Goal: Task Accomplishment & Management: Manage account settings

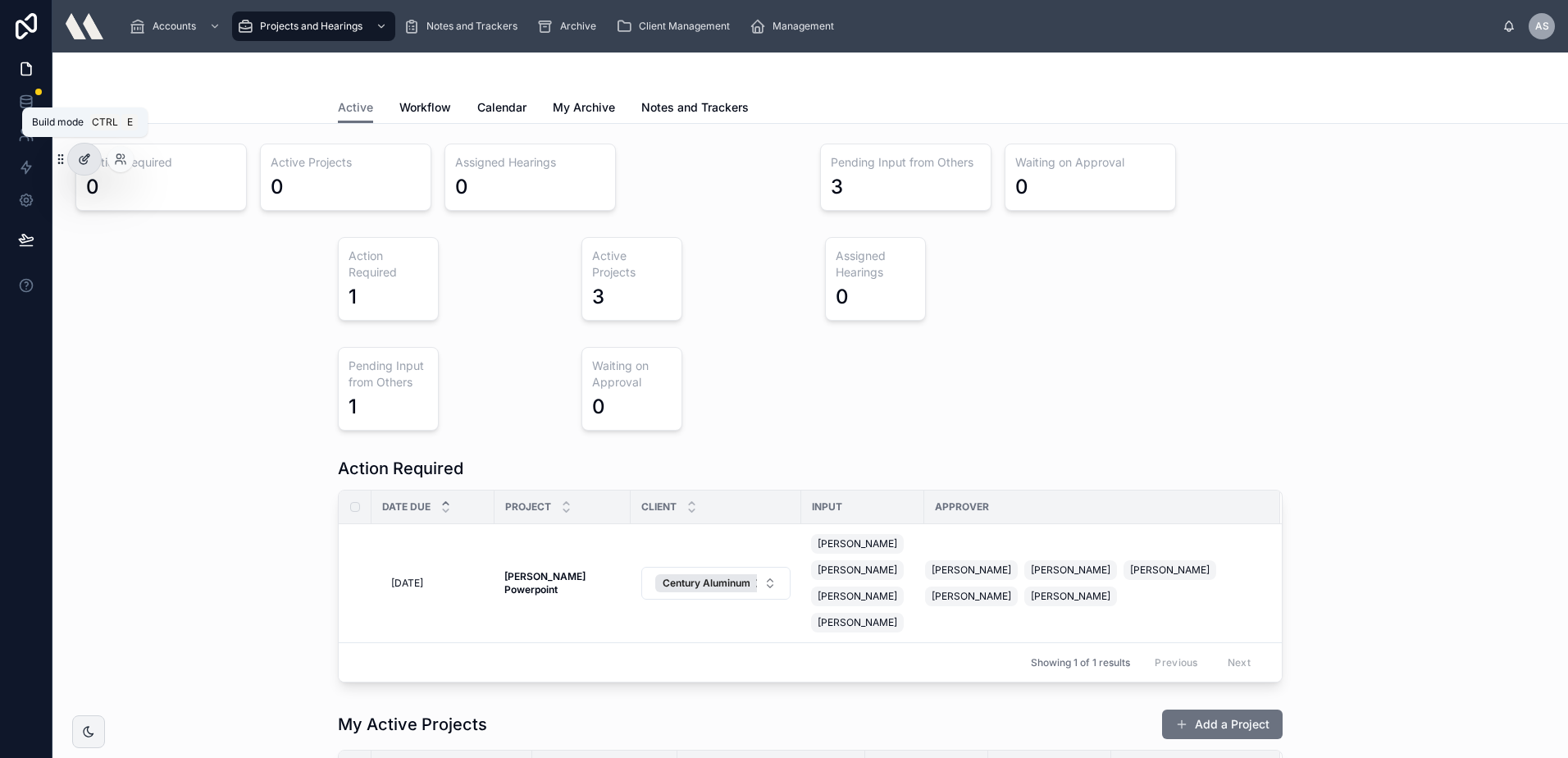
click at [91, 161] on div at bounding box center [83, 159] width 32 height 31
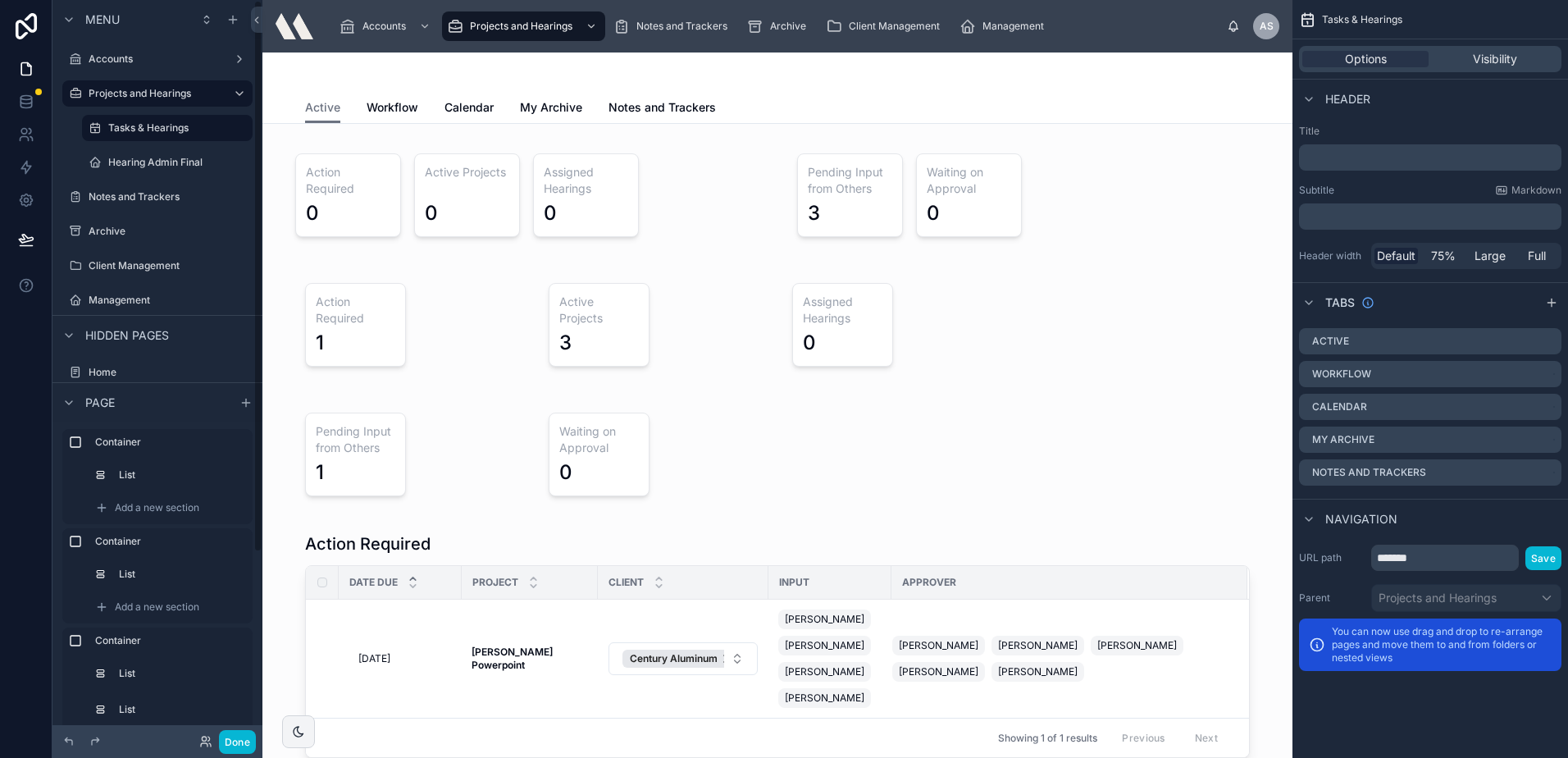
click at [250, 18] on div "Menu" at bounding box center [157, 20] width 210 height 39
click at [253, 17] on icon at bounding box center [257, 20] width 12 height 13
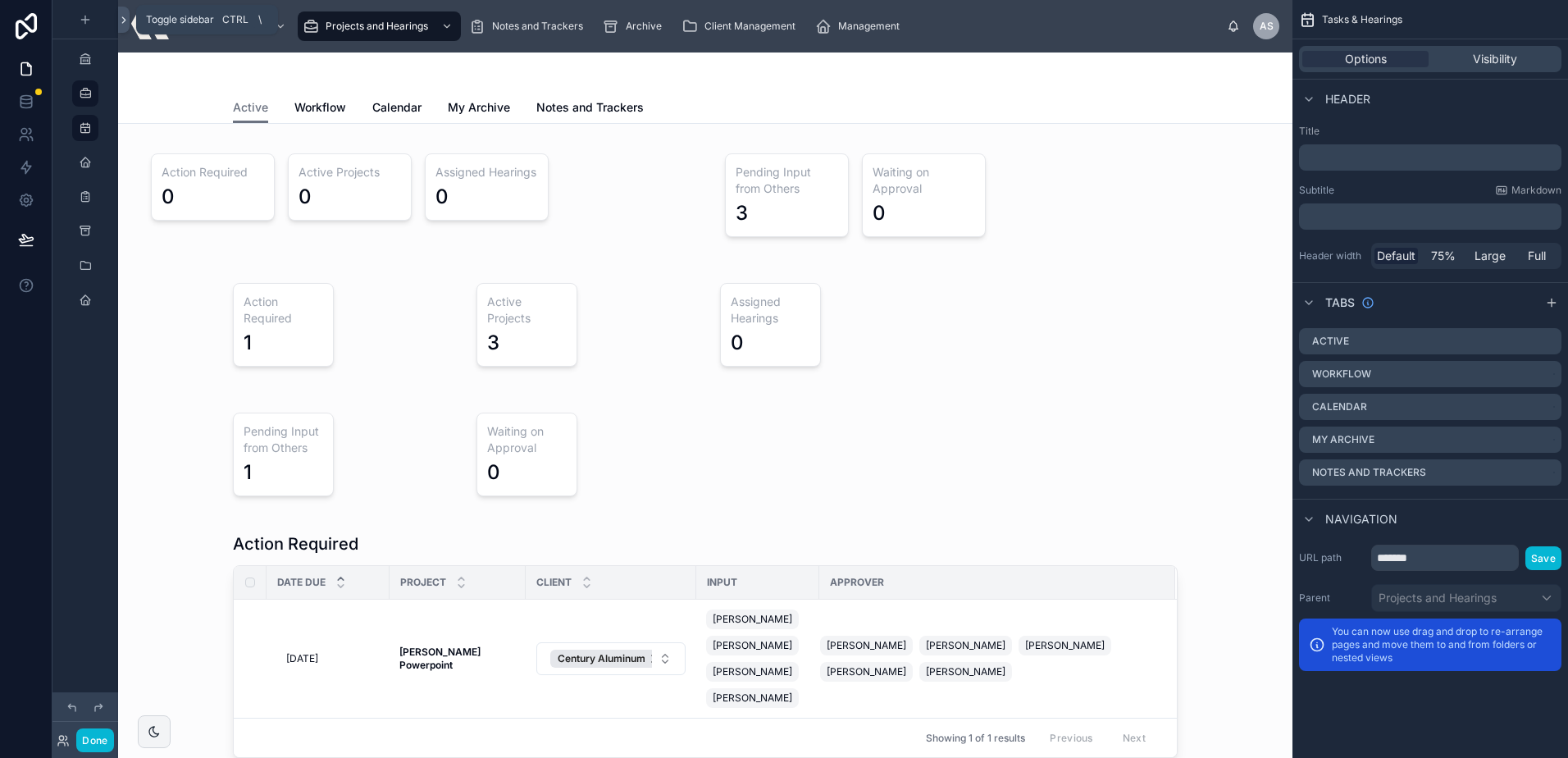
click at [125, 27] on button at bounding box center [124, 20] width 12 height 27
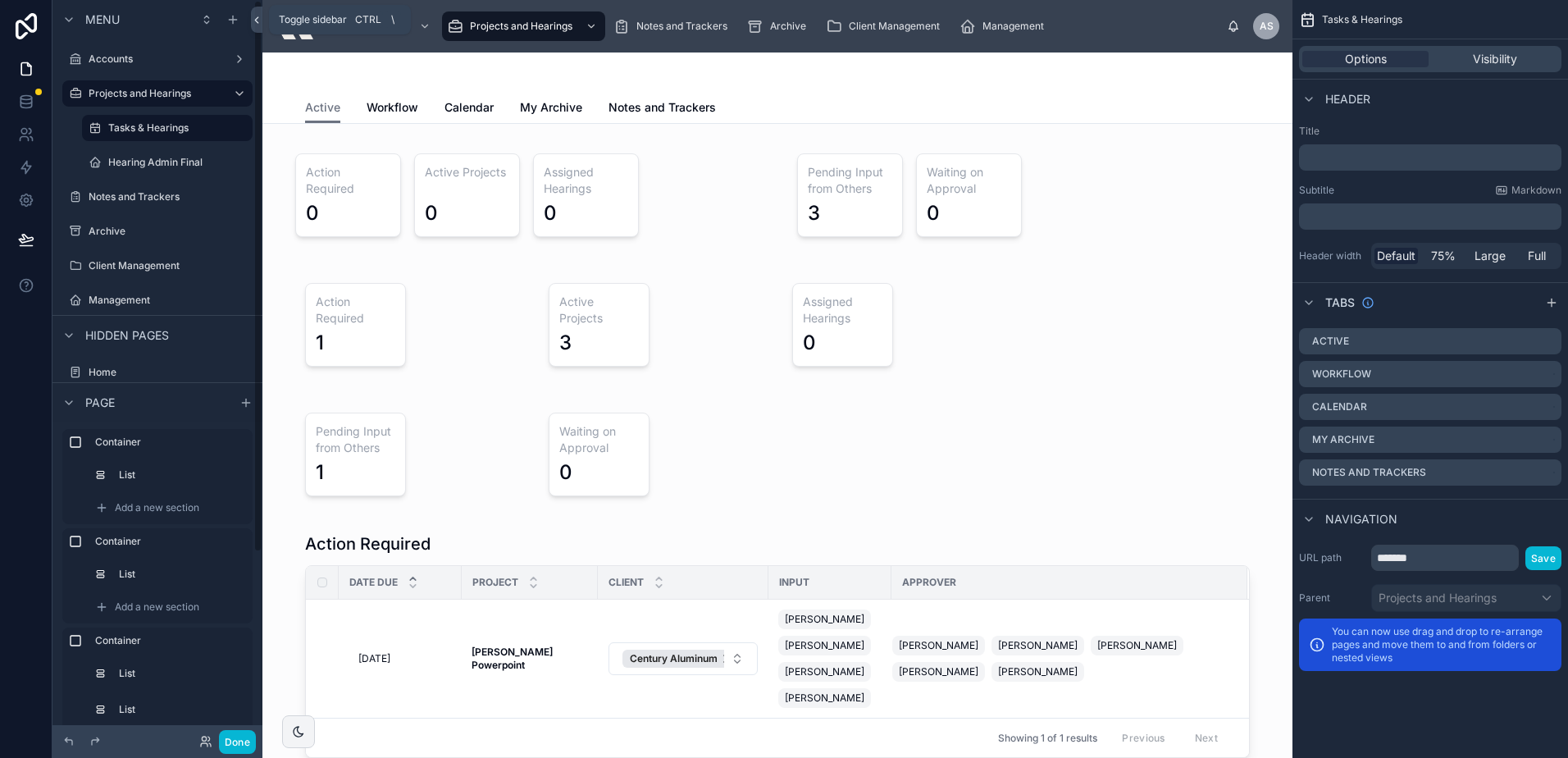
click at [256, 23] on icon at bounding box center [257, 20] width 12 height 13
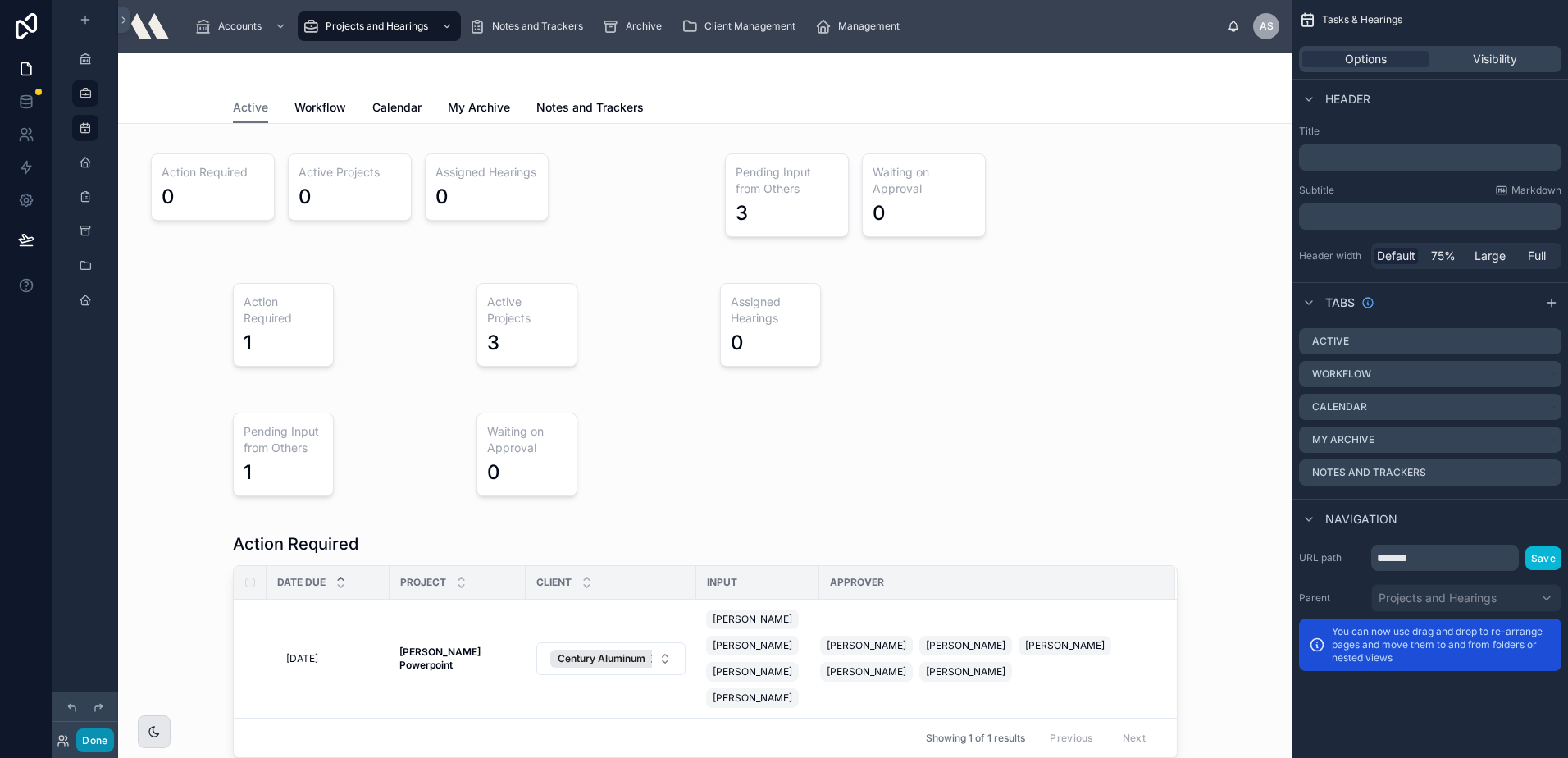
click at [97, 734] on button "Done" at bounding box center [95, 740] width 37 height 24
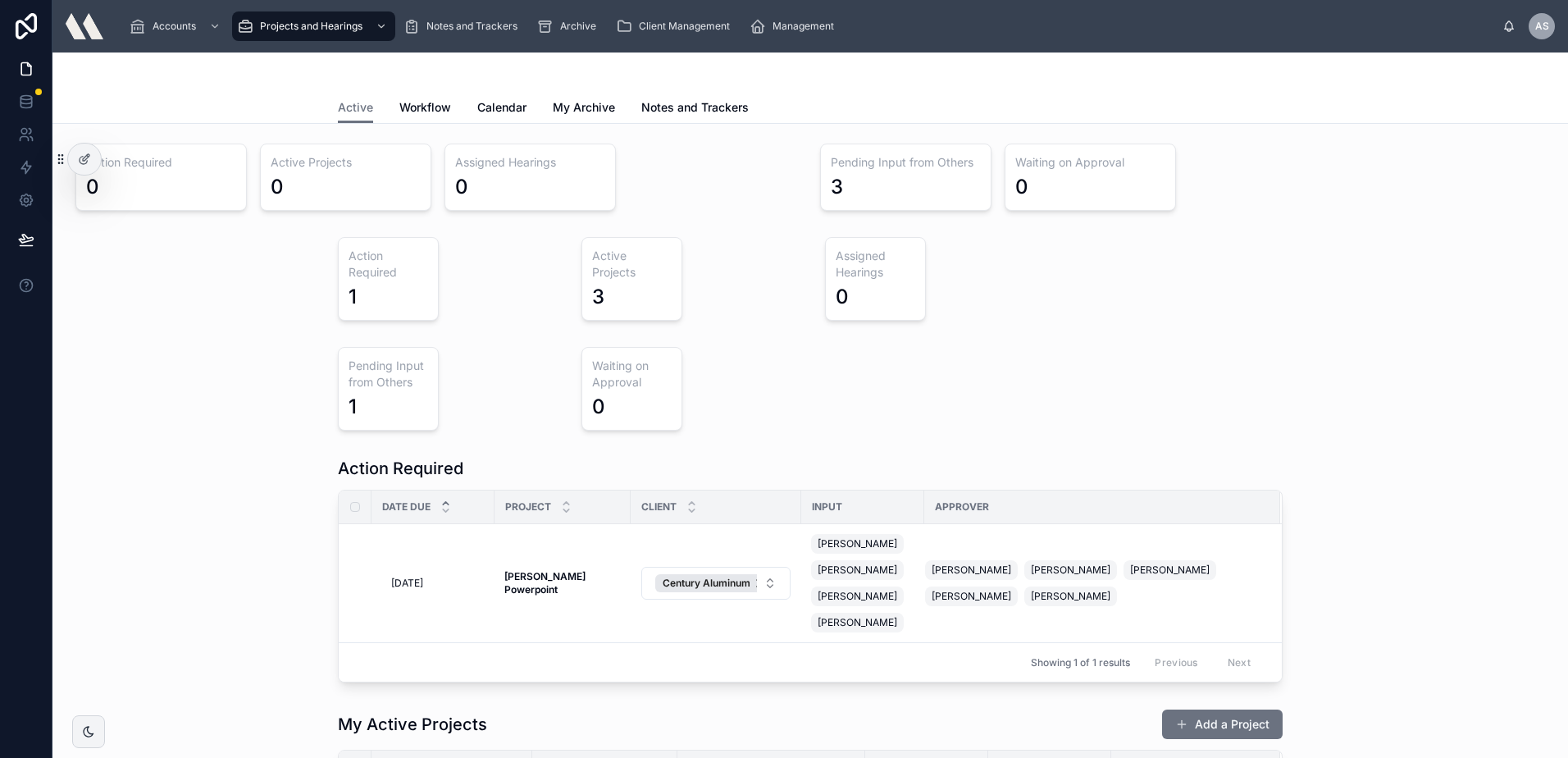
click at [224, 326] on div "Action Required 1 Active Projects 3 Assigned Hearings 0" at bounding box center [810, 279] width 1489 height 97
click at [88, 157] on icon at bounding box center [88, 156] width 2 height 2
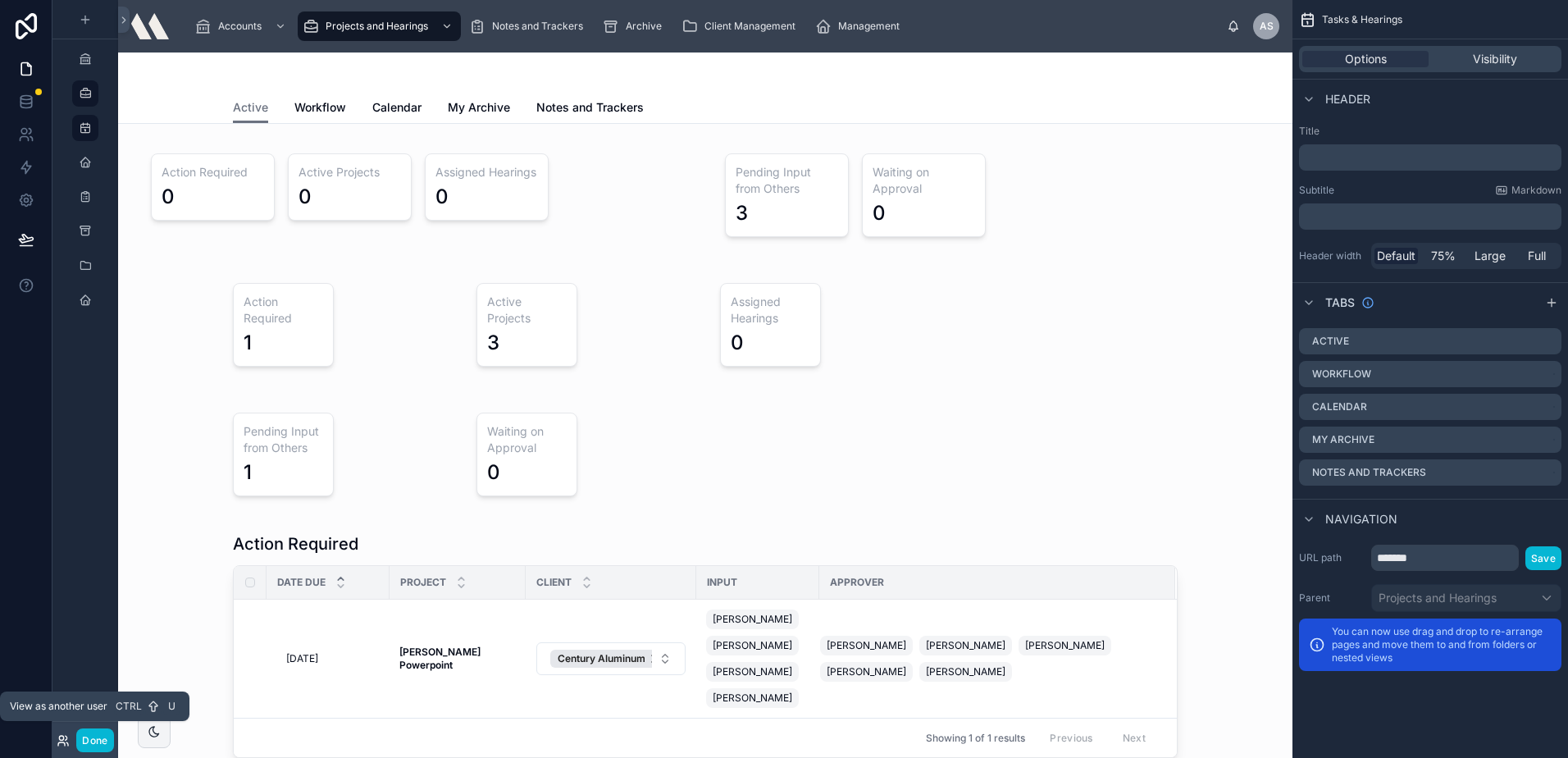
click at [60, 739] on icon at bounding box center [63, 740] width 13 height 13
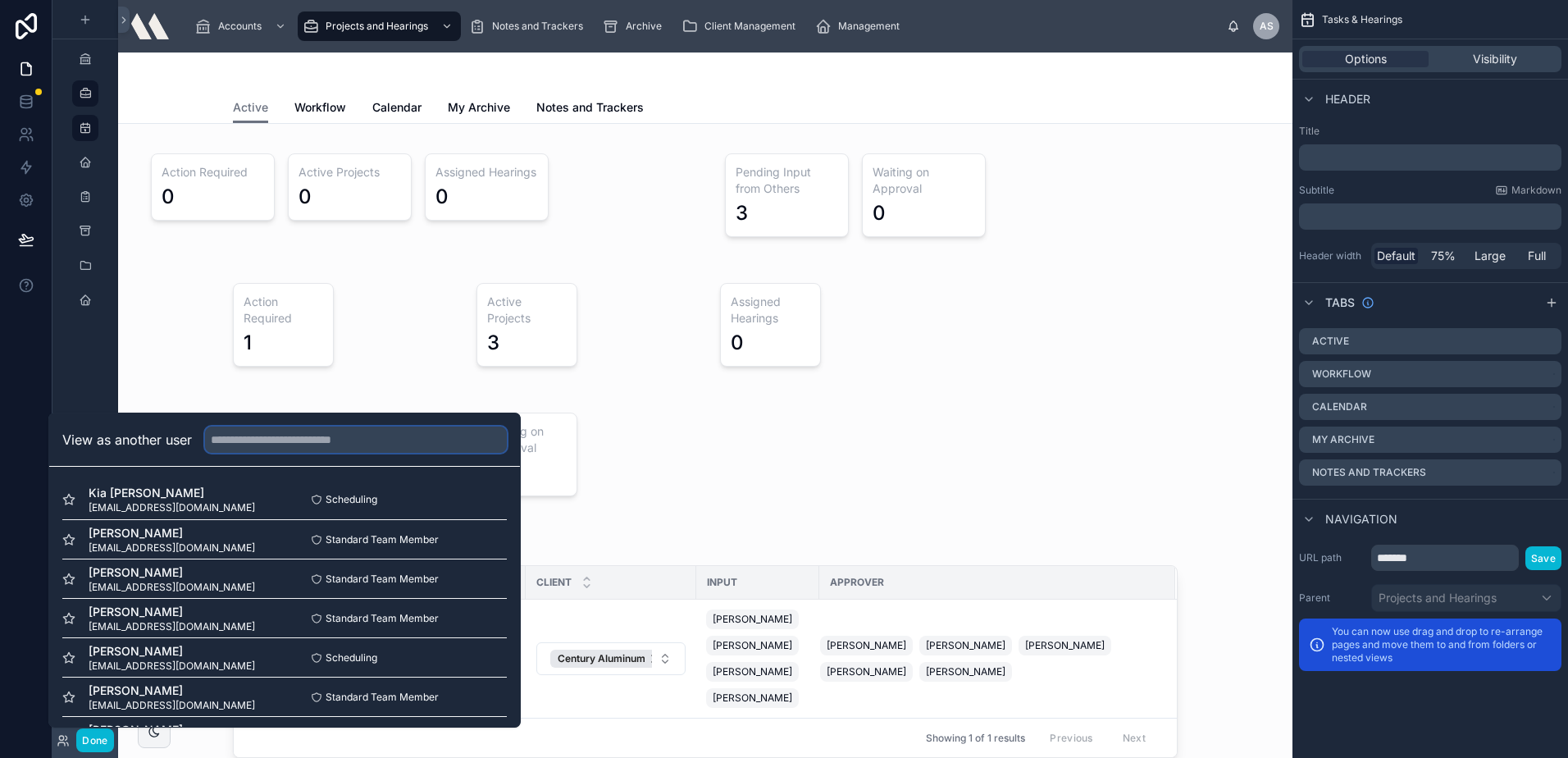
click at [270, 431] on input "text" at bounding box center [355, 439] width 301 height 27
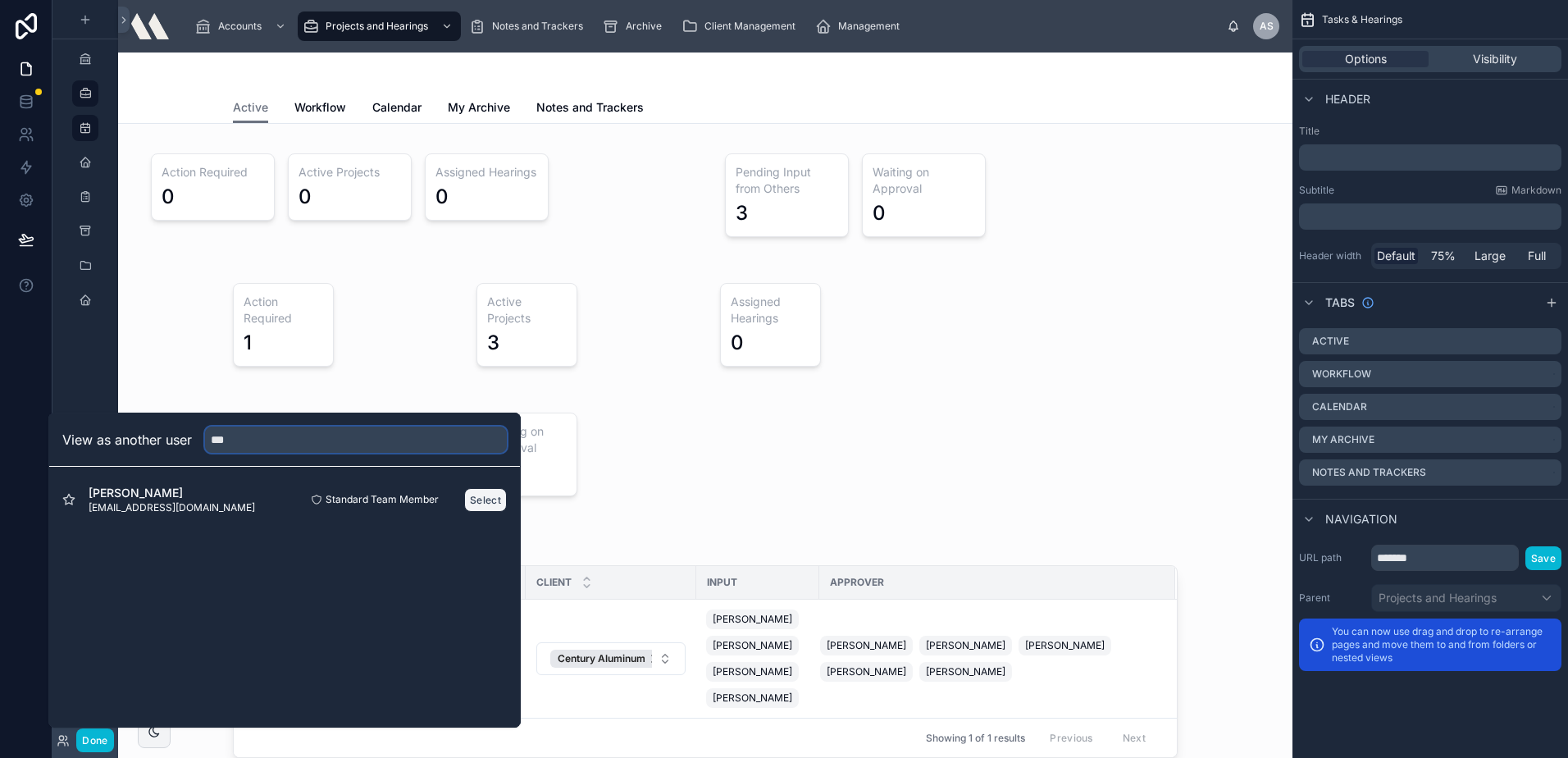
type input "**"
click at [496, 495] on button "Select" at bounding box center [485, 500] width 42 height 24
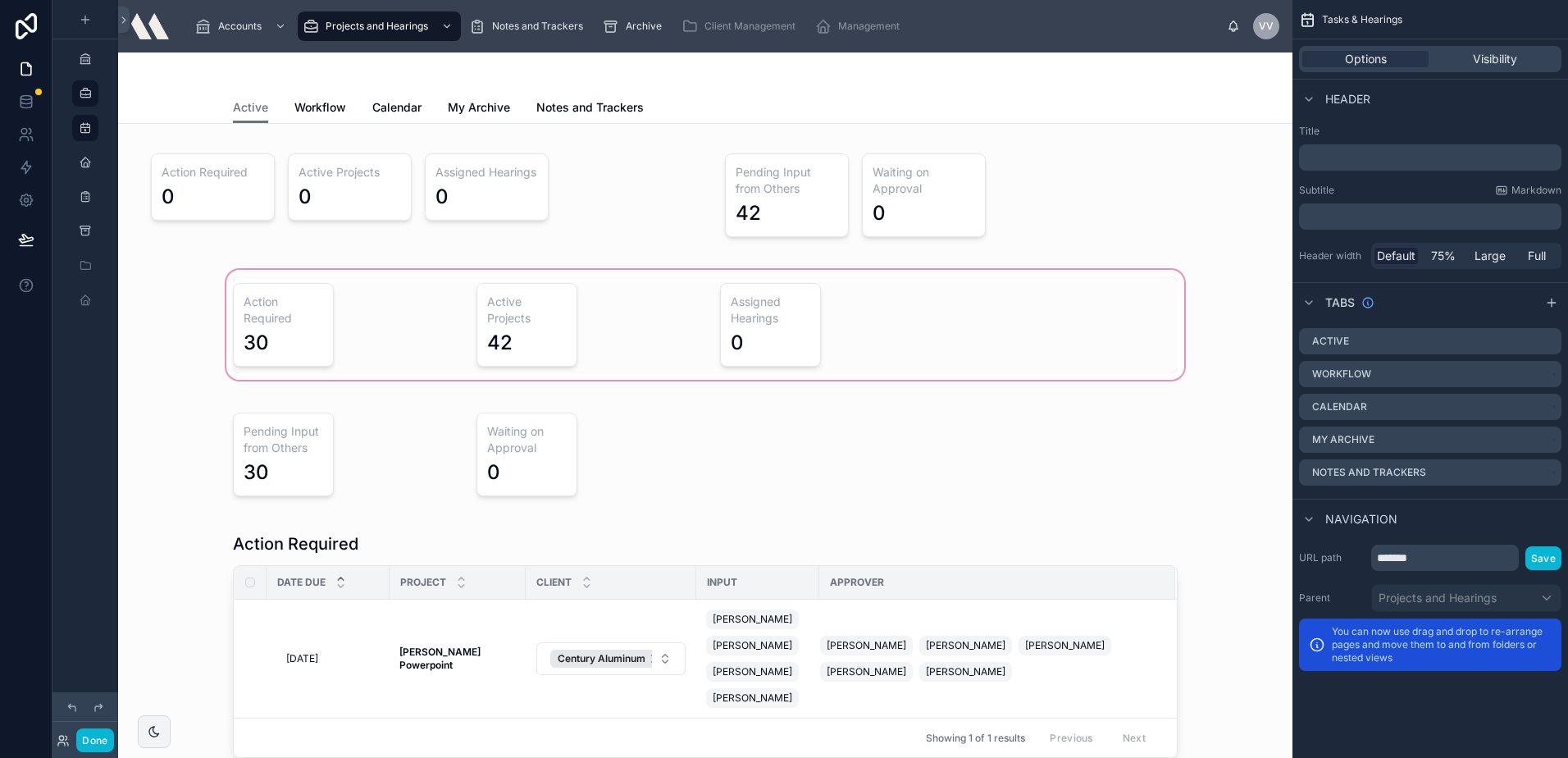
click at [147, 354] on div at bounding box center [705, 324] width 1148 height 117
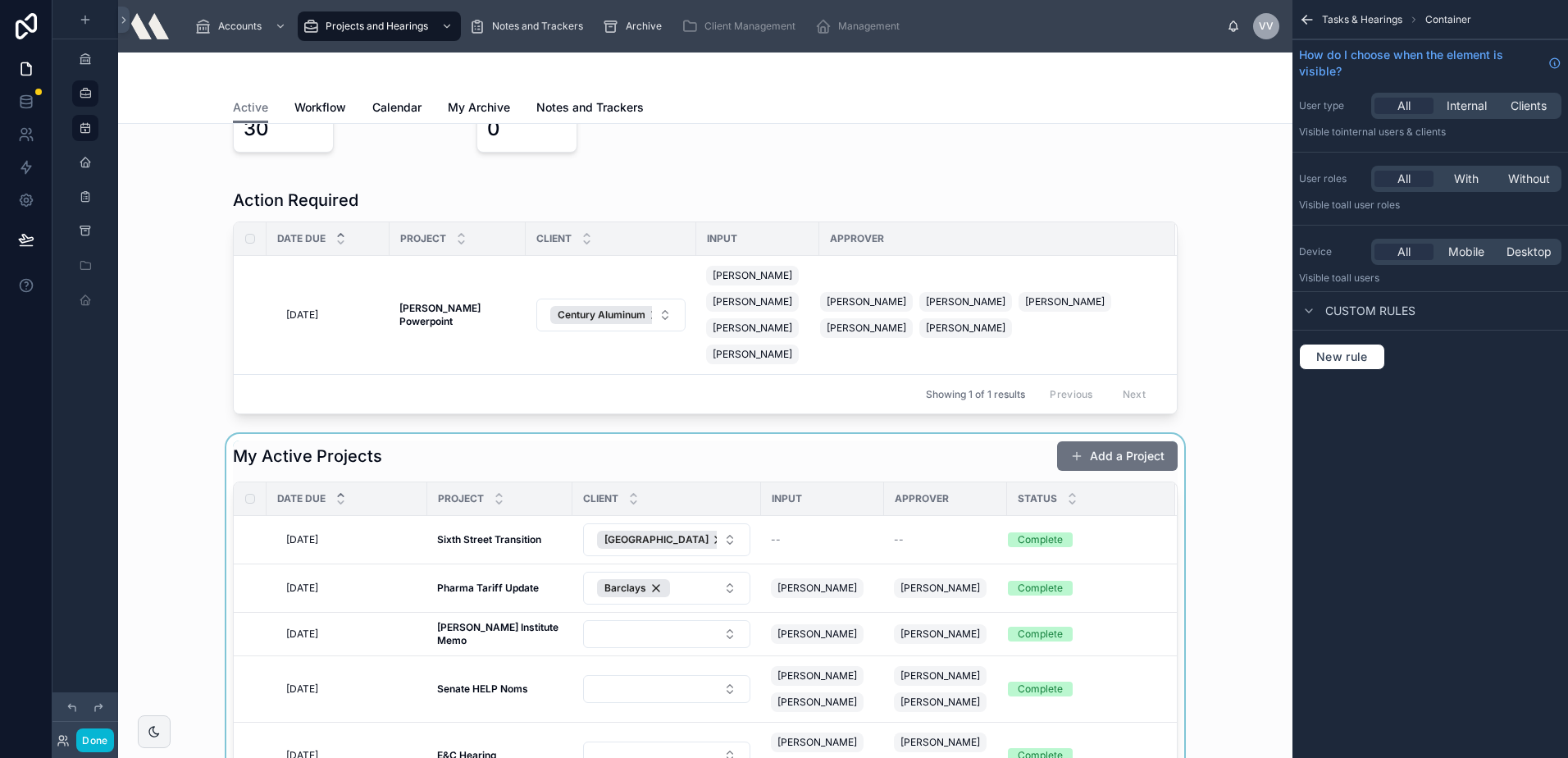
scroll to position [492, 0]
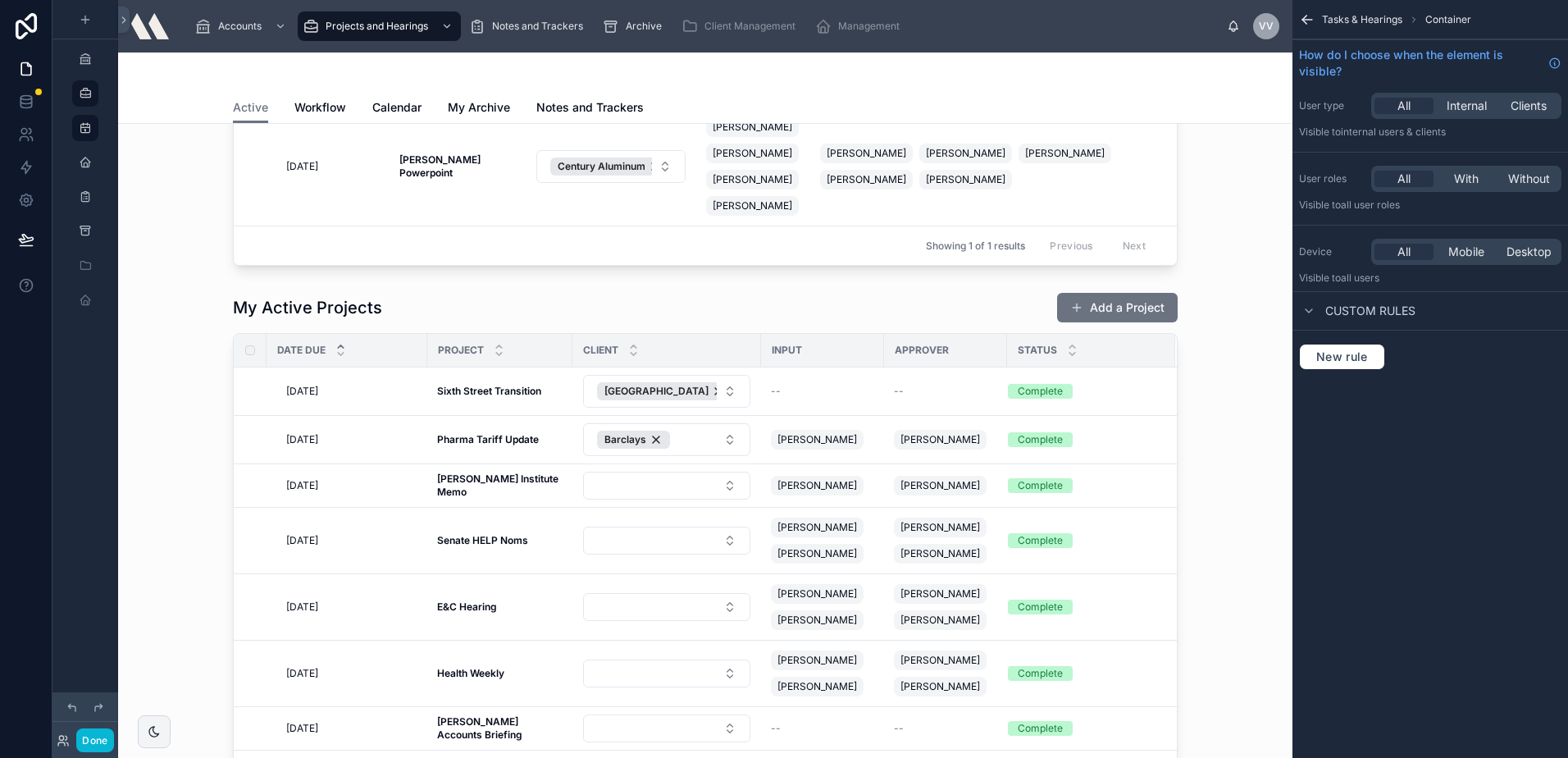
click at [502, 295] on div "Action Required 0 Active Projects 0 Assigned Hearings 0 Pending Input from Othe…" at bounding box center [705, 740] width 1174 height 2218
click at [503, 319] on div at bounding box center [705, 598] width 1148 height 624
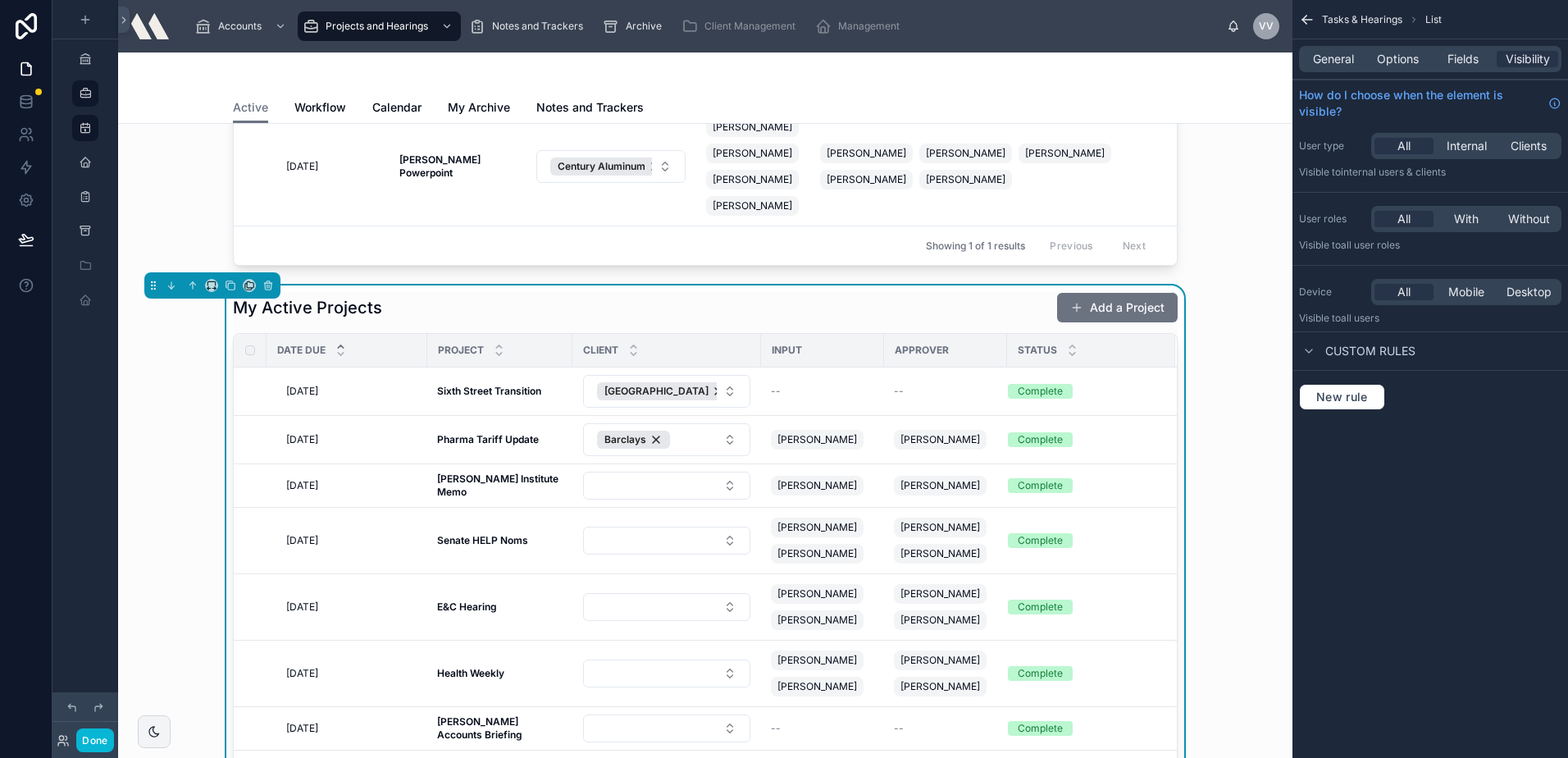
click at [511, 323] on div "My Active Projects Add a Project" at bounding box center [705, 307] width 945 height 31
click at [1408, 63] on span "Options" at bounding box center [1397, 59] width 42 height 17
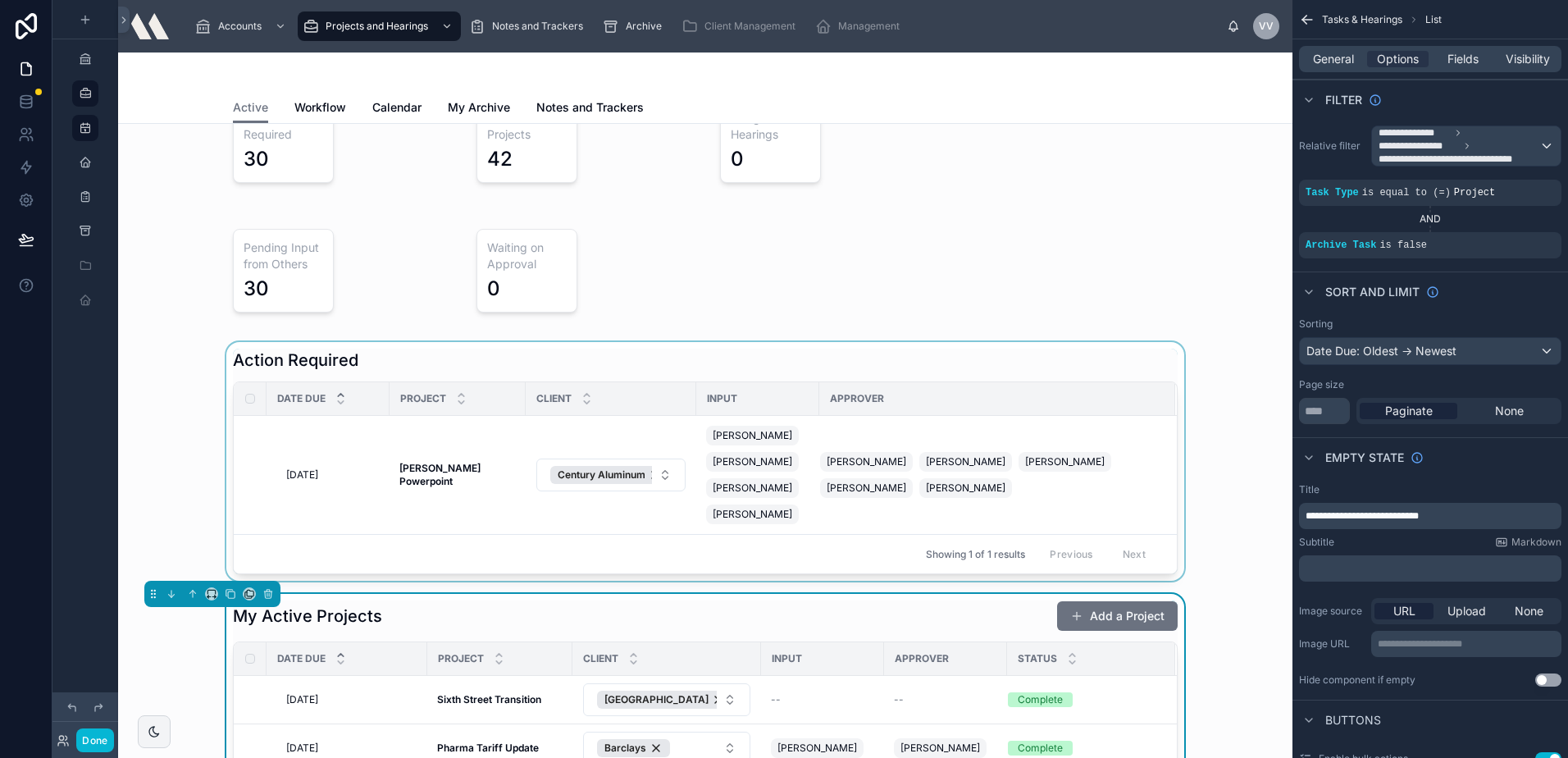
scroll to position [164, 0]
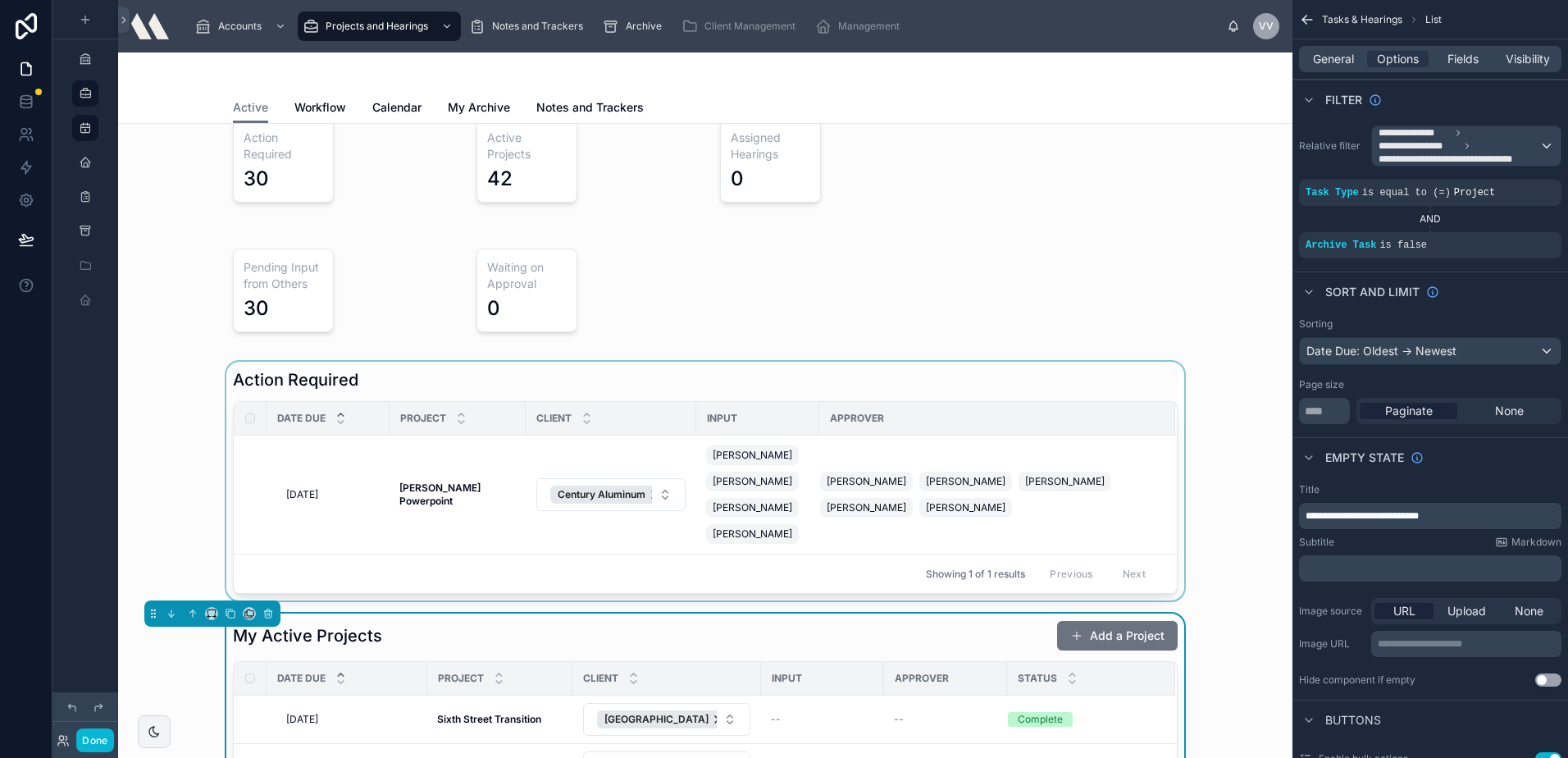
click at [256, 386] on div at bounding box center [705, 480] width 1148 height 239
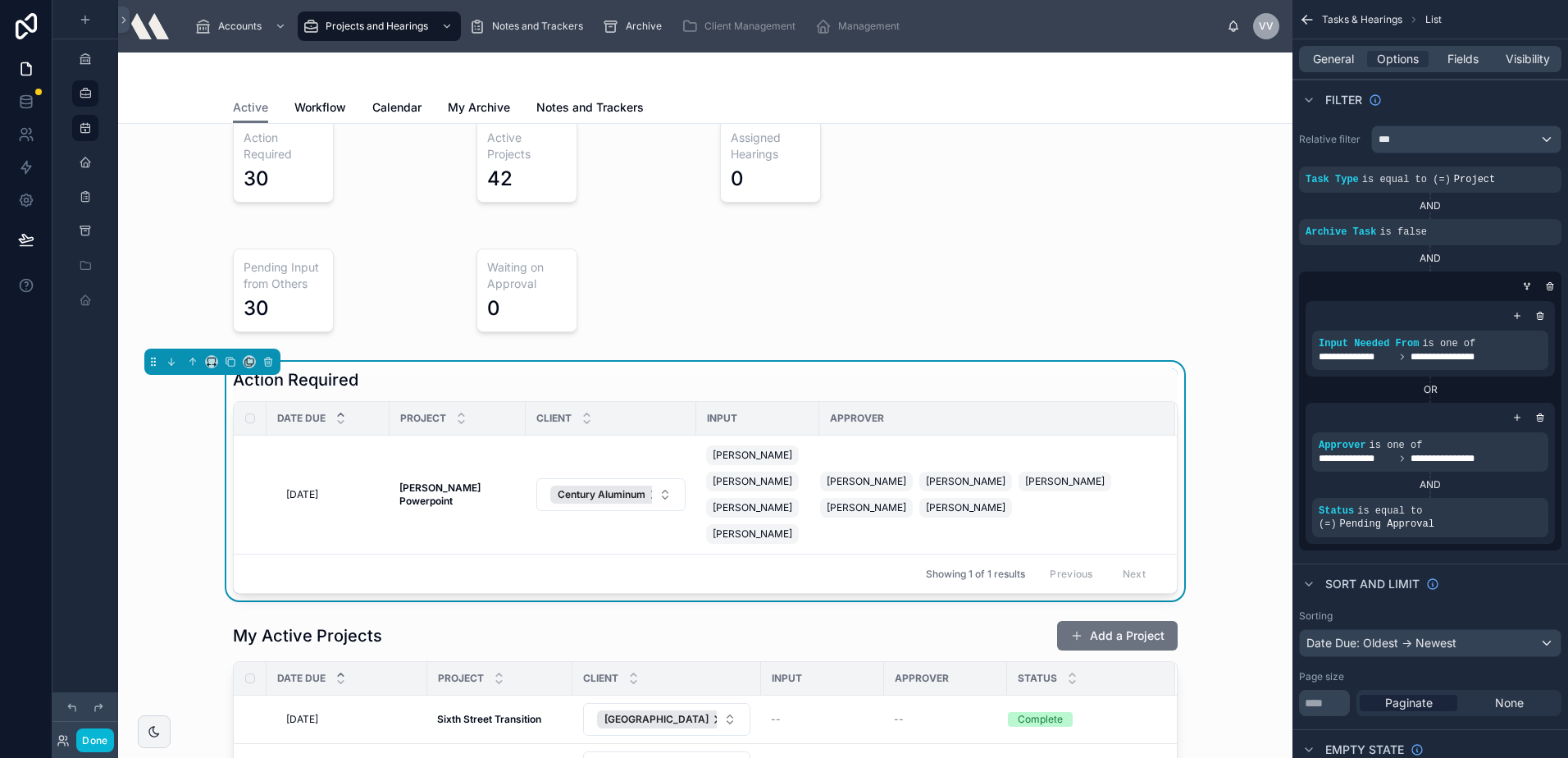
click at [187, 448] on div "Action Required Date Due Project Client Input Approver 5/30/2025 5/30/2025 Trum…" at bounding box center [705, 480] width 1148 height 239
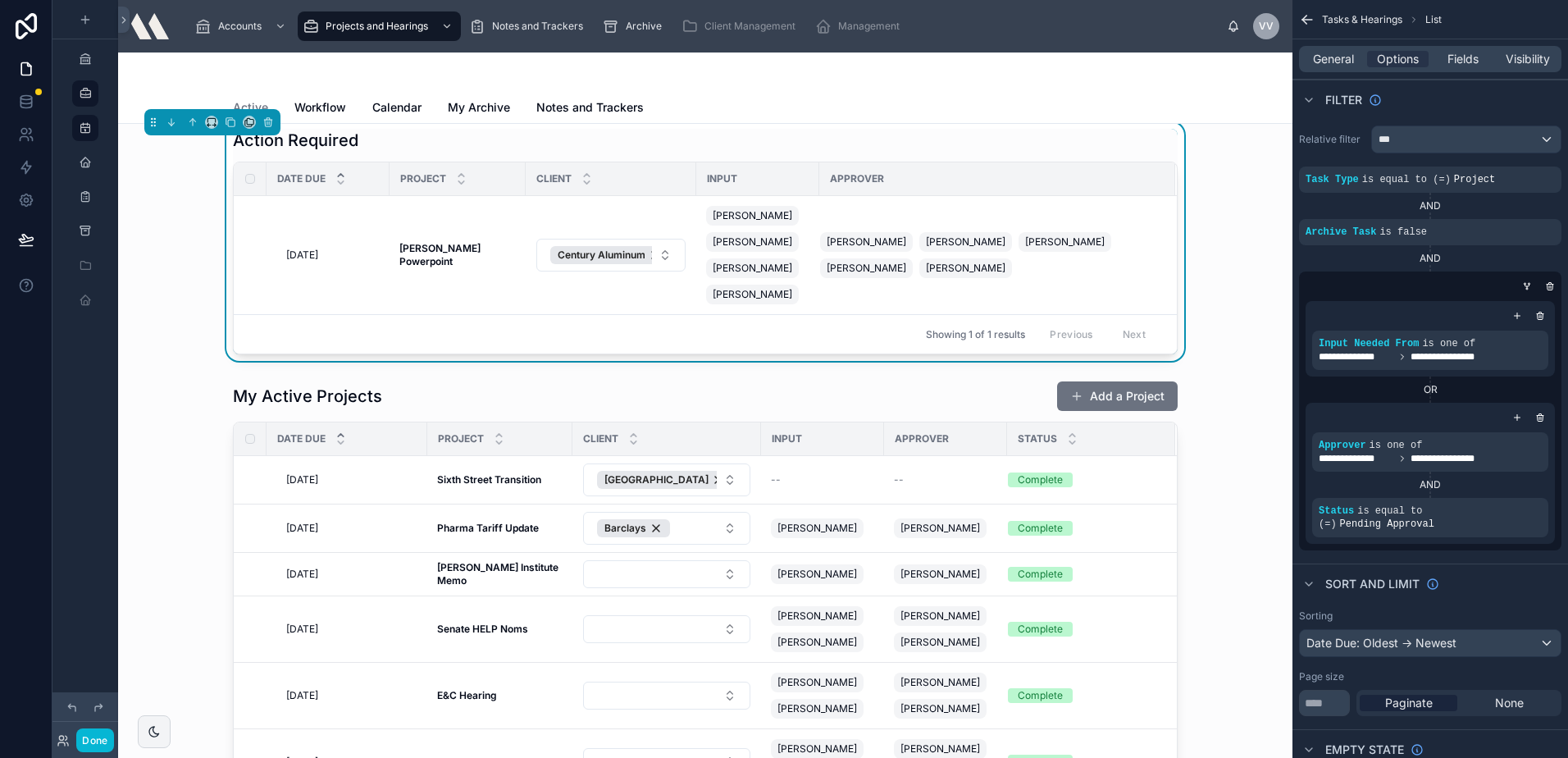
scroll to position [410, 0]
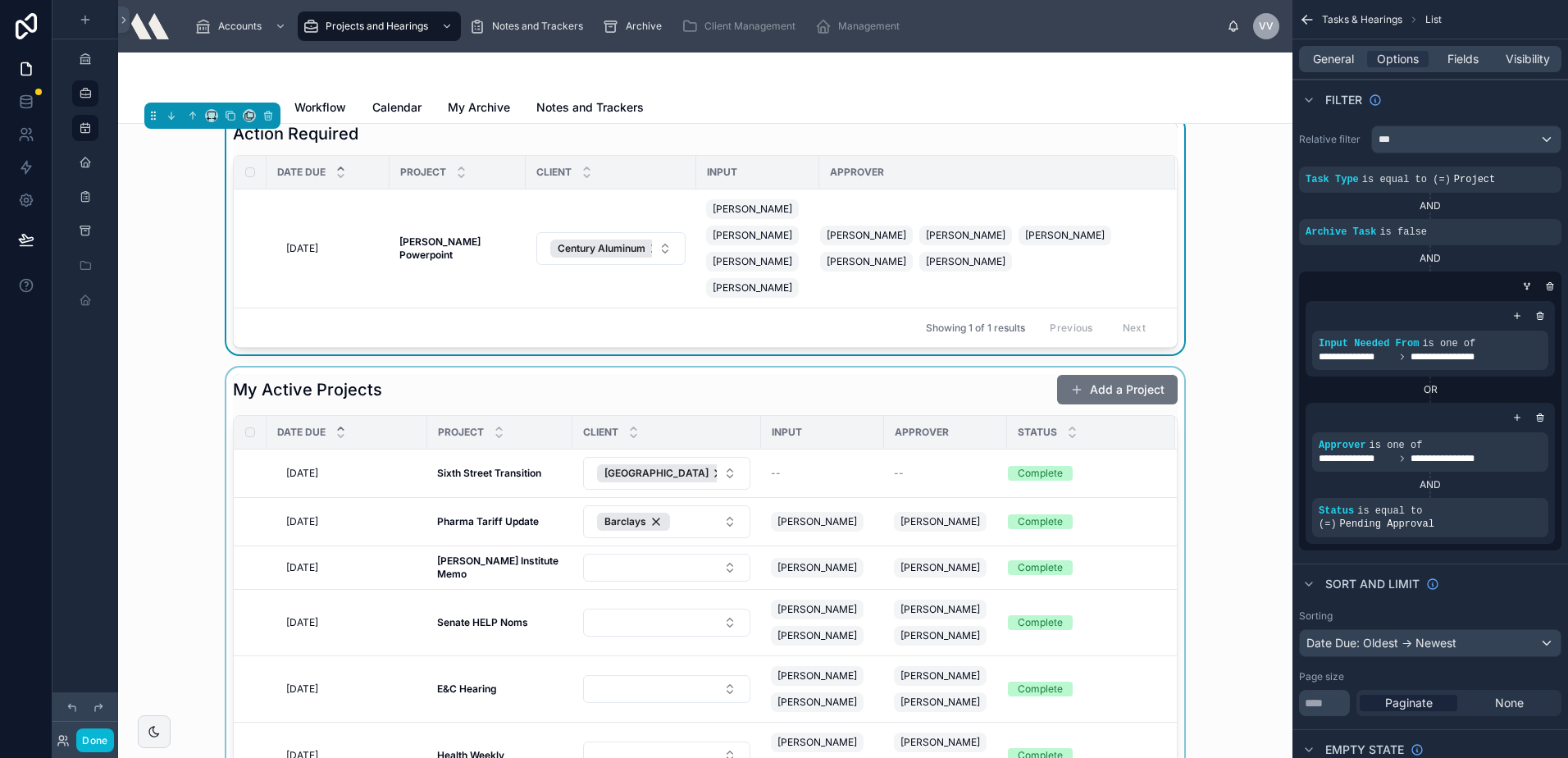
click at [361, 396] on div at bounding box center [705, 679] width 1148 height 624
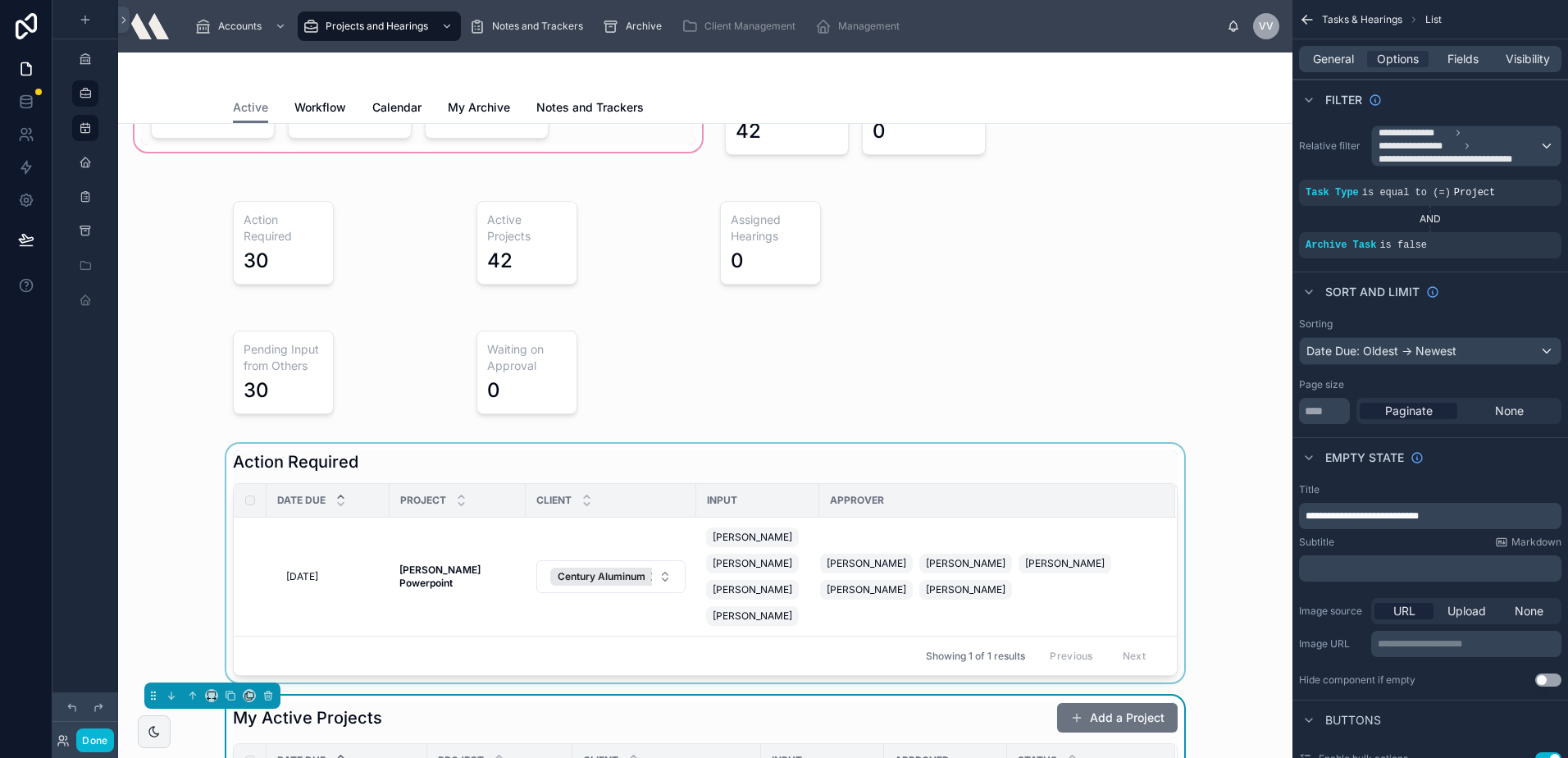
scroll to position [0, 0]
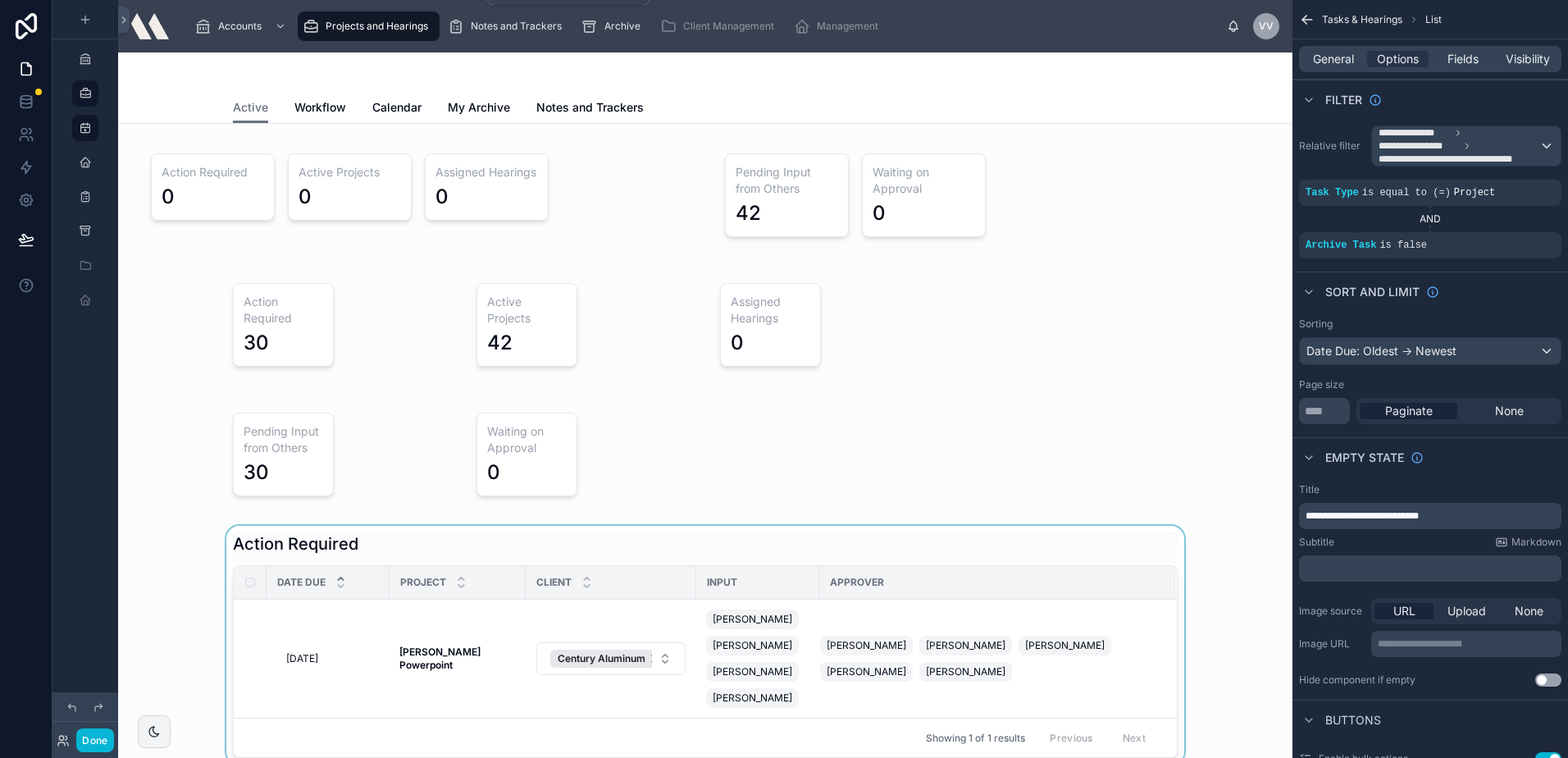
click at [433, 27] on div "Projects and Hearings" at bounding box center [368, 26] width 132 height 27
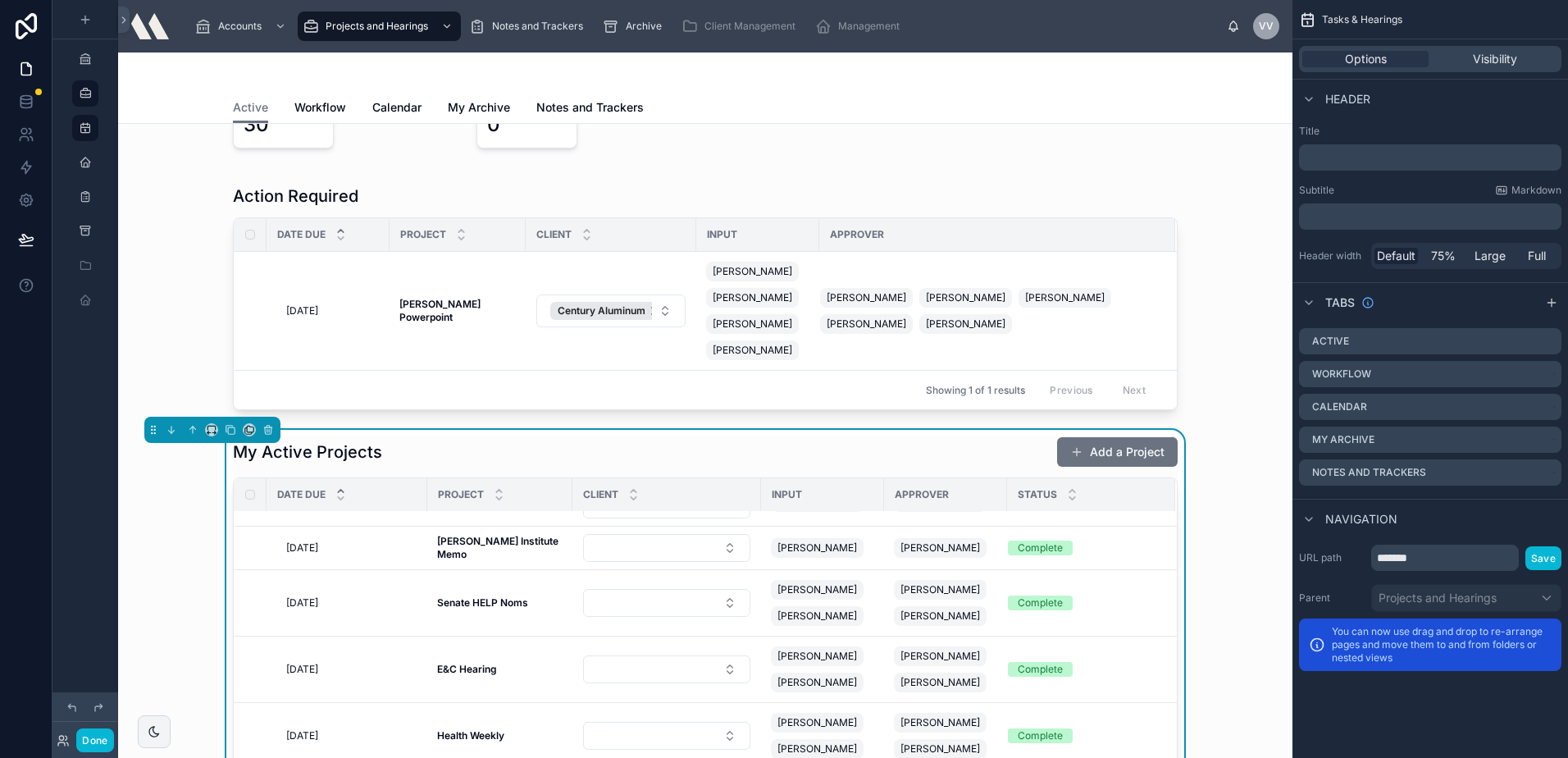
scroll to position [410, 0]
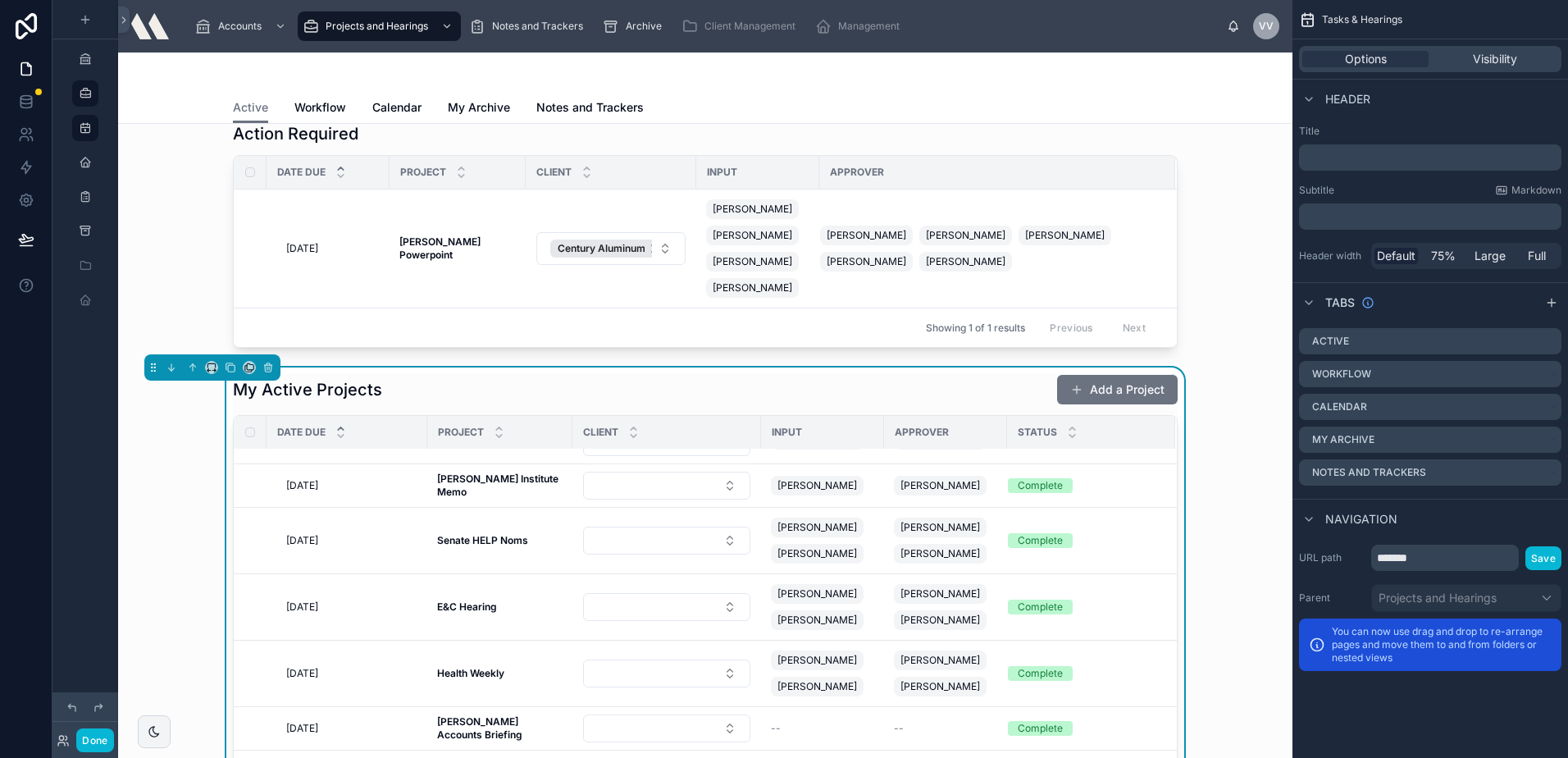
click at [1016, 391] on div "My Active Projects Add a Project" at bounding box center [705, 390] width 945 height 31
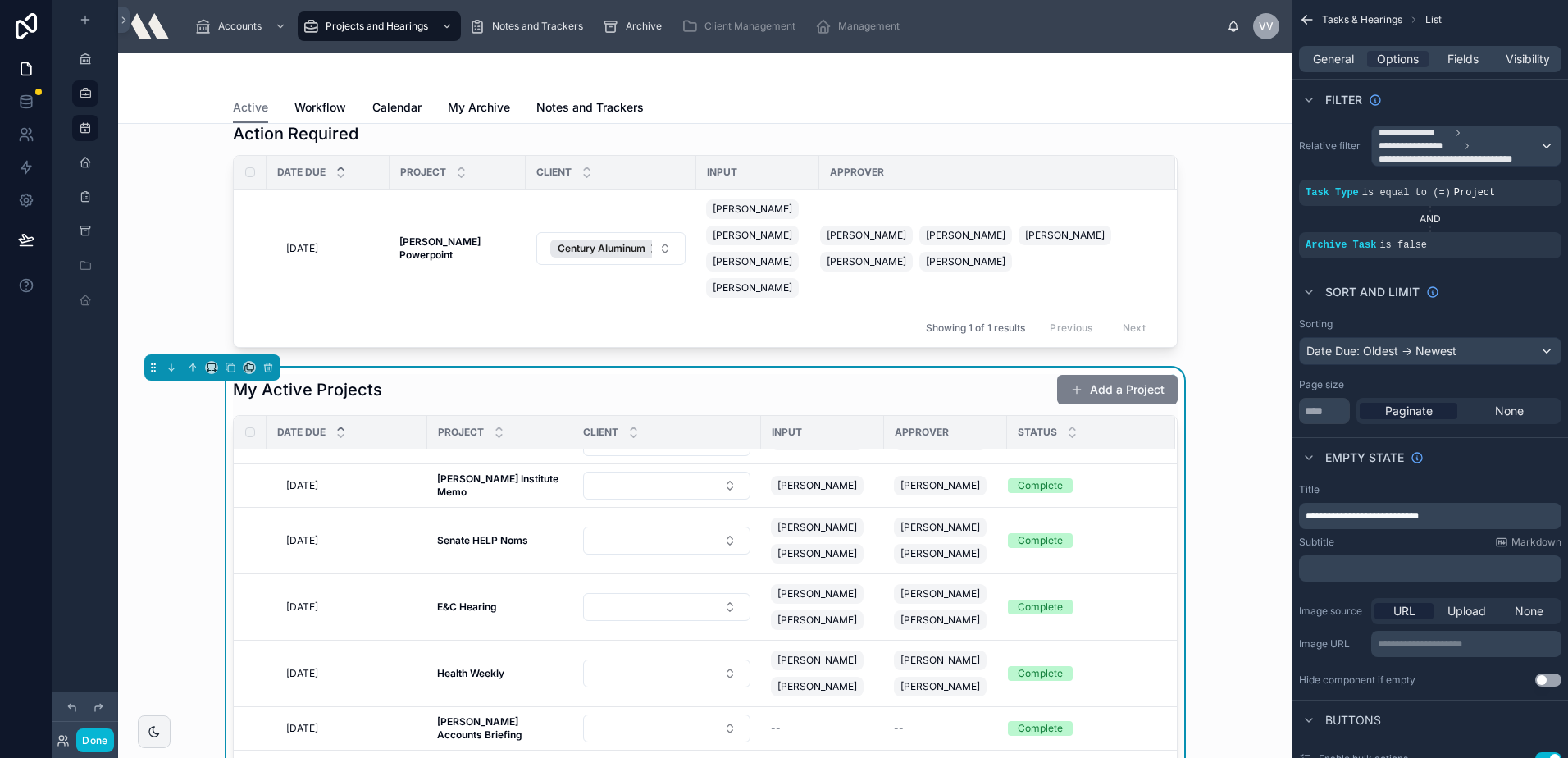
click at [1108, 403] on button "Add a Project" at bounding box center [1117, 390] width 121 height 29
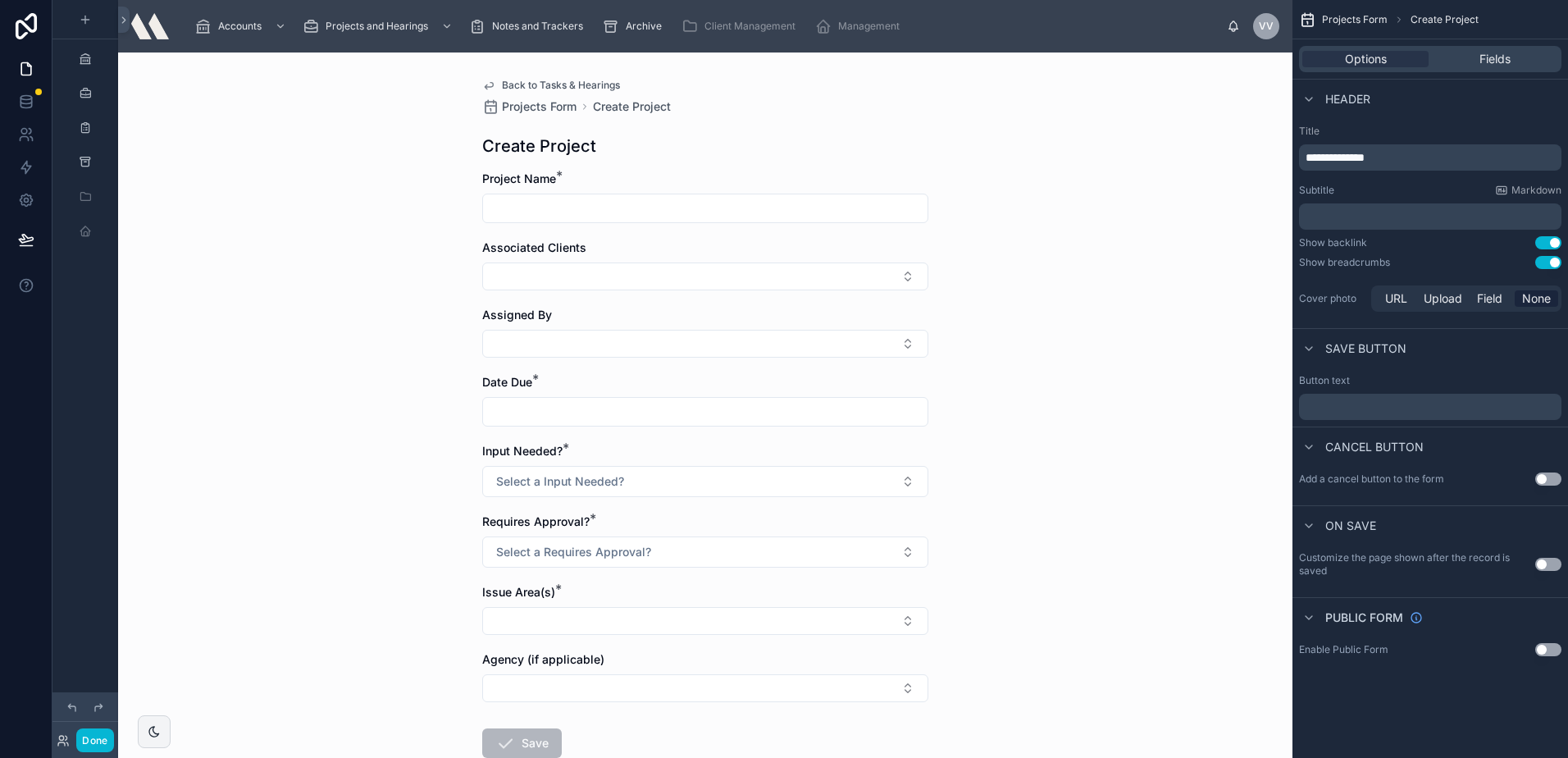
click at [511, 83] on div "Back to Tasks & Hearings Projects Form Create Project Create Project Project Na…" at bounding box center [705, 457] width 472 height 810
click at [511, 83] on span "Back to Tasks & Hearings" at bounding box center [561, 84] width 118 height 13
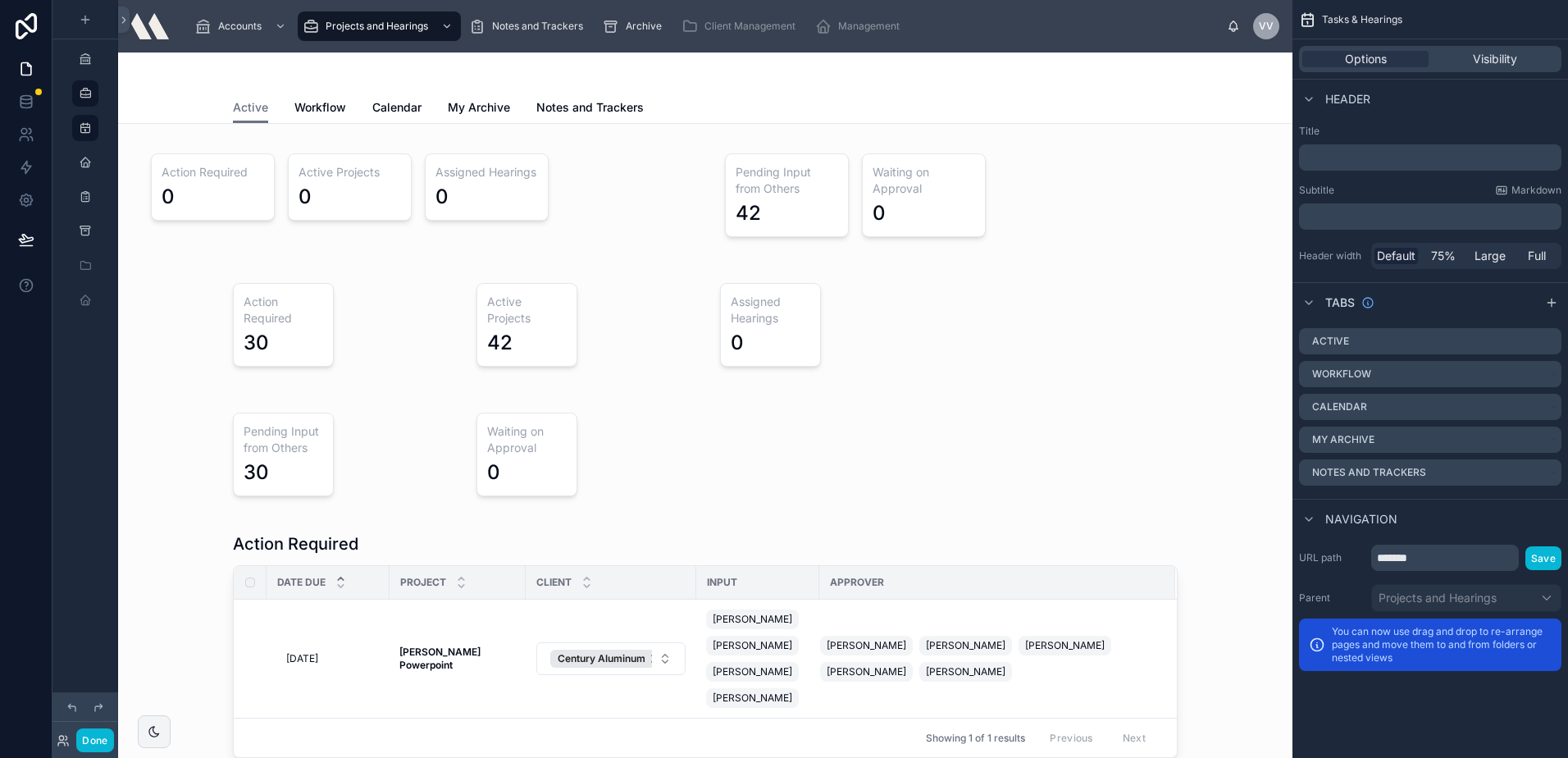
scroll to position [246, 0]
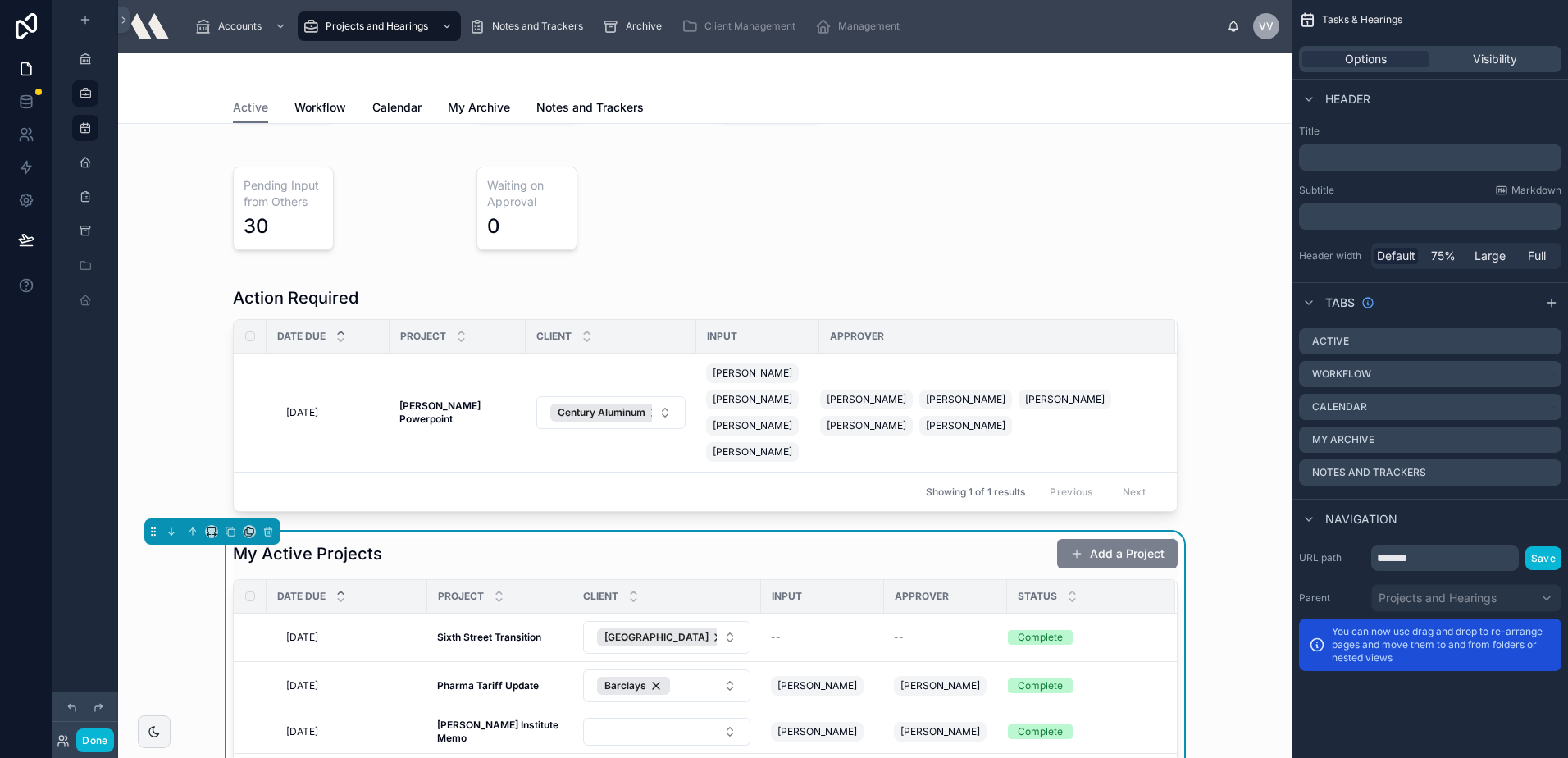
click at [1066, 568] on button "Add a Project" at bounding box center [1117, 554] width 121 height 29
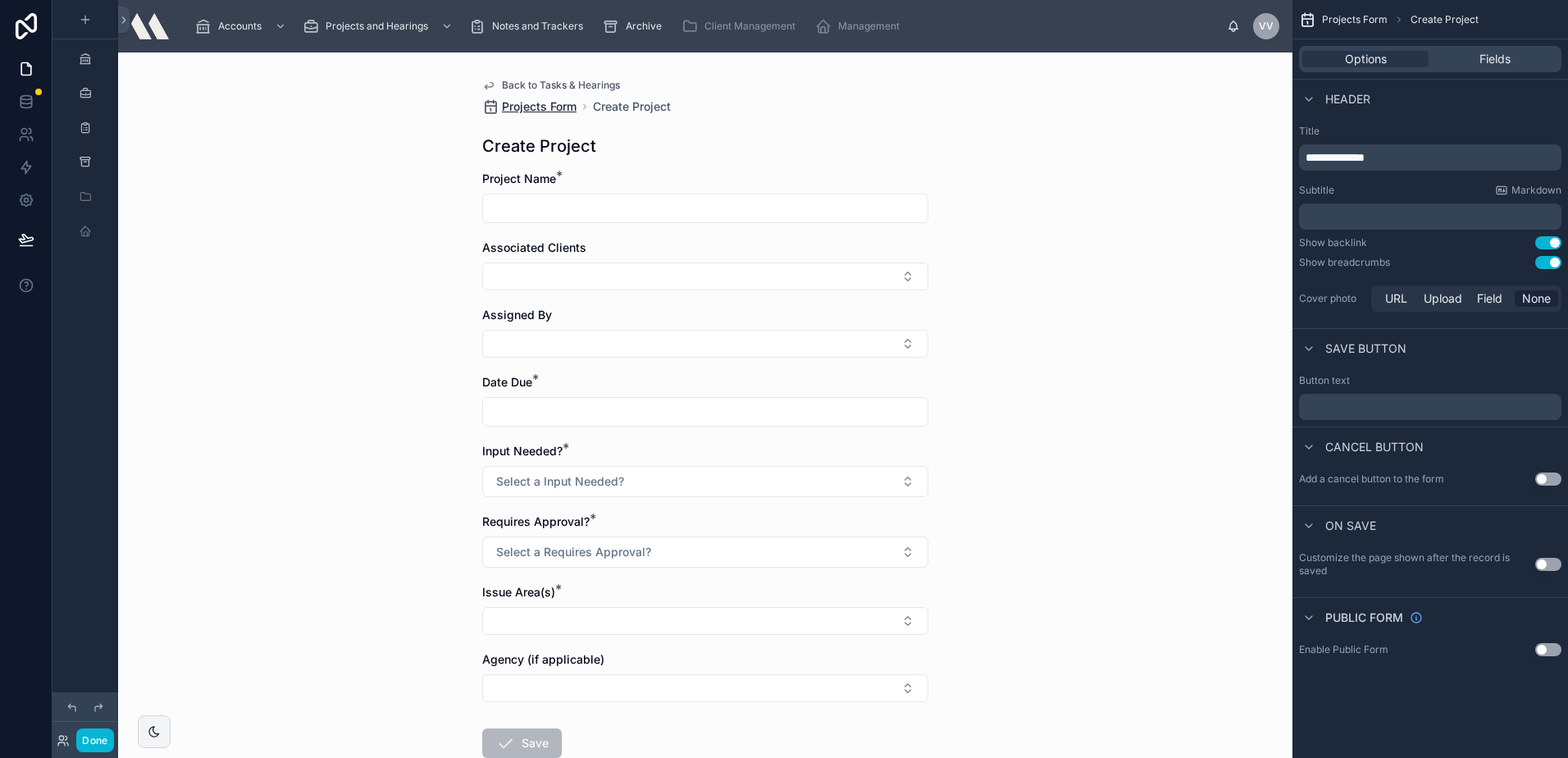
click at [521, 113] on span "Projects Form" at bounding box center [539, 106] width 75 height 17
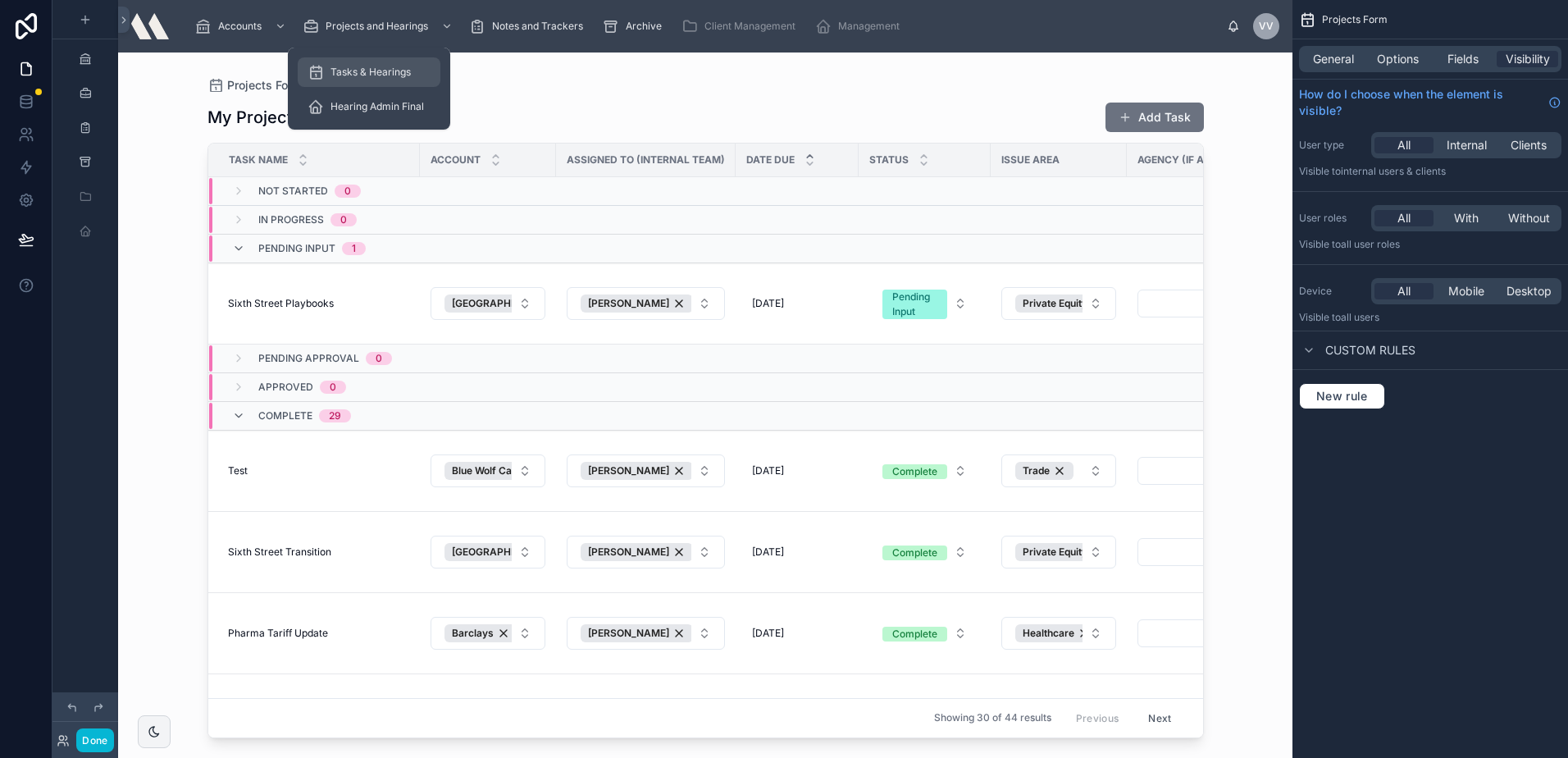
click at [328, 72] on div "Tasks & Hearings" at bounding box center [368, 72] width 123 height 27
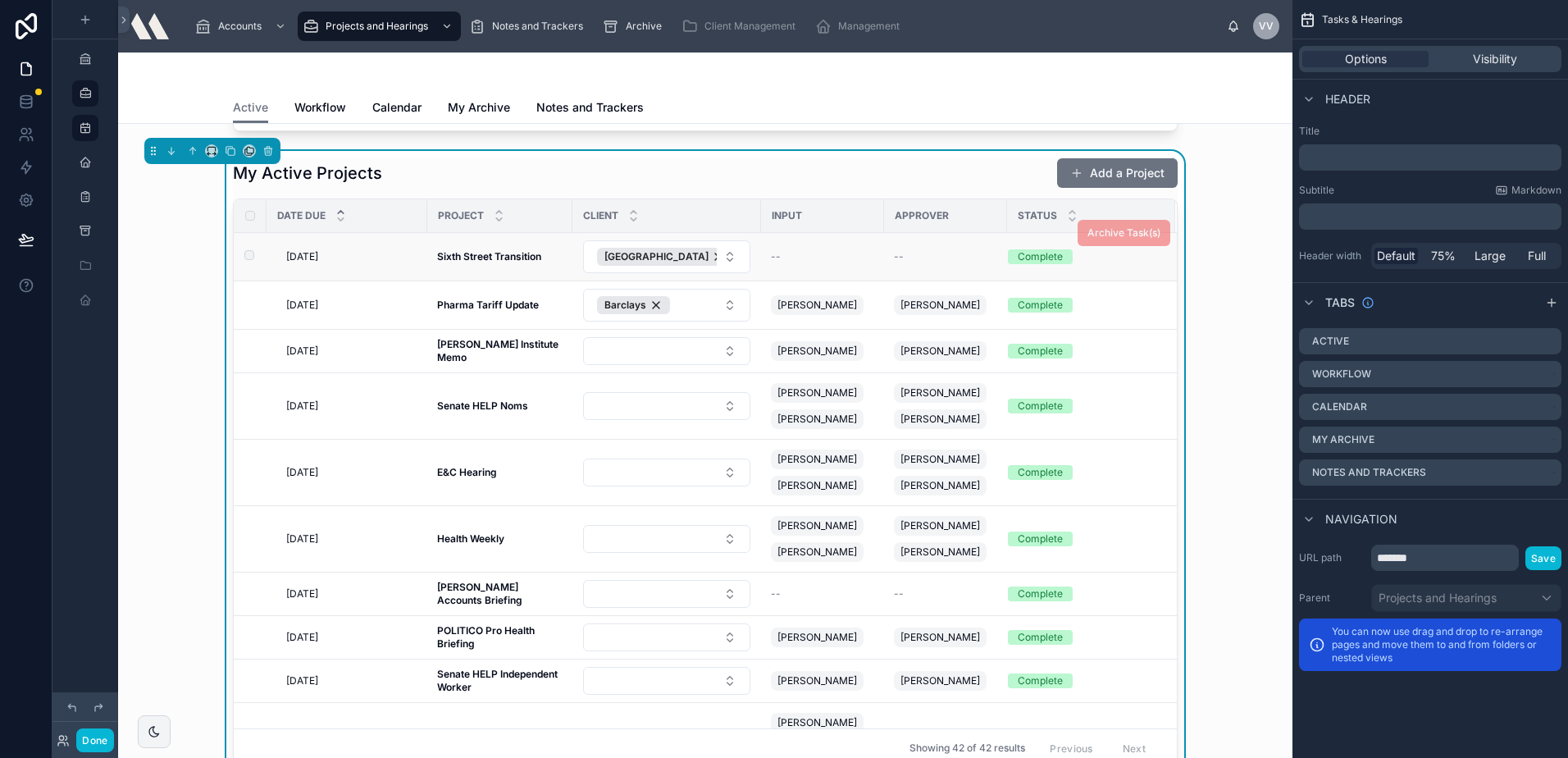
scroll to position [656, 0]
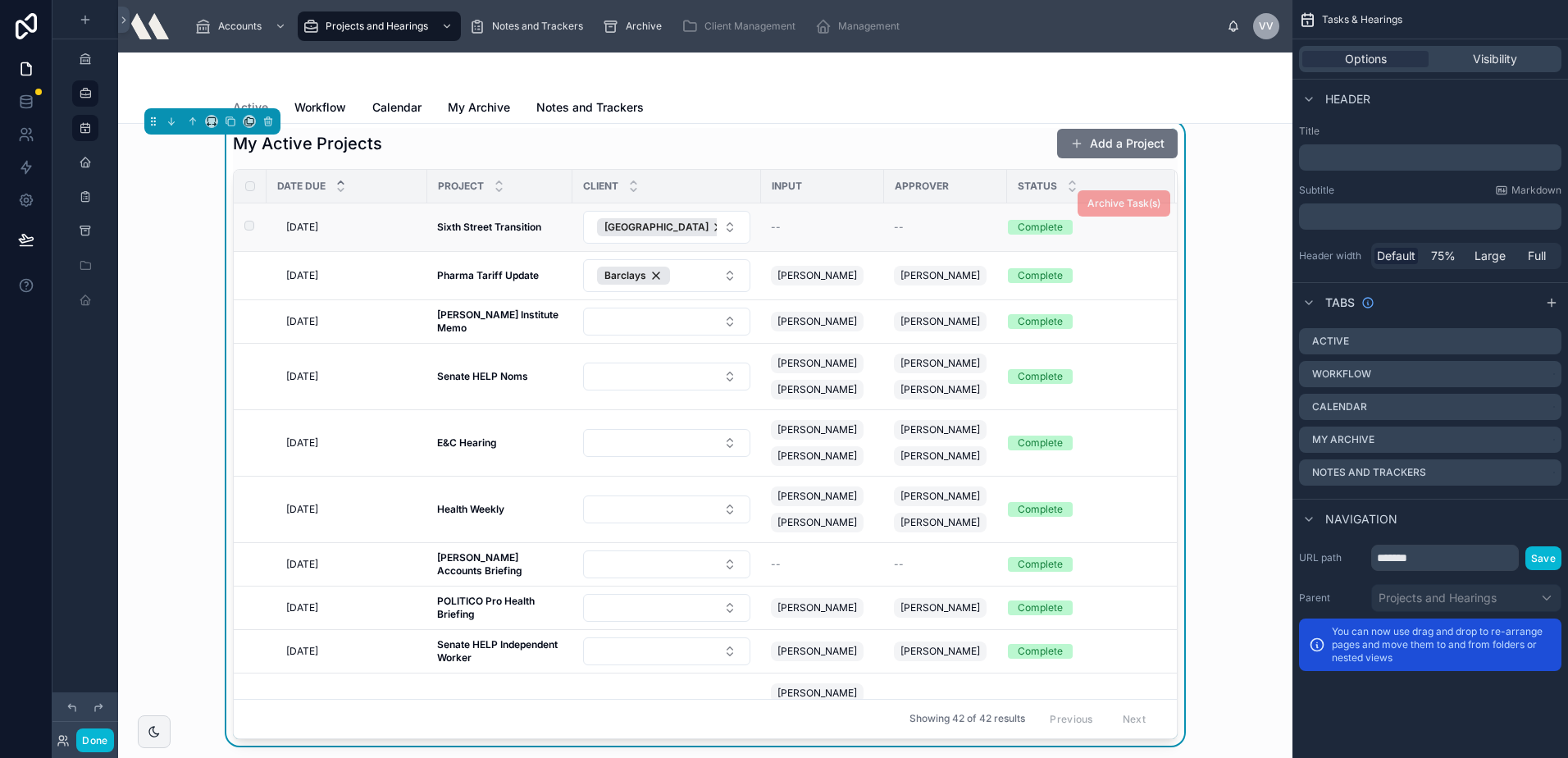
click at [465, 233] on strong "Sixth Street Transition" at bounding box center [489, 227] width 104 height 13
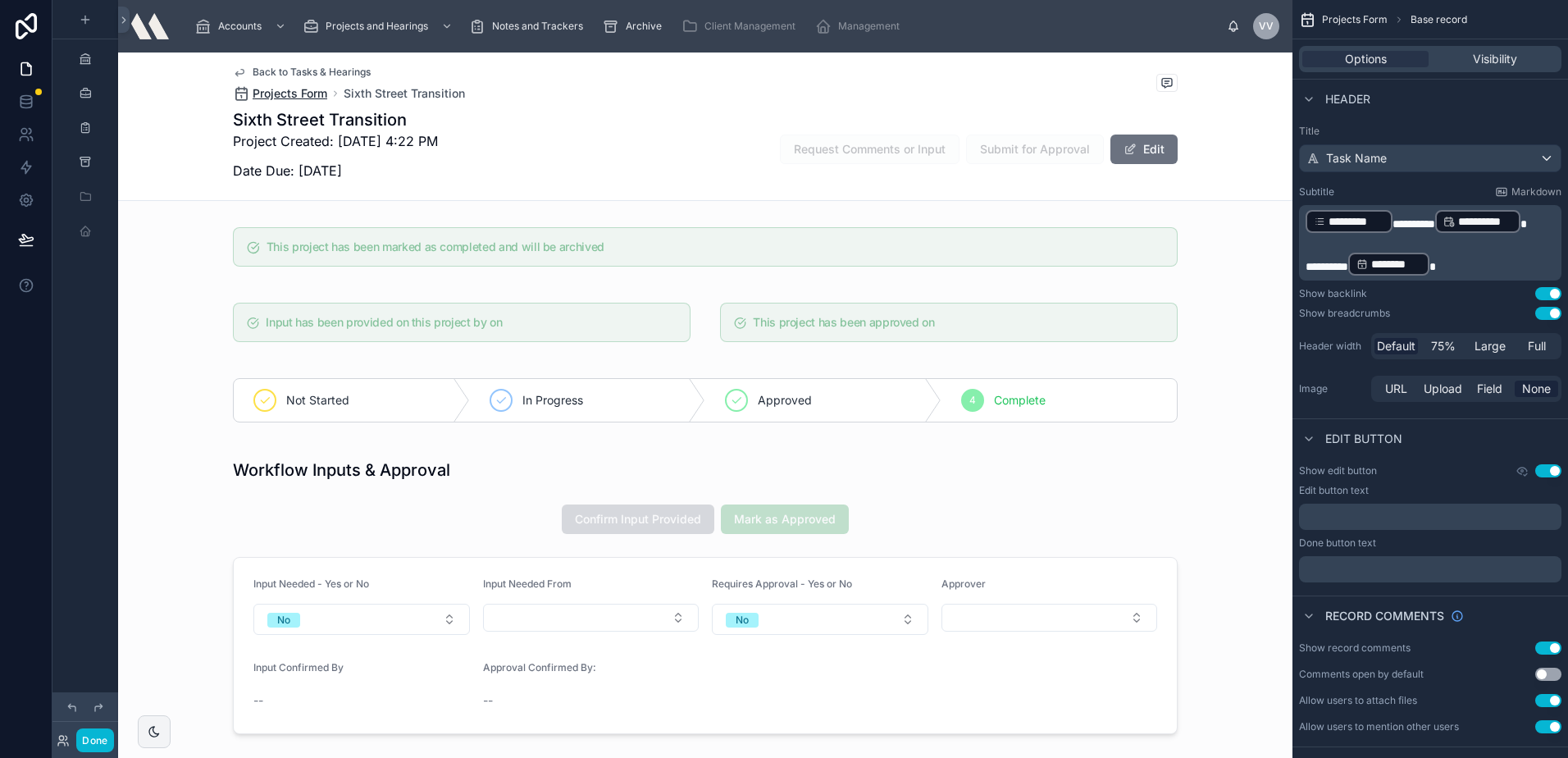
click at [289, 92] on span "Projects Form" at bounding box center [290, 93] width 75 height 17
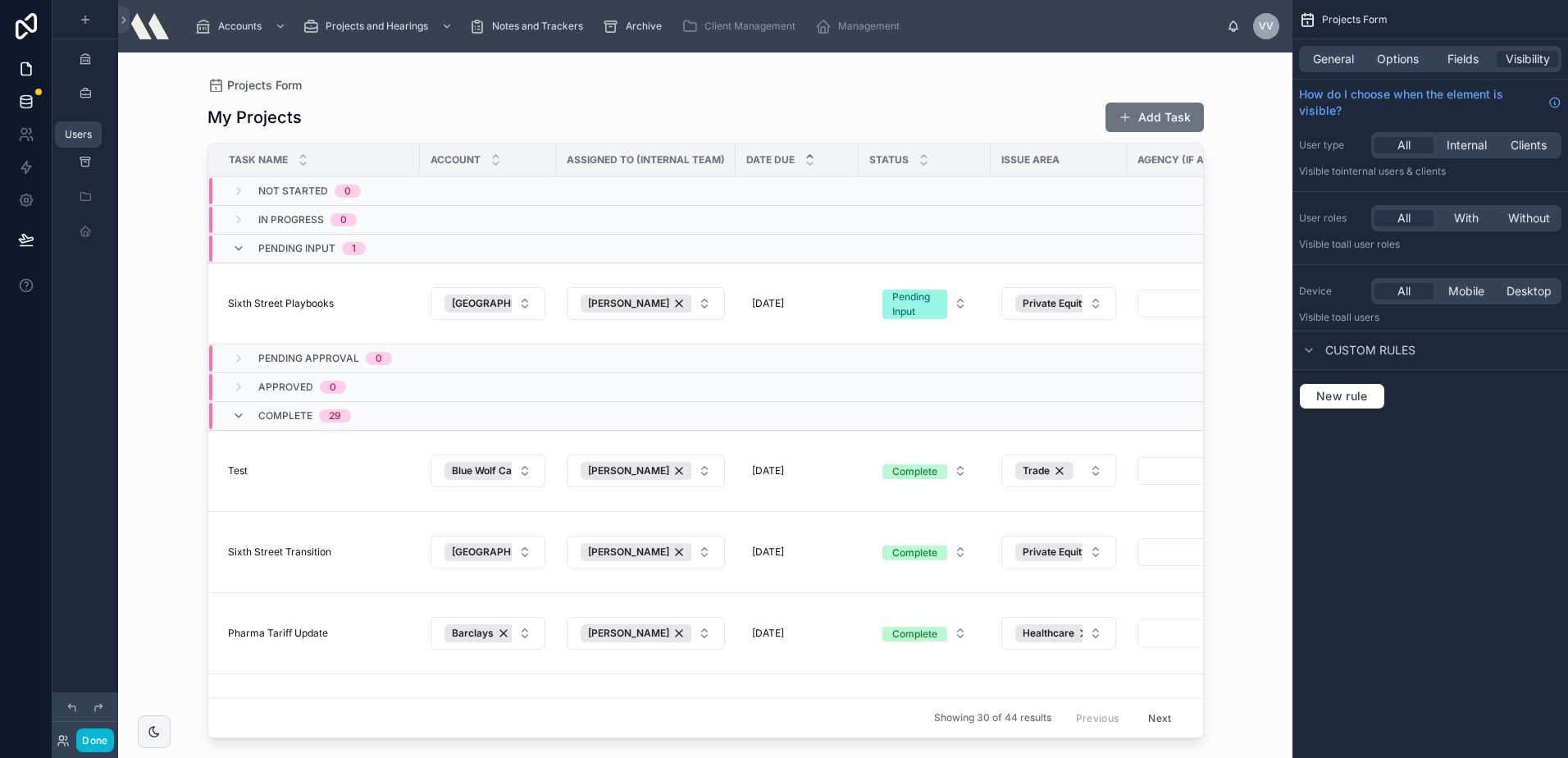
click at [18, 117] on link at bounding box center [26, 101] width 52 height 32
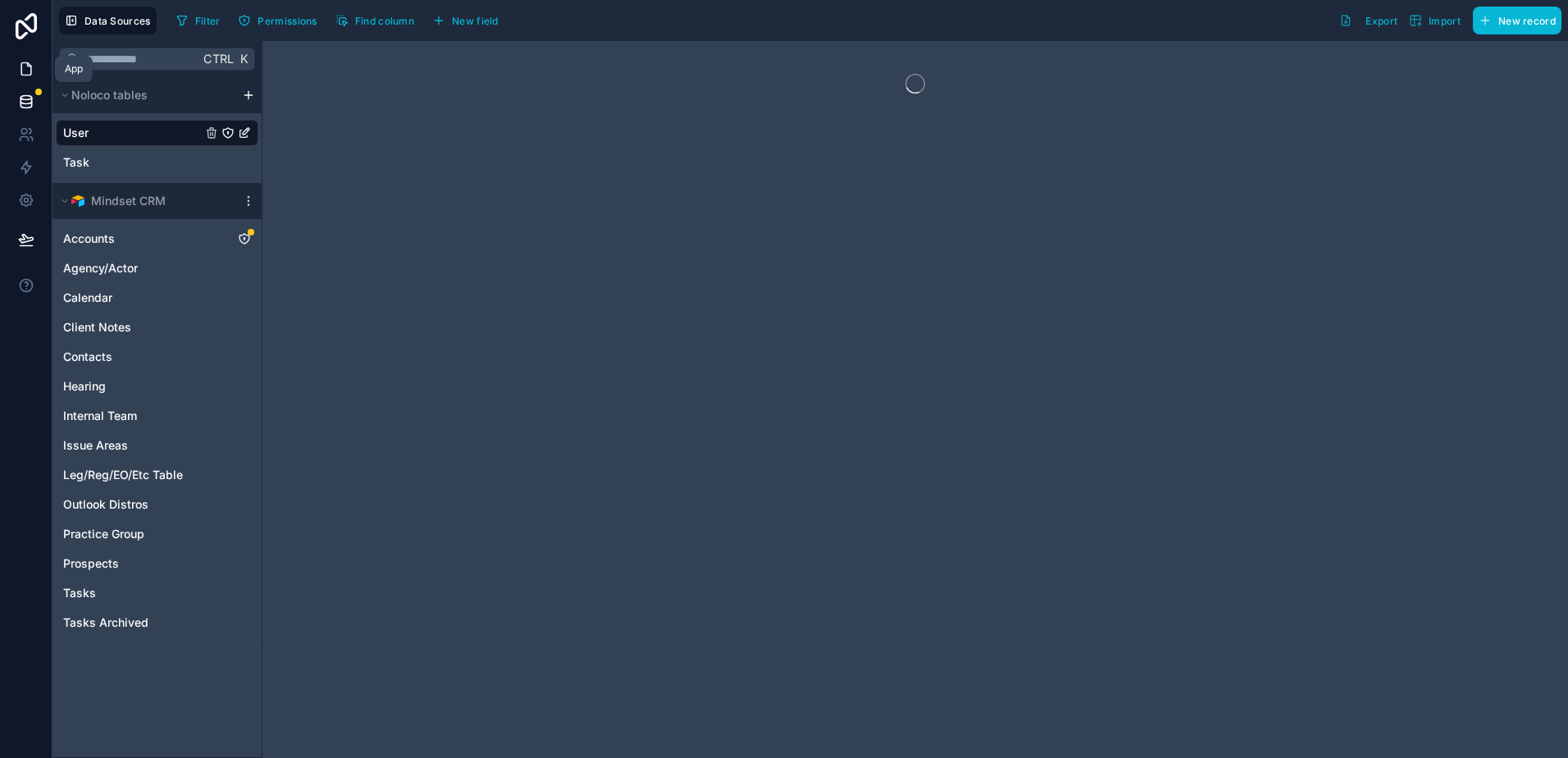
click at [27, 71] on icon at bounding box center [26, 69] width 17 height 17
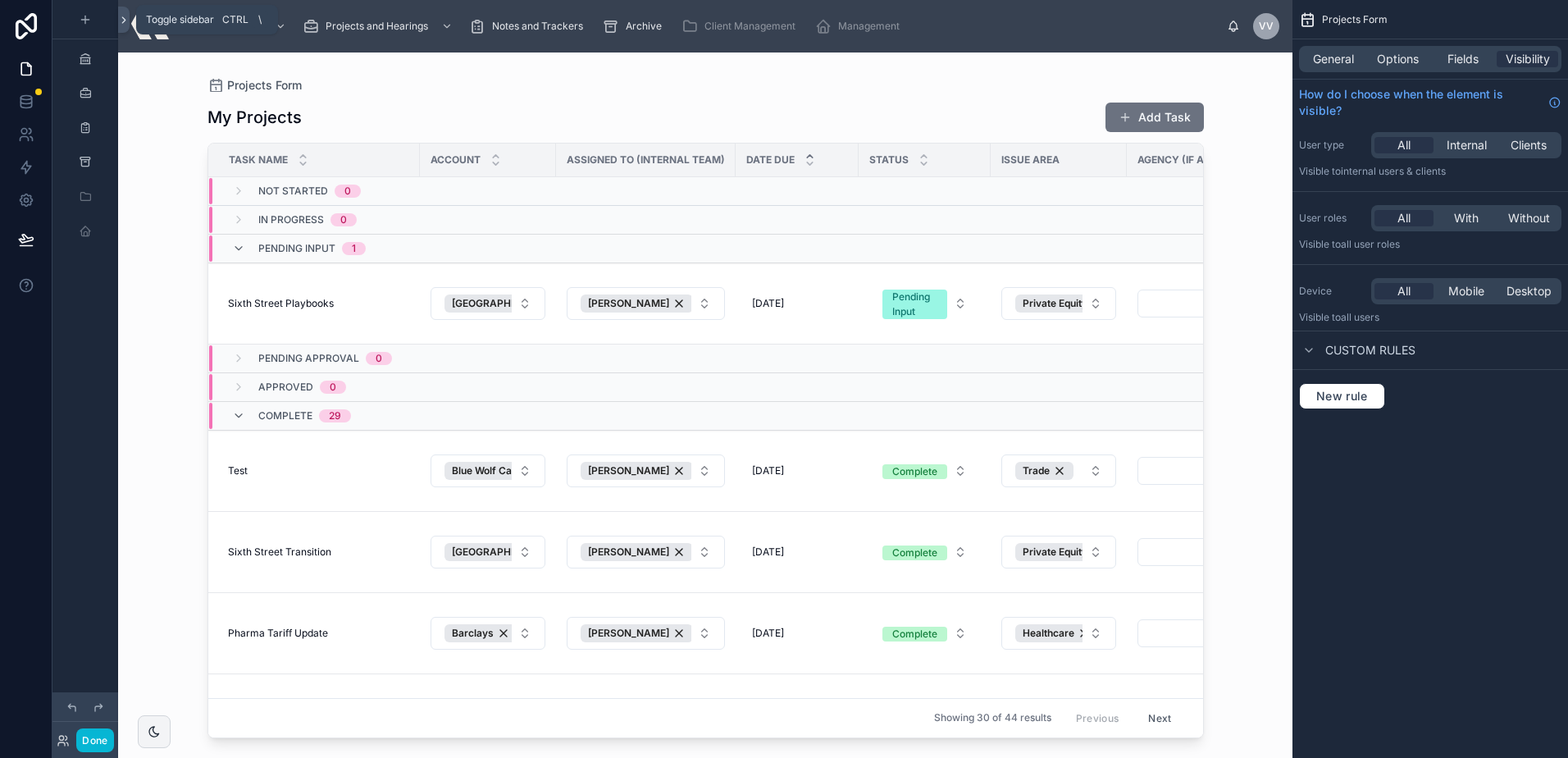
click at [123, 22] on icon at bounding box center [123, 21] width 3 height 6
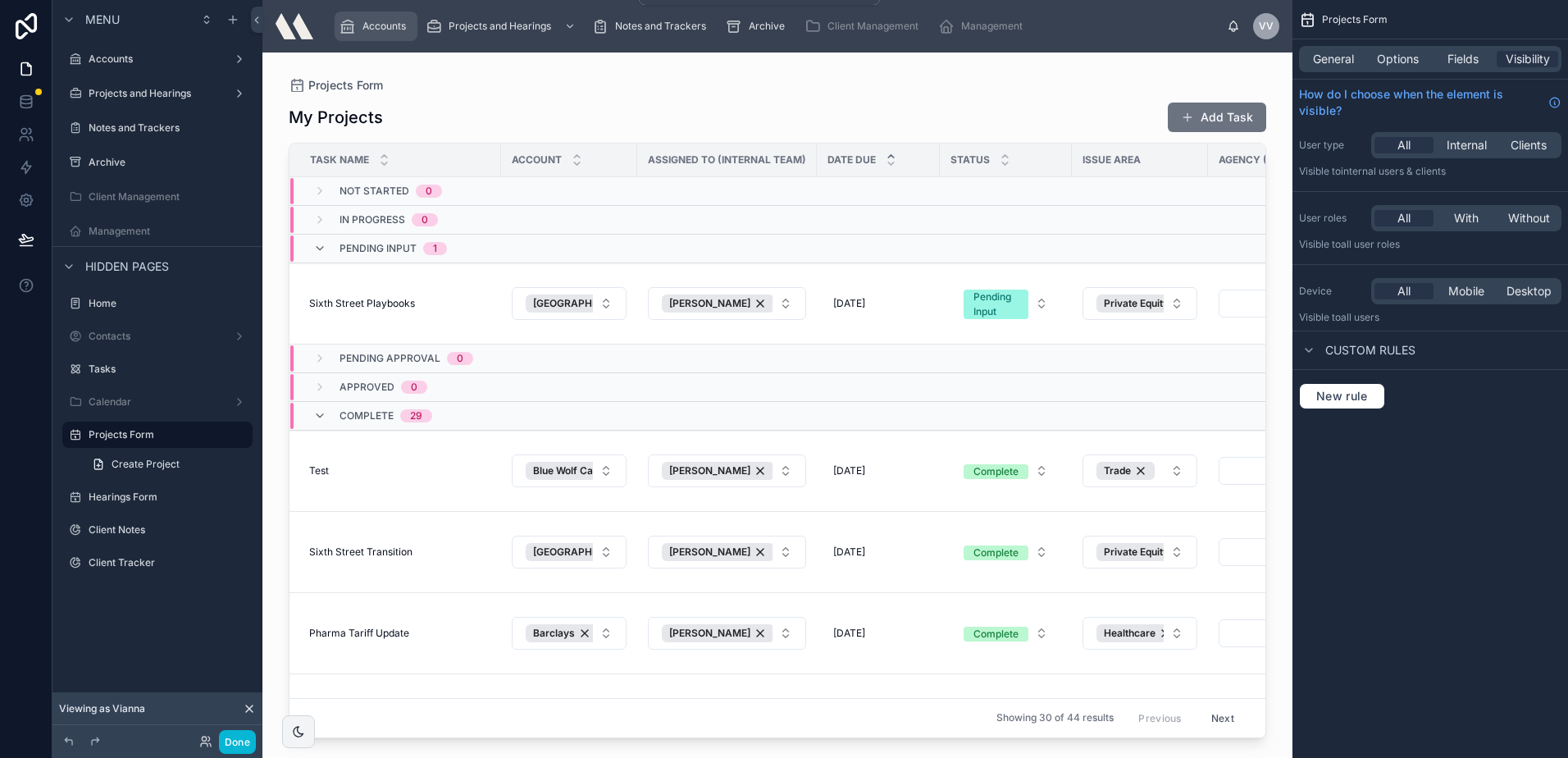
click at [413, 27] on link "Accounts" at bounding box center [376, 27] width 82 height 29
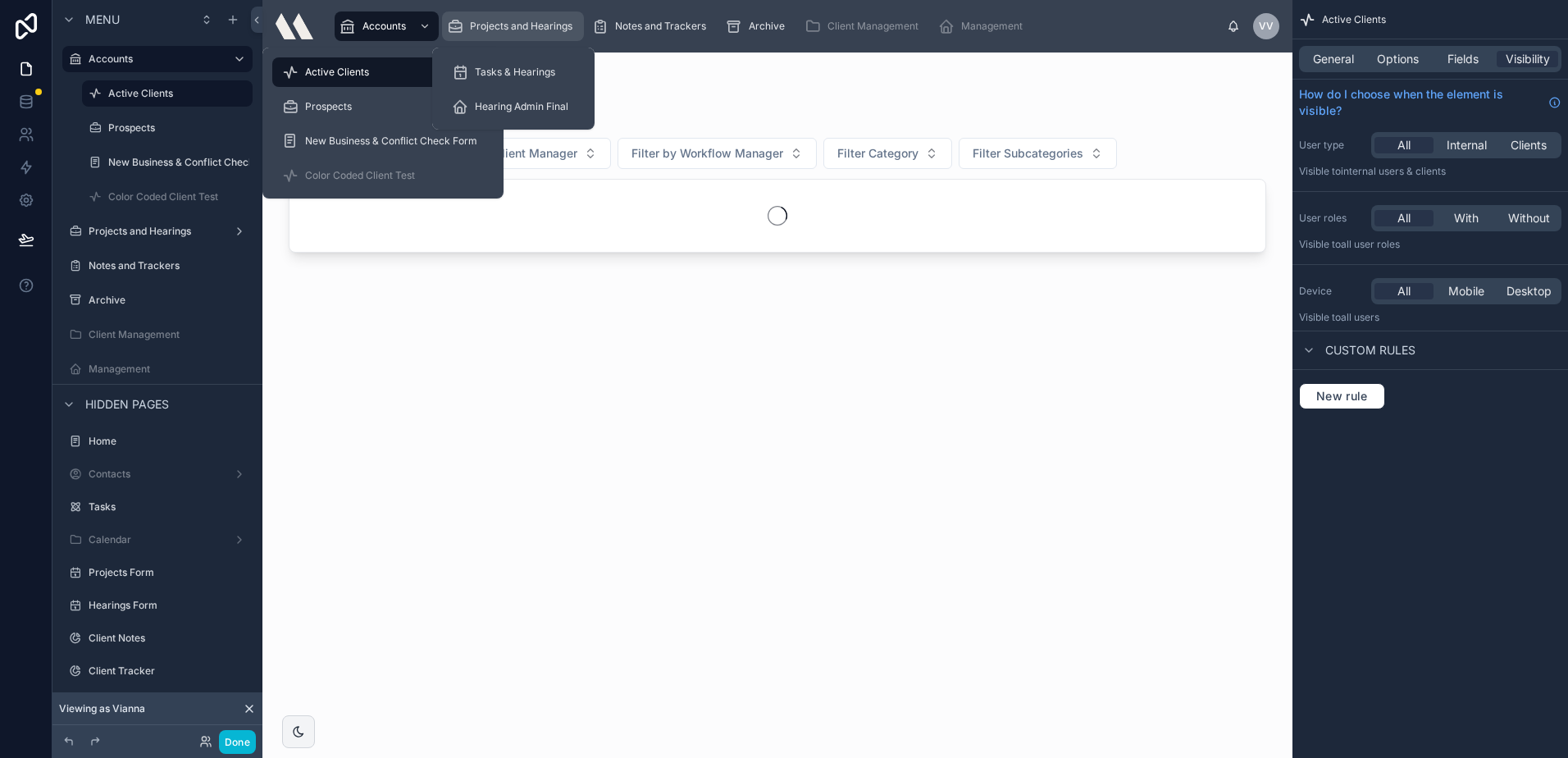
click at [460, 27] on icon "scrollable content" at bounding box center [455, 26] width 17 height 17
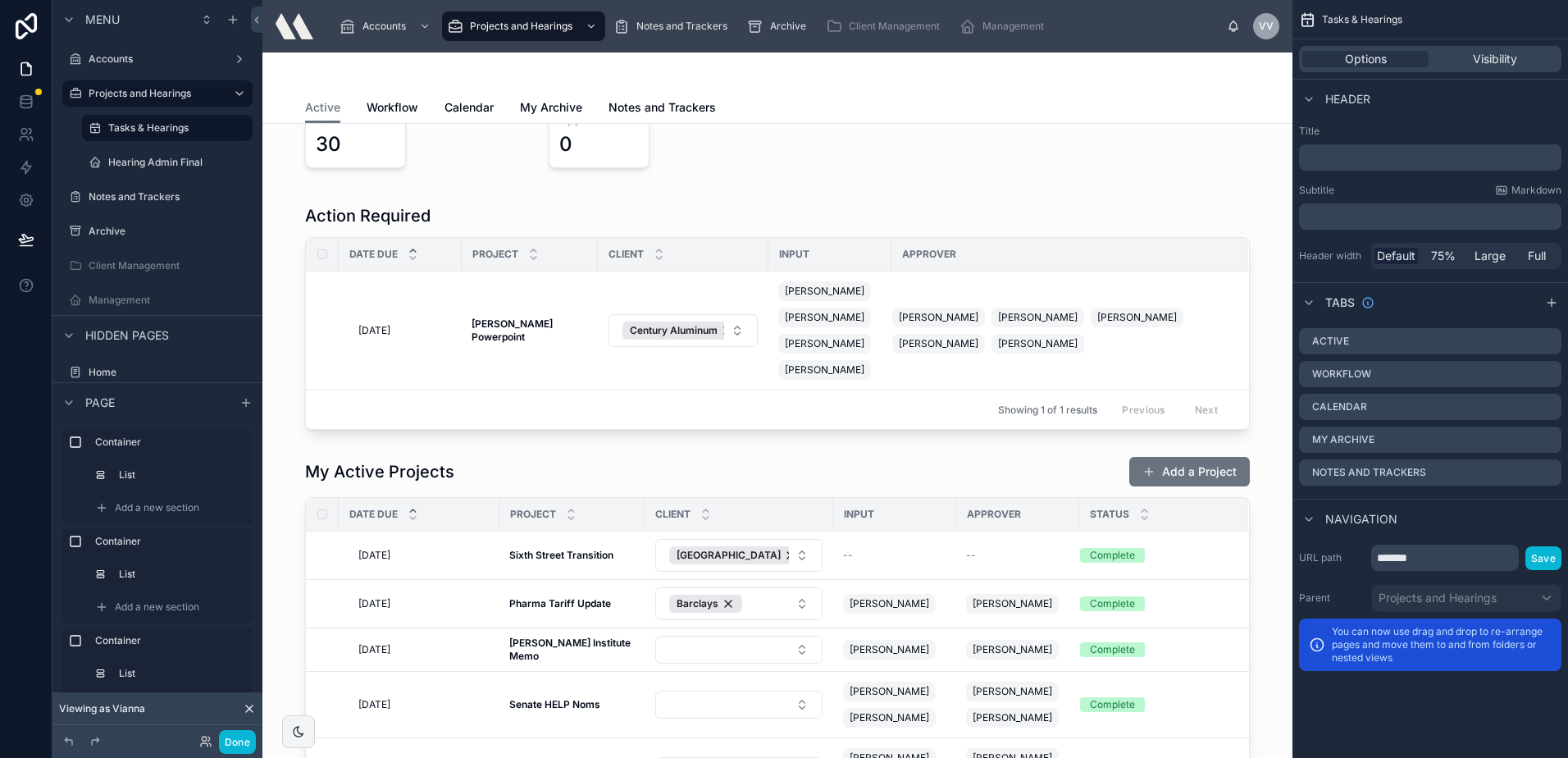
scroll to position [656, 0]
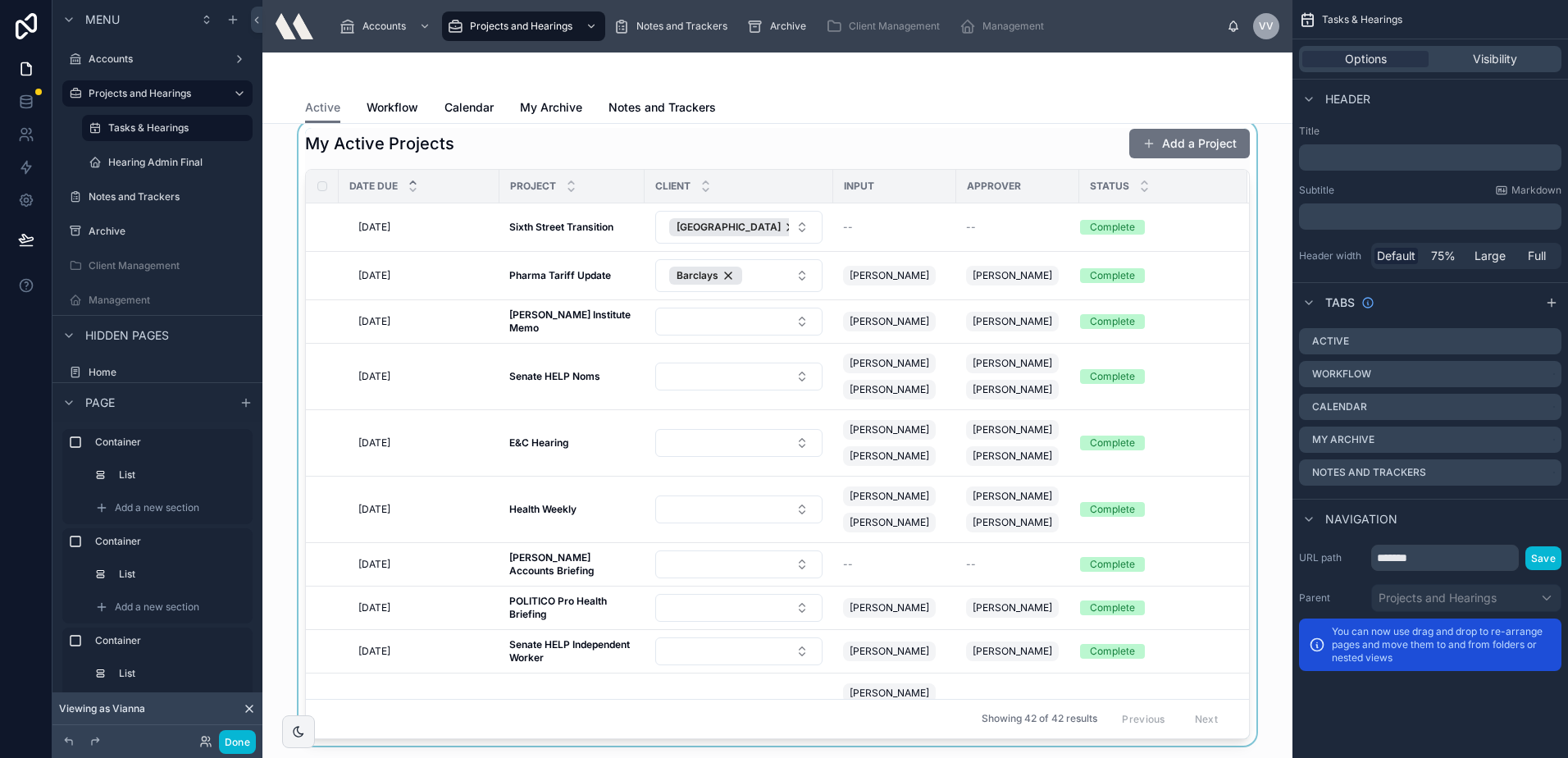
click at [536, 158] on div at bounding box center [778, 434] width 1003 height 624
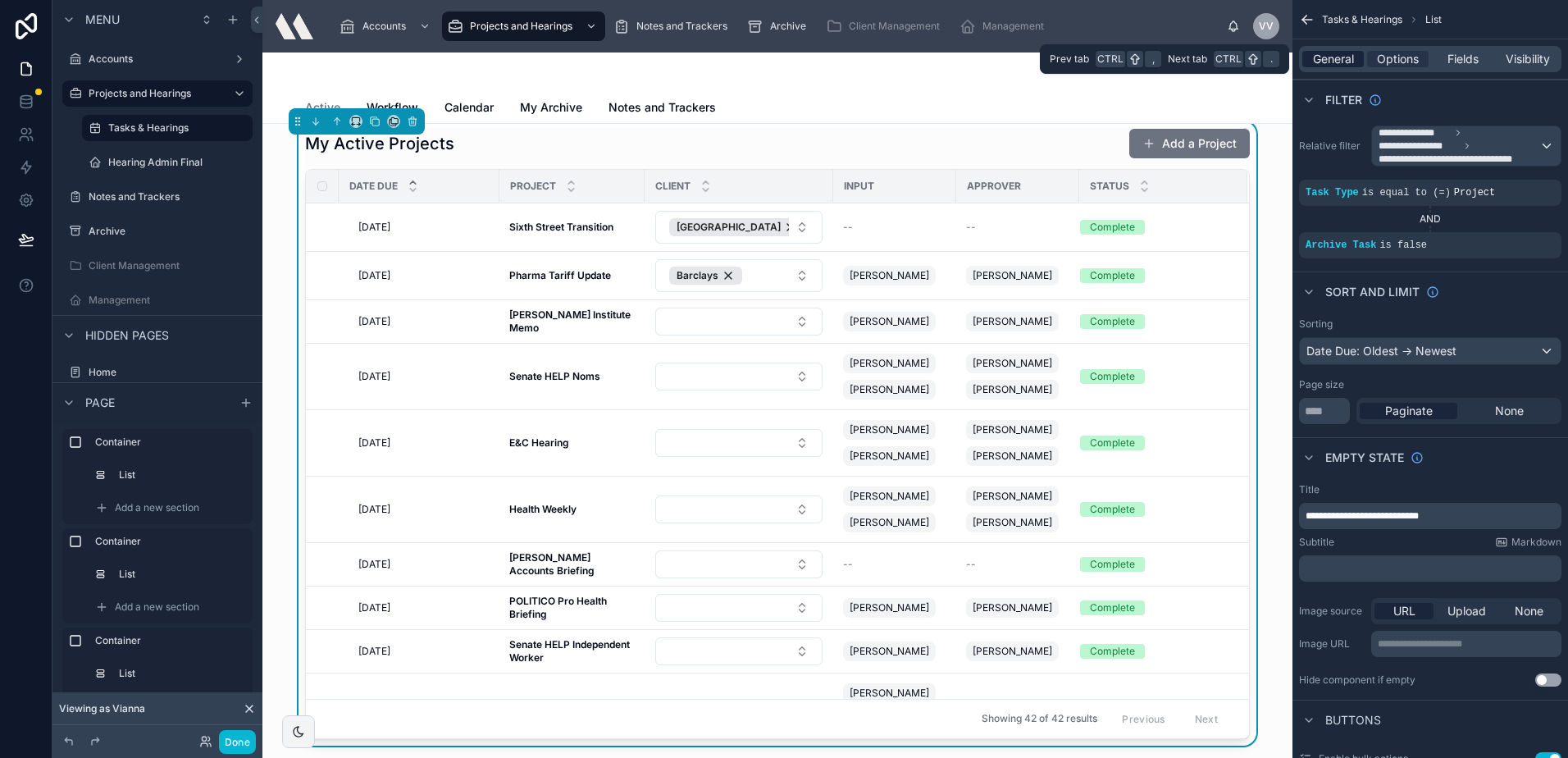
click at [1352, 62] on span "General" at bounding box center [1333, 59] width 41 height 17
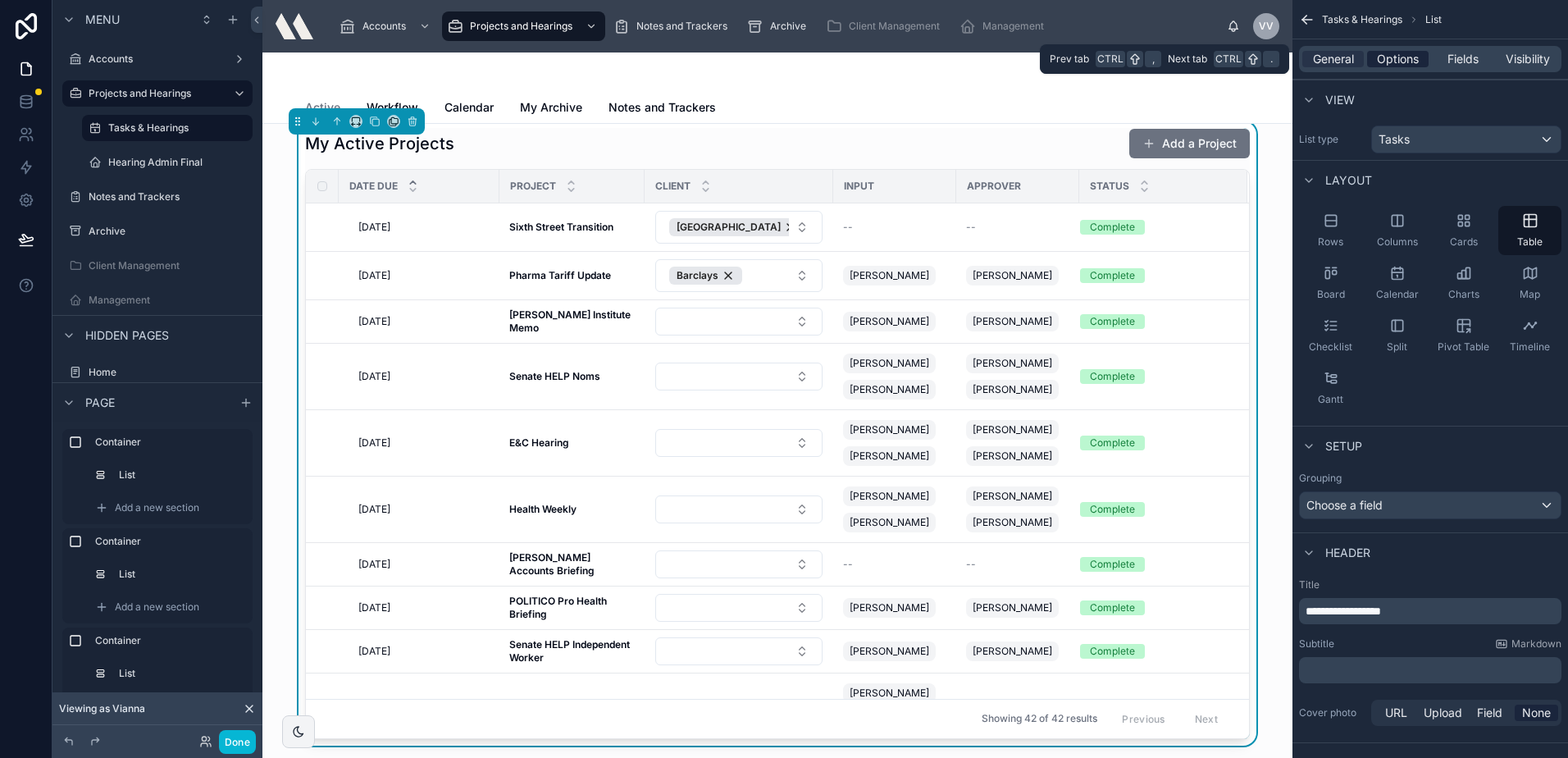
click at [1406, 54] on span "Options" at bounding box center [1397, 59] width 42 height 17
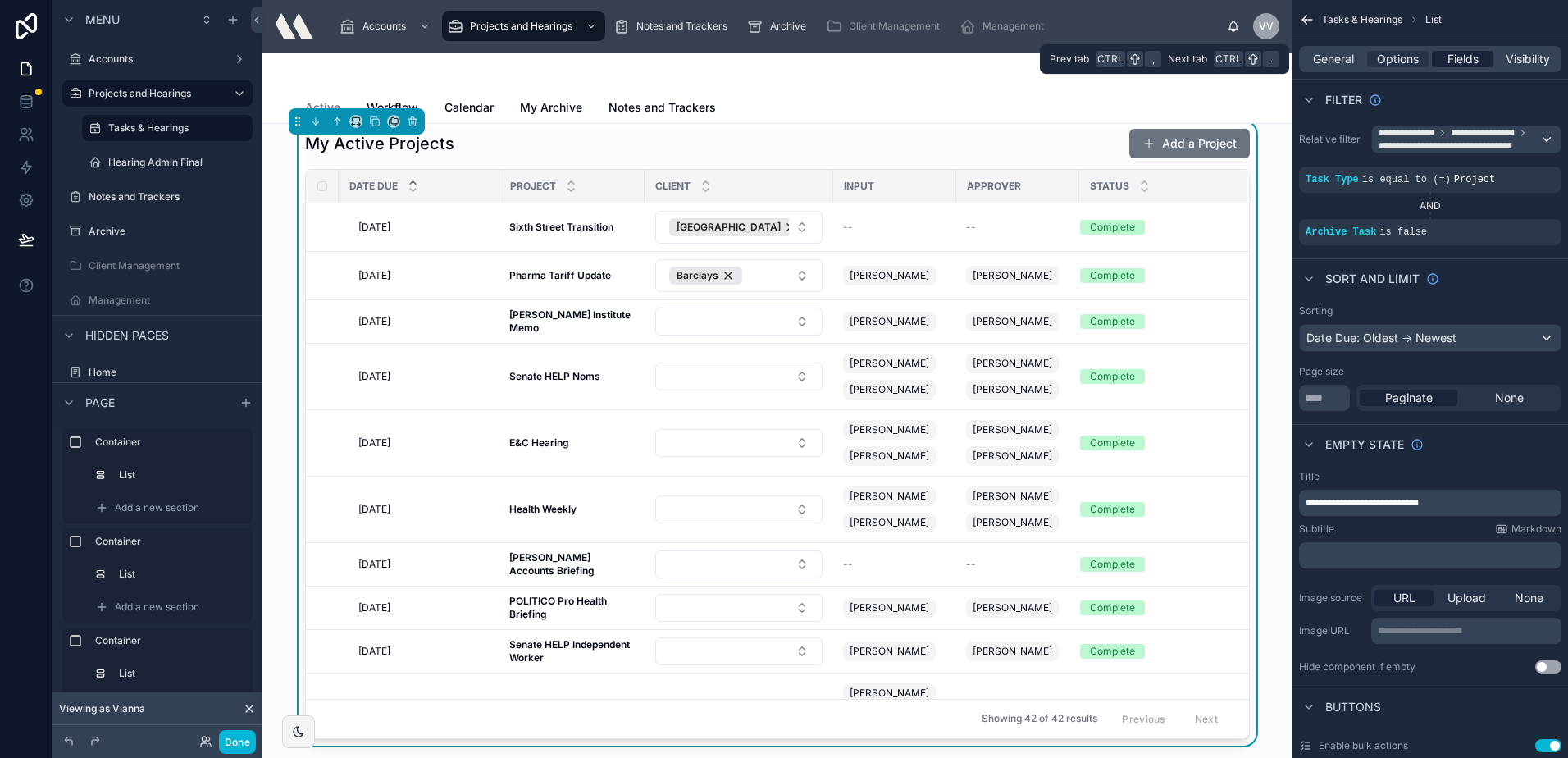
click at [1442, 60] on div "Fields" at bounding box center [1462, 59] width 62 height 17
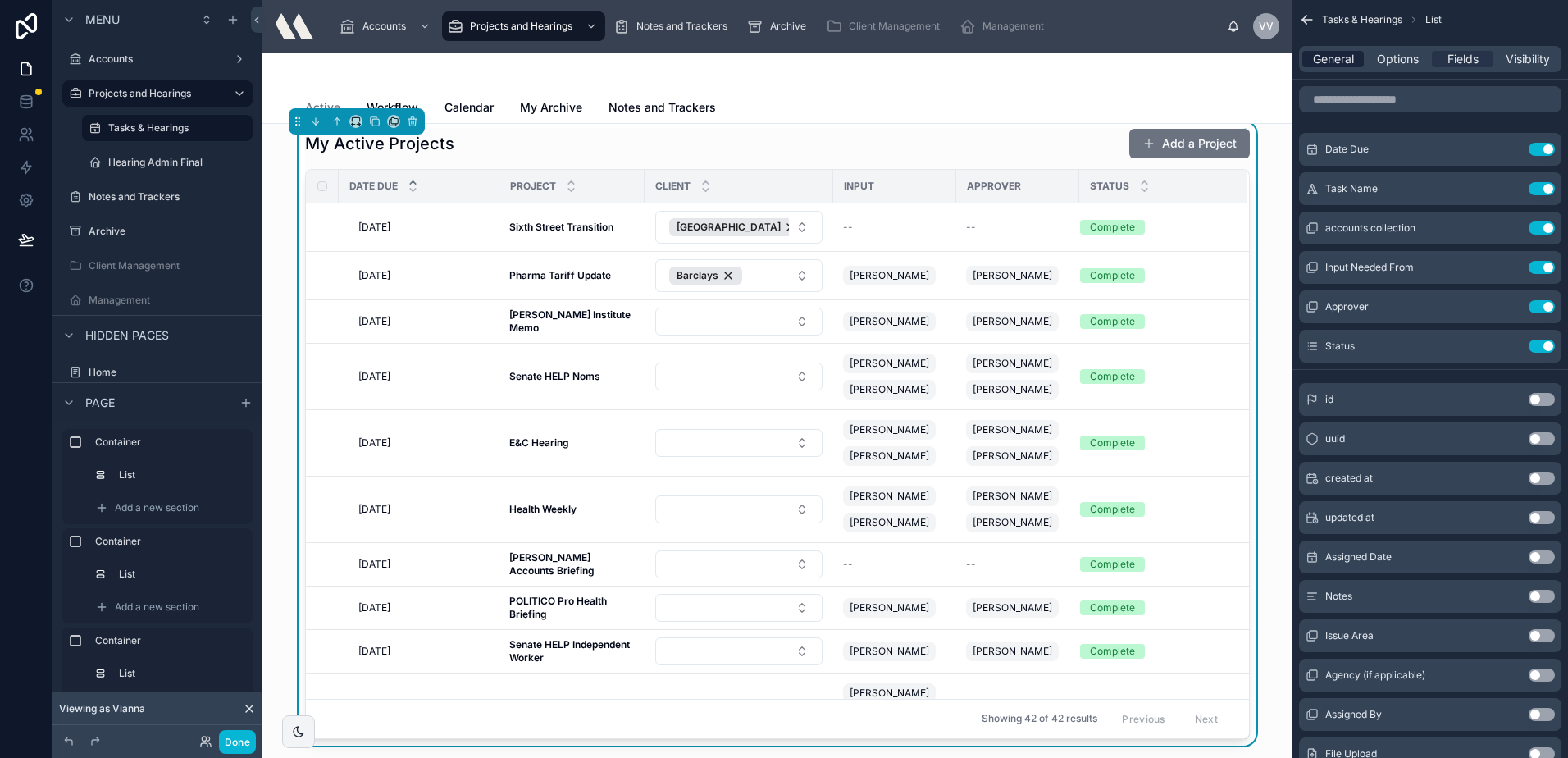
click at [1337, 60] on span "General" at bounding box center [1333, 59] width 41 height 17
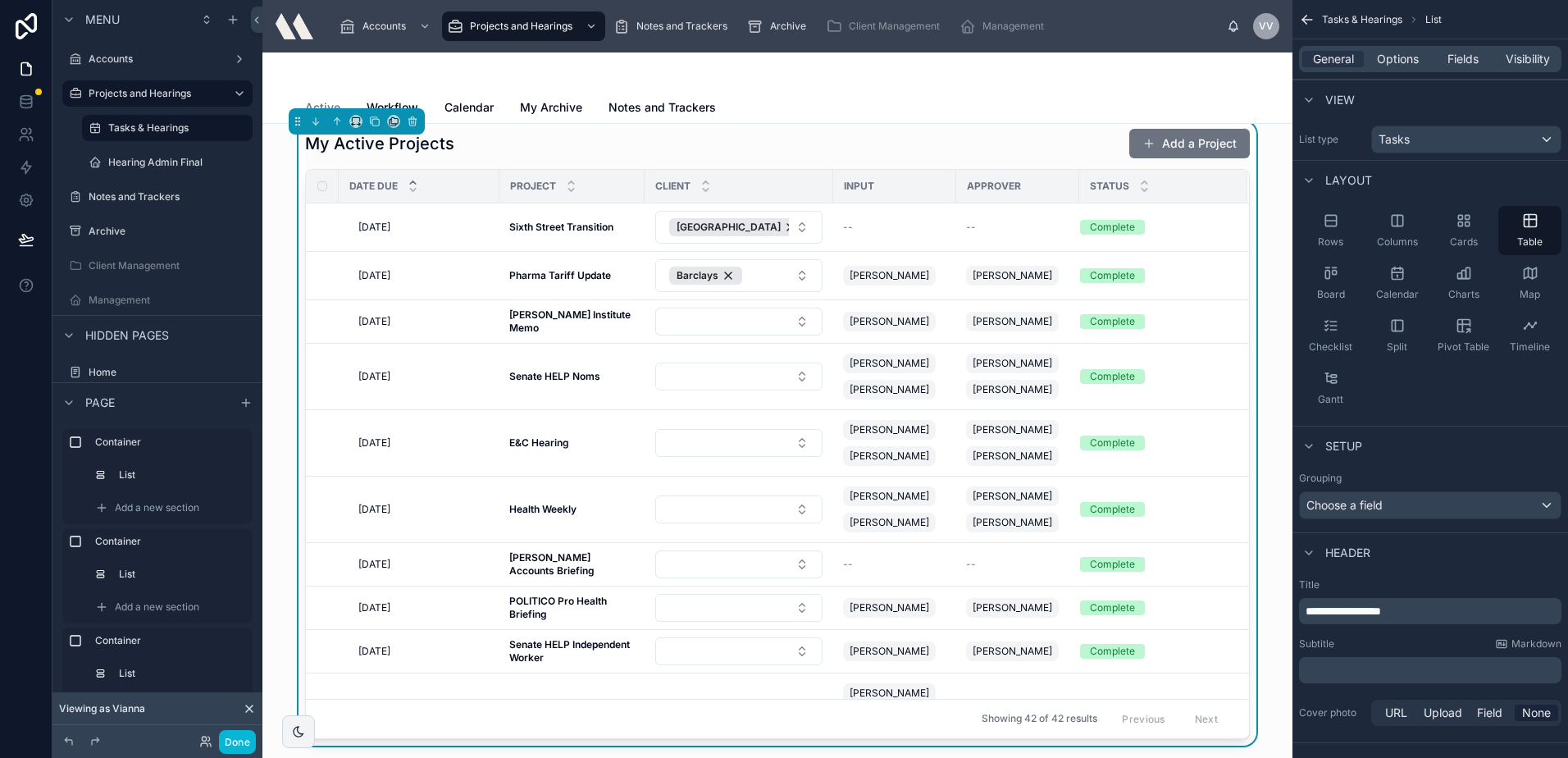
scroll to position [82, 0]
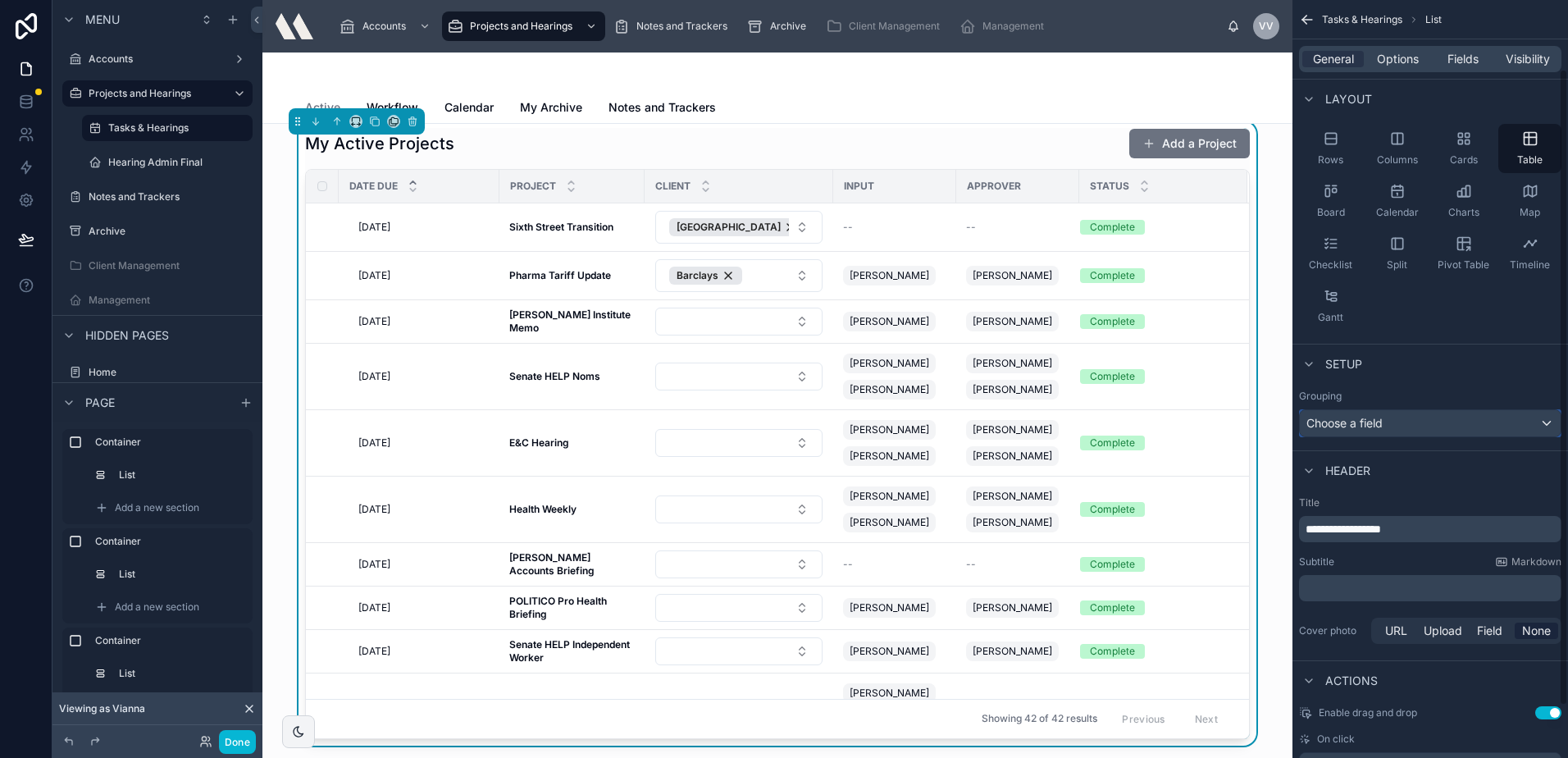
click at [1371, 430] on div "Choose a field" at bounding box center [1431, 423] width 261 height 27
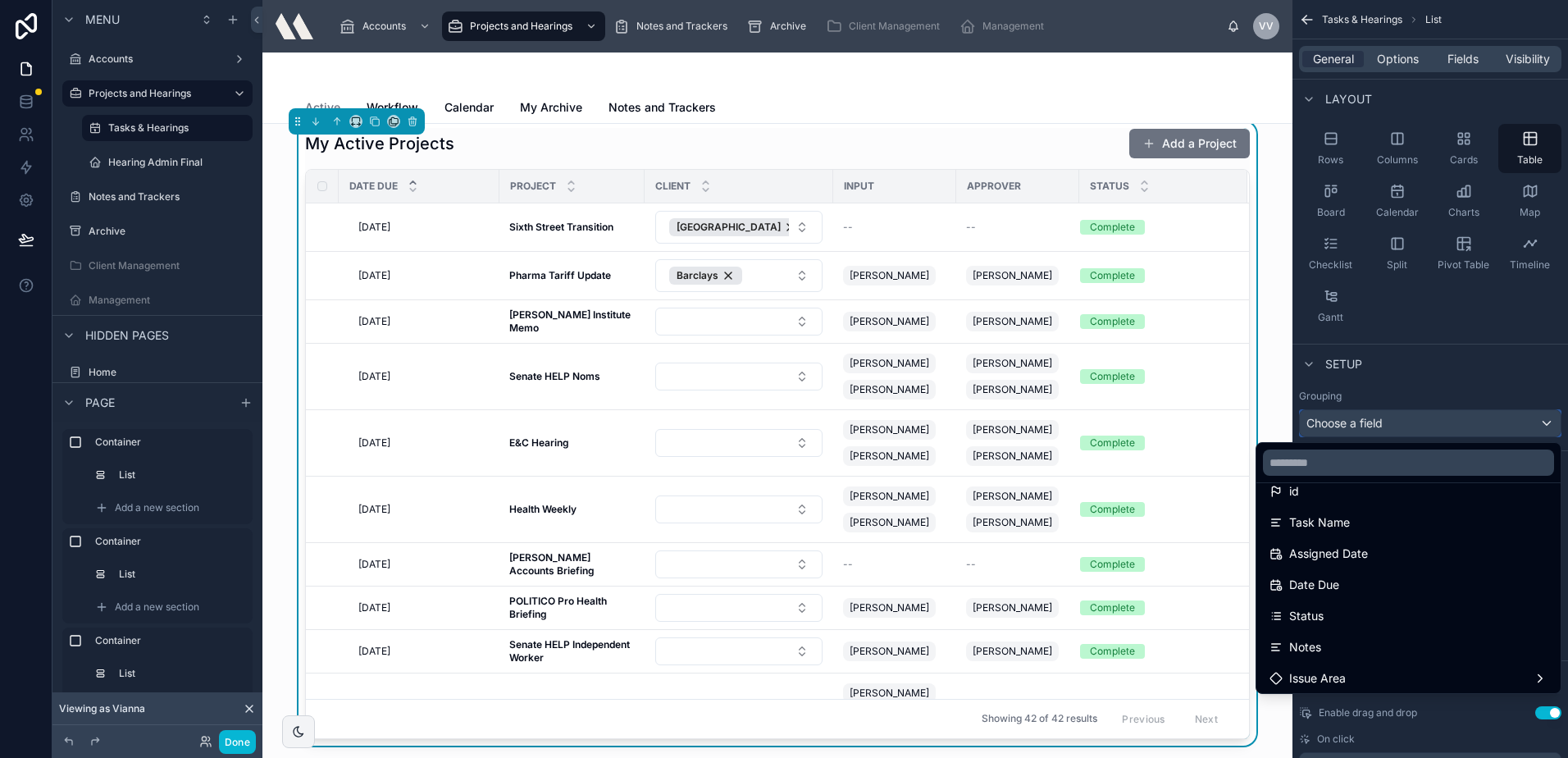
scroll to position [164, 0]
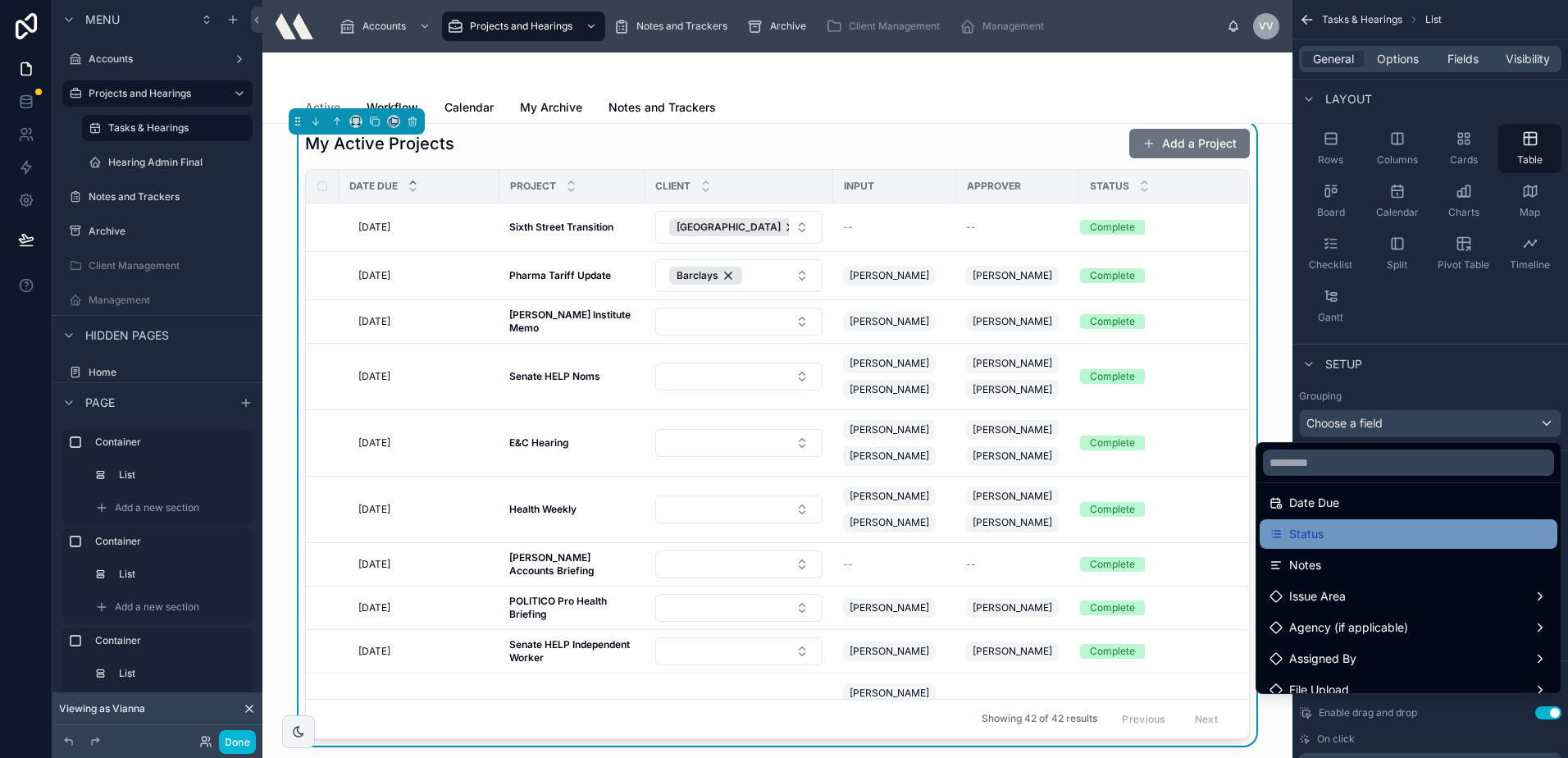
click at [1330, 531] on div "Status" at bounding box center [1408, 534] width 278 height 20
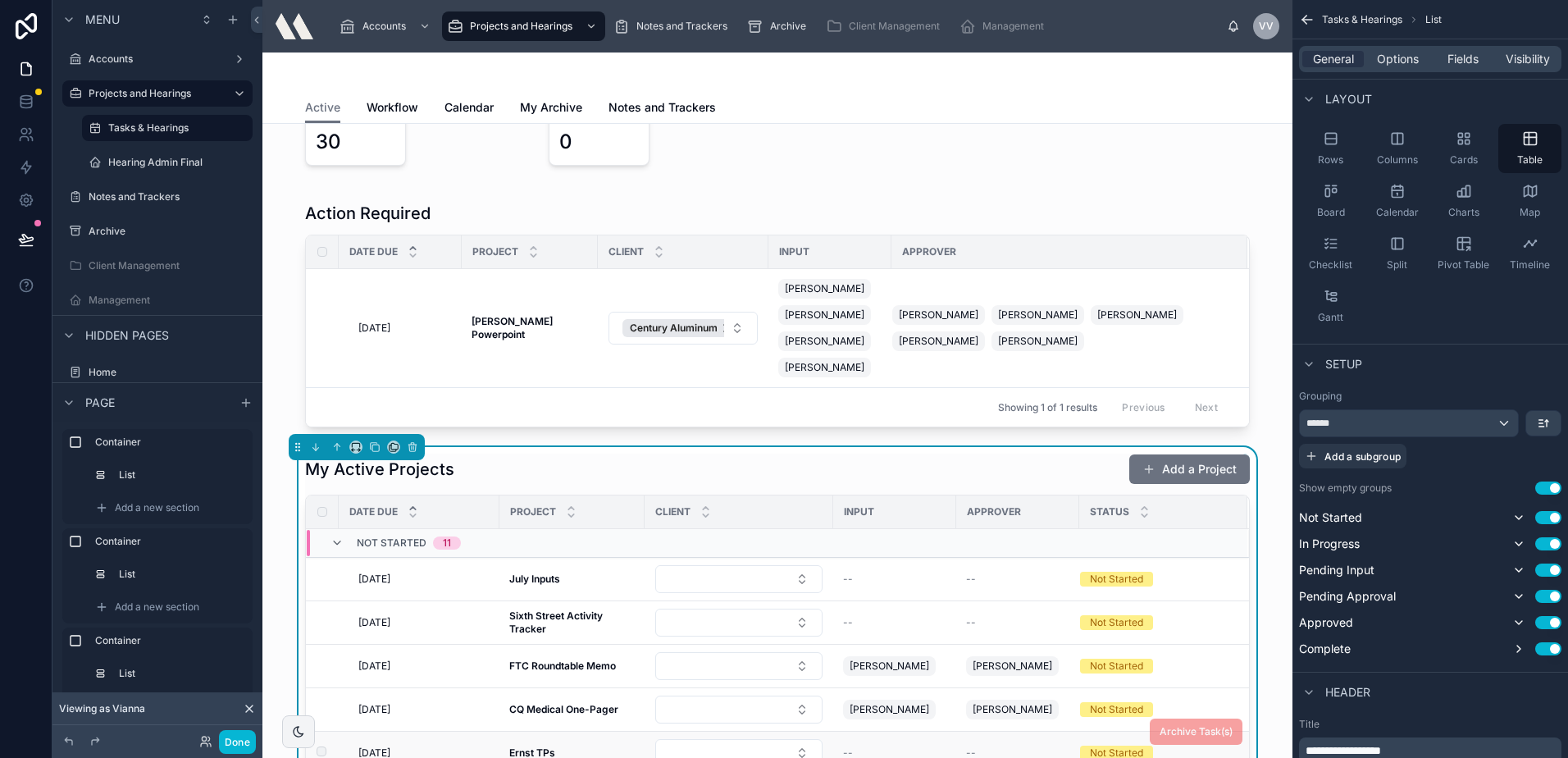
scroll to position [328, 0]
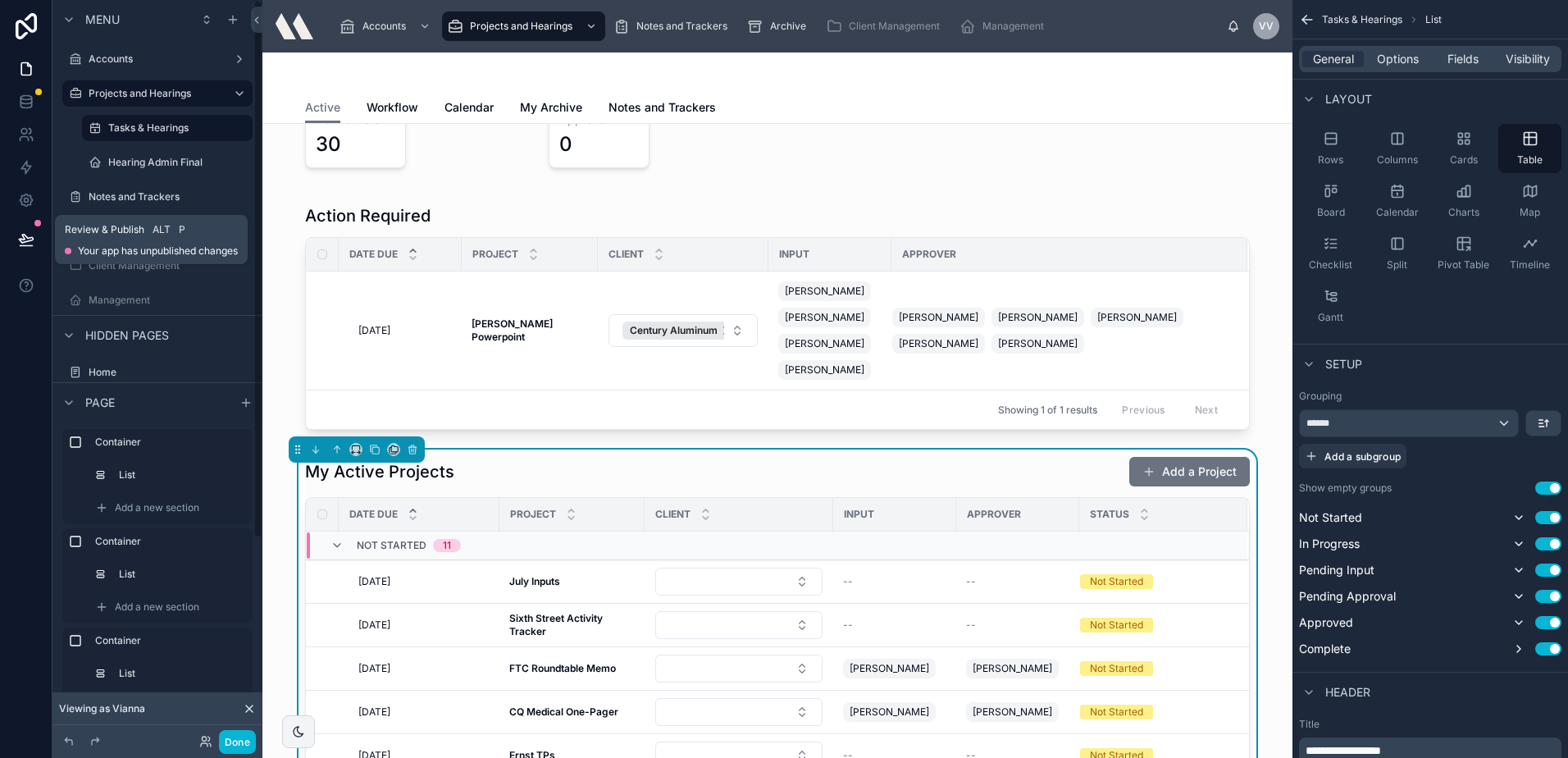
click at [28, 229] on button at bounding box center [26, 240] width 36 height 46
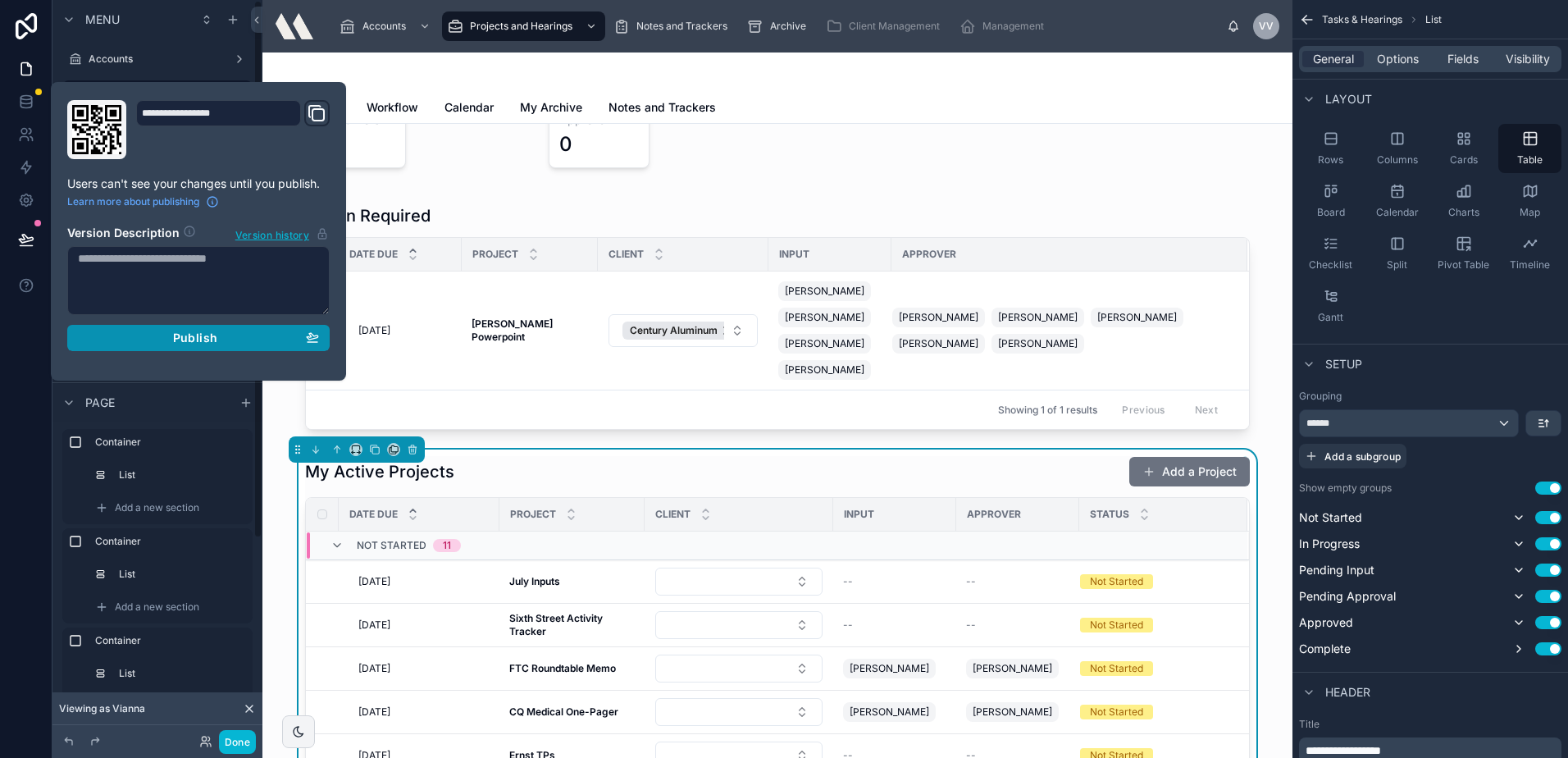
click at [161, 336] on div "Publish" at bounding box center [198, 338] width 242 height 15
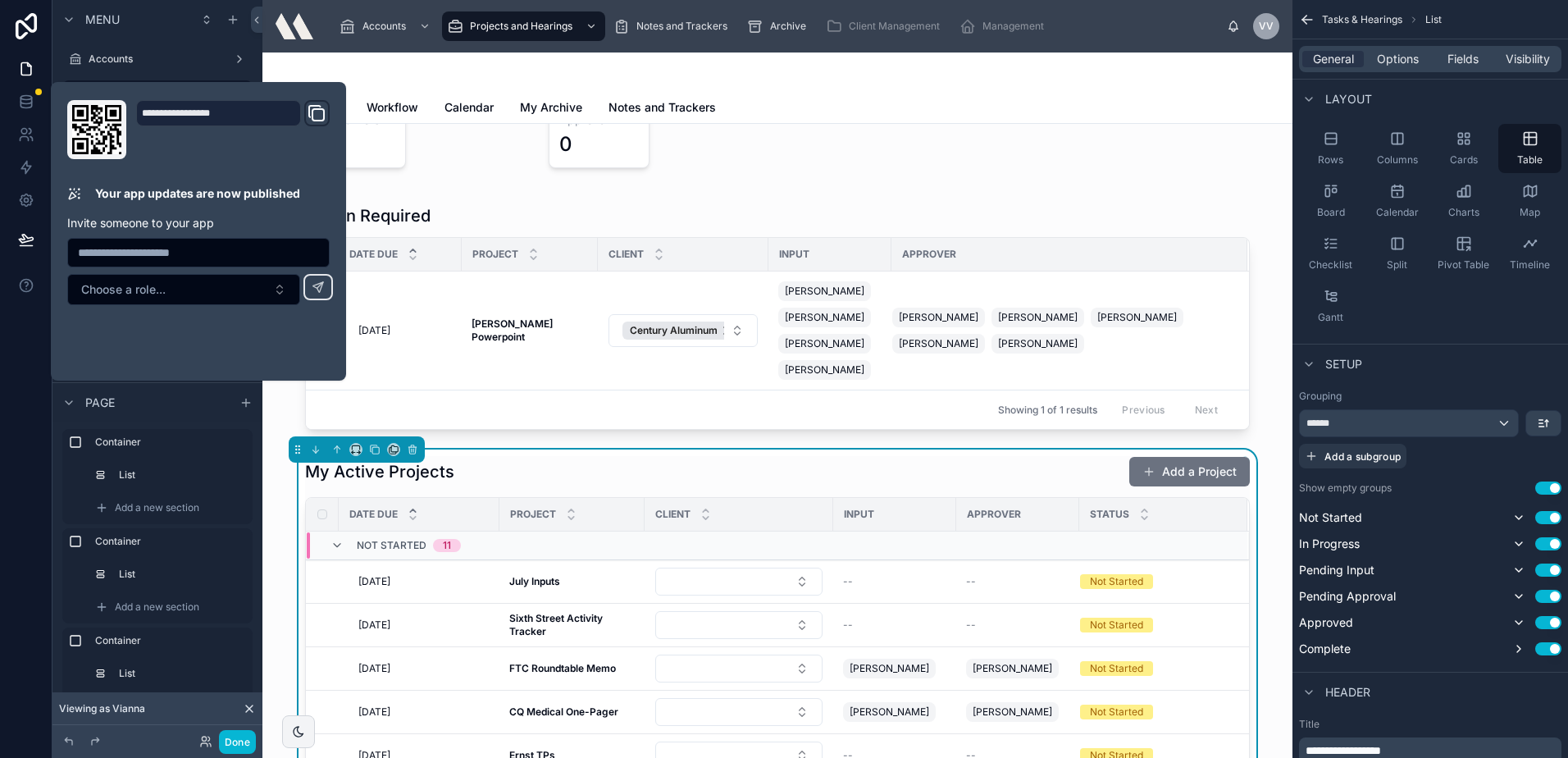
click at [1114, 123] on div "Active Active Workflow Calendar My Archive Notes and Trackers" at bounding box center [777, 87] width 1030 height 72
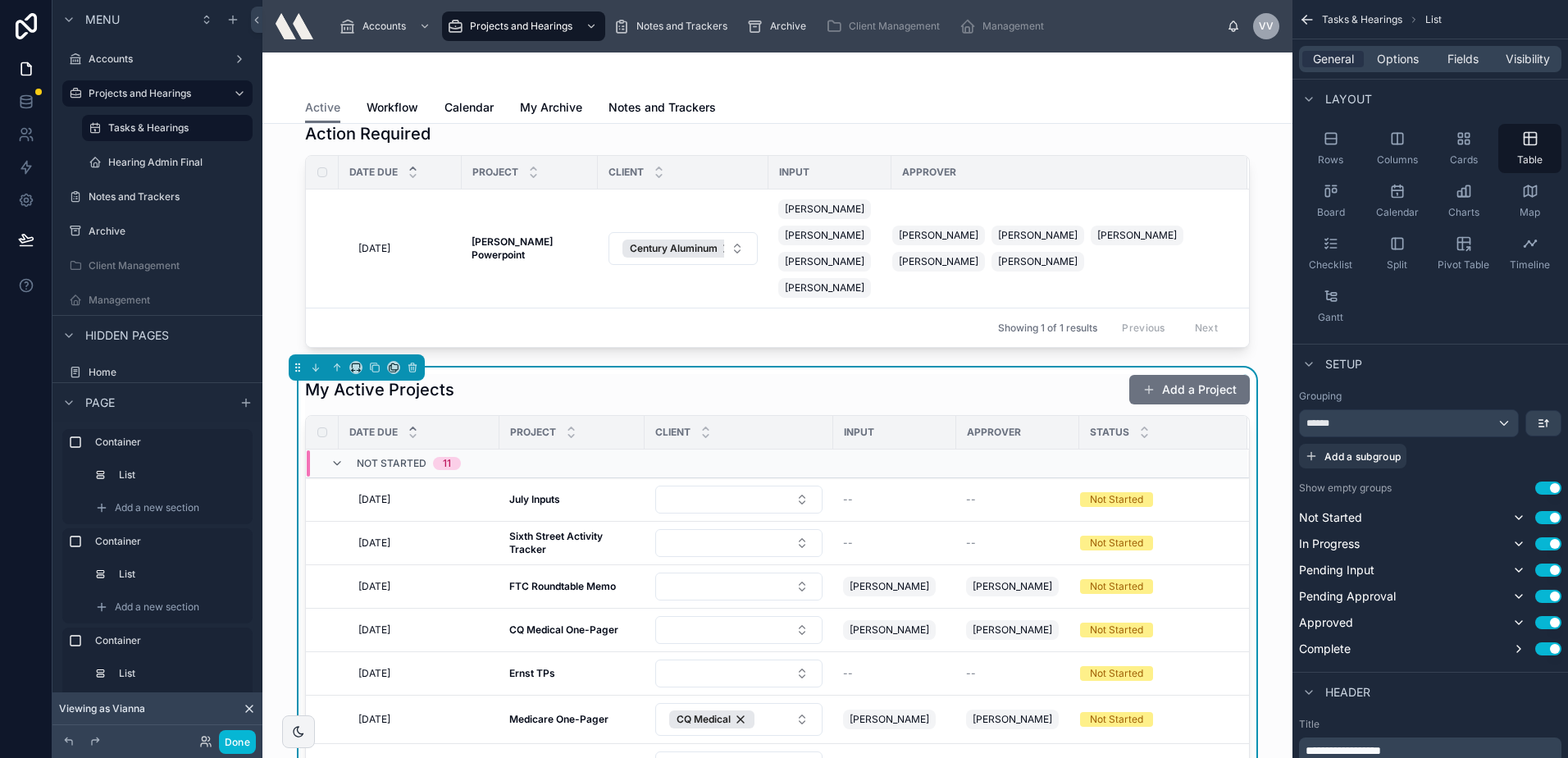
scroll to position [82, 0]
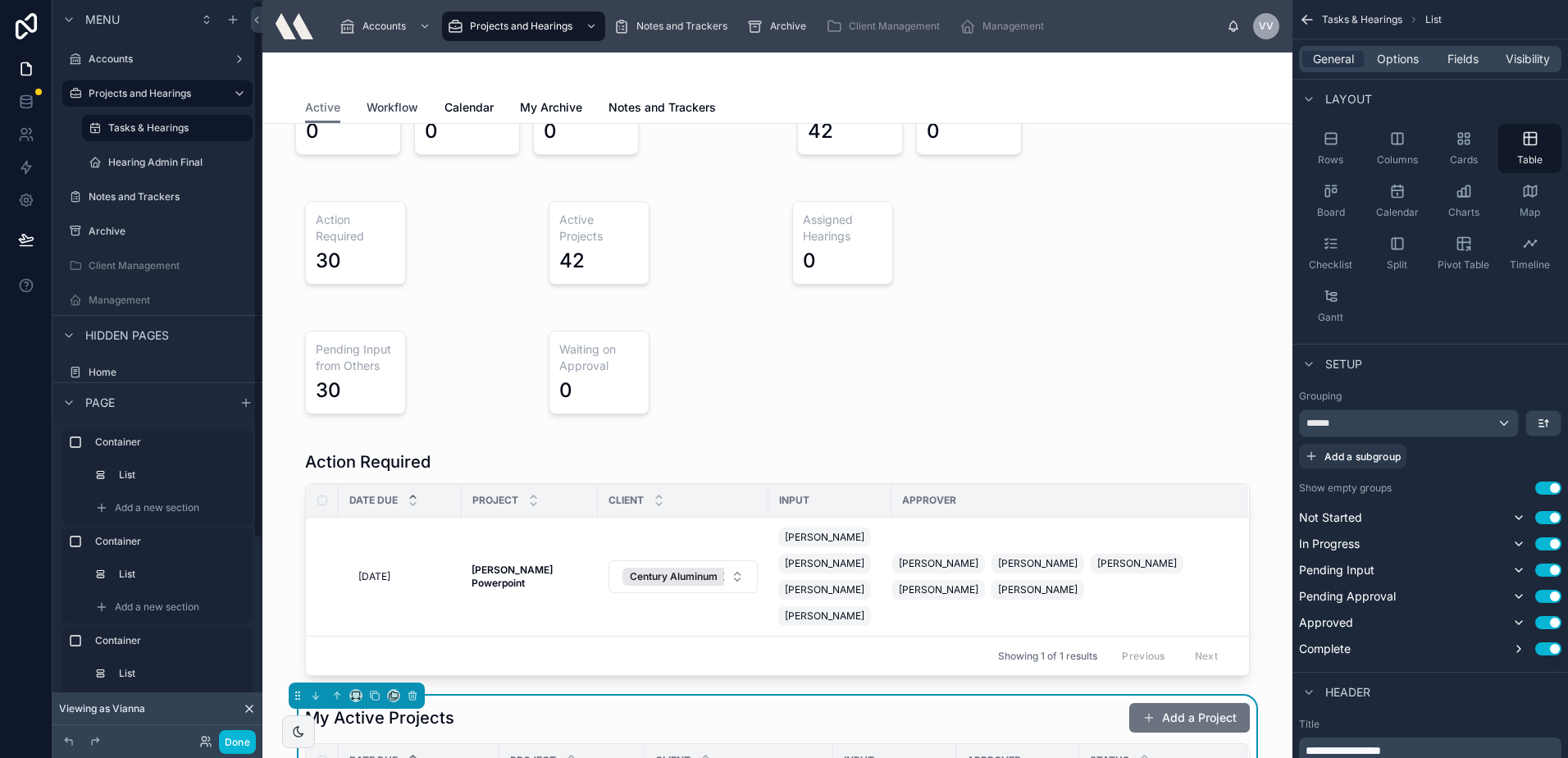
click at [368, 115] on span "Workflow" at bounding box center [392, 107] width 52 height 17
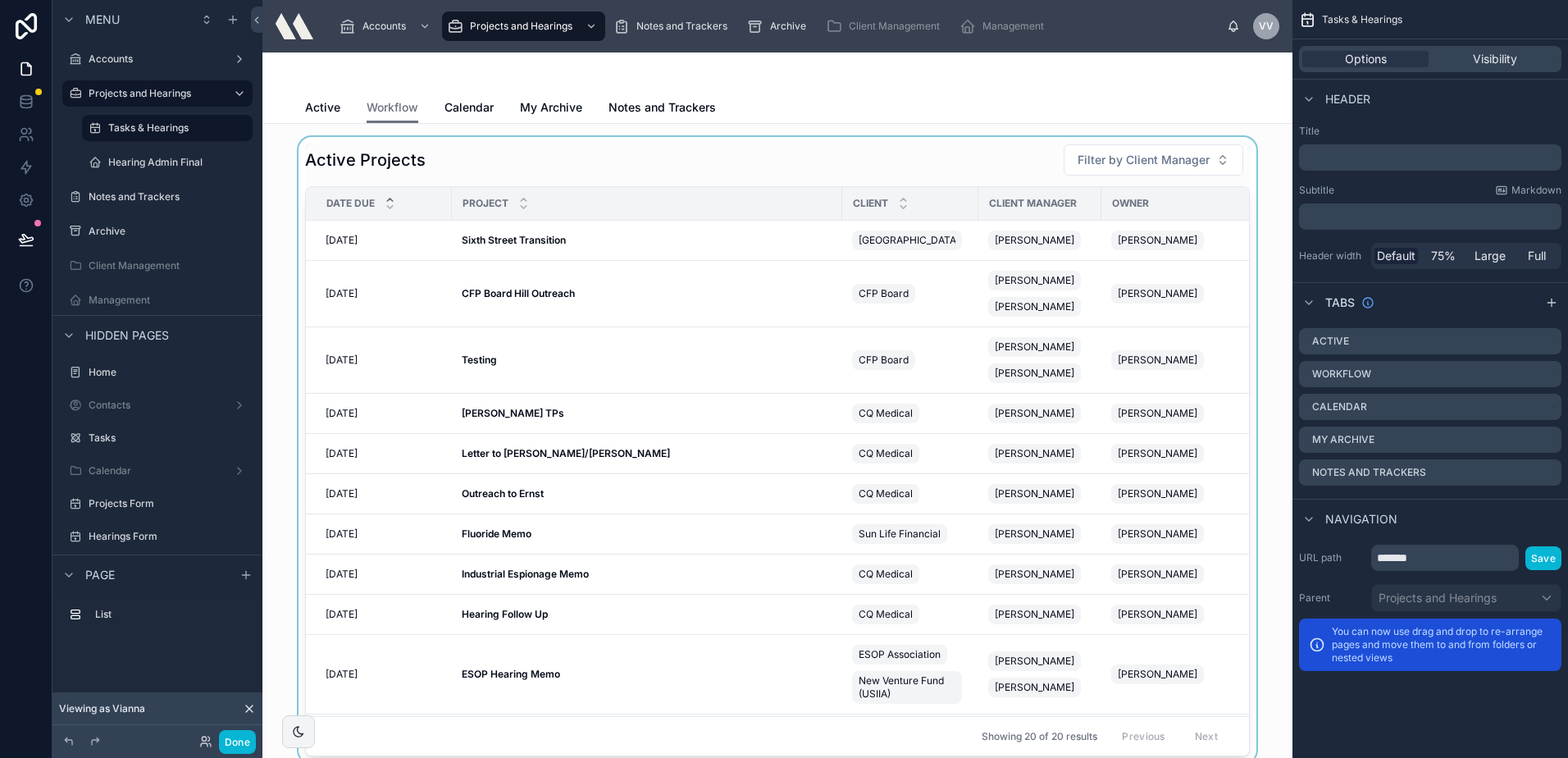
click at [426, 155] on div at bounding box center [778, 449] width 1003 height 625
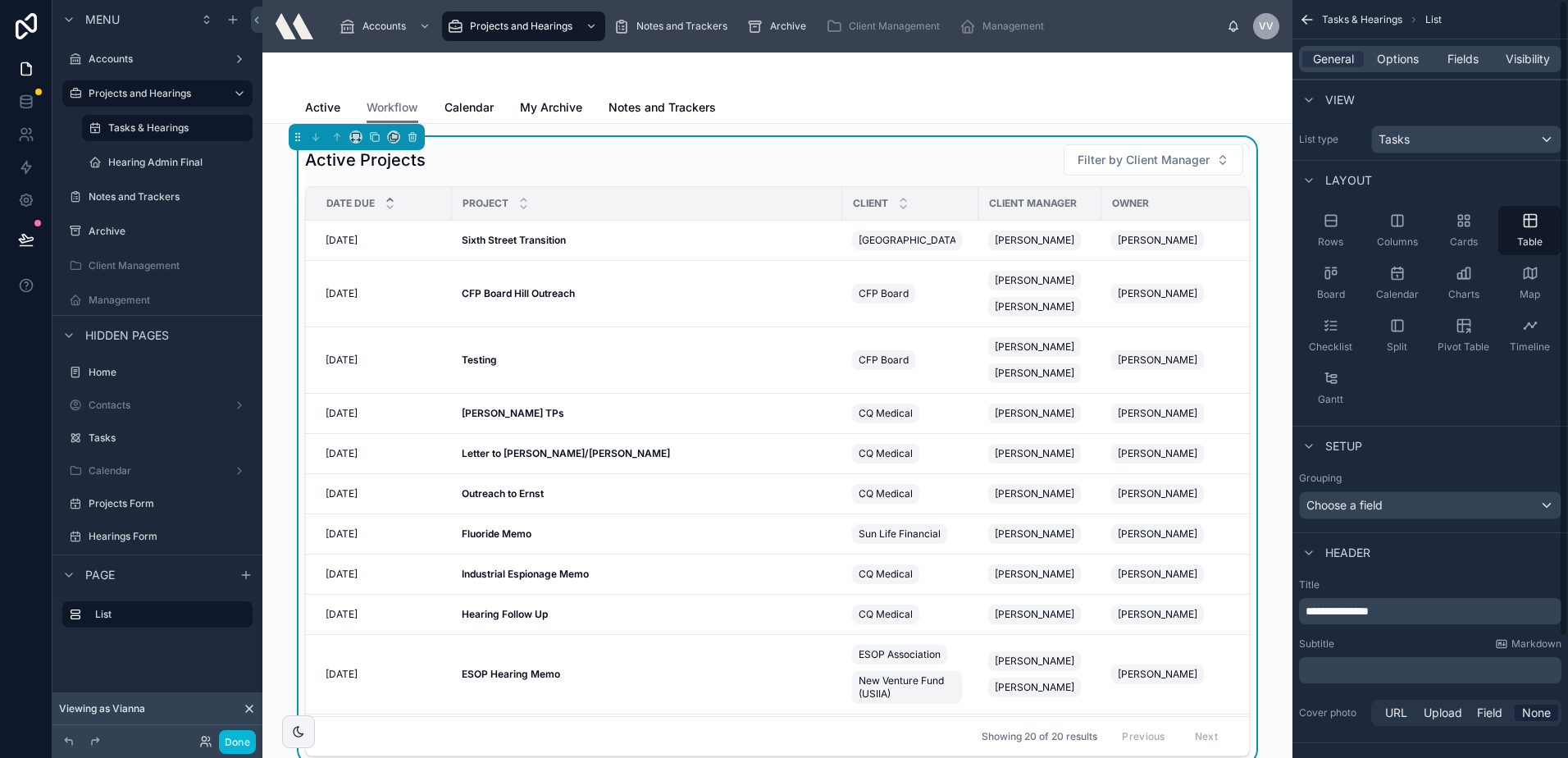
click at [910, 165] on div "Active Projects Filter by Client Manager" at bounding box center [778, 159] width 945 height 32
click at [1406, 60] on span "Options" at bounding box center [1397, 59] width 42 height 17
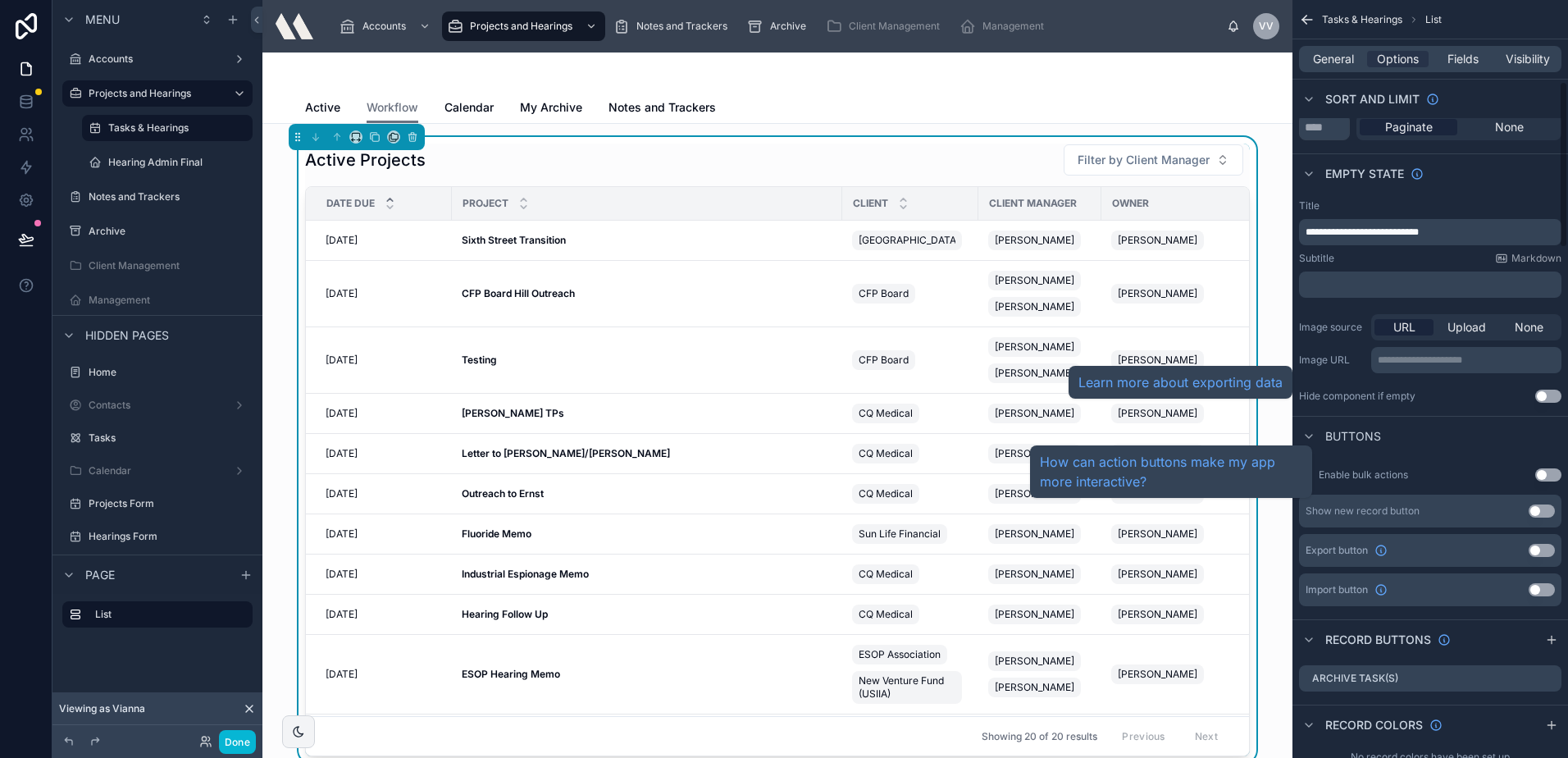
scroll to position [164, 0]
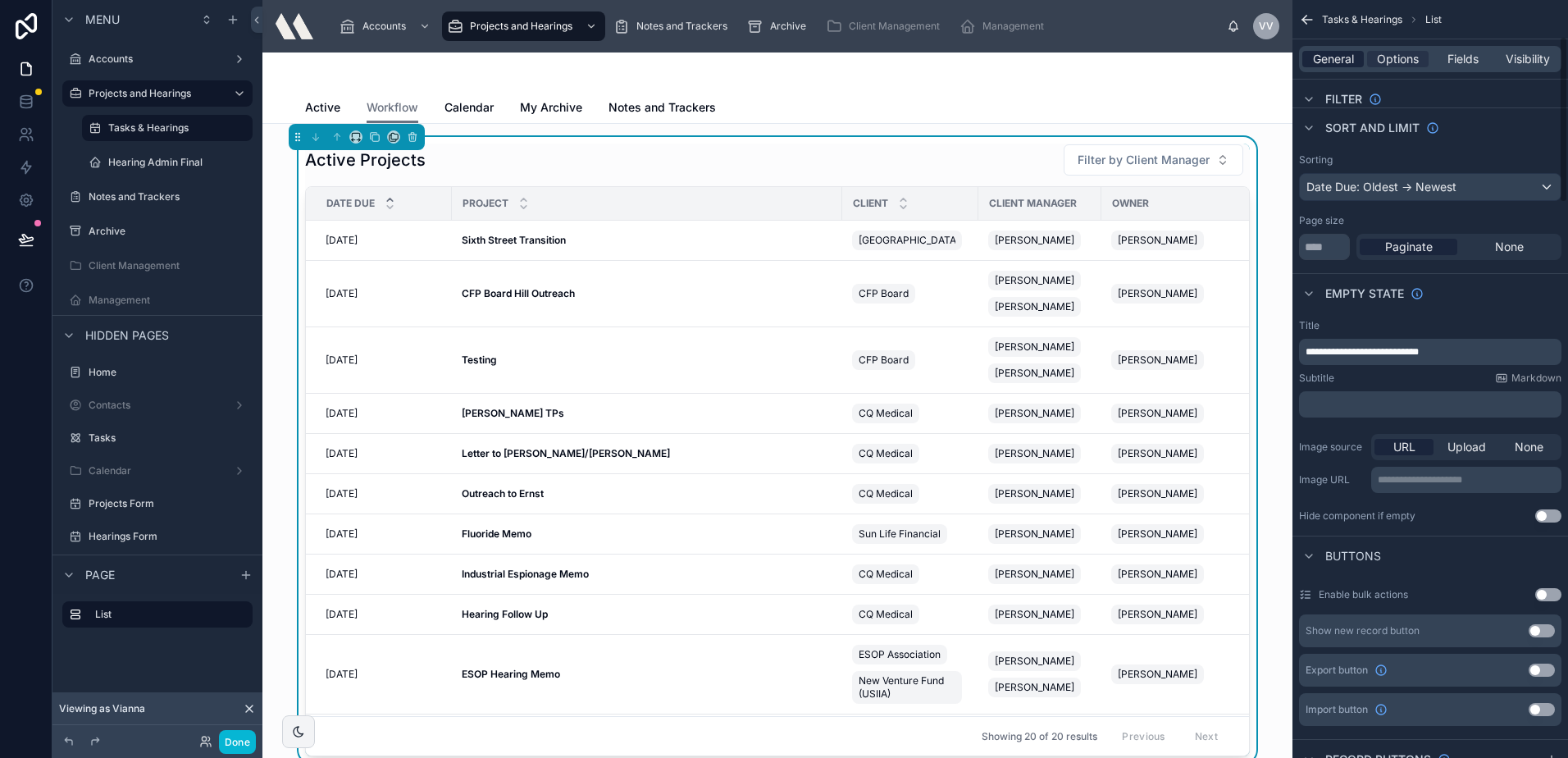
click at [1352, 53] on span "General" at bounding box center [1333, 59] width 41 height 17
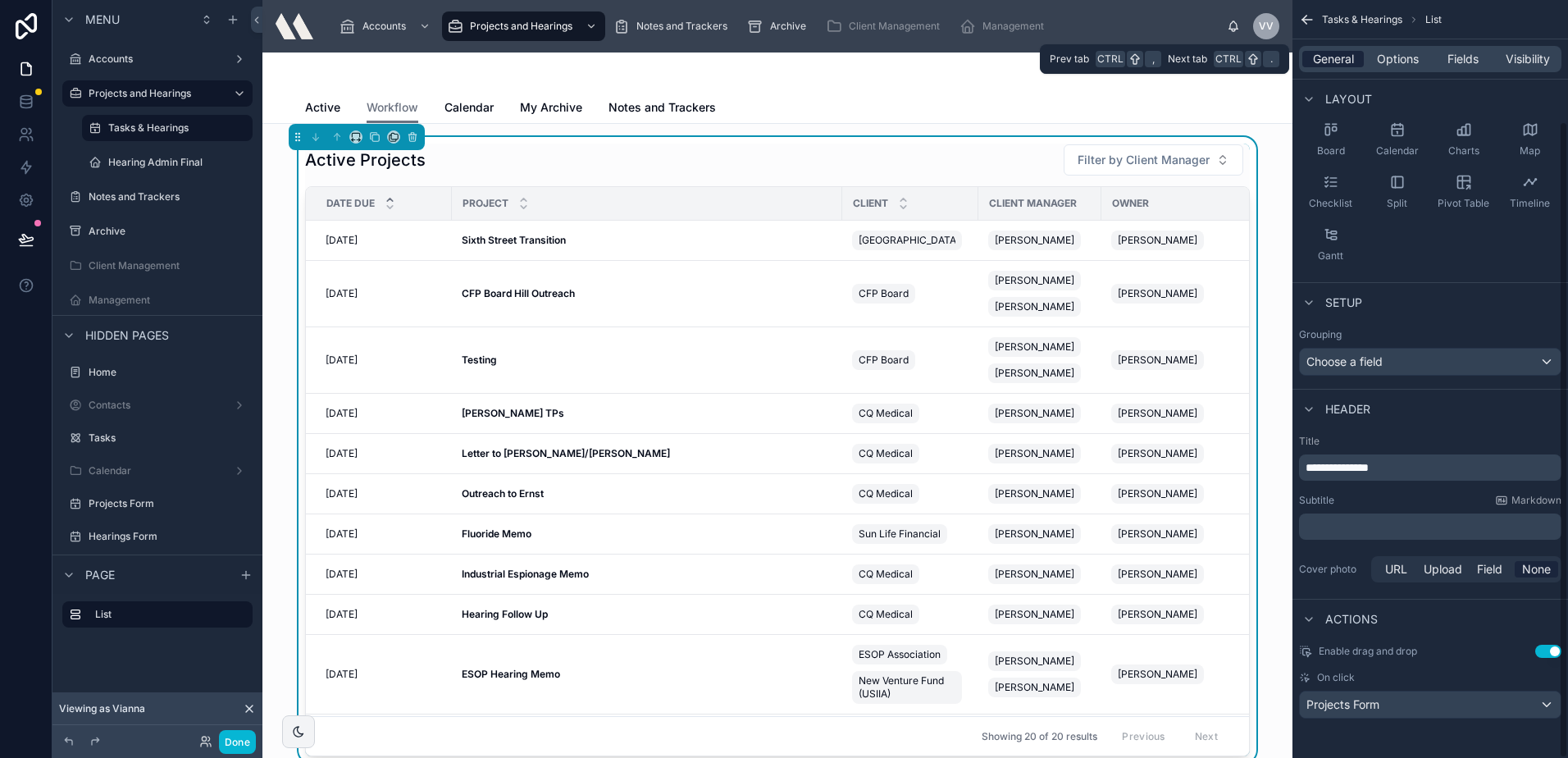
scroll to position [143, 0]
click at [1390, 366] on div "Choose a field" at bounding box center [1431, 361] width 261 height 27
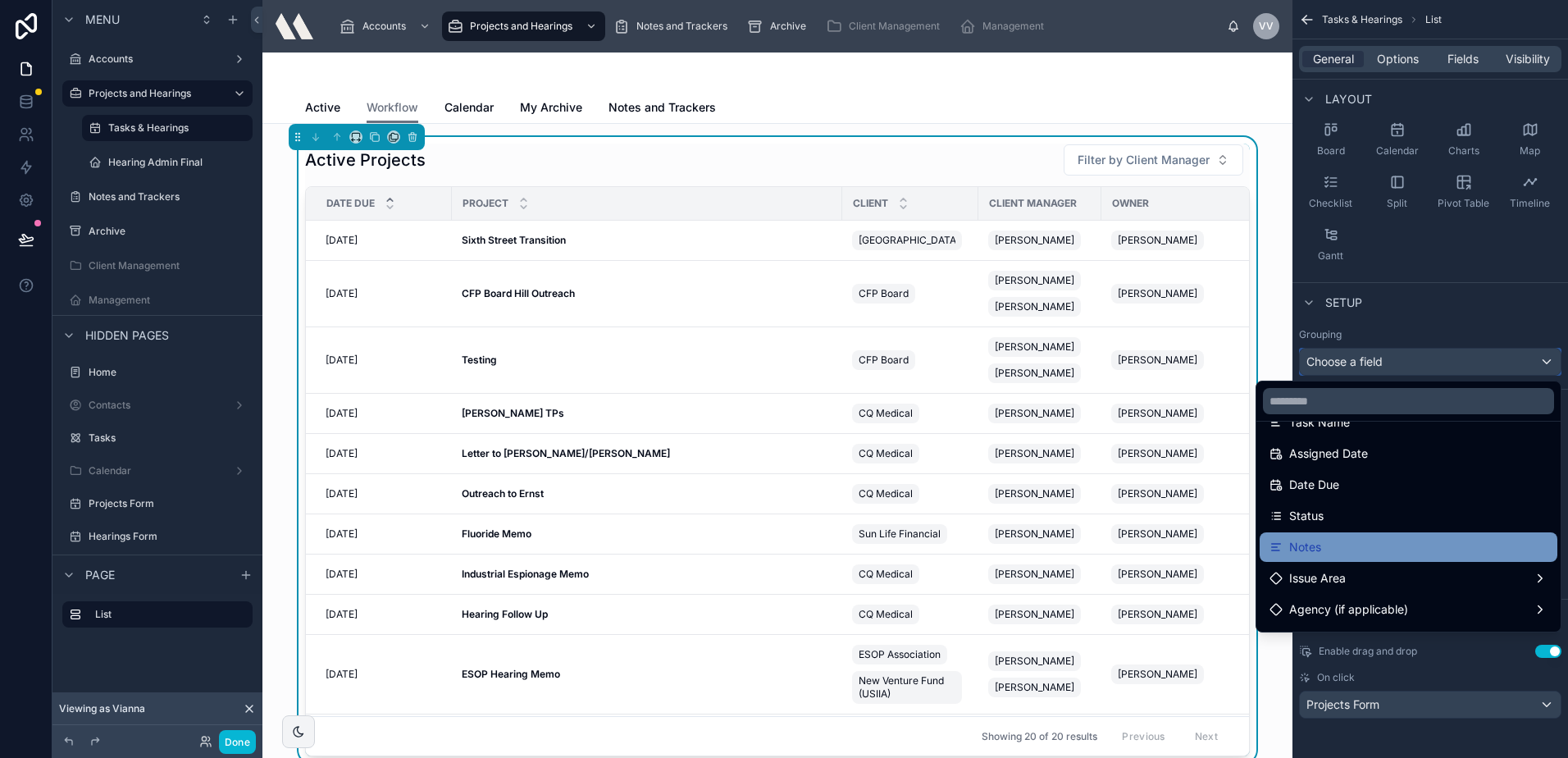
scroll to position [164, 0]
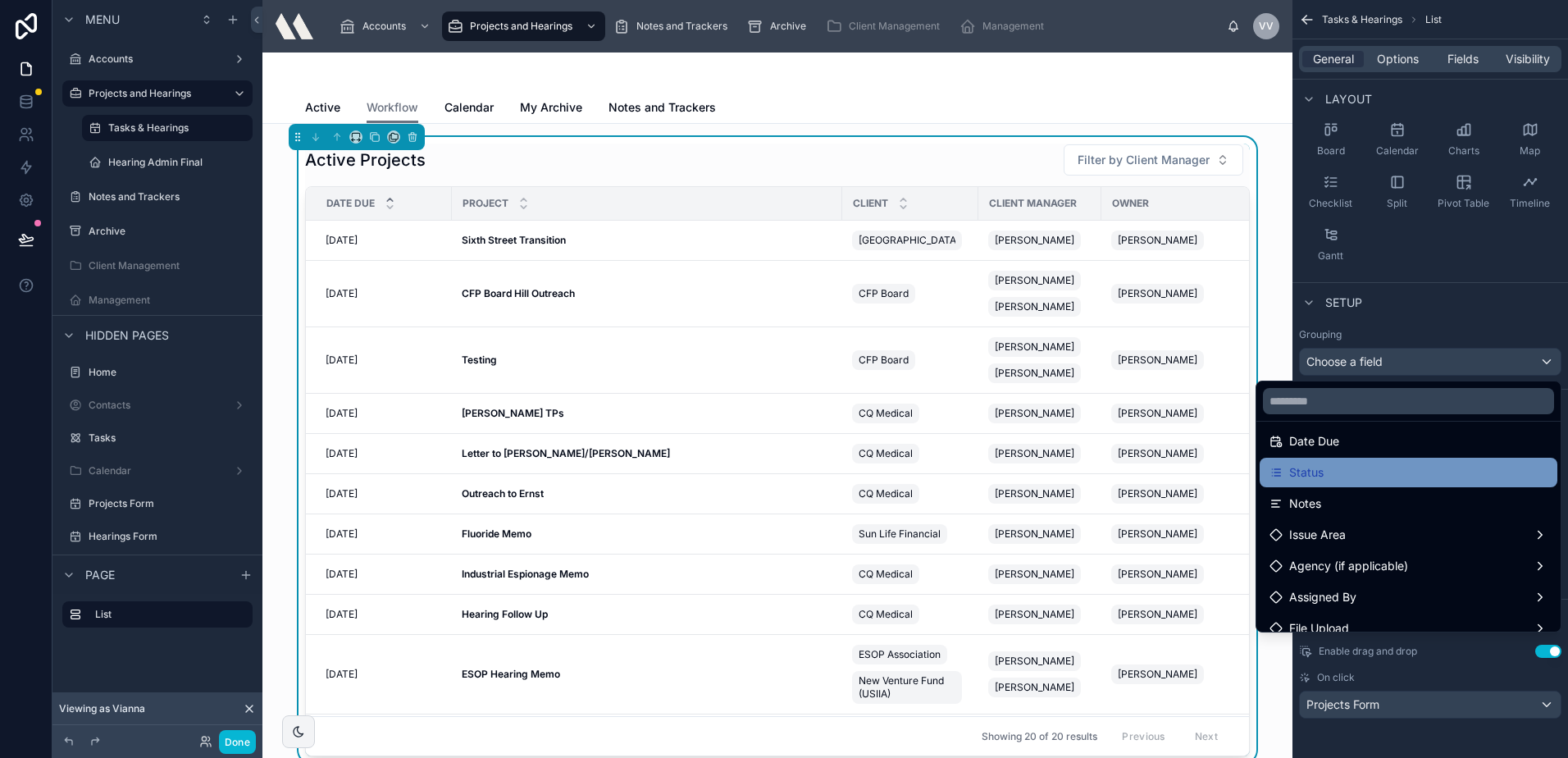
click at [1334, 468] on div "Status" at bounding box center [1408, 472] width 278 height 20
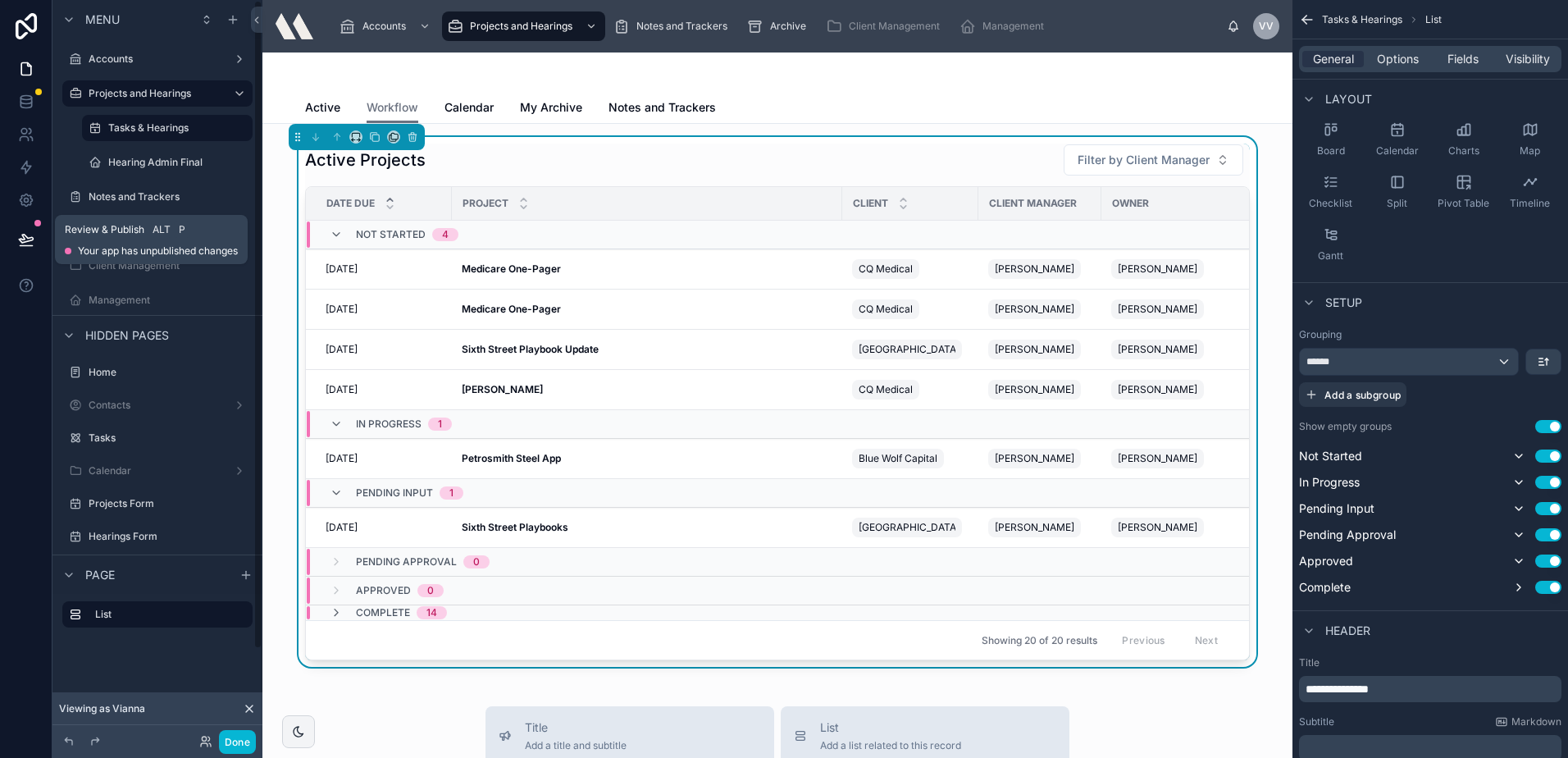
click at [20, 232] on icon at bounding box center [26, 240] width 17 height 17
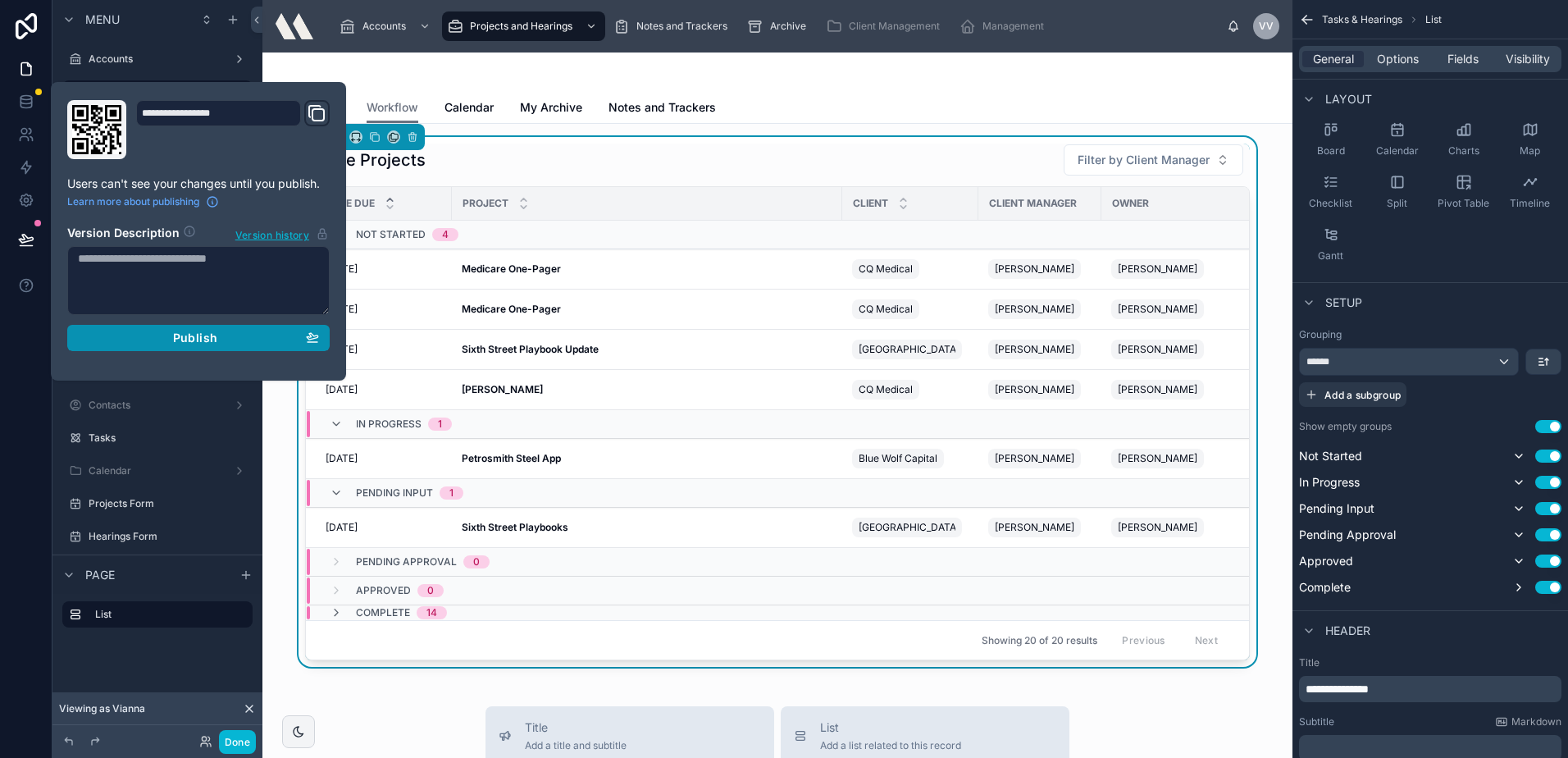
click at [138, 341] on div "Publish" at bounding box center [198, 338] width 242 height 15
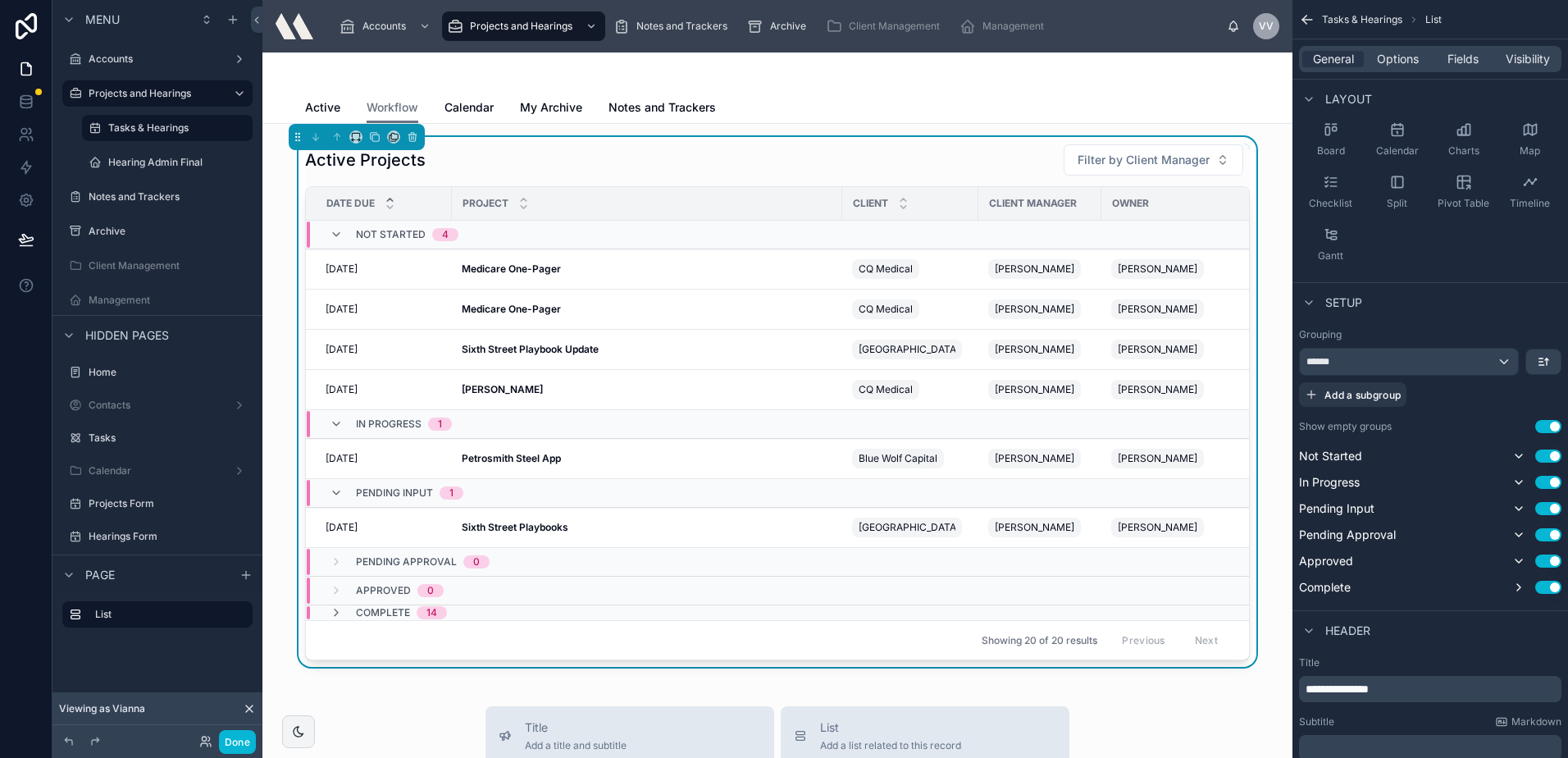
click at [1213, 92] on div "Active Workflow Calendar My Archive Notes and Trackers" at bounding box center [778, 108] width 945 height 31
click at [472, 97] on link "Calendar" at bounding box center [469, 108] width 49 height 32
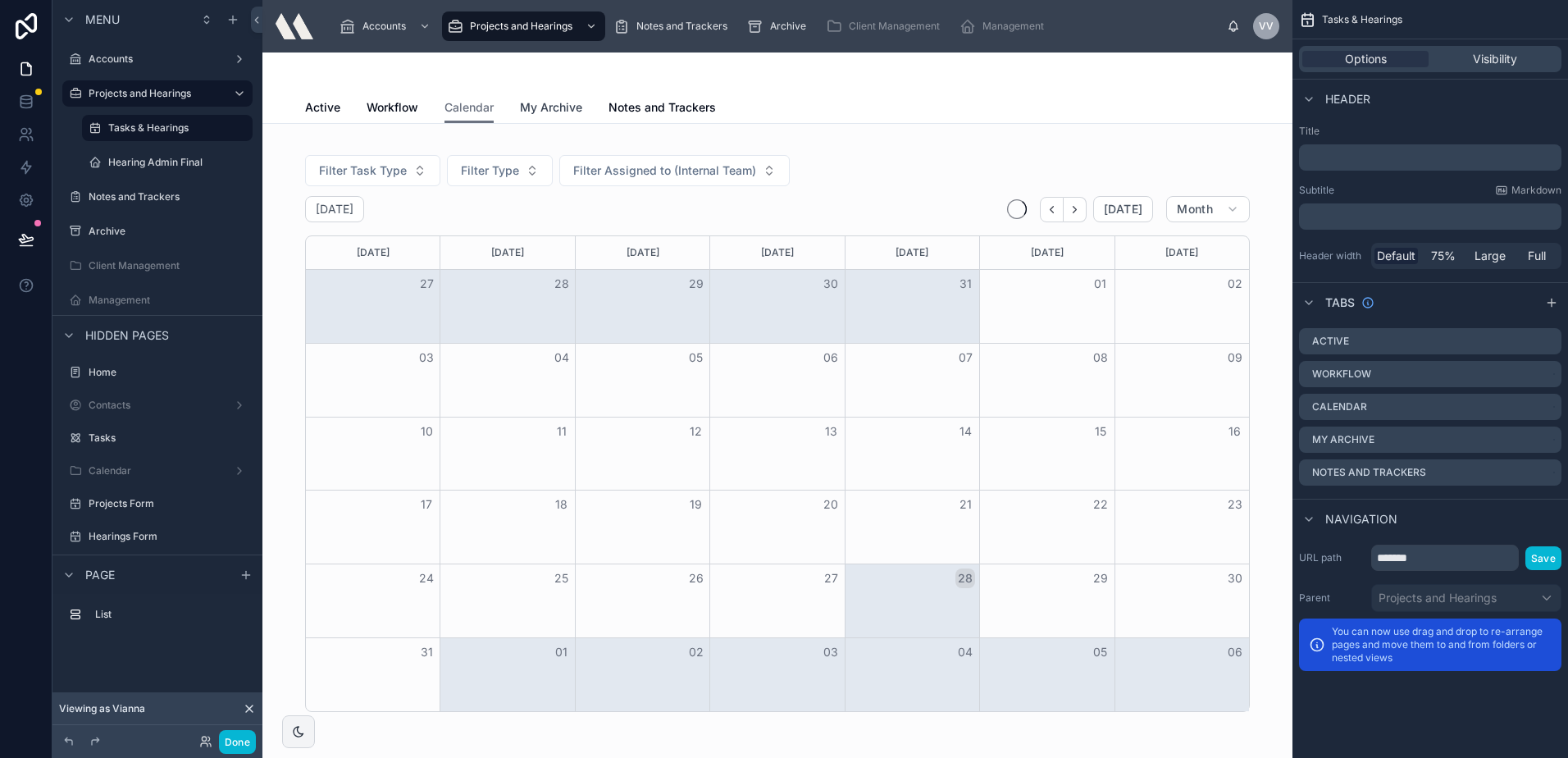
click at [543, 105] on span "My Archive" at bounding box center [551, 107] width 62 height 17
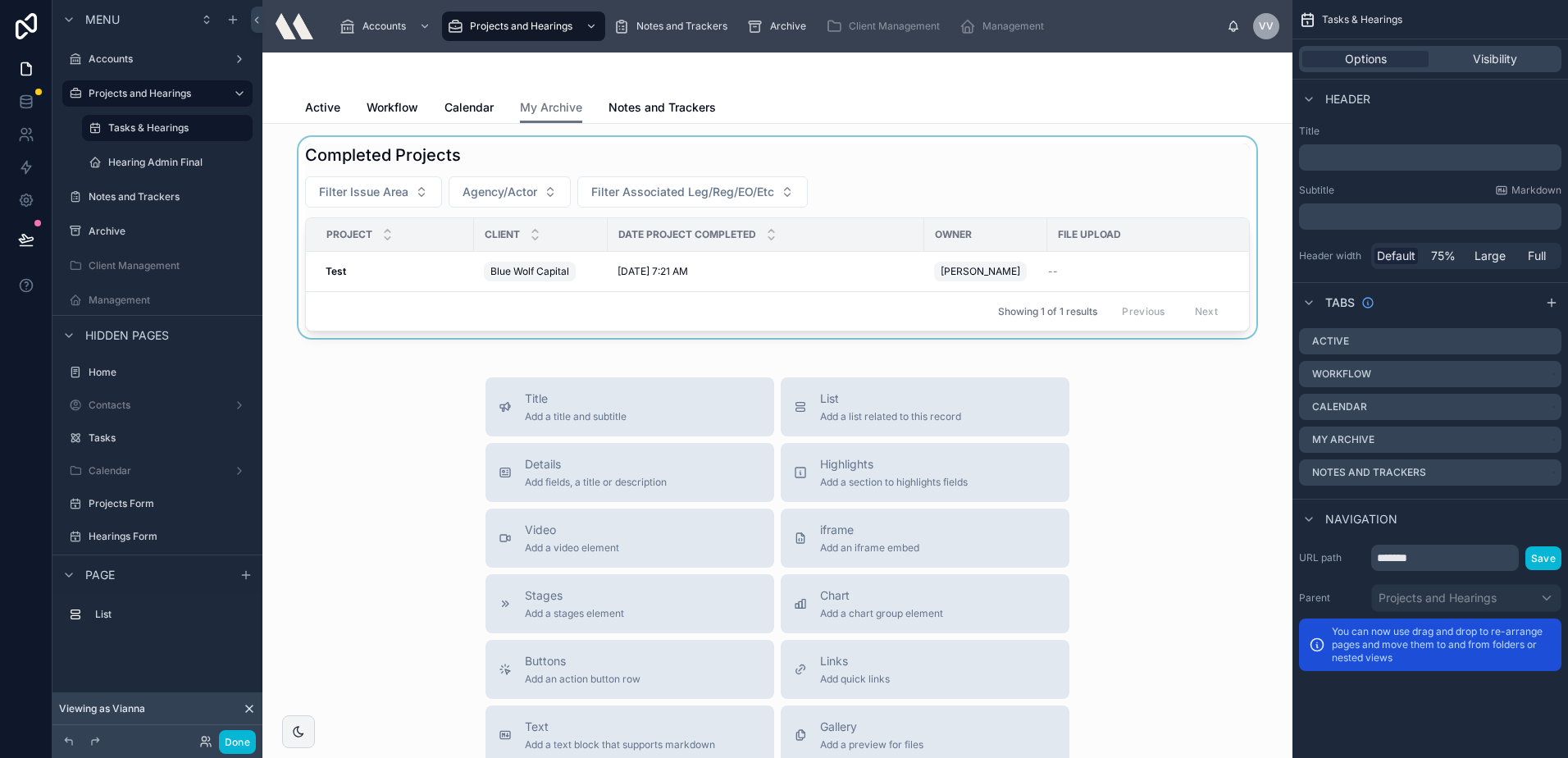
click at [624, 276] on div at bounding box center [778, 237] width 1003 height 201
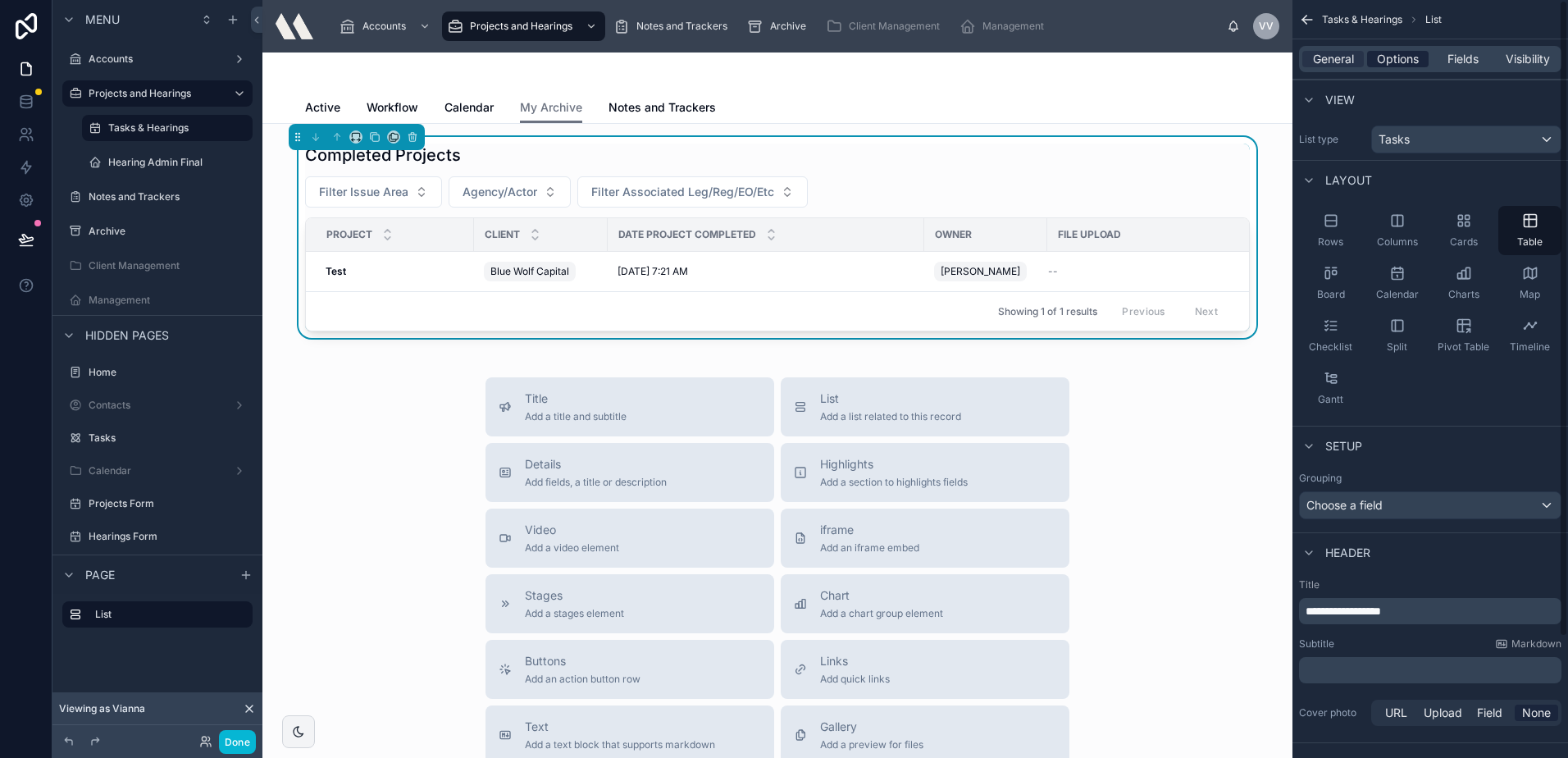
click at [1405, 57] on span "Options" at bounding box center [1397, 59] width 42 height 17
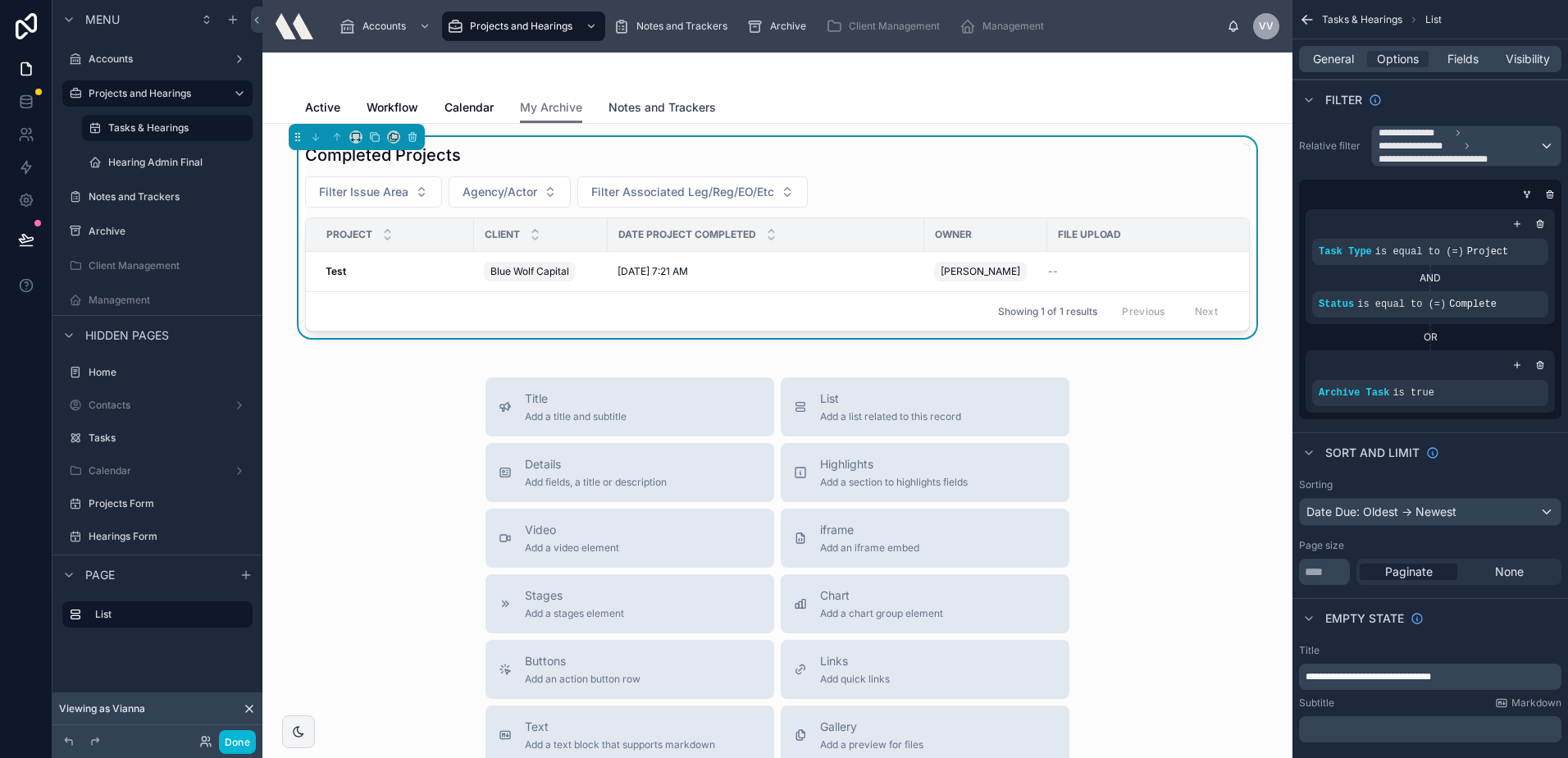
click at [655, 107] on span "Notes and Trackers" at bounding box center [662, 107] width 107 height 17
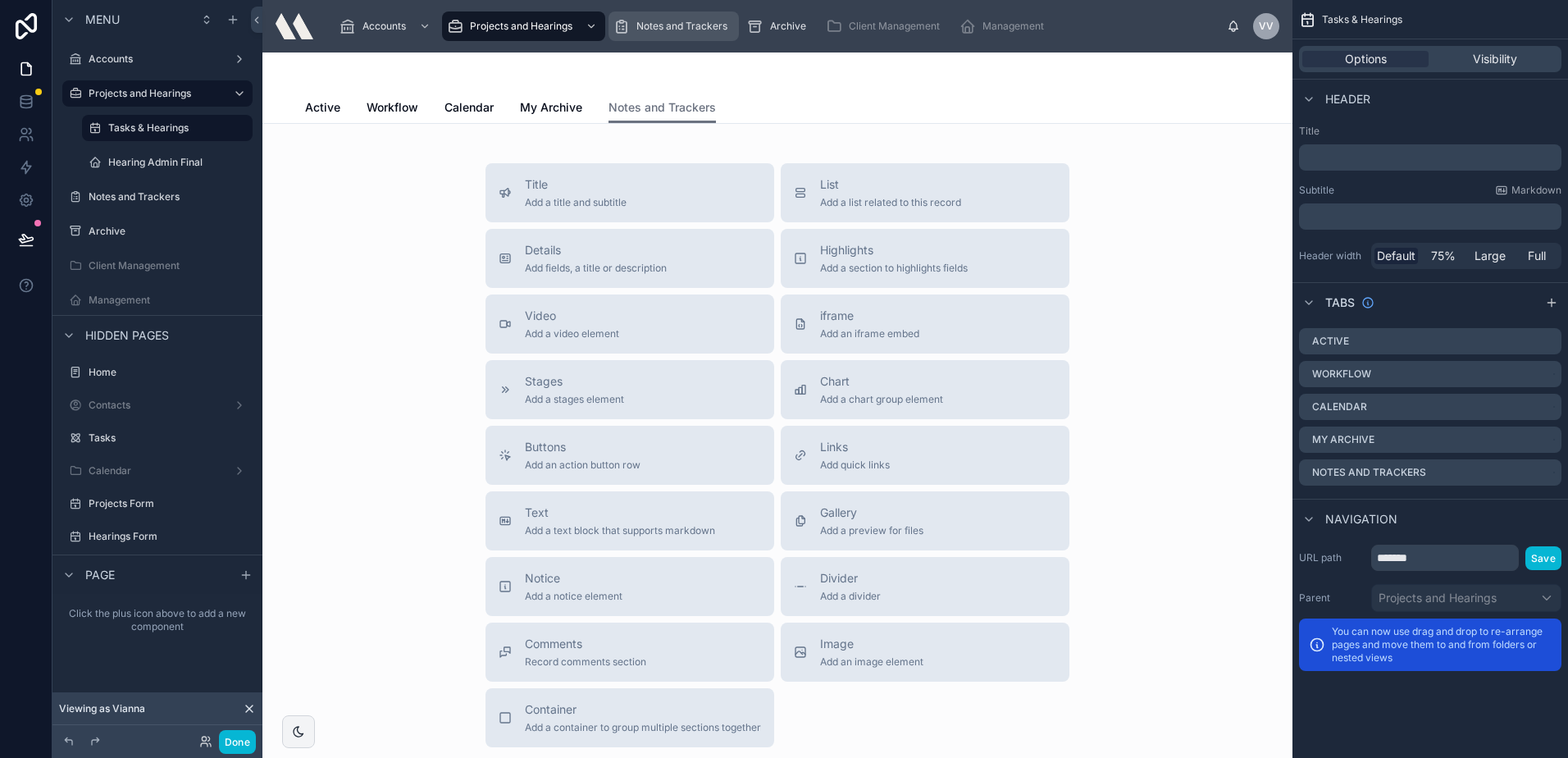
click at [618, 40] on link "Notes and Trackers" at bounding box center [674, 27] width 131 height 29
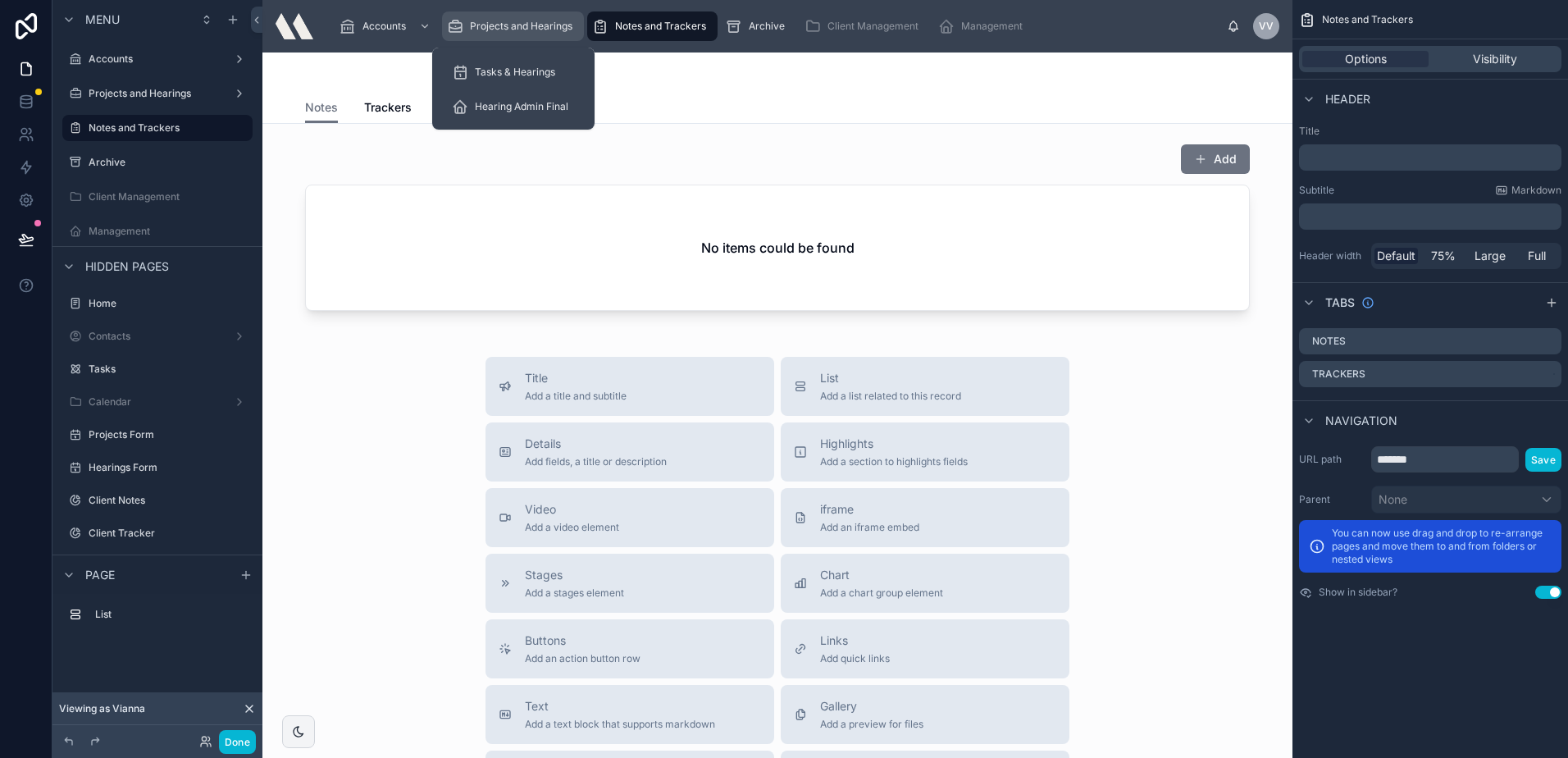
click at [554, 17] on div "Projects and Hearings" at bounding box center [513, 26] width 132 height 27
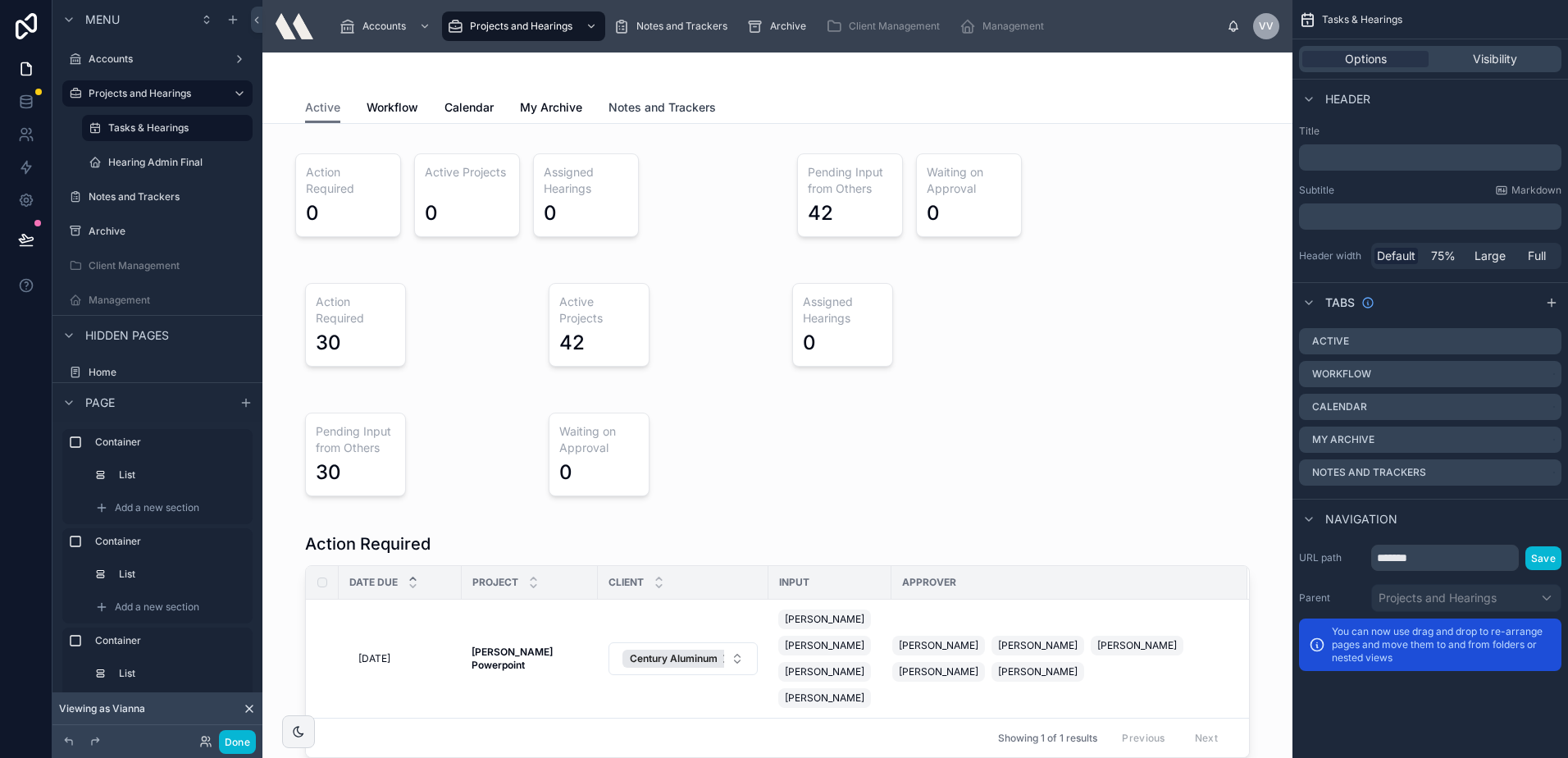
click at [675, 107] on span "Notes and Trackers" at bounding box center [662, 107] width 107 height 17
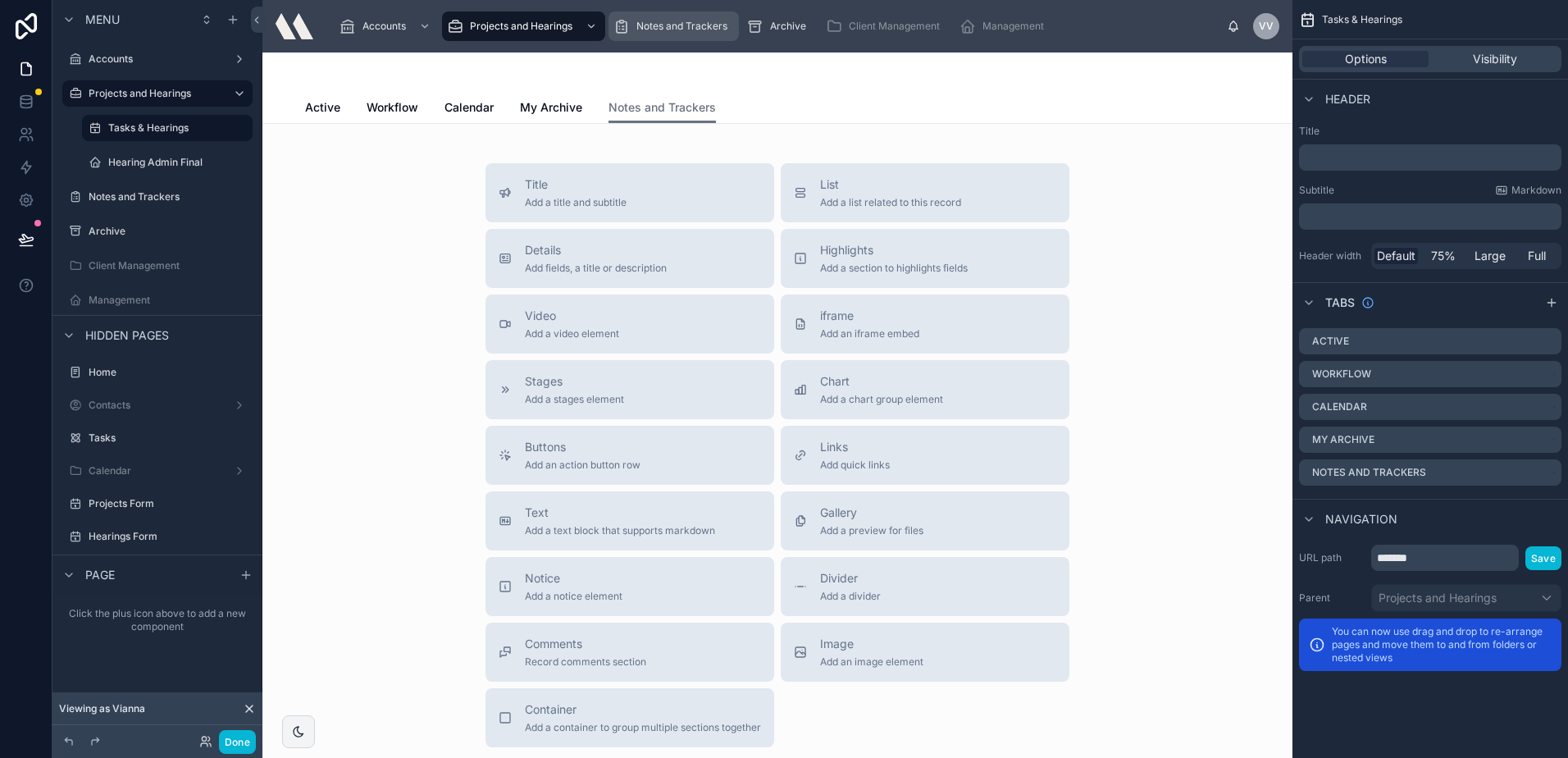
click at [656, 36] on div "Notes and Trackers" at bounding box center [674, 26] width 121 height 27
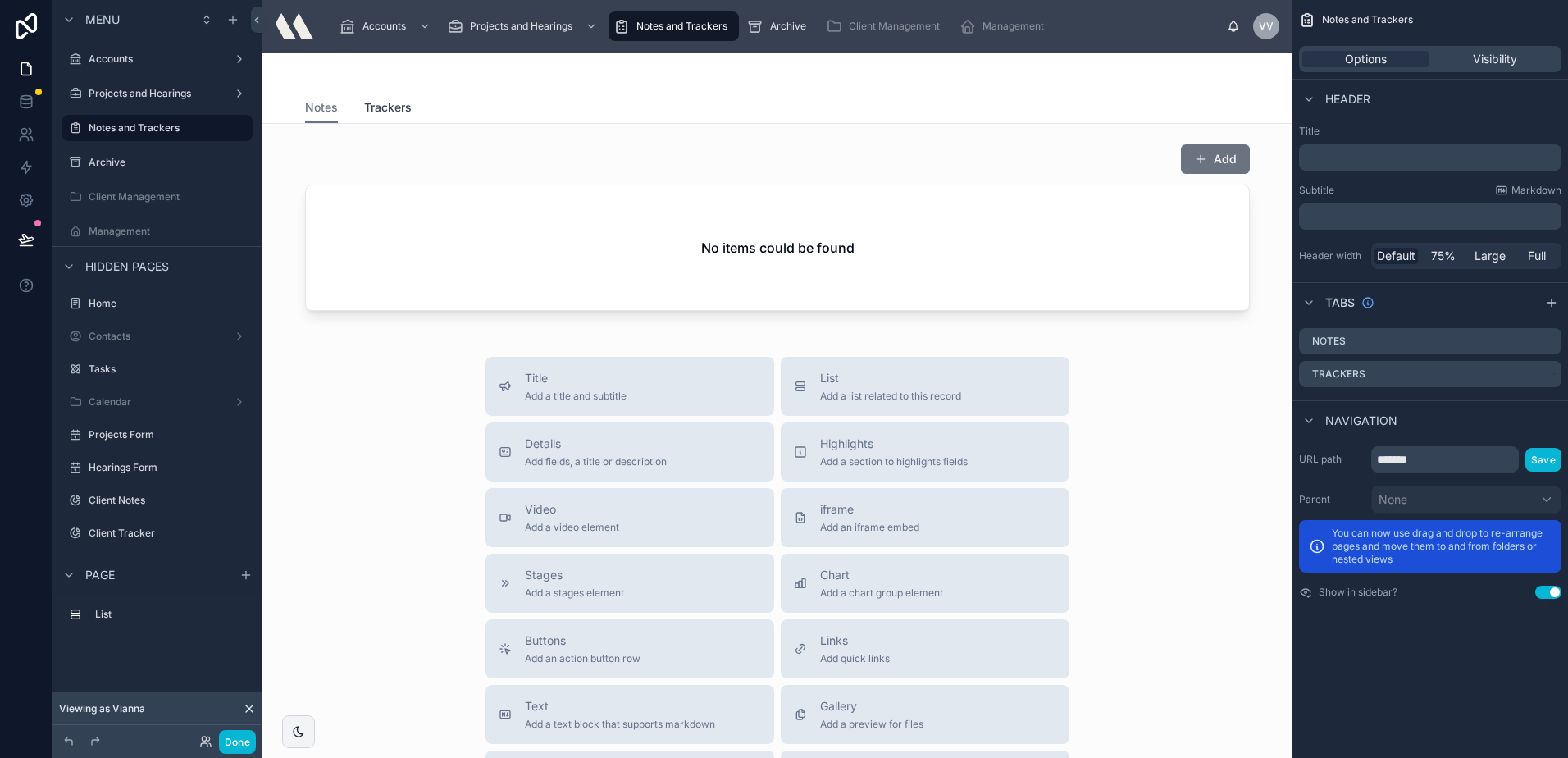
click at [364, 118] on link "Trackers" at bounding box center [388, 108] width 47 height 32
click at [296, 112] on div "Notes Trackers" at bounding box center [777, 108] width 1010 height 31
click at [313, 113] on span "Notes" at bounding box center [321, 107] width 32 height 17
click at [769, 22] on div "Archive" at bounding box center [780, 26] width 66 height 27
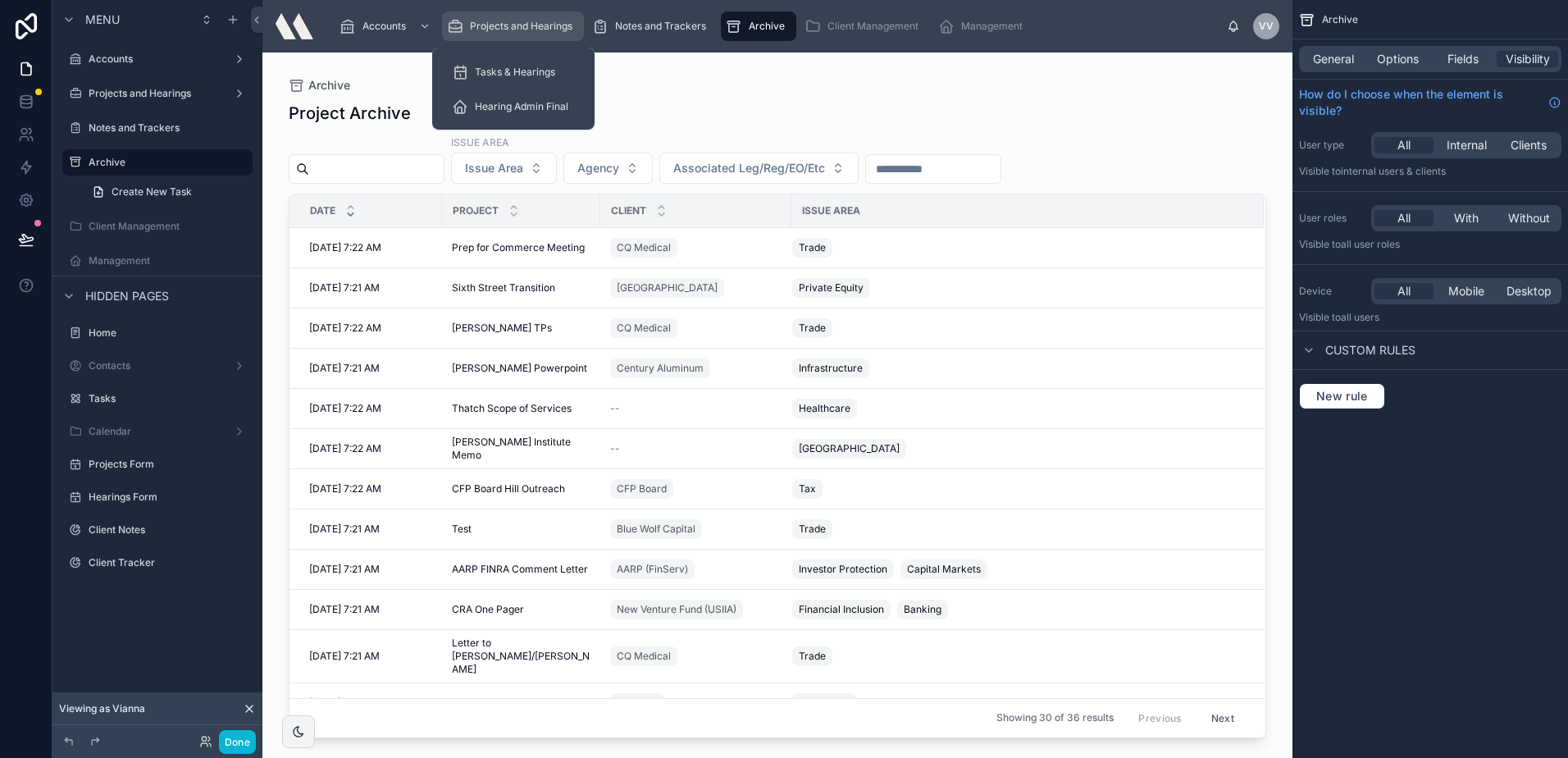
click at [540, 27] on span "Projects and Hearings" at bounding box center [521, 26] width 102 height 13
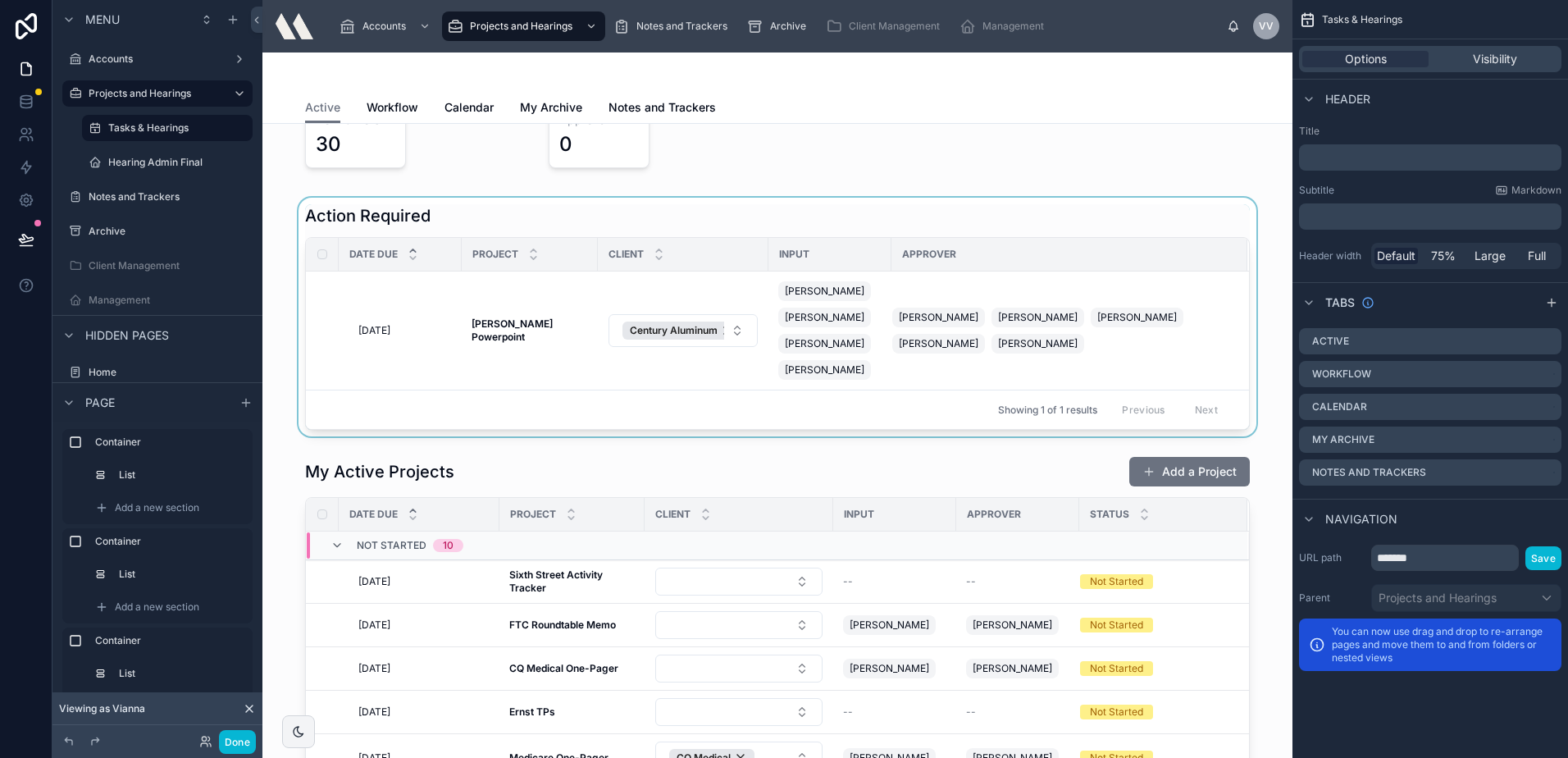
scroll to position [656, 0]
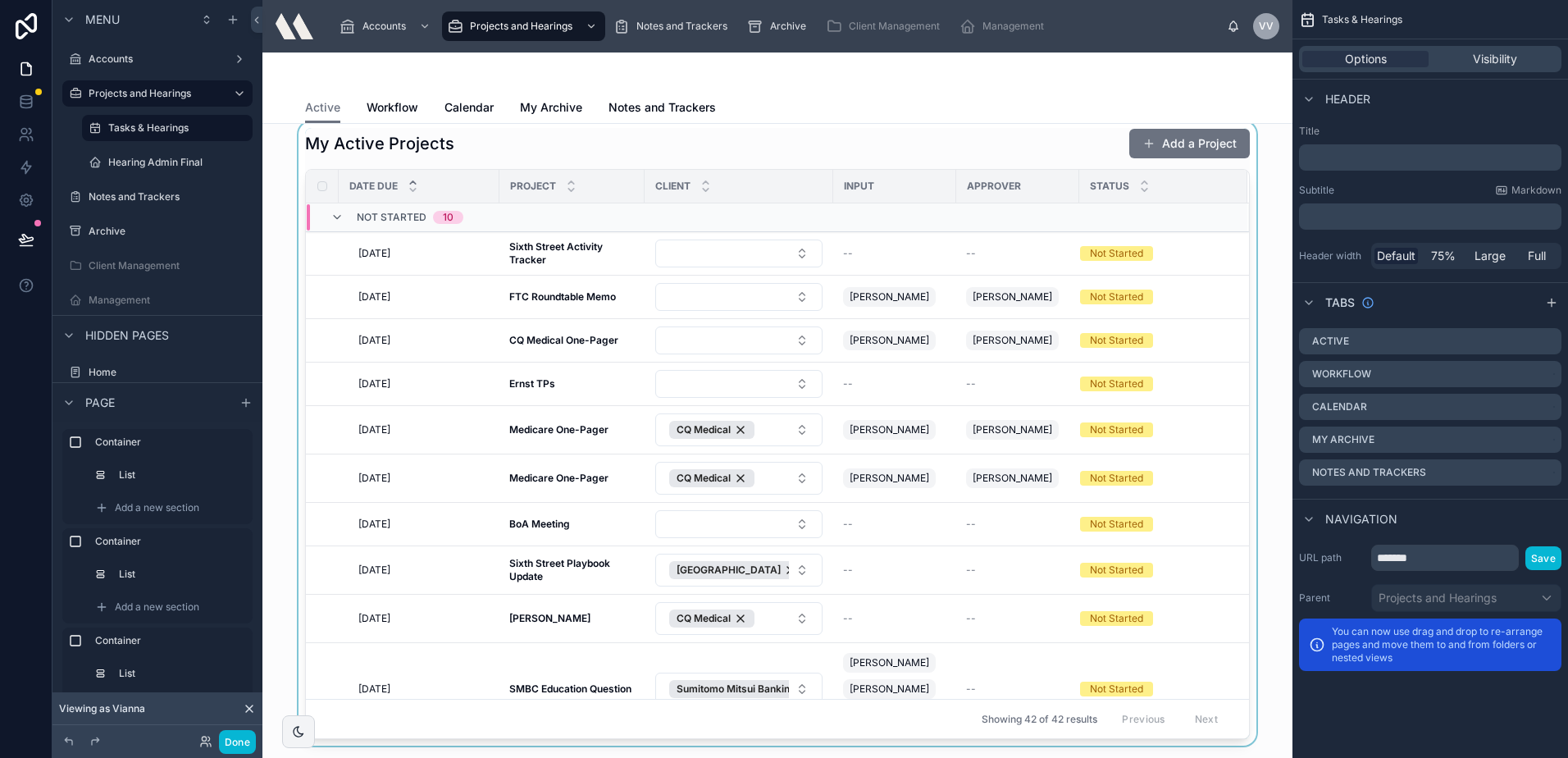
click at [511, 167] on div at bounding box center [778, 434] width 1003 height 624
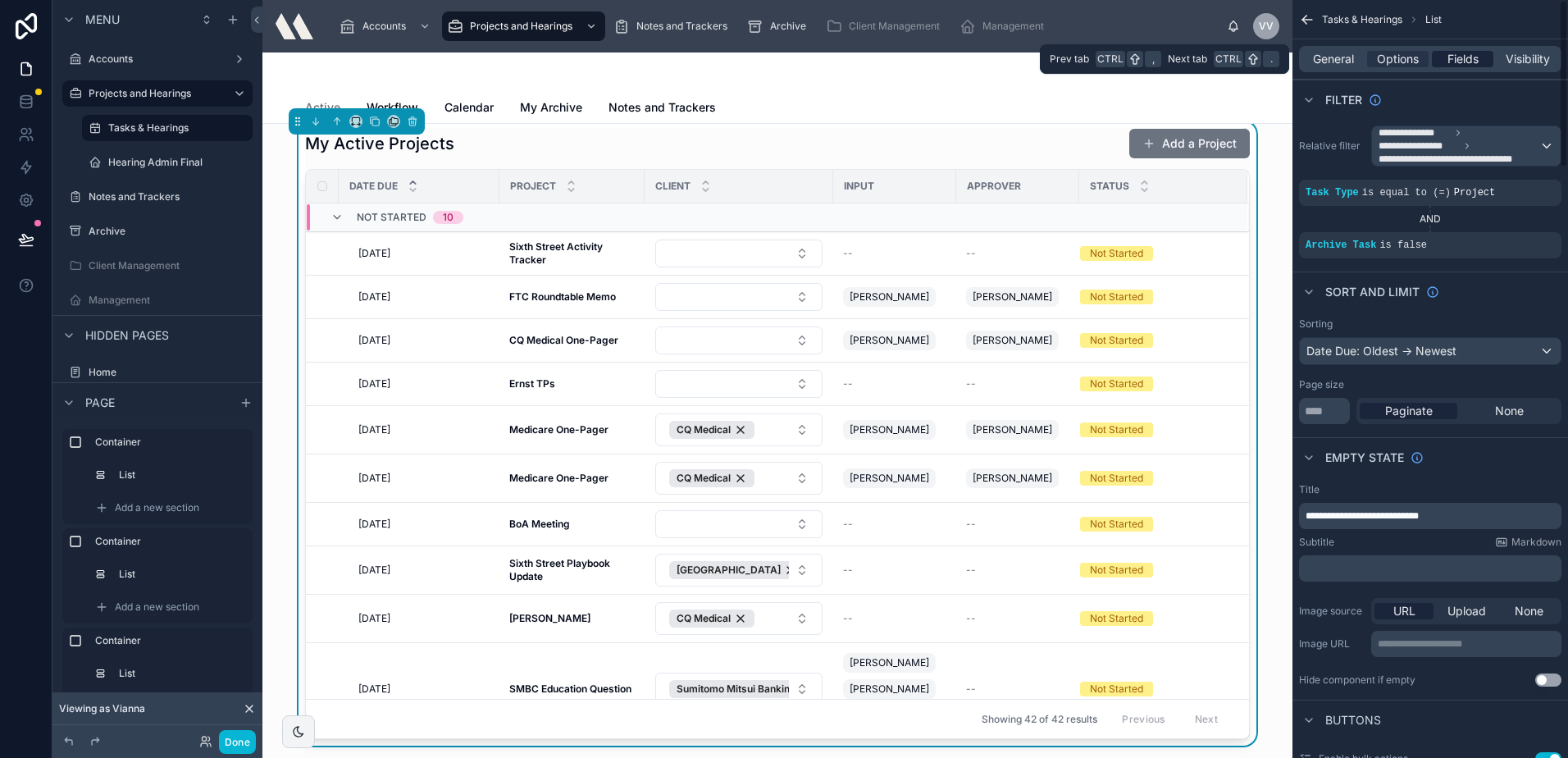
click at [1466, 55] on span "Fields" at bounding box center [1463, 59] width 31 height 17
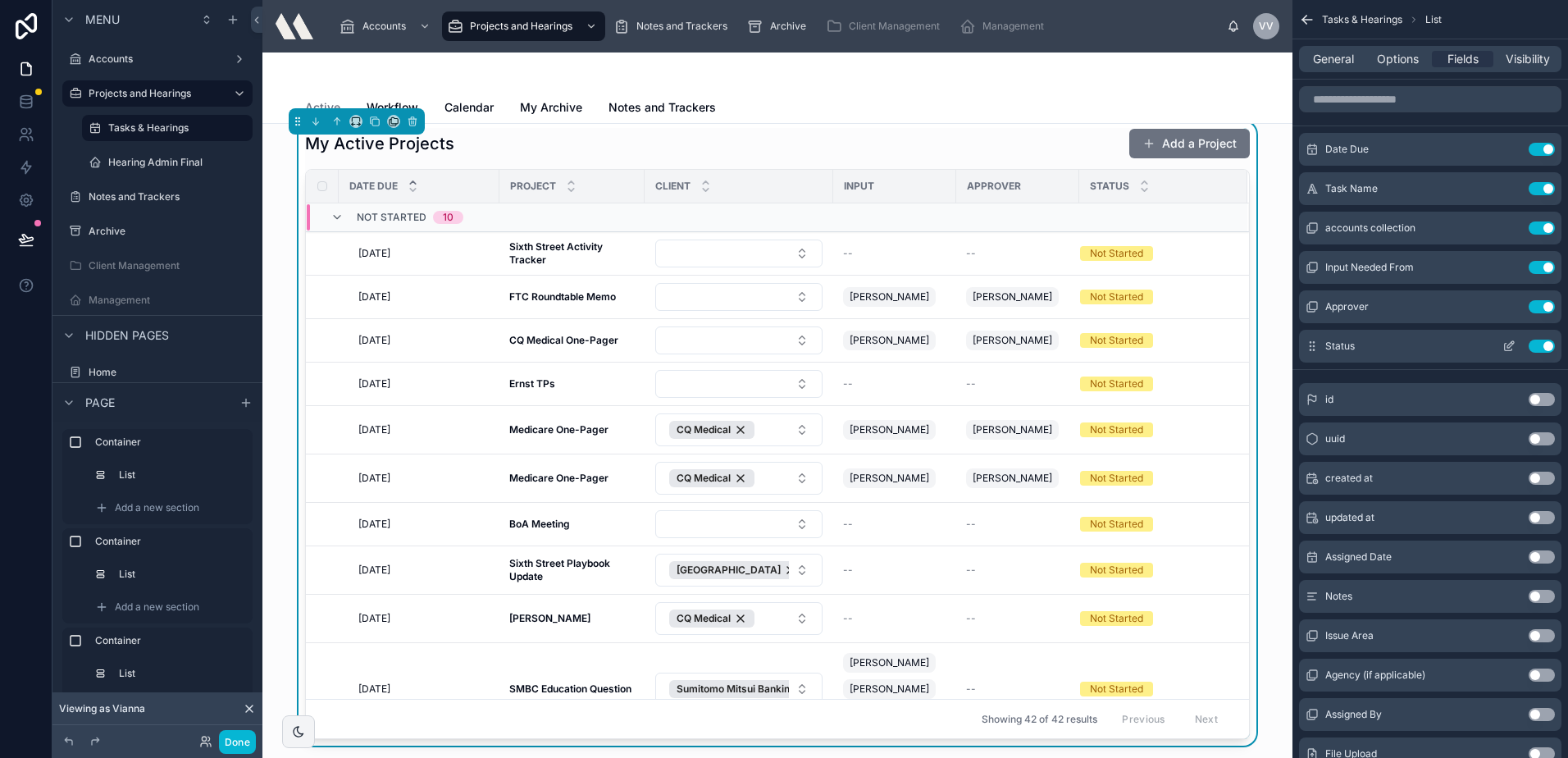
click at [1511, 346] on icon "scrollable content" at bounding box center [1508, 346] width 13 height 13
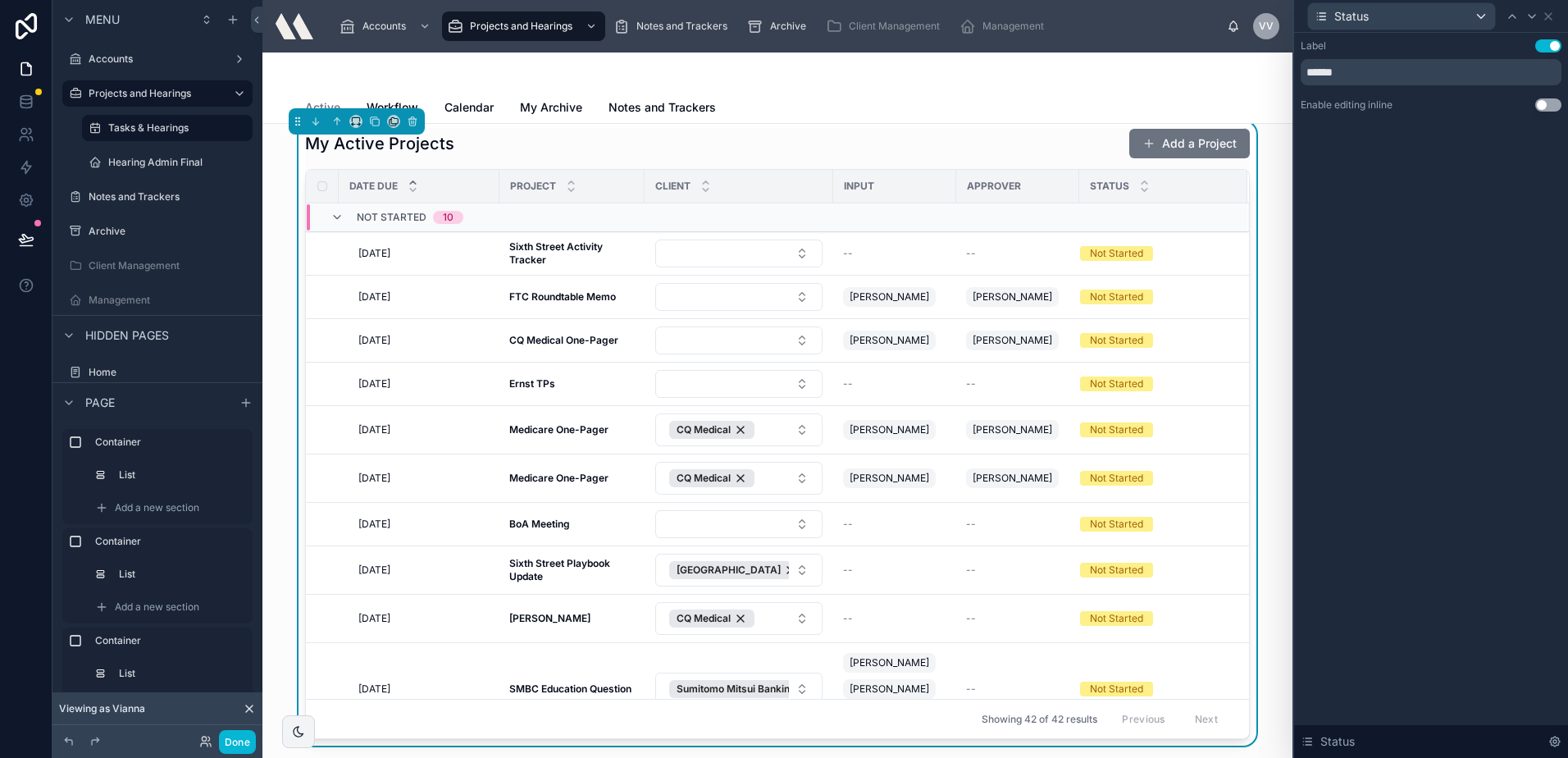
click at [1545, 107] on button "Use setting" at bounding box center [1548, 104] width 27 height 13
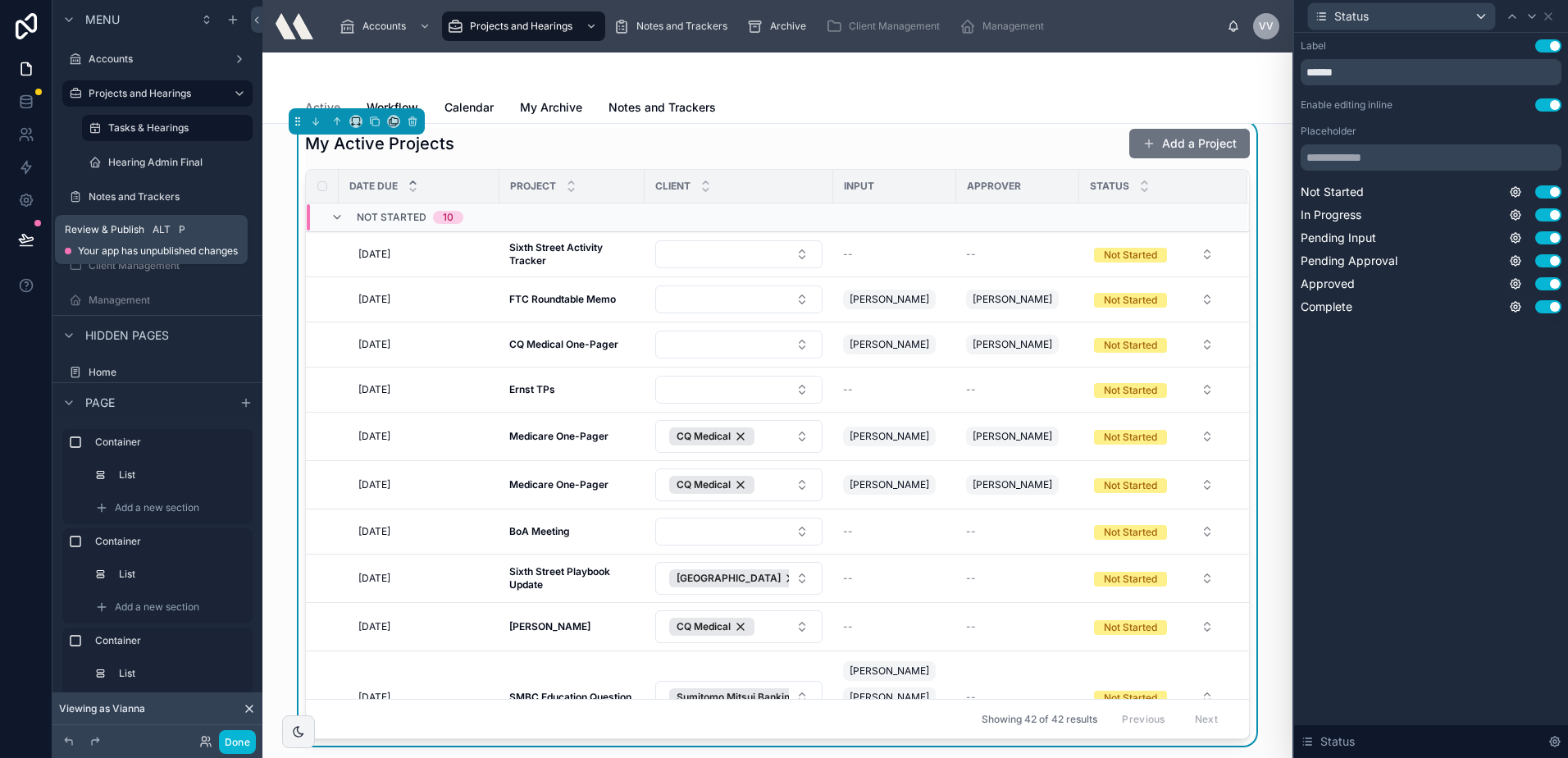
click at [25, 236] on icon at bounding box center [26, 239] width 14 height 8
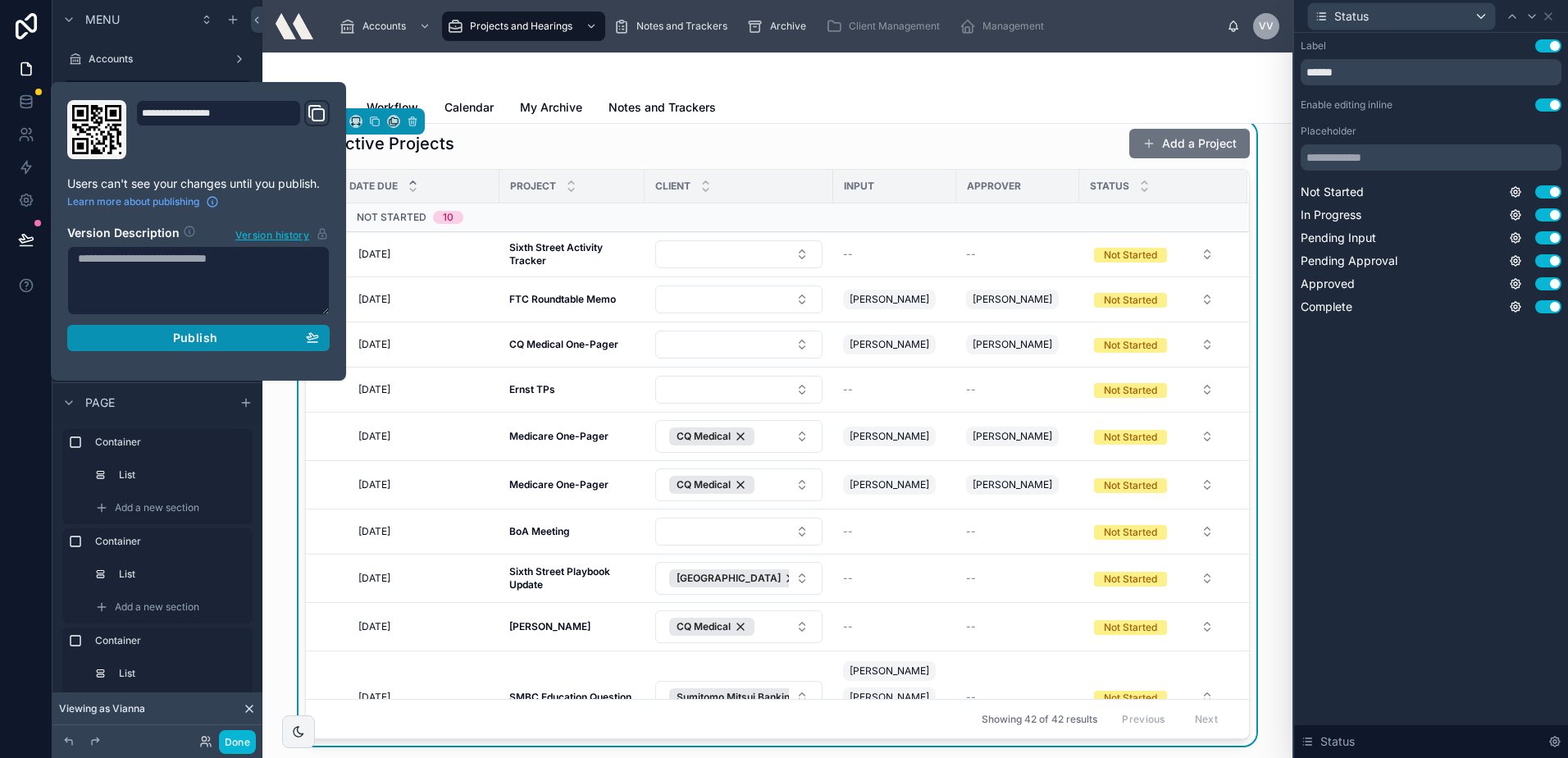
click at [166, 325] on button "Publish" at bounding box center [197, 338] width 262 height 27
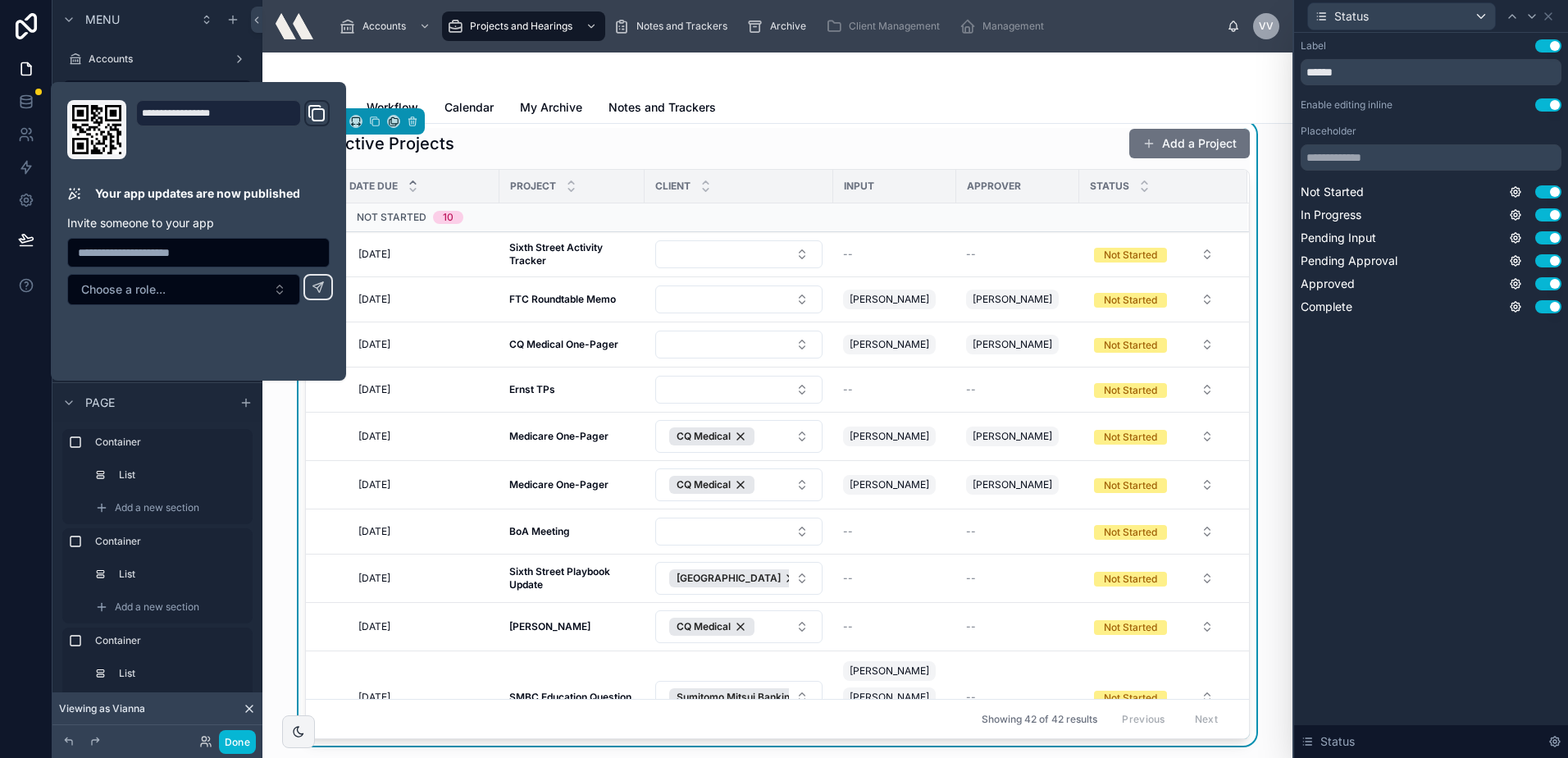
click at [964, 101] on div "Active Workflow Calendar My Archive Notes and Trackers" at bounding box center [778, 108] width 945 height 31
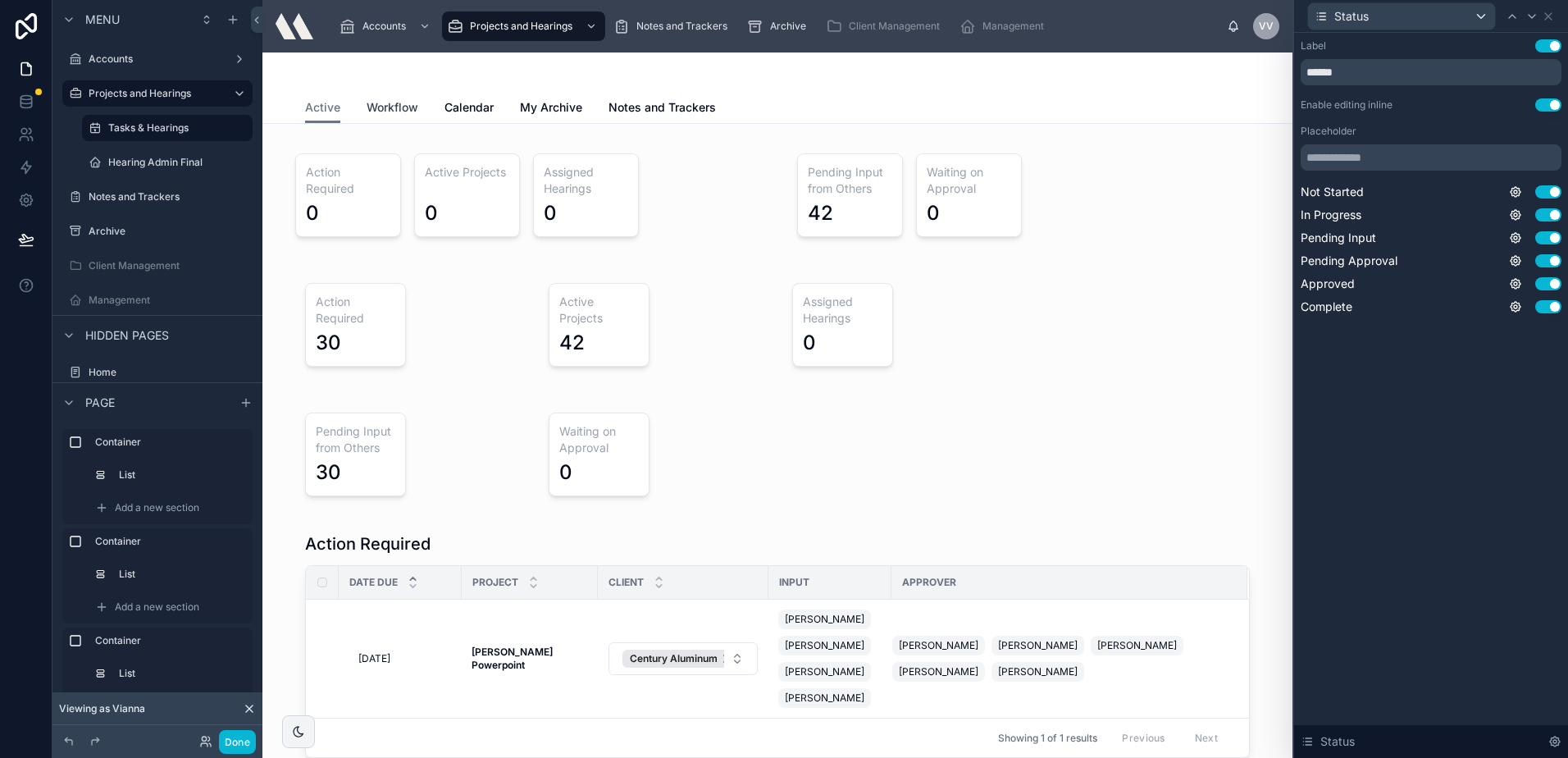
click at [373, 93] on link "Workflow" at bounding box center [392, 108] width 52 height 32
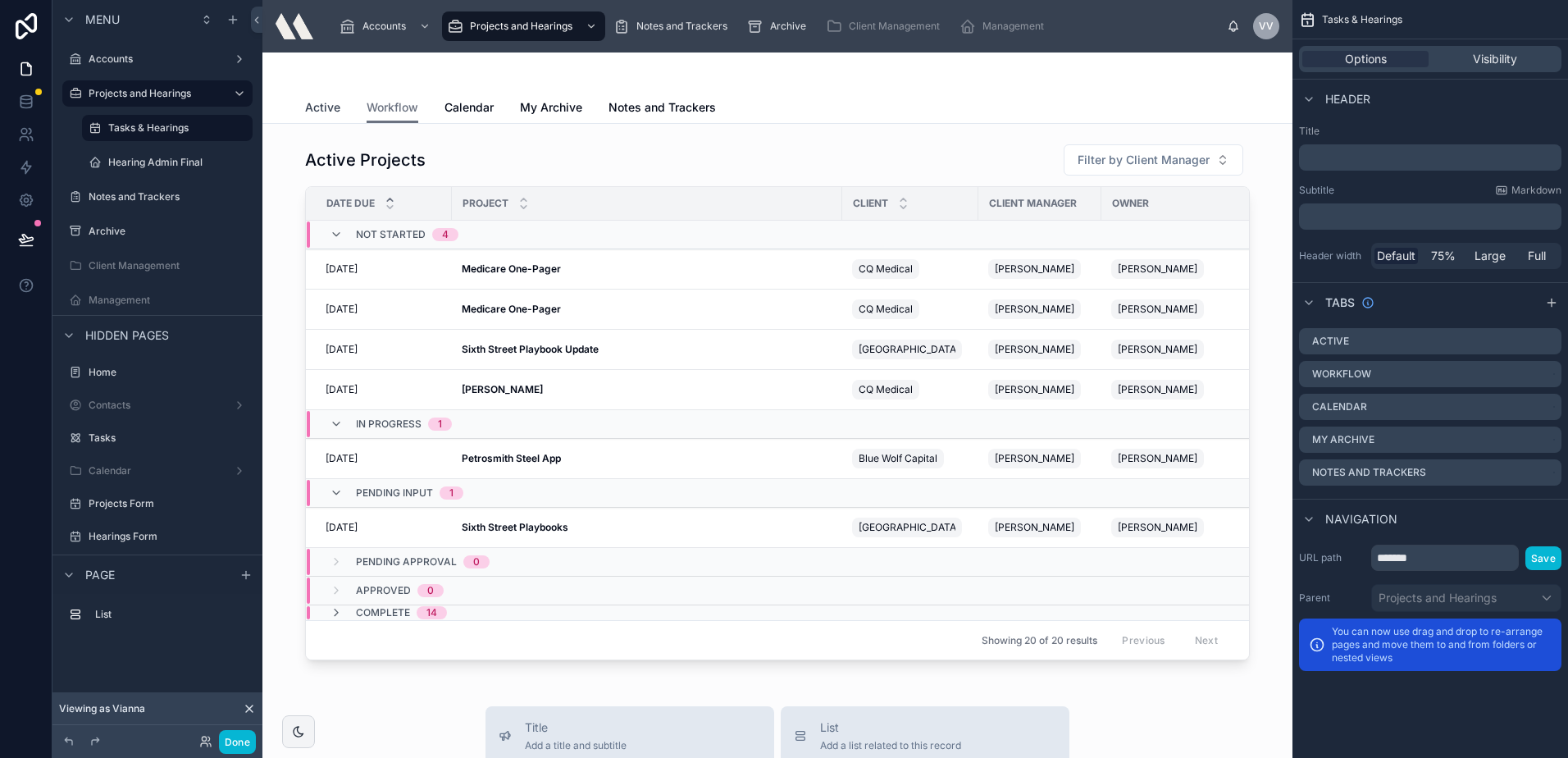
click at [312, 102] on span "Active" at bounding box center [323, 107] width 35 height 17
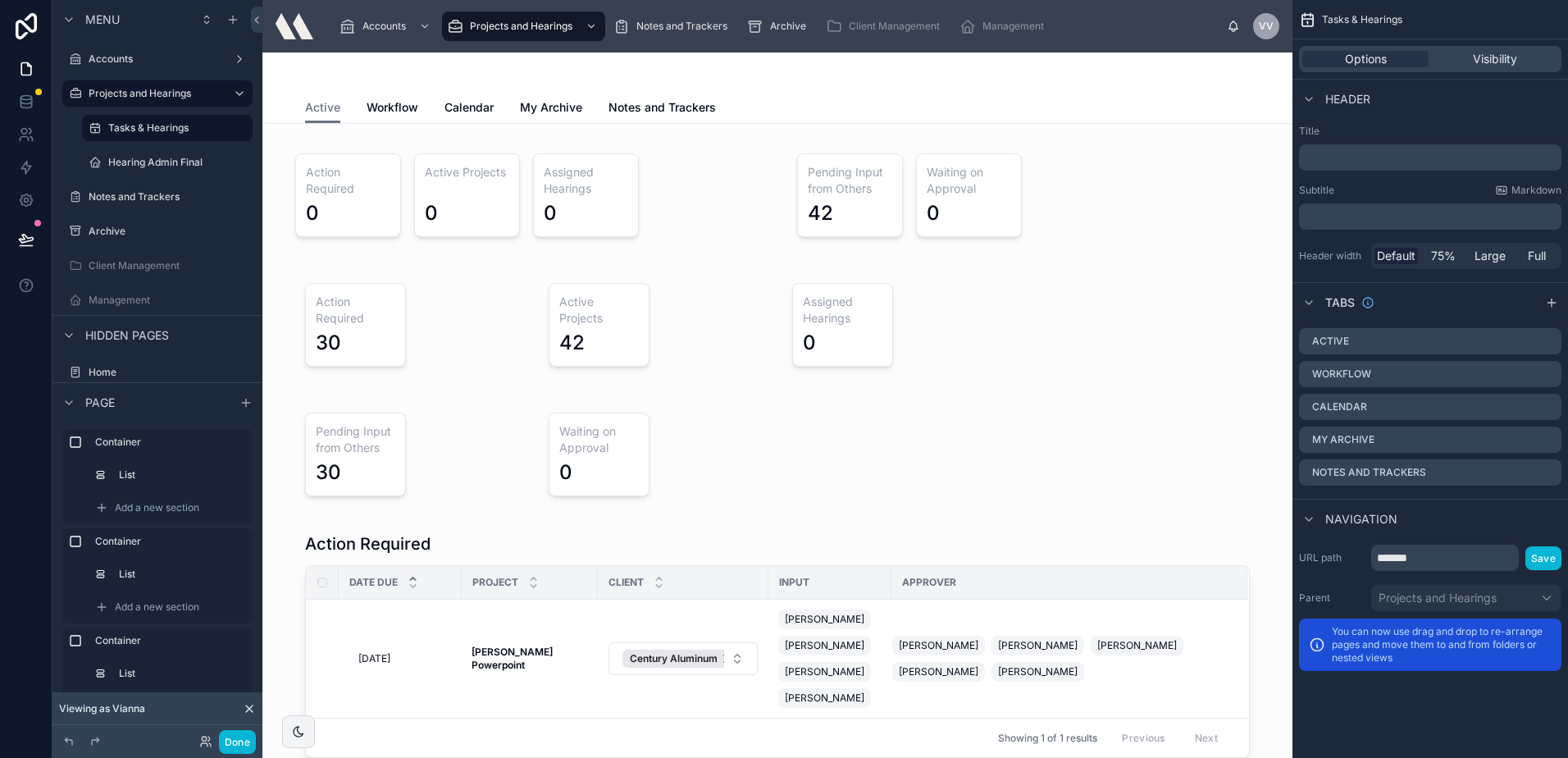
click at [250, 702] on icon at bounding box center [248, 708] width 13 height 13
click at [654, 114] on span "Notes and Trackers" at bounding box center [662, 107] width 107 height 17
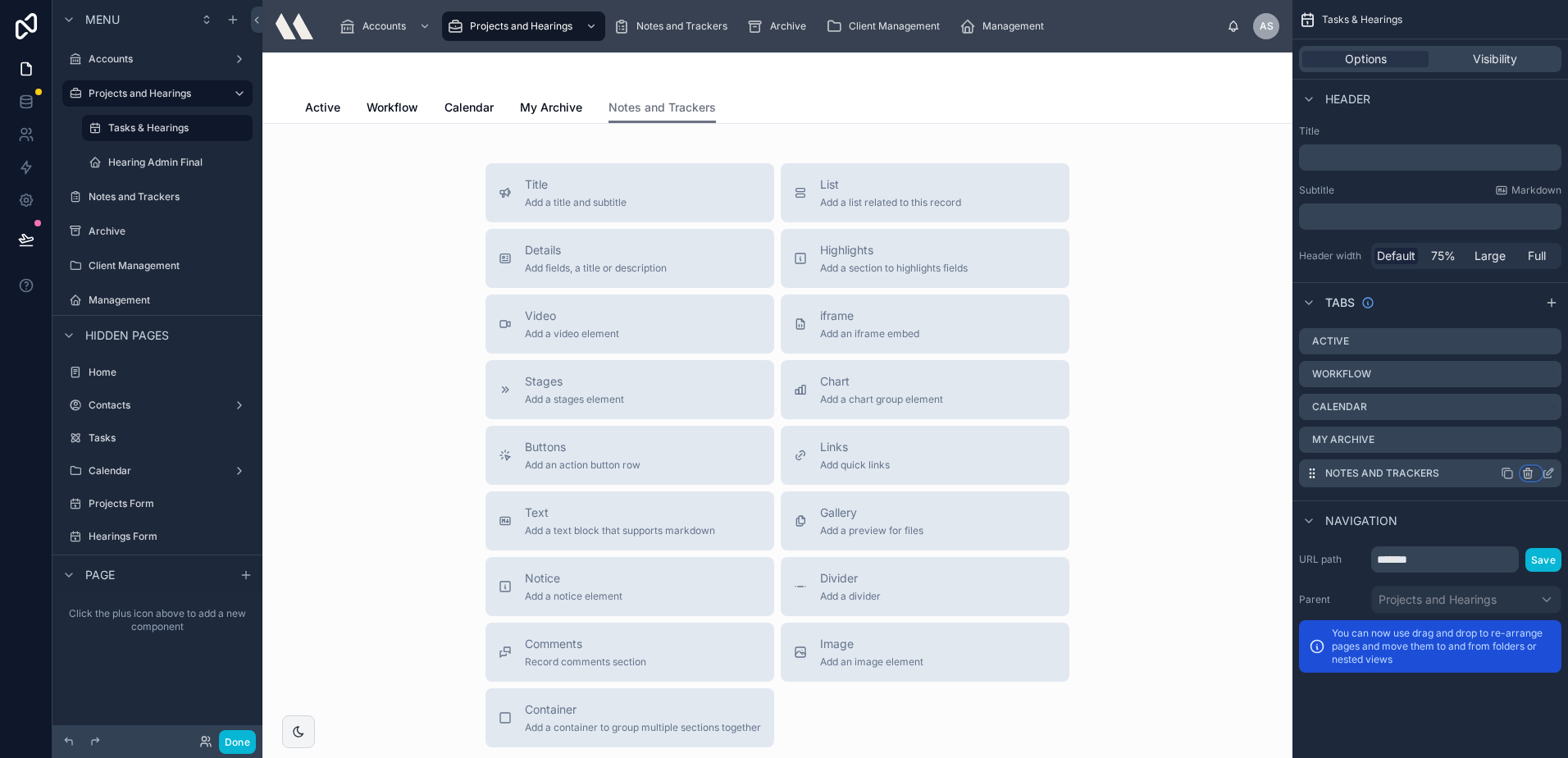
click at [1528, 473] on icon "scrollable content" at bounding box center [1527, 472] width 13 height 13
click at [1529, 470] on div "scrollable content" at bounding box center [784, 379] width 1568 height 758
click at [1529, 470] on icon "scrollable content" at bounding box center [1528, 470] width 9 height 0
click at [1459, 500] on span "Remove tab and contents" at bounding box center [1458, 505] width 138 height 20
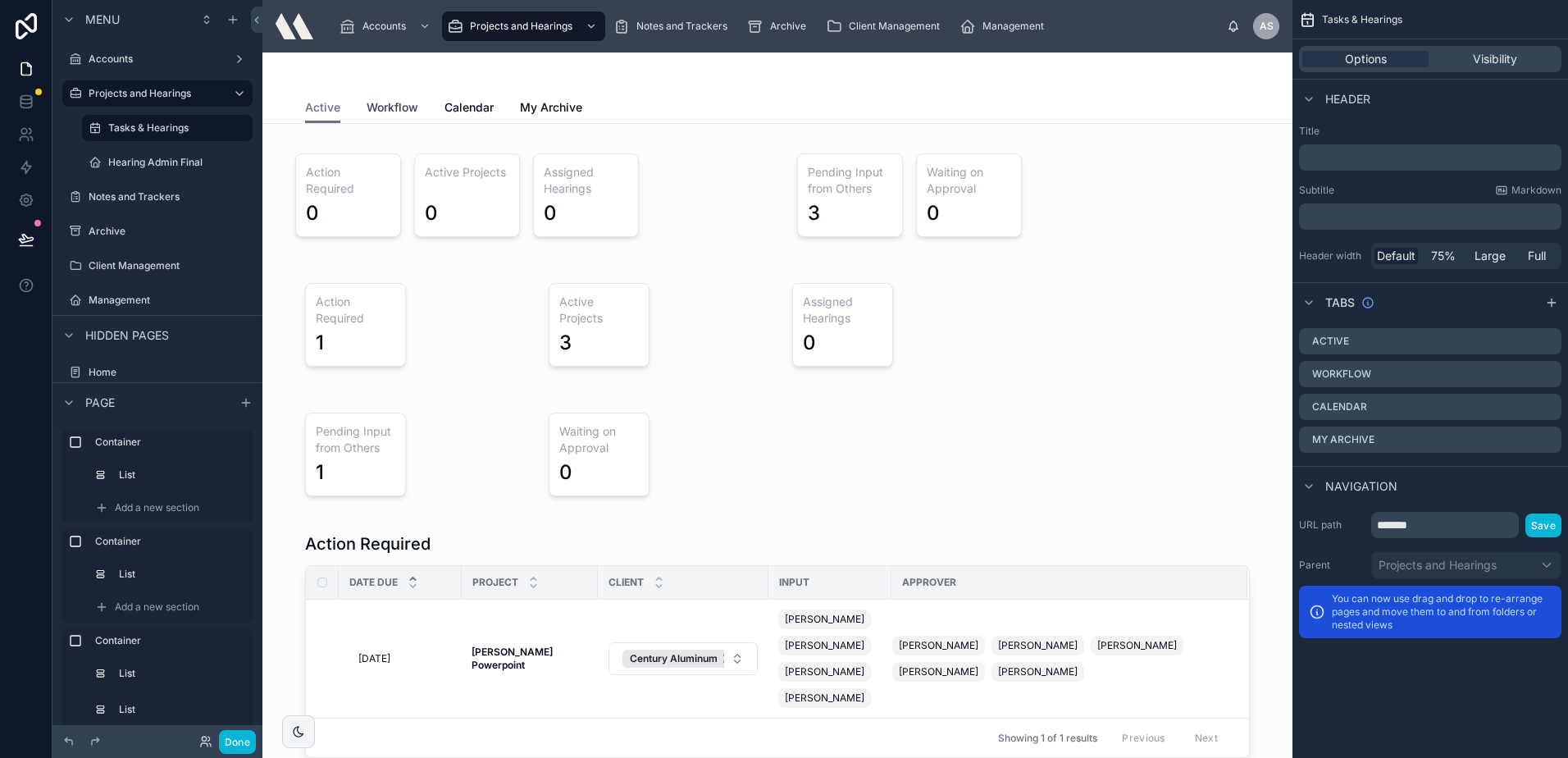
click at [391, 99] on span "Workflow" at bounding box center [392, 107] width 52 height 17
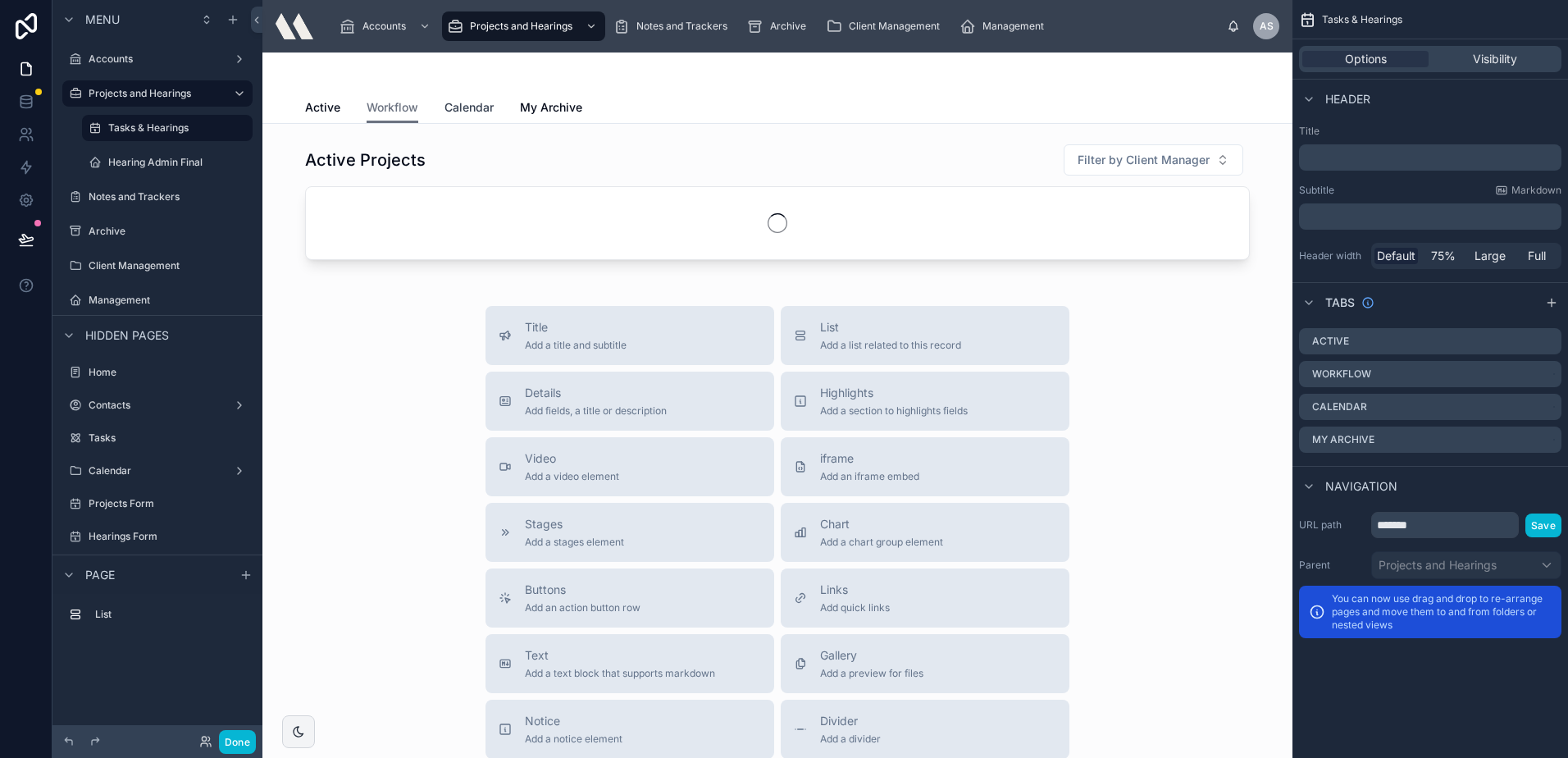
click at [472, 109] on span "Calendar" at bounding box center [469, 107] width 49 height 17
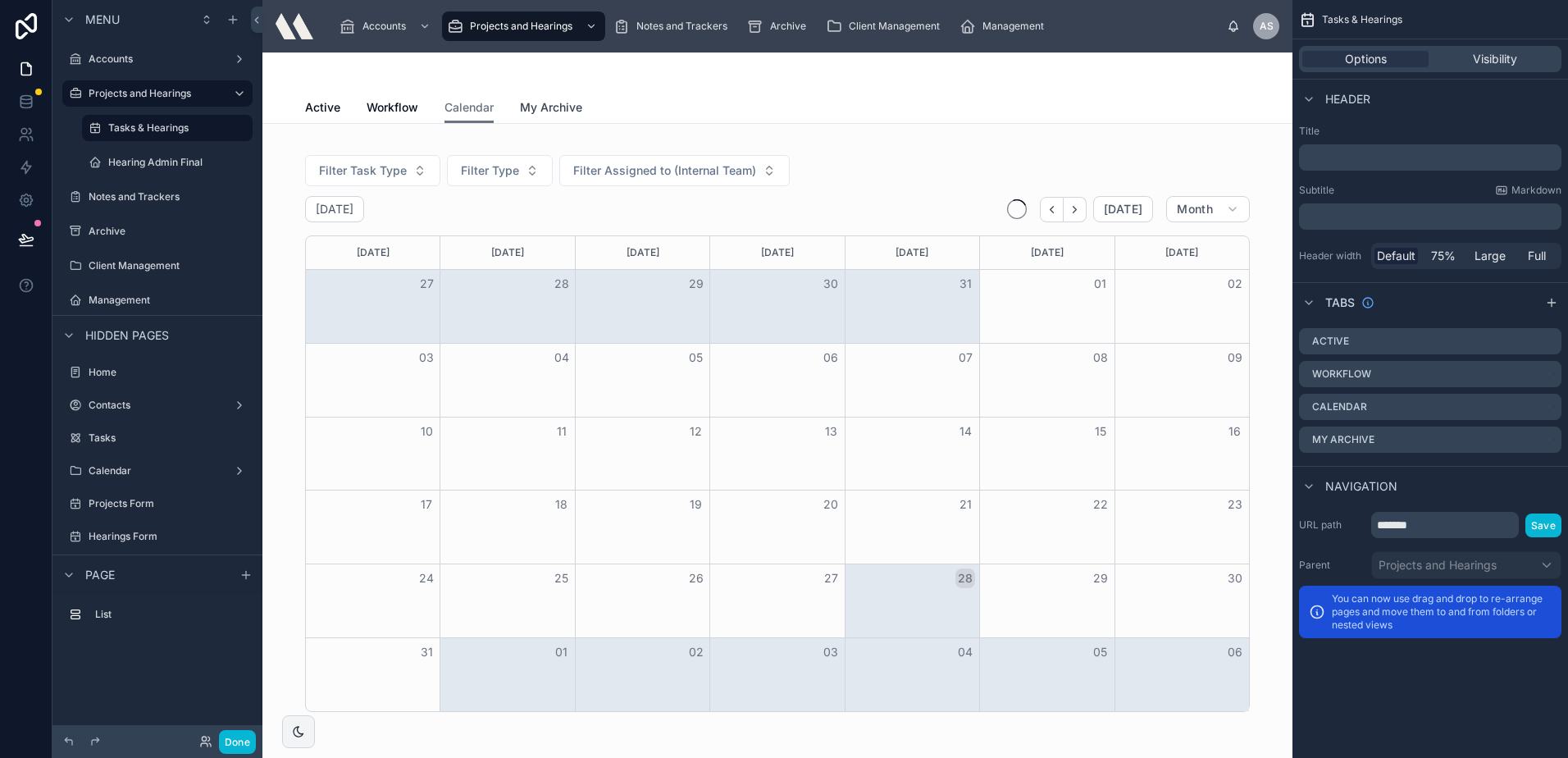
click at [558, 109] on span "My Archive" at bounding box center [551, 107] width 62 height 17
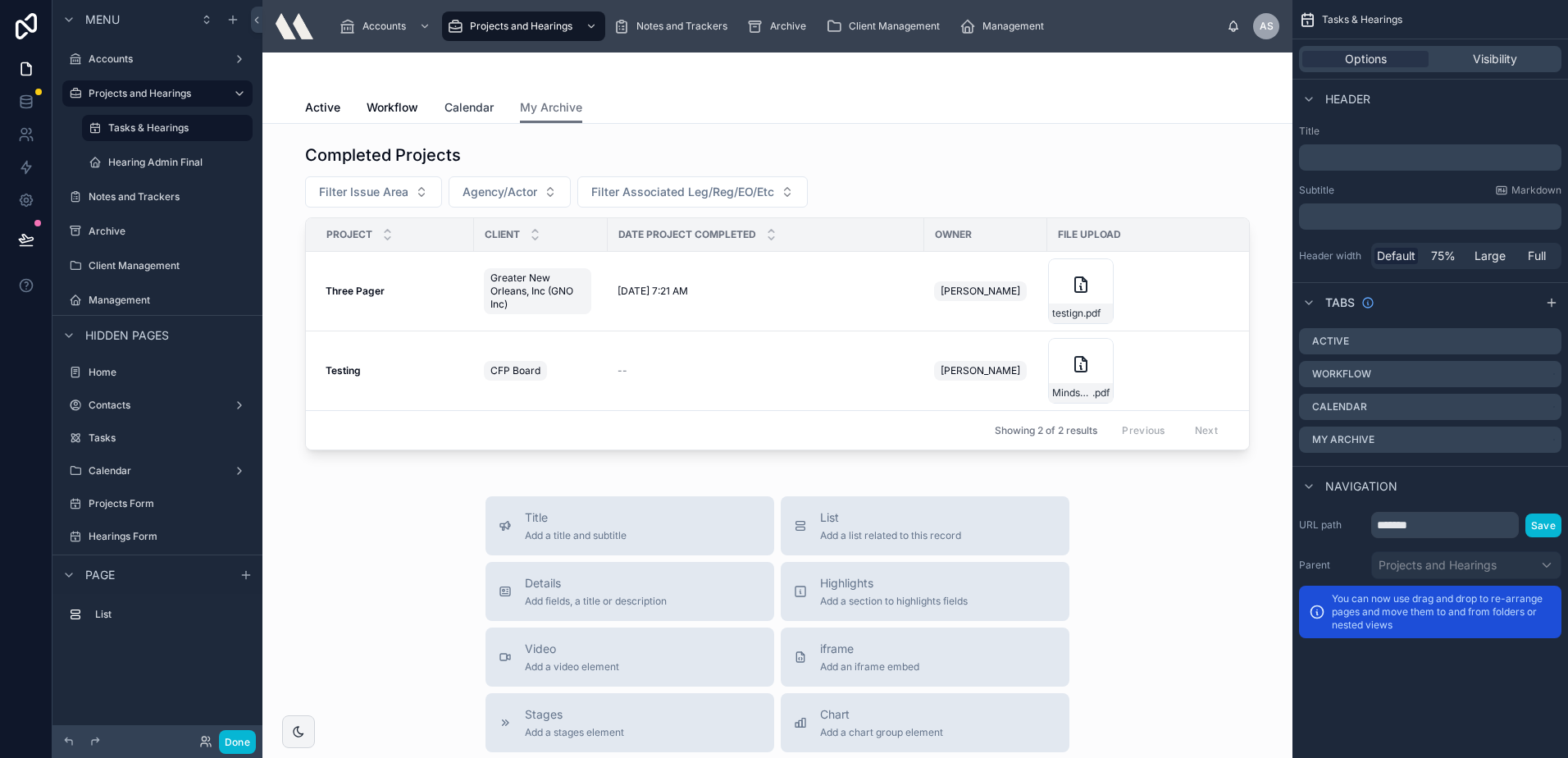
click at [456, 115] on span "Calendar" at bounding box center [469, 107] width 49 height 17
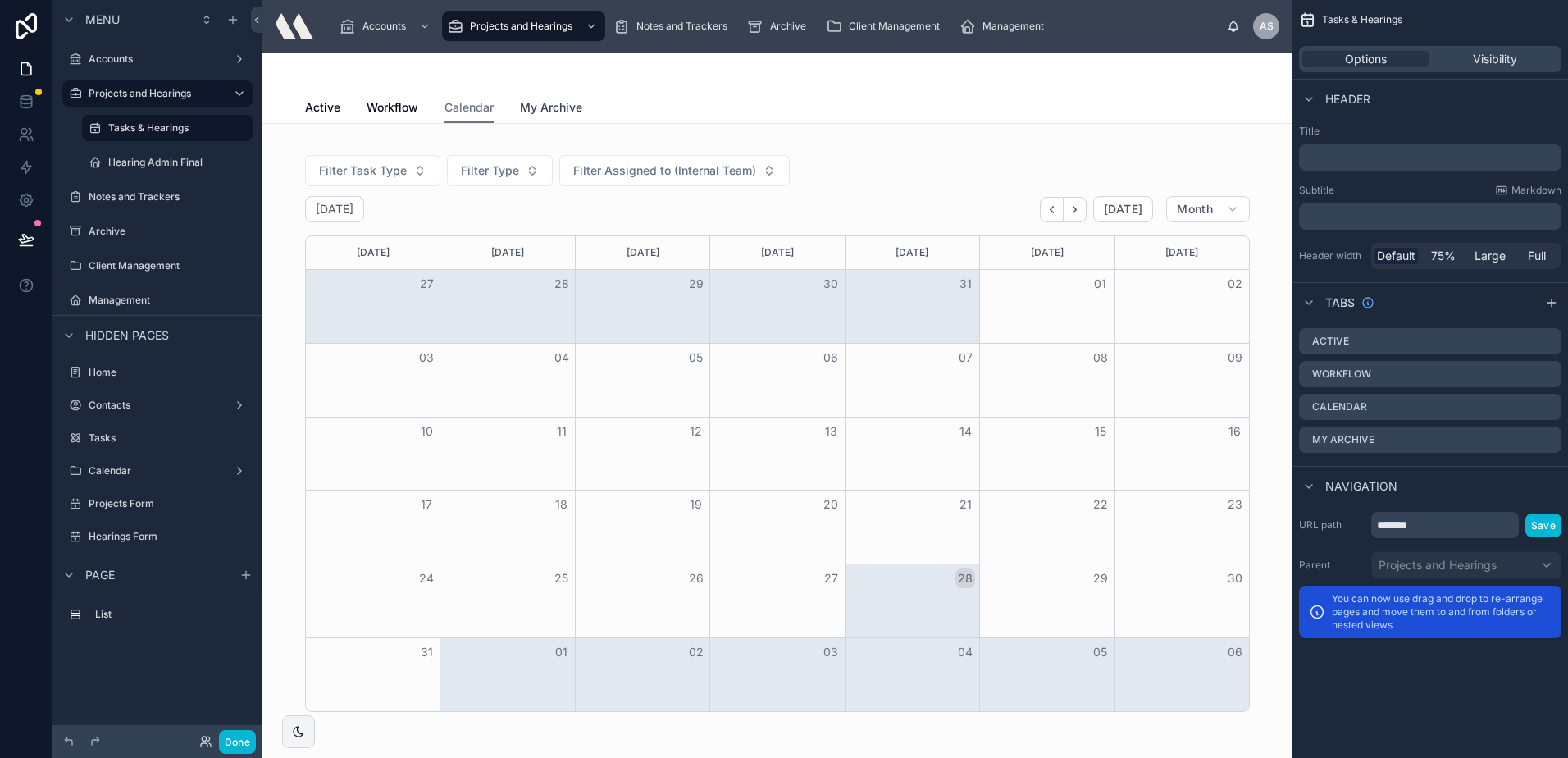
click at [570, 113] on span "My Archive" at bounding box center [551, 107] width 62 height 17
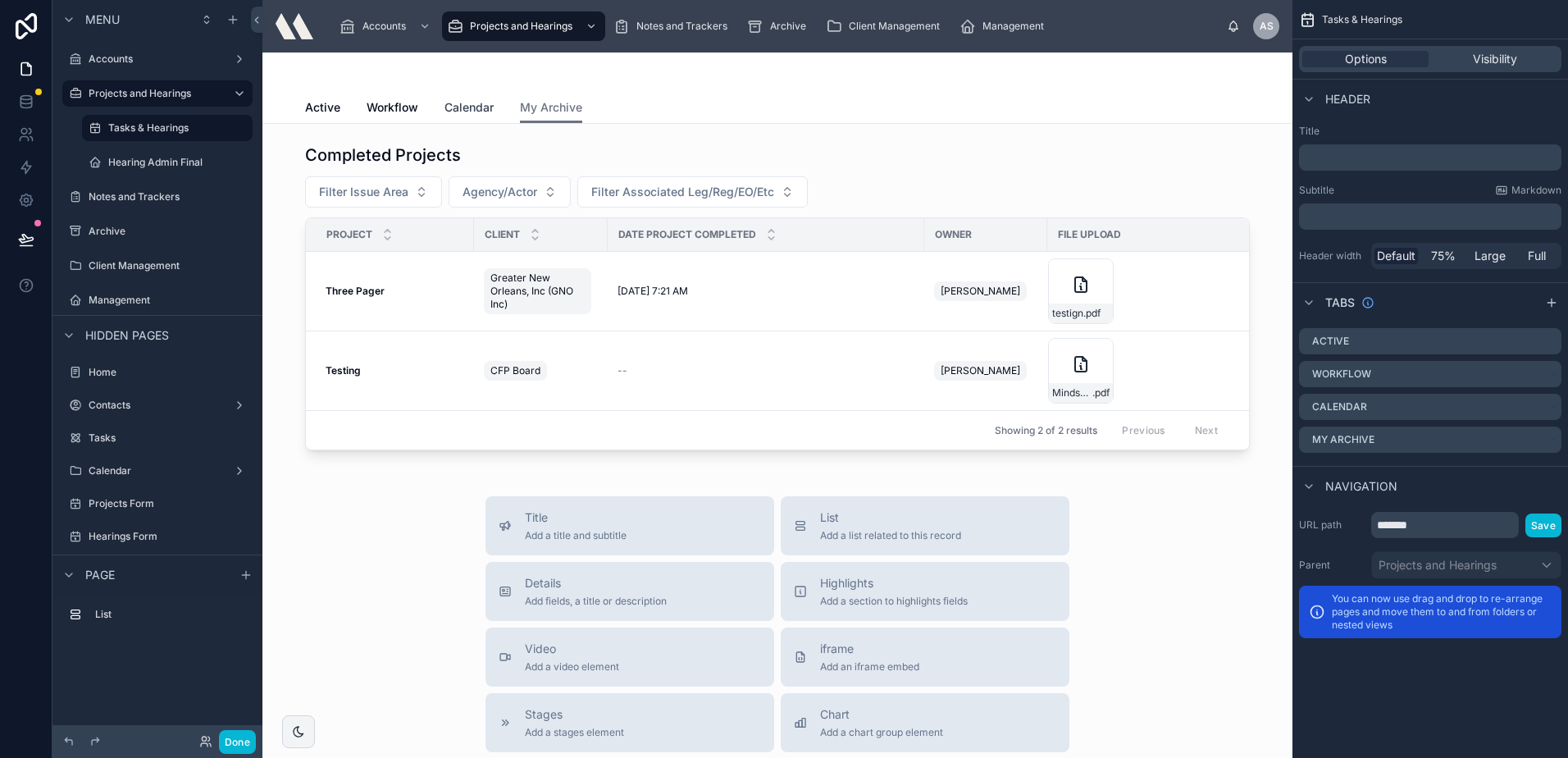
click at [466, 107] on span "Calendar" at bounding box center [469, 107] width 49 height 17
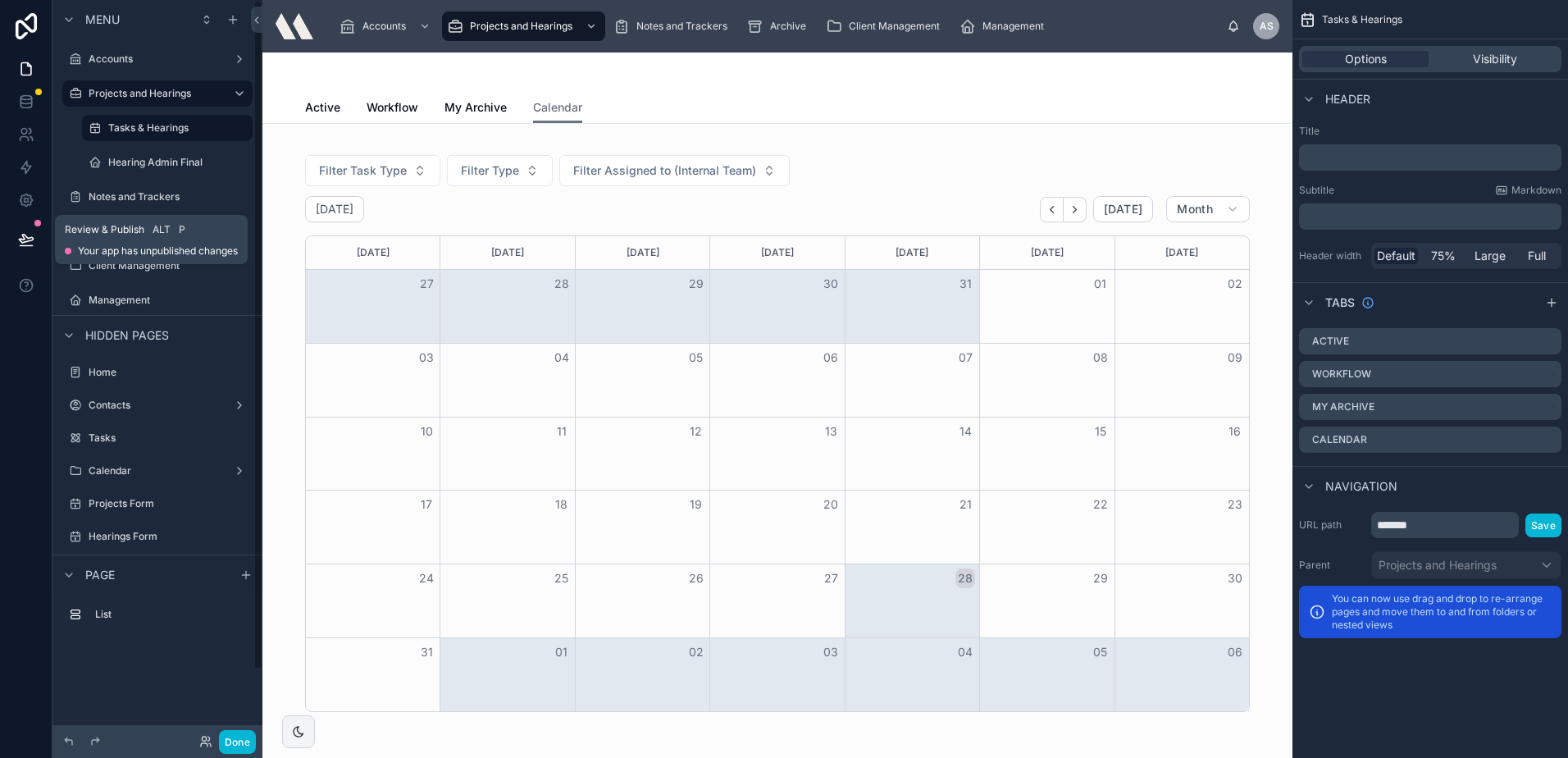
click at [32, 249] on button at bounding box center [26, 240] width 36 height 46
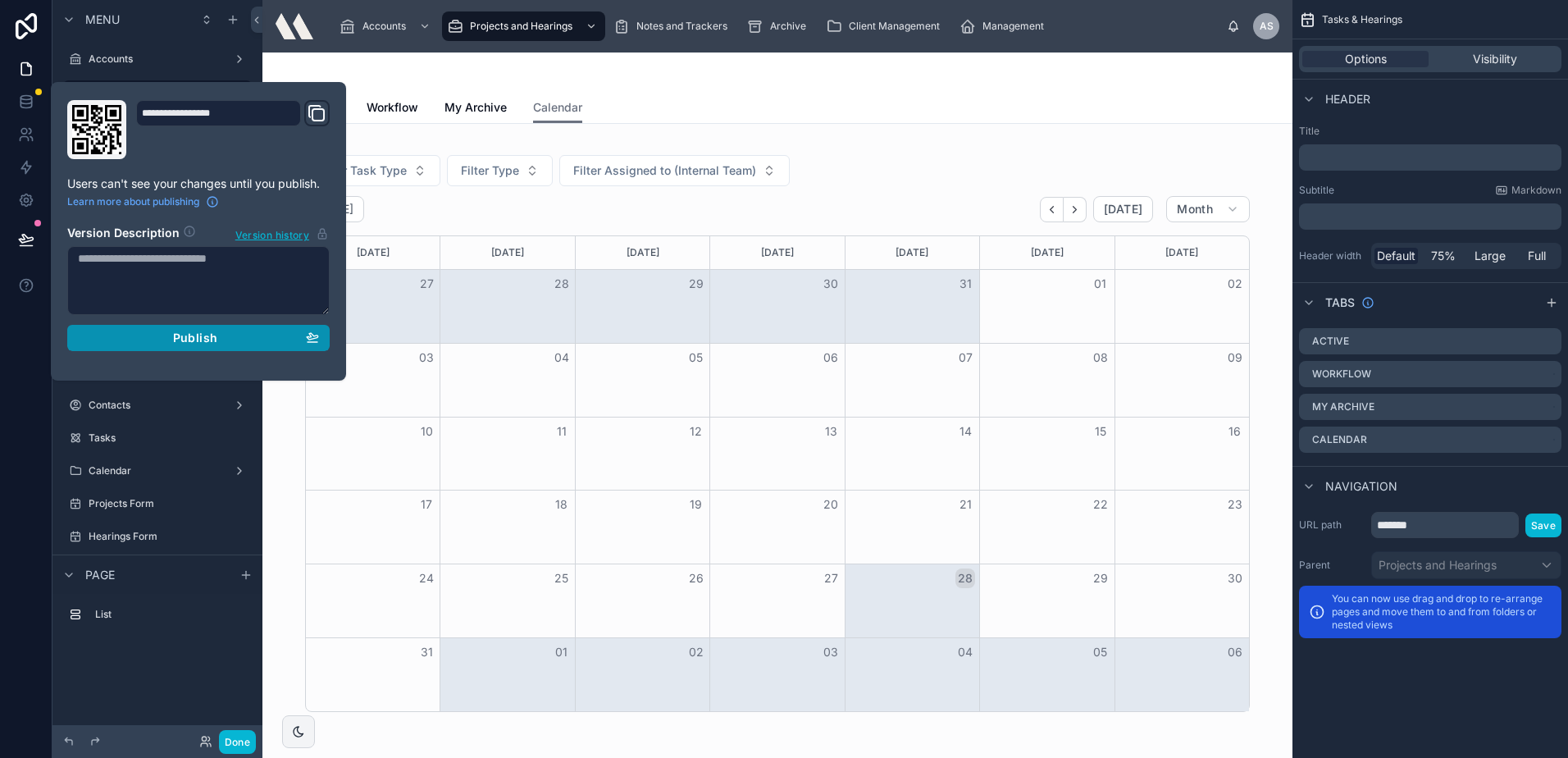
click at [326, 333] on button "Publish" at bounding box center [197, 338] width 262 height 27
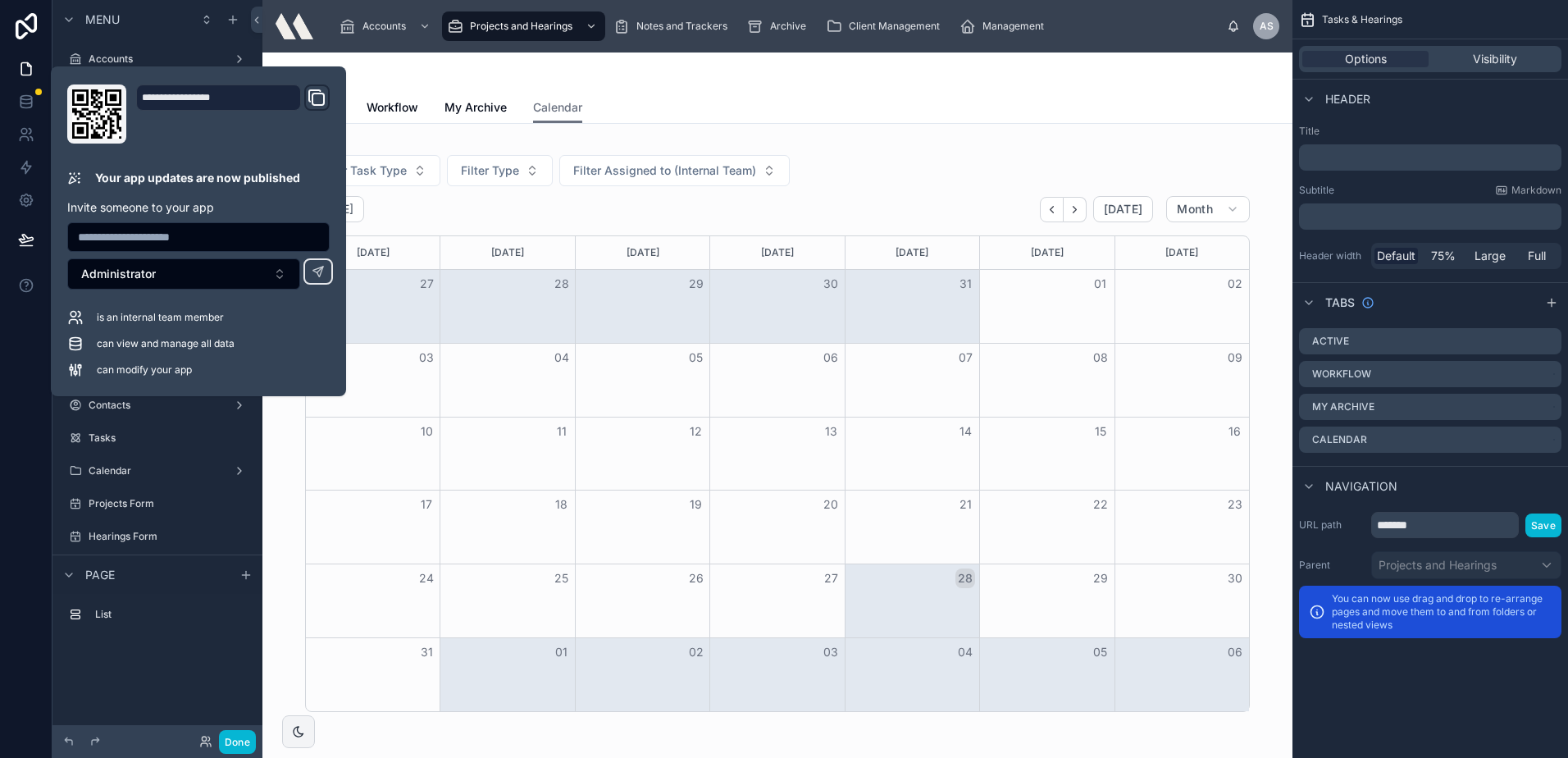
click at [799, 92] on div "Active Workflow My Archive Calendar" at bounding box center [778, 108] width 945 height 31
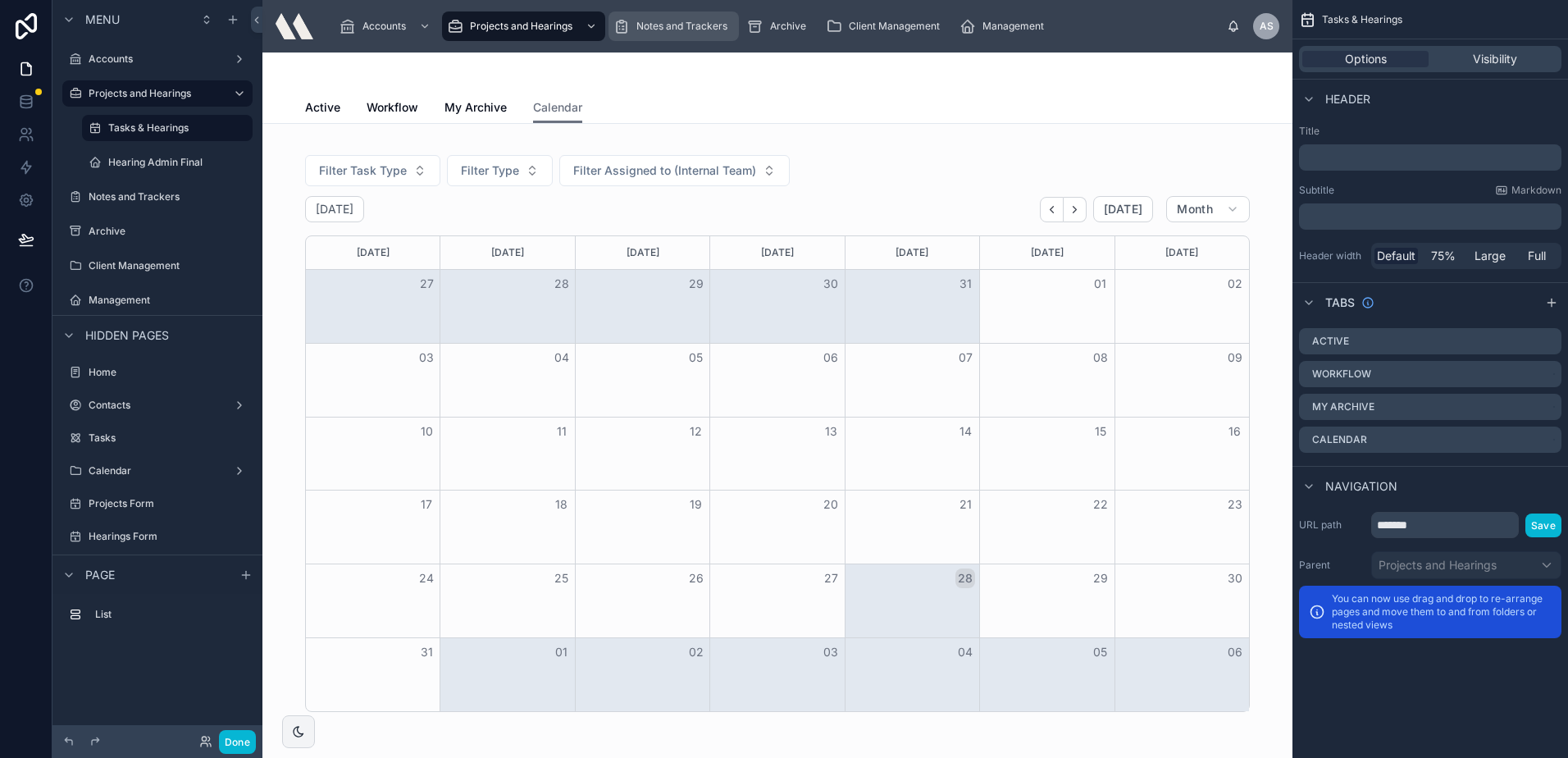
click at [656, 19] on div "Notes and Trackers" at bounding box center [674, 26] width 121 height 27
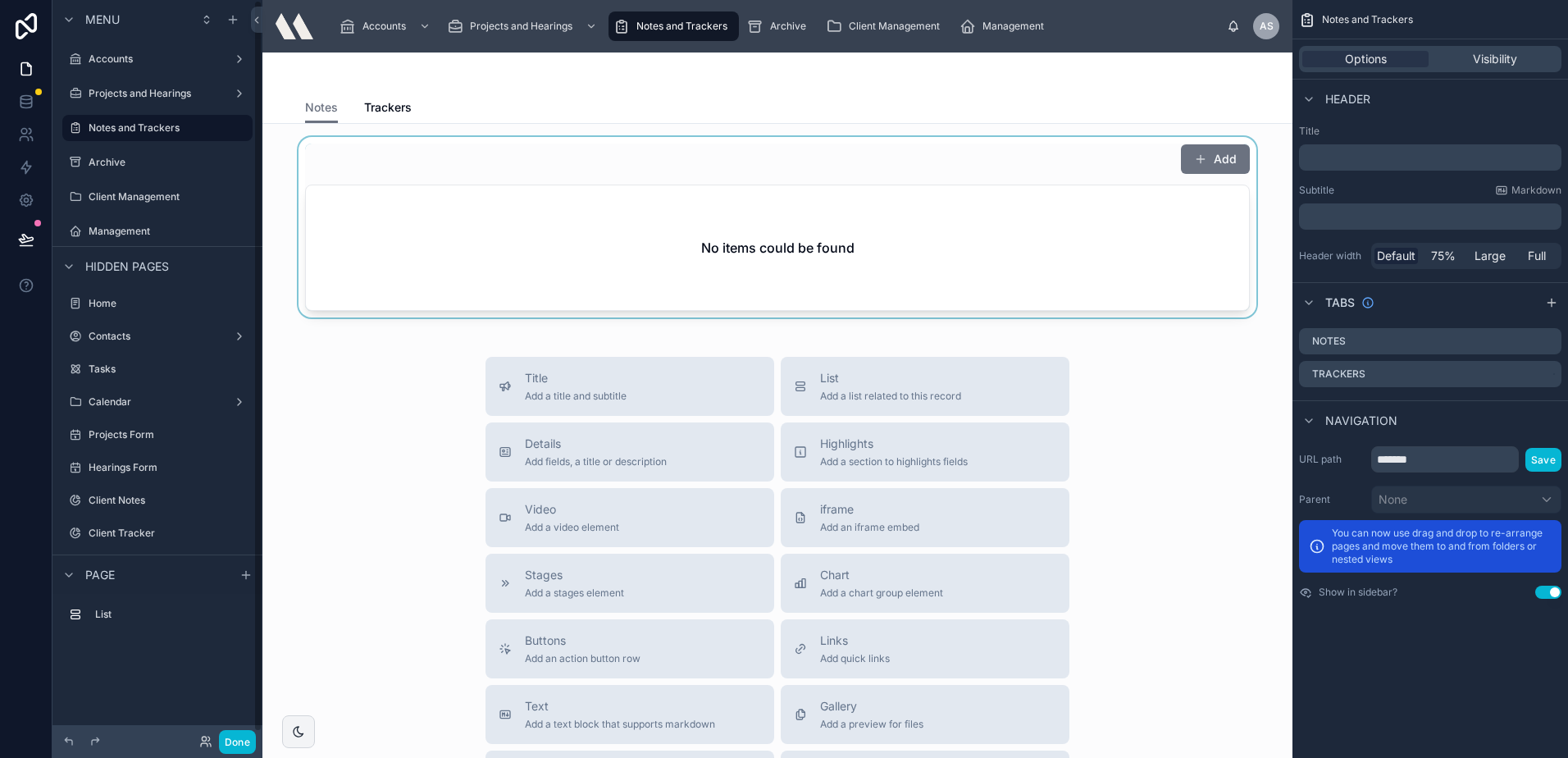
click at [1215, 158] on div at bounding box center [778, 227] width 1003 height 181
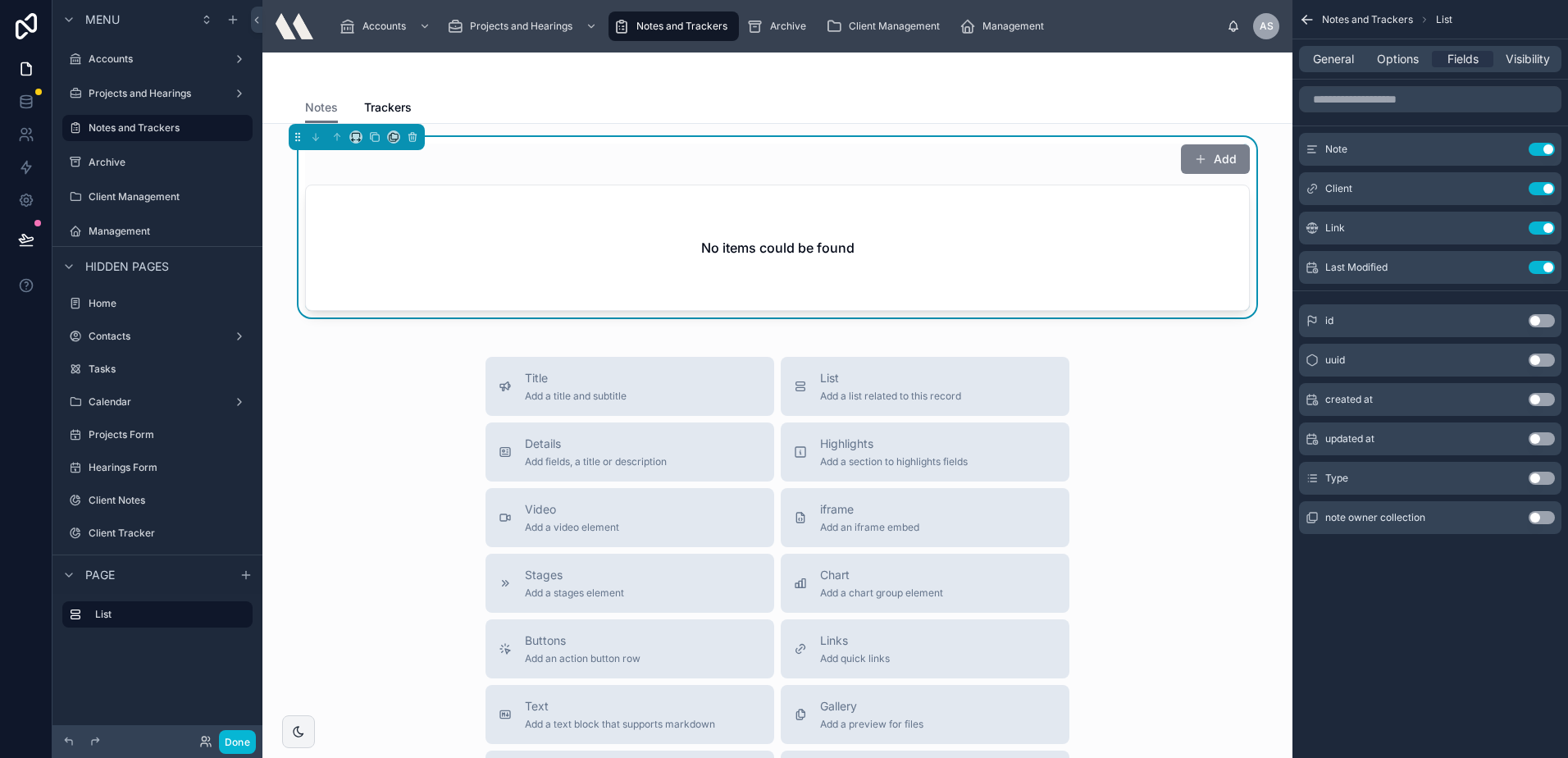
click at [1194, 159] on span at bounding box center [1200, 158] width 13 height 13
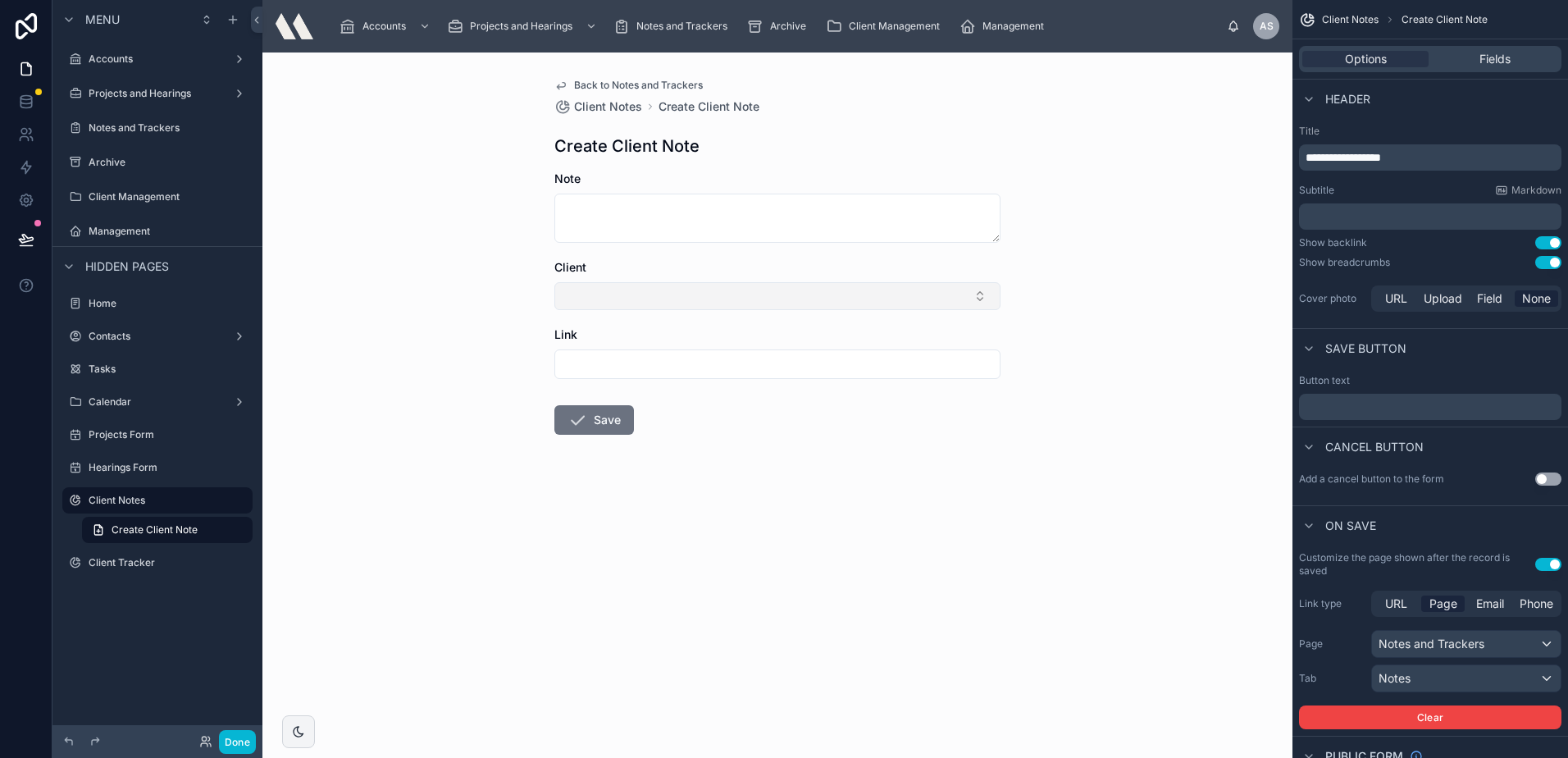
click at [629, 300] on button "Select Button" at bounding box center [778, 296] width 446 height 27
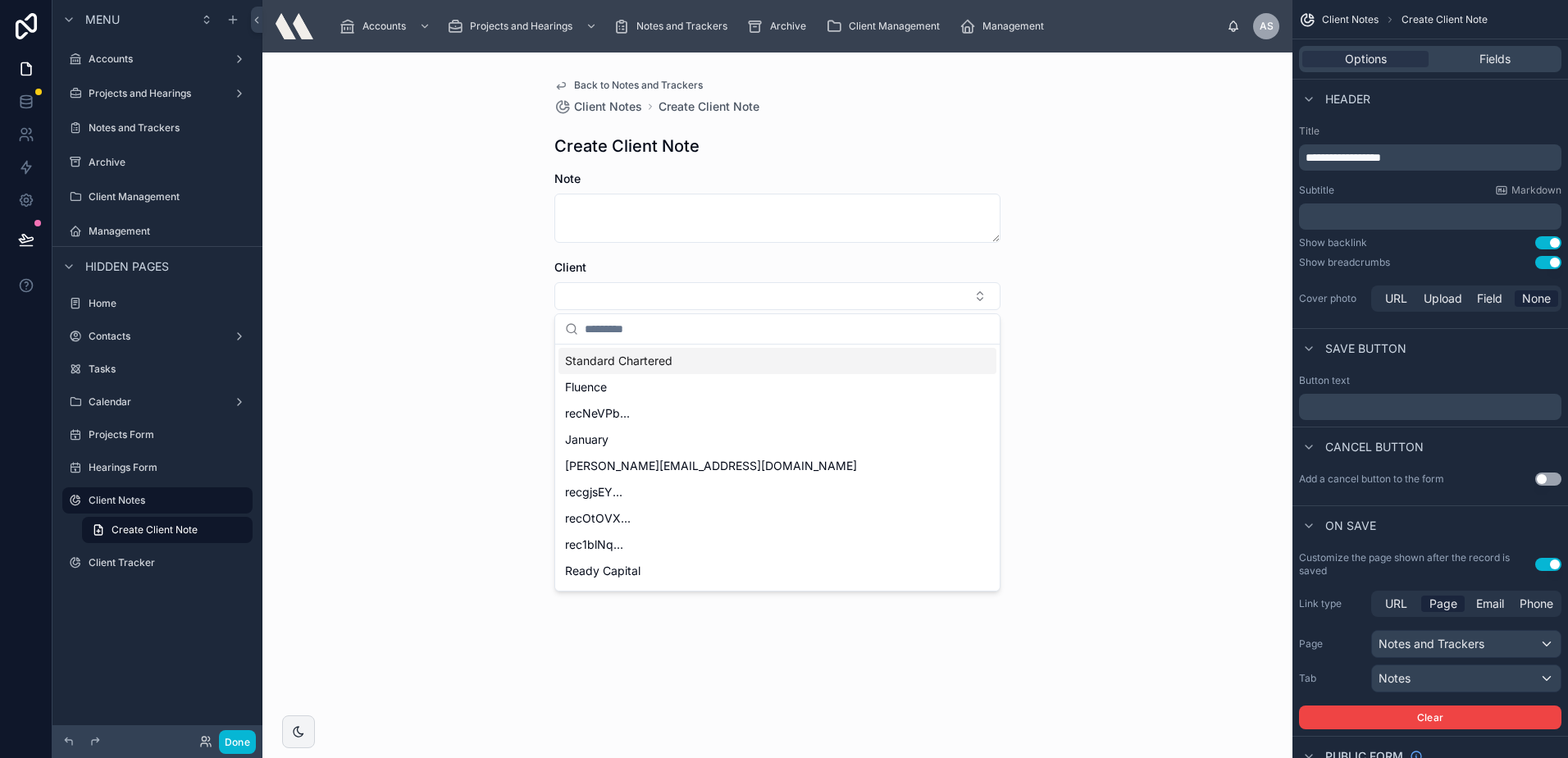
click at [344, 287] on div "Back to Notes and Trackers Client Notes Create Client Note Create Client Note N…" at bounding box center [777, 405] width 1030 height 705
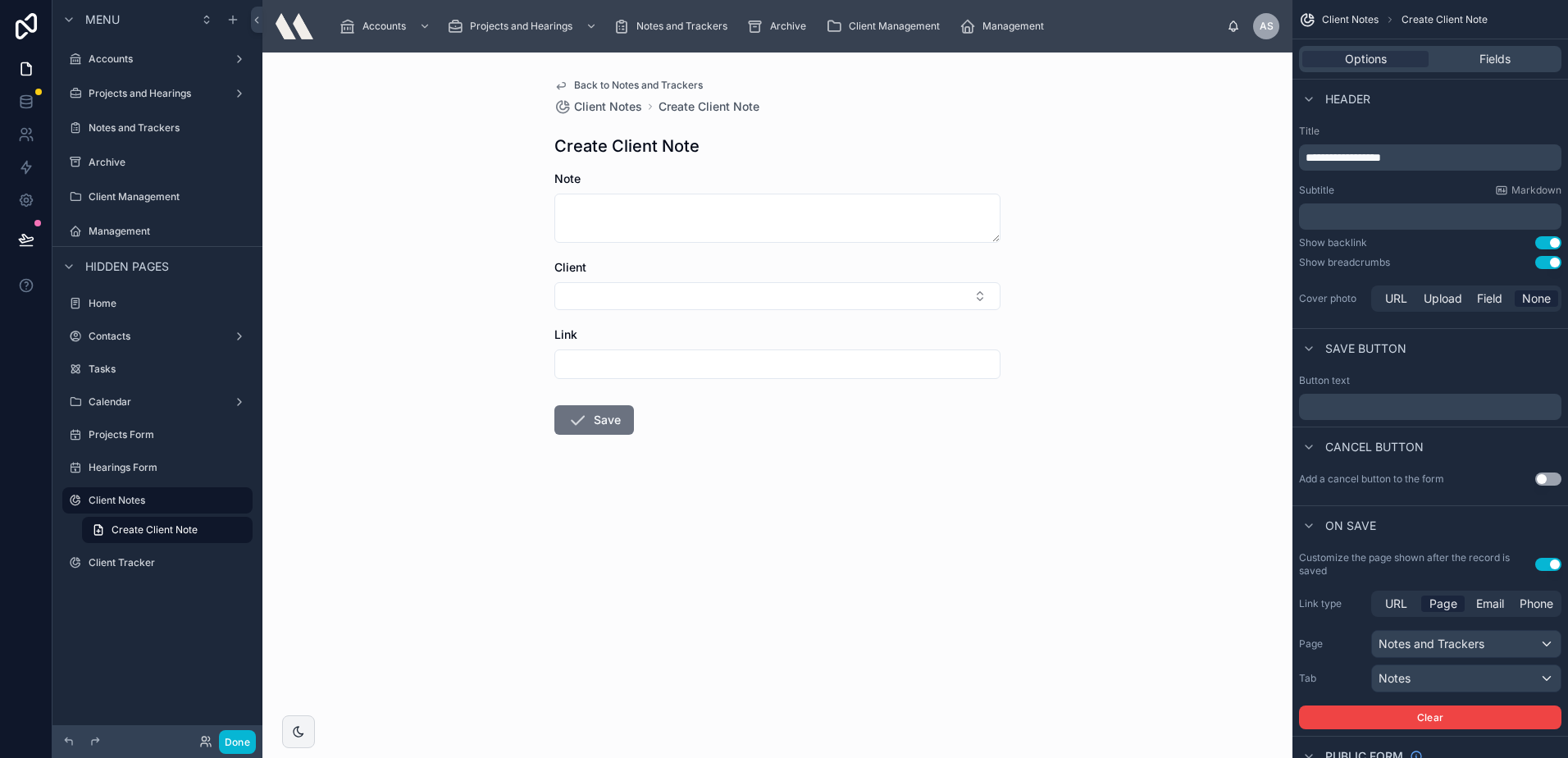
click at [610, 87] on span "Back to Notes and Trackers" at bounding box center [638, 84] width 129 height 13
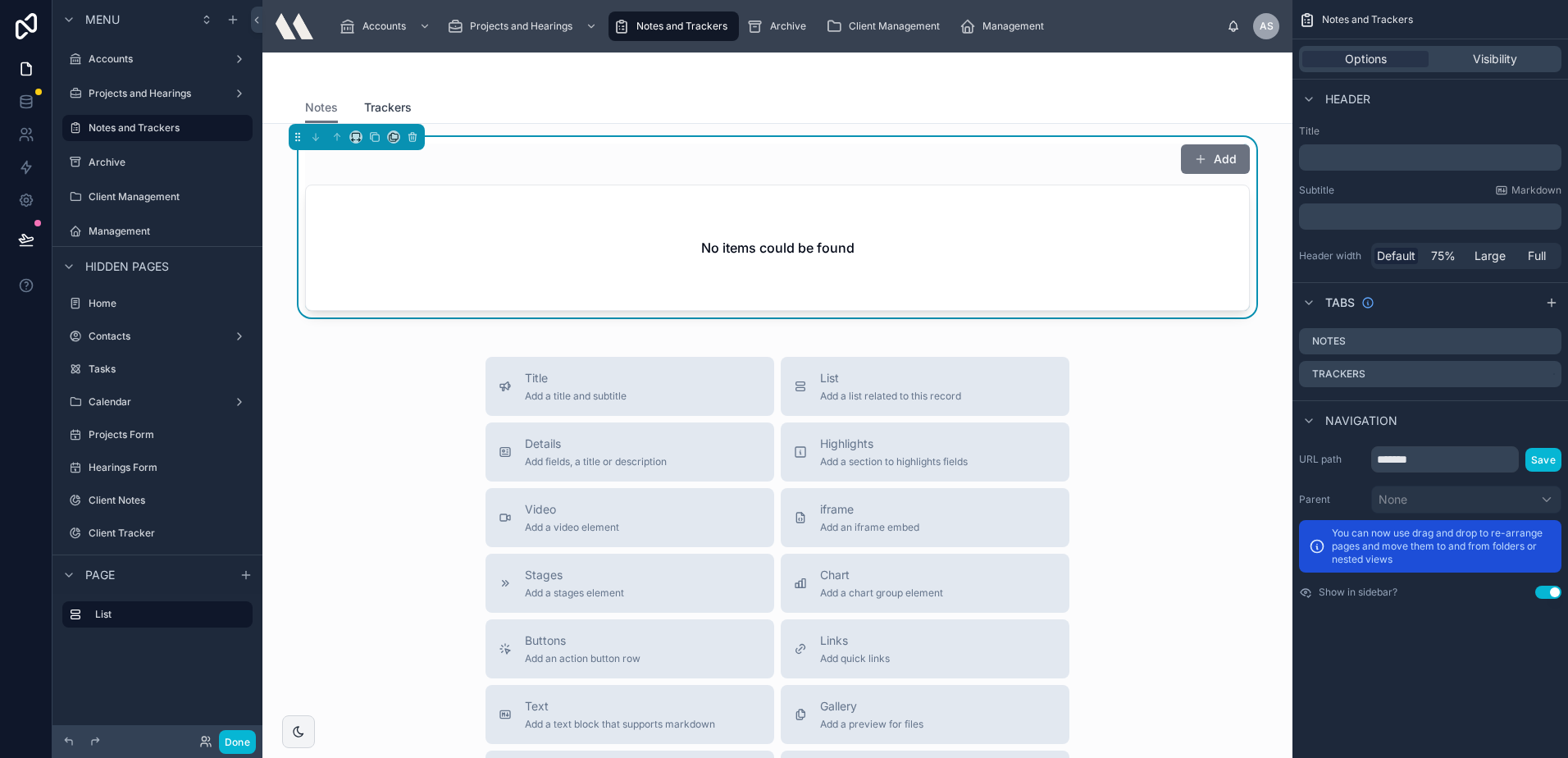
click at [382, 110] on span "Trackers" at bounding box center [388, 107] width 47 height 17
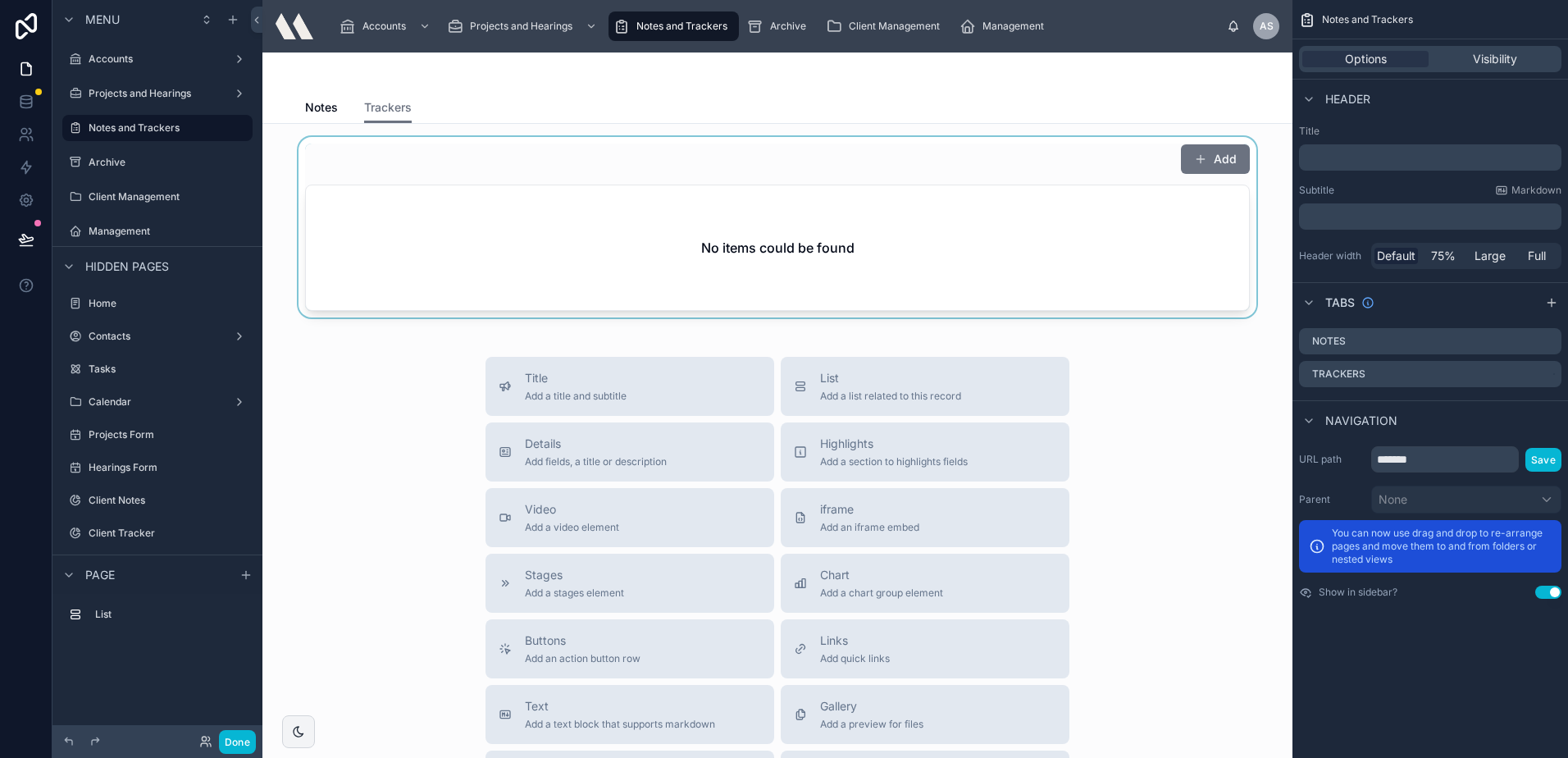
click at [1202, 161] on div at bounding box center [778, 227] width 1003 height 181
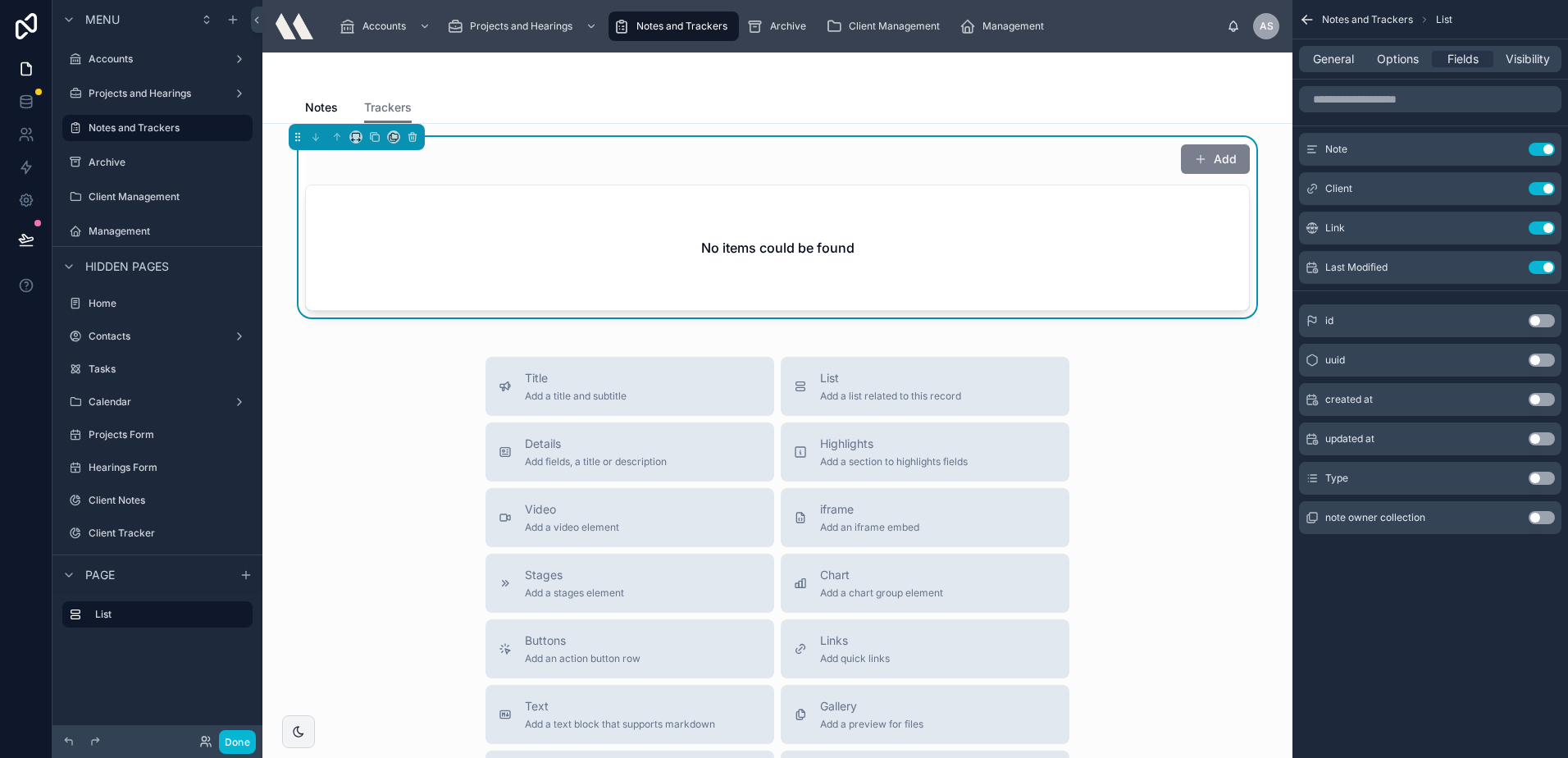
click at [1211, 168] on button "Add" at bounding box center [1216, 159] width 69 height 29
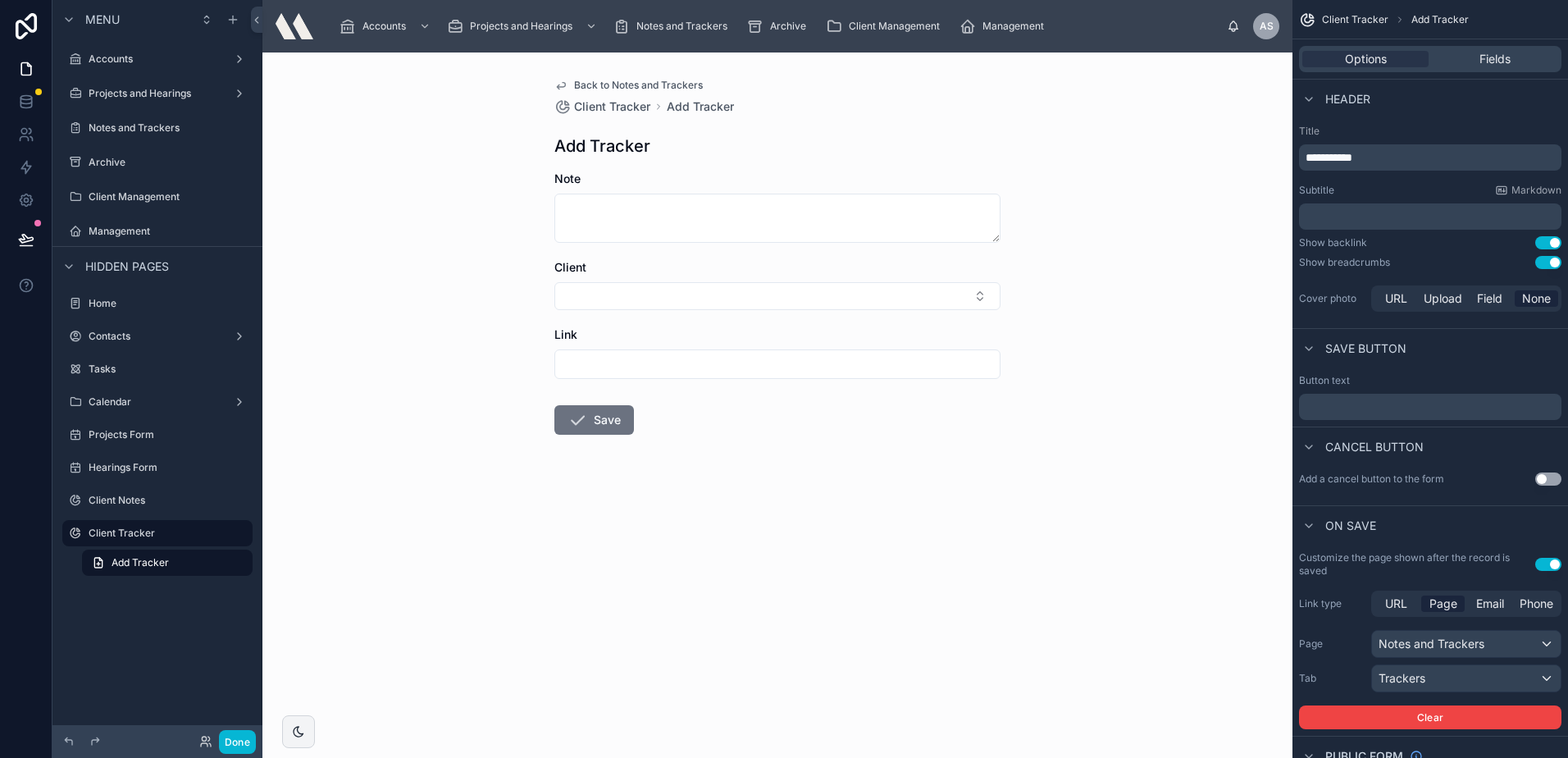
click at [642, 87] on span "Back to Notes and Trackers" at bounding box center [638, 84] width 129 height 13
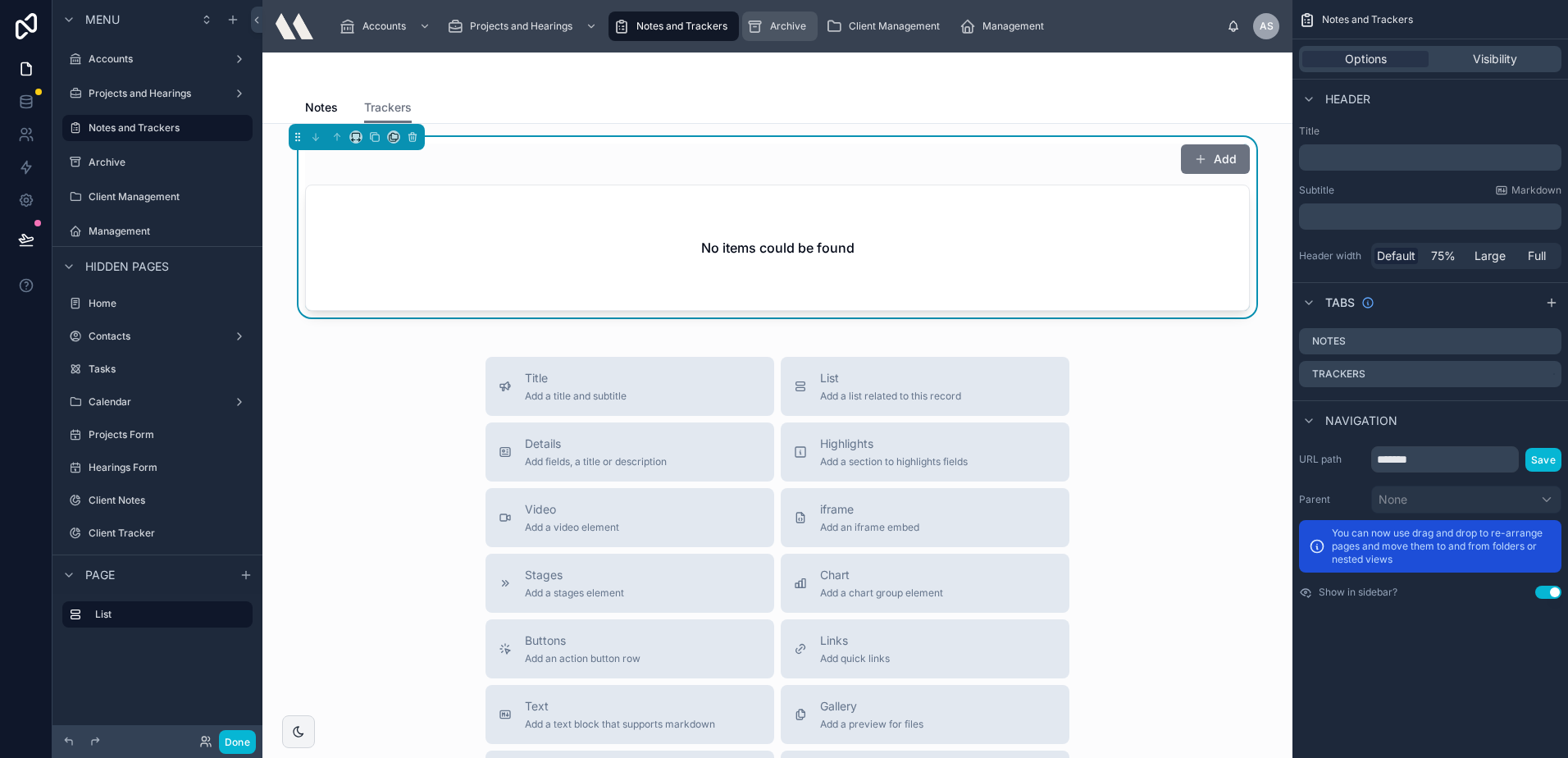
click at [774, 37] on div "Archive" at bounding box center [780, 26] width 66 height 27
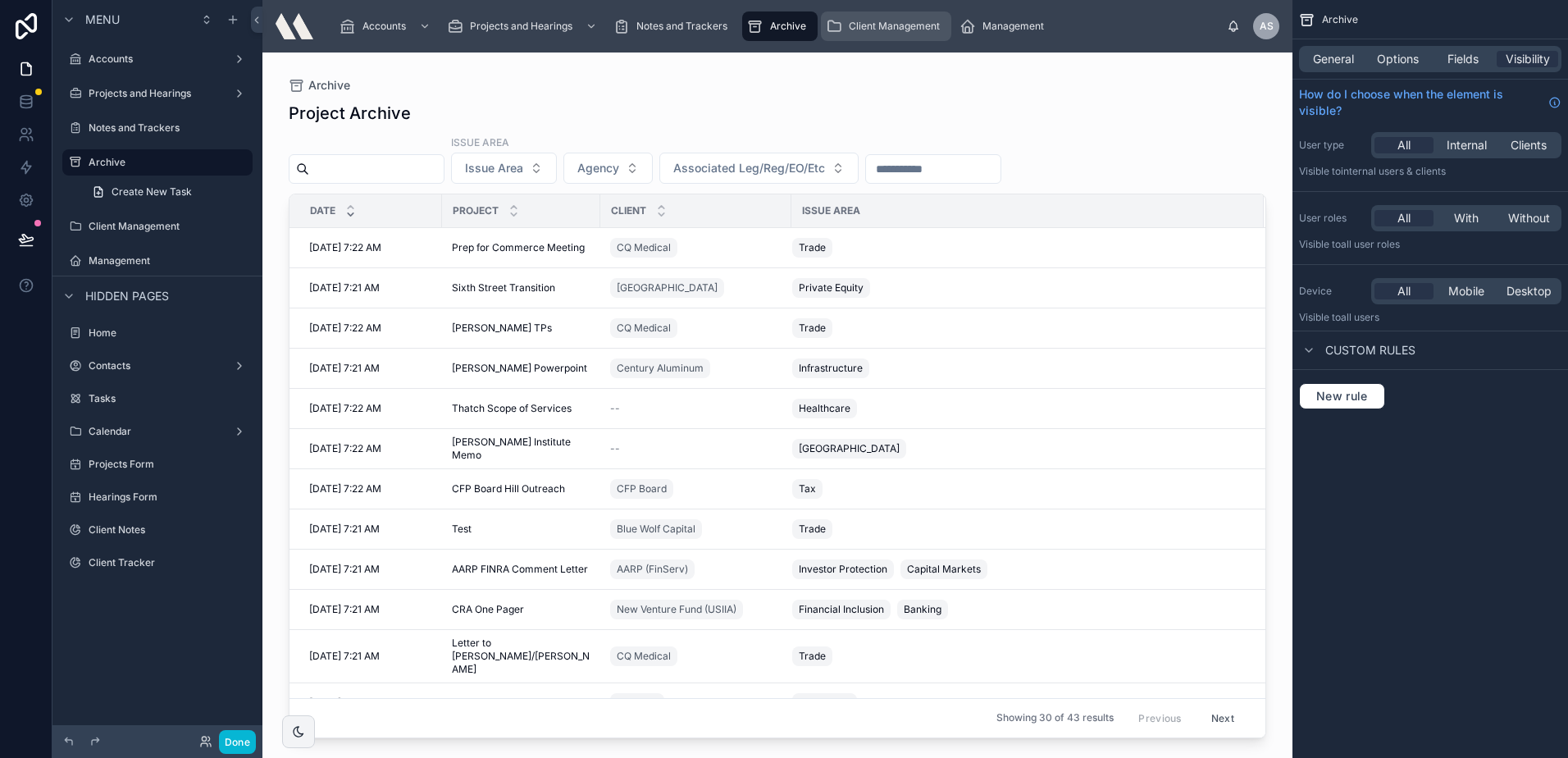
click at [844, 29] on div "Client Management" at bounding box center [886, 26] width 121 height 27
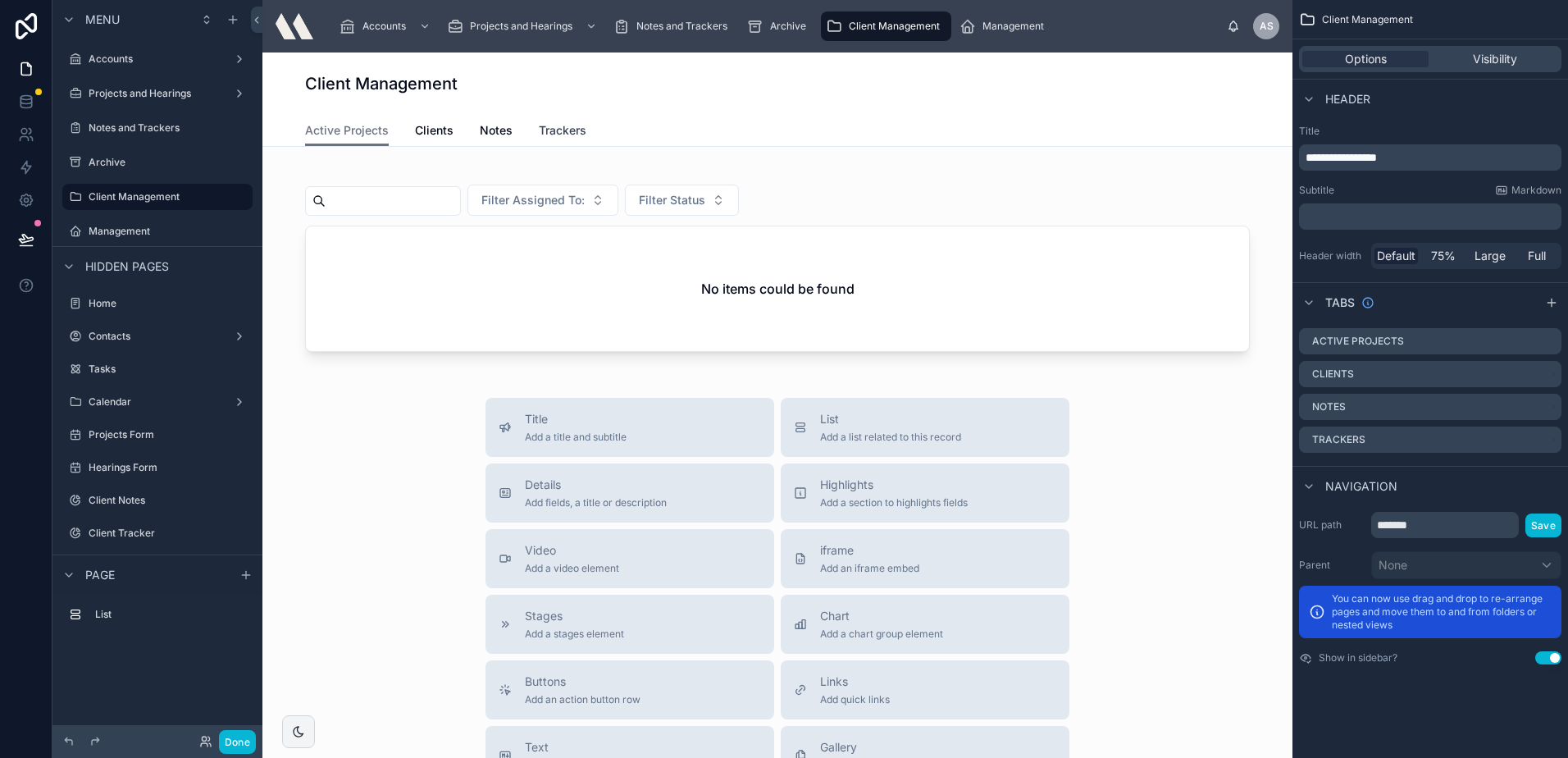
click at [545, 122] on span "Trackers" at bounding box center [563, 130] width 47 height 17
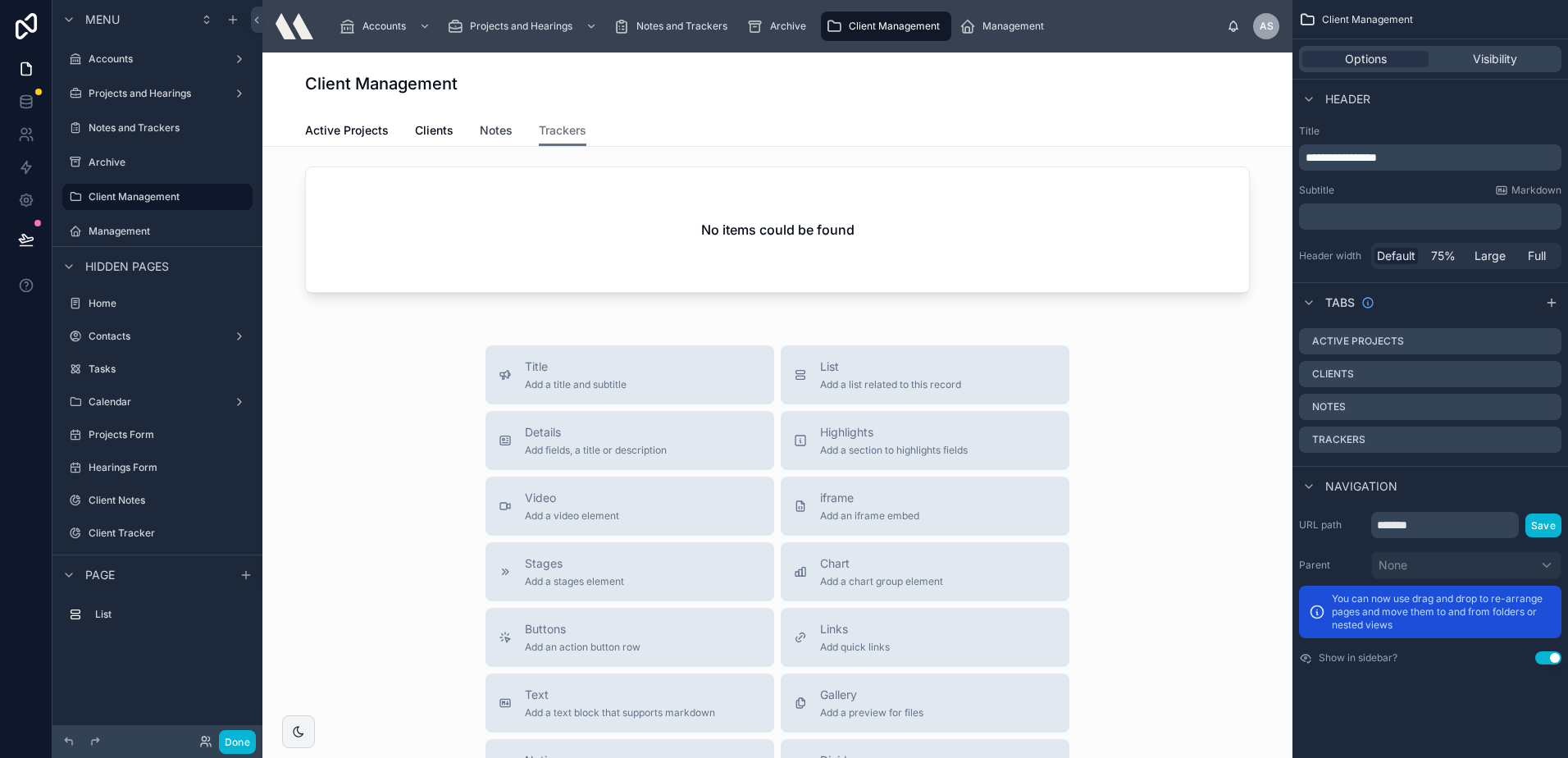
click at [483, 130] on span "Notes" at bounding box center [496, 130] width 32 height 17
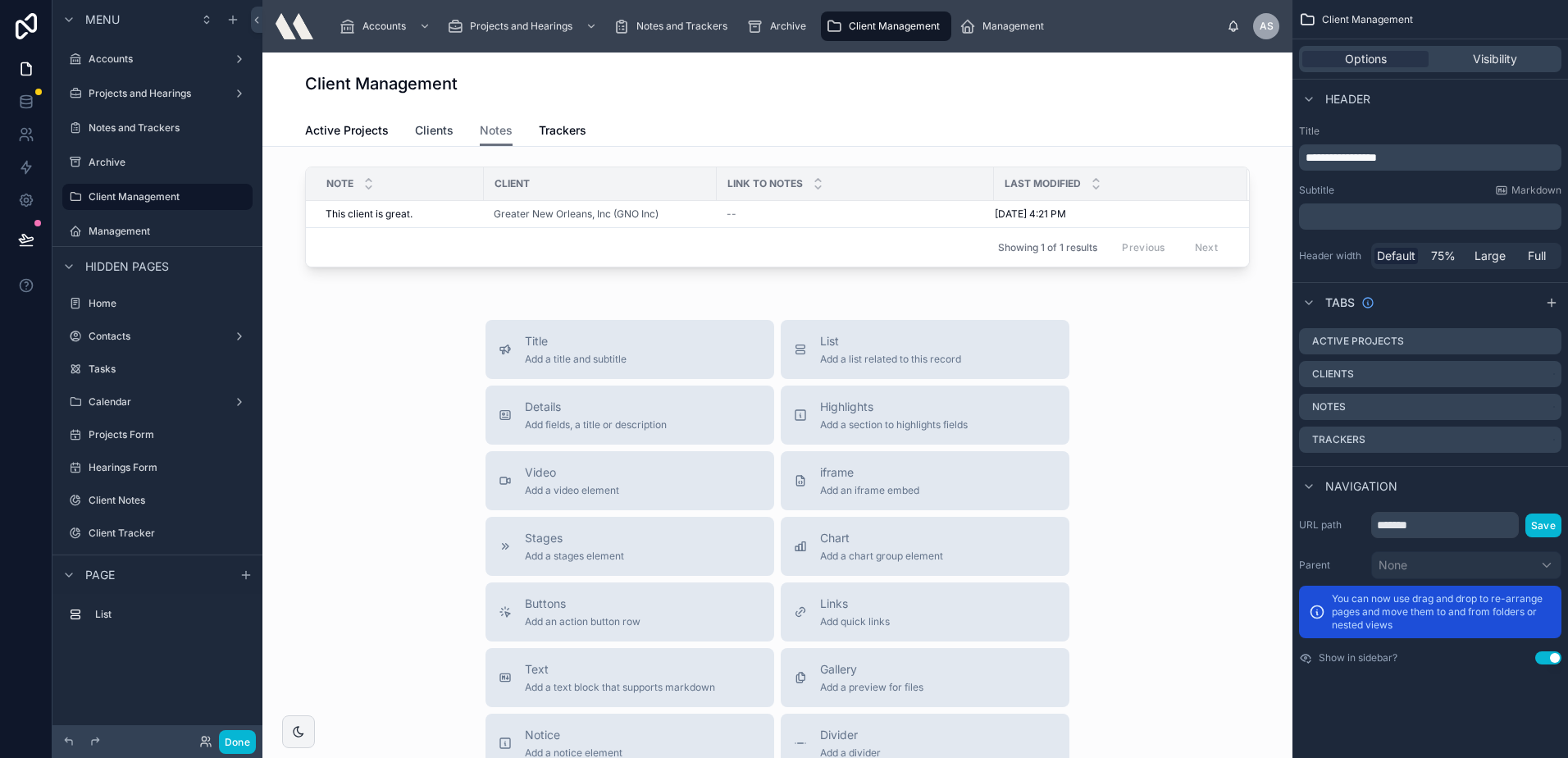
click at [422, 133] on span "Clients" at bounding box center [434, 130] width 38 height 17
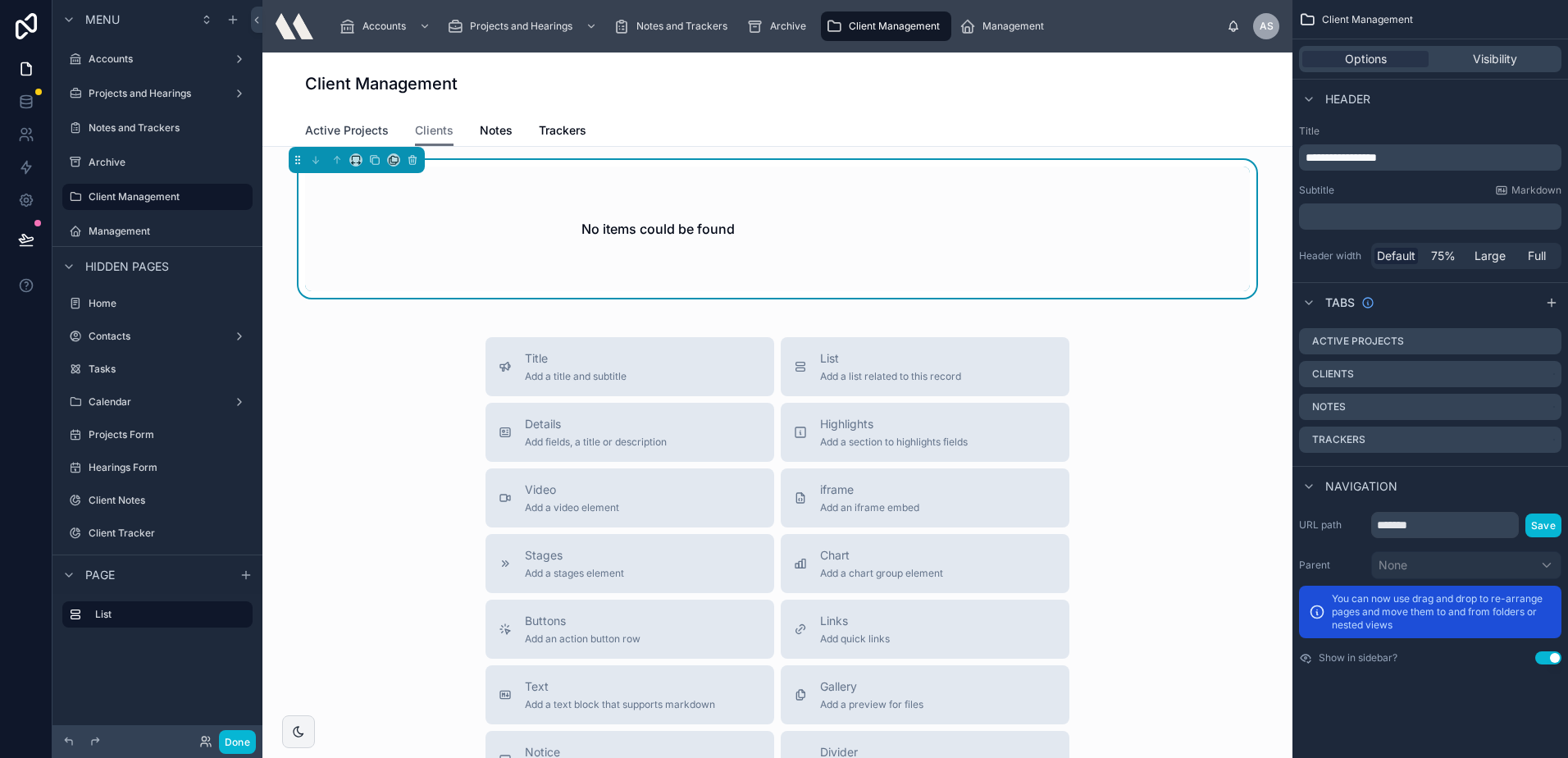
click at [331, 131] on span "Active Projects" at bounding box center [347, 130] width 83 height 17
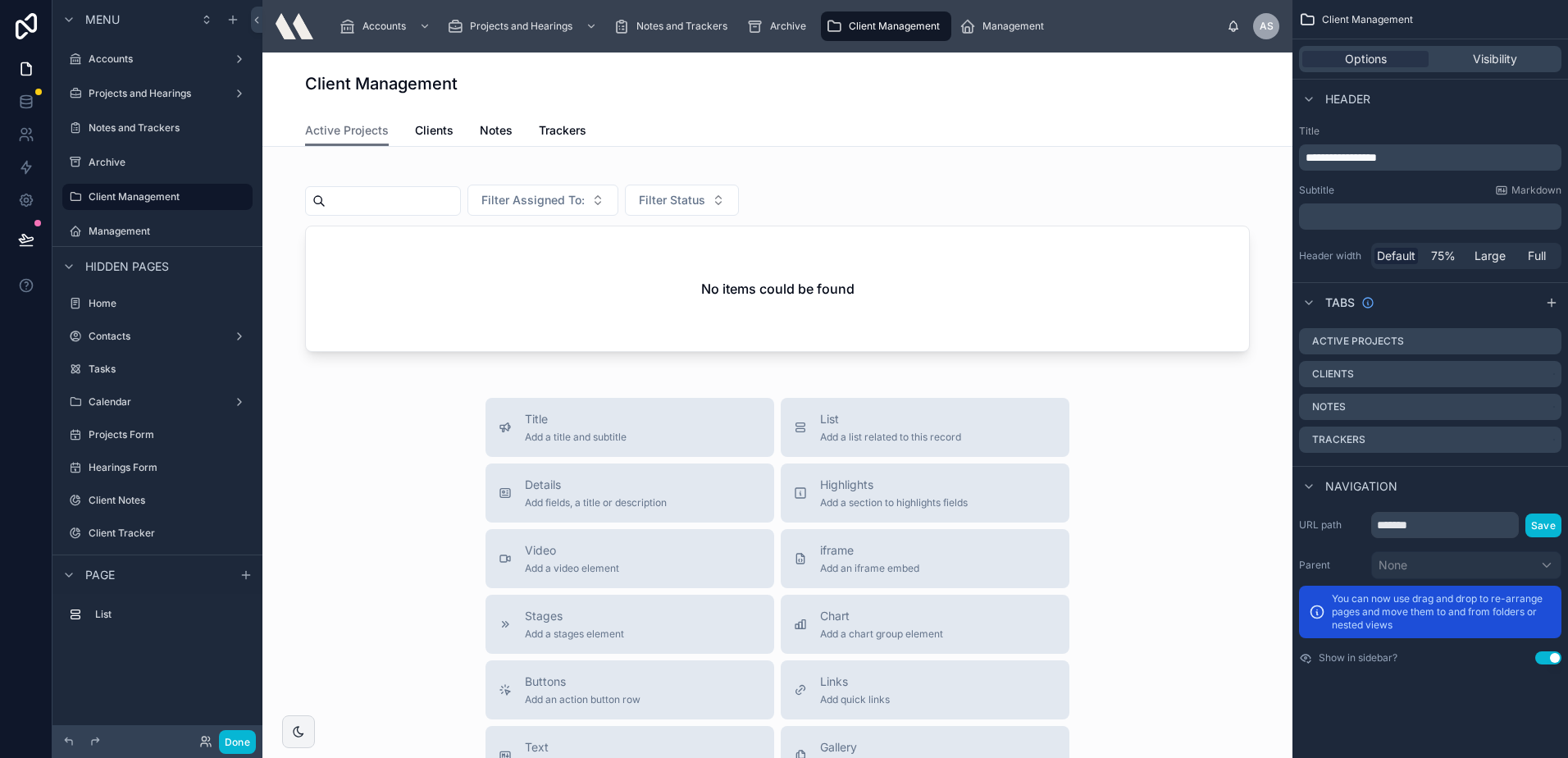
click at [446, 158] on div "Filter Assigned To: Filter Status No items could be found Title Add a title and…" at bounding box center [777, 630] width 1030 height 966
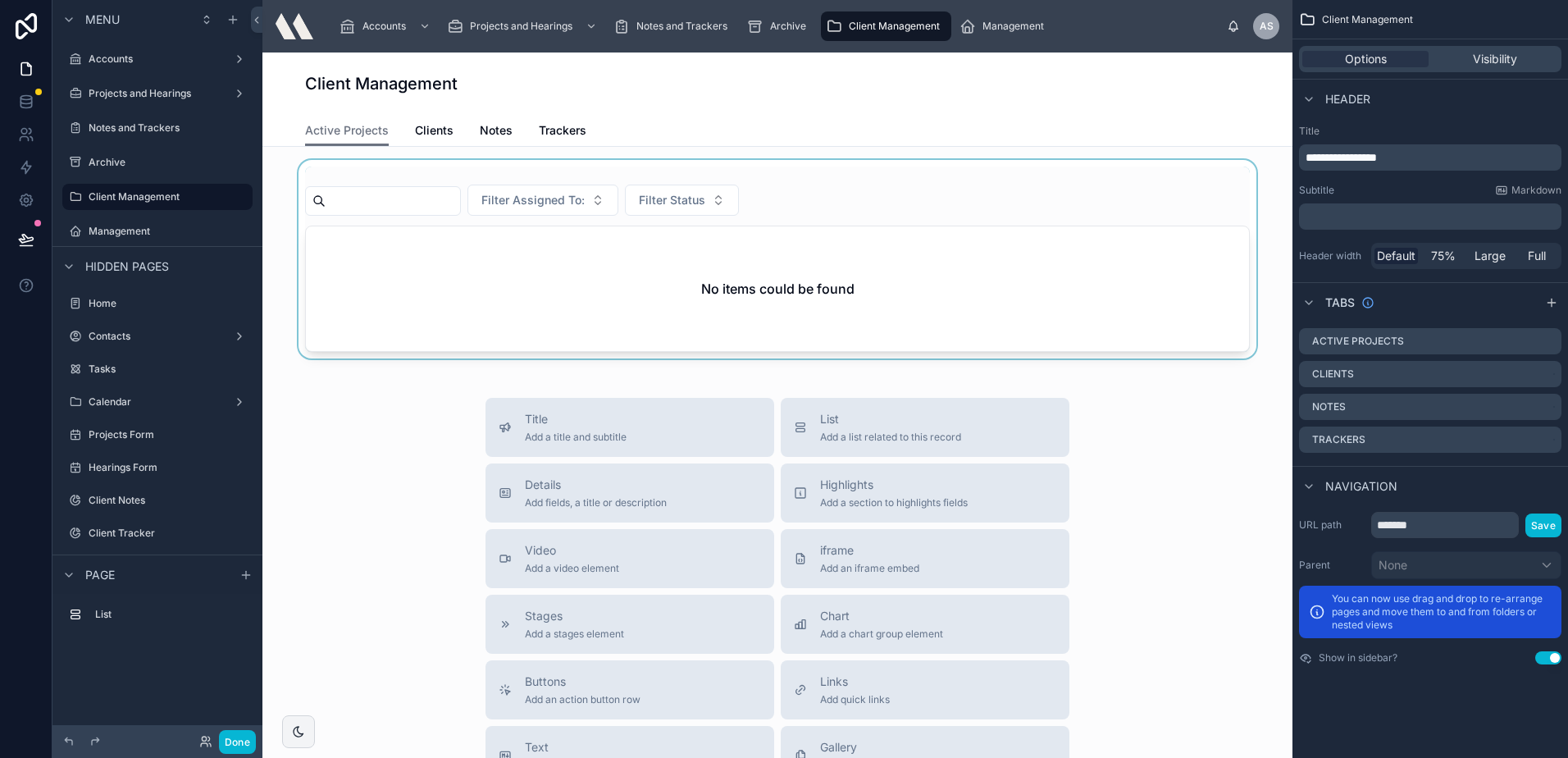
click at [446, 169] on div at bounding box center [778, 259] width 1003 height 198
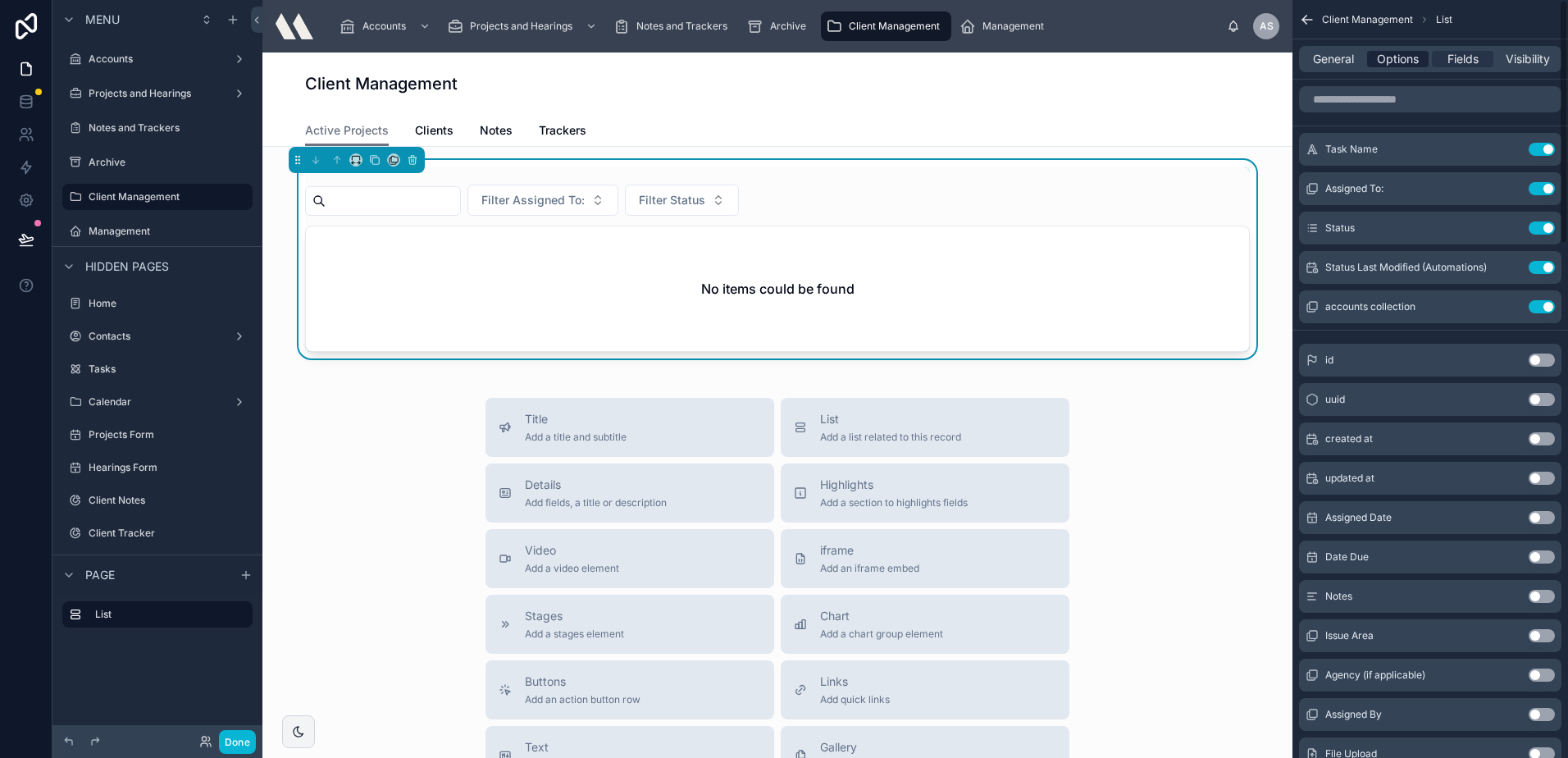
click at [1411, 61] on span "Options" at bounding box center [1397, 59] width 42 height 17
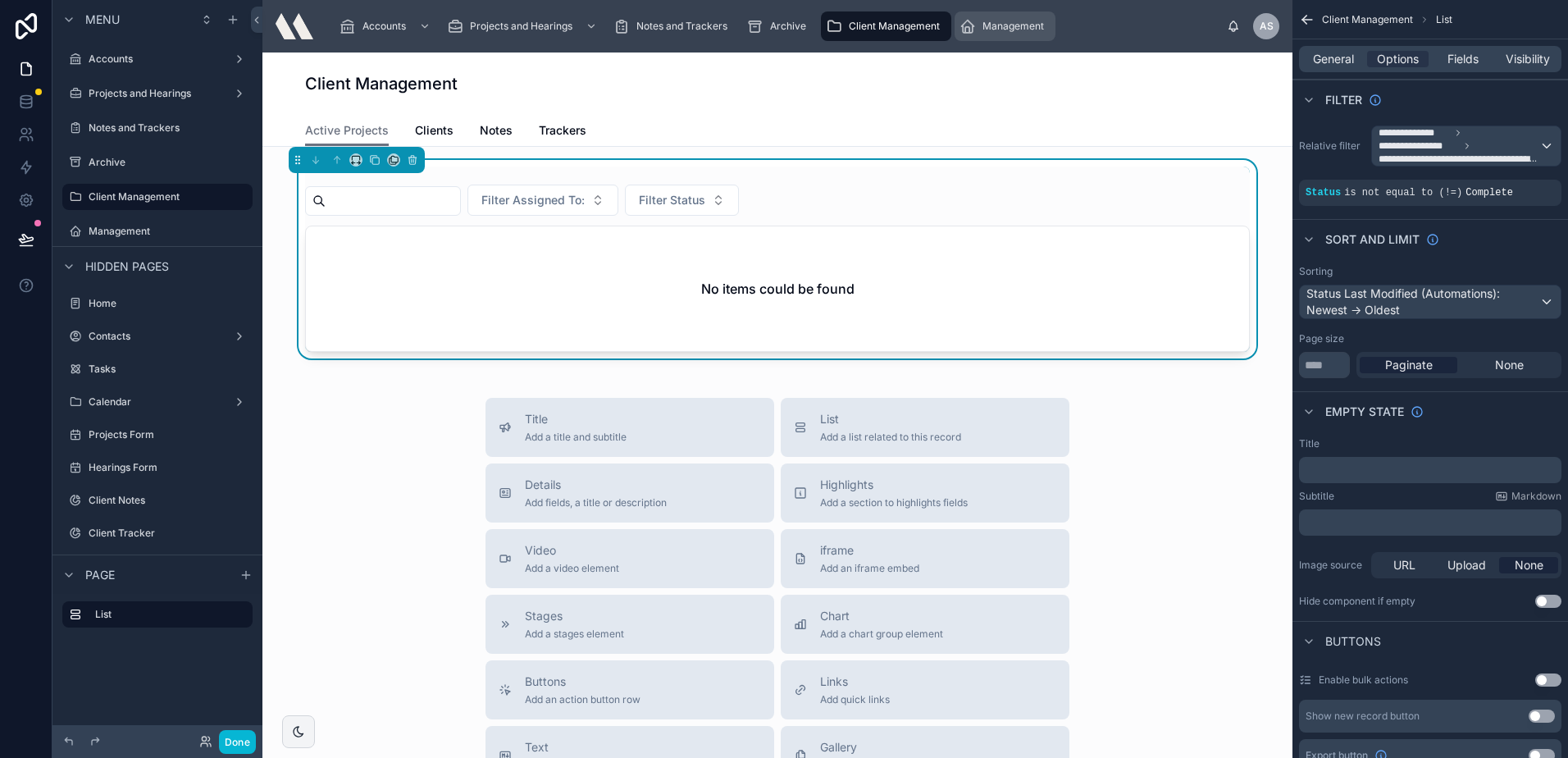
click at [1018, 28] on span "Management" at bounding box center [1013, 26] width 62 height 13
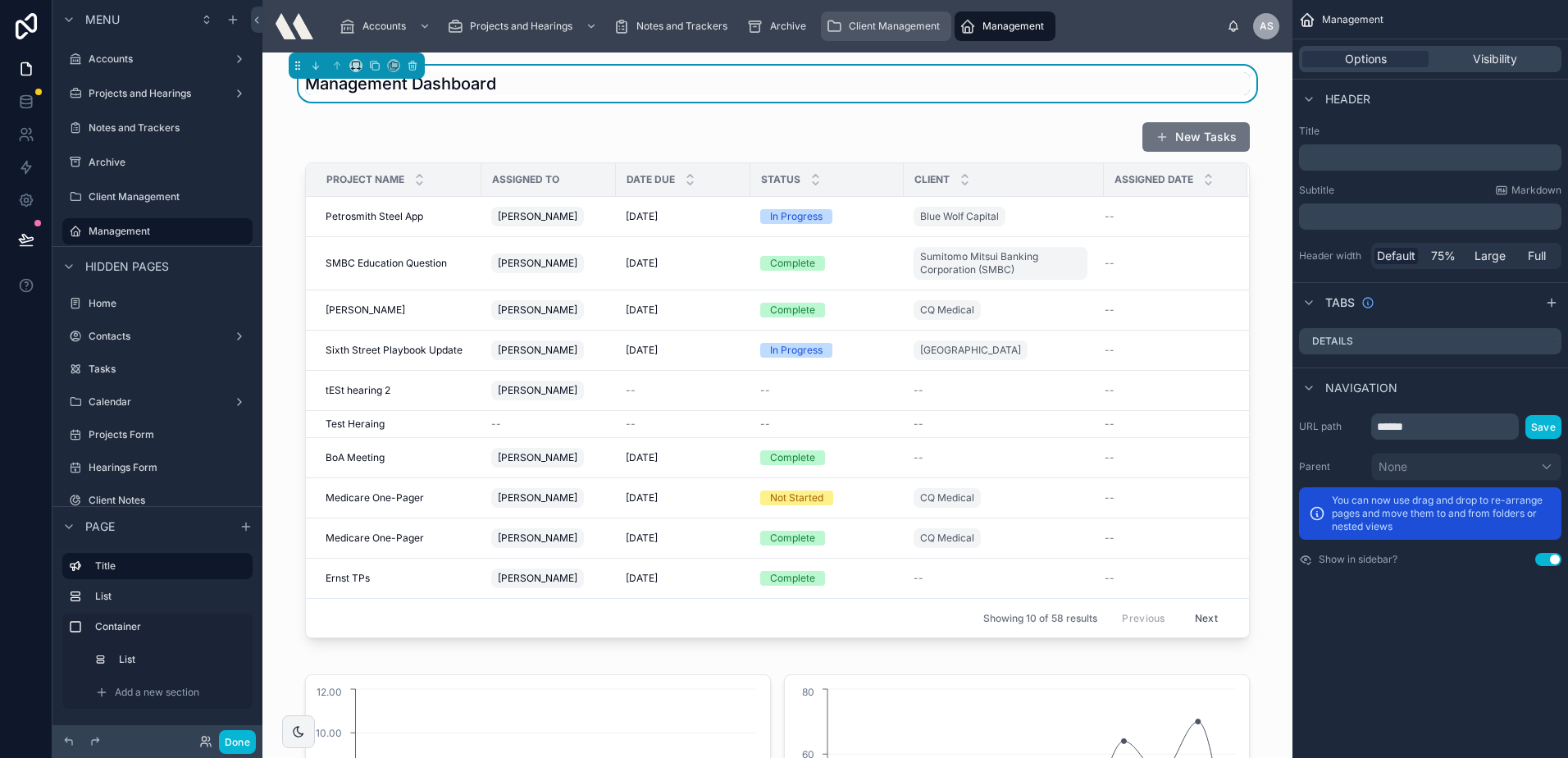
click at [902, 26] on span "Client Management" at bounding box center [893, 26] width 91 height 13
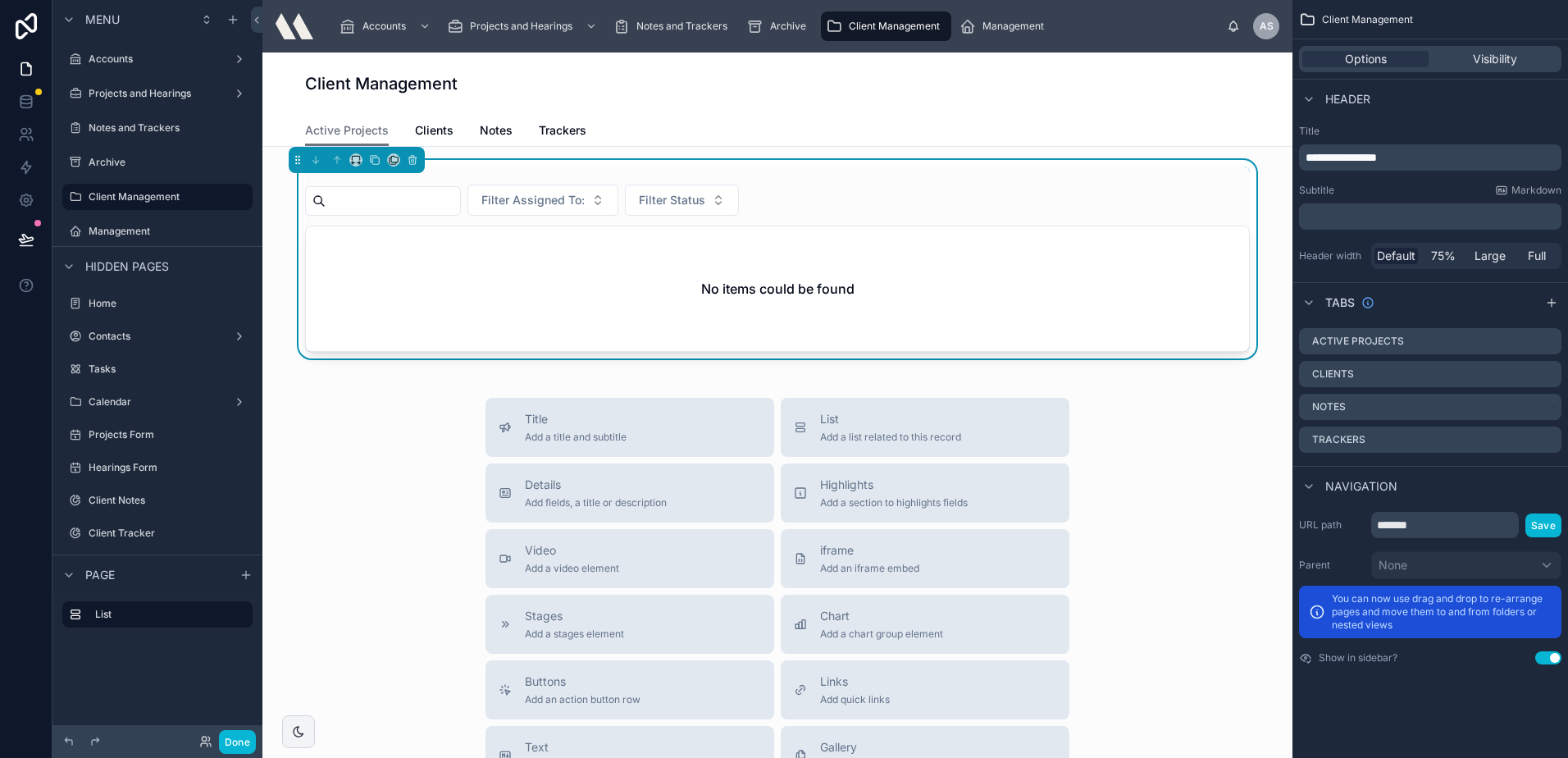
click at [862, 20] on span "Client Management" at bounding box center [893, 26] width 91 height 13
click at [577, 196] on span "Filter Assigned To:" at bounding box center [532, 199] width 103 height 17
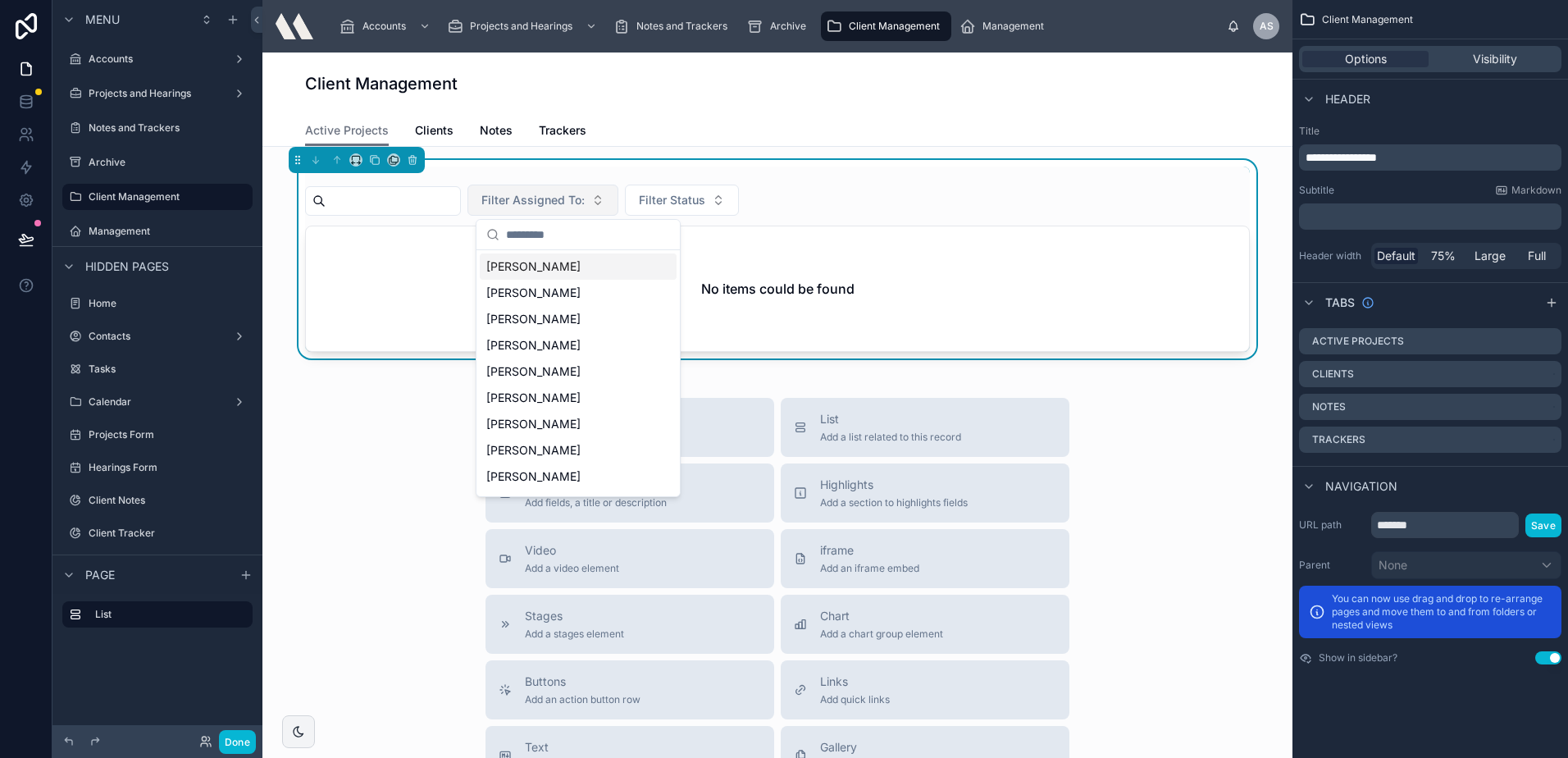
click at [585, 192] on span "Filter Assigned To:" at bounding box center [532, 199] width 103 height 17
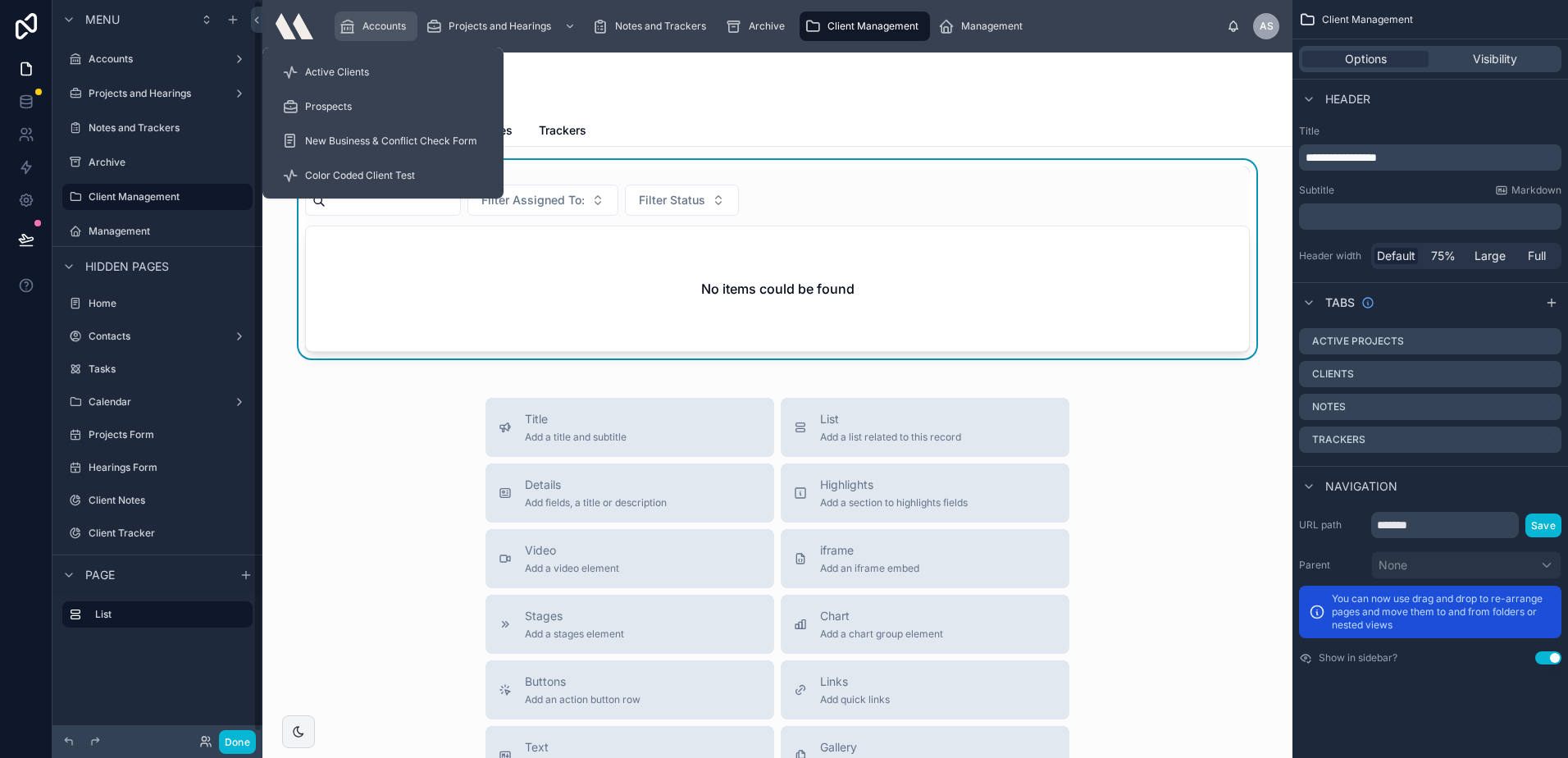
click at [382, 16] on div "Accounts" at bounding box center [376, 26] width 73 height 27
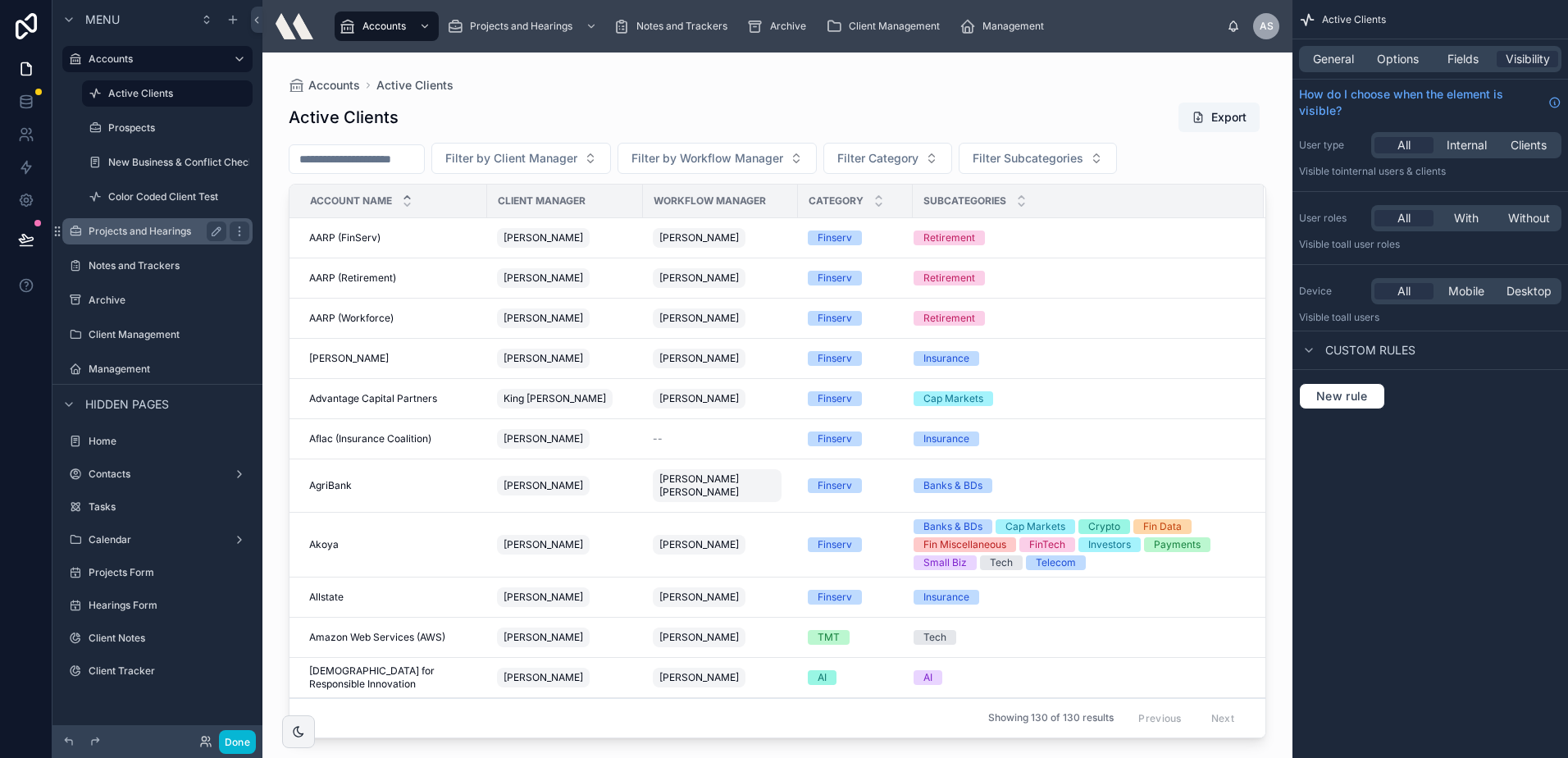
click at [162, 238] on div "Projects and Hearings" at bounding box center [157, 232] width 137 height 20
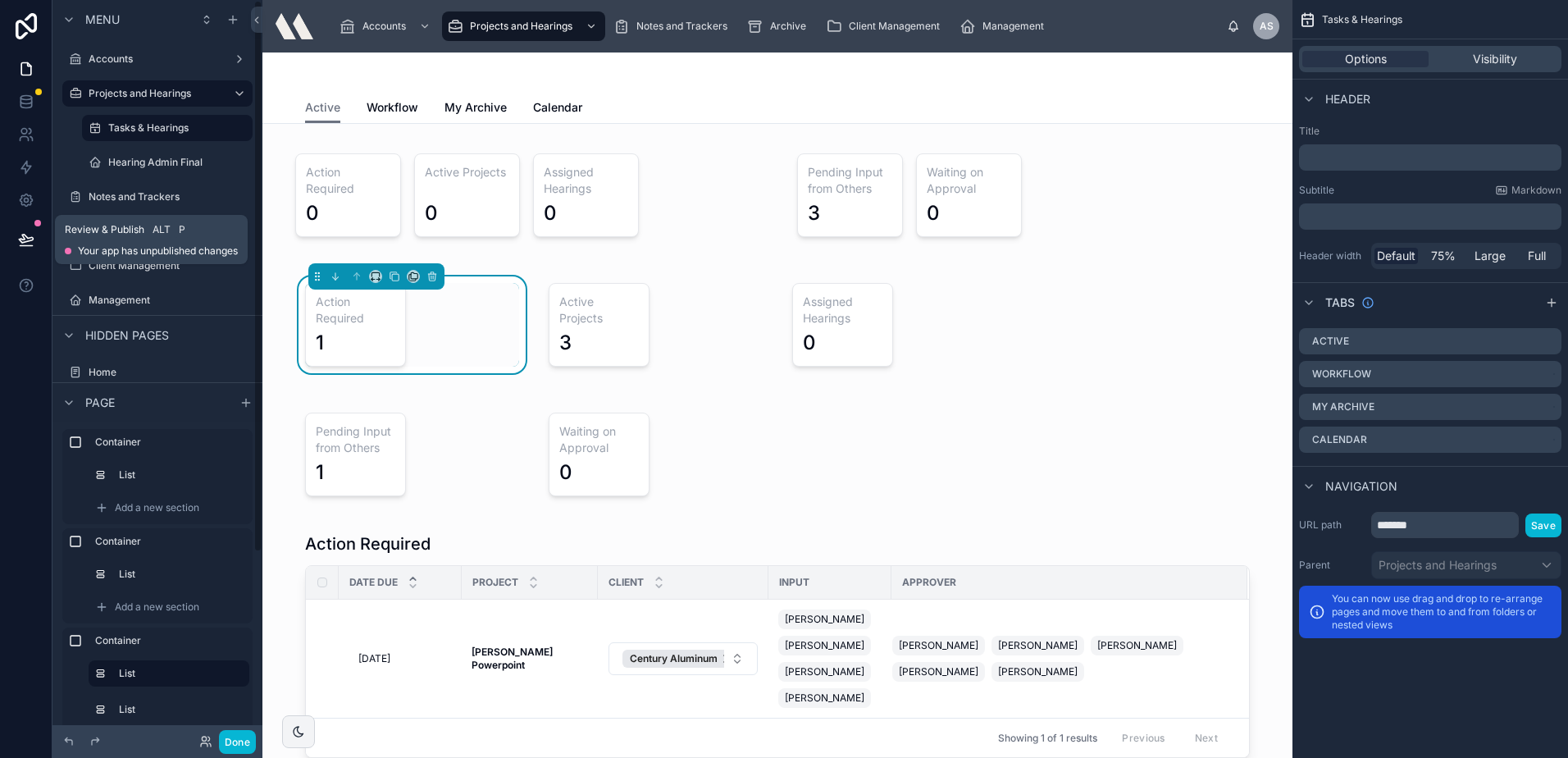
click at [32, 237] on icon at bounding box center [26, 240] width 17 height 17
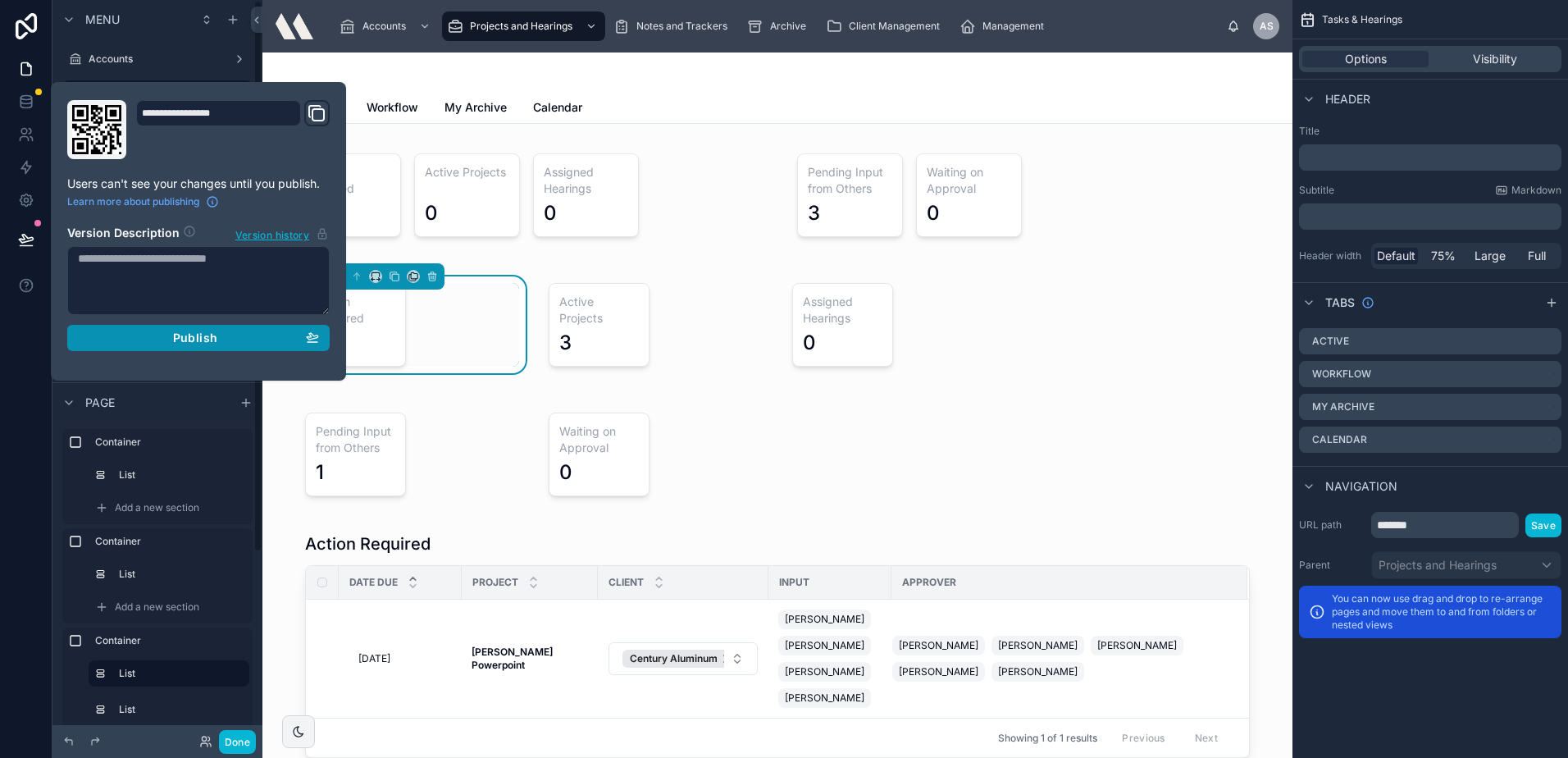
click at [182, 336] on span "Publish" at bounding box center [194, 338] width 44 height 15
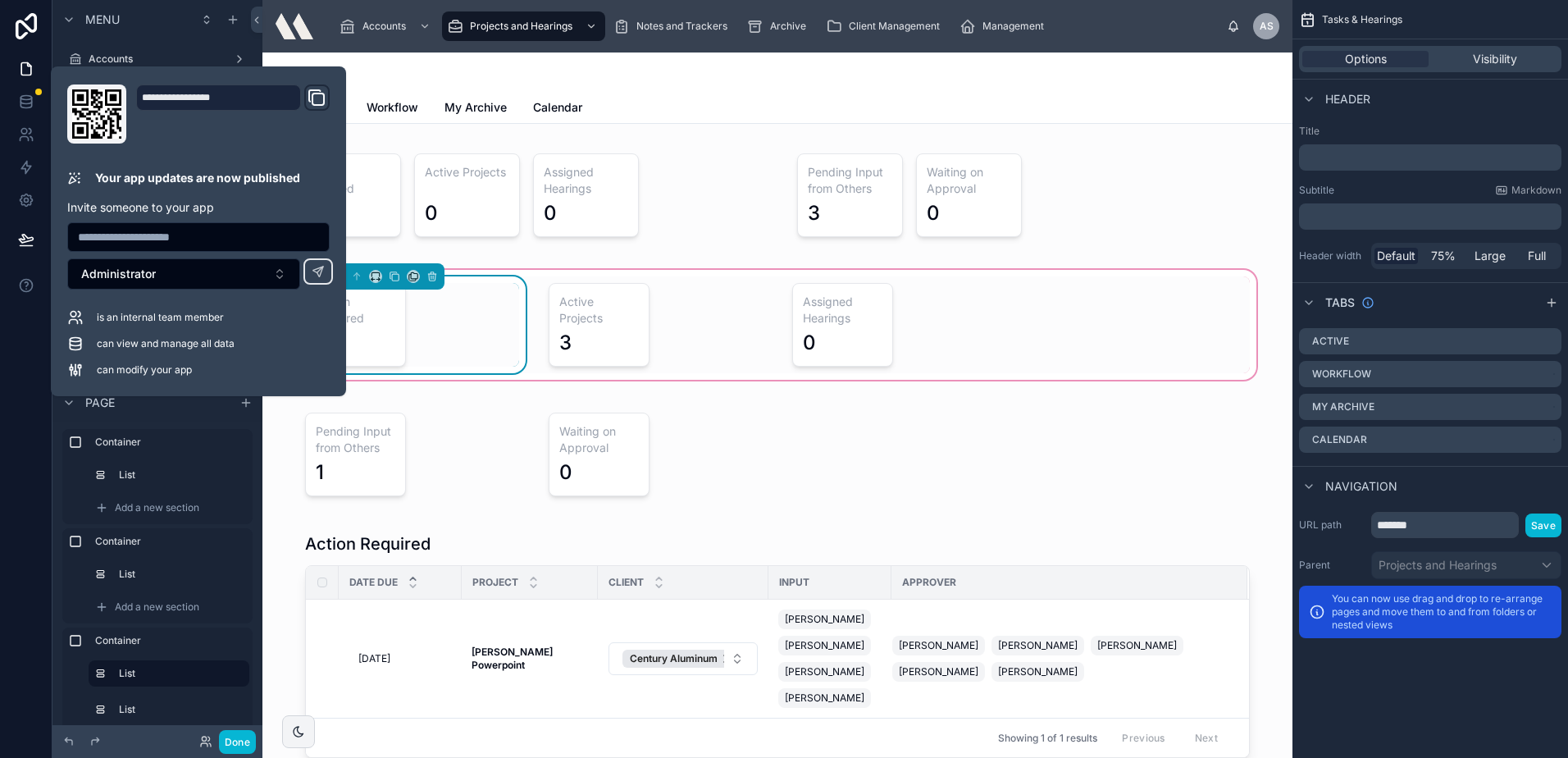
drag, startPoint x: 1067, startPoint y: 364, endPoint x: 15, endPoint y: 323, distance: 1052.8
click at [1067, 364] on div "Action Required 1 Active Projects 3 Assigned Hearings 0" at bounding box center [778, 324] width 964 height 97
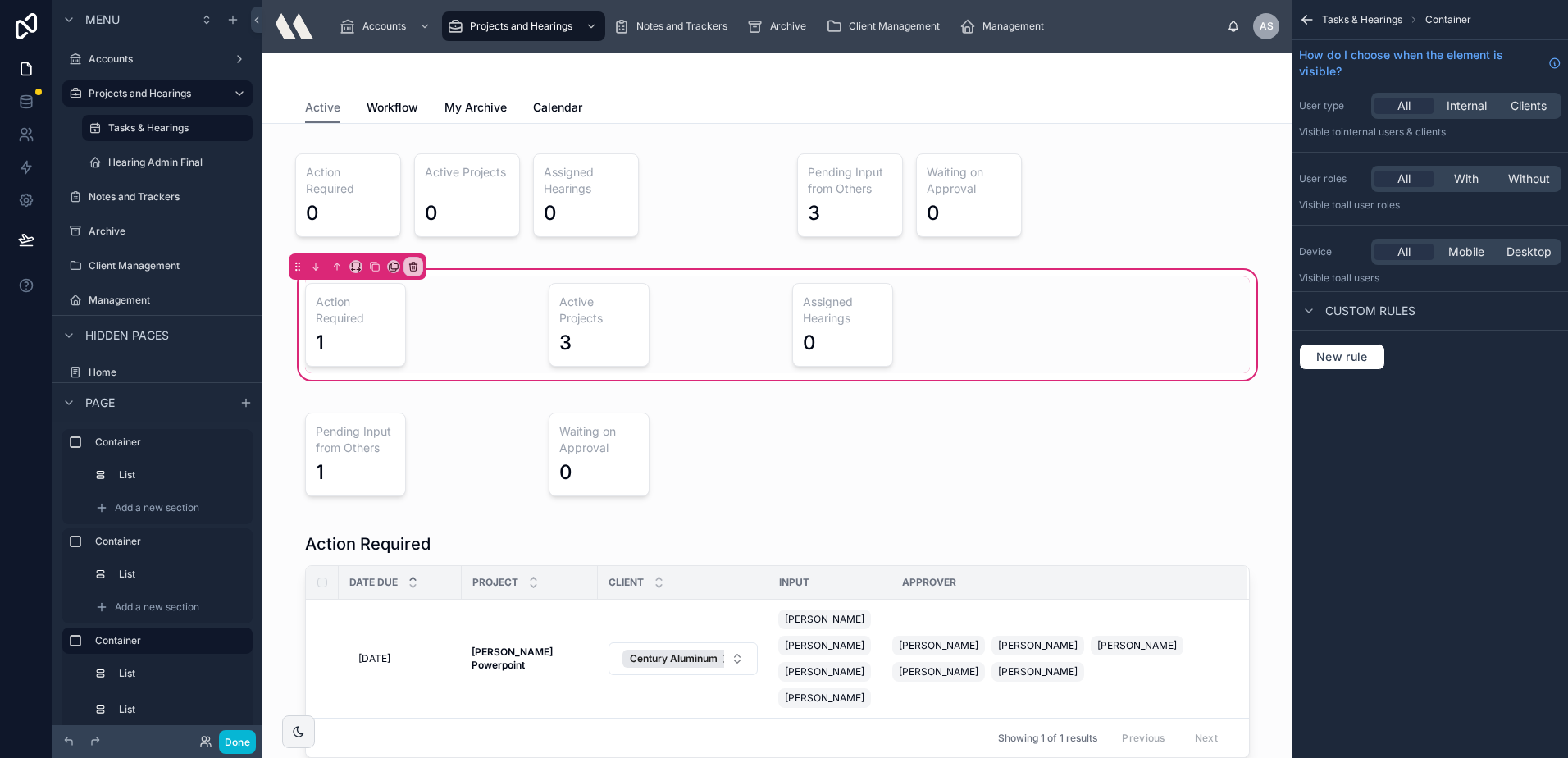
click at [738, 59] on div at bounding box center [778, 72] width 945 height 39
click at [205, 738] on icon at bounding box center [205, 740] width 13 height 13
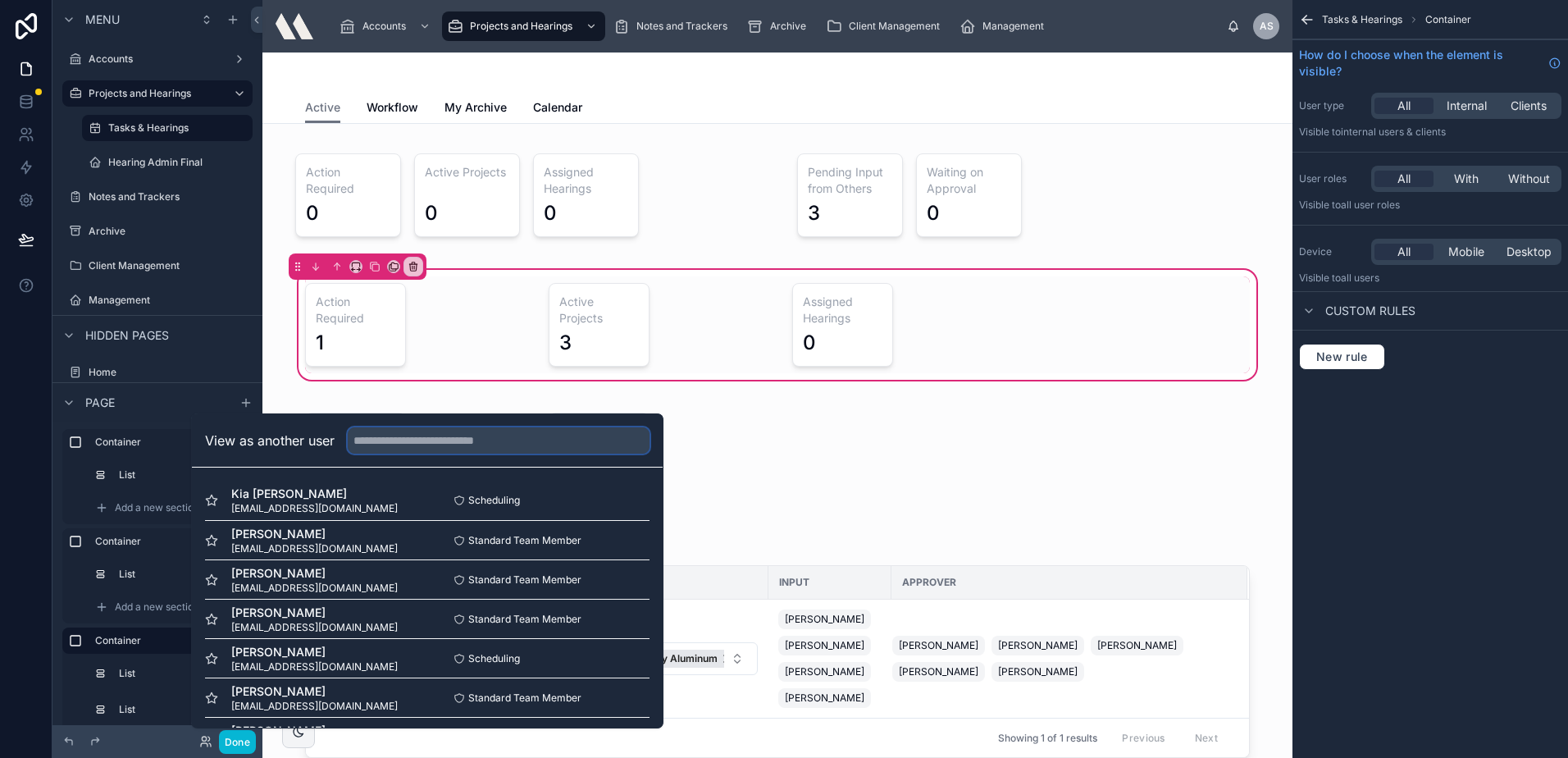
click at [465, 435] on input "text" at bounding box center [498, 440] width 301 height 27
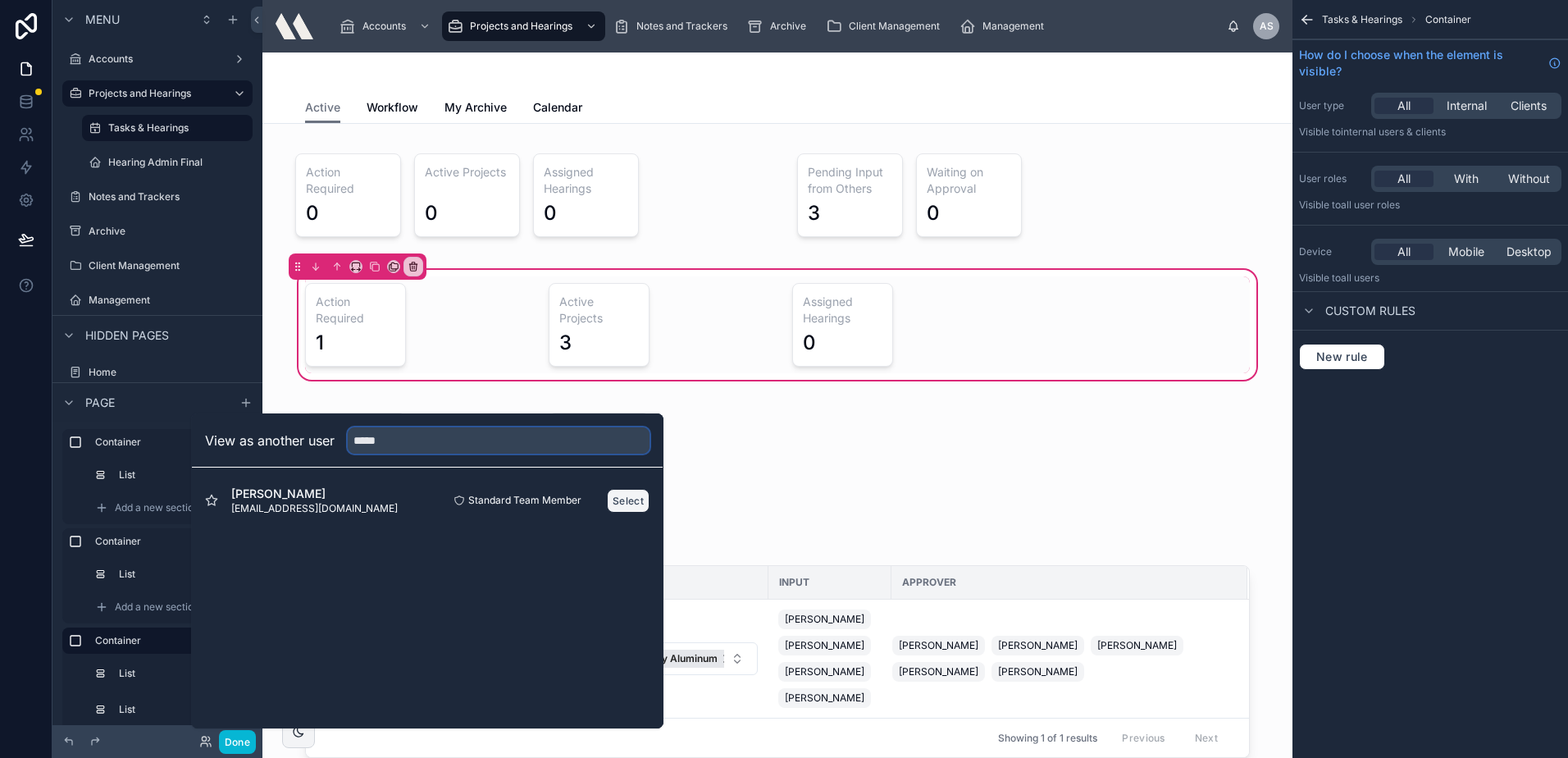
type input "*****"
click at [618, 500] on button "Select" at bounding box center [627, 501] width 42 height 24
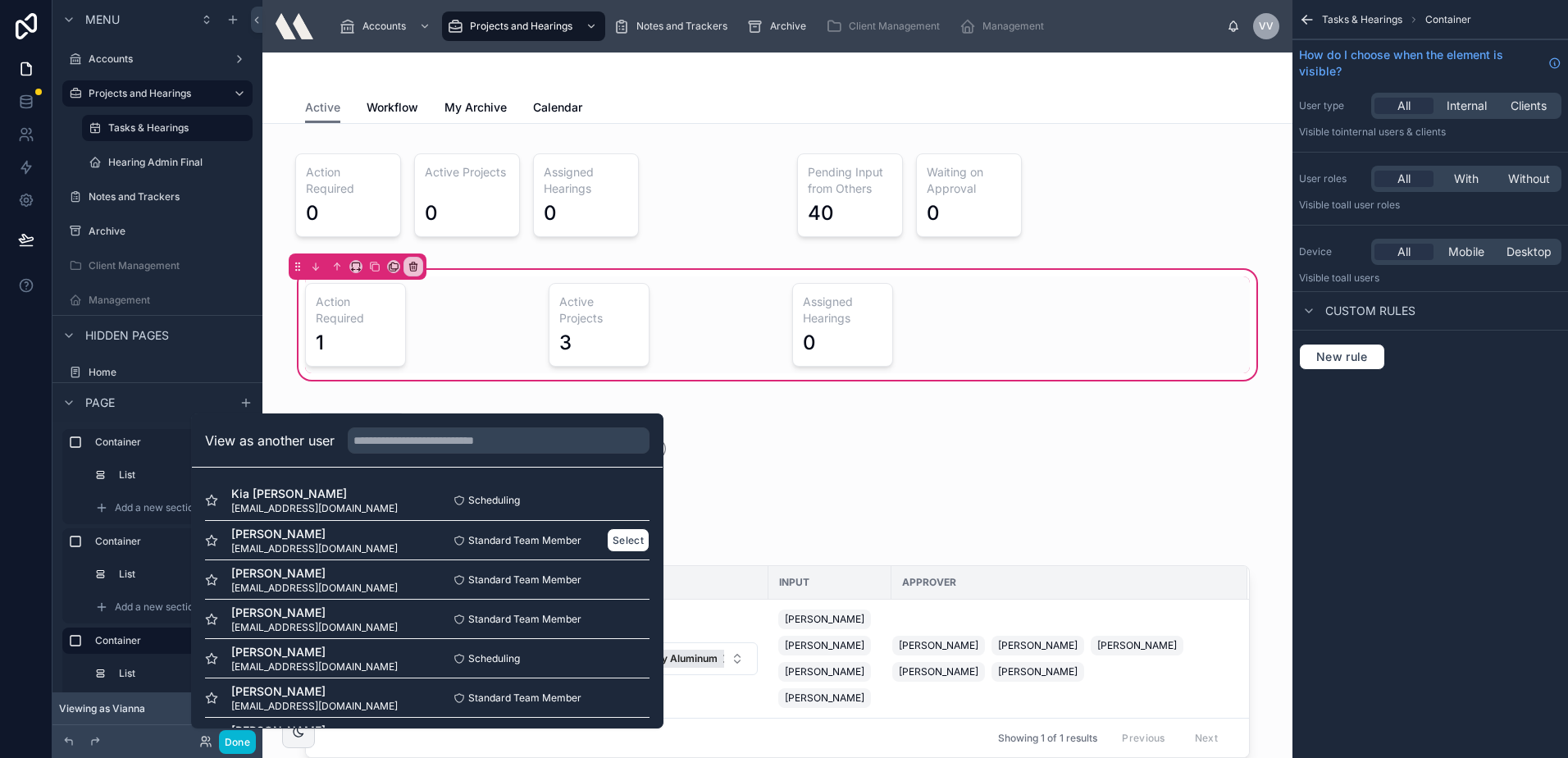
scroll to position [82, 0]
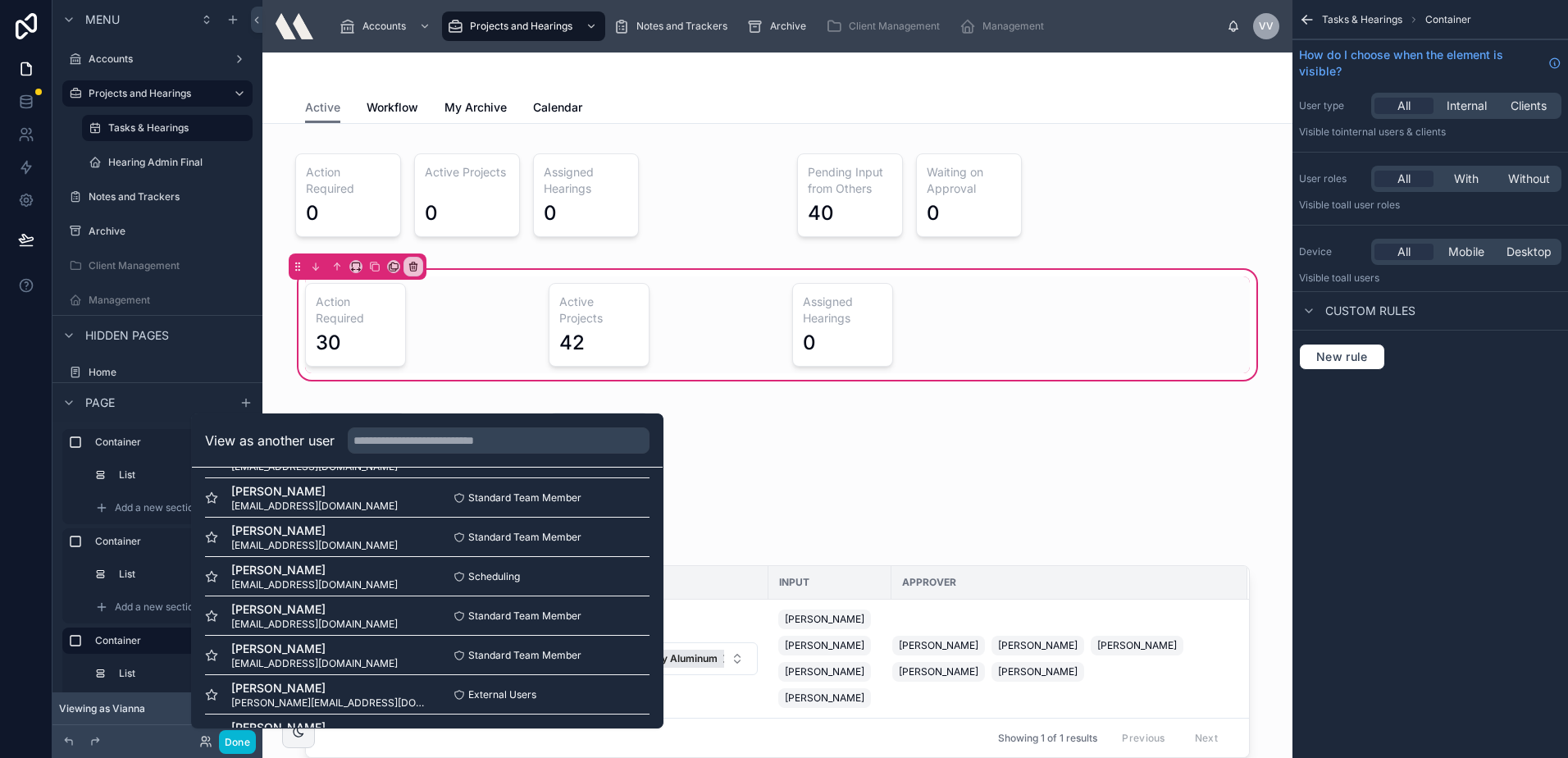
click at [1120, 87] on div at bounding box center [778, 72] width 945 height 39
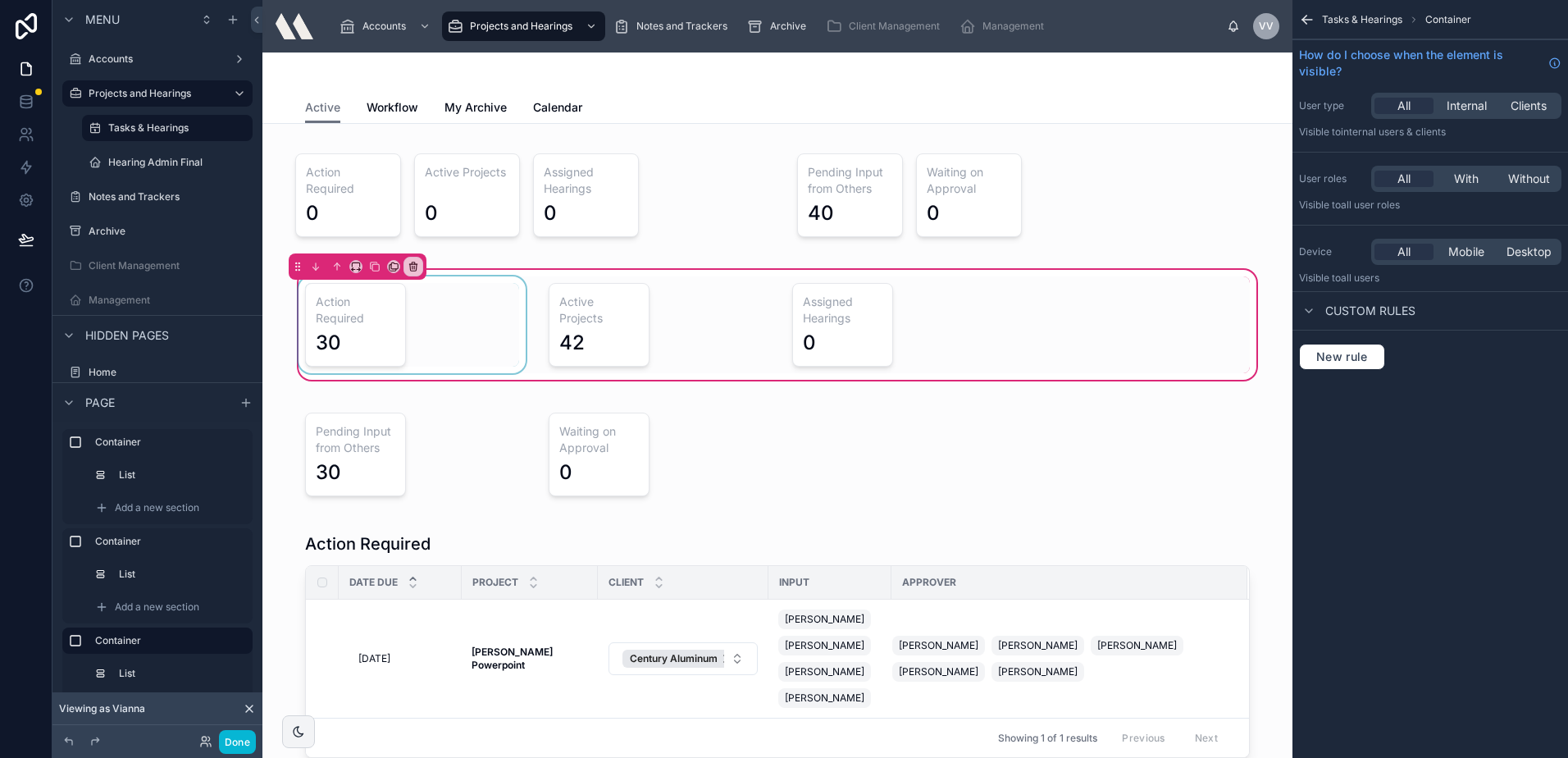
click at [429, 321] on div at bounding box center [412, 324] width 234 height 97
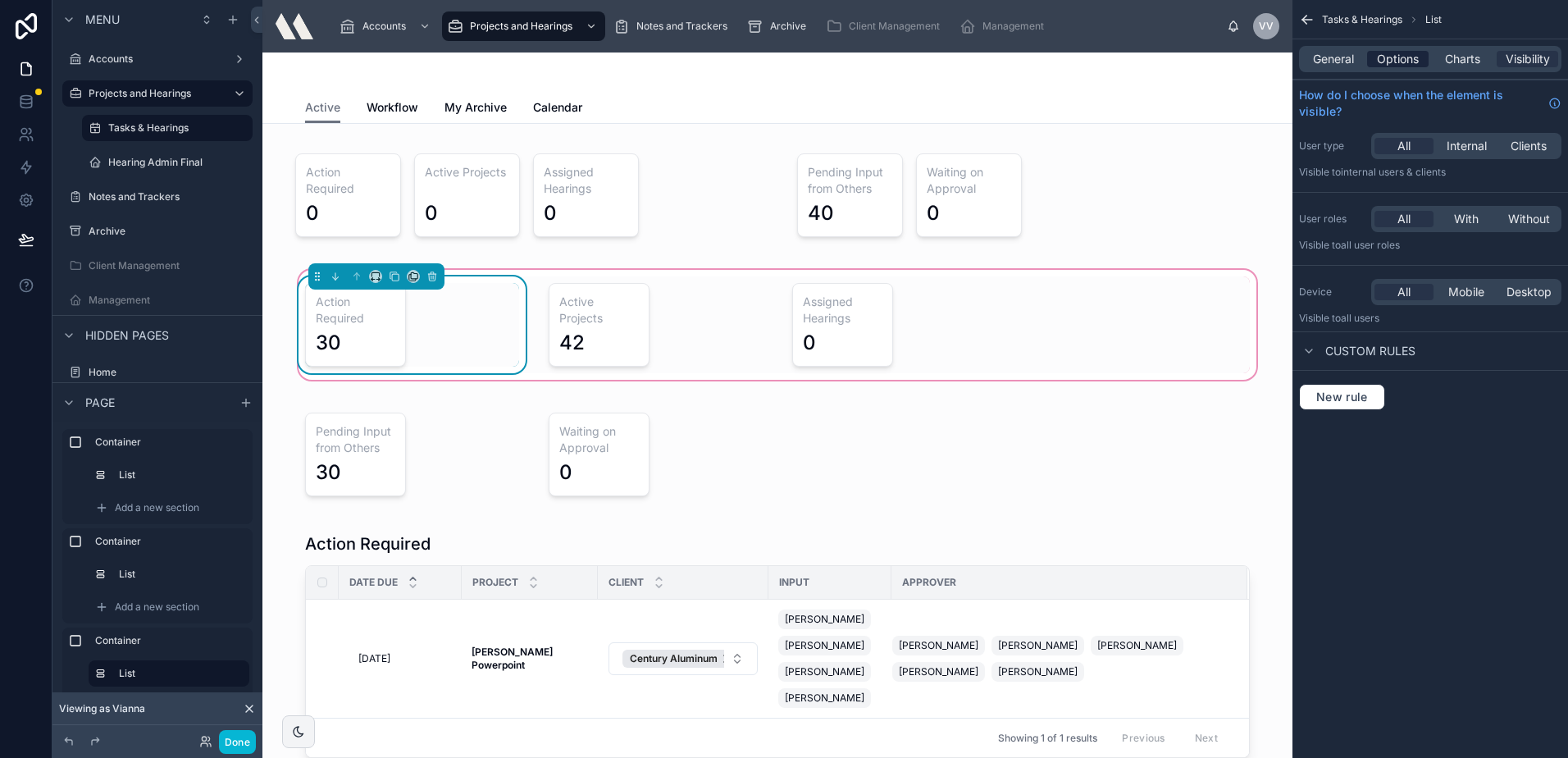
click at [1402, 55] on span "Options" at bounding box center [1397, 59] width 42 height 17
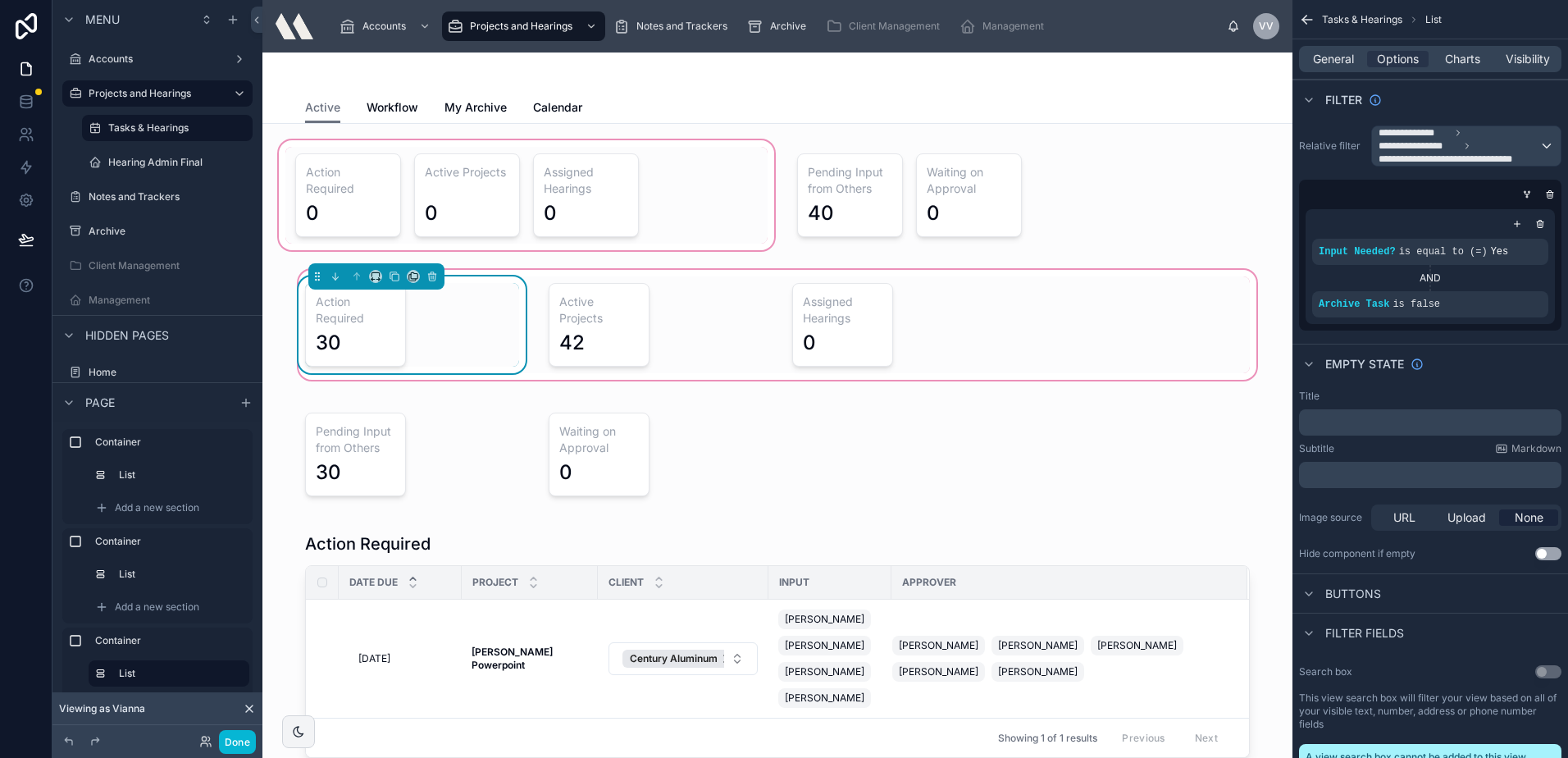
click at [359, 162] on div at bounding box center [526, 194] width 502 height 117
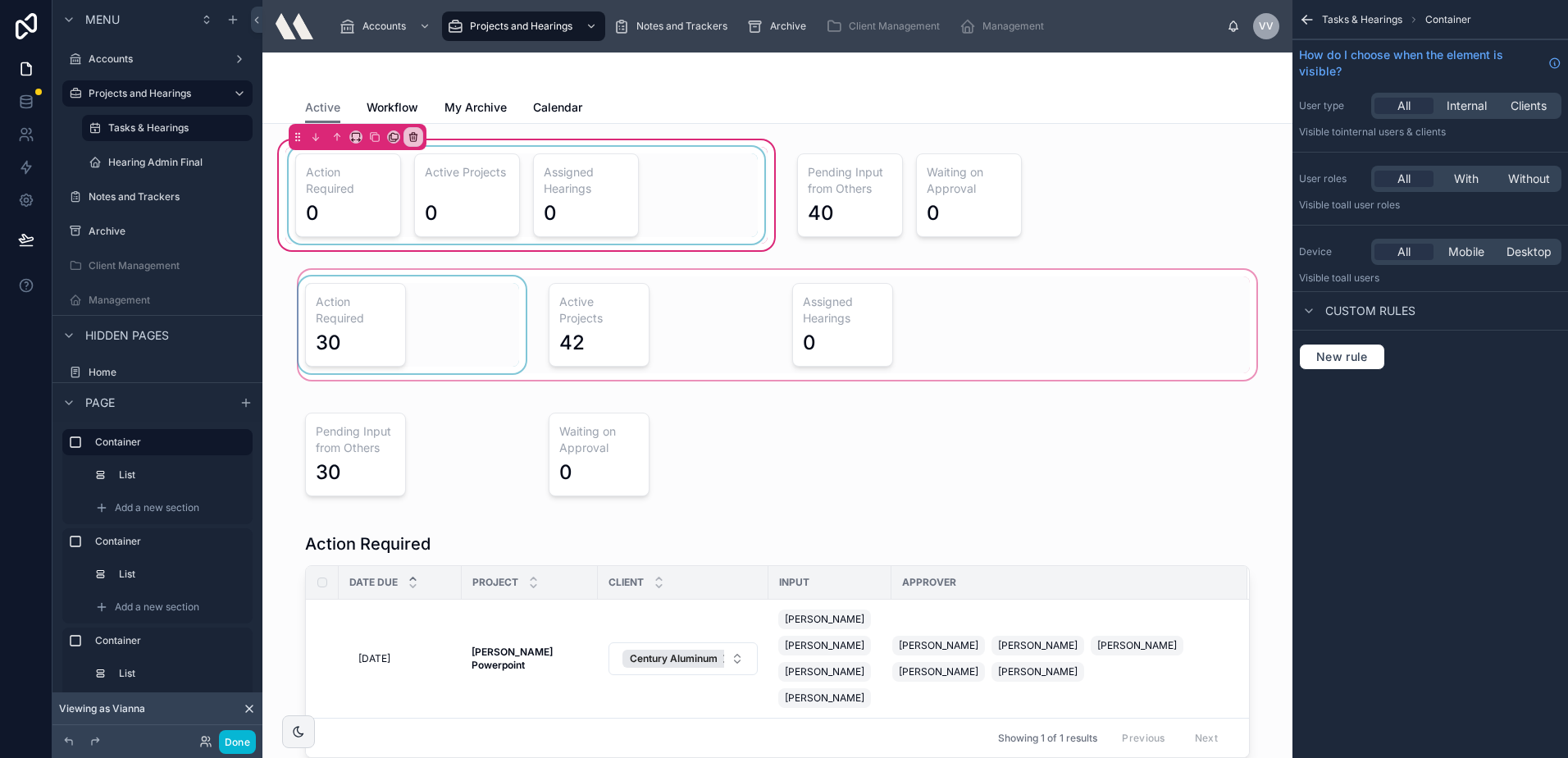
click at [370, 152] on div at bounding box center [526, 195] width 482 height 97
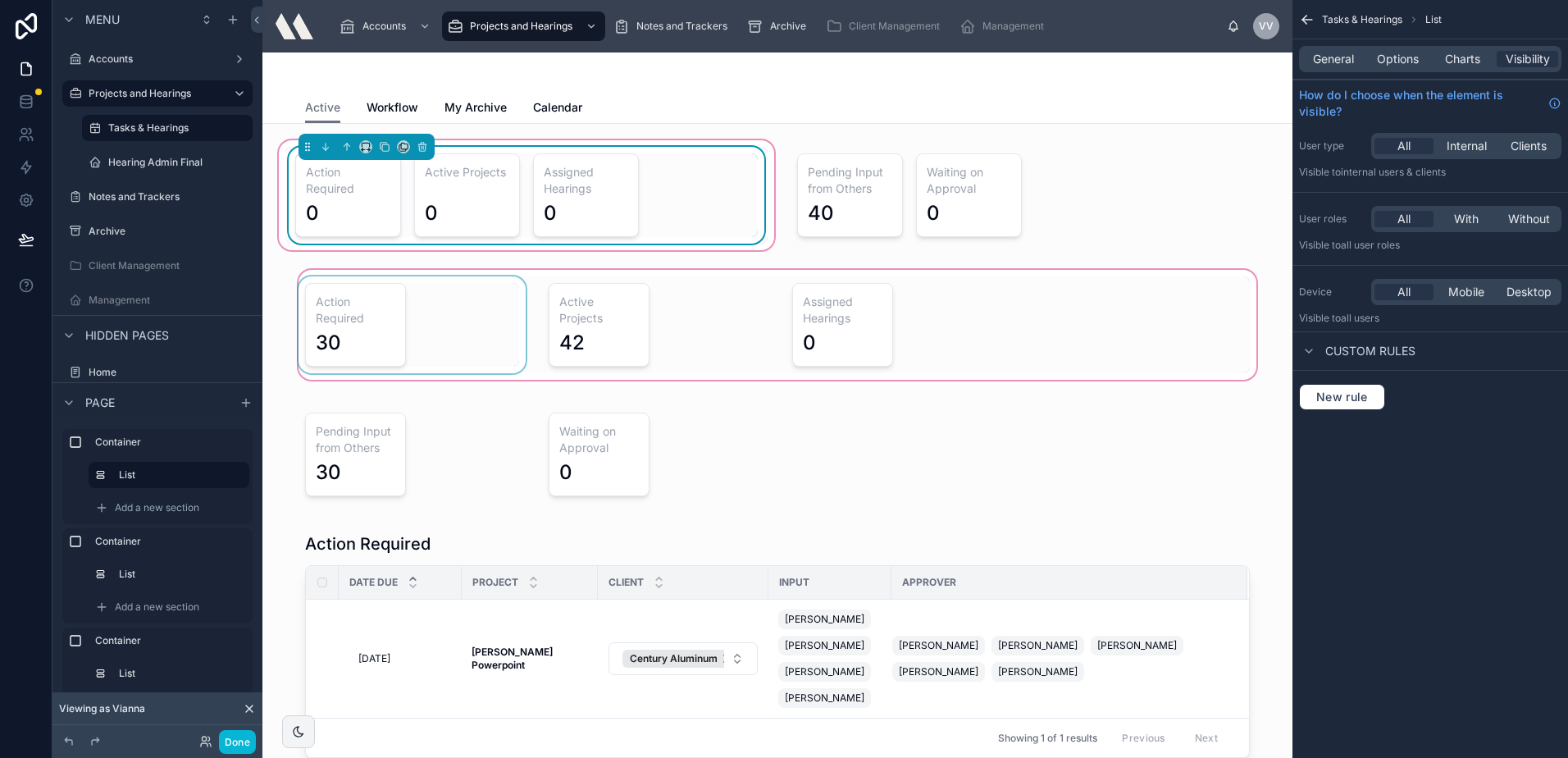
drag, startPoint x: 1421, startPoint y: 72, endPoint x: 1412, endPoint y: 69, distance: 9.5
click at [1414, 70] on div "General Options Charts Visibility" at bounding box center [1430, 59] width 262 height 27
click at [1437, 53] on div "Charts" at bounding box center [1462, 59] width 62 height 17
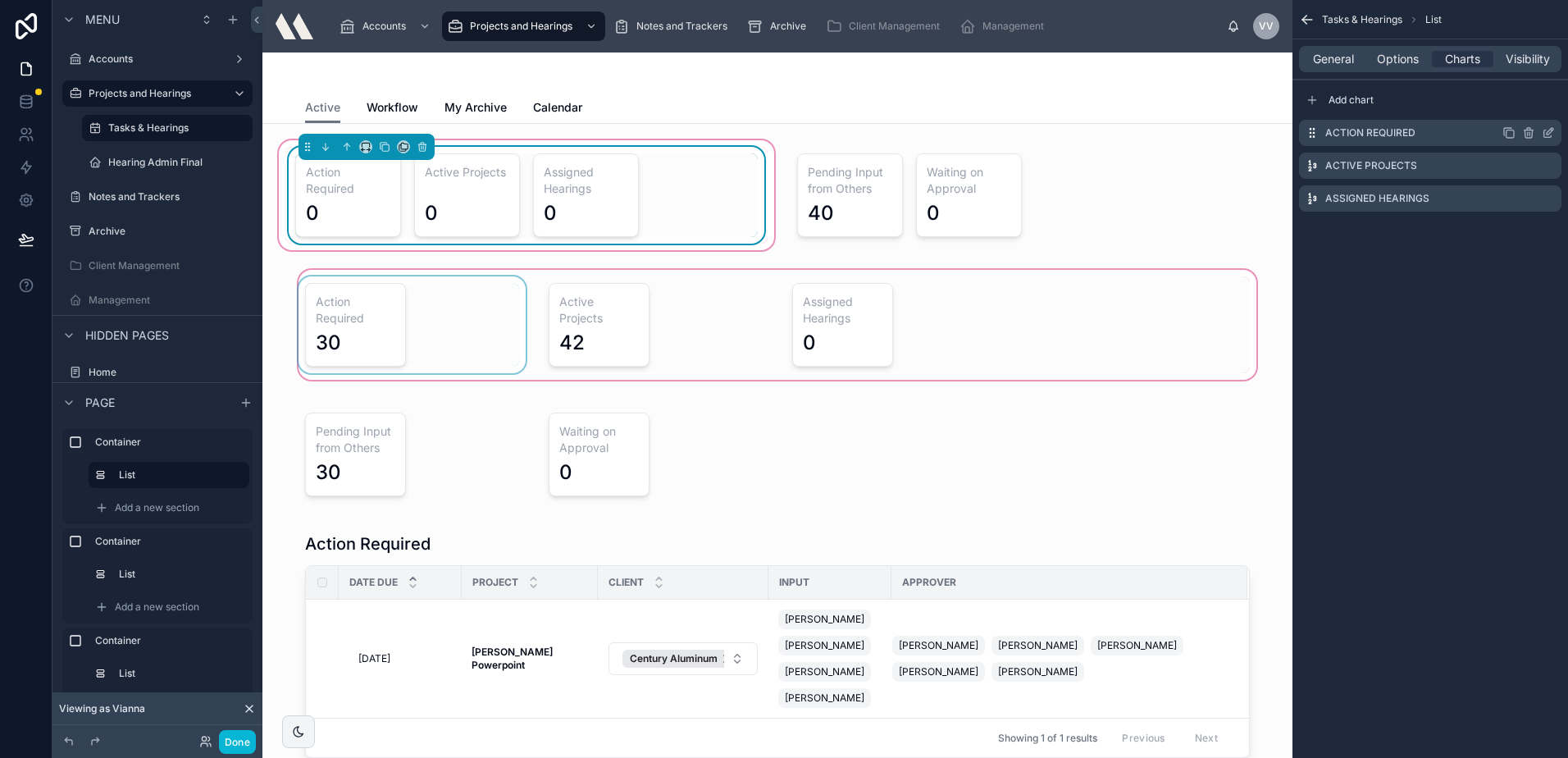
click at [1545, 130] on icon "scrollable content" at bounding box center [1547, 133] width 13 height 13
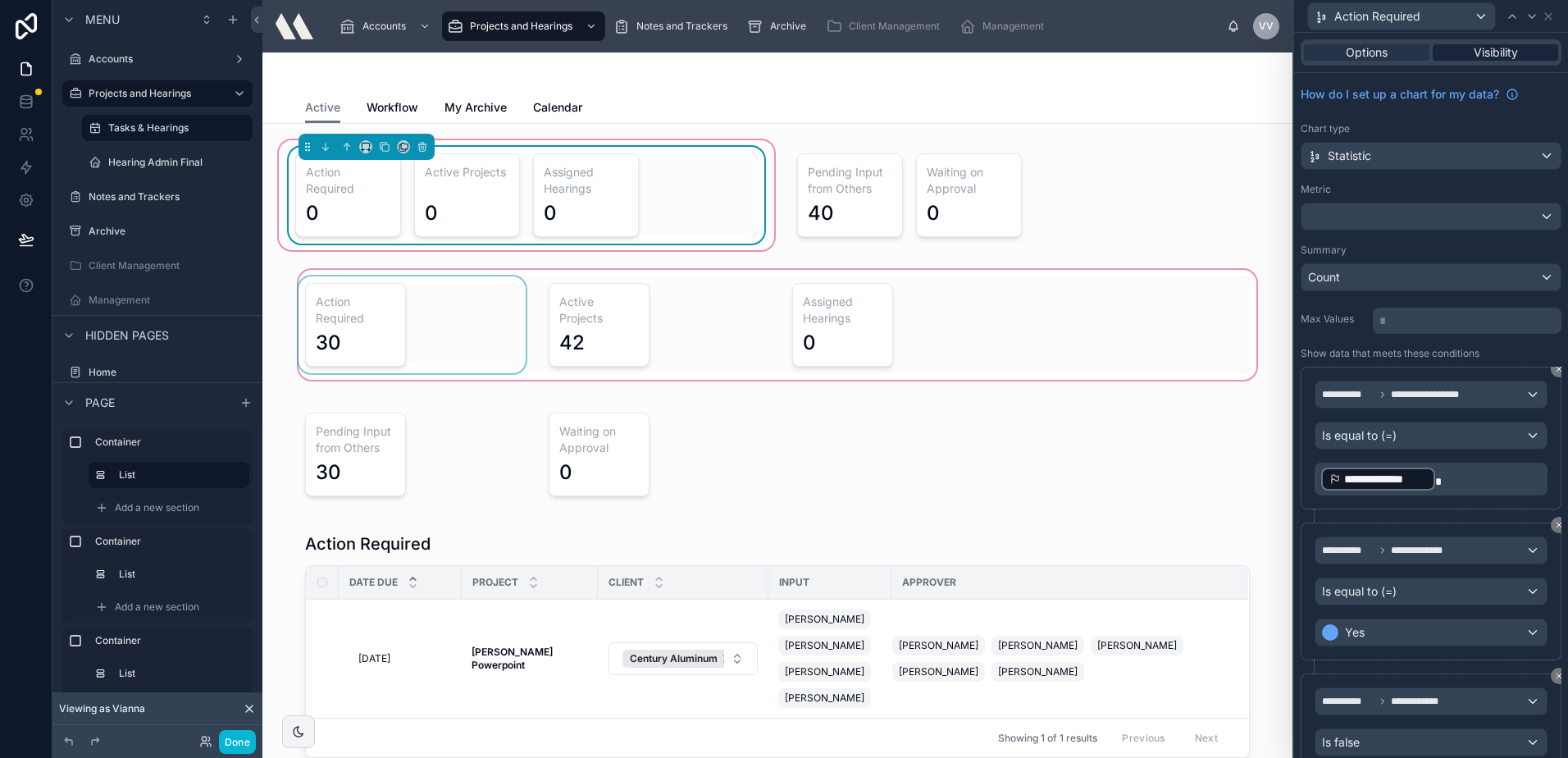
click at [1481, 50] on span "Visibility" at bounding box center [1495, 52] width 44 height 17
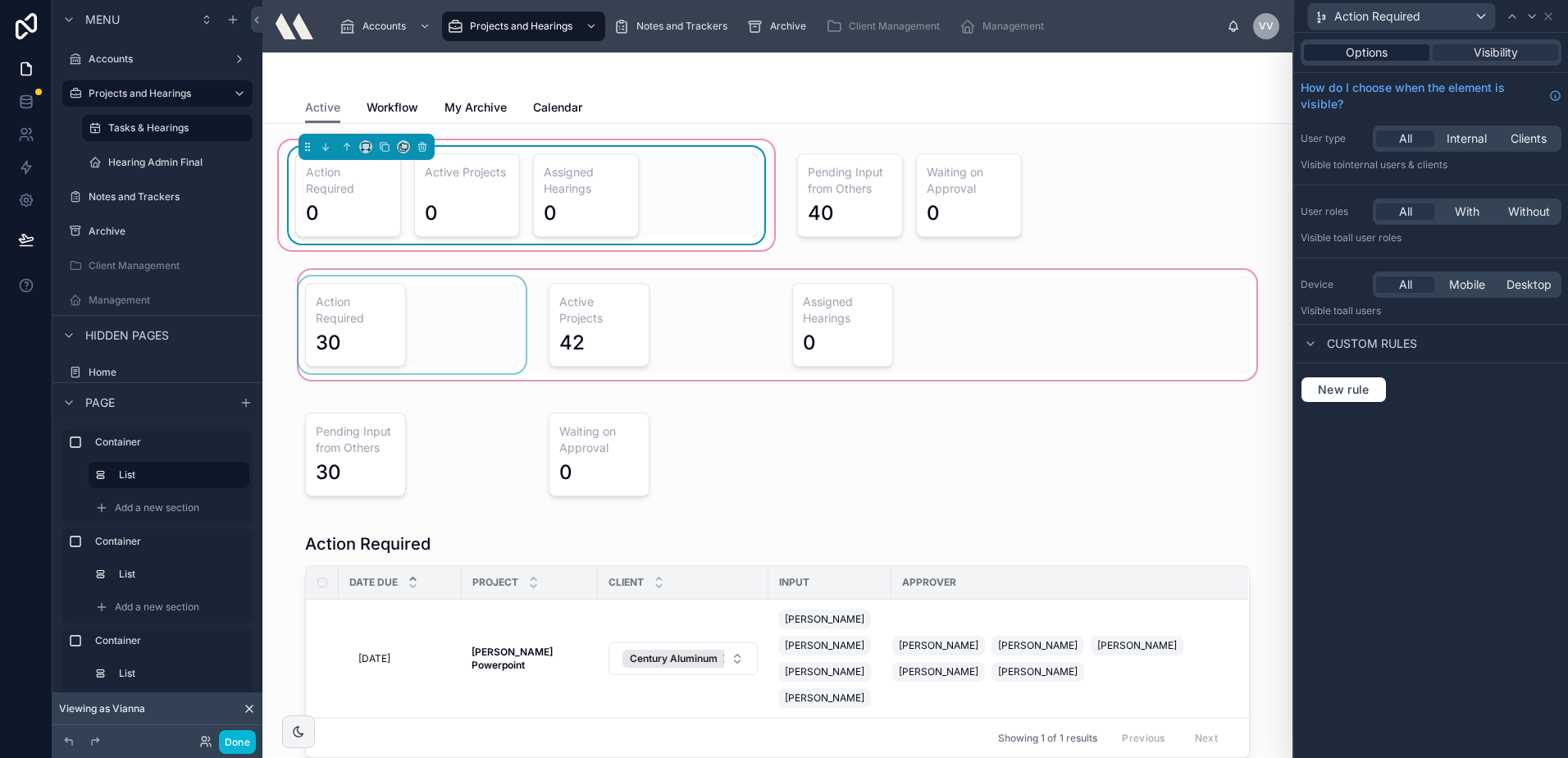
click at [1401, 50] on div "Options" at bounding box center [1367, 52] width 126 height 17
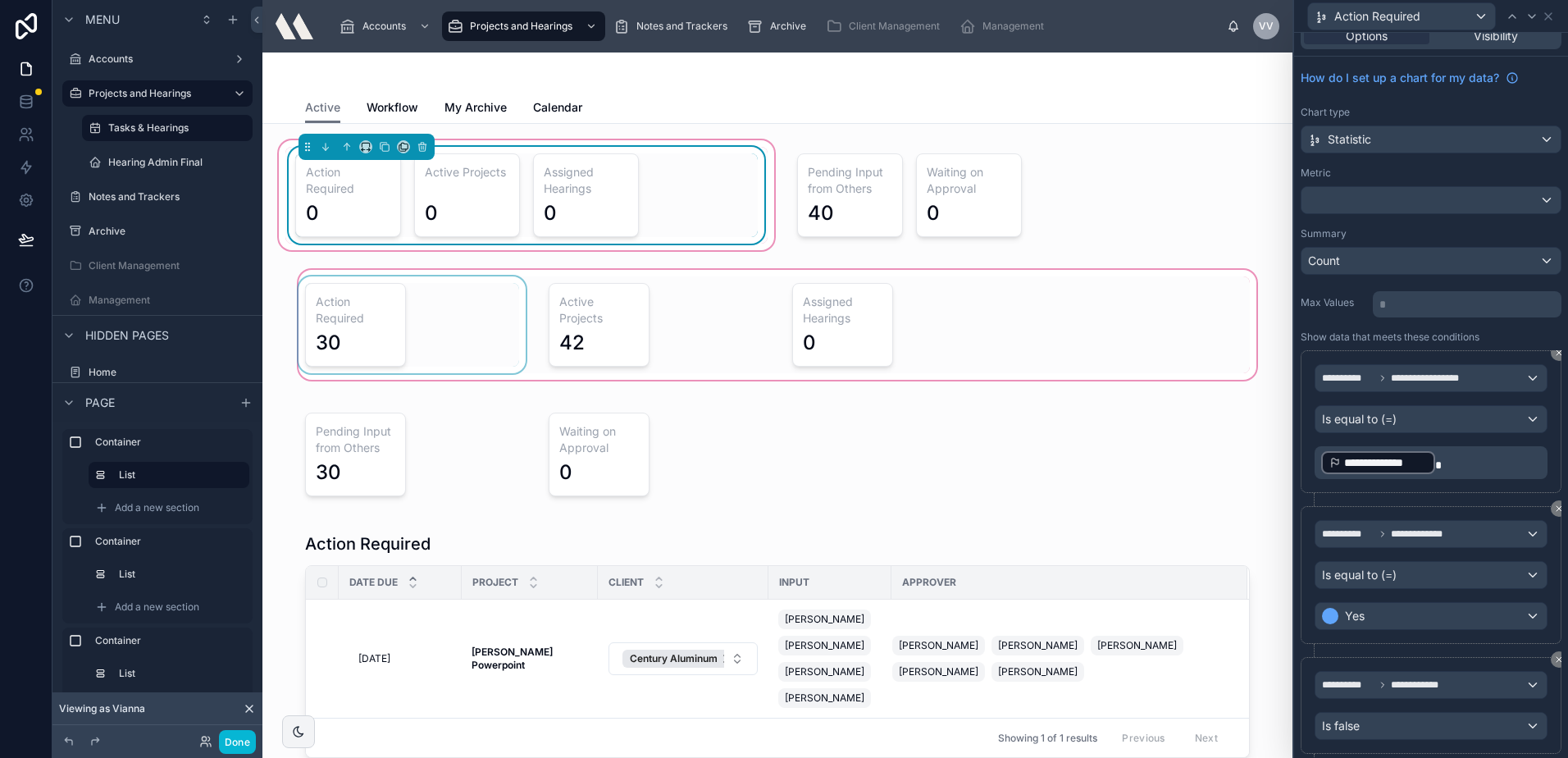
scroll to position [0, 0]
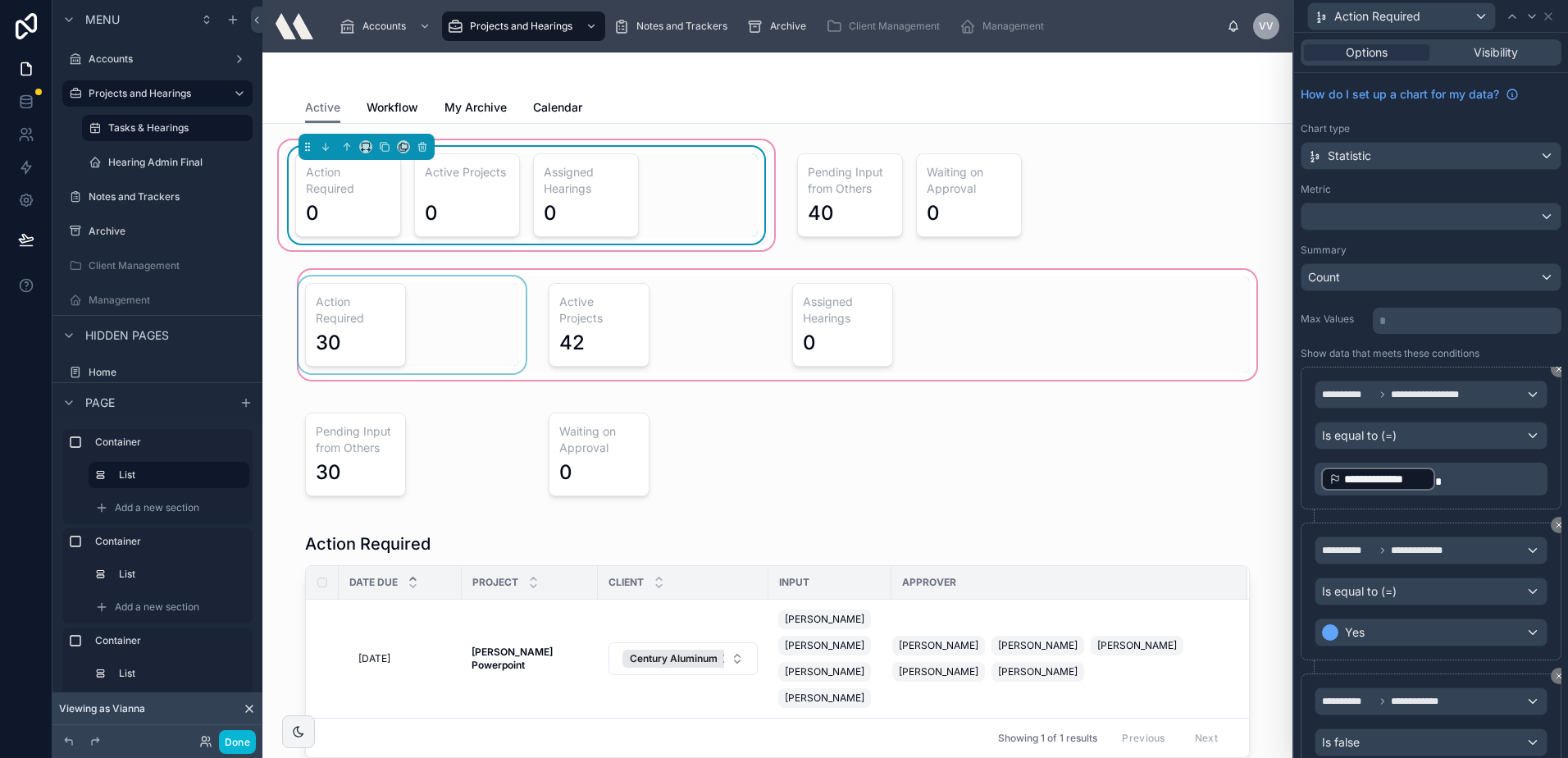
click at [1456, 477] on p "**********" at bounding box center [1433, 478] width 223 height 27
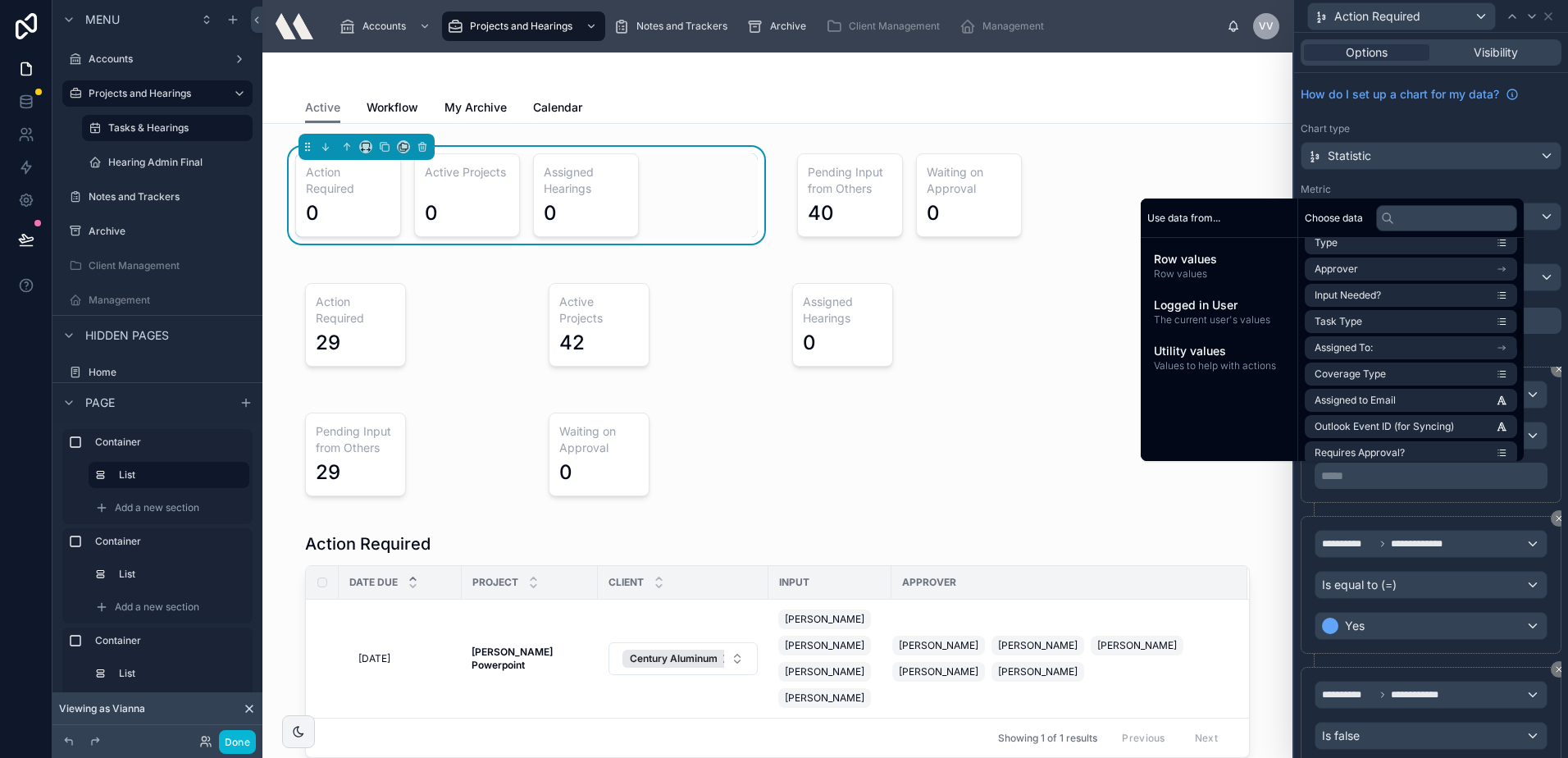
scroll to position [410, 0]
click at [1396, 316] on li "Assigned to Email" at bounding box center [1411, 317] width 212 height 23
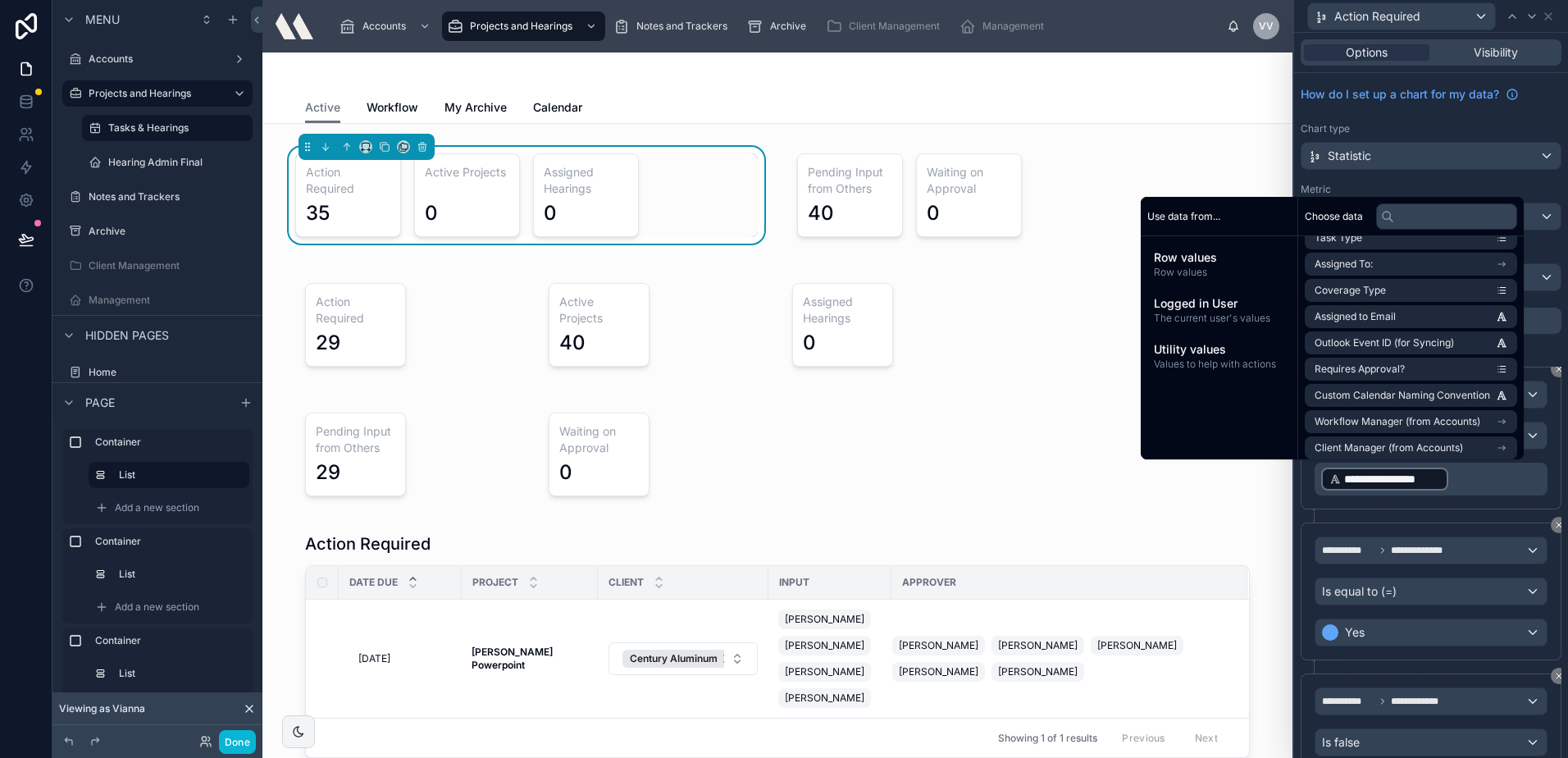
click at [1418, 505] on div "**********" at bounding box center [1432, 437] width 261 height 142
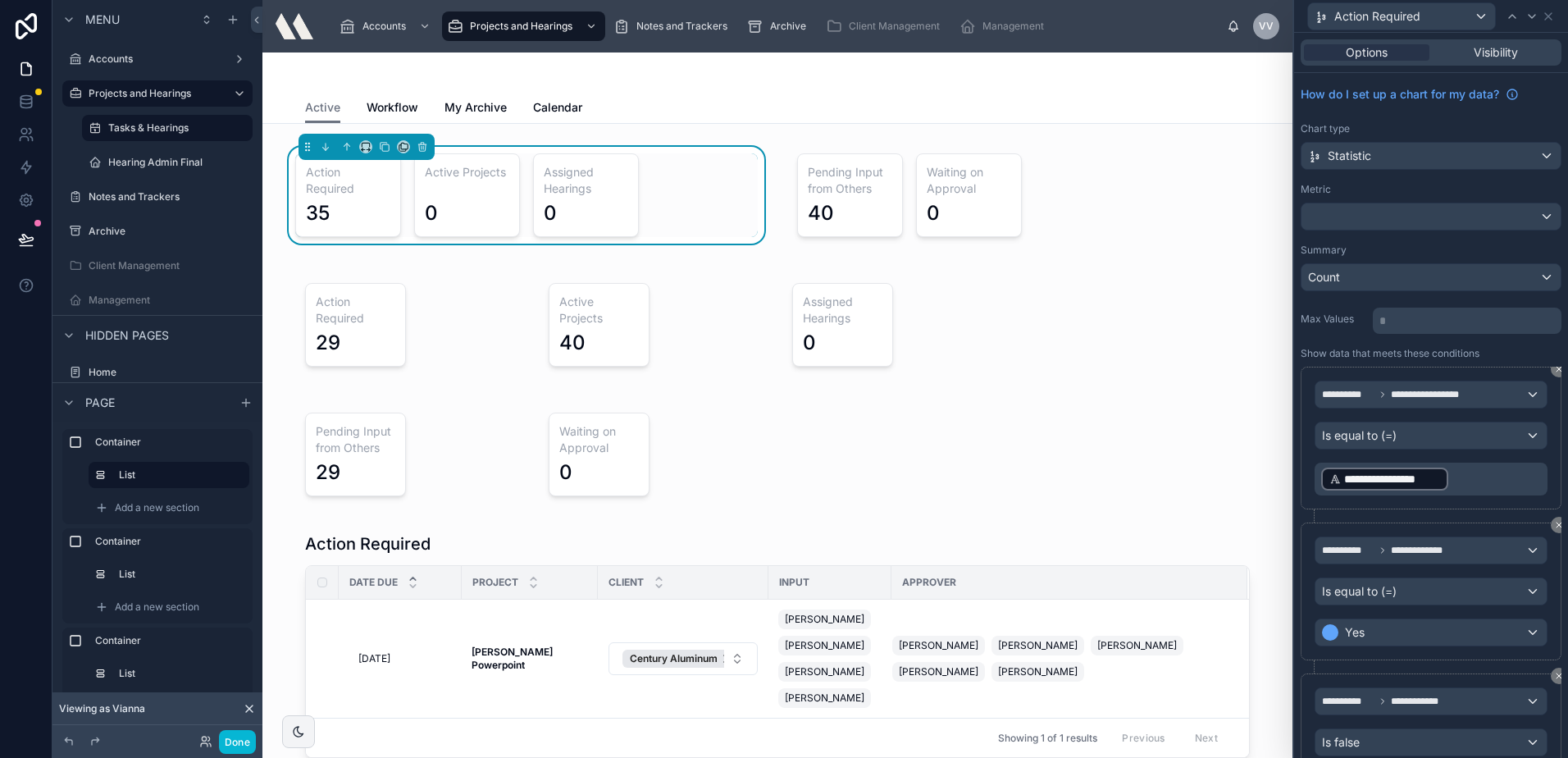
click at [1416, 503] on div "**********" at bounding box center [1432, 437] width 261 height 142
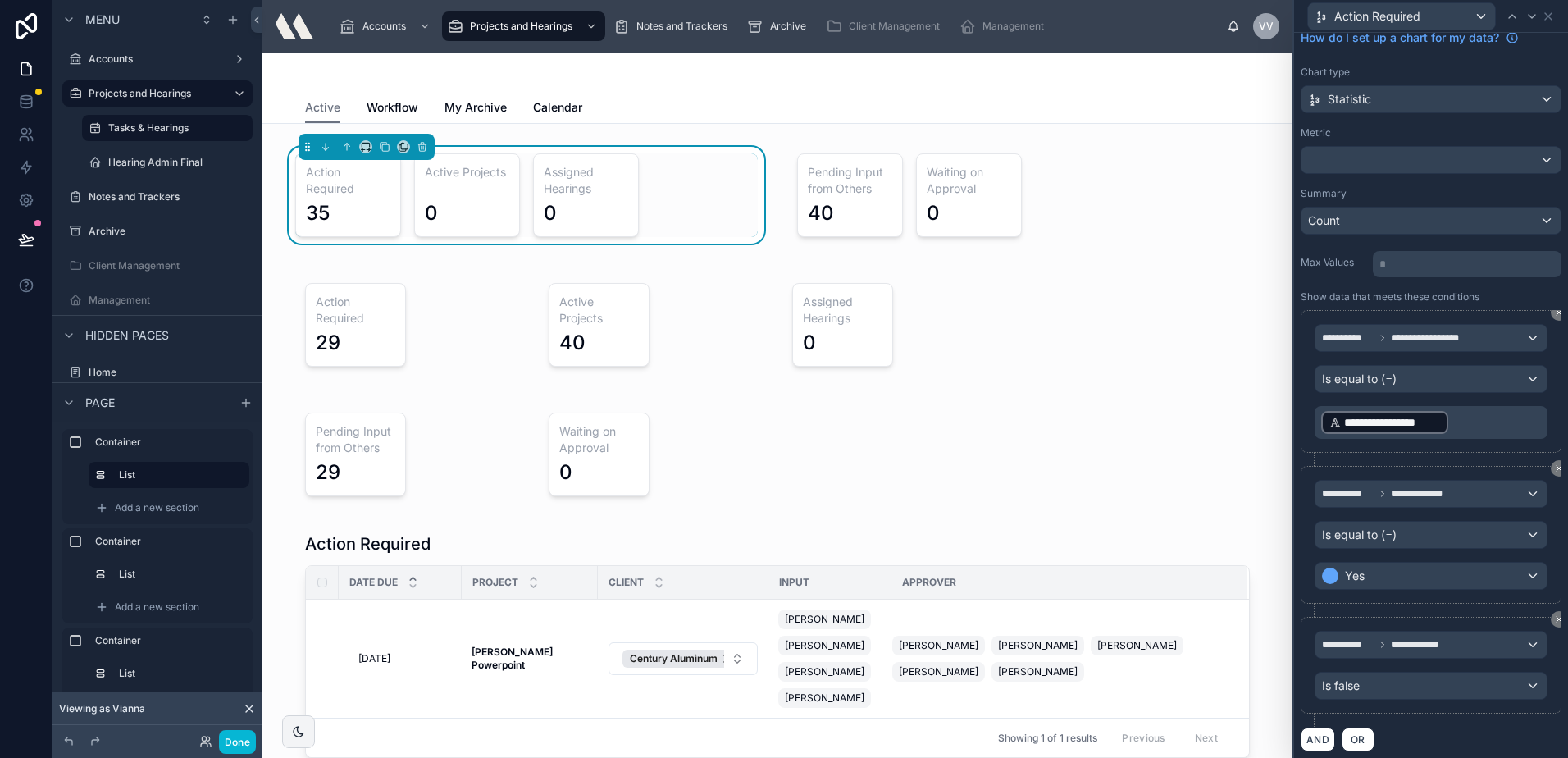
scroll to position [82, 0]
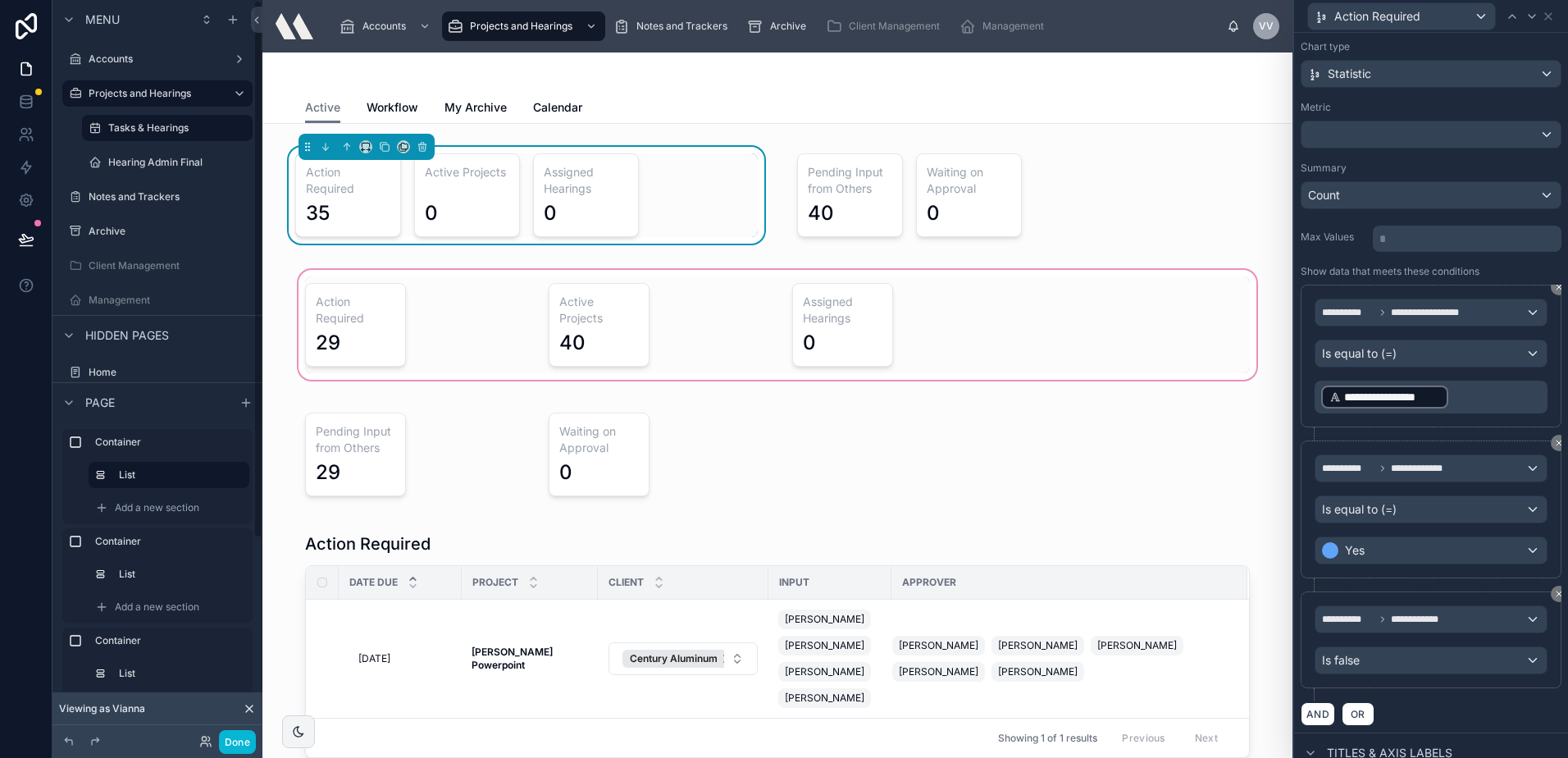
click at [338, 311] on div at bounding box center [778, 324] width 1003 height 117
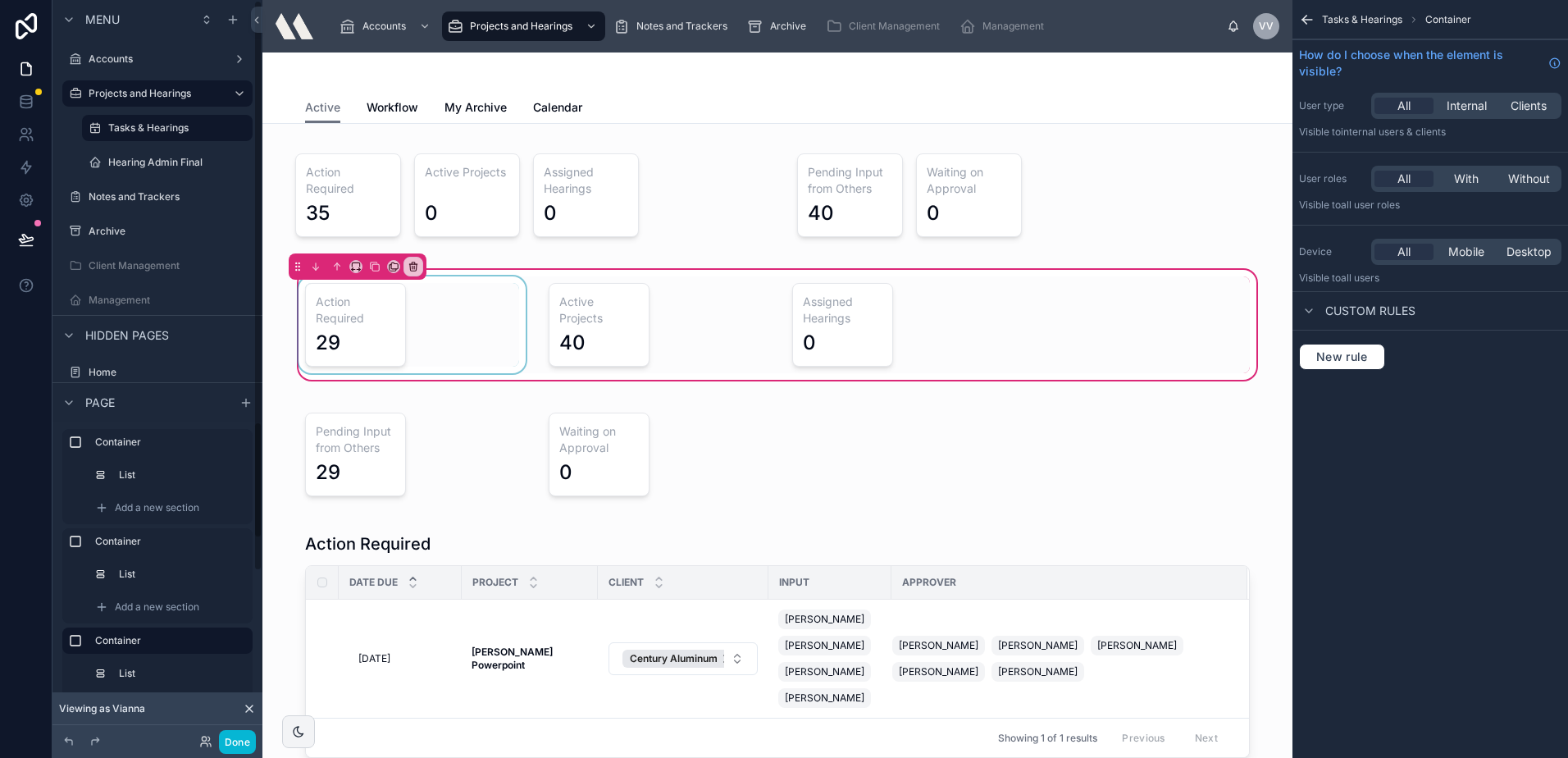
click at [361, 341] on div at bounding box center [412, 324] width 234 height 97
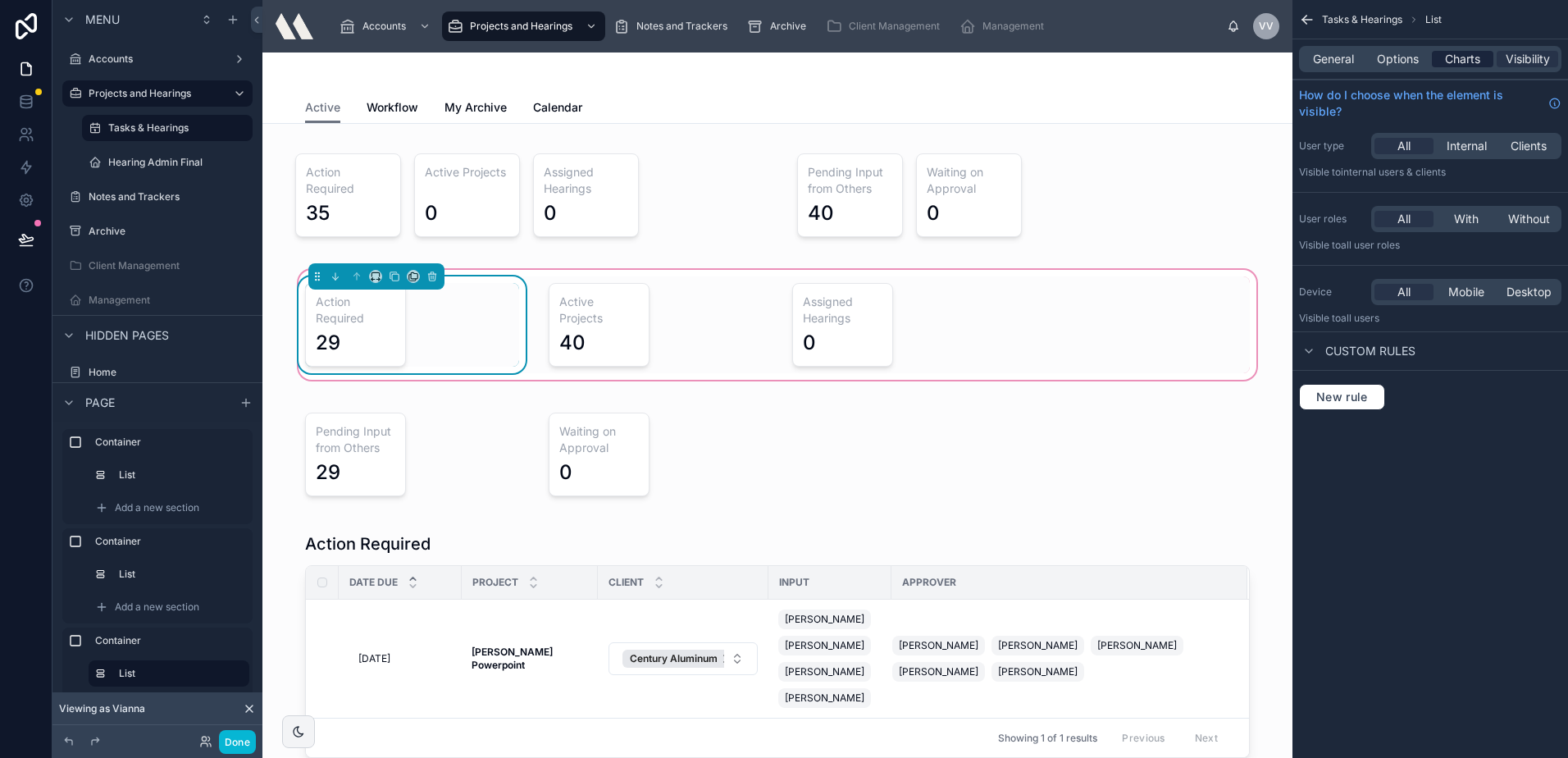
click at [1462, 51] on span "Charts" at bounding box center [1463, 59] width 35 height 17
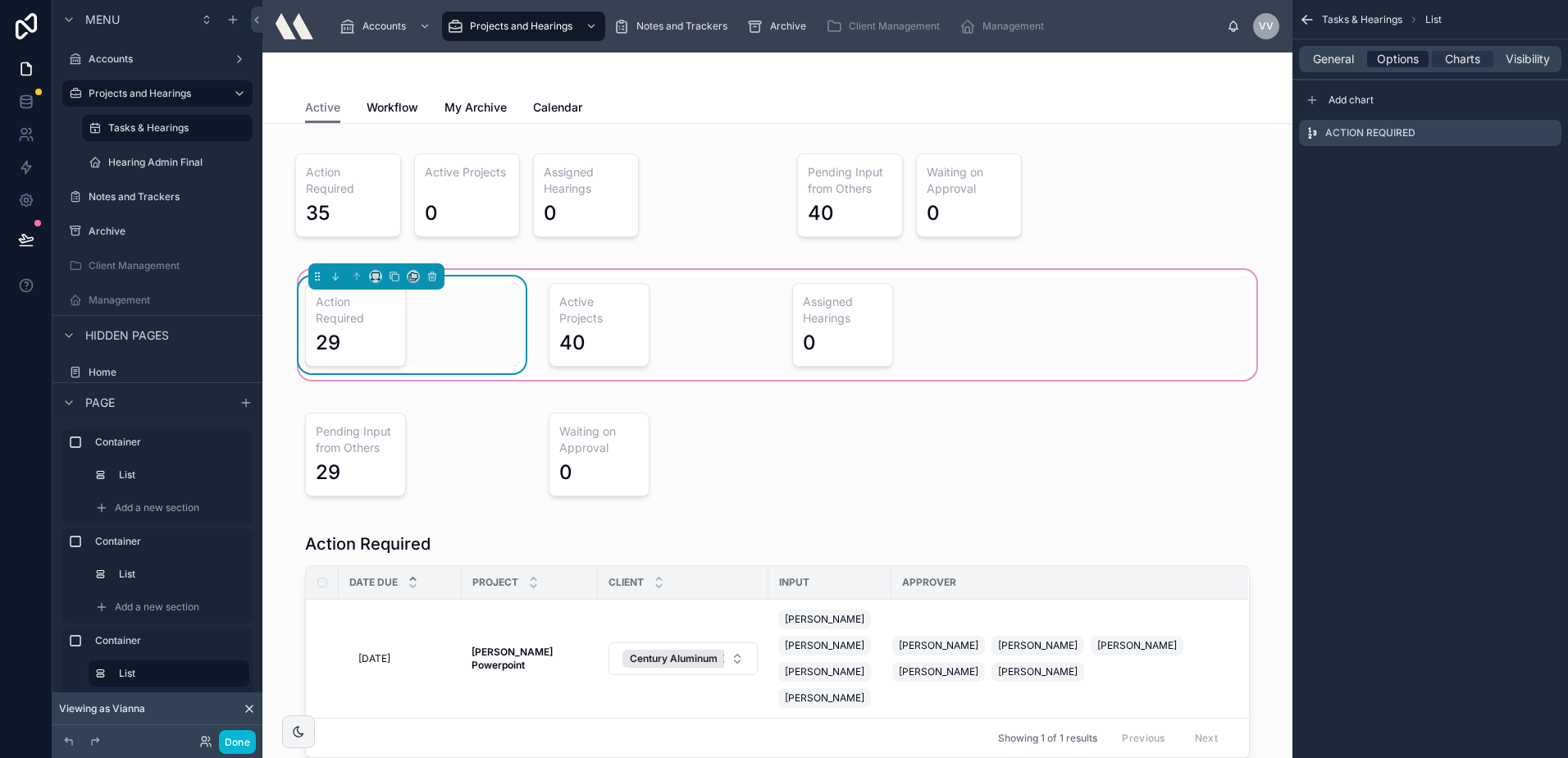
click at [1397, 53] on span "Options" at bounding box center [1397, 59] width 42 height 17
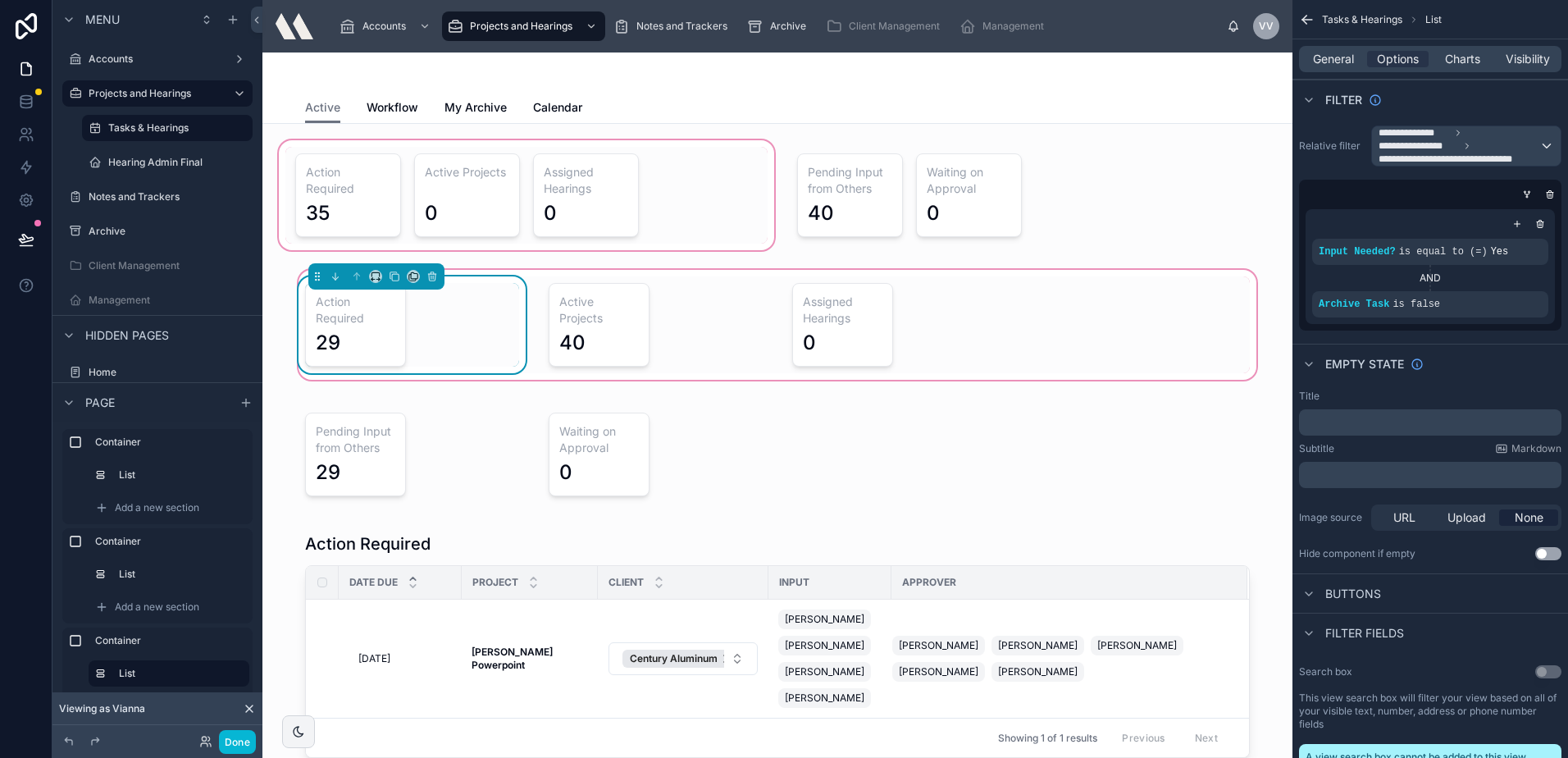
click at [401, 194] on div at bounding box center [526, 194] width 502 height 117
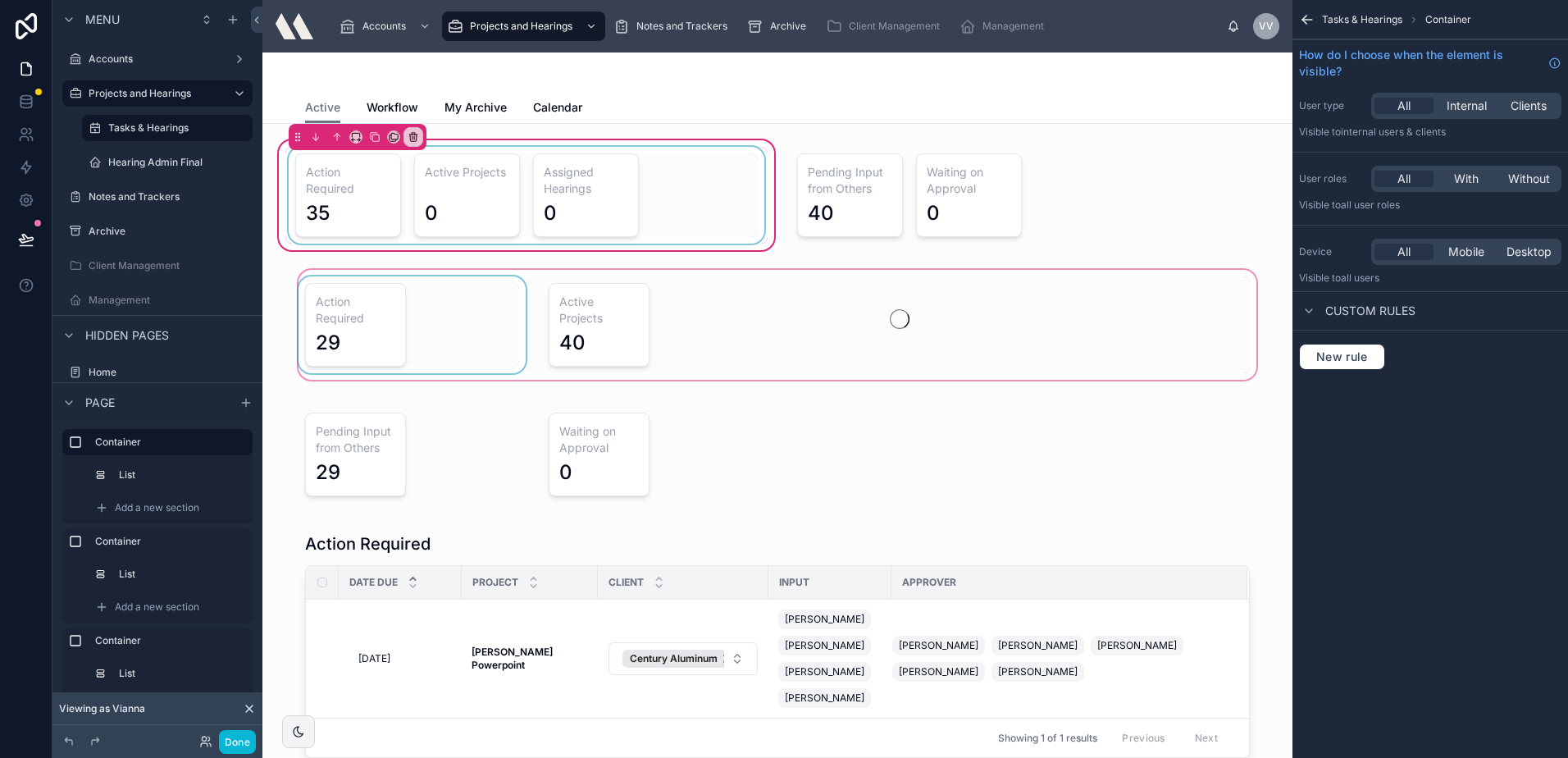
click at [388, 174] on div at bounding box center [526, 195] width 482 height 97
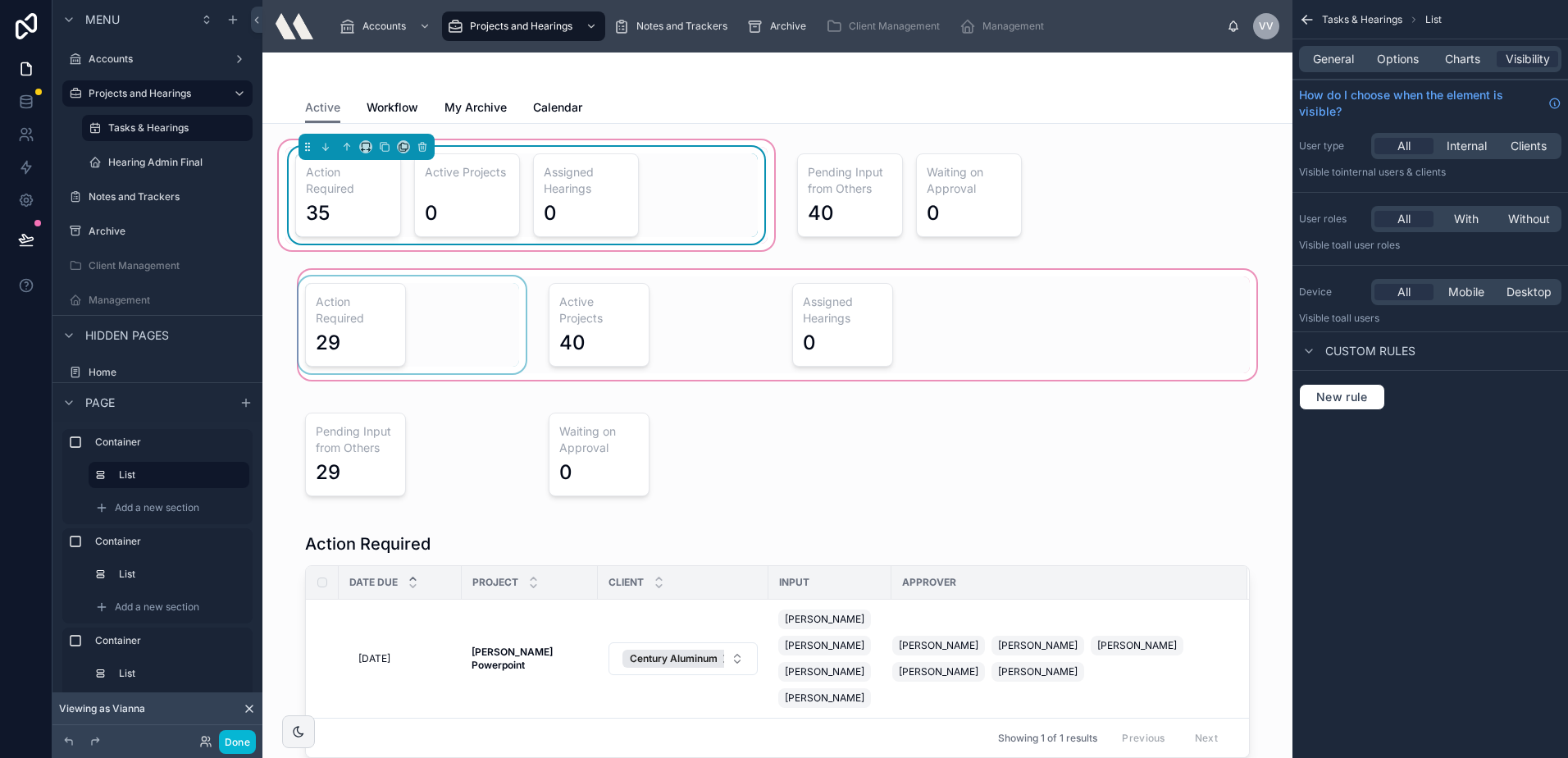
click at [1412, 45] on div "General Options Charts Visibility" at bounding box center [1430, 59] width 276 height 39
click at [1406, 56] on span "Options" at bounding box center [1397, 59] width 42 height 17
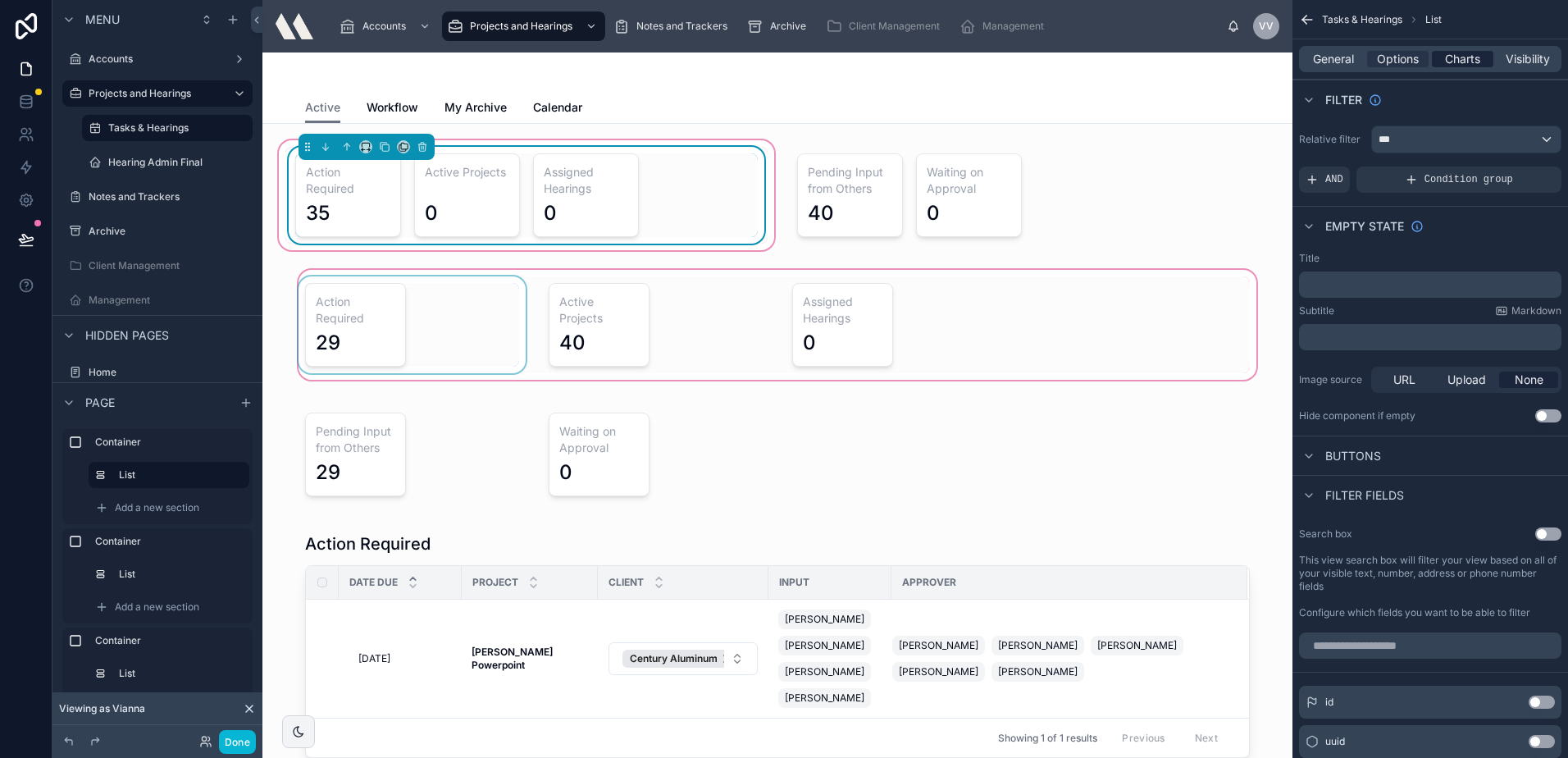
click at [1441, 57] on div "Charts" at bounding box center [1462, 59] width 62 height 17
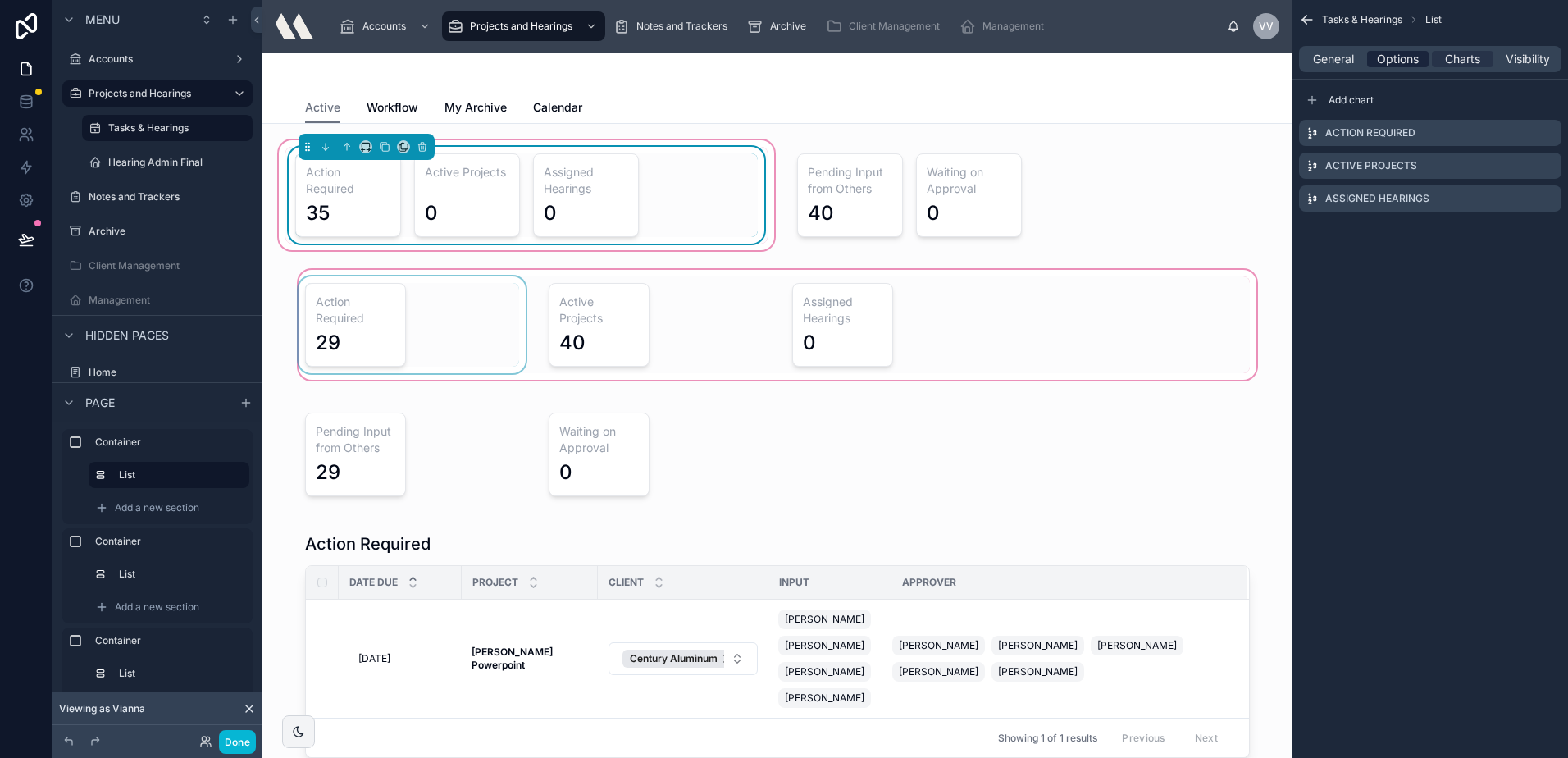
click at [1411, 57] on span "Options" at bounding box center [1397, 59] width 42 height 17
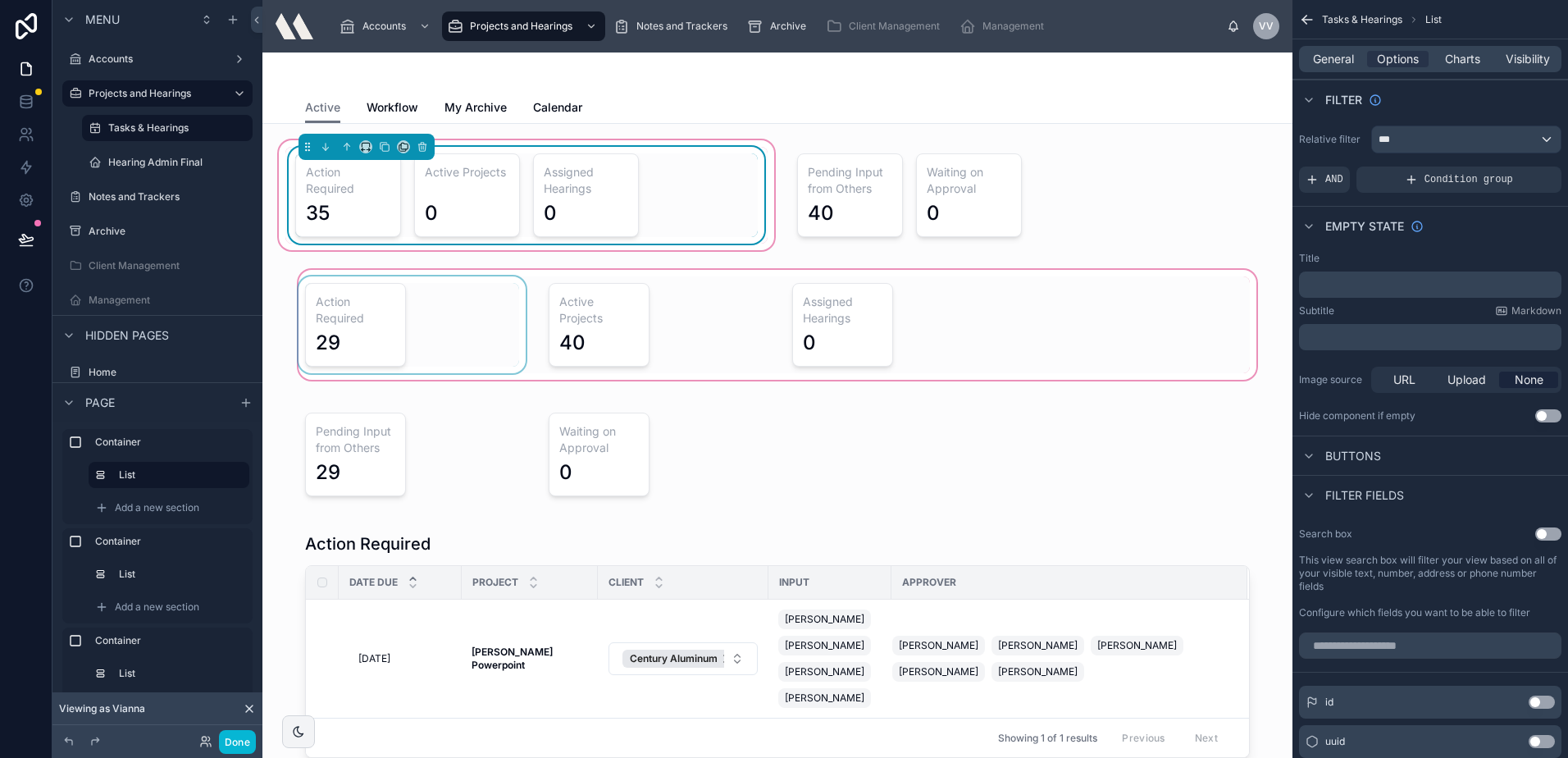
click at [1480, 77] on div "General Options Charts Visibility" at bounding box center [1430, 59] width 276 height 39
click at [1479, 63] on span "Charts" at bounding box center [1463, 59] width 35 height 17
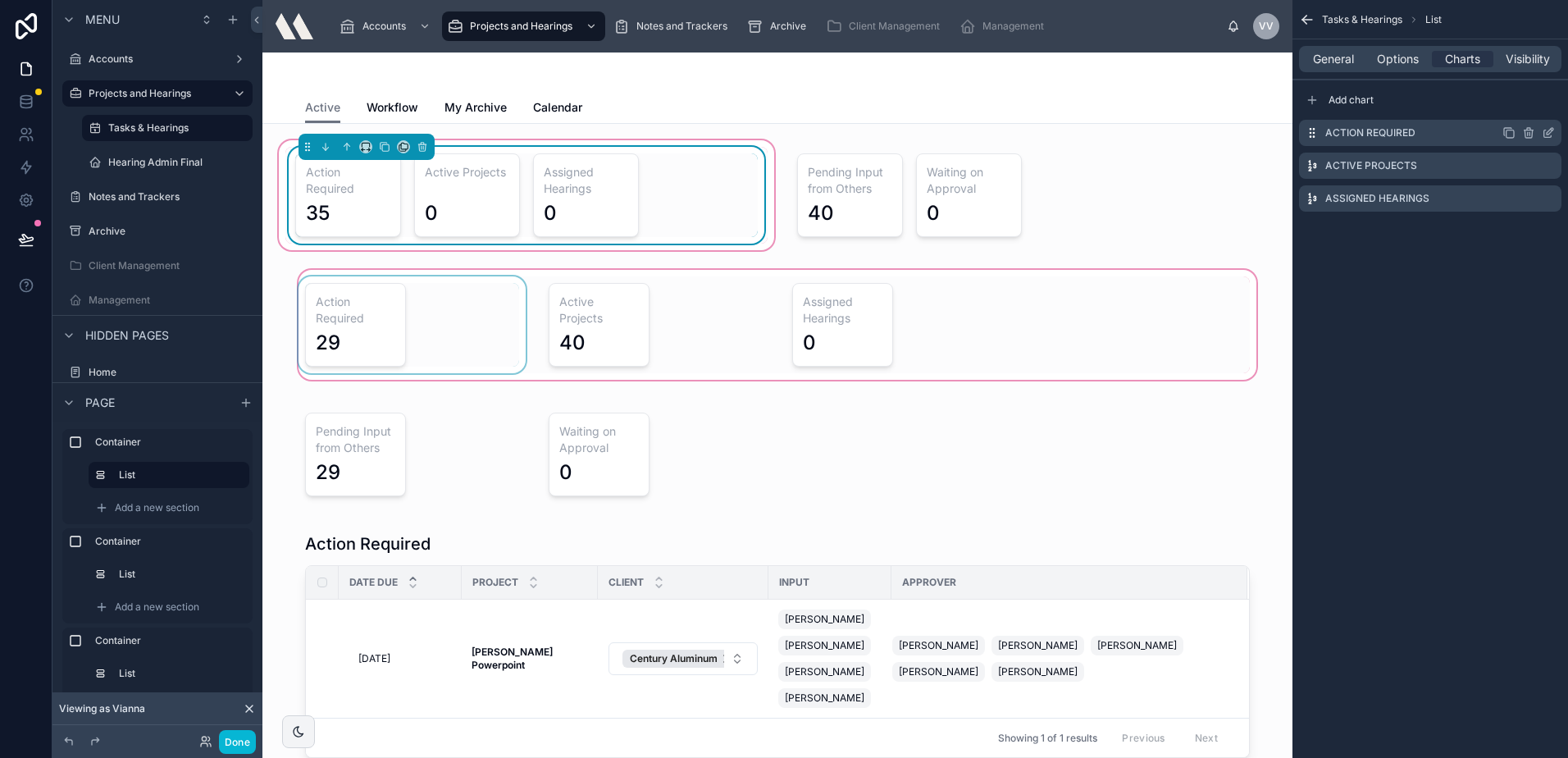
click at [1545, 129] on icon "scrollable content" at bounding box center [1547, 133] width 13 height 13
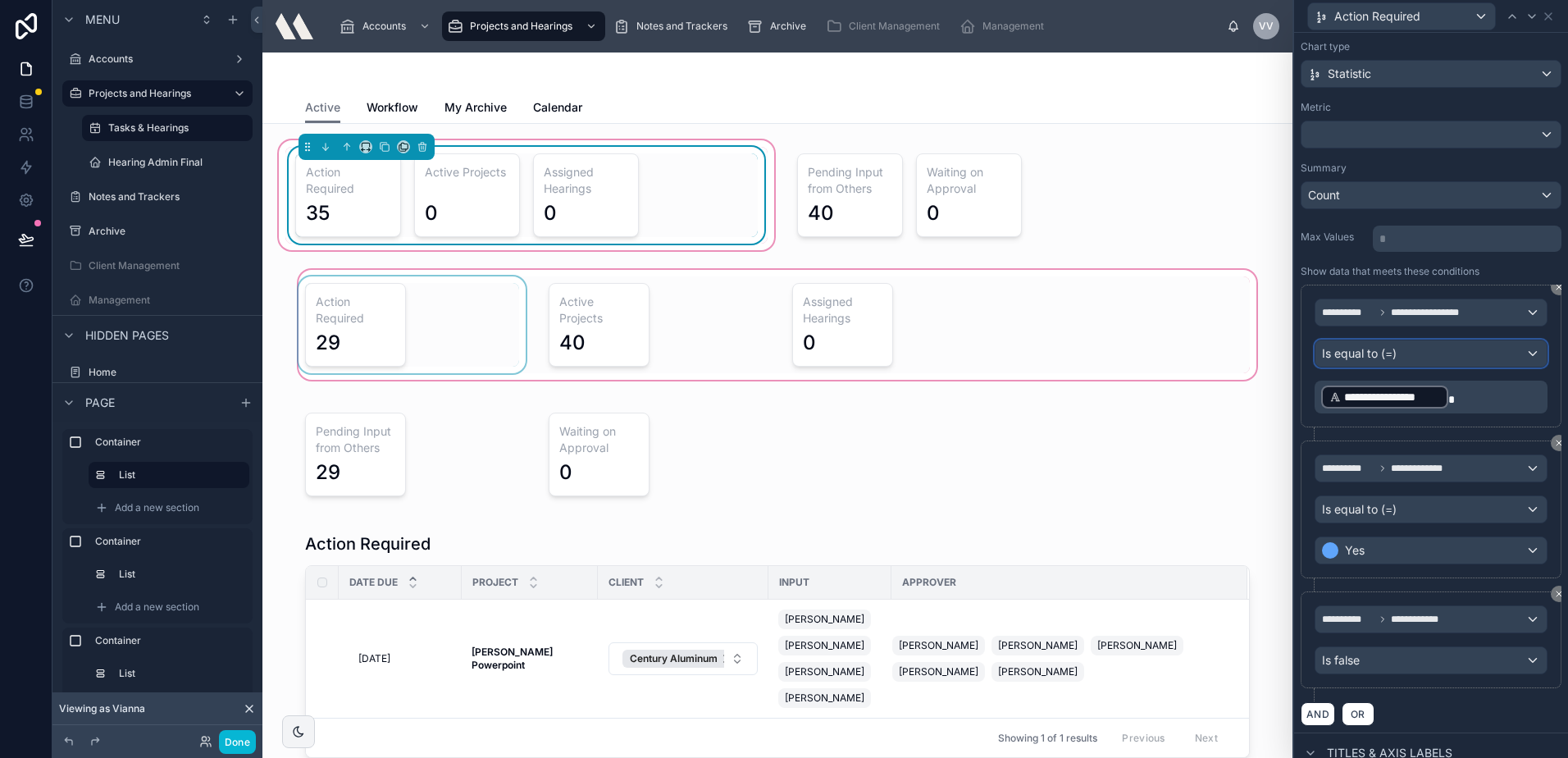
click at [1428, 353] on div "Is equal to (=)" at bounding box center [1432, 353] width 232 height 27
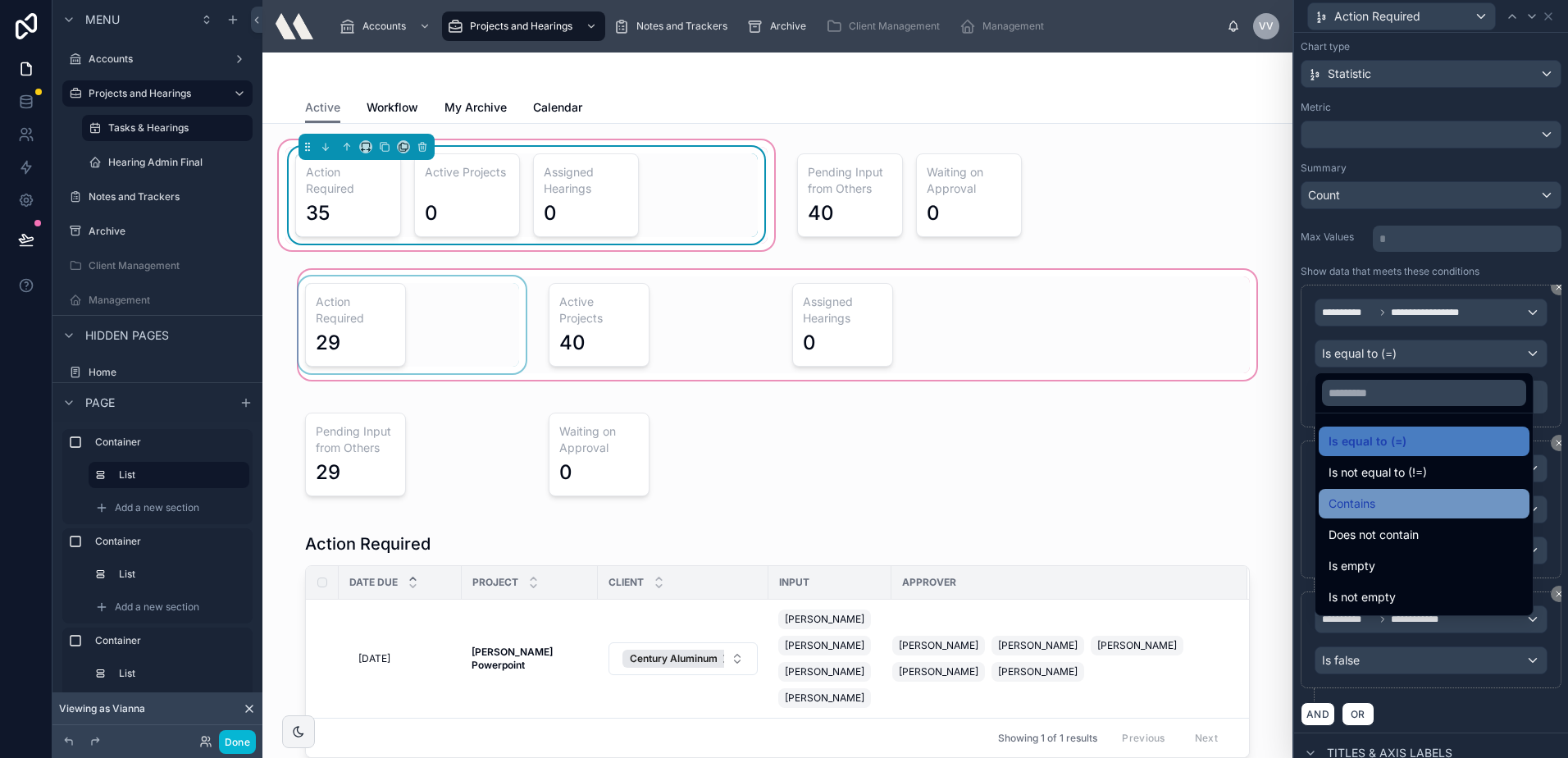
click at [1386, 495] on div "Contains" at bounding box center [1424, 504] width 191 height 20
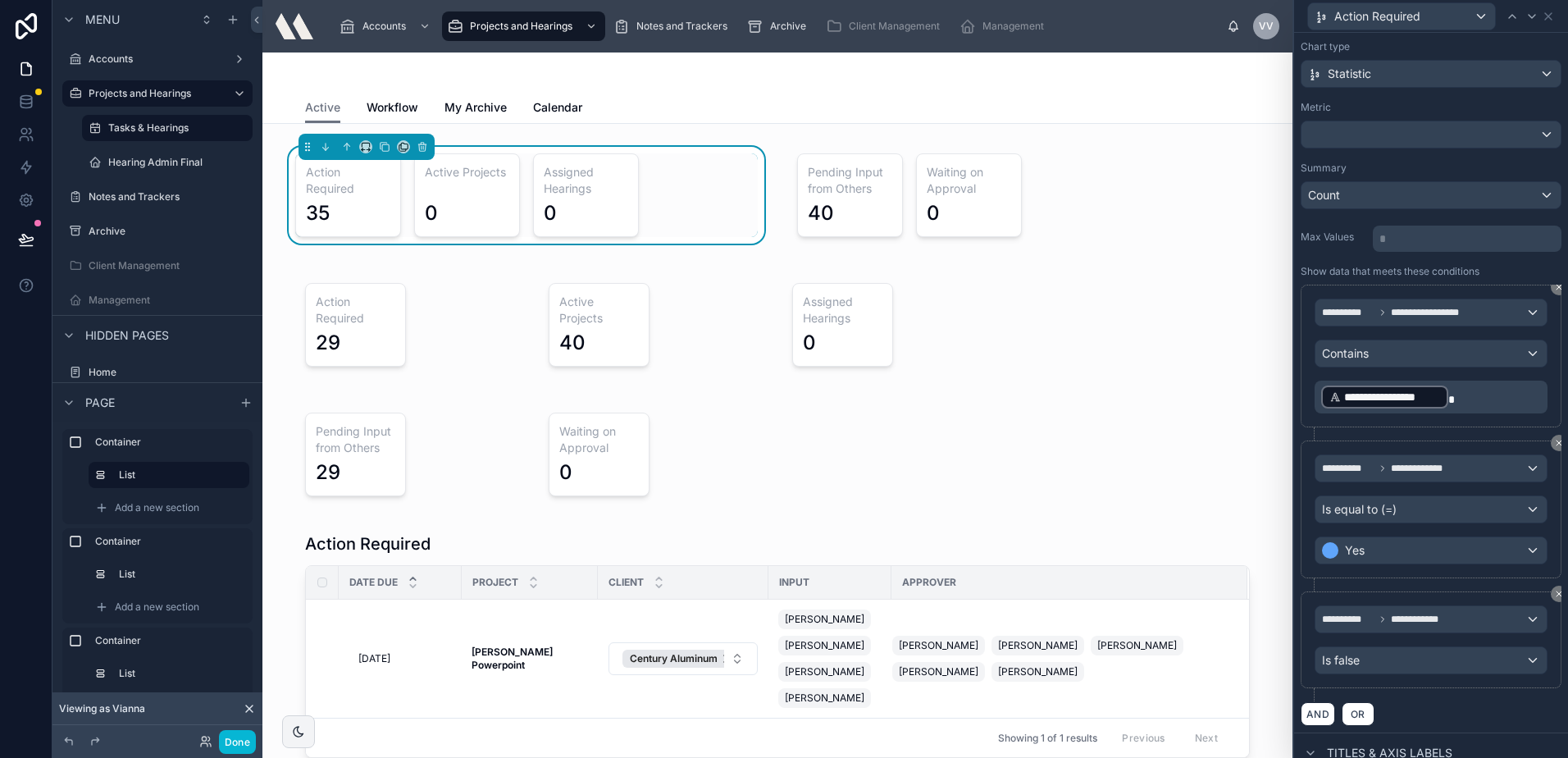
scroll to position [164, 0]
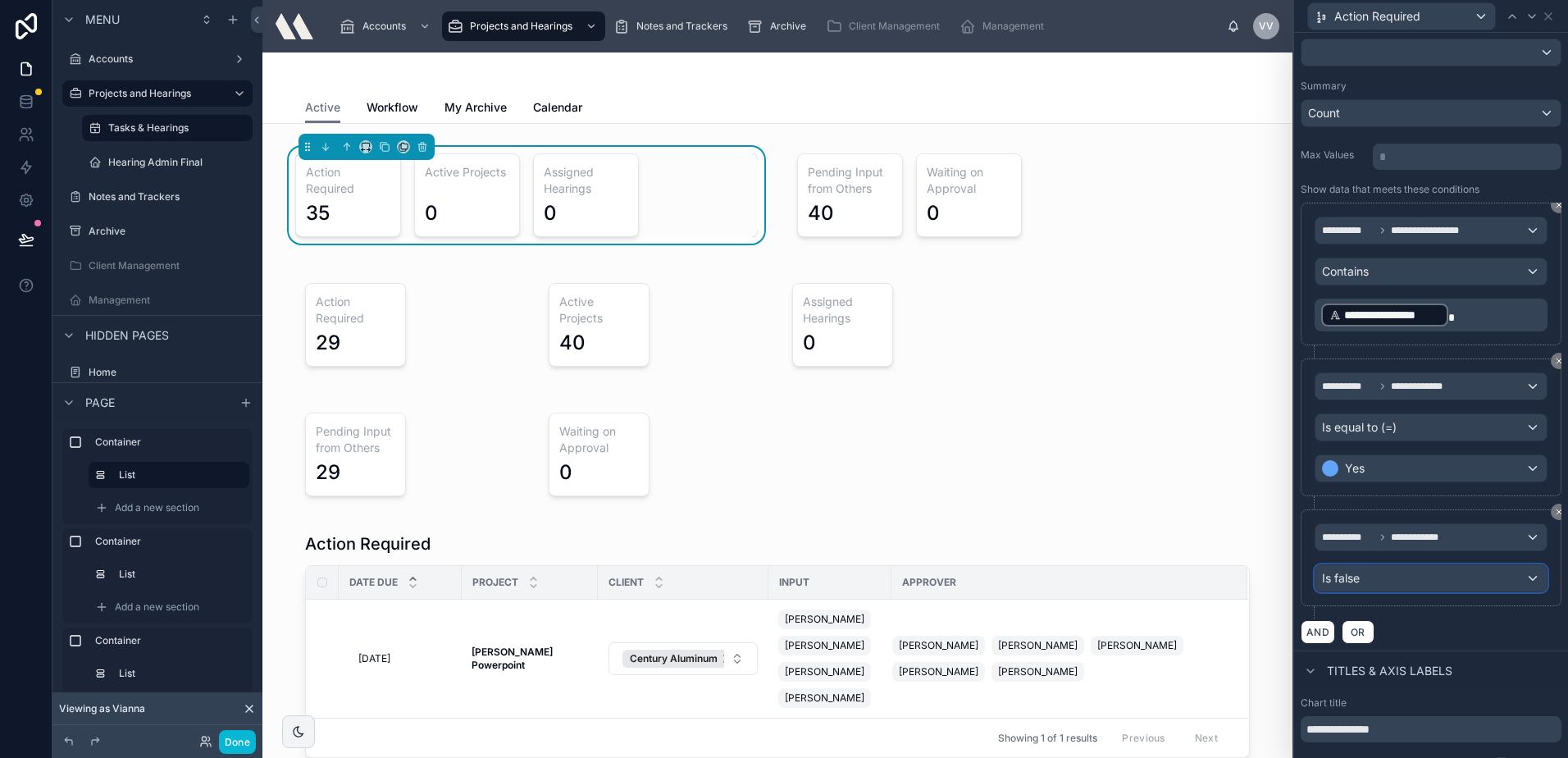
click at [1372, 575] on div "Is false" at bounding box center [1432, 577] width 232 height 27
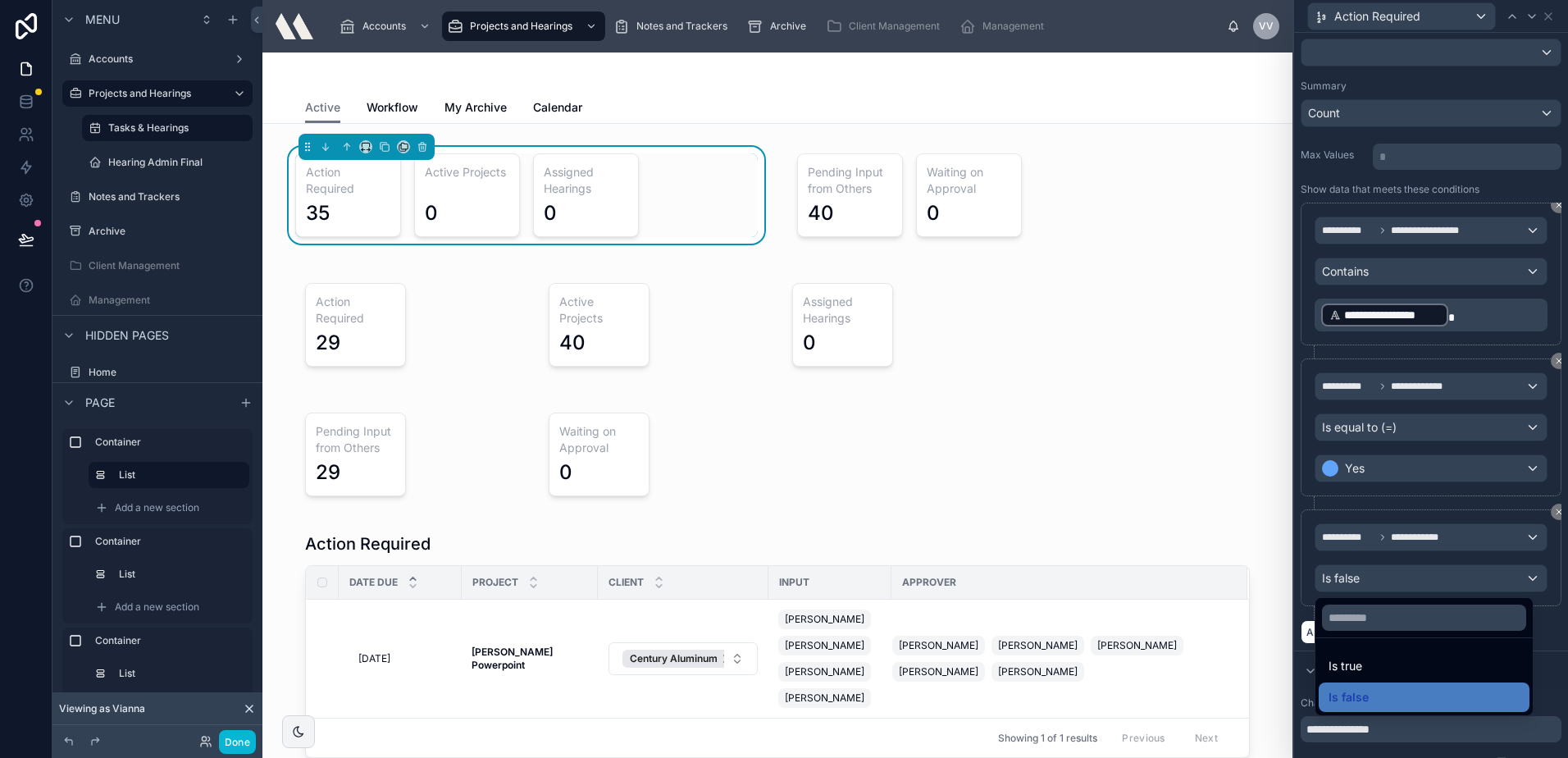
click at [1372, 575] on div at bounding box center [1431, 379] width 274 height 758
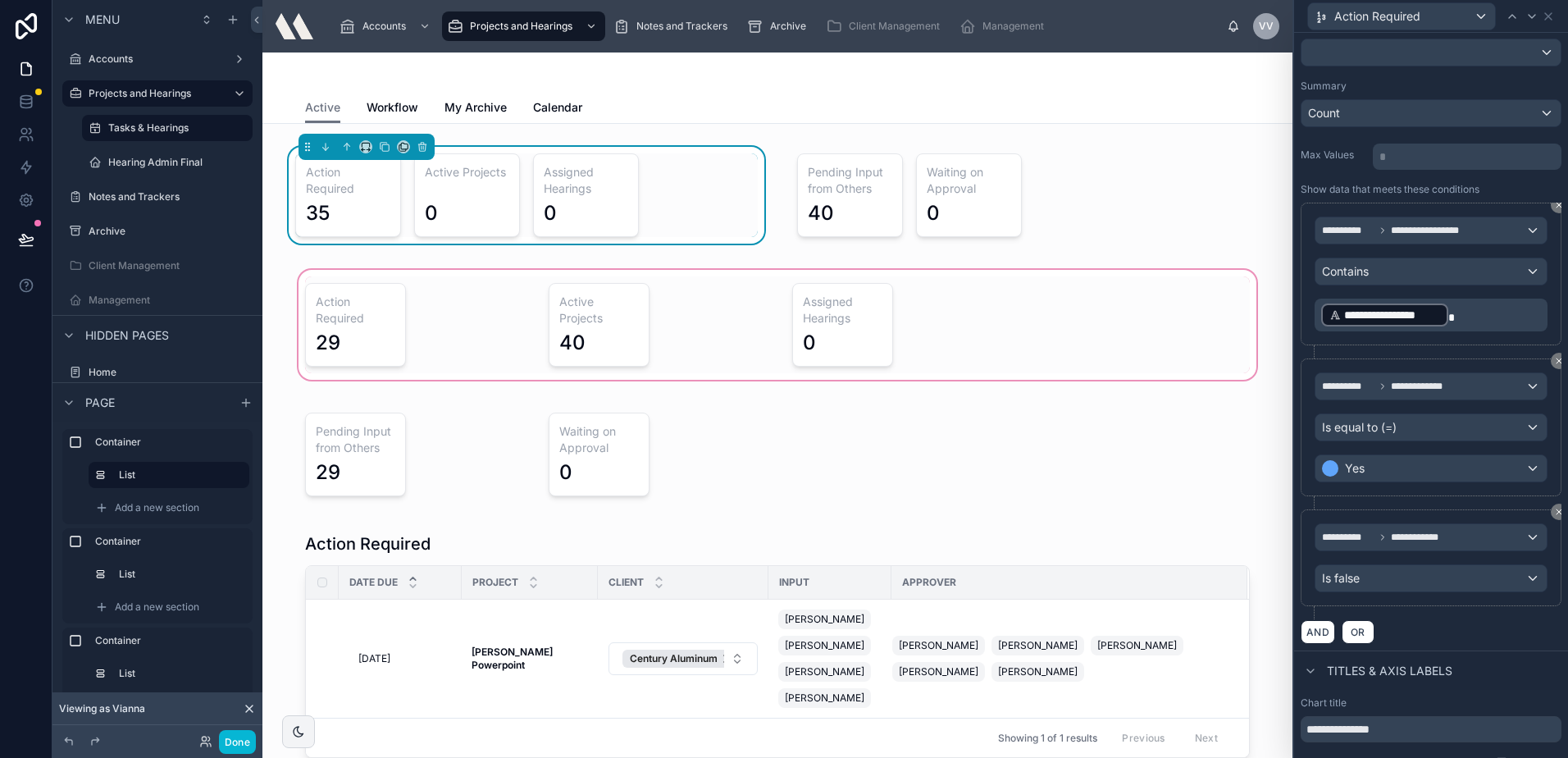
click at [441, 304] on div at bounding box center [778, 324] width 1003 height 117
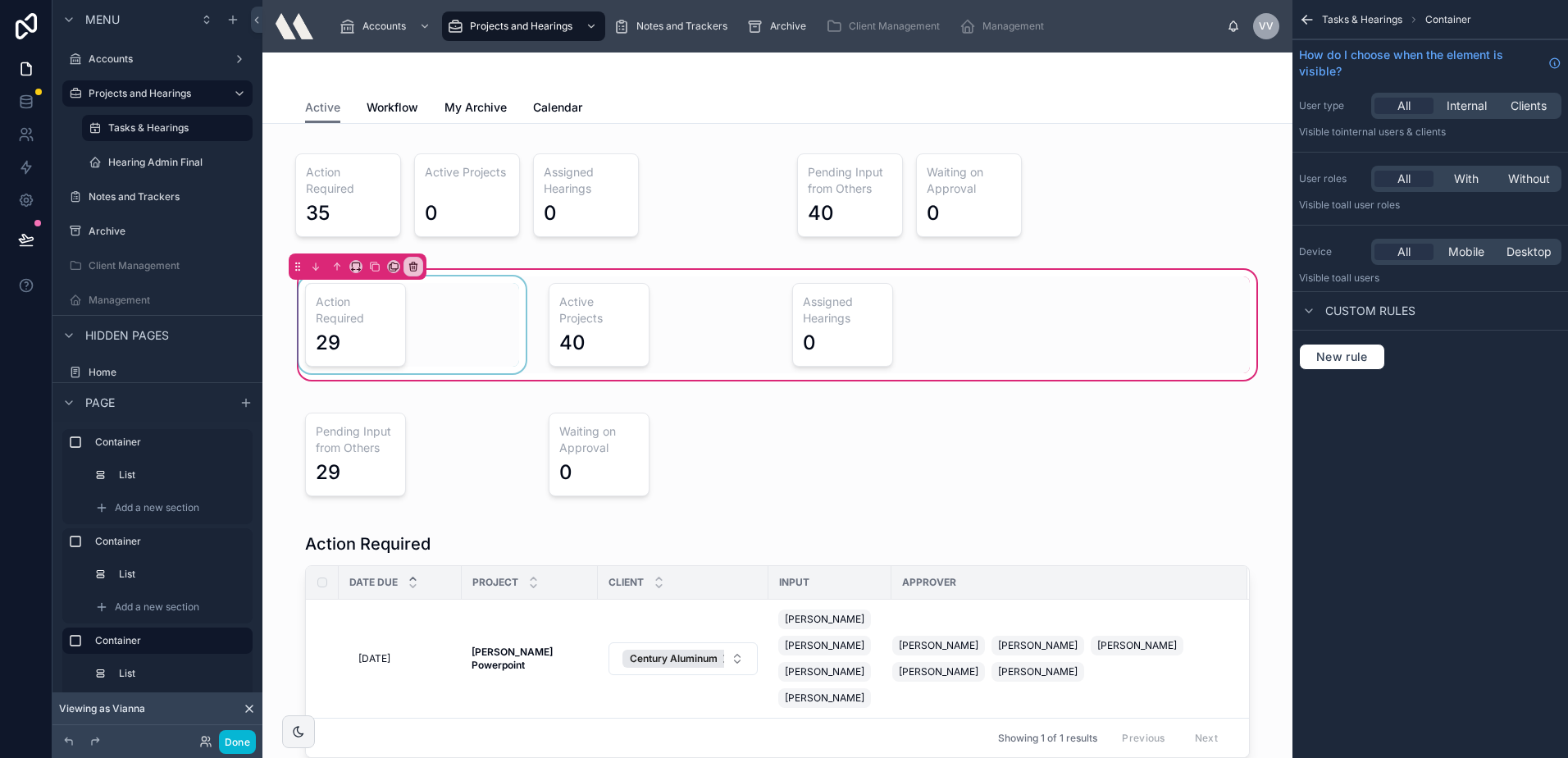
click at [436, 330] on div at bounding box center [412, 324] width 234 height 97
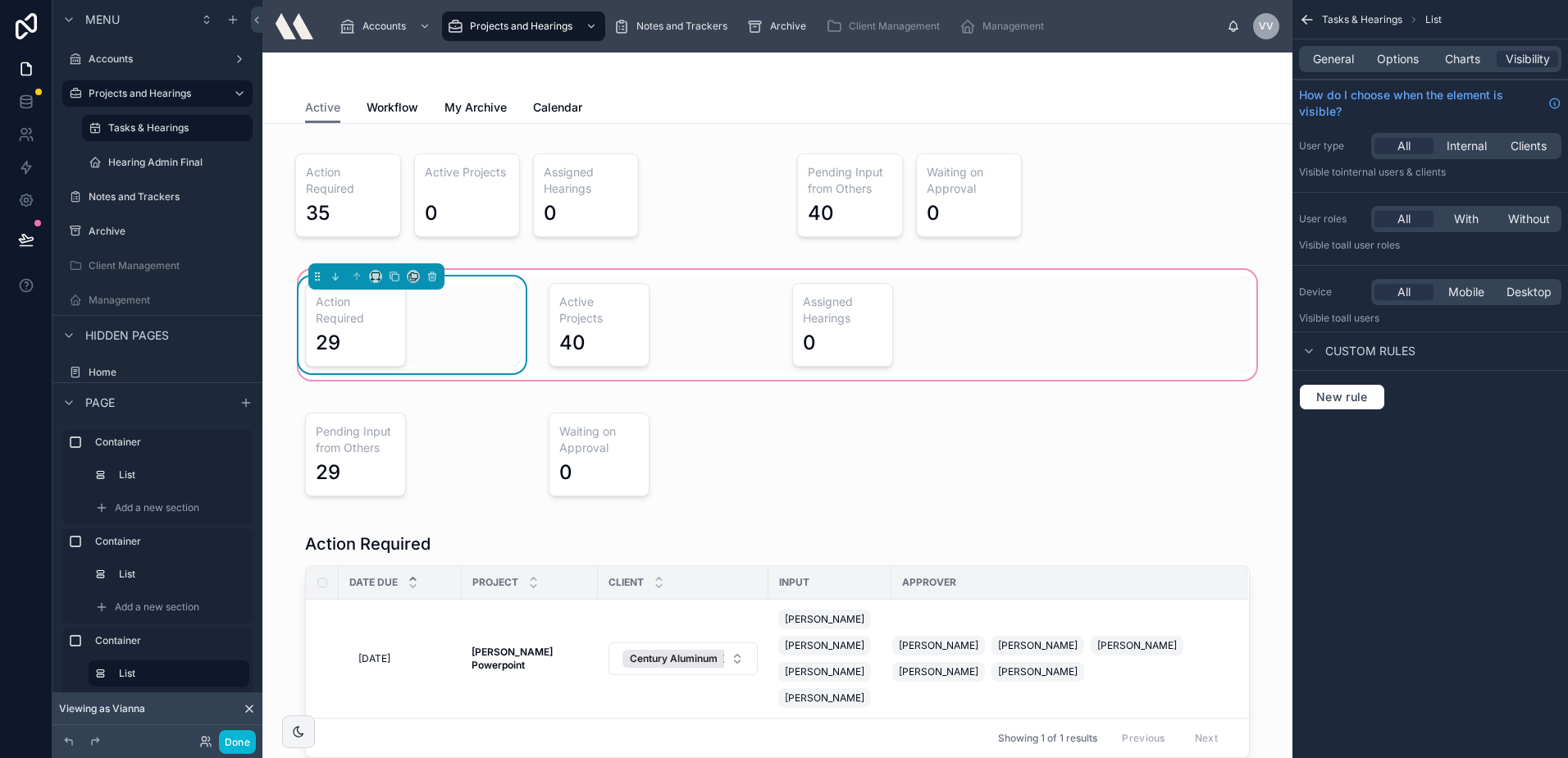
click at [1436, 49] on div "General Options Charts Visibility" at bounding box center [1430, 59] width 262 height 27
click at [1415, 59] on span "Options" at bounding box center [1397, 59] width 42 height 17
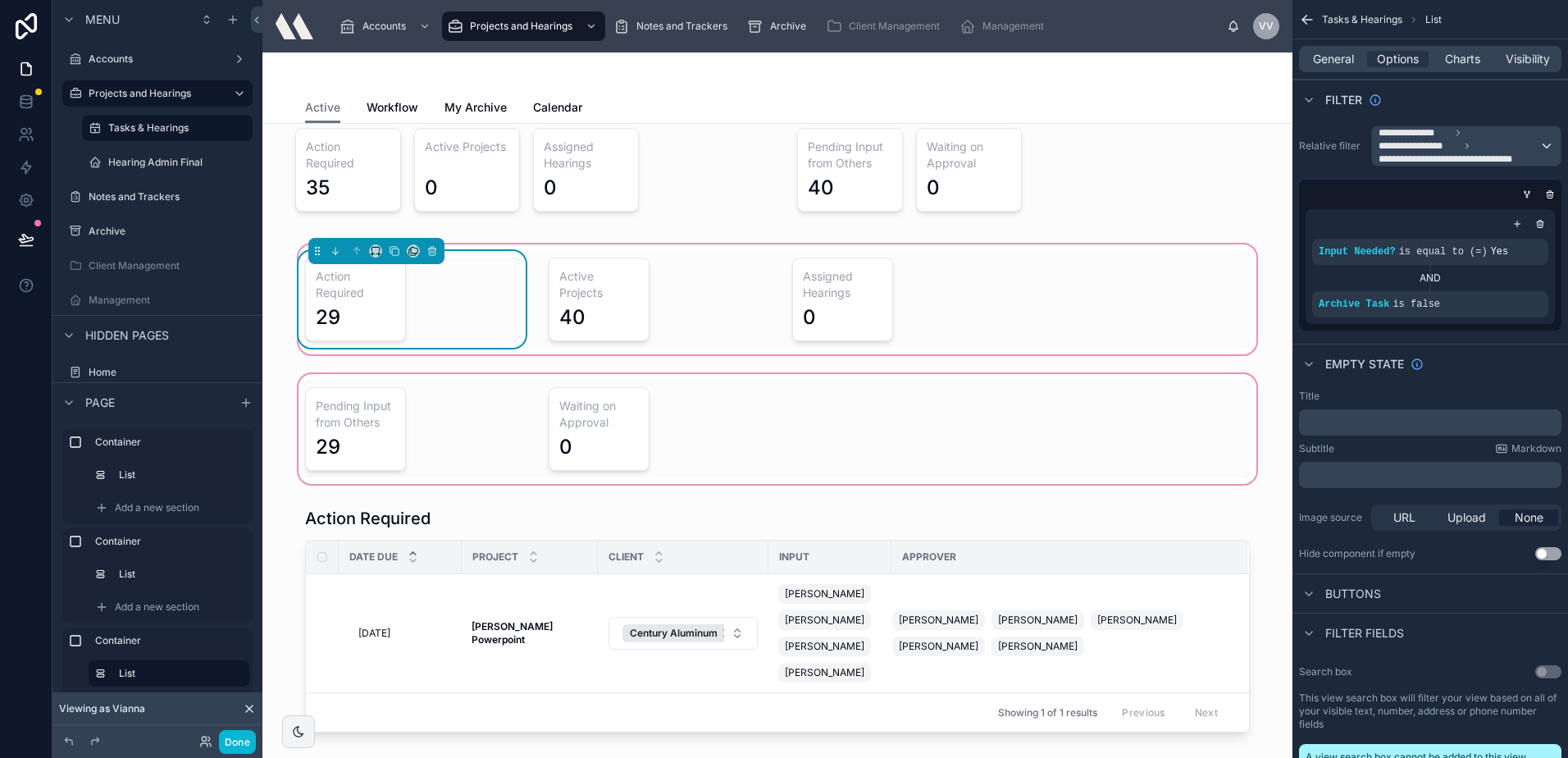
scroll to position [0, 0]
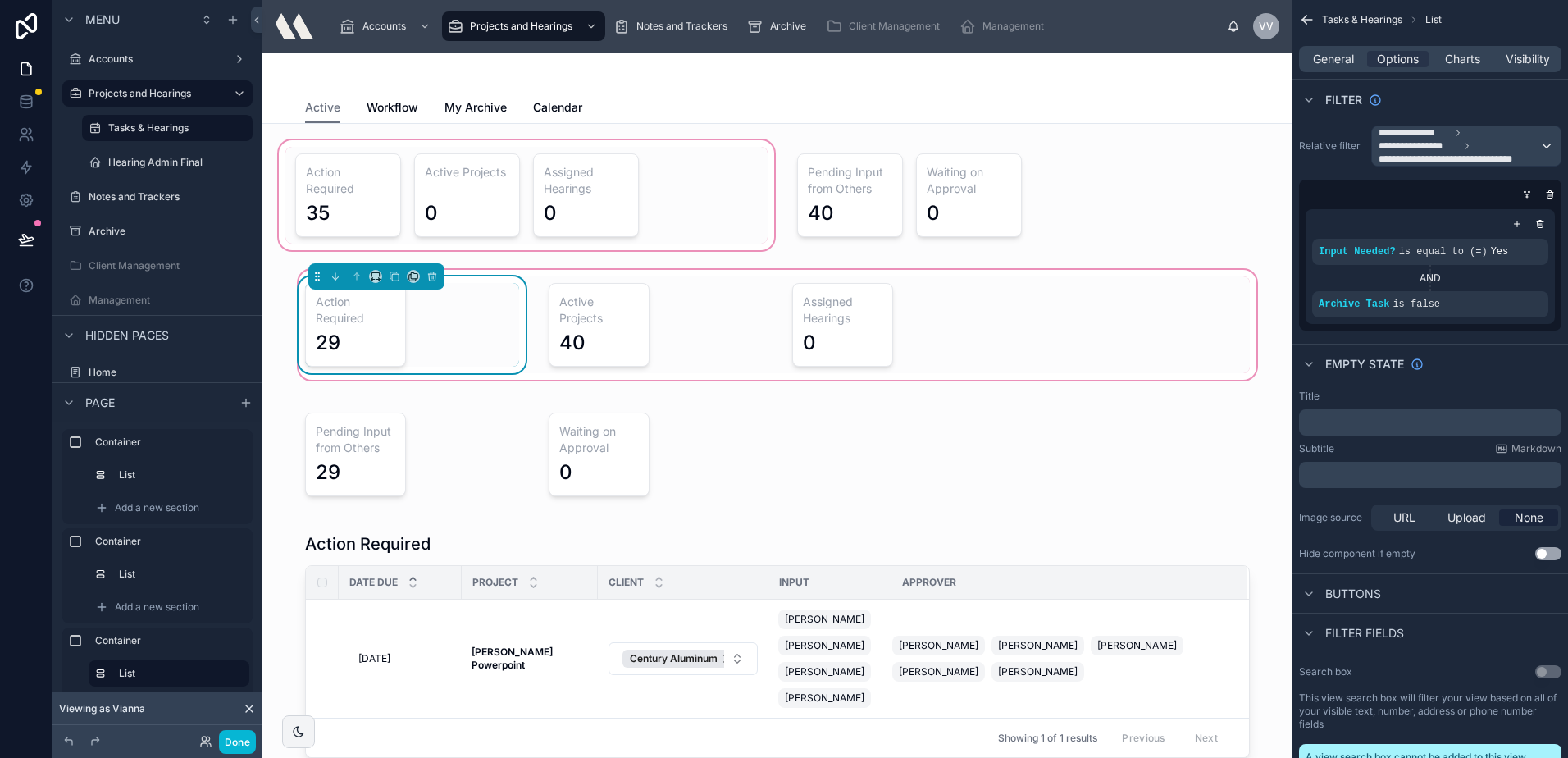
click at [390, 174] on div at bounding box center [526, 194] width 502 height 117
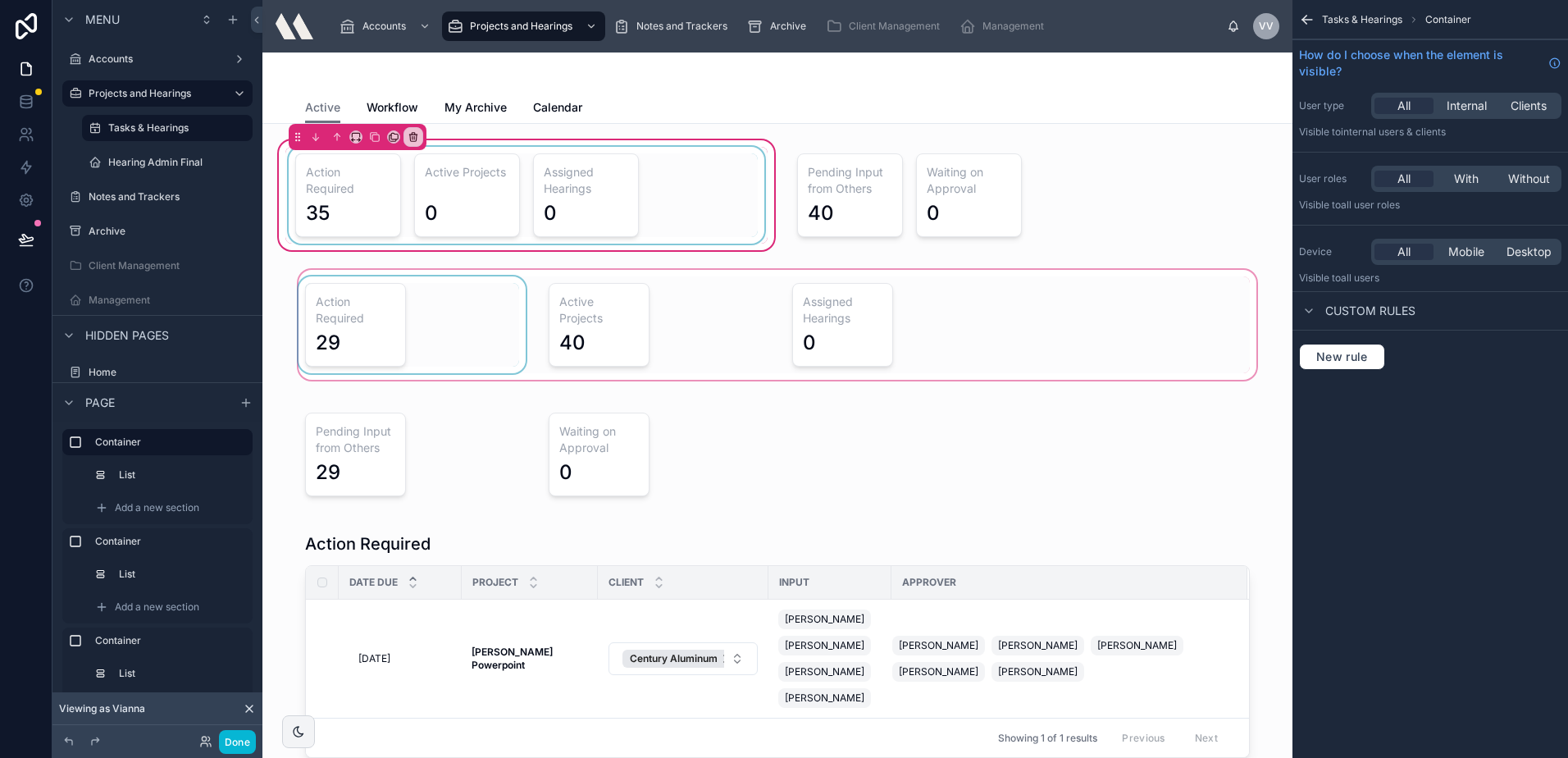
click at [392, 151] on div at bounding box center [526, 195] width 482 height 97
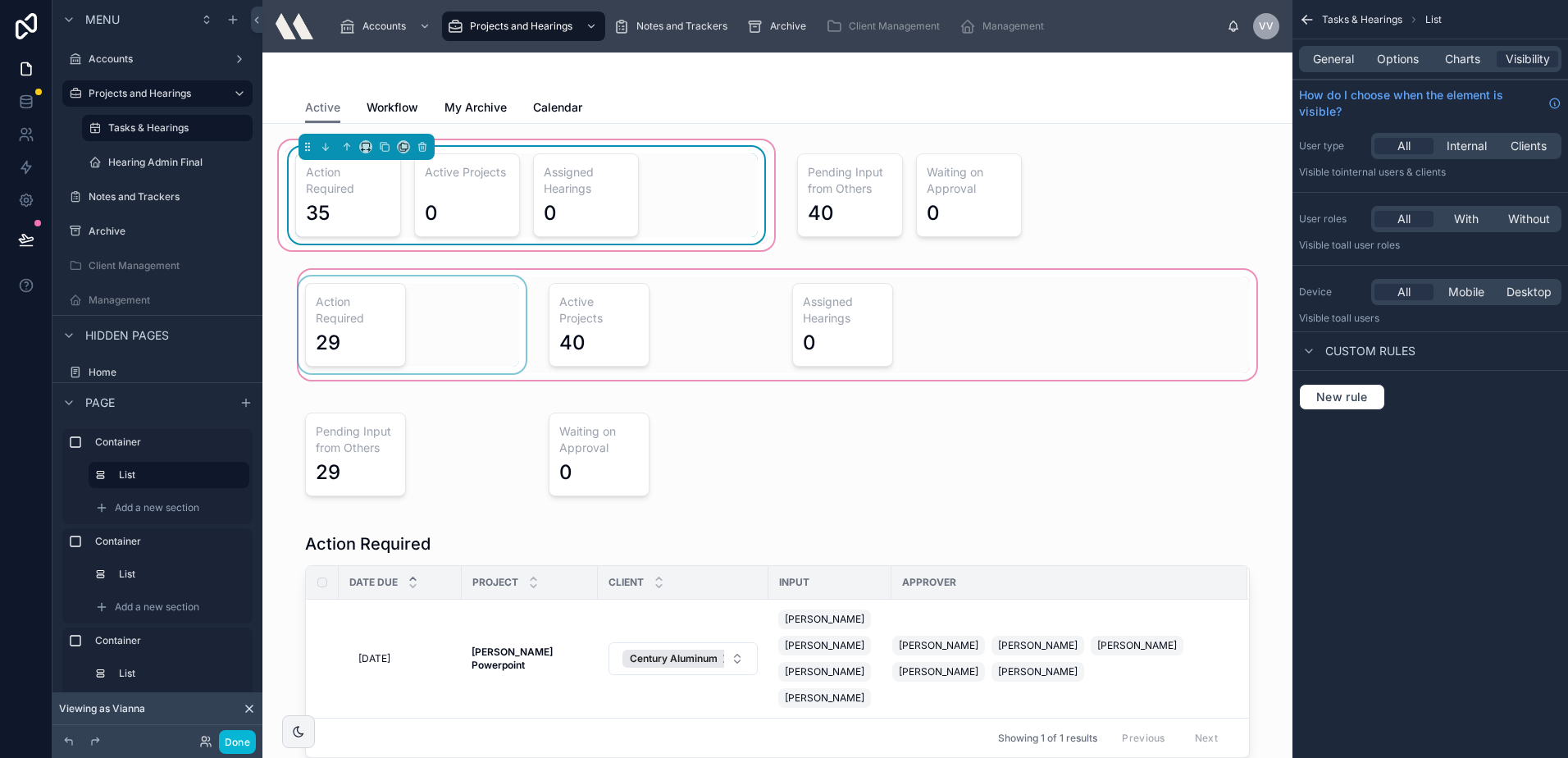
click at [363, 190] on h3 "Action Required" at bounding box center [349, 180] width 84 height 32
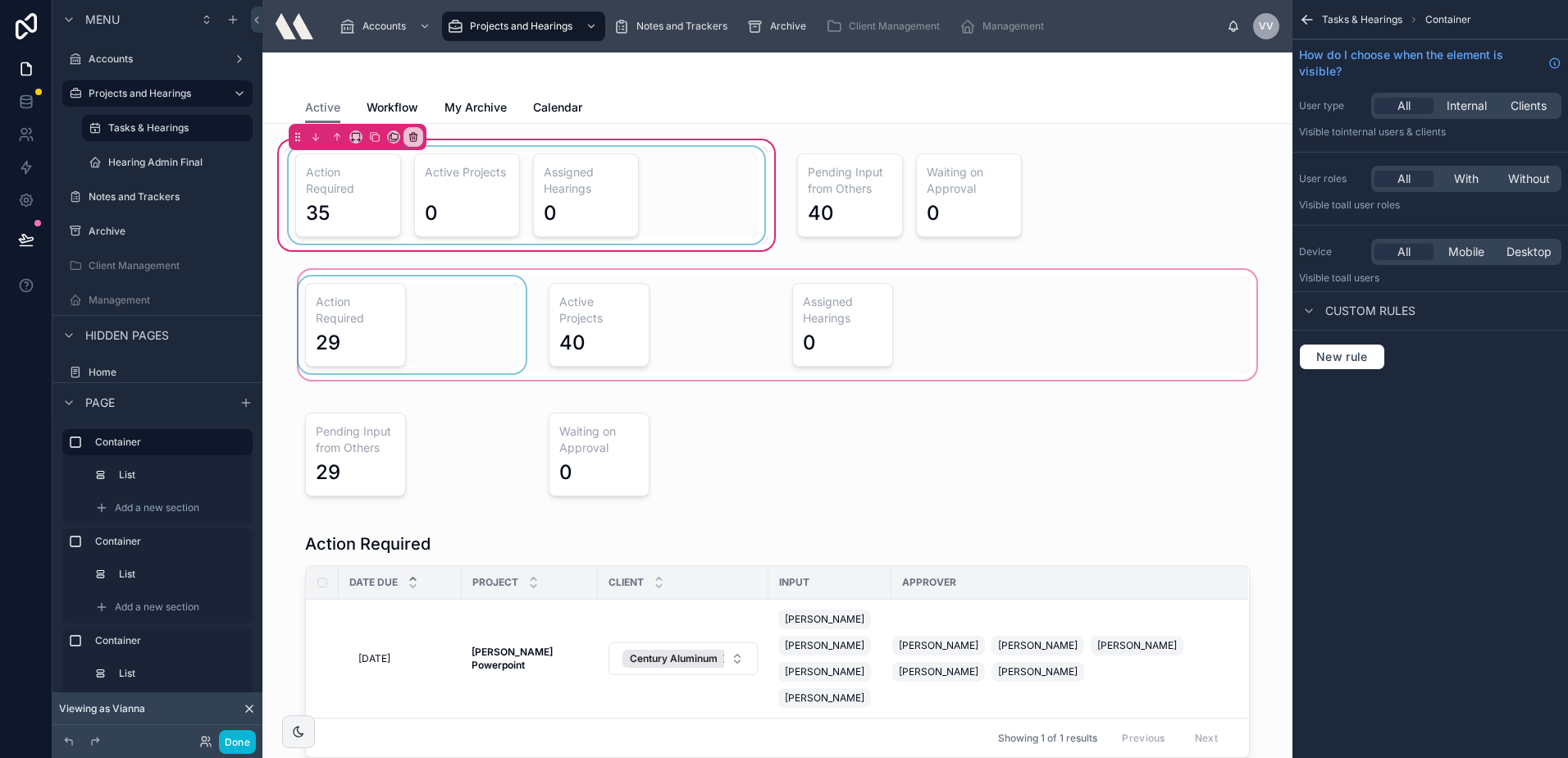
click at [363, 190] on div at bounding box center [526, 195] width 482 height 97
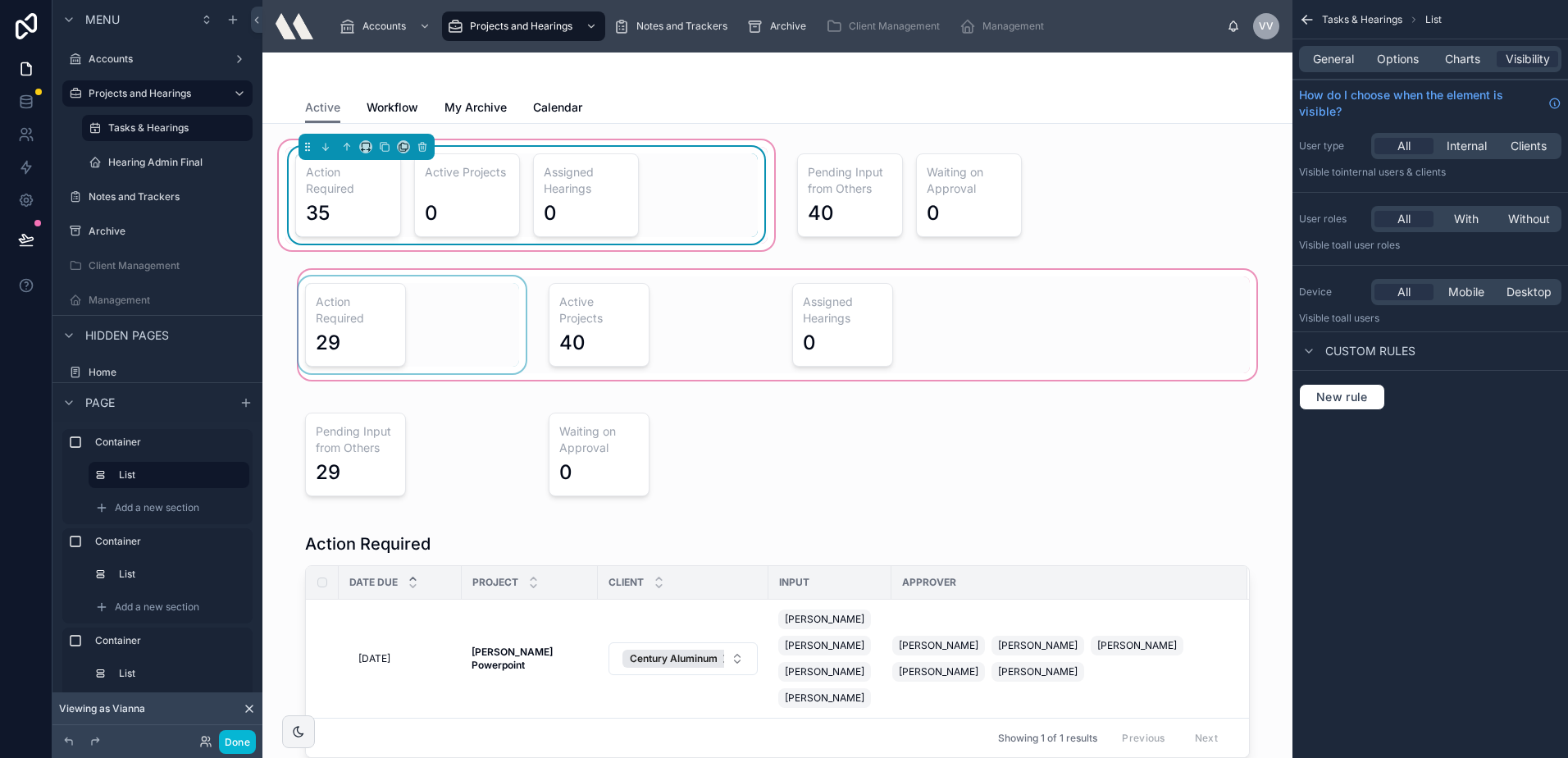
click at [363, 190] on h3 "Action Required" at bounding box center [349, 180] width 84 height 32
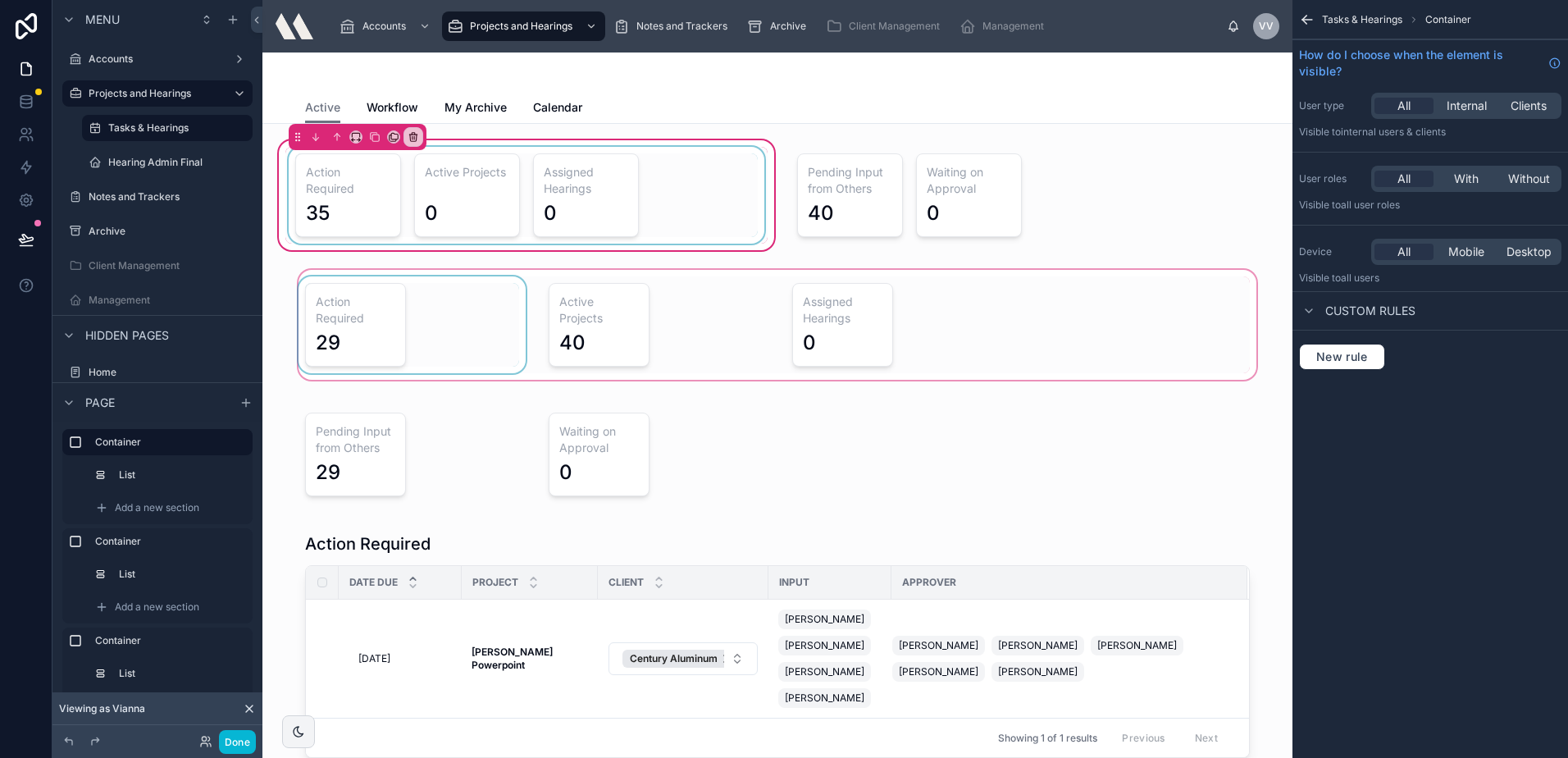
click at [373, 158] on div at bounding box center [526, 195] width 482 height 97
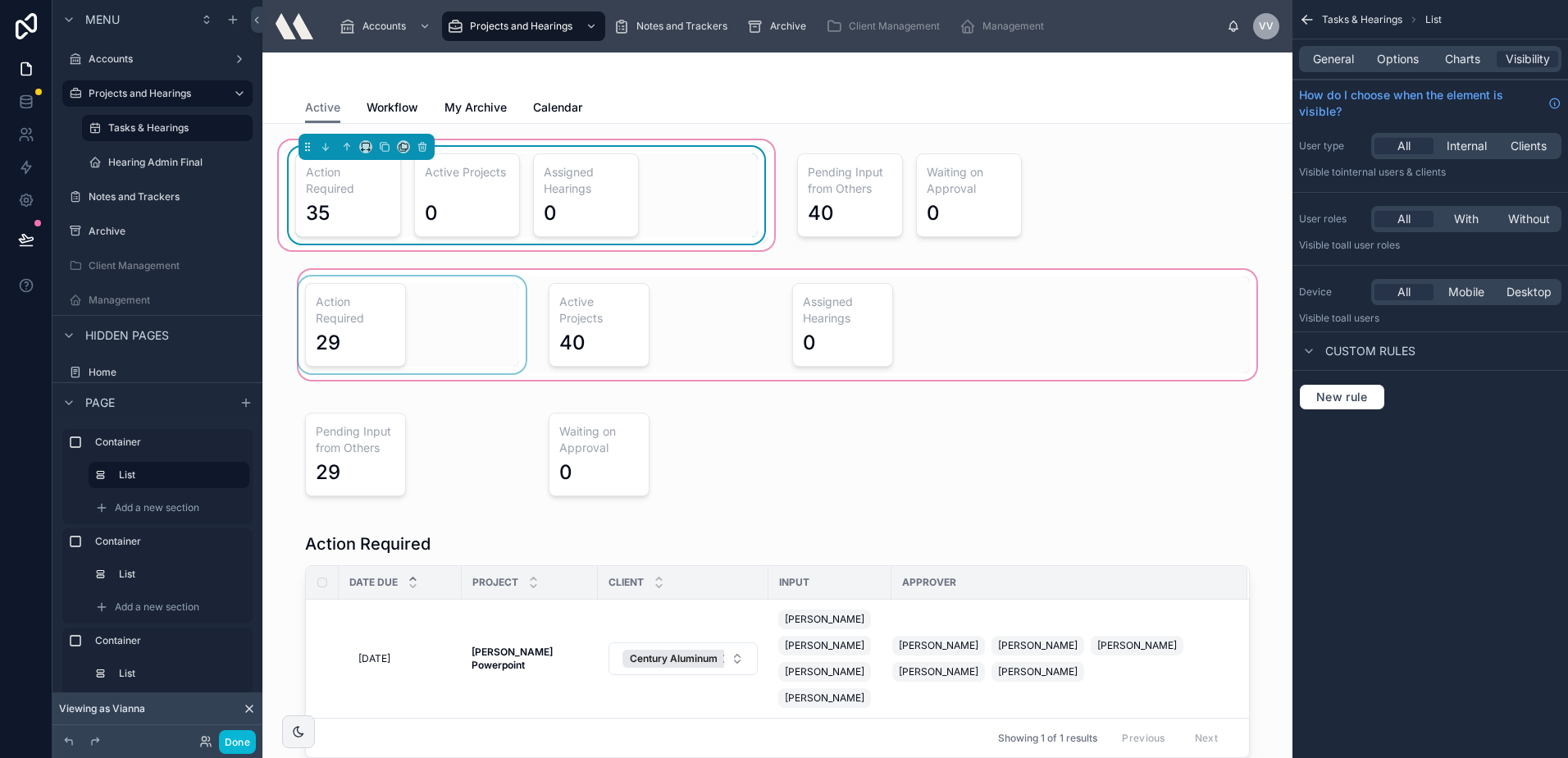
click at [374, 158] on div at bounding box center [366, 146] width 136 height 27
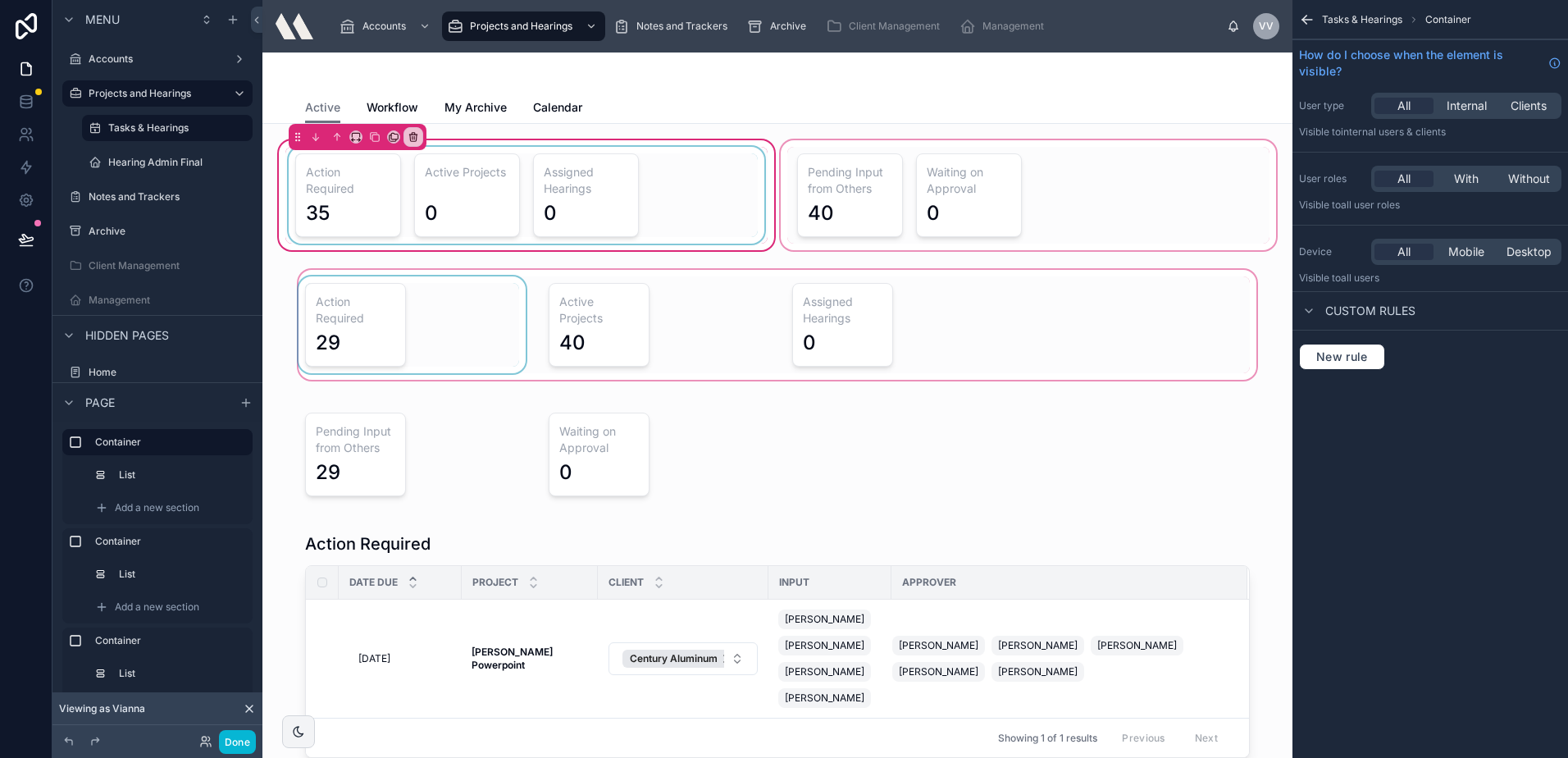
click at [778, 189] on div at bounding box center [1028, 194] width 502 height 117
click at [736, 195] on div at bounding box center [526, 195] width 482 height 97
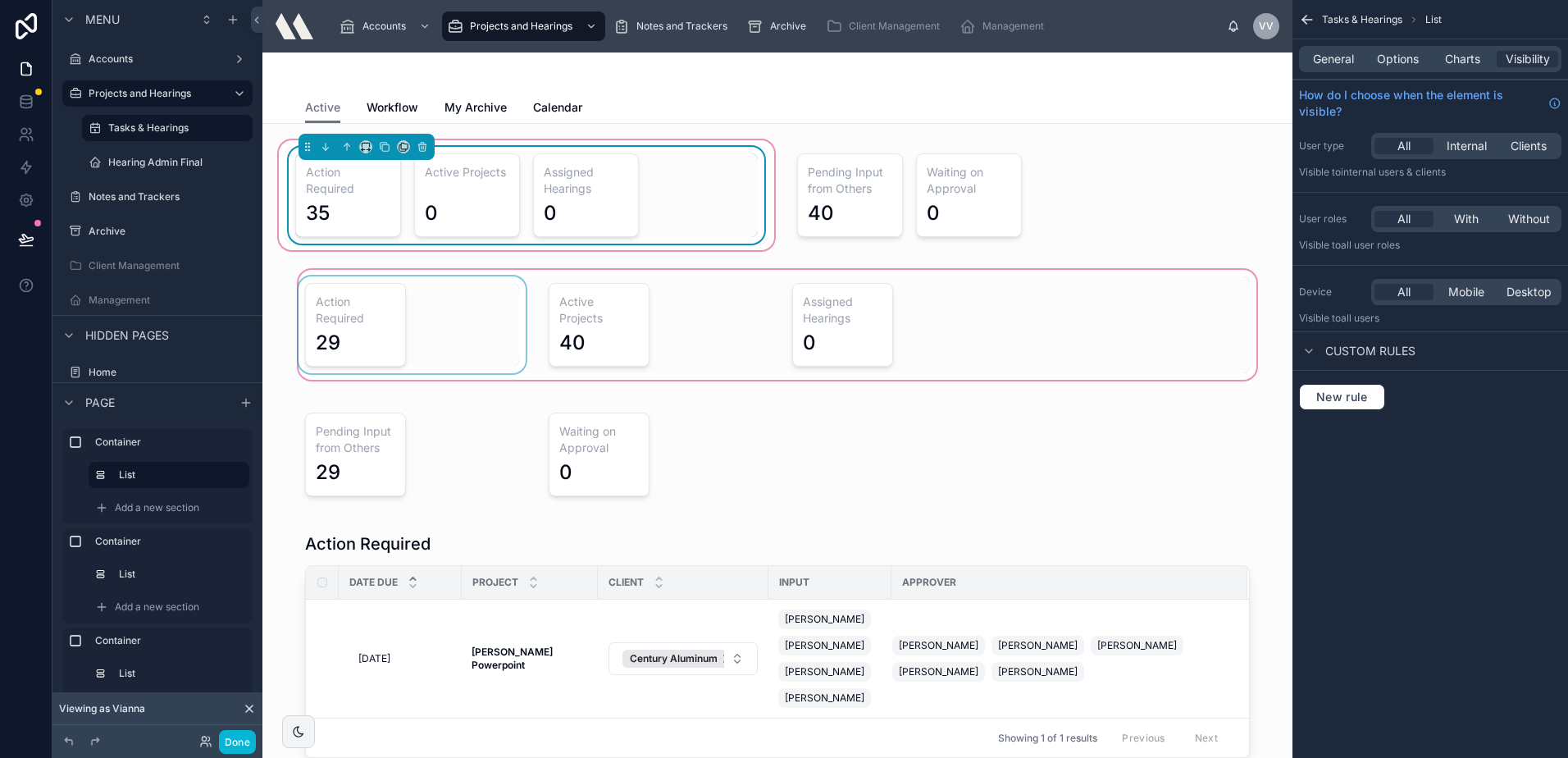
click at [1341, 49] on div "General Options Charts Visibility" at bounding box center [1430, 59] width 262 height 27
click at [1349, 49] on div "General Options Charts Visibility" at bounding box center [1430, 59] width 262 height 27
click at [1346, 58] on span "General" at bounding box center [1333, 59] width 41 height 17
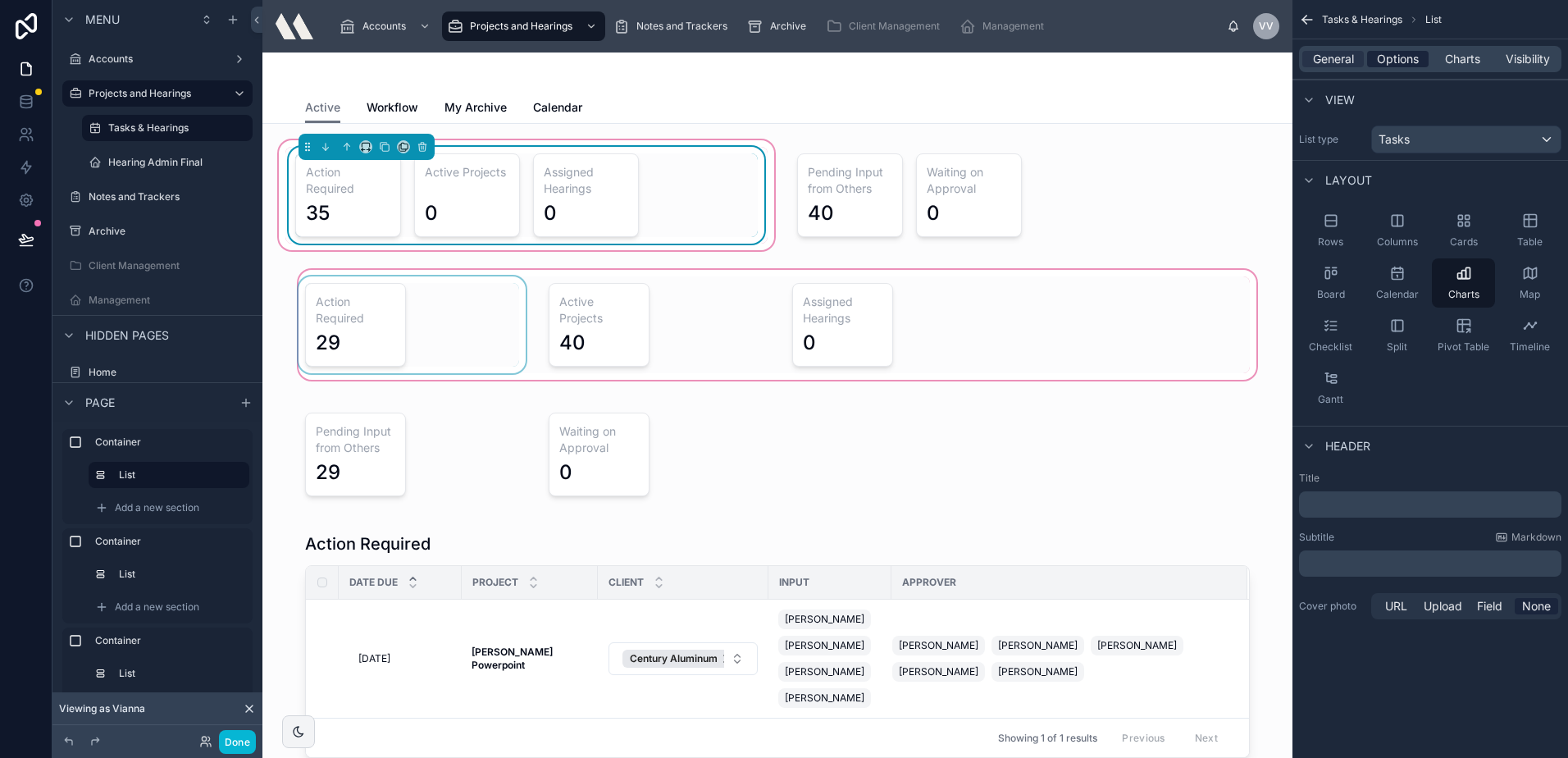
click at [1381, 61] on span "Options" at bounding box center [1397, 59] width 42 height 17
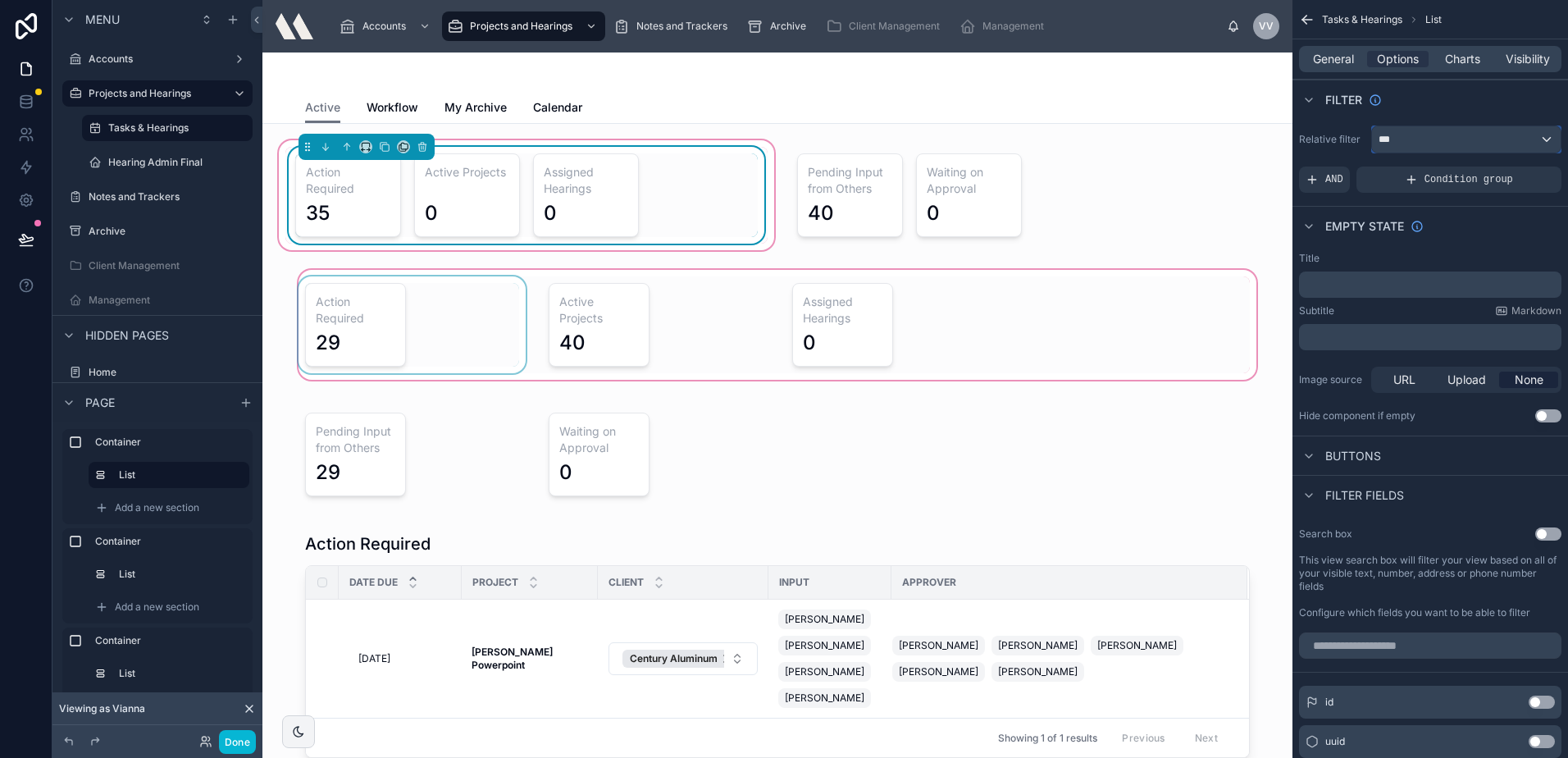
click at [1417, 135] on div "***" at bounding box center [1466, 139] width 189 height 27
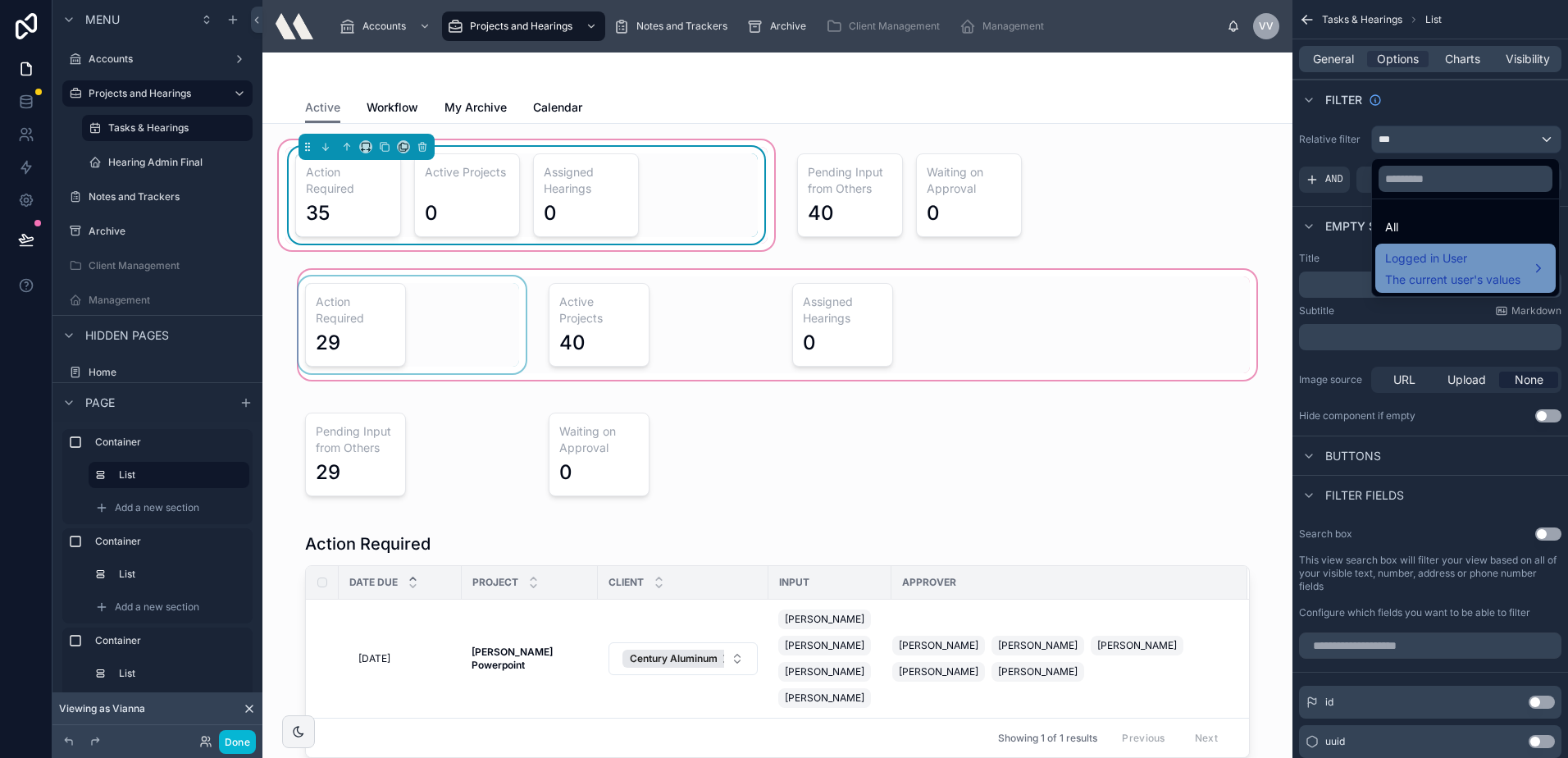
click at [1422, 261] on span "Logged in User" at bounding box center [1453, 258] width 135 height 20
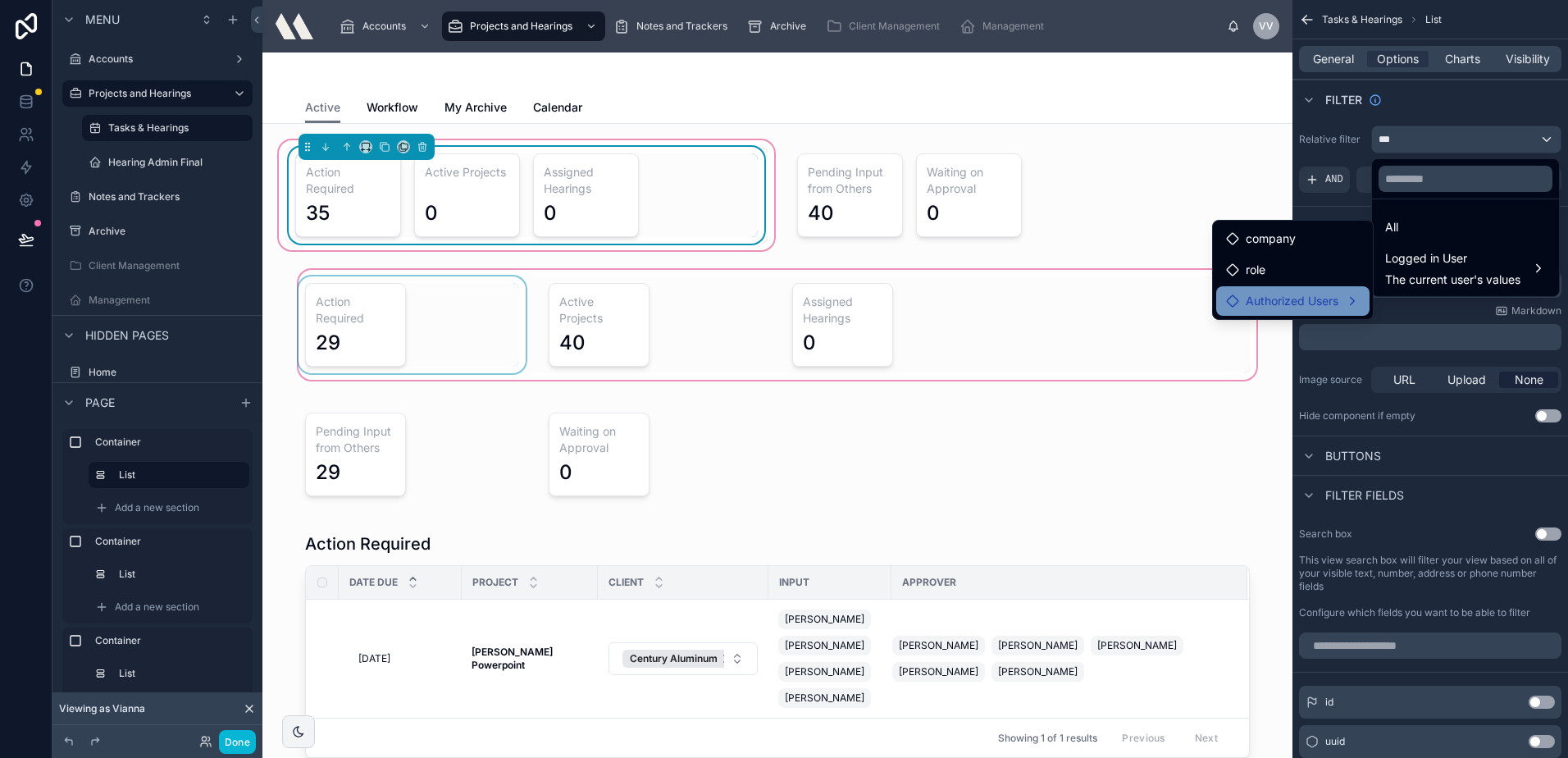
click at [1289, 290] on div "Authorized Users" at bounding box center [1293, 301] width 153 height 29
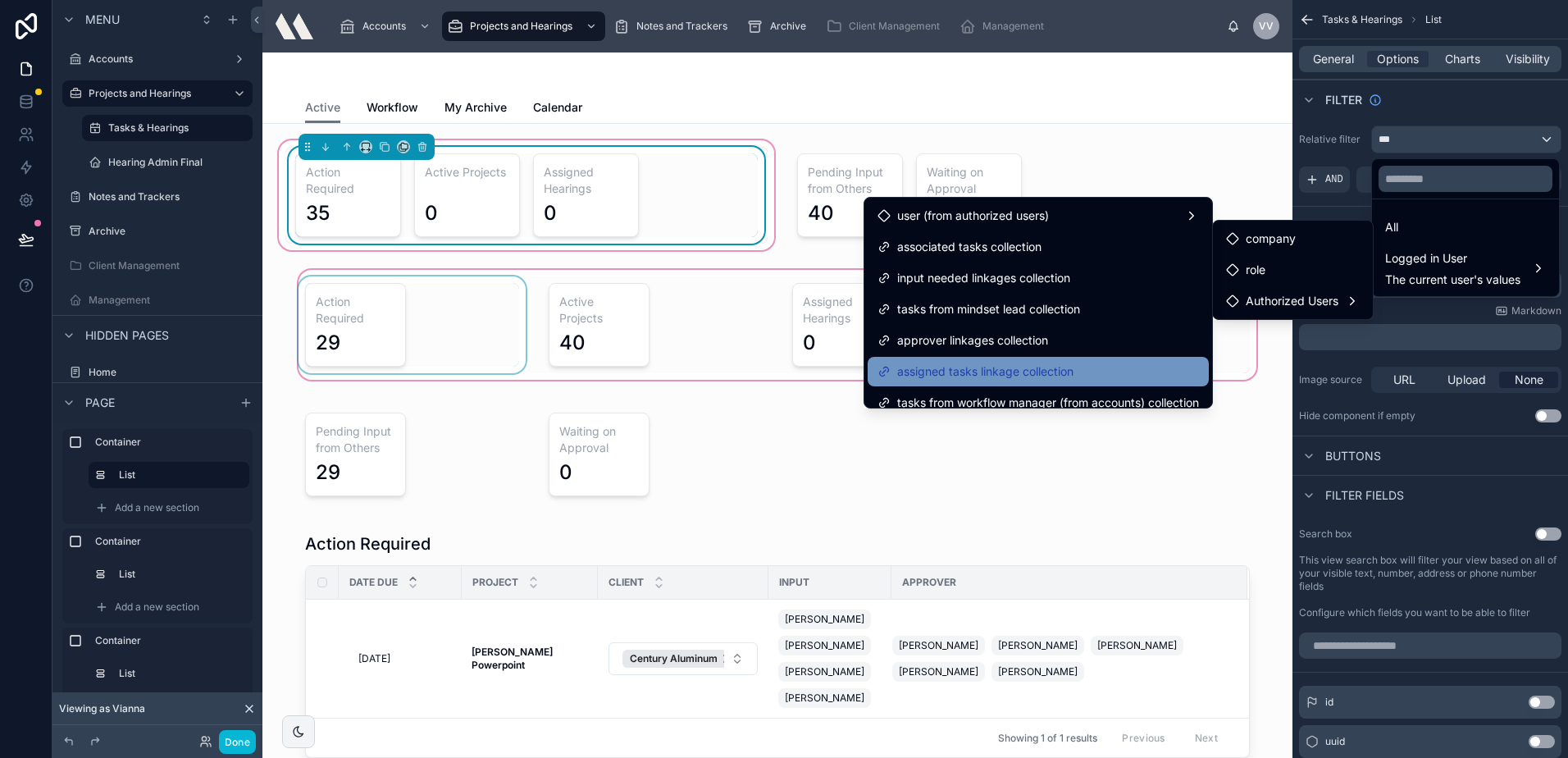
click at [1018, 371] on span "assigned tasks linkage collection" at bounding box center [986, 371] width 177 height 20
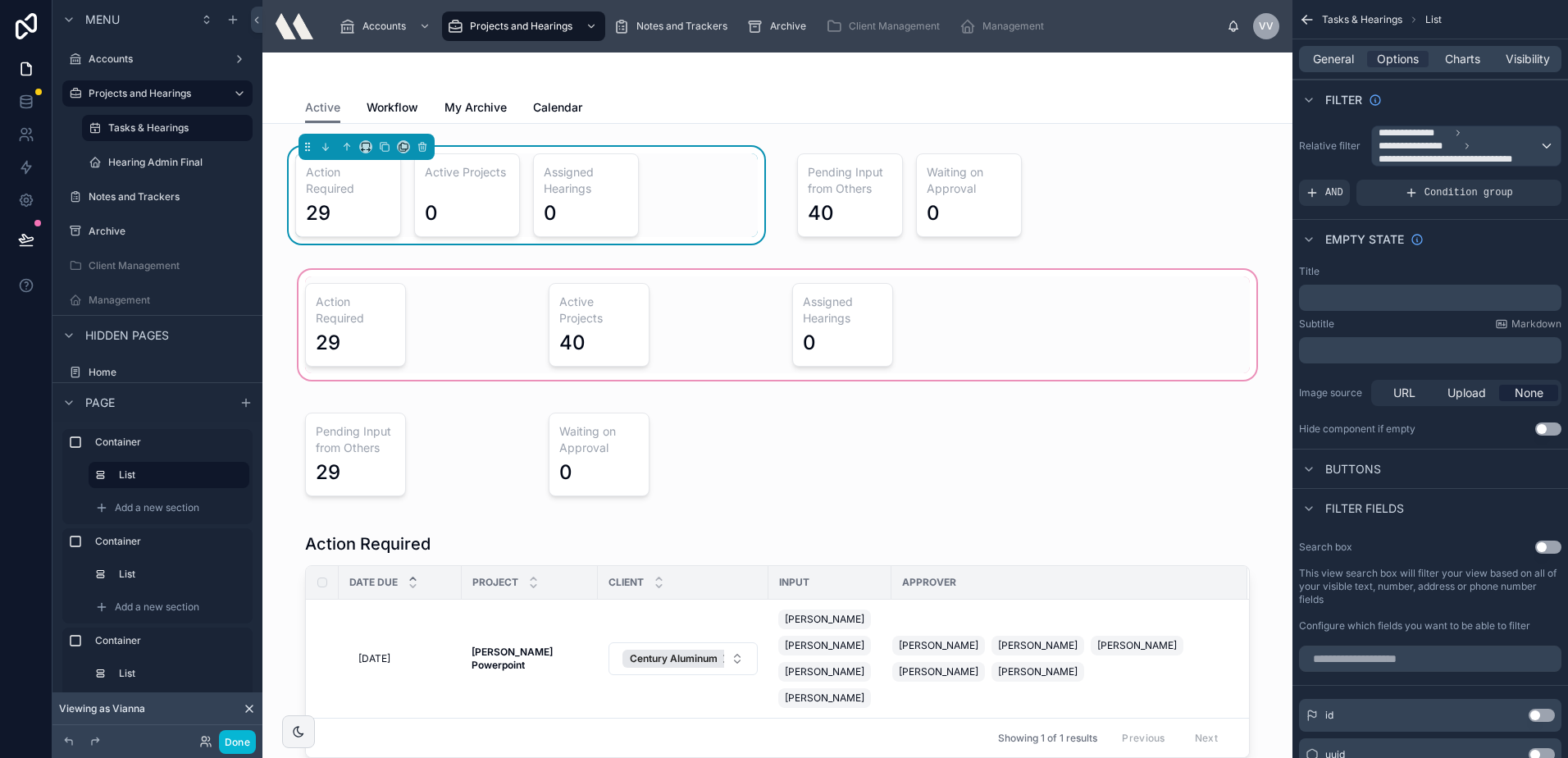
click at [492, 324] on div at bounding box center [778, 324] width 1003 height 117
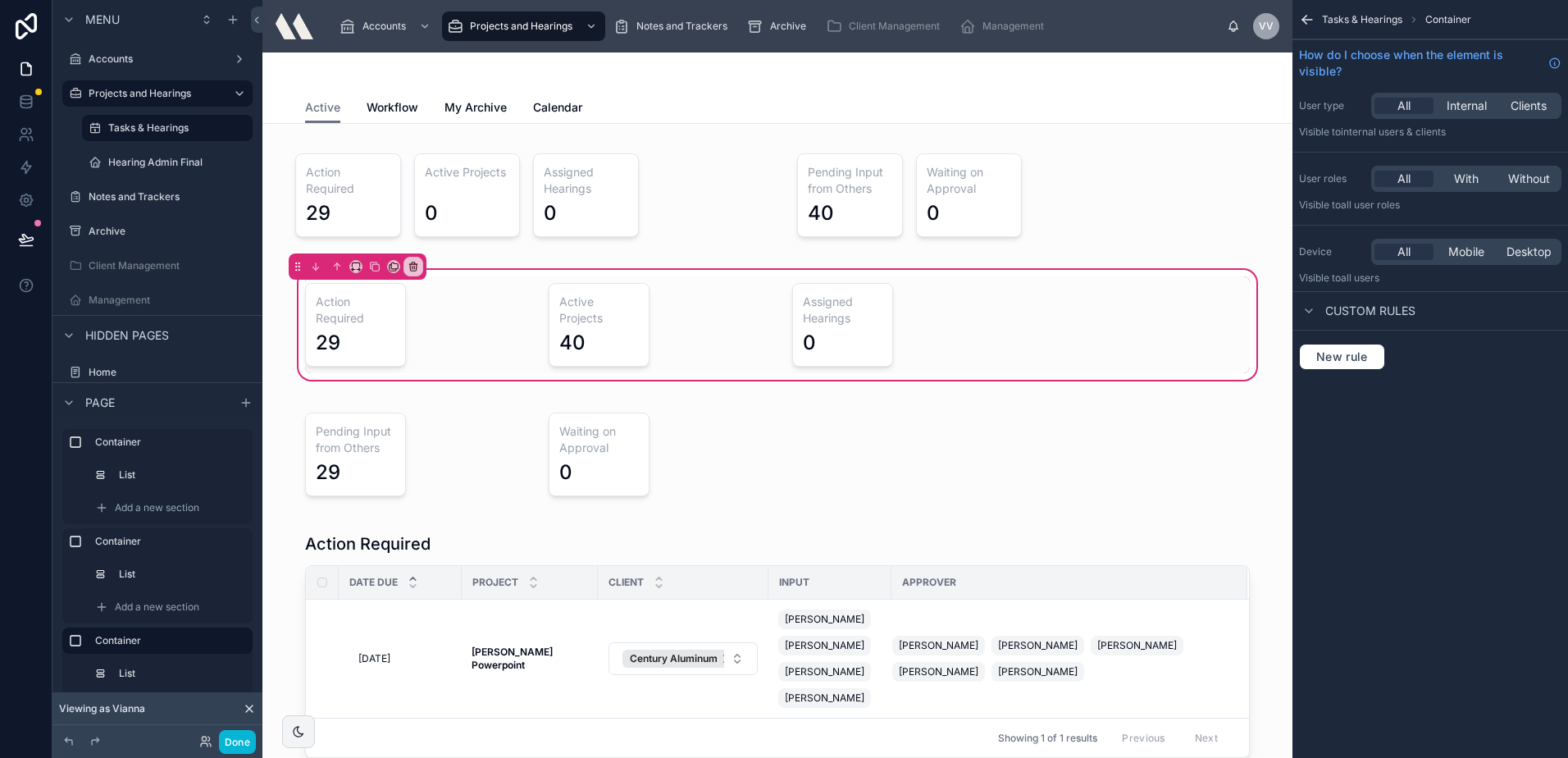
click at [1298, 16] on div "Tasks & Hearings Container" at bounding box center [1430, 20] width 276 height 39
click at [1299, 13] on icon "scrollable content" at bounding box center [1307, 20] width 17 height 17
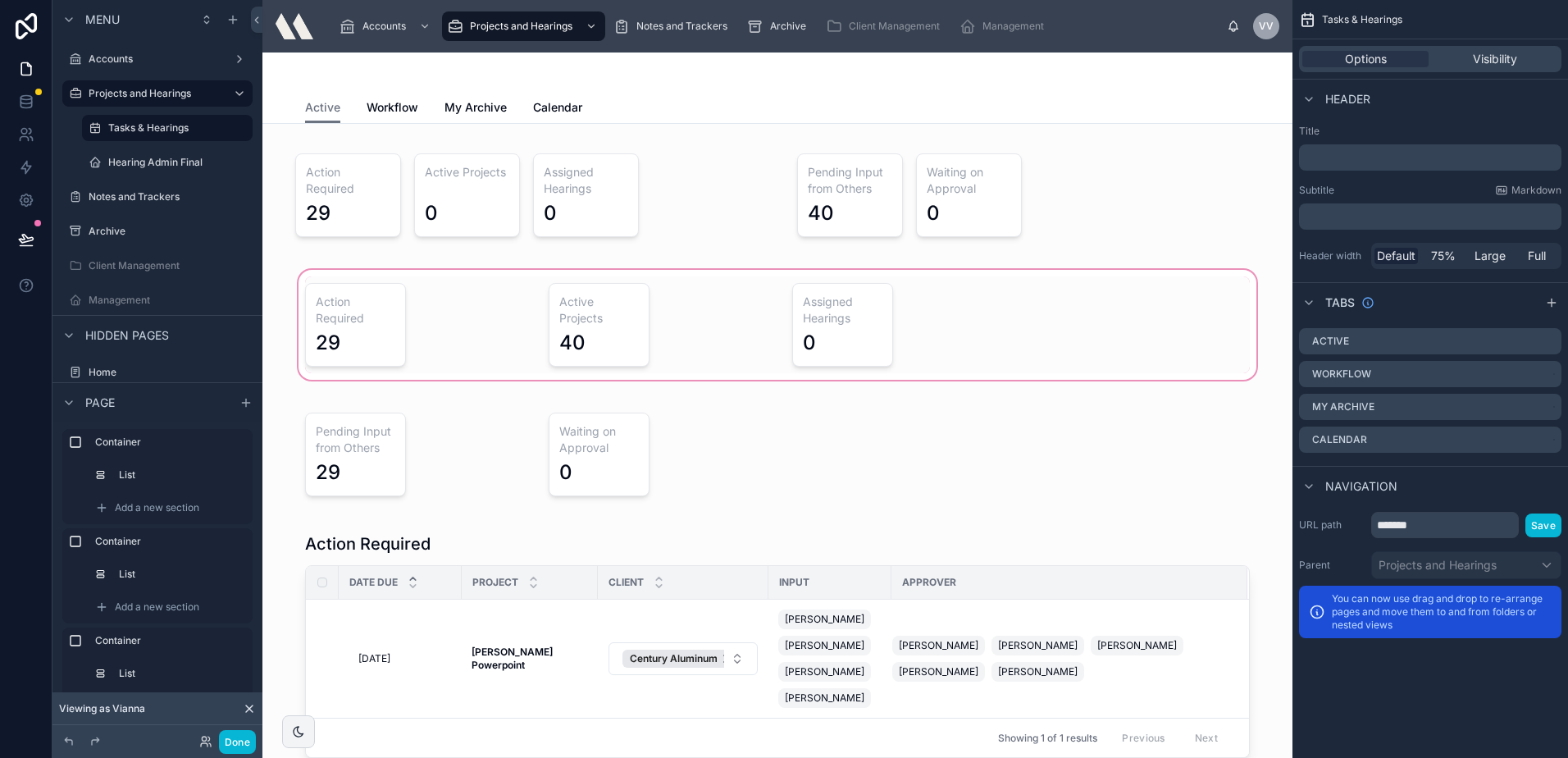
click at [1035, 301] on div at bounding box center [778, 324] width 1003 height 117
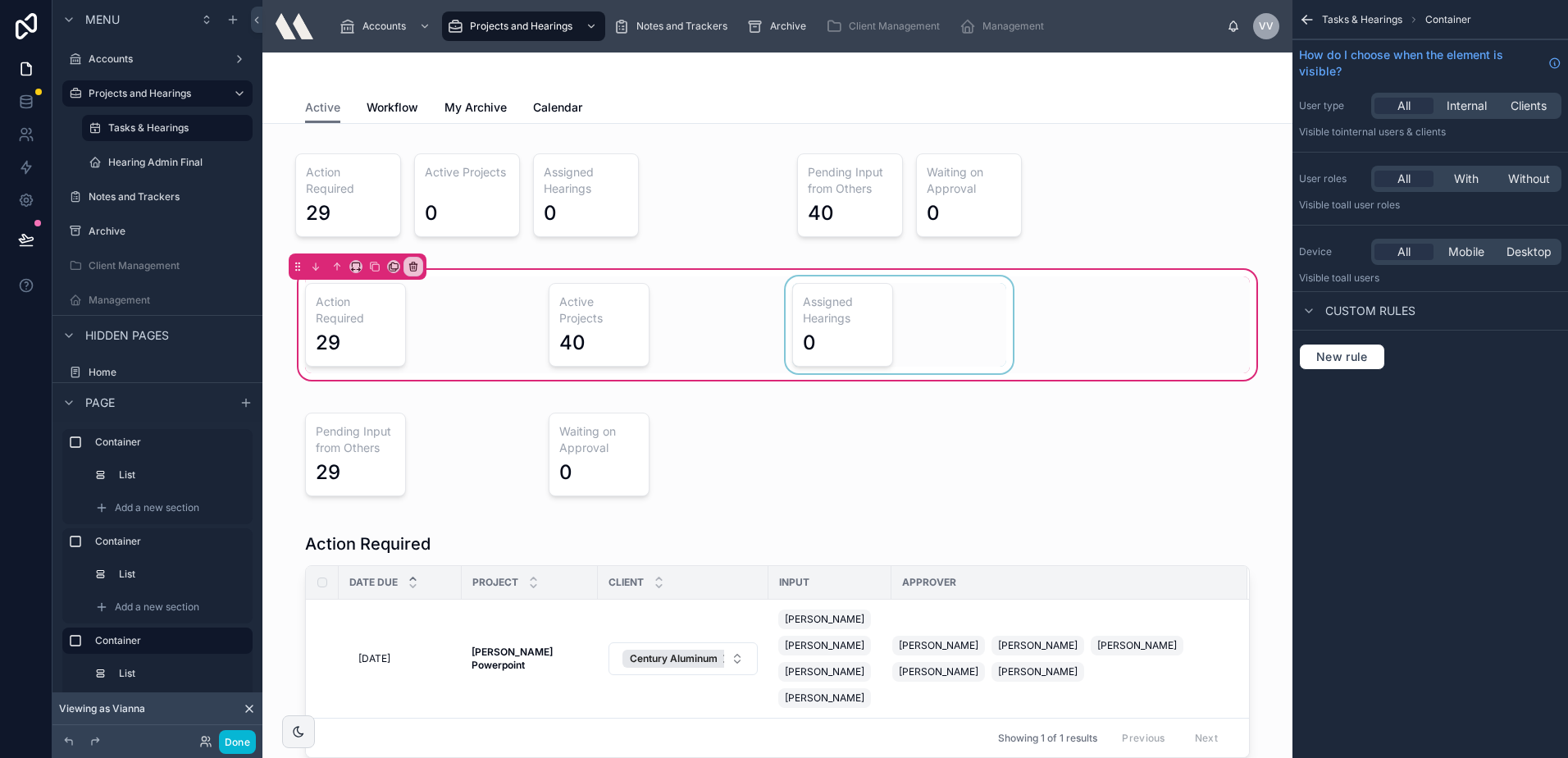
click at [995, 300] on div at bounding box center [899, 324] width 234 height 97
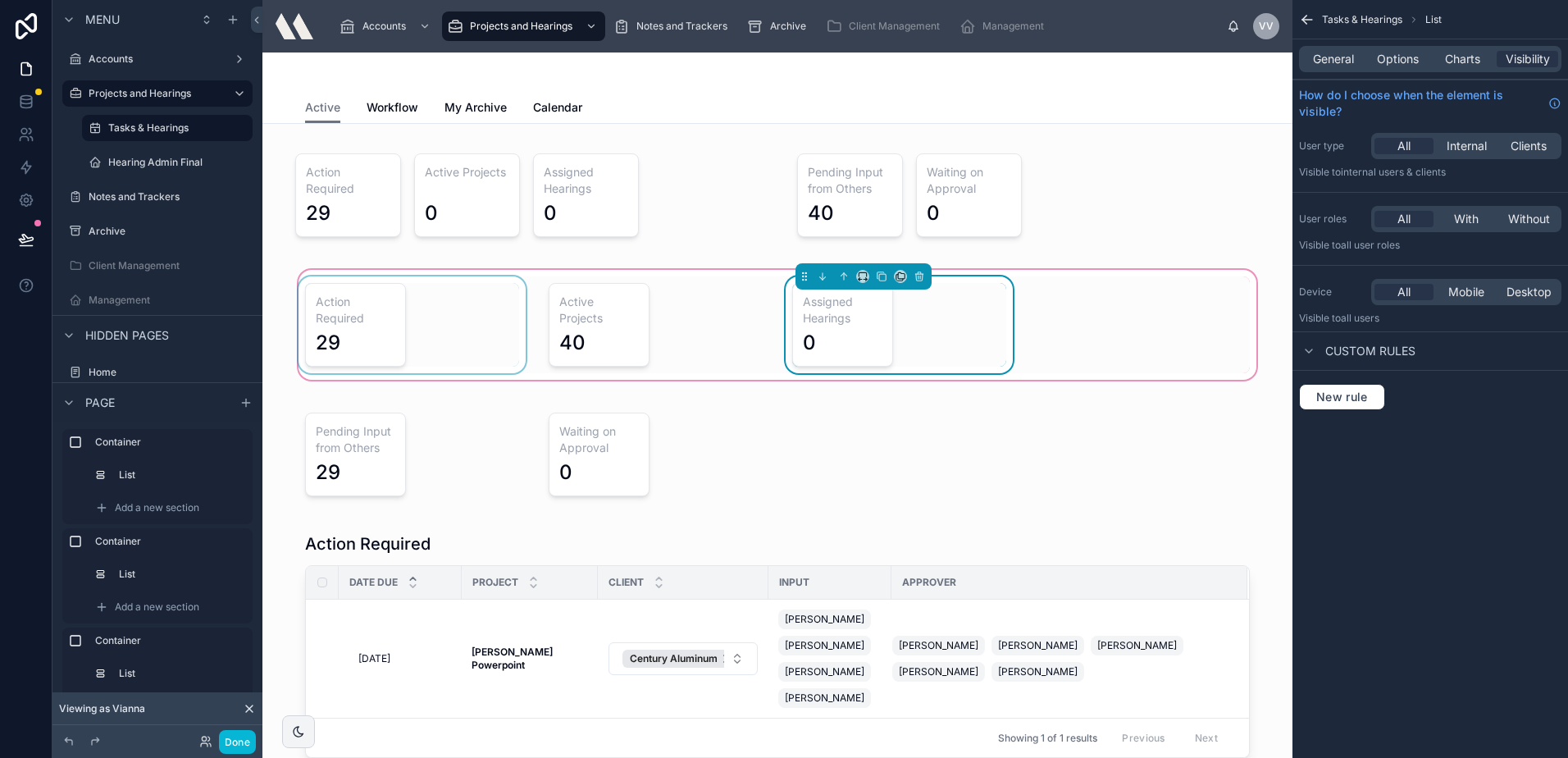
click at [406, 325] on div at bounding box center [412, 324] width 234 height 97
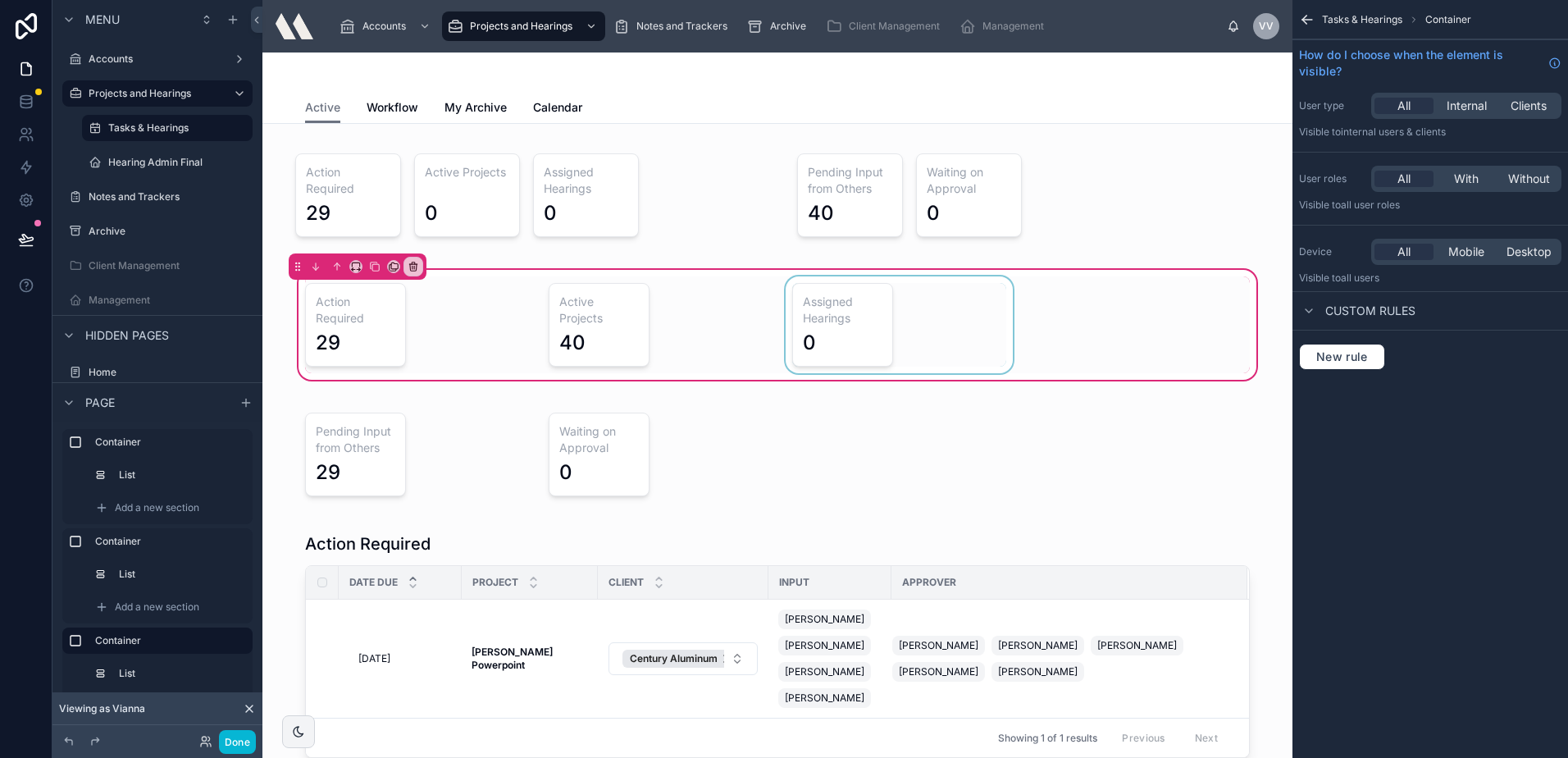
click at [1307, 21] on icon "scrollable content" at bounding box center [1307, 20] width 17 height 17
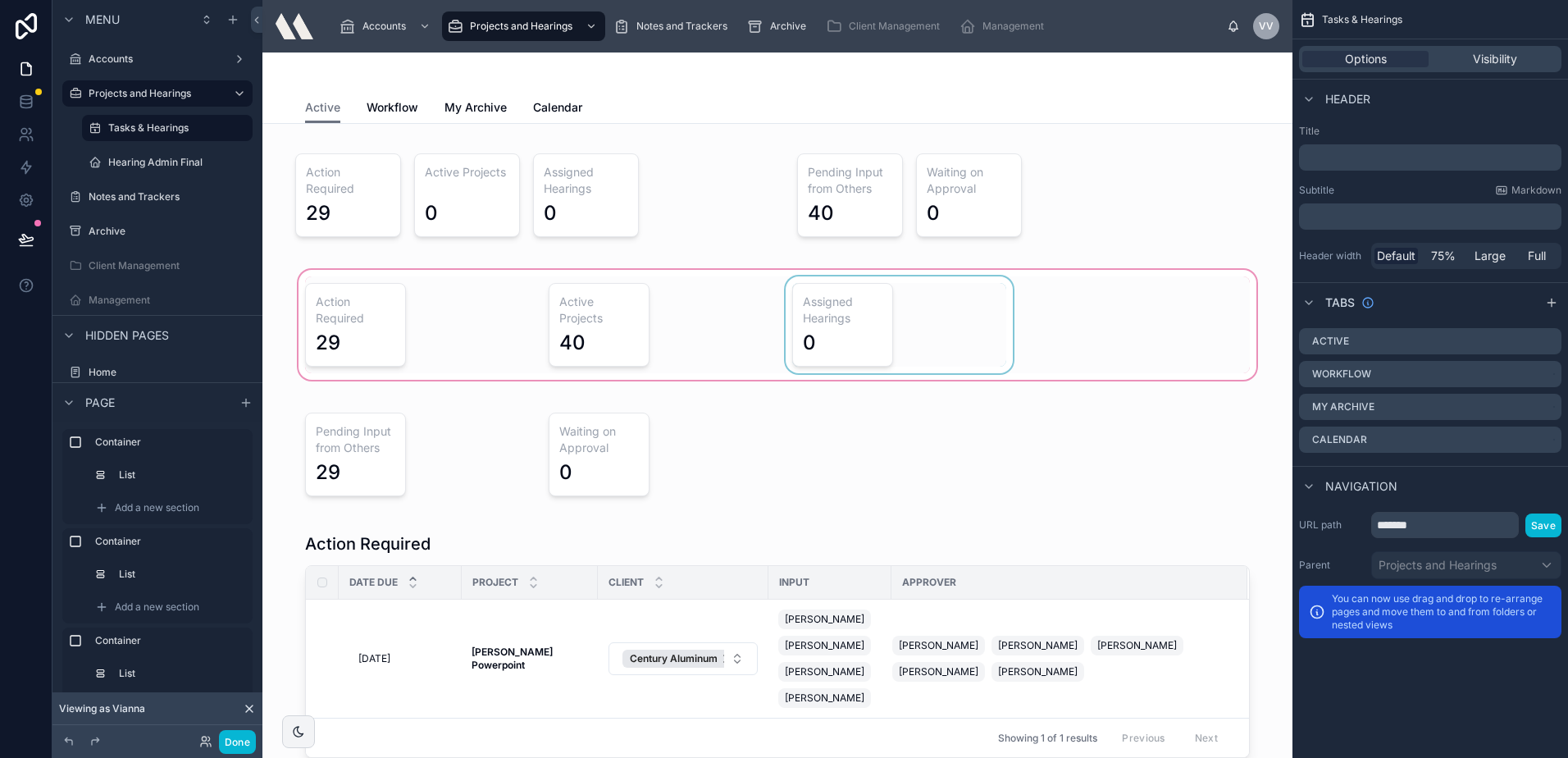
click at [481, 299] on div at bounding box center [778, 324] width 1003 height 117
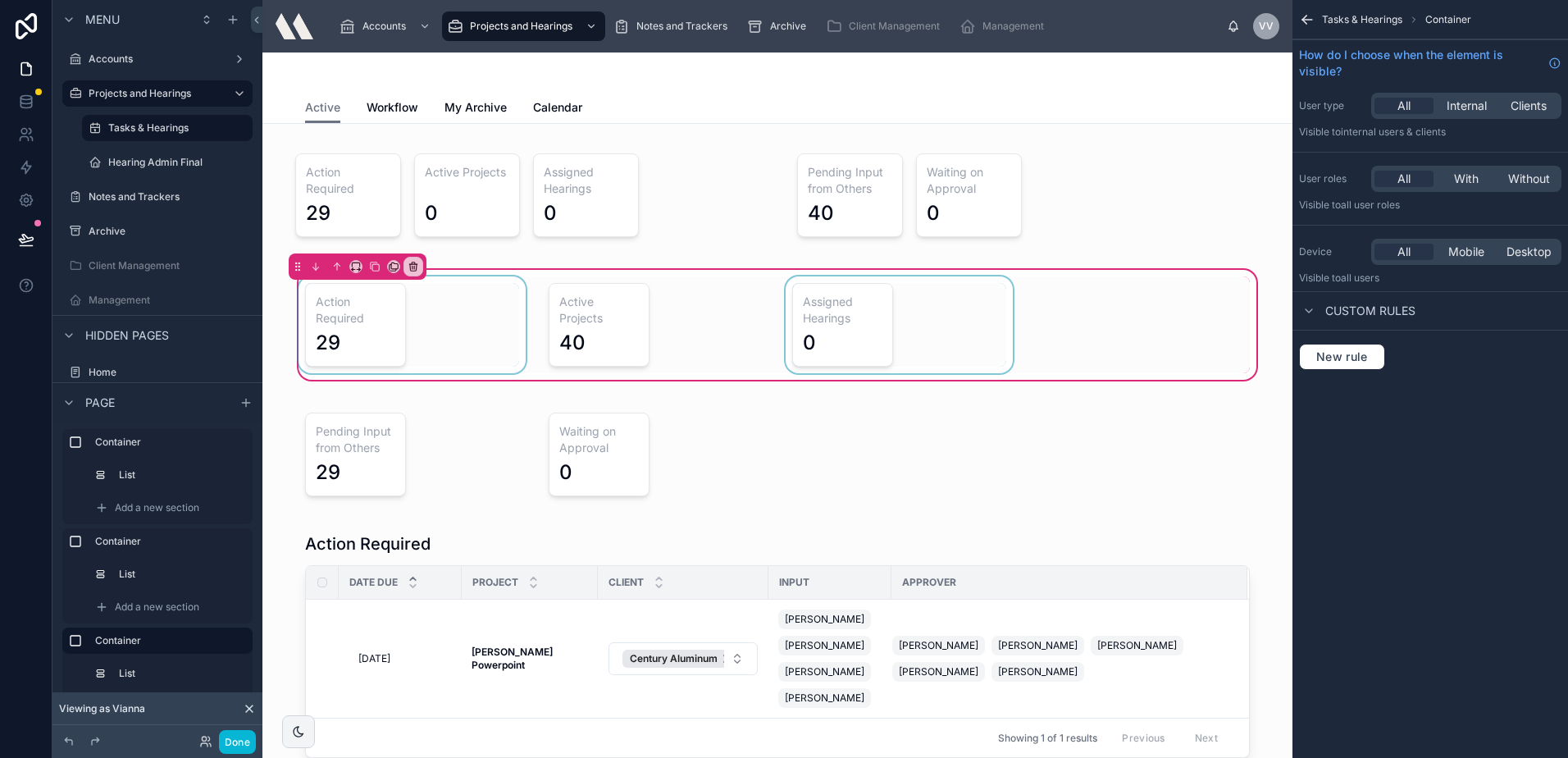
click at [479, 299] on div at bounding box center [412, 324] width 234 height 97
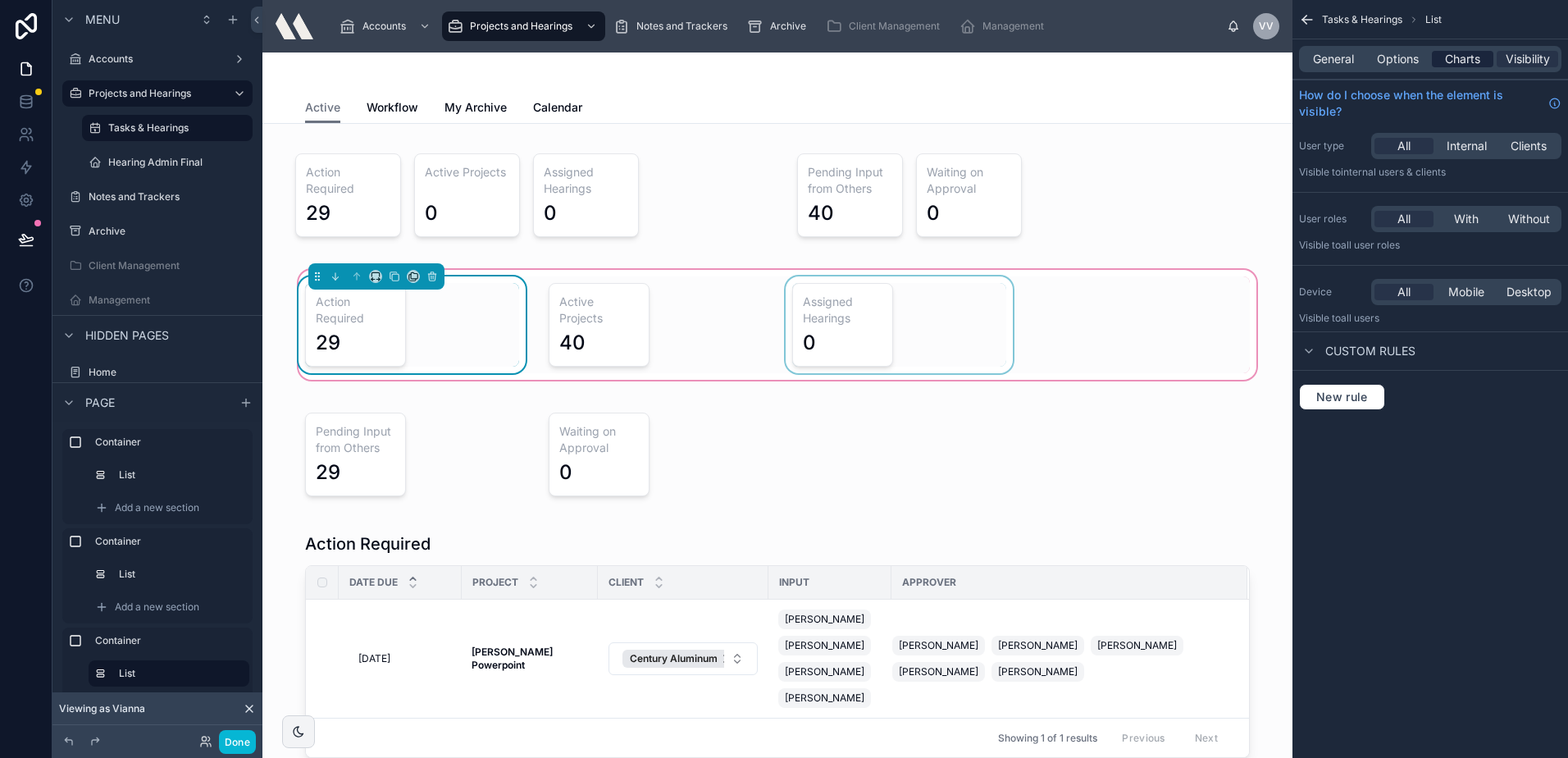
click at [1436, 62] on div "Charts" at bounding box center [1462, 59] width 62 height 17
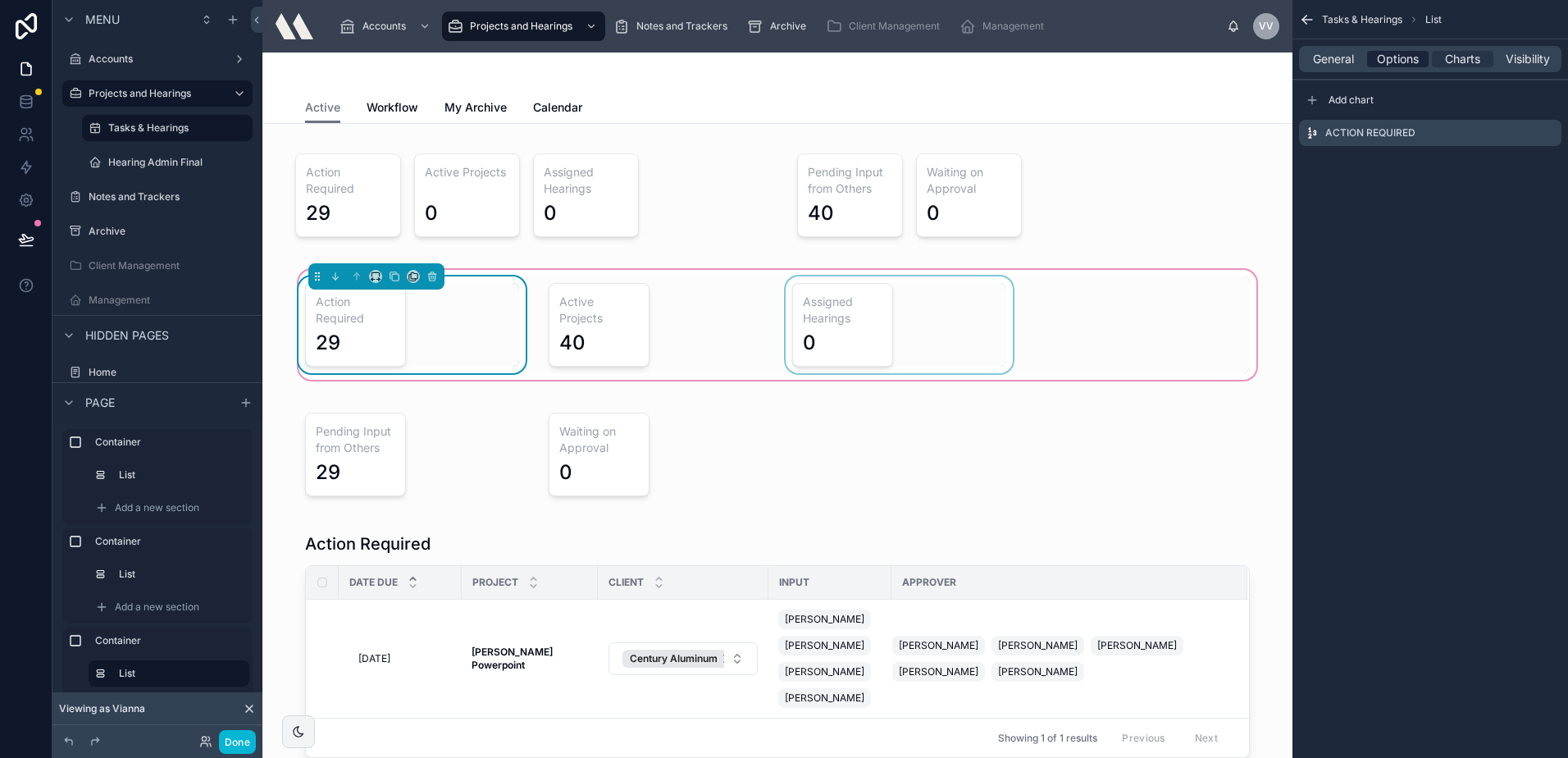
click at [1398, 56] on span "Options" at bounding box center [1397, 59] width 42 height 17
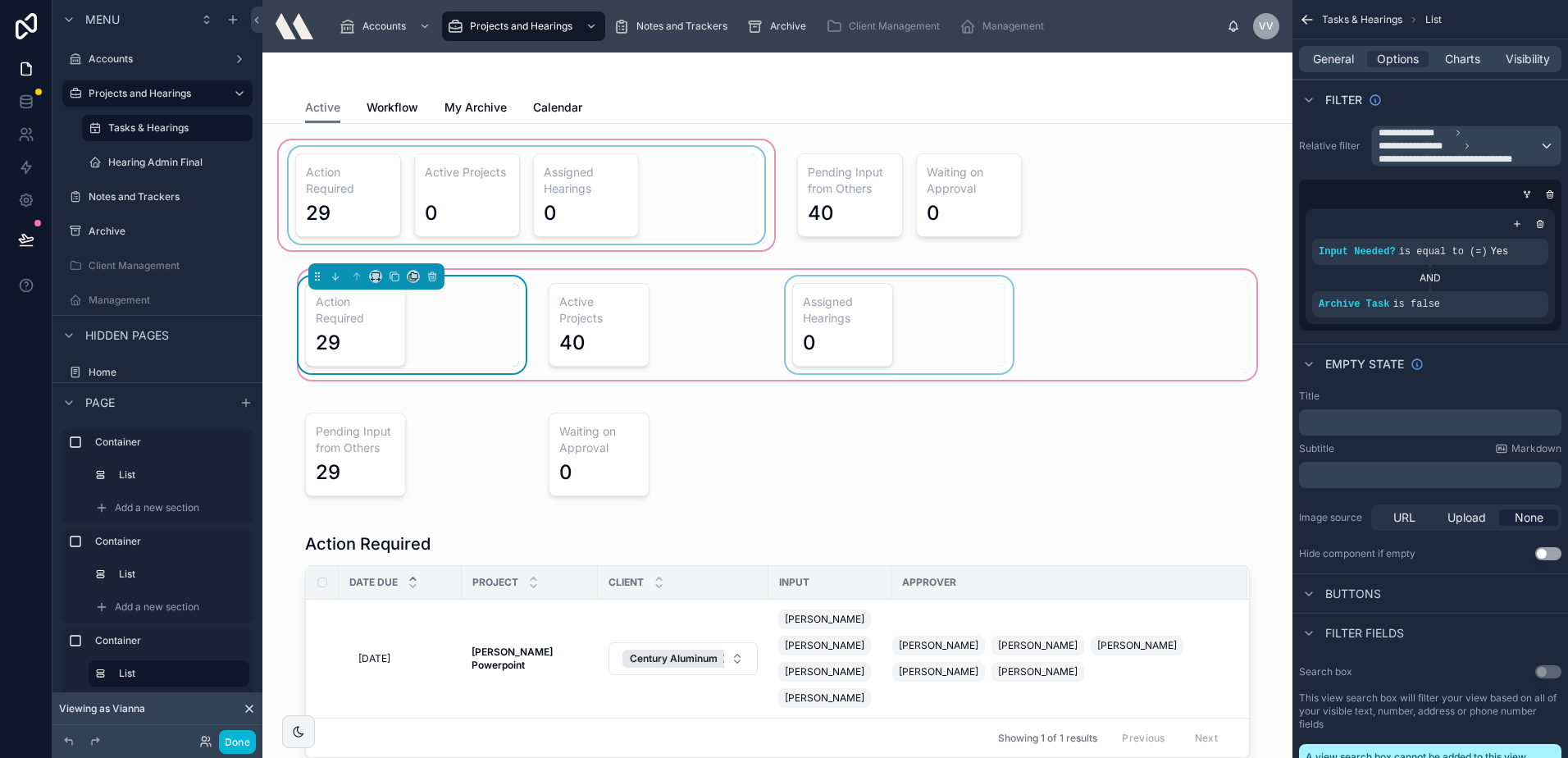
click at [390, 217] on div at bounding box center [526, 194] width 502 height 117
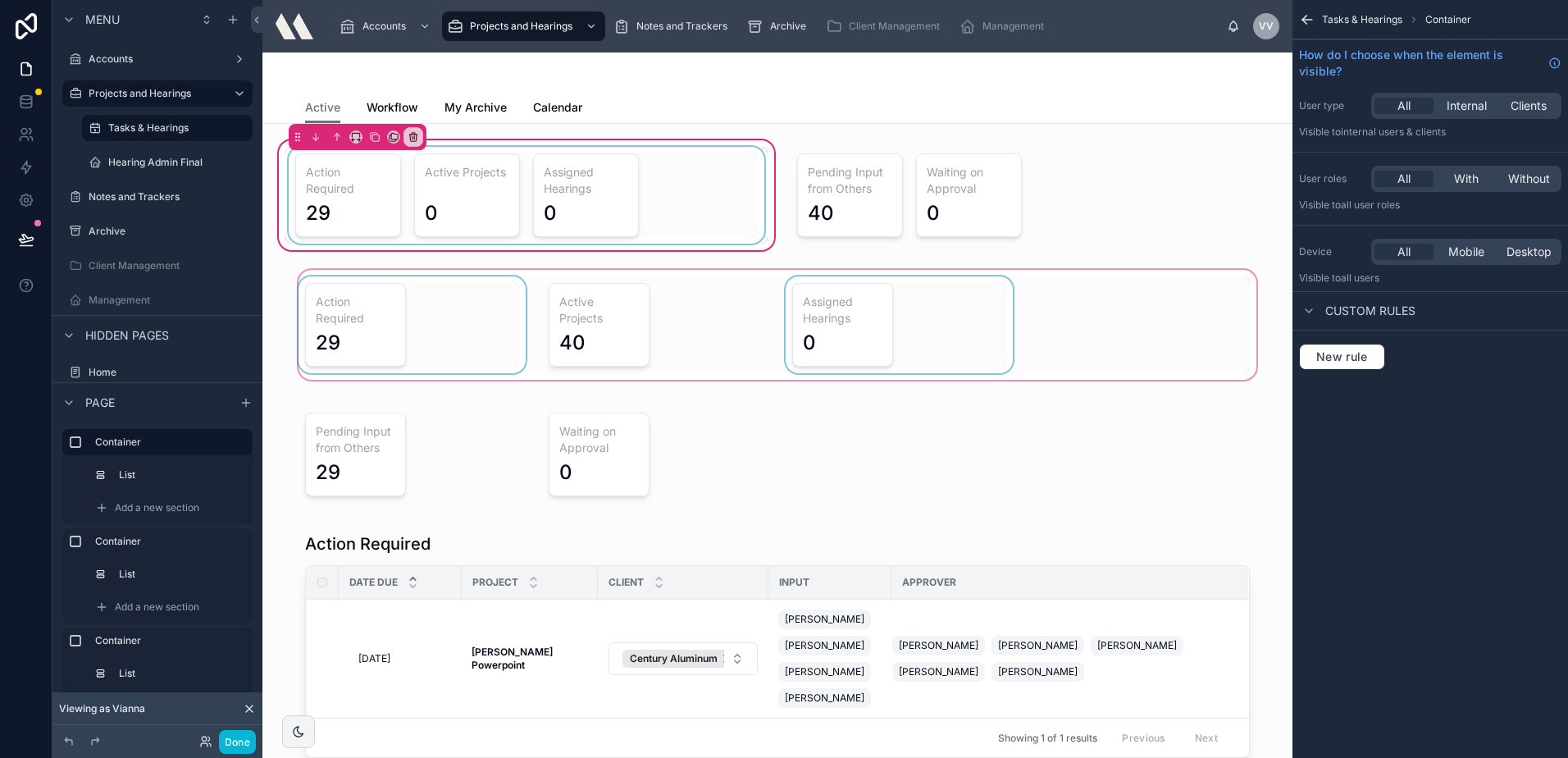
click at [386, 161] on div at bounding box center [526, 195] width 482 height 97
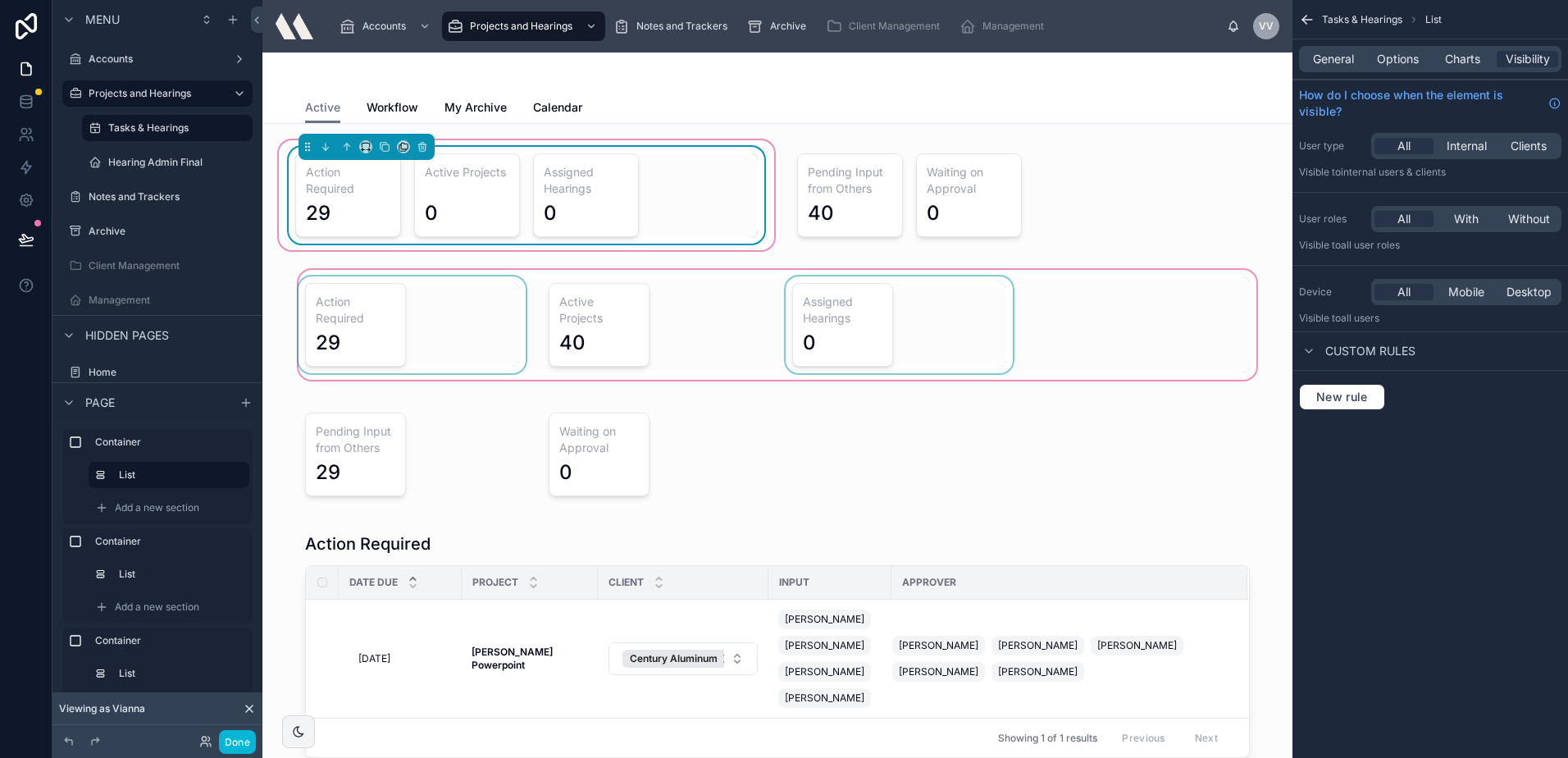
click at [381, 157] on div at bounding box center [366, 146] width 136 height 27
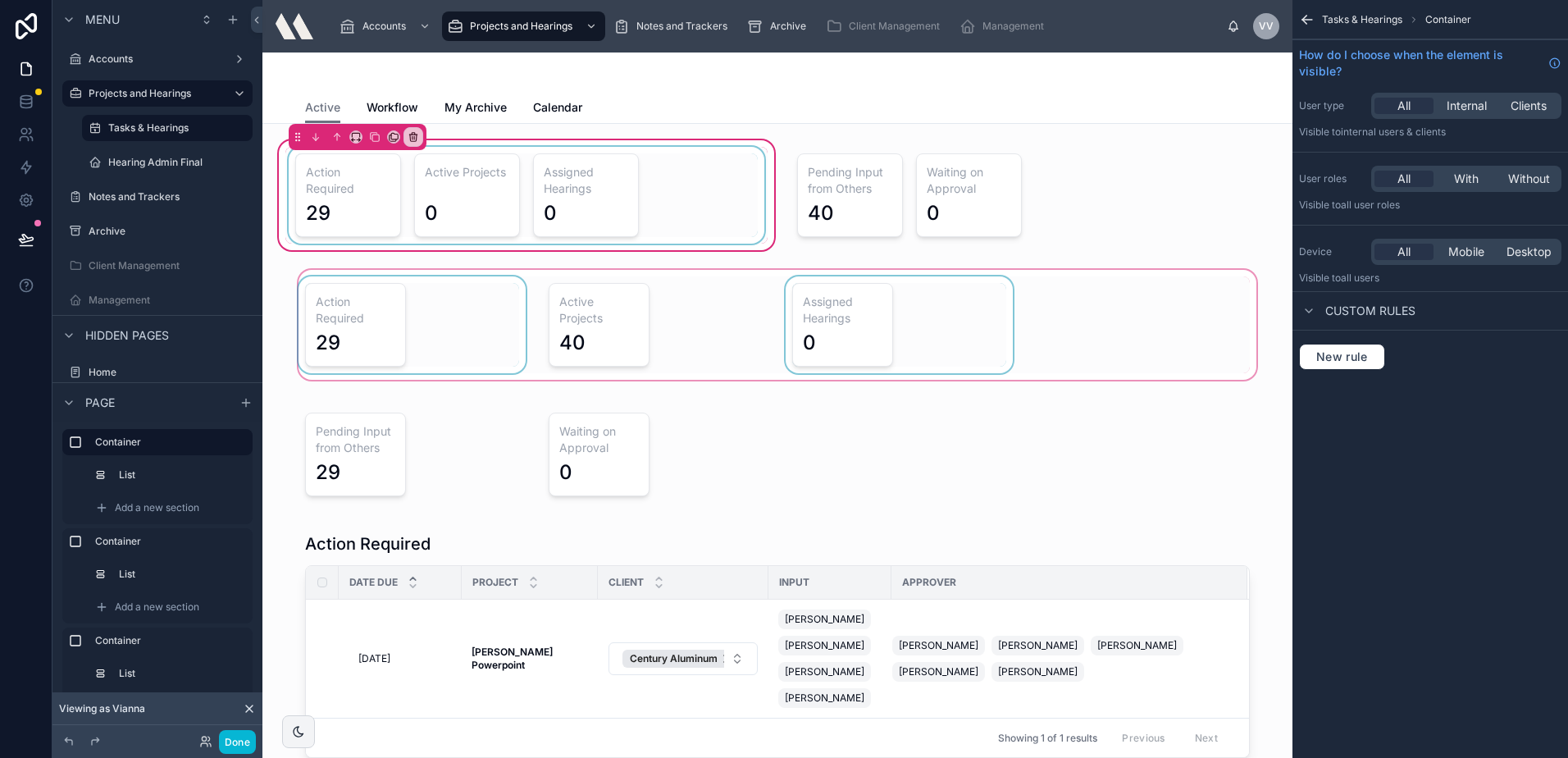
click at [373, 170] on div at bounding box center [526, 195] width 482 height 97
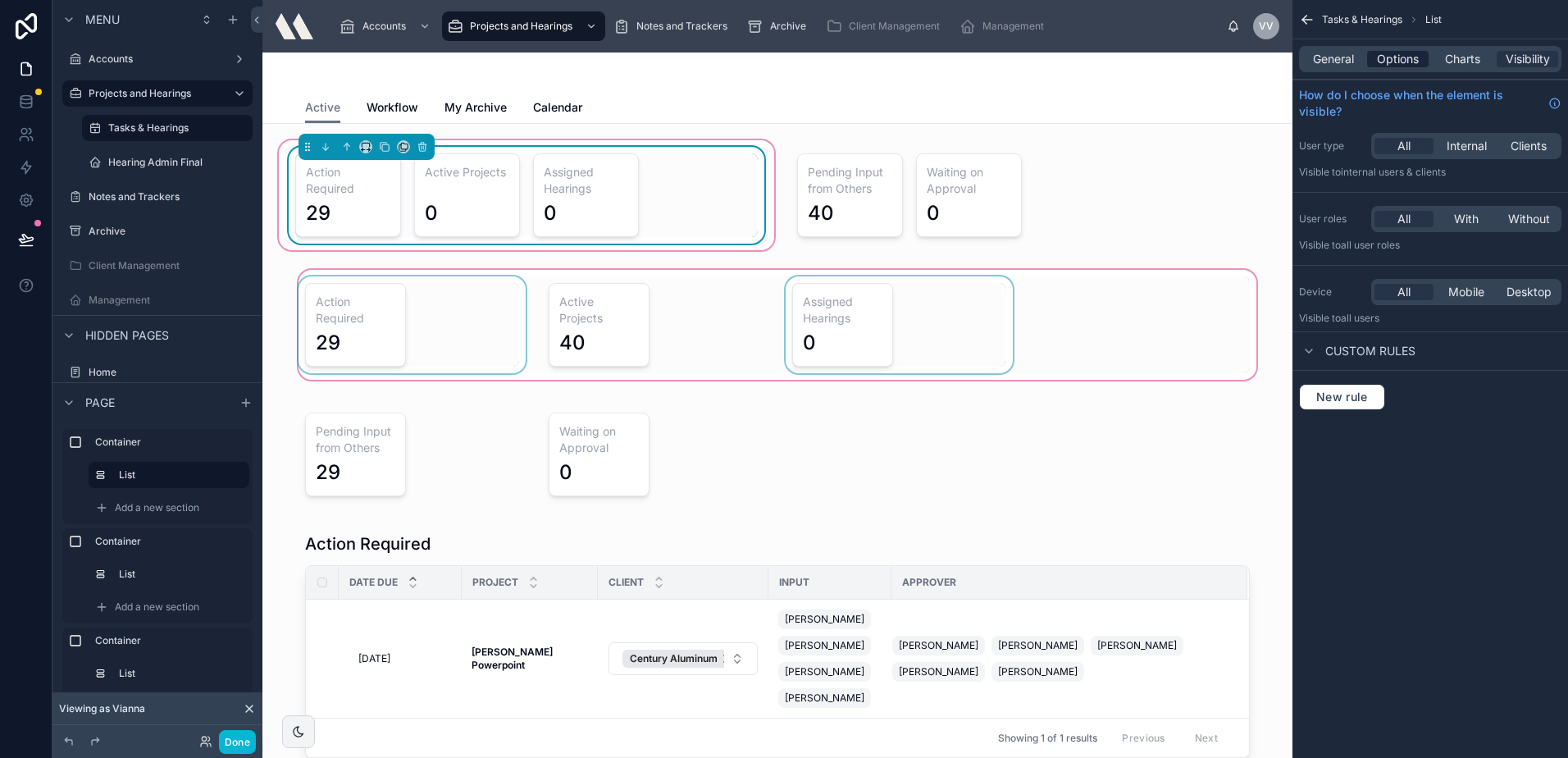
click at [1410, 57] on span "Options" at bounding box center [1397, 59] width 42 height 17
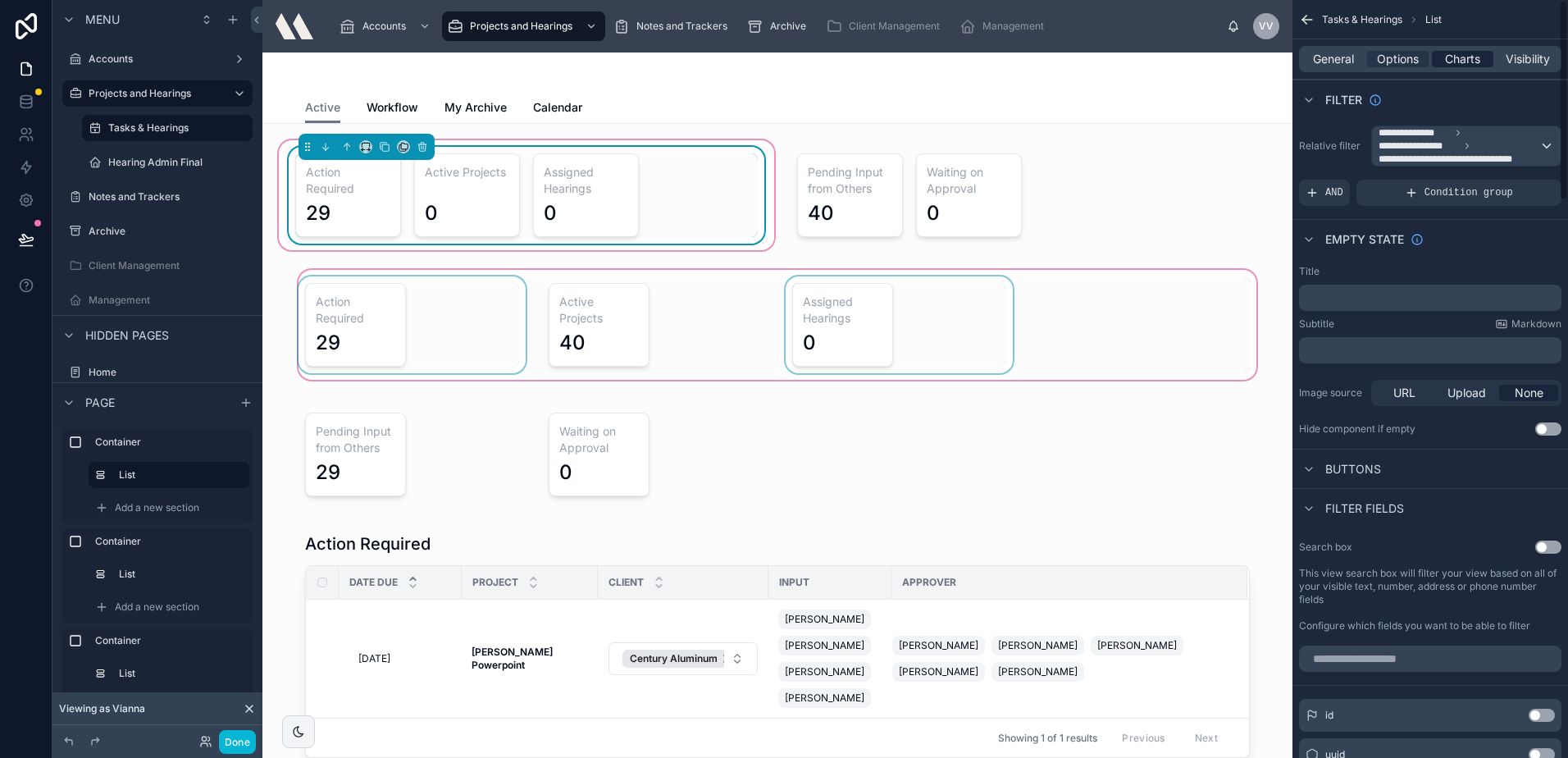
click at [1466, 58] on span "Charts" at bounding box center [1463, 59] width 35 height 17
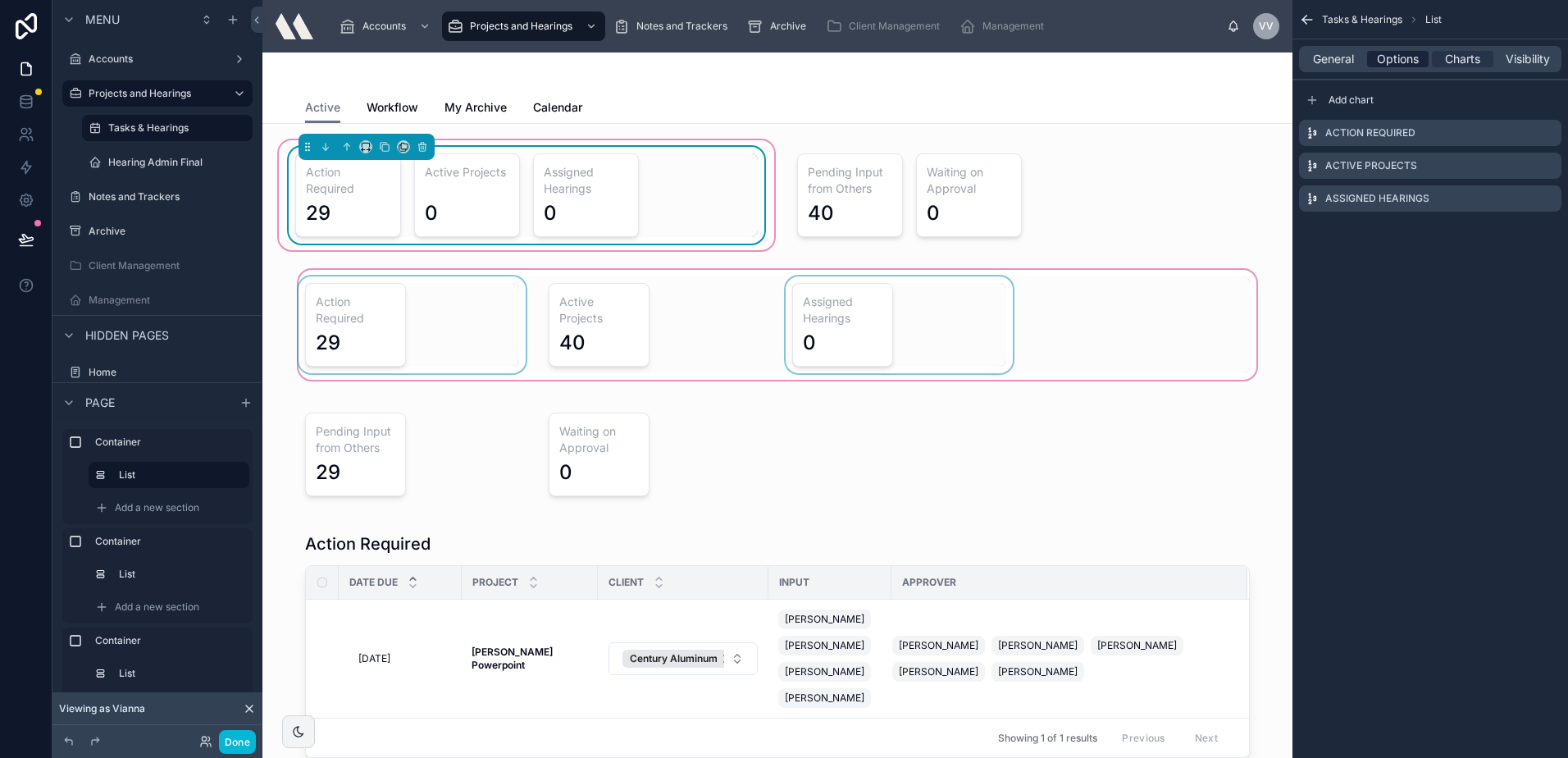
click at [1405, 58] on span "Options" at bounding box center [1397, 59] width 42 height 17
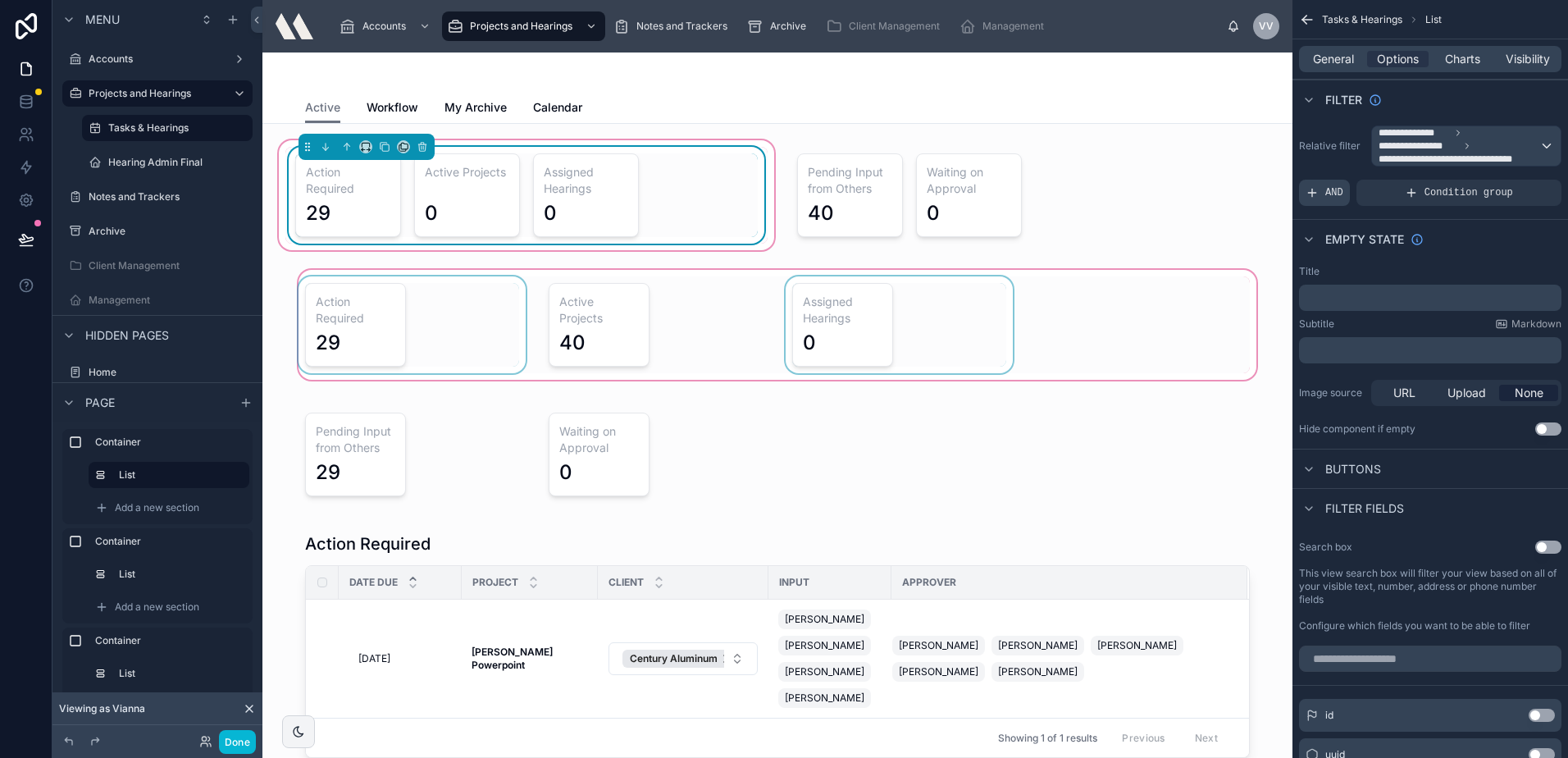
click at [1324, 193] on div "AND" at bounding box center [1325, 192] width 51 height 27
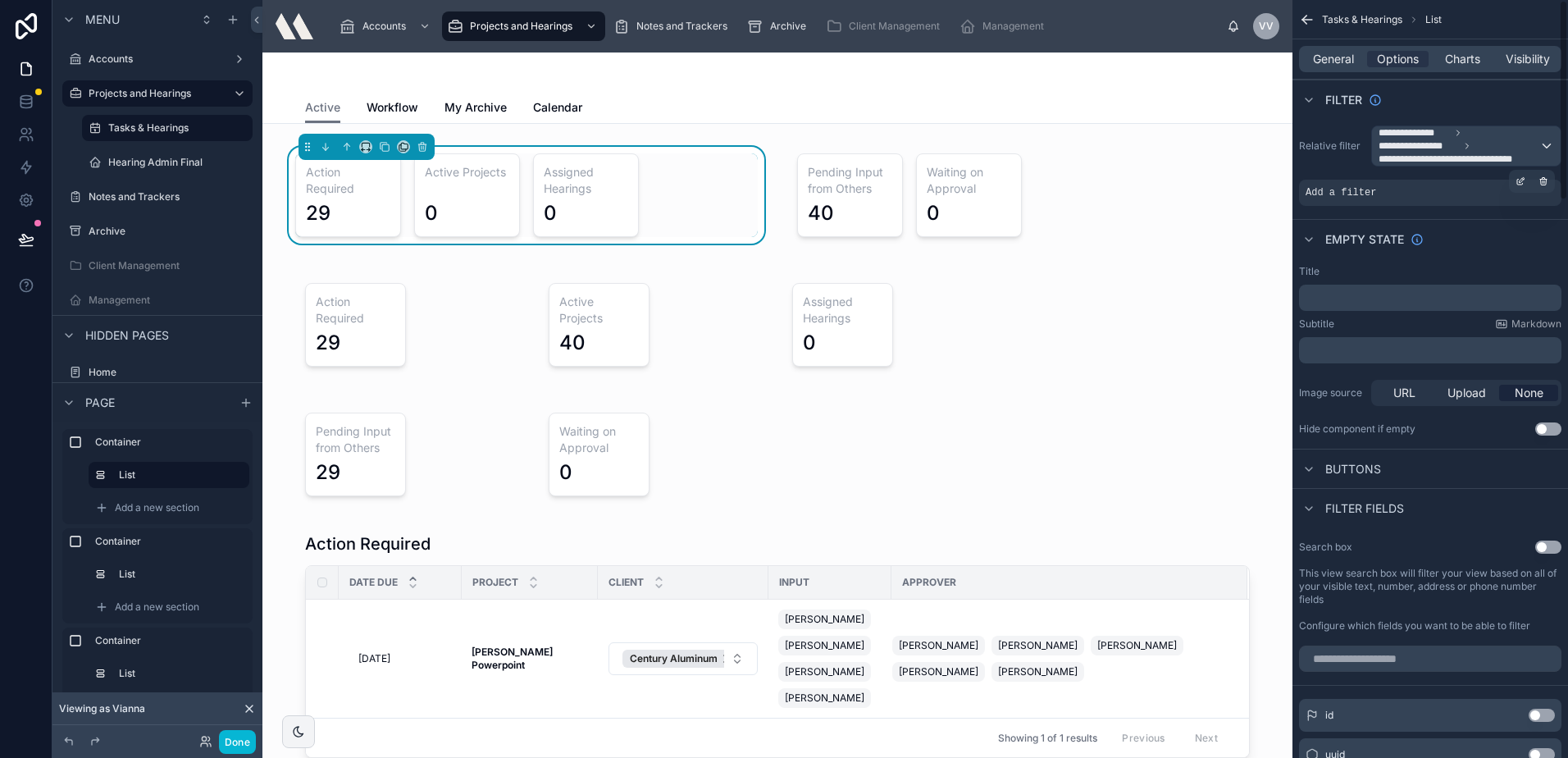
click at [1374, 193] on div "Add a filter" at bounding box center [1430, 192] width 262 height 27
click at [1521, 185] on icon "scrollable content" at bounding box center [1520, 183] width 6 height 6
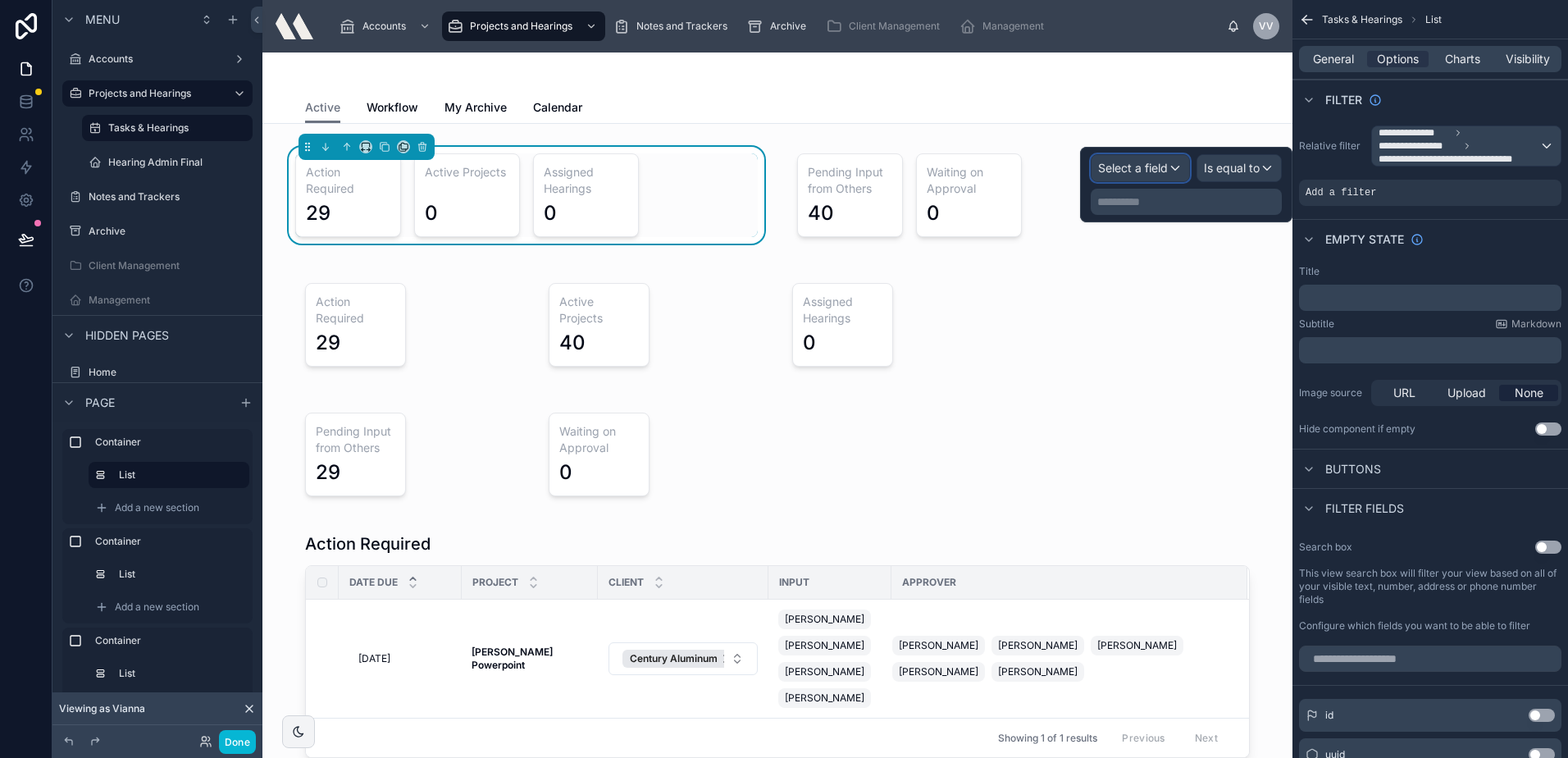
click at [1169, 169] on div "Select a field" at bounding box center [1140, 168] width 97 height 27
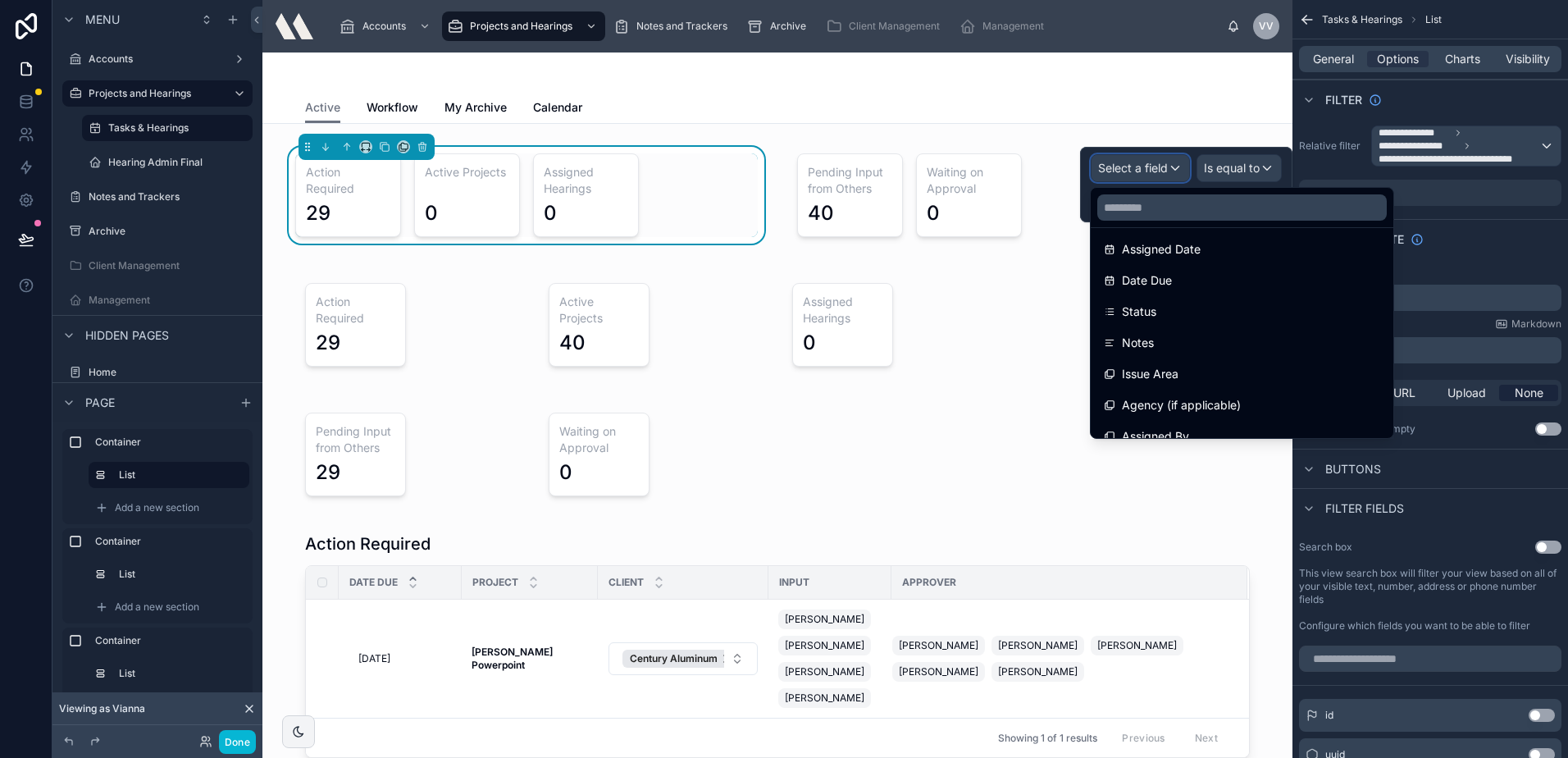
scroll to position [164, 0]
click at [1206, 215] on input "text" at bounding box center [1242, 207] width 290 height 27
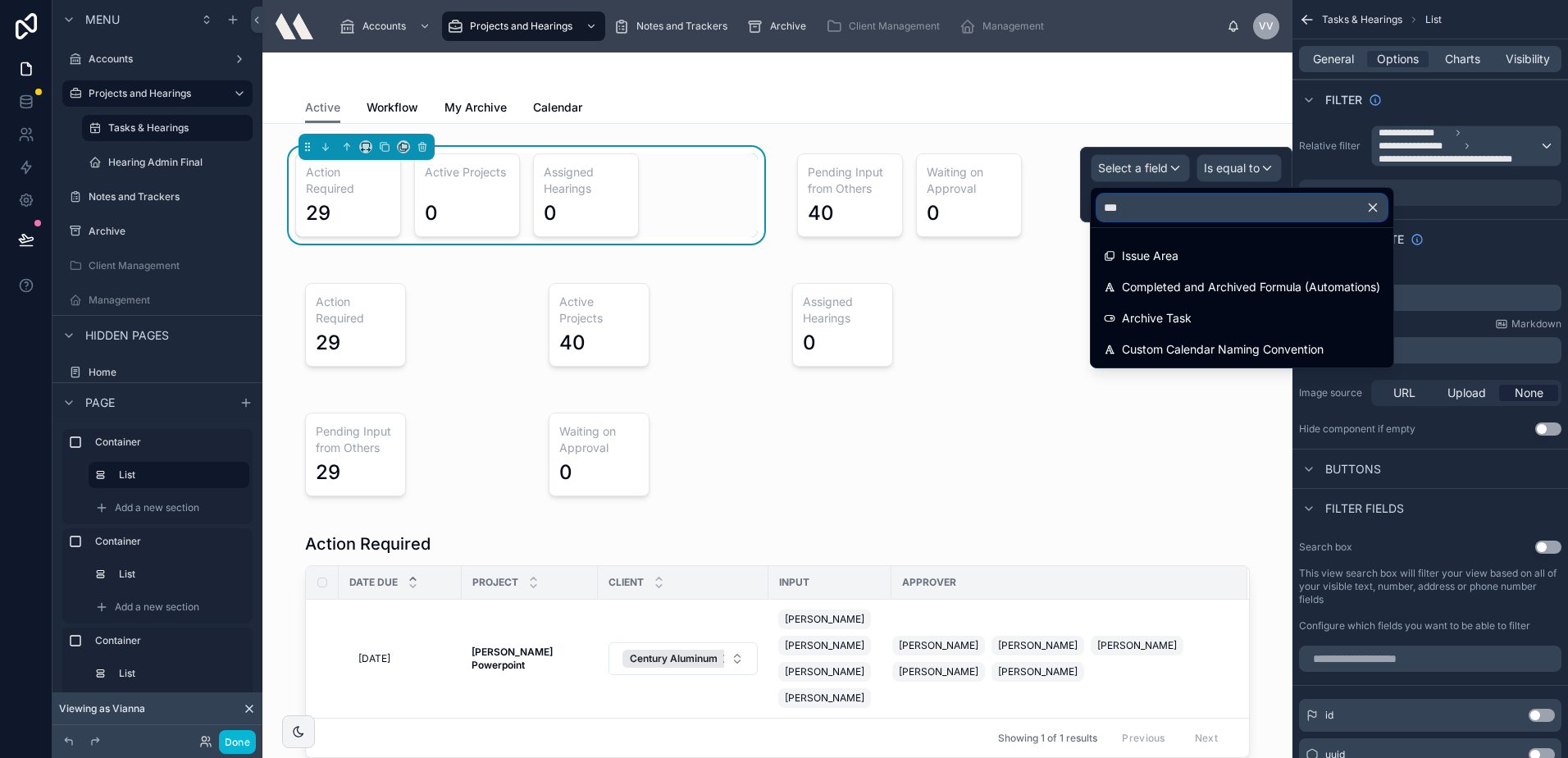
scroll to position [0, 0]
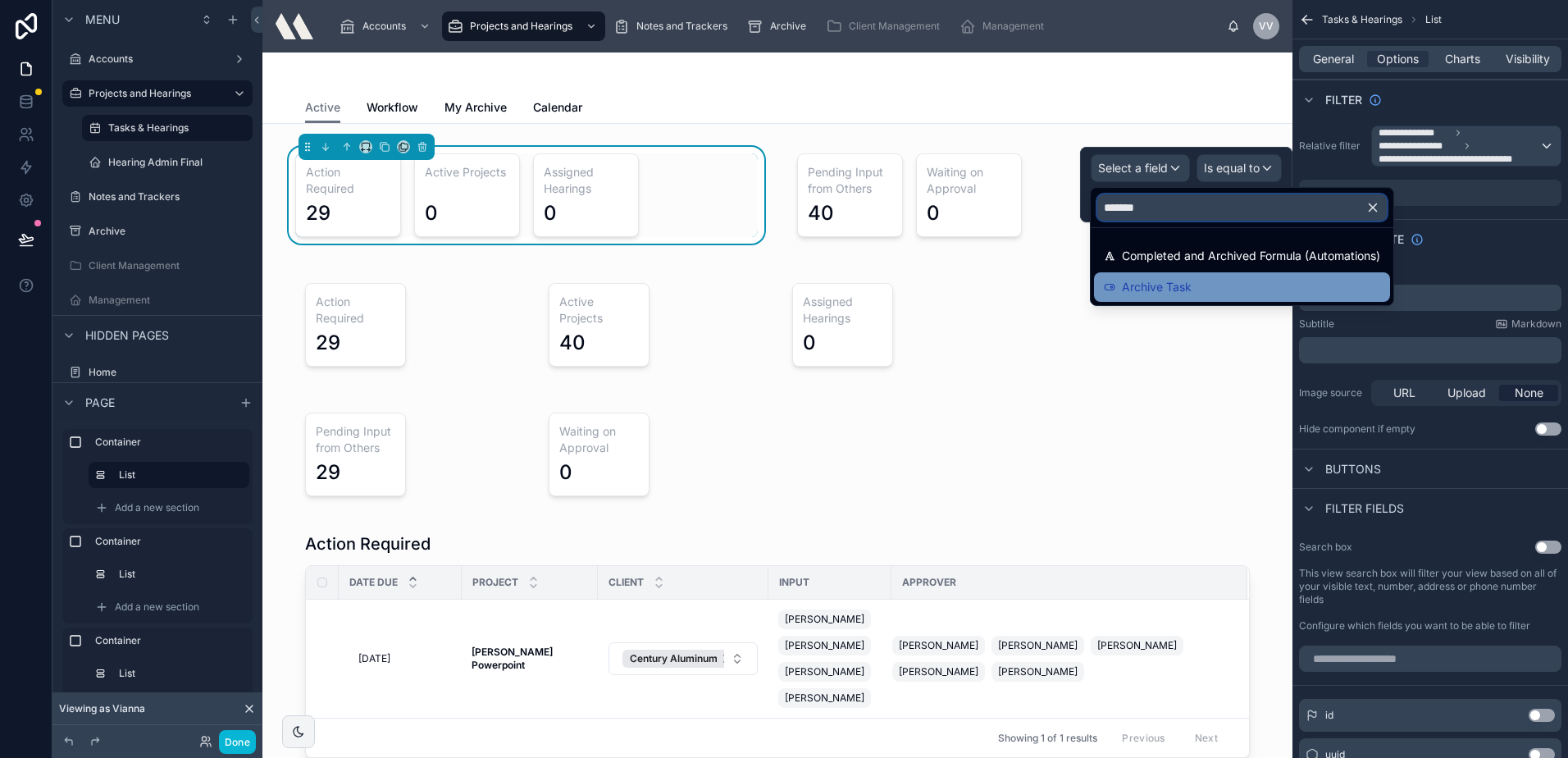
type input "*******"
click at [1190, 282] on span "Archive Task" at bounding box center [1157, 287] width 70 height 20
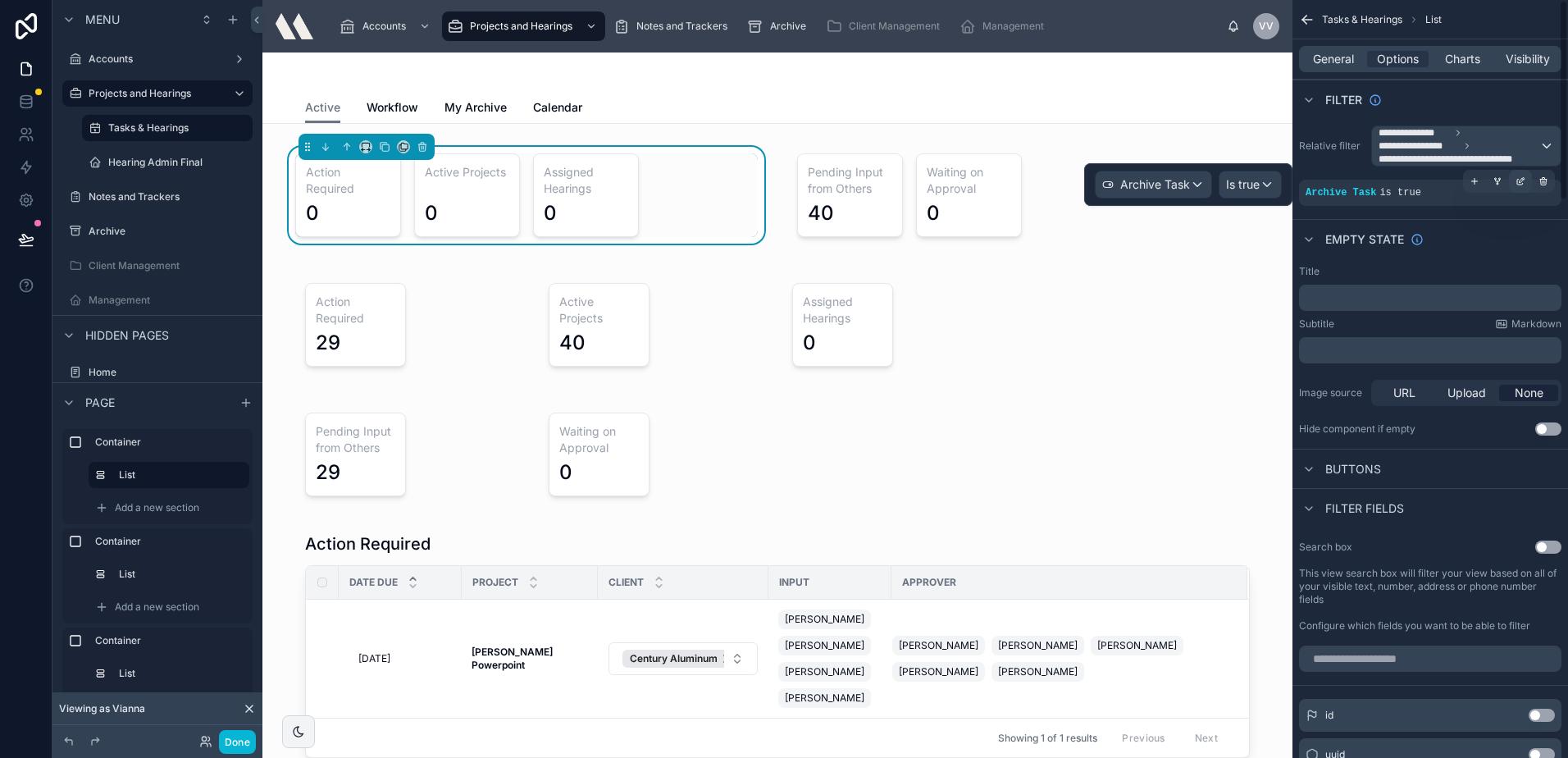
click at [1521, 182] on icon "scrollable content" at bounding box center [1522, 179] width 5 height 5
click at [1227, 182] on span "Is true" at bounding box center [1243, 185] width 33 height 17
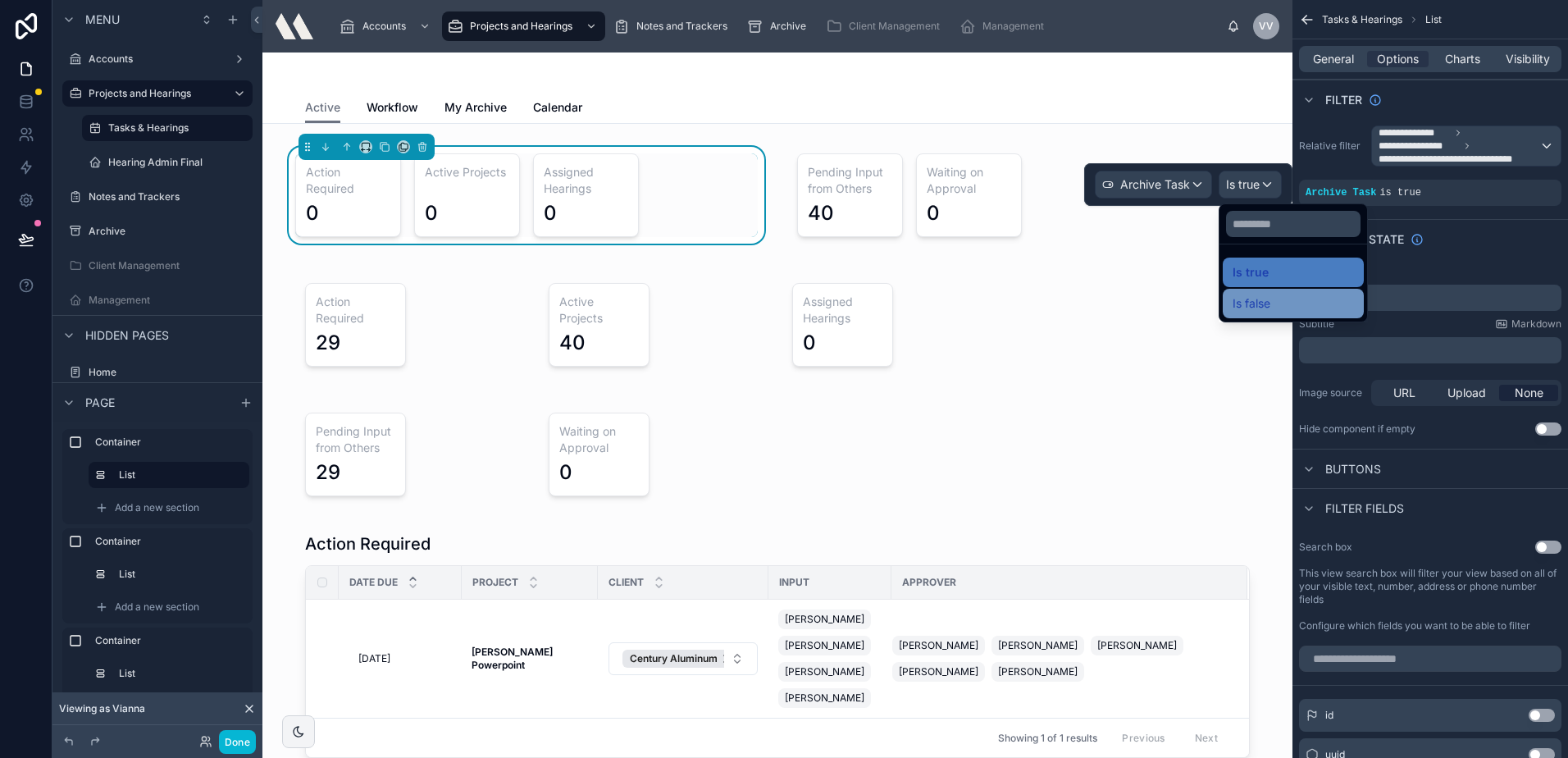
click at [1258, 300] on span "Is false" at bounding box center [1251, 303] width 37 height 20
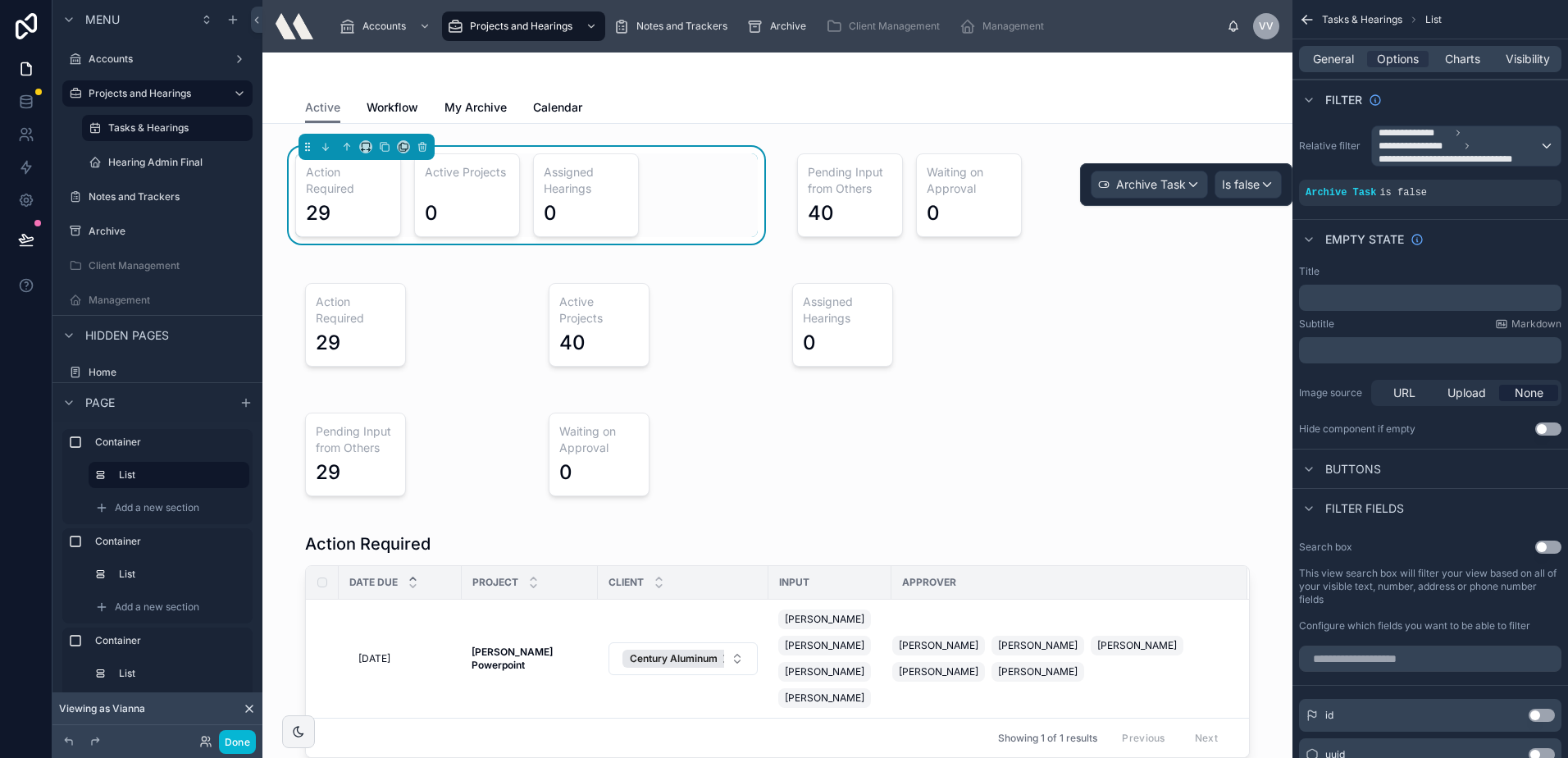
click at [1471, 104] on div "Filter" at bounding box center [1430, 99] width 276 height 39
click at [564, 335] on div at bounding box center [778, 324] width 1003 height 117
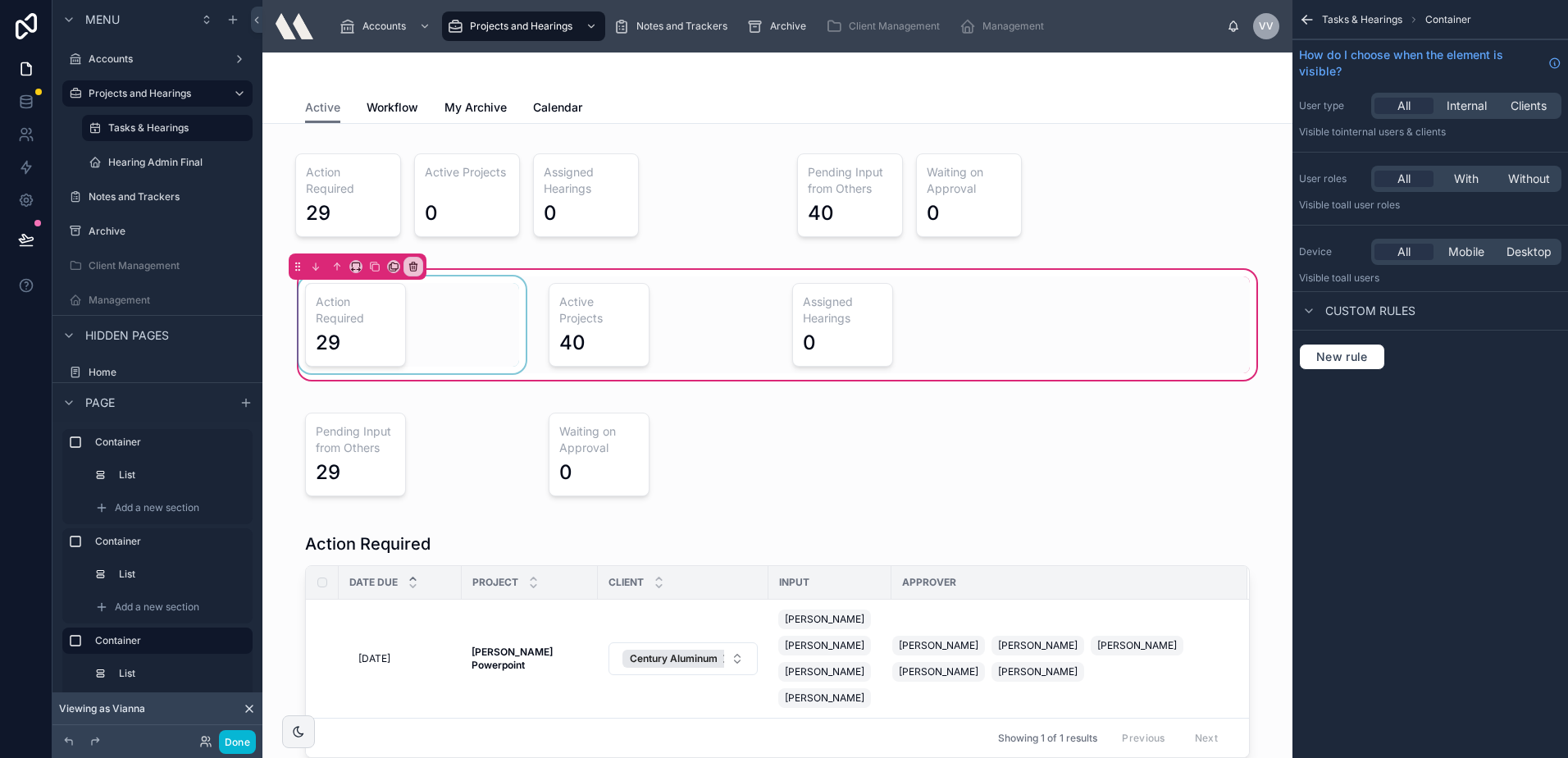
click at [414, 327] on div at bounding box center [412, 324] width 234 height 97
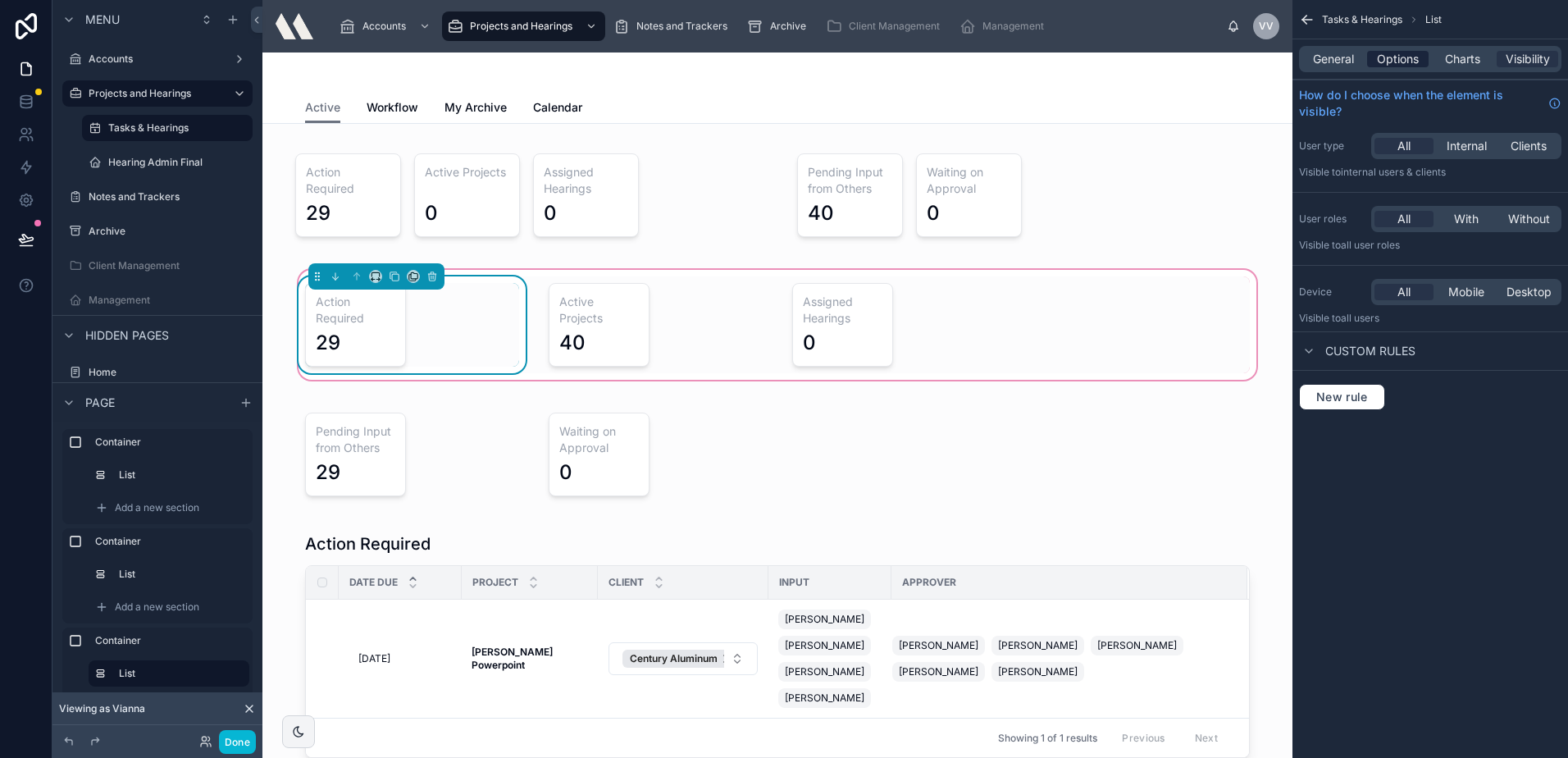
click at [1401, 69] on div "General Options Charts Visibility" at bounding box center [1430, 59] width 262 height 27
click at [1404, 60] on span "Options" at bounding box center [1397, 59] width 42 height 17
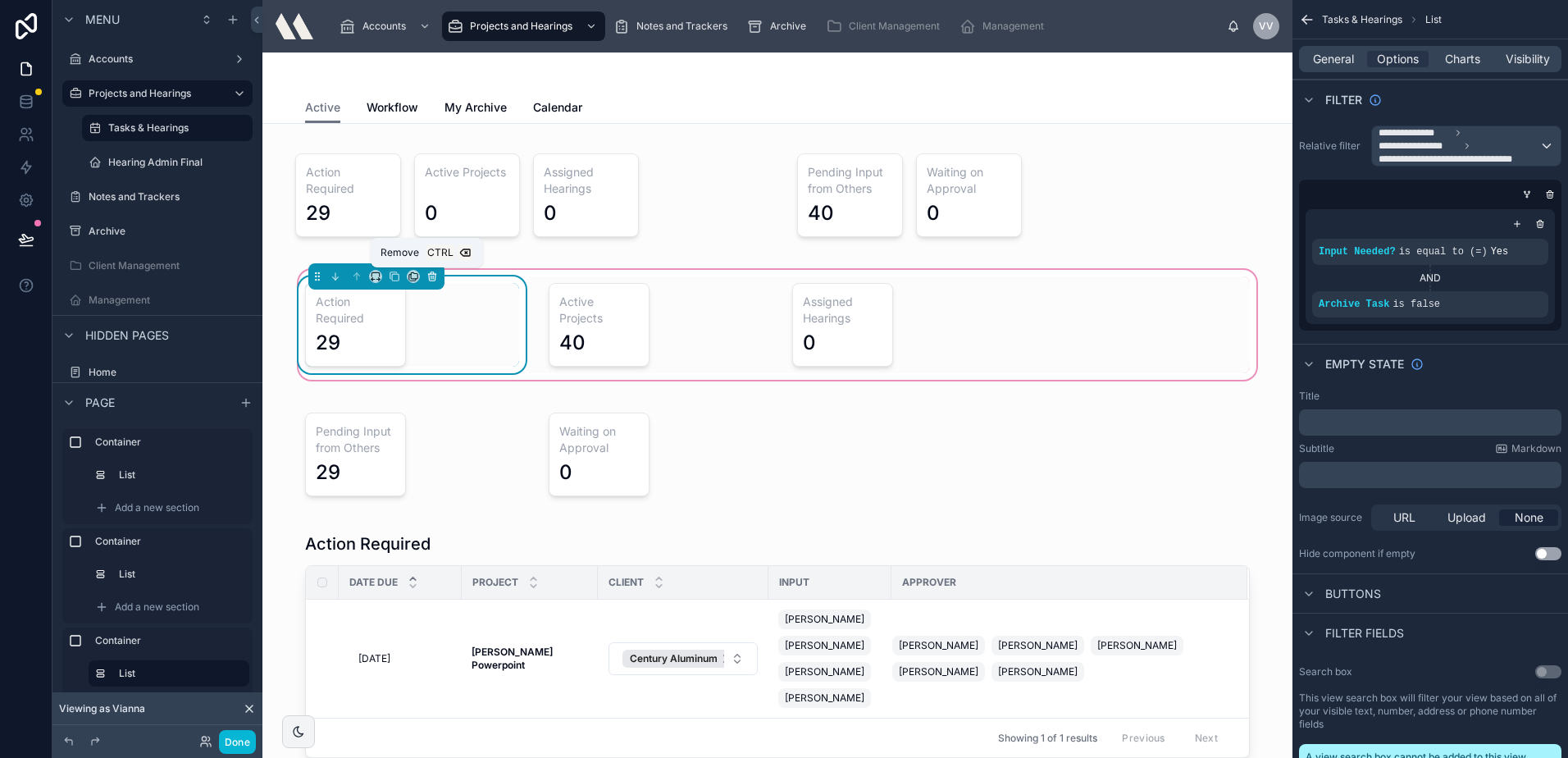
click at [430, 271] on icon at bounding box center [432, 277] width 12 height 12
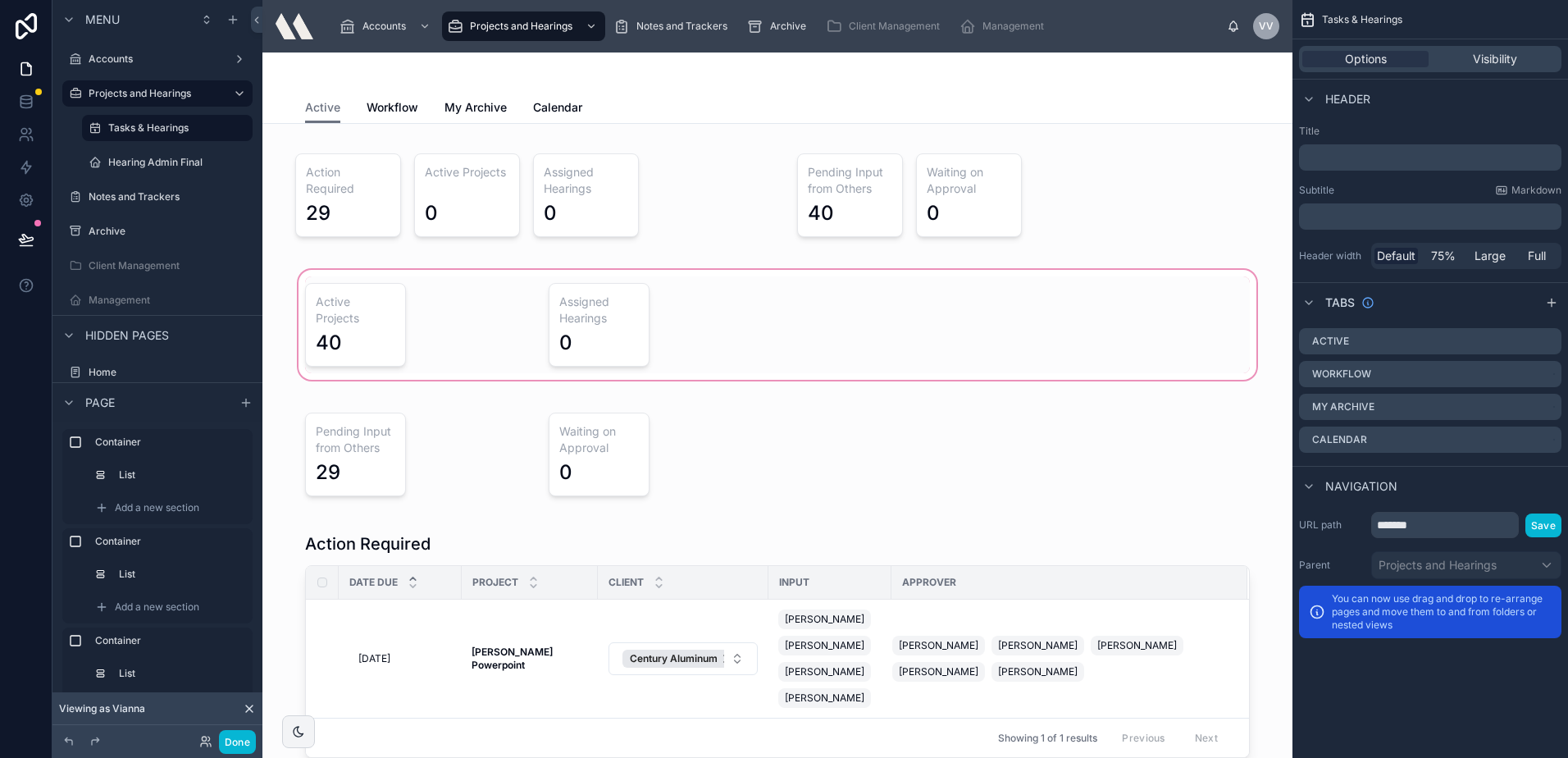
click at [417, 331] on div at bounding box center [778, 324] width 1003 height 117
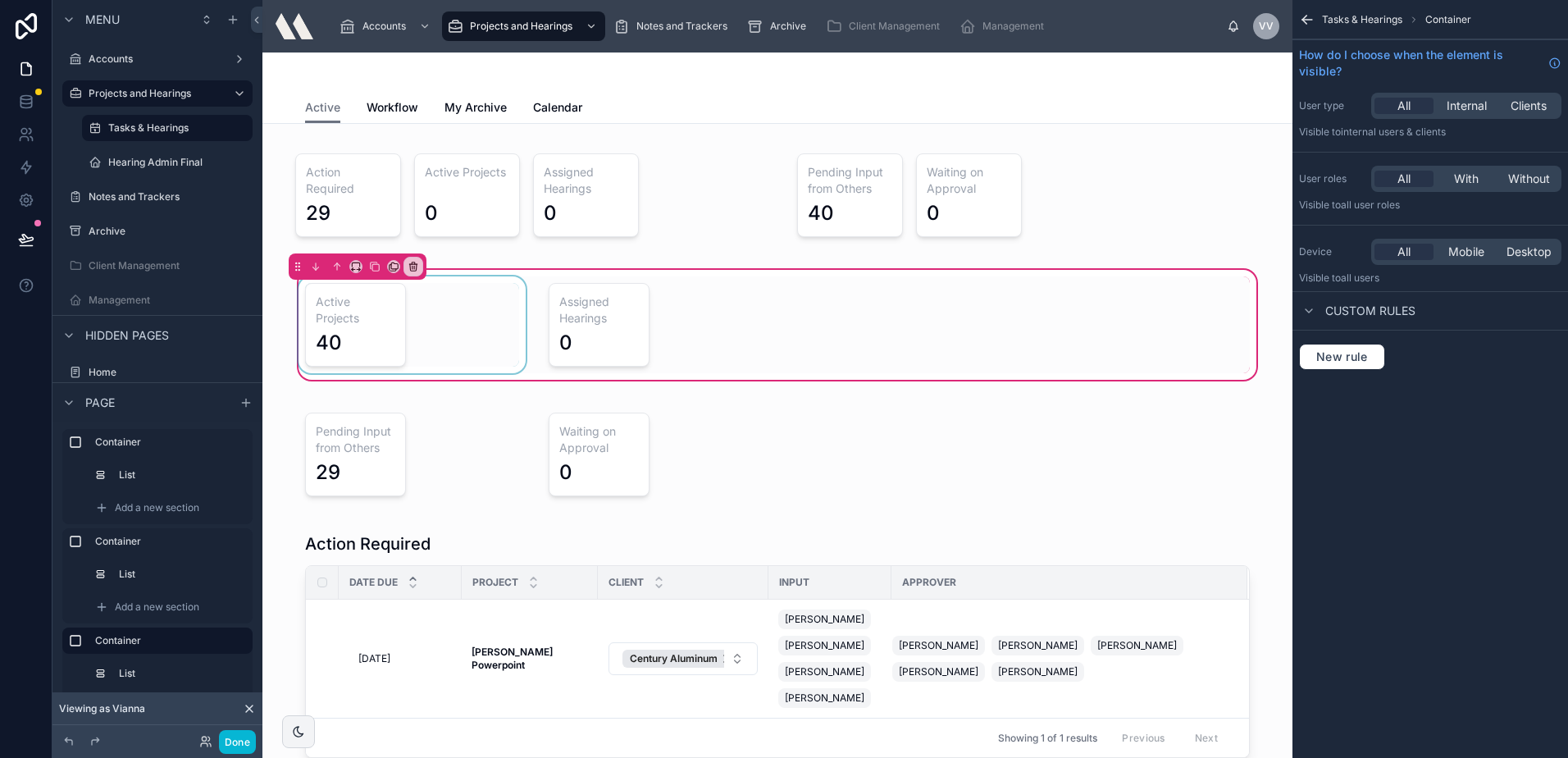
click at [410, 347] on div at bounding box center [412, 324] width 234 height 97
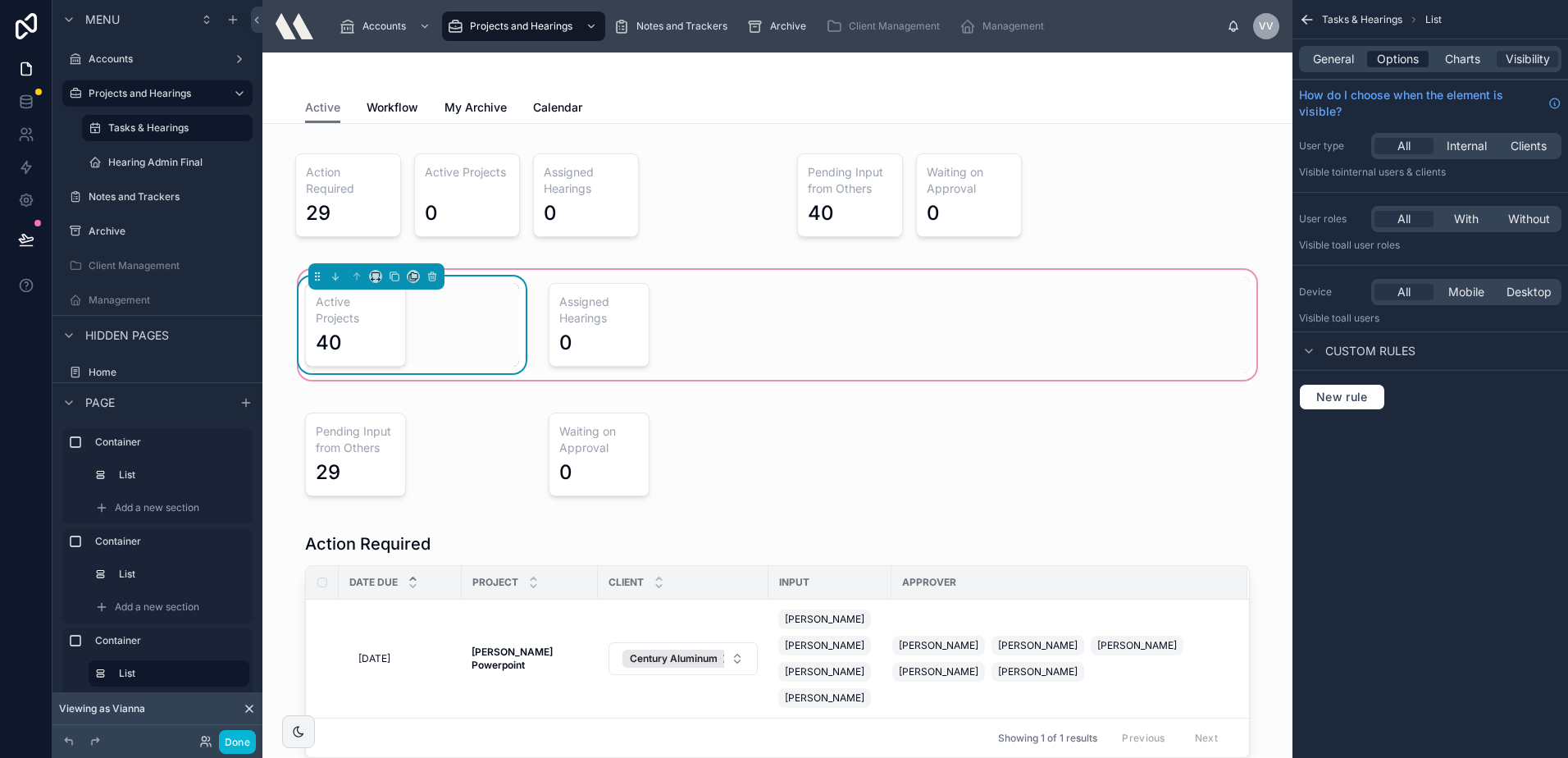
click at [1409, 62] on span "Options" at bounding box center [1397, 59] width 42 height 17
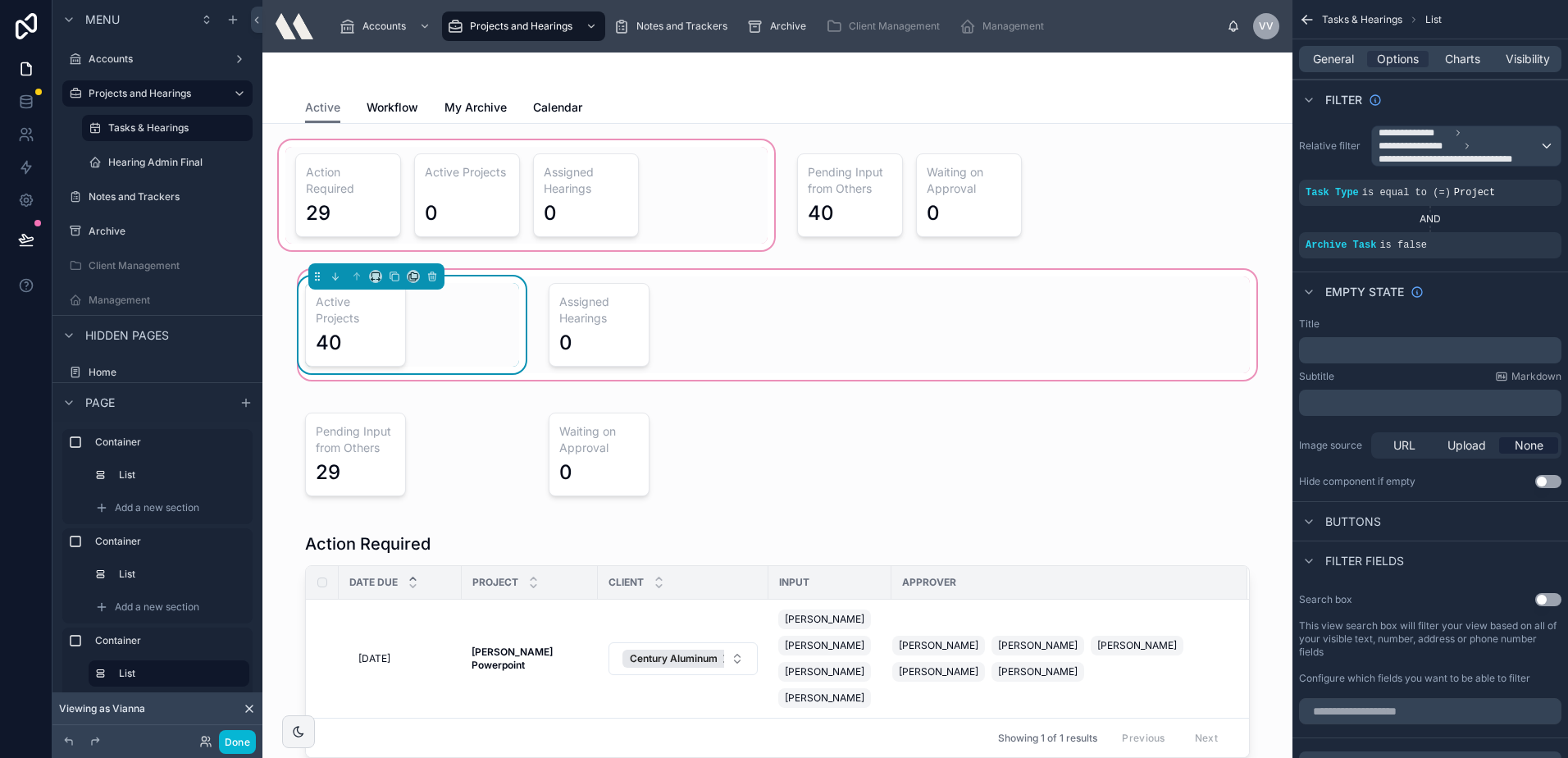
click at [501, 226] on div at bounding box center [526, 194] width 502 height 117
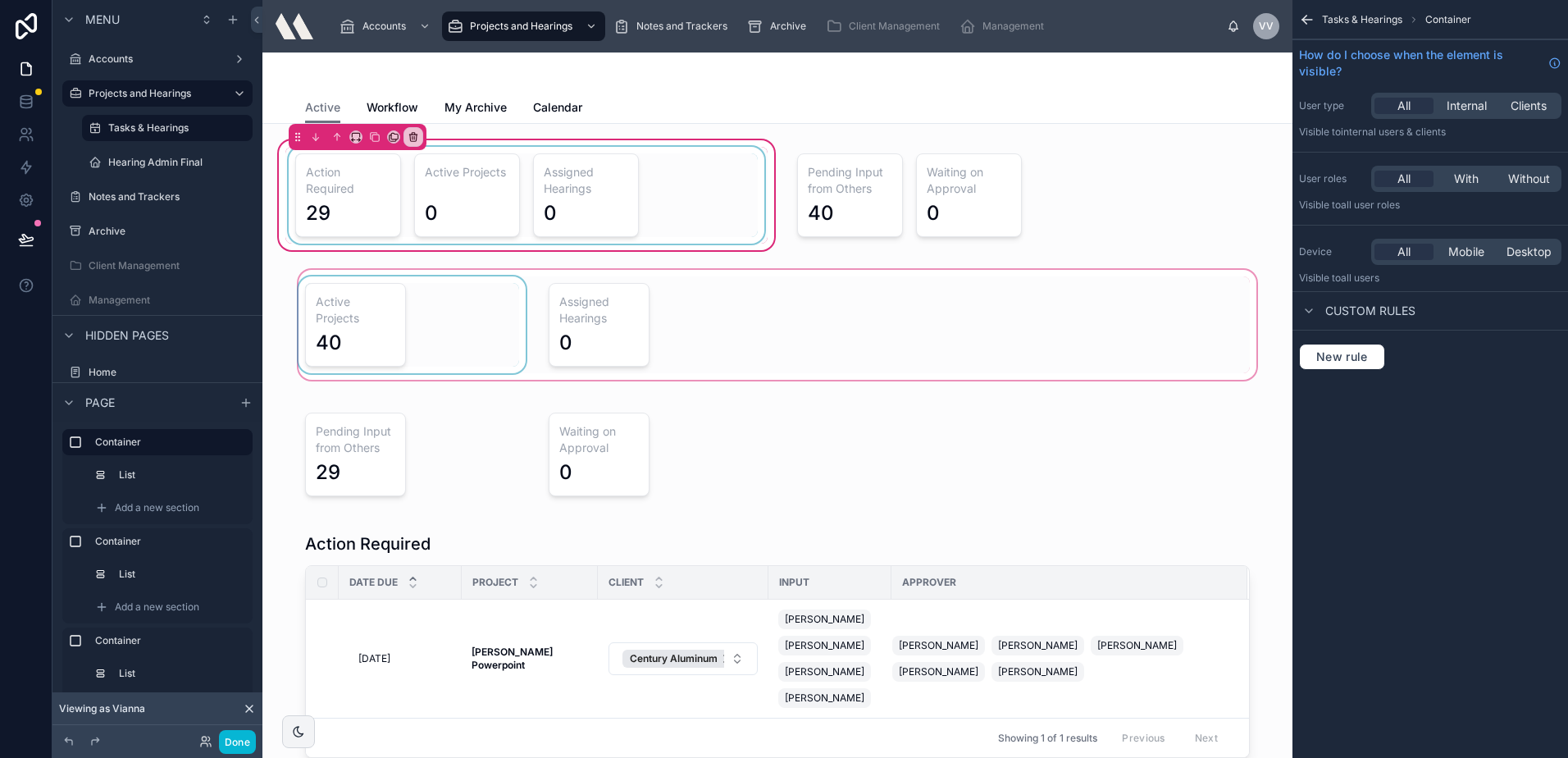
click at [502, 215] on div at bounding box center [526, 195] width 482 height 97
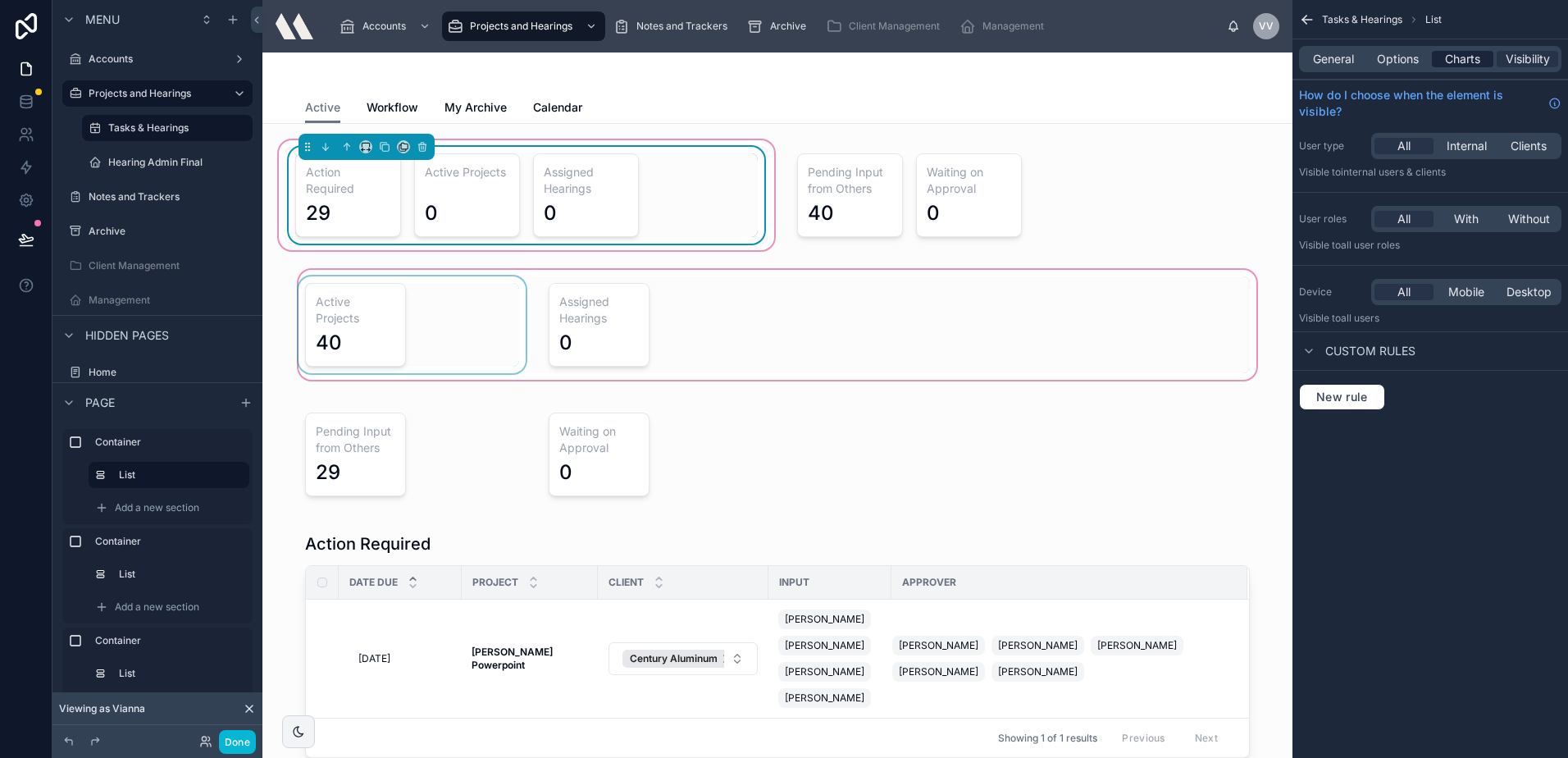
click at [1447, 63] on div "Charts" at bounding box center [1462, 59] width 62 height 17
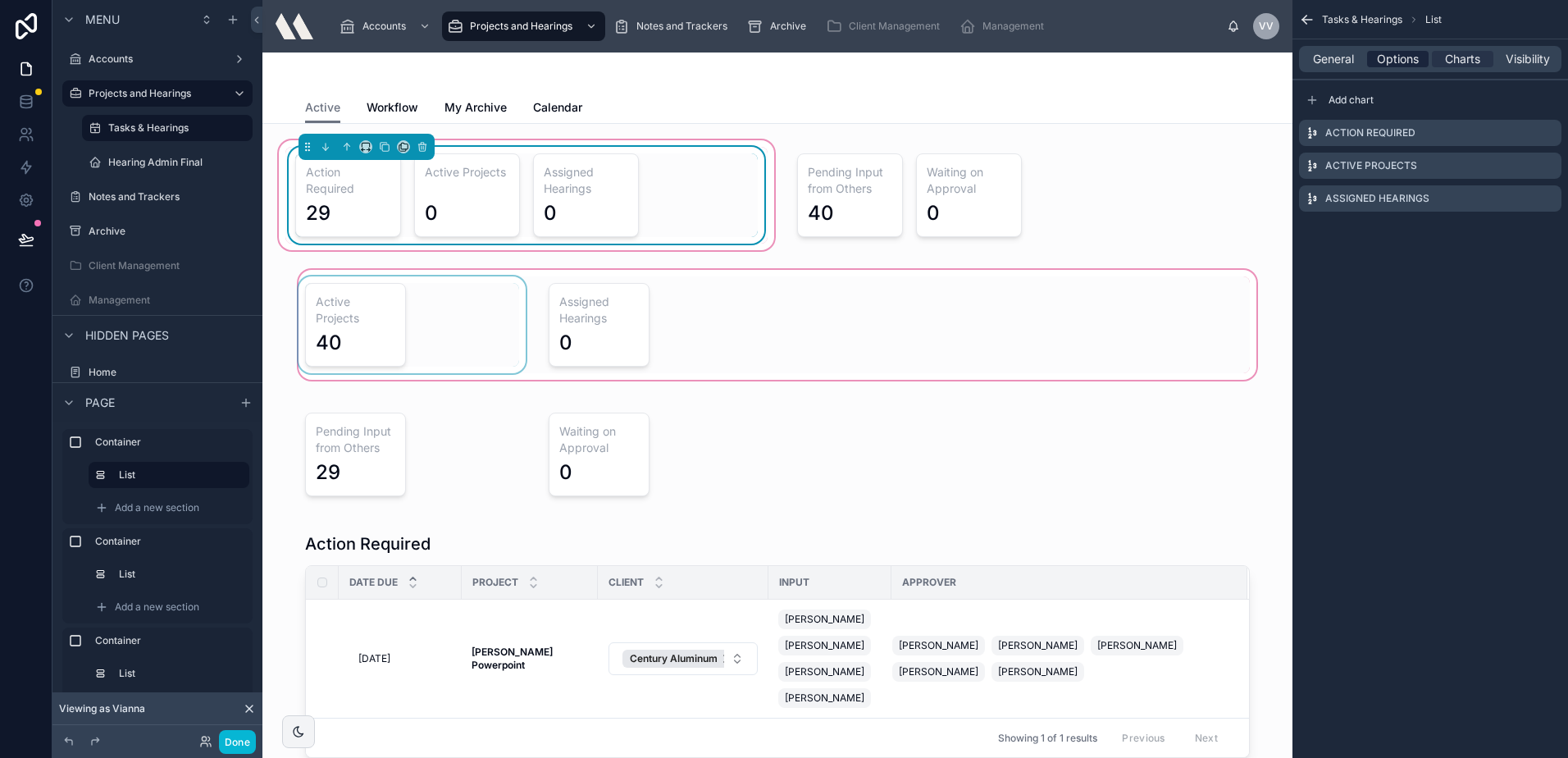
click at [1408, 58] on span "Options" at bounding box center [1397, 59] width 42 height 17
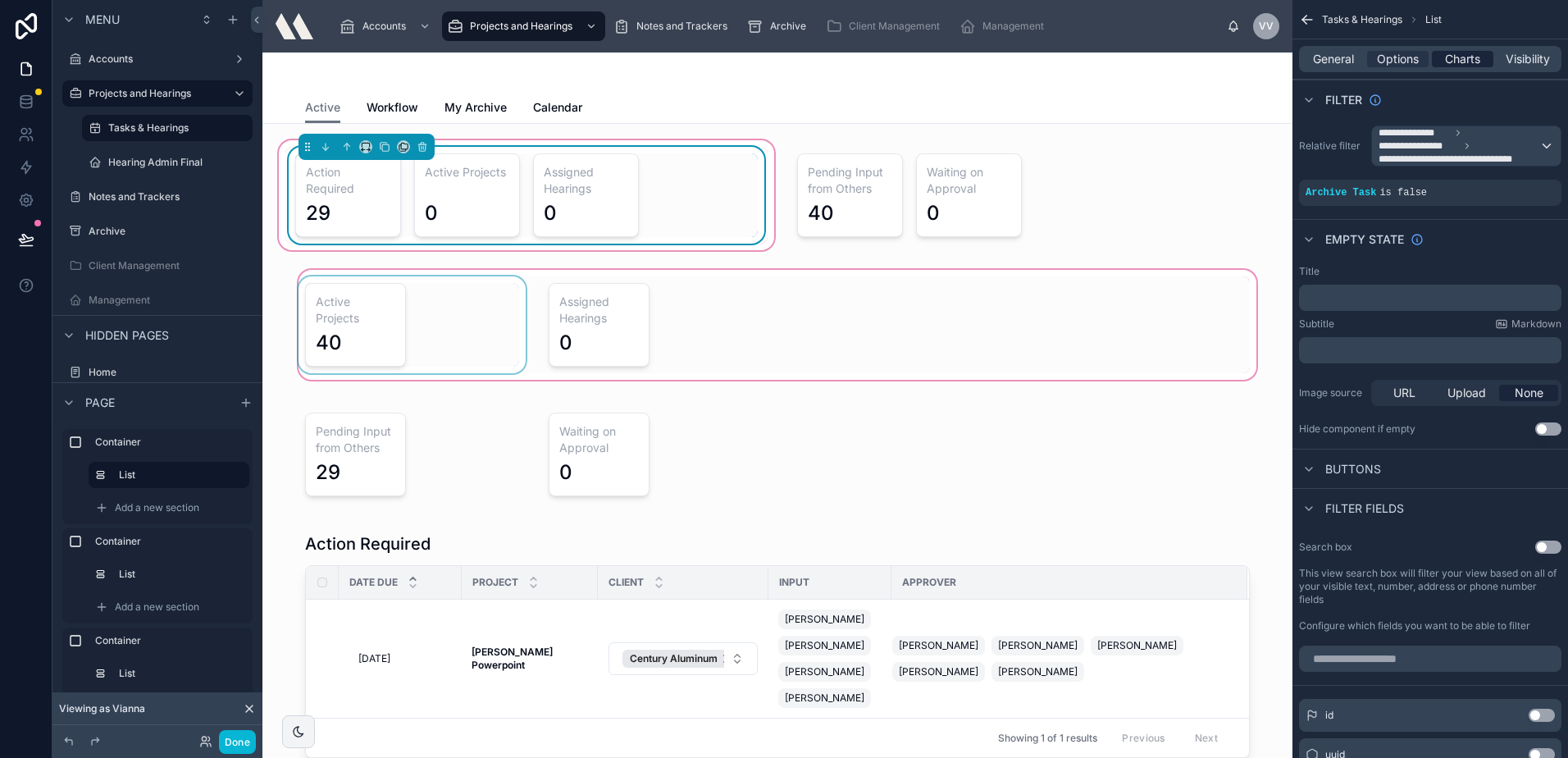
click at [1456, 58] on span "Charts" at bounding box center [1463, 59] width 35 height 17
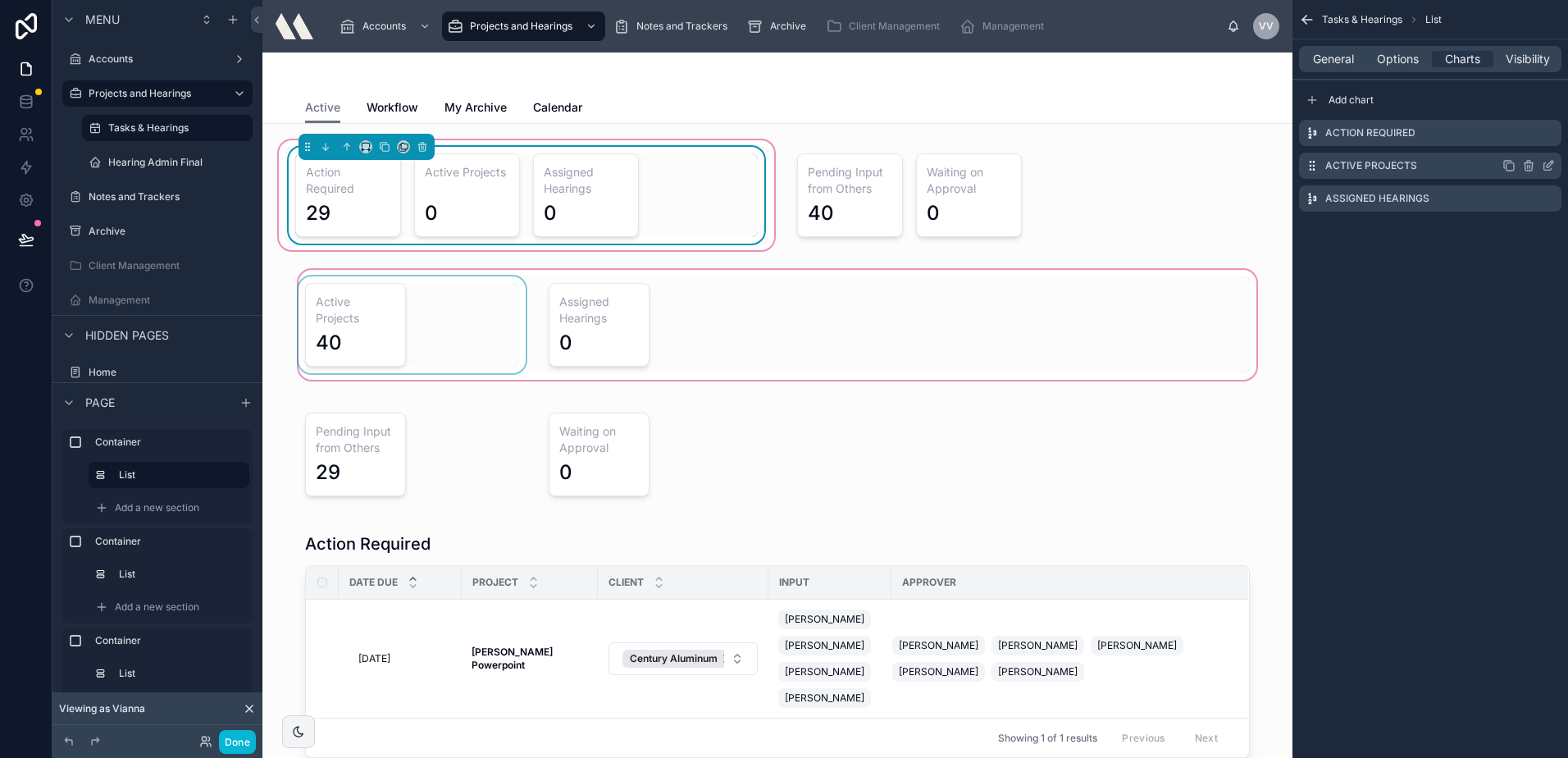
click at [1549, 162] on icon "scrollable content" at bounding box center [1547, 165] width 13 height 13
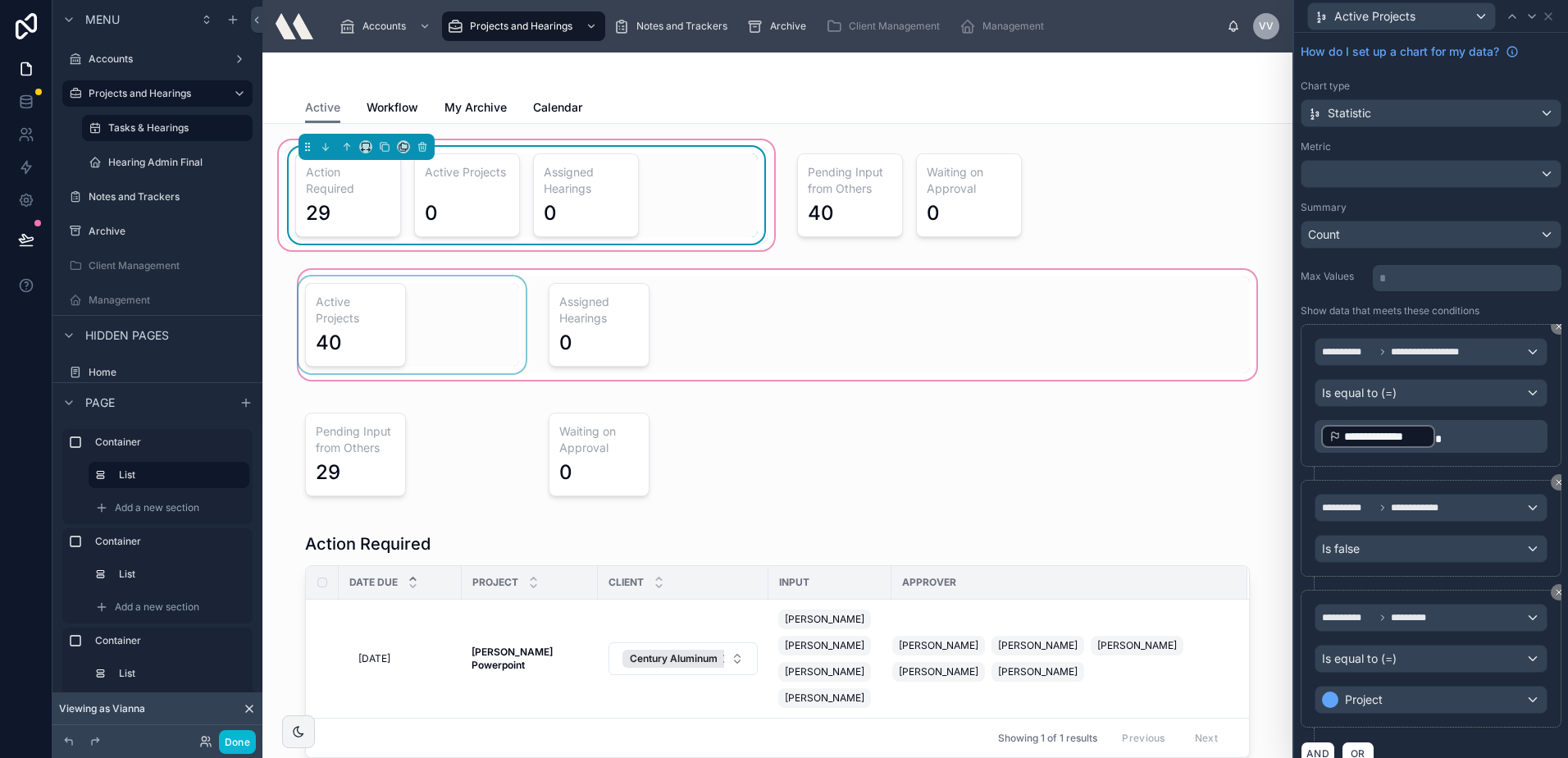
scroll to position [82, 0]
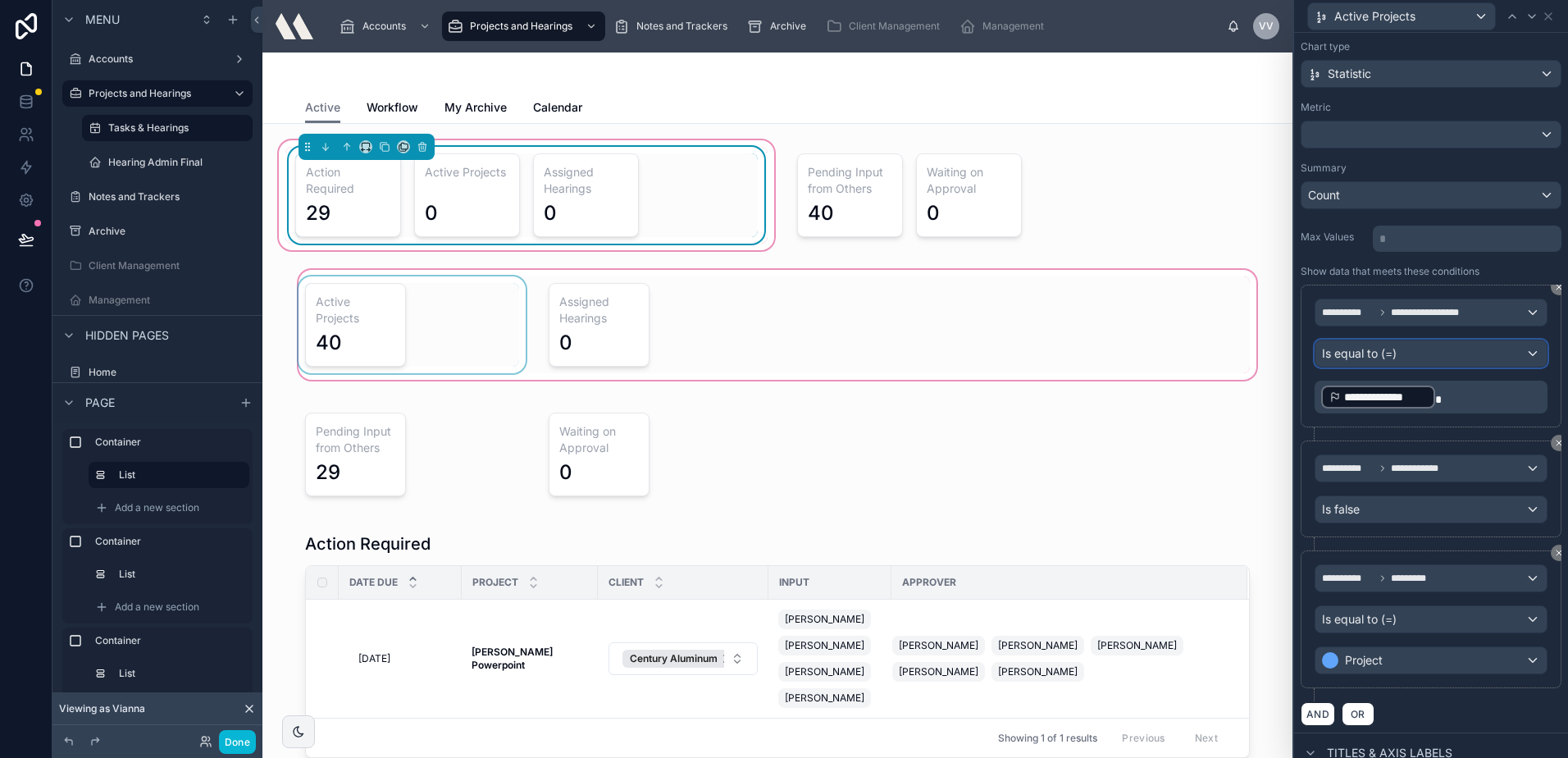
click at [1441, 351] on div "Is equal to (=)" at bounding box center [1432, 353] width 232 height 27
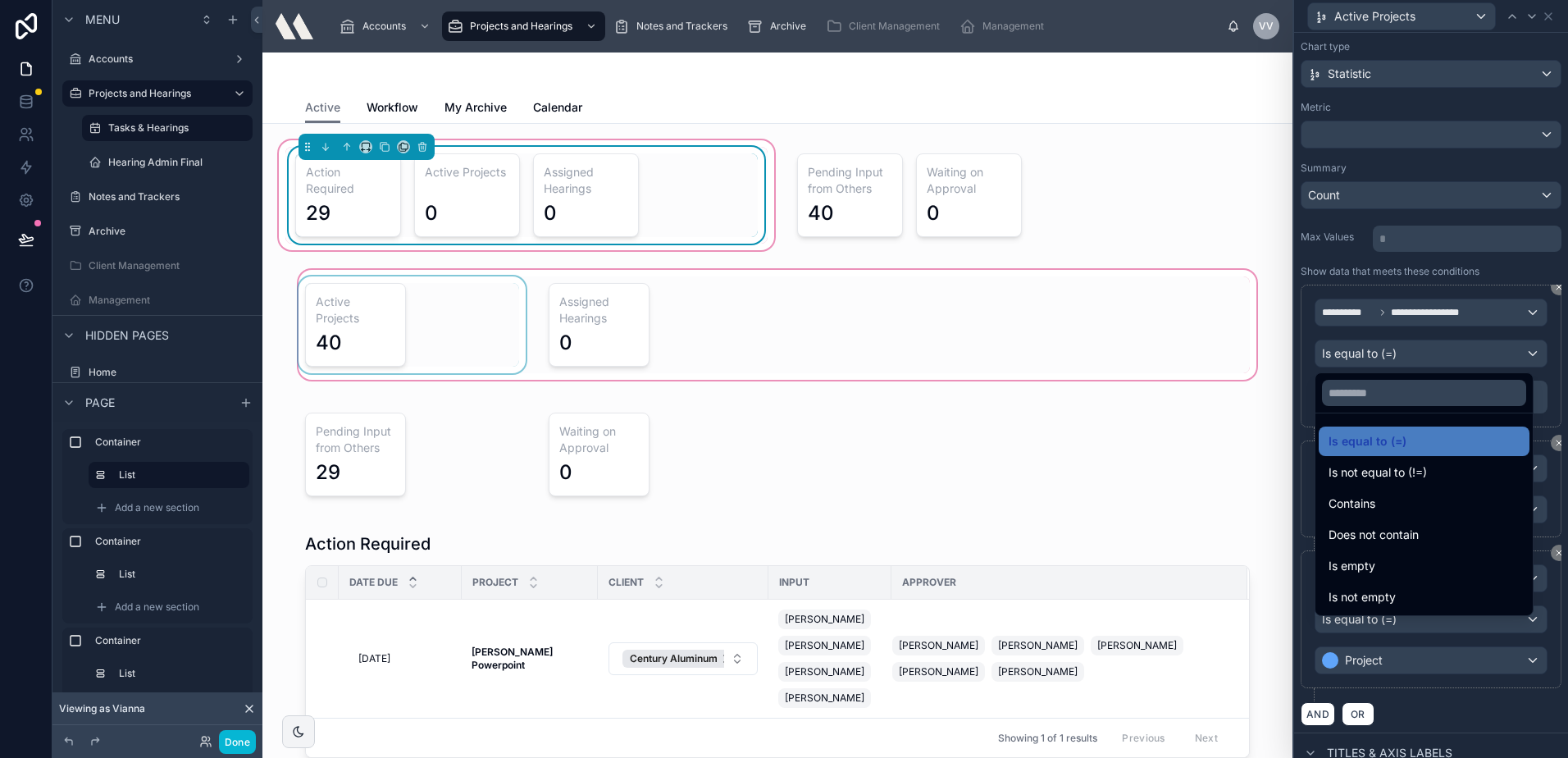
click at [1381, 515] on div "Contains" at bounding box center [1424, 504] width 211 height 29
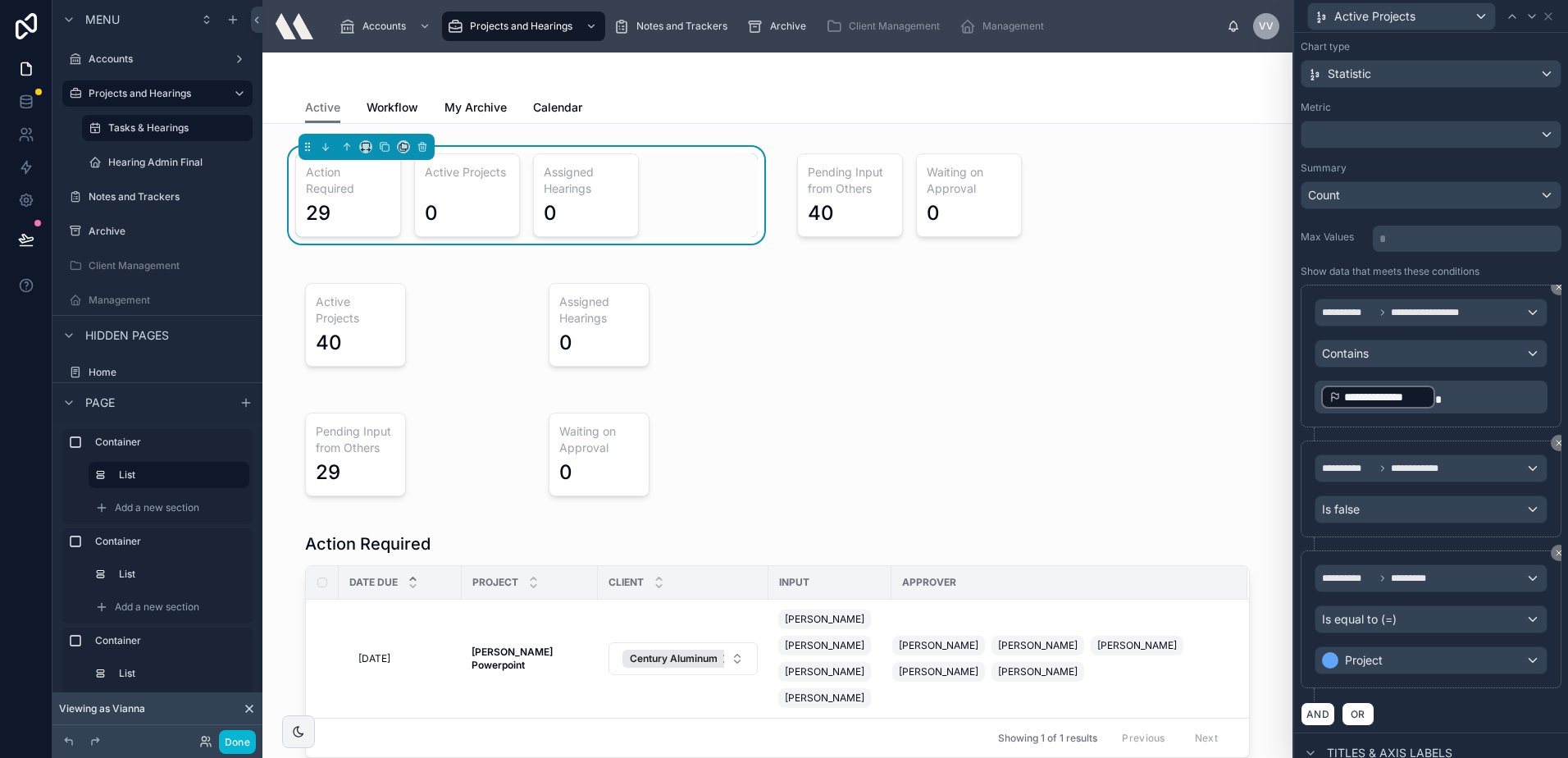
click at [1451, 387] on p "**********" at bounding box center [1433, 397] width 223 height 27
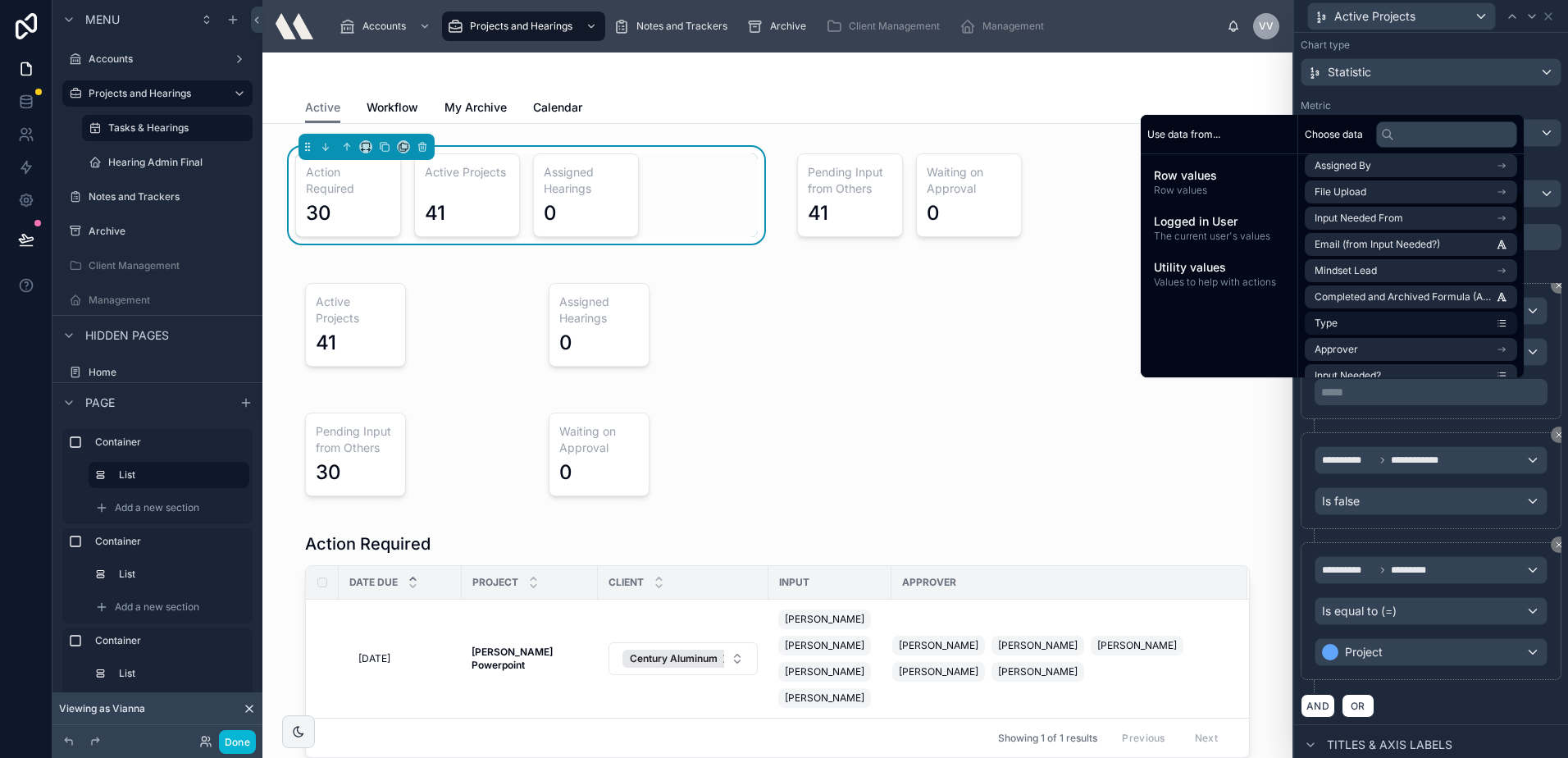
scroll to position [246, 0]
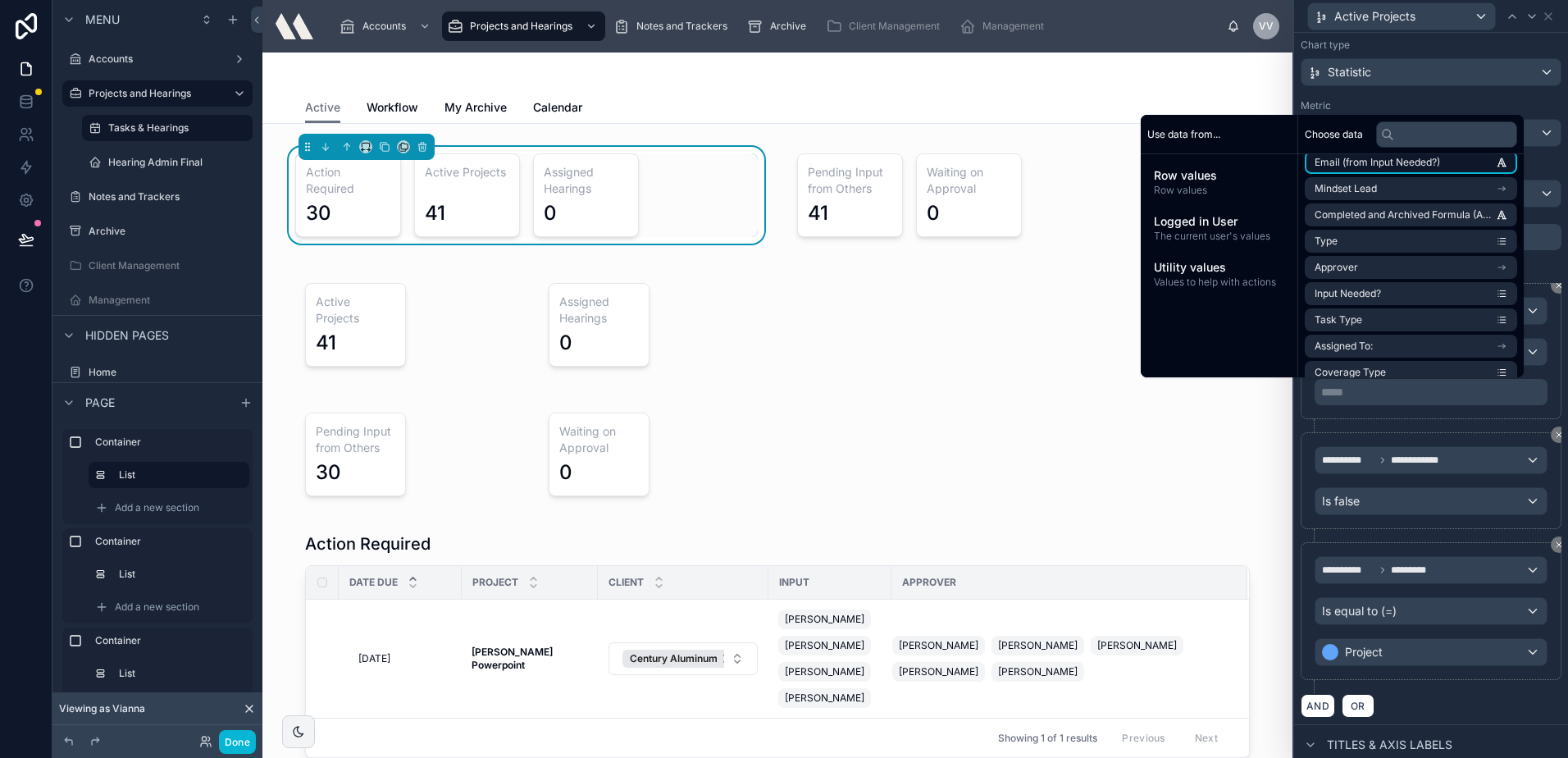
click at [1396, 165] on span "Email (from Input Needed?)" at bounding box center [1378, 162] width 126 height 13
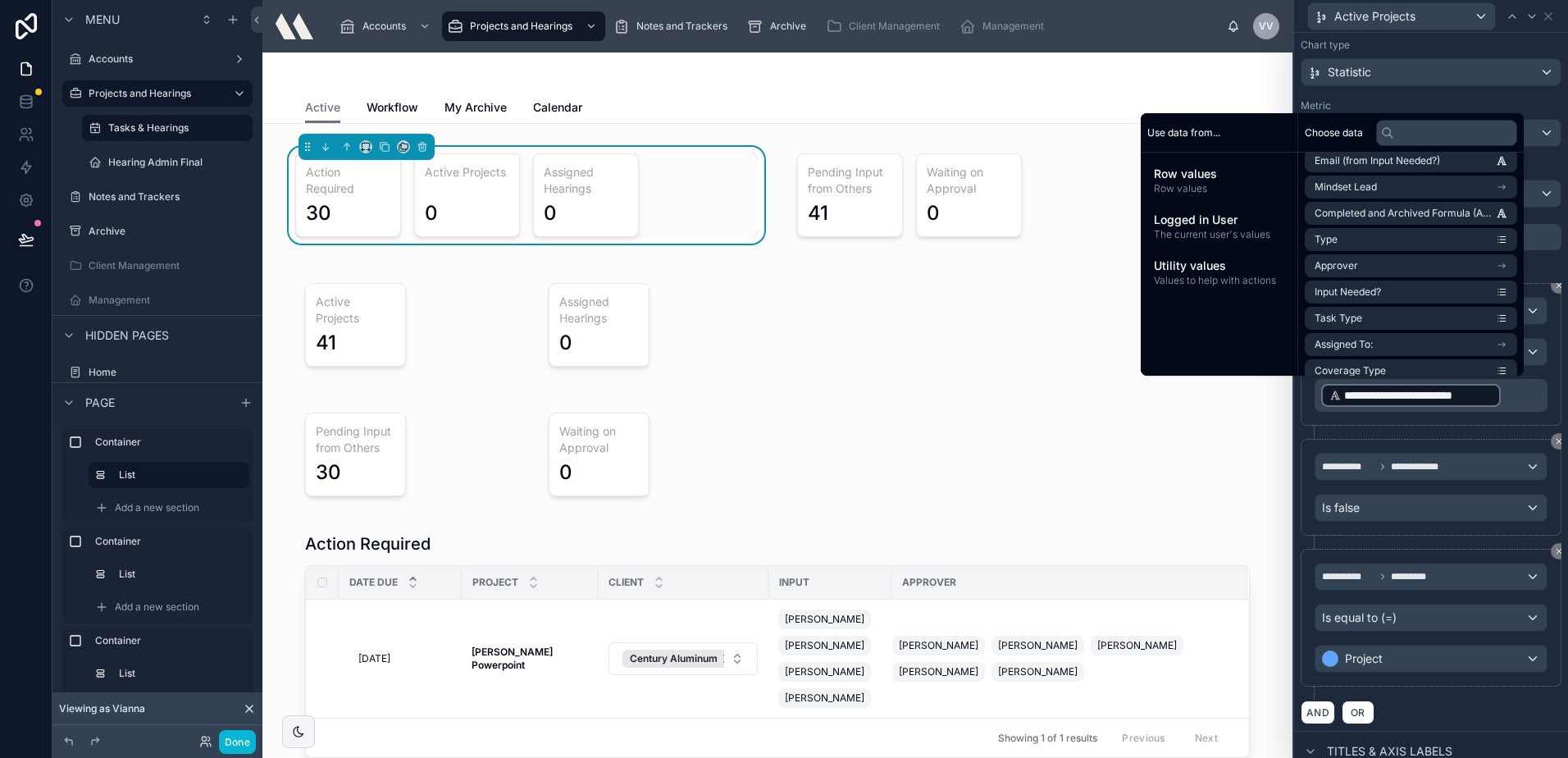
click at [1319, 431] on div "**********" at bounding box center [1432, 360] width 261 height 156
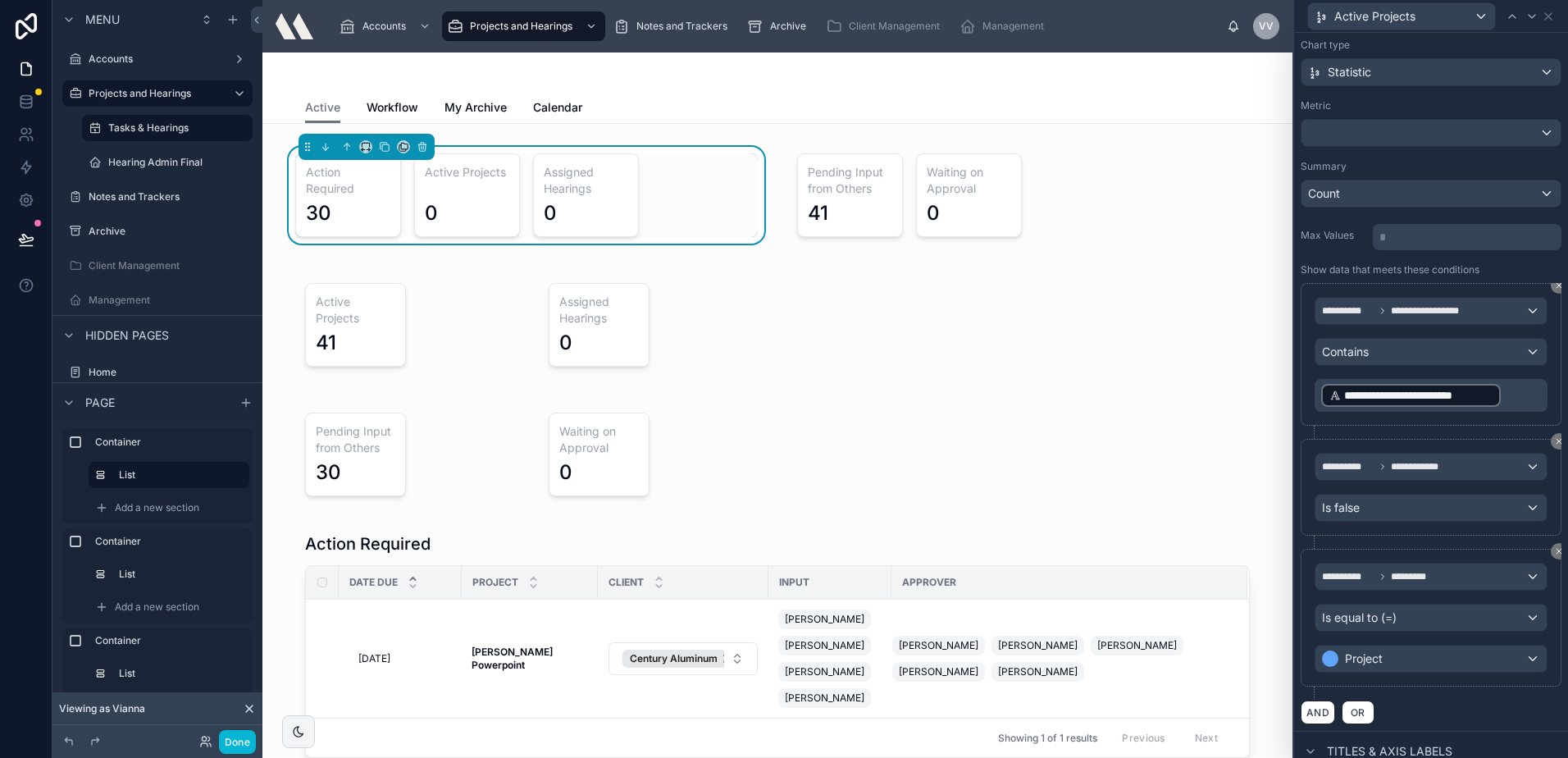
click at [1509, 397] on p "**********" at bounding box center [1433, 395] width 223 height 27
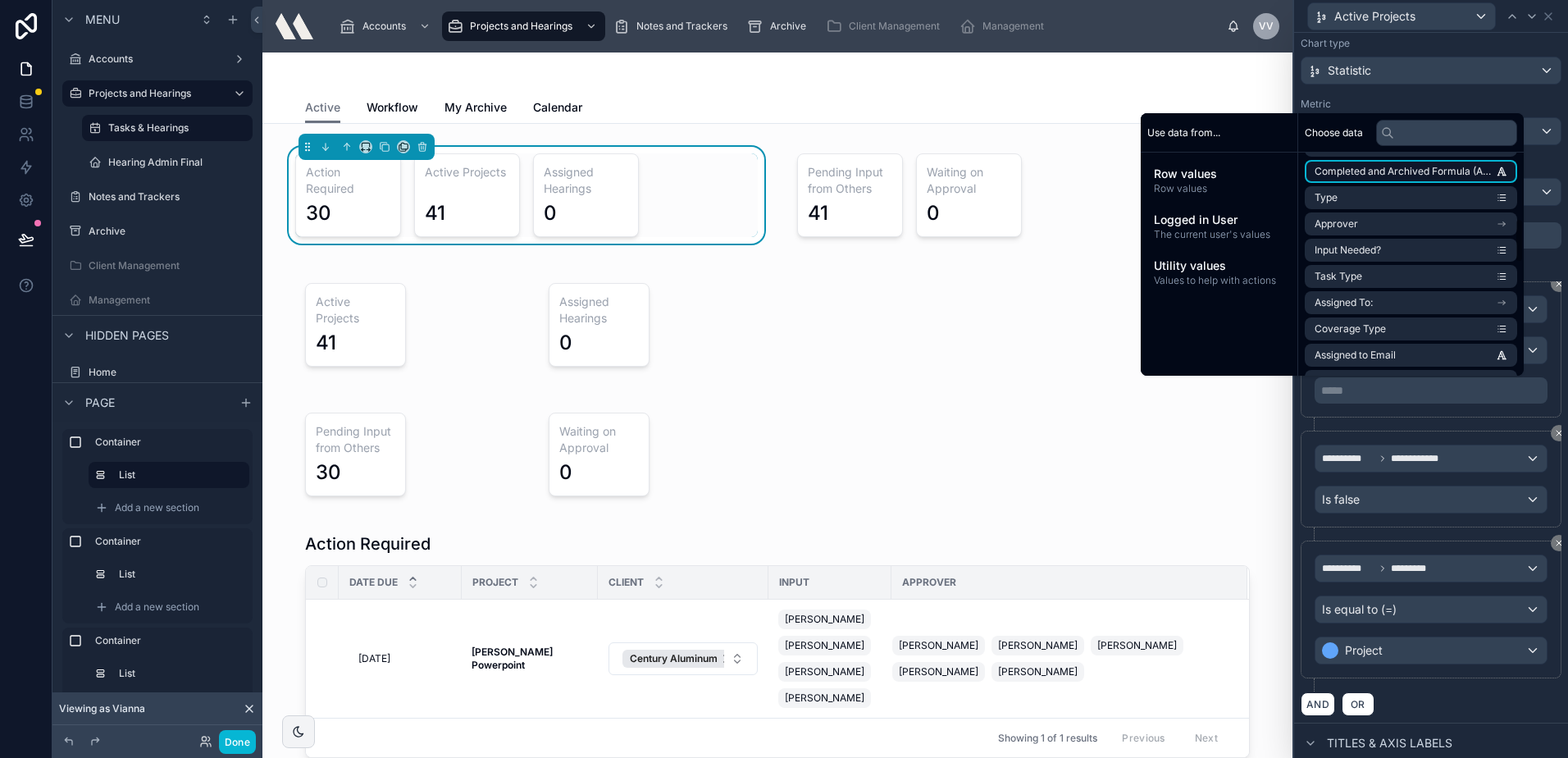
scroll to position [328, 0]
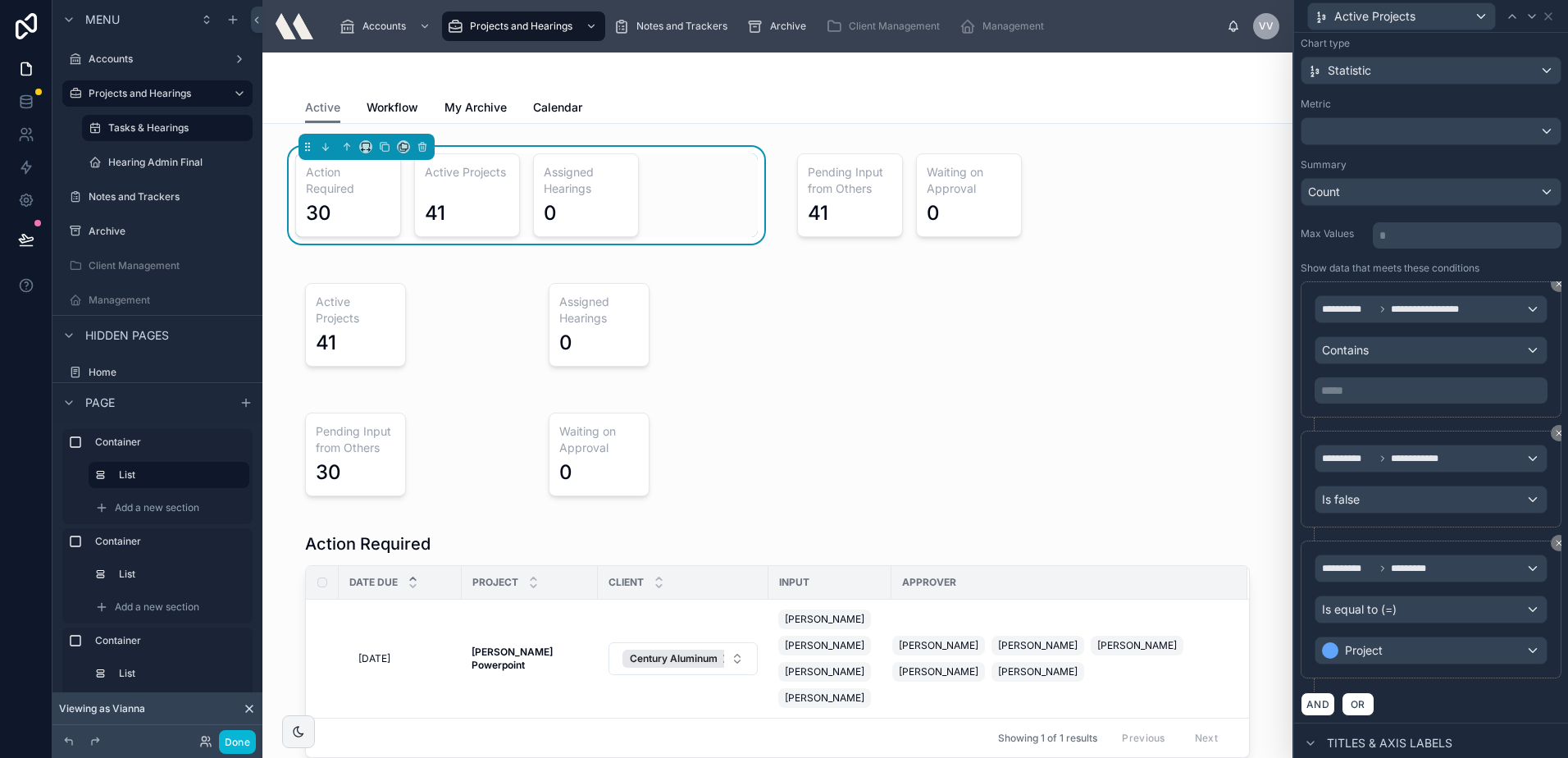
click at [1343, 417] on div "**********" at bounding box center [1432, 355] width 261 height 149
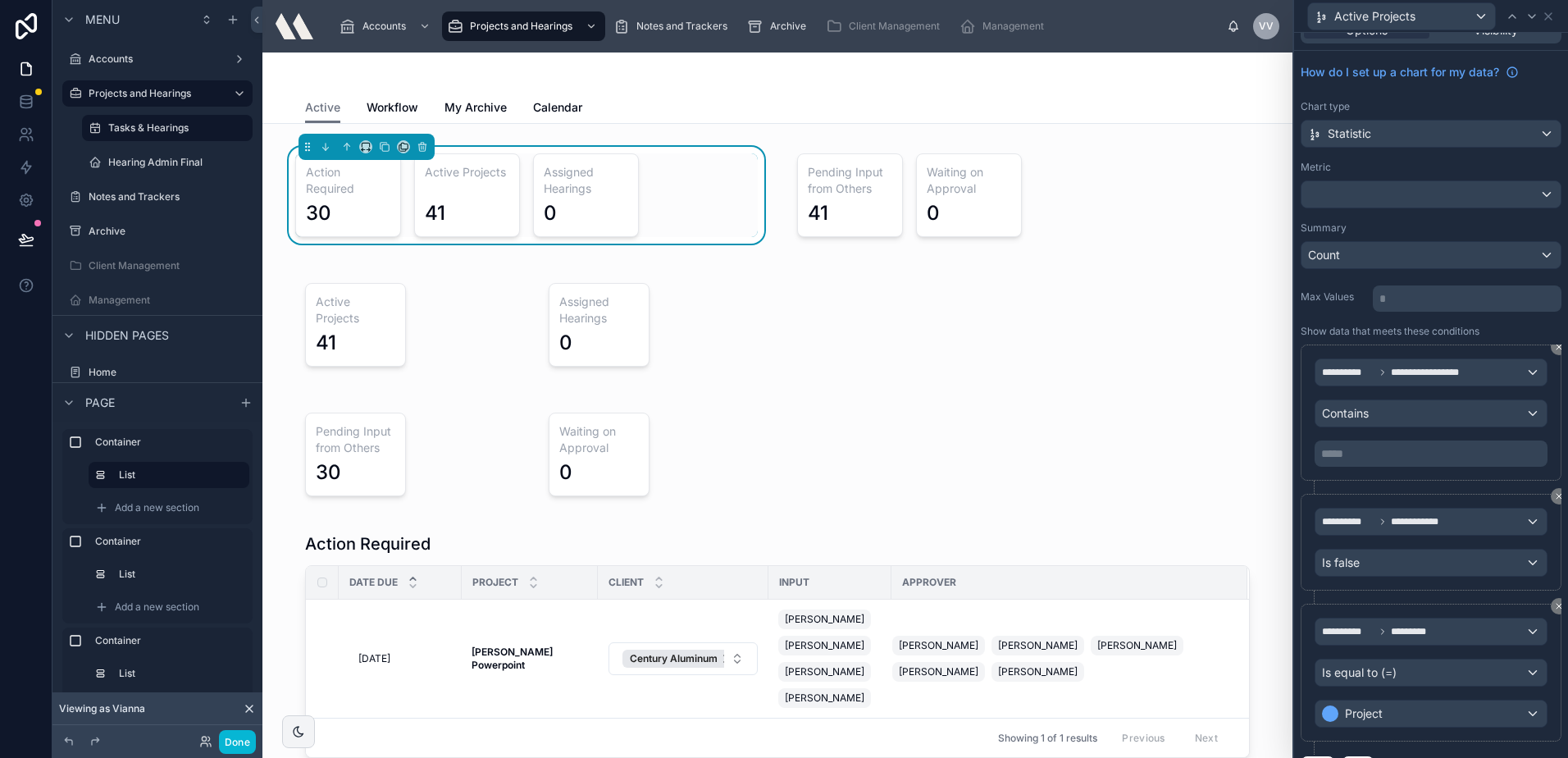
scroll to position [0, 0]
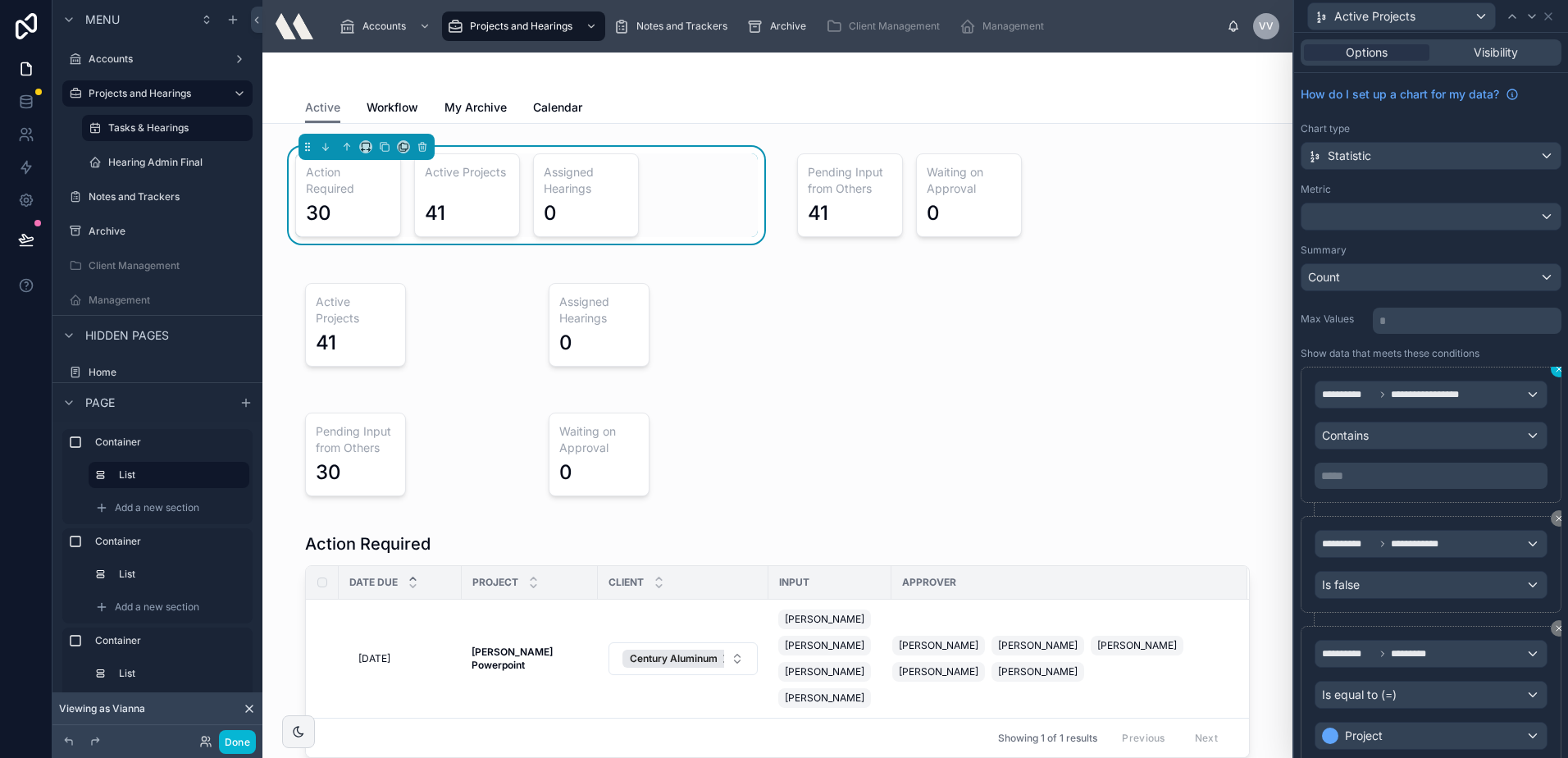
click at [1554, 371] on icon at bounding box center [1559, 369] width 10 height 10
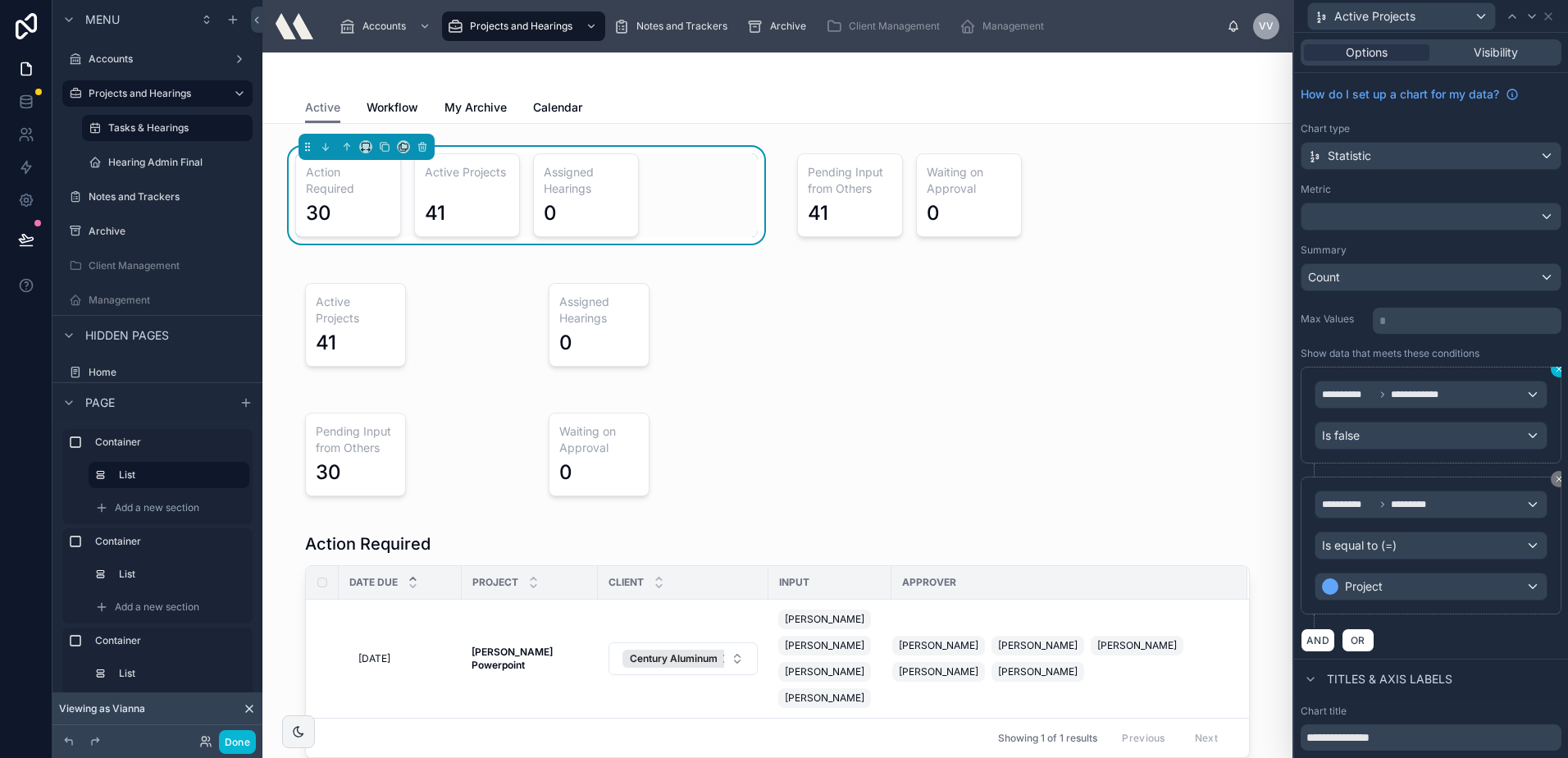
click at [1554, 371] on icon at bounding box center [1559, 369] width 10 height 10
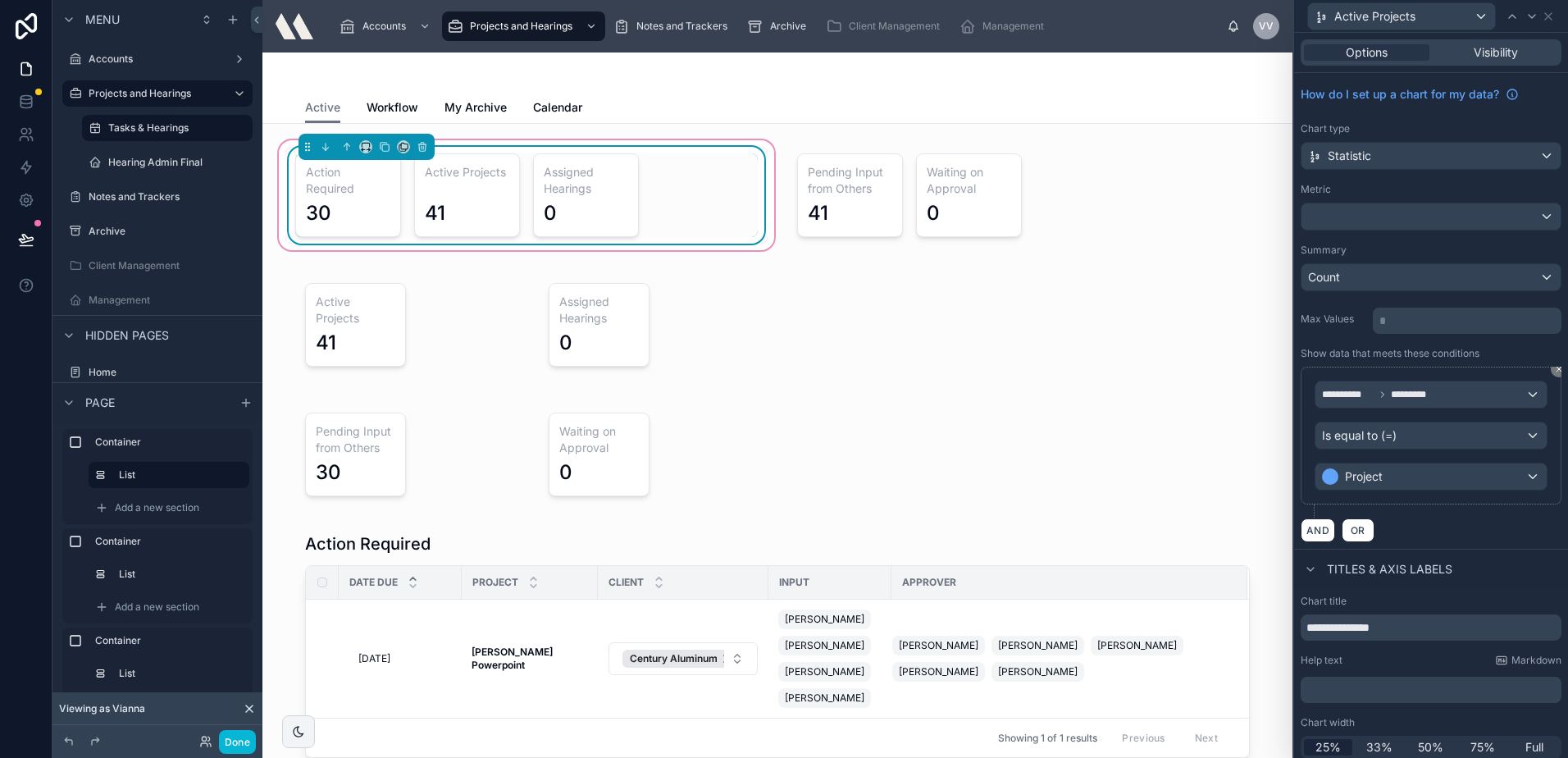
click at [720, 162] on div "Action Required 30 Active Projects 41 Assigned Hearings 0" at bounding box center [526, 194] width 462 height 83
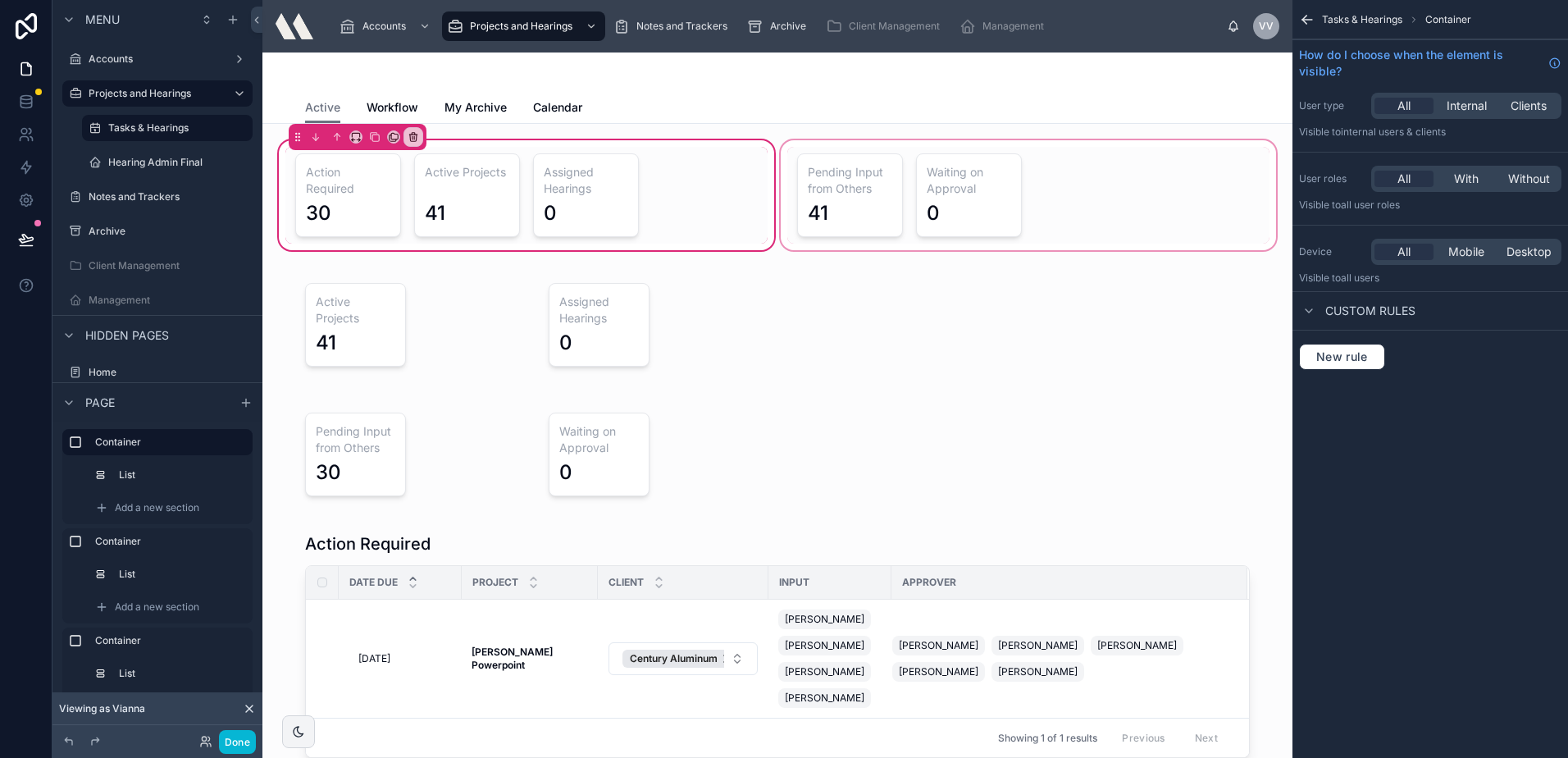
drag, startPoint x: 734, startPoint y: 194, endPoint x: 843, endPoint y: 168, distance: 112.1
click at [733, 194] on div at bounding box center [526, 195] width 482 height 97
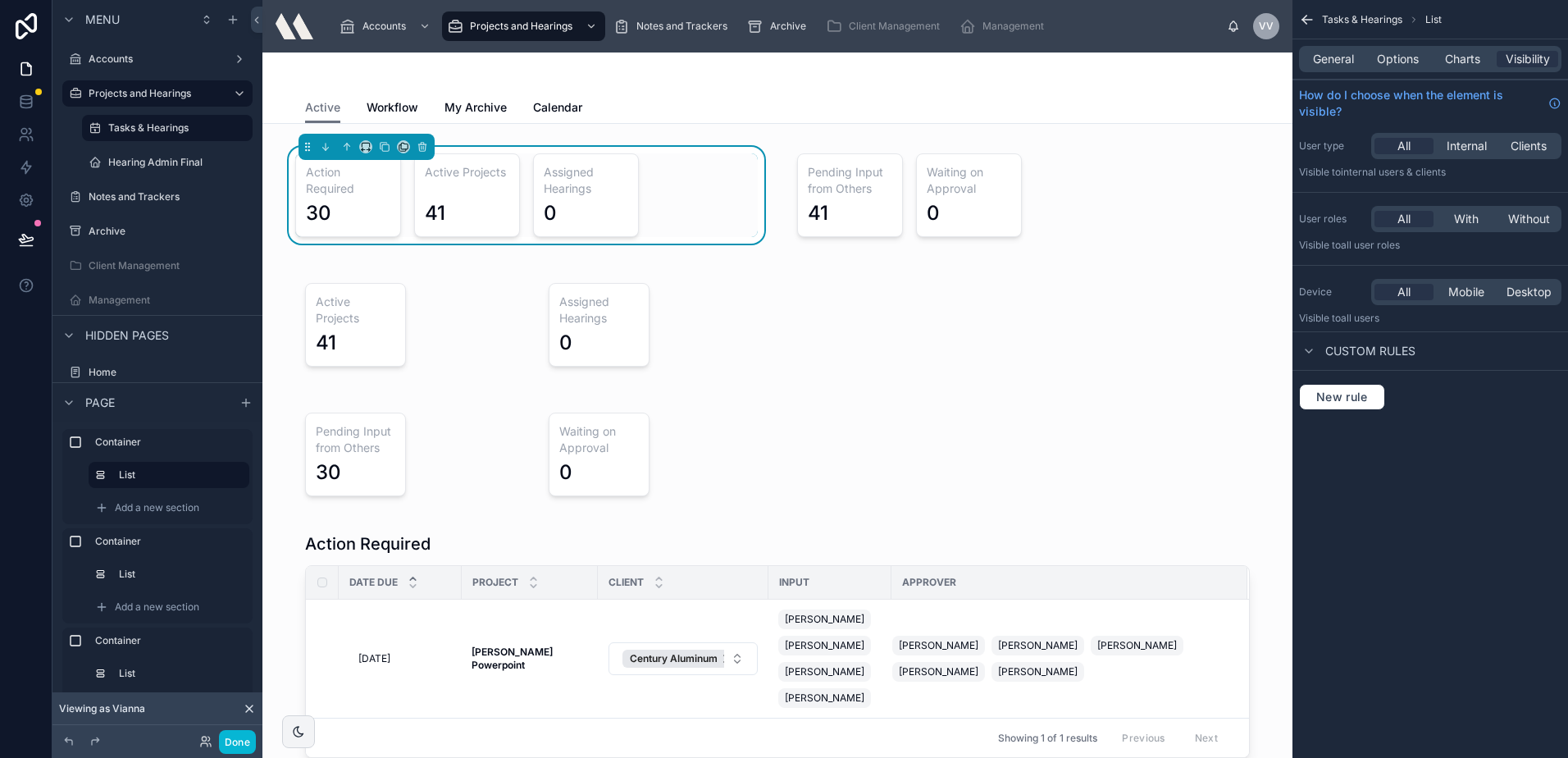
click at [1384, 39] on div "General Options Charts Visibility" at bounding box center [1430, 59] width 276 height 39
click at [1382, 52] on span "Options" at bounding box center [1397, 59] width 42 height 17
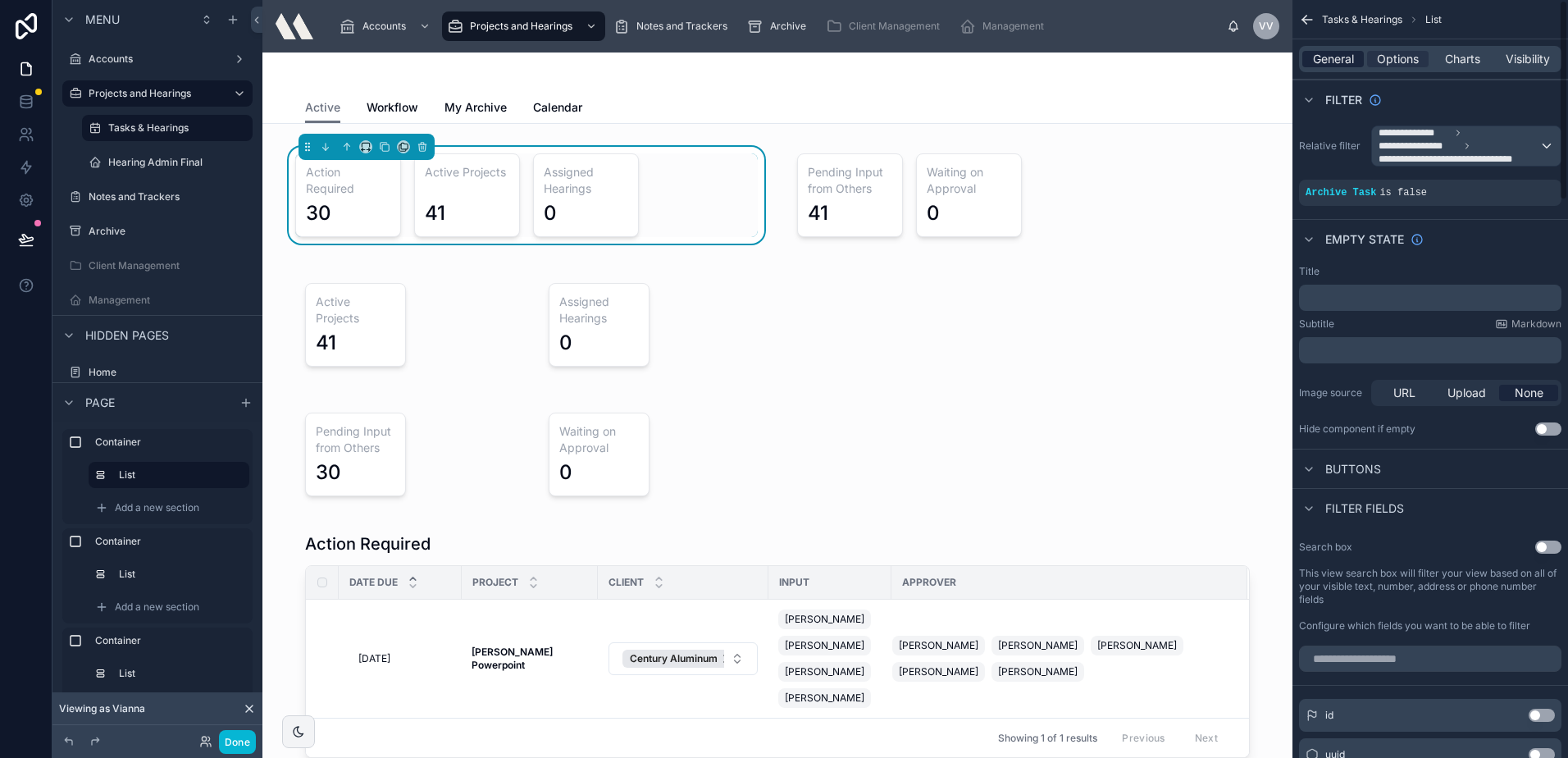
click at [1348, 64] on span "General" at bounding box center [1333, 59] width 41 height 17
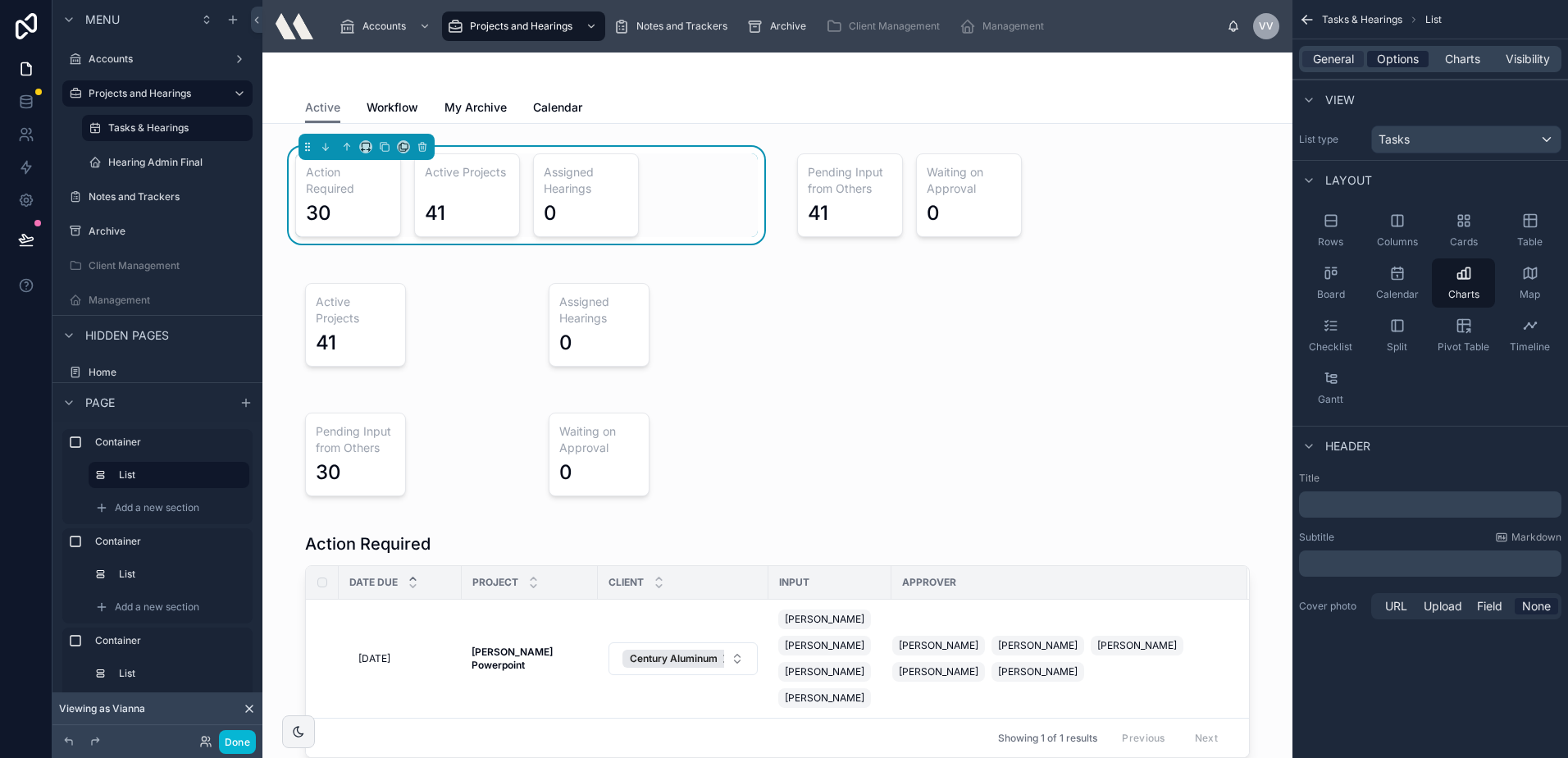
click at [1380, 59] on span "Options" at bounding box center [1397, 59] width 42 height 17
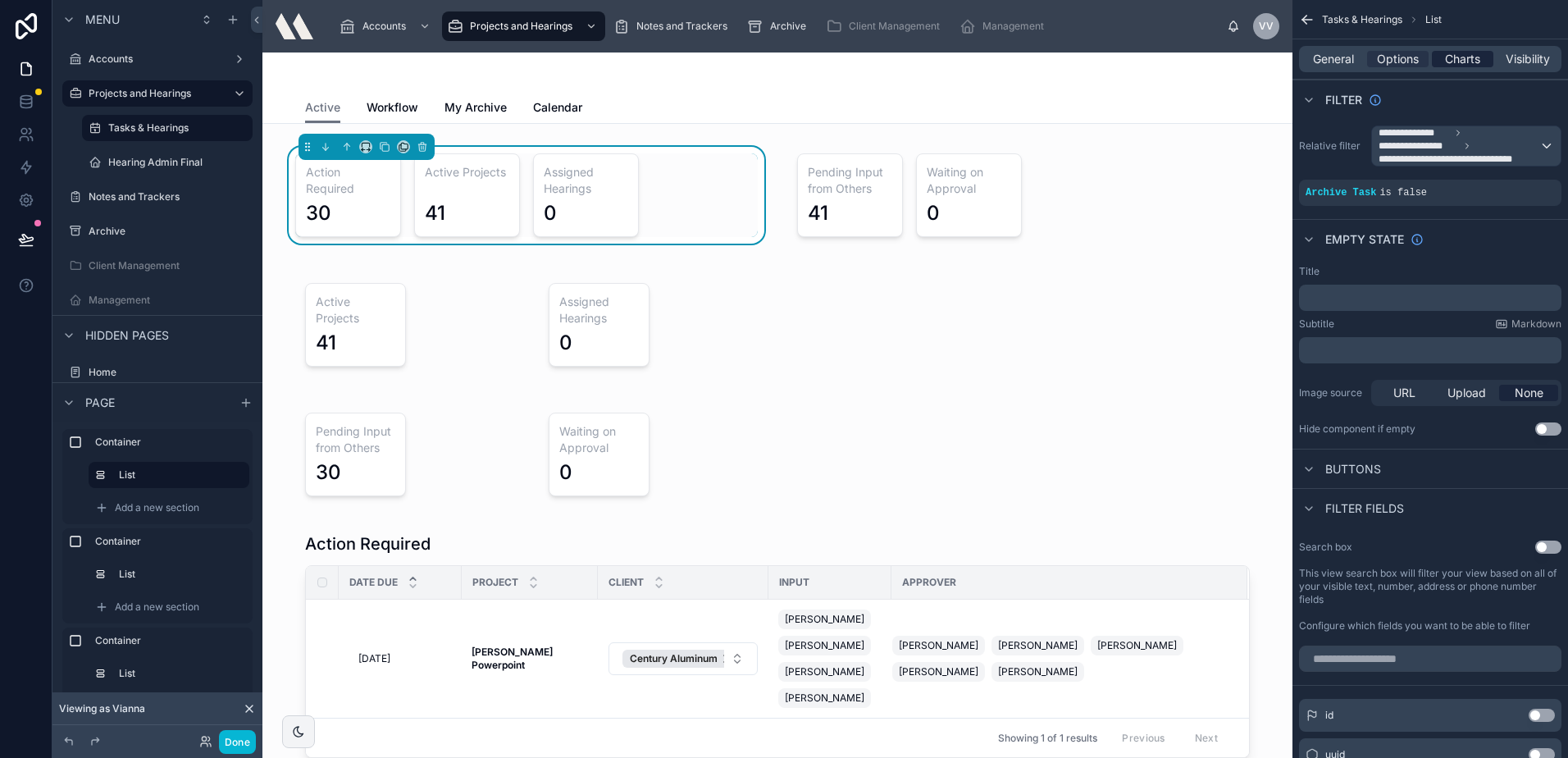
click at [1446, 59] on span "Charts" at bounding box center [1463, 59] width 35 height 17
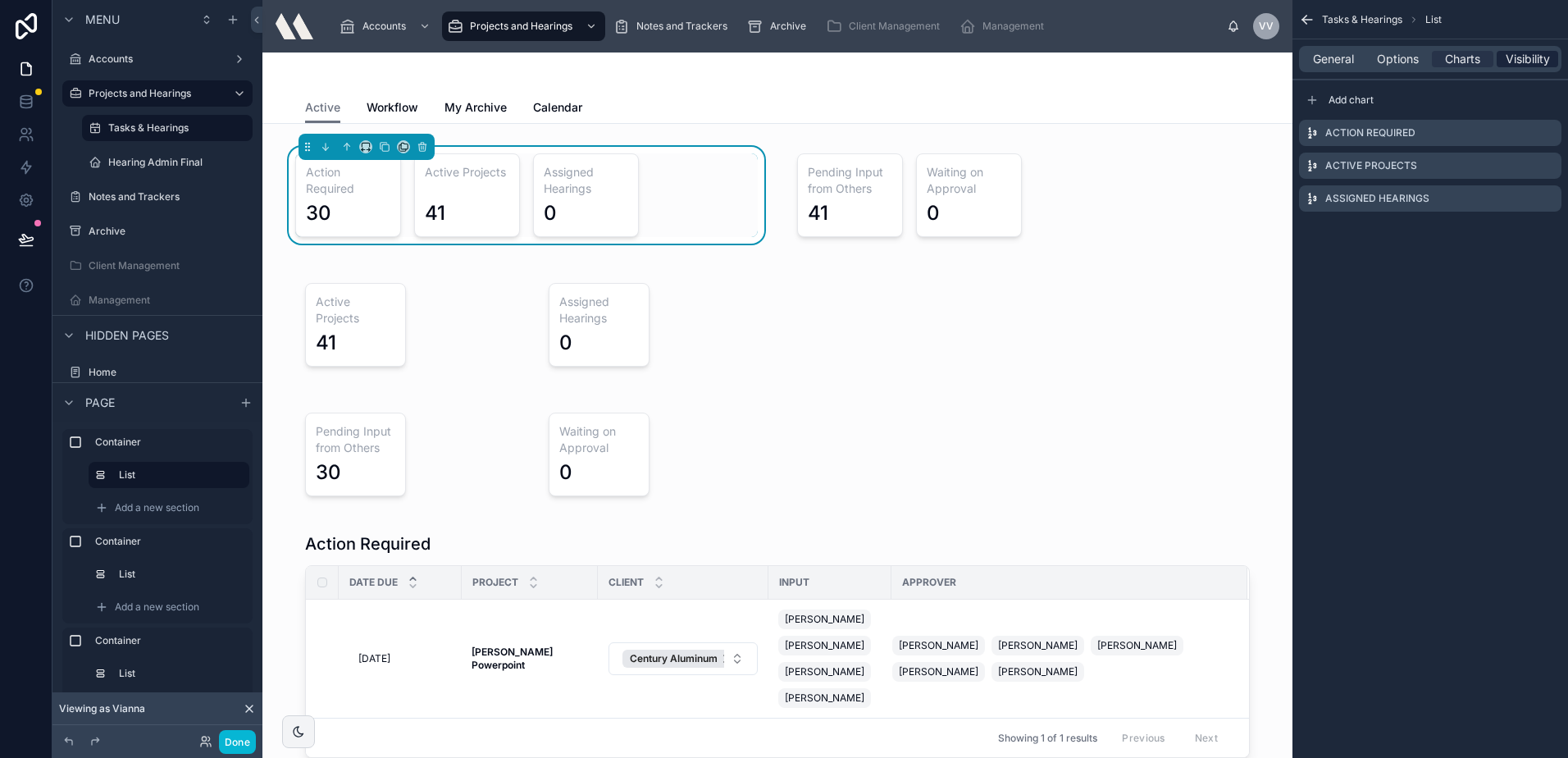
click at [1519, 67] on span "Visibility" at bounding box center [1528, 59] width 44 height 17
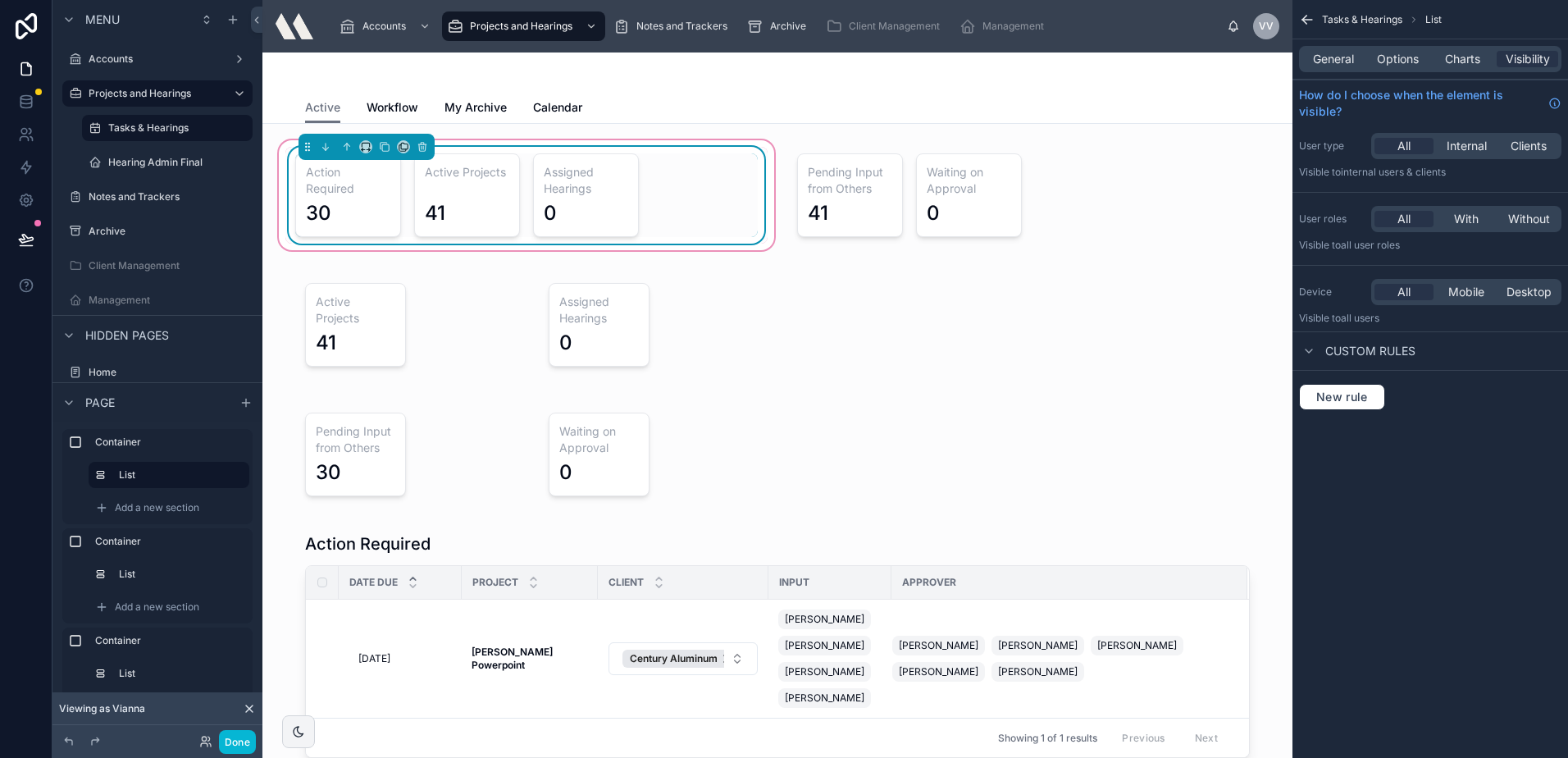
click at [575, 213] on div "0" at bounding box center [586, 213] width 84 height 27
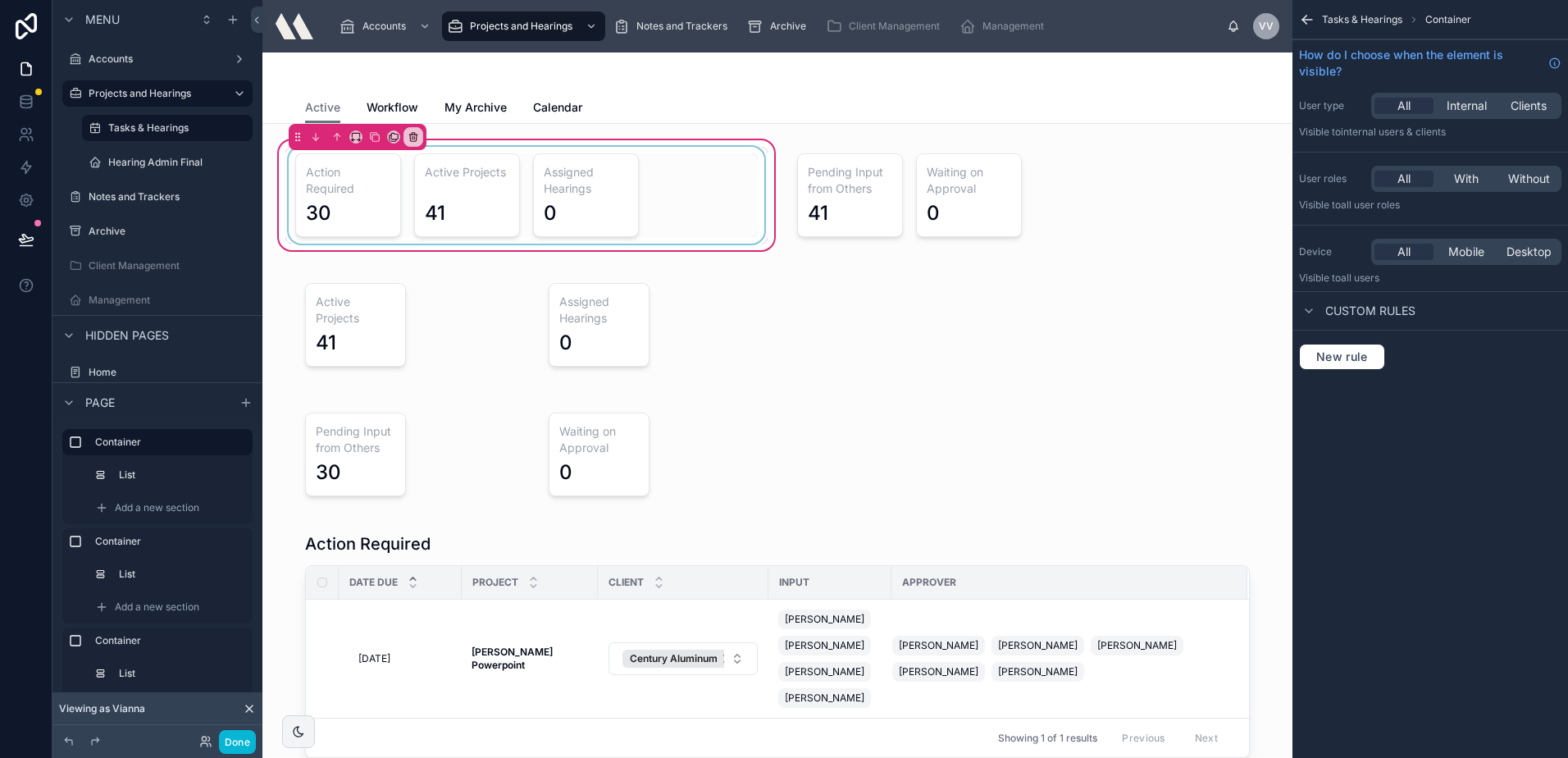
click at [501, 203] on div at bounding box center [526, 195] width 482 height 97
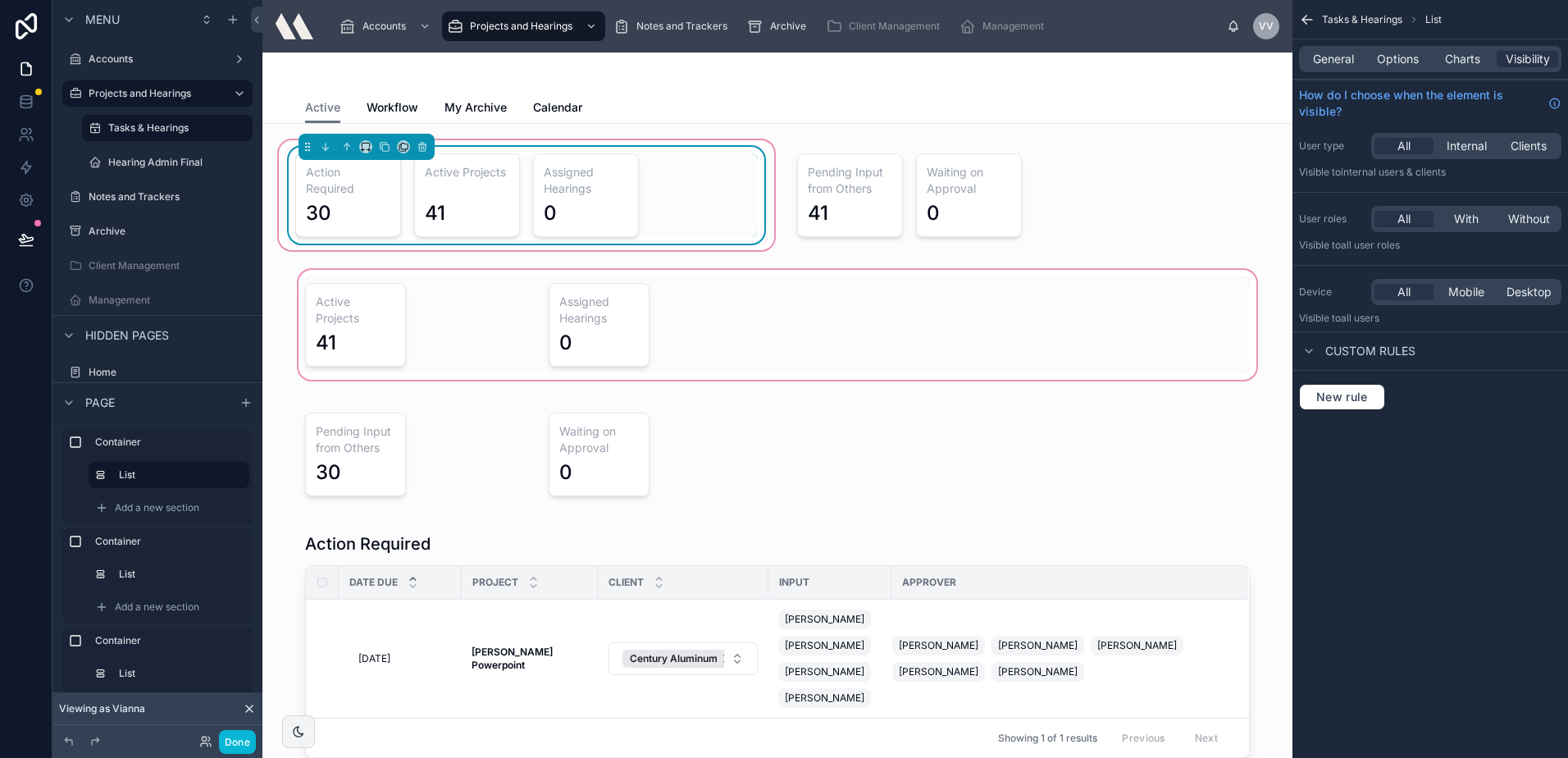
click at [393, 302] on div at bounding box center [778, 324] width 1003 height 117
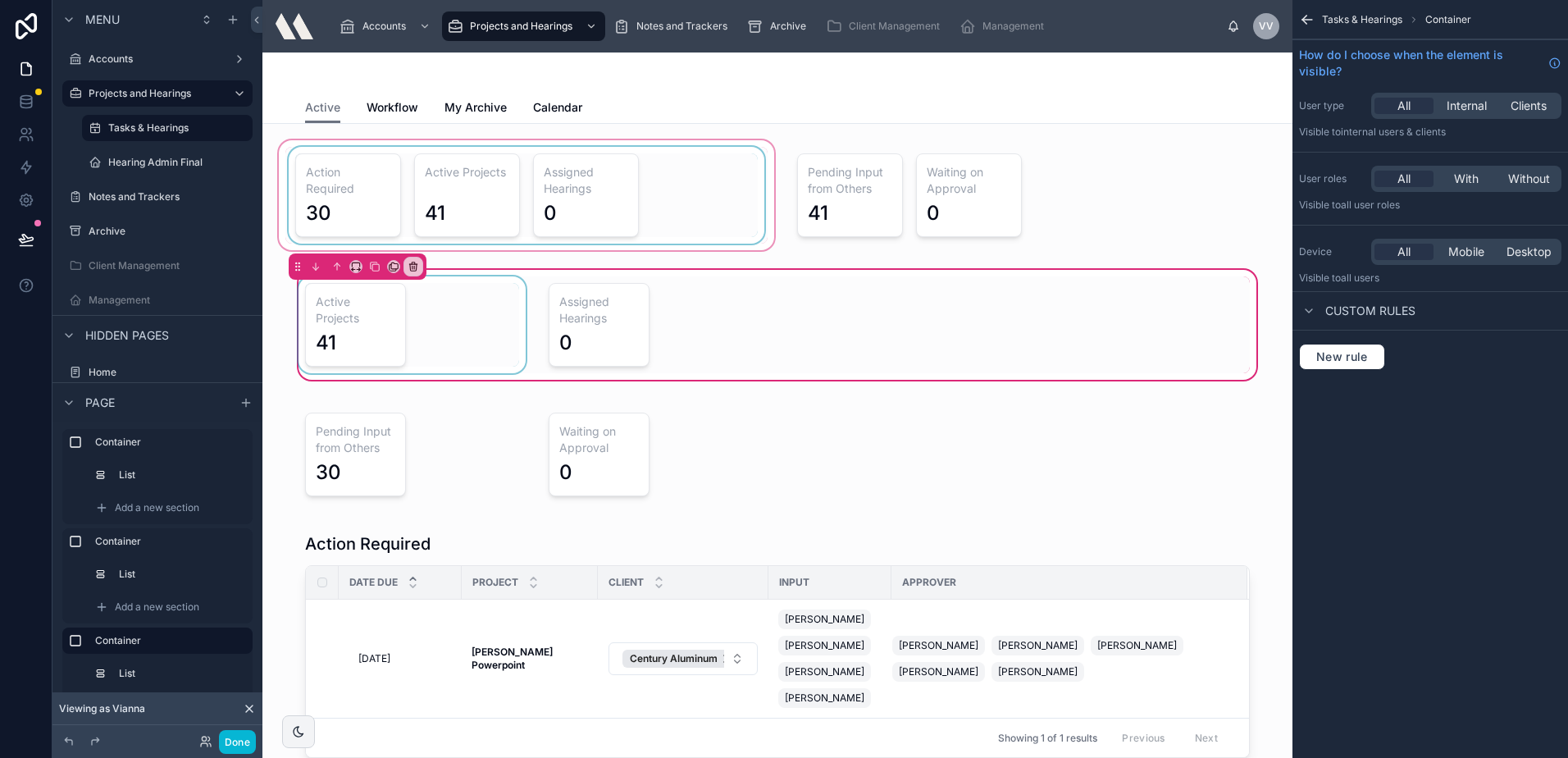
click at [460, 303] on div at bounding box center [412, 324] width 234 height 97
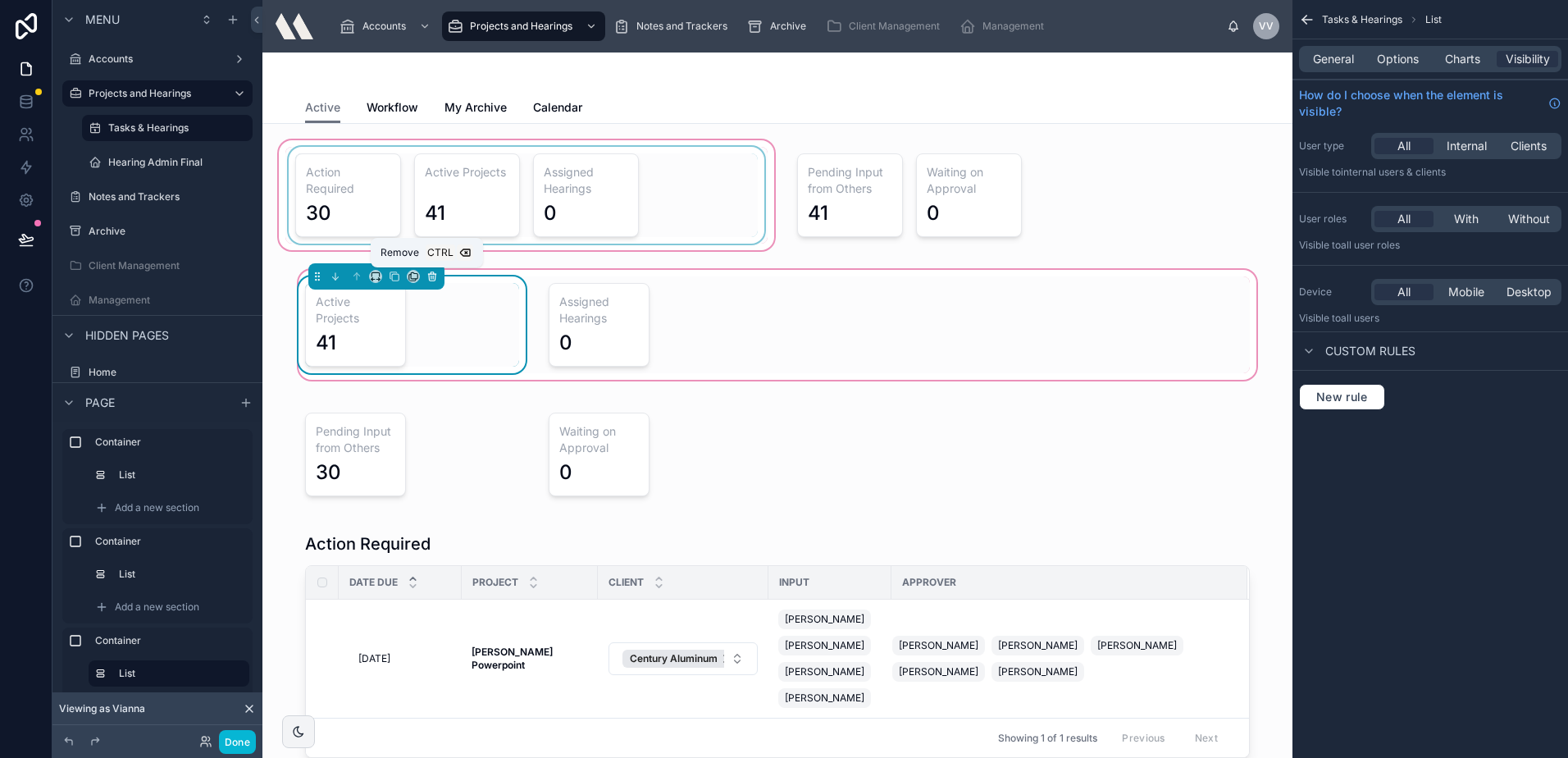
click at [431, 271] on icon at bounding box center [432, 277] width 12 height 12
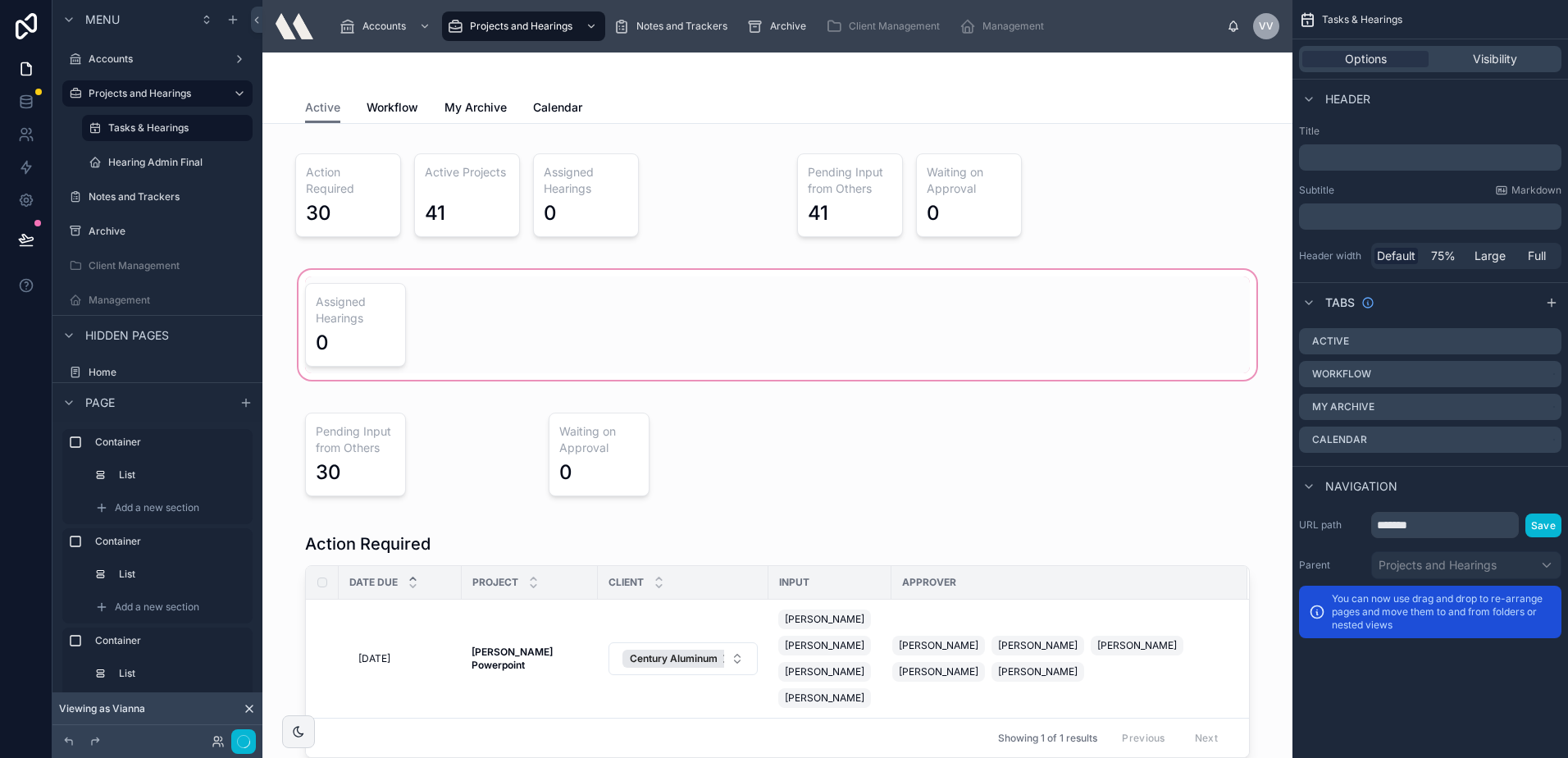
click at [407, 318] on div at bounding box center [778, 324] width 1003 height 117
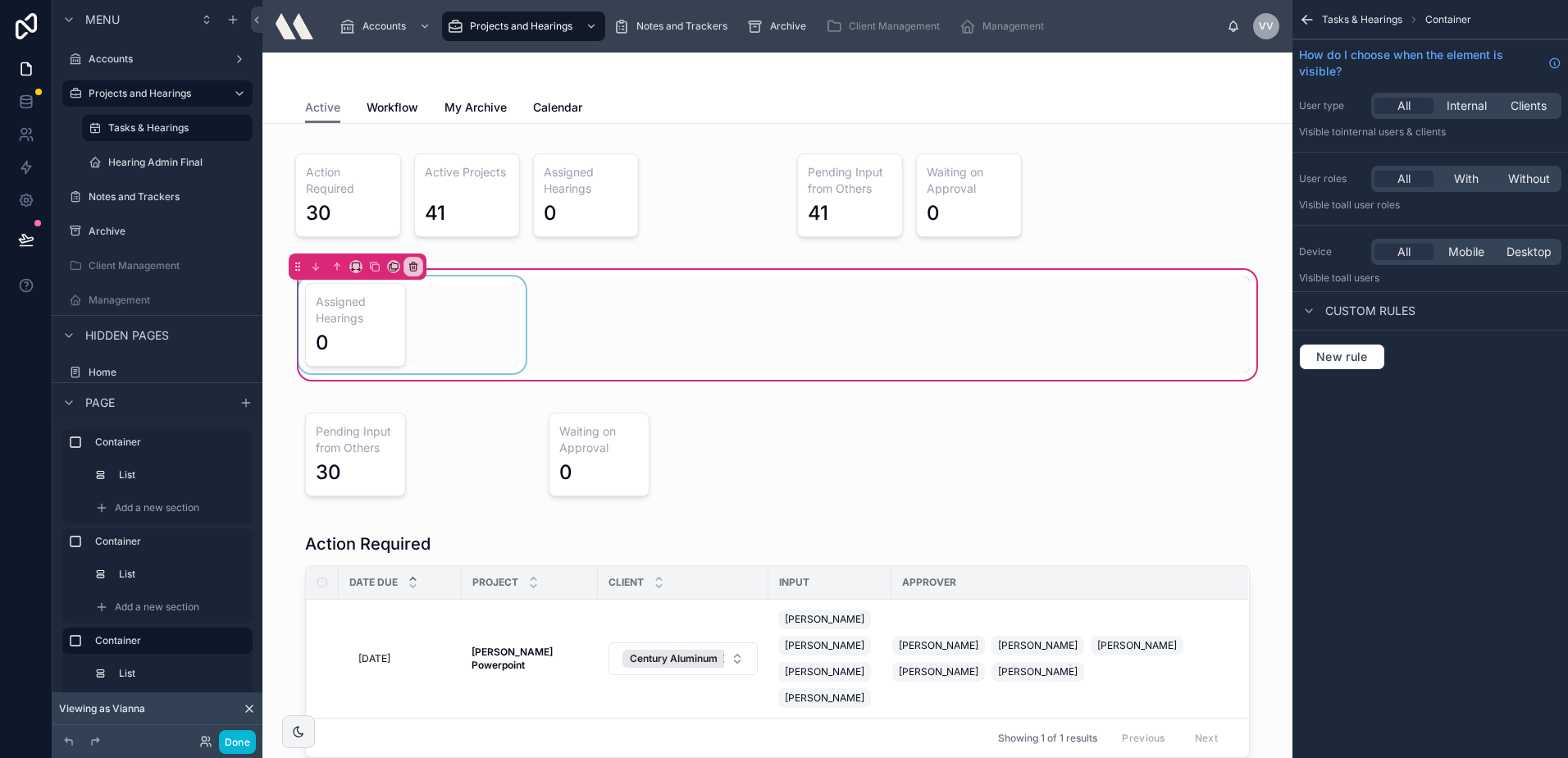
click at [414, 308] on div at bounding box center [412, 324] width 234 height 97
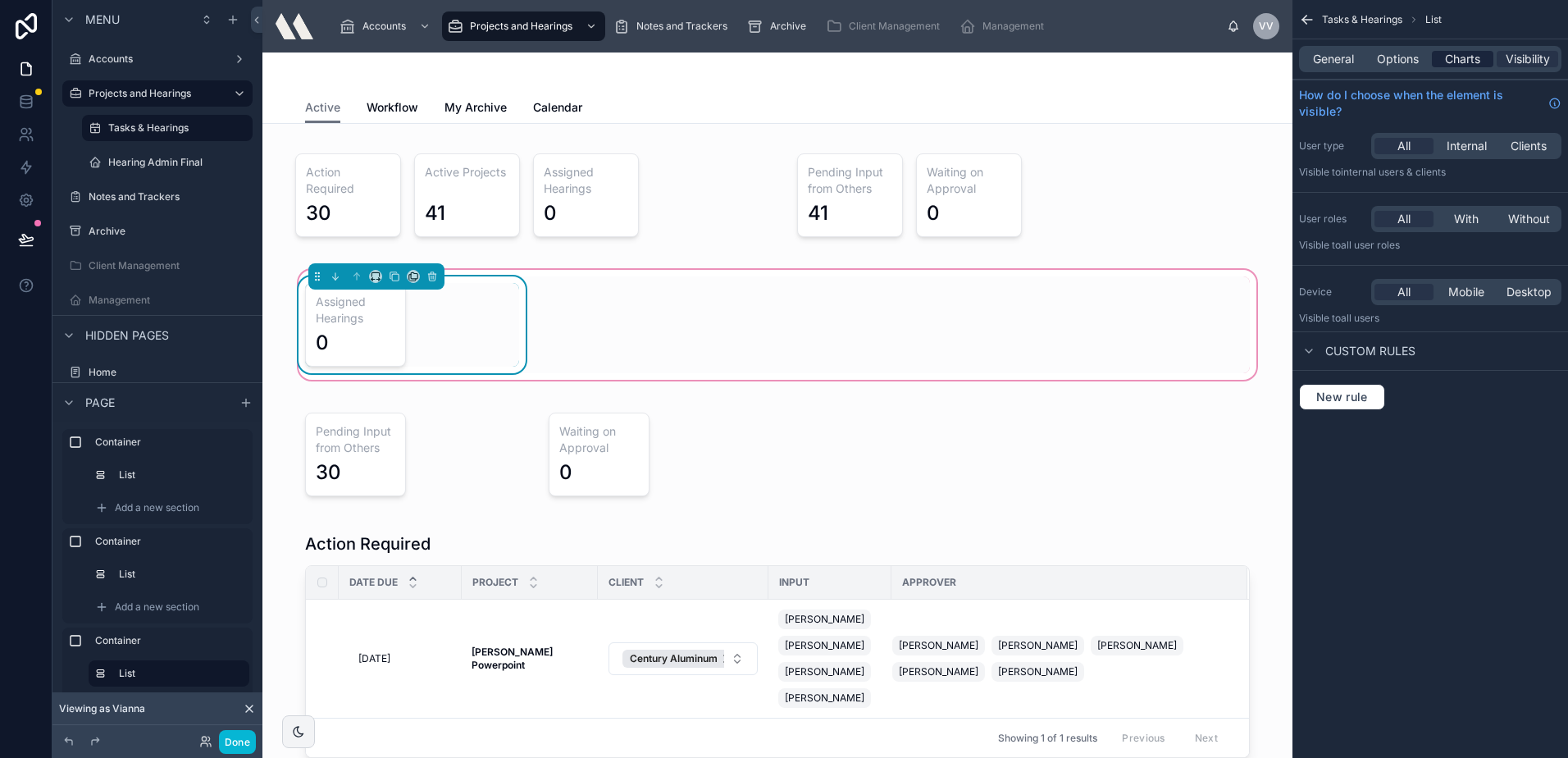
drag, startPoint x: 1474, startPoint y: 53, endPoint x: 1465, endPoint y: 55, distance: 9.2
click at [1472, 53] on span "Charts" at bounding box center [1463, 59] width 35 height 17
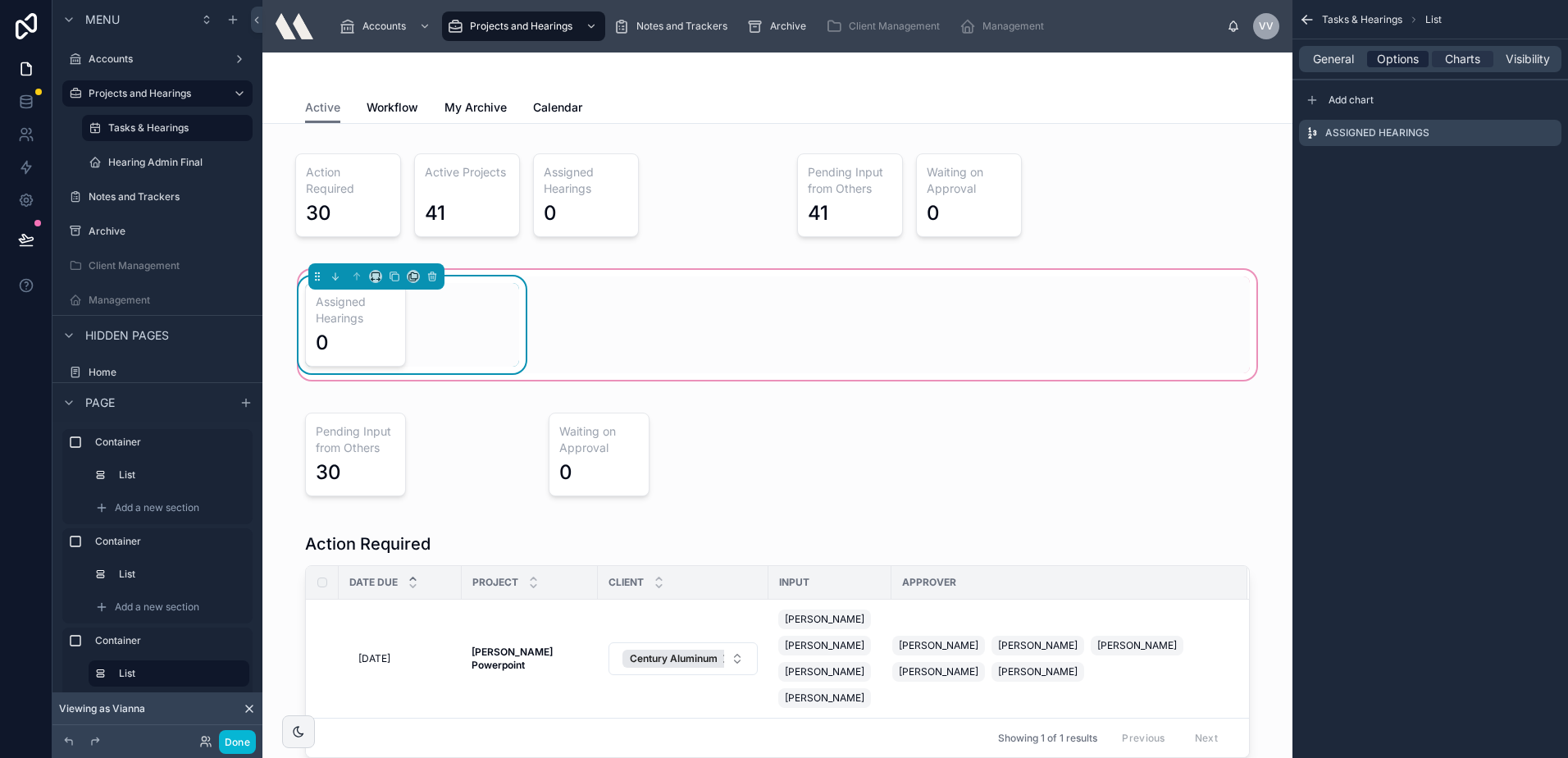
click at [1414, 61] on span "Options" at bounding box center [1397, 59] width 42 height 17
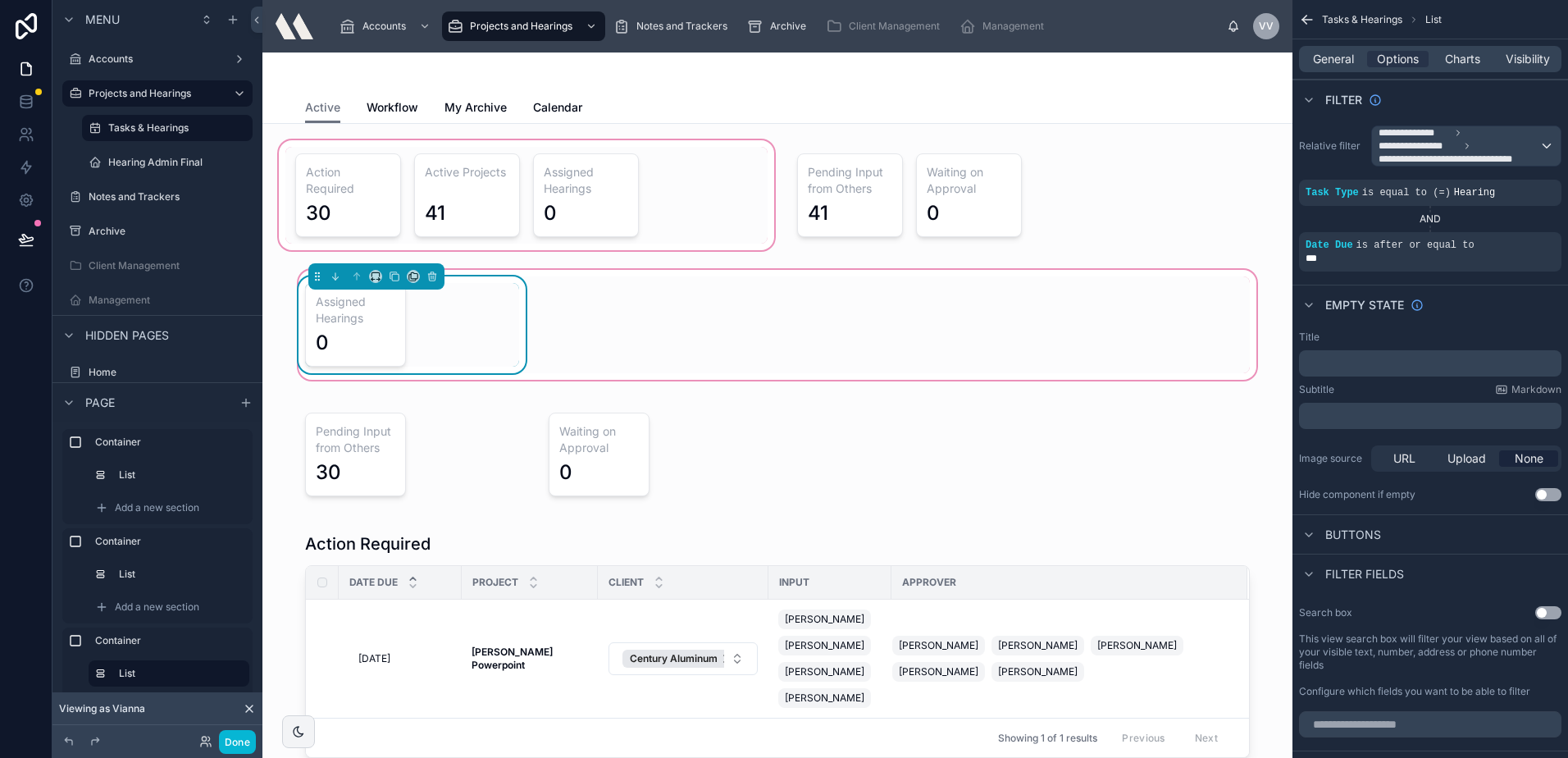
click at [709, 205] on div at bounding box center [526, 194] width 502 height 117
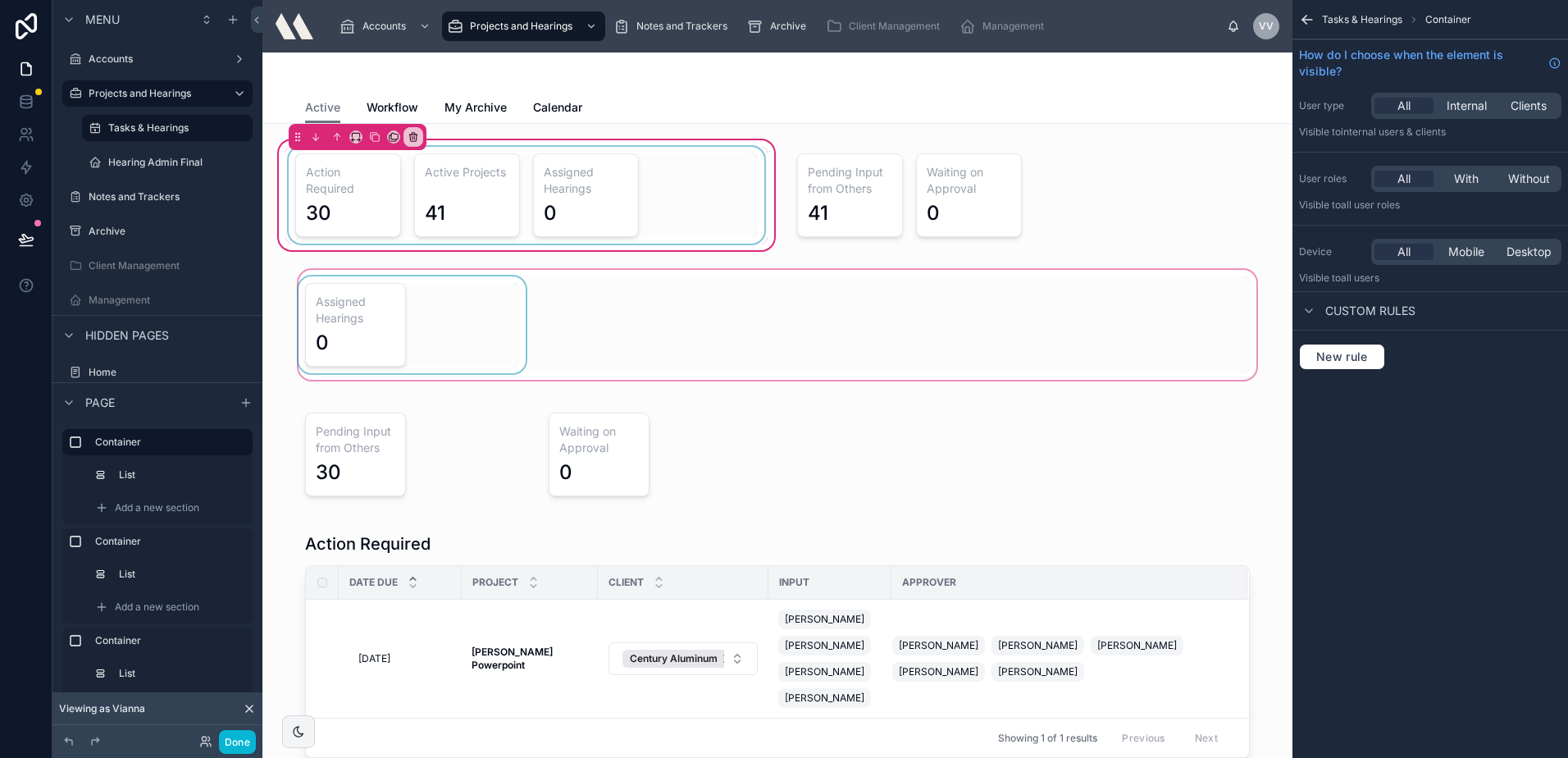
click at [684, 192] on div at bounding box center [526, 195] width 482 height 97
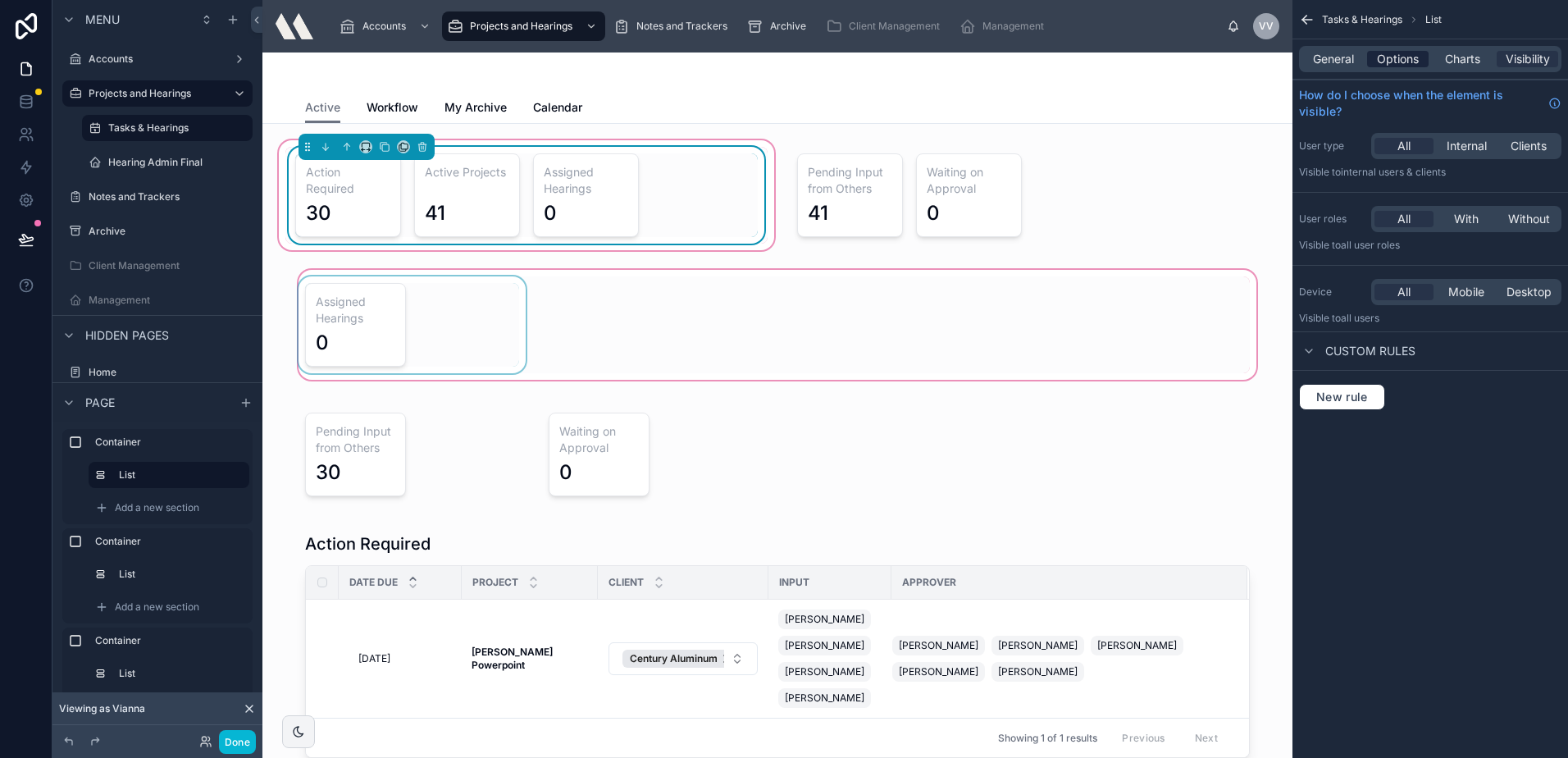
click at [1391, 57] on span "Options" at bounding box center [1397, 59] width 42 height 17
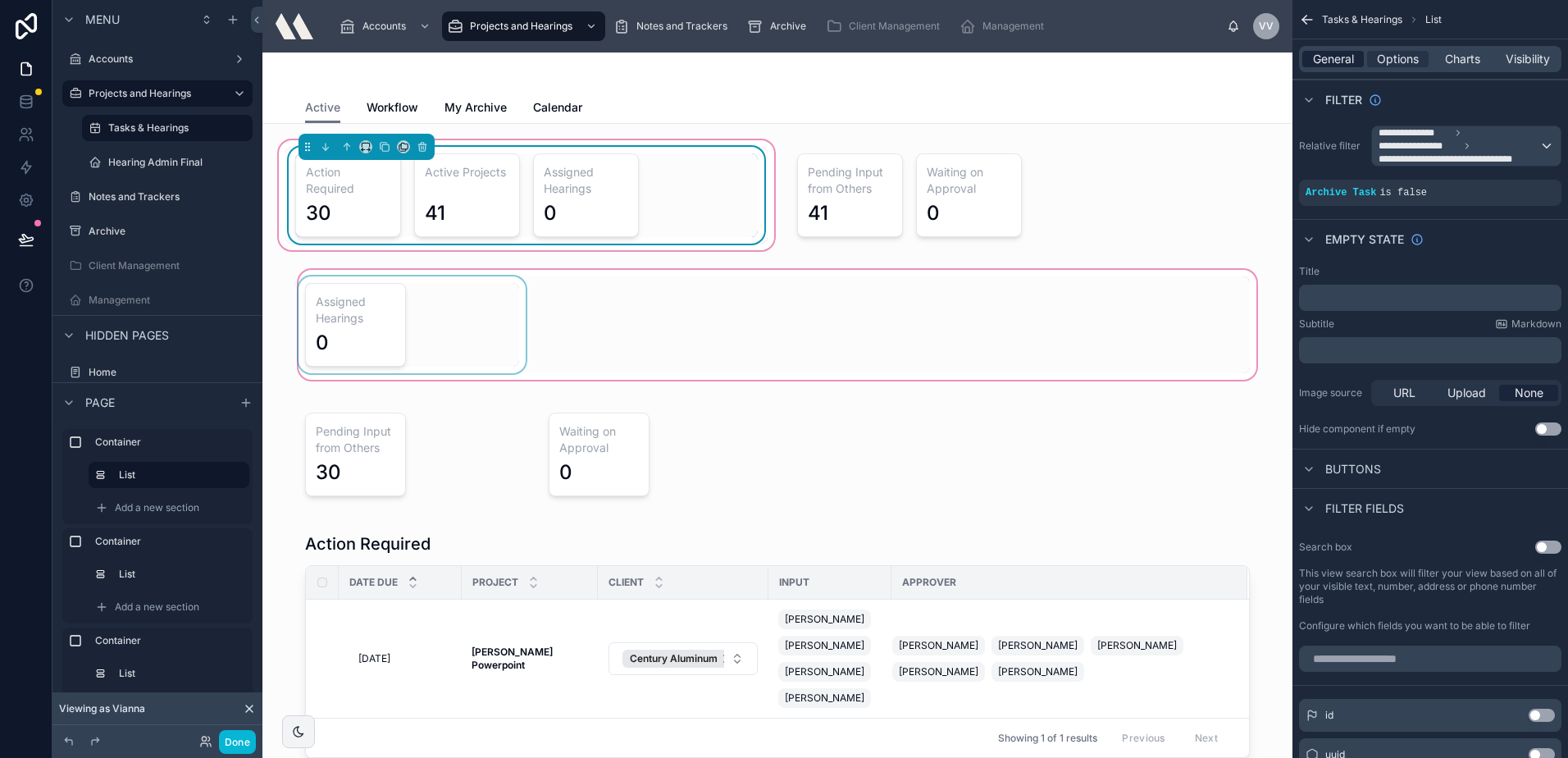
click at [1345, 57] on span "General" at bounding box center [1333, 59] width 41 height 17
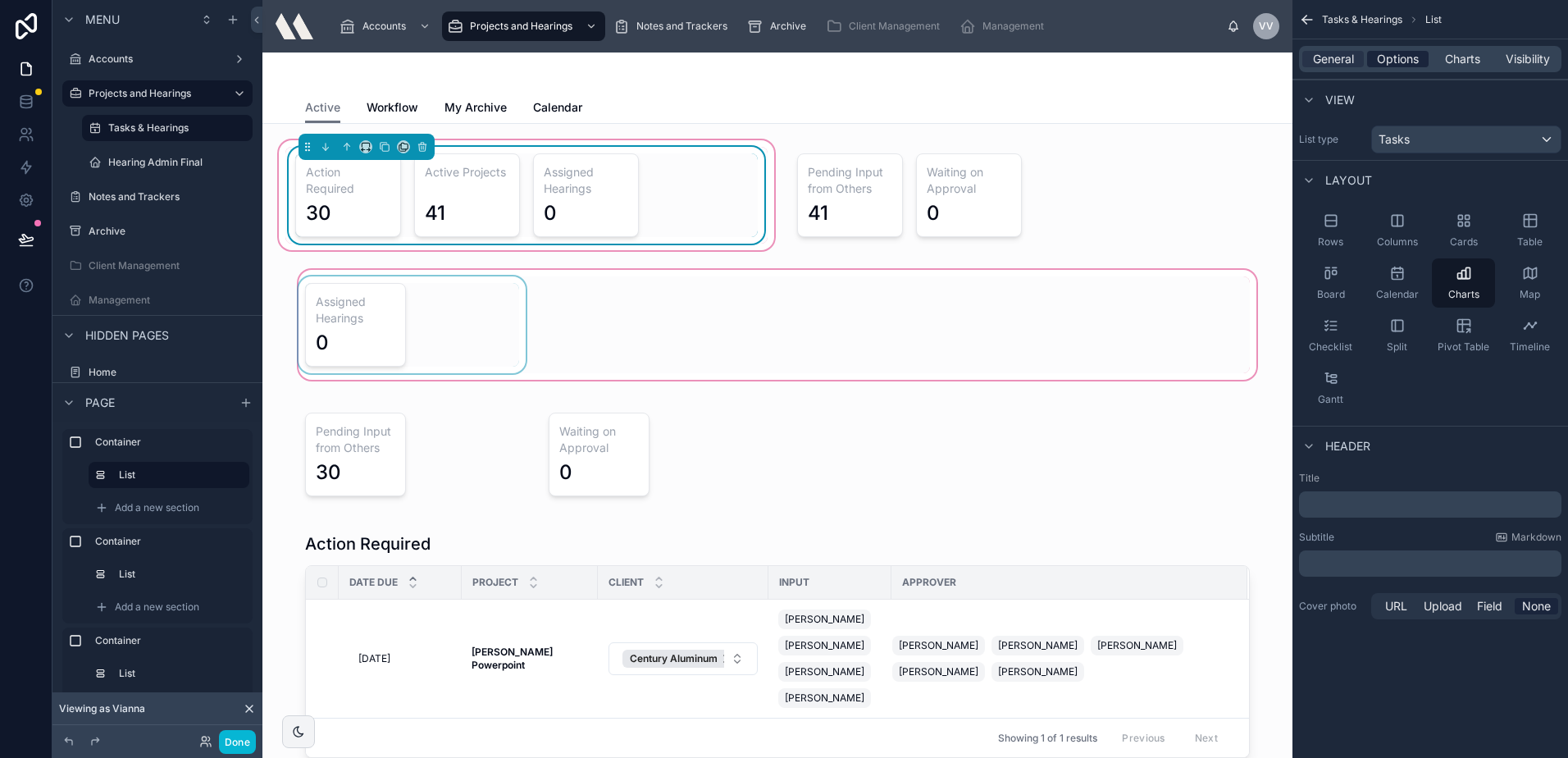
click at [1376, 57] on div "Options" at bounding box center [1397, 59] width 62 height 17
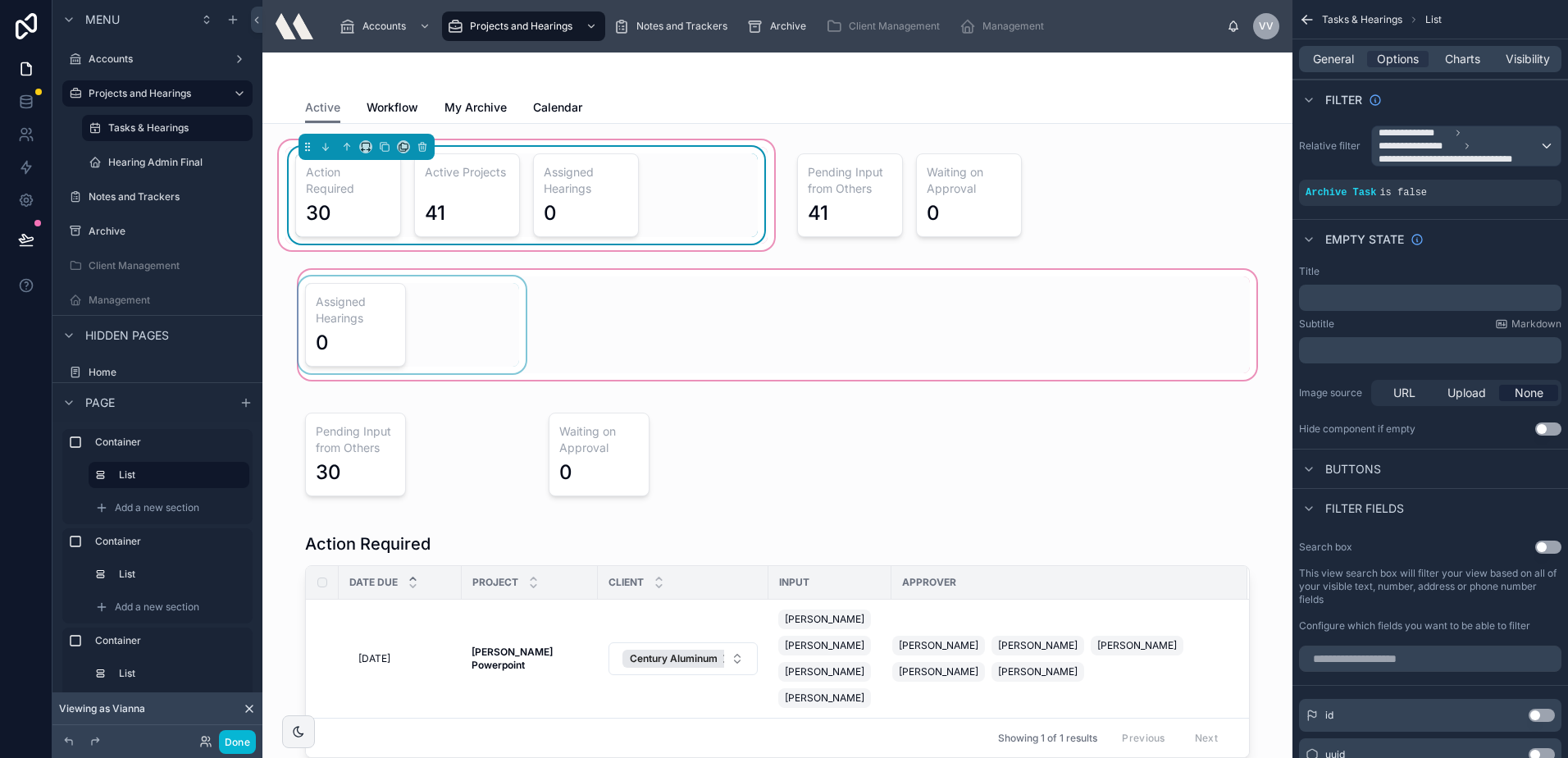
click at [606, 171] on h3 "Assigned Hearings" at bounding box center [586, 180] width 84 height 32
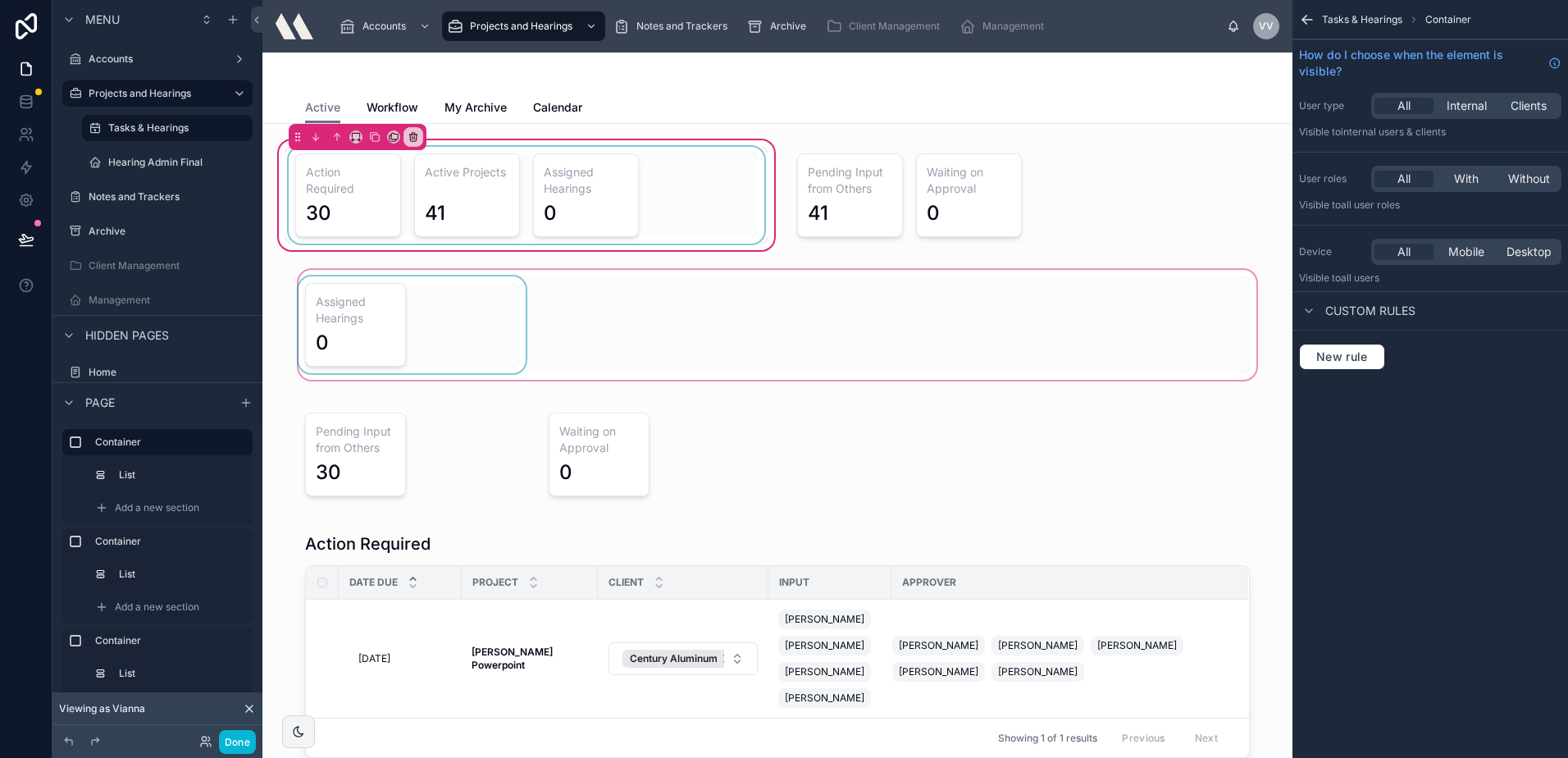
click at [705, 205] on div at bounding box center [526, 195] width 482 height 97
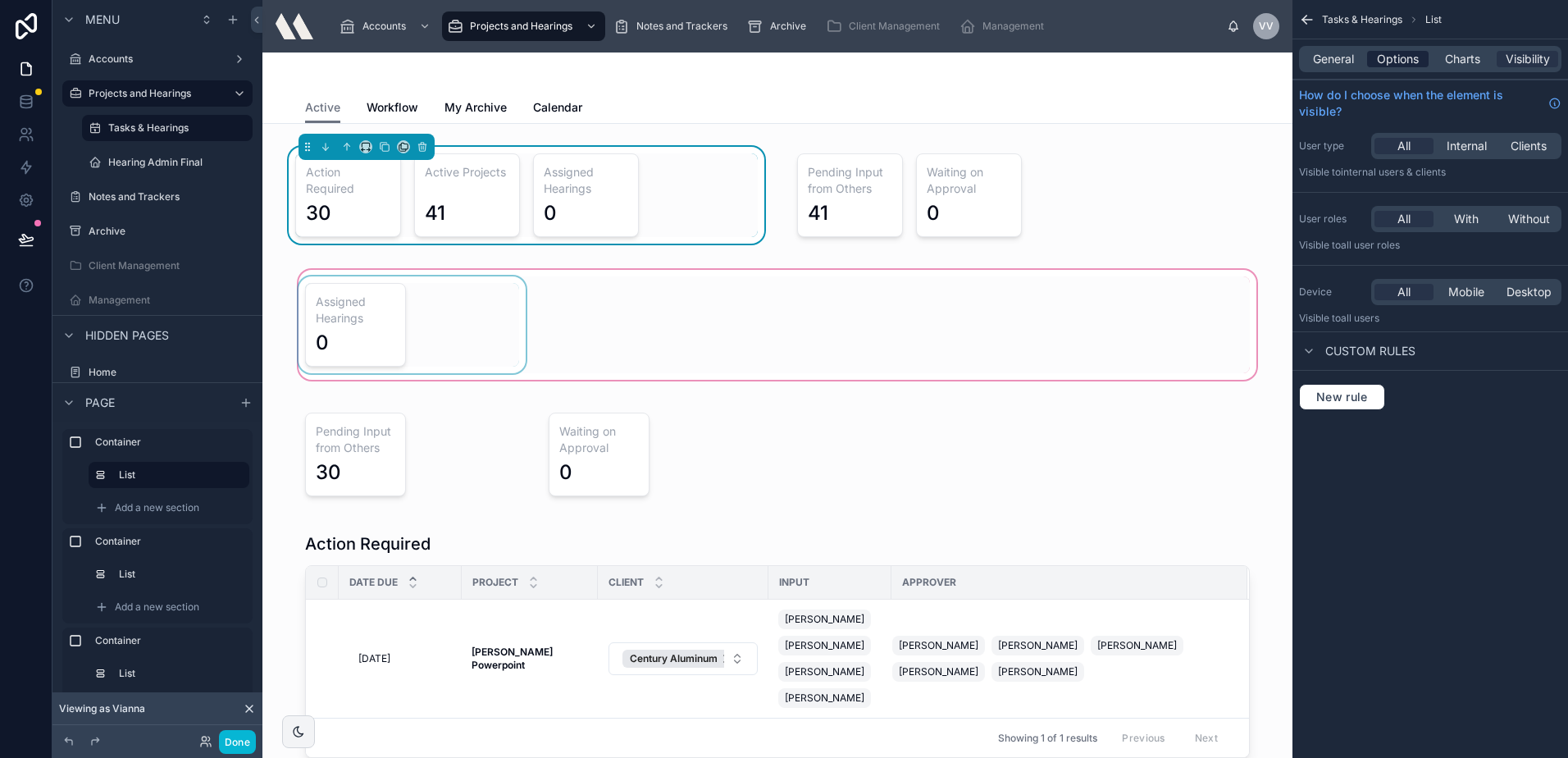
click at [1386, 56] on span "Options" at bounding box center [1397, 59] width 42 height 17
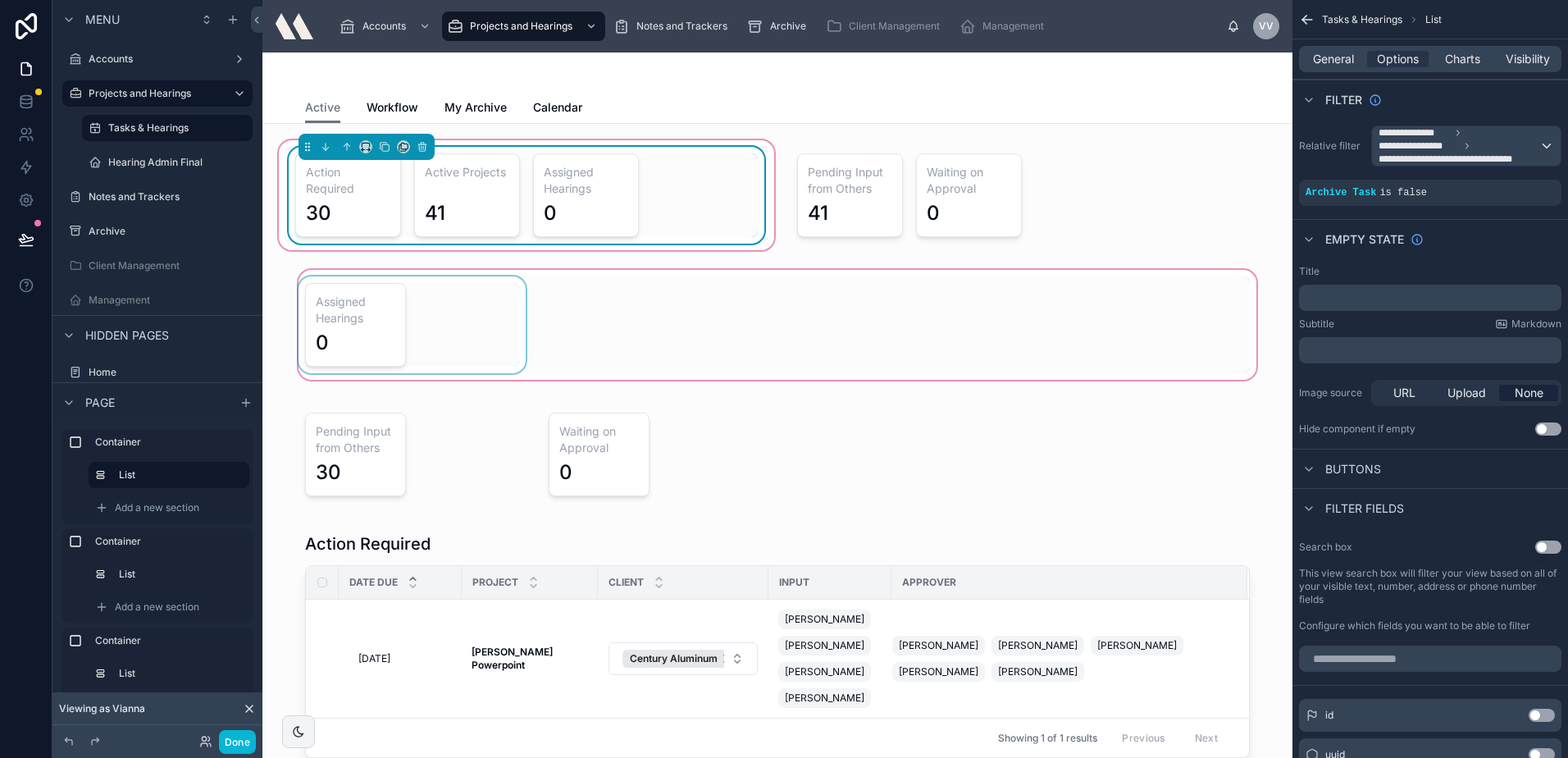
click at [674, 191] on div "Action Required 30 Active Projects 41 Assigned Hearings 0" at bounding box center [526, 194] width 462 height 83
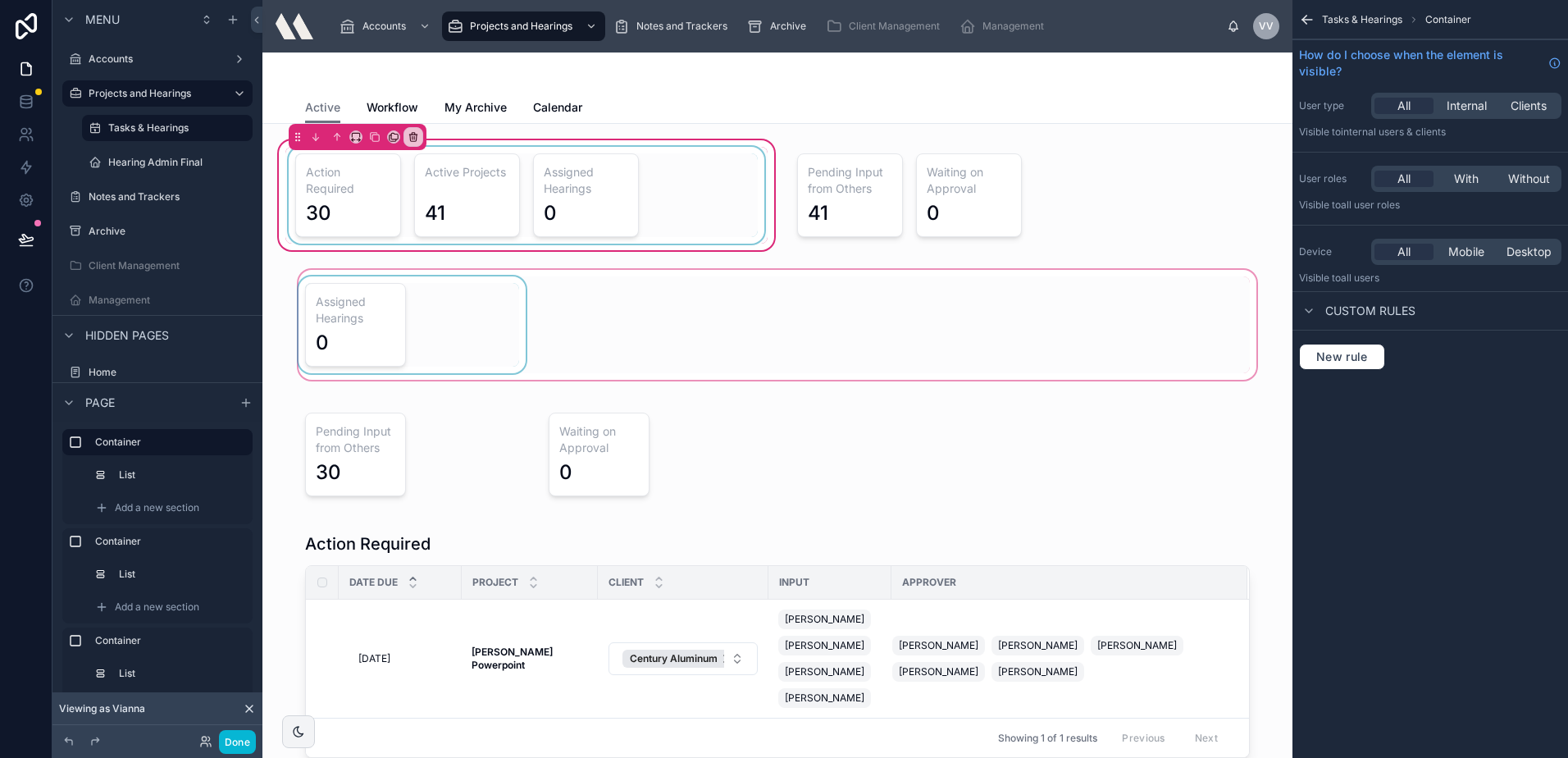
click at [624, 191] on div at bounding box center [526, 195] width 482 height 97
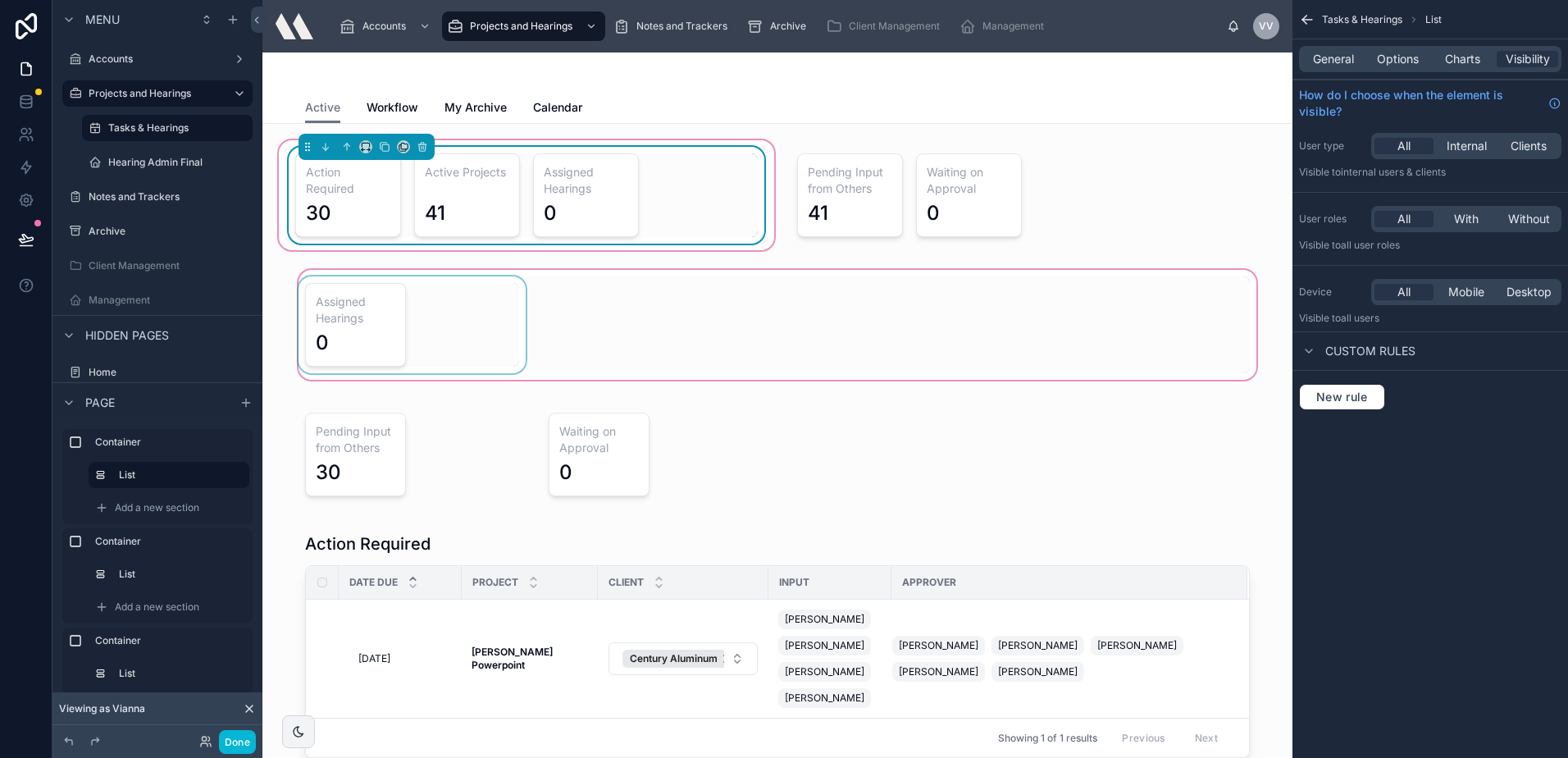
drag, startPoint x: 1455, startPoint y: 53, endPoint x: 1462, endPoint y: 73, distance: 21.2
click at [1456, 56] on span "Charts" at bounding box center [1463, 59] width 35 height 17
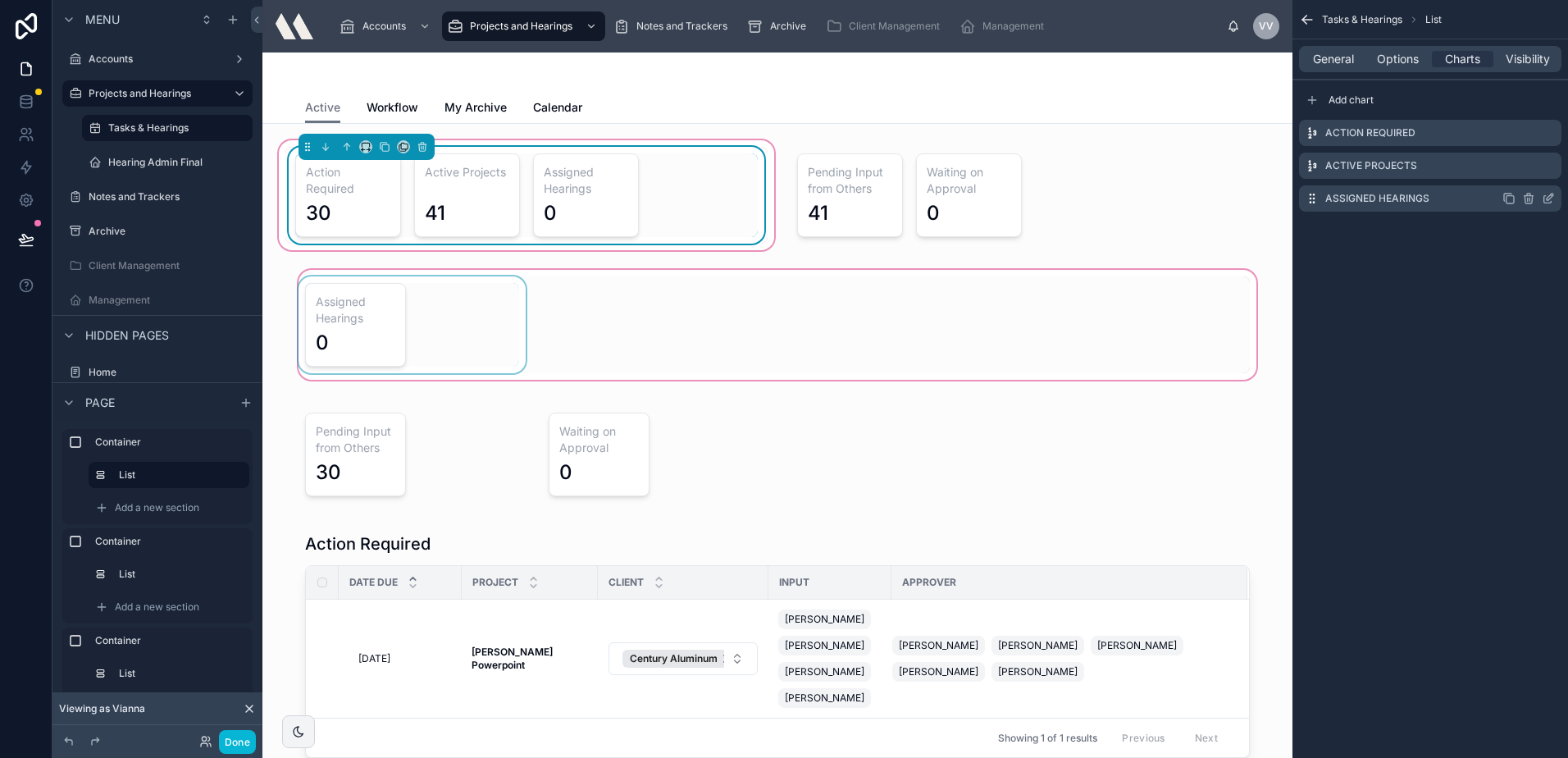
click at [1546, 201] on icon "scrollable content" at bounding box center [1547, 197] width 13 height 13
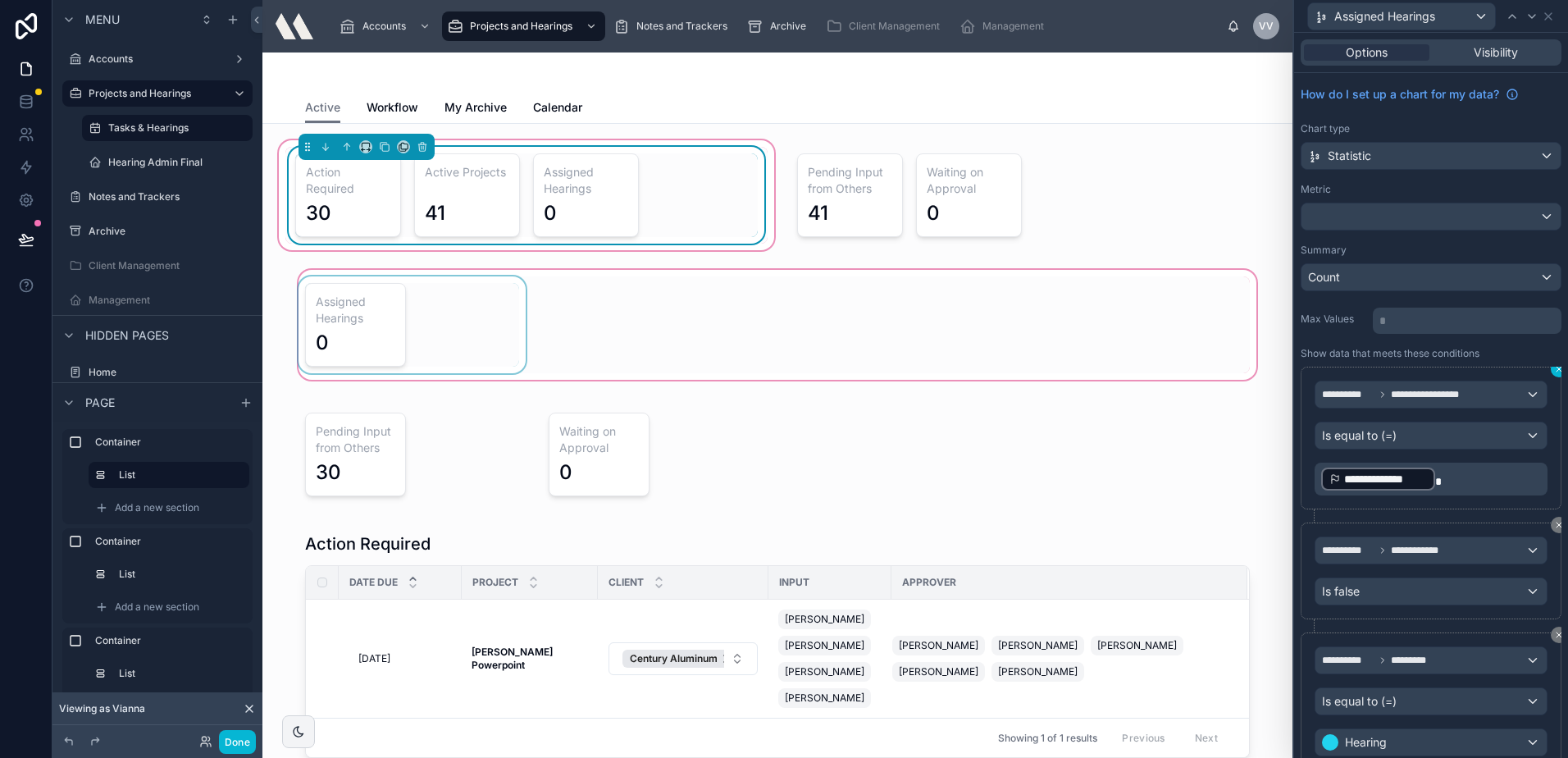
click at [1550, 369] on button at bounding box center [1558, 369] width 17 height 17
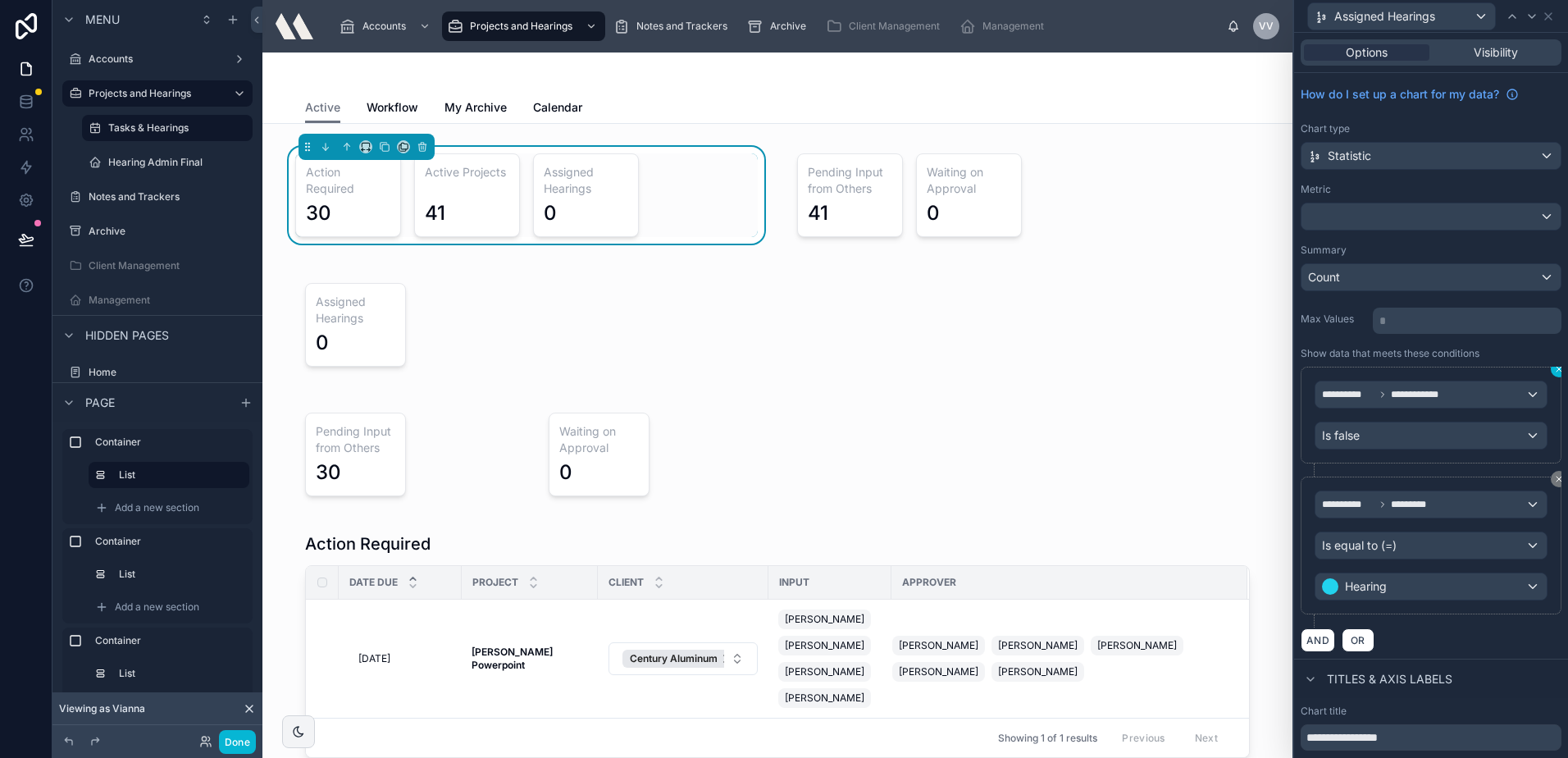
click at [1550, 369] on button at bounding box center [1558, 369] width 17 height 17
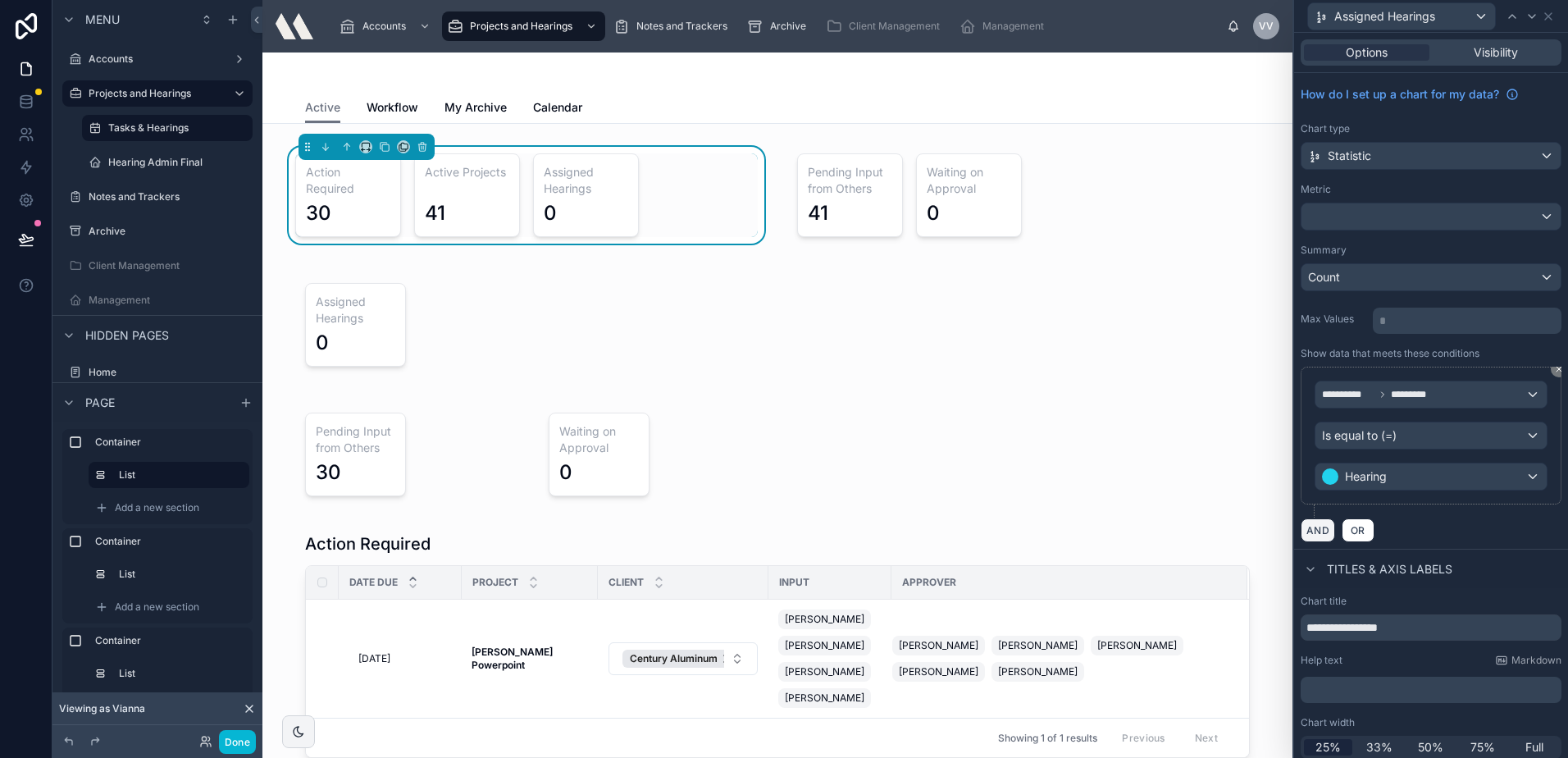
click at [1323, 529] on button "AND" at bounding box center [1318, 530] width 34 height 24
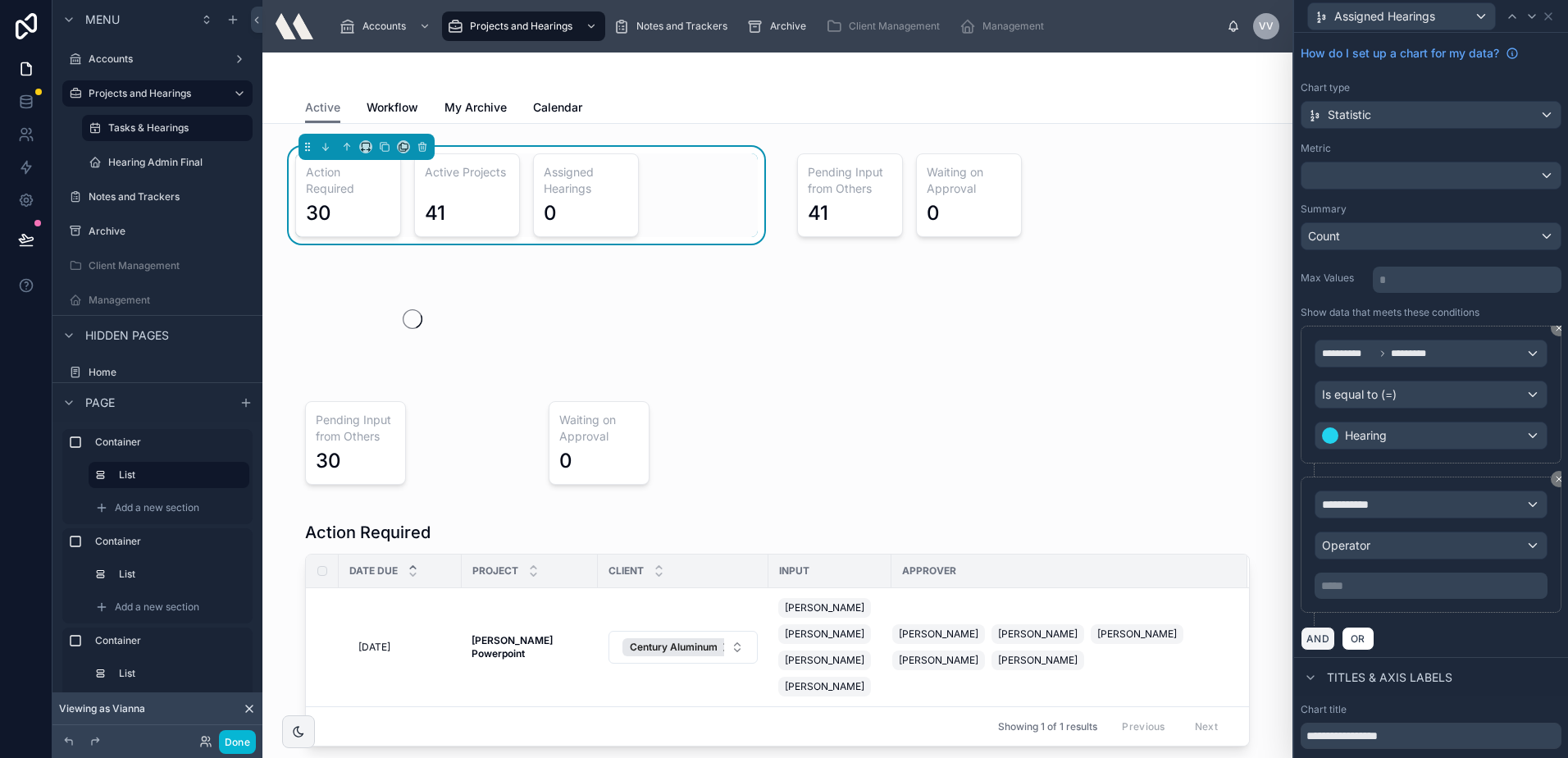
scroll to position [82, 0]
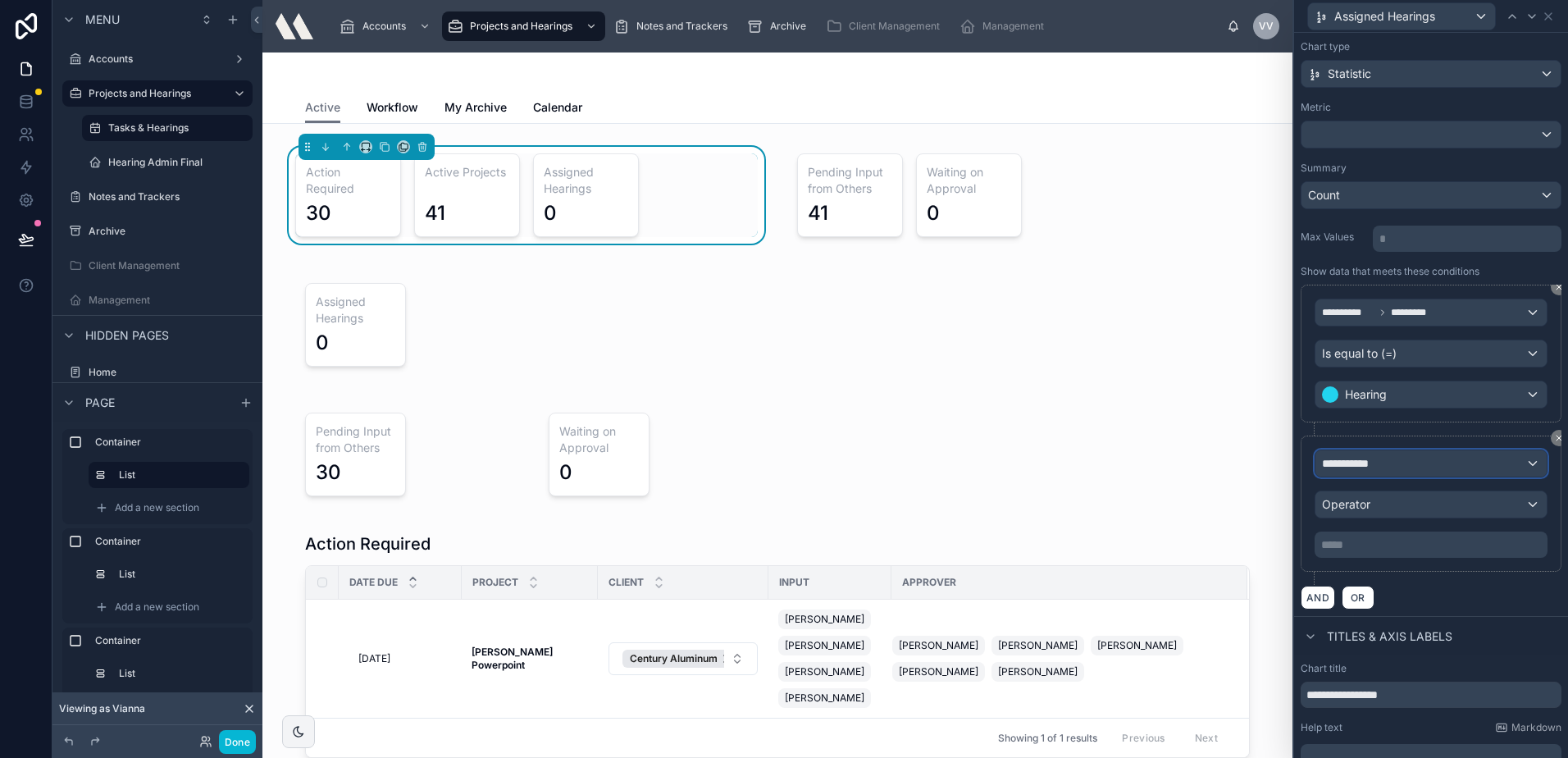
click at [1388, 465] on div "**********" at bounding box center [1432, 463] width 232 height 27
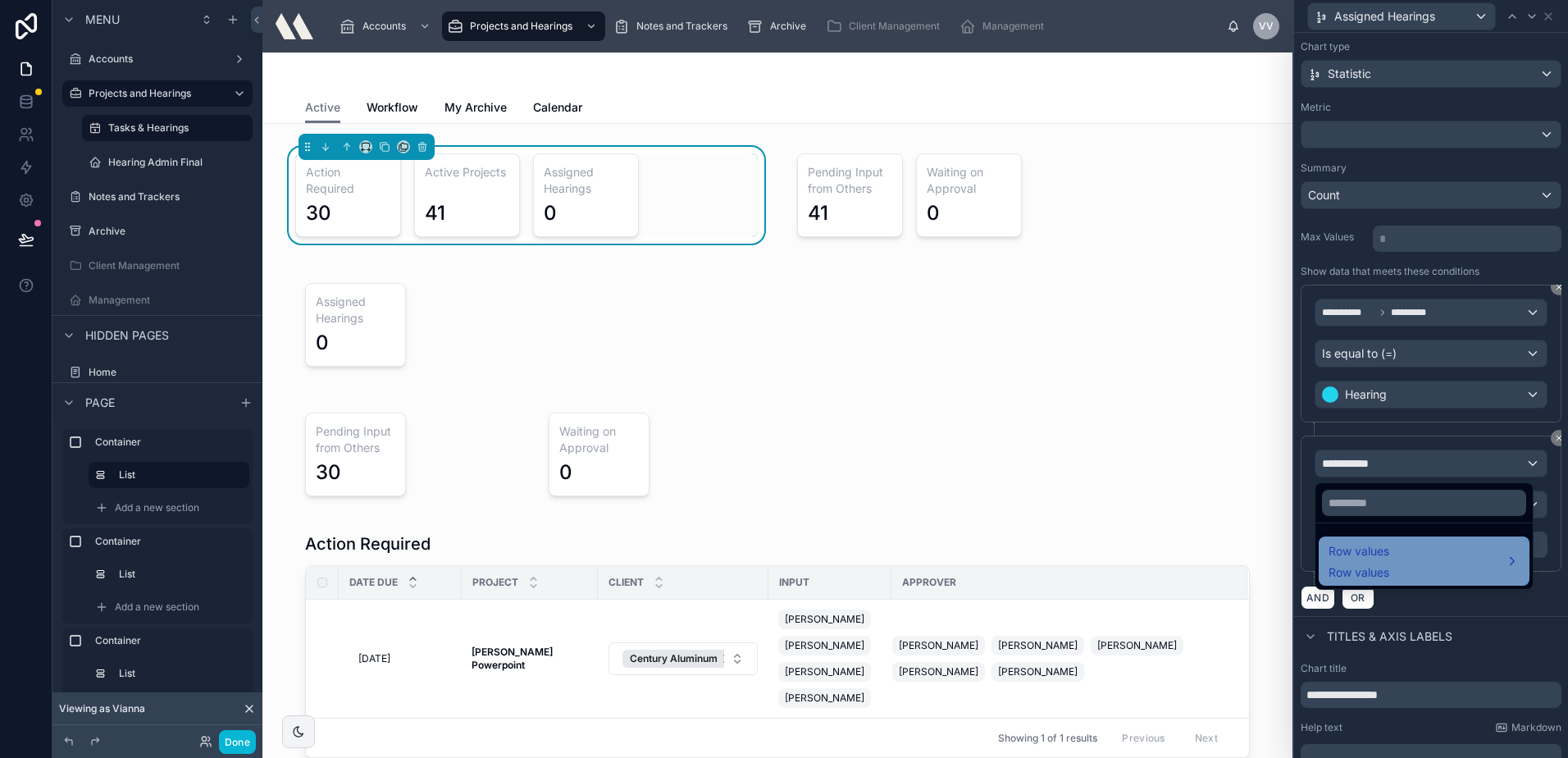
click at [1413, 550] on div "Row values Row values" at bounding box center [1424, 561] width 191 height 39
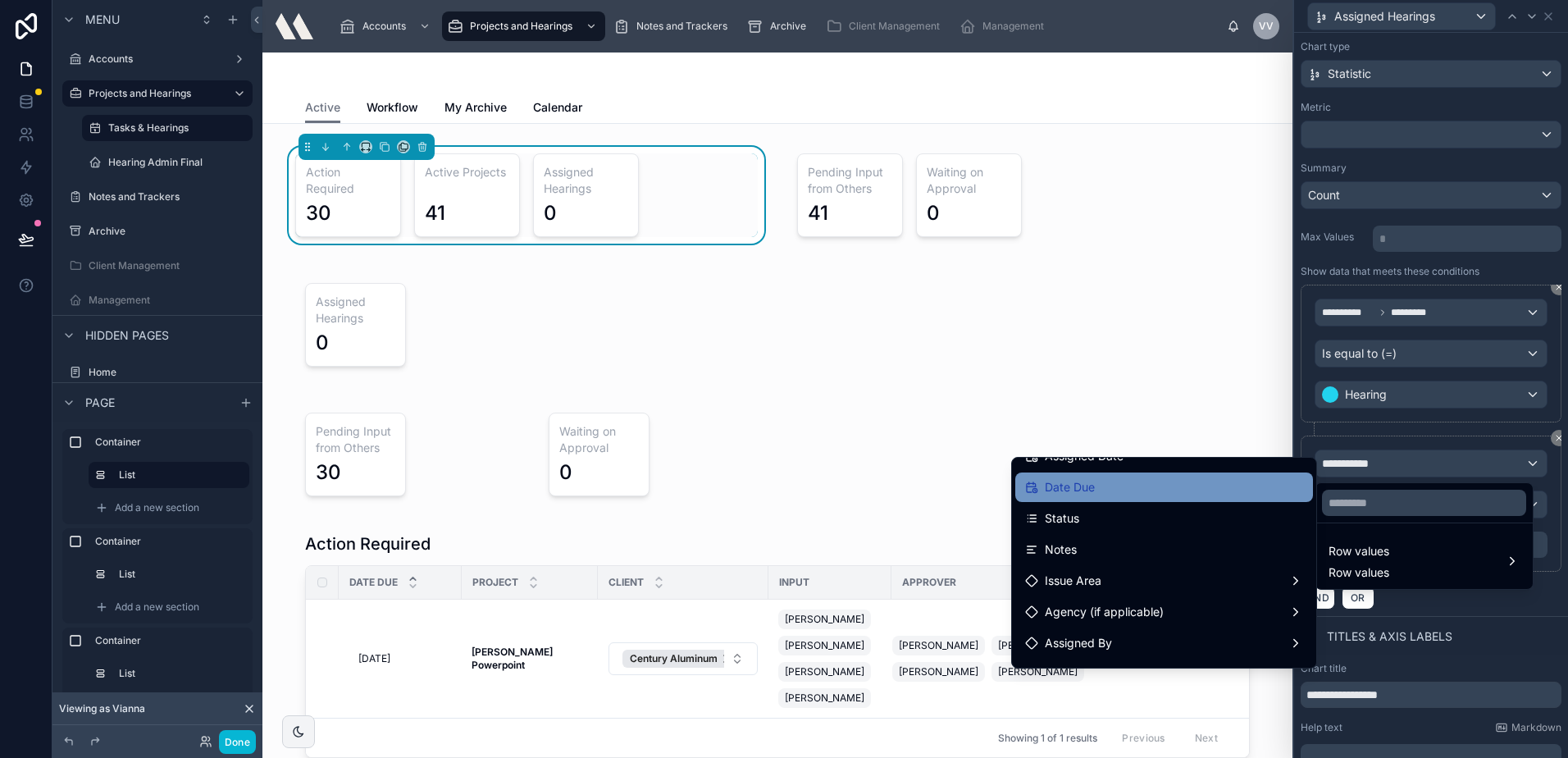
click at [1109, 483] on div "Date Due" at bounding box center [1163, 487] width 278 height 20
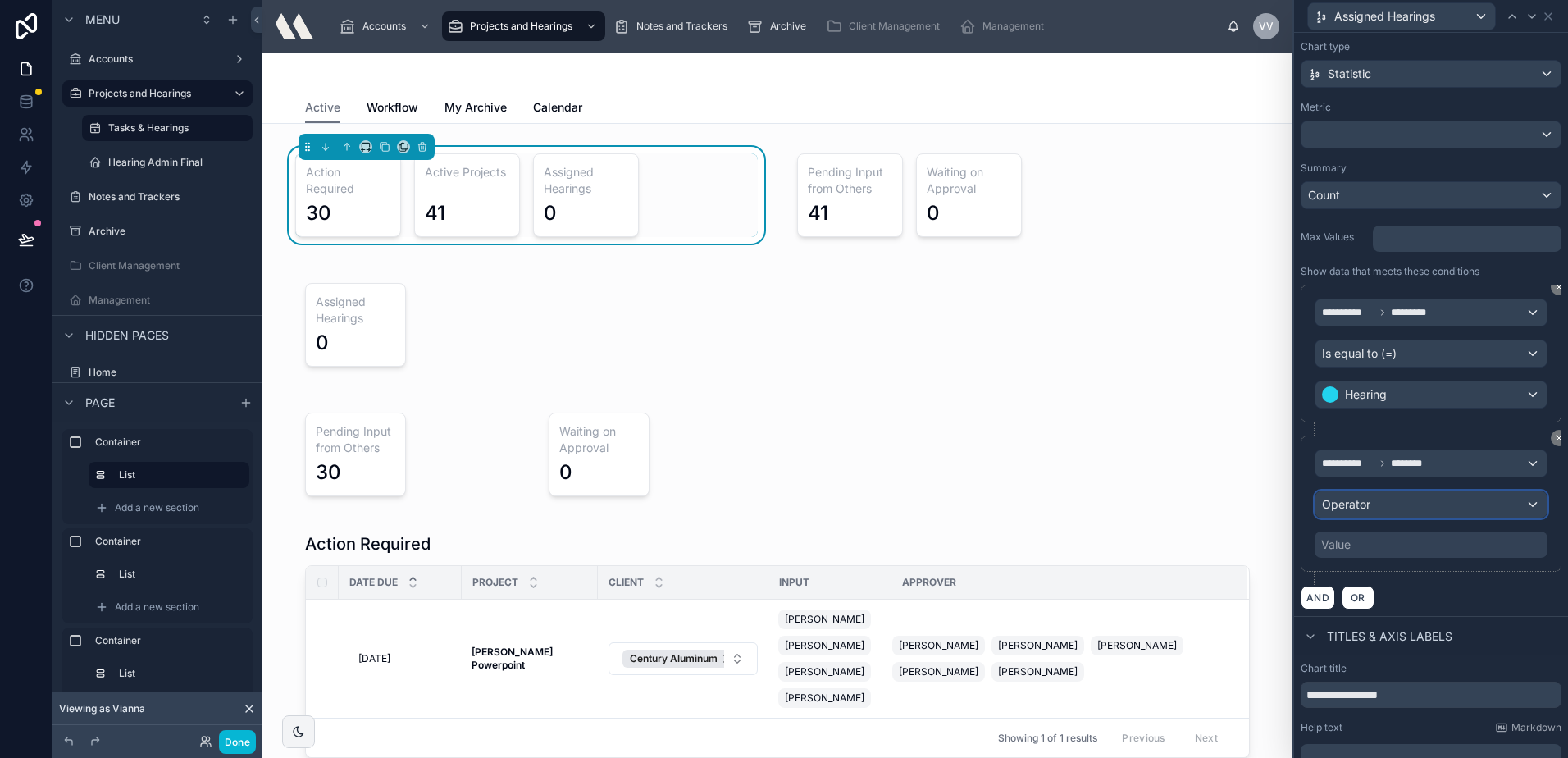
click at [1385, 509] on div "Operator" at bounding box center [1432, 504] width 232 height 27
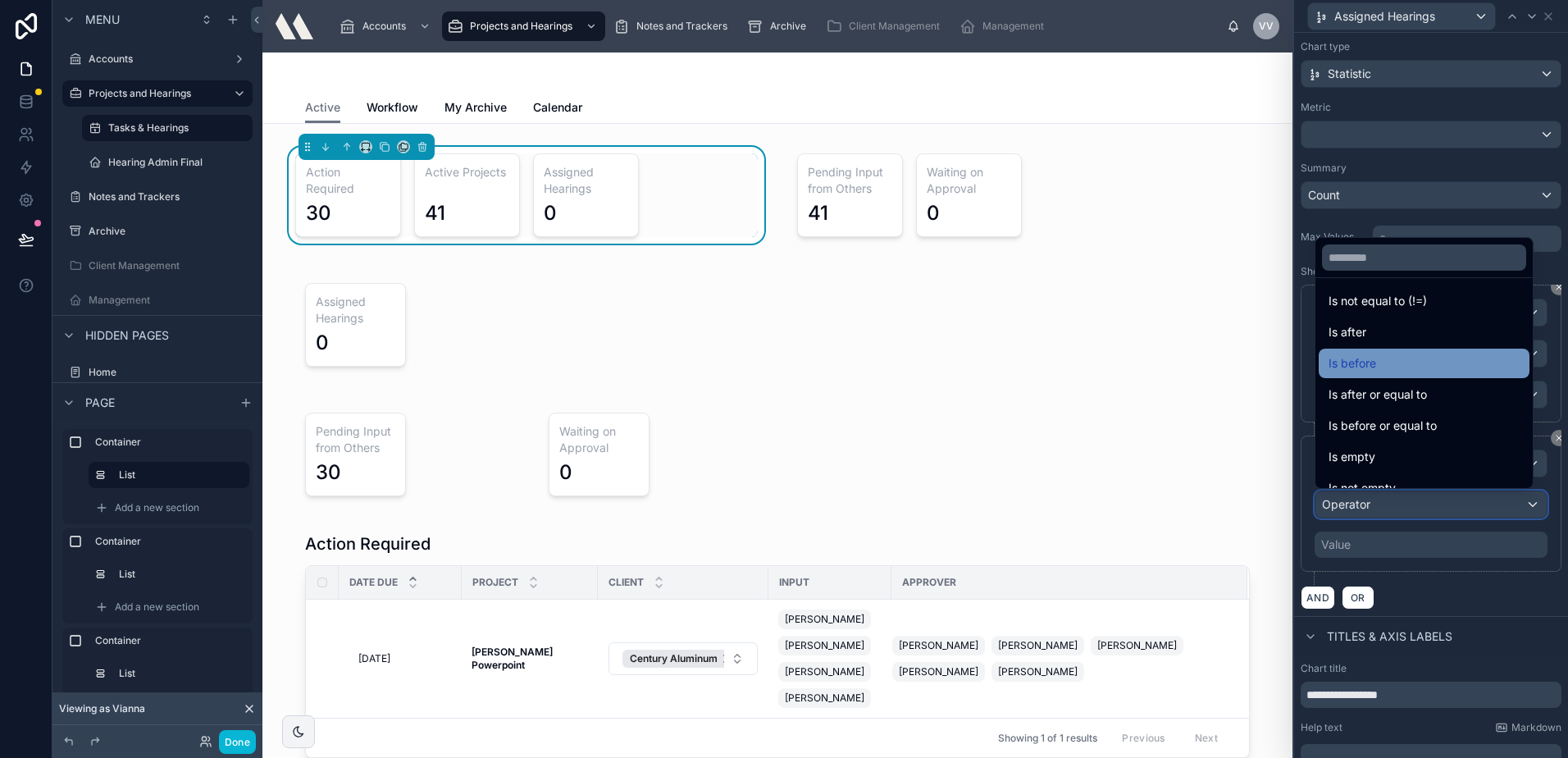
scroll to position [54, 0]
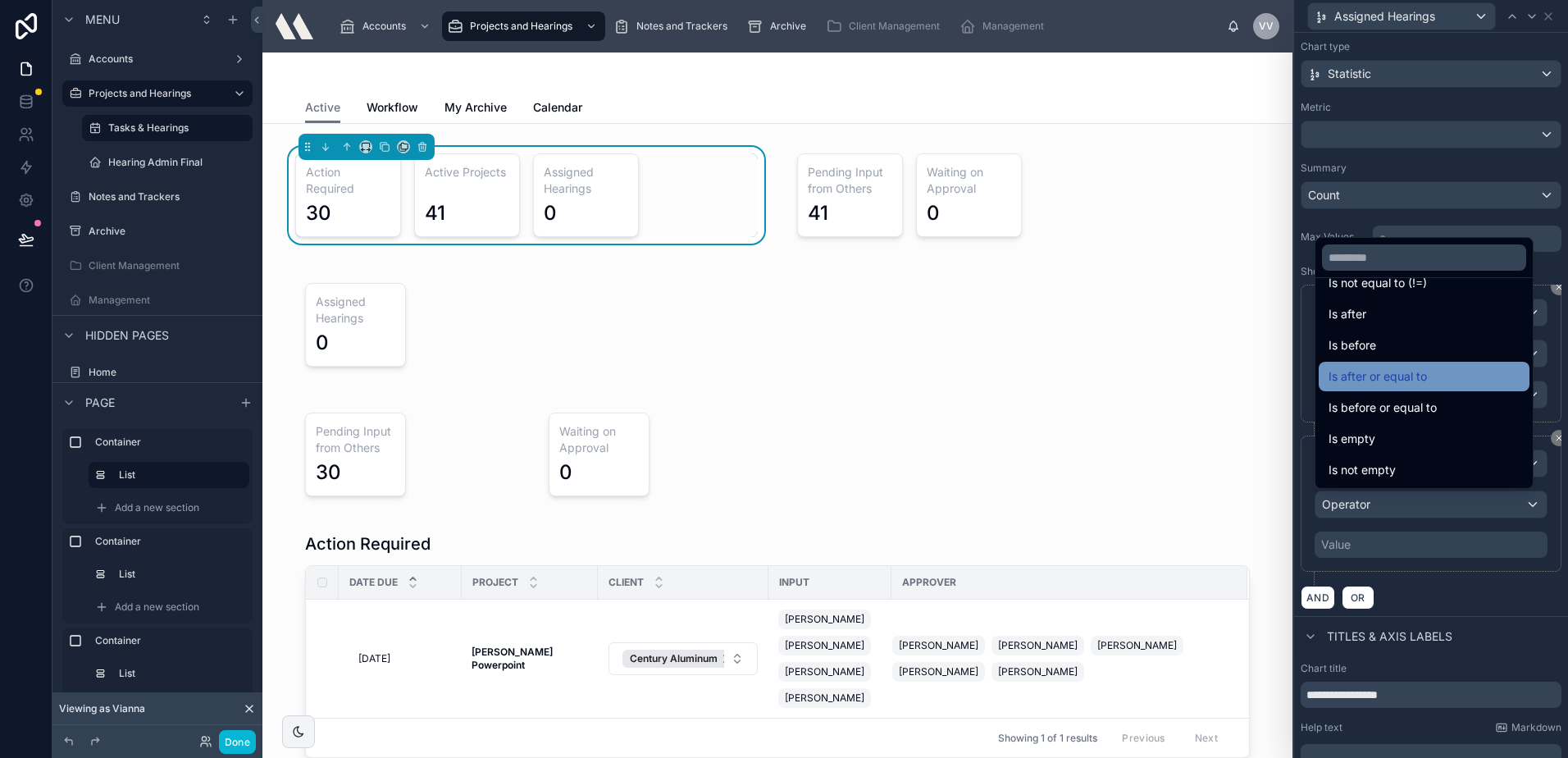
click at [1413, 376] on span "Is after or equal to" at bounding box center [1378, 376] width 98 height 20
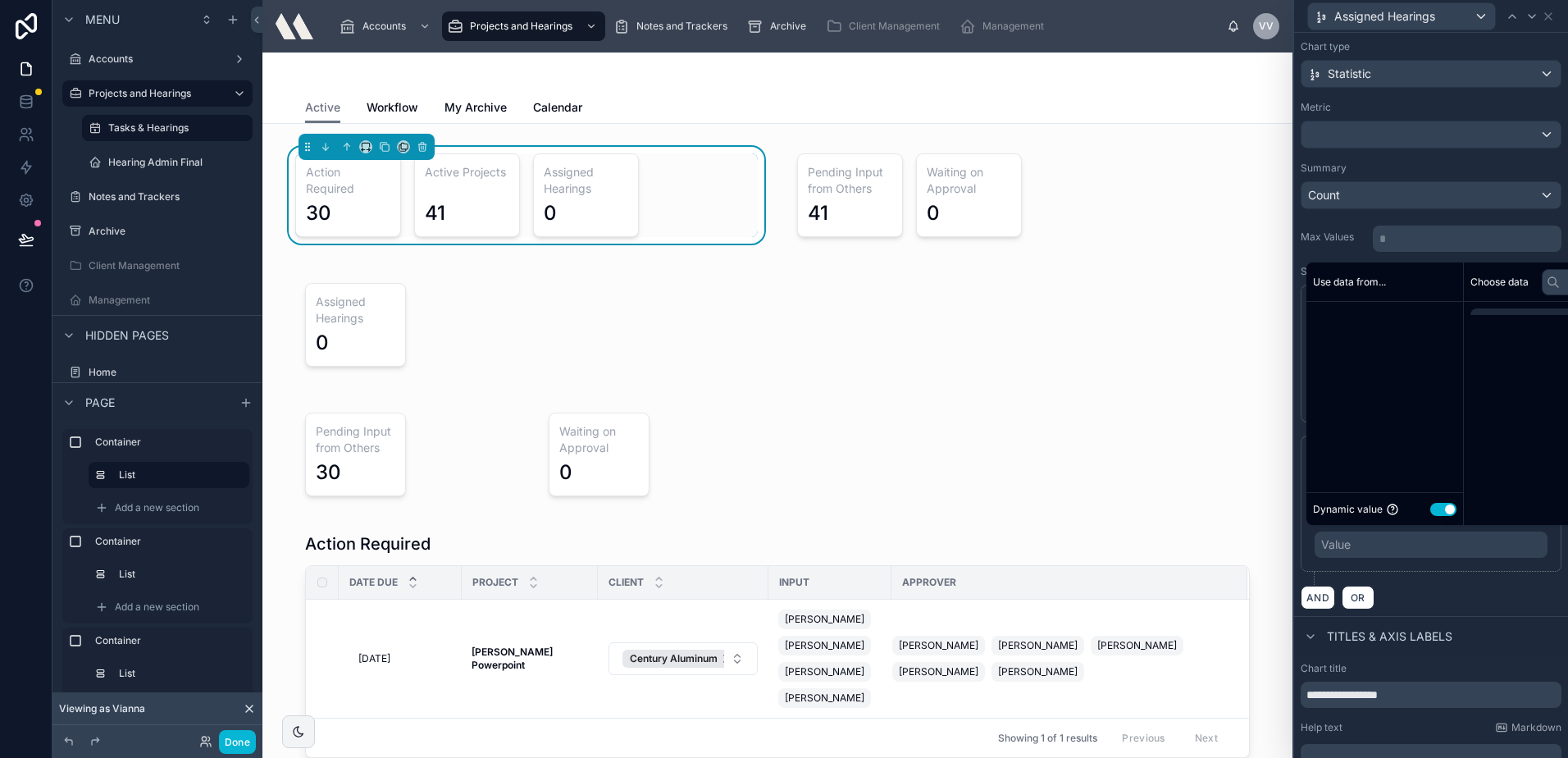
click at [1386, 547] on div "Value" at bounding box center [1431, 544] width 233 height 27
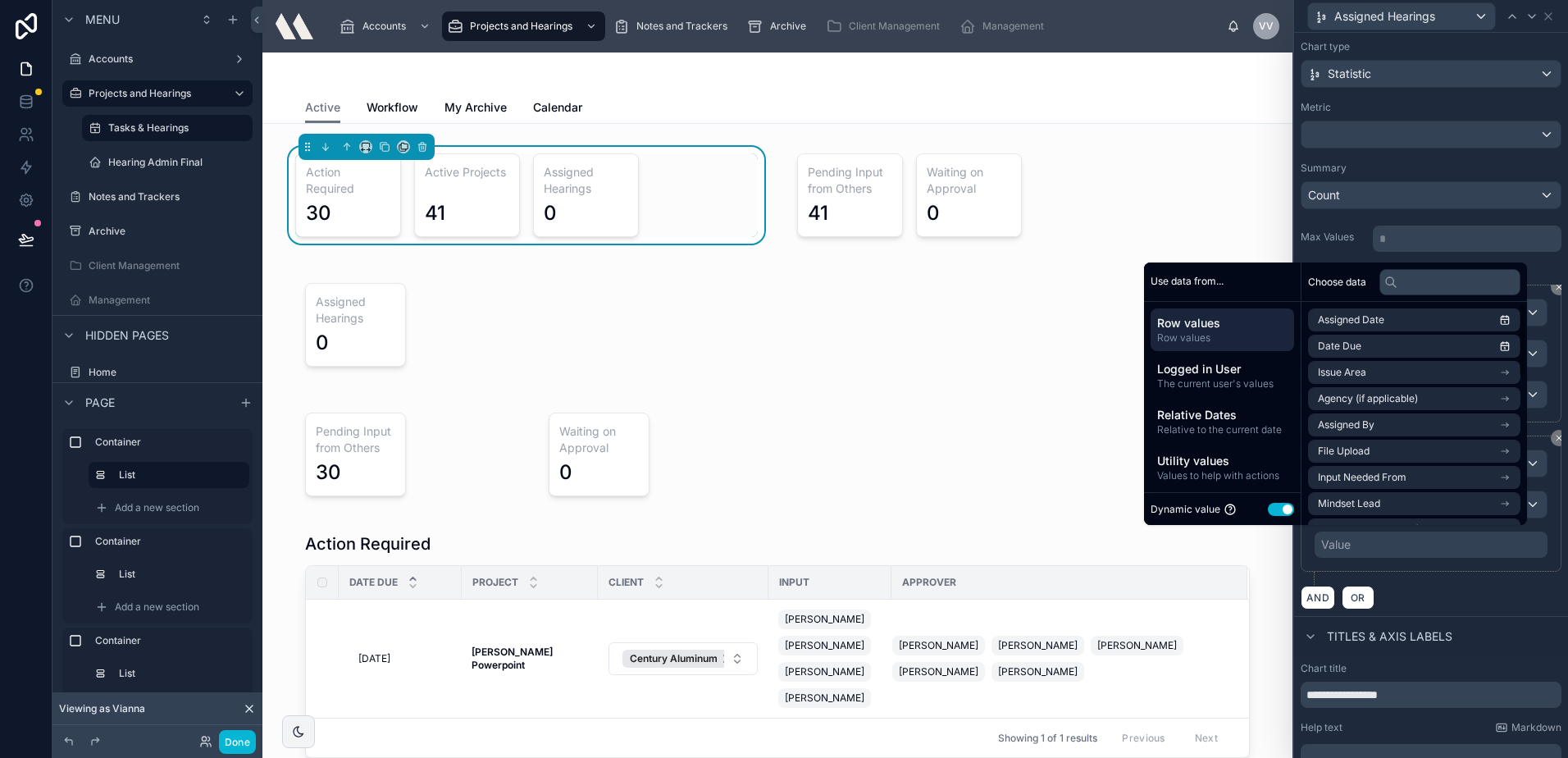
click at [1259, 506] on div "Dynamic value Use setting" at bounding box center [1222, 509] width 143 height 19
click at [1268, 507] on button "Use setting" at bounding box center [1280, 509] width 27 height 13
select select "****"
select select "*"
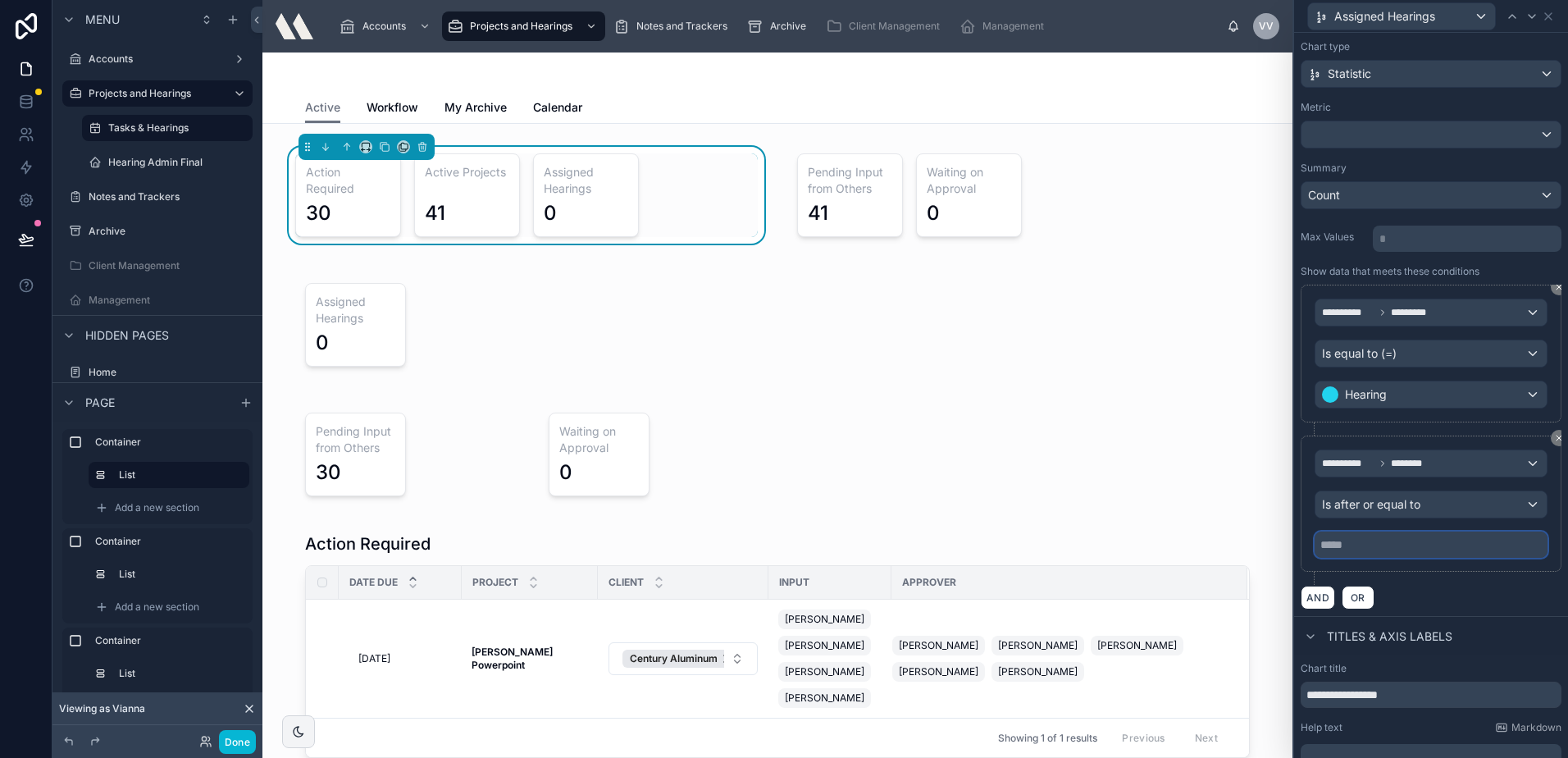
click at [1418, 538] on input "text" at bounding box center [1431, 544] width 233 height 27
select select "****"
select select "*"
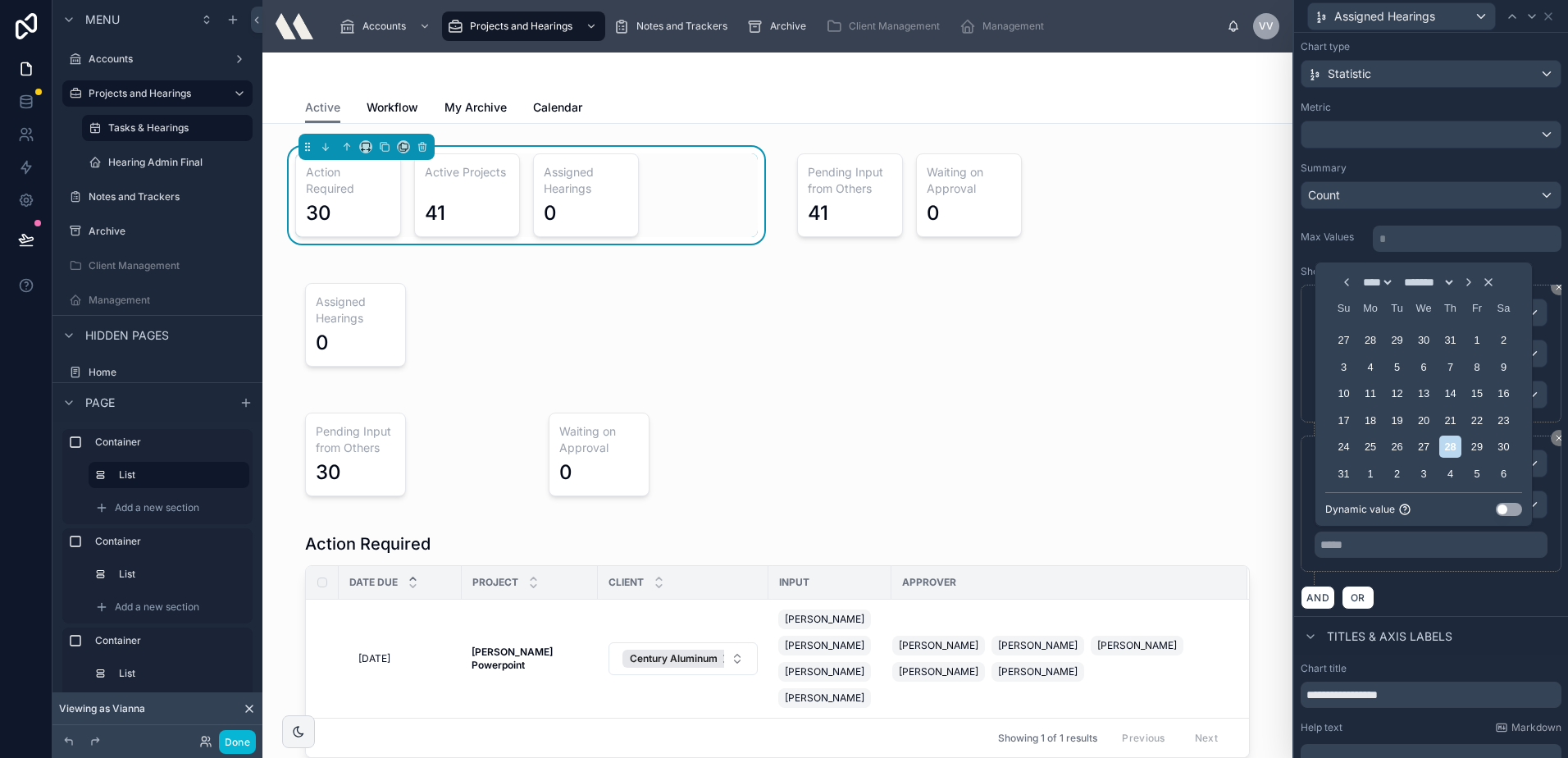
click at [1506, 506] on button "Use setting" at bounding box center [1509, 509] width 27 height 13
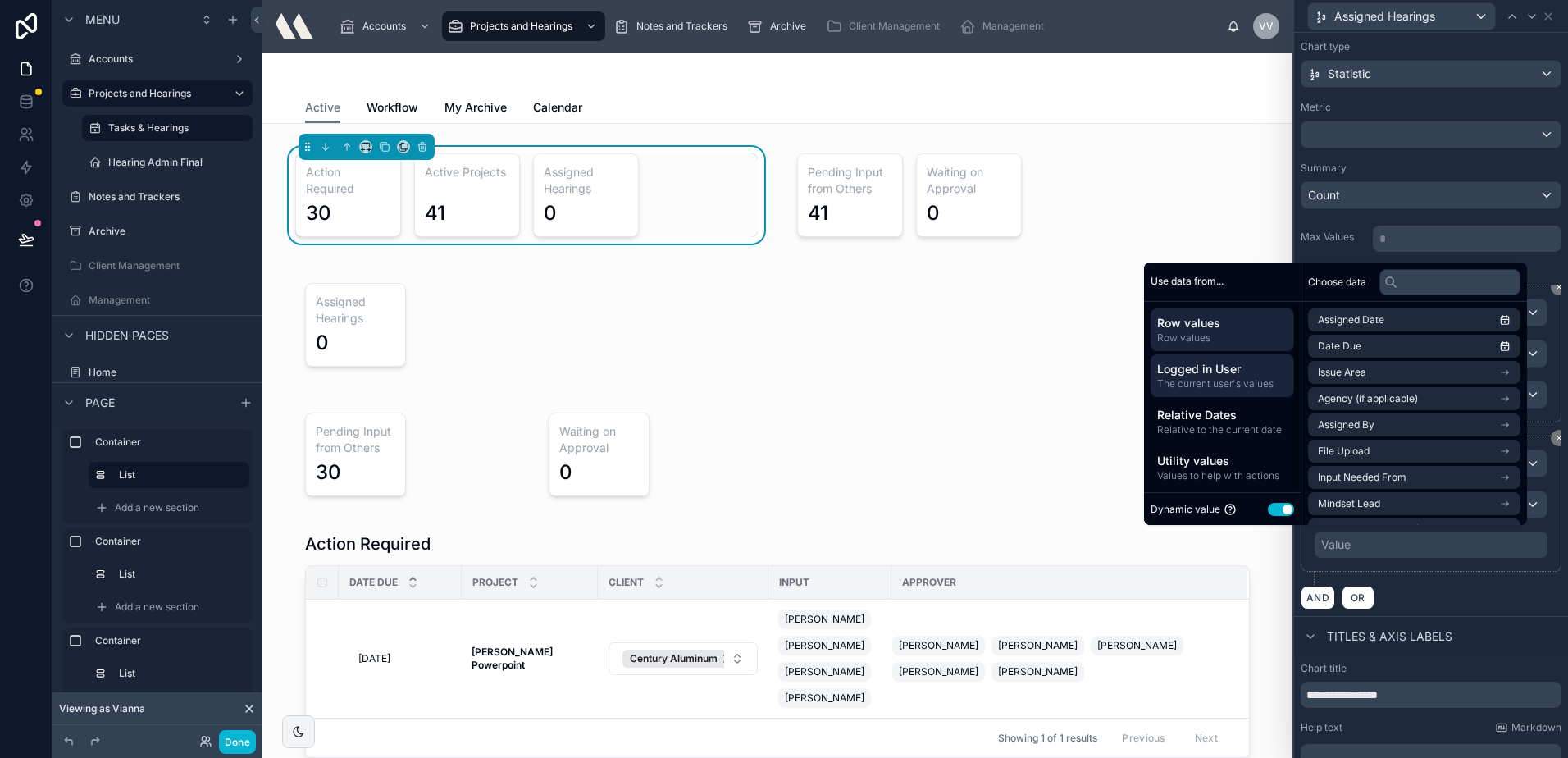
click at [1260, 377] on span "The current user's values" at bounding box center [1222, 383] width 131 height 13
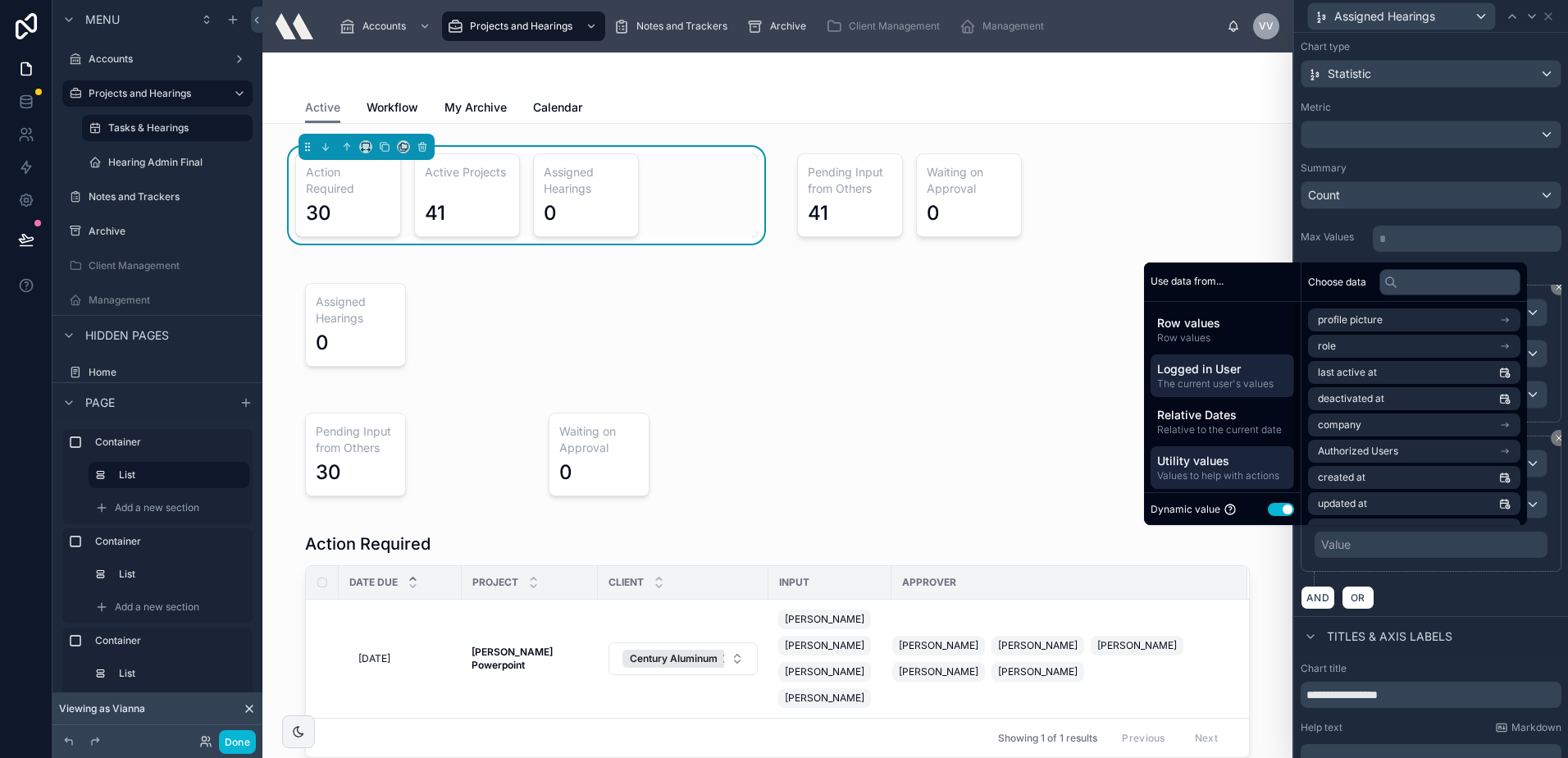
click at [1227, 460] on span "Utility values" at bounding box center [1222, 460] width 131 height 17
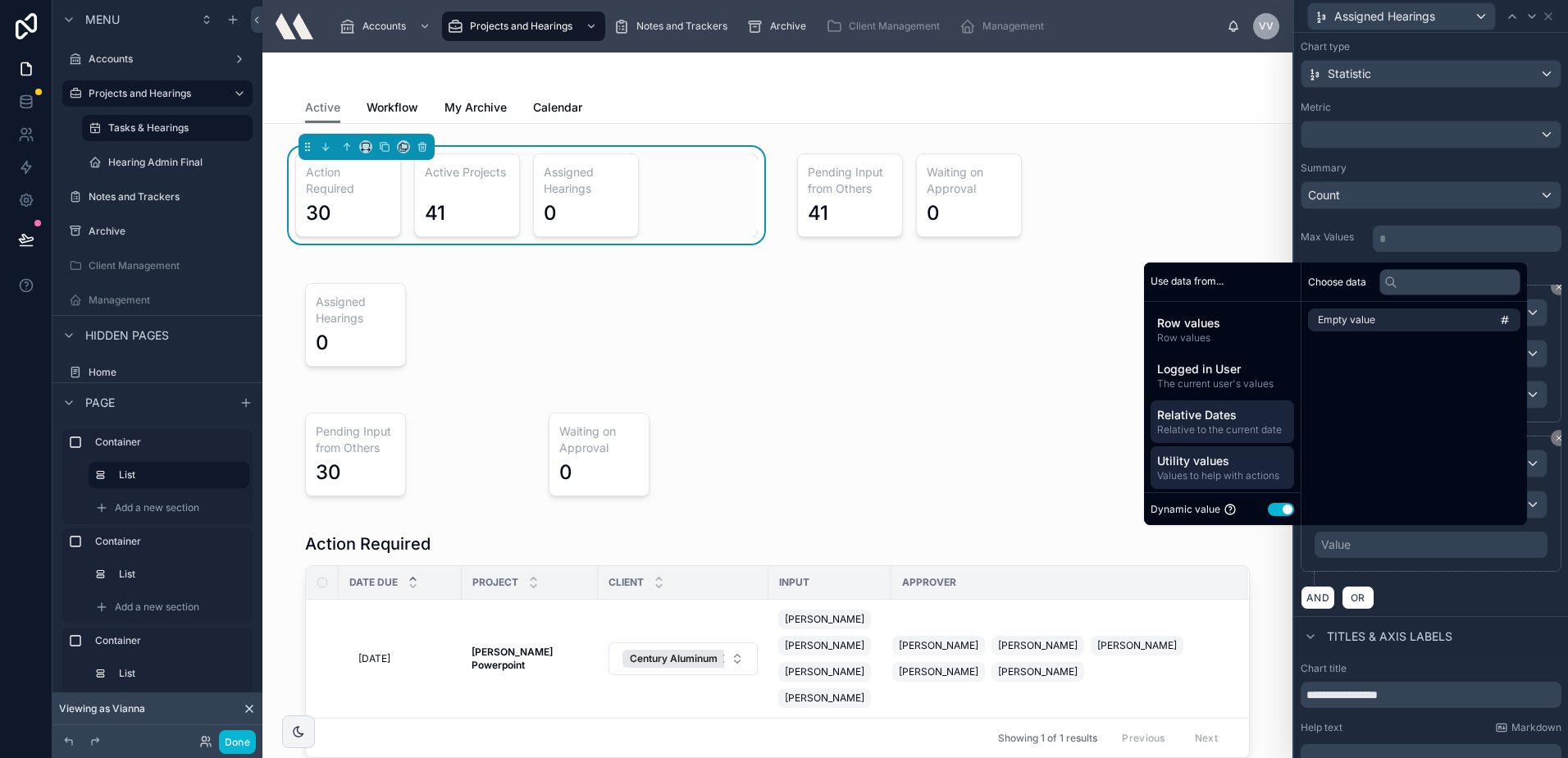
click at [1227, 427] on span "Relative to the current date" at bounding box center [1222, 429] width 131 height 13
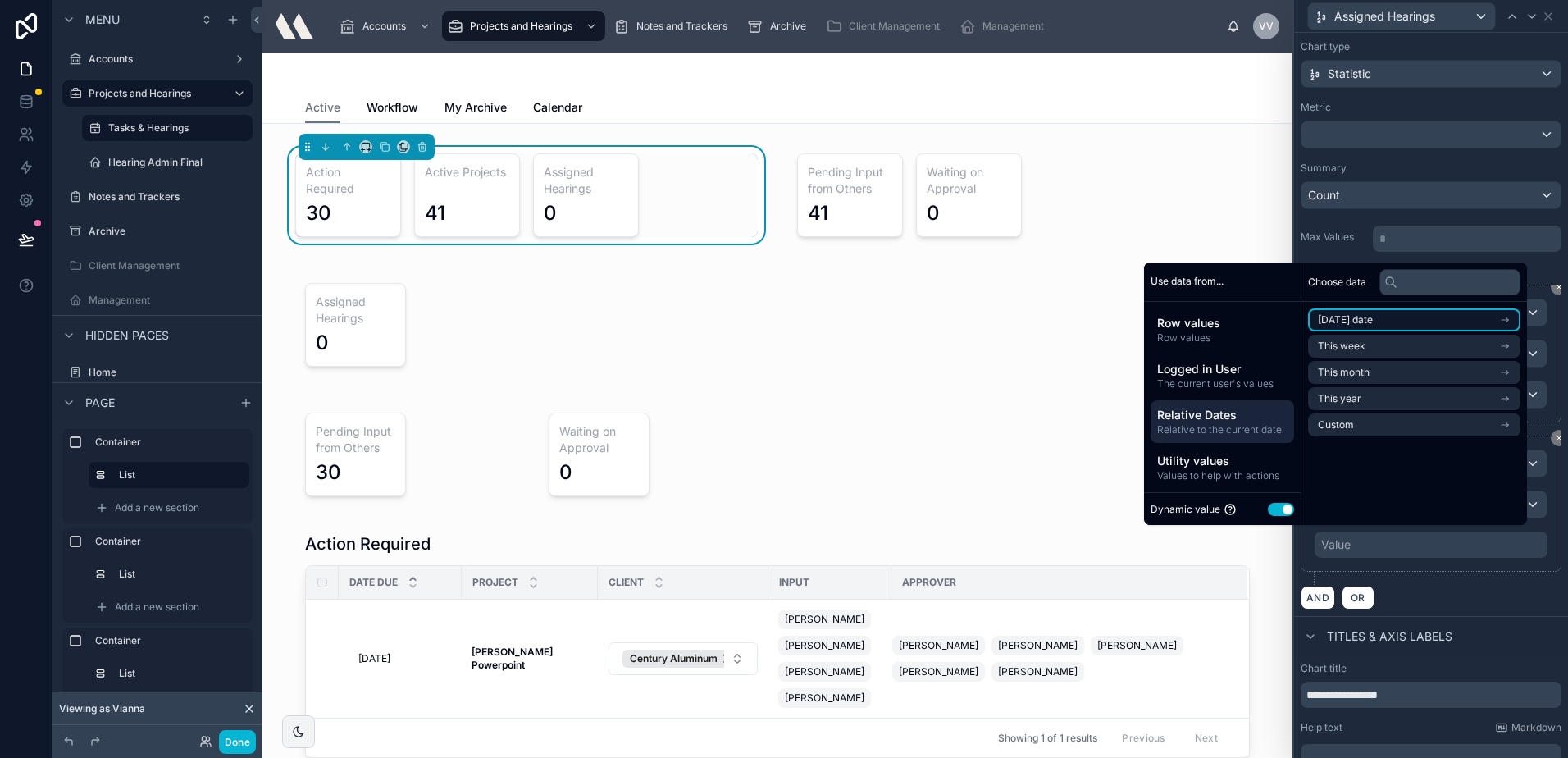
click at [1371, 322] on li "Today's date" at bounding box center [1414, 319] width 212 height 23
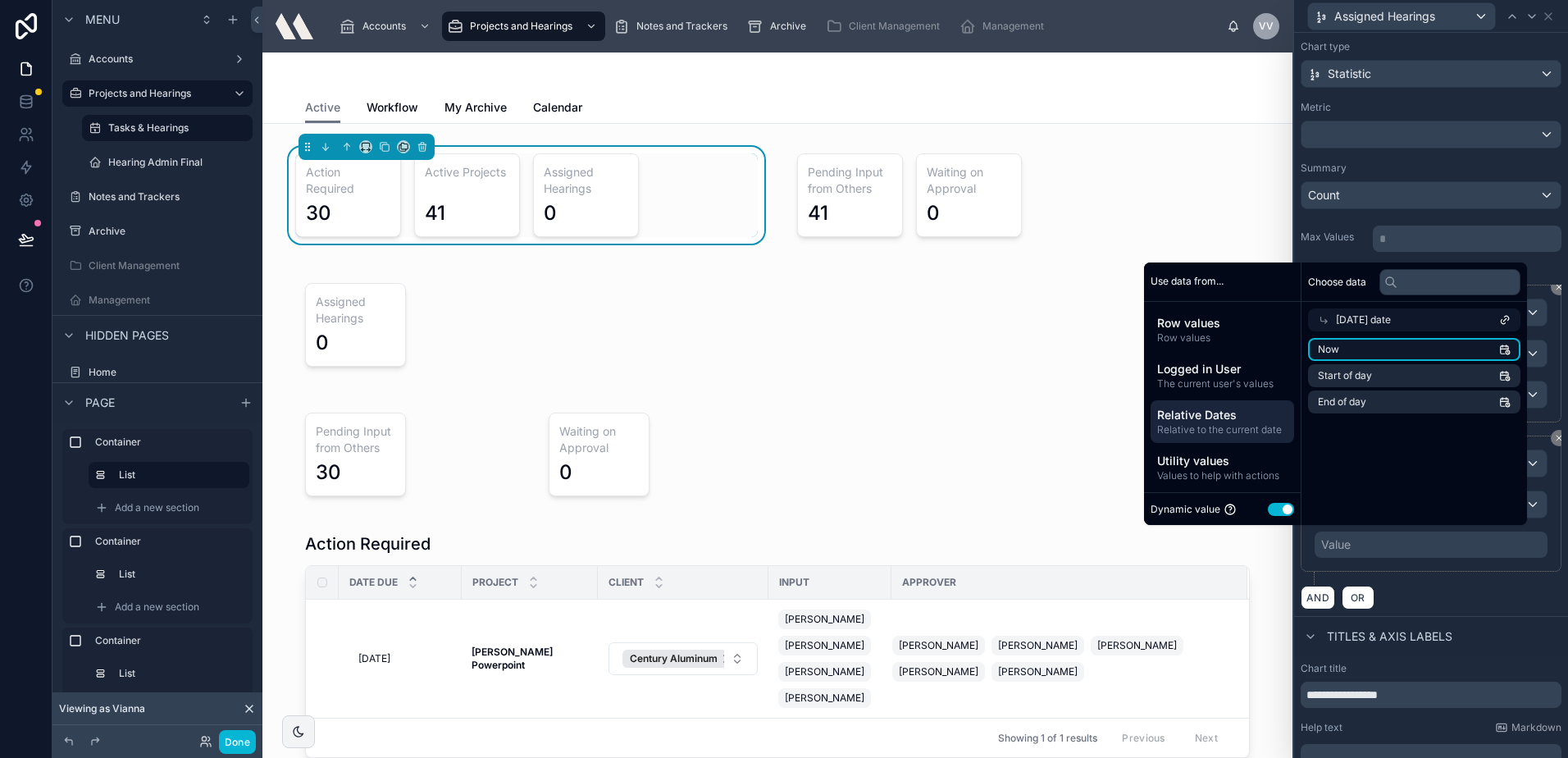
click at [1401, 343] on li "Now" at bounding box center [1414, 349] width 212 height 23
click at [1408, 350] on li "Now" at bounding box center [1414, 349] width 212 height 23
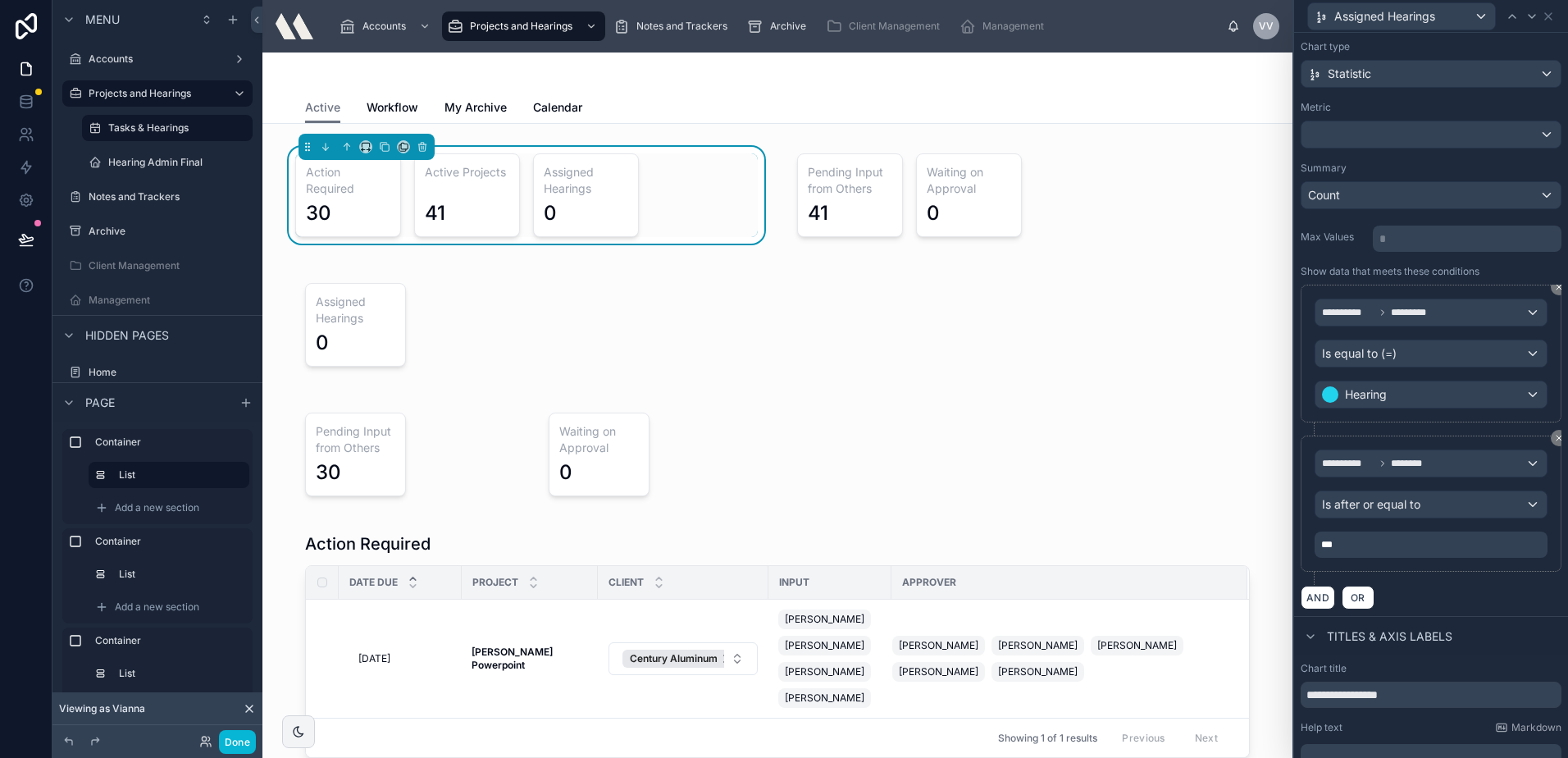
click at [1461, 601] on div "AND OR" at bounding box center [1432, 597] width 261 height 25
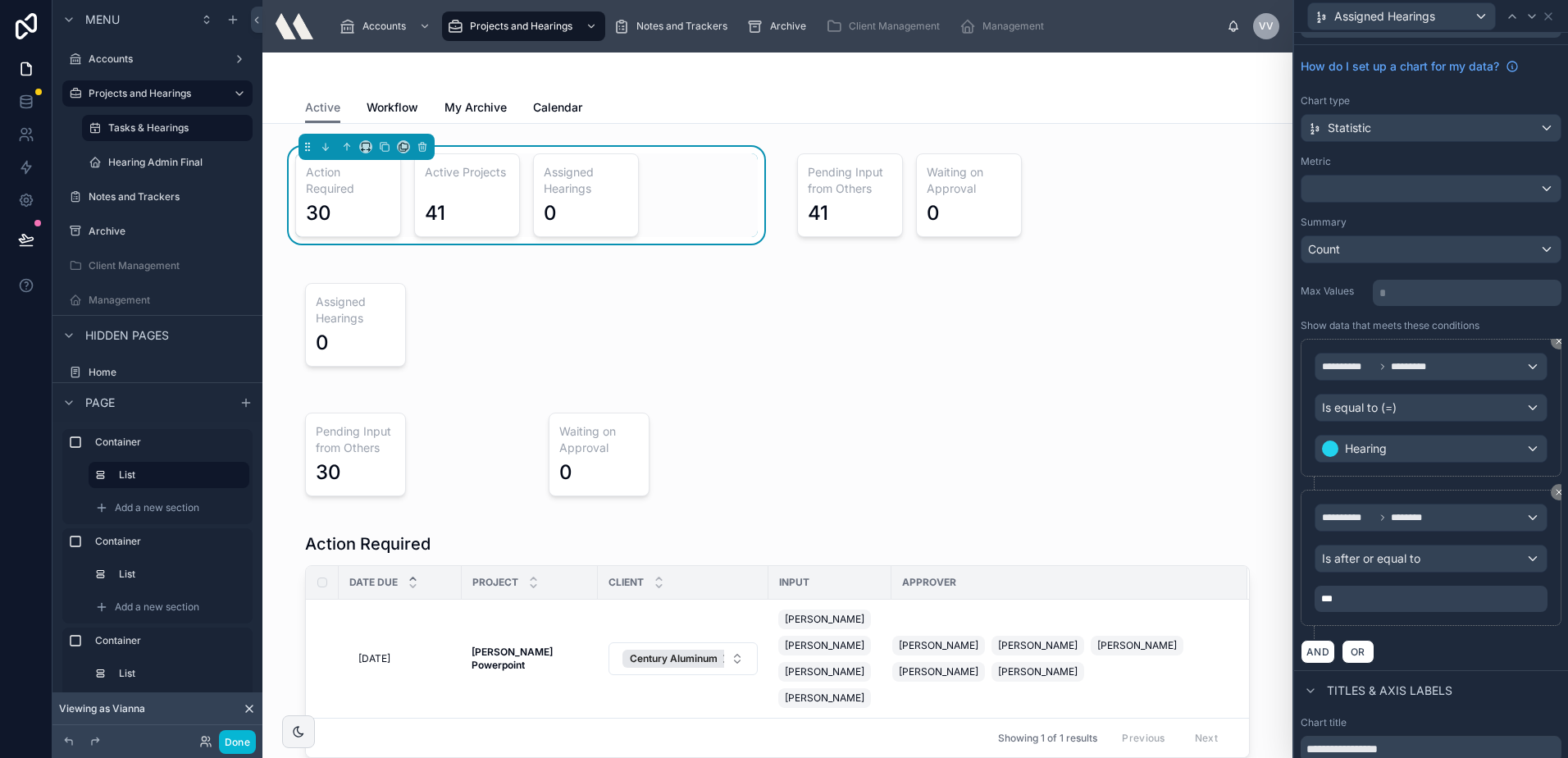
scroll to position [0, 0]
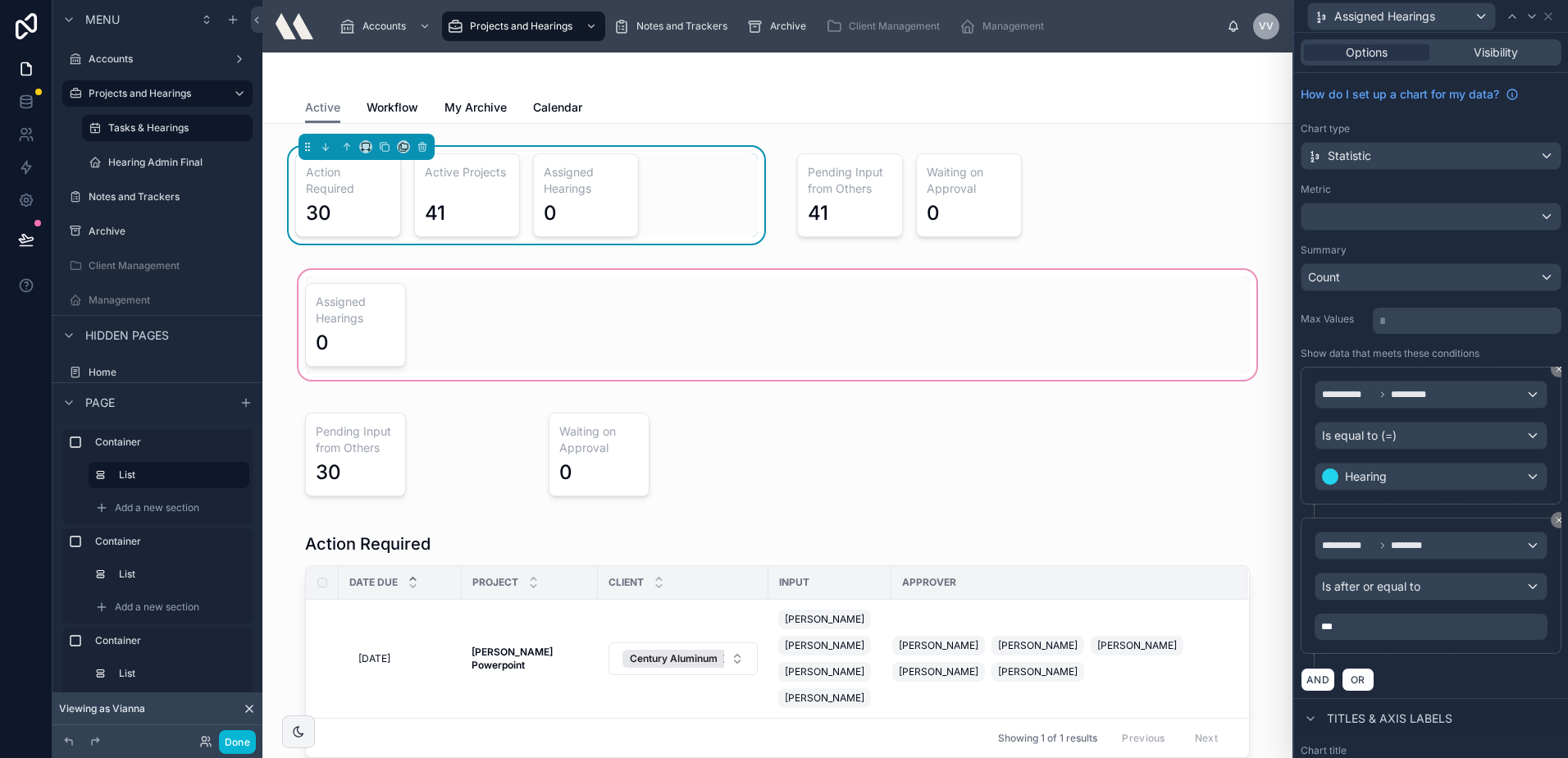
click at [466, 326] on div at bounding box center [778, 324] width 1003 height 117
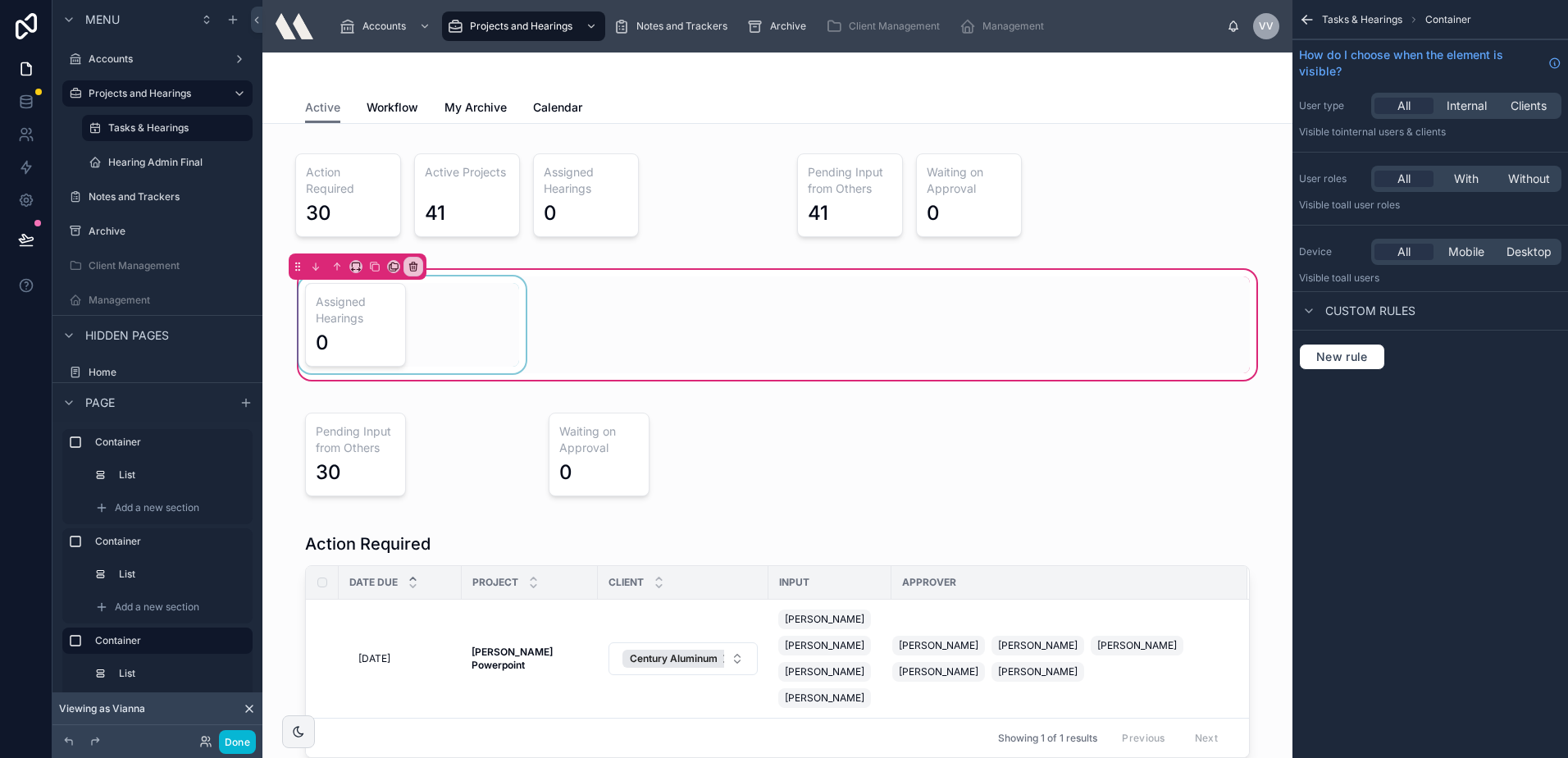
click at [410, 323] on div at bounding box center [412, 324] width 234 height 97
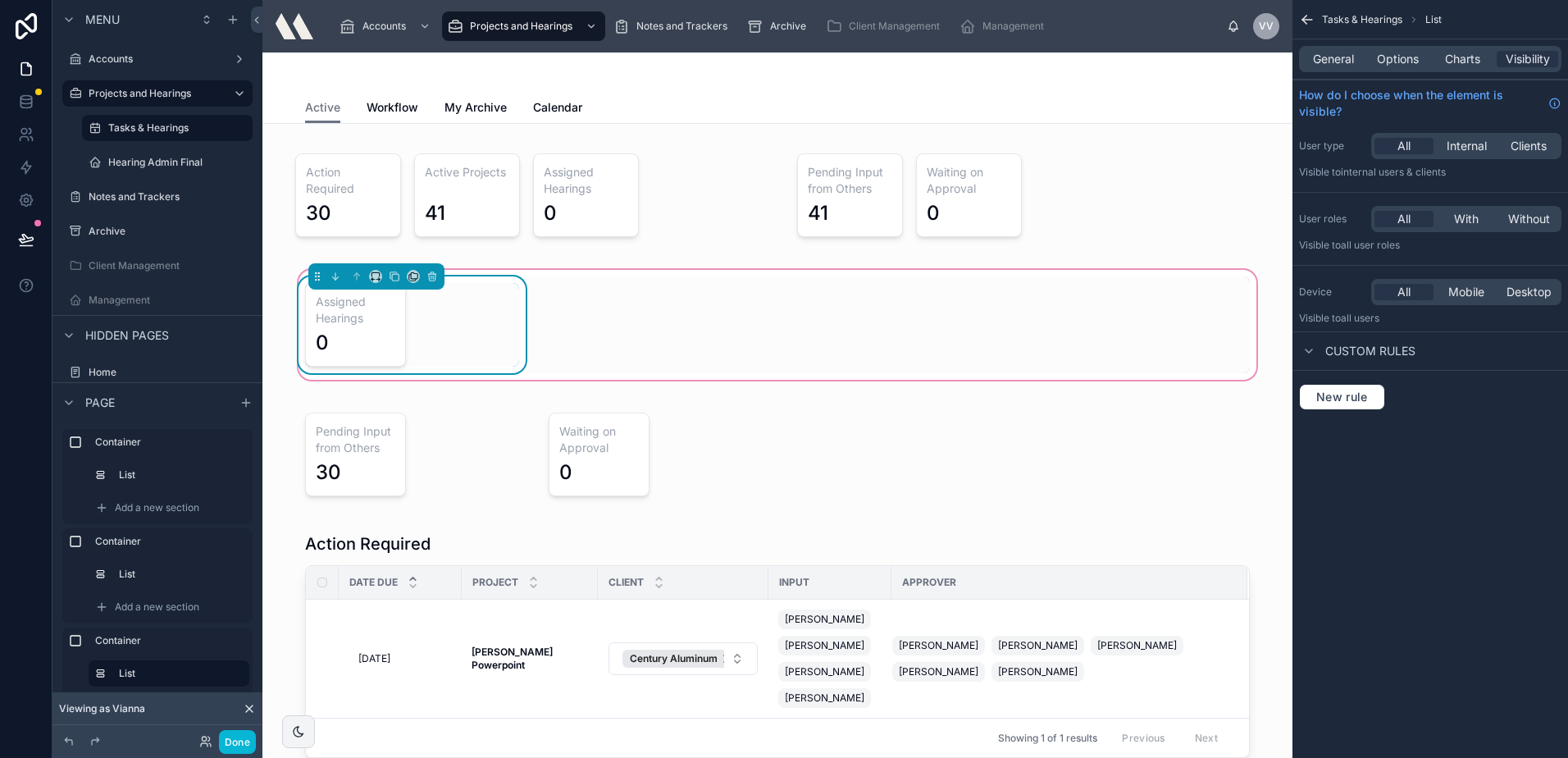
click at [1406, 71] on div "General Options Charts Visibility" at bounding box center [1430, 59] width 262 height 27
click at [1414, 65] on span "Options" at bounding box center [1397, 59] width 42 height 17
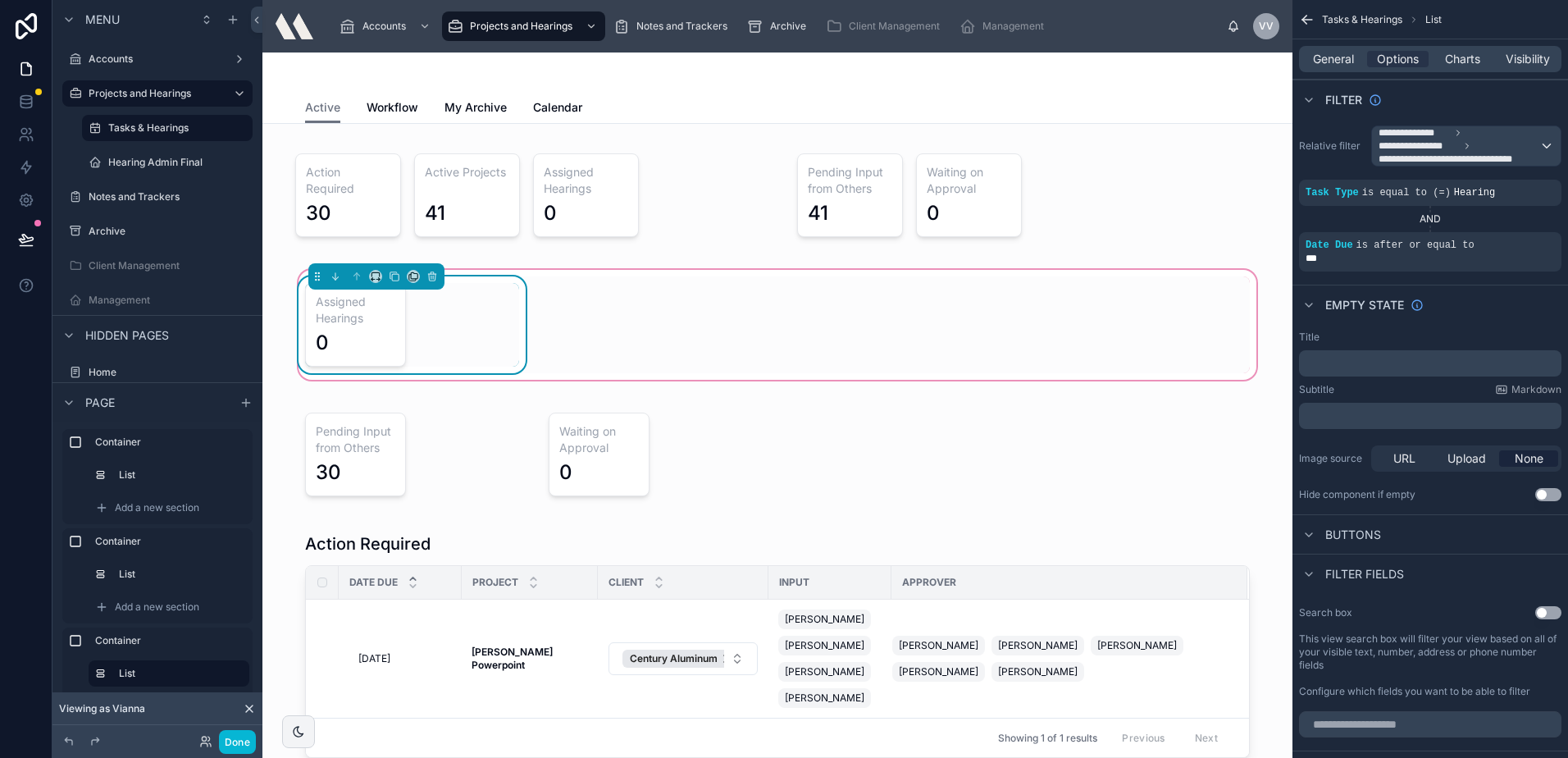
click at [446, 316] on div "Assigned Hearings 0" at bounding box center [412, 324] width 214 height 83
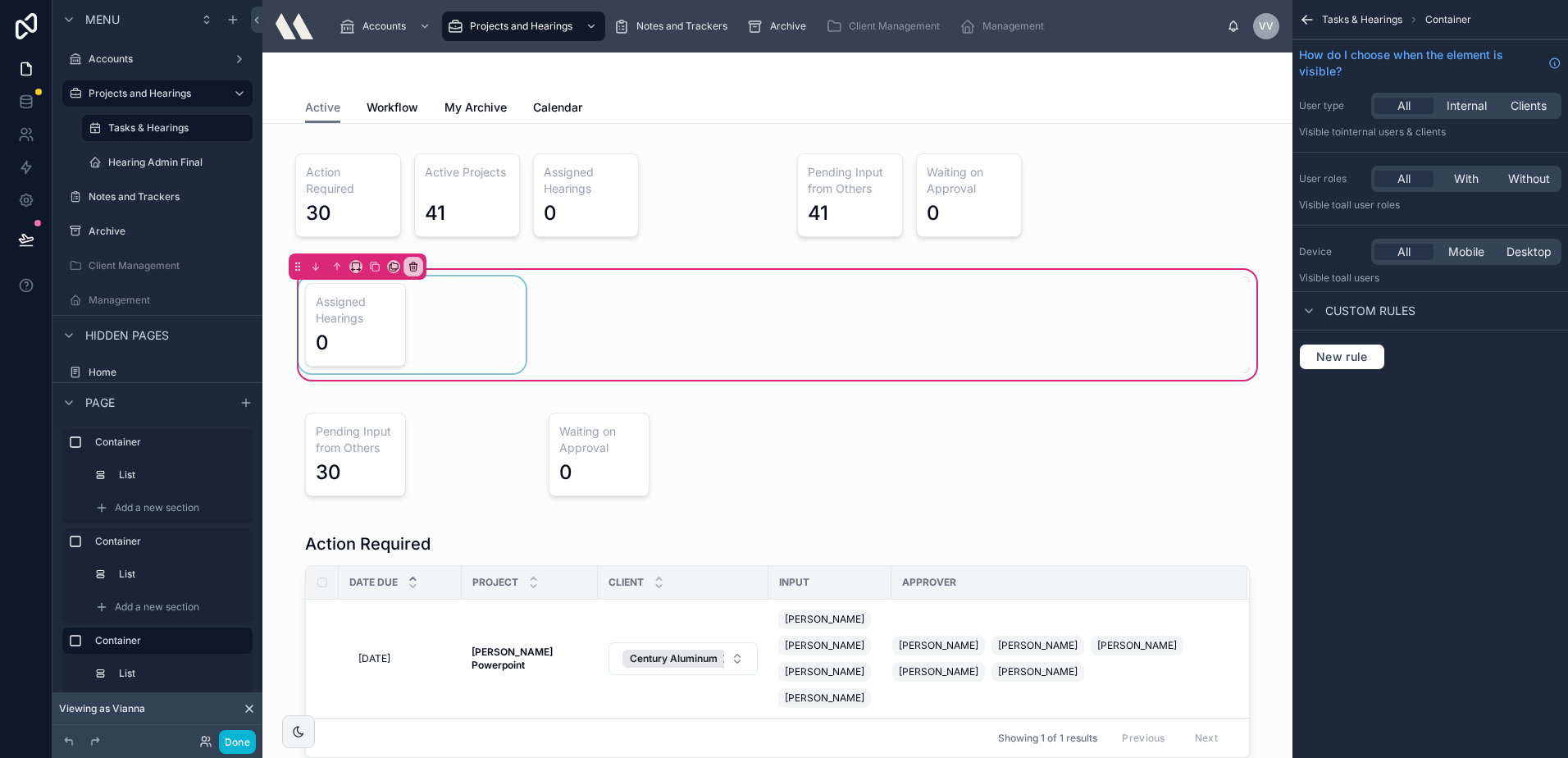
click at [446, 316] on div at bounding box center [412, 324] width 234 height 97
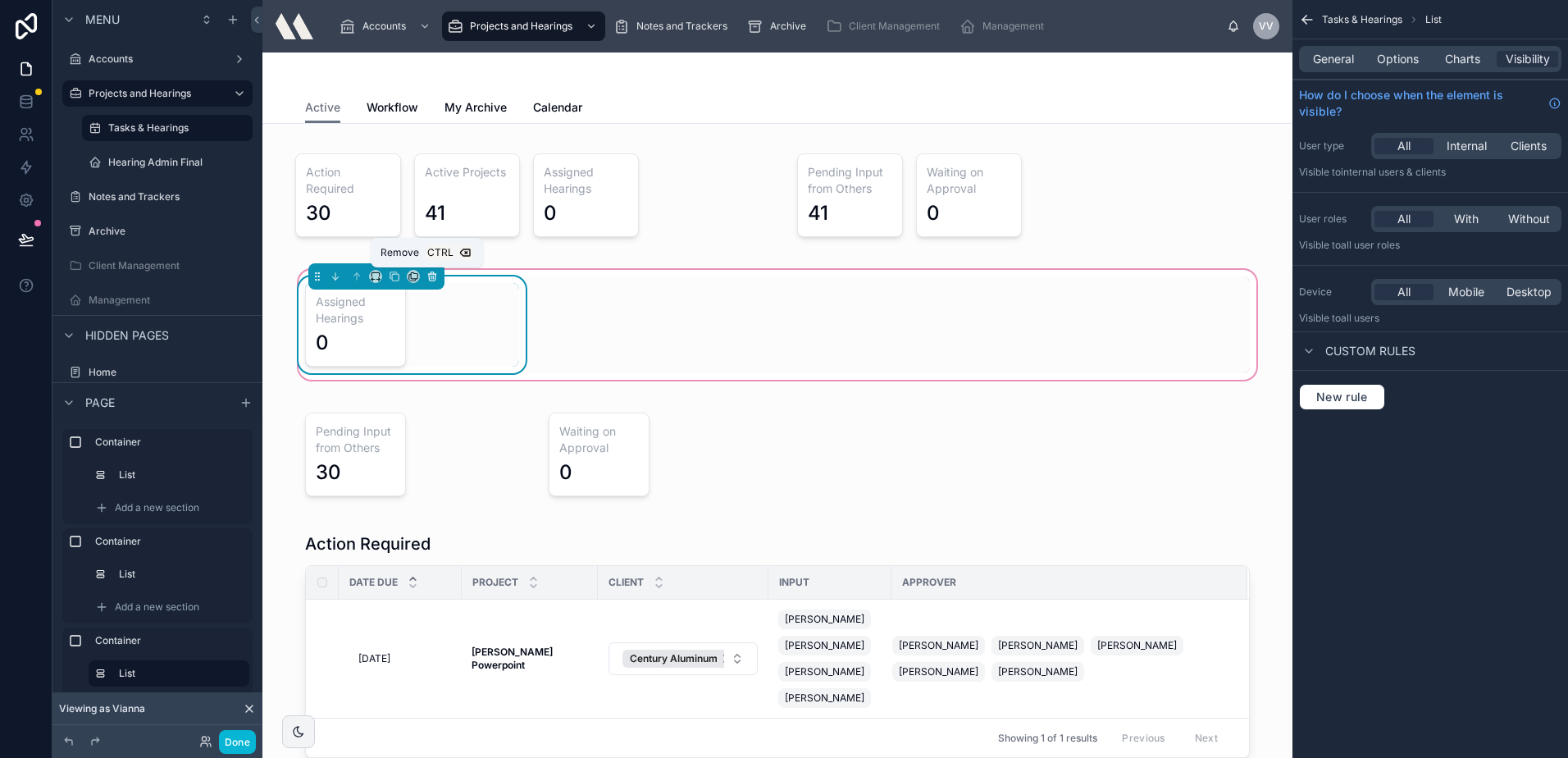
click at [428, 278] on icon at bounding box center [432, 277] width 12 height 12
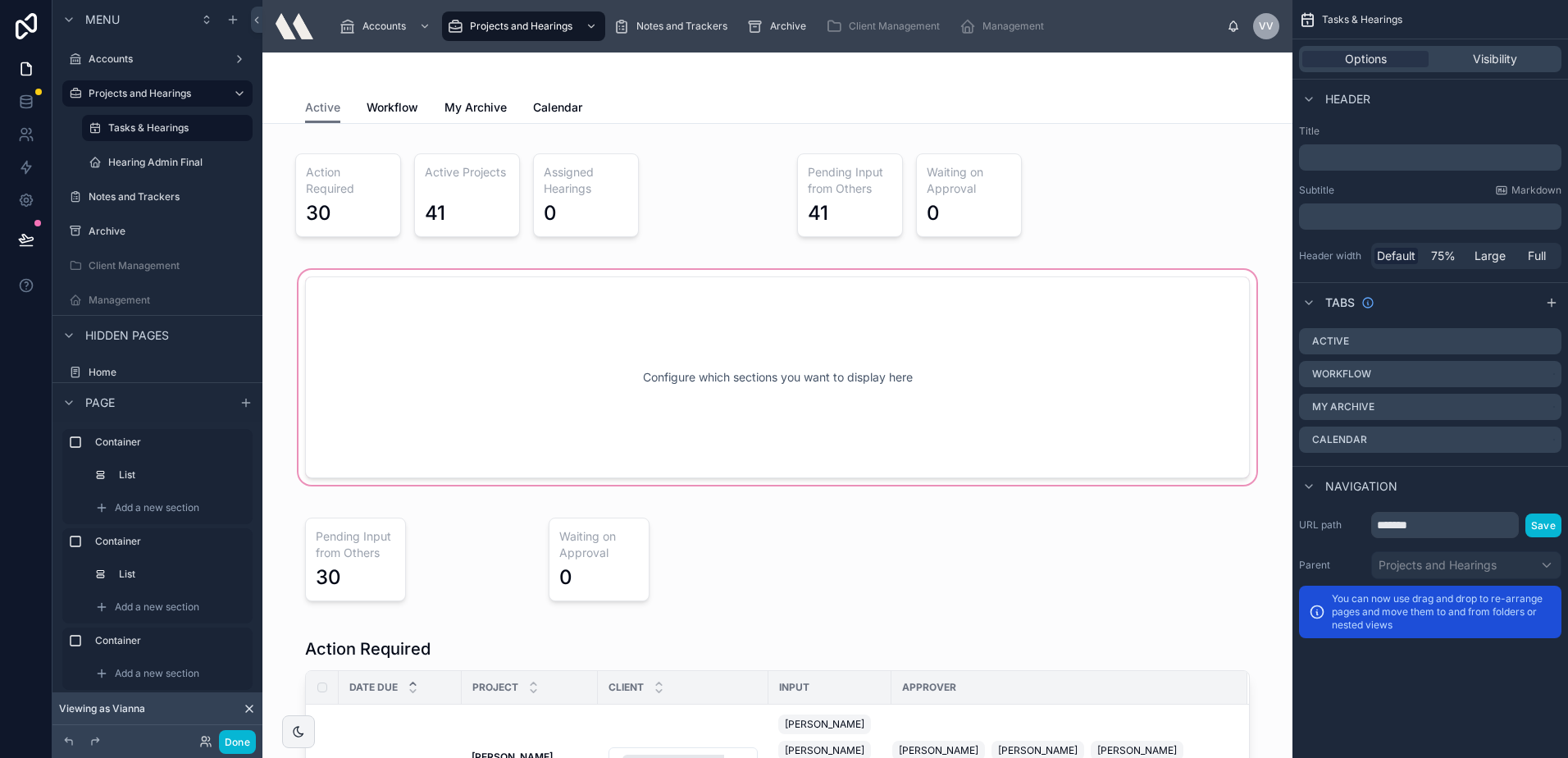
click at [512, 323] on div at bounding box center [778, 377] width 1003 height 222
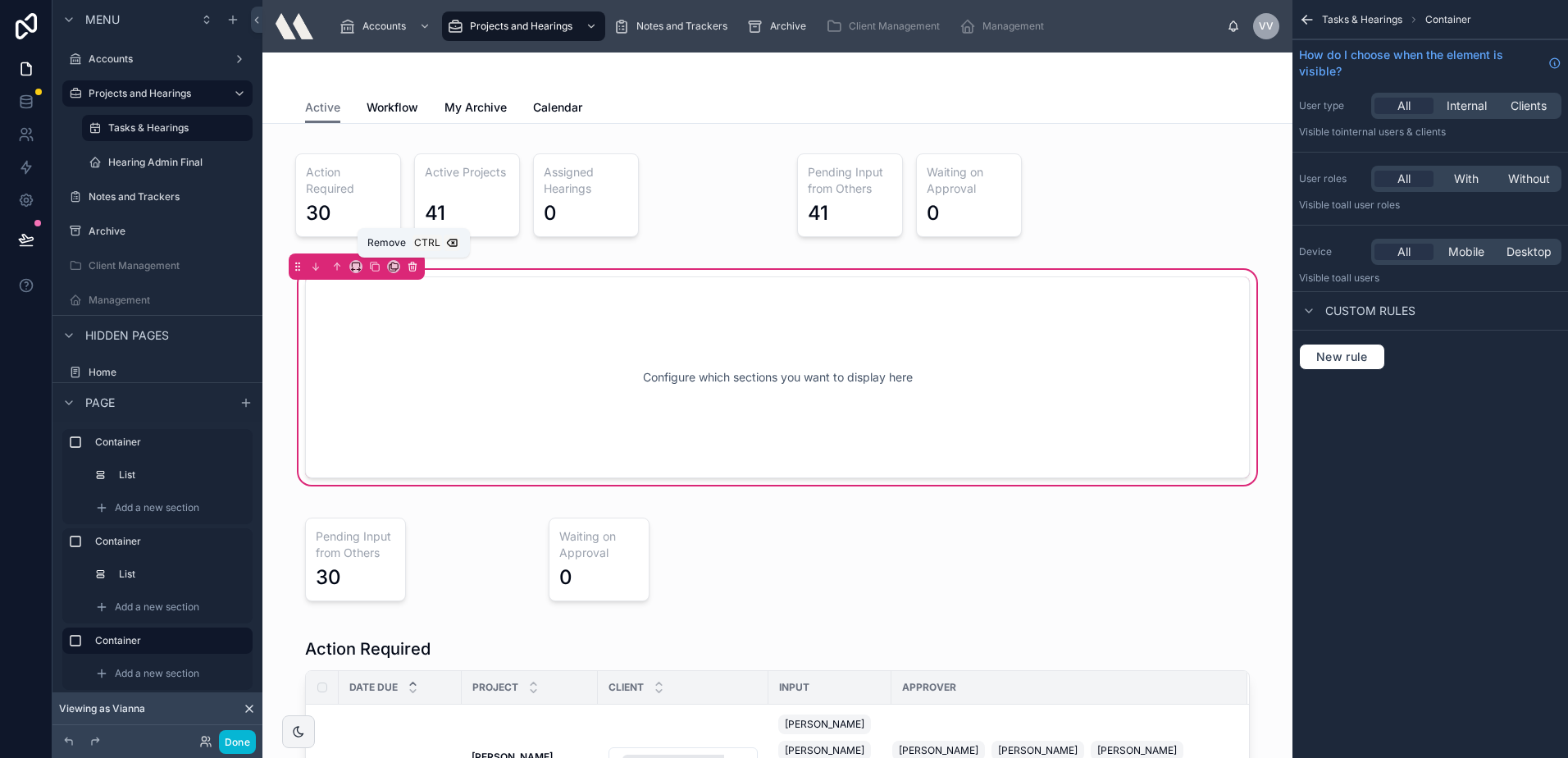
click at [418, 269] on button at bounding box center [412, 266] width 18 height 18
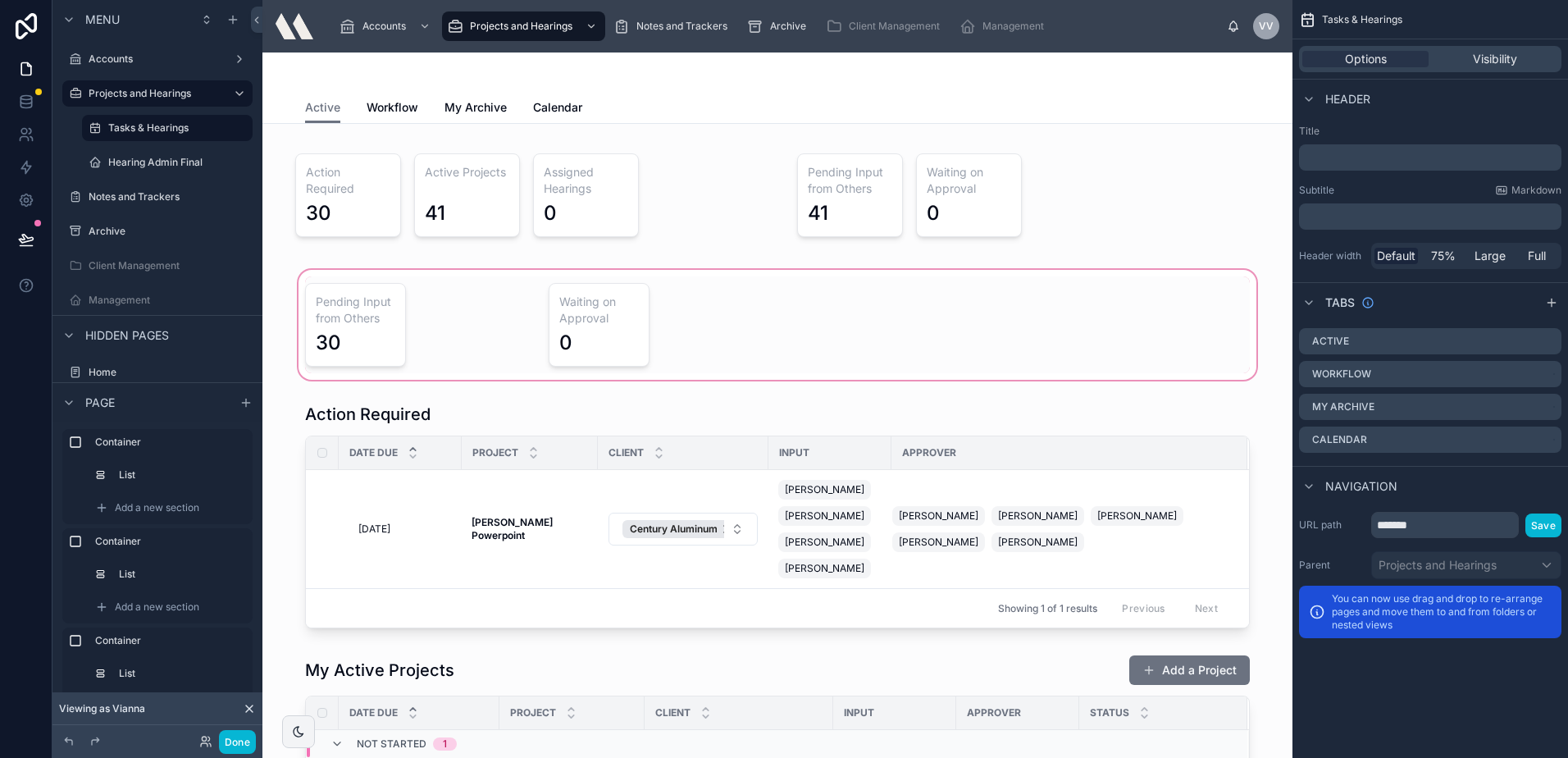
click at [398, 317] on div at bounding box center [778, 324] width 1003 height 117
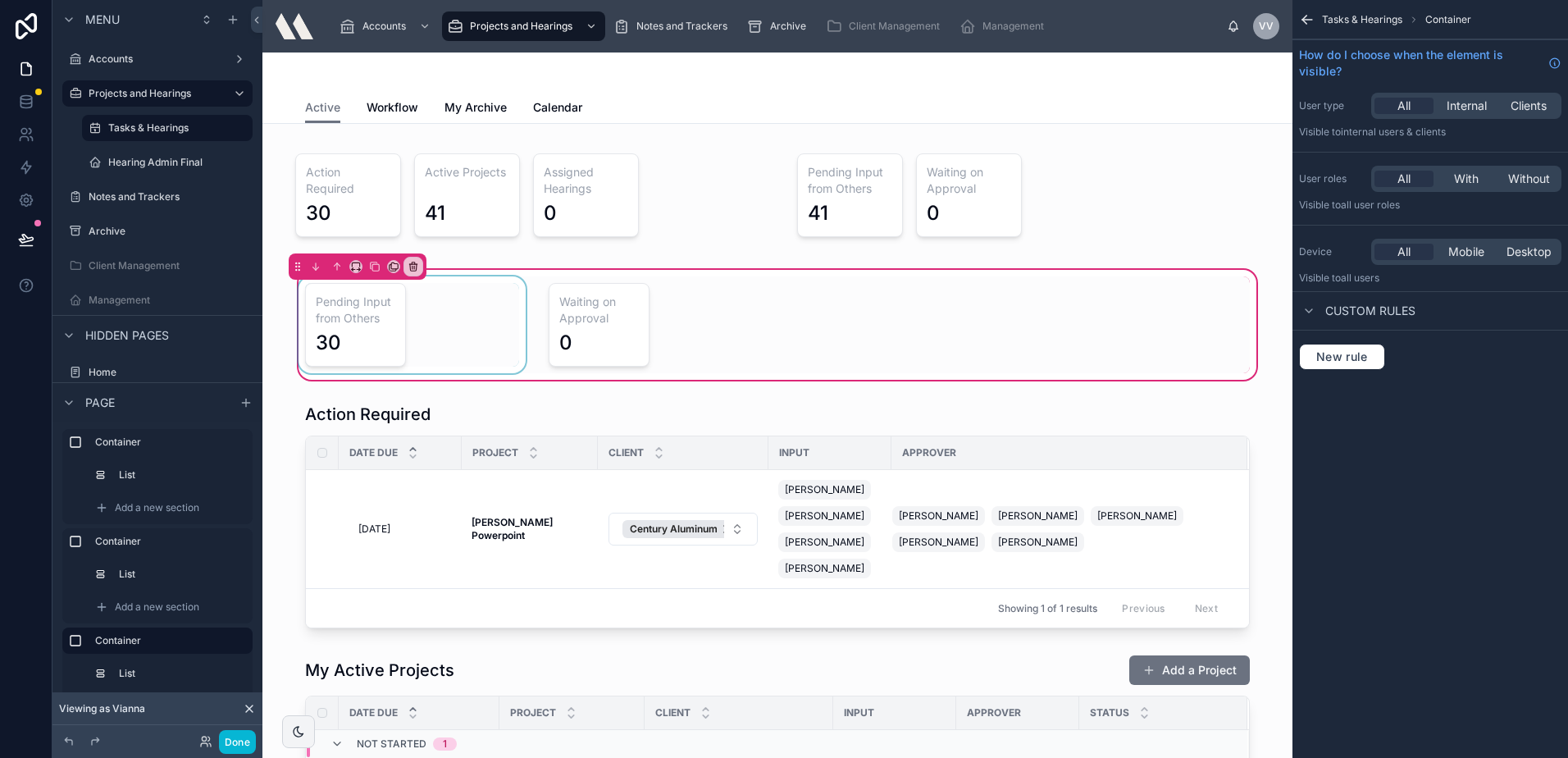
click at [433, 298] on div at bounding box center [412, 324] width 234 height 97
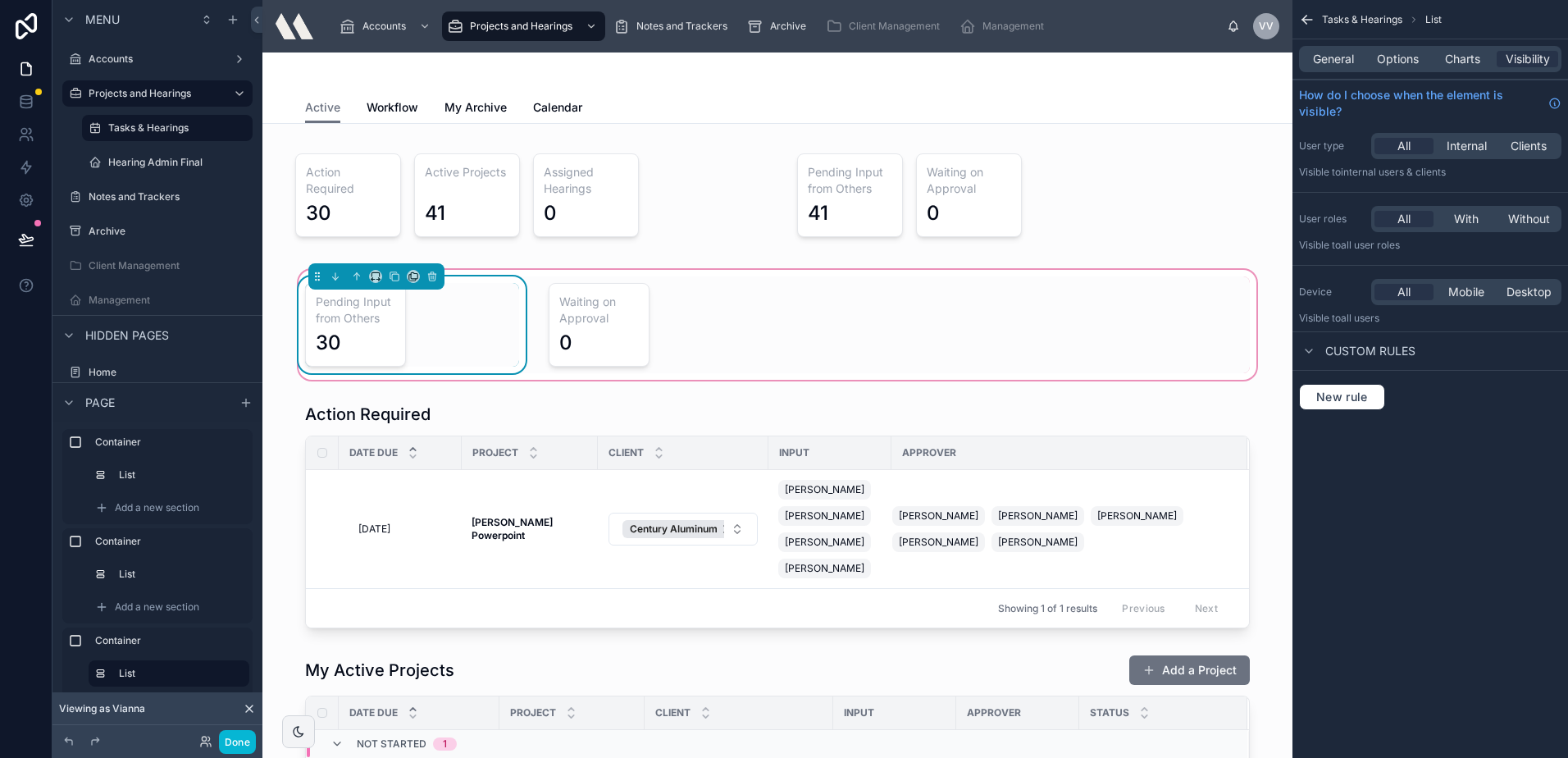
click at [1398, 67] on div "General Options Charts Visibility" at bounding box center [1430, 59] width 262 height 27
click at [1399, 62] on span "Options" at bounding box center [1397, 59] width 42 height 17
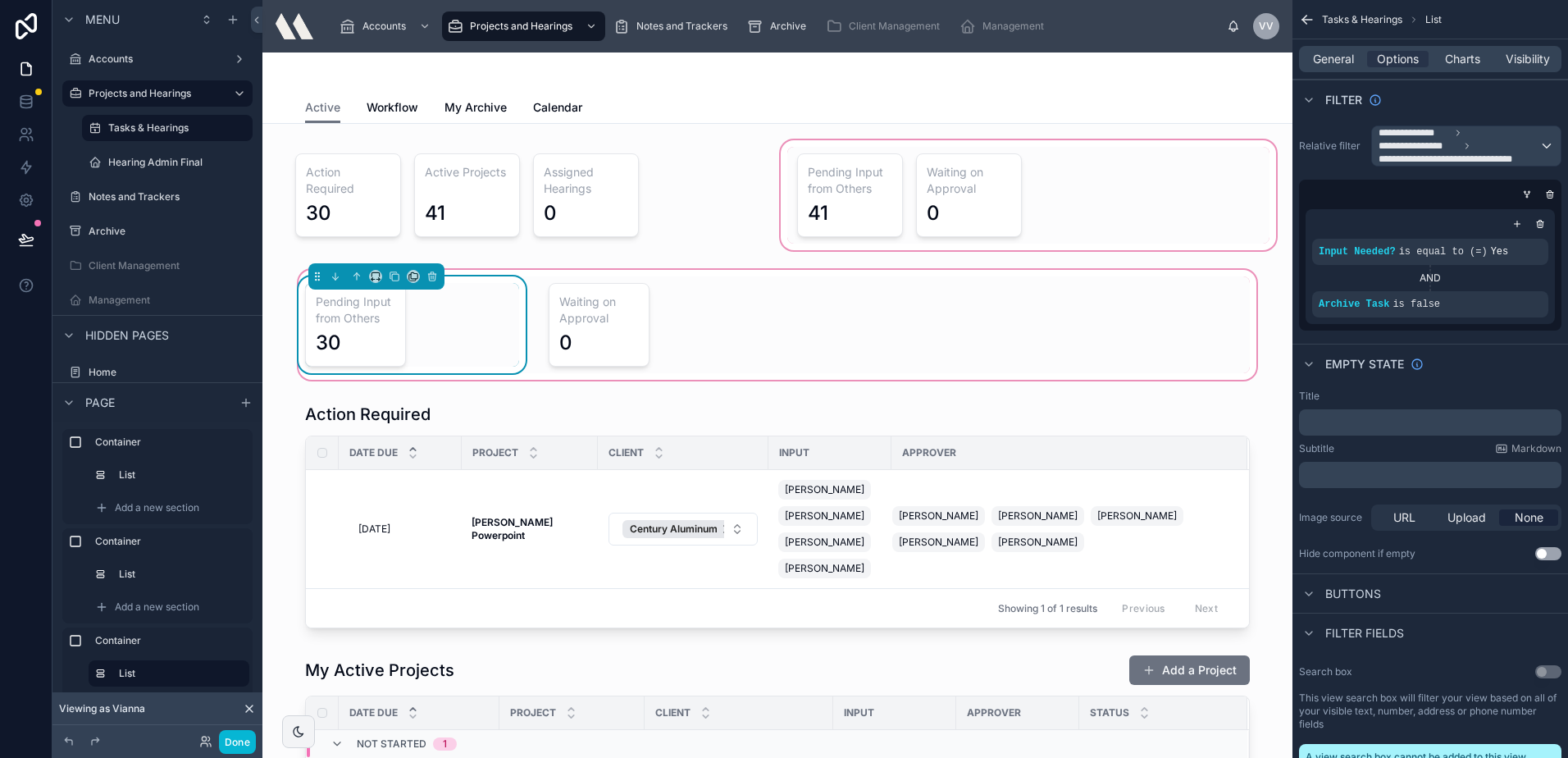
click at [1132, 193] on div at bounding box center [1028, 194] width 502 height 117
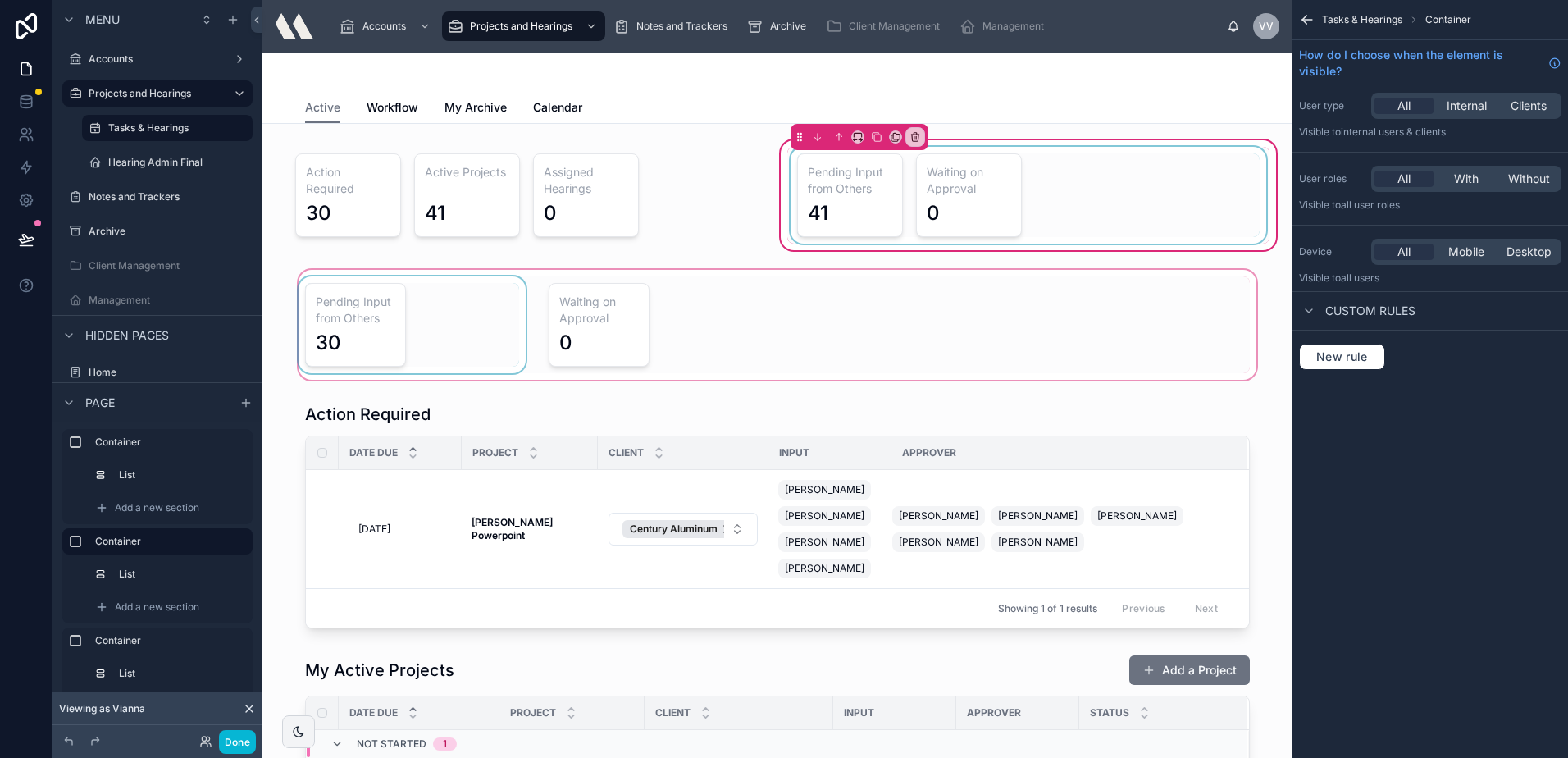
click at [1162, 167] on div at bounding box center [1028, 195] width 482 height 97
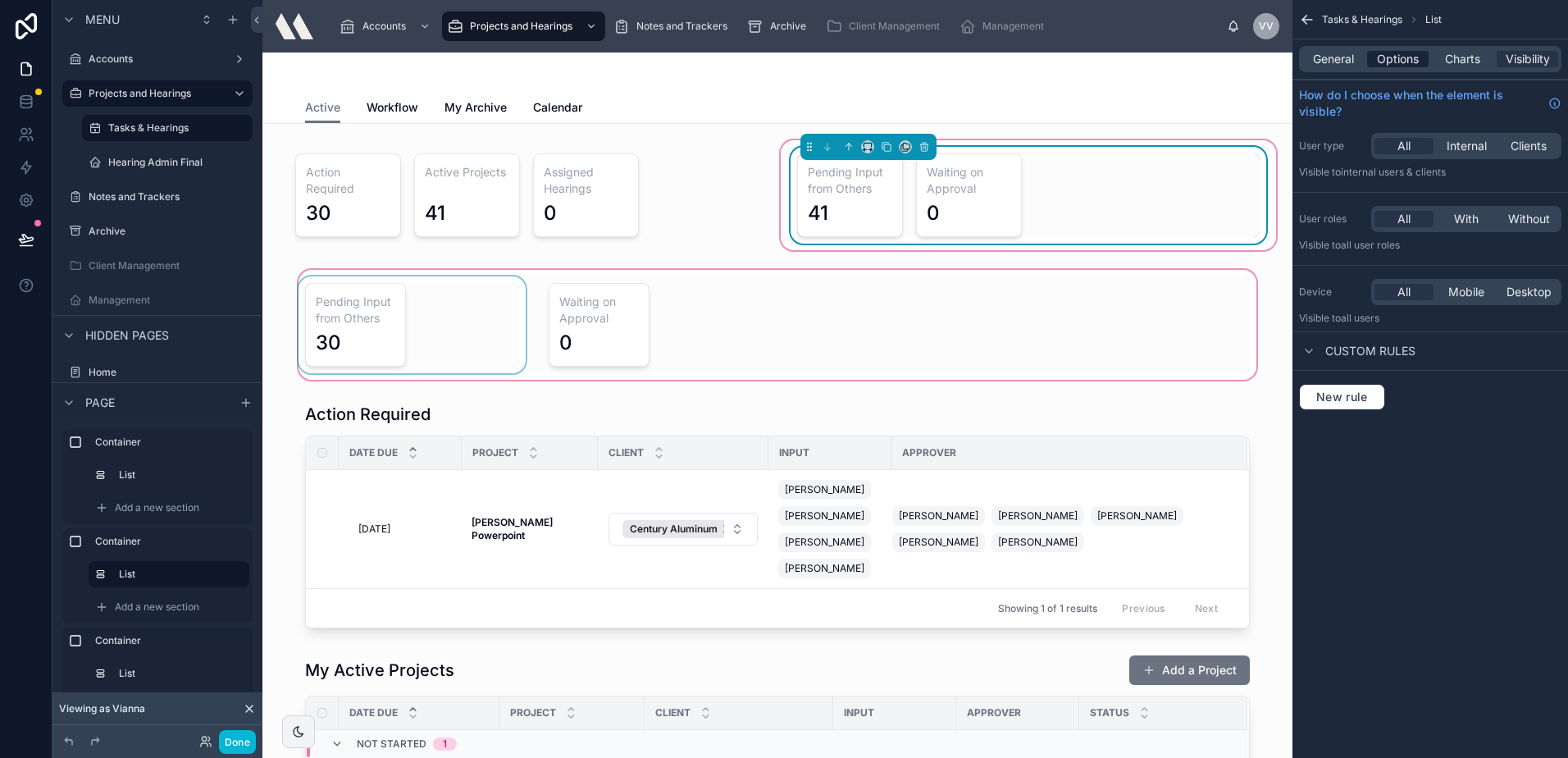
click at [1408, 55] on span "Options" at bounding box center [1397, 59] width 42 height 17
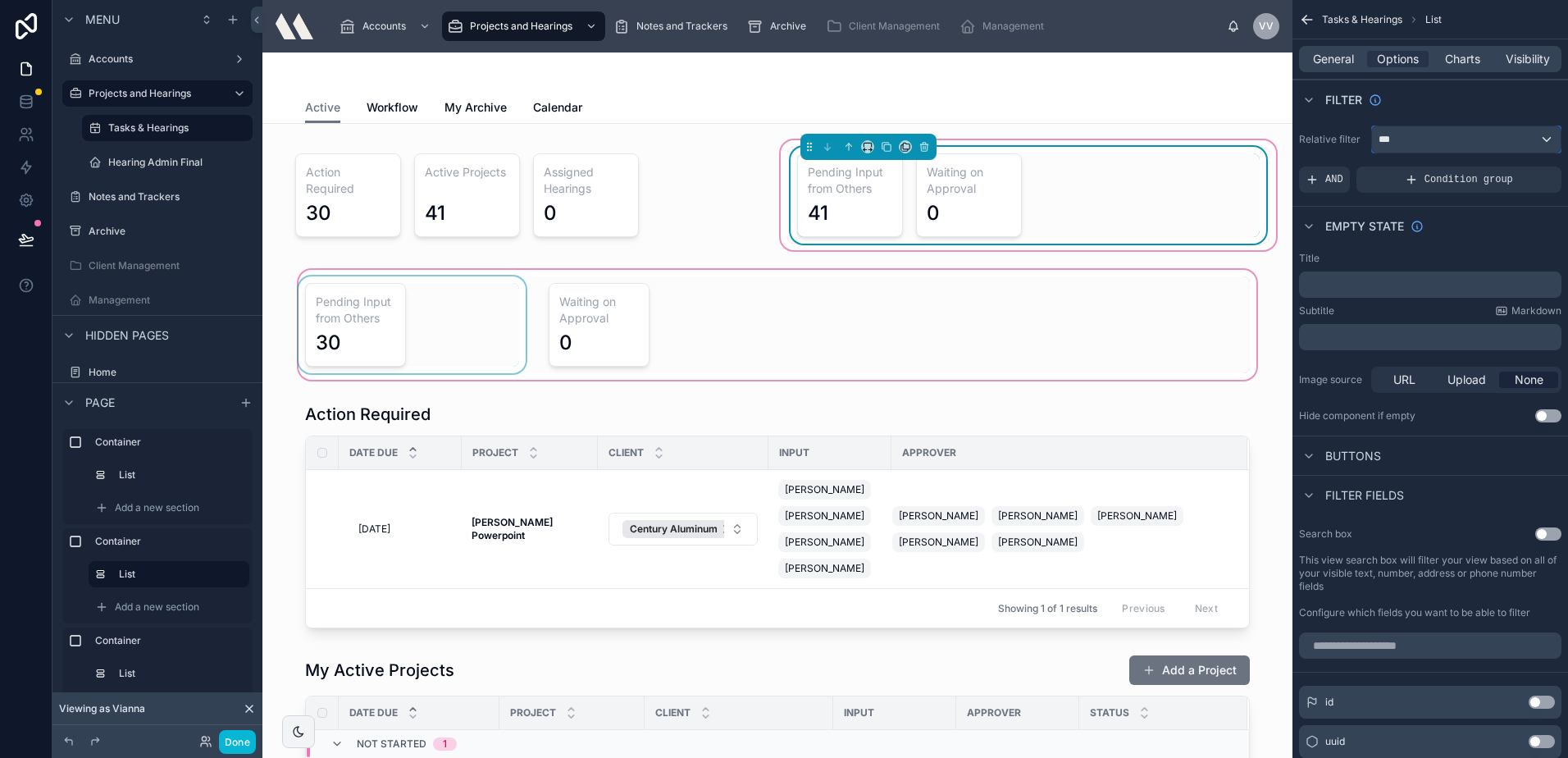
click at [1441, 141] on div "***" at bounding box center [1466, 139] width 189 height 27
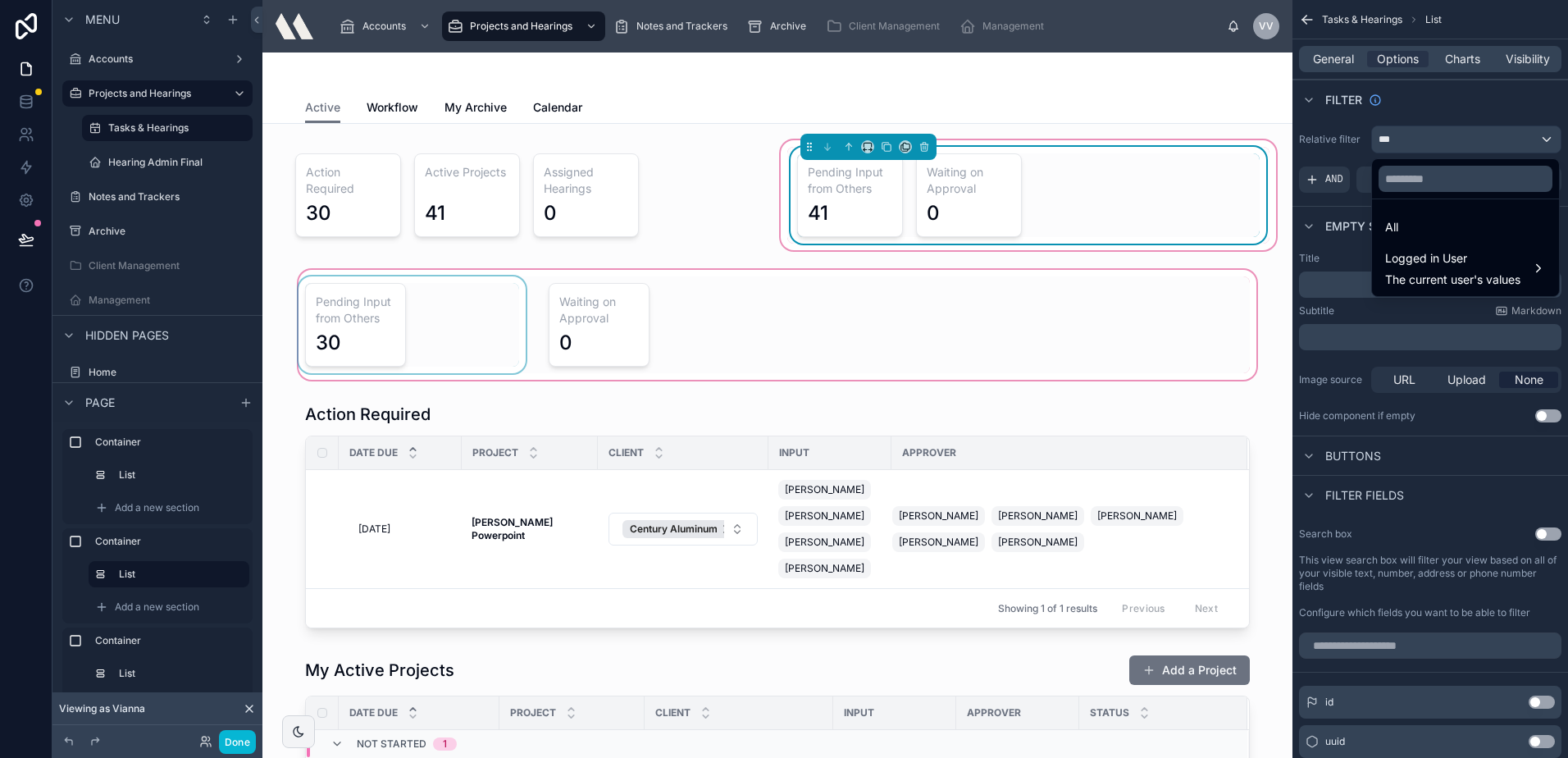
click at [1429, 242] on ul "All Logged in User The current user's values" at bounding box center [1465, 247] width 187 height 97
click at [1430, 252] on span "Logged in User" at bounding box center [1453, 258] width 135 height 20
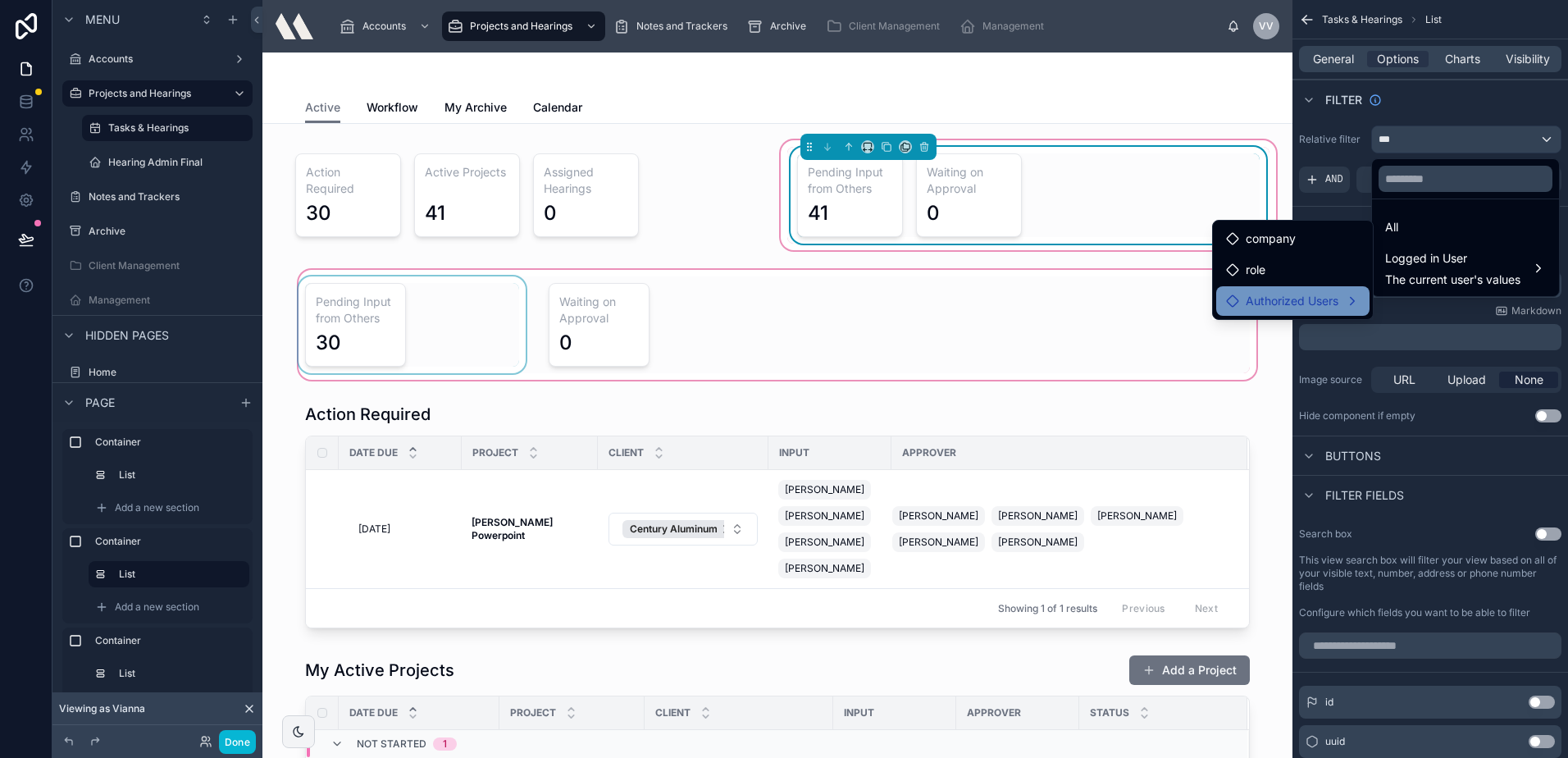
click at [1290, 303] on span "Authorized Users" at bounding box center [1292, 301] width 92 height 20
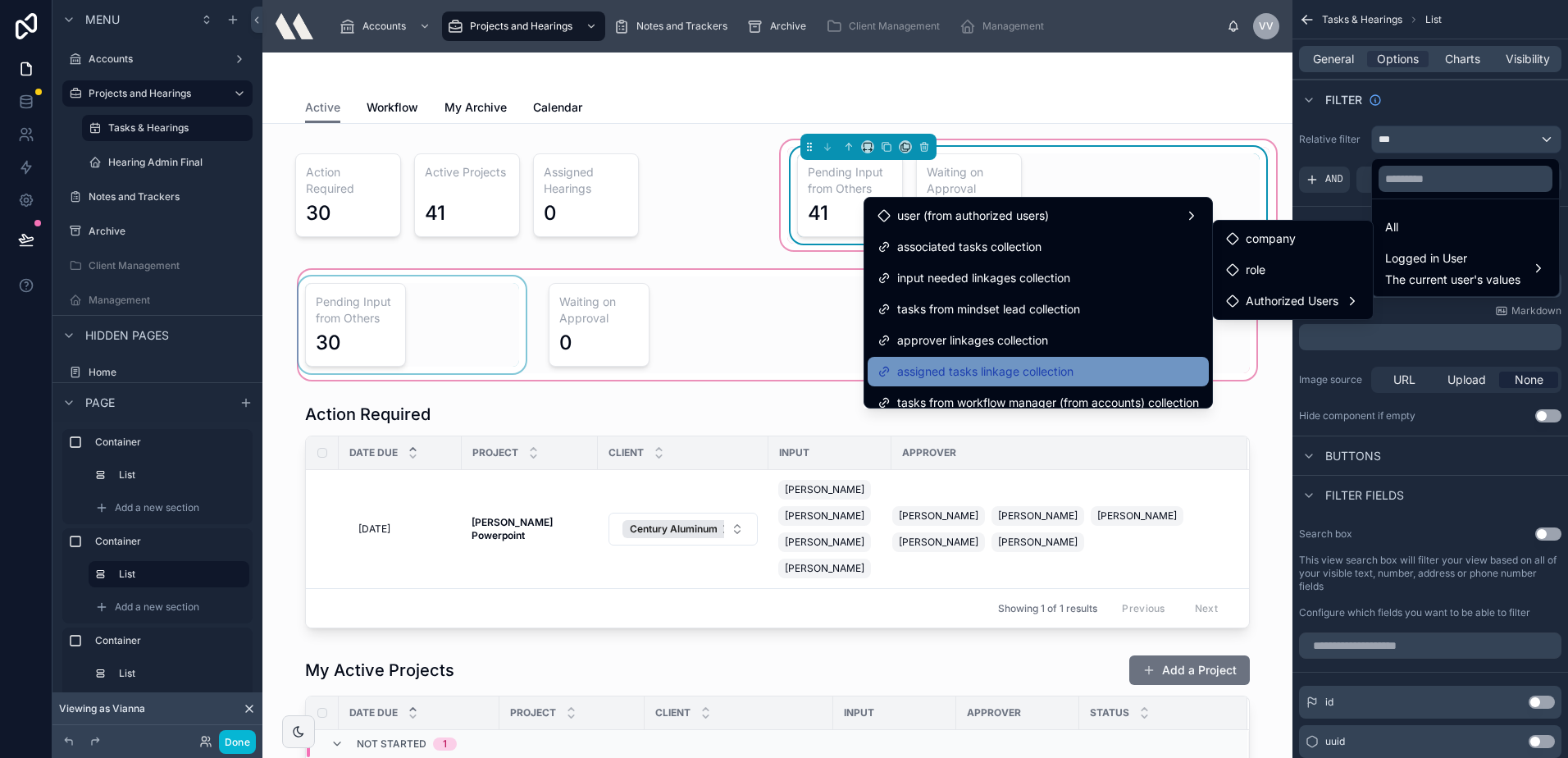
click at [1020, 370] on span "assigned tasks linkage collection" at bounding box center [986, 371] width 177 height 20
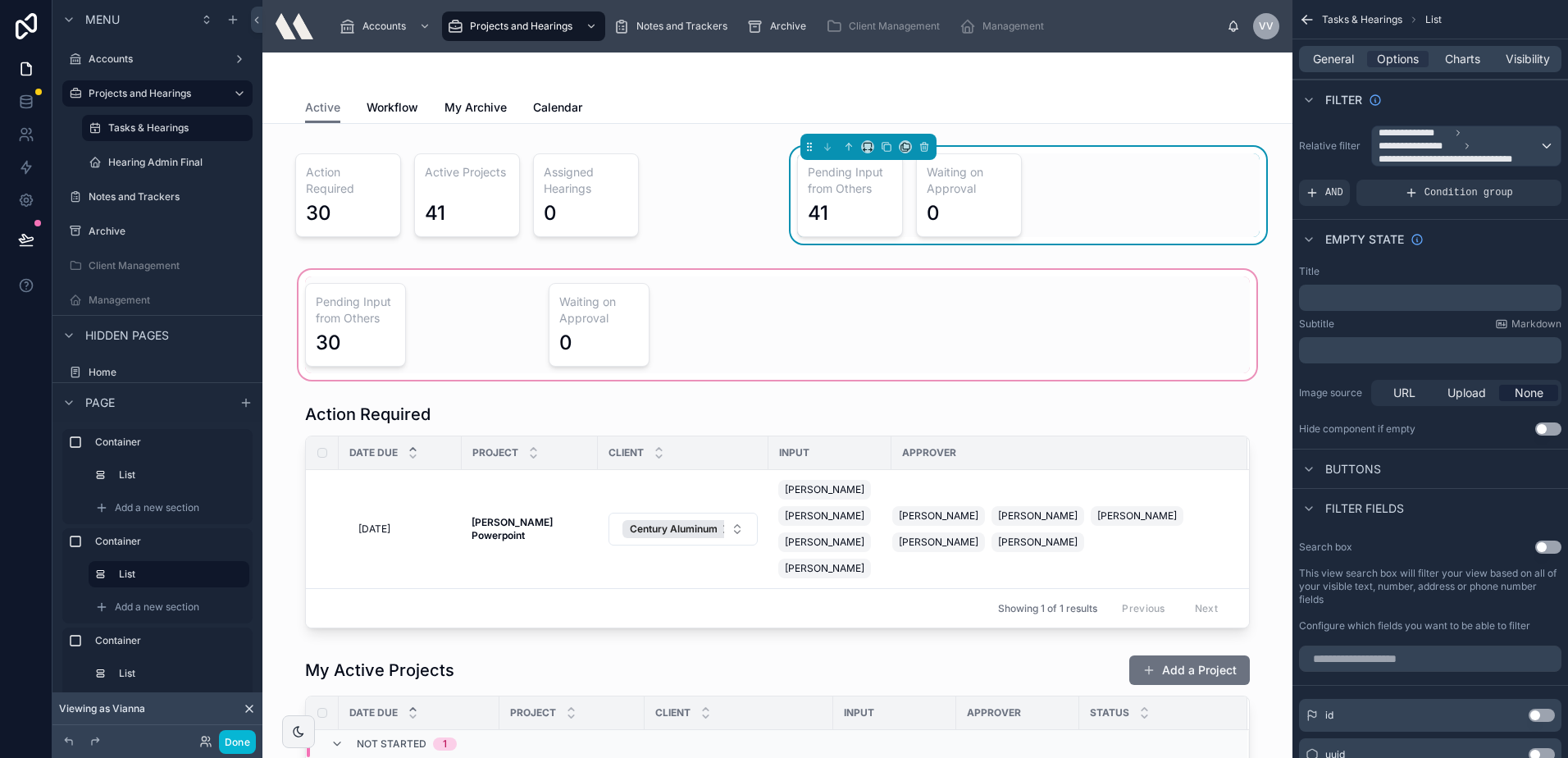
click at [465, 362] on div at bounding box center [778, 324] width 1003 height 117
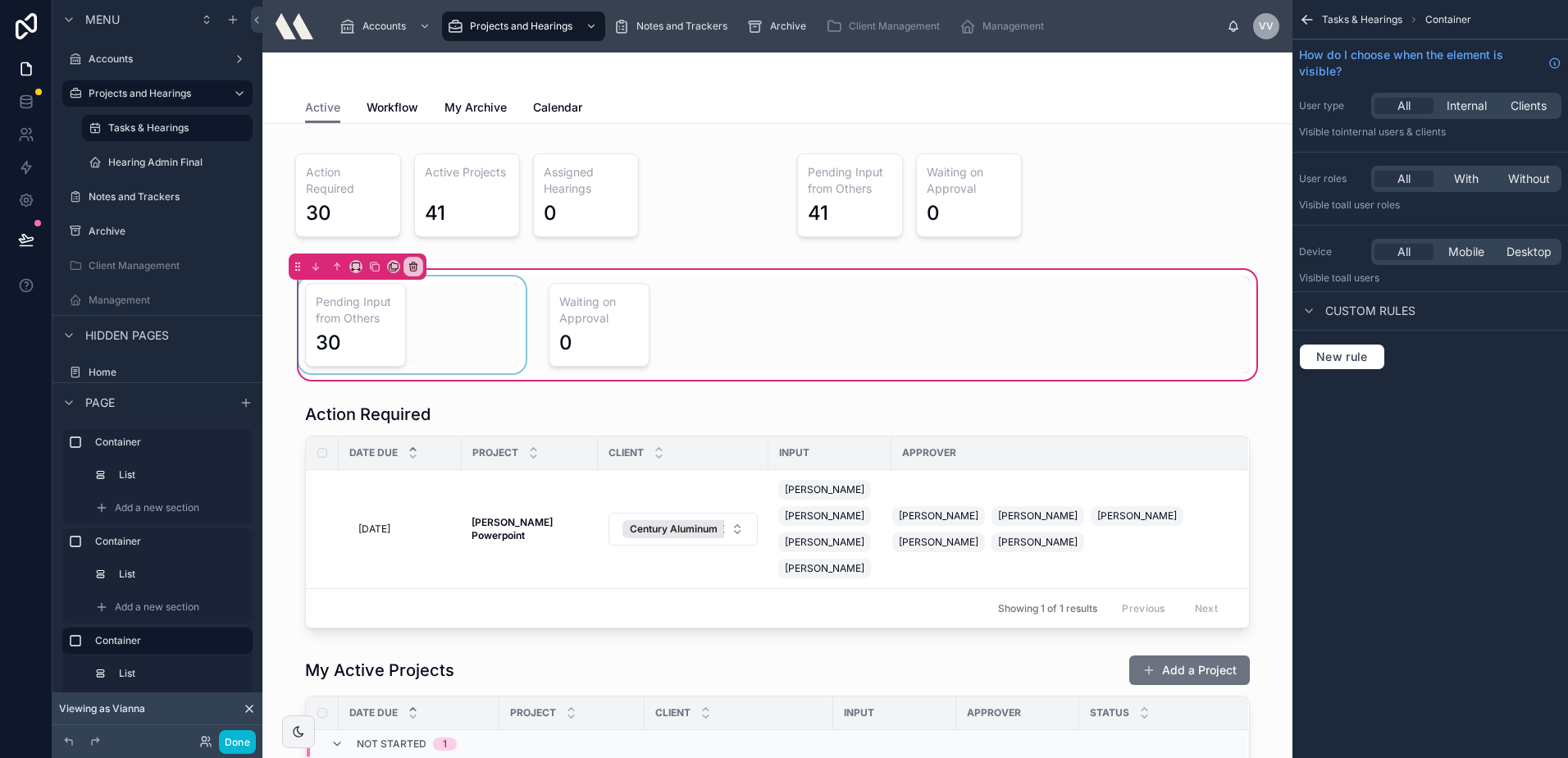
click at [408, 332] on div at bounding box center [412, 324] width 234 height 97
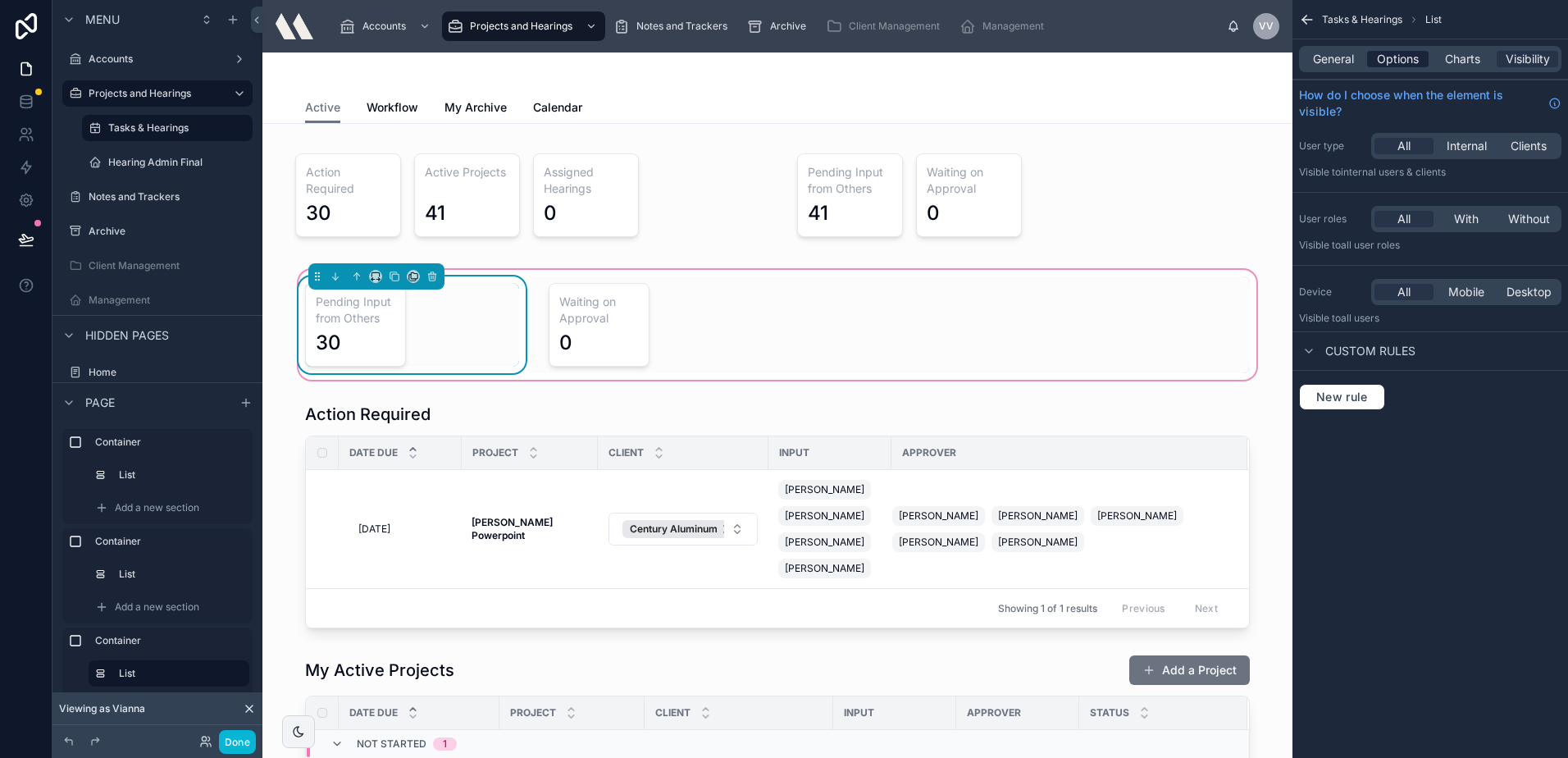
click at [1406, 62] on span "Options" at bounding box center [1397, 59] width 42 height 17
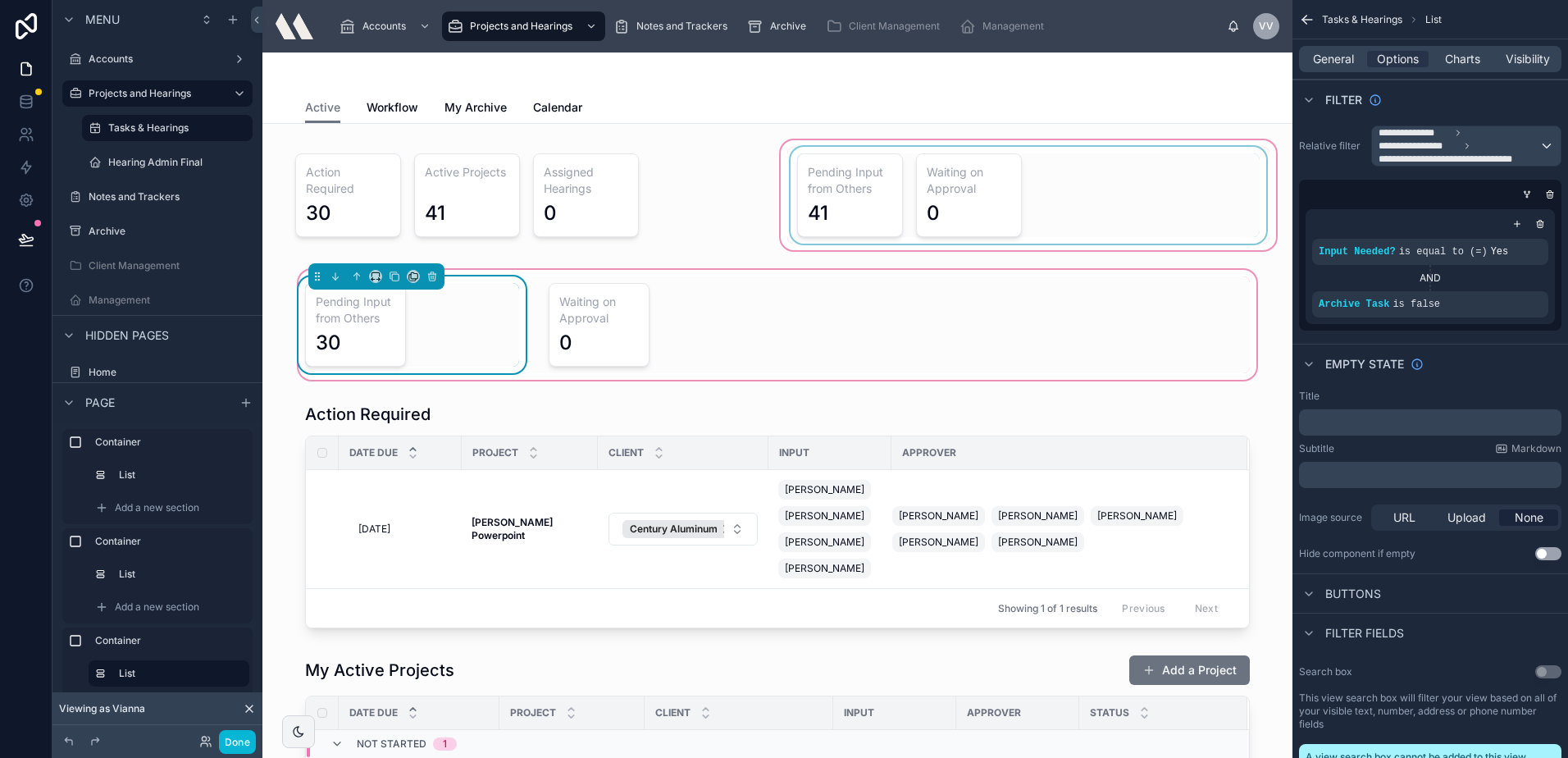
click at [963, 177] on div at bounding box center [1028, 194] width 502 height 117
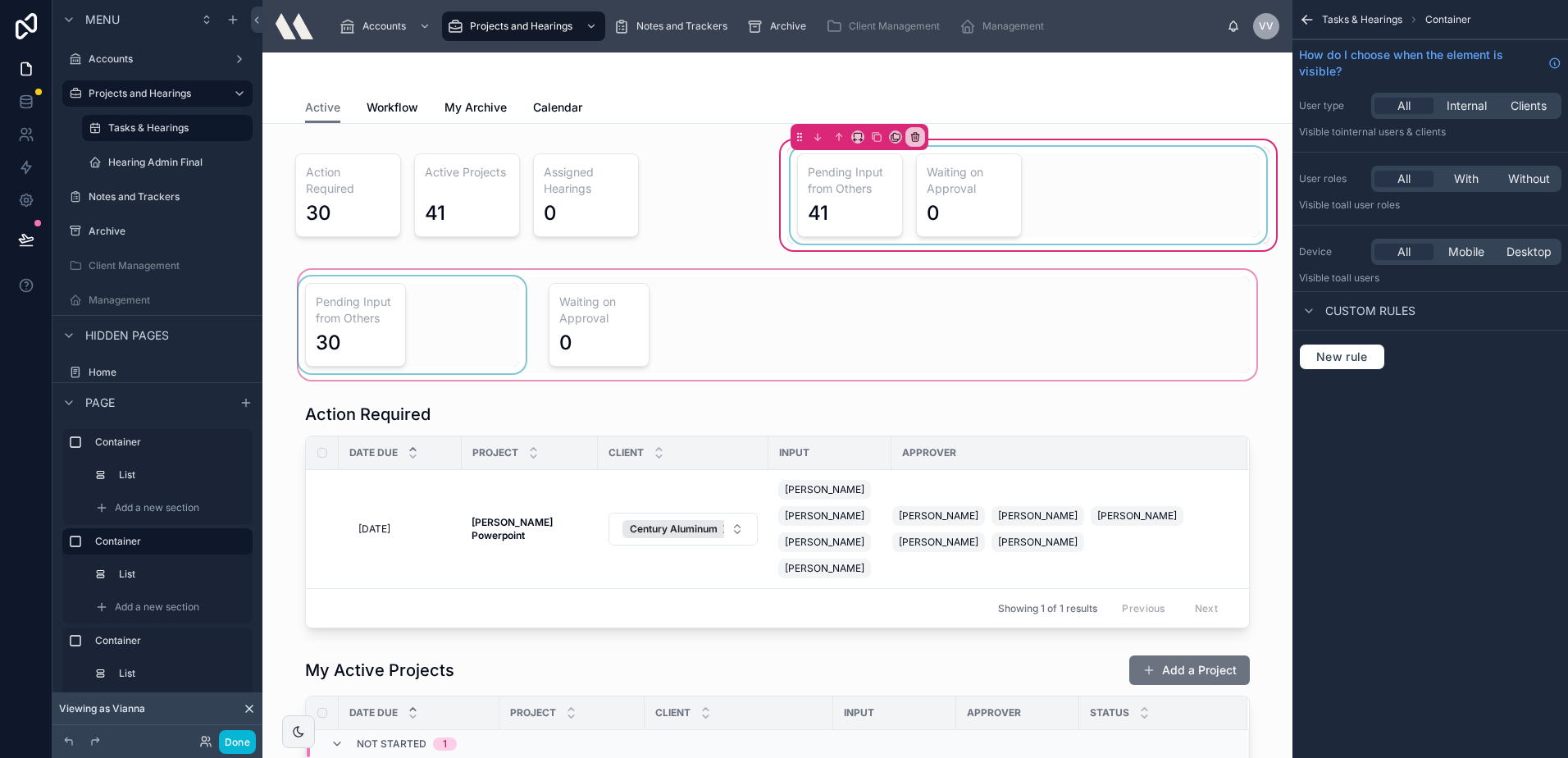
click at [1138, 180] on div at bounding box center [1028, 195] width 482 height 97
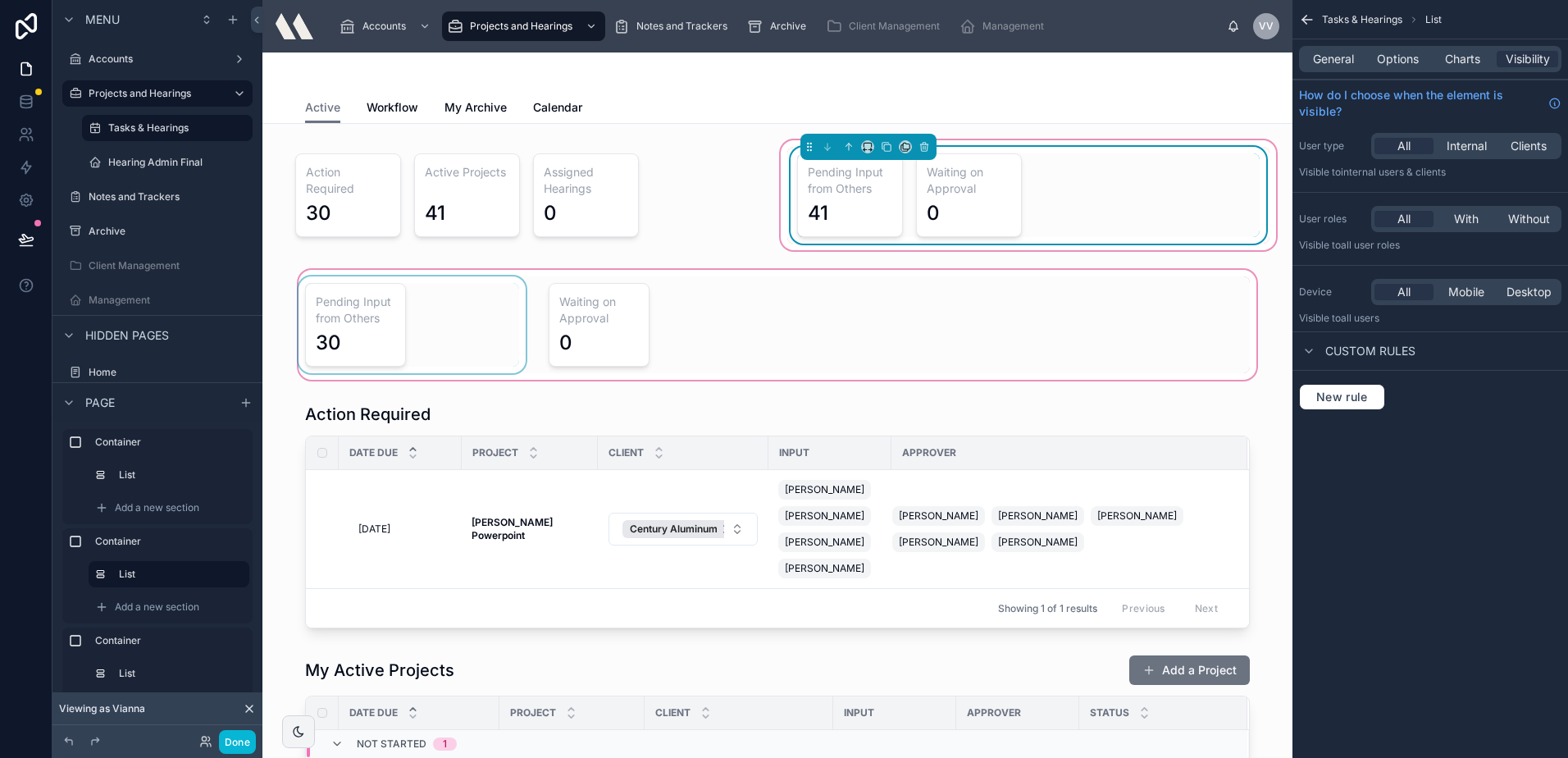
click at [1303, 18] on icon "scrollable content" at bounding box center [1307, 20] width 17 height 17
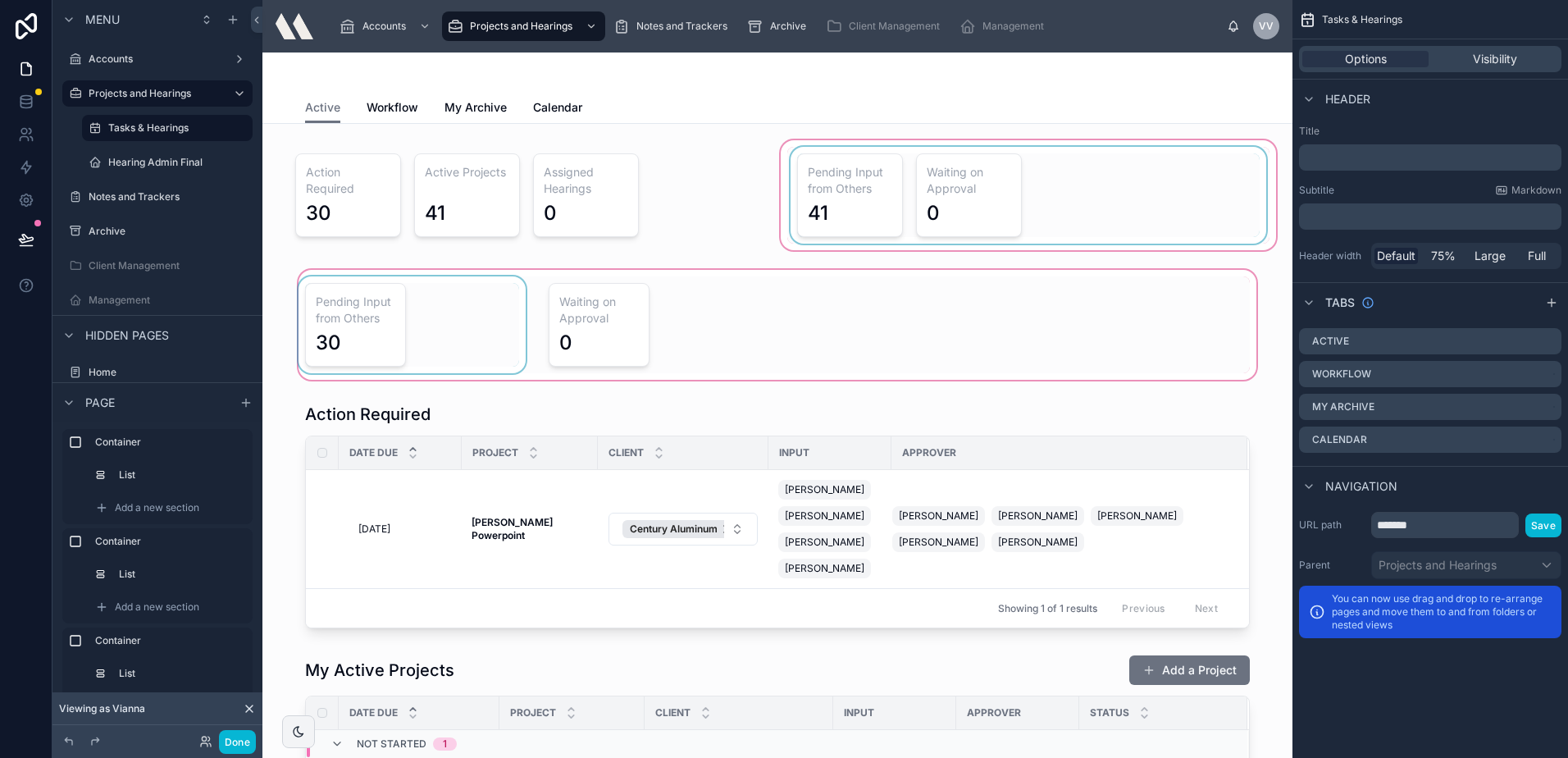
click at [1121, 187] on div at bounding box center [1028, 194] width 502 height 117
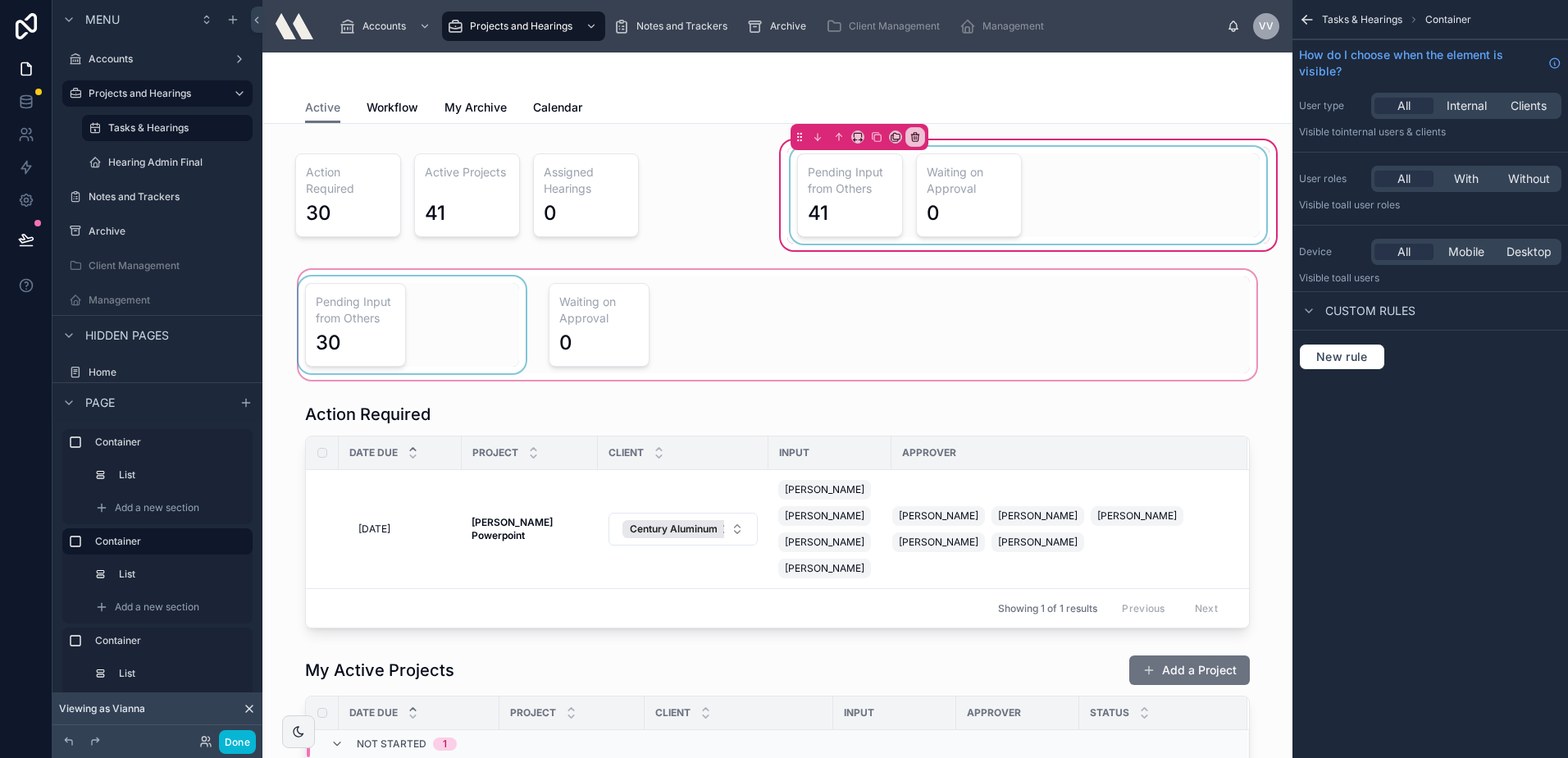
click at [1313, 18] on icon "scrollable content" at bounding box center [1307, 20] width 17 height 17
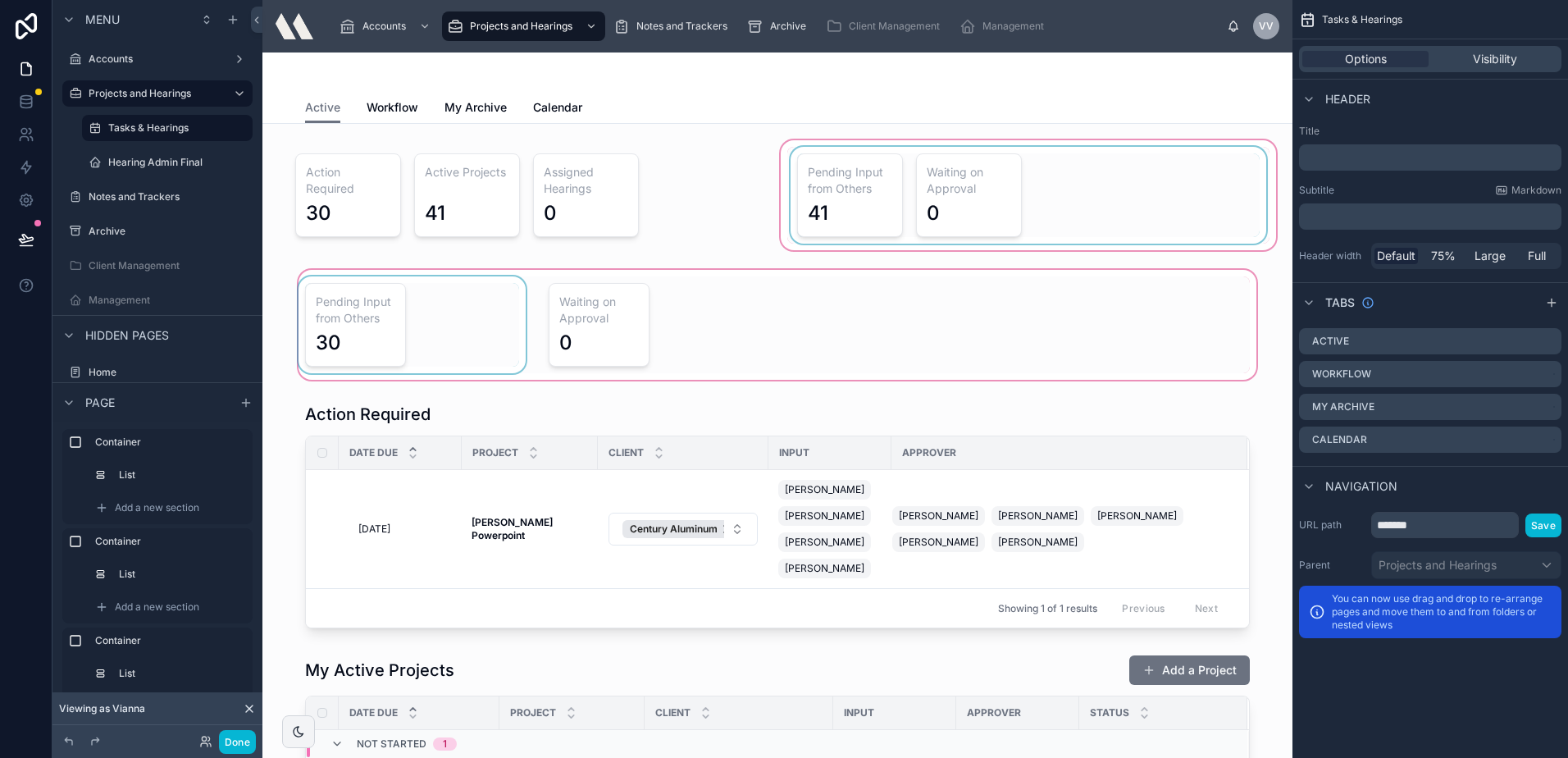
click at [1183, 224] on div at bounding box center [1028, 194] width 502 height 117
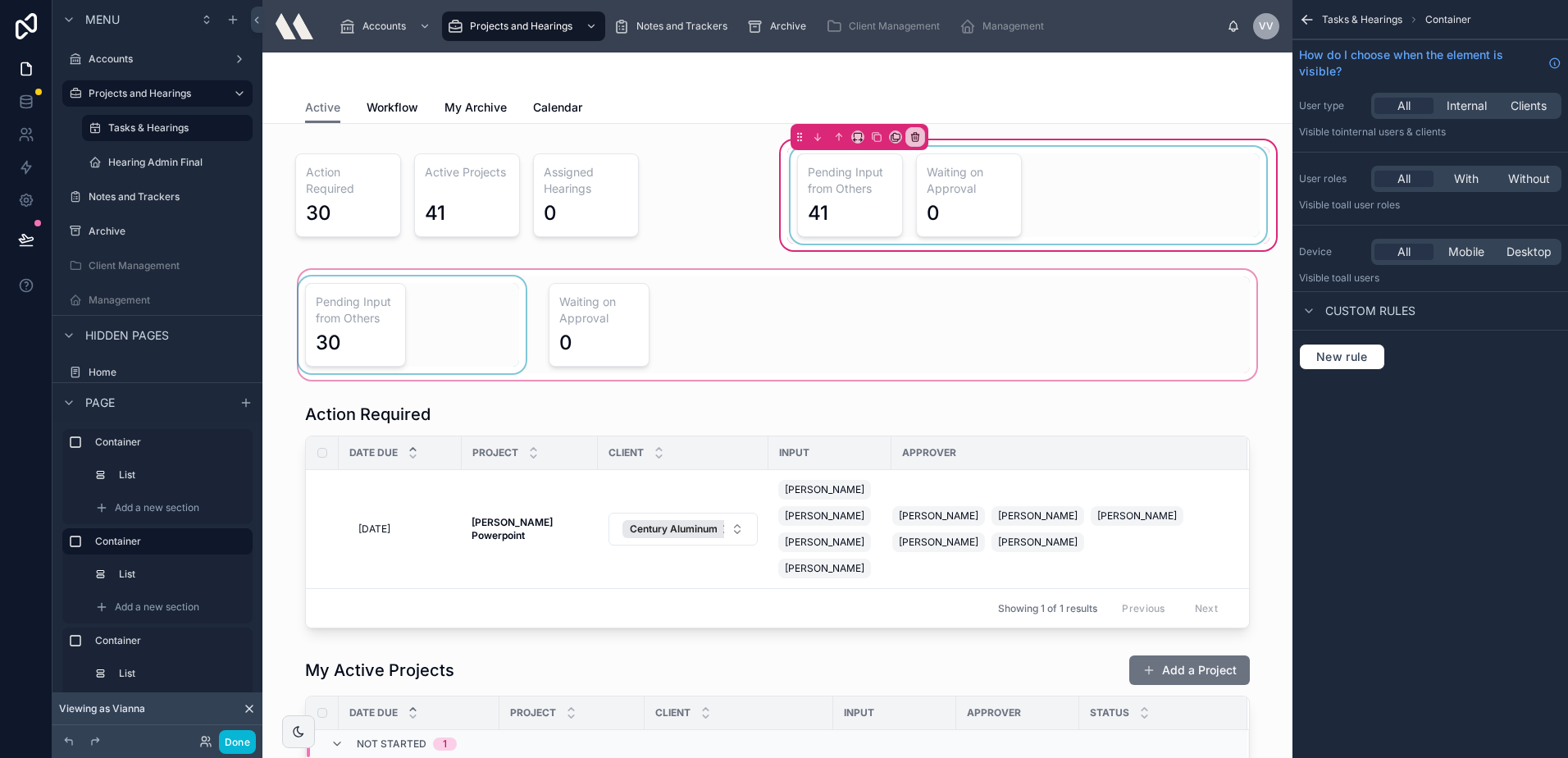
click at [903, 213] on div at bounding box center [1028, 195] width 482 height 97
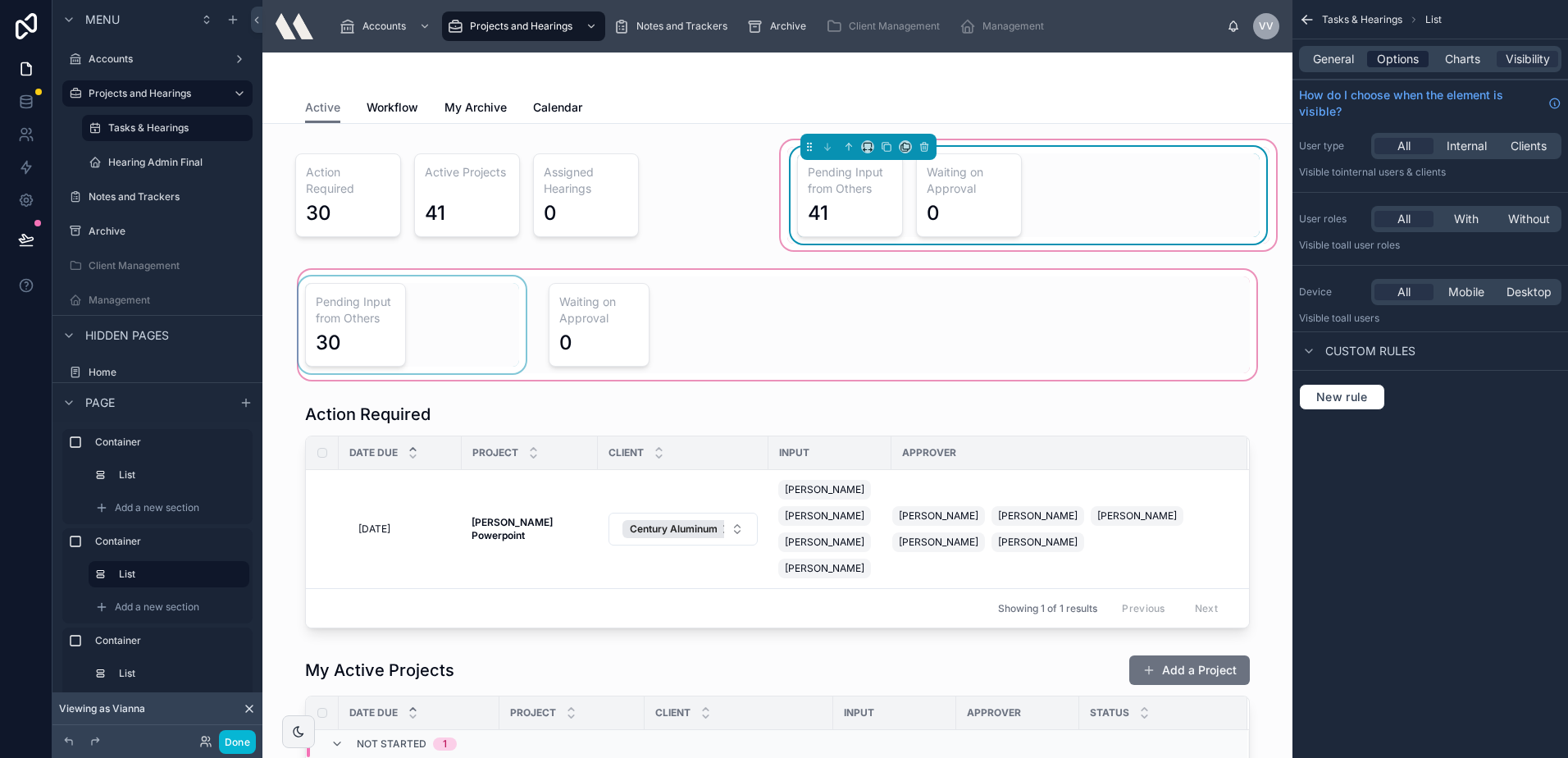
click at [1414, 60] on span "Options" at bounding box center [1397, 59] width 42 height 17
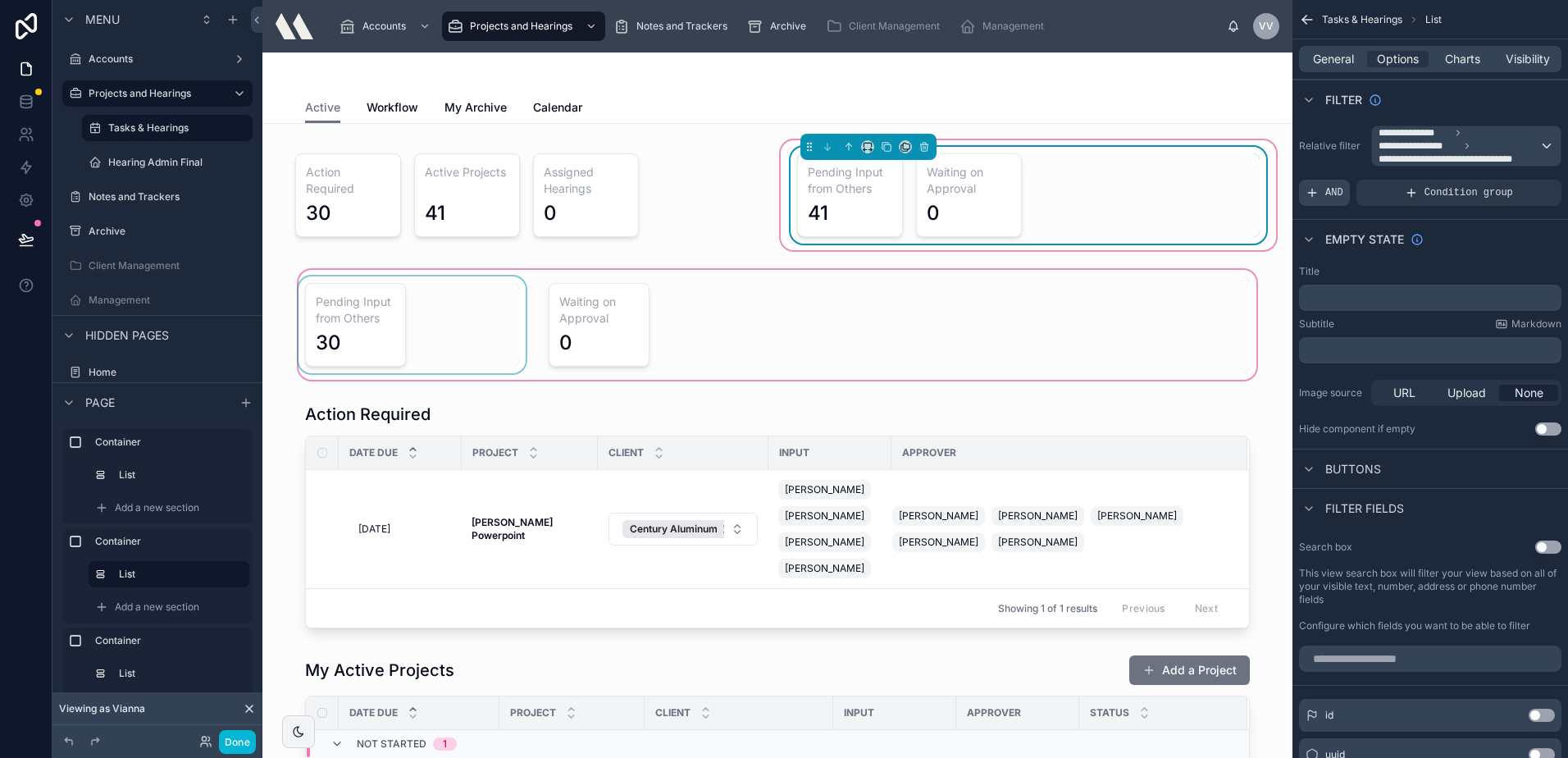
click at [1317, 197] on icon "scrollable content" at bounding box center [1312, 192] width 13 height 13
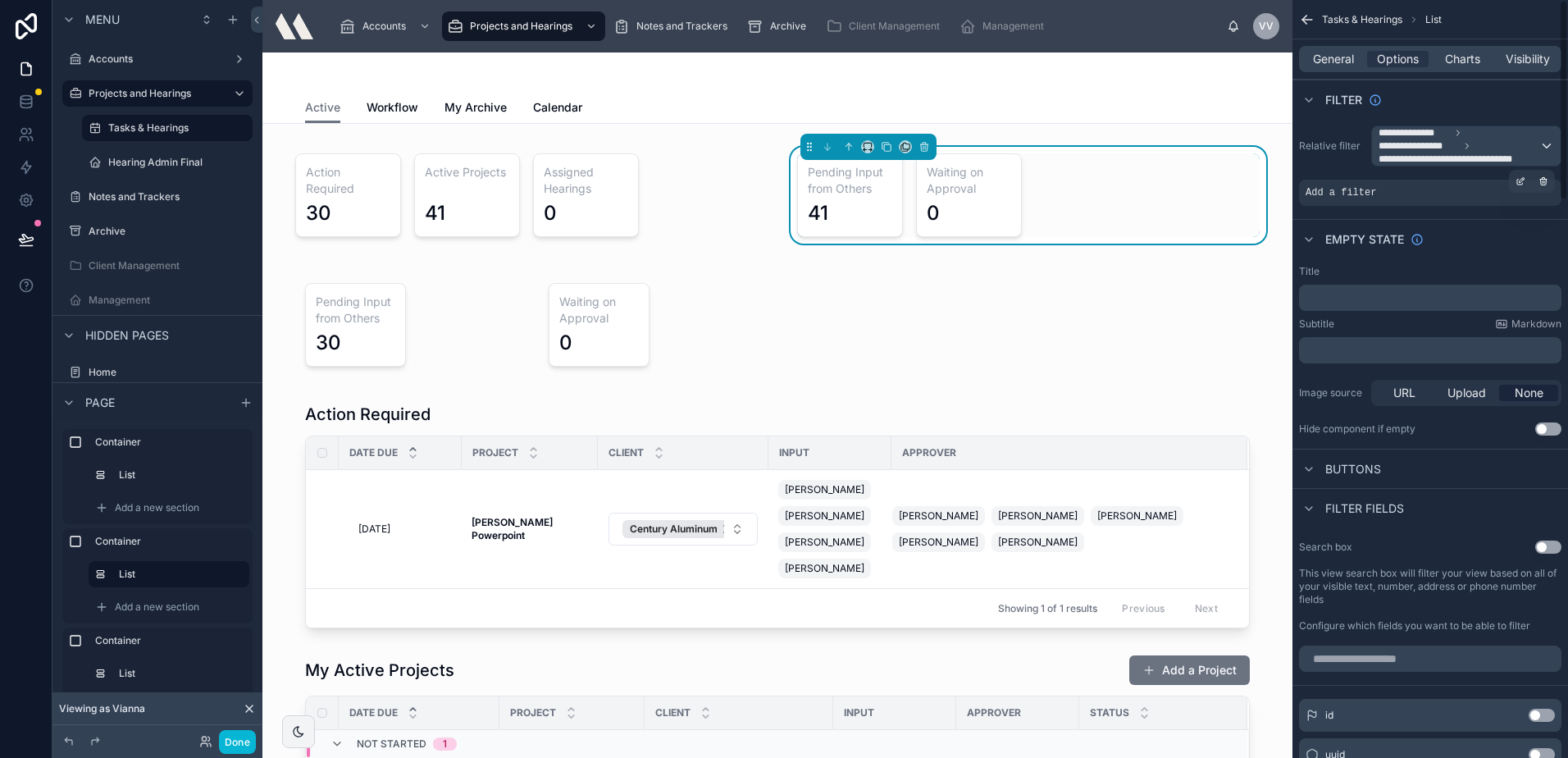
click at [1376, 194] on div "Add a filter" at bounding box center [1430, 192] width 262 height 27
click at [1521, 184] on icon "scrollable content" at bounding box center [1521, 182] width 10 height 10
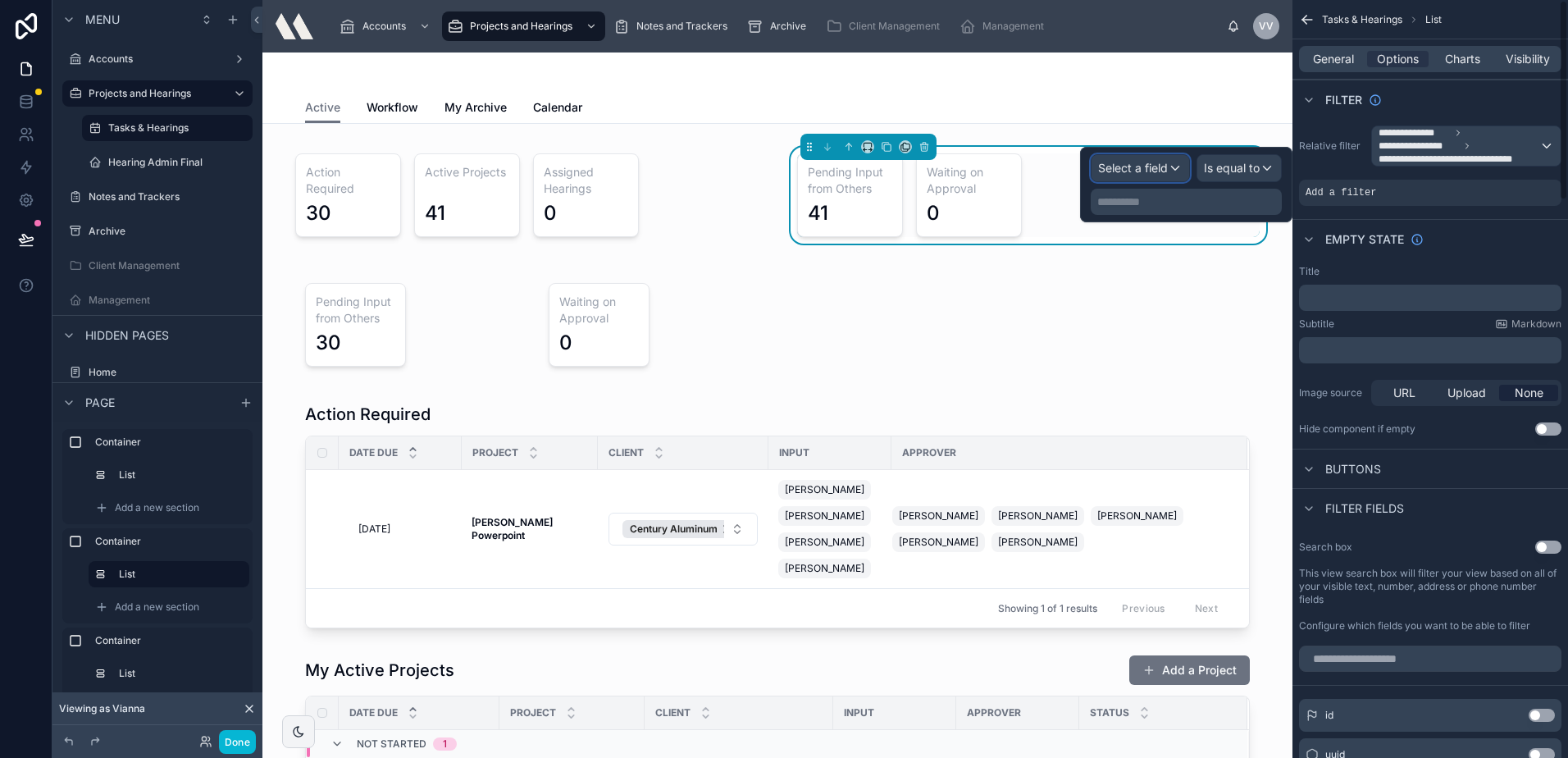
click at [1157, 179] on div "Select a field" at bounding box center [1140, 168] width 97 height 27
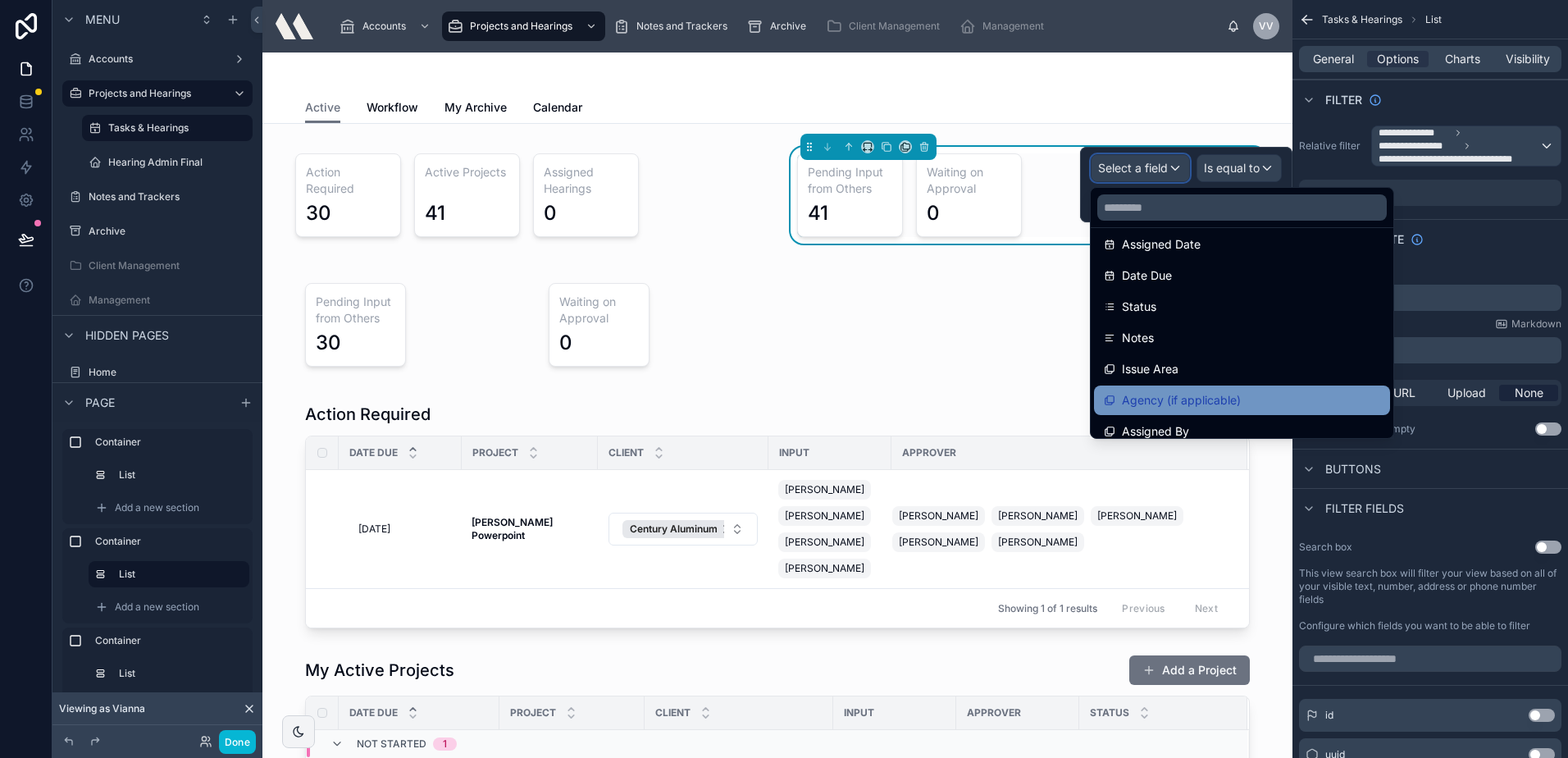
scroll to position [246, 0]
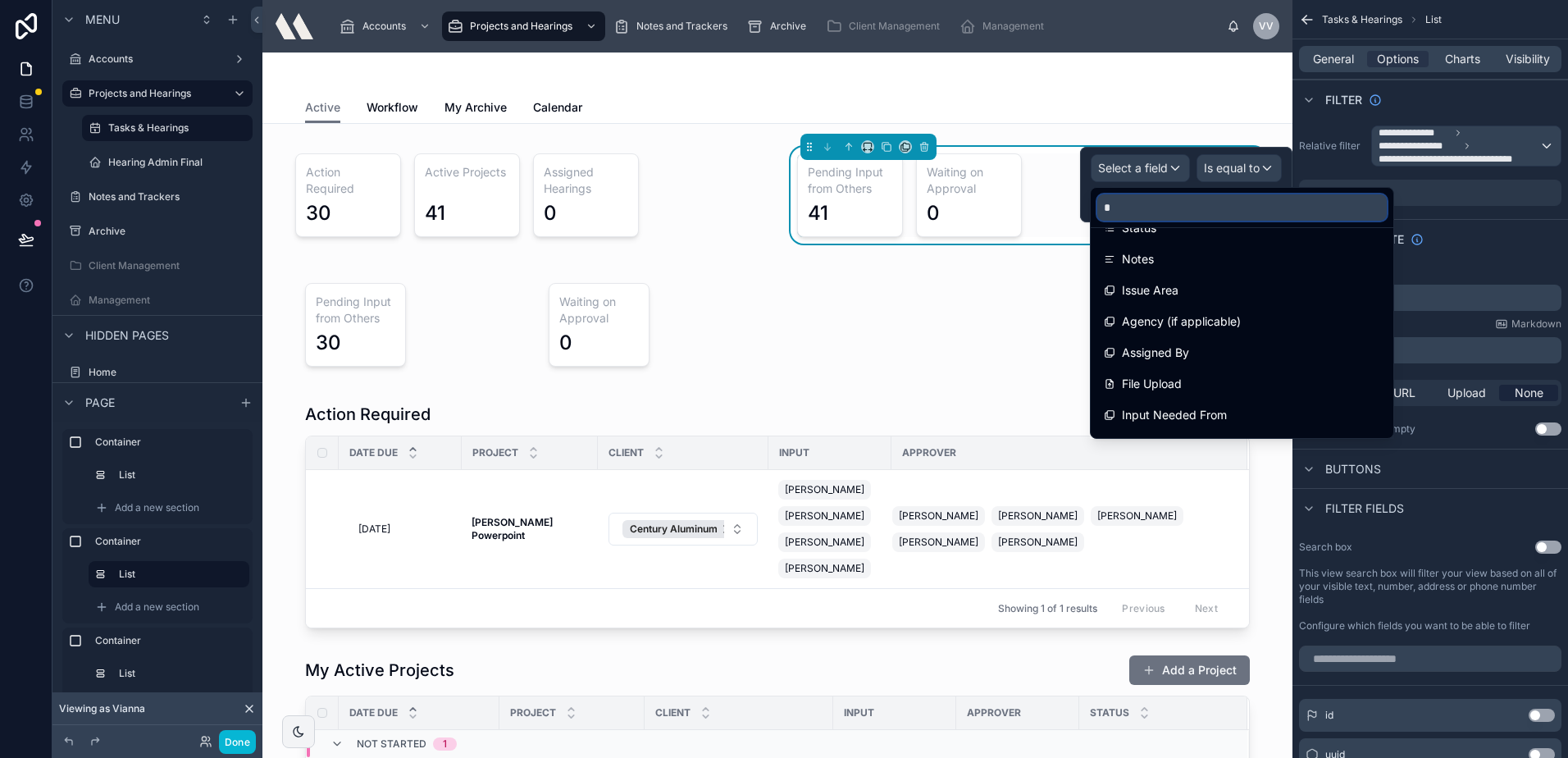
click at [1180, 209] on input "*" at bounding box center [1242, 207] width 290 height 27
type input "***"
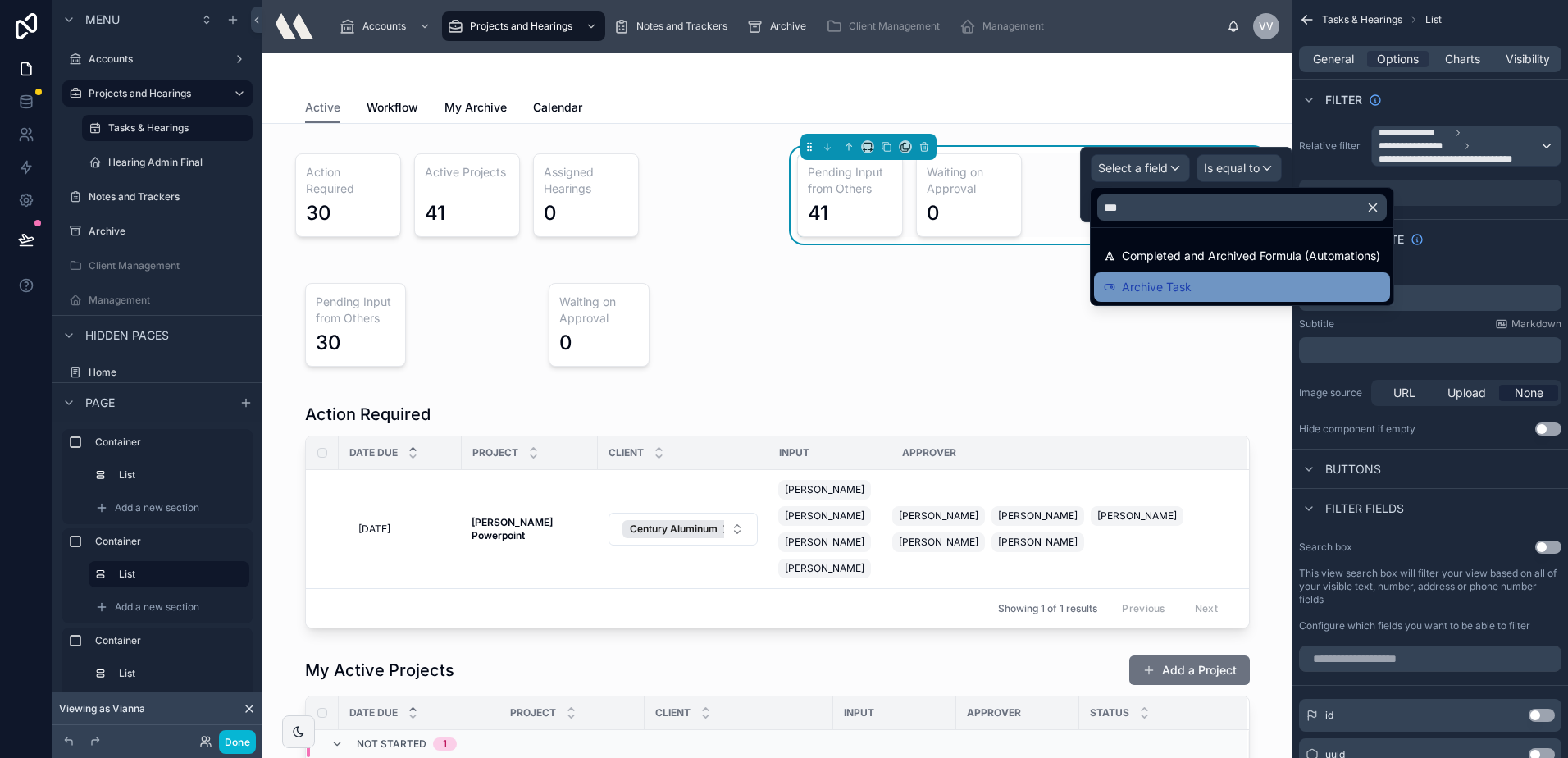
click at [1187, 291] on span "Archive Task" at bounding box center [1157, 287] width 70 height 20
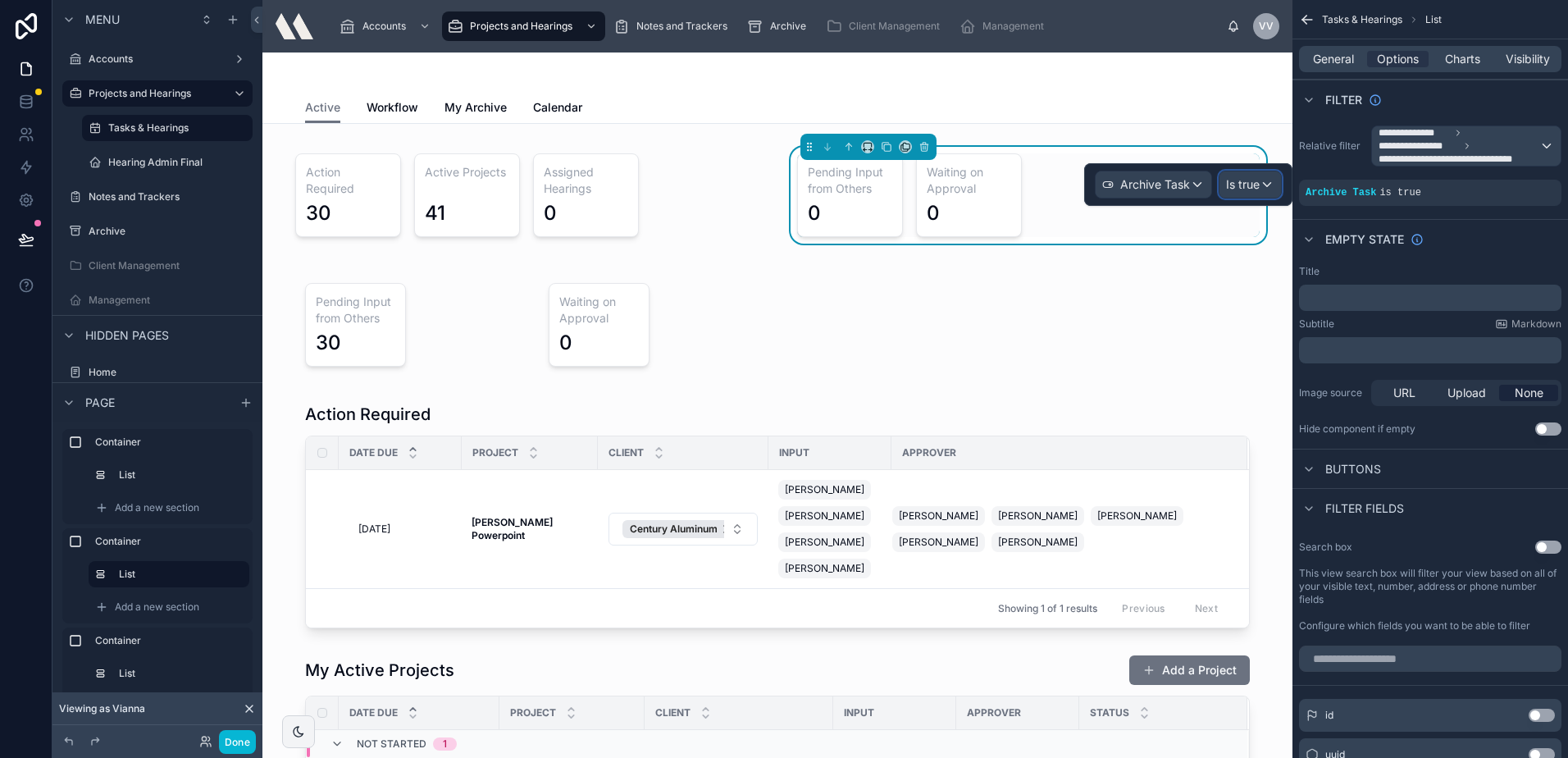
click at [1253, 190] on span "Is true" at bounding box center [1243, 185] width 33 height 17
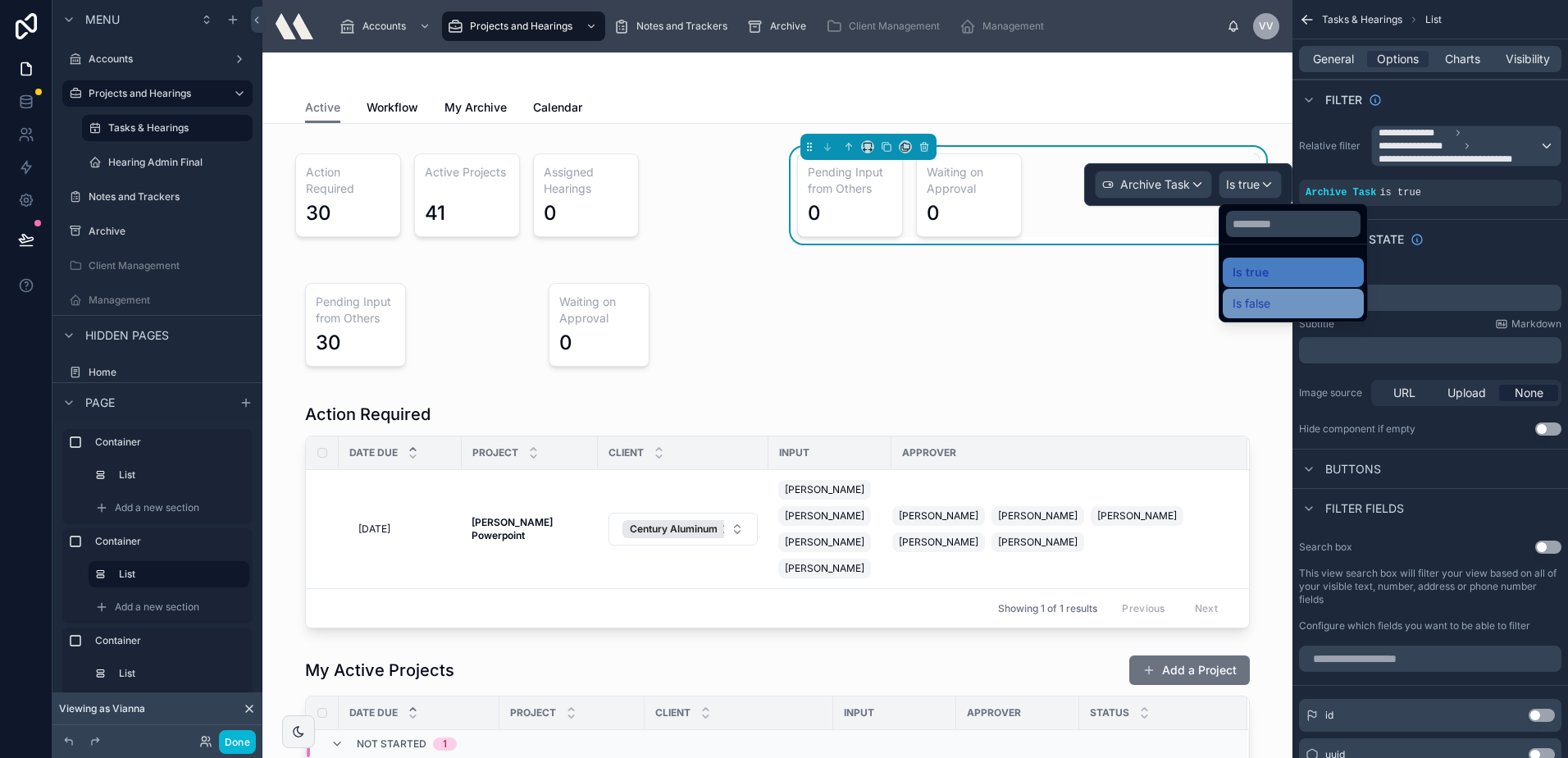
click at [1251, 297] on span "Is false" at bounding box center [1251, 303] width 37 height 20
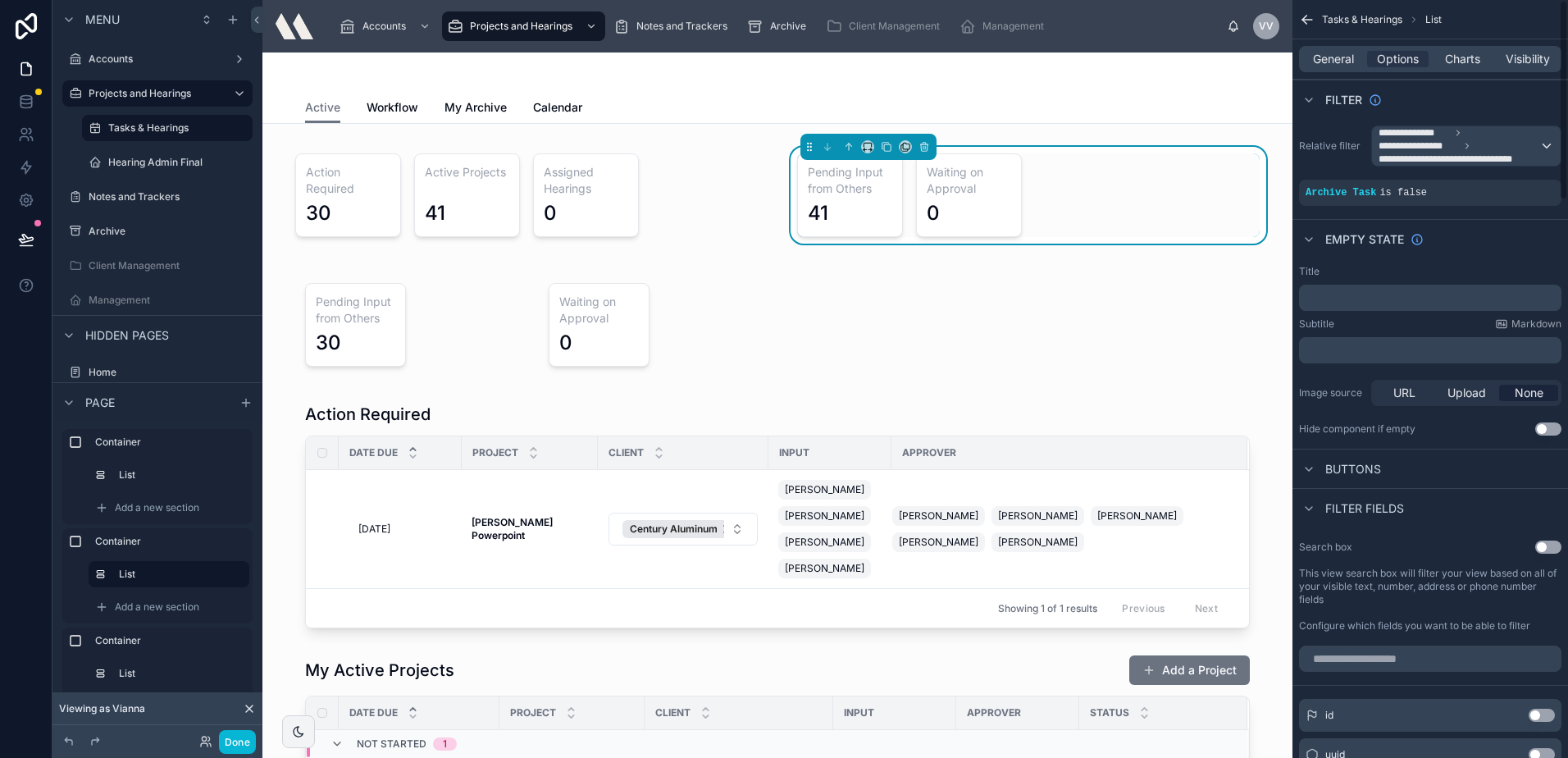
click at [1501, 230] on div "Empty state" at bounding box center [1430, 239] width 276 height 39
click at [859, 213] on div "41" at bounding box center [850, 213] width 84 height 27
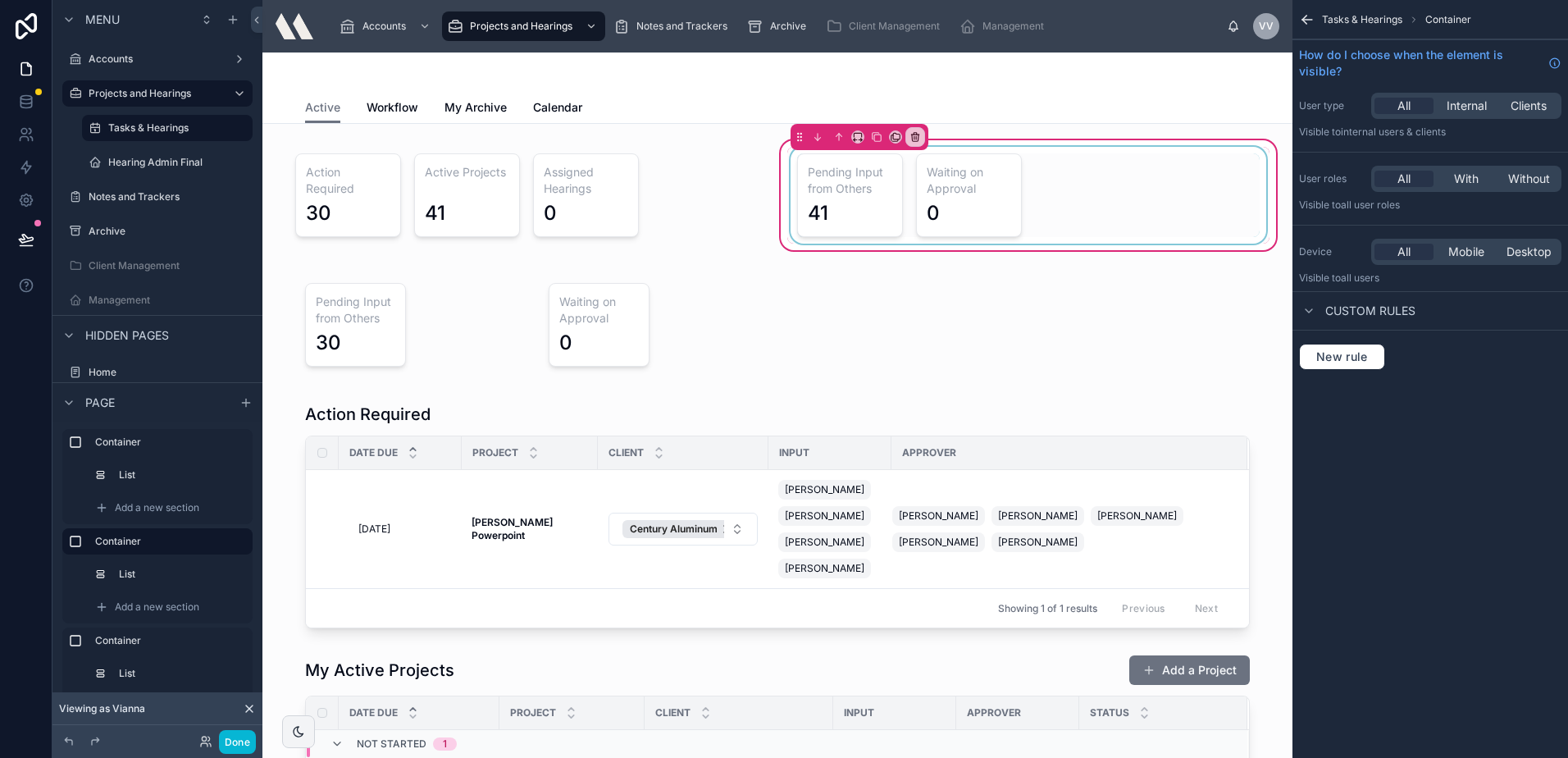
click at [859, 213] on div at bounding box center [1028, 195] width 482 height 97
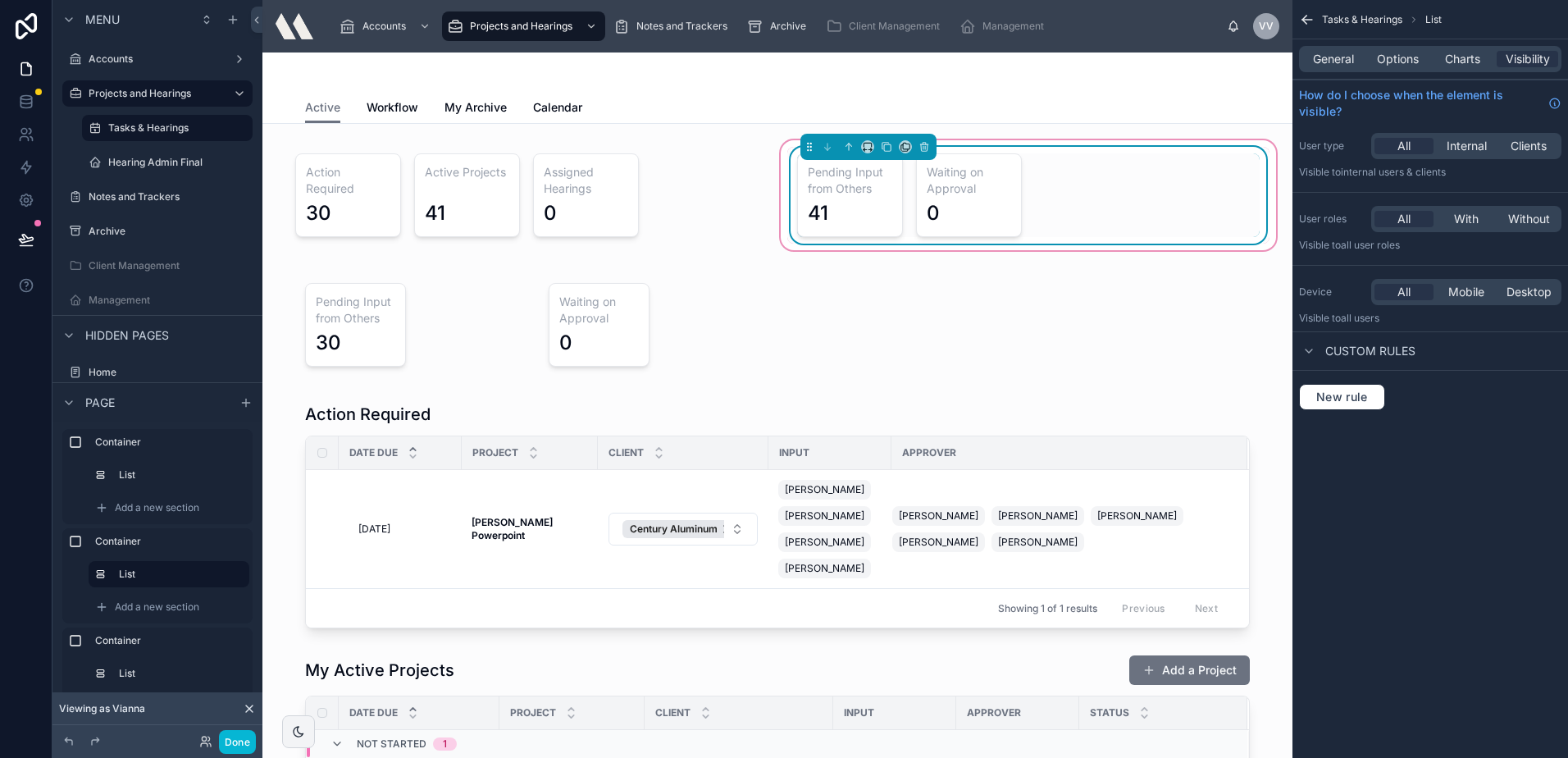
click at [862, 202] on div "41" at bounding box center [850, 213] width 84 height 27
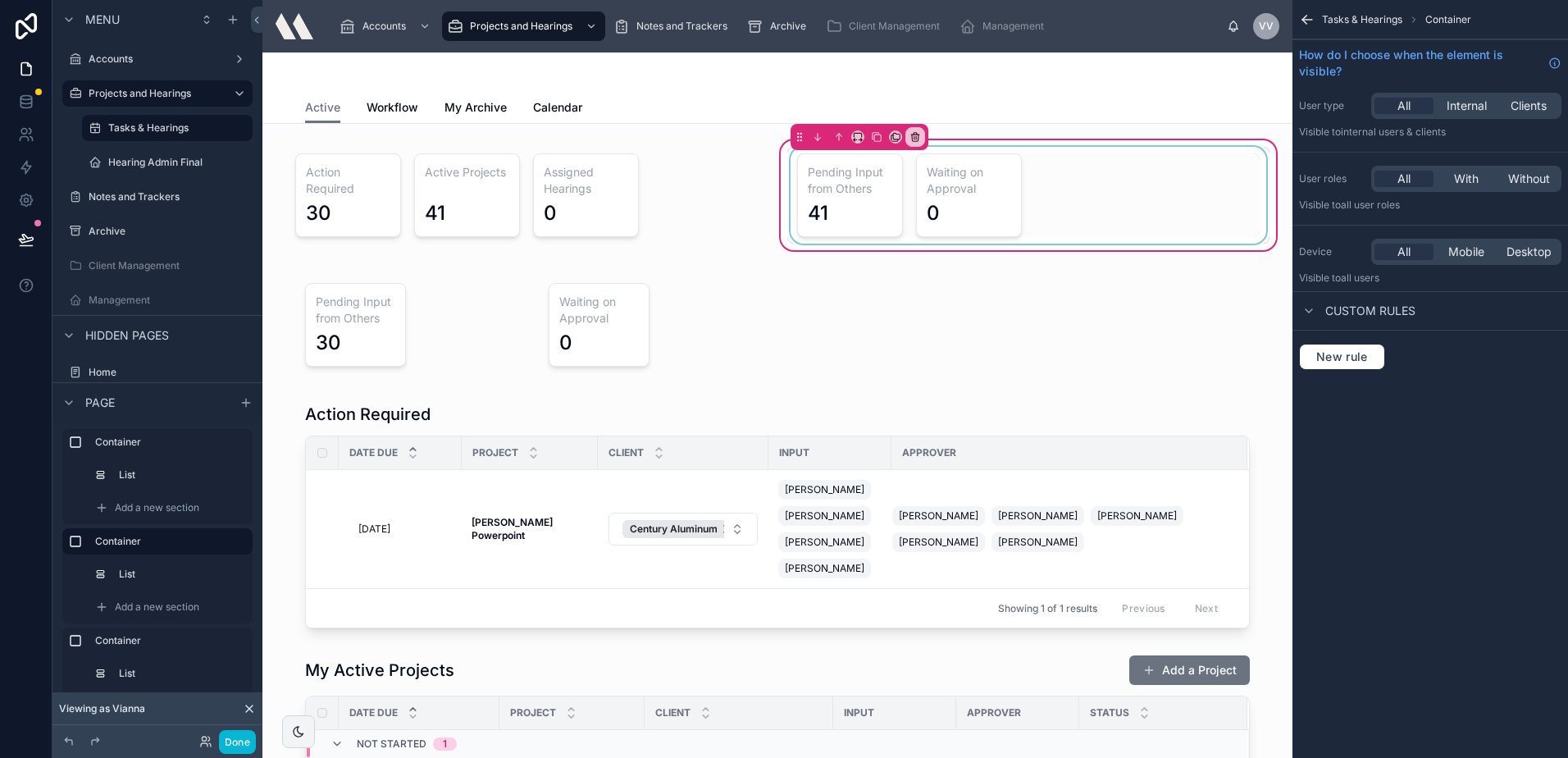
click at [864, 199] on div at bounding box center [1028, 195] width 482 height 97
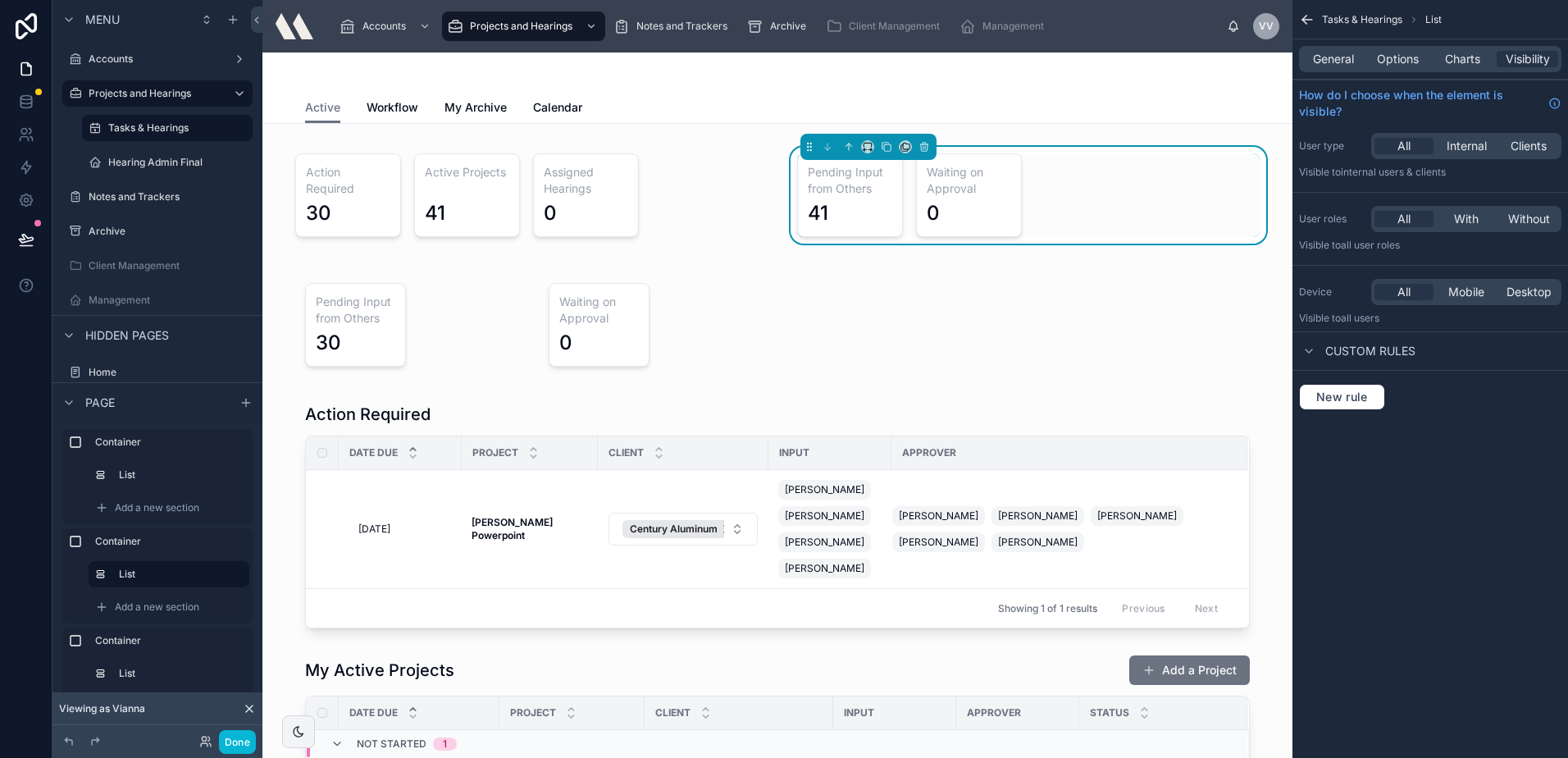
click at [1377, 44] on div "General Options Charts Visibility" at bounding box center [1430, 59] width 276 height 39
click at [1480, 59] on span "Charts" at bounding box center [1463, 59] width 35 height 17
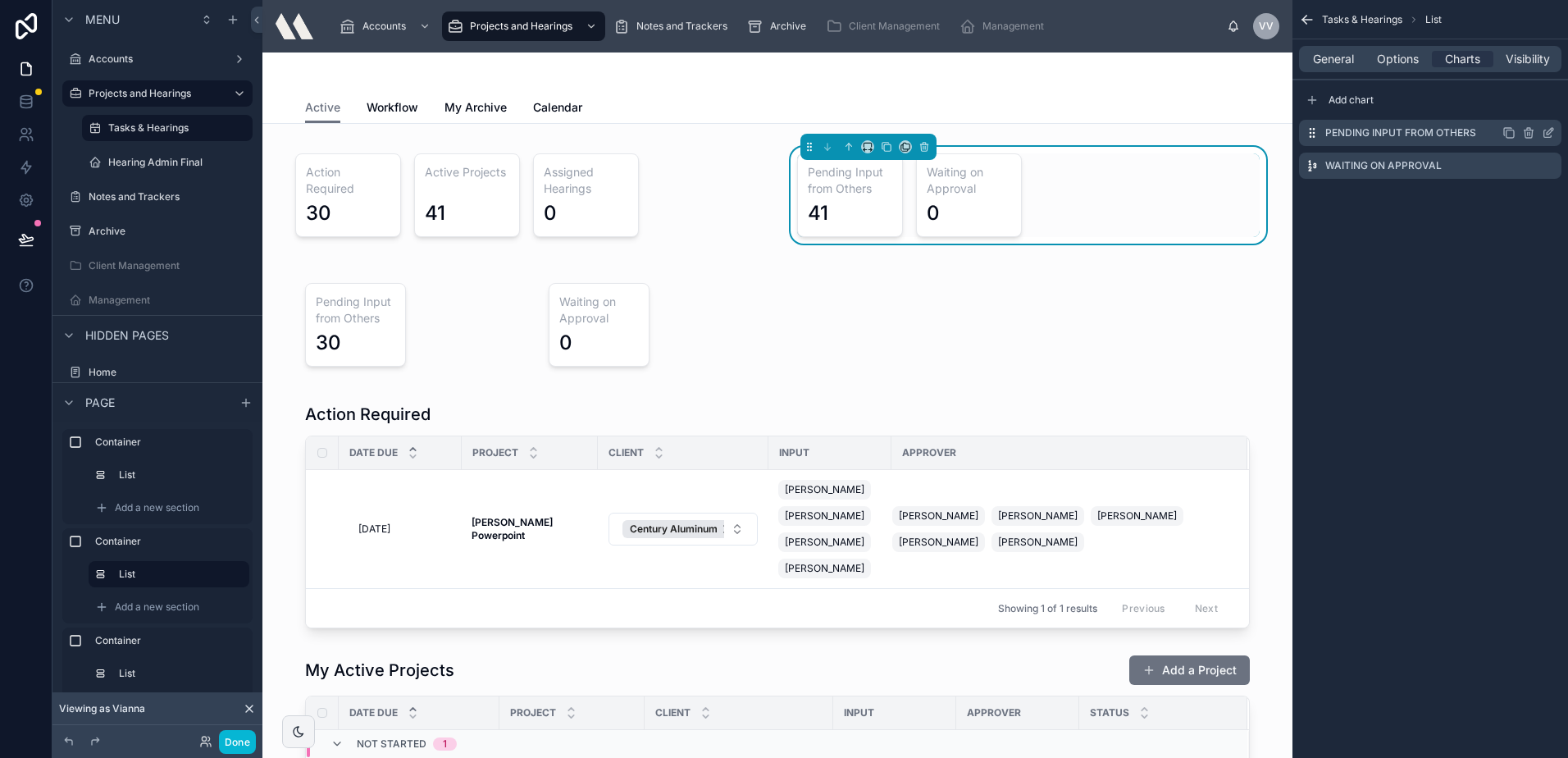
click at [1550, 130] on icon "scrollable content" at bounding box center [1549, 131] width 7 height 7
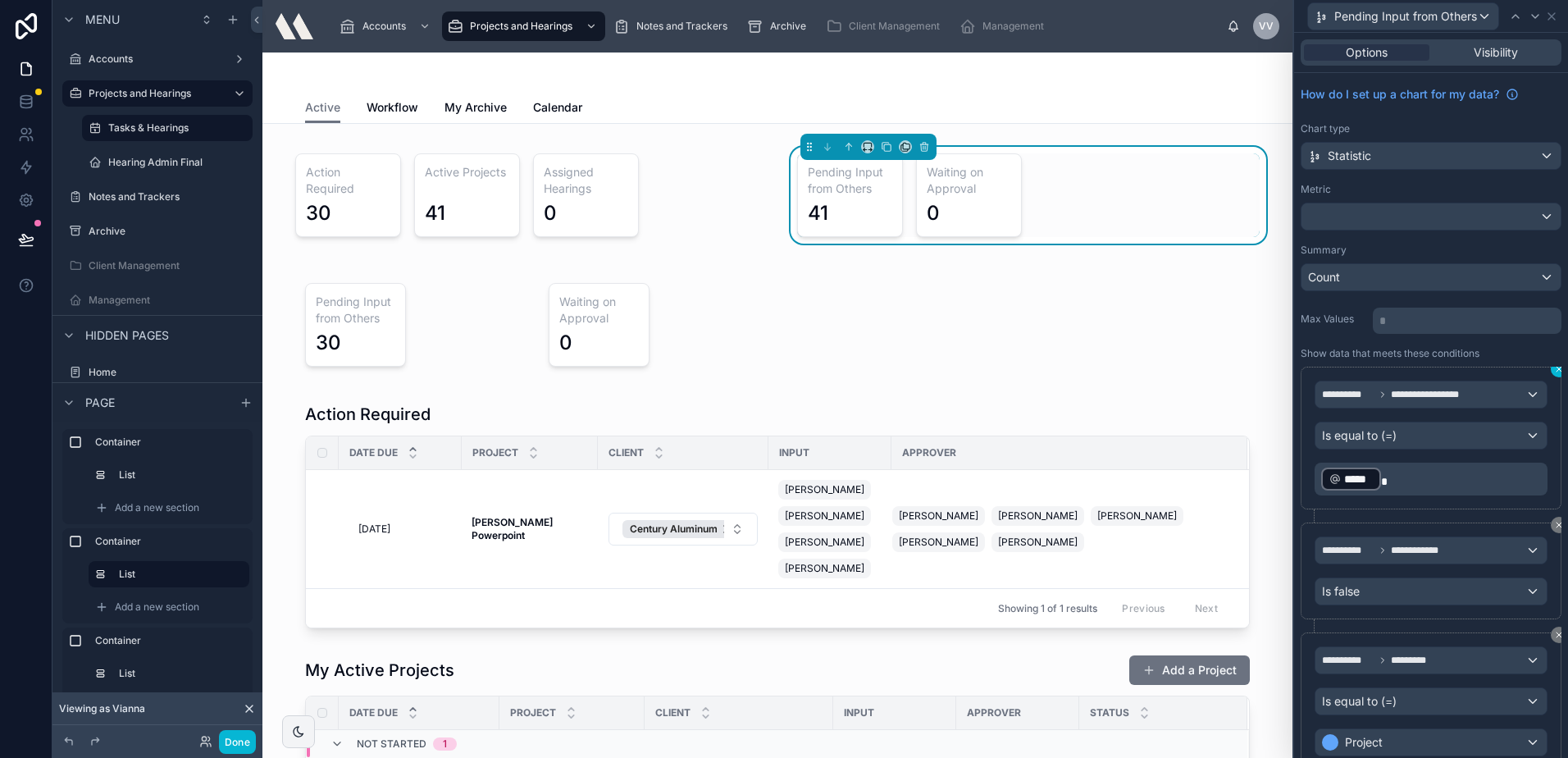
click at [1554, 370] on icon at bounding box center [1559, 369] width 10 height 10
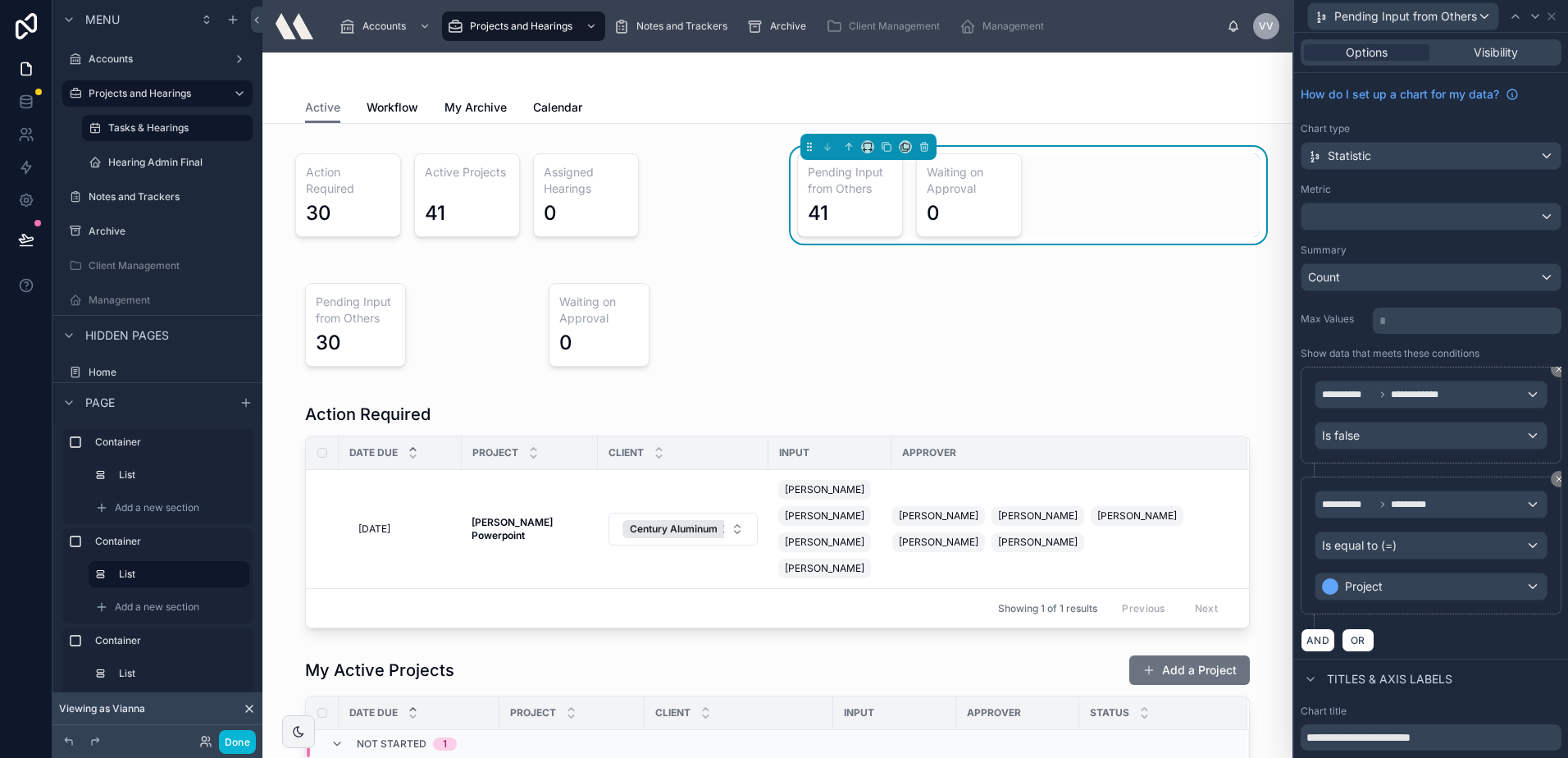
click at [1541, 366] on div "**********" at bounding box center [1432, 499] width 261 height 305
click at [1554, 368] on icon at bounding box center [1559, 369] width 10 height 10
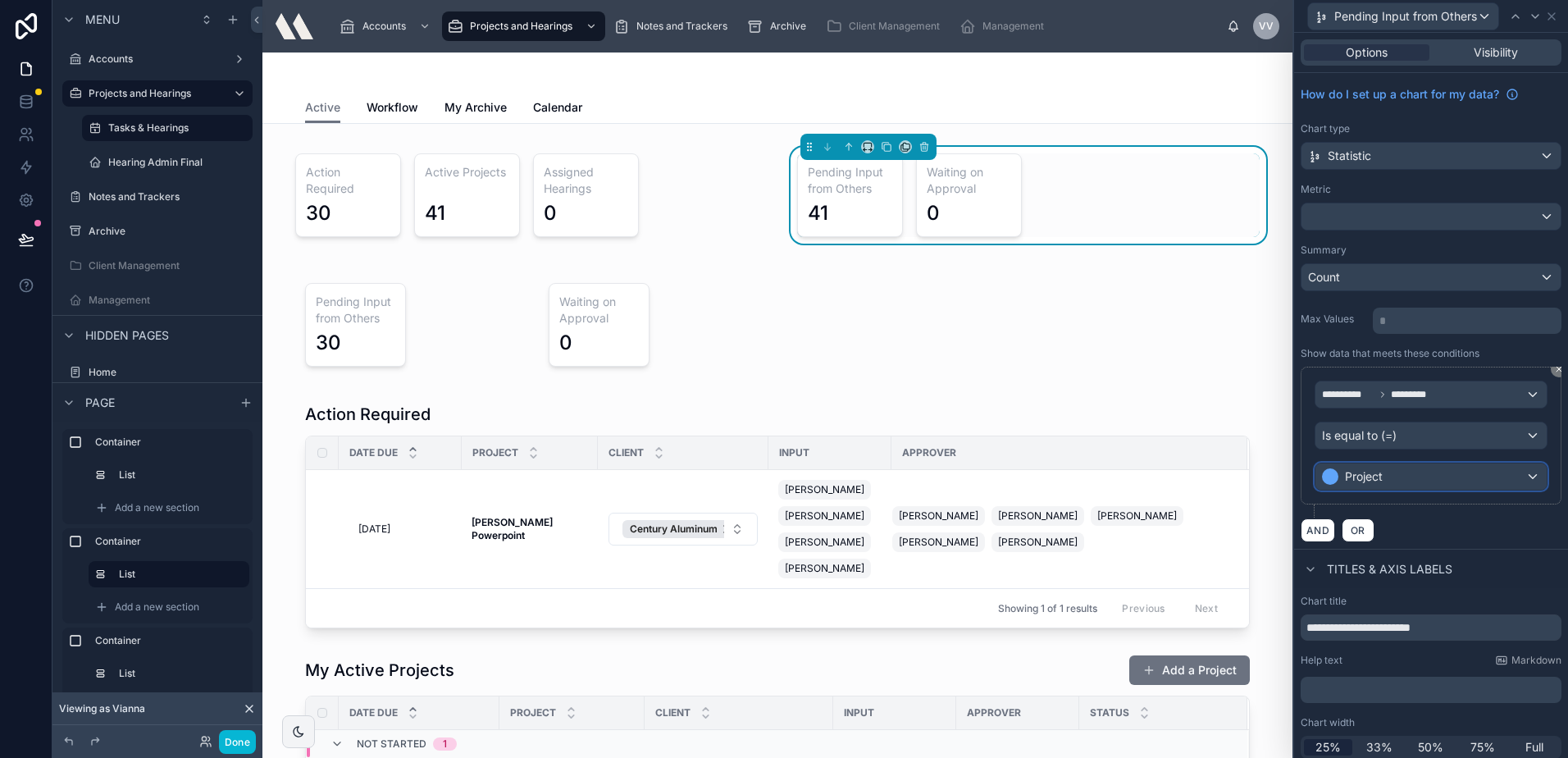
click at [1414, 485] on div "Project" at bounding box center [1432, 476] width 232 height 27
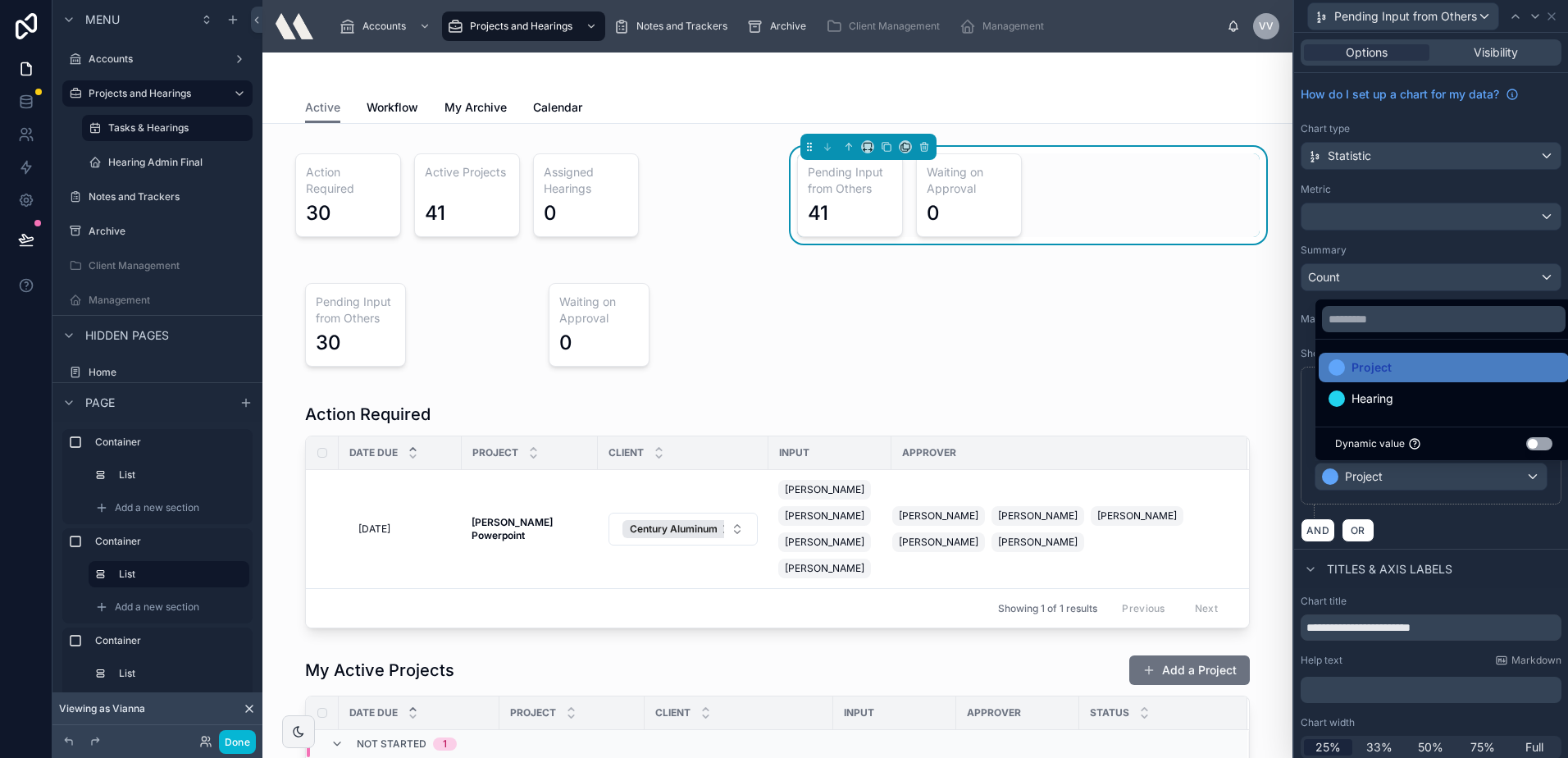
click at [1458, 525] on div at bounding box center [1431, 379] width 274 height 758
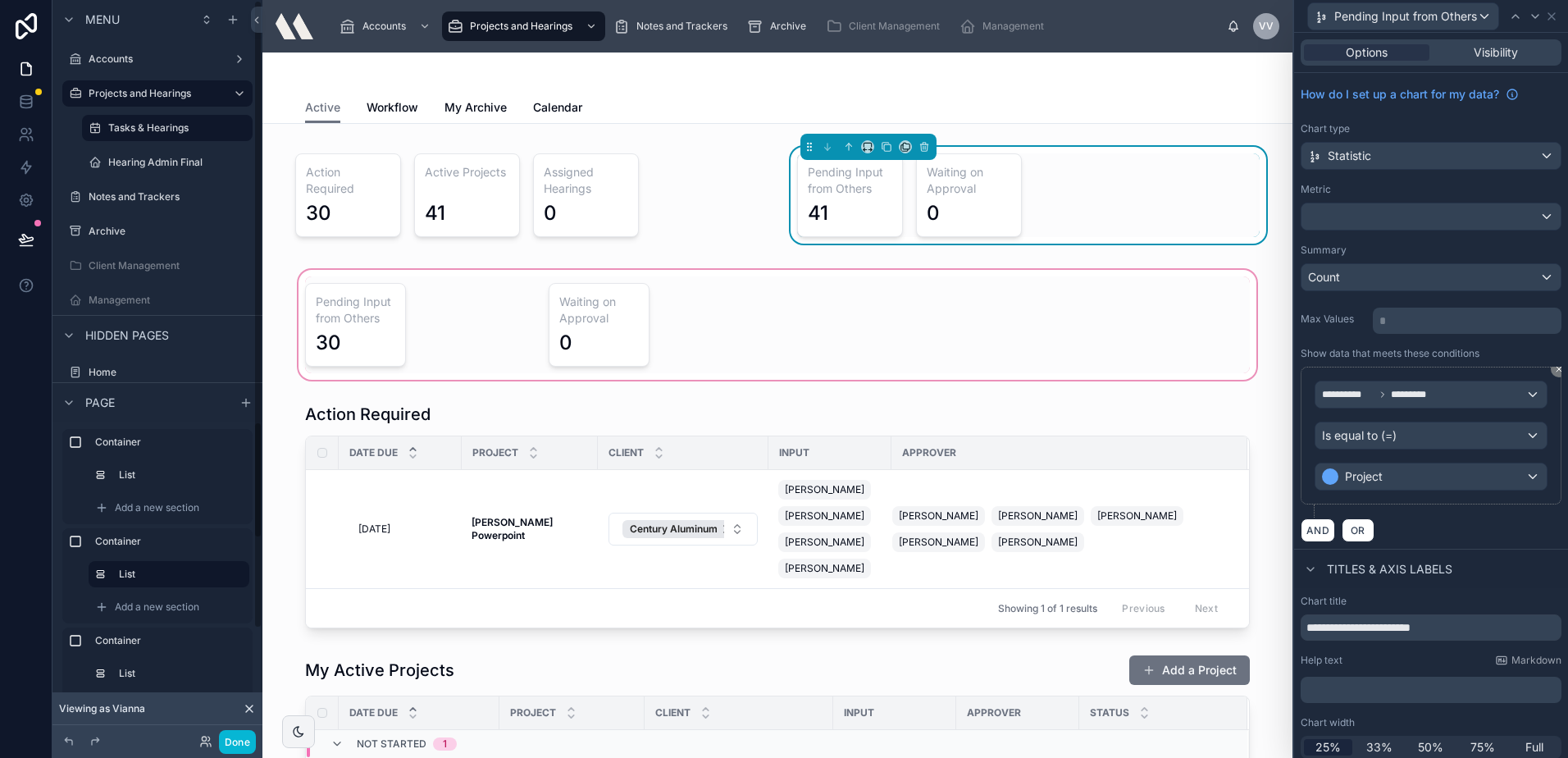
click at [340, 312] on div at bounding box center [778, 324] width 1003 height 117
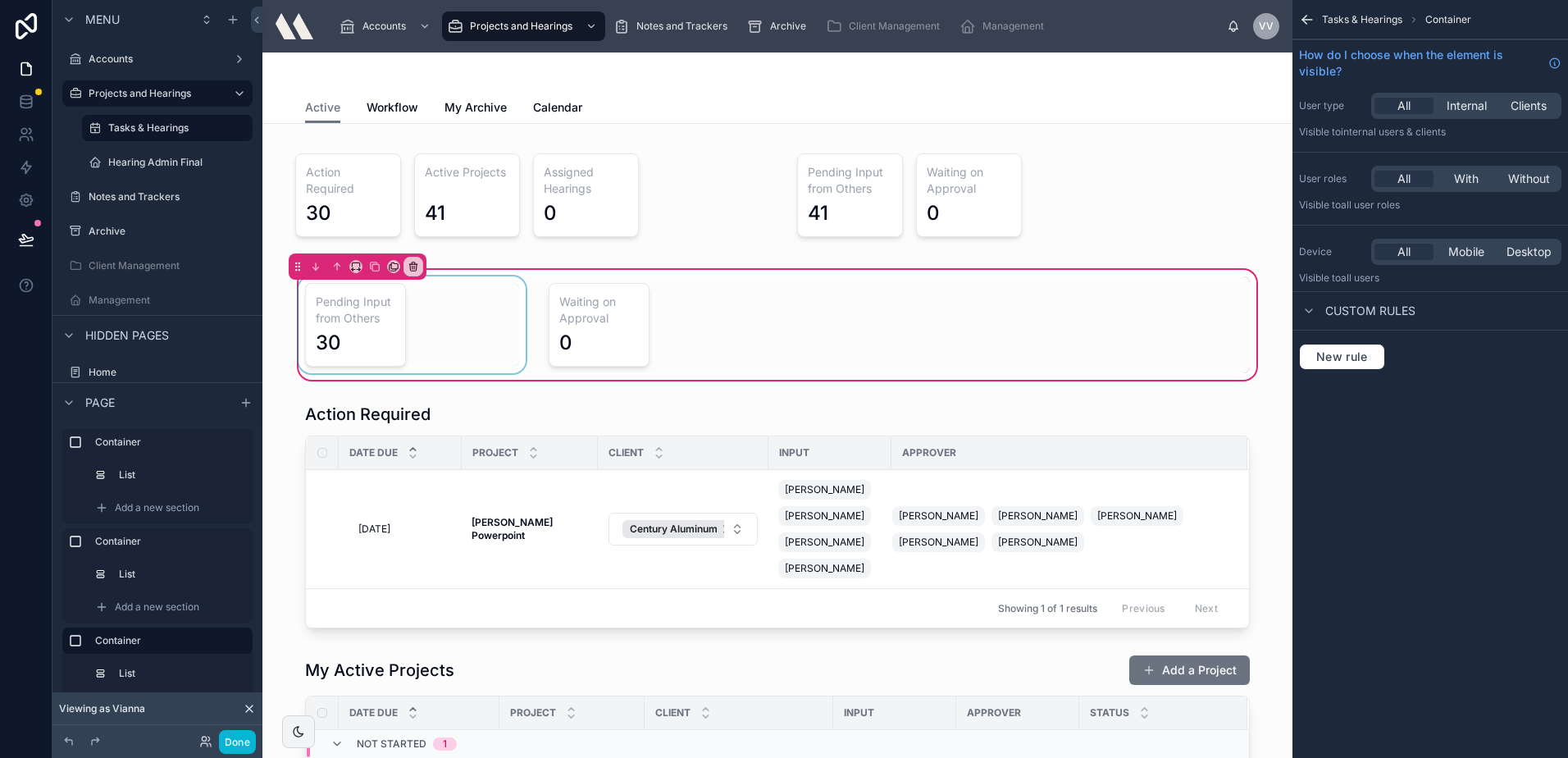
click at [422, 304] on div at bounding box center [412, 324] width 234 height 97
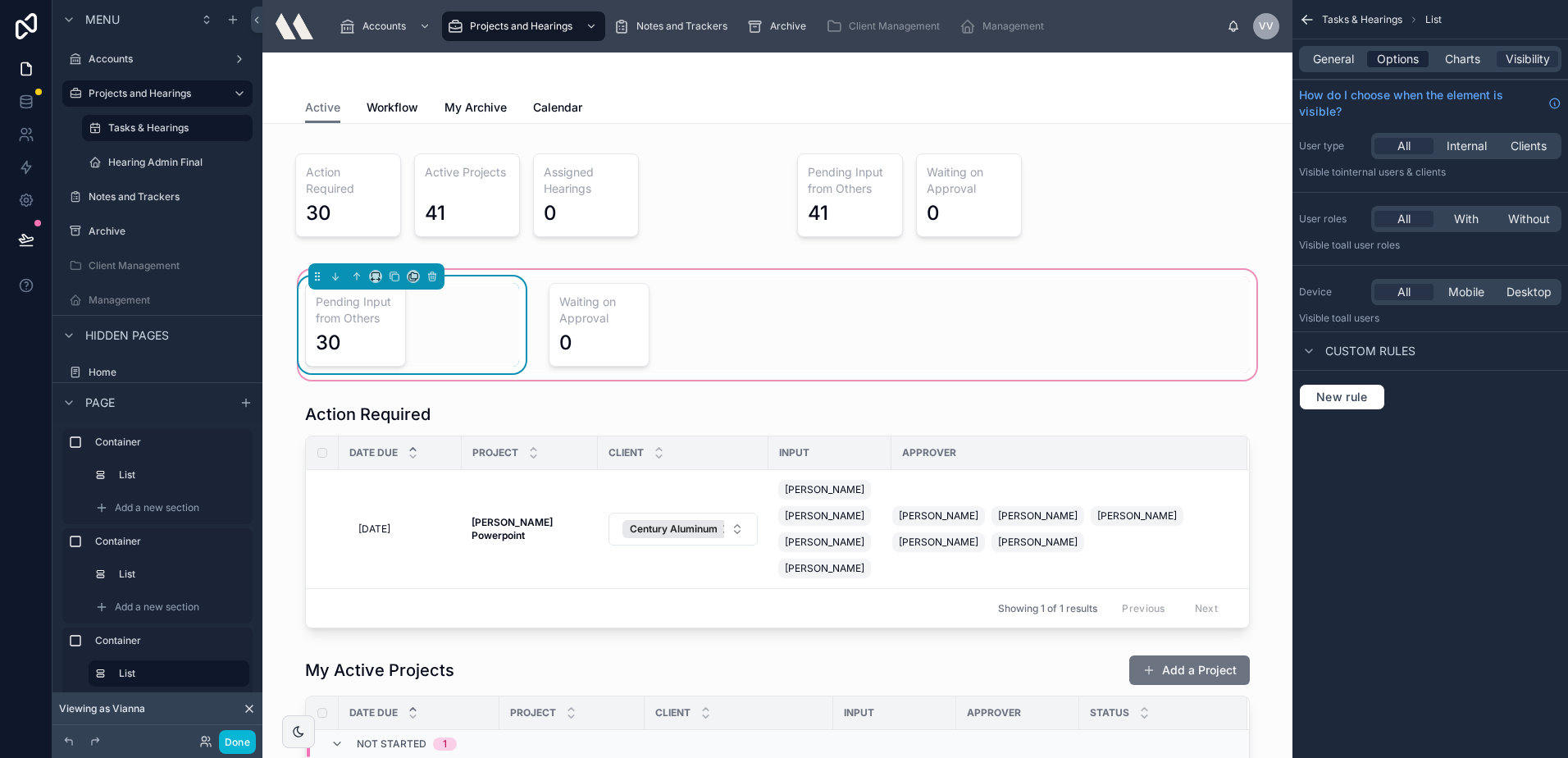
click at [1389, 60] on span "Options" at bounding box center [1397, 59] width 42 height 17
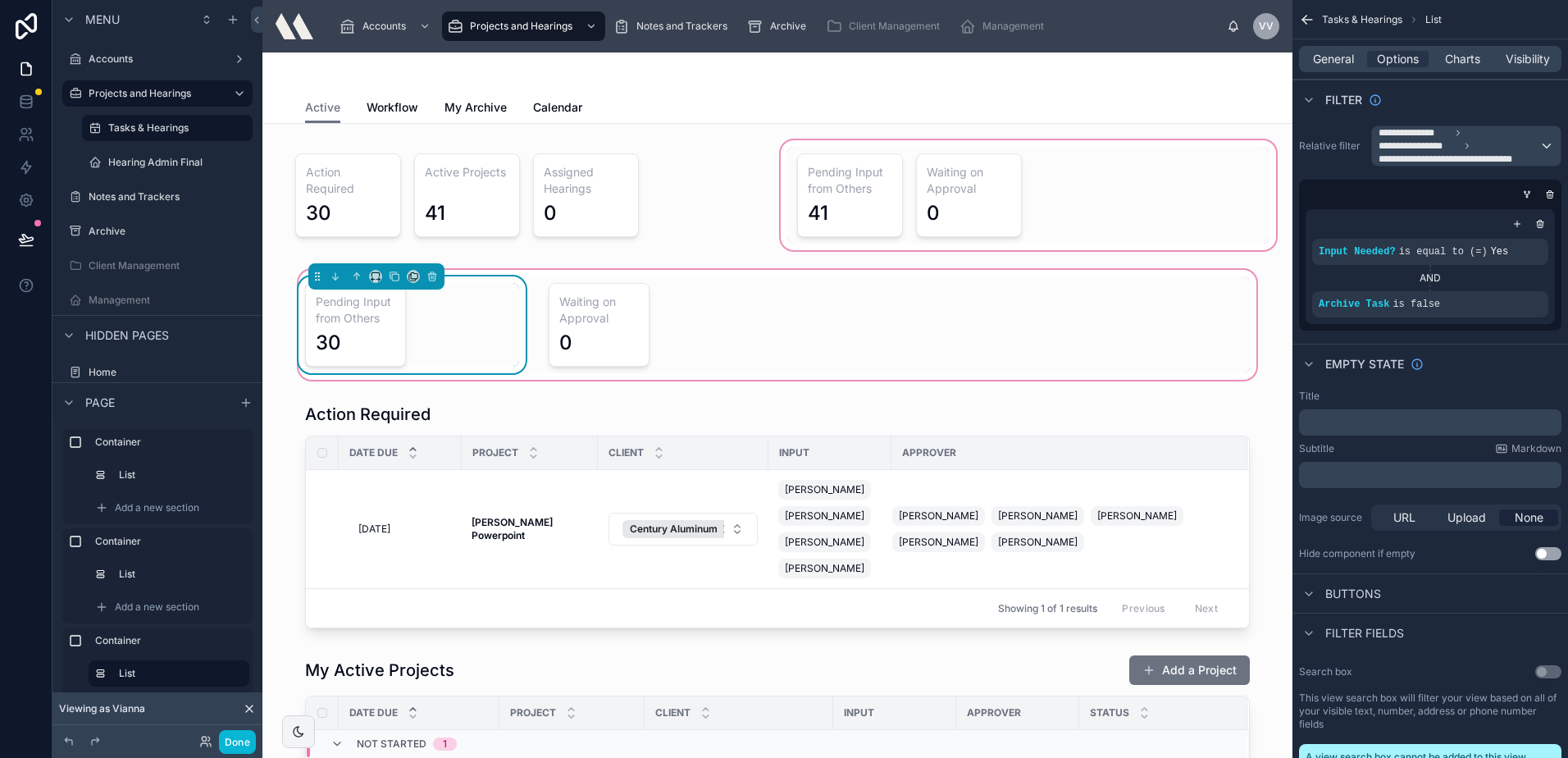
click at [866, 172] on div at bounding box center [1028, 194] width 502 height 117
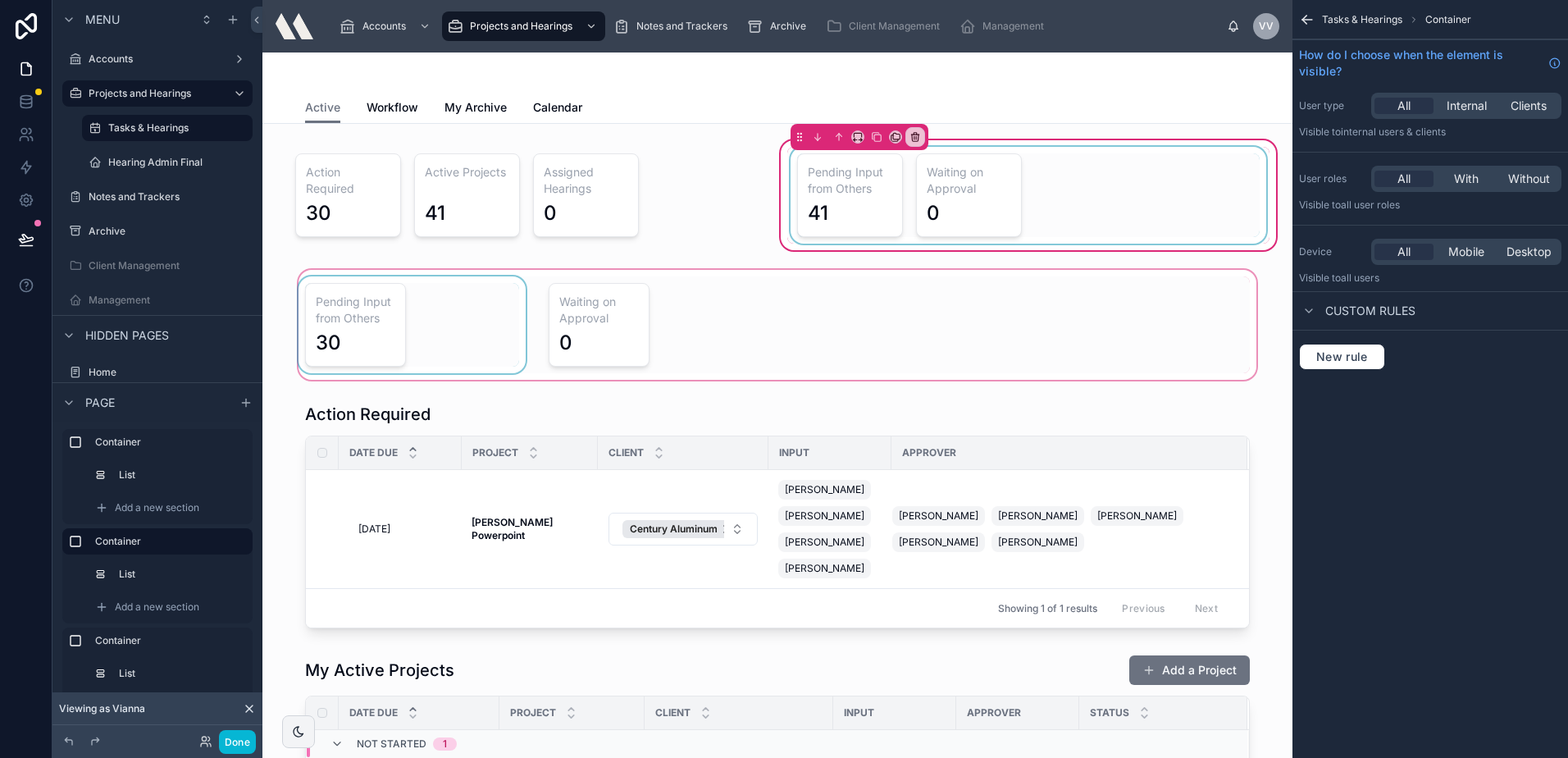
click at [843, 178] on div at bounding box center [1028, 195] width 482 height 97
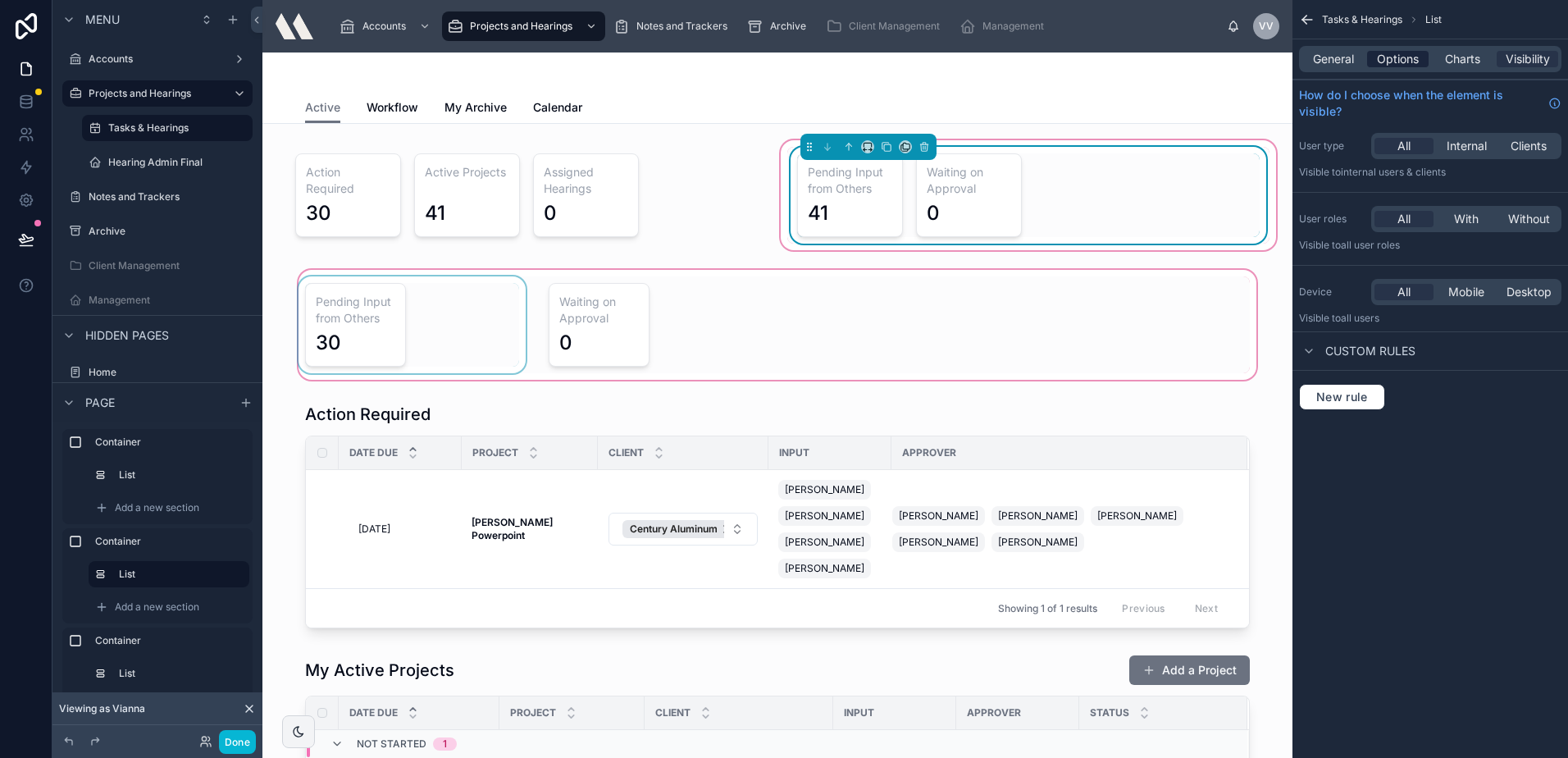
click at [1426, 65] on div "Options" at bounding box center [1397, 59] width 62 height 17
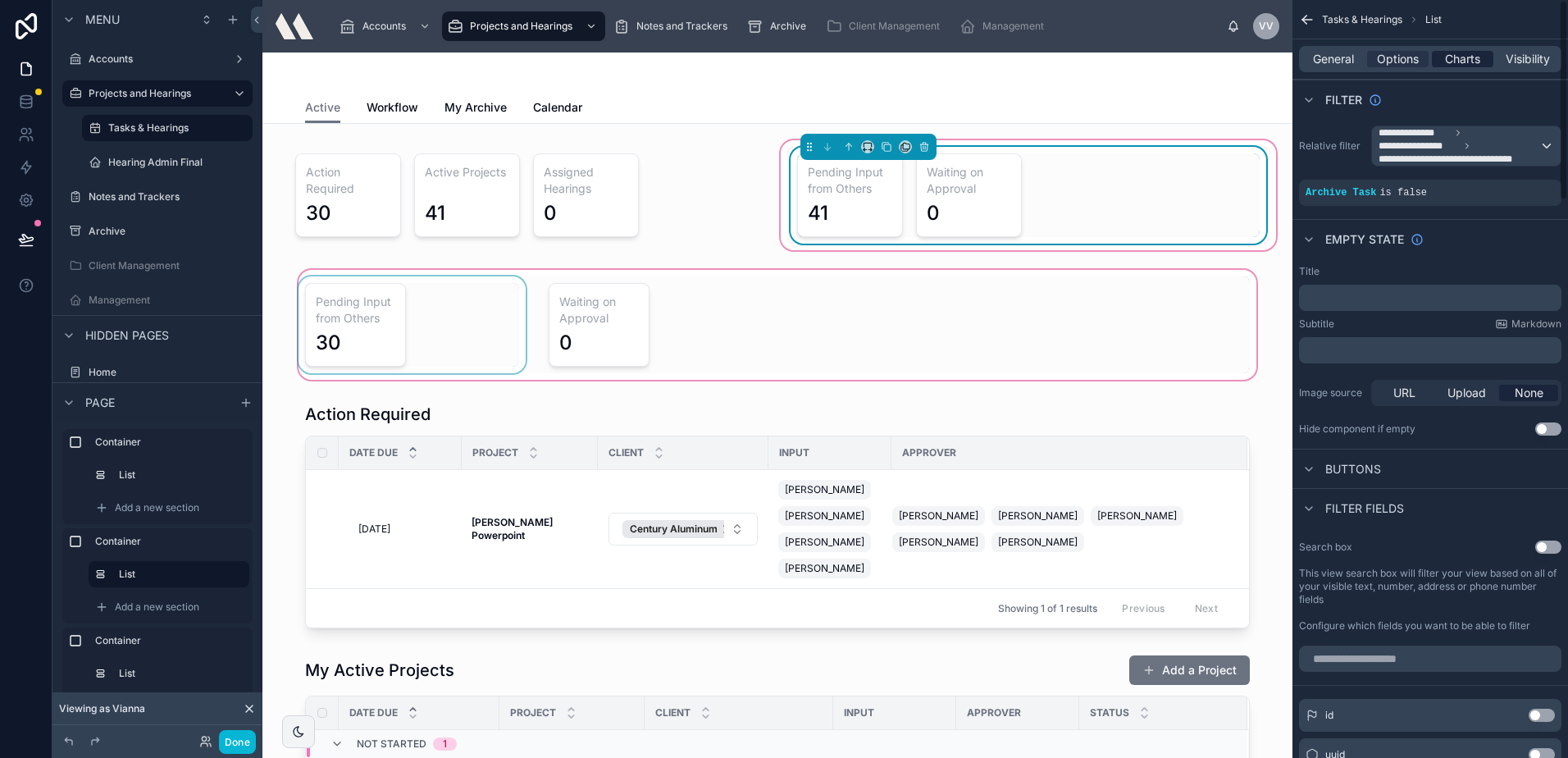
click at [1453, 62] on span "Charts" at bounding box center [1463, 59] width 35 height 17
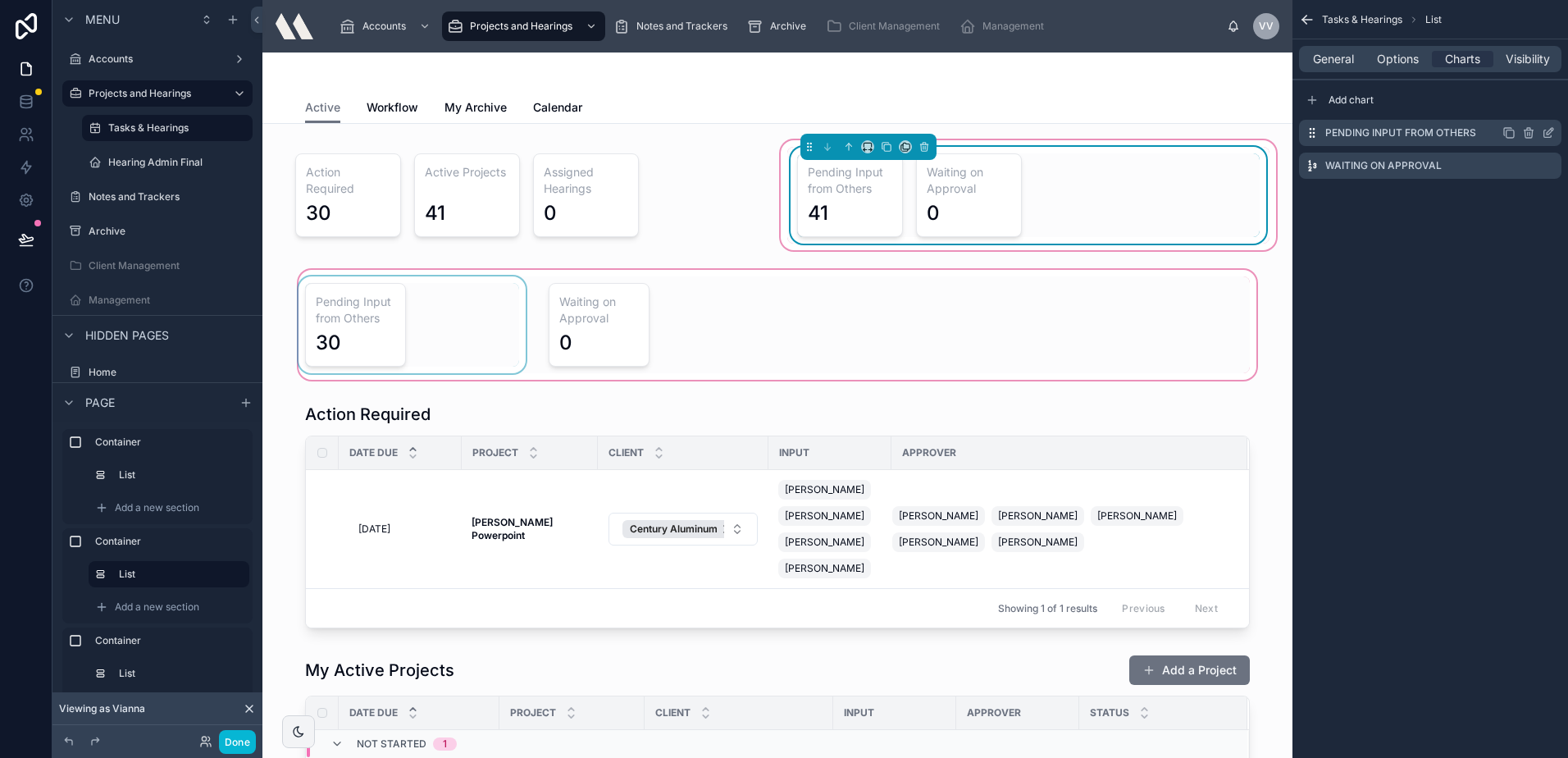
click at [1546, 130] on icon "scrollable content" at bounding box center [1547, 133] width 13 height 13
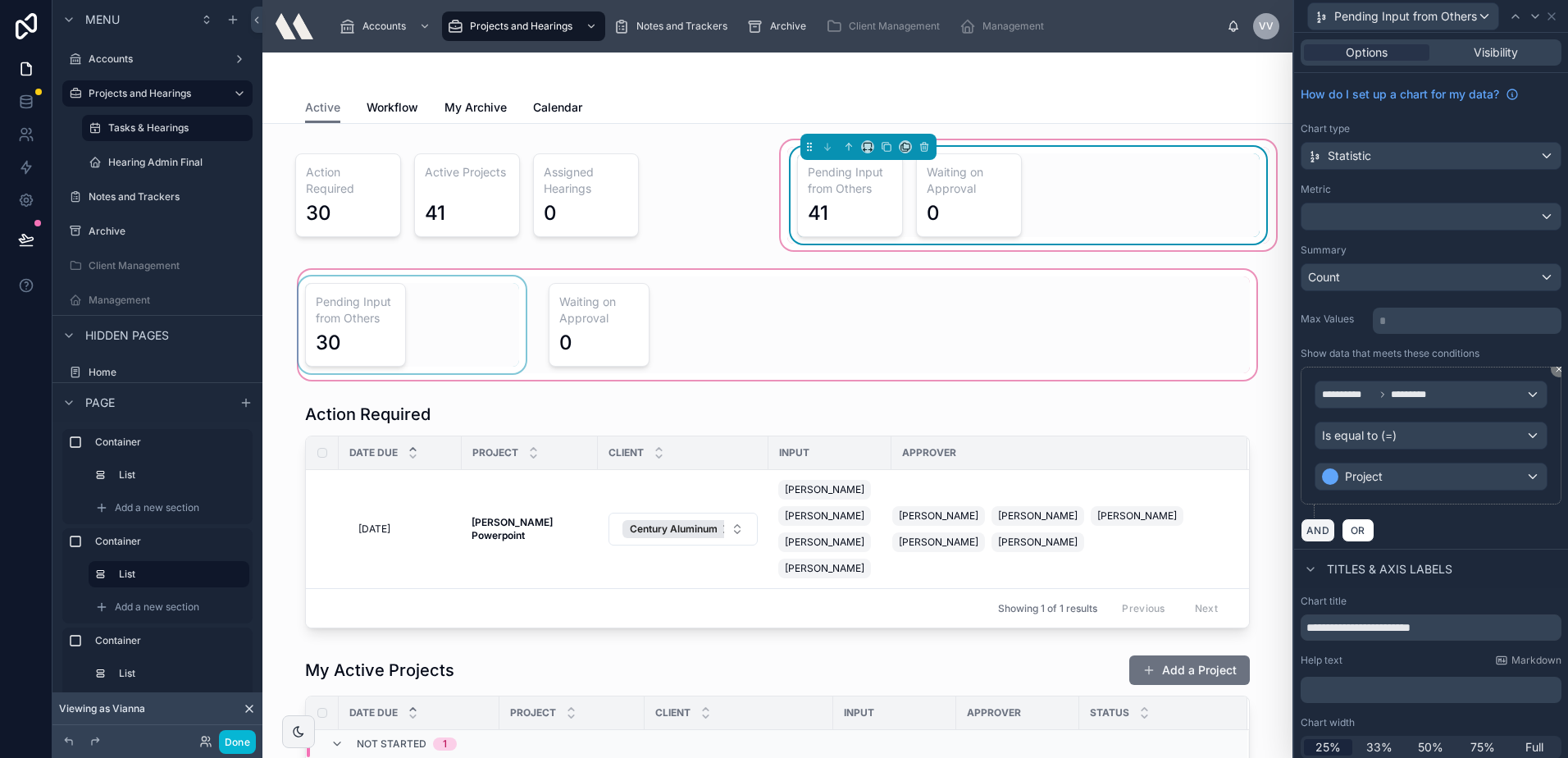
click at [1315, 525] on button "AND" at bounding box center [1318, 530] width 34 height 24
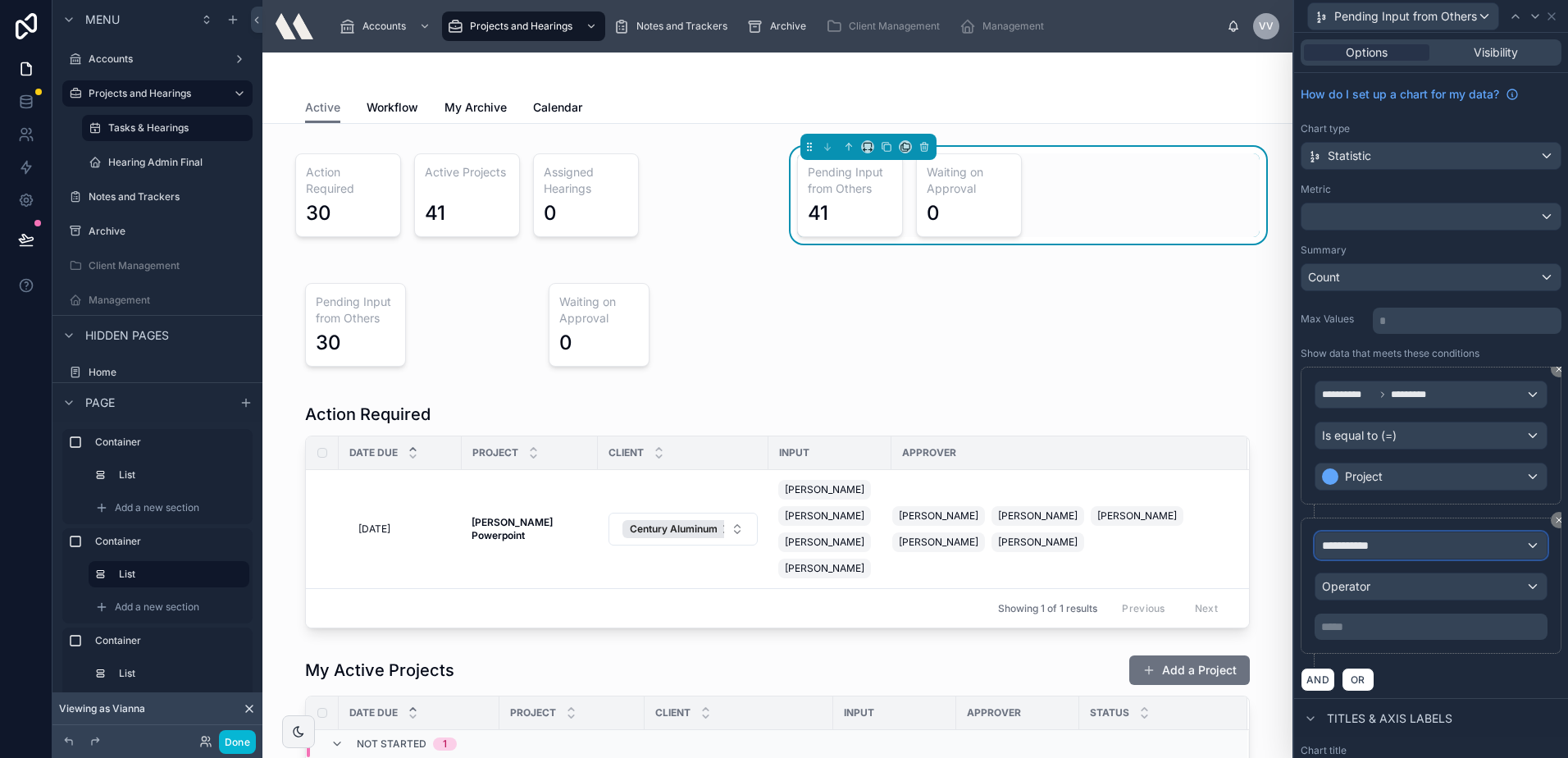
click at [1398, 543] on div "**********" at bounding box center [1432, 545] width 232 height 27
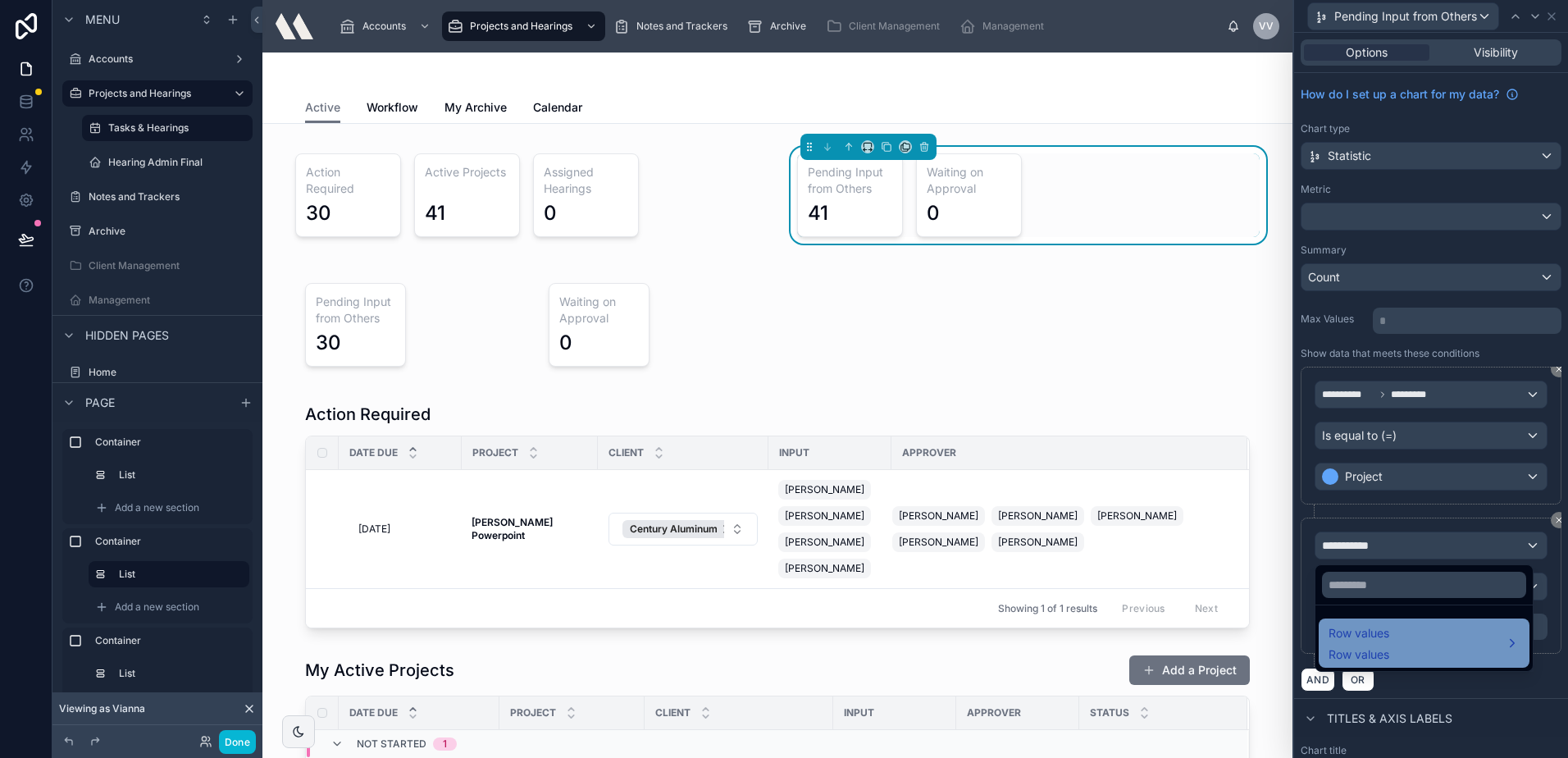
click at [1402, 644] on div "Row values Row values" at bounding box center [1424, 643] width 191 height 39
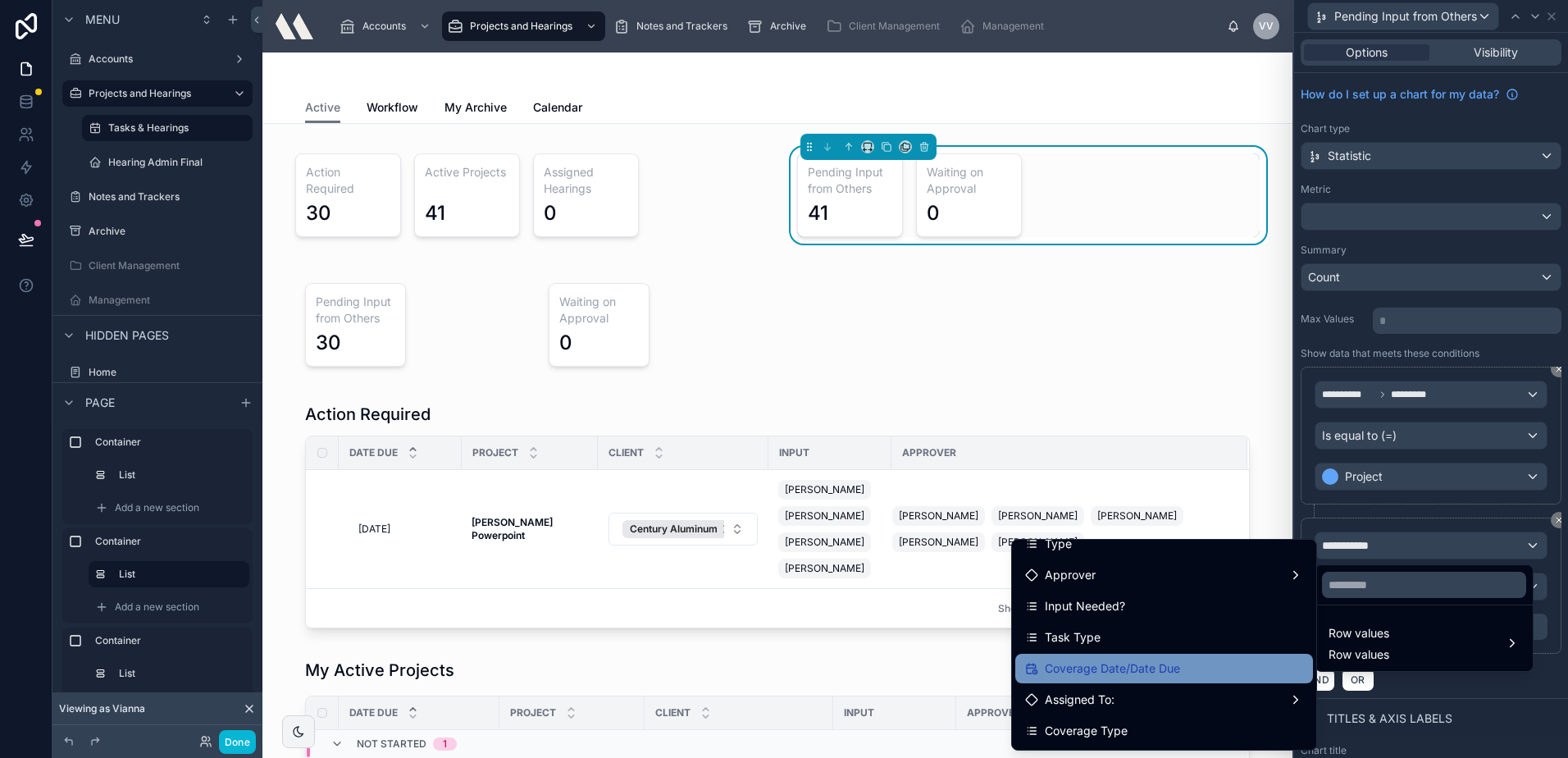
scroll to position [492, 0]
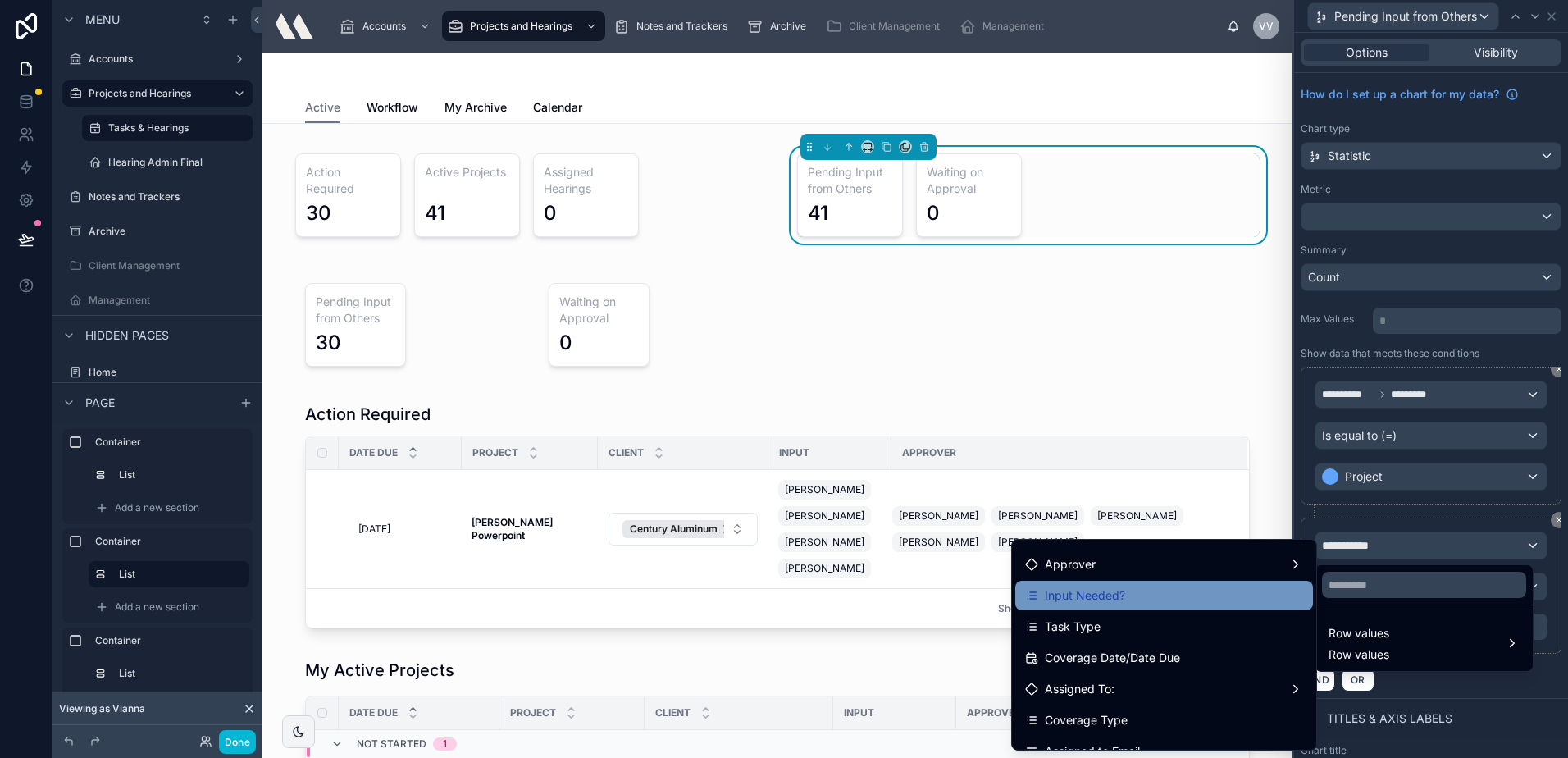
click at [1103, 590] on span "Input Needed?" at bounding box center [1085, 595] width 81 height 20
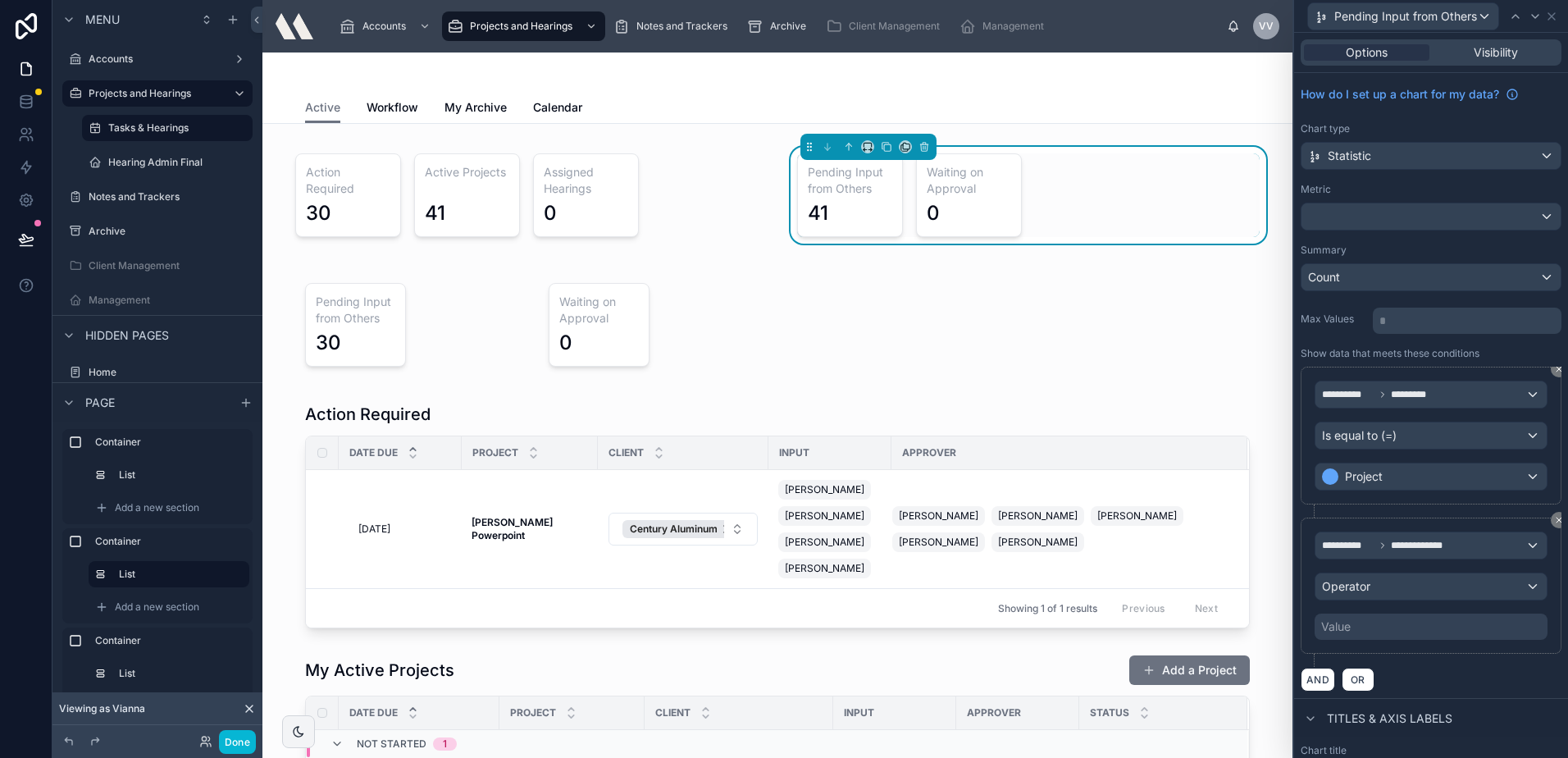
click at [1375, 605] on div "**********" at bounding box center [1431, 585] width 233 height 108
click at [1372, 598] on div "Operator" at bounding box center [1432, 586] width 232 height 27
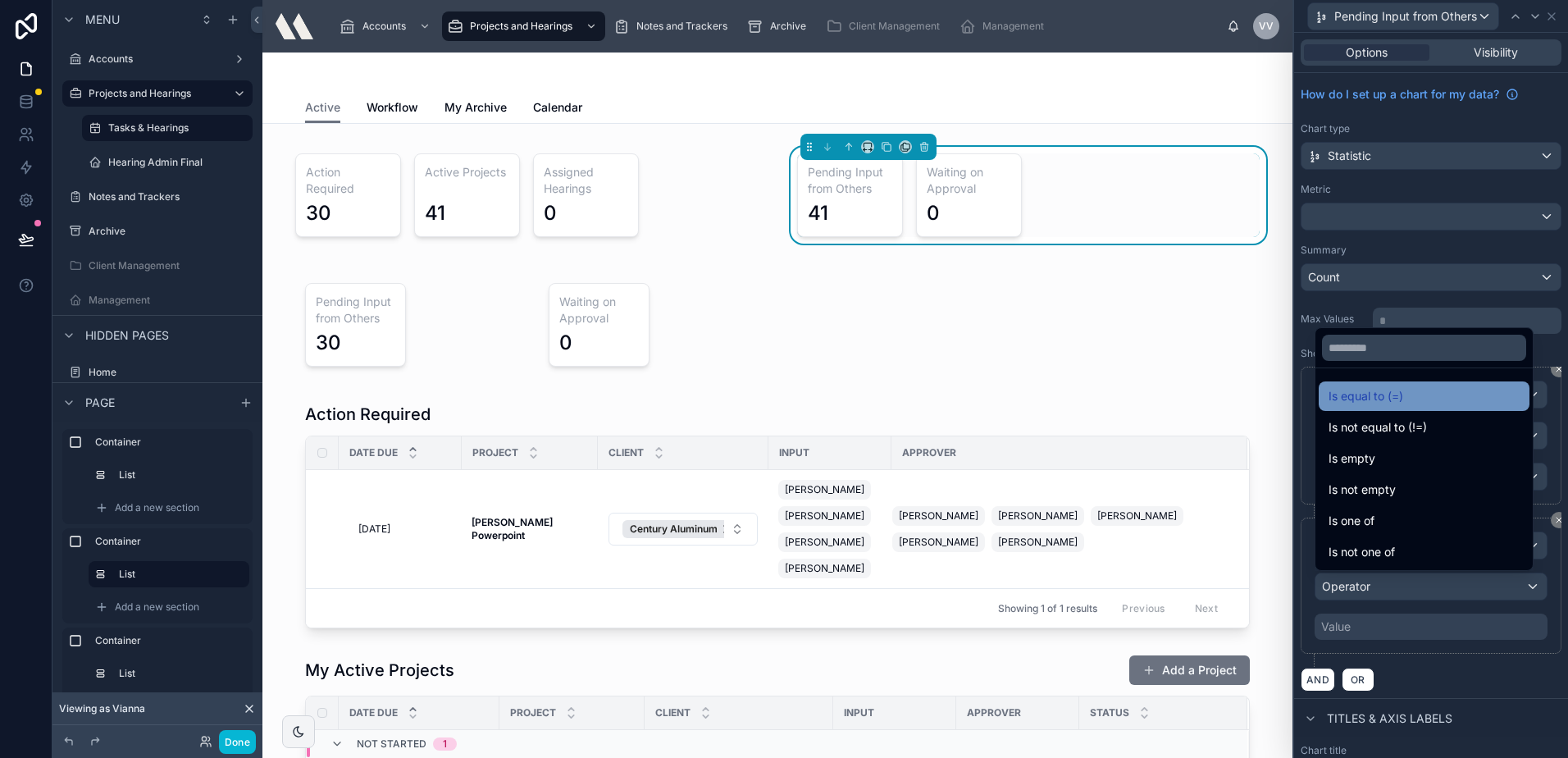
click at [1401, 398] on span "Is equal to (=)" at bounding box center [1366, 396] width 75 height 20
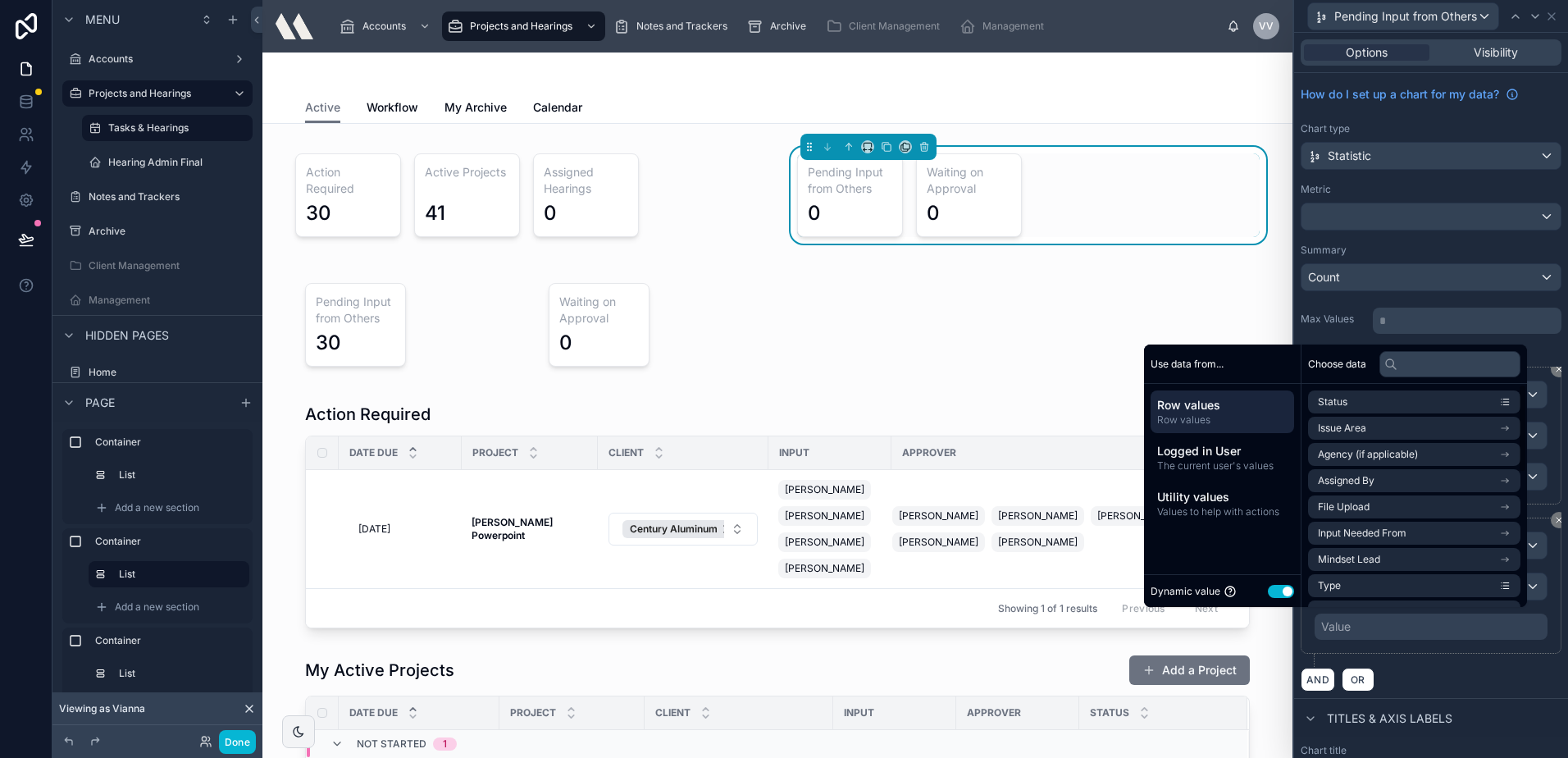
click at [1271, 595] on button "Use setting" at bounding box center [1280, 591] width 27 height 13
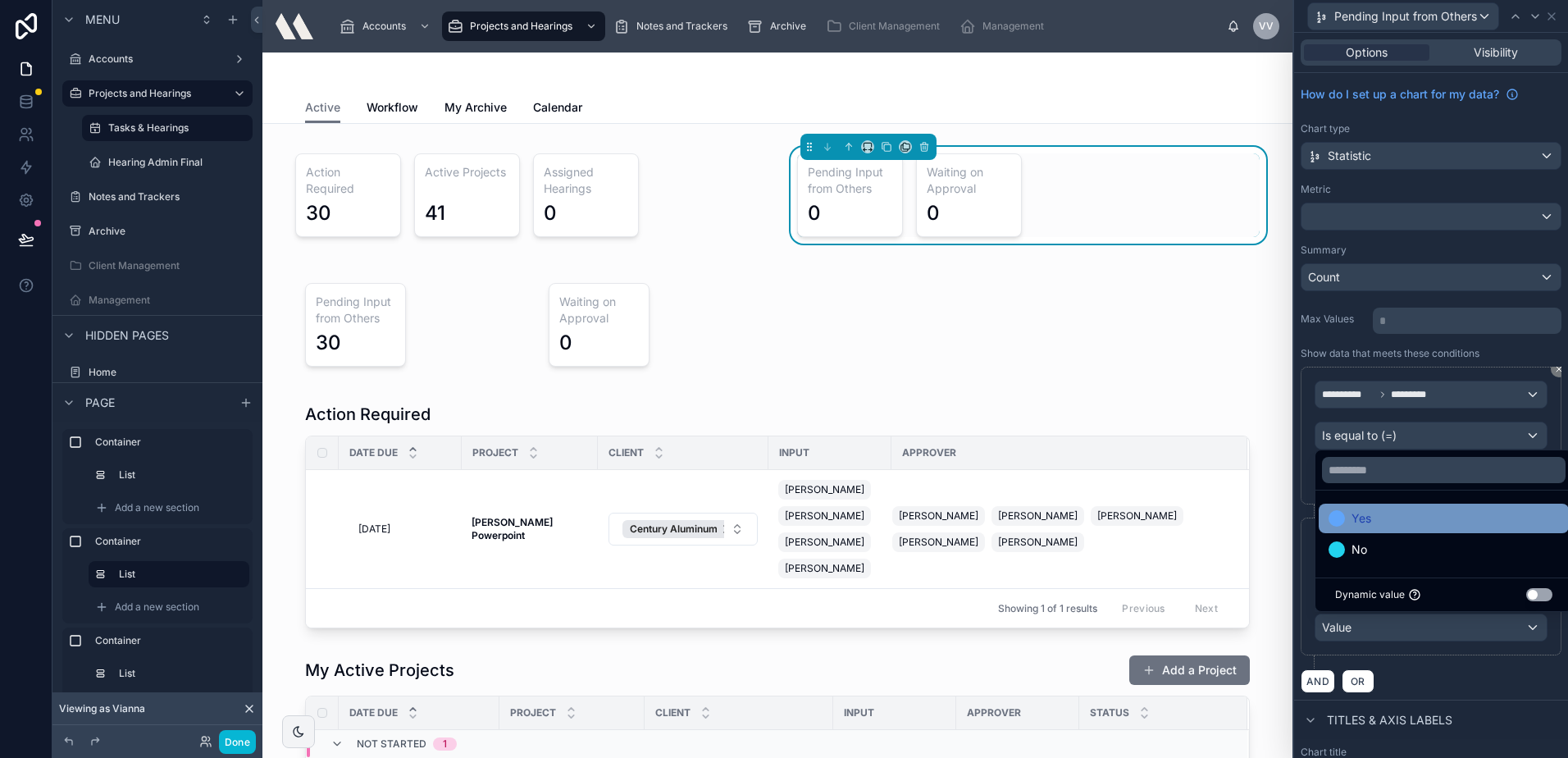
click at [1380, 514] on div "Yes" at bounding box center [1443, 518] width 231 height 20
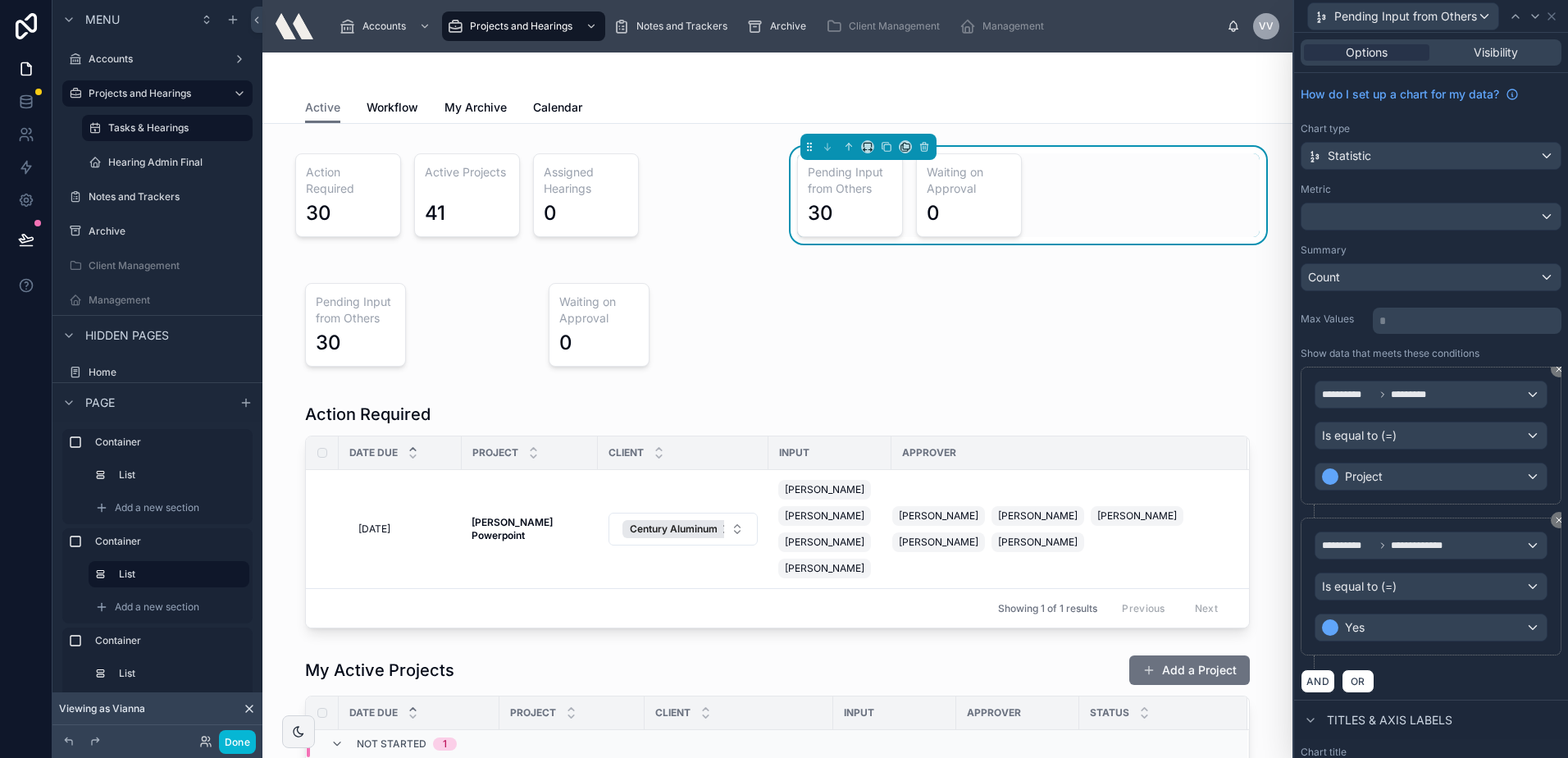
click at [1432, 658] on div "**********" at bounding box center [1432, 593] width 261 height 151
click at [420, 319] on div at bounding box center [778, 324] width 1003 height 117
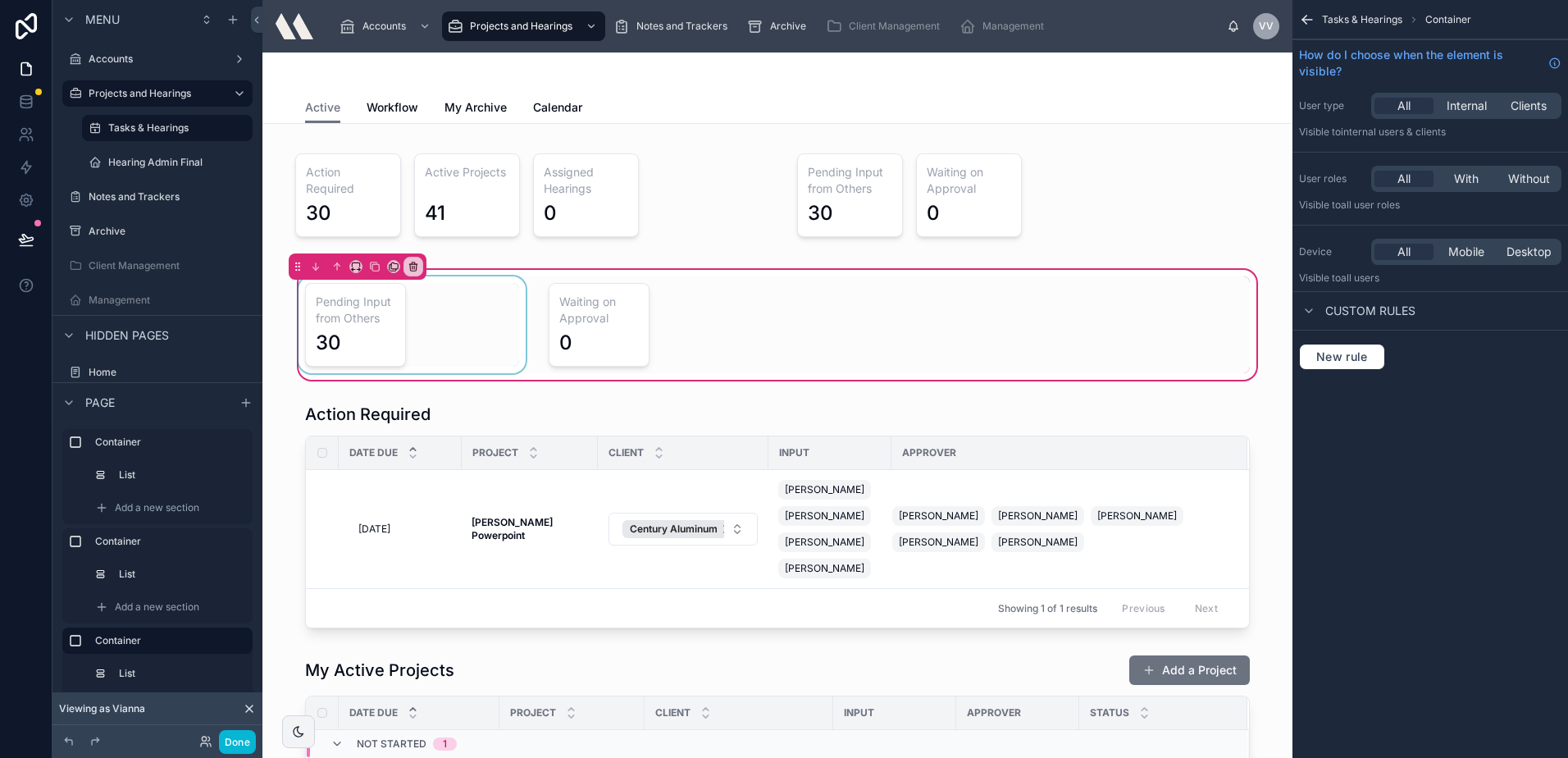
click at [411, 314] on div at bounding box center [412, 324] width 234 height 97
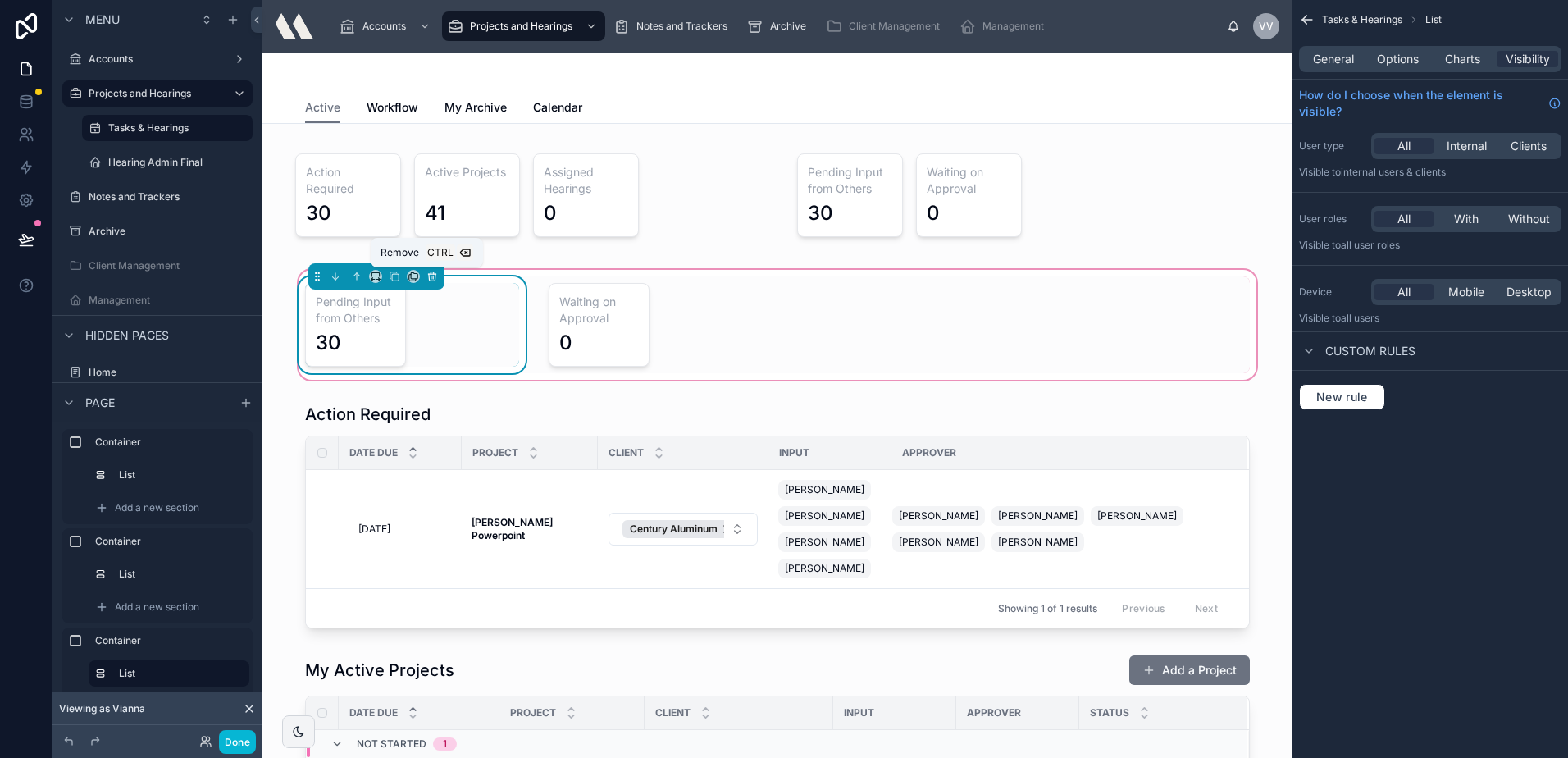
click at [426, 275] on icon at bounding box center [432, 277] width 12 height 12
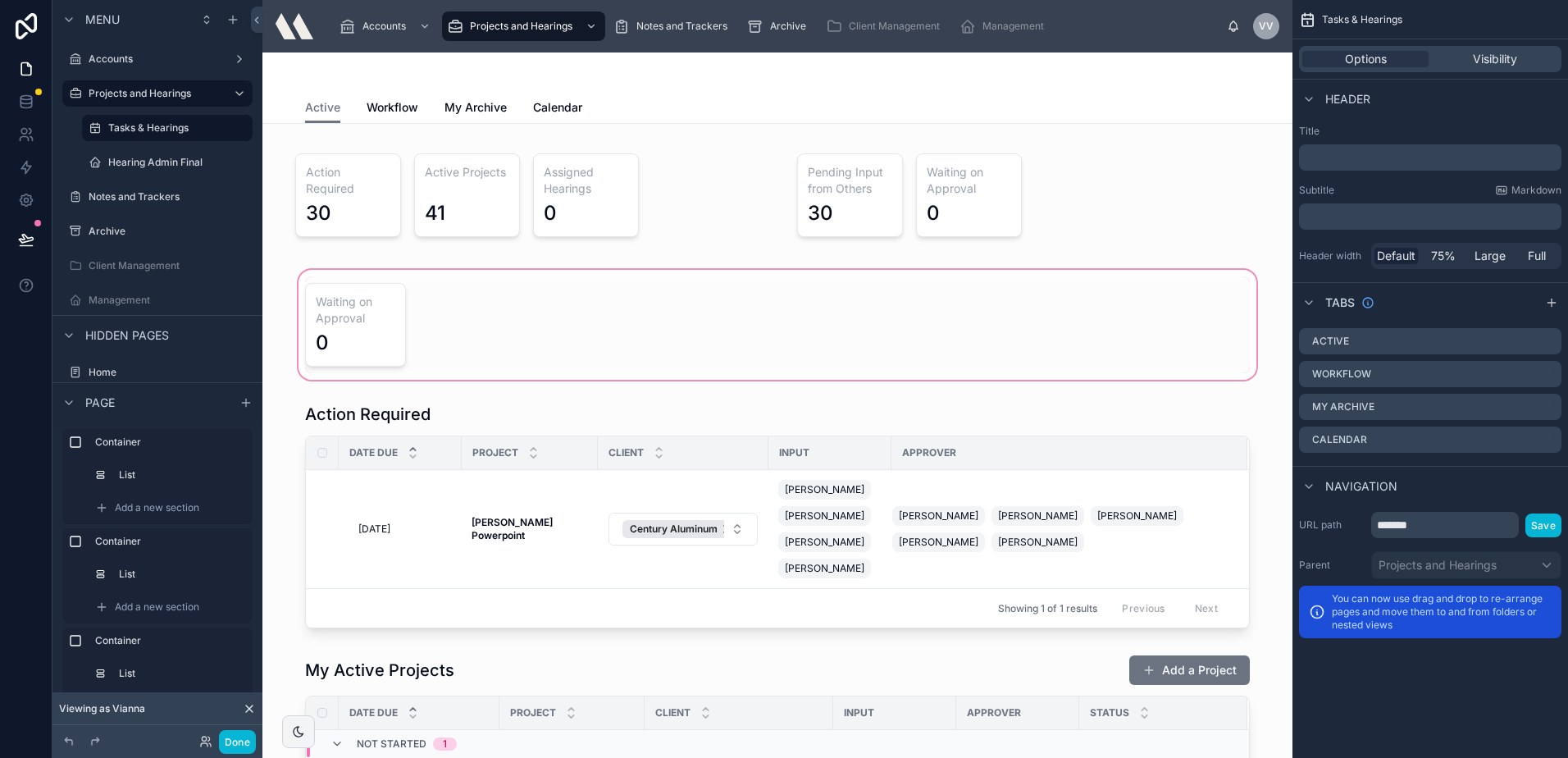
click at [425, 356] on div at bounding box center [778, 324] width 1003 height 117
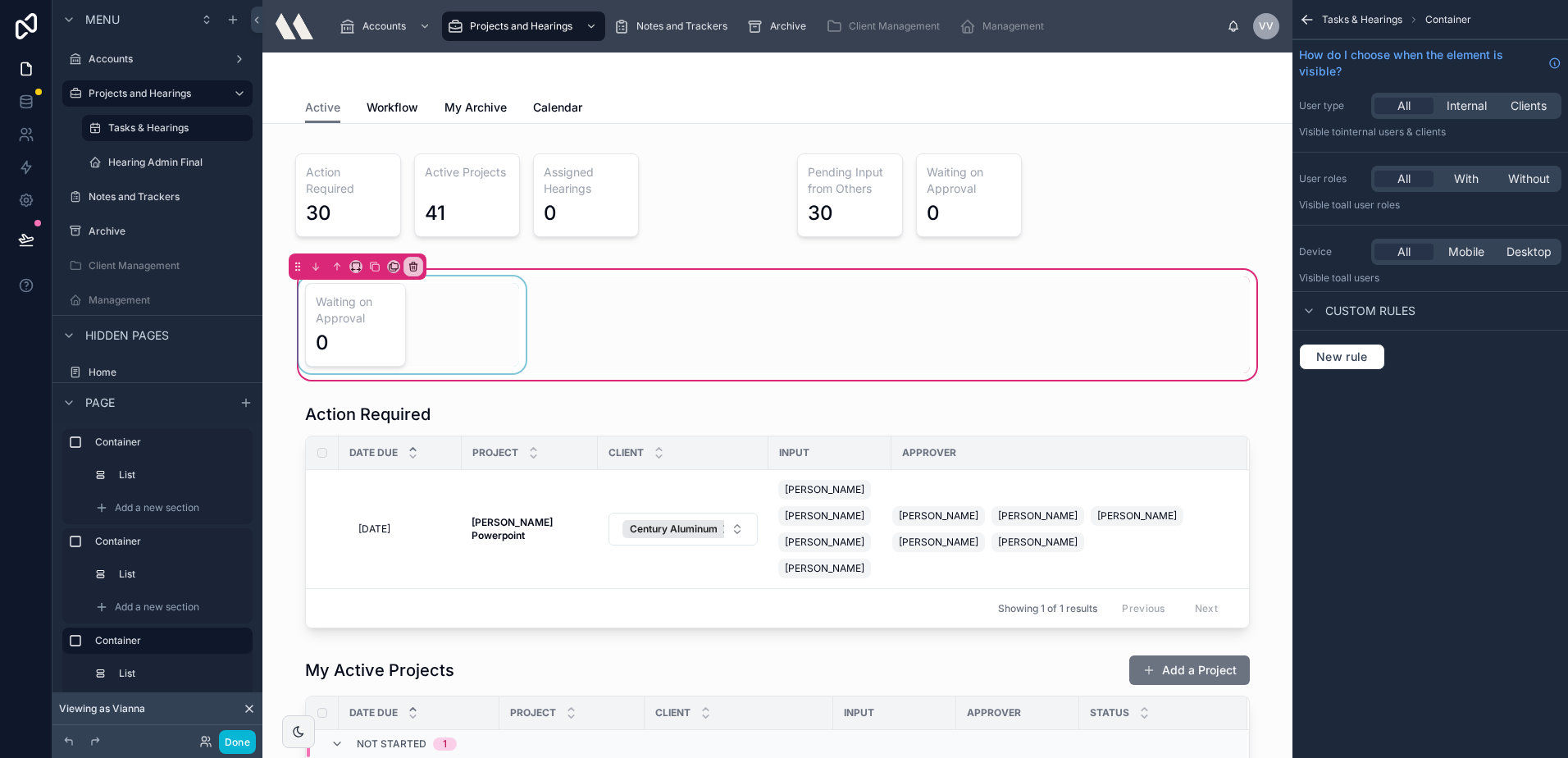
click at [396, 331] on div at bounding box center [412, 324] width 234 height 97
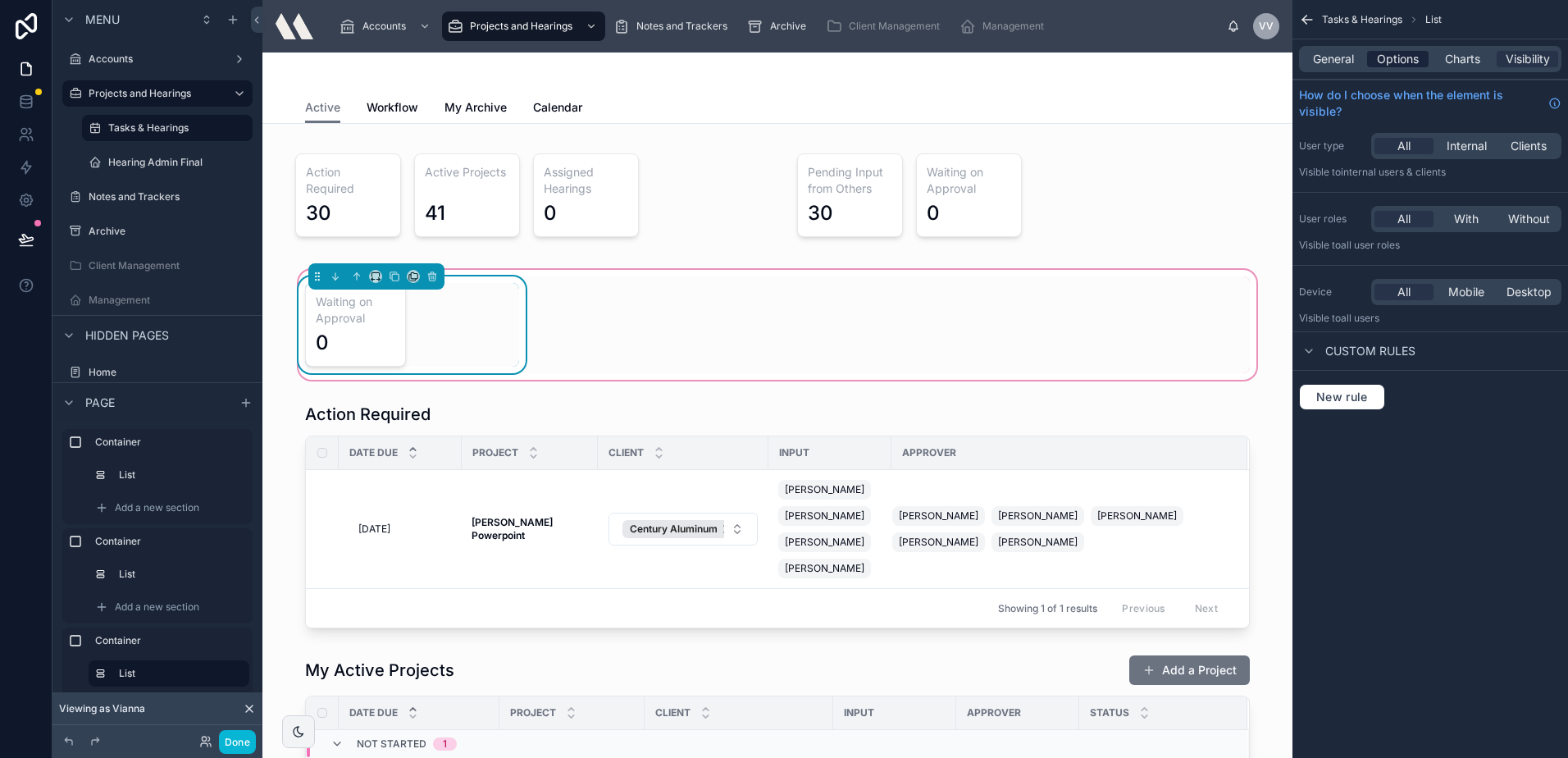
click at [1396, 57] on span "Options" at bounding box center [1397, 59] width 42 height 17
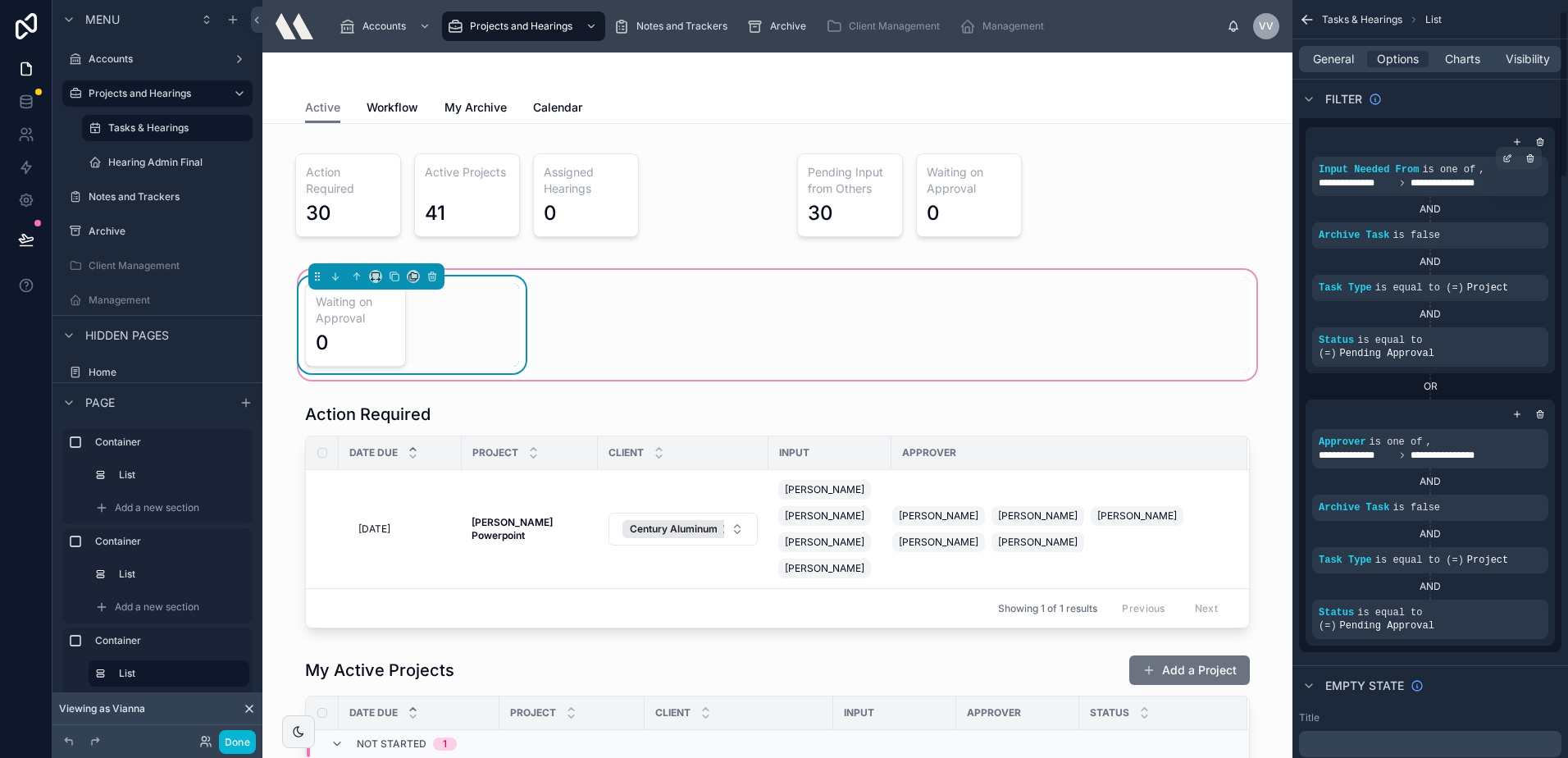
scroll to position [0, 0]
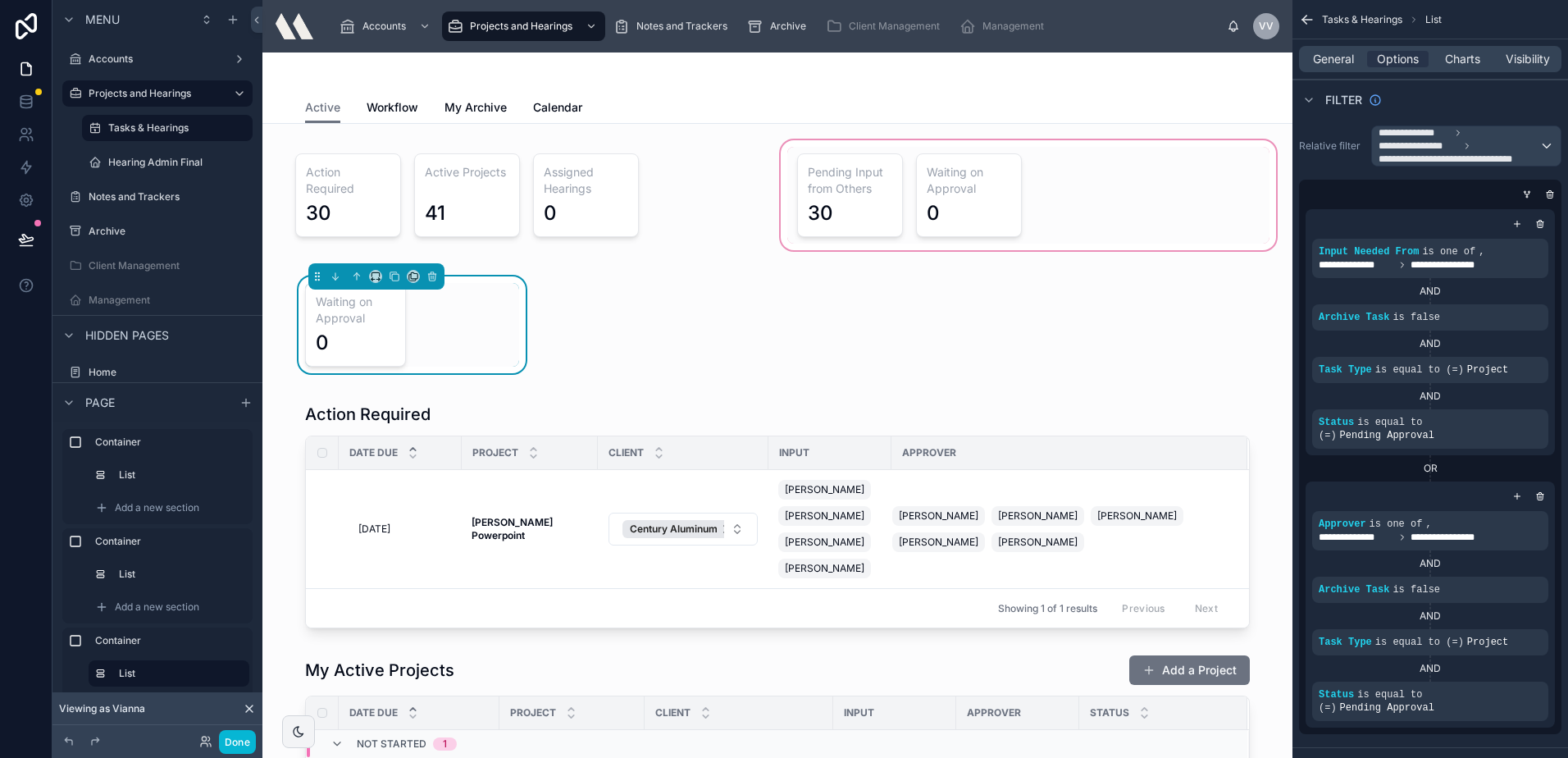
click at [1146, 190] on div at bounding box center [1028, 194] width 502 height 117
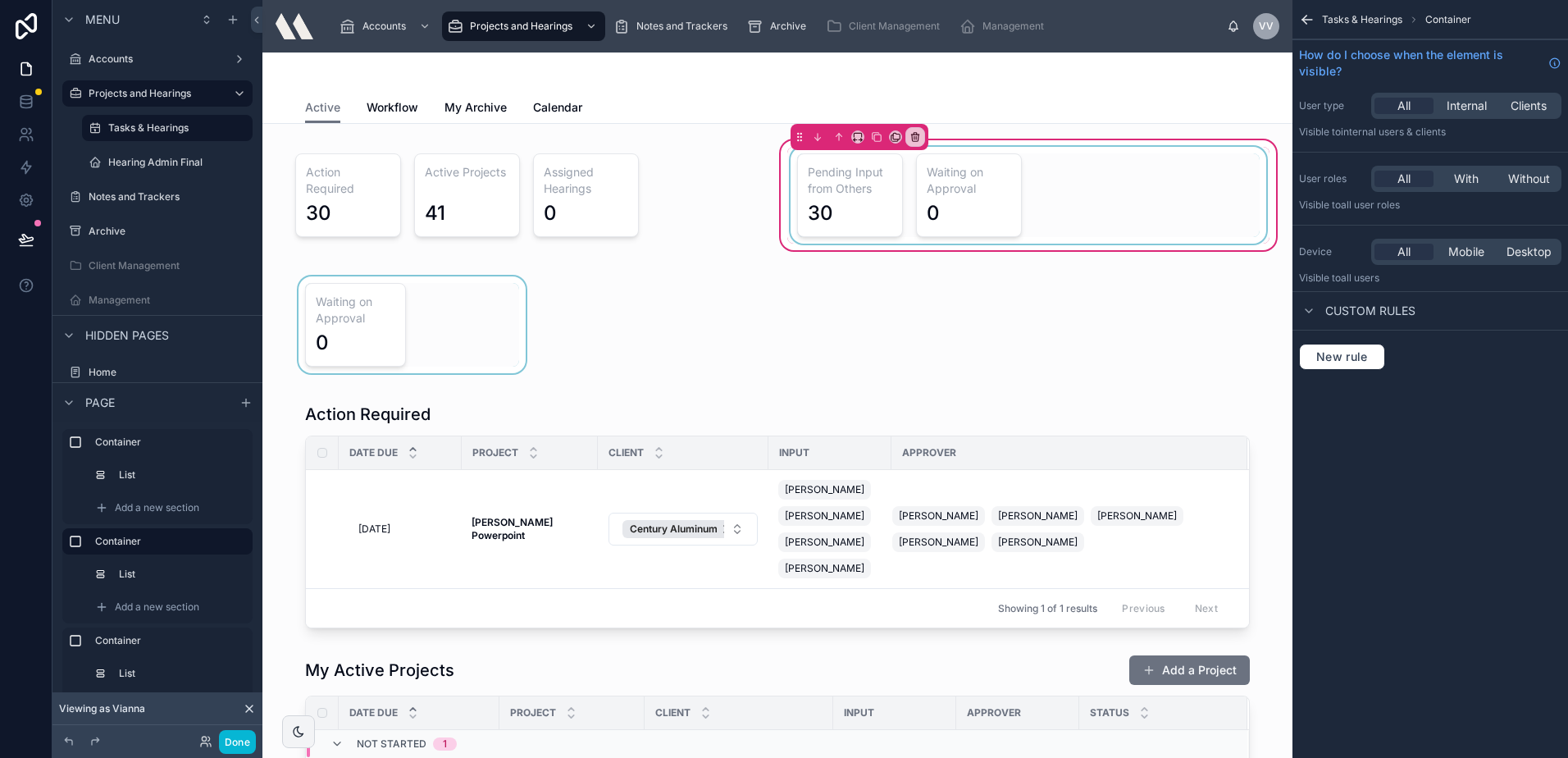
click at [912, 194] on div at bounding box center [1028, 195] width 482 height 97
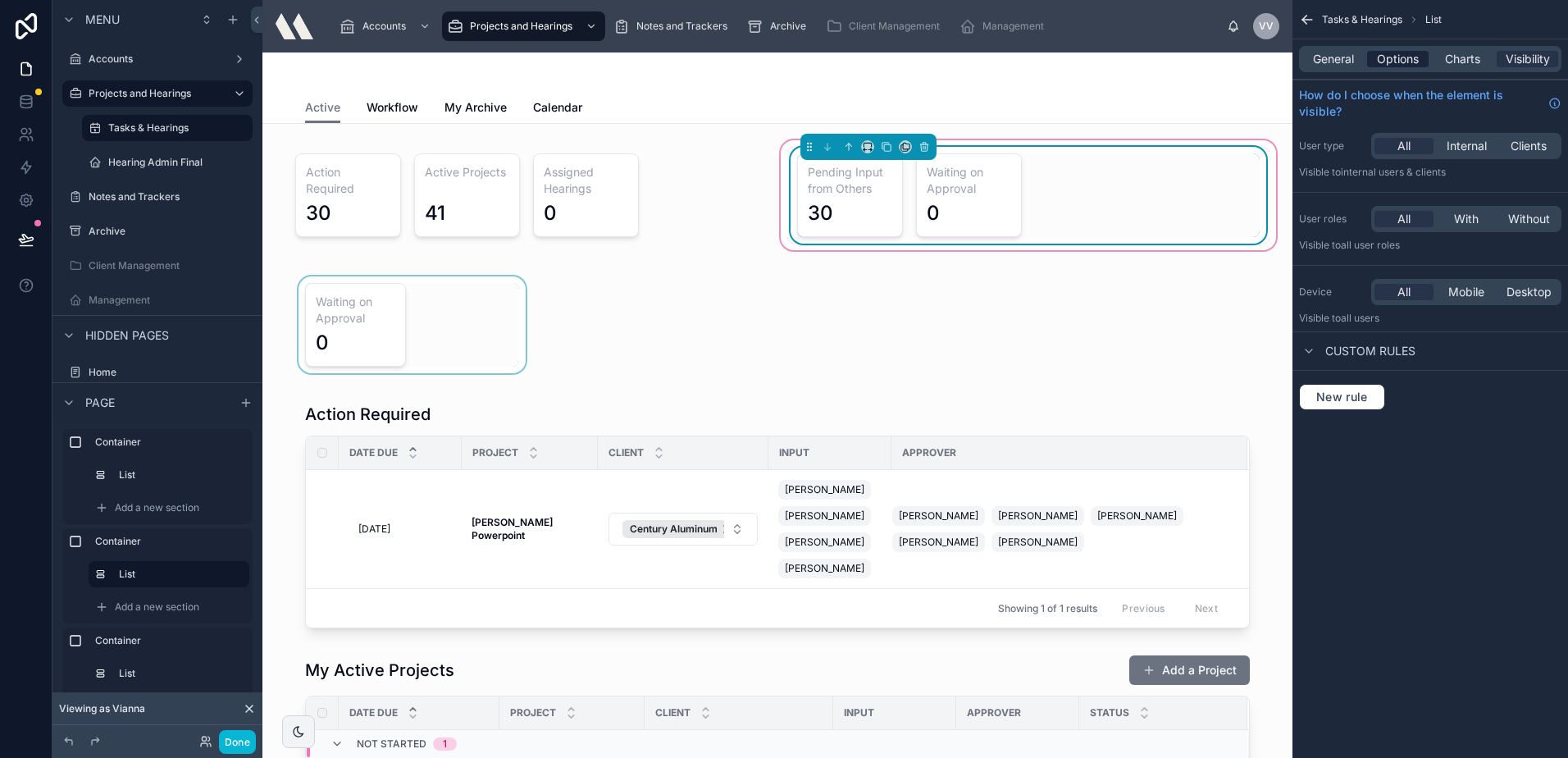
click at [1414, 66] on span "Options" at bounding box center [1397, 59] width 42 height 17
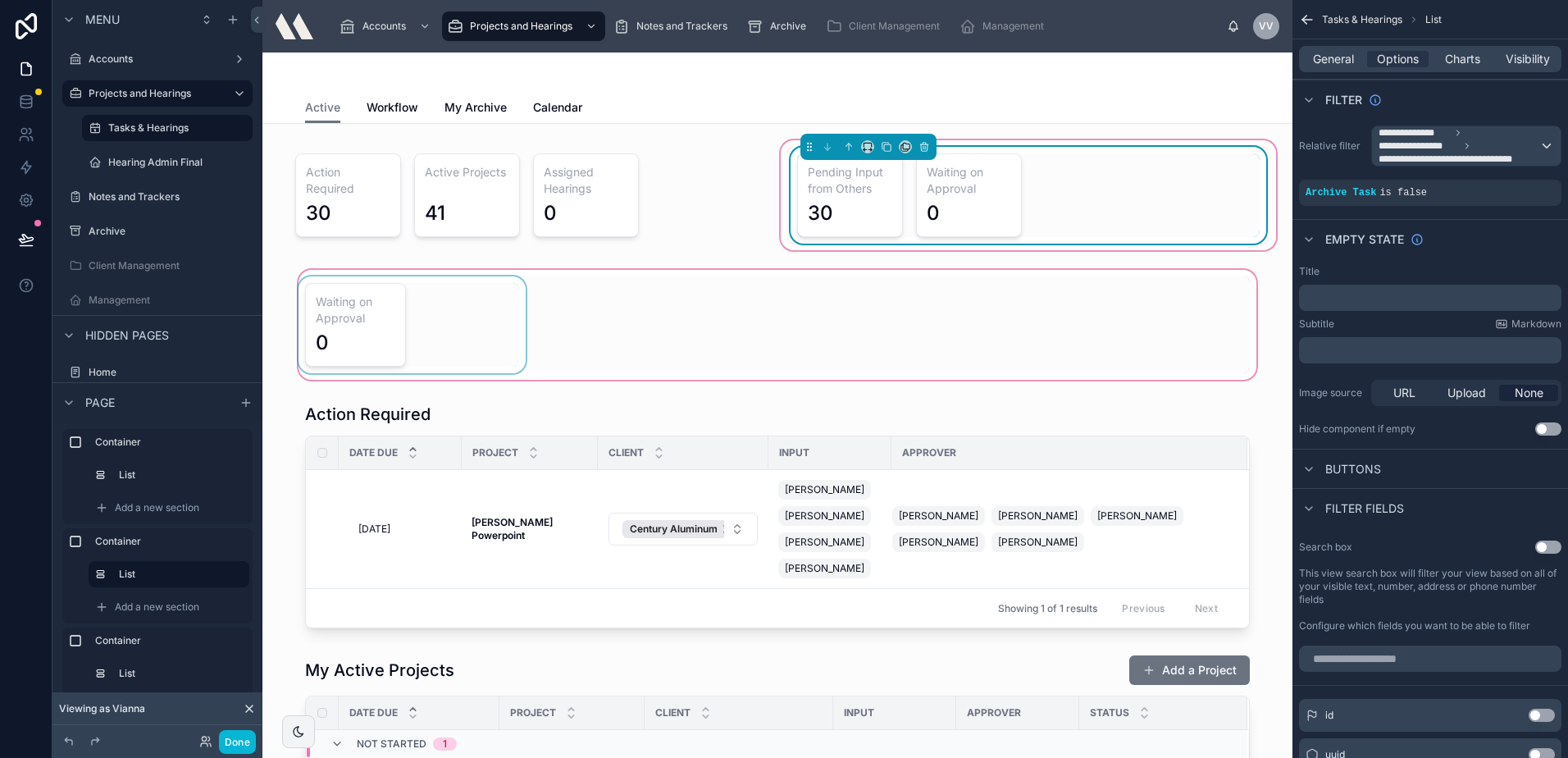
click at [420, 325] on div at bounding box center [778, 324] width 1003 height 117
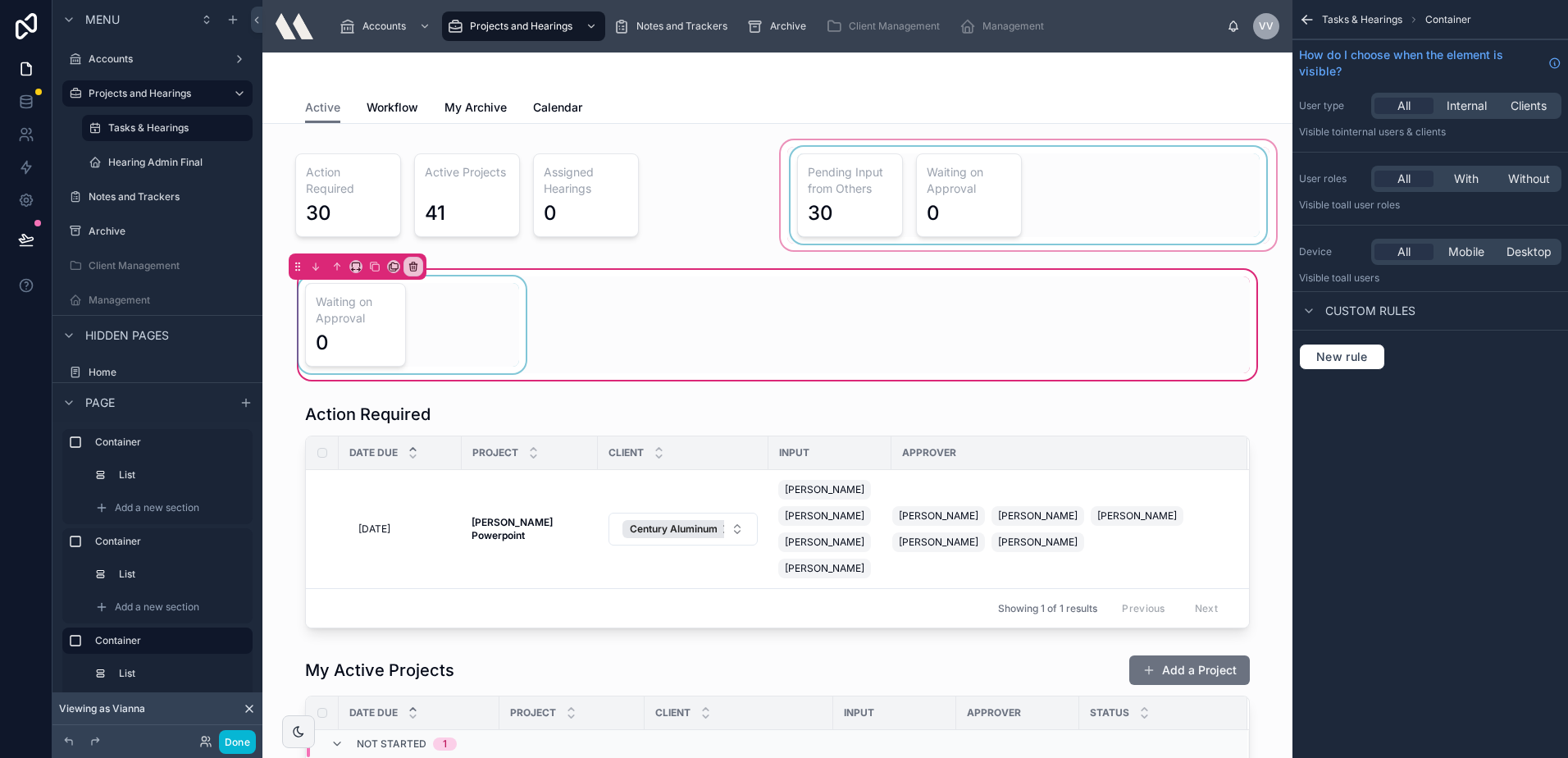
click at [424, 325] on div at bounding box center [412, 324] width 234 height 97
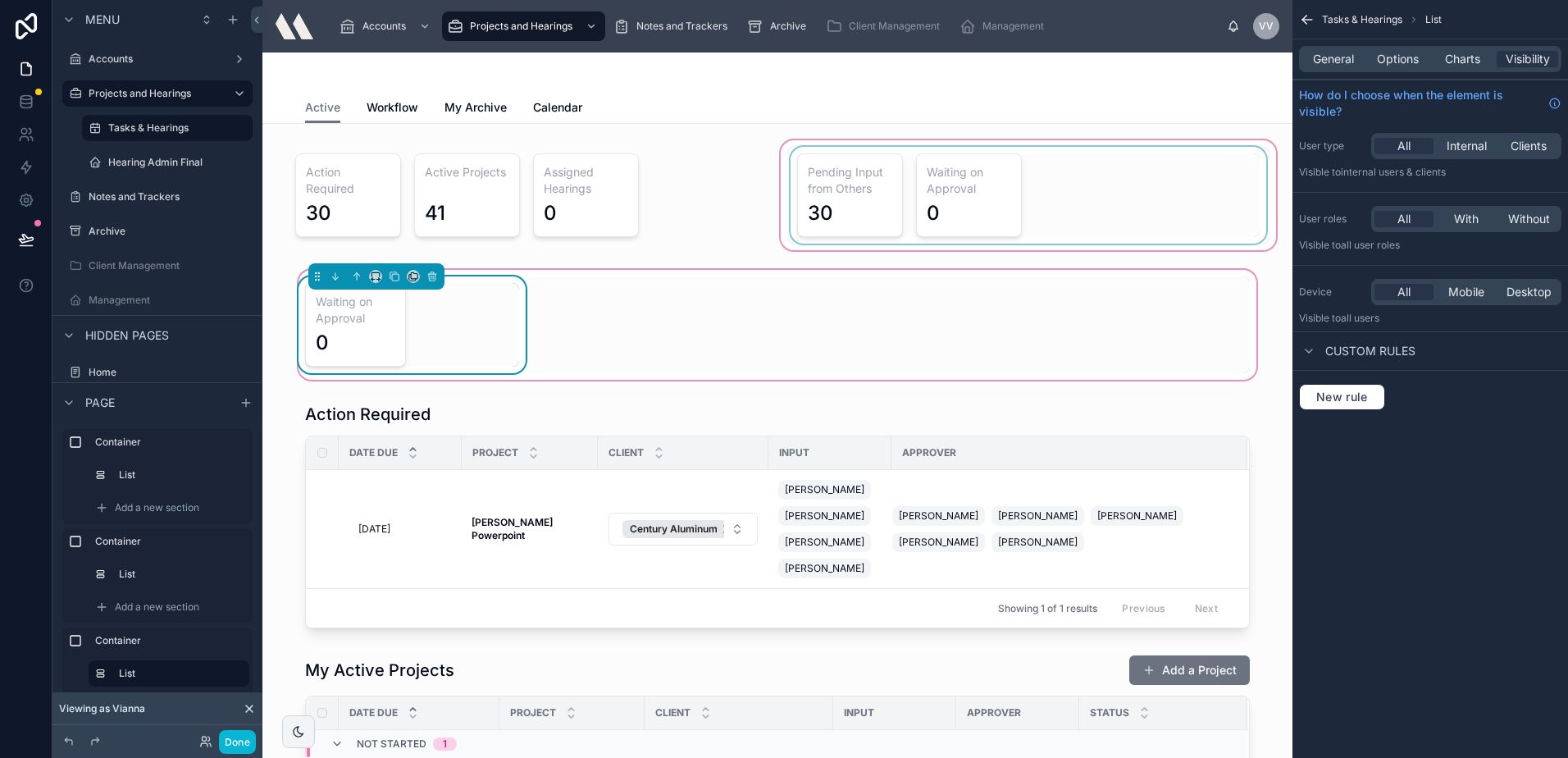
click at [431, 319] on div "Waiting on Approval 0" at bounding box center [412, 324] width 214 height 83
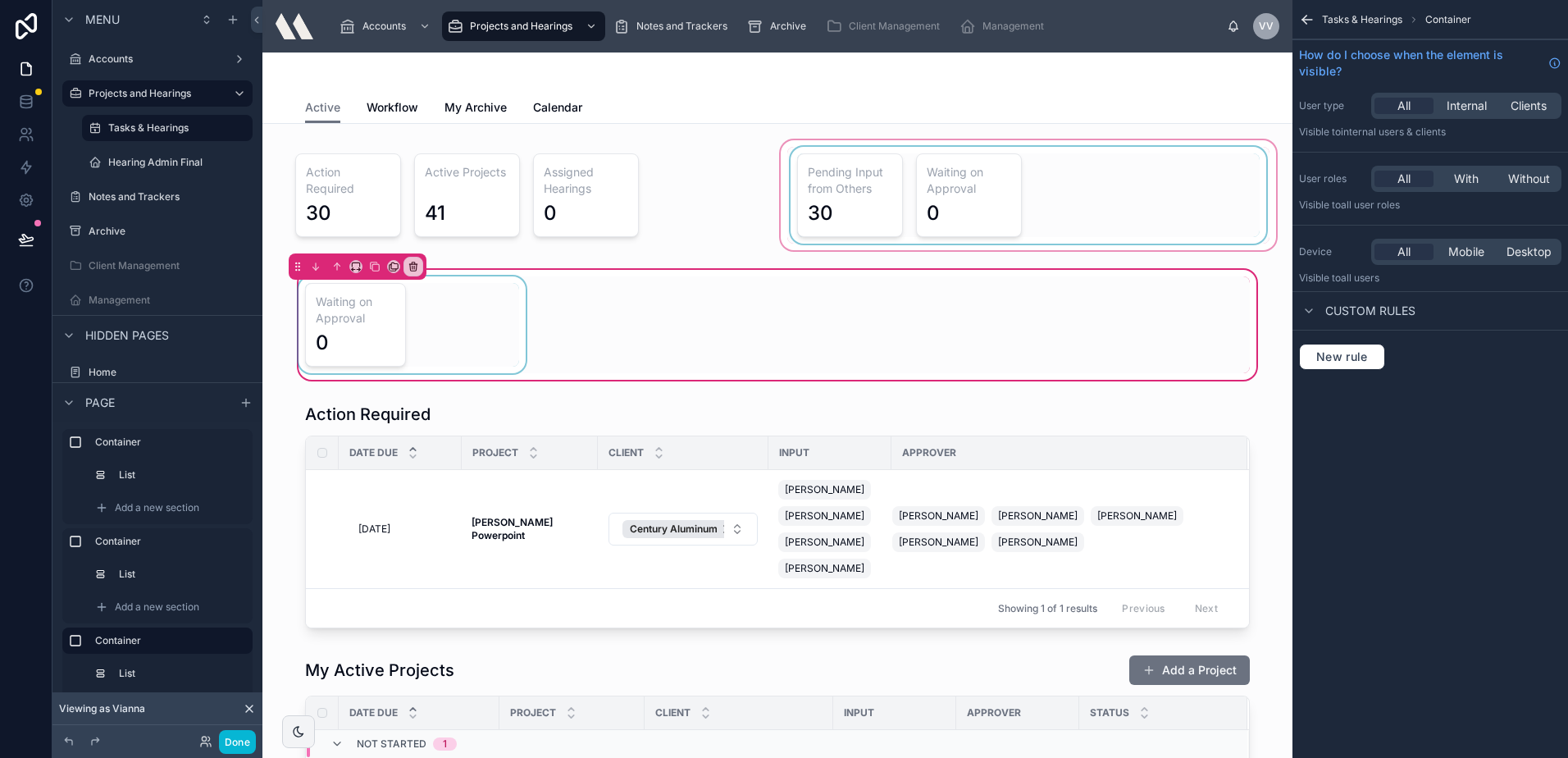
click at [431, 319] on div at bounding box center [412, 324] width 234 height 97
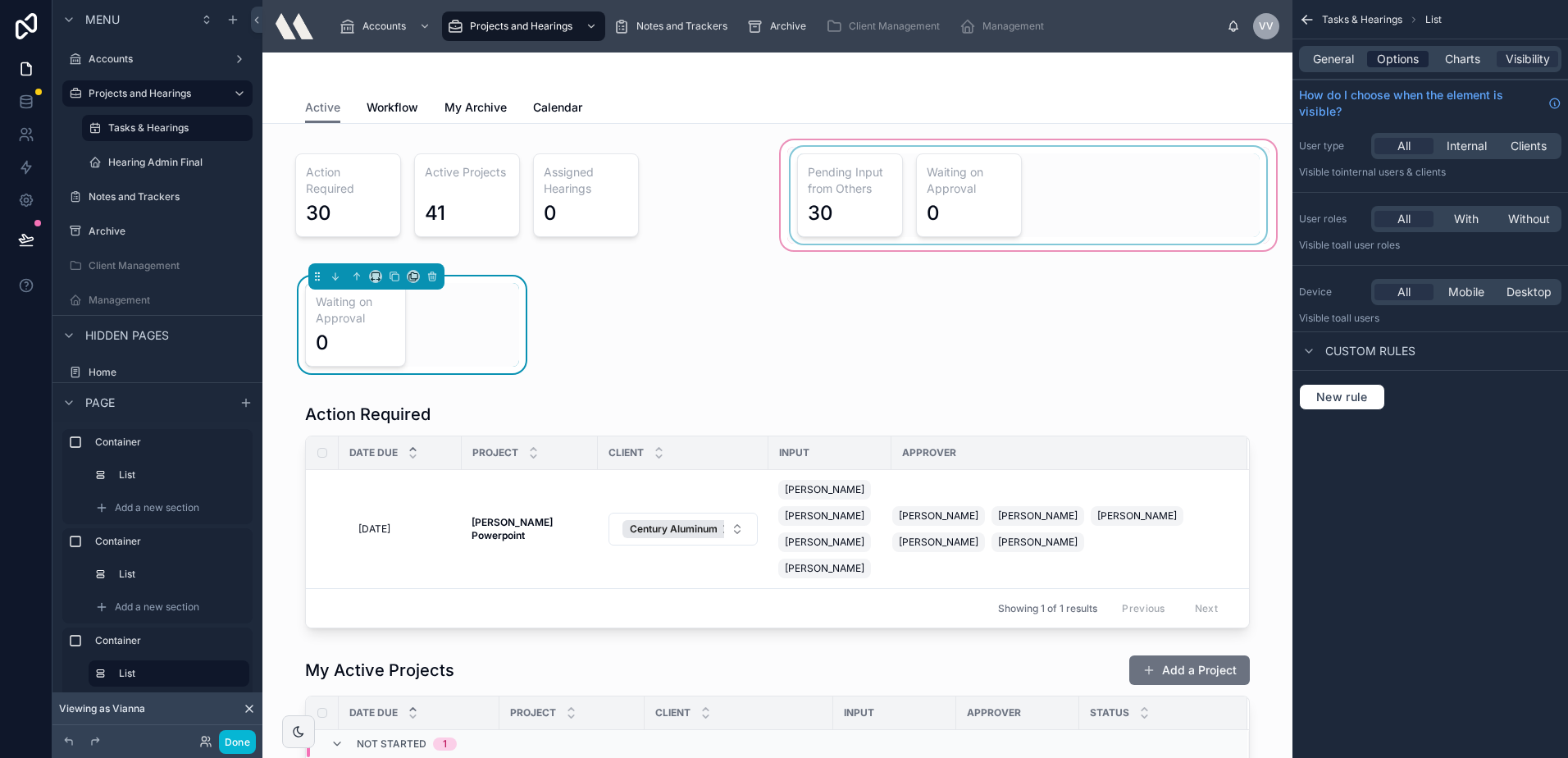
click at [1411, 66] on span "Options" at bounding box center [1397, 59] width 42 height 17
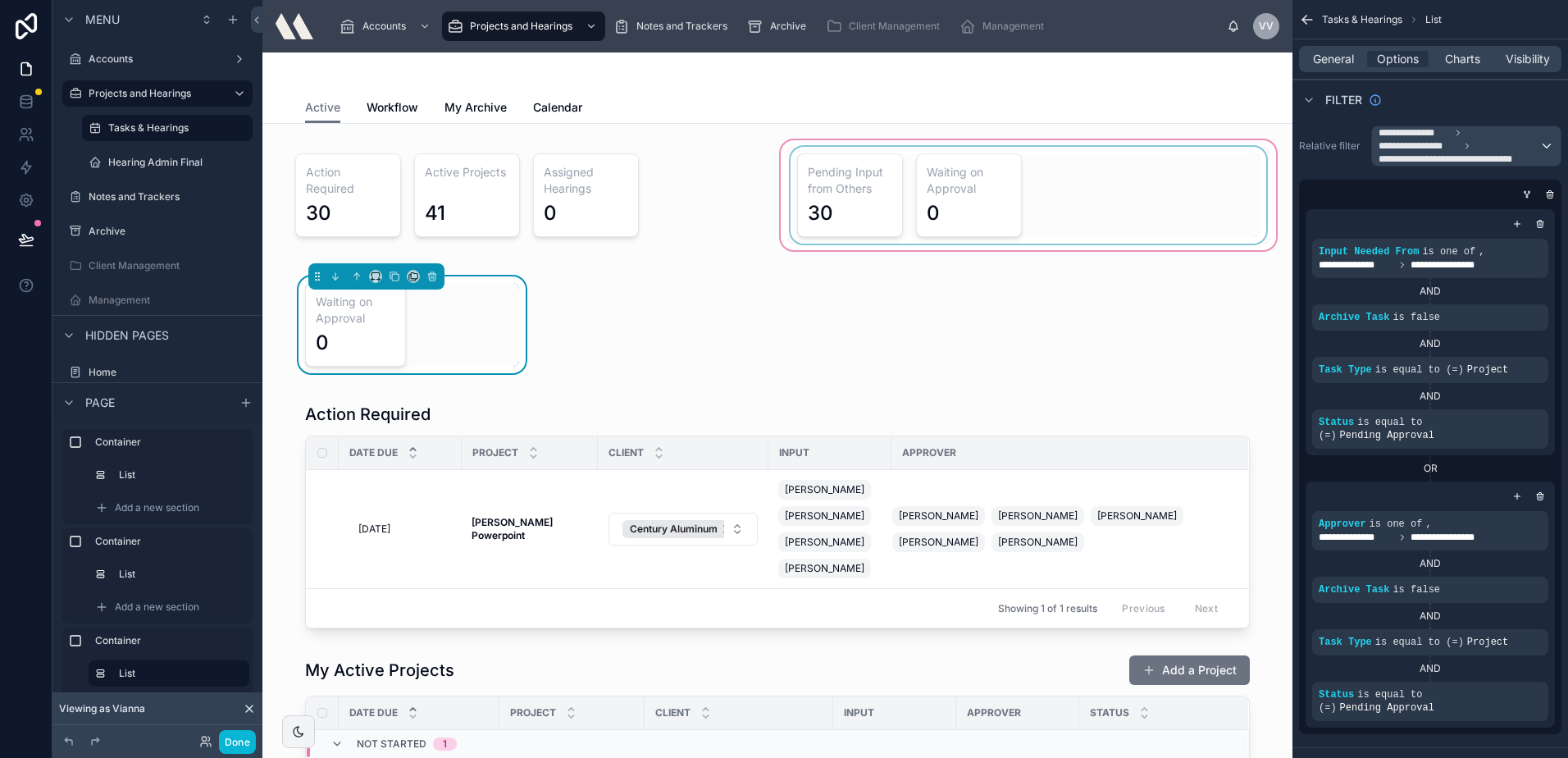
click at [1061, 201] on div at bounding box center [1028, 194] width 502 height 117
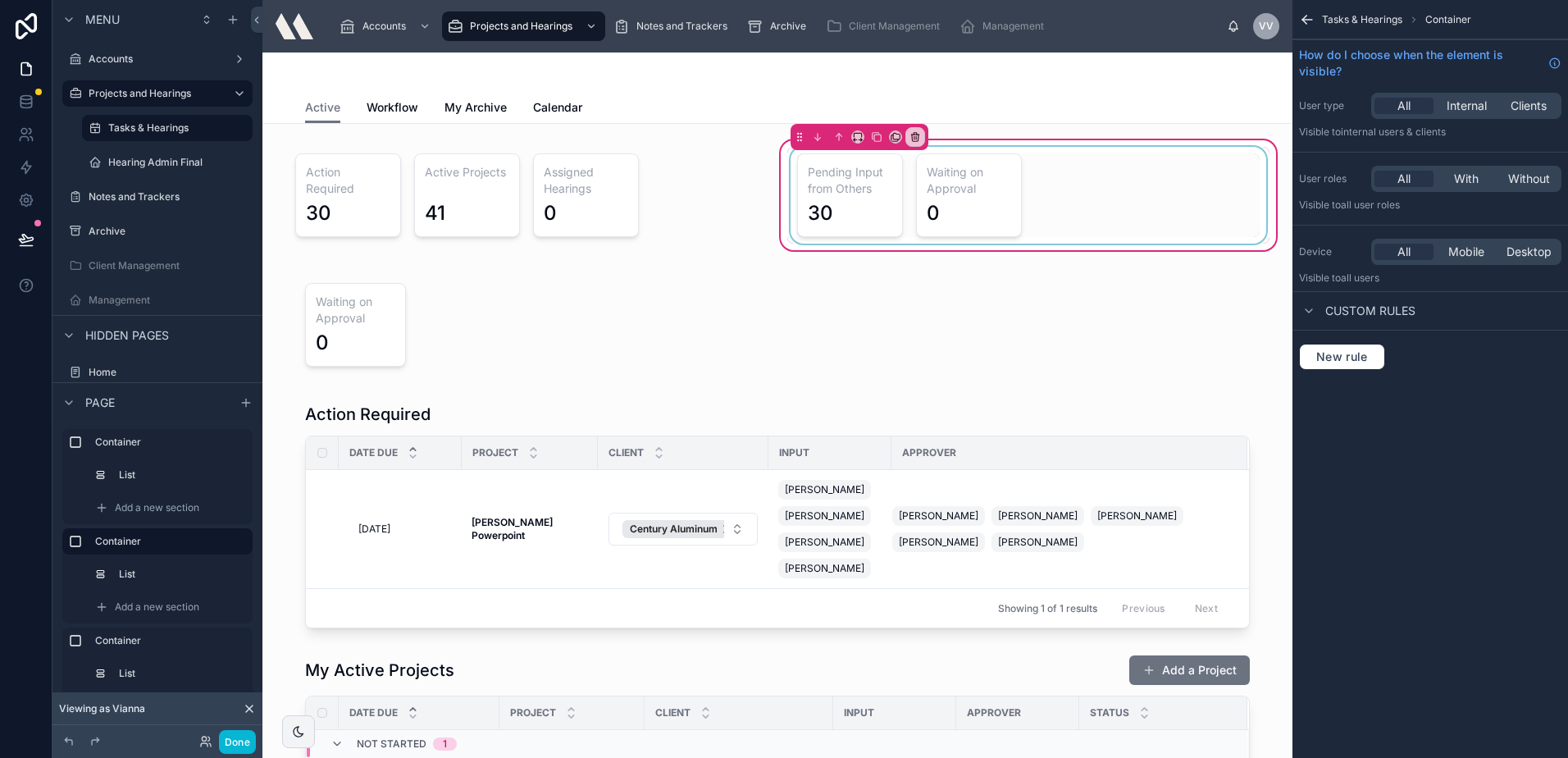
click at [1029, 197] on div at bounding box center [1028, 195] width 482 height 97
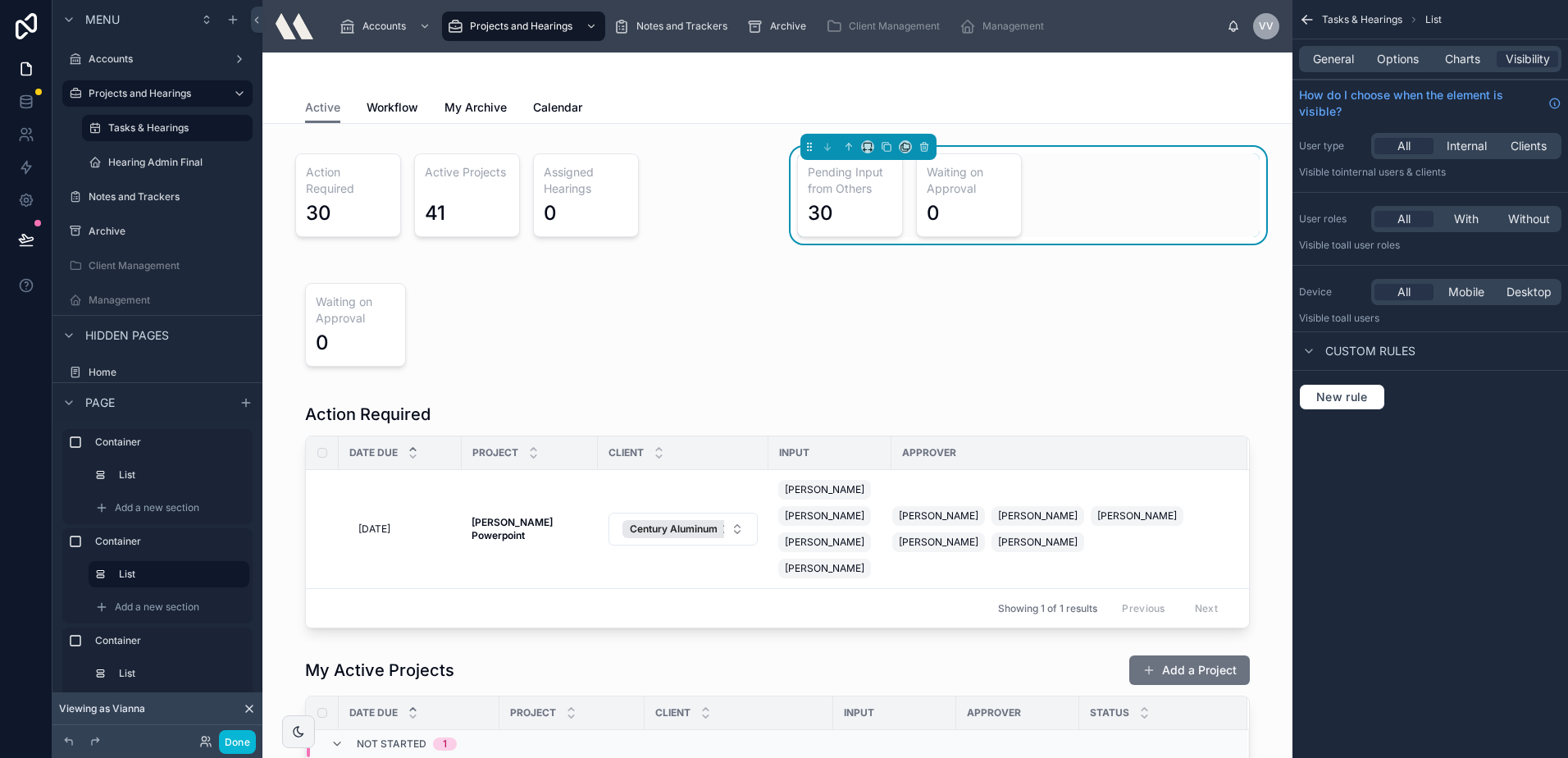
click at [1391, 73] on div "General Options Charts Visibility" at bounding box center [1430, 59] width 276 height 39
click at [1392, 66] on span "Options" at bounding box center [1397, 59] width 42 height 17
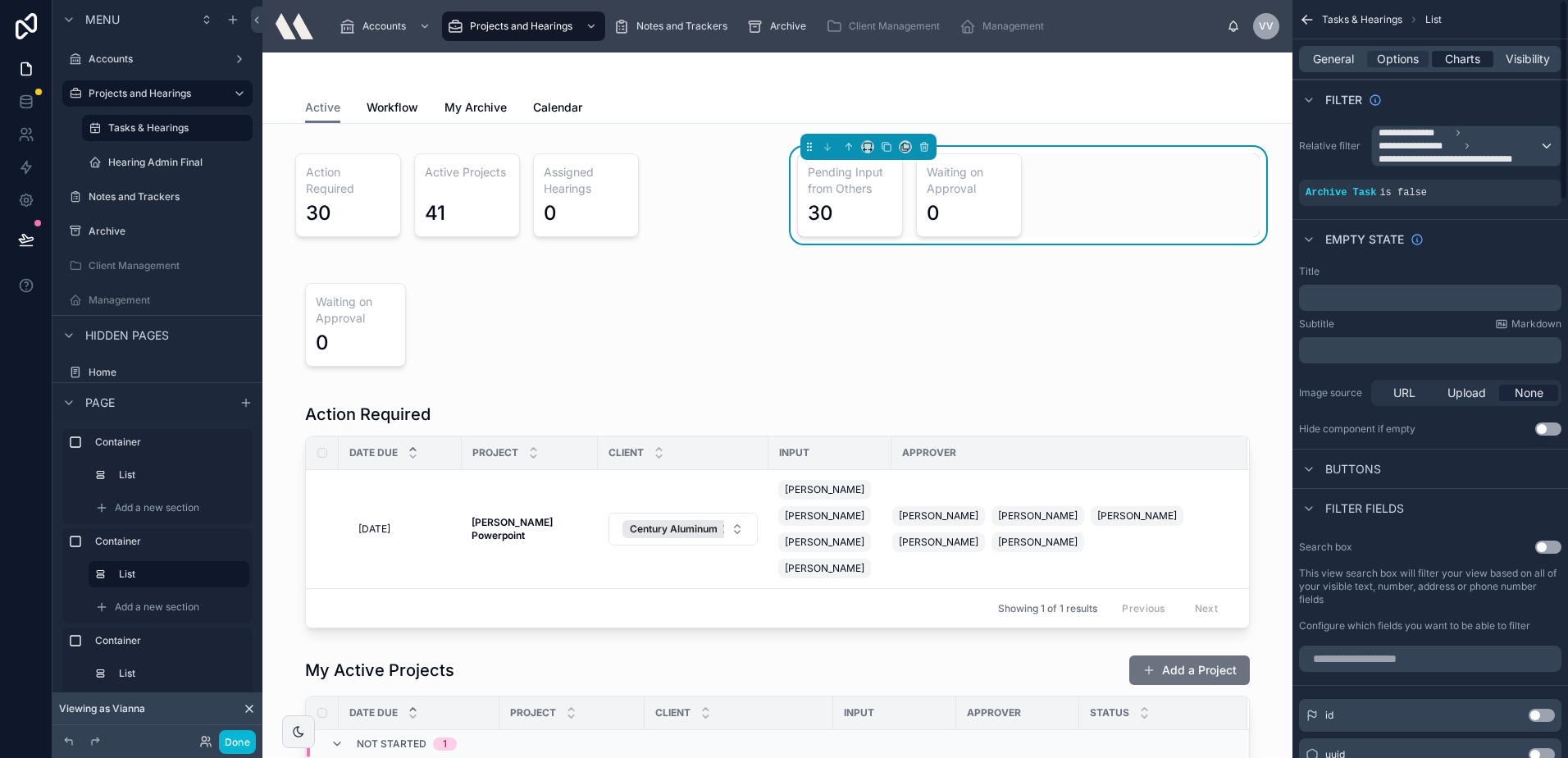
click at [1462, 61] on span "Charts" at bounding box center [1463, 59] width 35 height 17
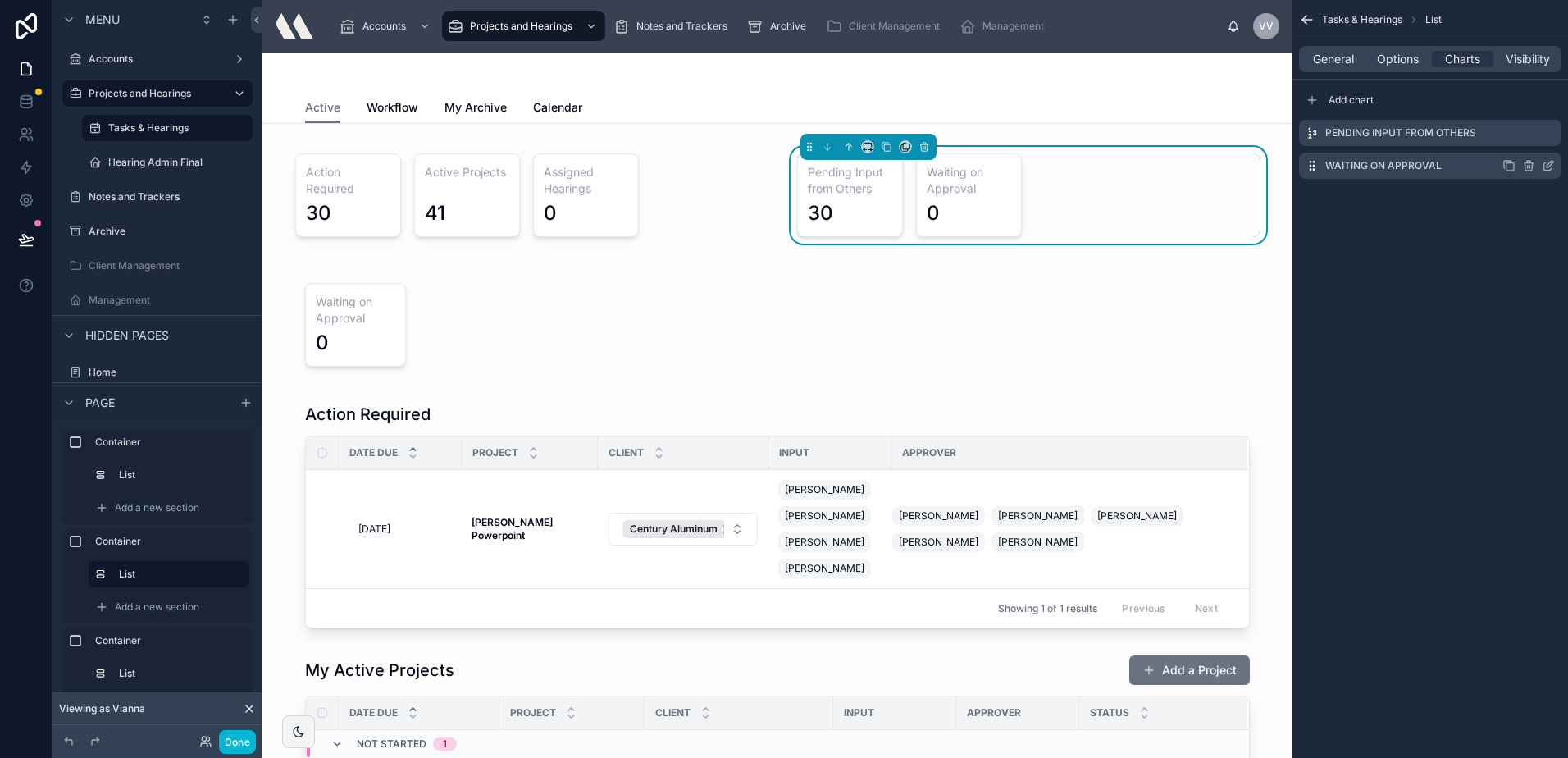
click at [1545, 169] on icon "scrollable content" at bounding box center [1547, 165] width 13 height 13
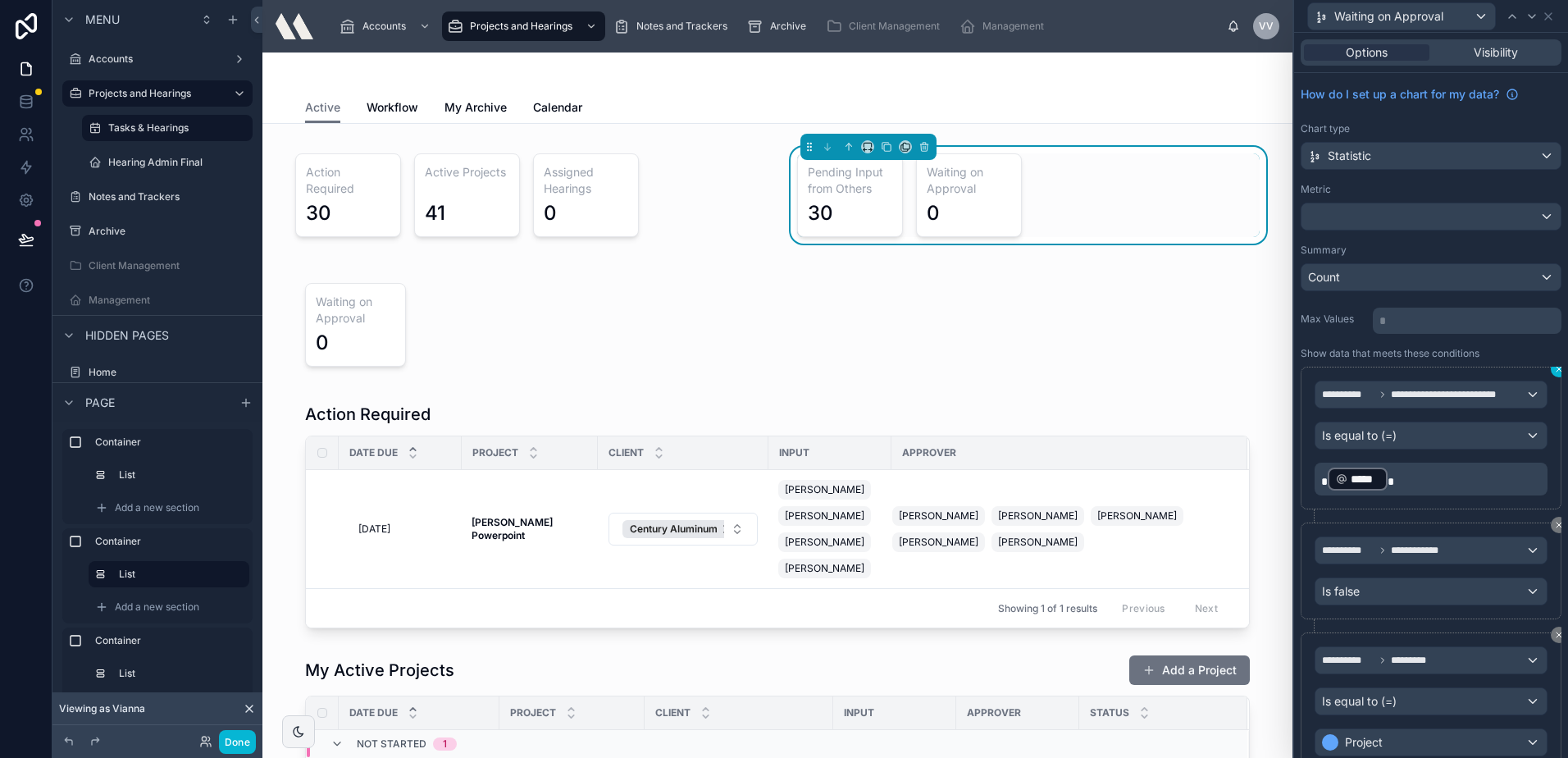
click at [1554, 371] on icon at bounding box center [1559, 369] width 10 height 10
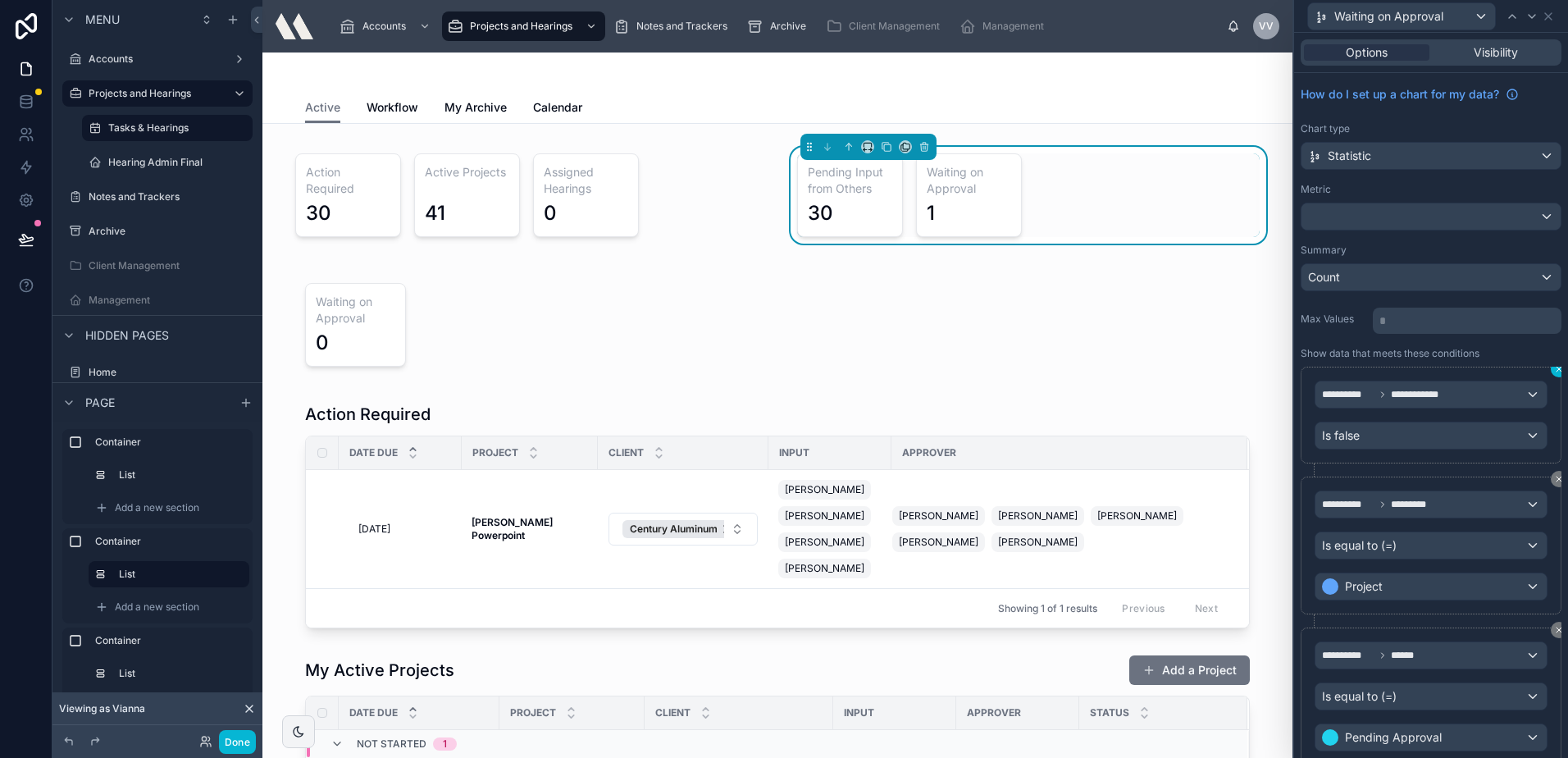
click at [1550, 370] on button at bounding box center [1558, 369] width 17 height 17
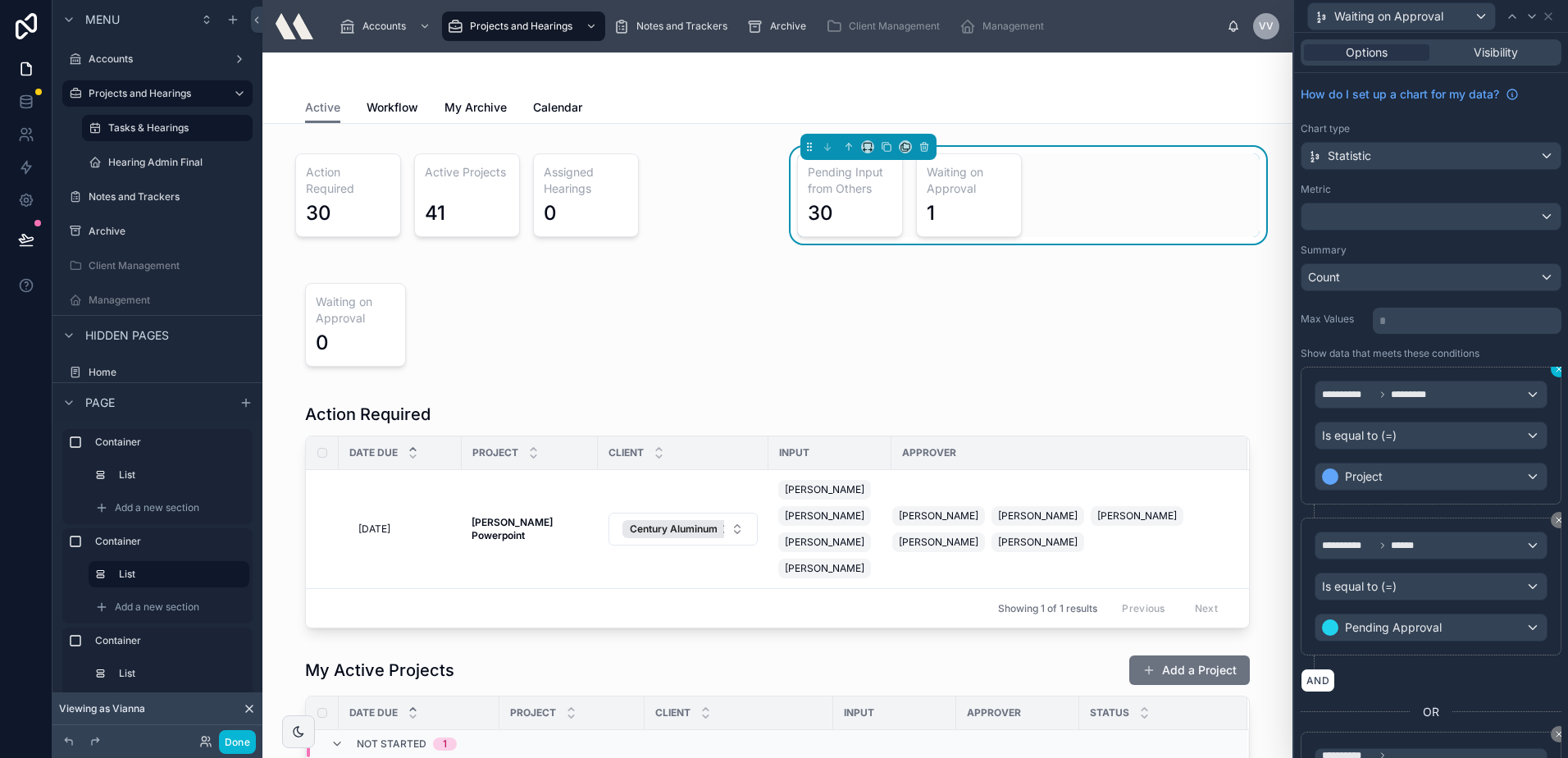
click at [1550, 370] on button at bounding box center [1558, 369] width 17 height 17
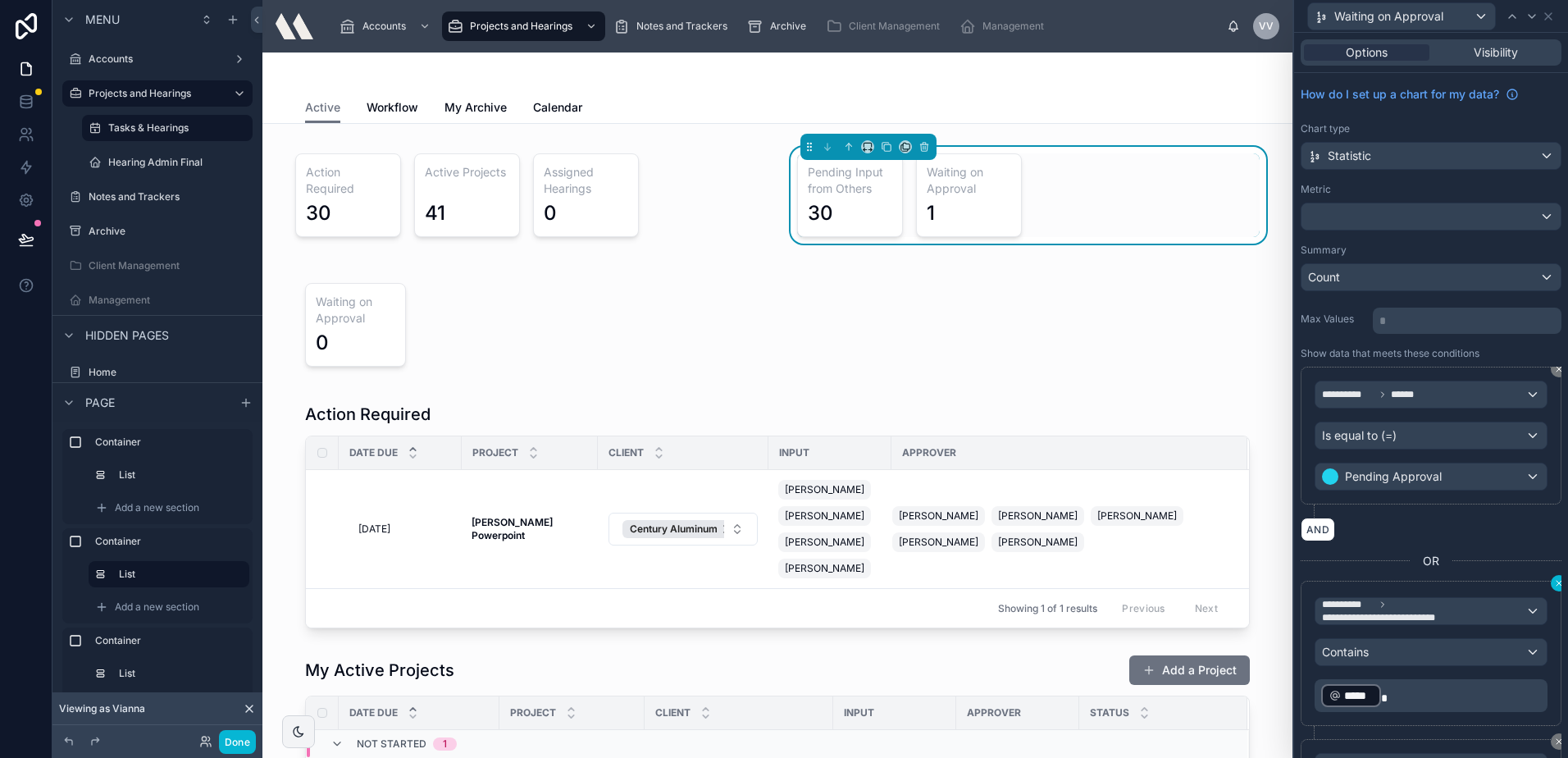
click at [1554, 584] on icon at bounding box center [1559, 583] width 10 height 10
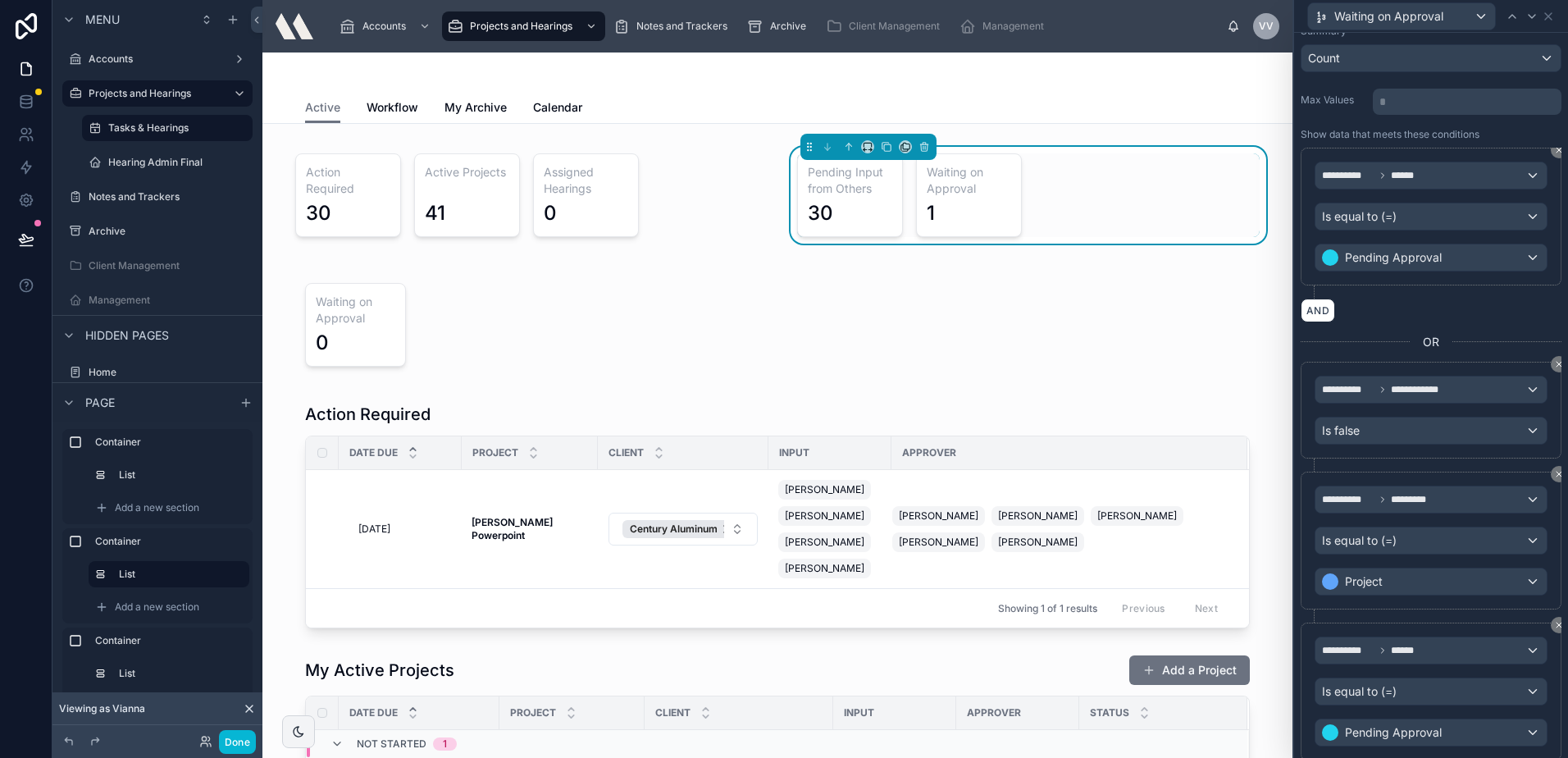
scroll to position [246, 0]
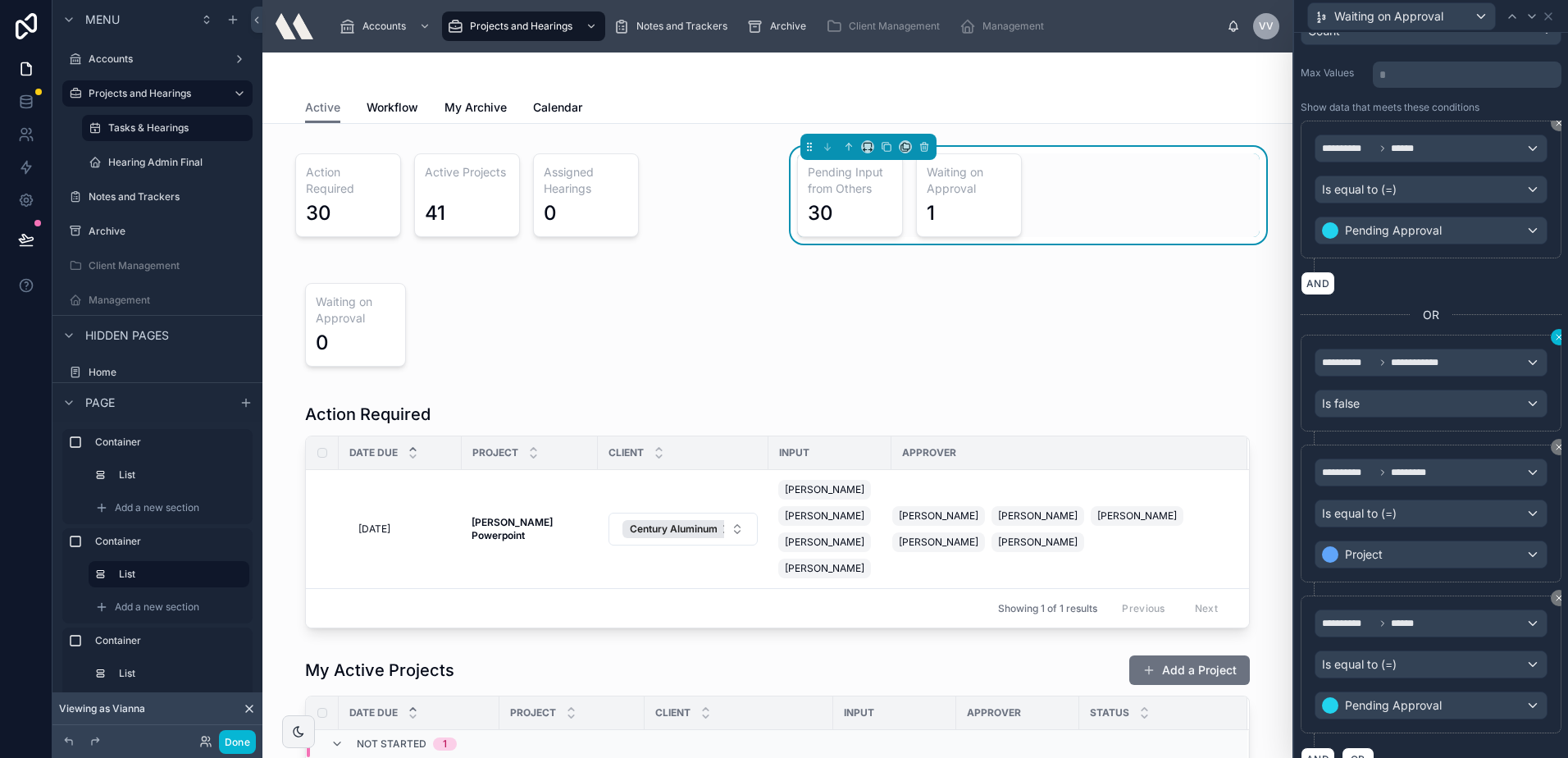
click at [1554, 339] on icon at bounding box center [1559, 337] width 10 height 10
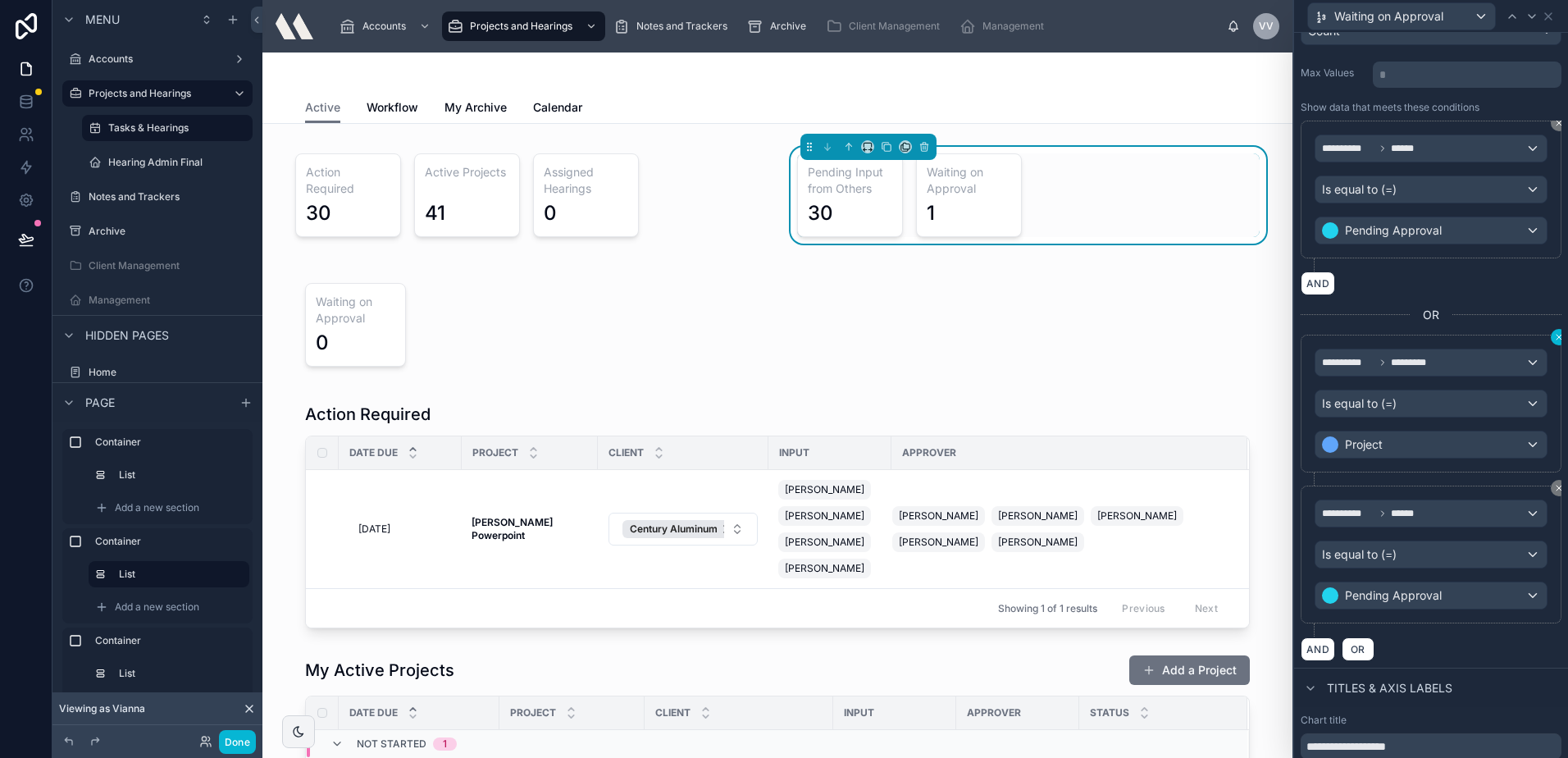
click at [1554, 339] on icon at bounding box center [1559, 337] width 10 height 10
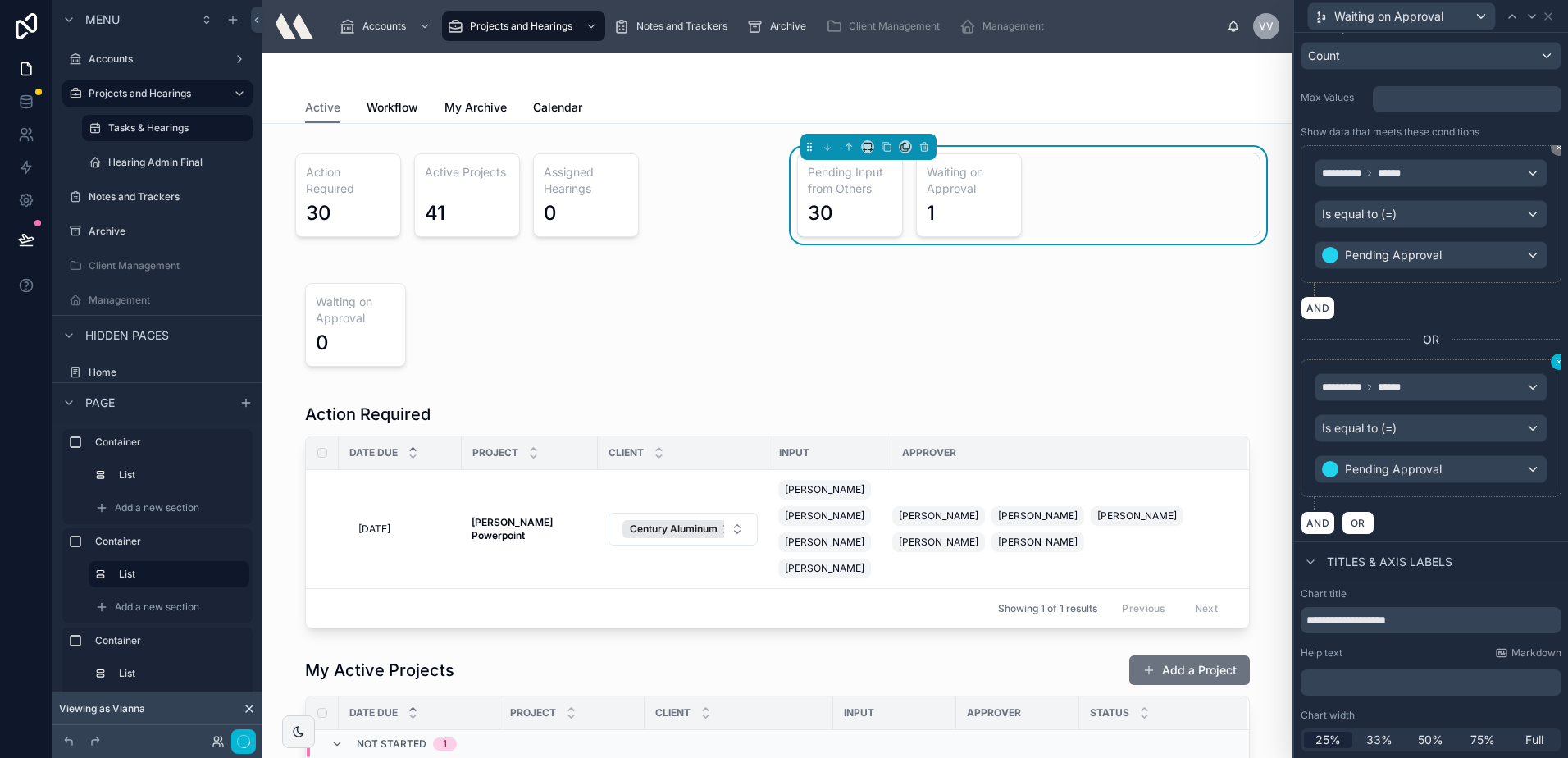
scroll to position [222, 0]
click at [1554, 360] on icon at bounding box center [1559, 361] width 10 height 10
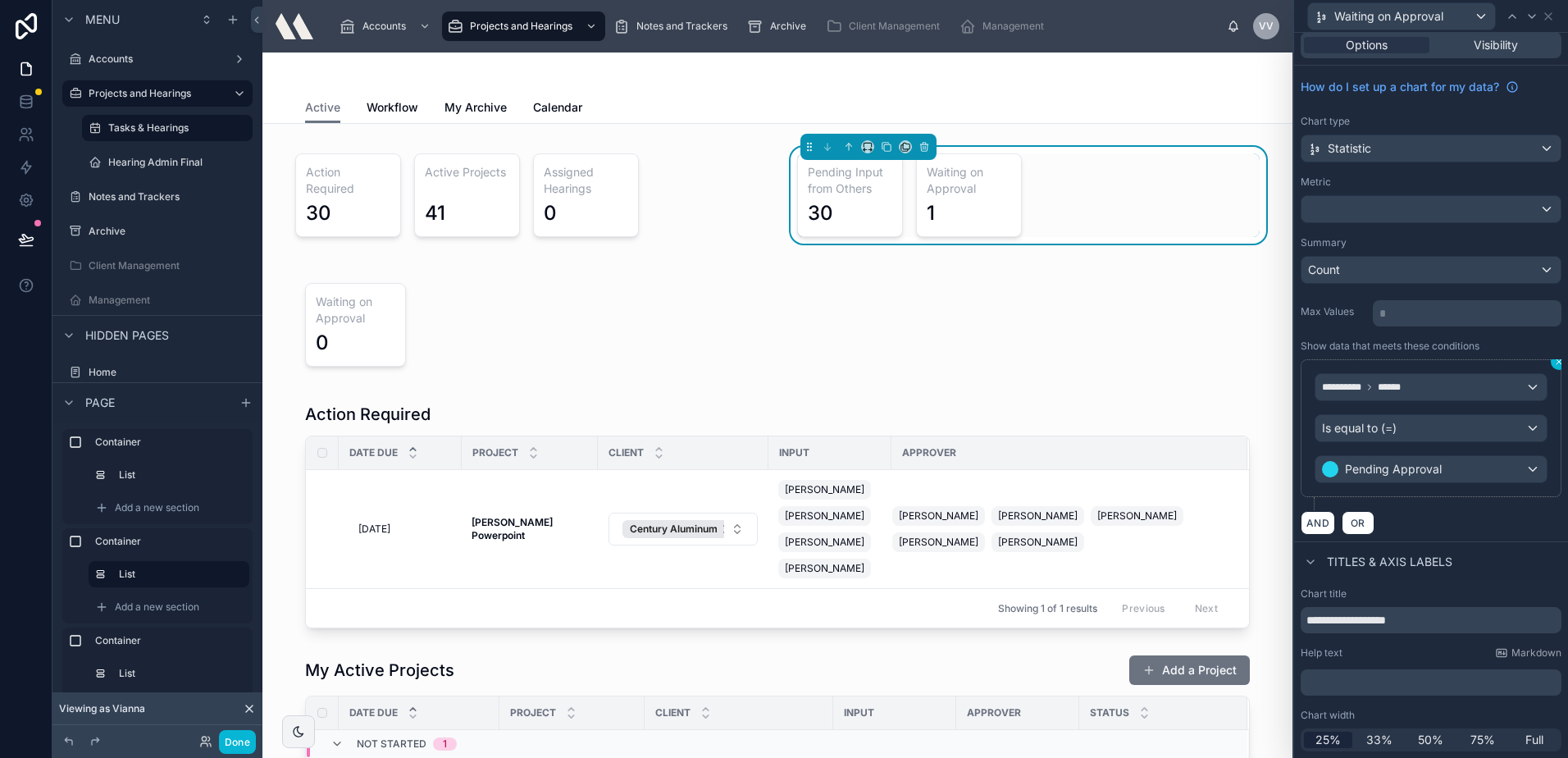
scroll to position [8, 0]
click at [459, 307] on div at bounding box center [778, 324] width 1003 height 117
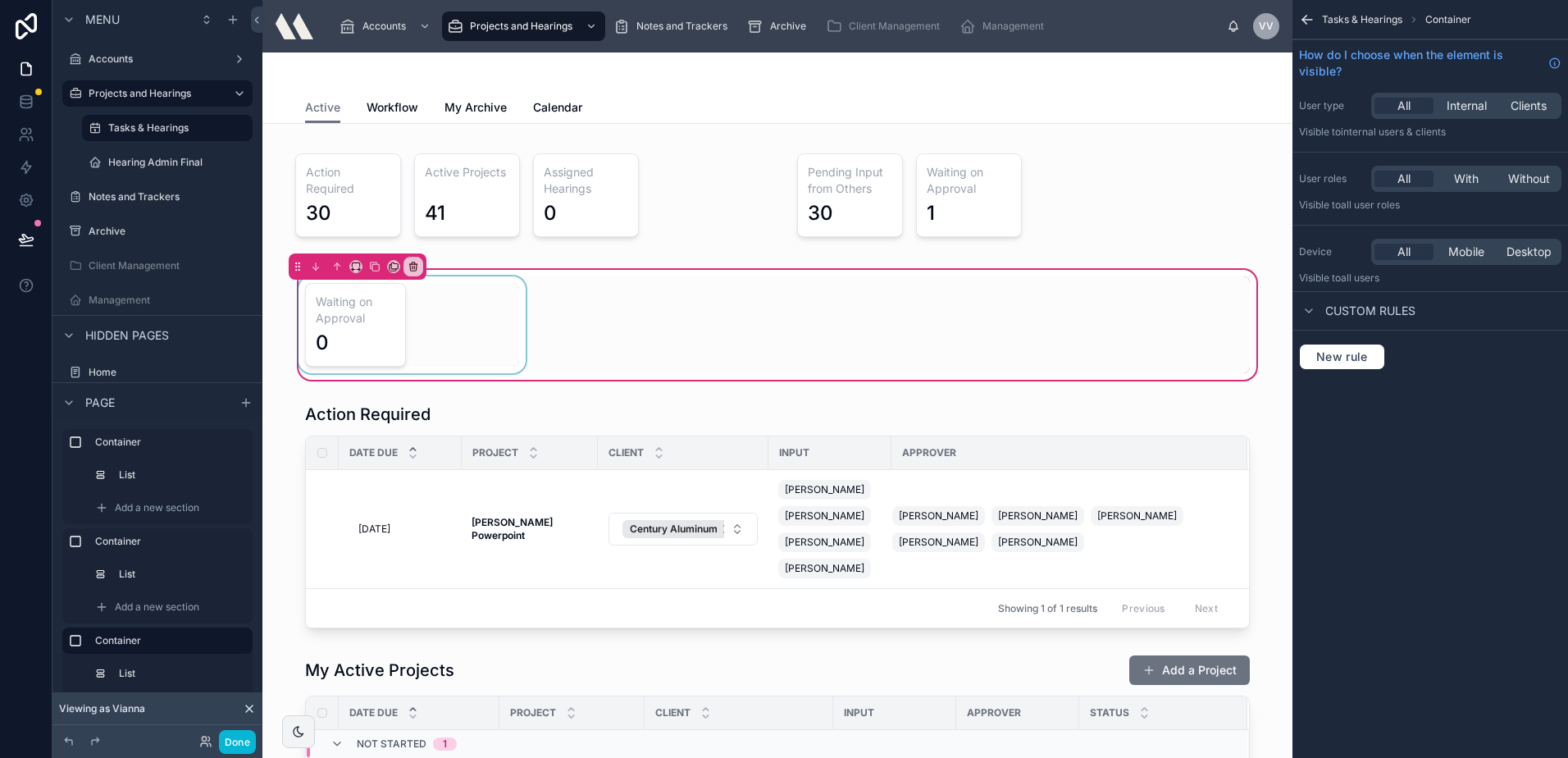
click at [446, 316] on div at bounding box center [412, 324] width 234 height 97
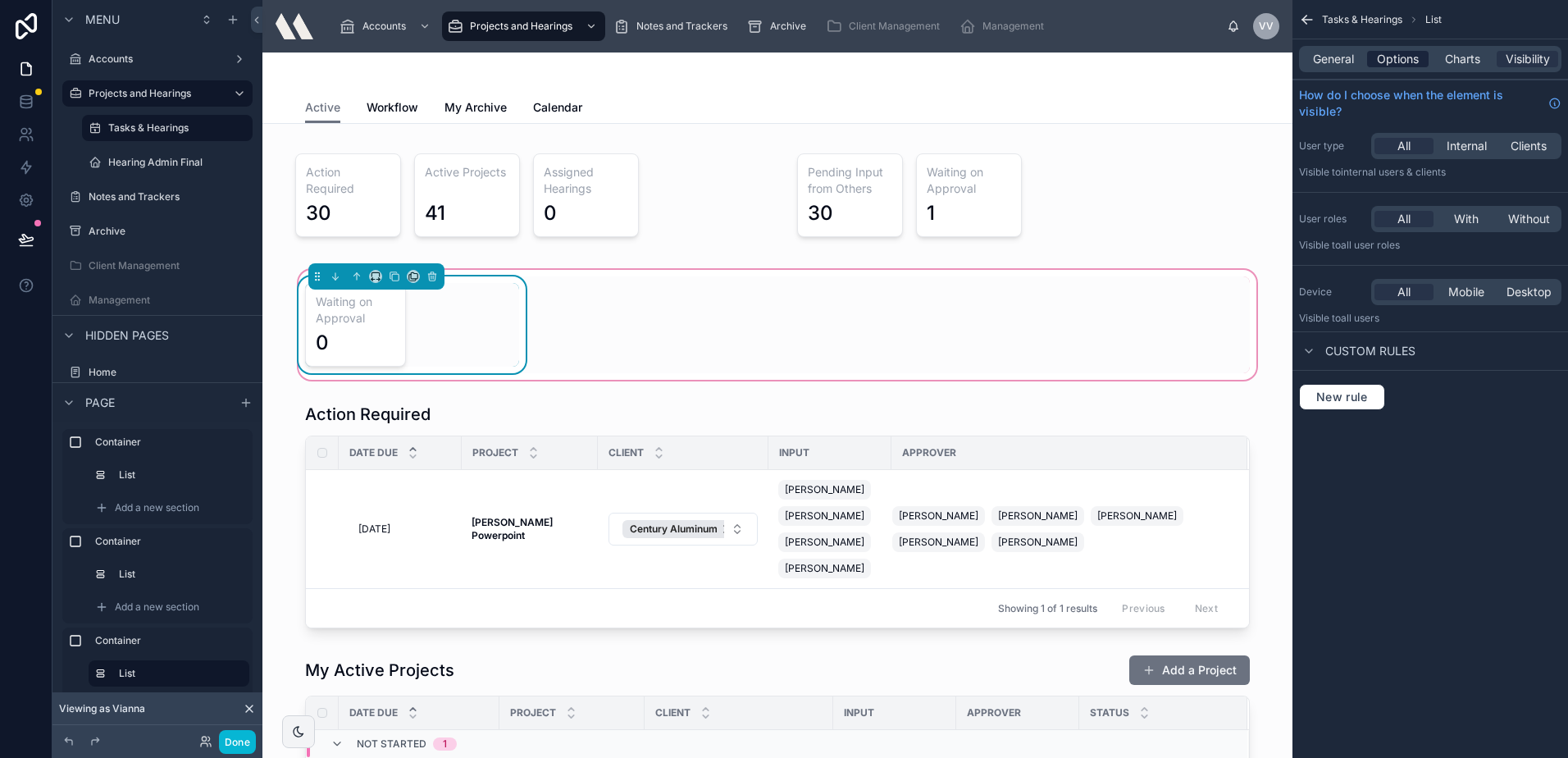
click at [1399, 52] on span "Options" at bounding box center [1397, 59] width 42 height 17
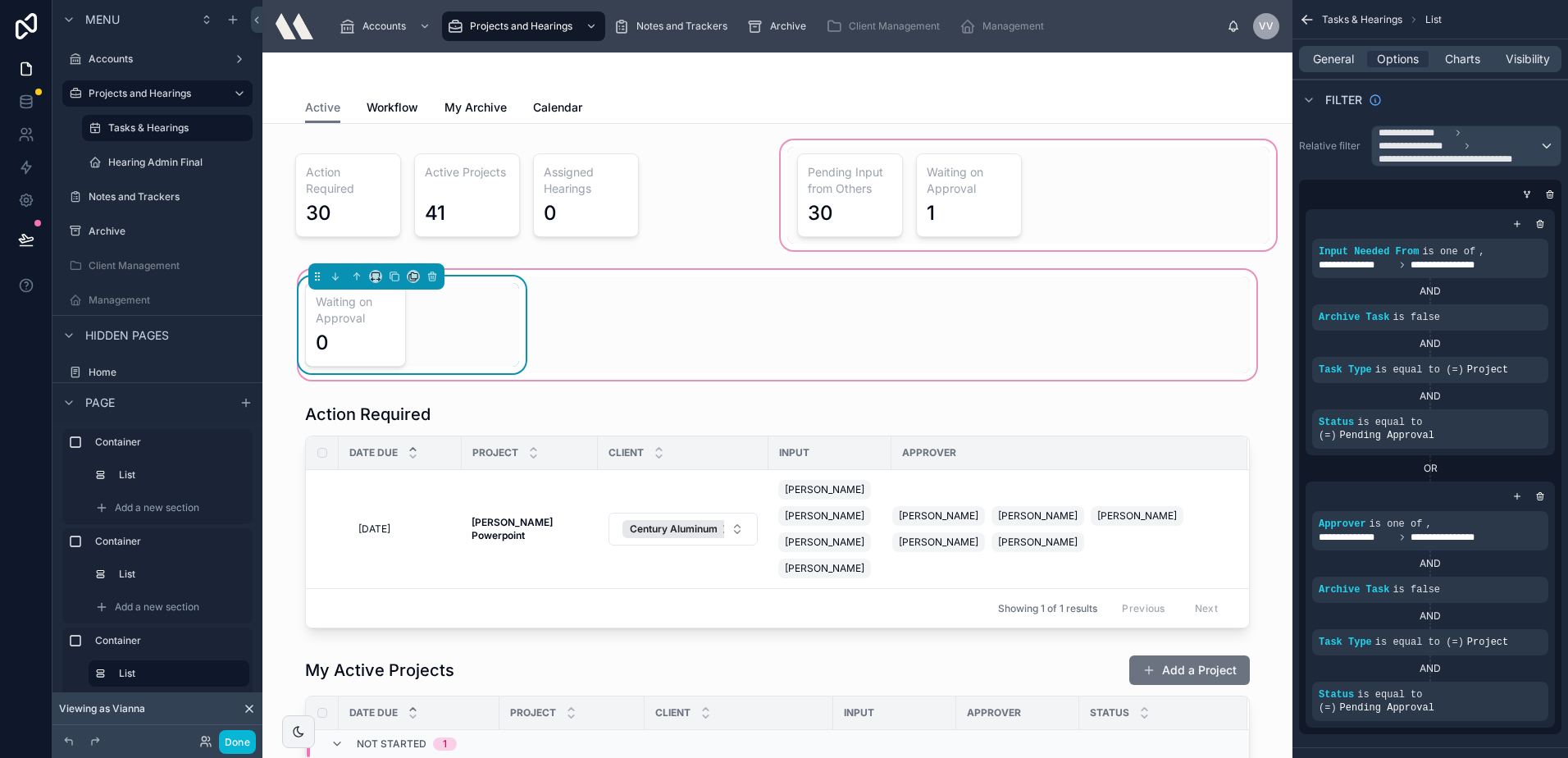
click at [1034, 246] on div at bounding box center [1028, 194] width 502 height 117
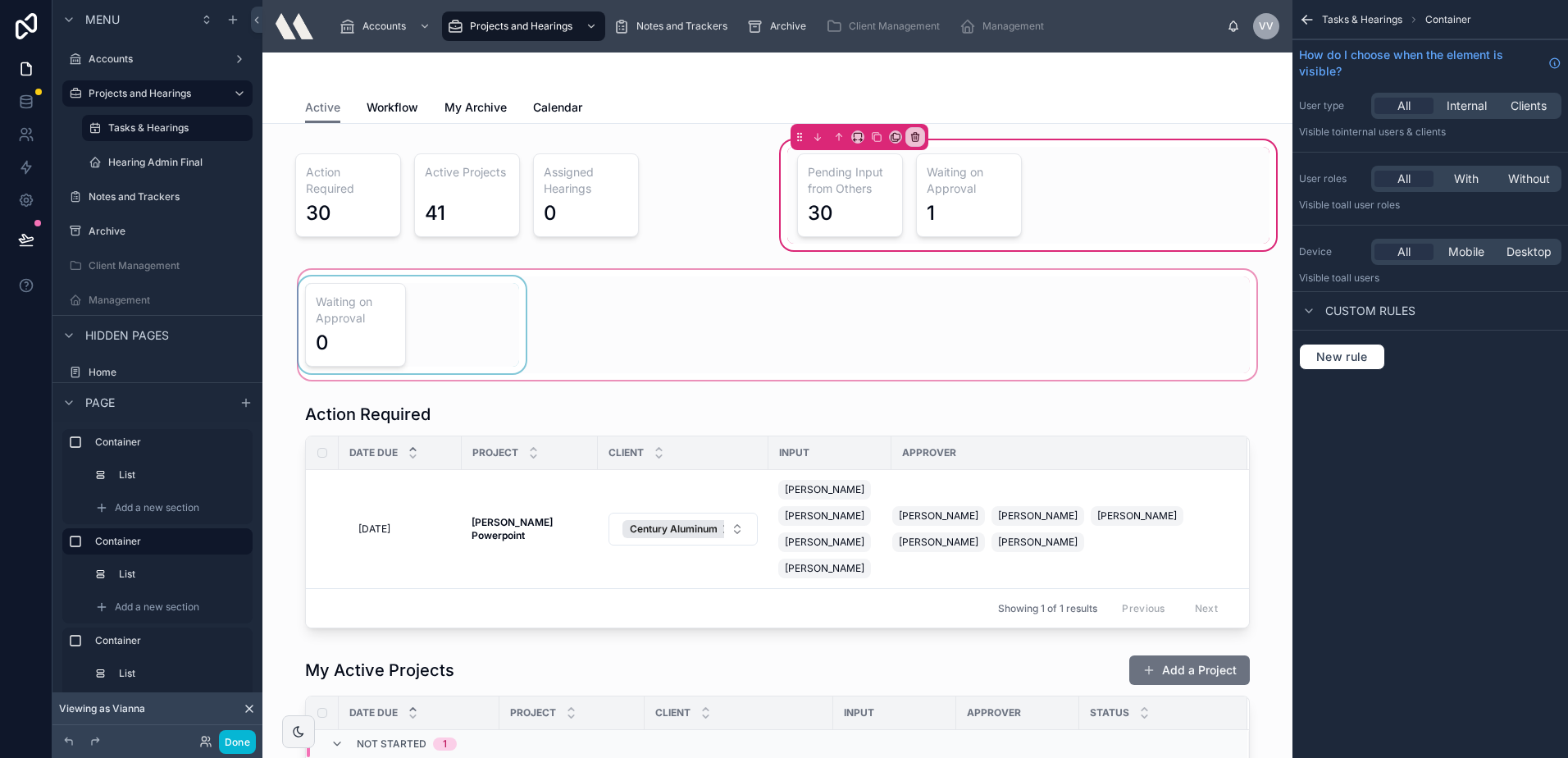
click at [611, 312] on div at bounding box center [778, 324] width 1003 height 117
click at [464, 306] on div at bounding box center [778, 324] width 1003 height 117
drag, startPoint x: 748, startPoint y: 339, endPoint x: 739, endPoint y: 338, distance: 9.1
click at [749, 339] on div at bounding box center [778, 324] width 1003 height 117
click at [525, 217] on div at bounding box center [526, 194] width 502 height 117
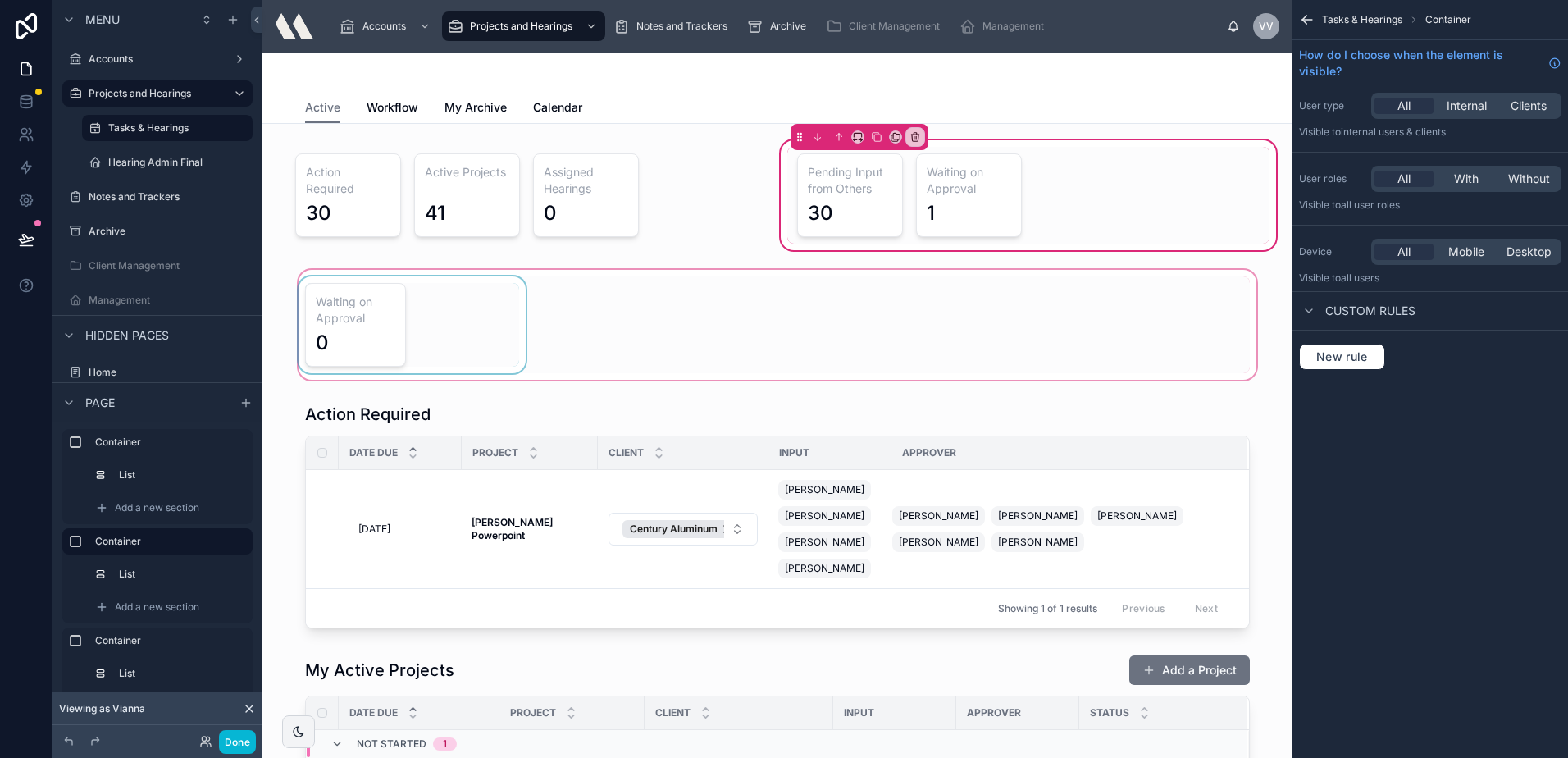
click at [679, 328] on div at bounding box center [778, 324] width 1003 height 117
click at [1167, 186] on div at bounding box center [1028, 195] width 482 height 97
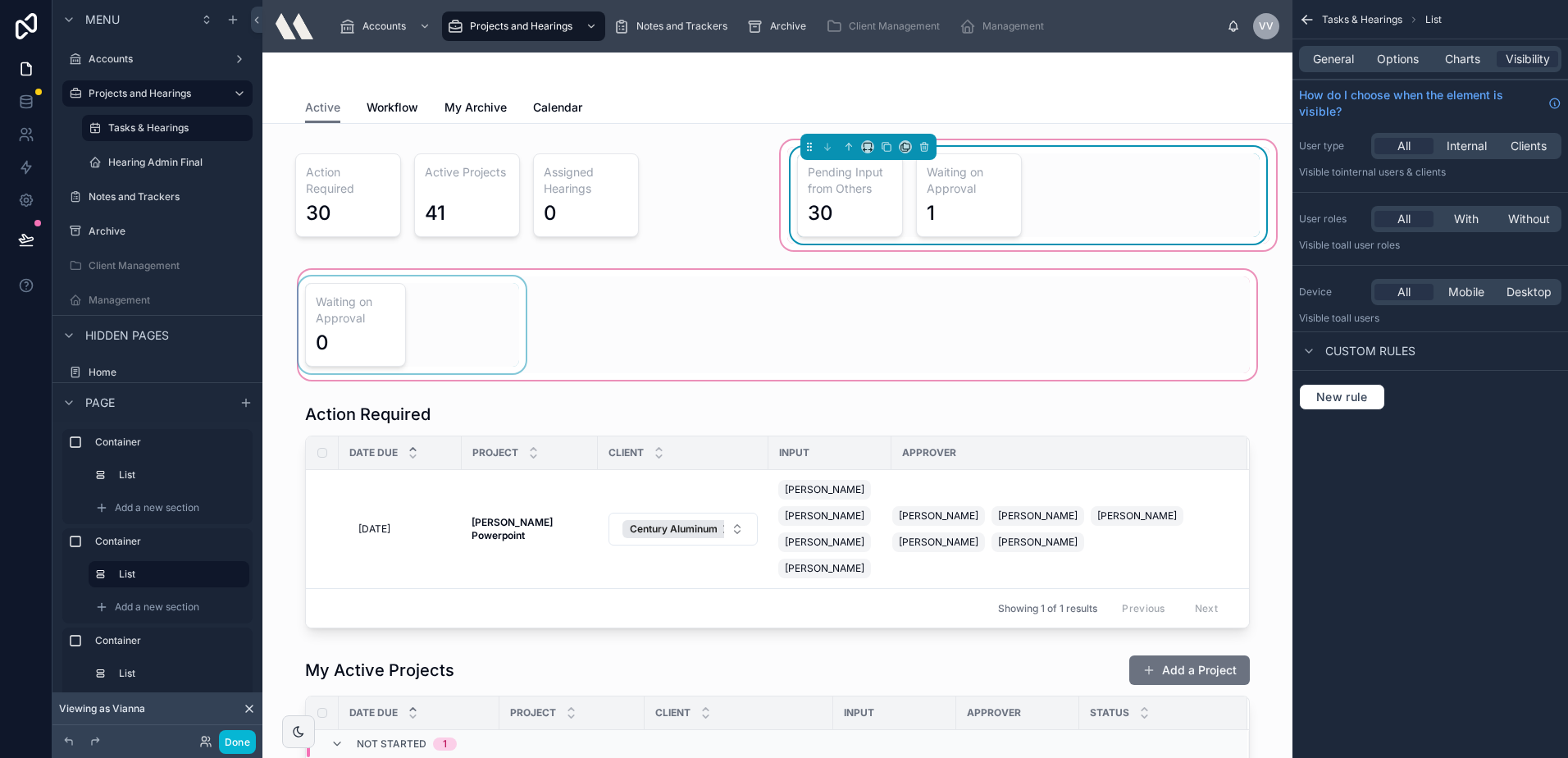
click at [731, 299] on div at bounding box center [778, 324] width 1003 height 117
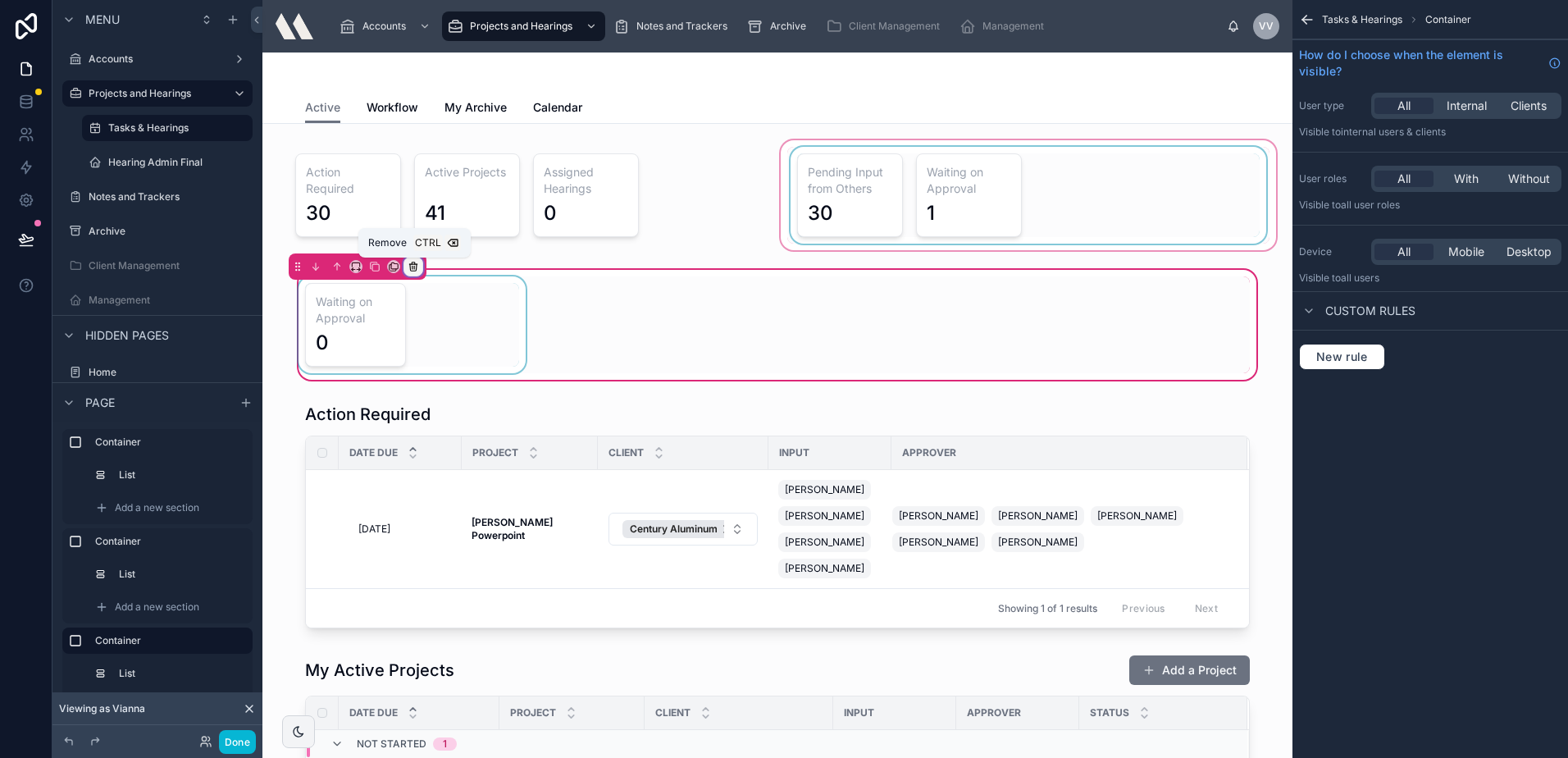
click at [421, 261] on div at bounding box center [413, 266] width 18 height 18
click at [498, 331] on span "Remove entire container" at bounding box center [482, 331] width 131 height 20
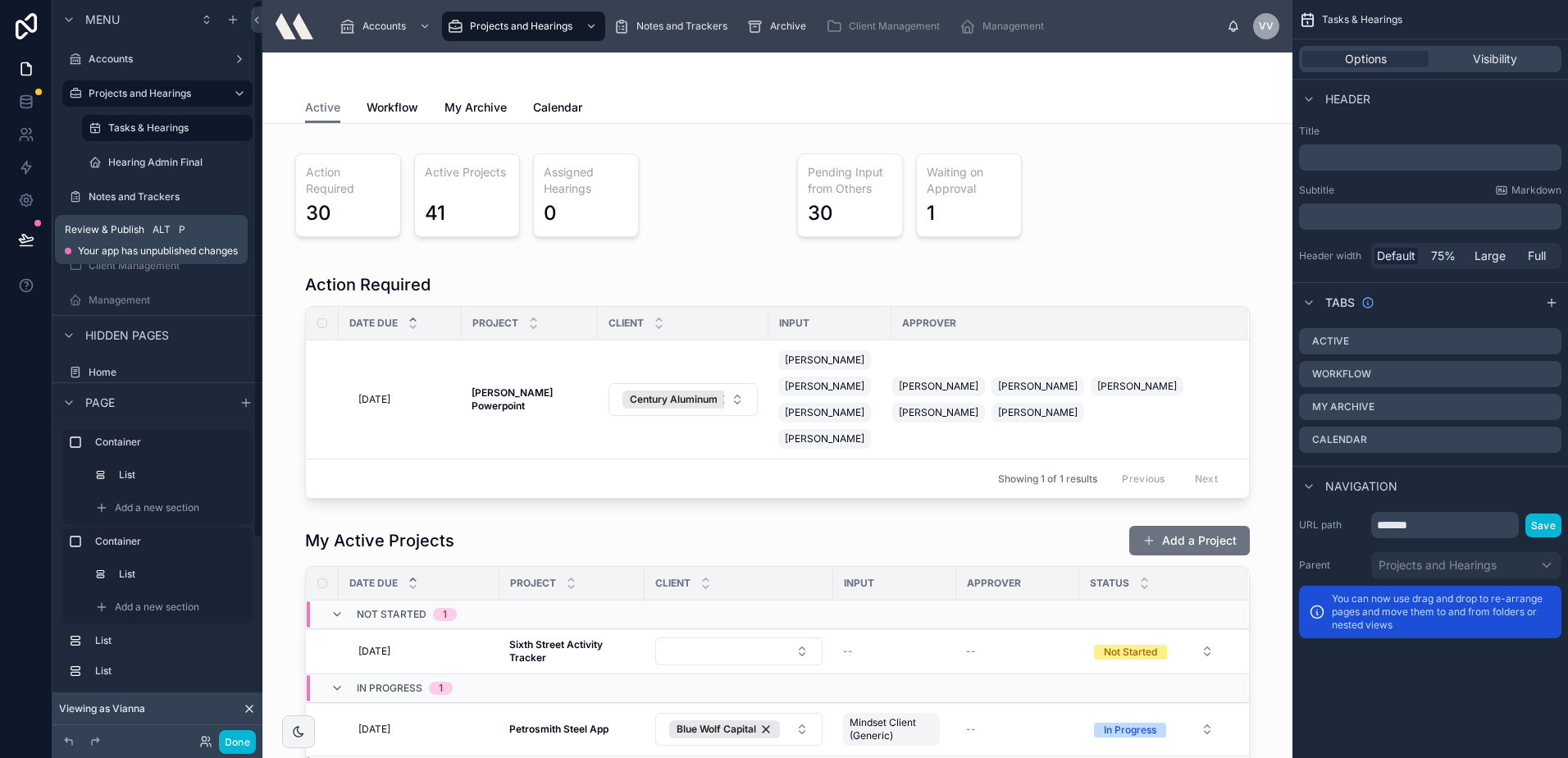
click at [34, 244] on button at bounding box center [26, 240] width 36 height 46
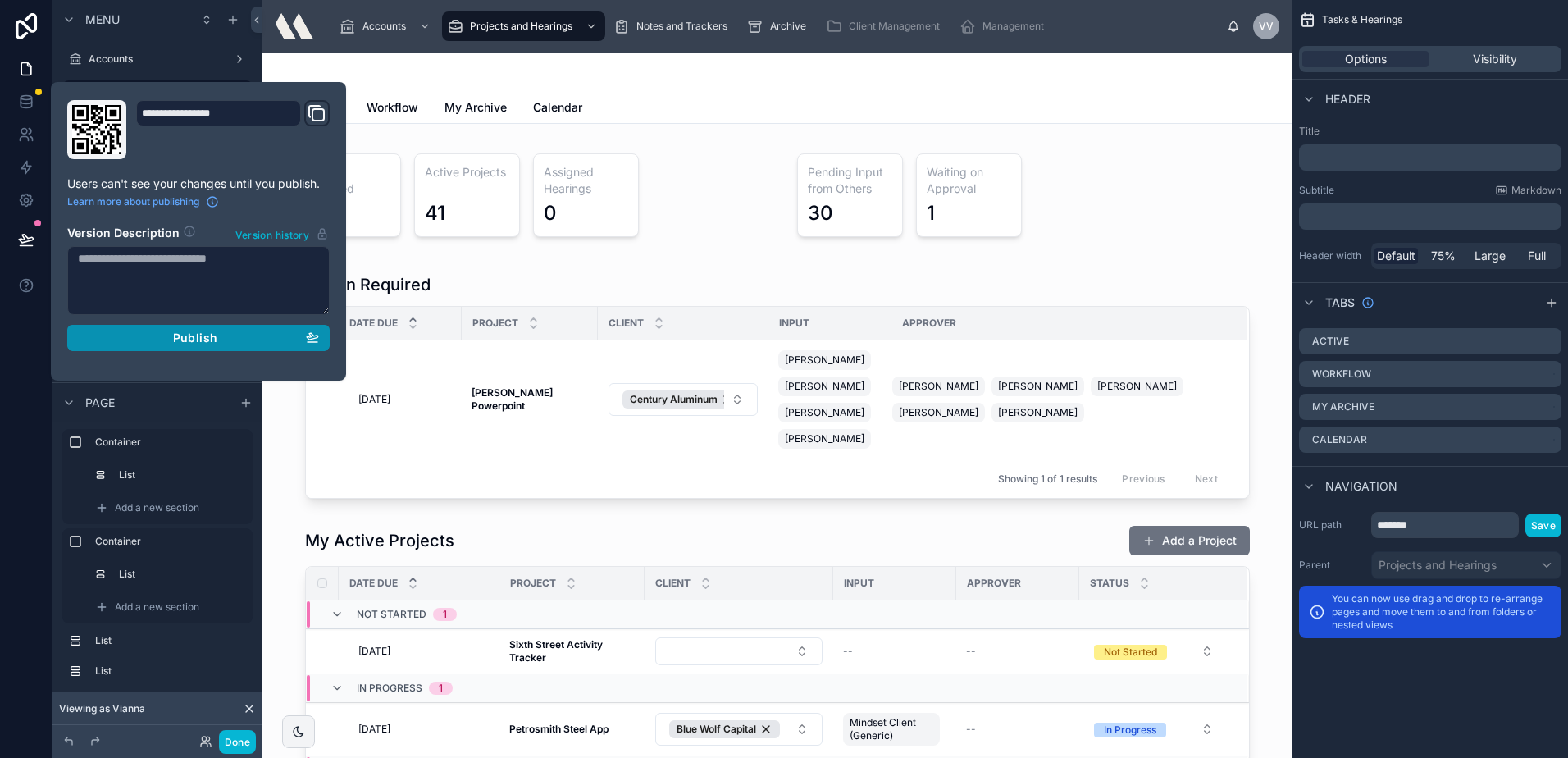
click at [157, 346] on button "Publish" at bounding box center [197, 338] width 262 height 27
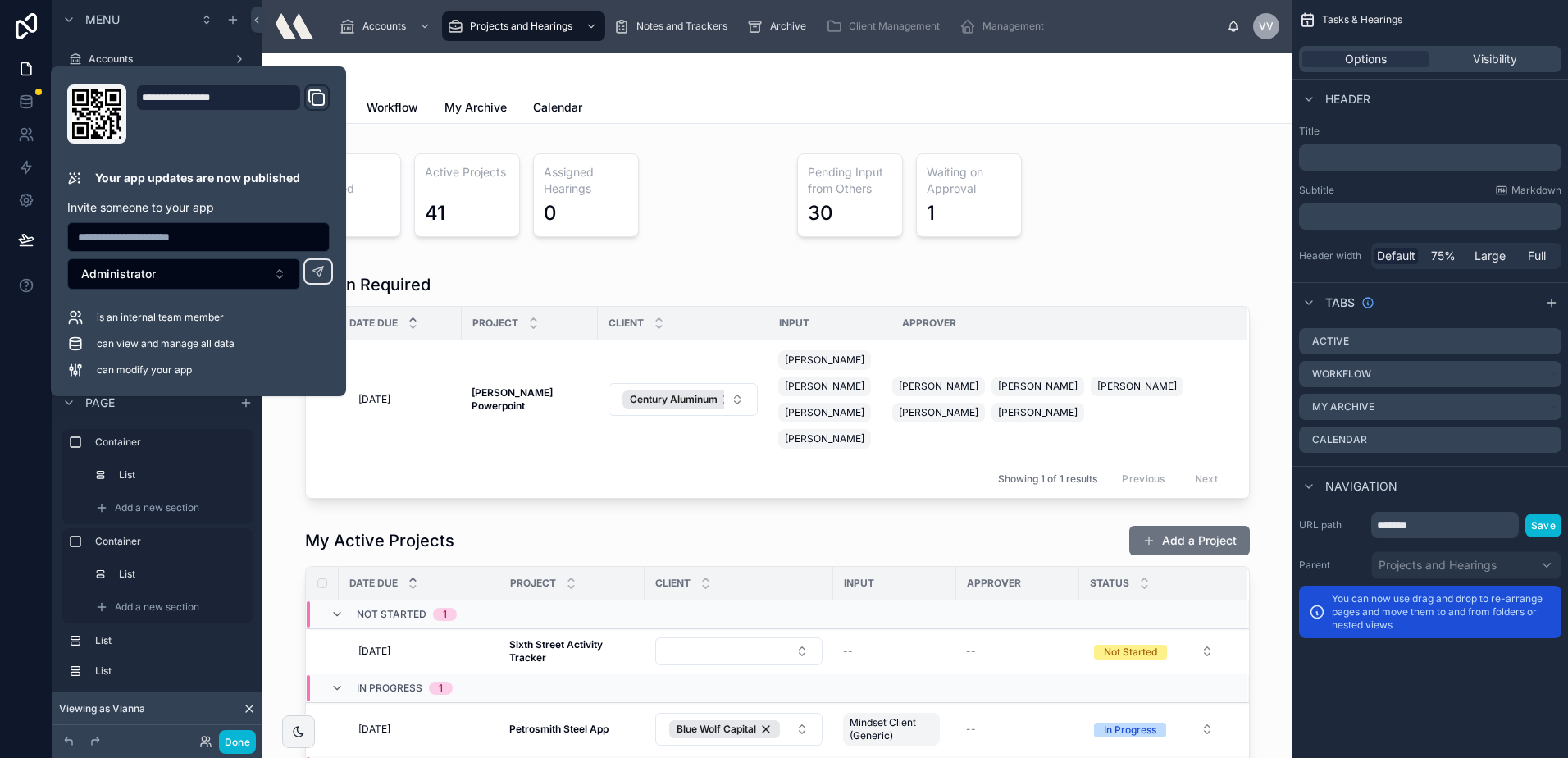
click at [980, 64] on div at bounding box center [778, 72] width 945 height 39
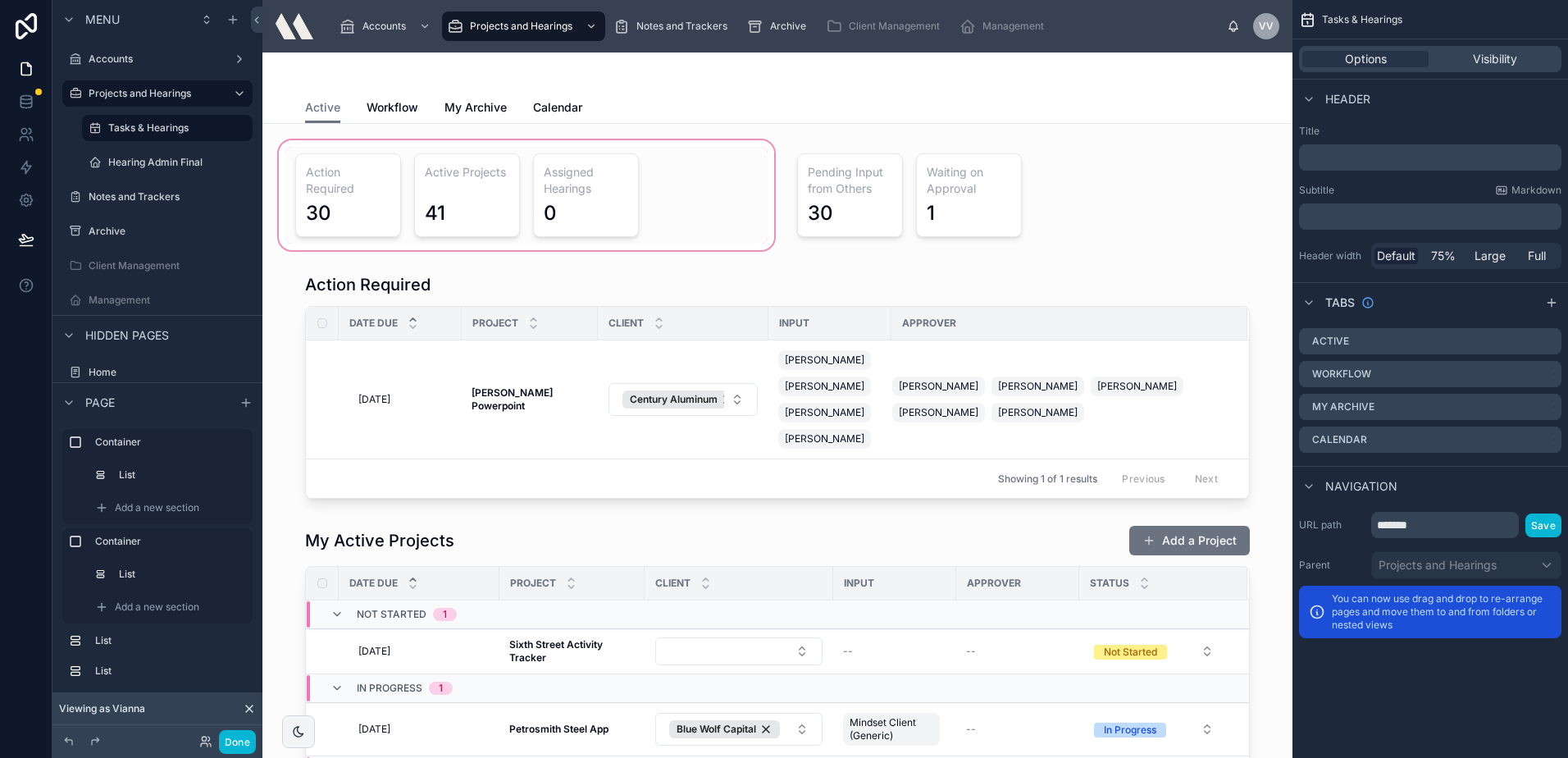
click at [404, 187] on div at bounding box center [526, 194] width 502 height 117
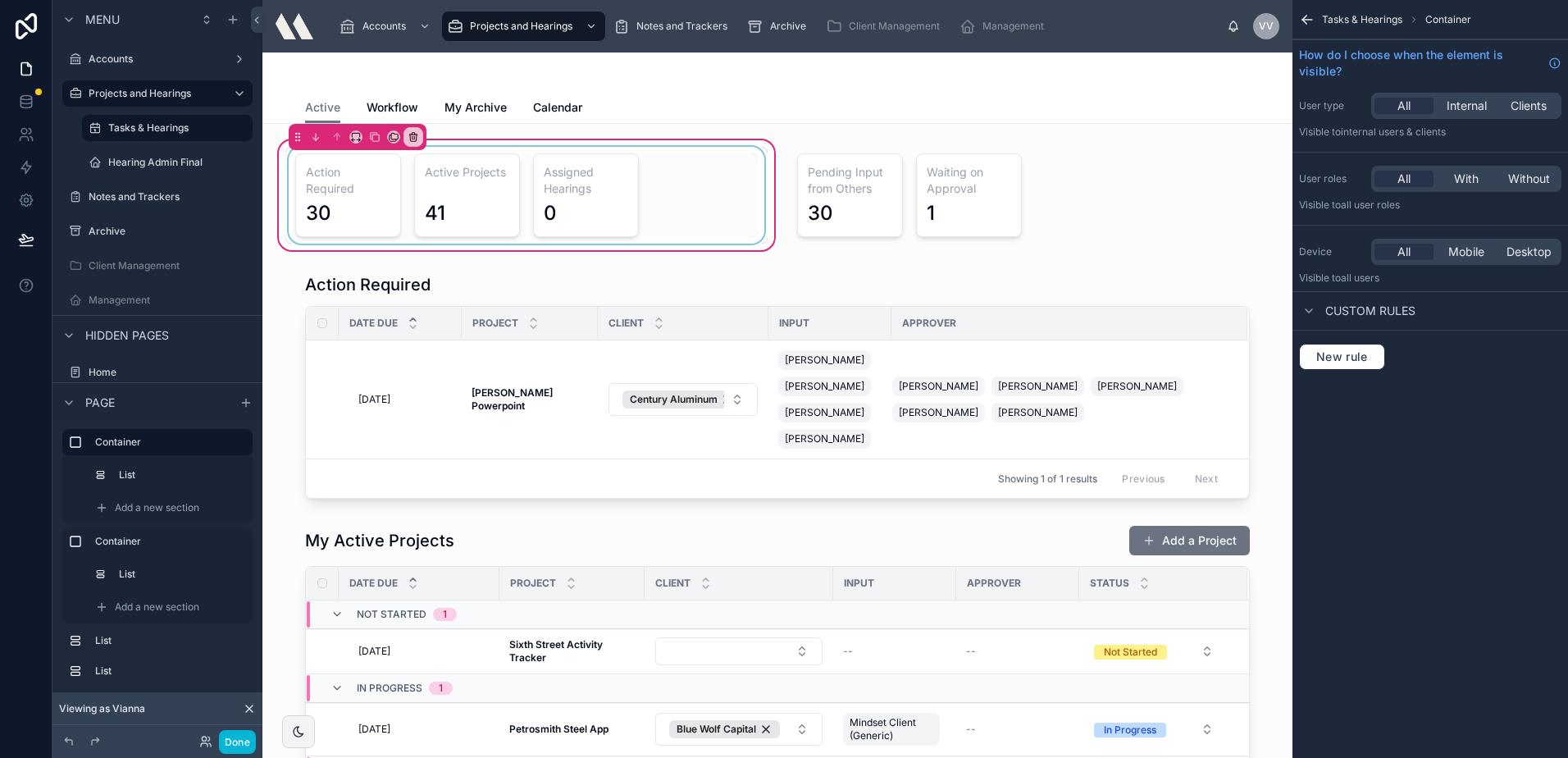
click at [381, 187] on div at bounding box center [526, 195] width 482 height 97
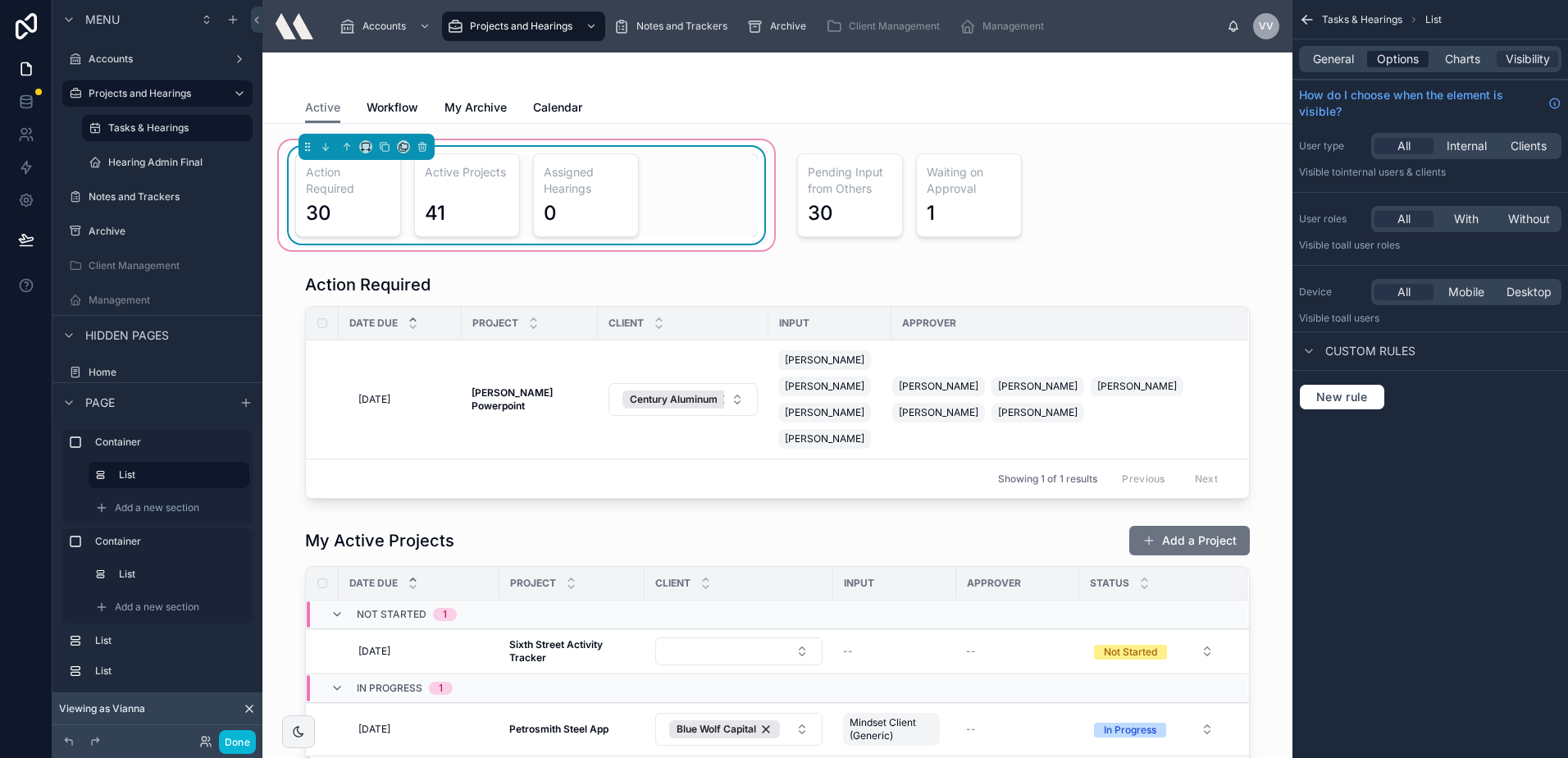
click at [1393, 51] on span "Options" at bounding box center [1397, 59] width 42 height 17
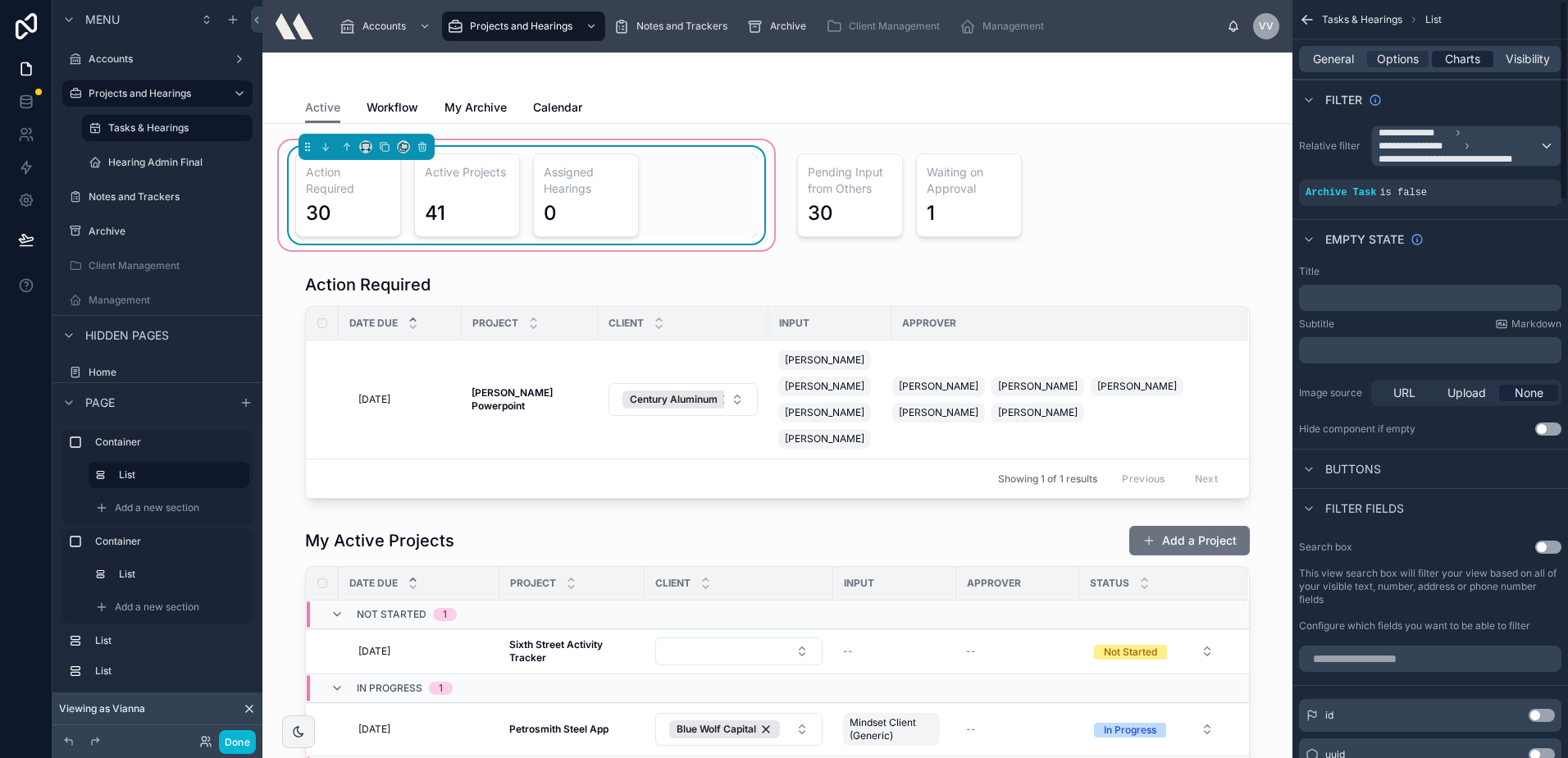
click at [1468, 65] on span "Charts" at bounding box center [1463, 59] width 35 height 17
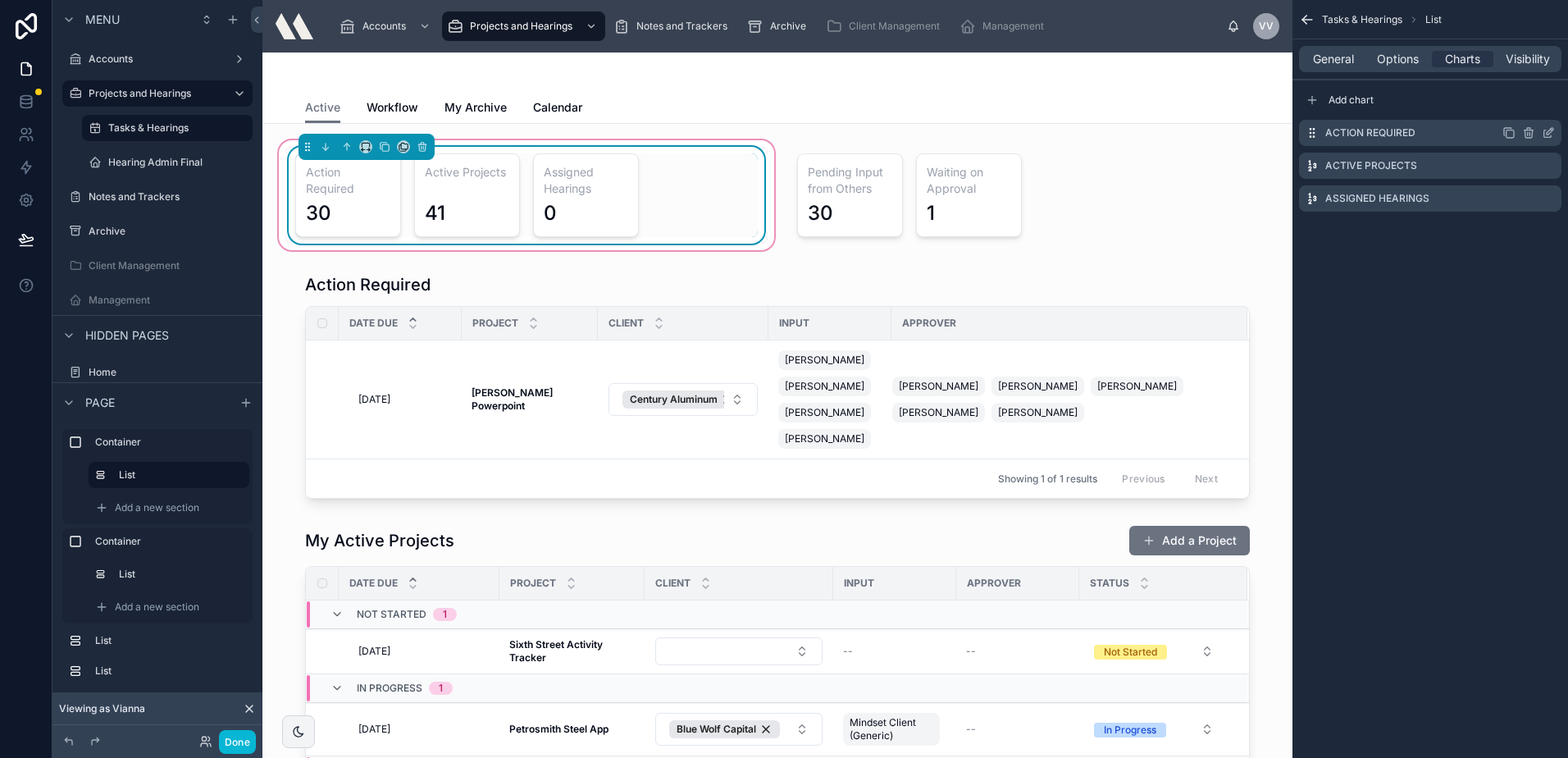
click at [1547, 135] on icon "scrollable content" at bounding box center [1549, 131] width 7 height 7
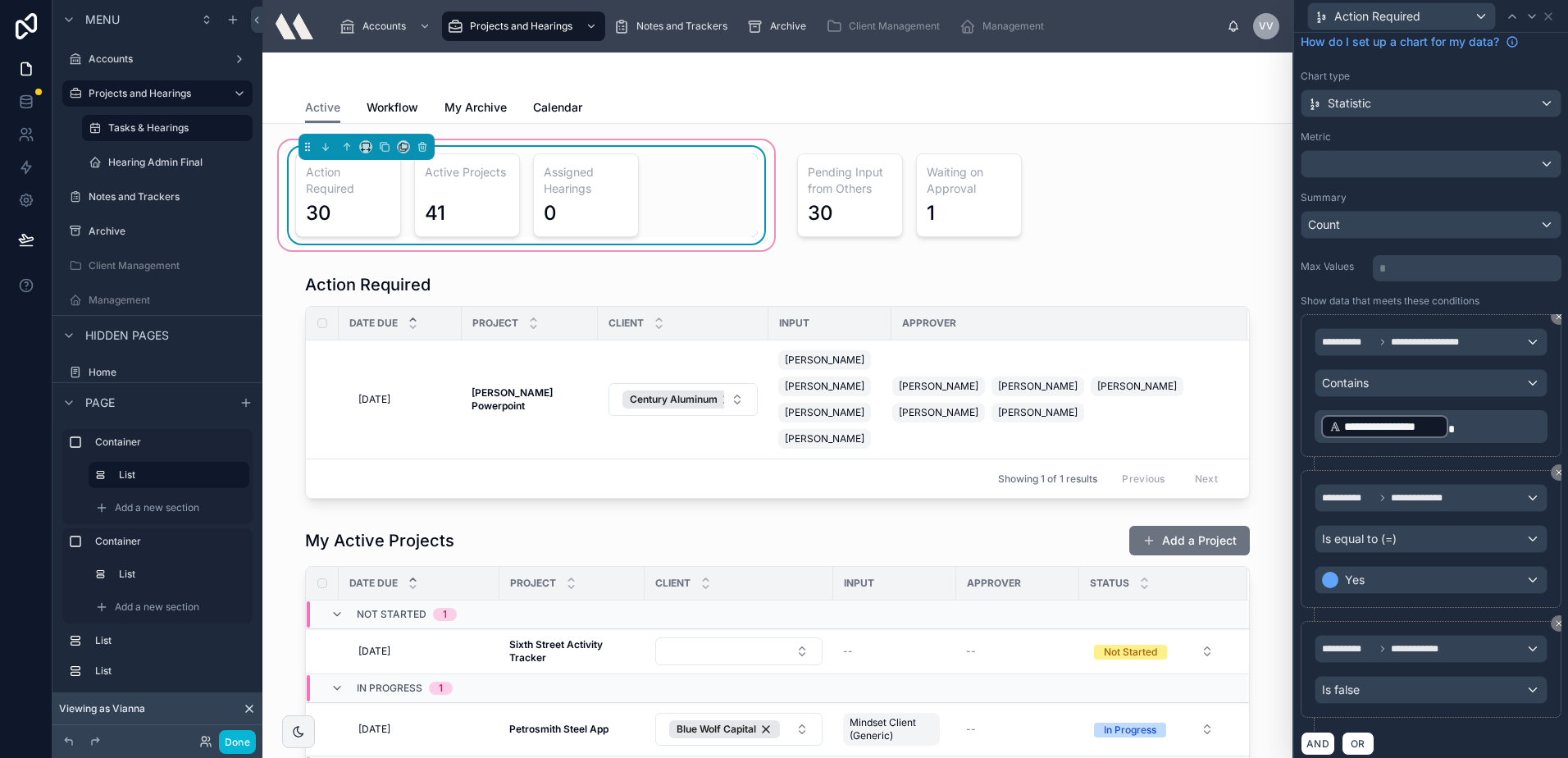
scroll to position [82, 0]
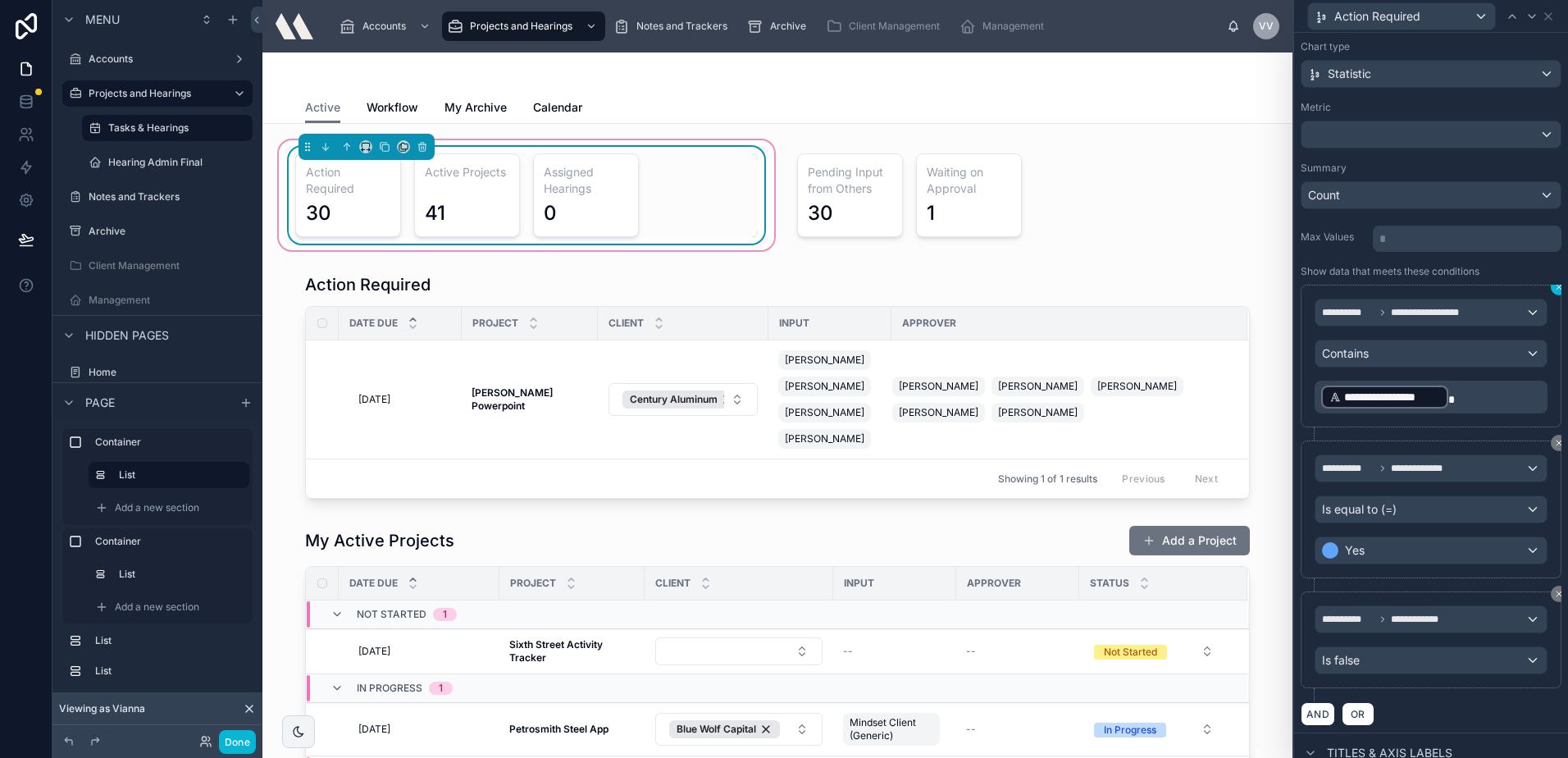
click at [1554, 289] on icon at bounding box center [1559, 287] width 10 height 10
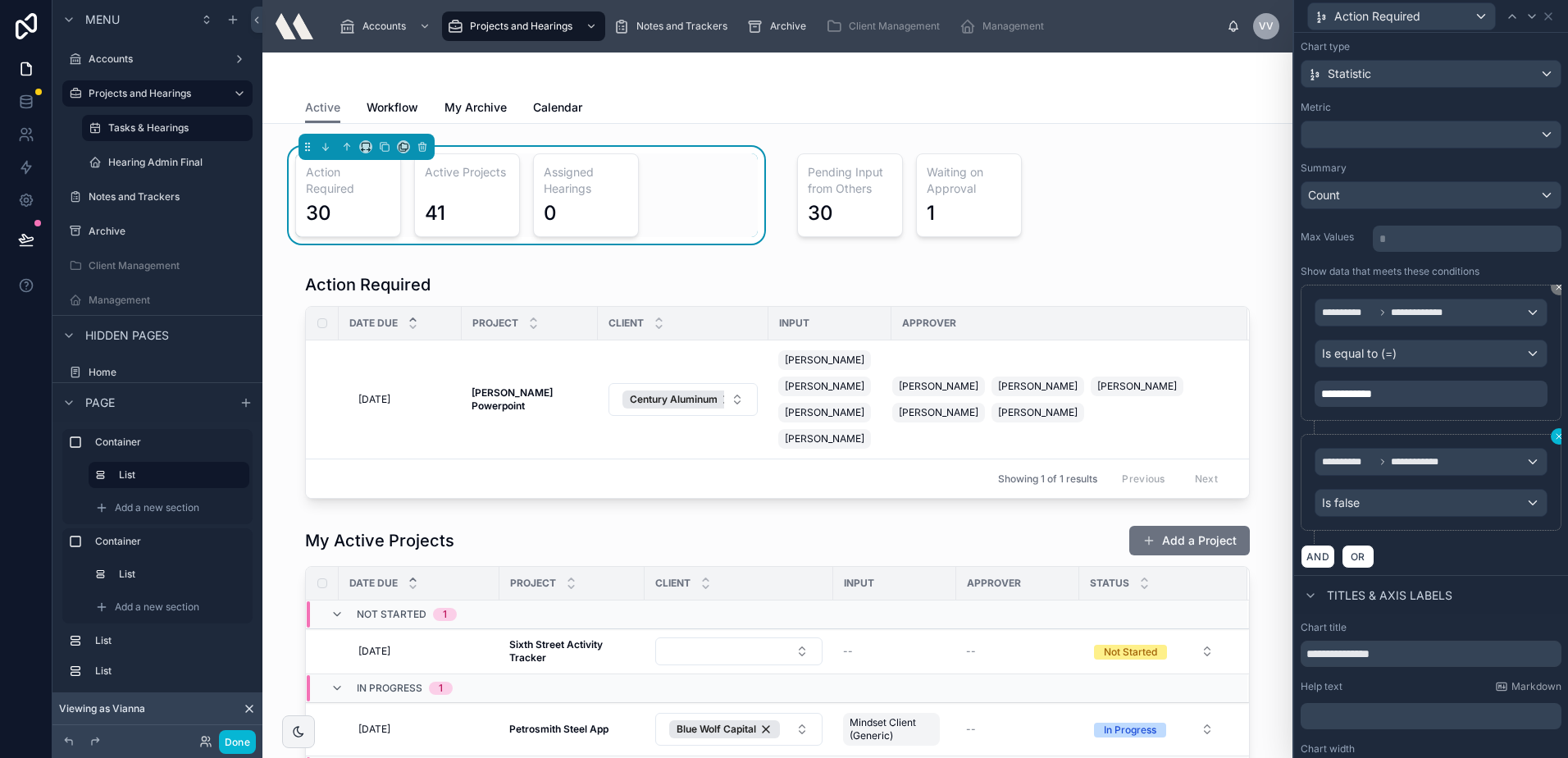
click at [1554, 436] on icon at bounding box center [1559, 436] width 10 height 10
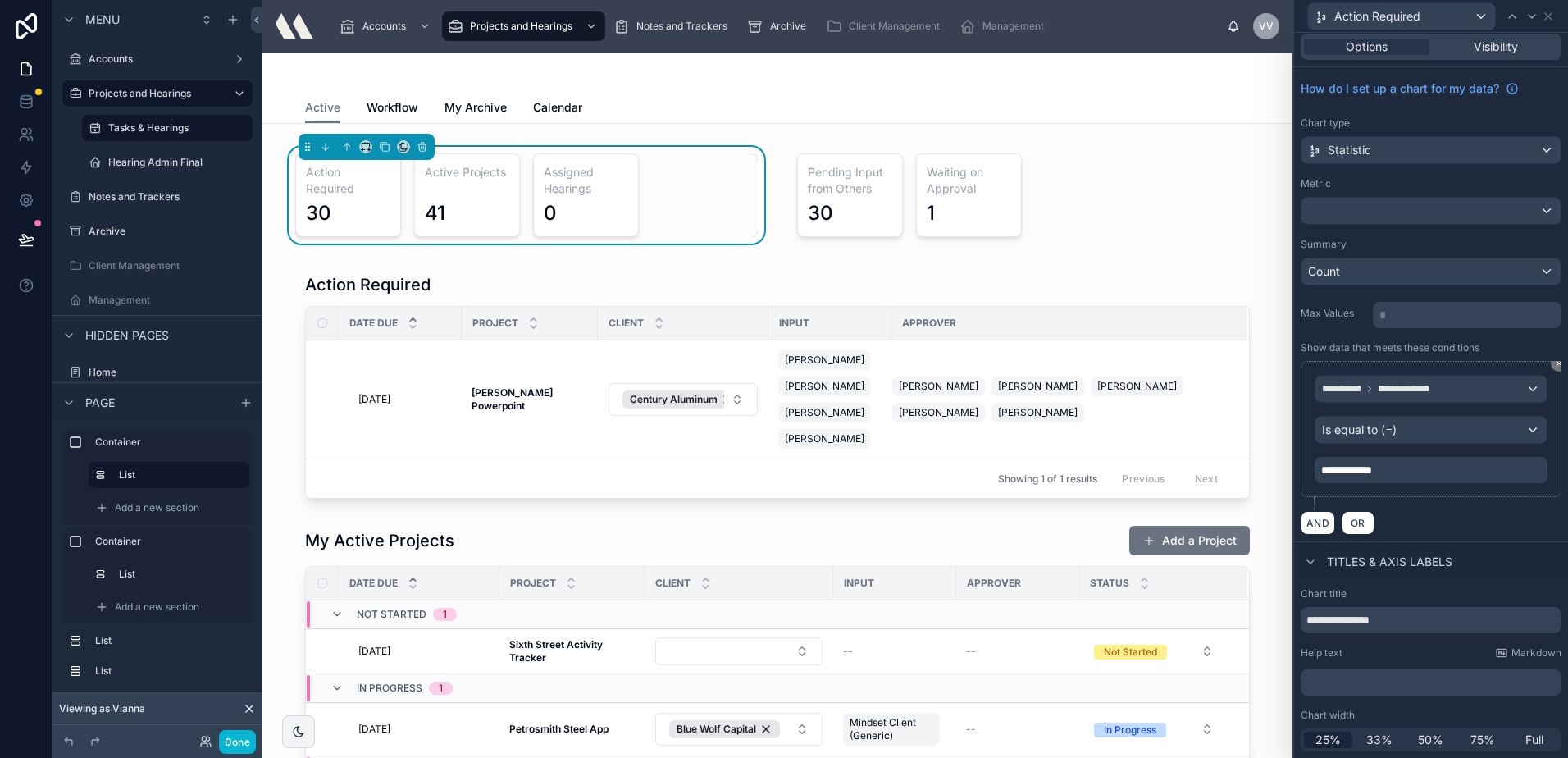
scroll to position [6, 0]
click at [1406, 460] on div "**********" at bounding box center [1431, 469] width 233 height 27
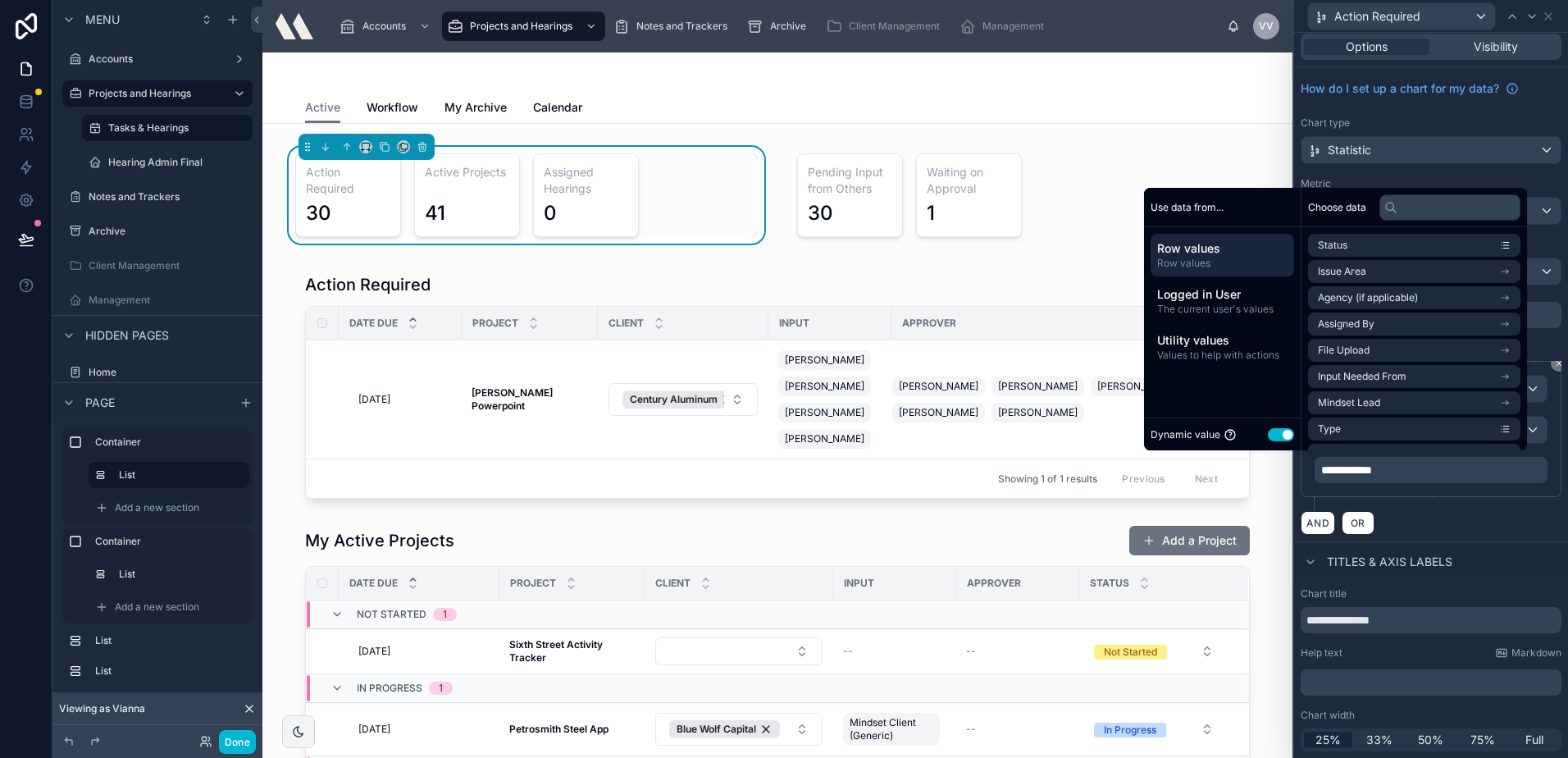
click at [1273, 432] on button "Use setting" at bounding box center [1280, 434] width 27 height 13
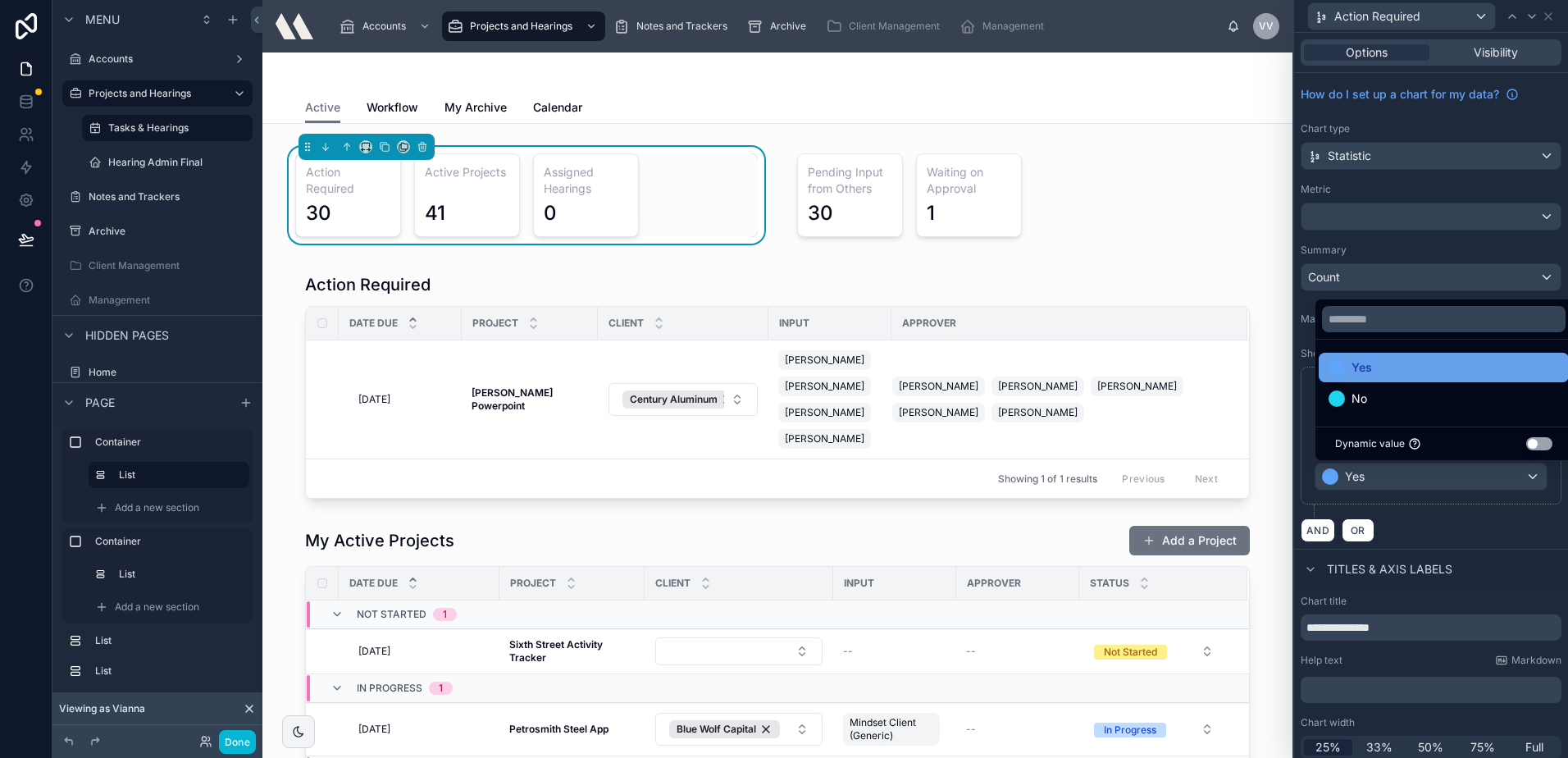
click at [1381, 366] on div "Yes" at bounding box center [1443, 367] width 231 height 20
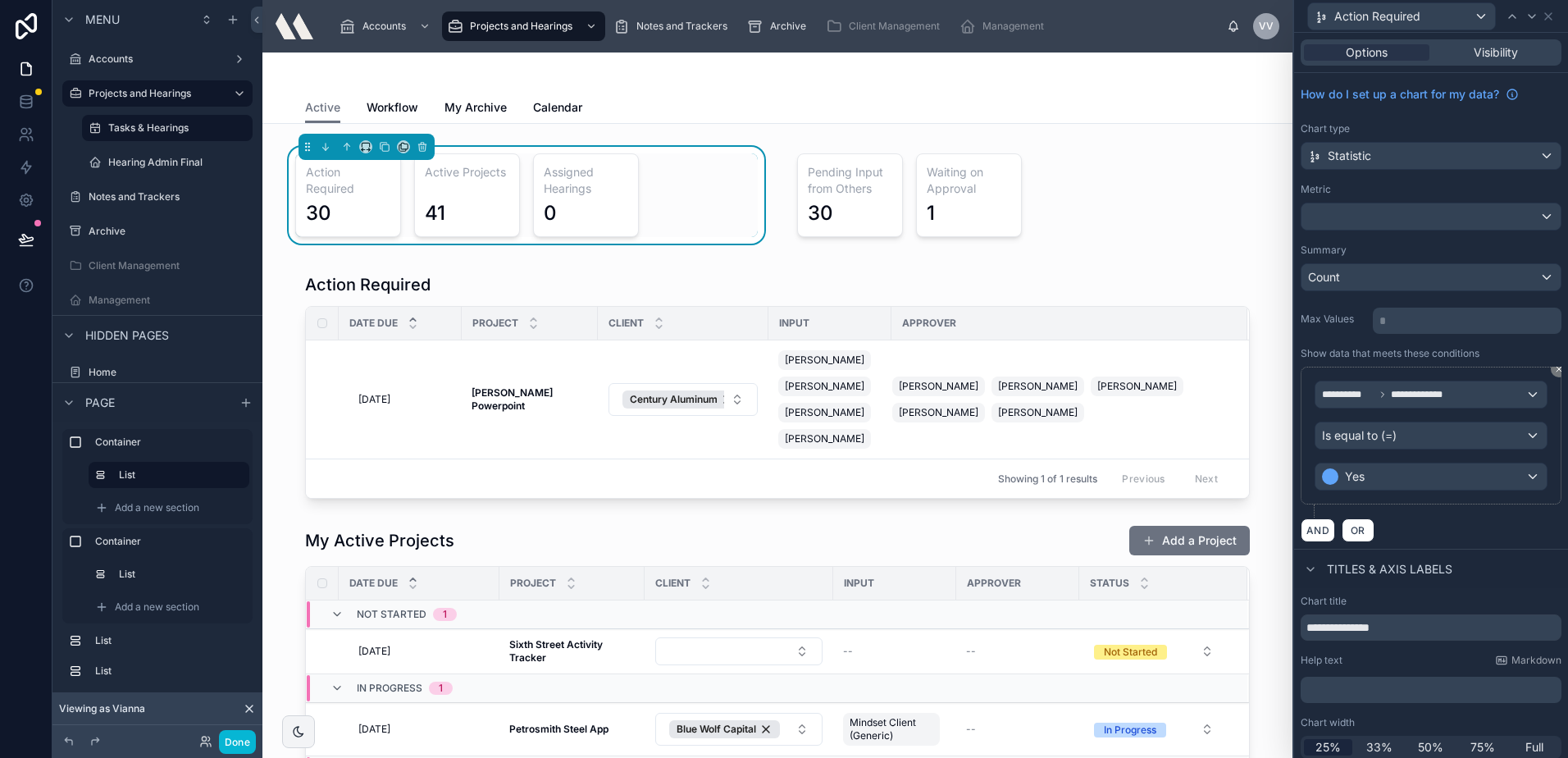
click at [1432, 508] on div "**********" at bounding box center [1432, 442] width 261 height 151
click at [1320, 534] on button "AND" at bounding box center [1318, 530] width 34 height 24
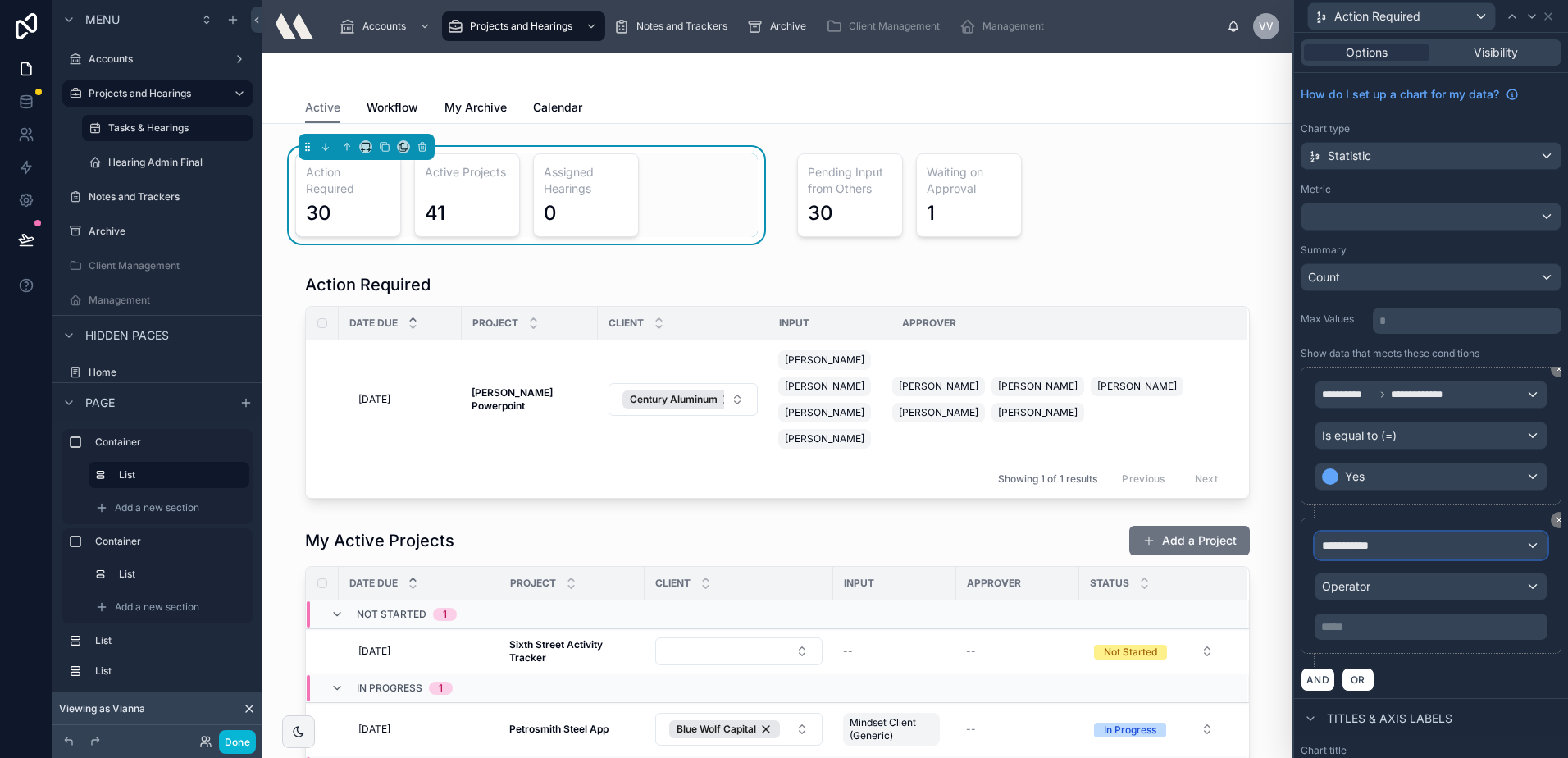
click at [1382, 550] on span "**********" at bounding box center [1352, 545] width 61 height 17
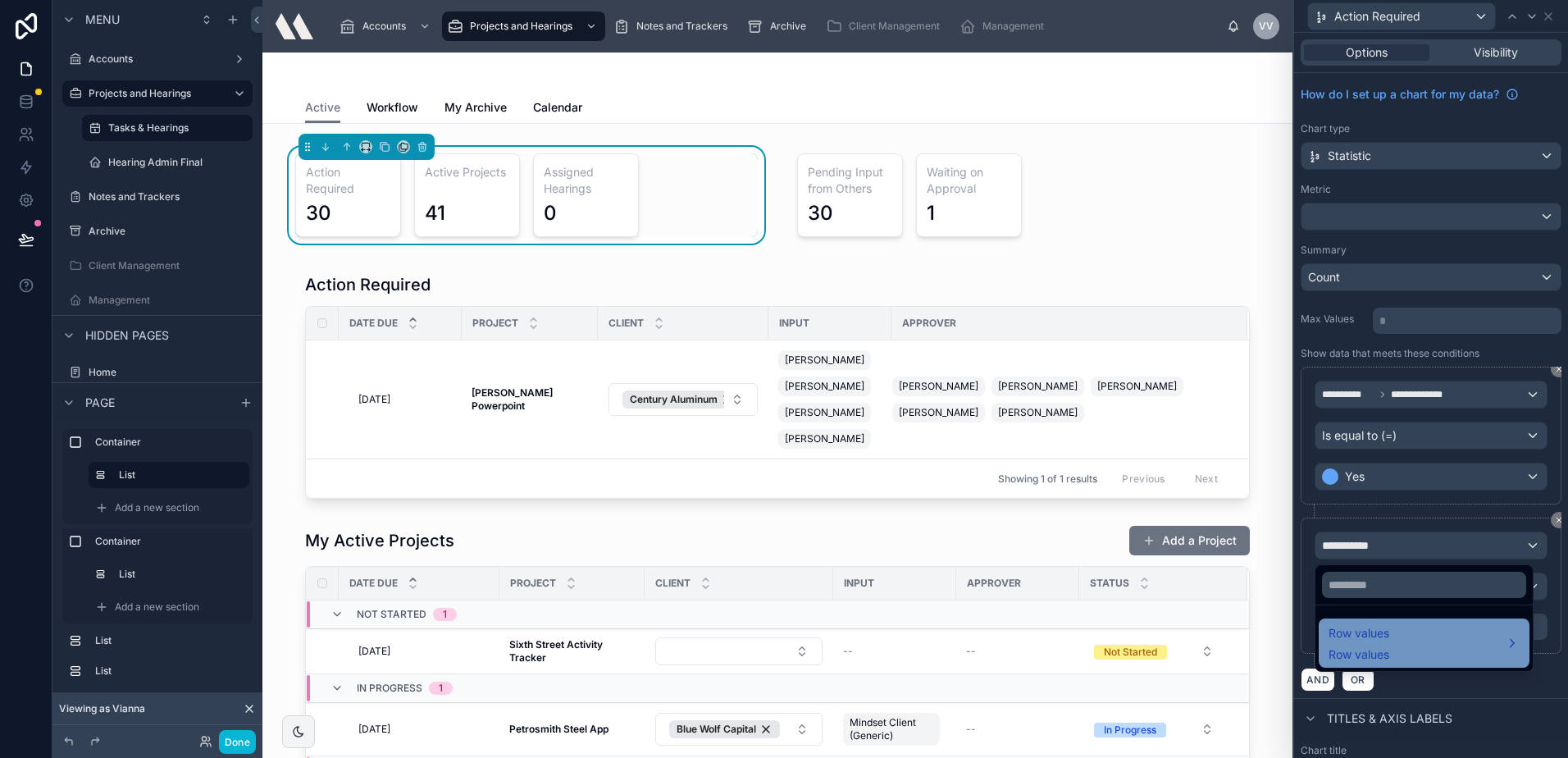
click at [1411, 636] on div "Row values Row values" at bounding box center [1424, 643] width 191 height 39
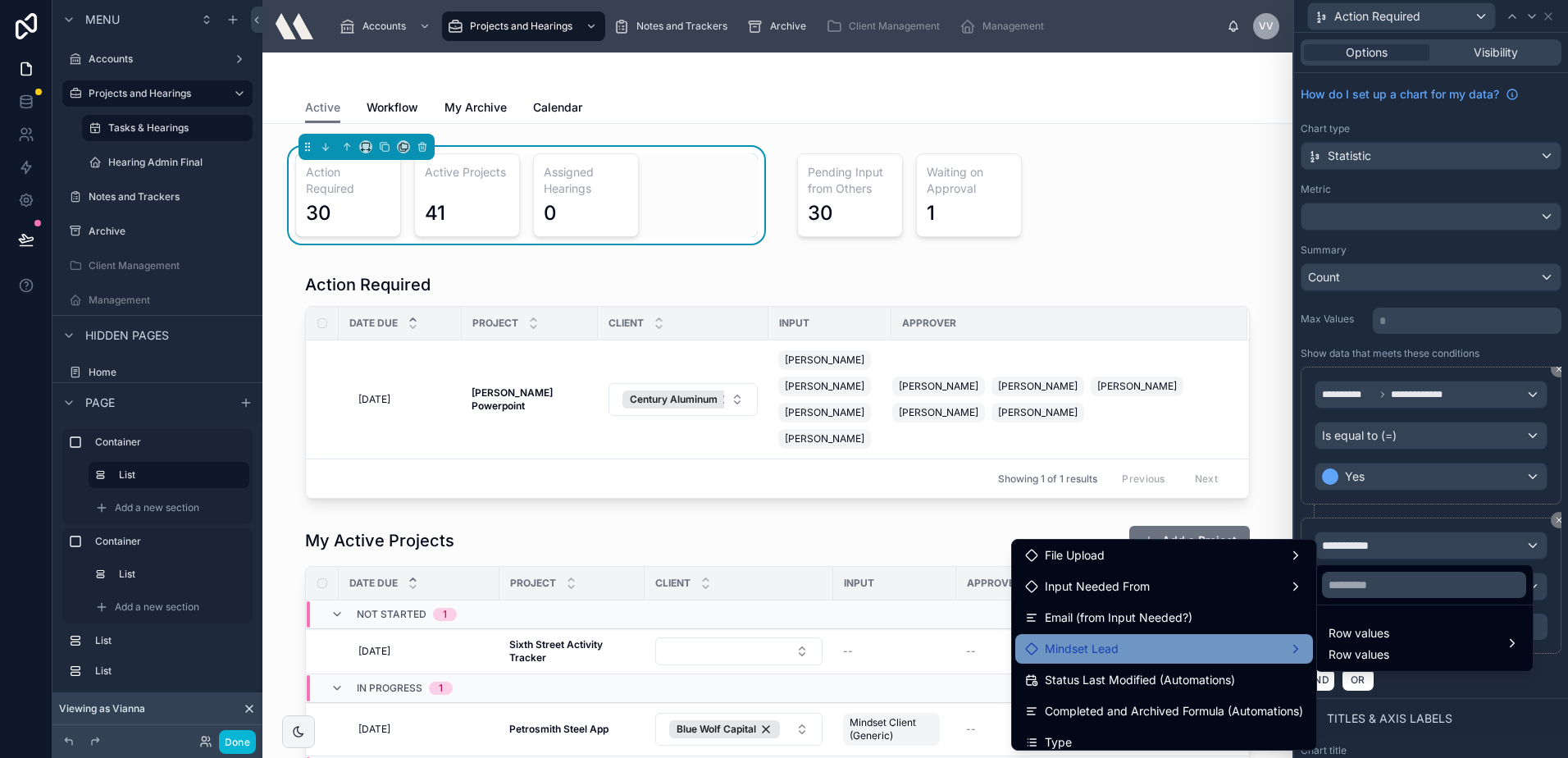
scroll to position [246, 0]
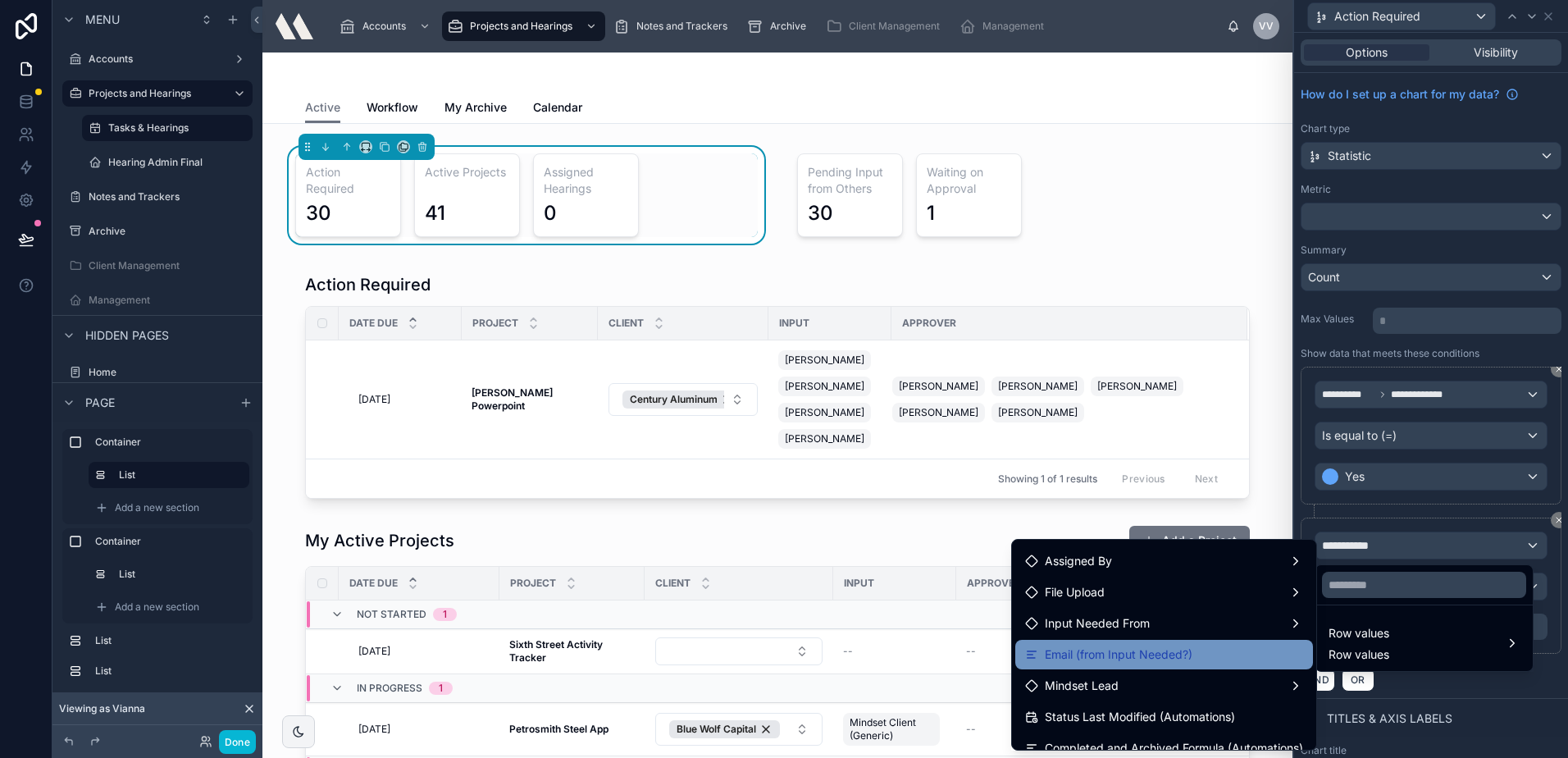
click at [1135, 653] on span "Email (from Input Needed?)" at bounding box center [1118, 655] width 147 height 20
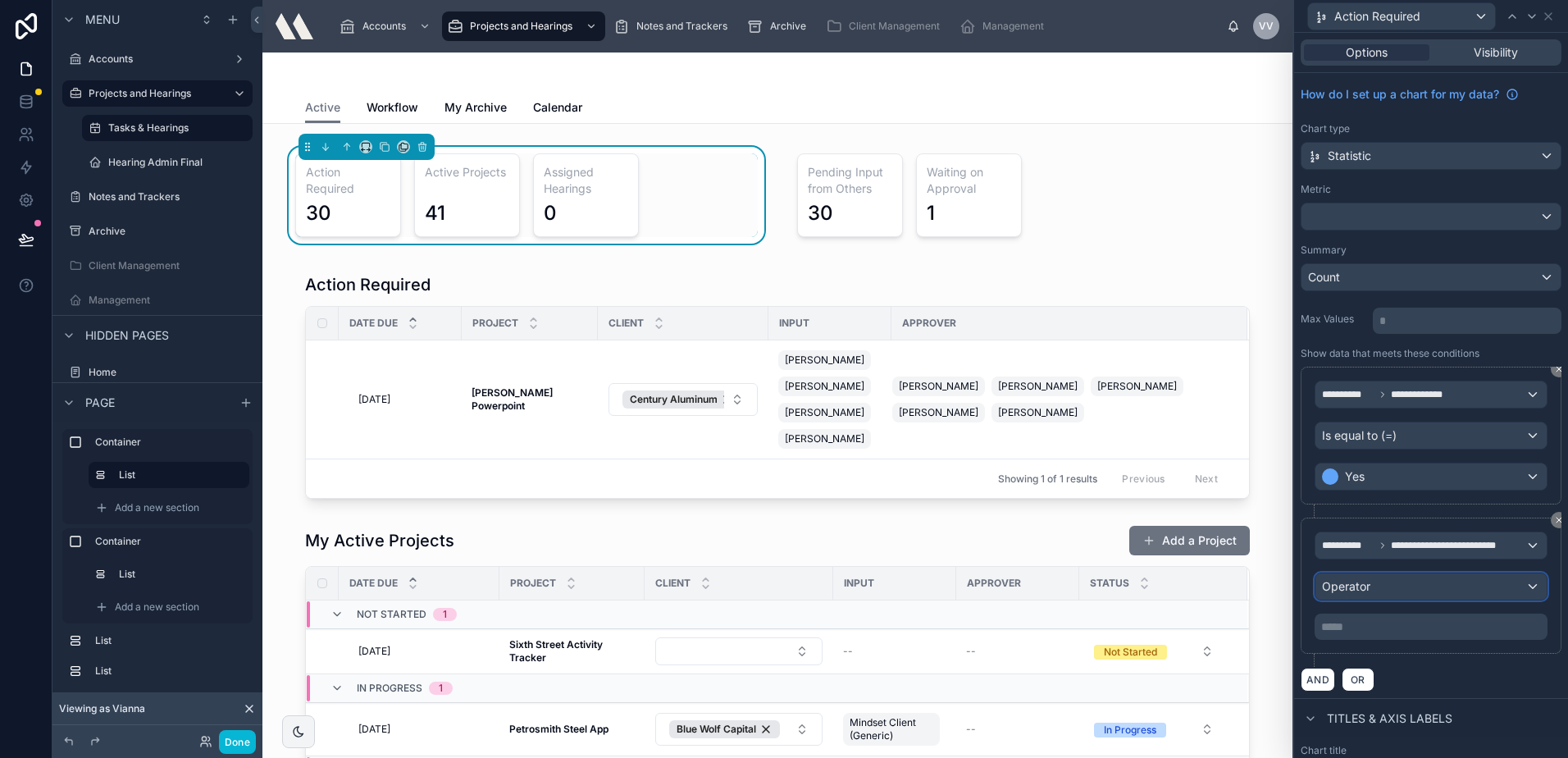
click at [1384, 587] on div "Operator" at bounding box center [1432, 586] width 232 height 27
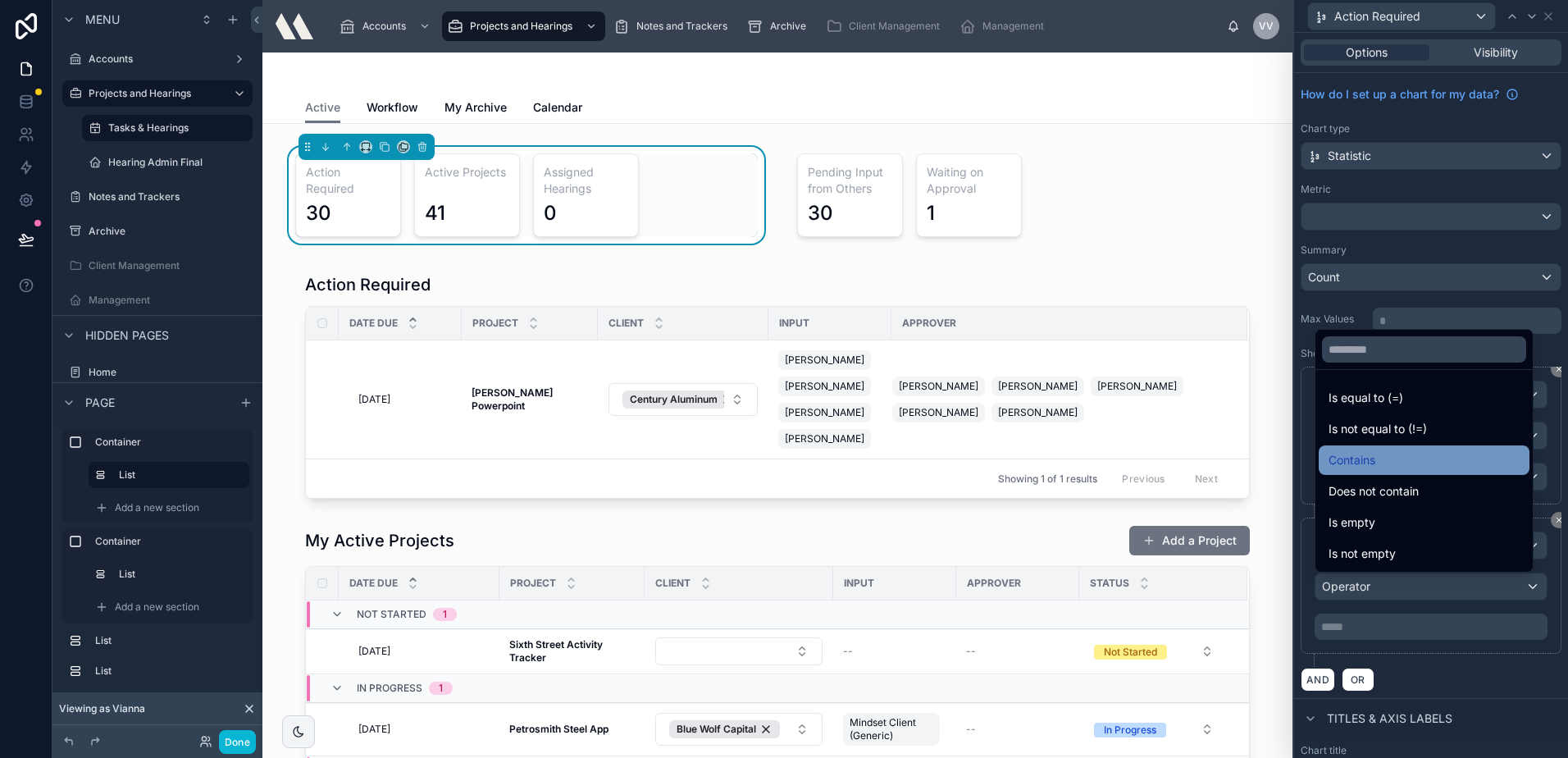
click at [1376, 454] on span "Contains" at bounding box center [1352, 460] width 47 height 20
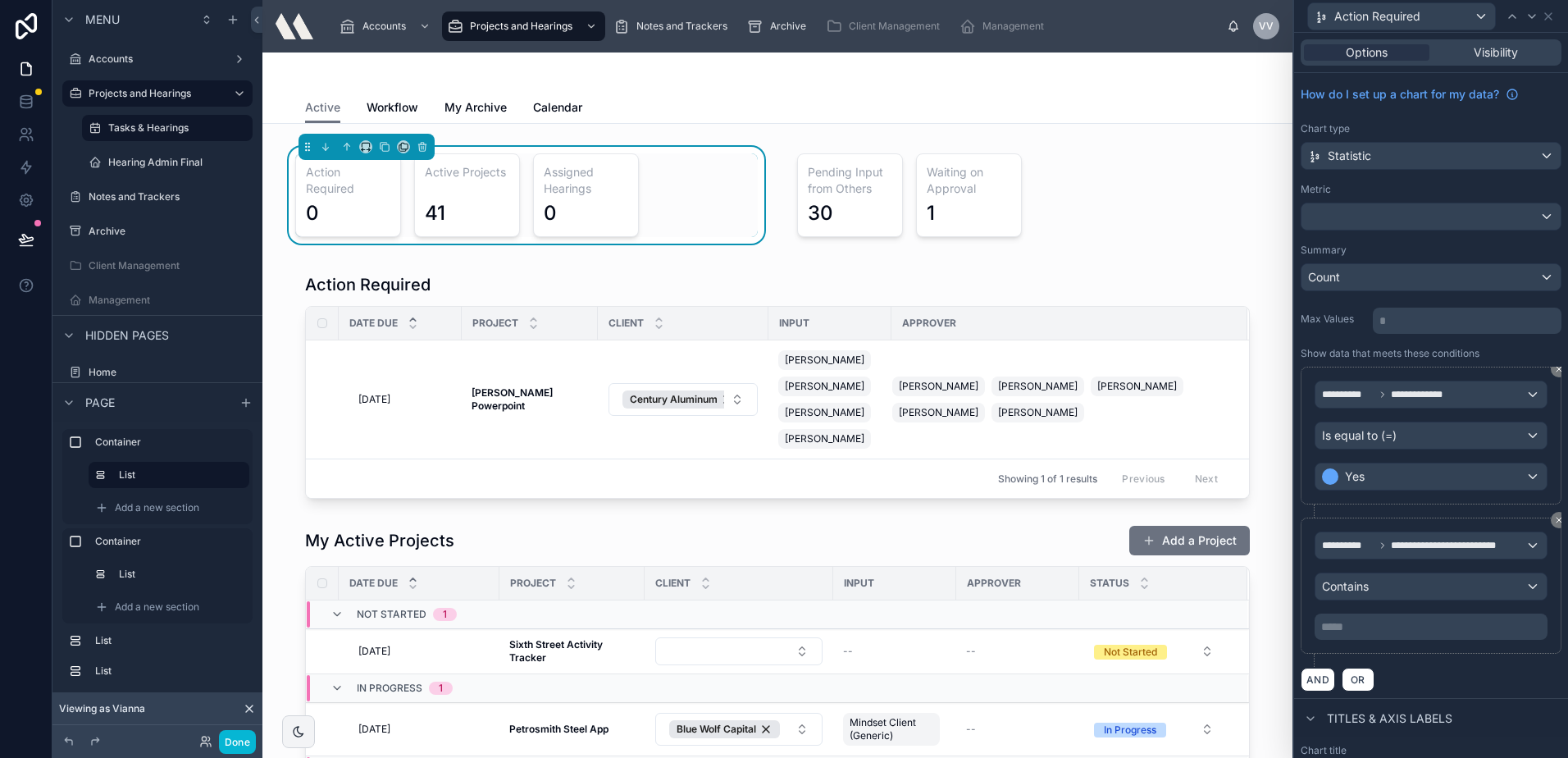
click at [1384, 624] on p "***** ﻿" at bounding box center [1433, 626] width 223 height 17
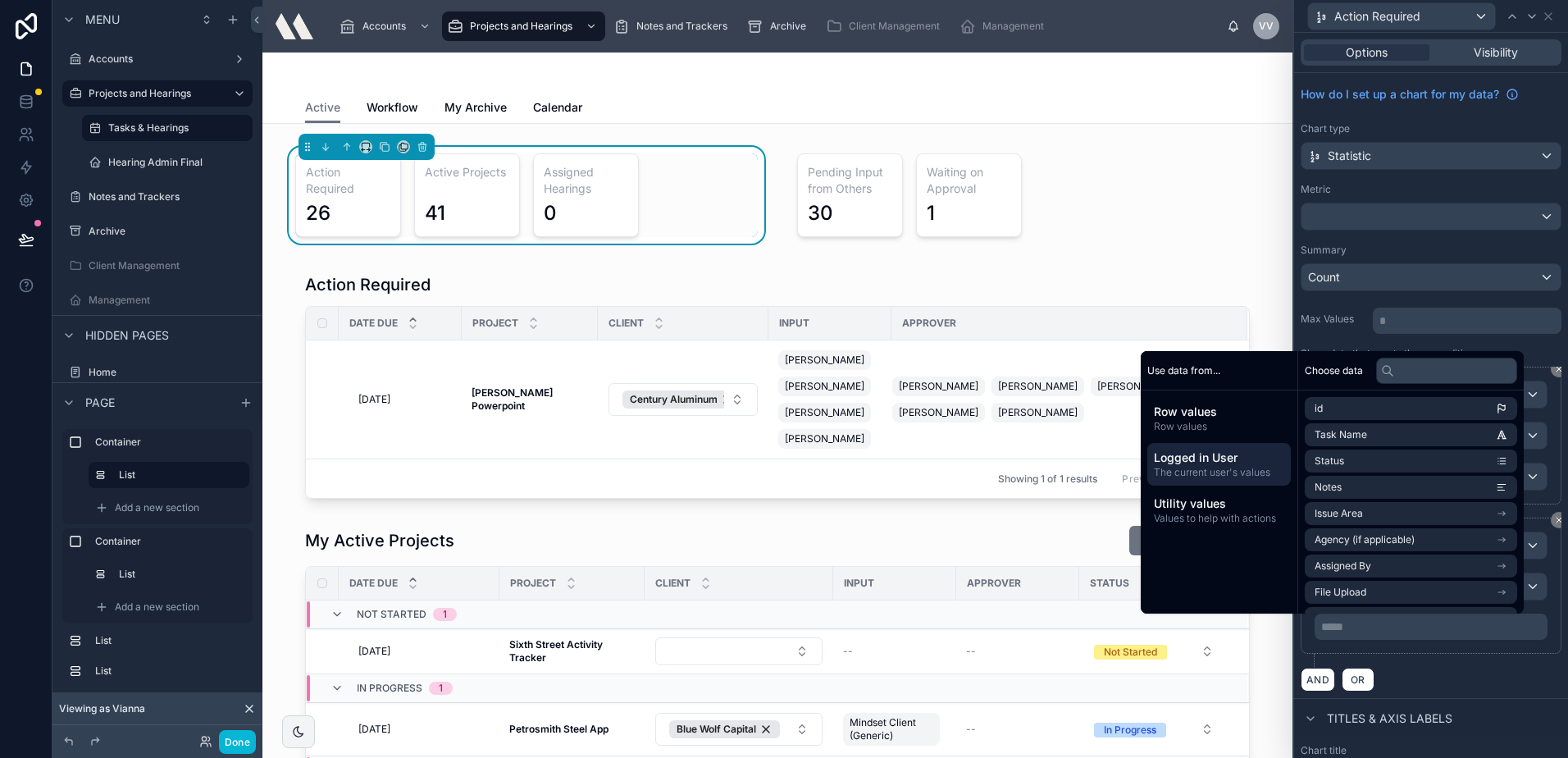
click at [1221, 467] on span "The current user's values" at bounding box center [1218, 471] width 131 height 13
click at [1324, 429] on span "email" at bounding box center [1327, 434] width 26 height 13
click at [1444, 677] on div "AND OR" at bounding box center [1432, 685] width 261 height 25
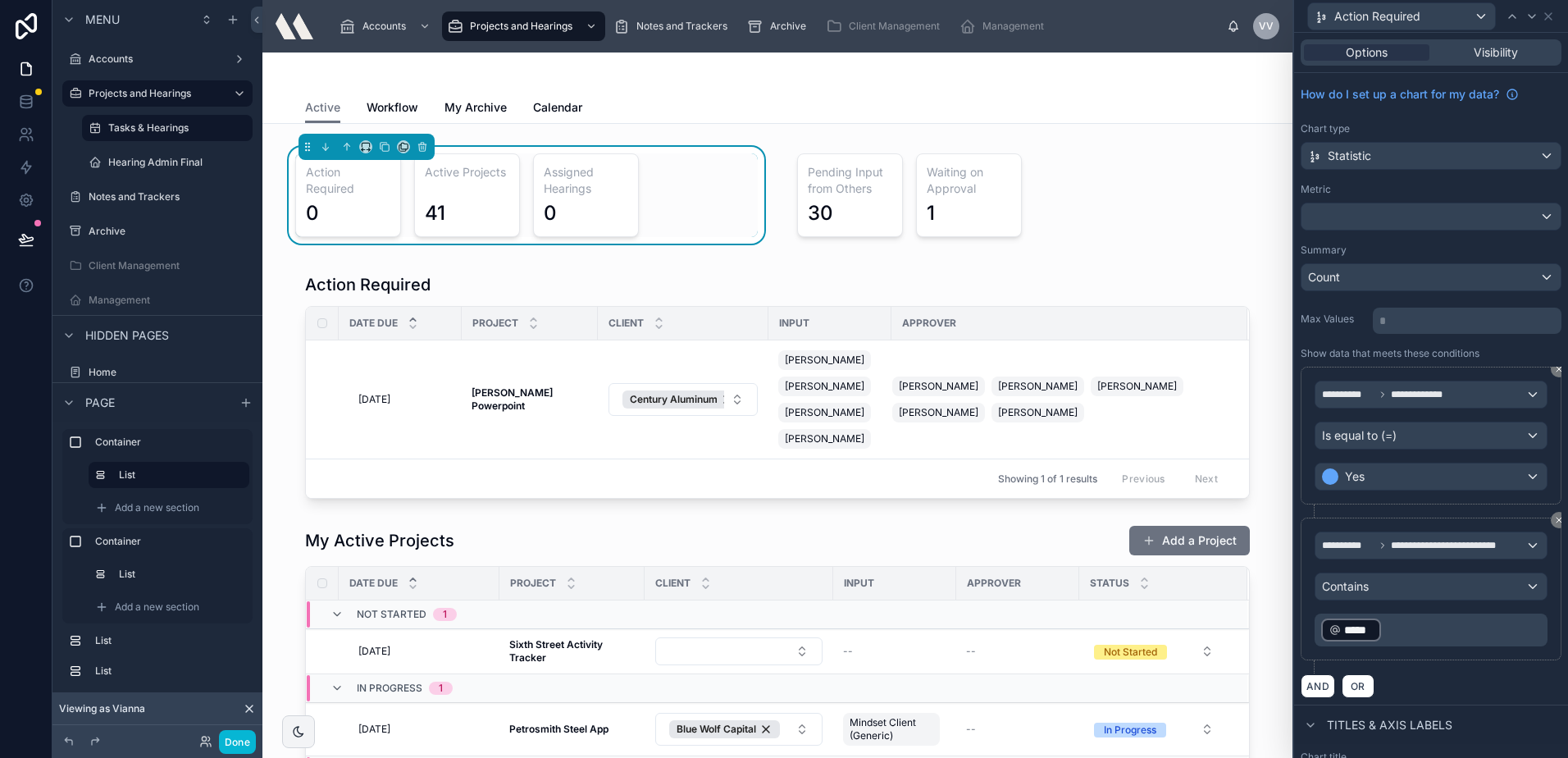
scroll to position [82, 0]
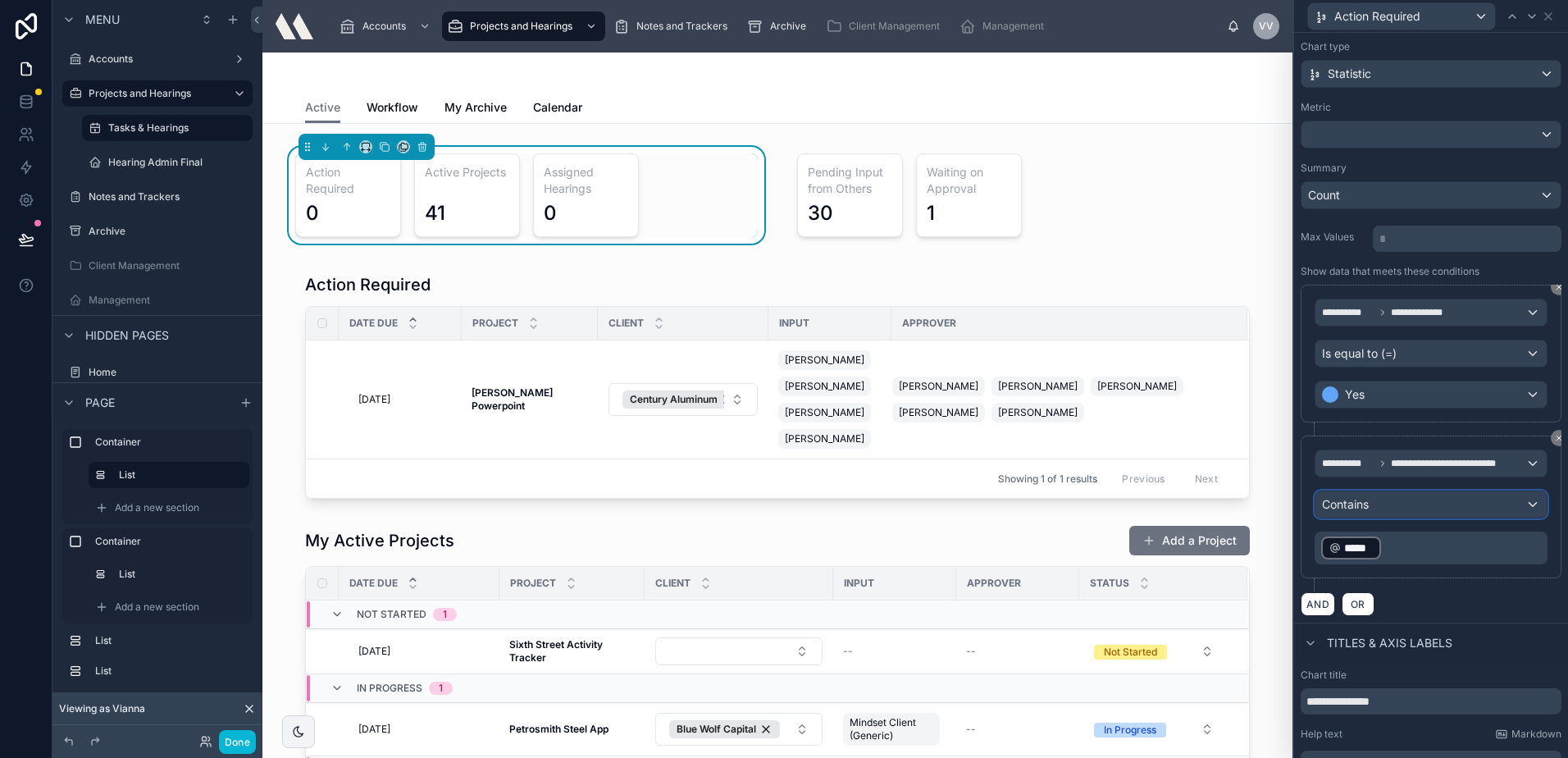
click at [1434, 511] on div "Contains" at bounding box center [1432, 504] width 232 height 27
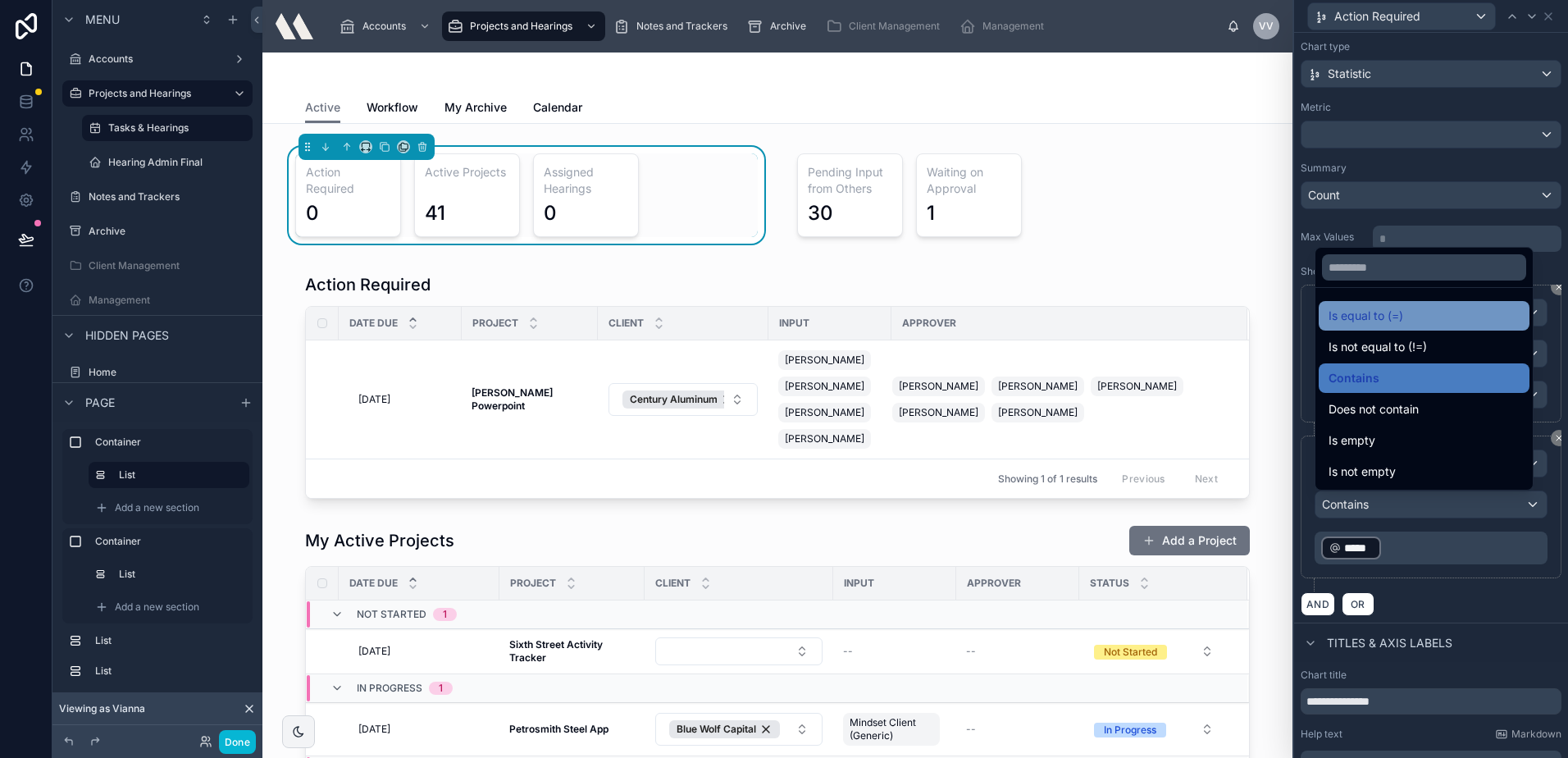
click at [1410, 313] on div "Is equal to (=)" at bounding box center [1424, 316] width 191 height 20
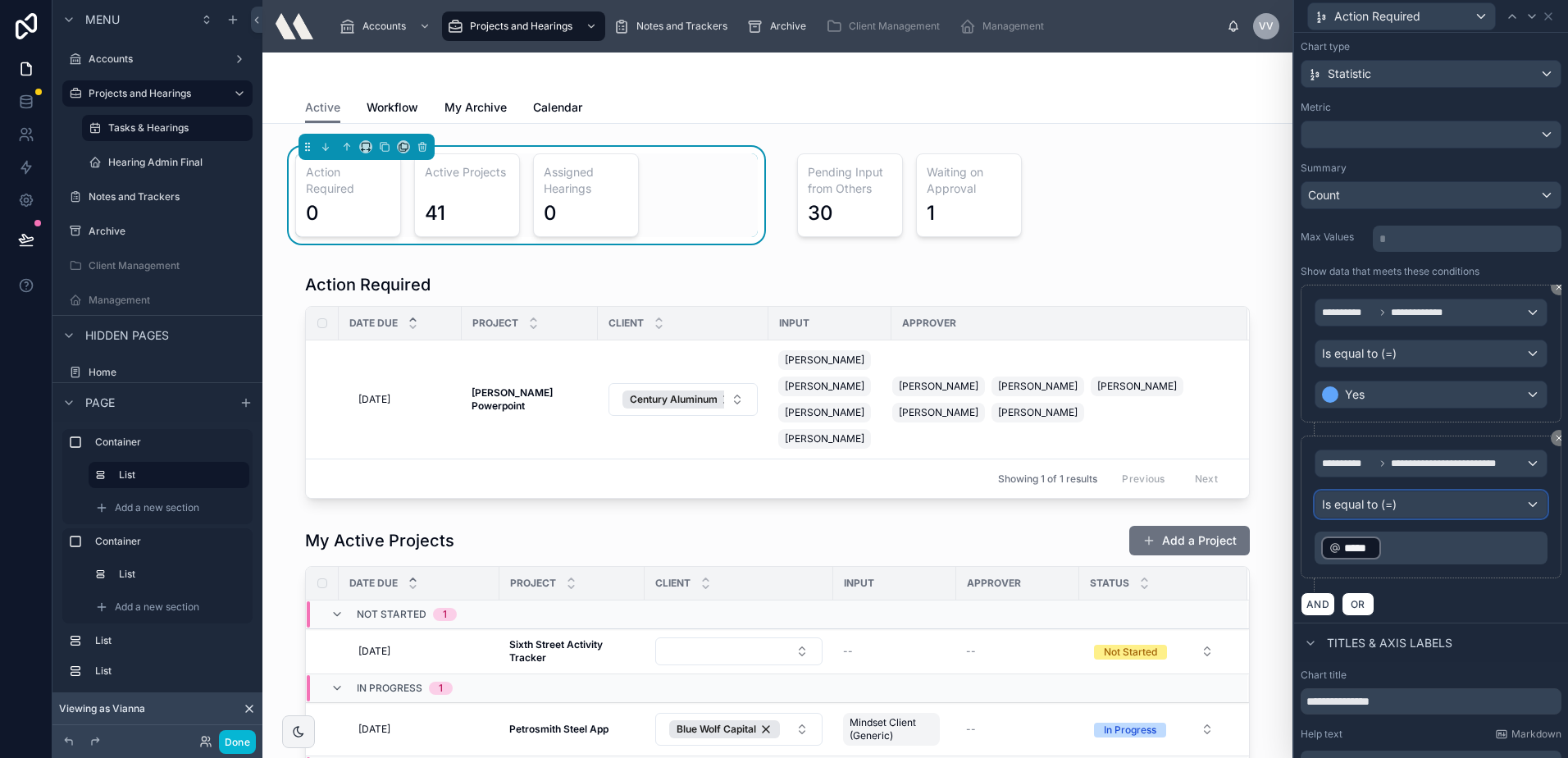
click at [1432, 516] on div "Is equal to (=)" at bounding box center [1432, 504] width 232 height 27
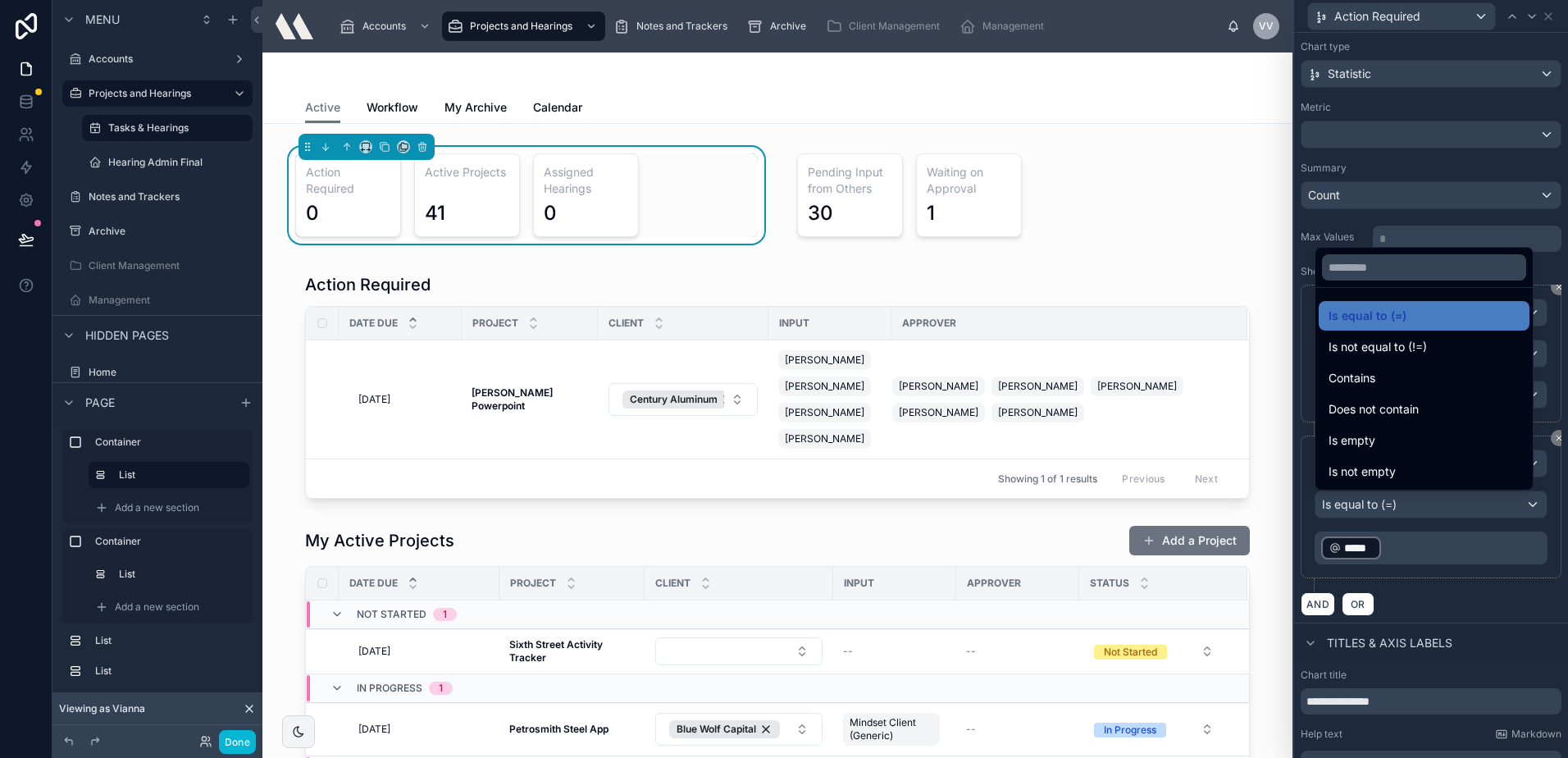
click at [1391, 373] on div "Contains" at bounding box center [1424, 378] width 191 height 20
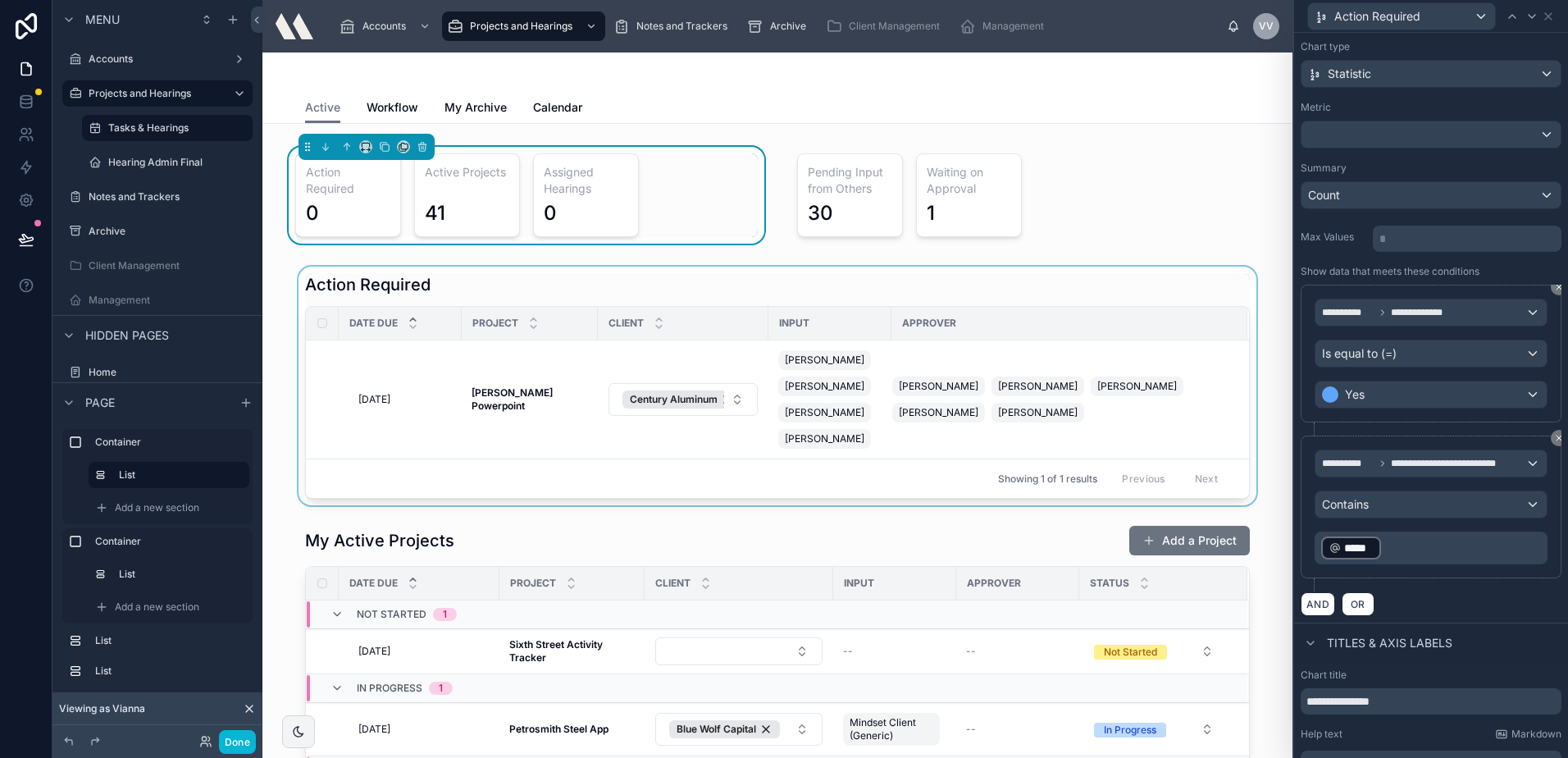
click at [407, 376] on div at bounding box center [778, 385] width 1003 height 239
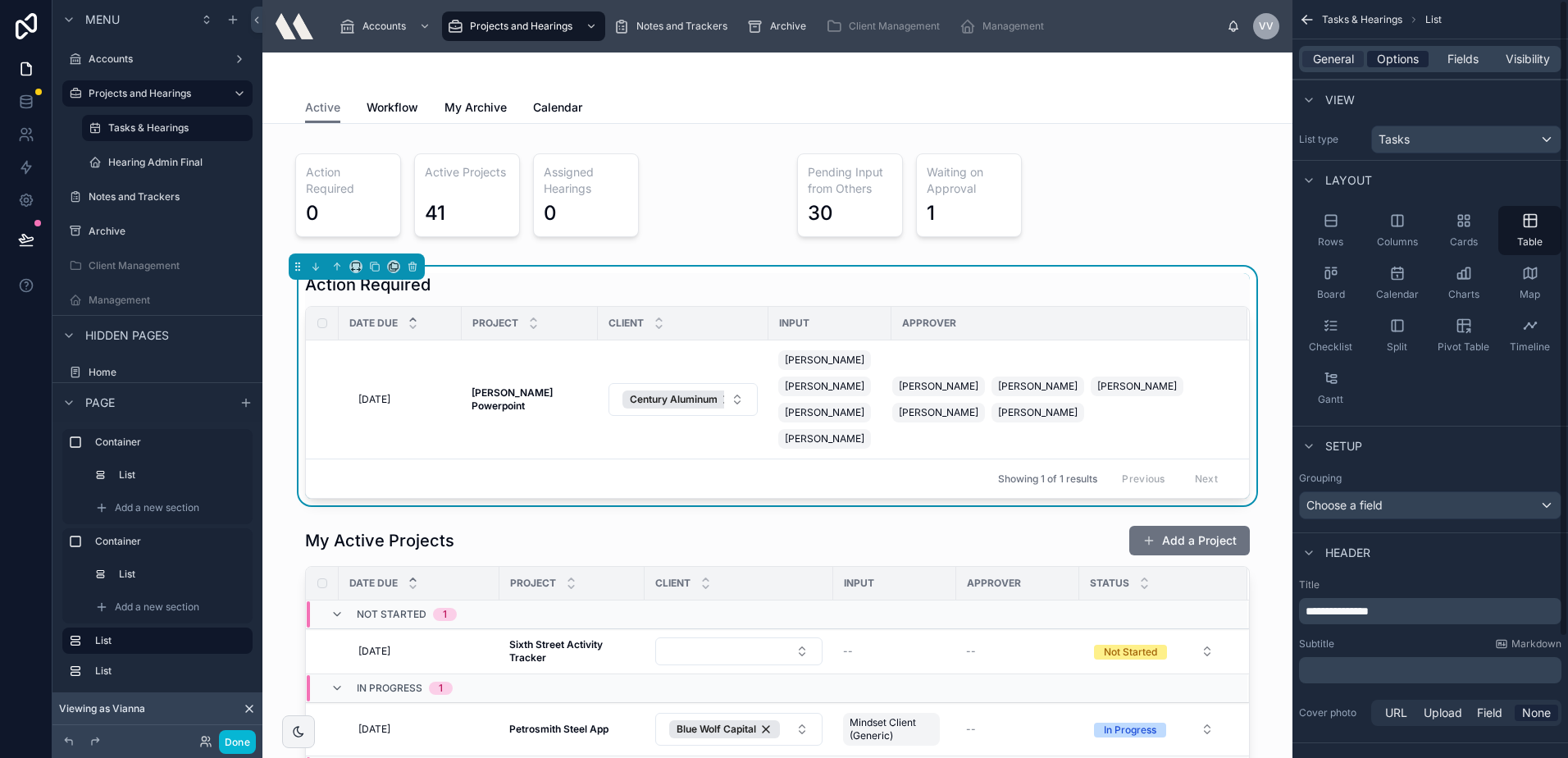
click at [1394, 55] on span "Options" at bounding box center [1397, 59] width 42 height 17
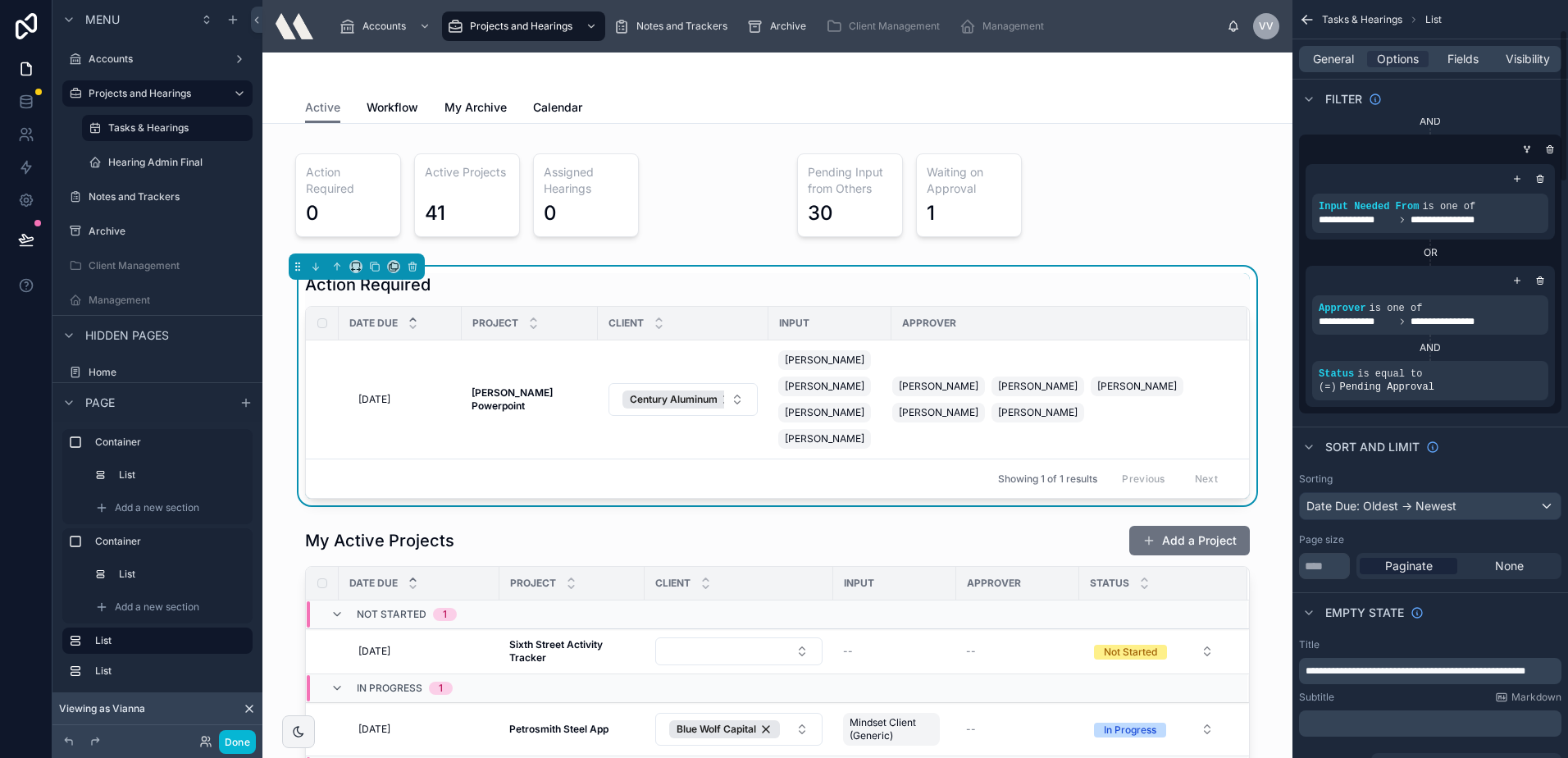
scroll to position [164, 0]
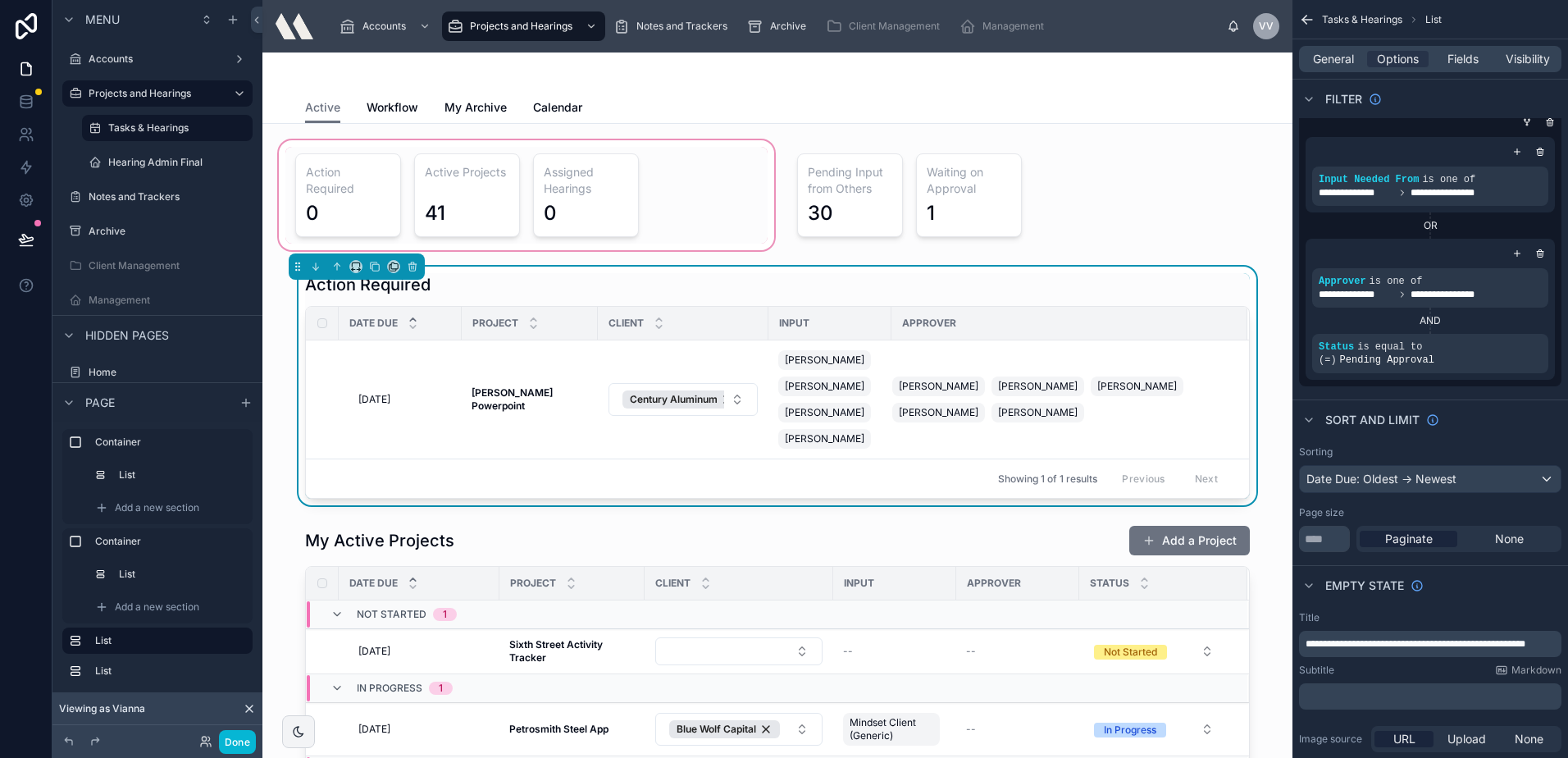
click at [414, 175] on div at bounding box center [526, 194] width 502 height 117
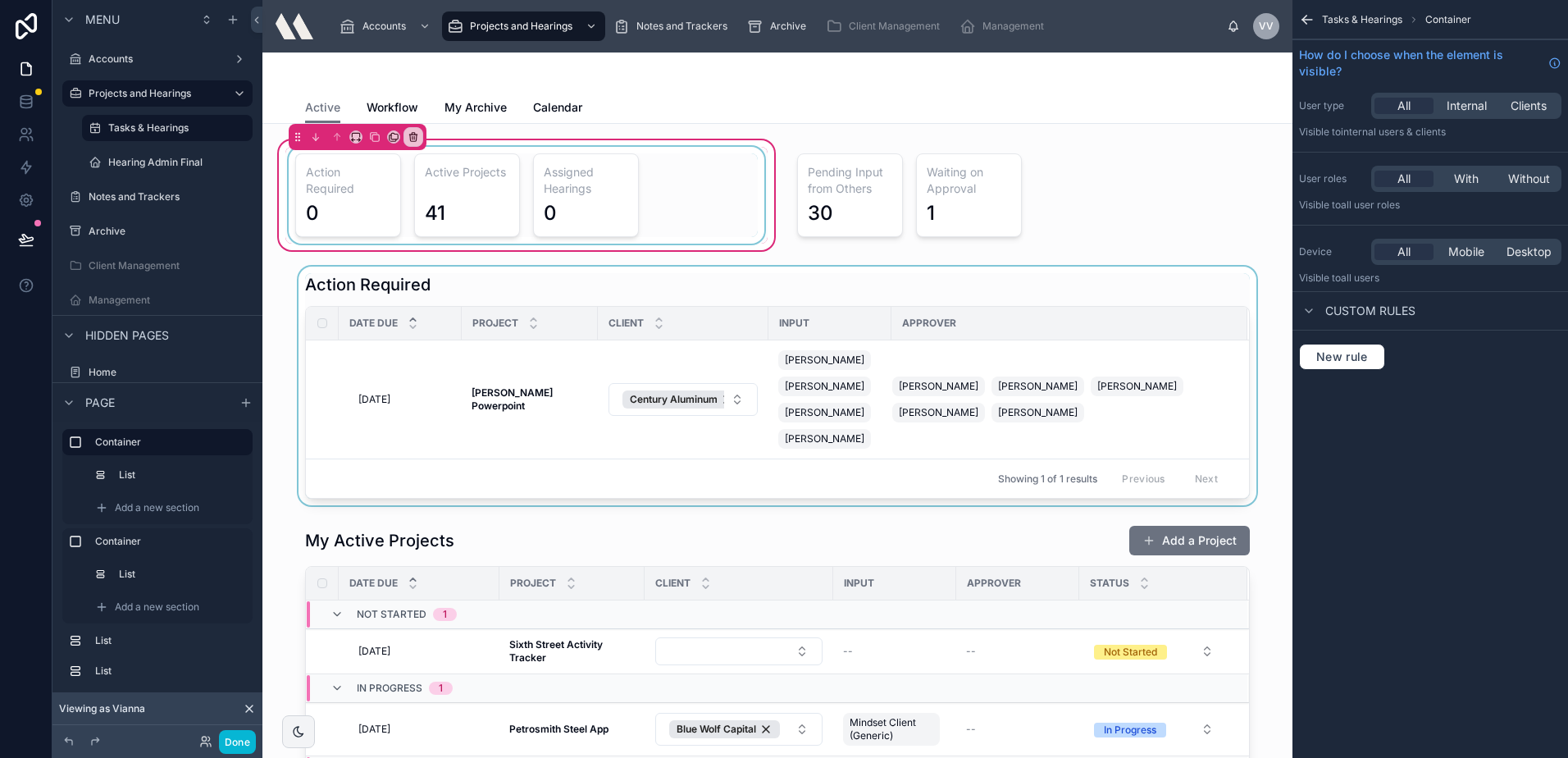
click at [389, 183] on div at bounding box center [526, 195] width 482 height 97
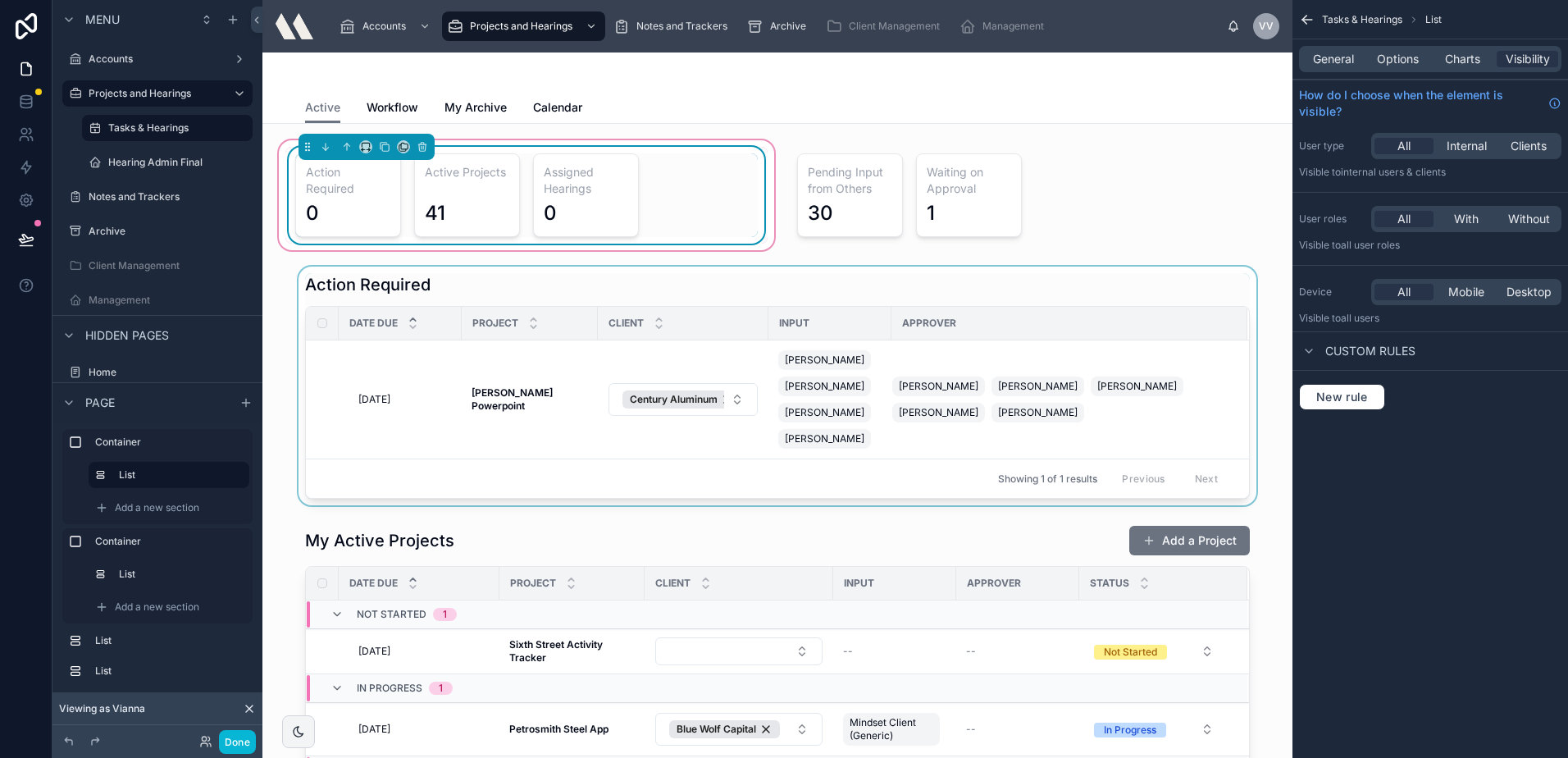
click at [1430, 53] on div "General Options Charts Visibility" at bounding box center [1430, 59] width 262 height 27
click at [1439, 49] on div "General Options Charts Visibility" at bounding box center [1430, 59] width 262 height 27
click at [1443, 65] on div "Charts" at bounding box center [1462, 59] width 62 height 17
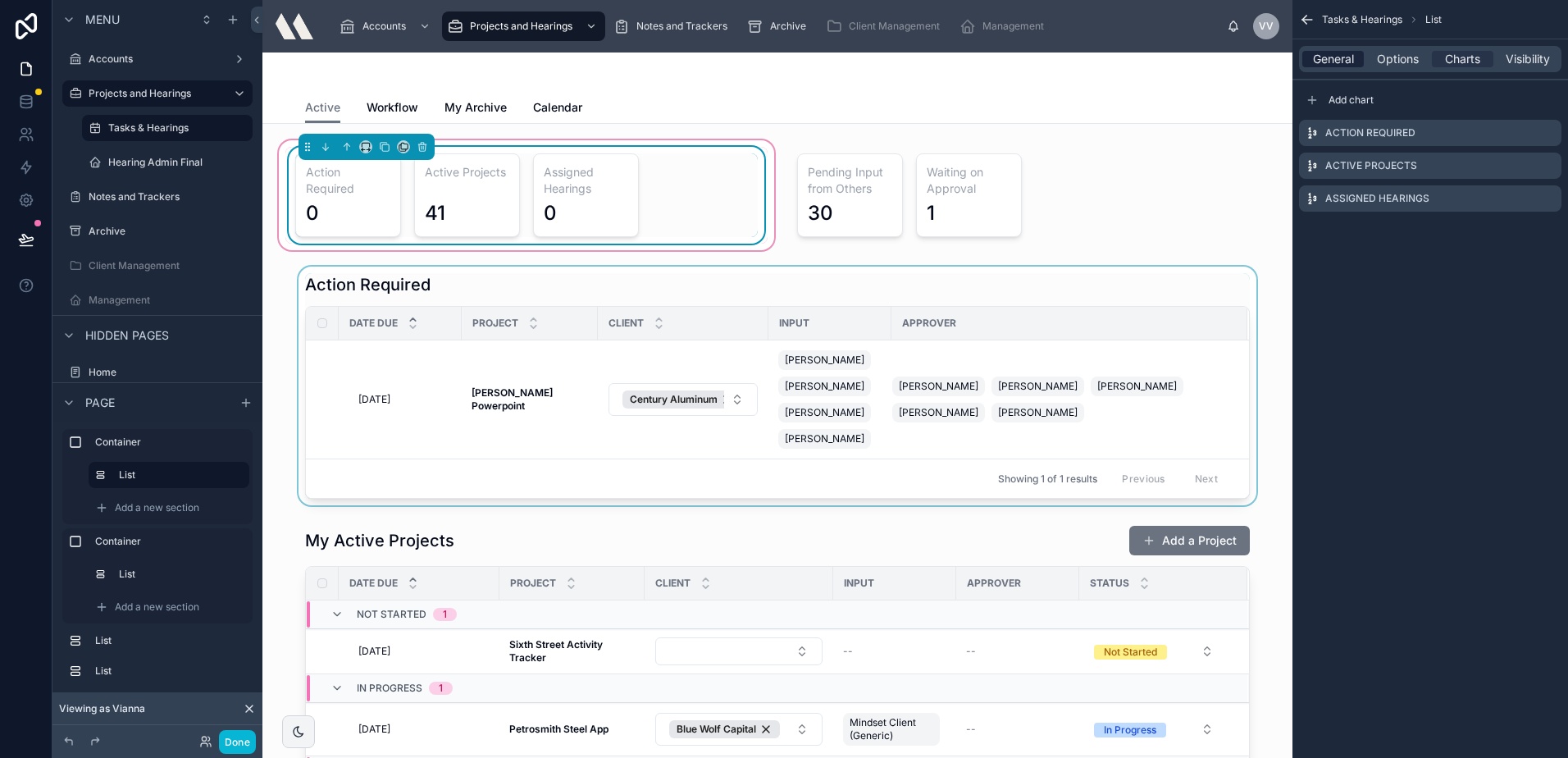
click at [1330, 65] on span "General" at bounding box center [1333, 59] width 41 height 17
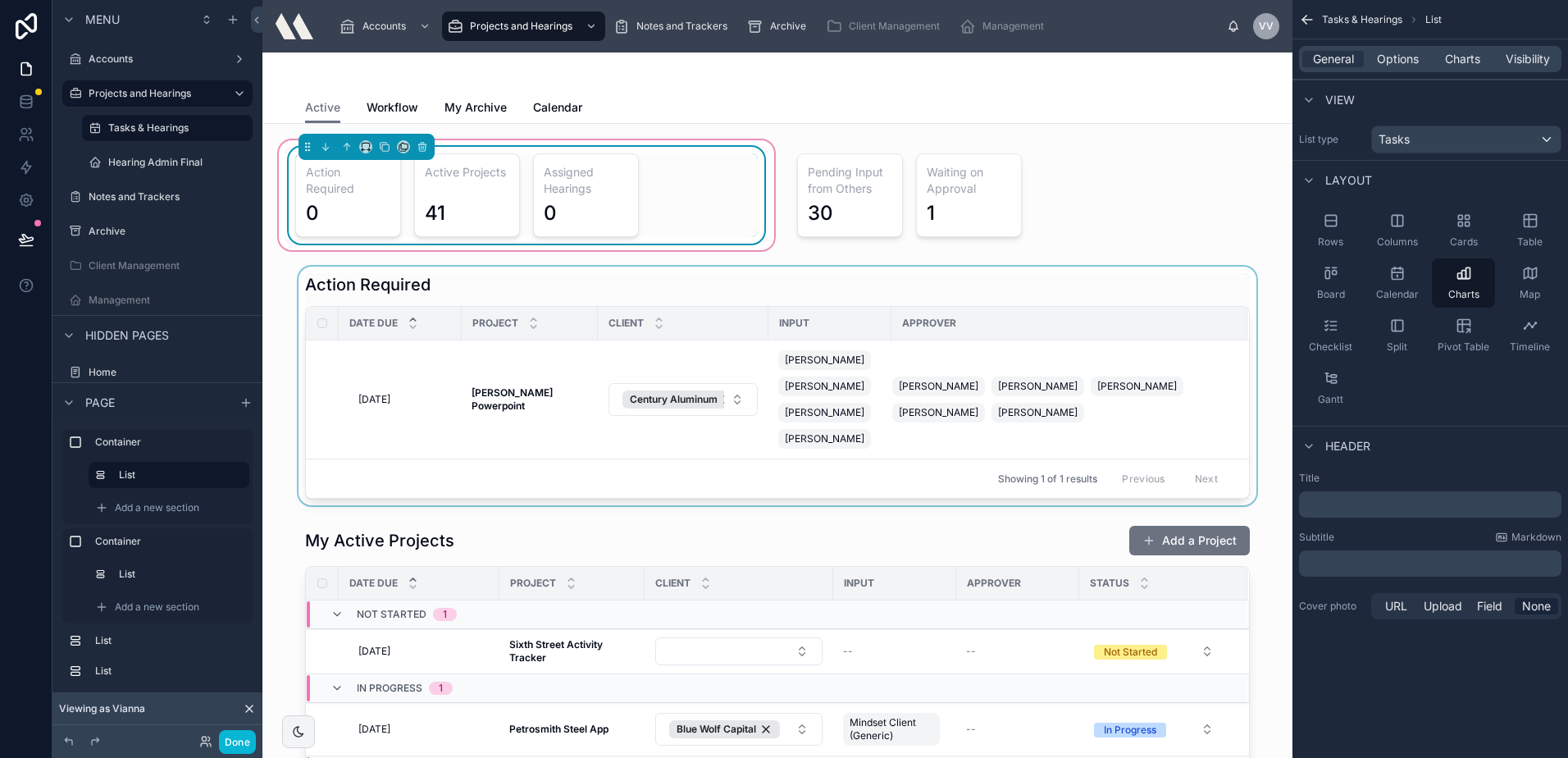
click at [1364, 58] on div "General Options Charts Visibility" at bounding box center [1430, 59] width 262 height 27
click at [1393, 60] on span "Options" at bounding box center [1397, 59] width 42 height 17
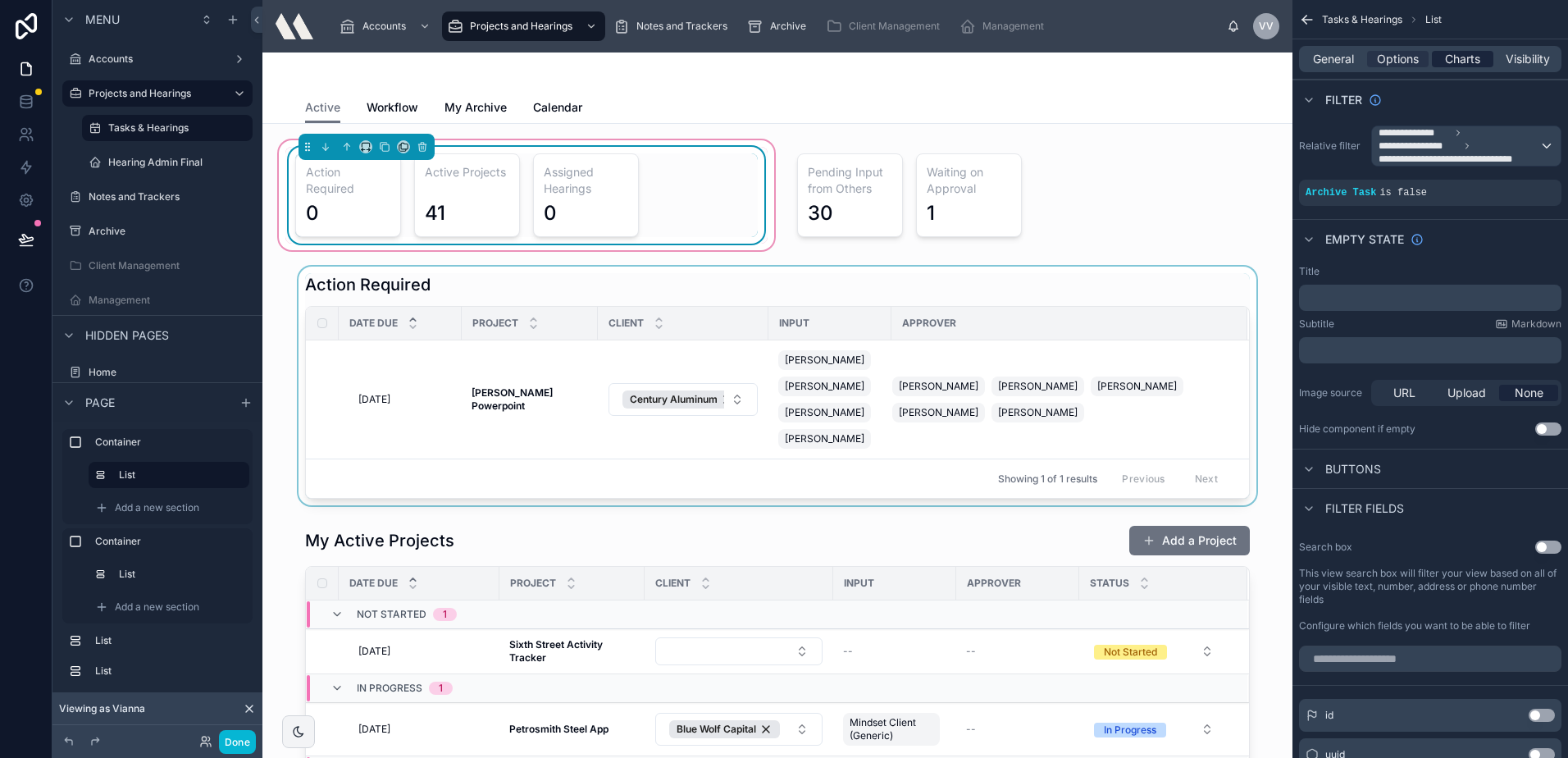
click at [1453, 62] on span "Charts" at bounding box center [1463, 59] width 35 height 17
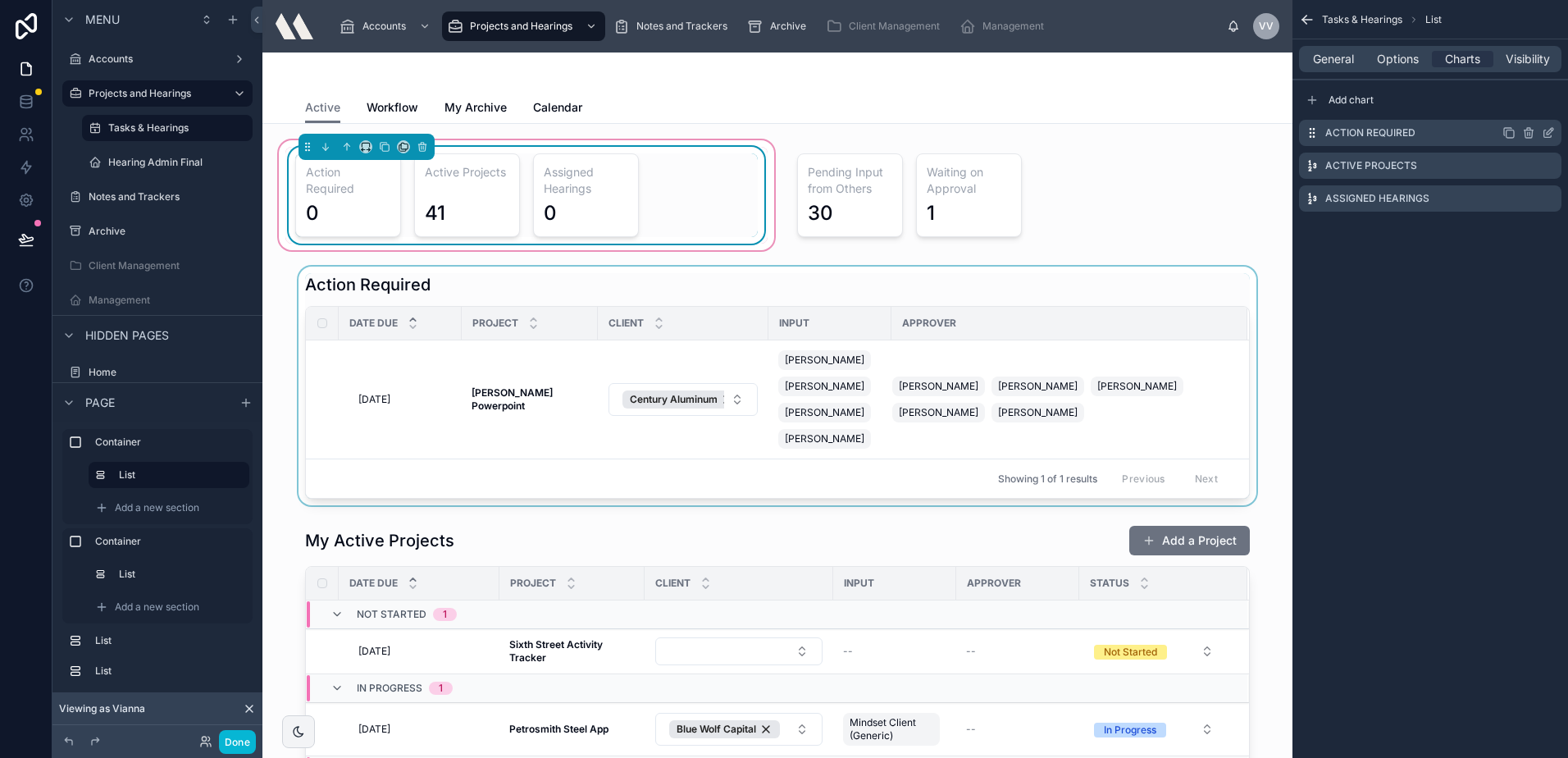
click at [1544, 135] on icon "scrollable content" at bounding box center [1548, 135] width 8 height 8
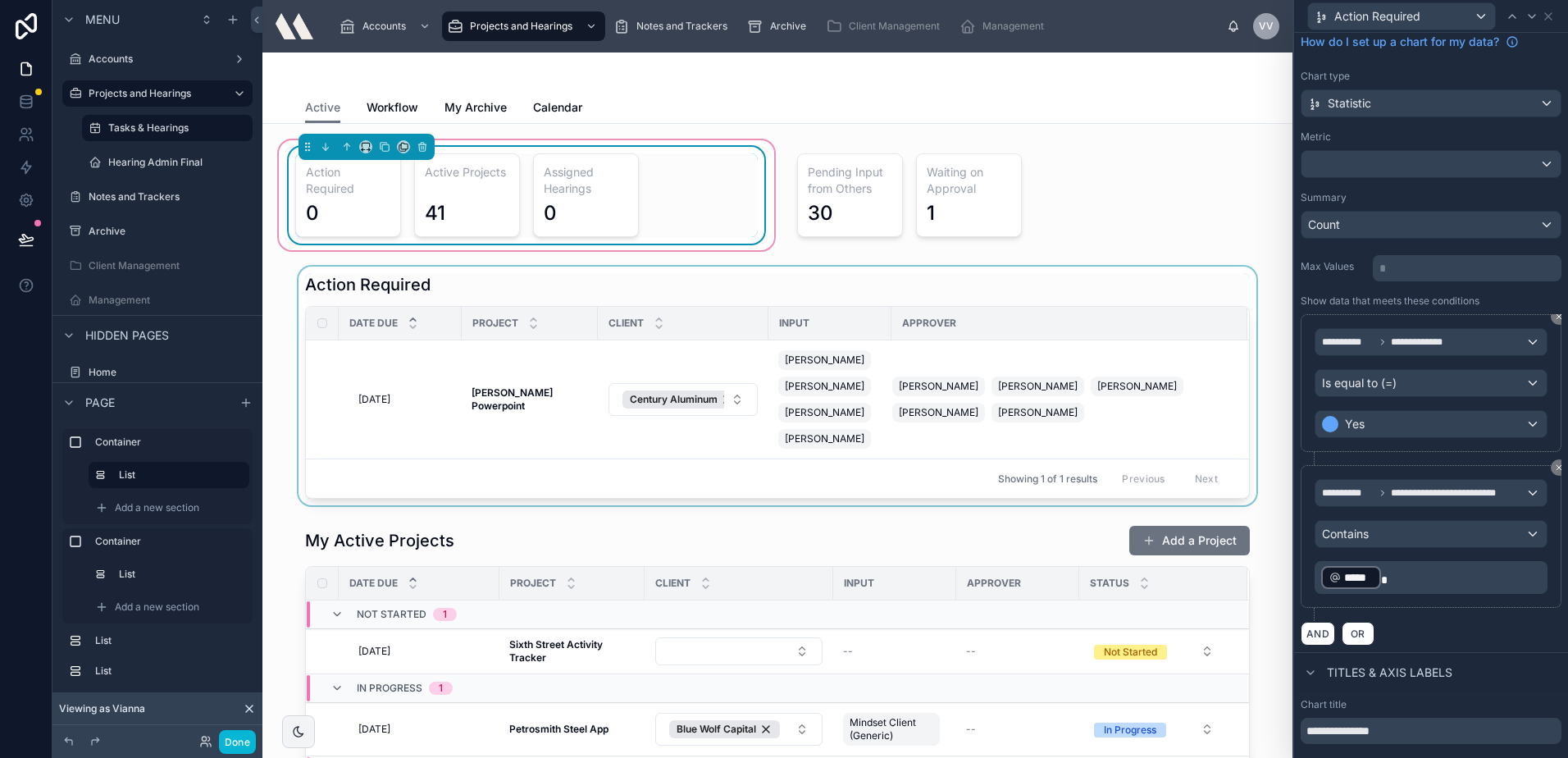
scroll to position [82, 0]
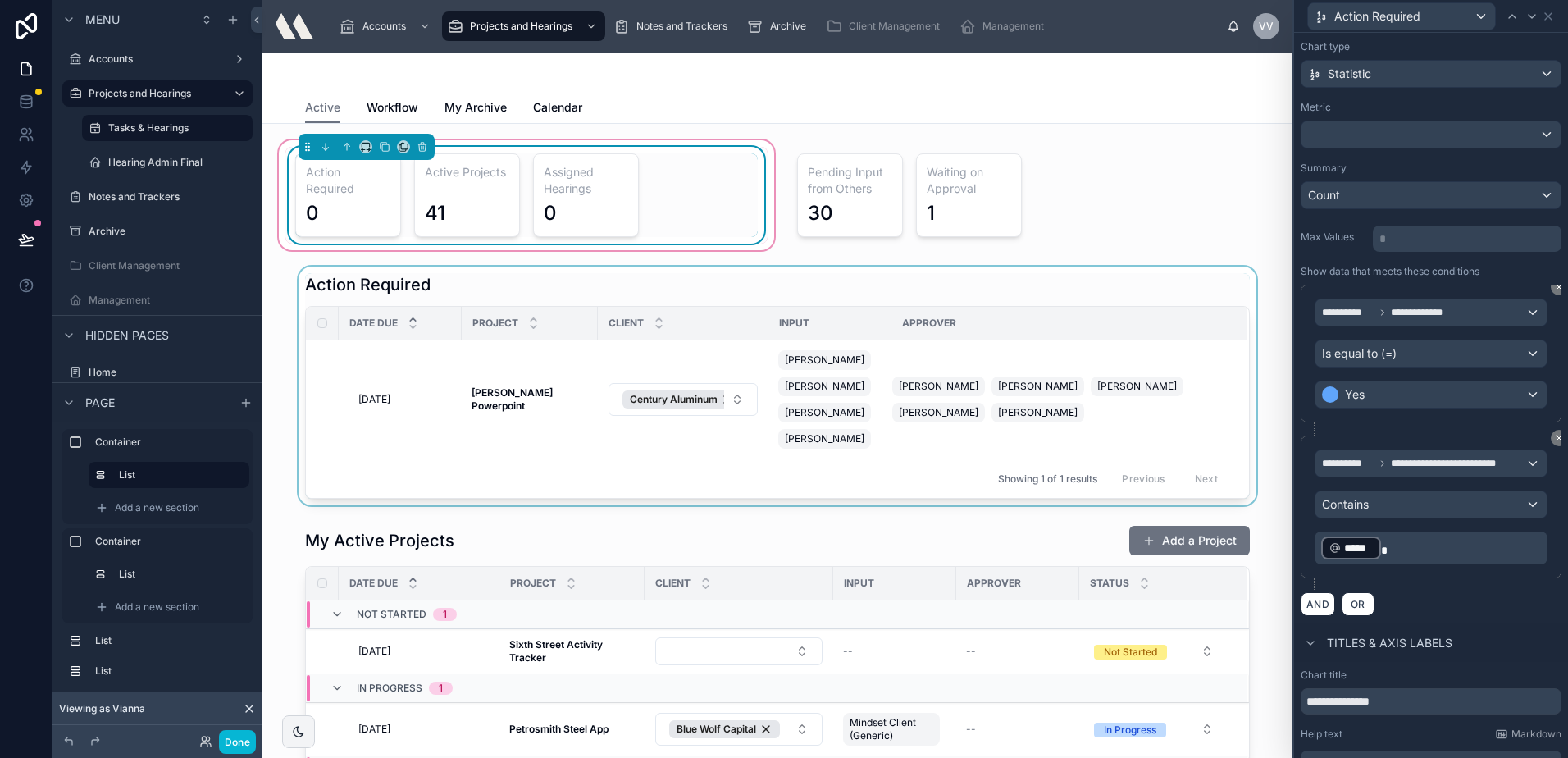
click at [1445, 542] on p "﻿ ***** ﻿" at bounding box center [1433, 548] width 223 height 27
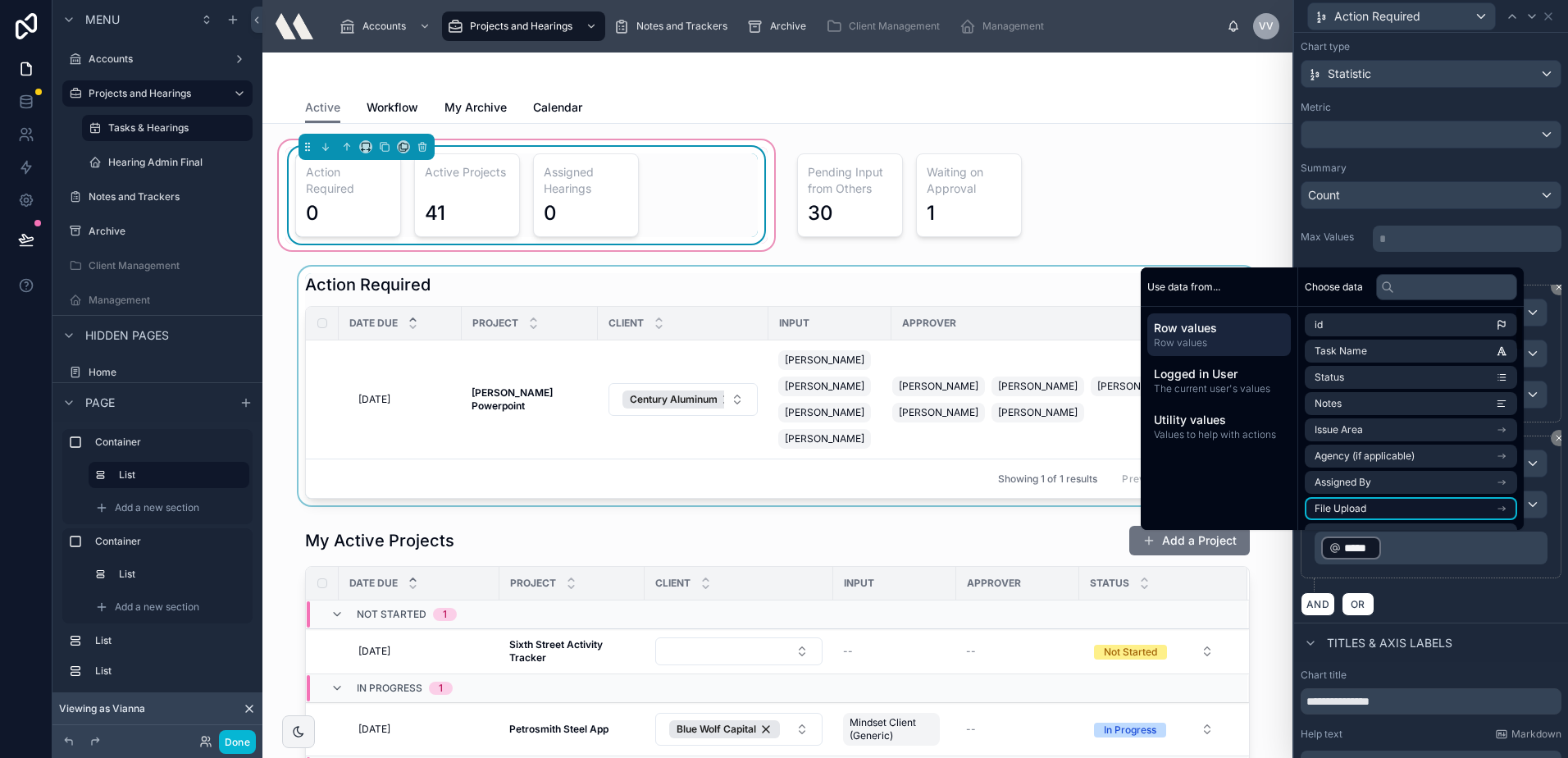
scroll to position [83, 0]
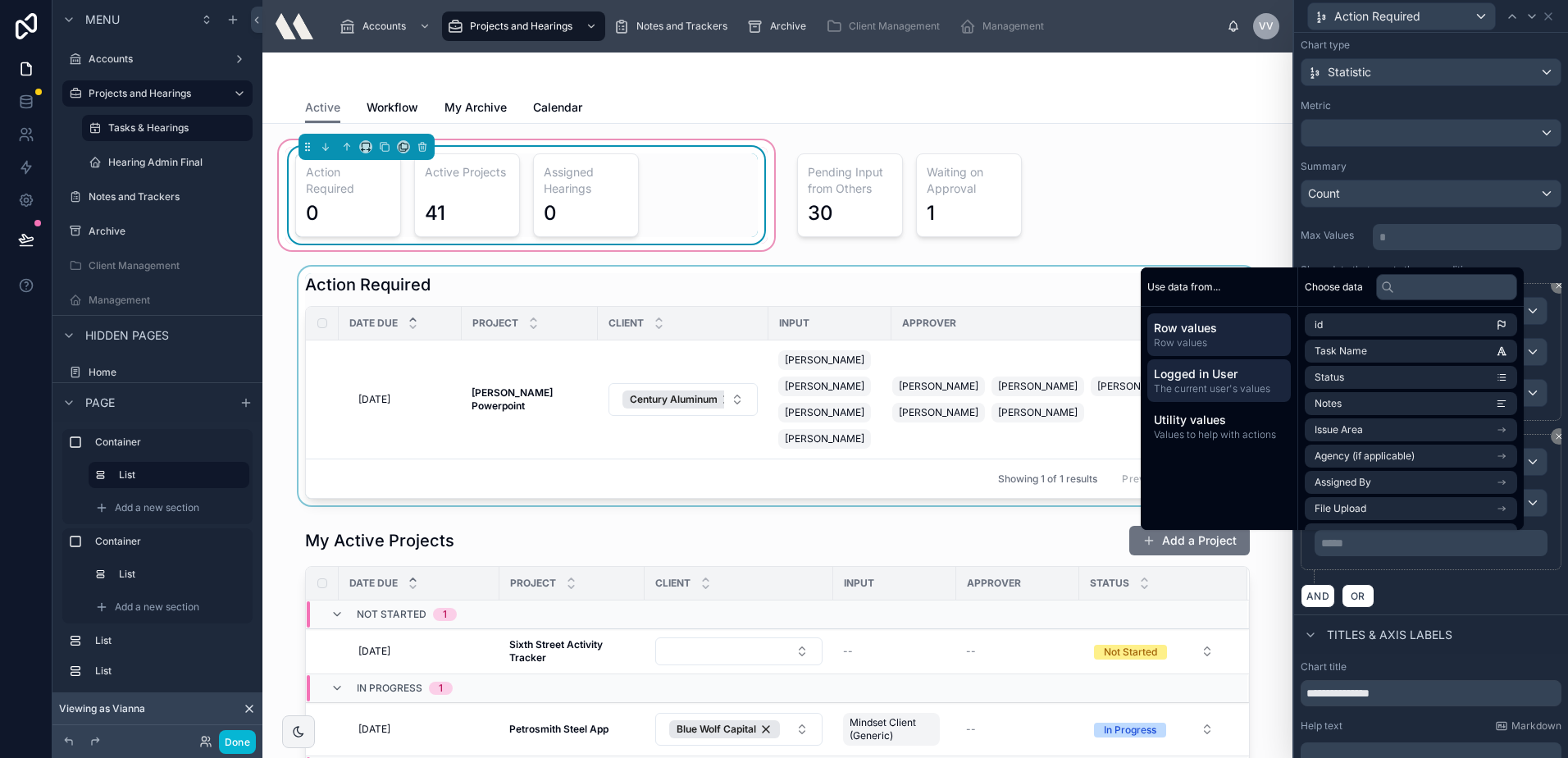
click at [1154, 370] on span "Logged in User" at bounding box center [1218, 374] width 131 height 17
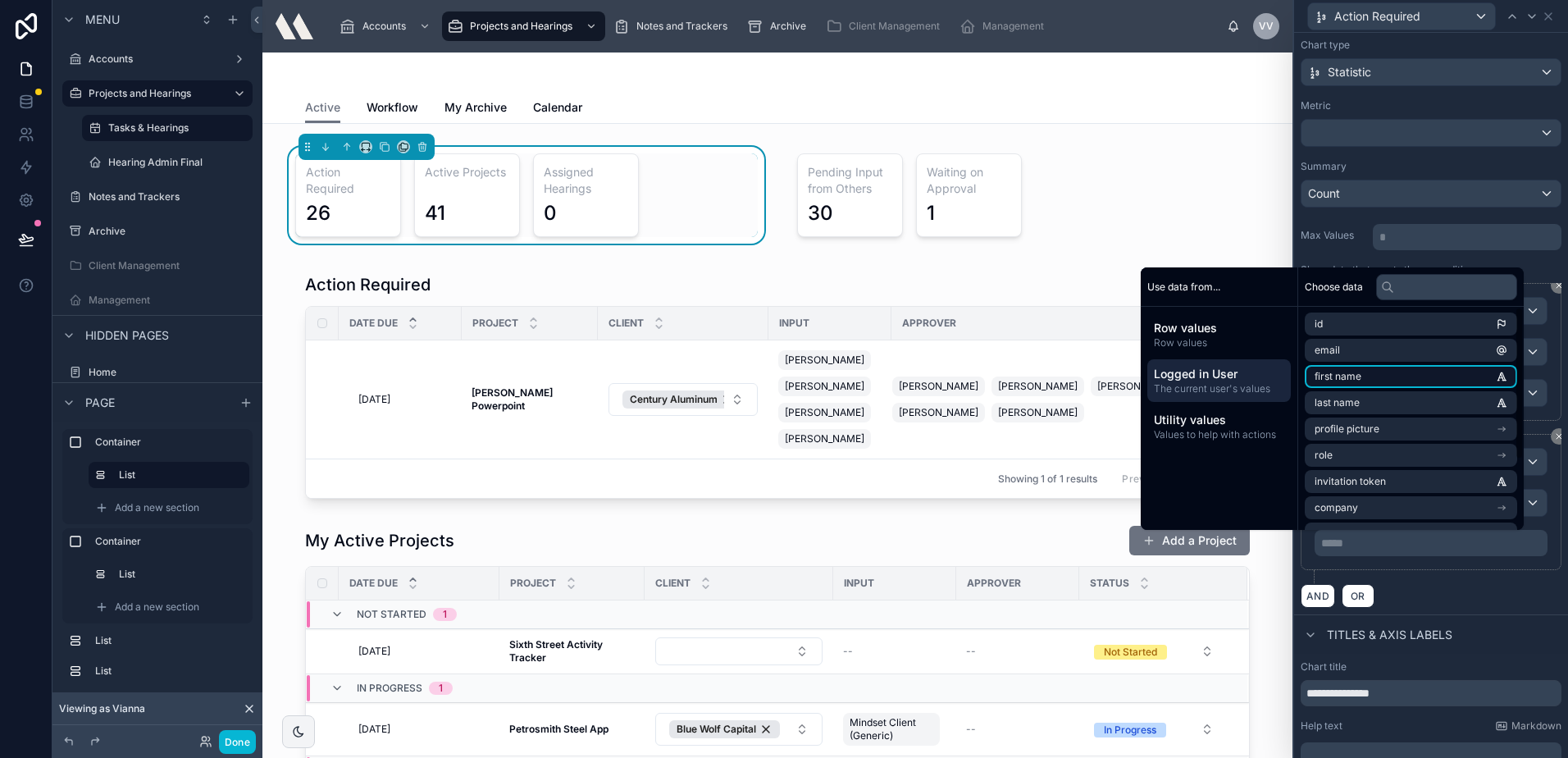
scroll to position [0, 0]
click at [1370, 354] on li "email" at bounding box center [1411, 351] width 212 height 23
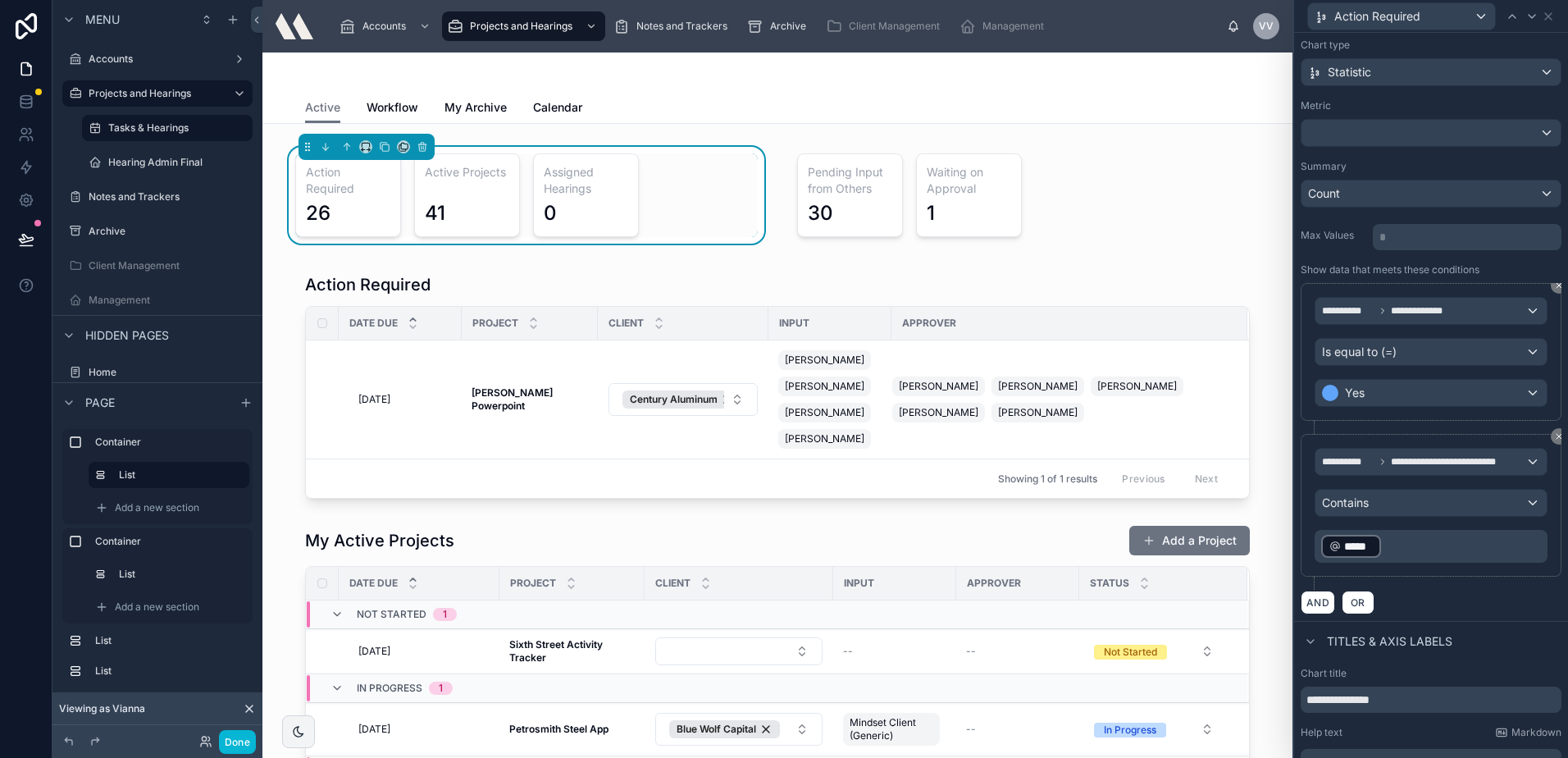
click at [1415, 565] on div "**********" at bounding box center [1432, 505] width 261 height 142
click at [1396, 507] on div "Contains" at bounding box center [1432, 503] width 232 height 27
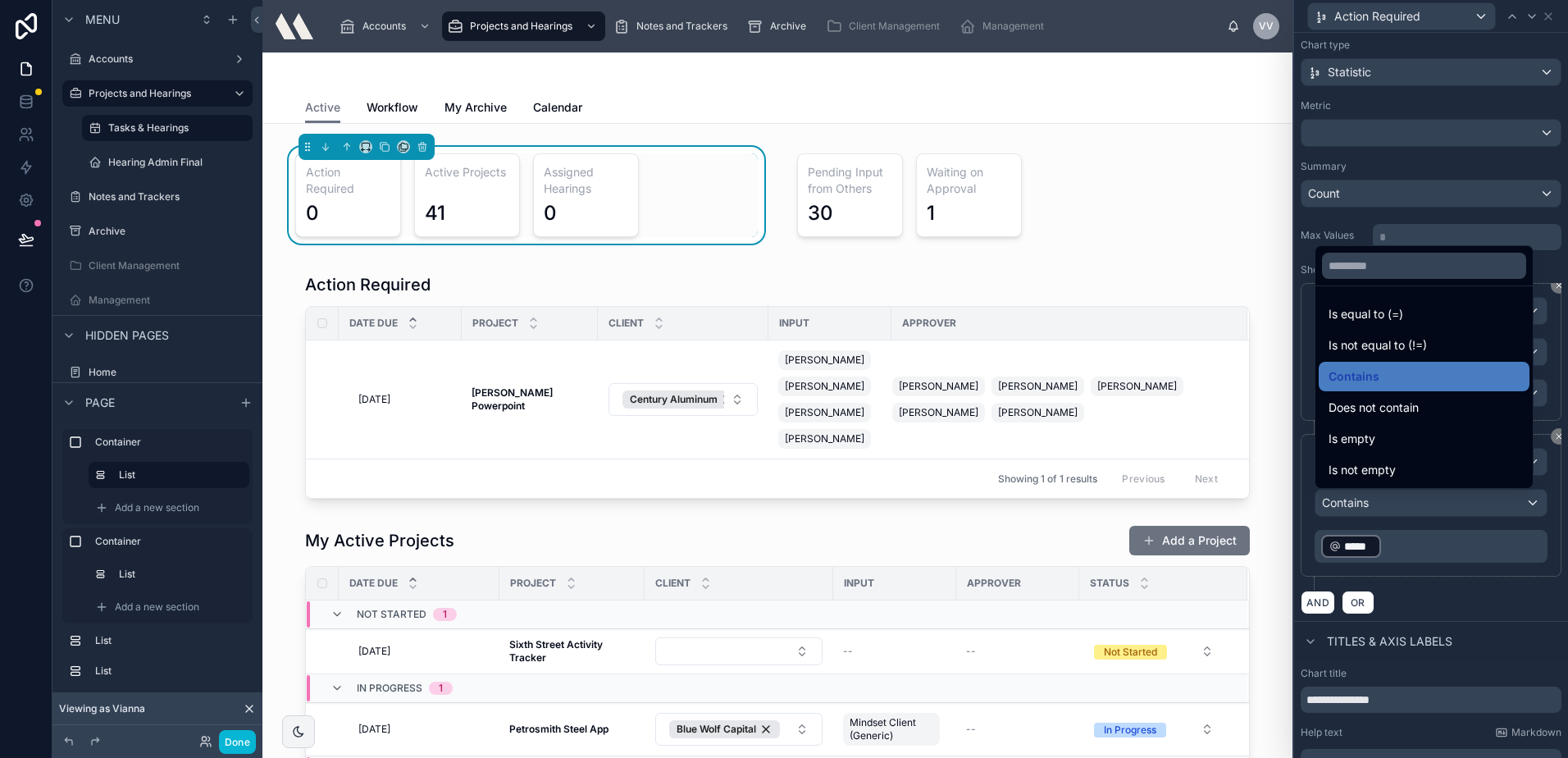
click at [1433, 566] on div at bounding box center [1431, 379] width 274 height 758
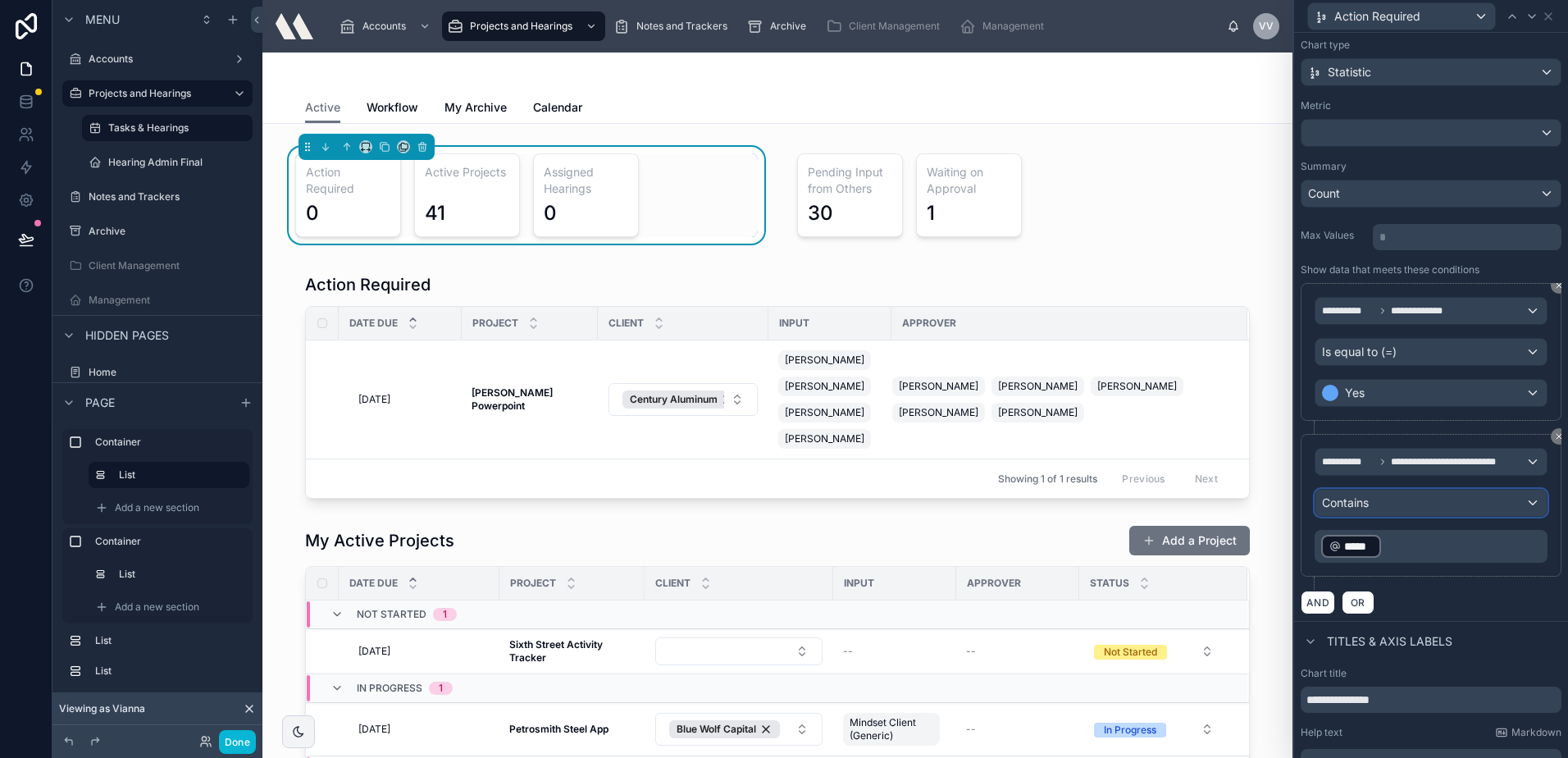
click at [1406, 509] on div "Contains" at bounding box center [1432, 503] width 232 height 27
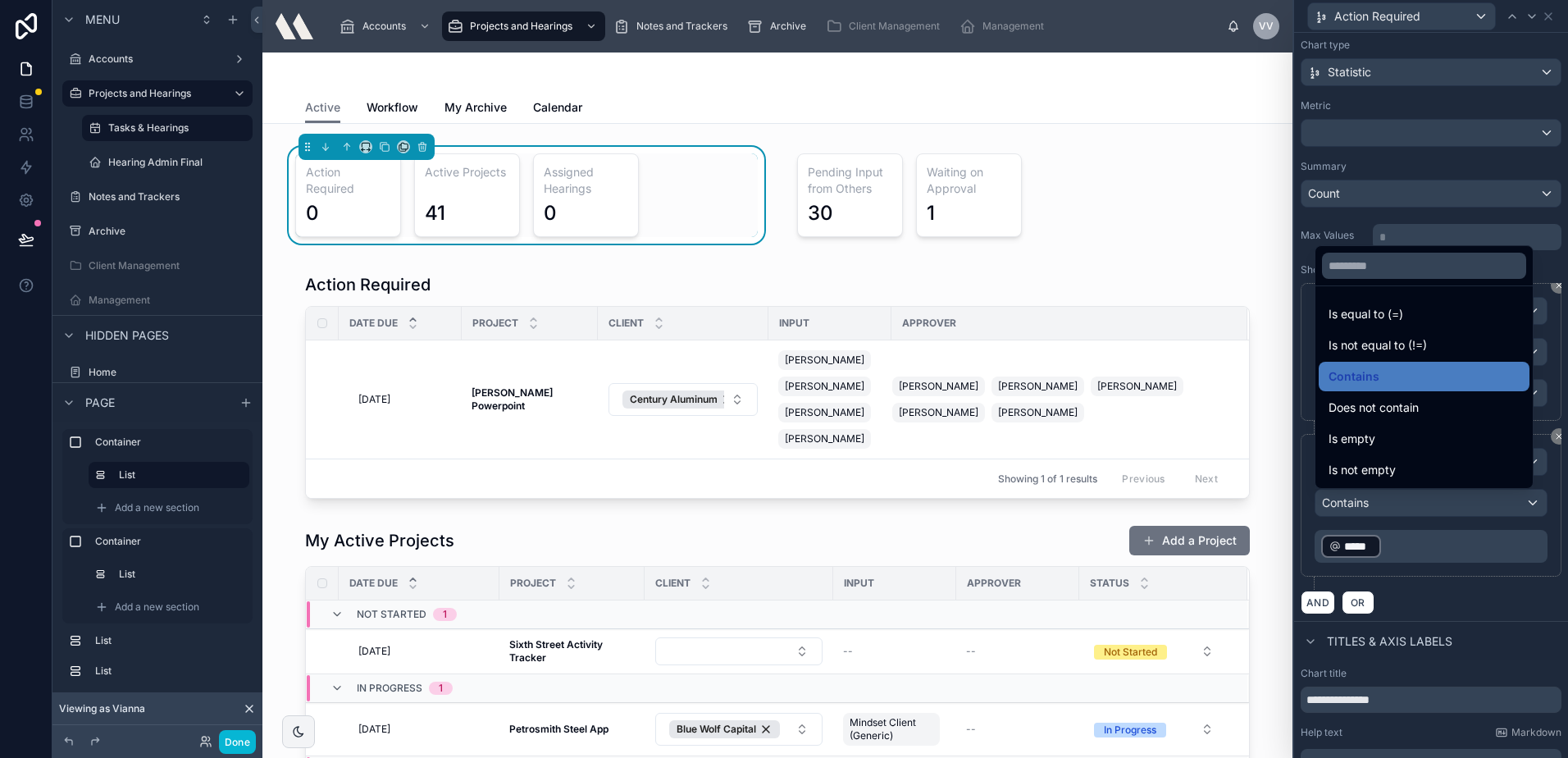
click at [1398, 455] on ul "Is equal to (=) Is not equal to (!=) Contains Does not contain Is empty Is not …" at bounding box center [1424, 387] width 217 height 201
click at [1399, 471] on div "Is not empty" at bounding box center [1424, 470] width 191 height 20
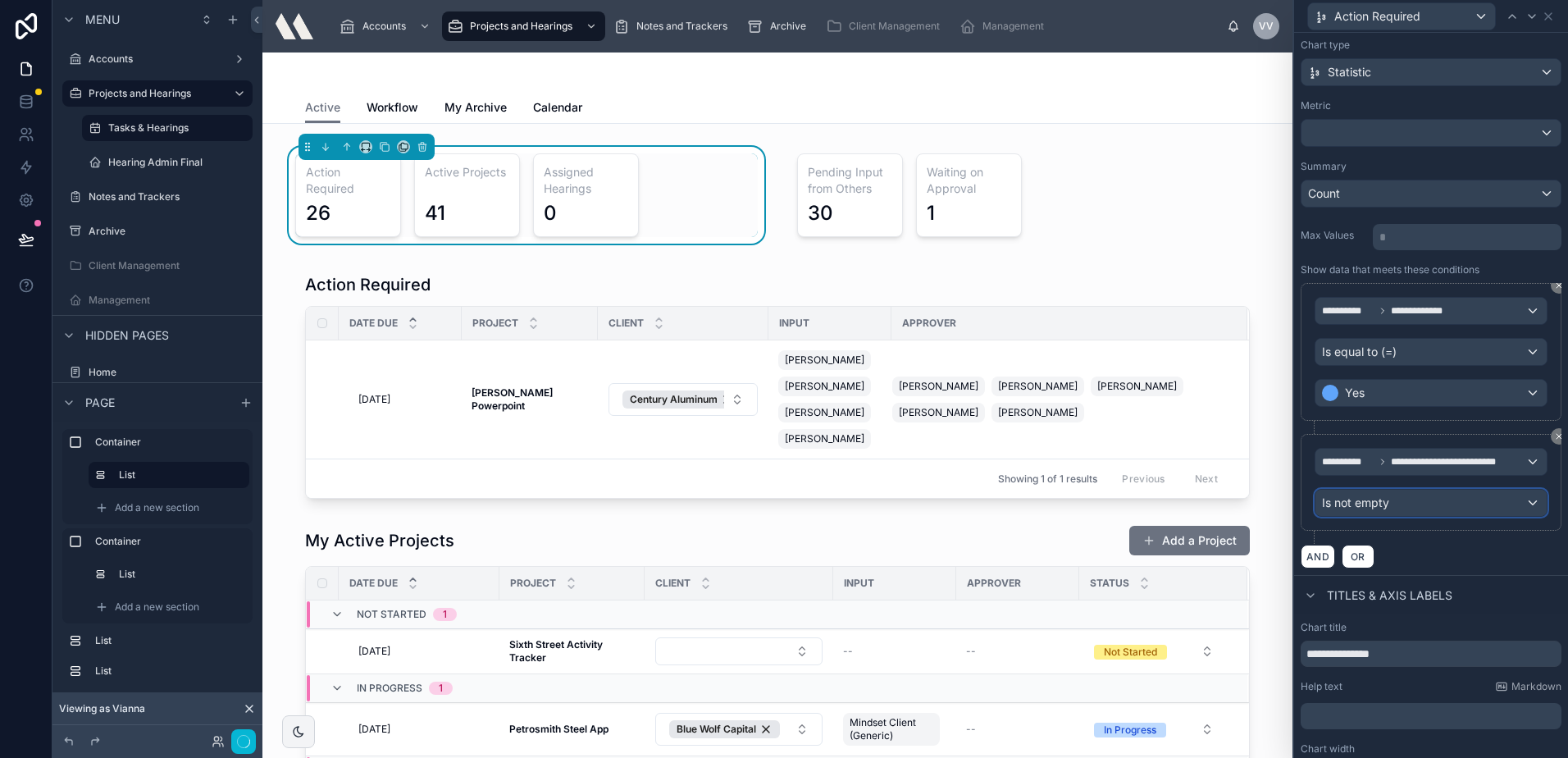
click at [1401, 498] on div "Is not empty" at bounding box center [1432, 503] width 232 height 27
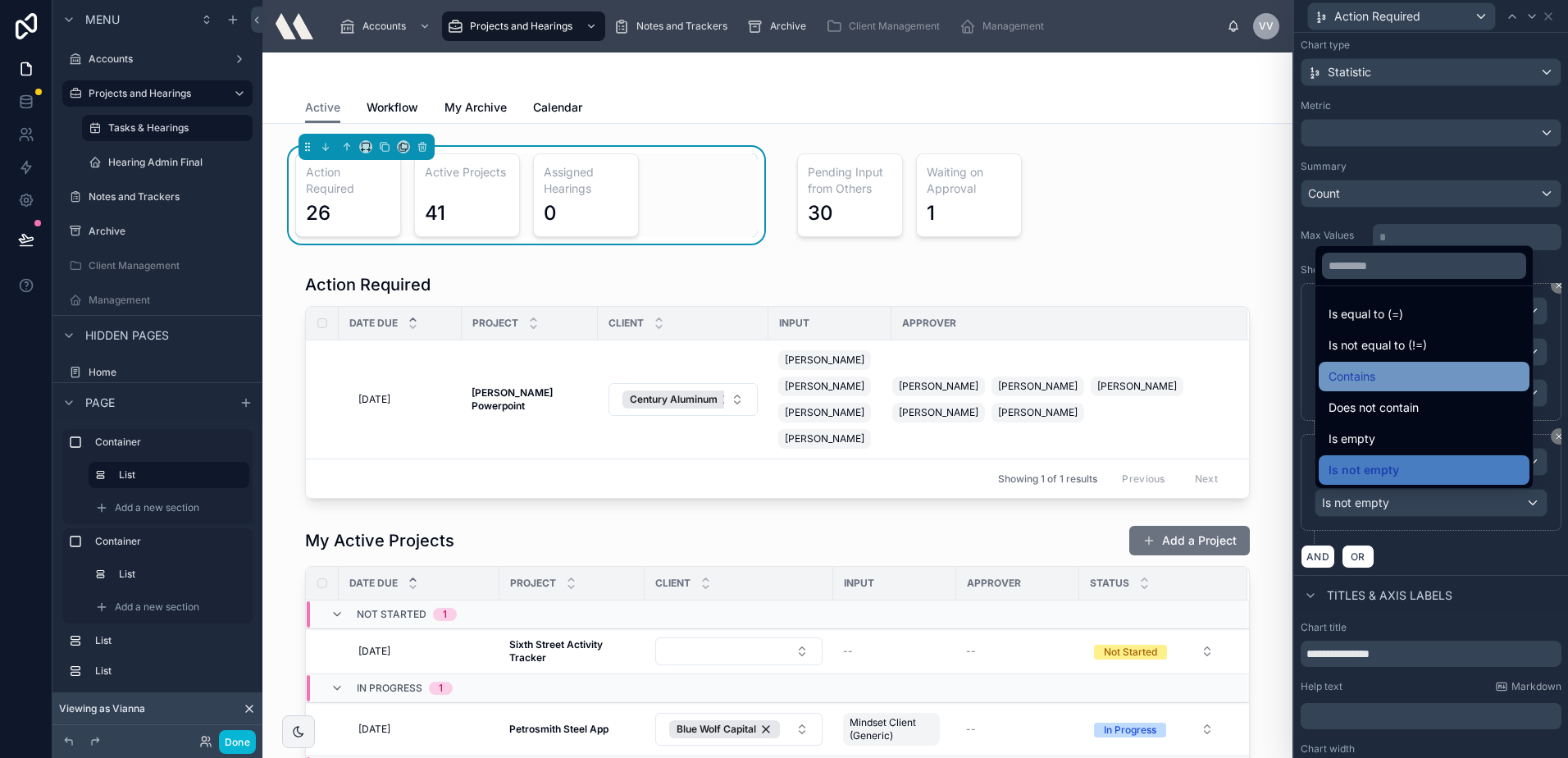
click at [1391, 374] on div "Contains" at bounding box center [1424, 376] width 191 height 20
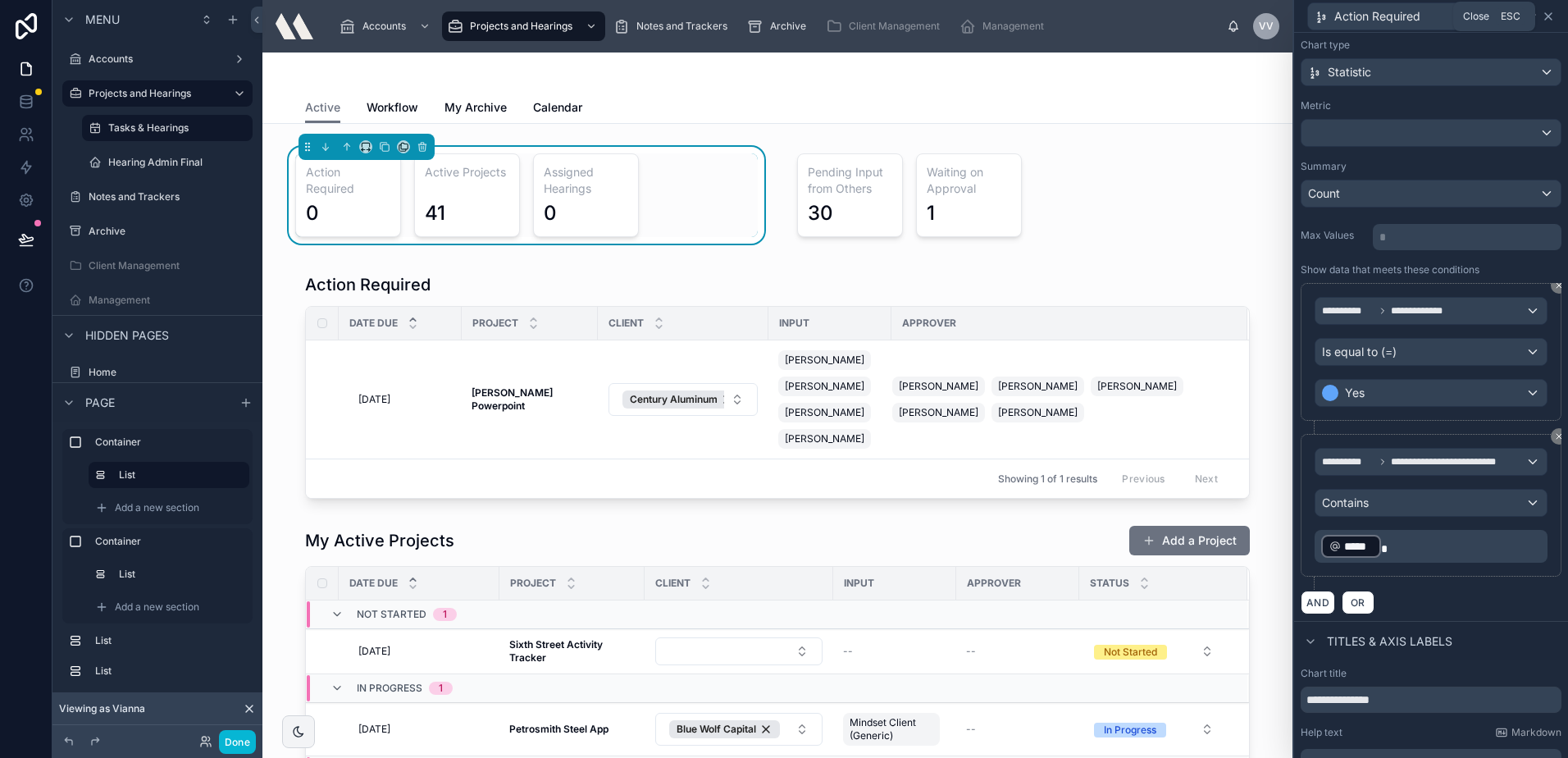
click at [1550, 20] on icon at bounding box center [1547, 16] width 13 height 13
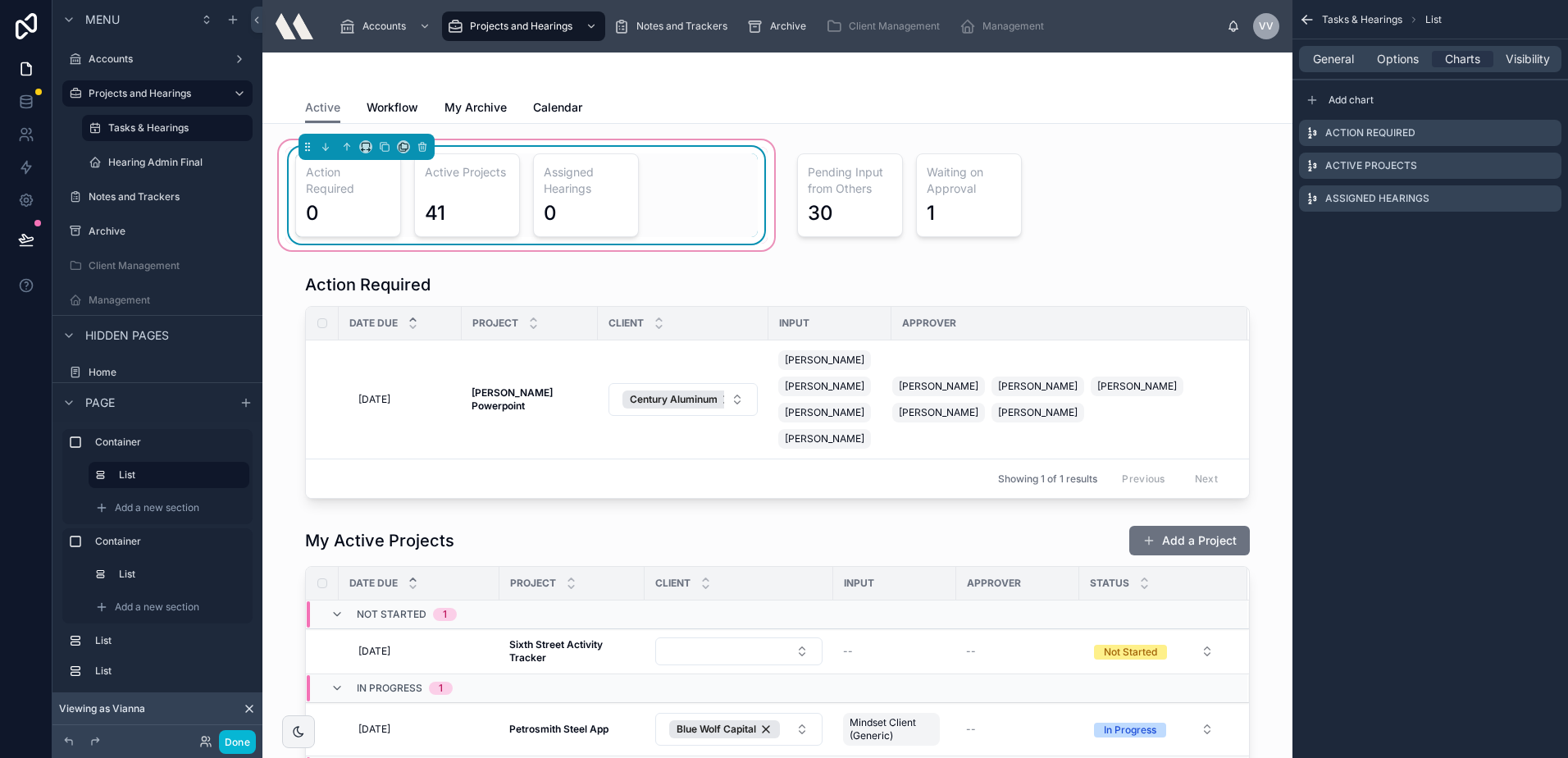
click at [519, 178] on div "Action Required 0 Active Projects 41 Assigned Hearings 0" at bounding box center [526, 194] width 462 height 83
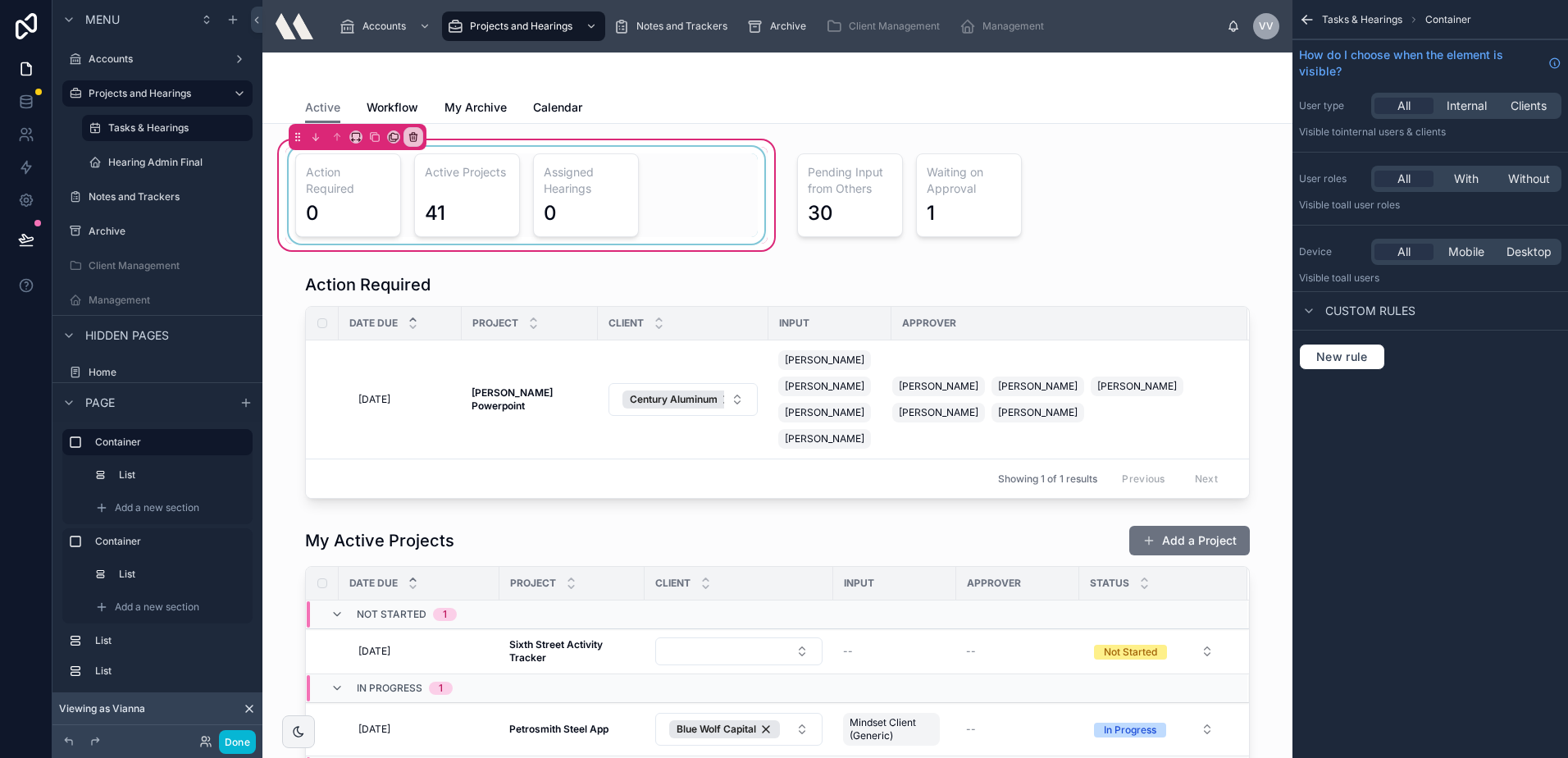
click at [745, 196] on div at bounding box center [526, 195] width 482 height 97
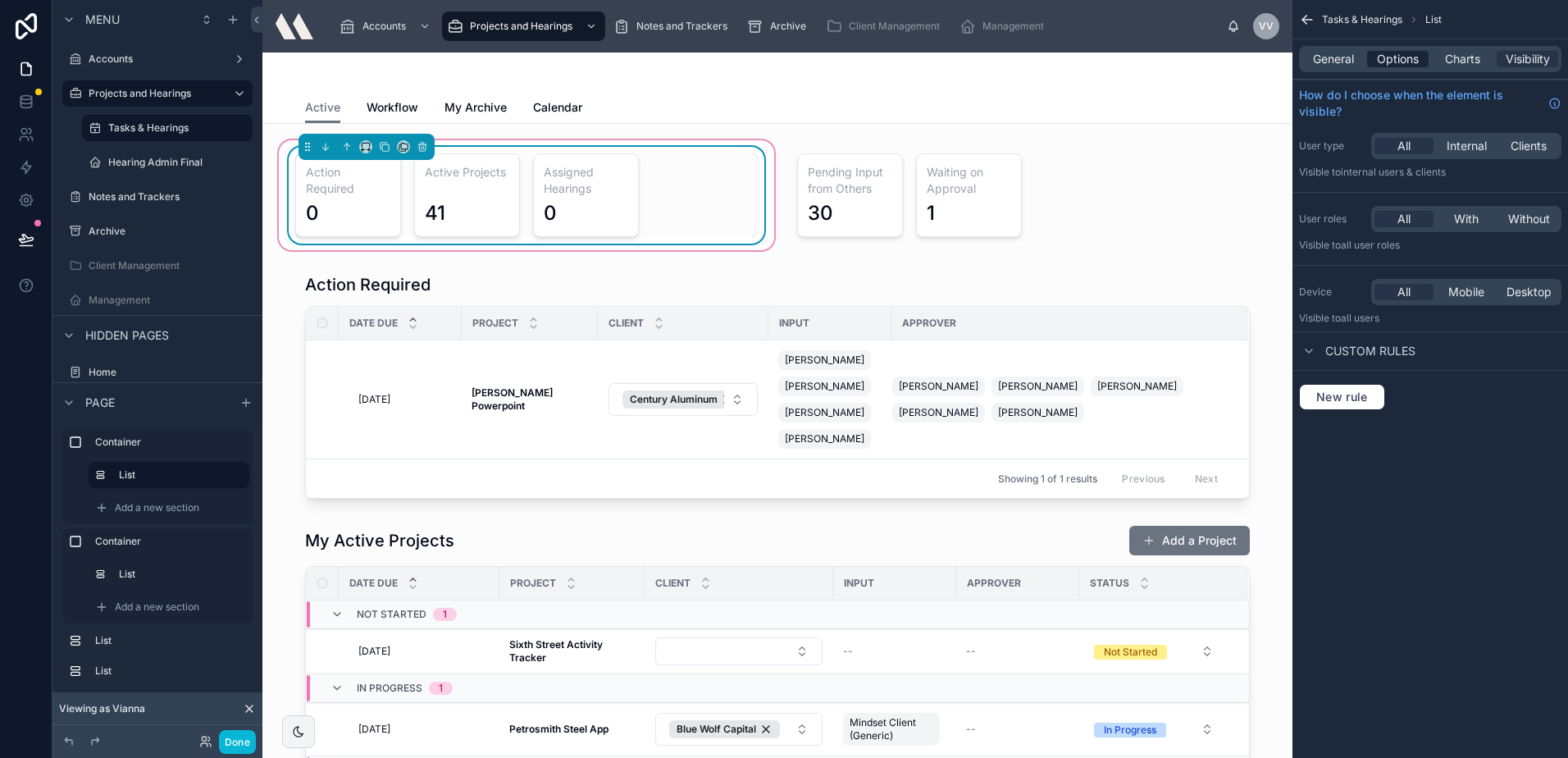
click at [1401, 63] on span "Options" at bounding box center [1397, 59] width 42 height 17
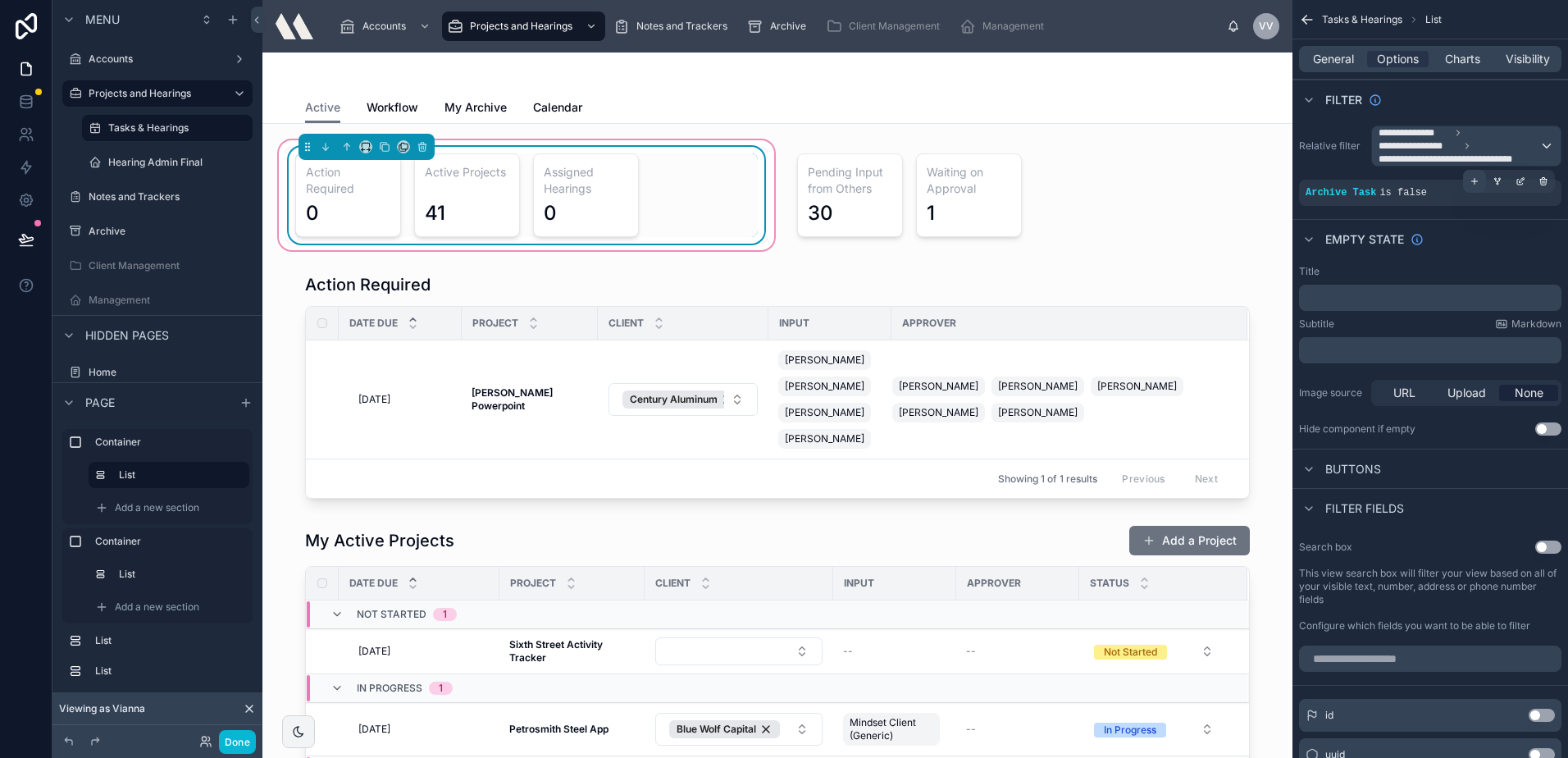
click at [1477, 177] on icon "scrollable content" at bounding box center [1475, 182] width 10 height 10
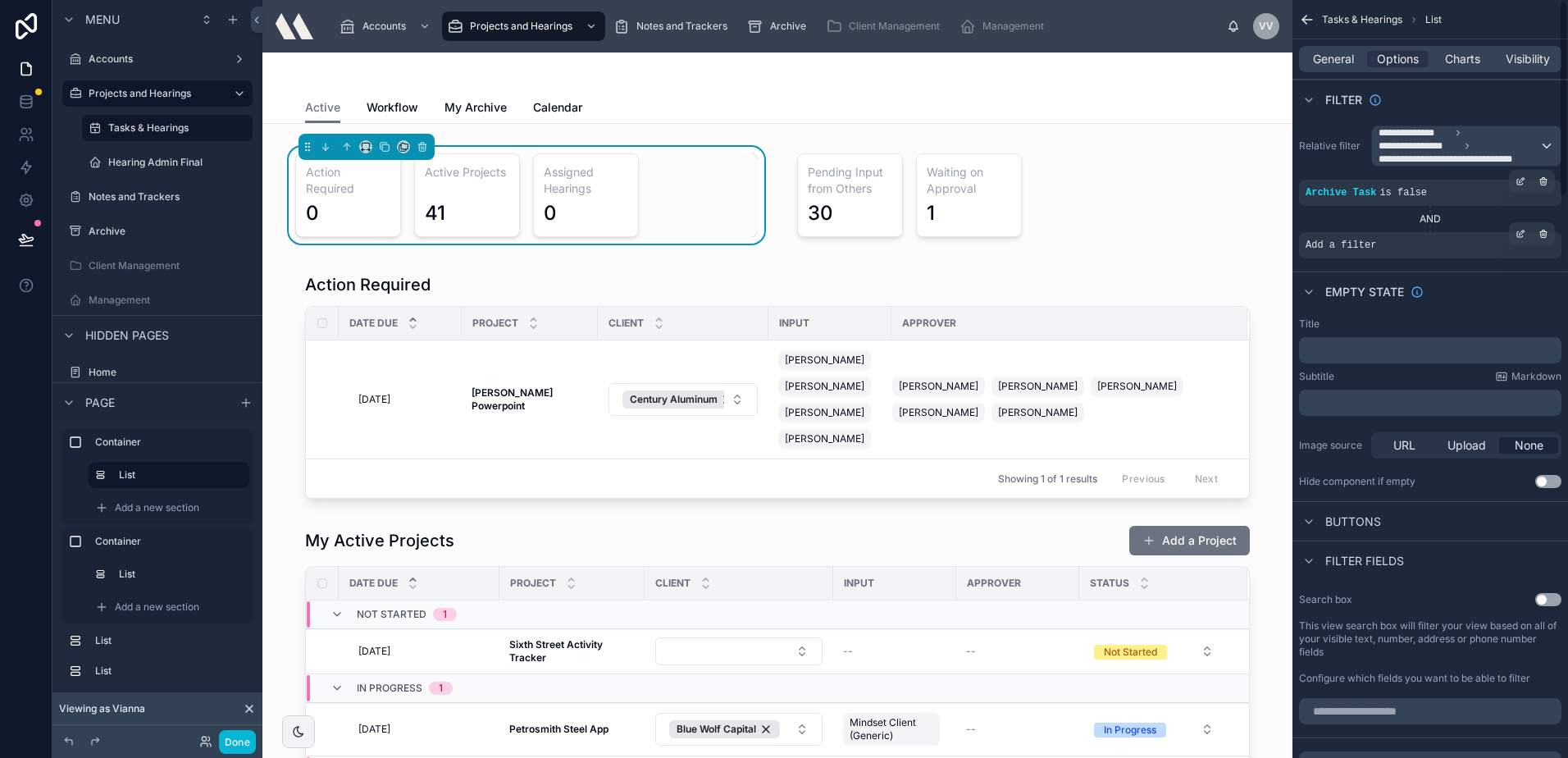
click at [1340, 255] on div "Add a filter" at bounding box center [1430, 244] width 262 height 27
click at [1523, 234] on icon "scrollable content" at bounding box center [1521, 234] width 10 height 10
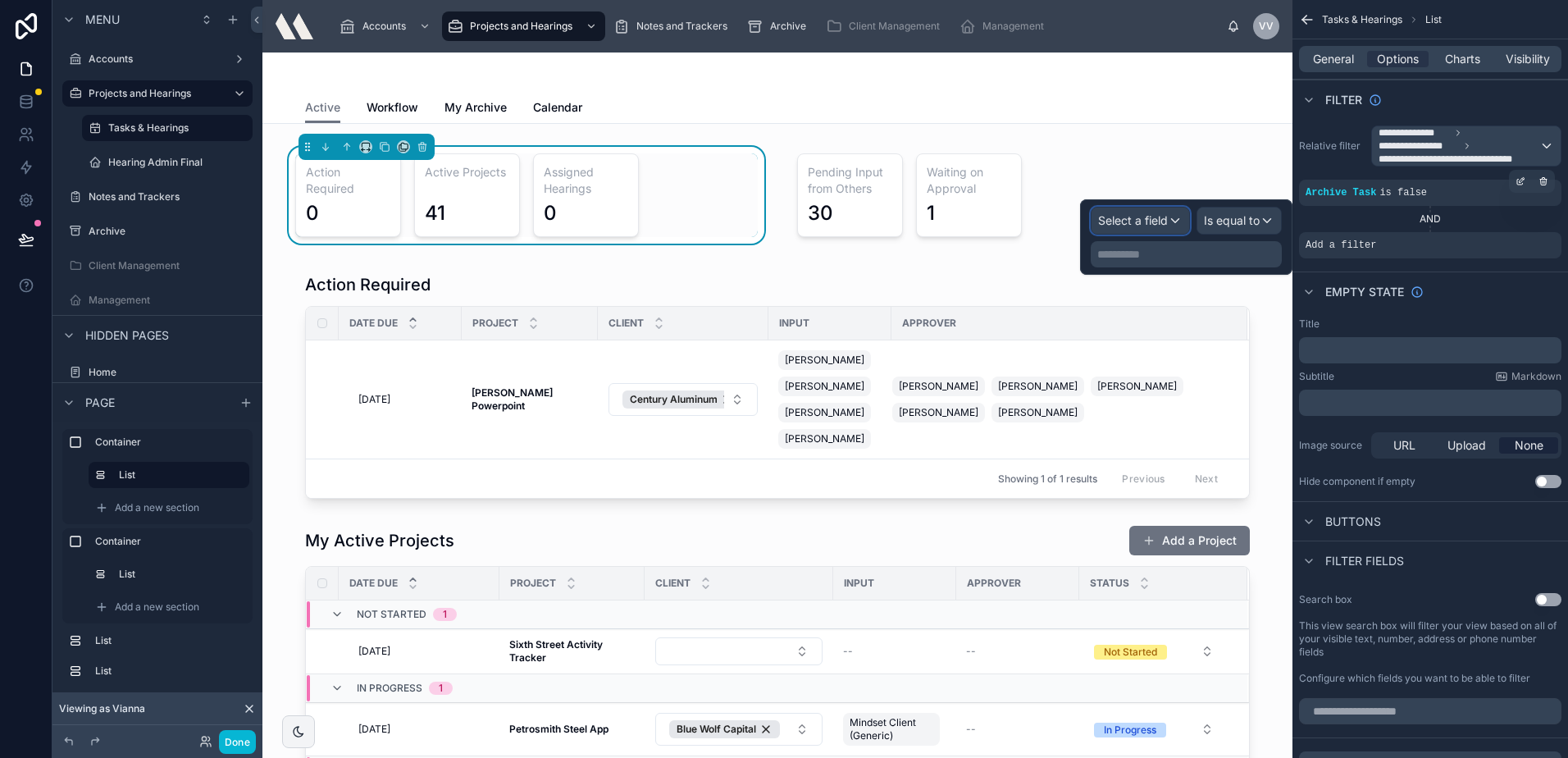
click at [1163, 222] on span "Select a field" at bounding box center [1132, 220] width 70 height 14
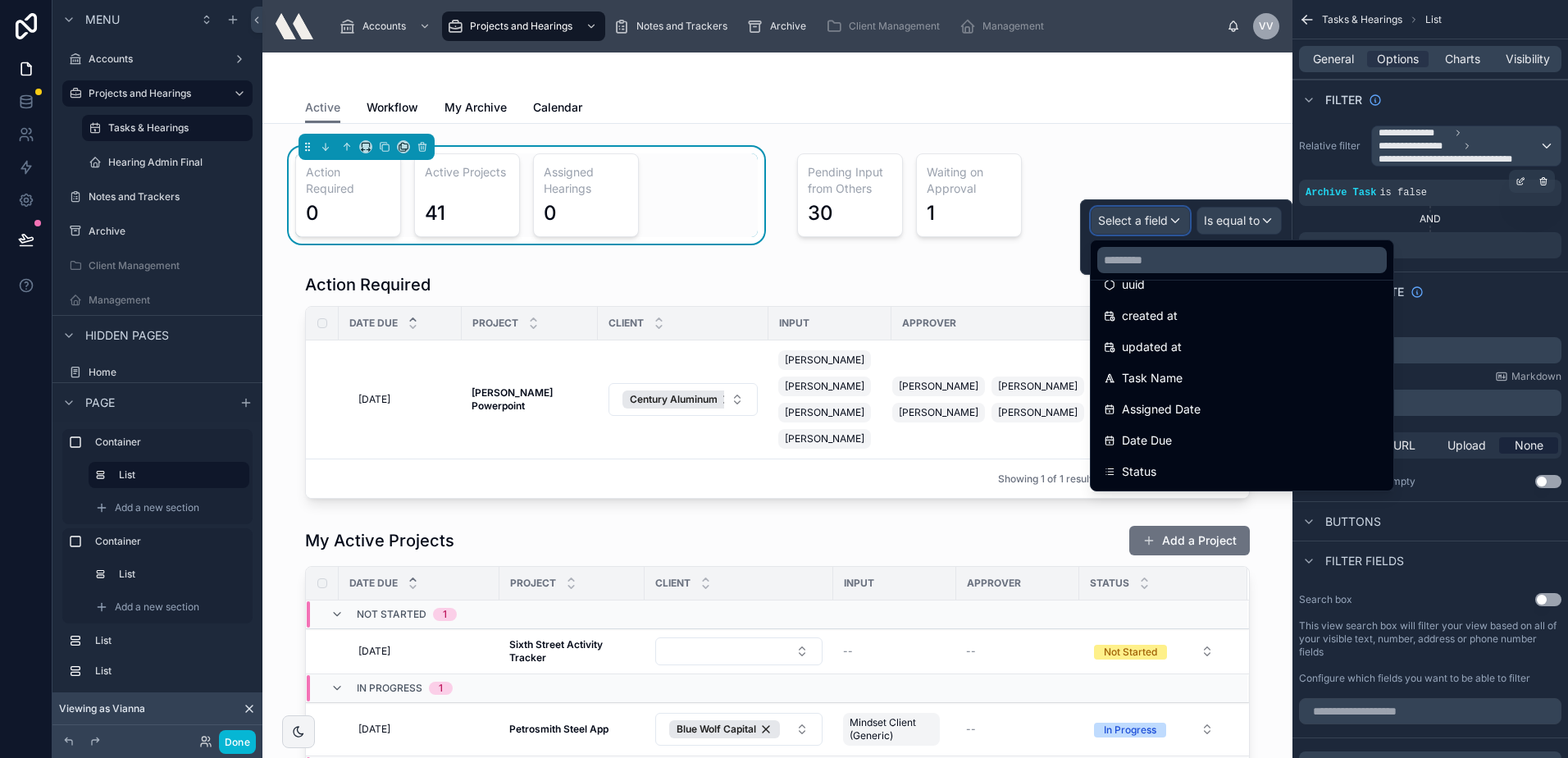
scroll to position [82, 0]
click at [1164, 261] on input "text" at bounding box center [1242, 259] width 290 height 27
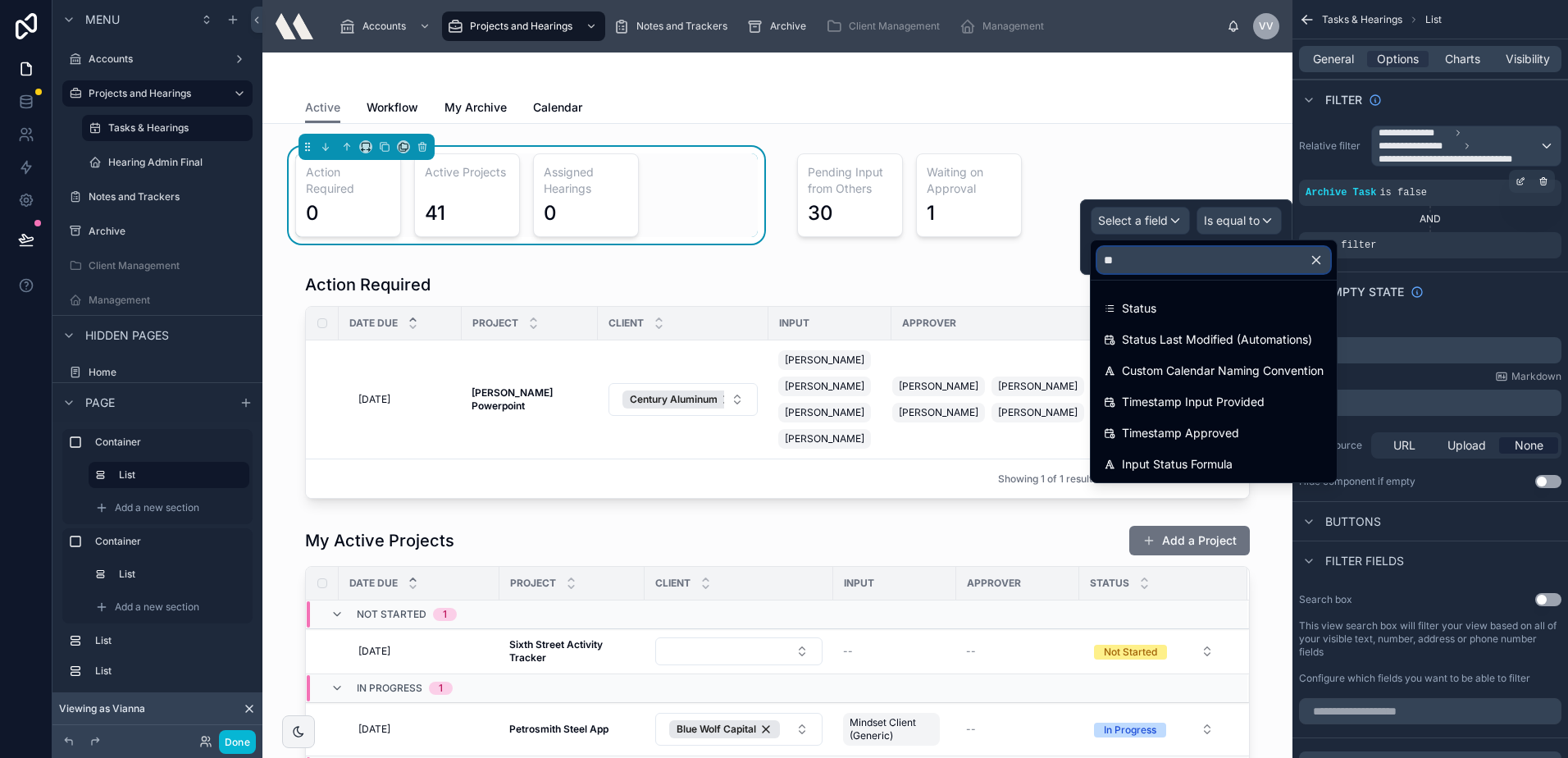
scroll to position [0, 0]
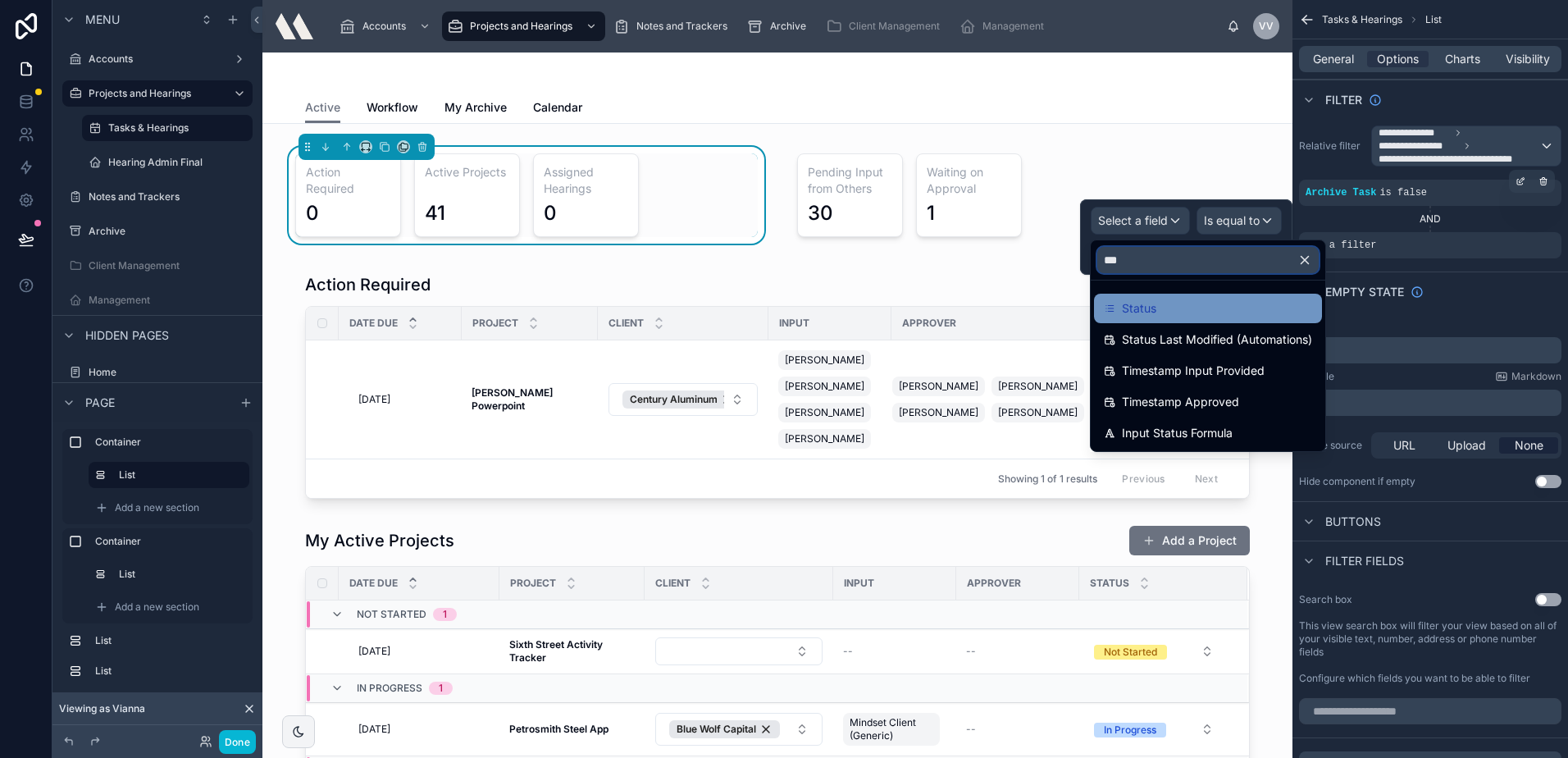
type input "***"
click at [1166, 301] on div "Status" at bounding box center [1208, 308] width 208 height 20
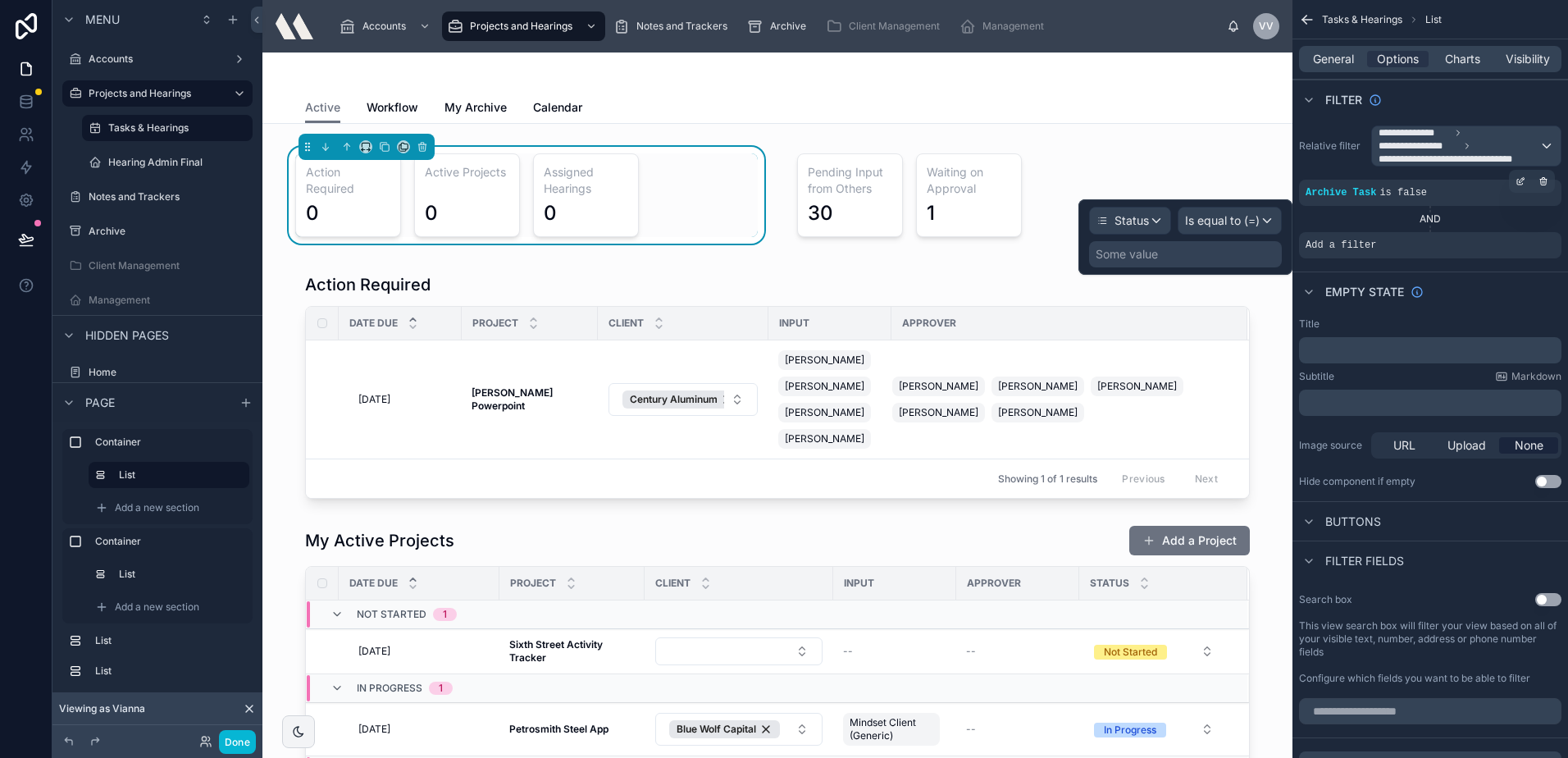
click at [1152, 259] on div "Some value" at bounding box center [1126, 254] width 62 height 17
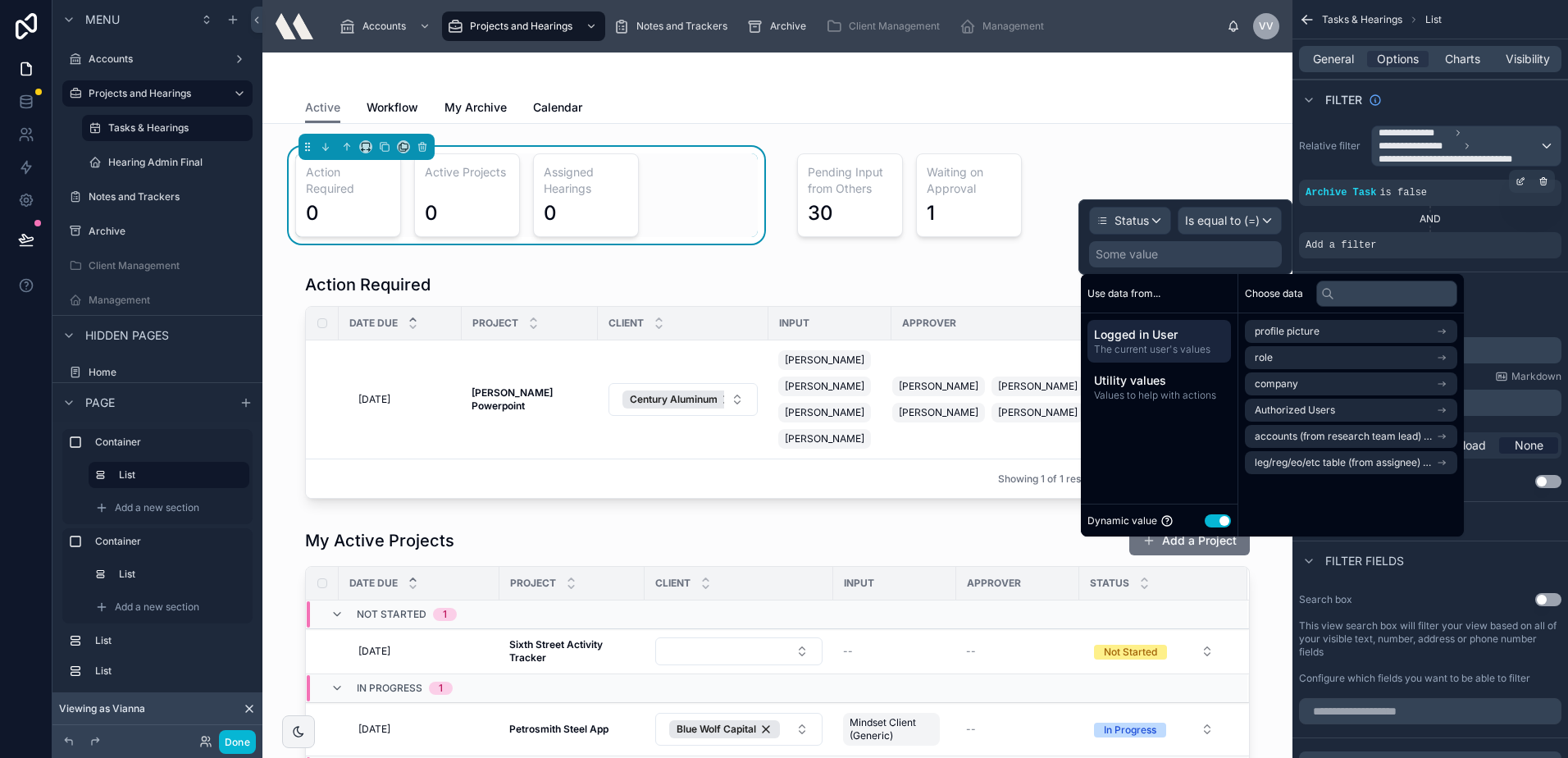
click at [1220, 520] on button "Use setting" at bounding box center [1217, 520] width 27 height 13
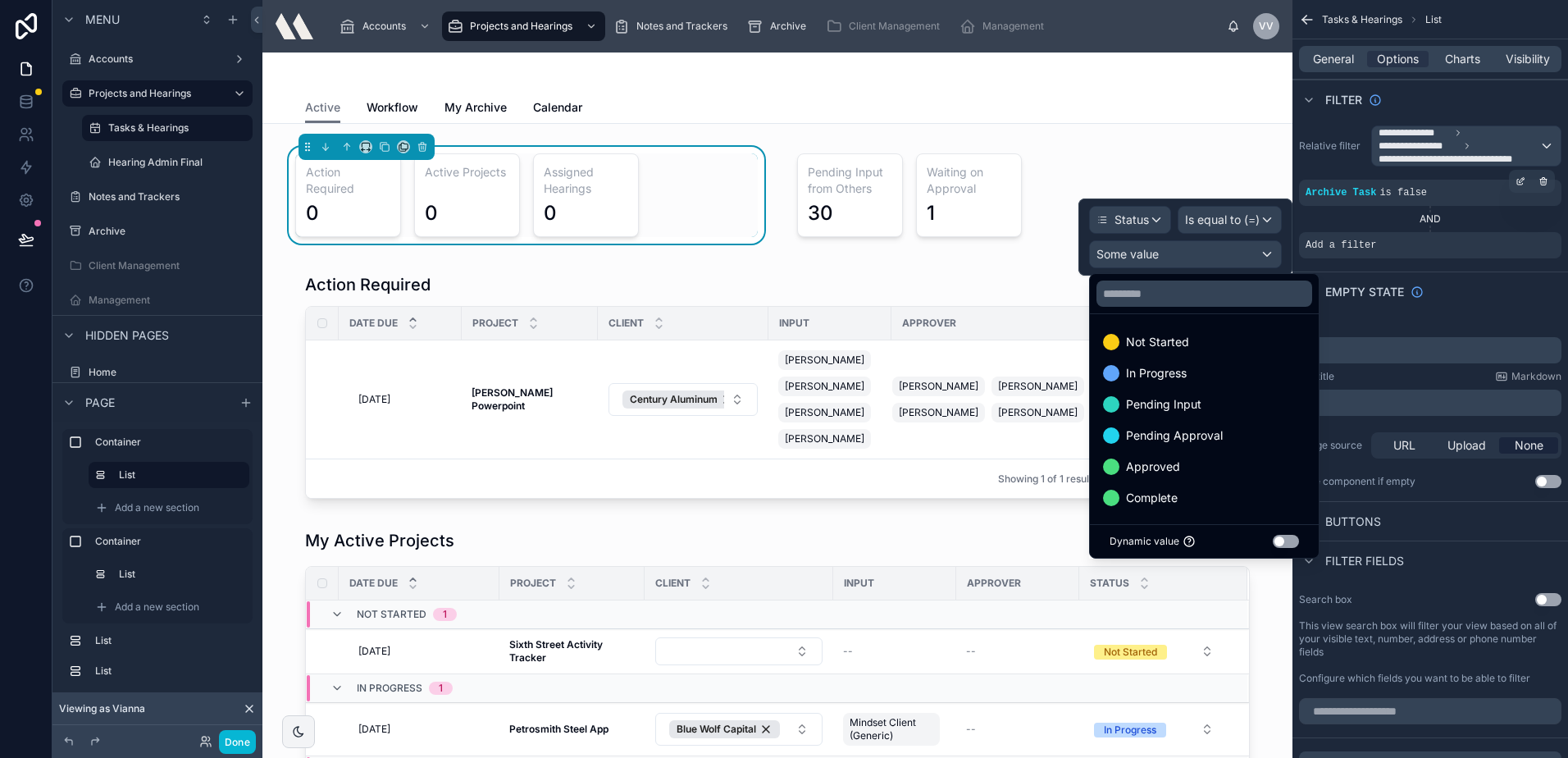
click at [1192, 252] on div at bounding box center [1185, 237] width 214 height 78
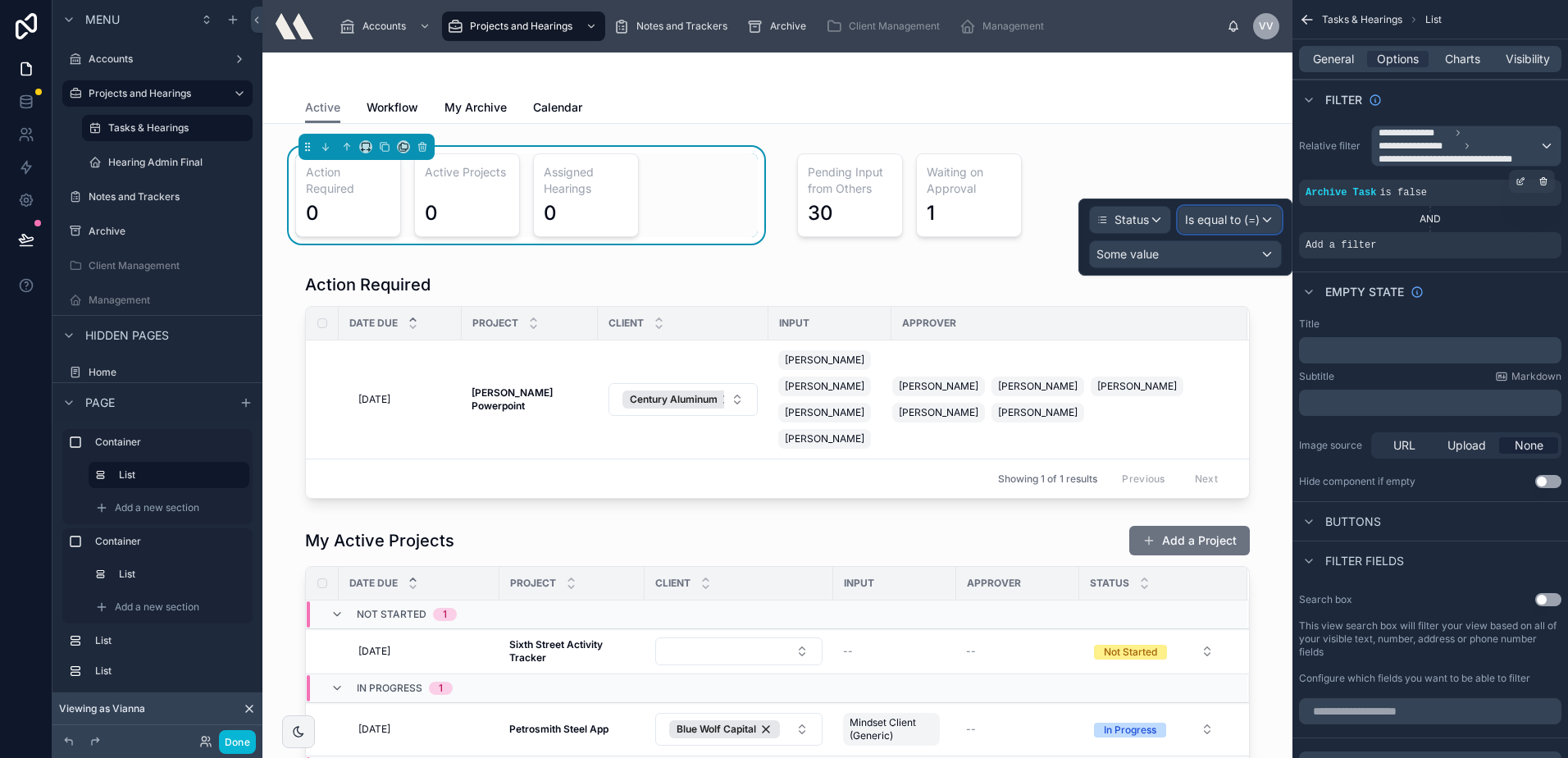
click at [1203, 230] on div "Is equal to (=)" at bounding box center [1229, 219] width 102 height 27
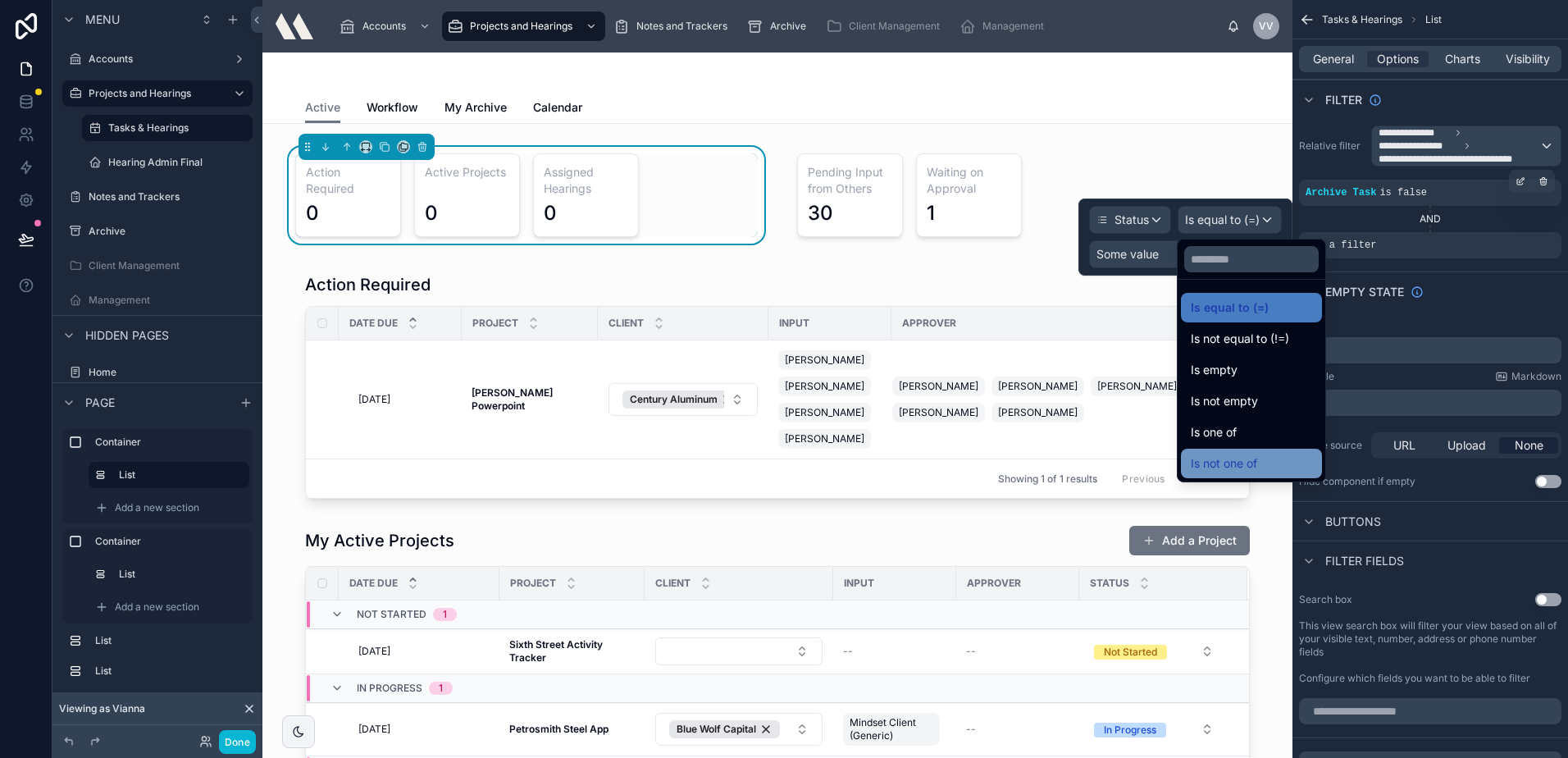
click at [1245, 456] on span "Is not one of" at bounding box center [1224, 463] width 67 height 20
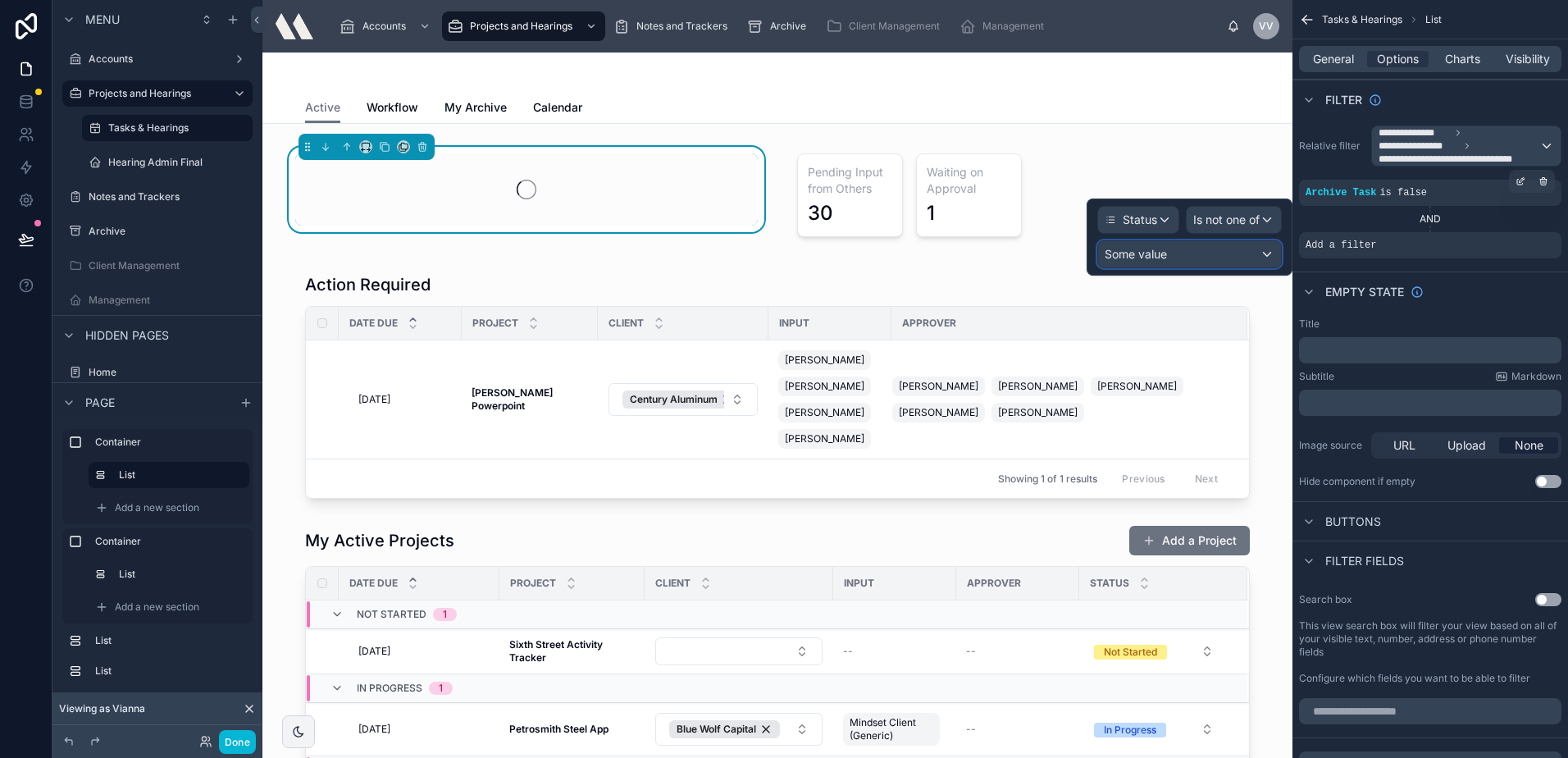
click at [1202, 261] on div "Some value" at bounding box center [1189, 254] width 183 height 27
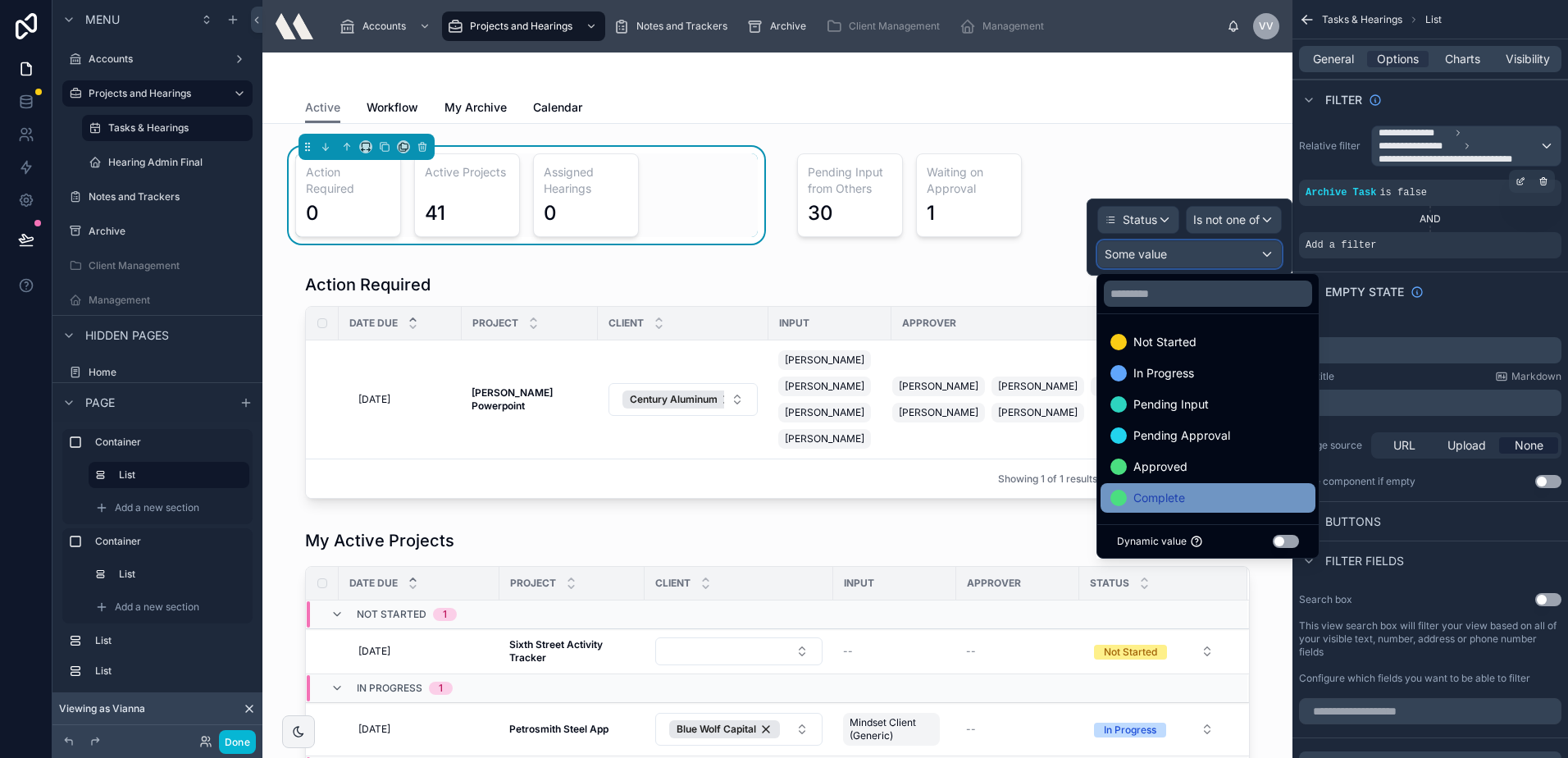
scroll to position [2, 0]
click at [1189, 490] on div "Complete" at bounding box center [1208, 496] width 195 height 20
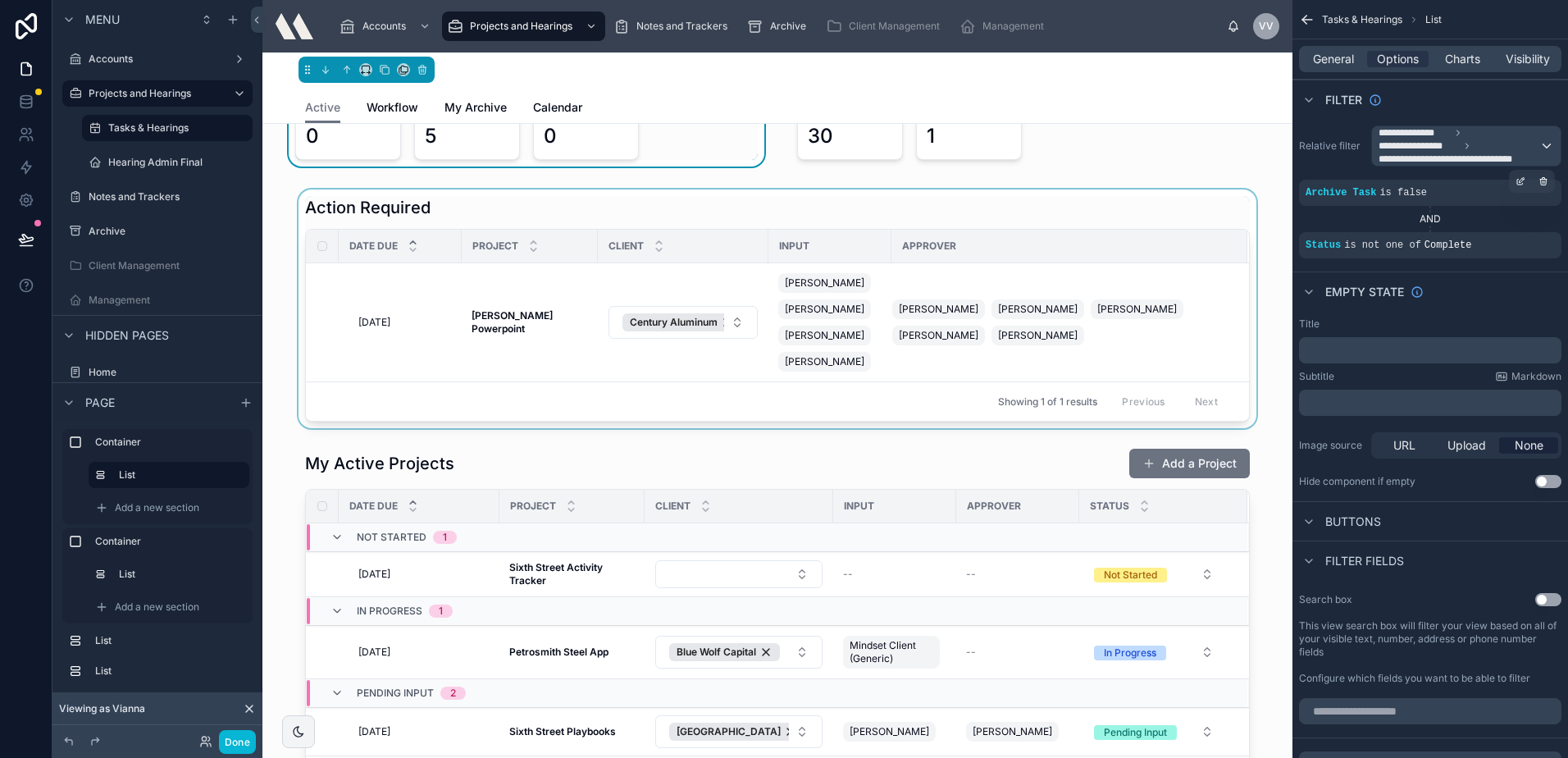
scroll to position [0, 0]
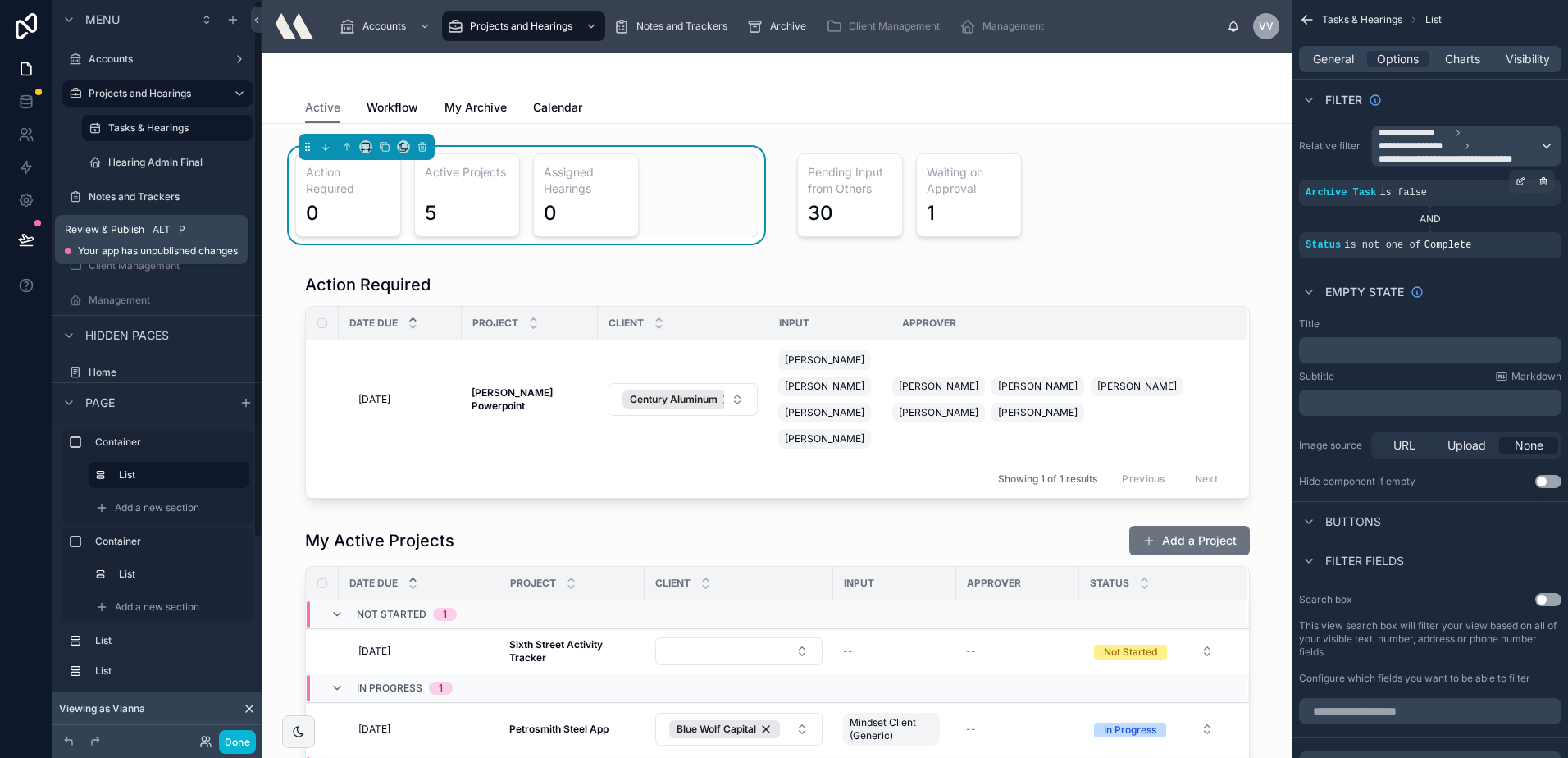
click at [19, 237] on icon at bounding box center [26, 240] width 17 height 17
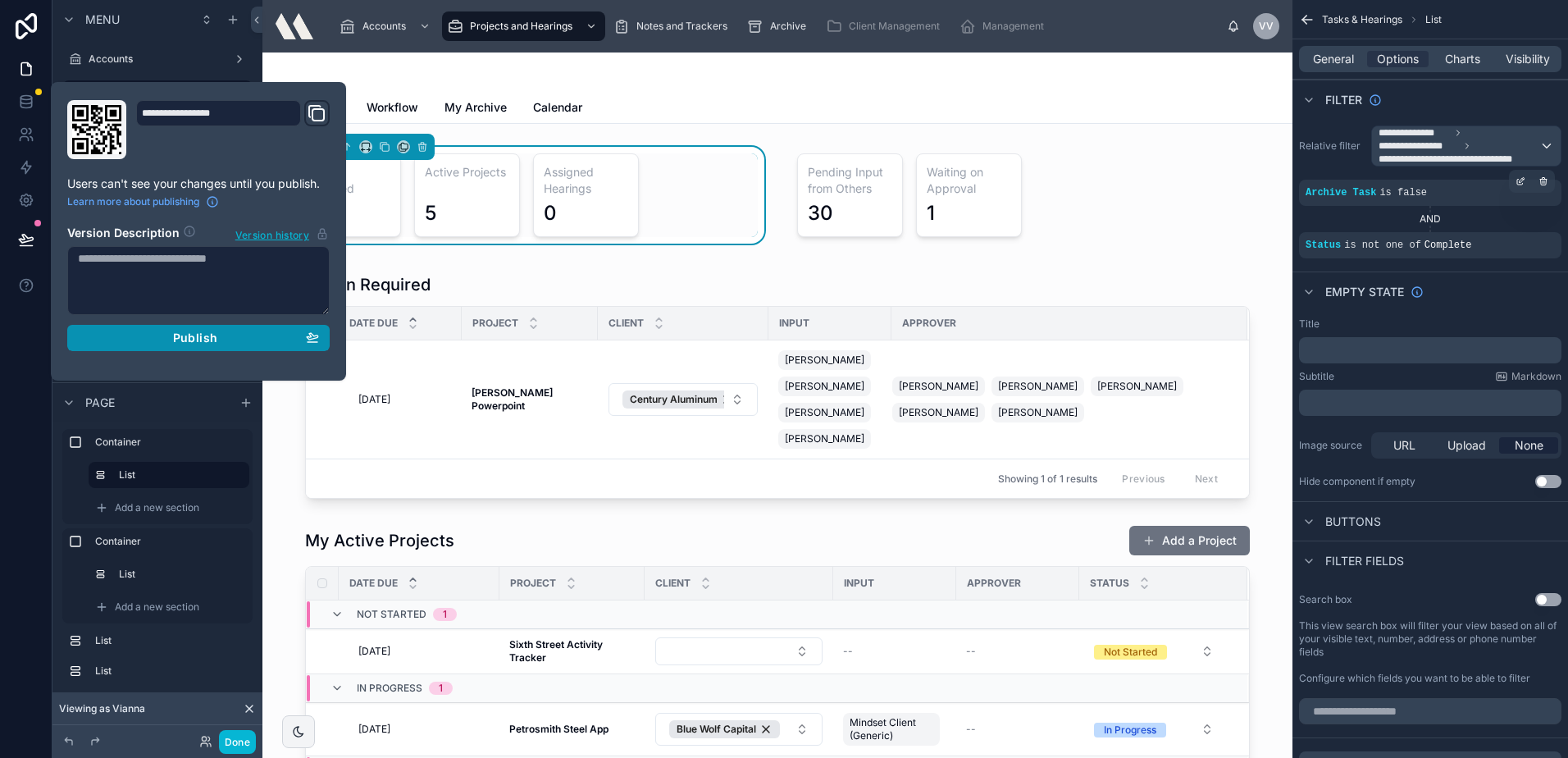
click at [143, 346] on button "Publish" at bounding box center [197, 338] width 262 height 27
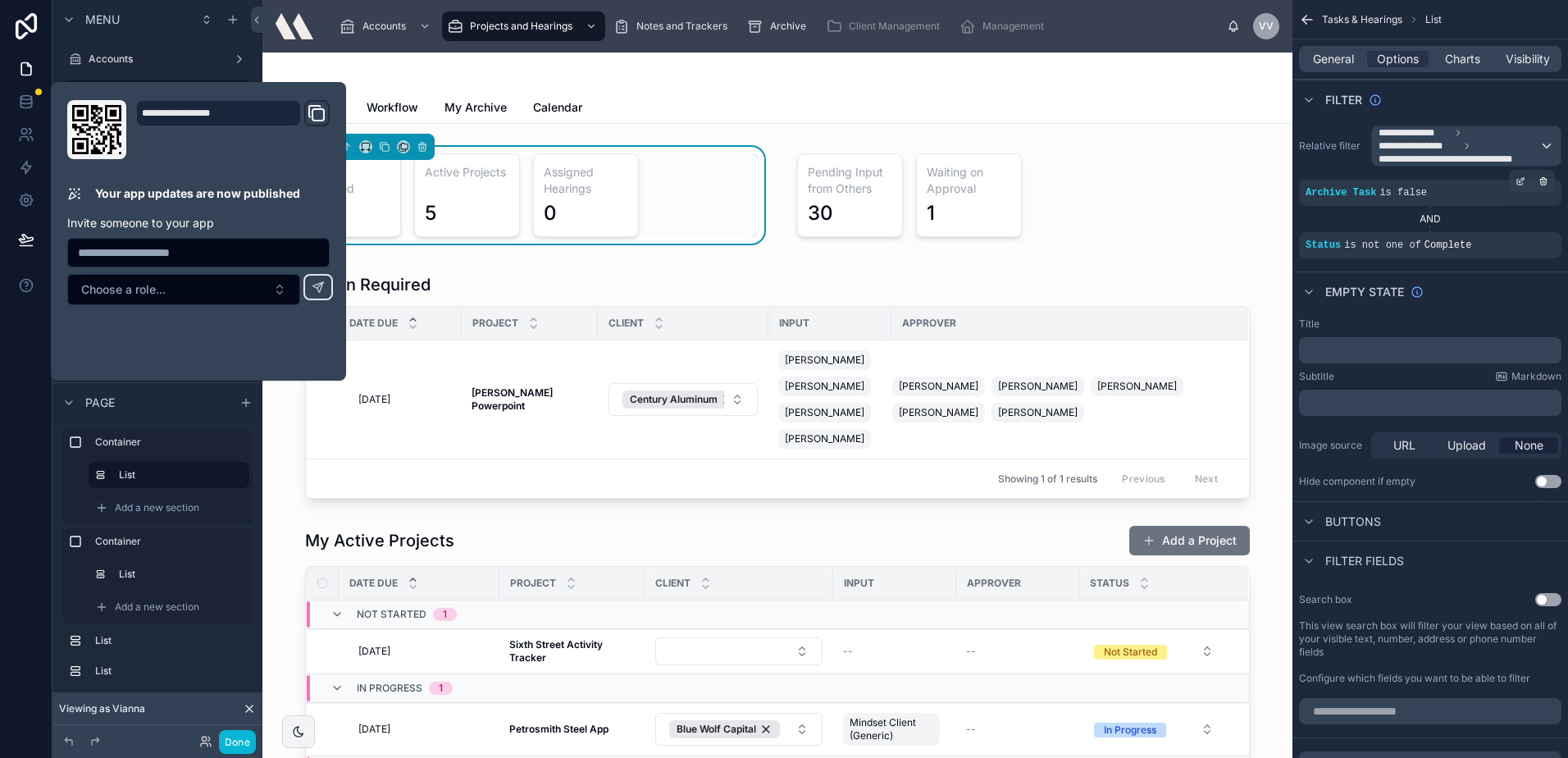
click at [1094, 89] on div at bounding box center [778, 72] width 945 height 39
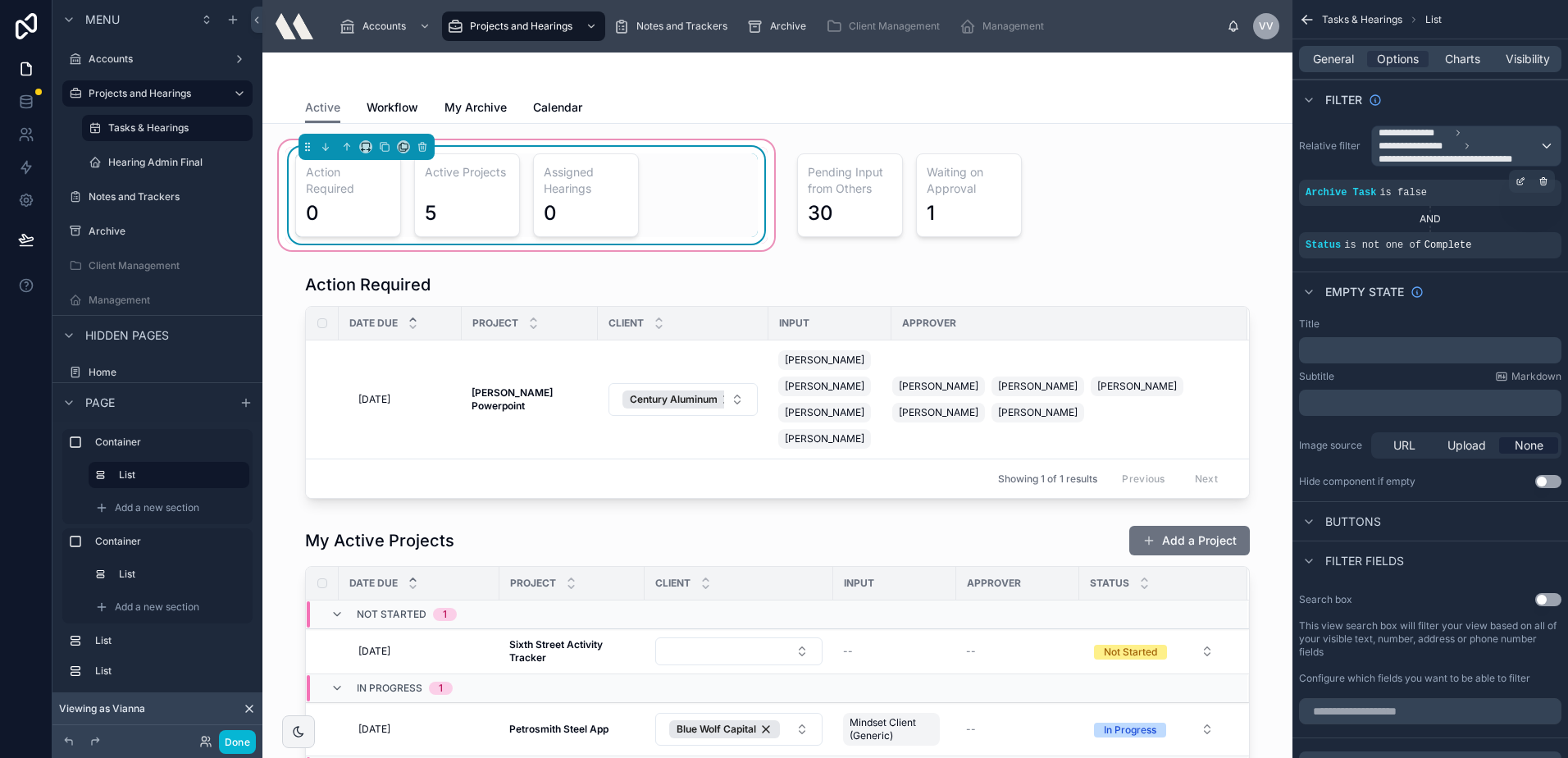
click at [414, 197] on div "Active Projects 5" at bounding box center [467, 194] width 106 height 83
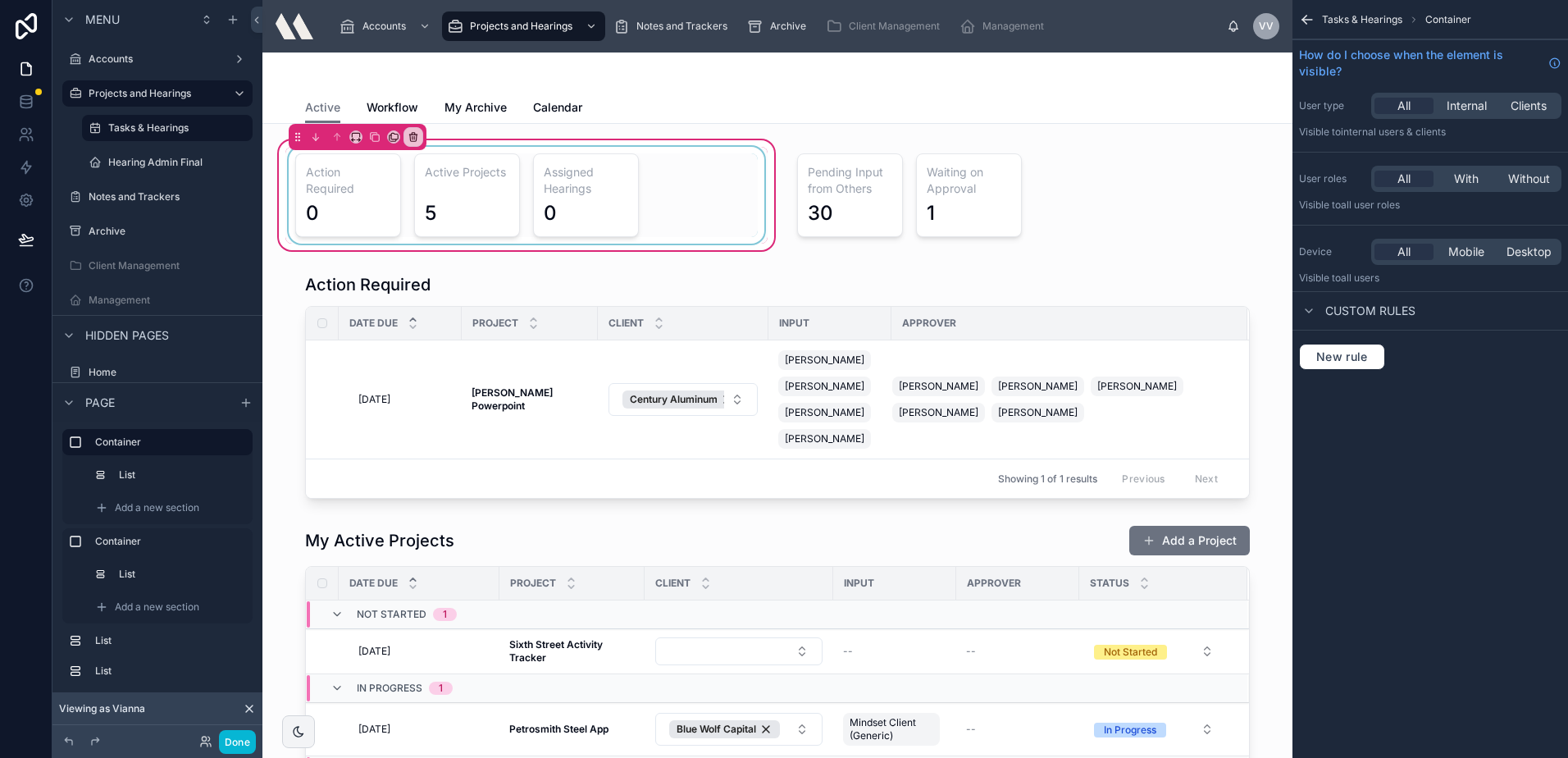
click at [401, 197] on div at bounding box center [526, 195] width 482 height 97
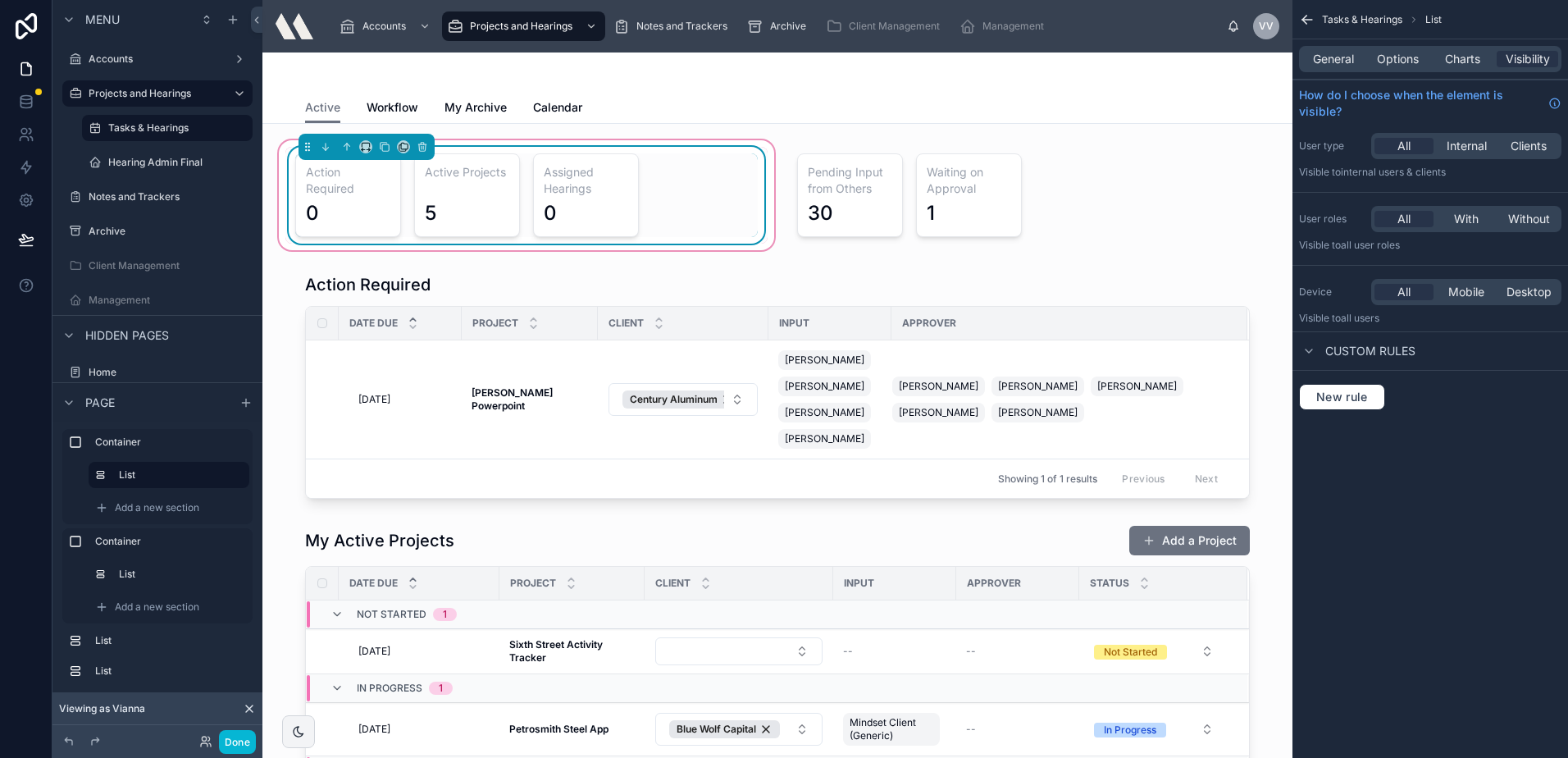
click at [401, 197] on div "Action Required 0 Active Projects 5 Assigned Hearings 0" at bounding box center [526, 194] width 462 height 83
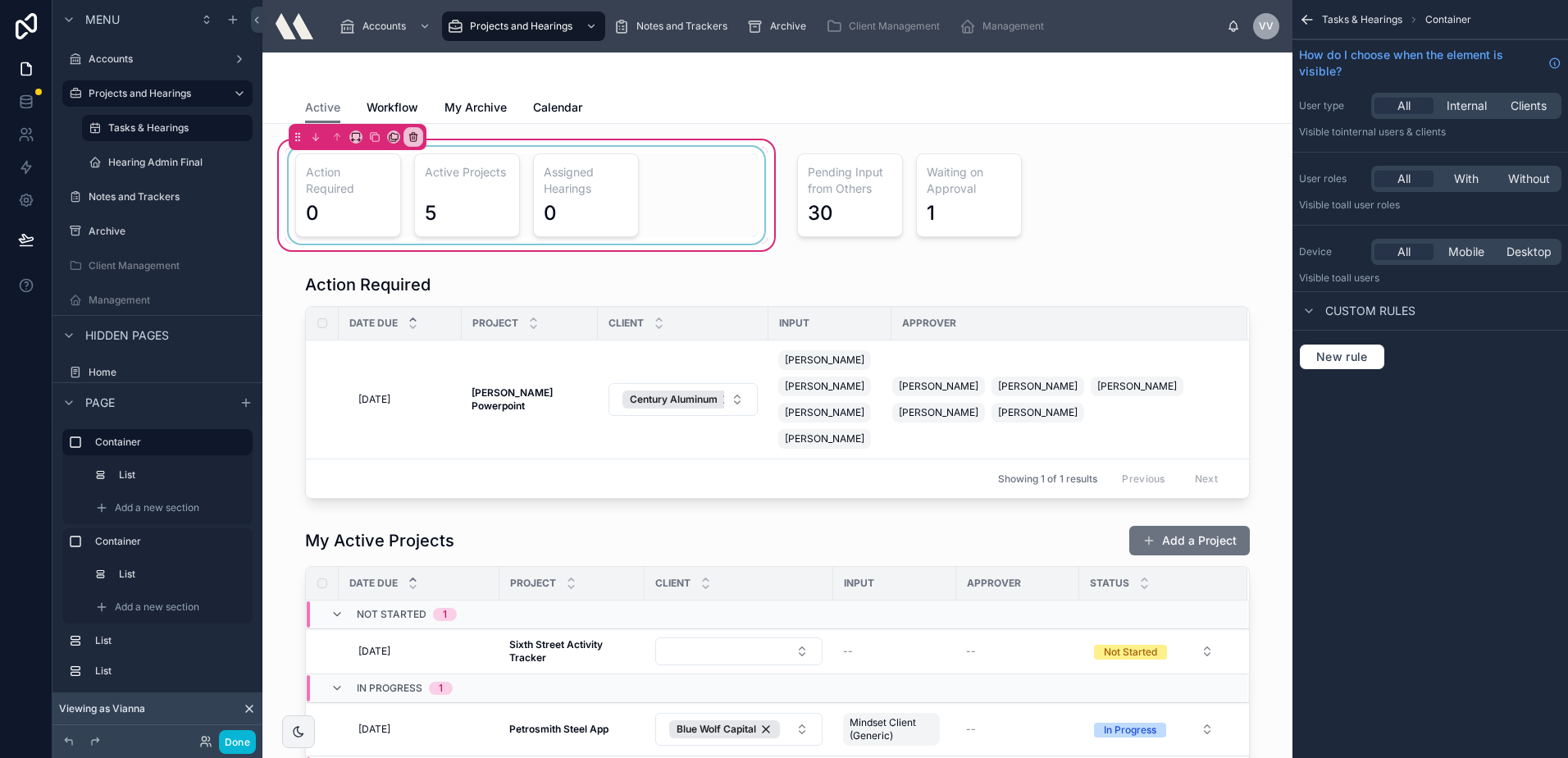
click at [401, 196] on div at bounding box center [526, 195] width 482 height 97
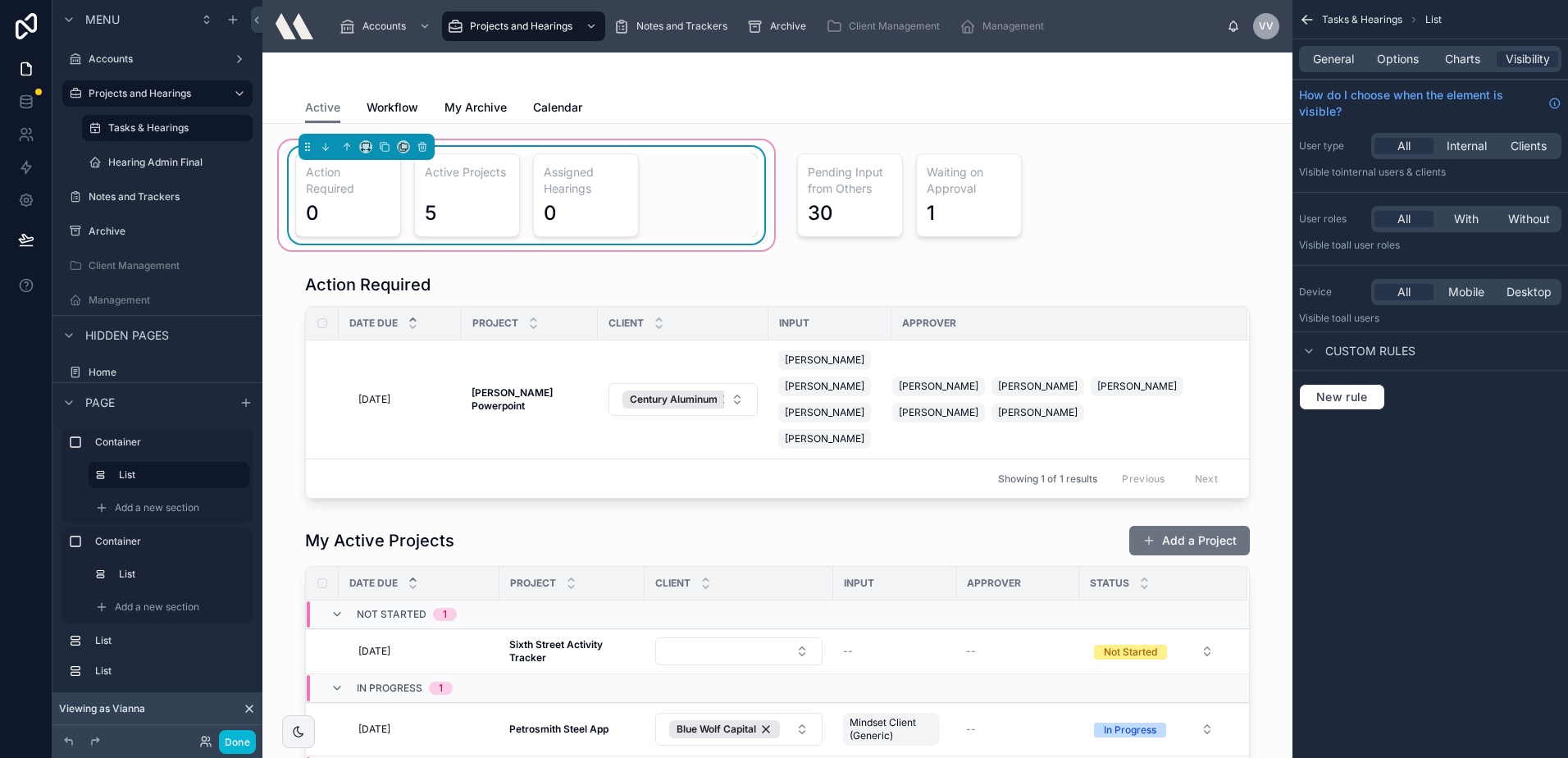
click at [399, 182] on div "Action Required 0" at bounding box center [349, 194] width 106 height 83
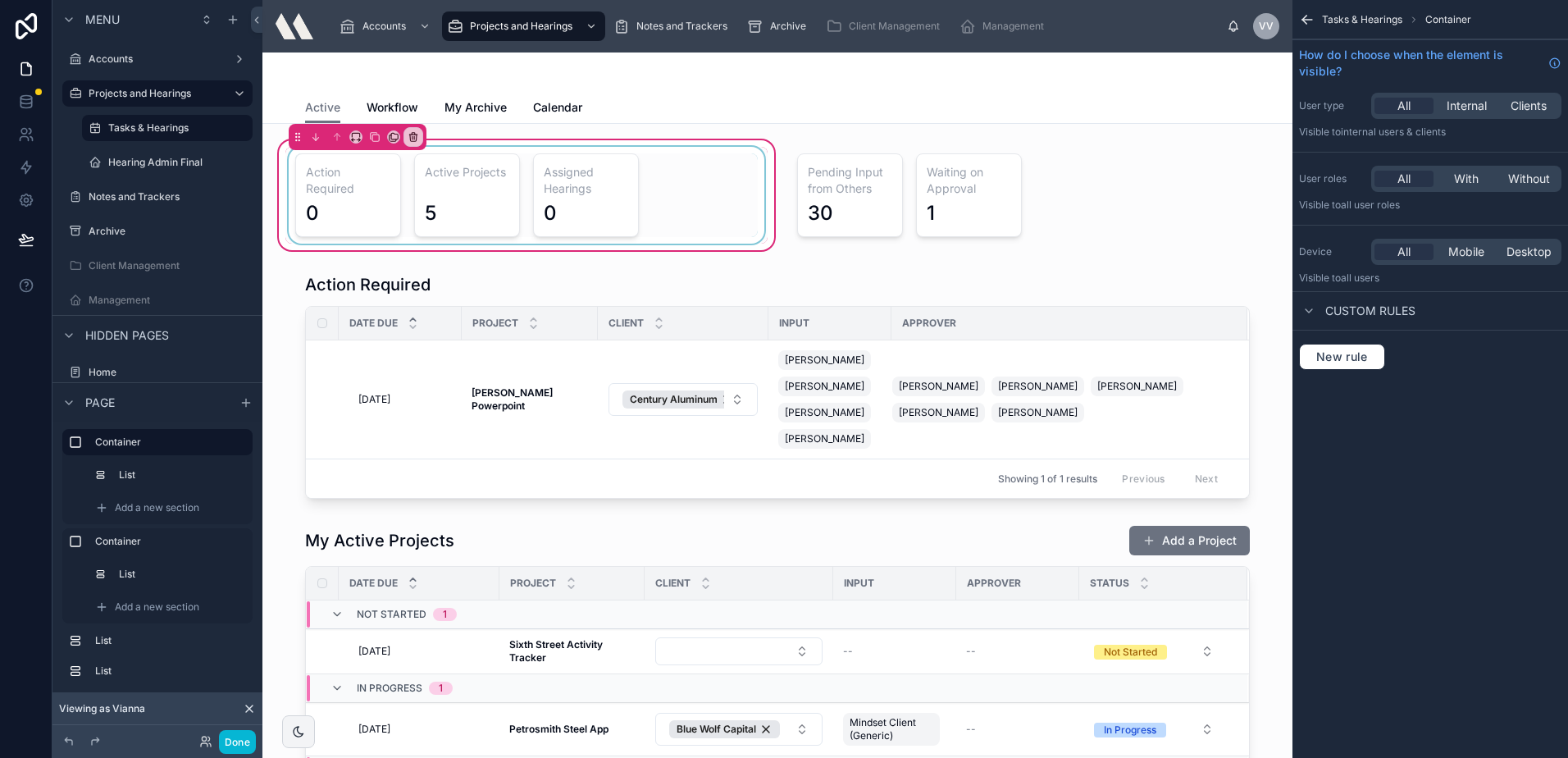
click at [436, 206] on div at bounding box center [526, 195] width 482 height 97
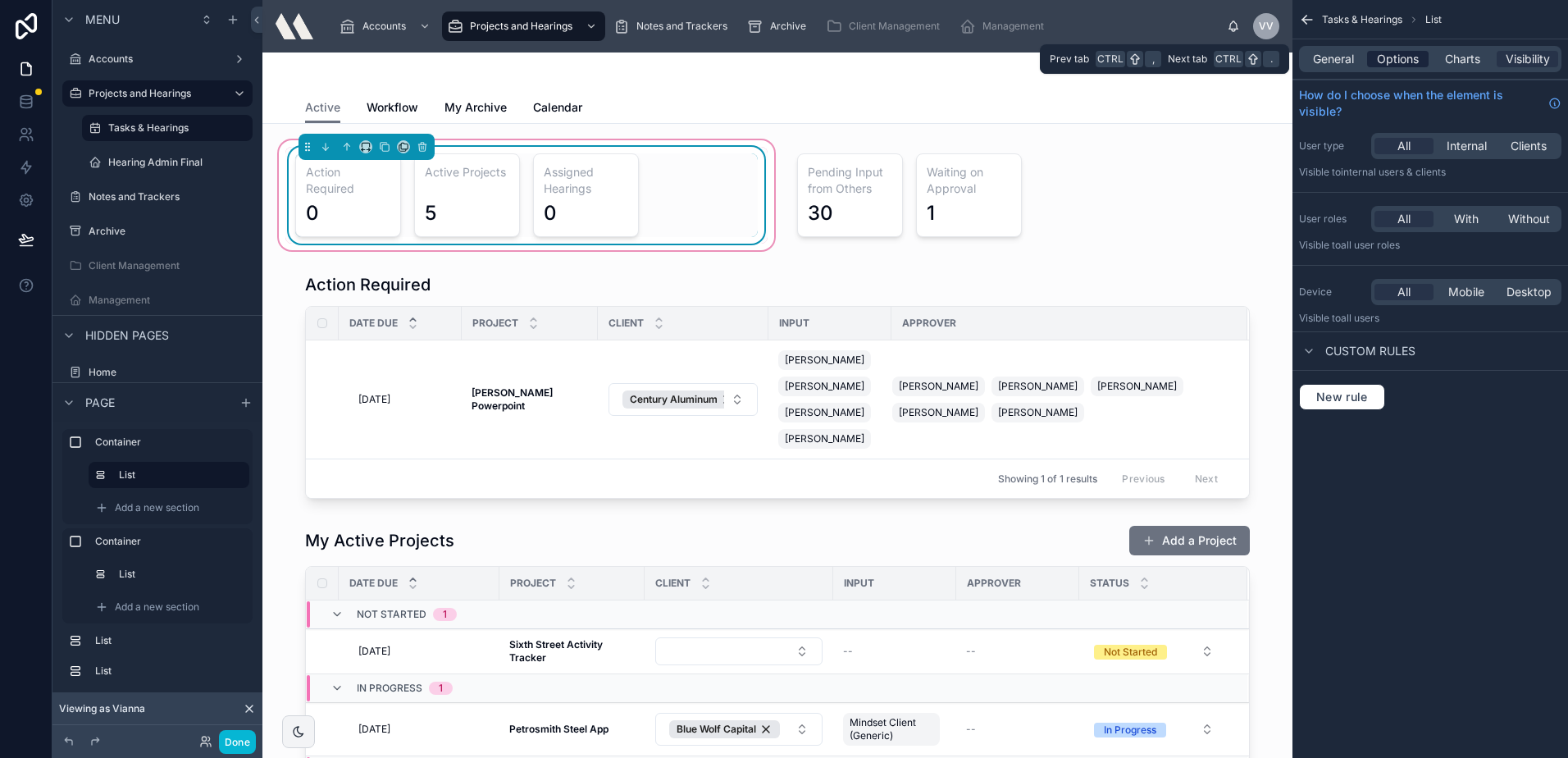
click at [1410, 57] on span "Options" at bounding box center [1397, 59] width 42 height 17
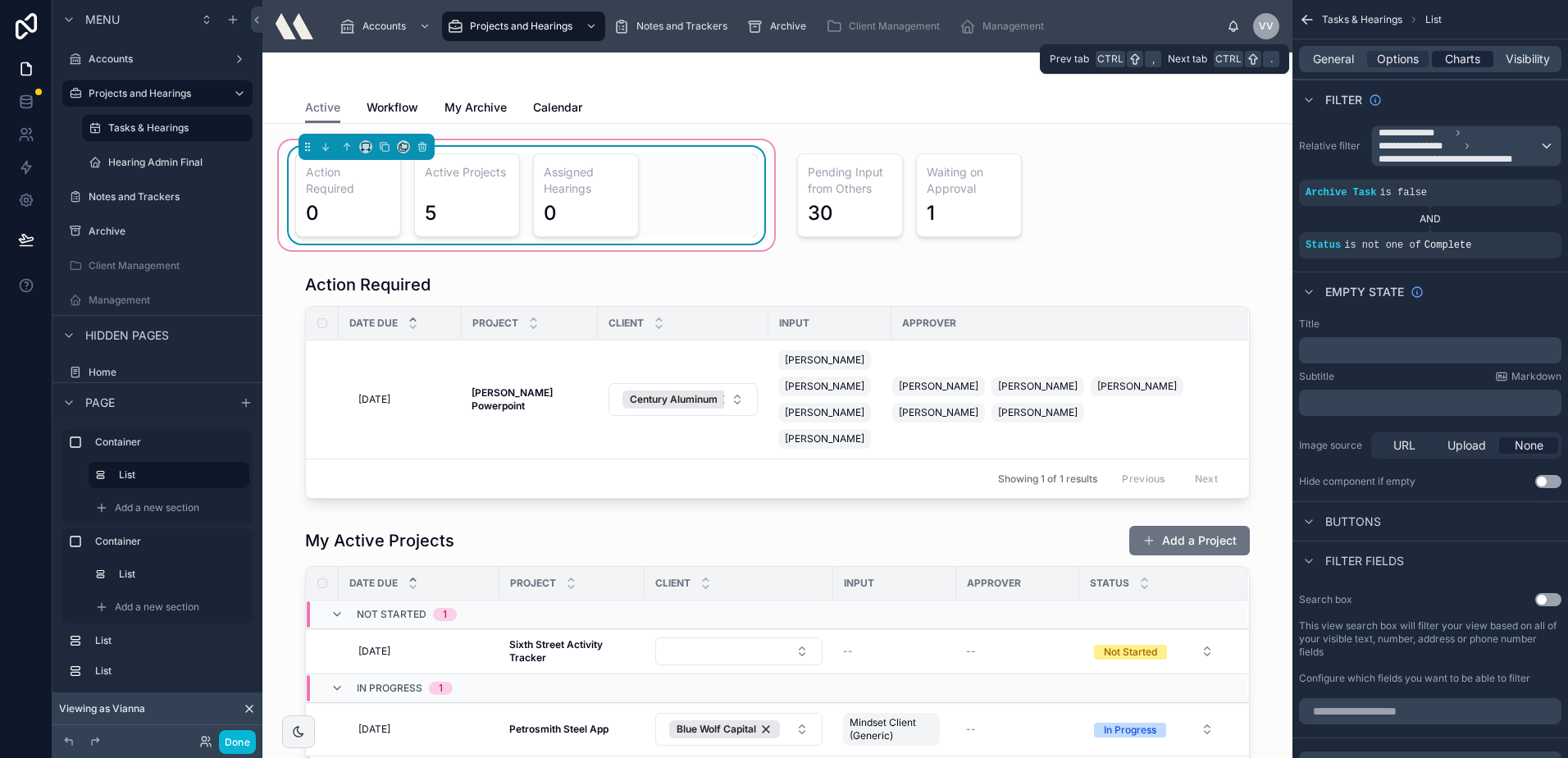
click at [1446, 60] on span "Charts" at bounding box center [1463, 59] width 35 height 17
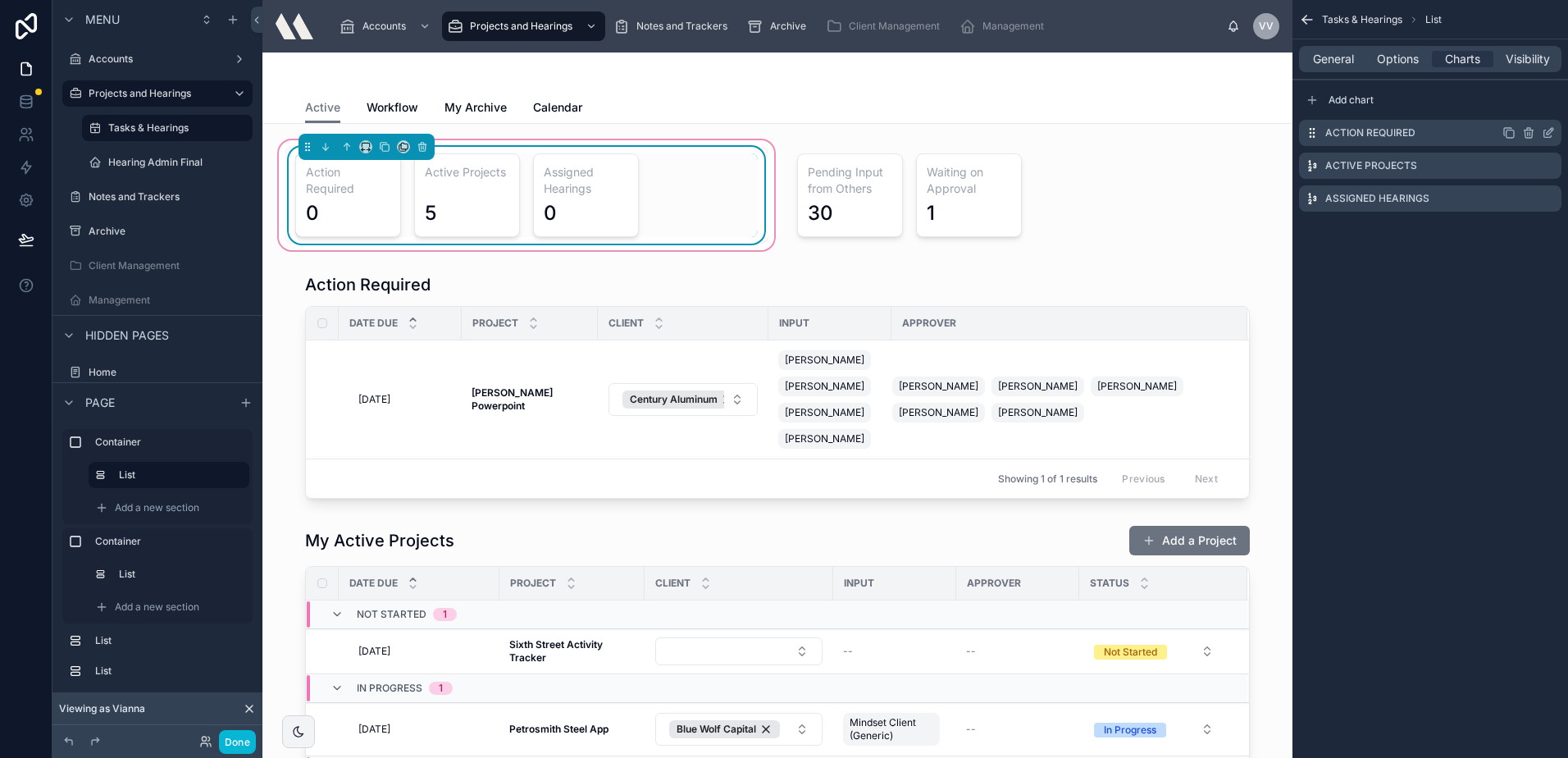
click at [1547, 132] on icon "scrollable content" at bounding box center [1547, 133] width 13 height 13
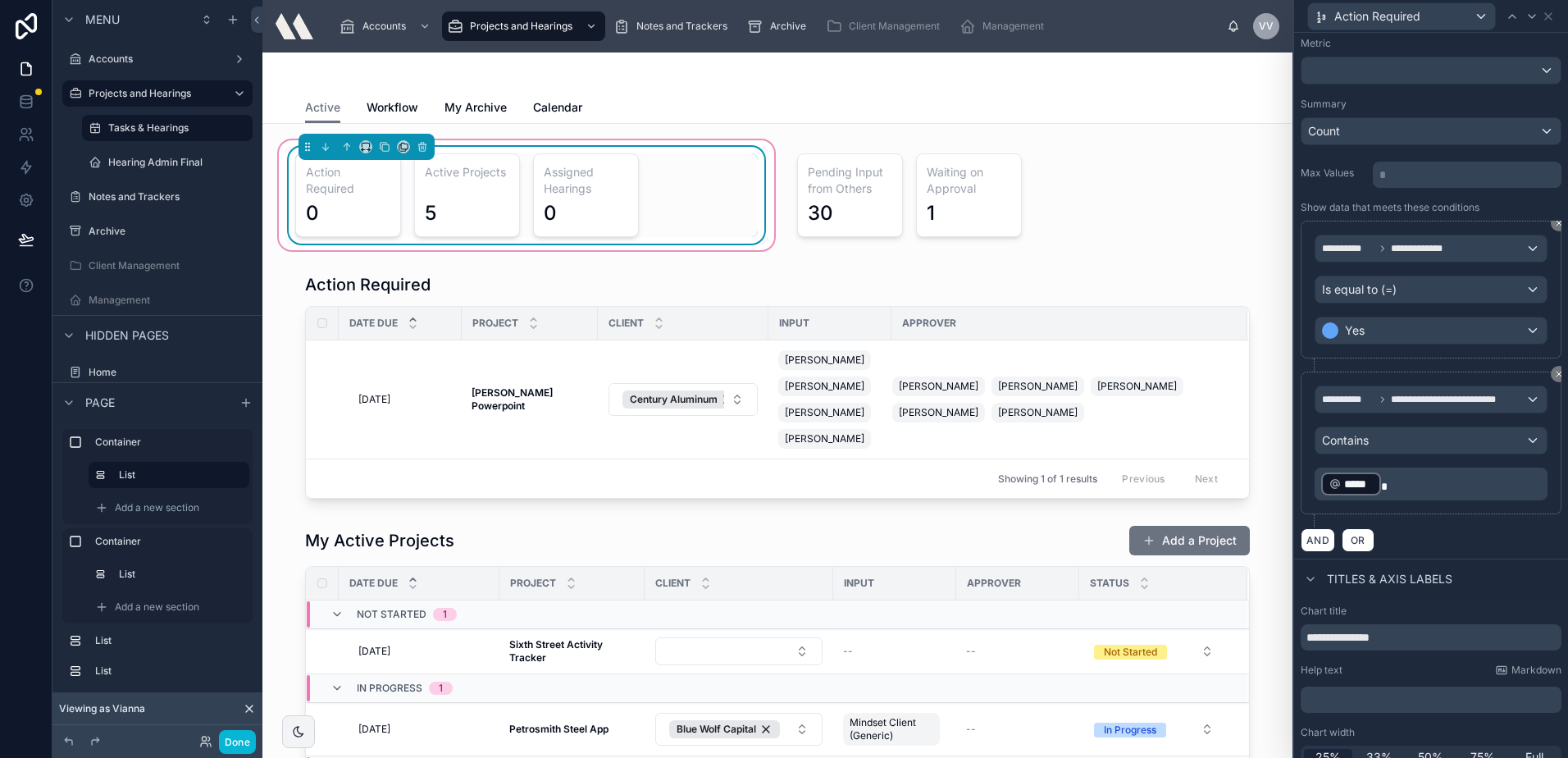
scroll to position [164, 0]
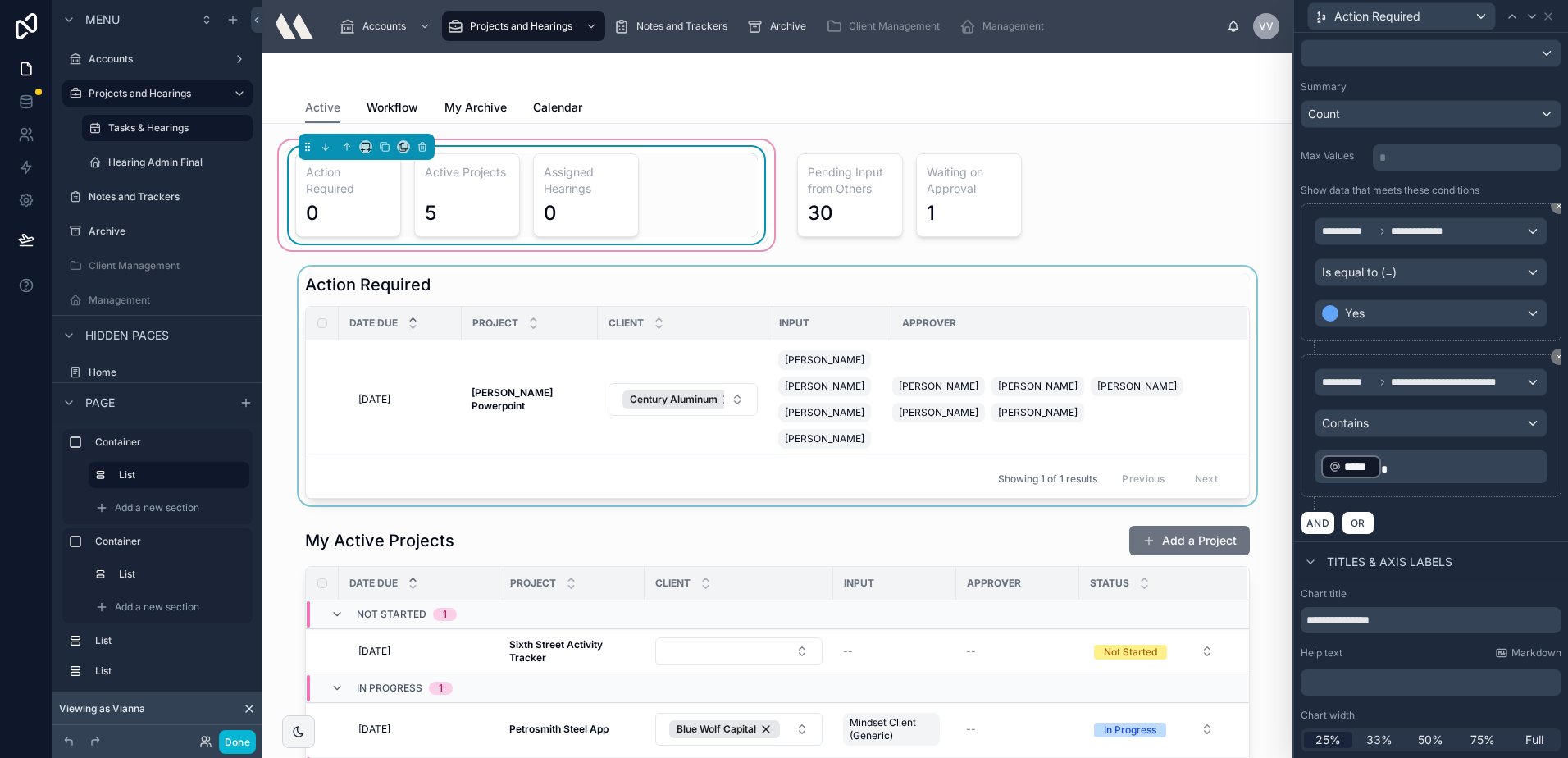
click at [599, 364] on div at bounding box center [778, 385] width 1003 height 239
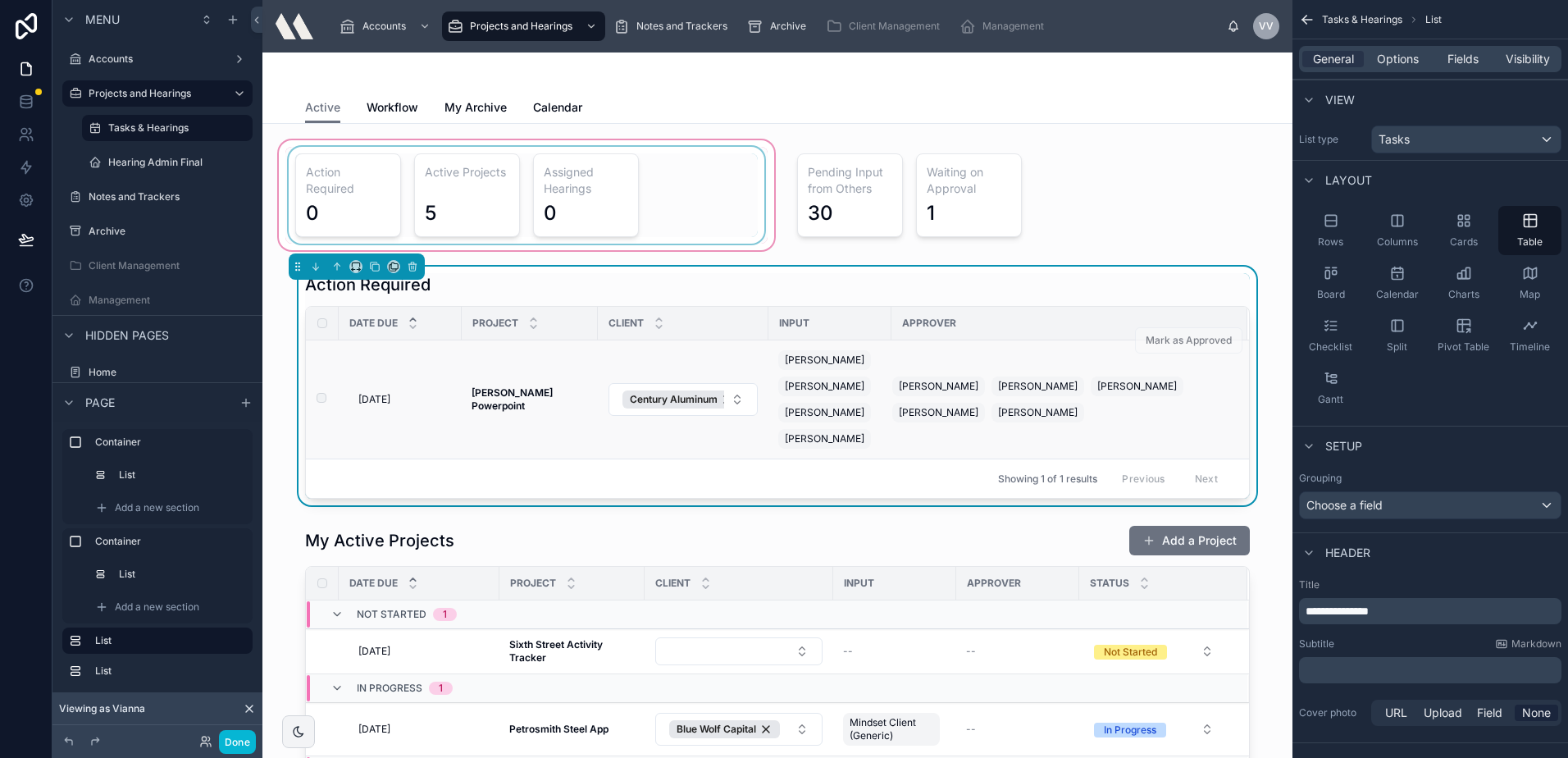
click at [422, 415] on td "5/30/2025 5/30/2025" at bounding box center [400, 400] width 123 height 119
click at [372, 406] on span "[DATE]" at bounding box center [374, 399] width 32 height 13
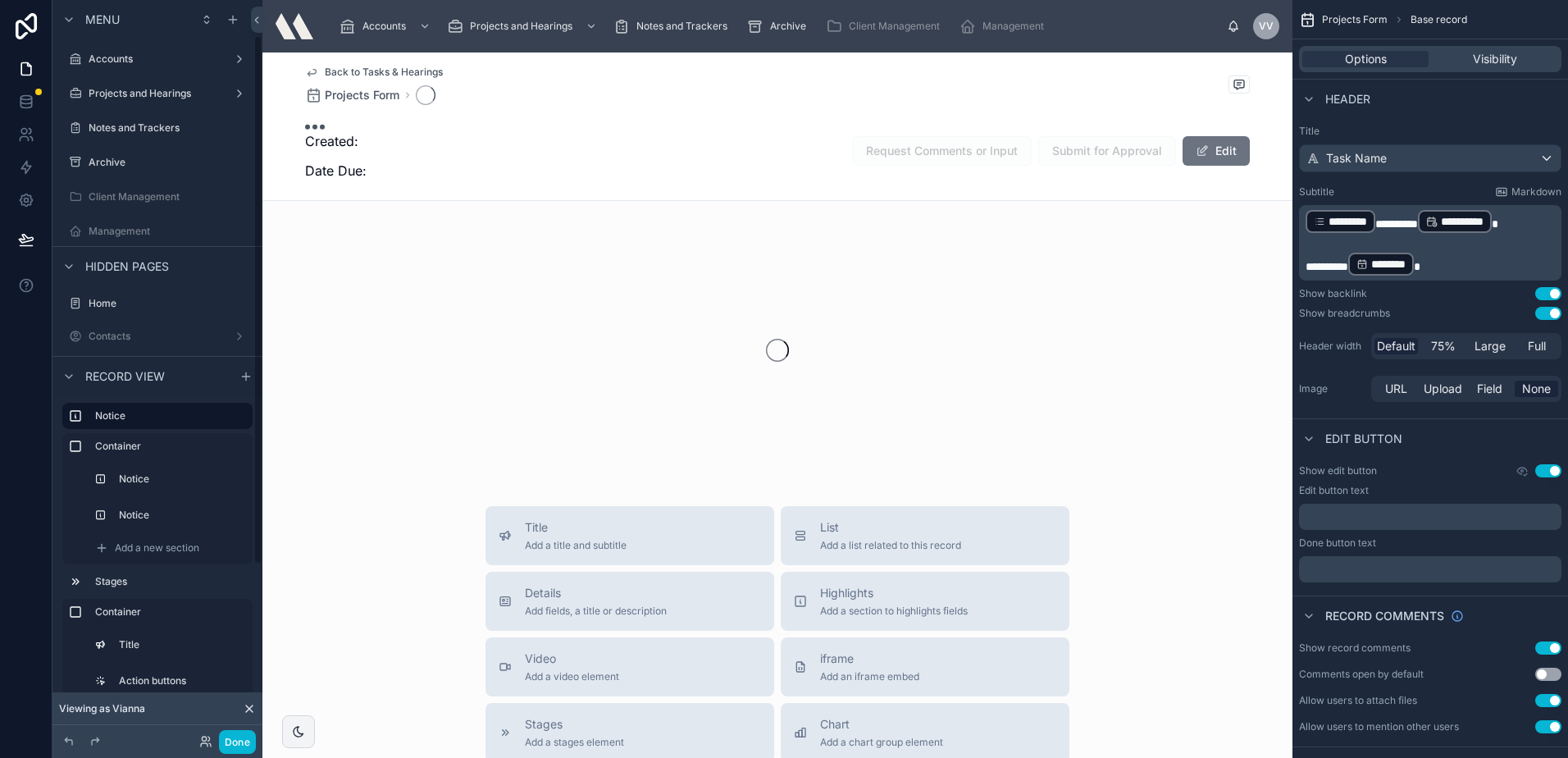
scroll to position [49, 0]
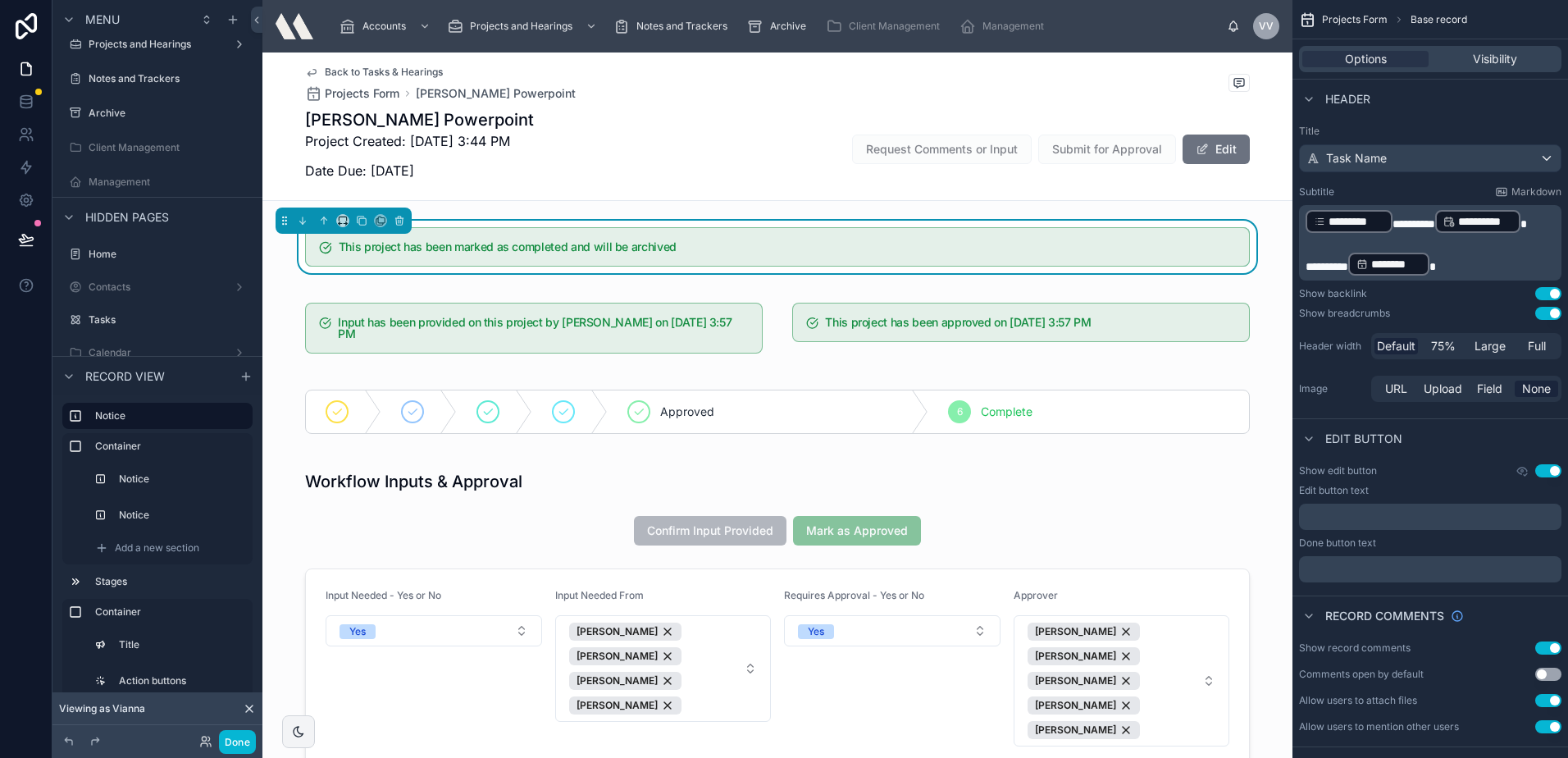
click at [356, 68] on span "Back to Tasks & Hearings" at bounding box center [384, 72] width 118 height 13
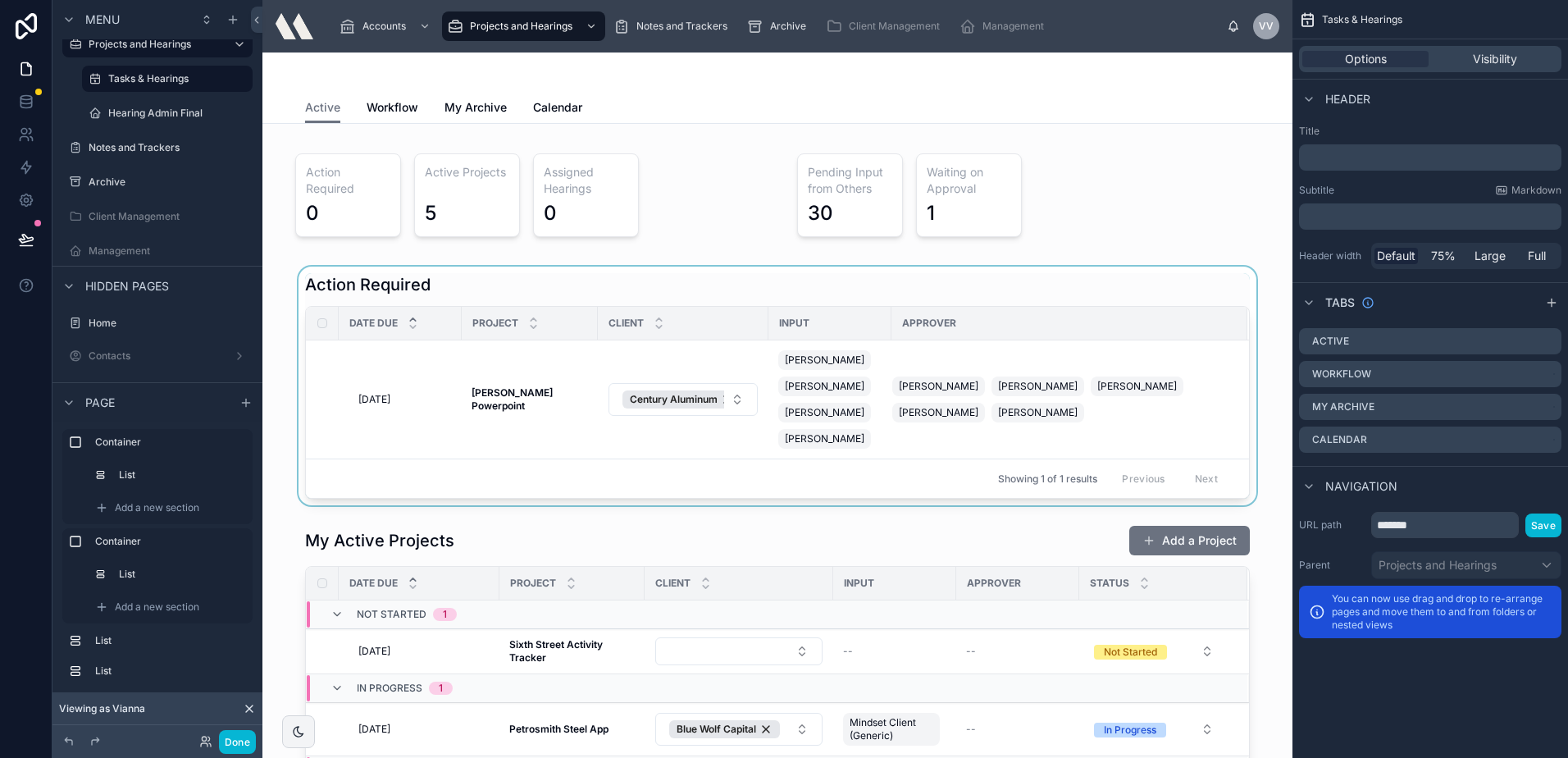
click at [545, 445] on div at bounding box center [778, 385] width 1003 height 239
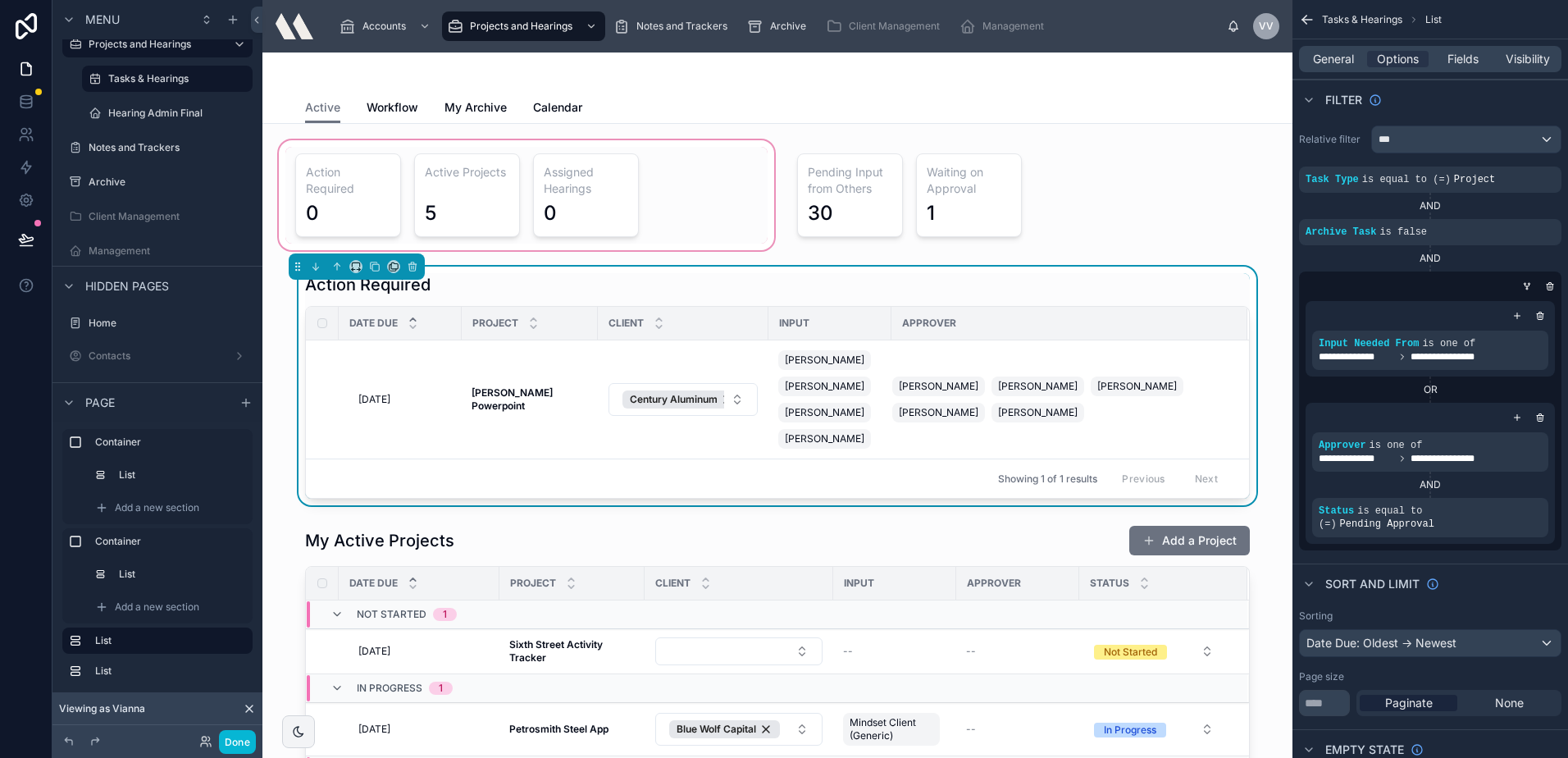
click at [392, 195] on div at bounding box center [526, 194] width 502 height 117
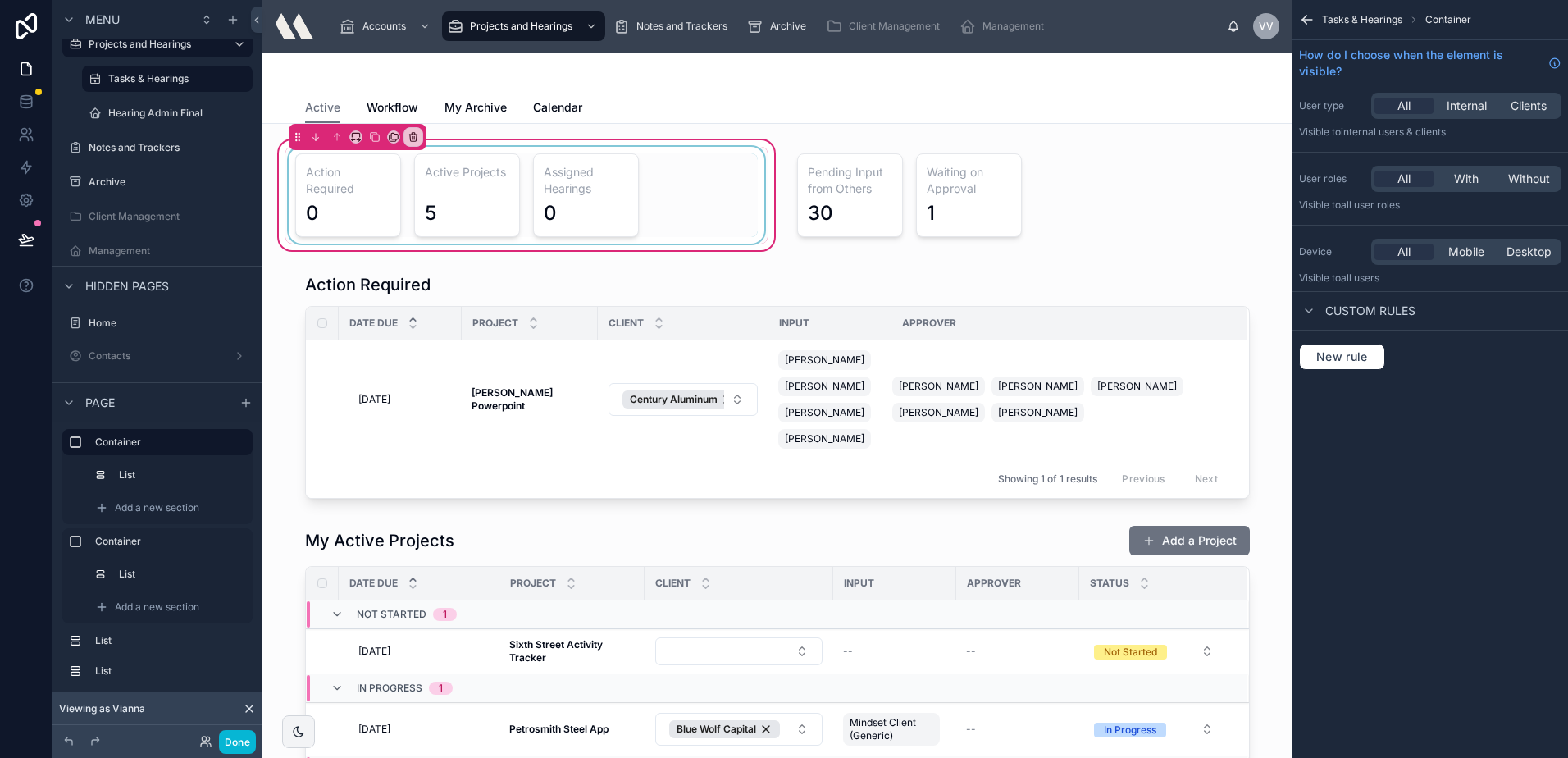
click at [395, 173] on div at bounding box center [526, 195] width 482 height 97
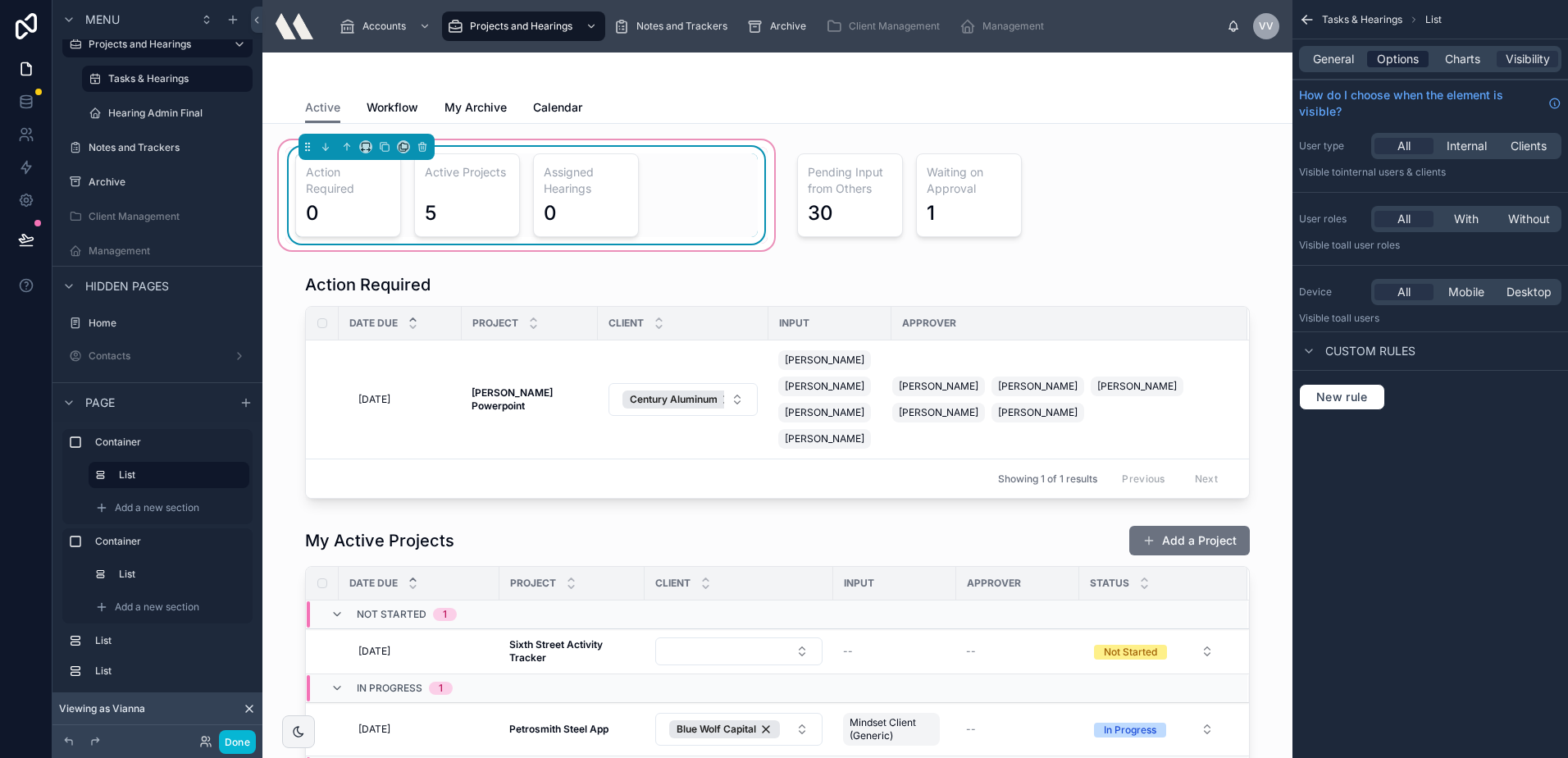
click at [1407, 57] on span "Options" at bounding box center [1397, 59] width 42 height 17
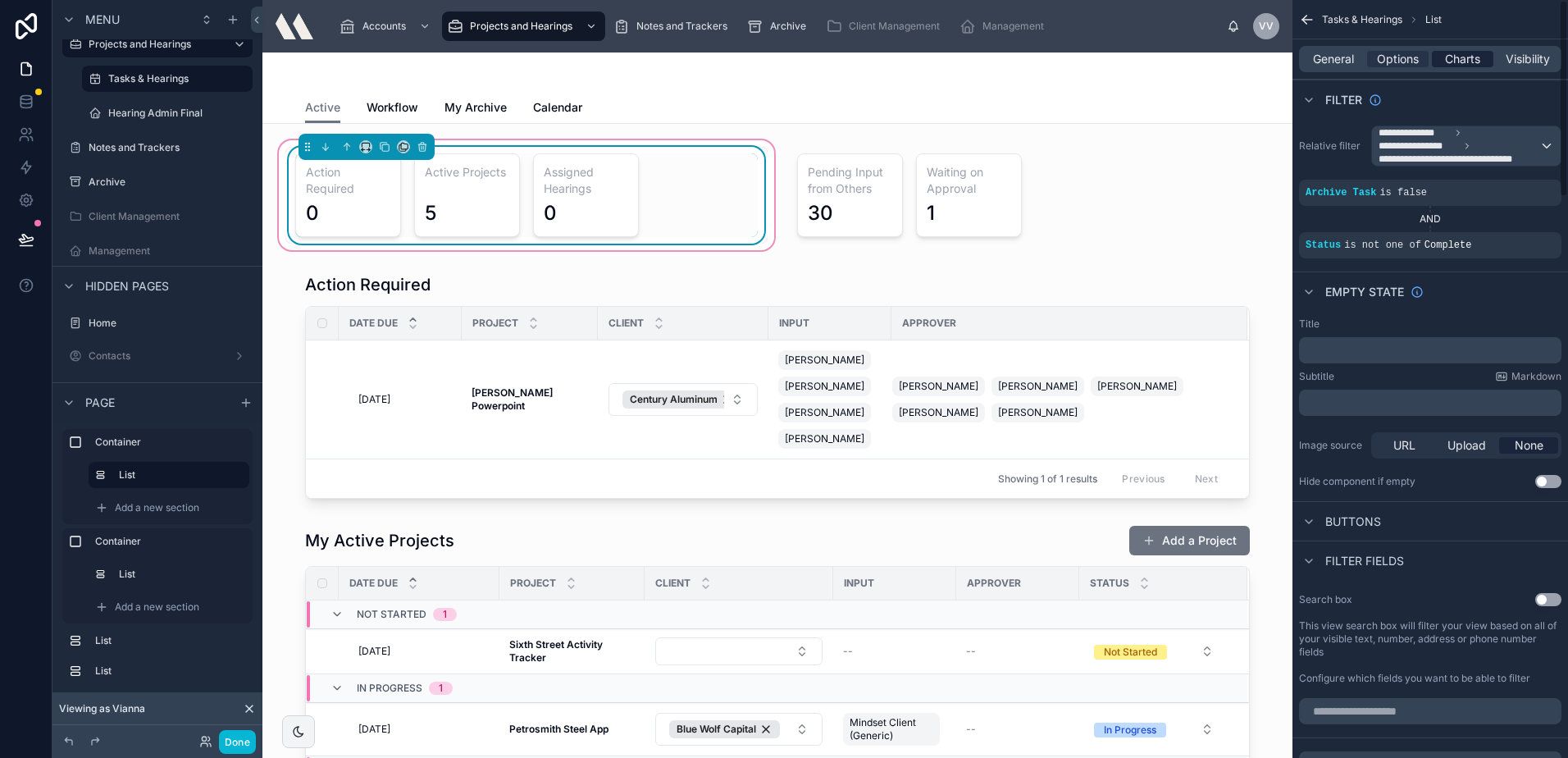
click at [1476, 61] on span "Charts" at bounding box center [1463, 59] width 35 height 17
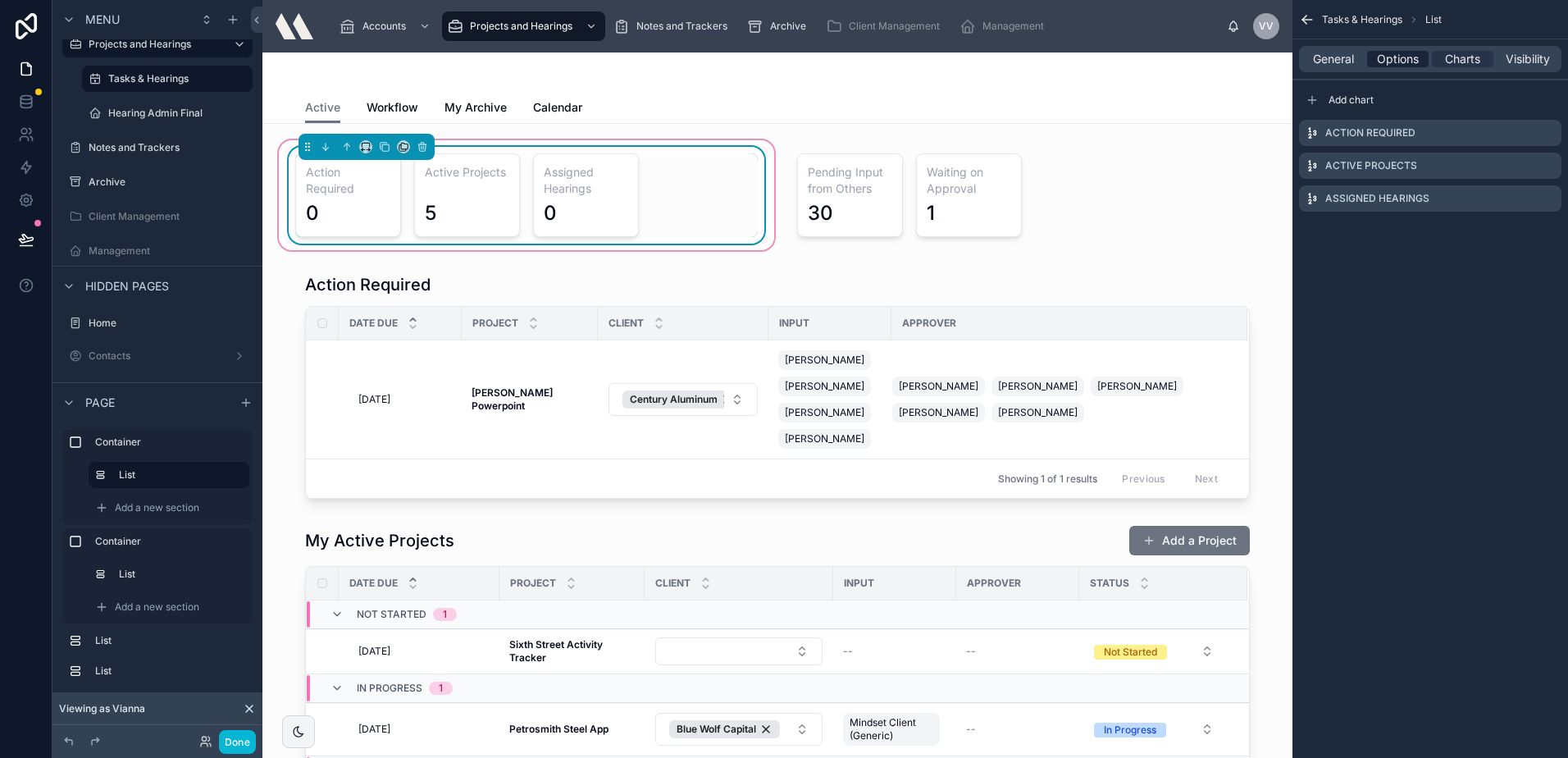
click at [1400, 57] on span "Options" at bounding box center [1397, 59] width 42 height 17
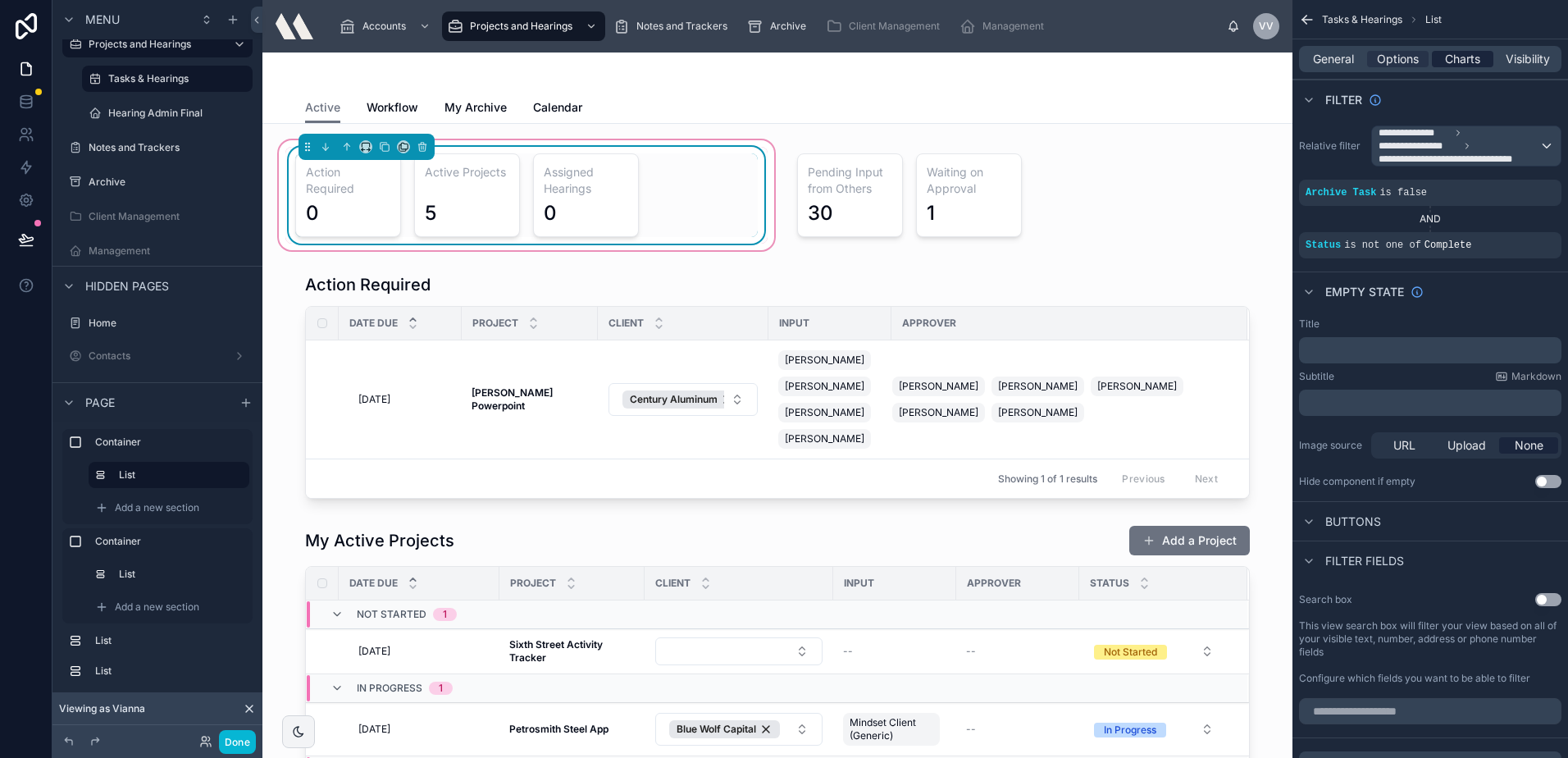
click at [1446, 55] on span "Charts" at bounding box center [1463, 59] width 35 height 17
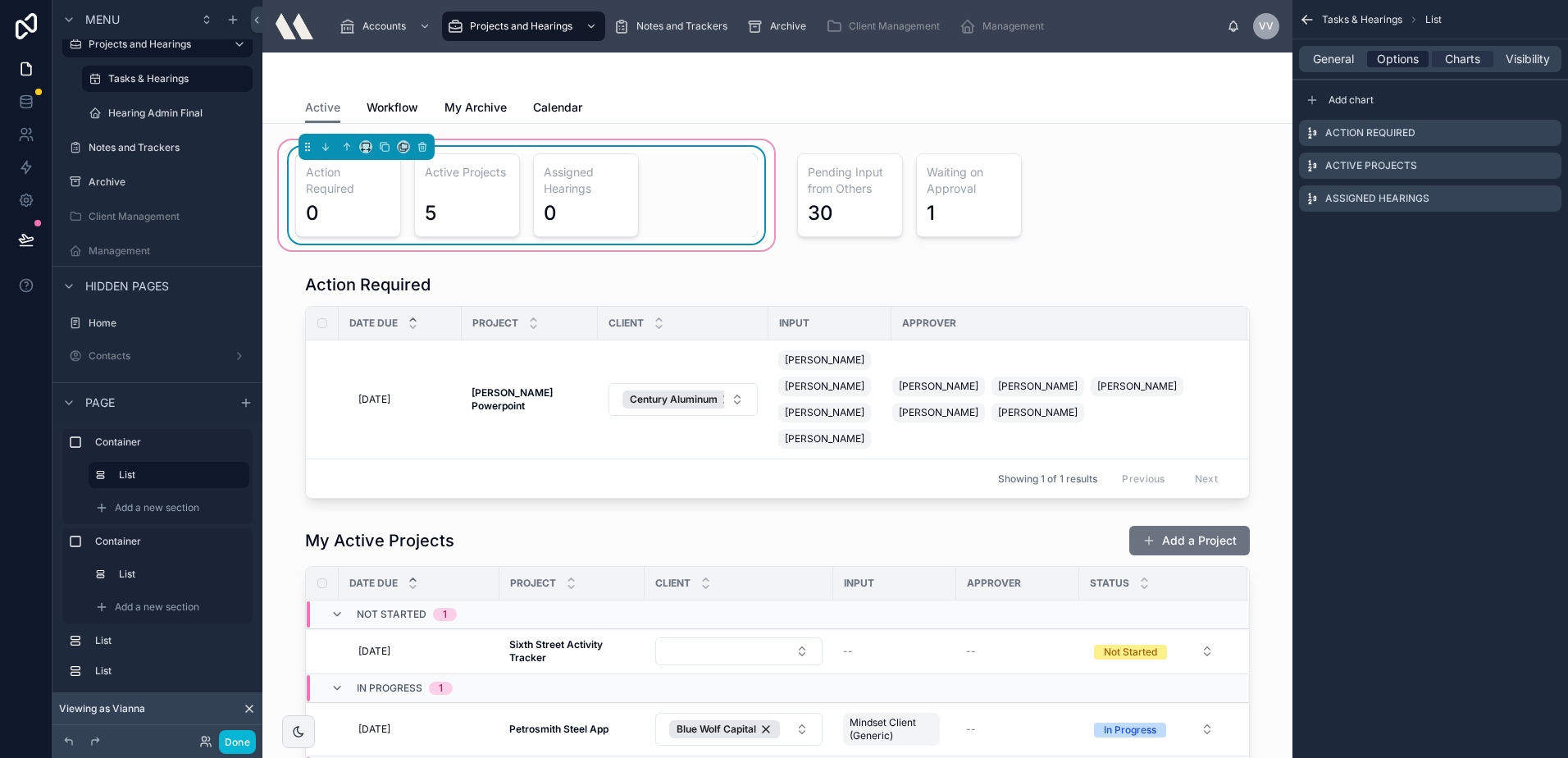
click at [1414, 54] on span "Options" at bounding box center [1397, 59] width 42 height 17
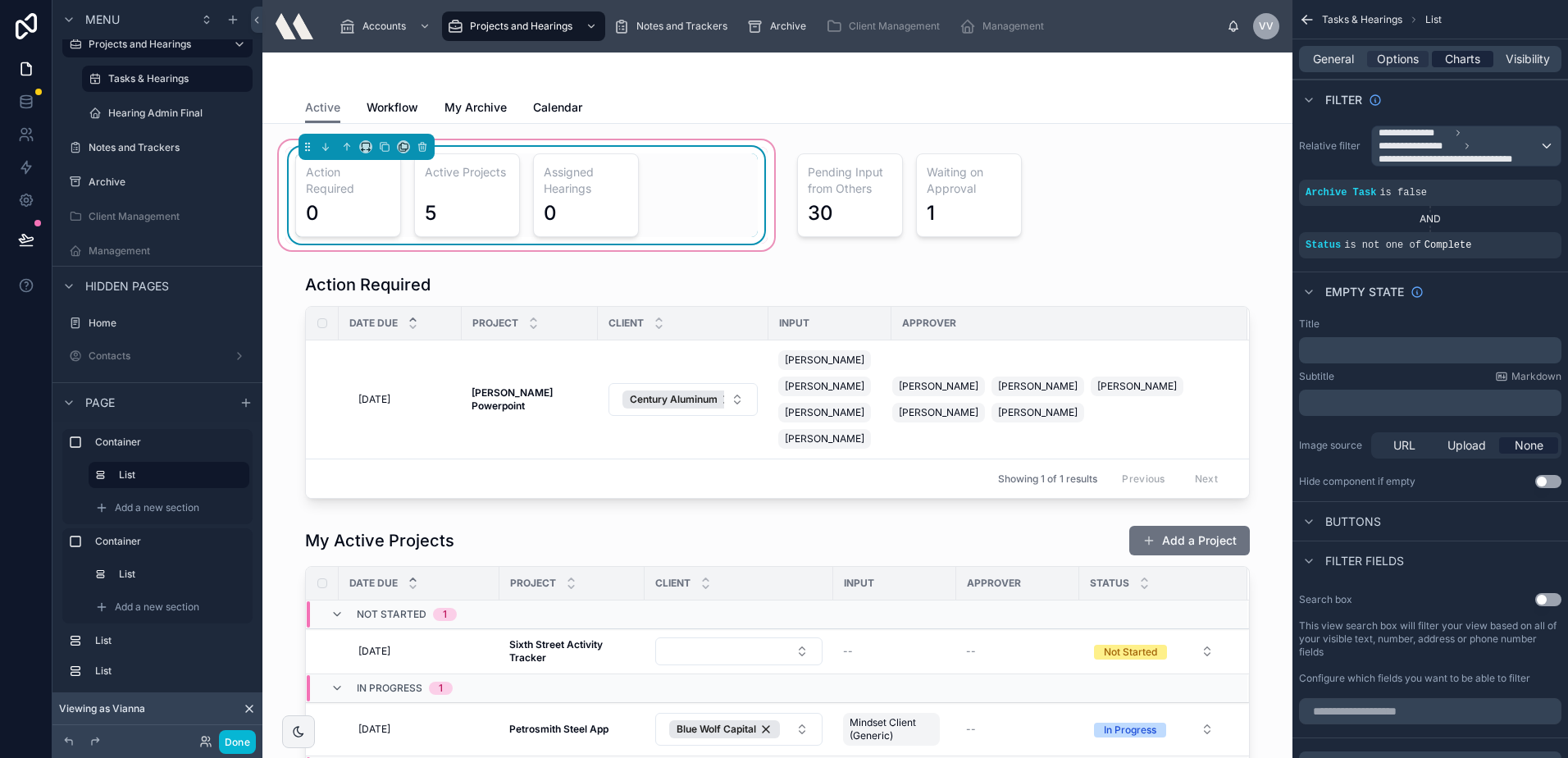
click at [1450, 53] on span "Charts" at bounding box center [1463, 59] width 35 height 17
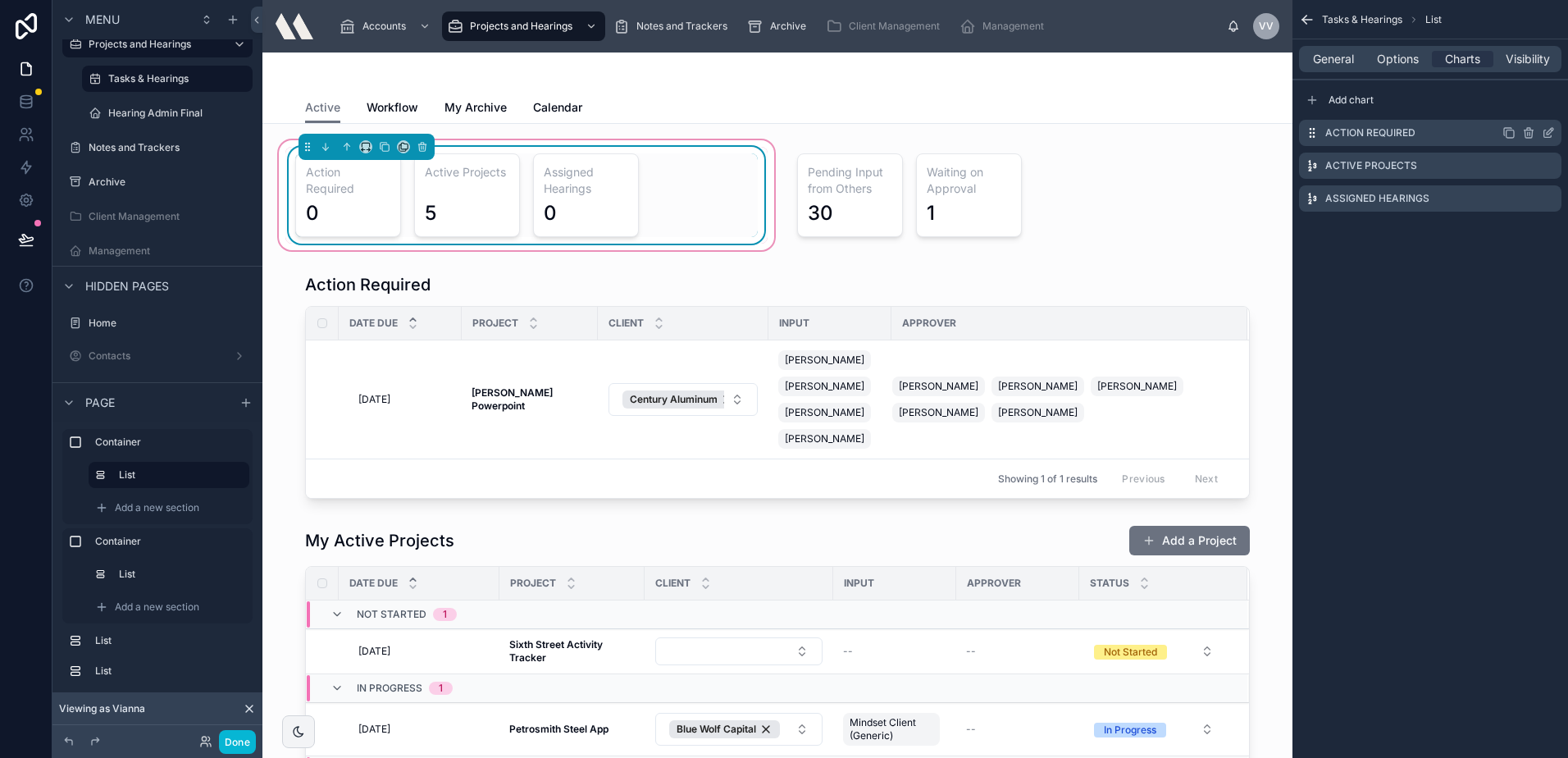
click at [1548, 129] on icon "scrollable content" at bounding box center [1547, 133] width 13 height 13
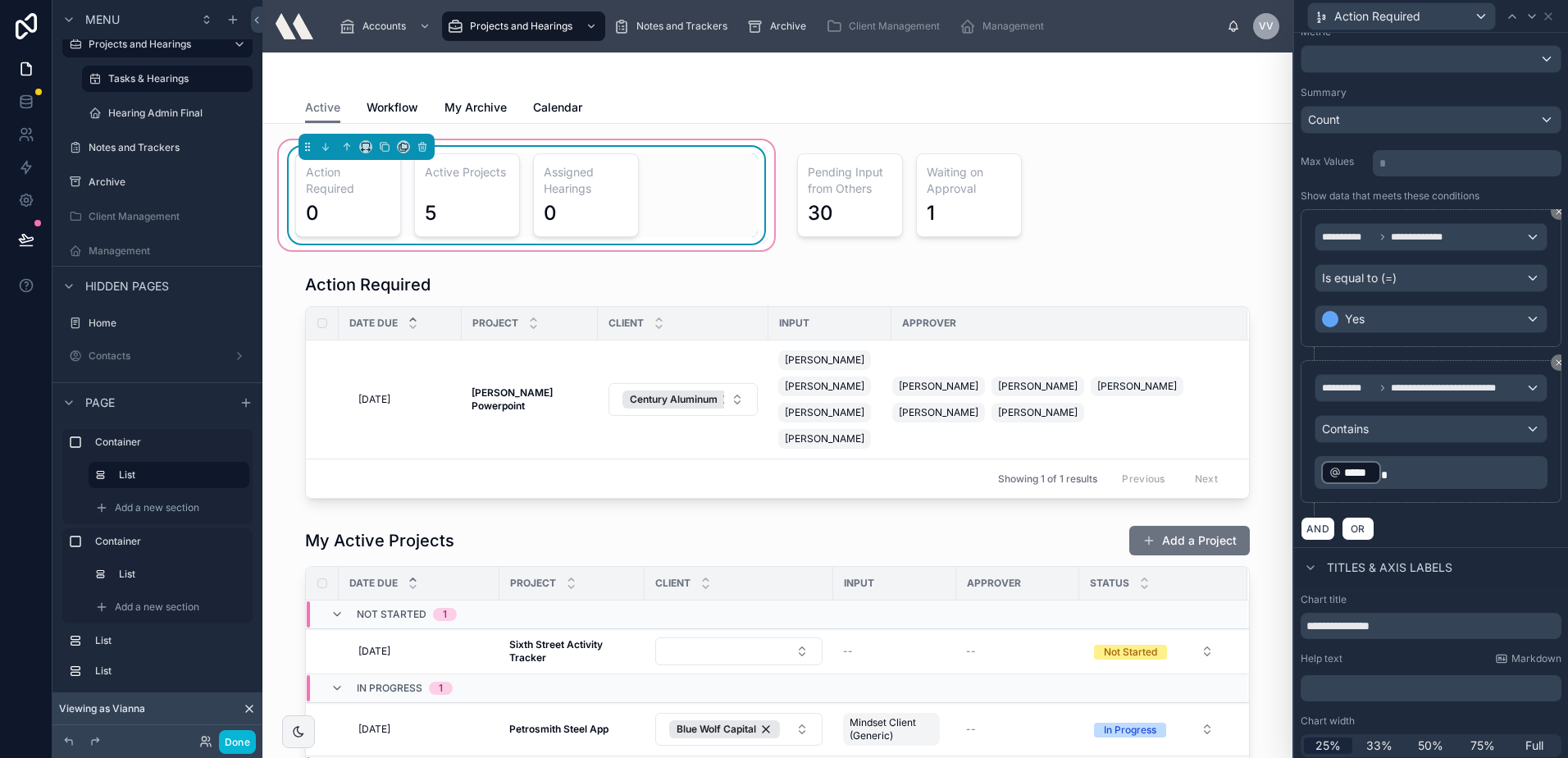
scroll to position [164, 0]
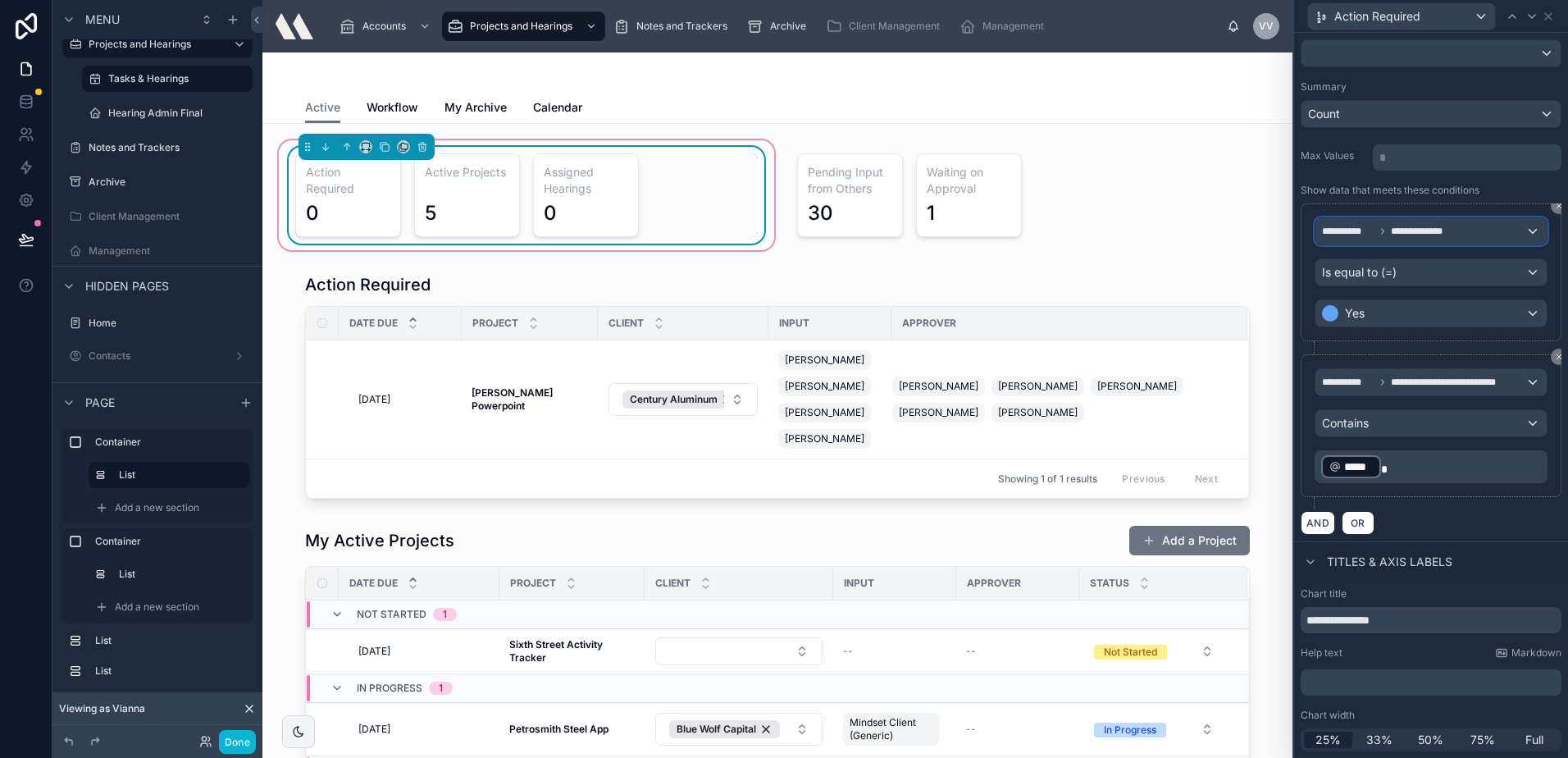
click at [1505, 243] on div "**********" at bounding box center [1432, 231] width 232 height 27
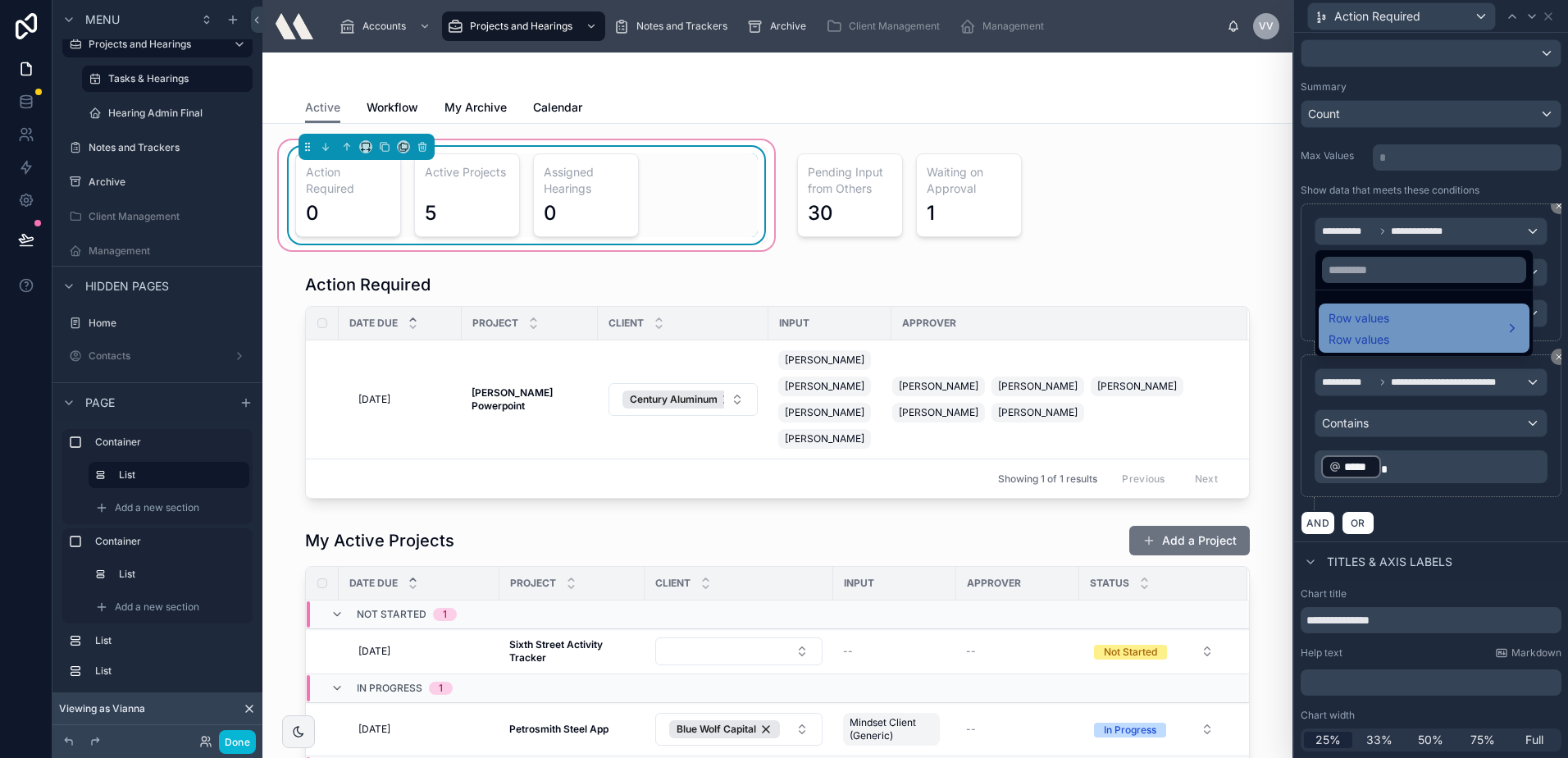
click at [1455, 320] on div "Row values Row values" at bounding box center [1424, 328] width 191 height 39
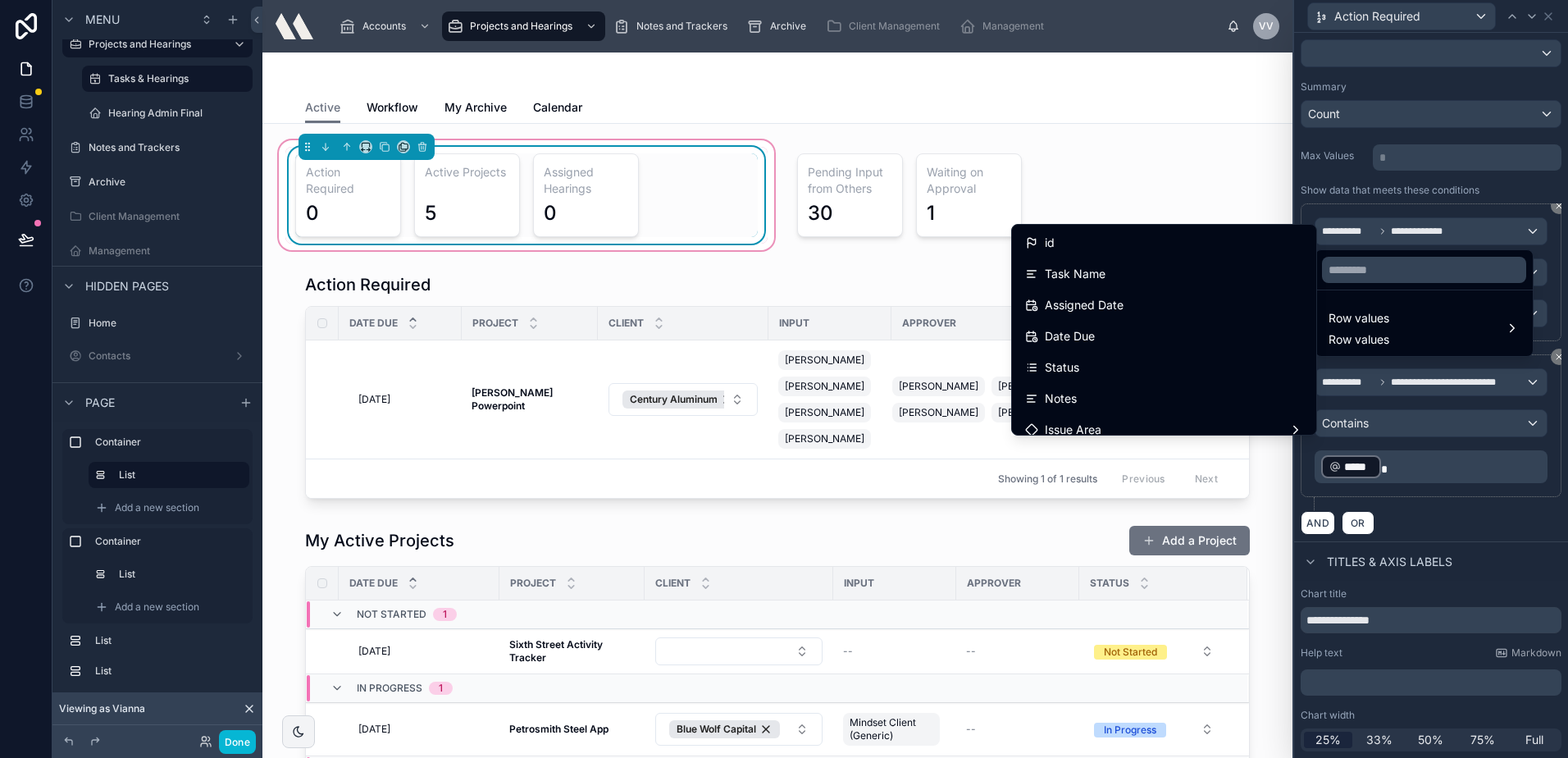
click at [1500, 512] on div at bounding box center [1431, 379] width 274 height 758
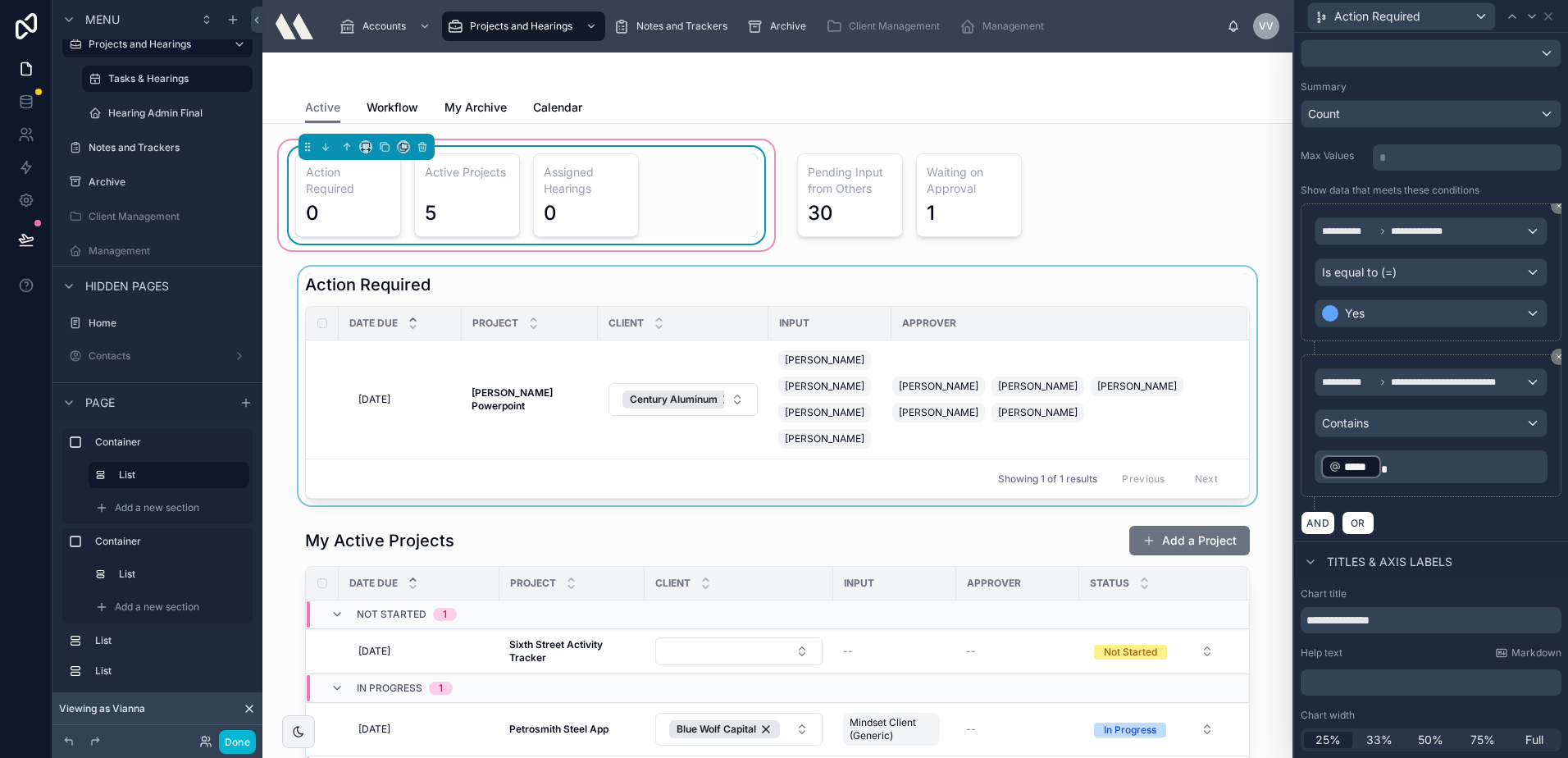
click at [466, 420] on div at bounding box center [778, 385] width 1003 height 239
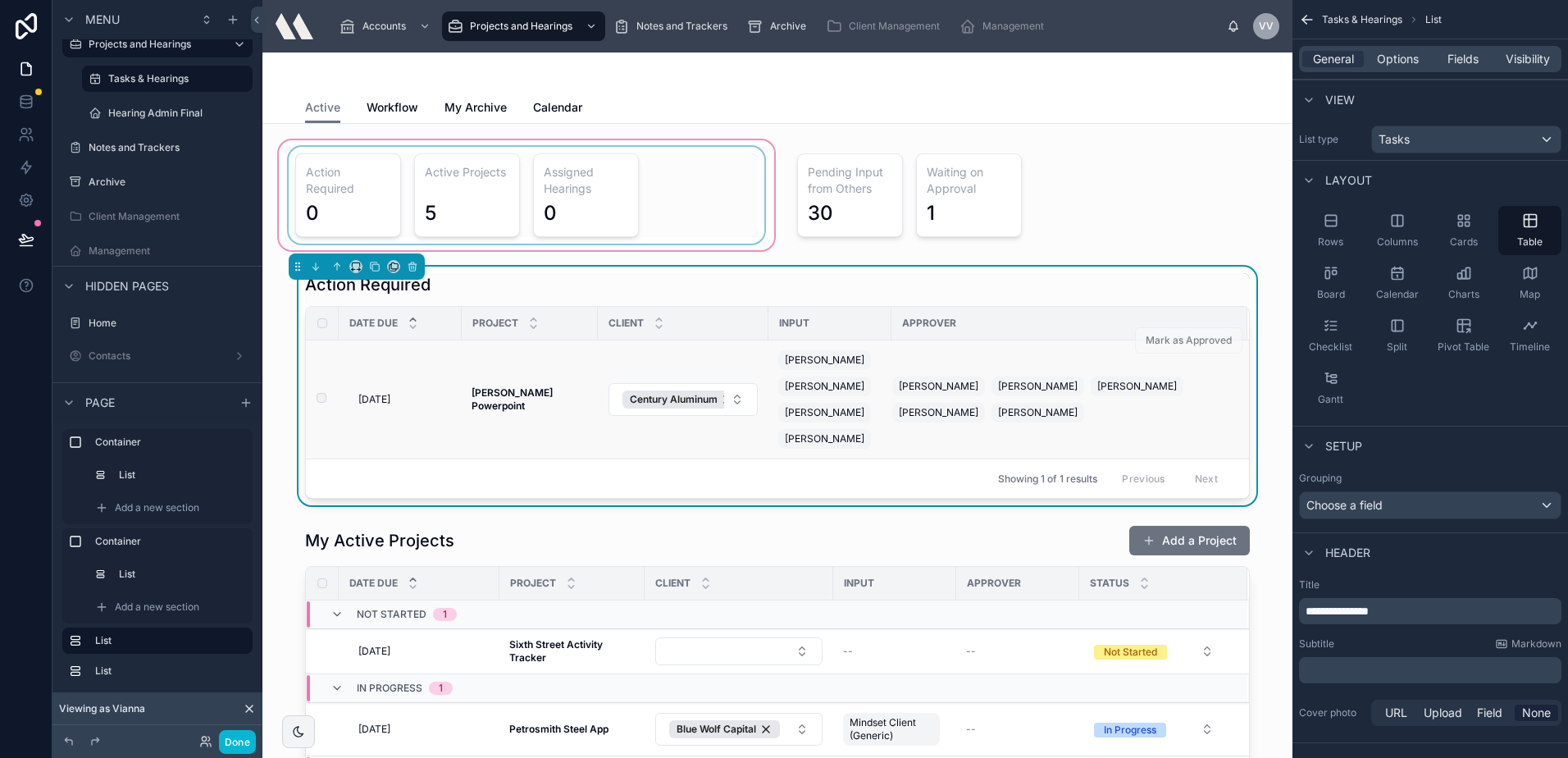
click at [407, 405] on div "5/30/2025 5/30/2025" at bounding box center [405, 399] width 93 height 13
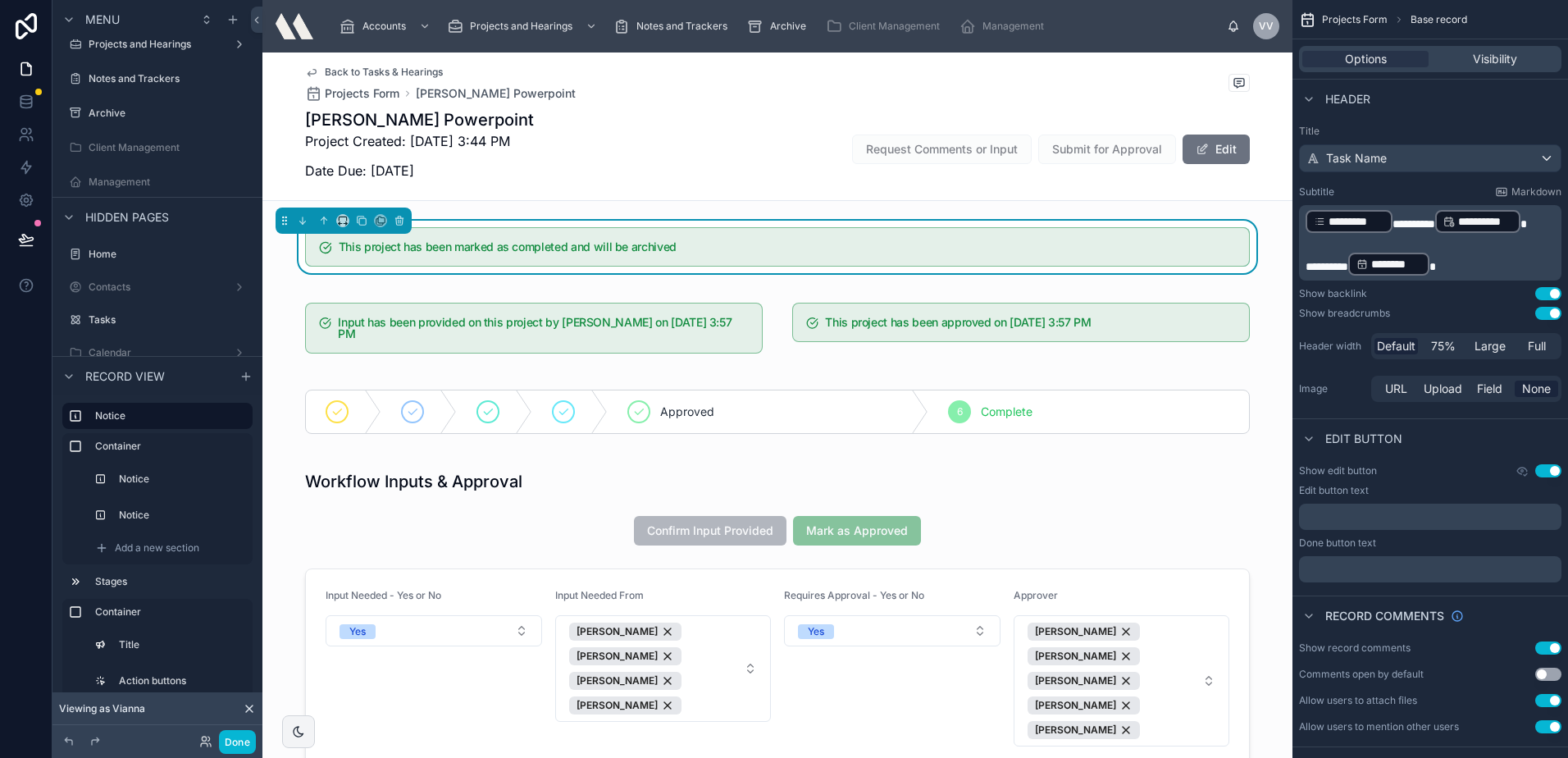
click at [391, 69] on span "Back to Tasks & Hearings" at bounding box center [384, 72] width 118 height 13
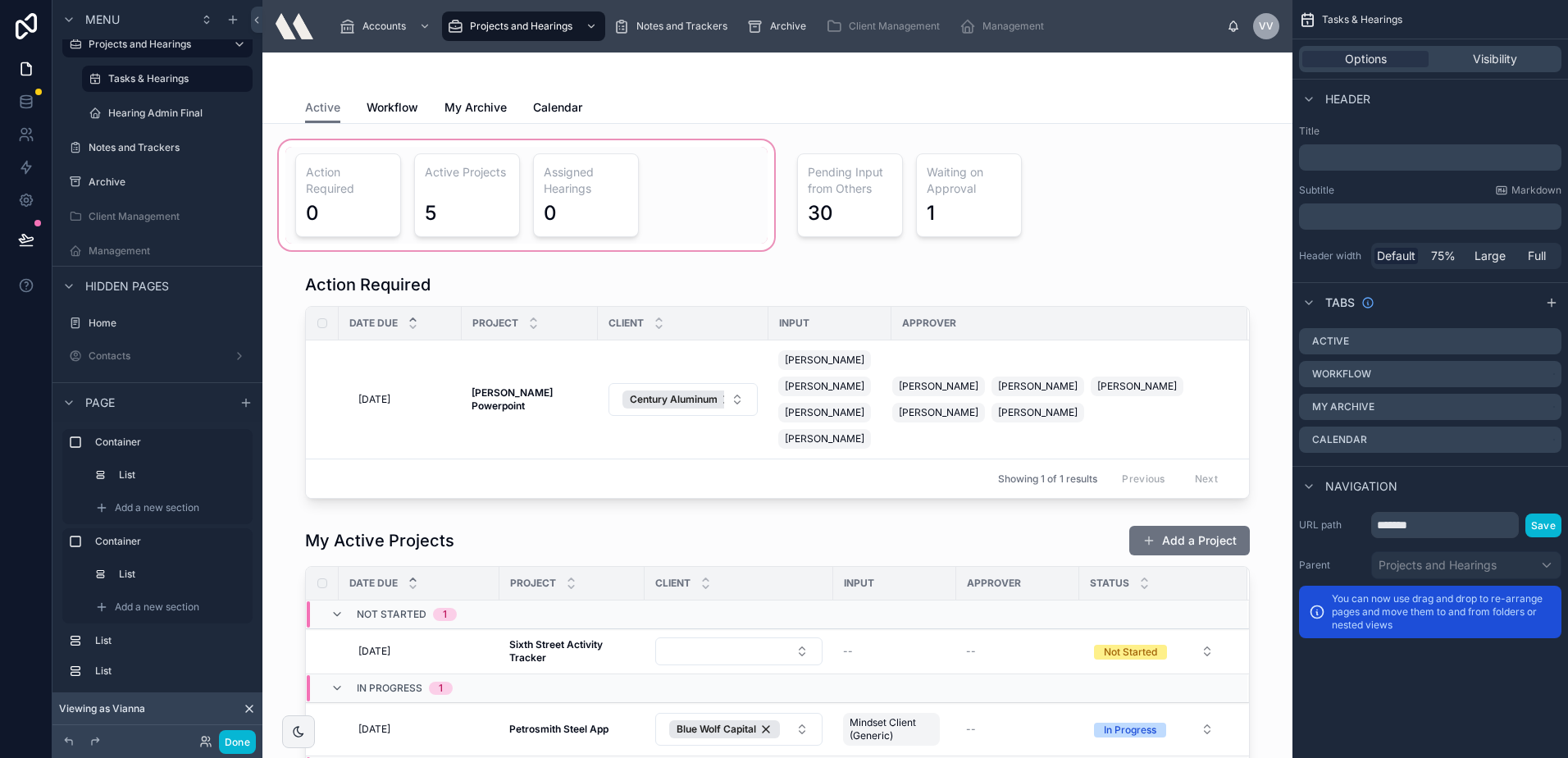
click at [313, 220] on div at bounding box center [526, 194] width 502 height 117
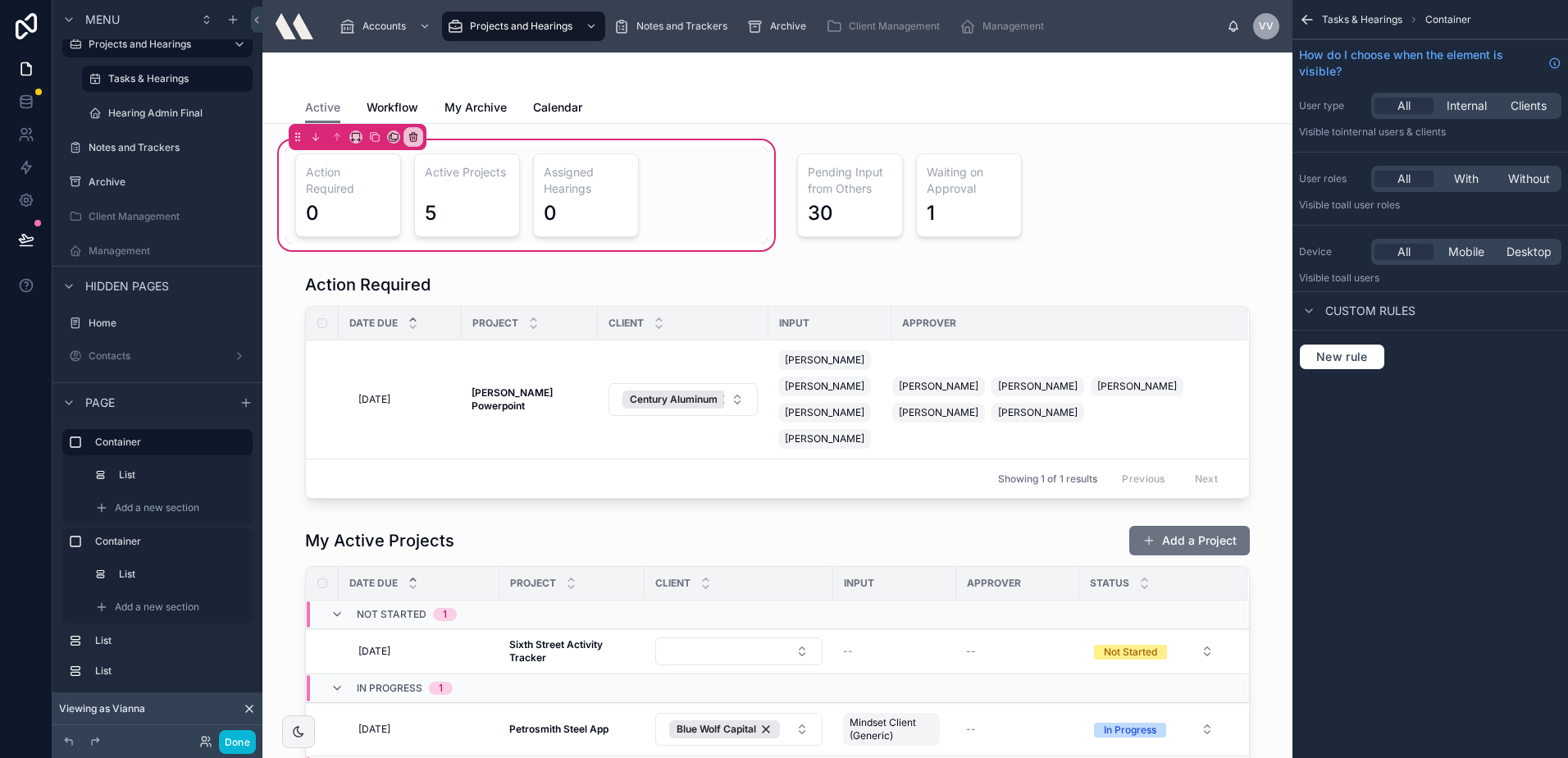
click at [313, 220] on div at bounding box center [526, 195] width 482 height 97
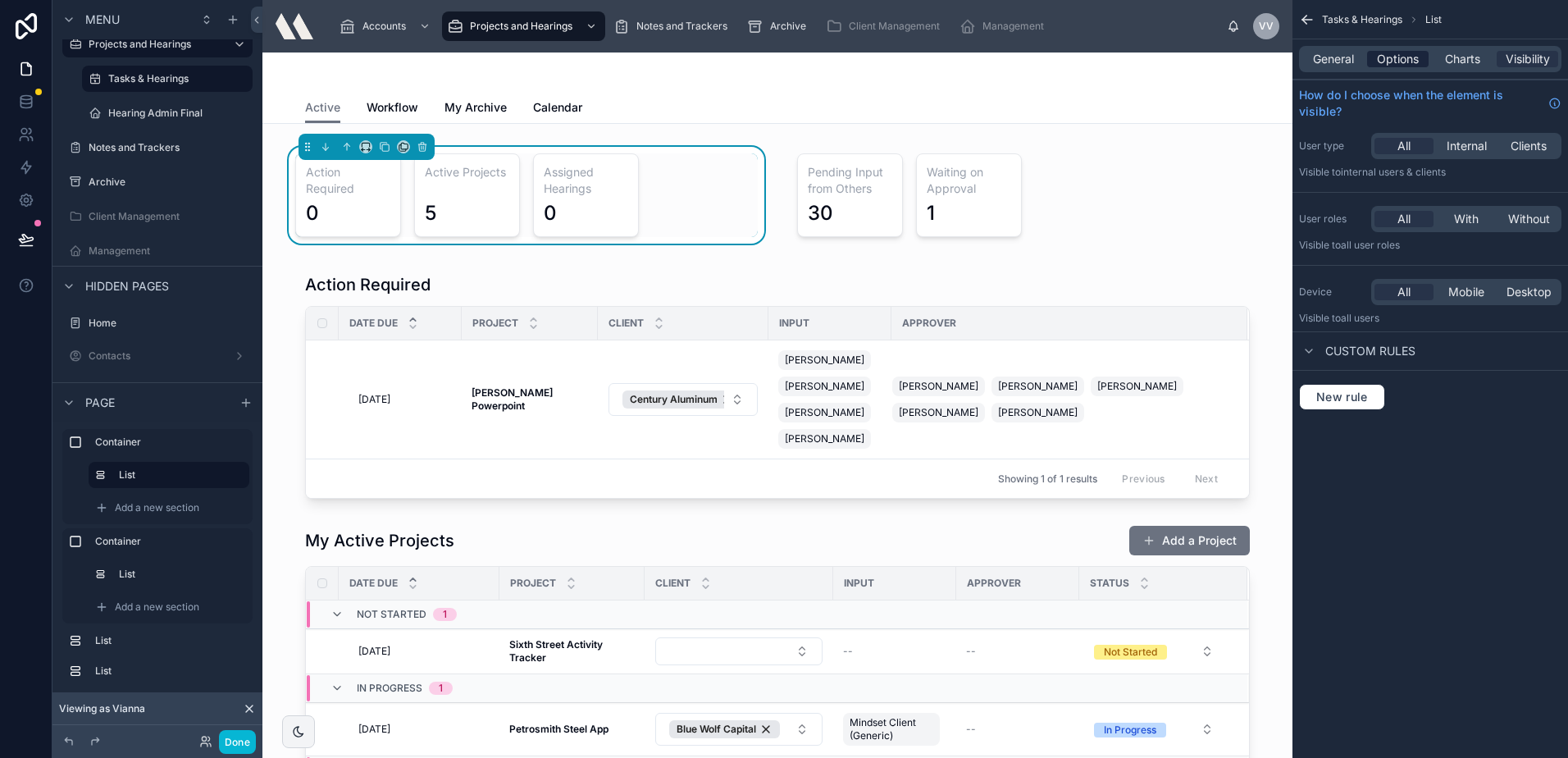
click at [1401, 57] on span "Options" at bounding box center [1397, 59] width 42 height 17
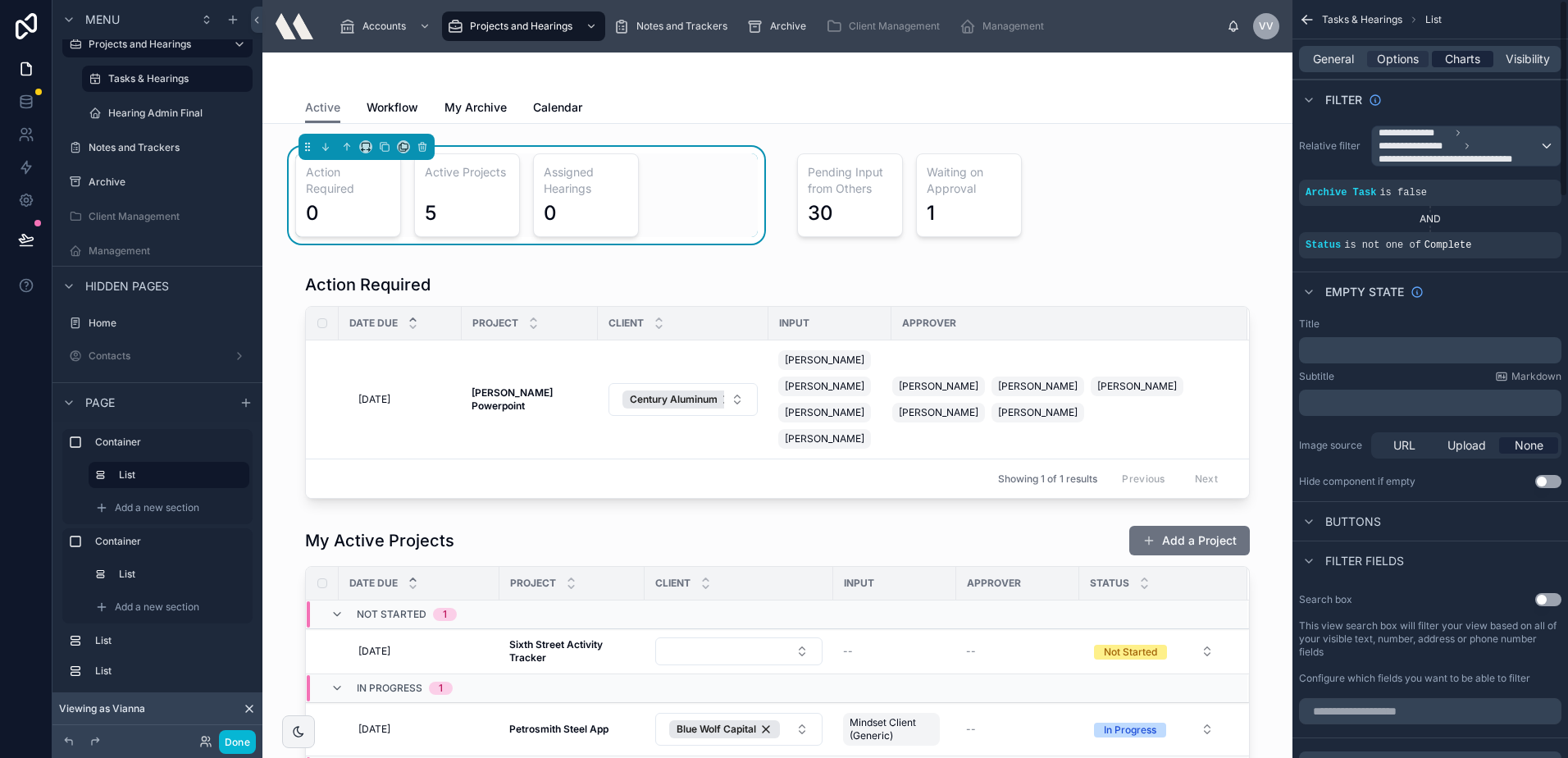
click at [1466, 56] on span "Charts" at bounding box center [1463, 59] width 35 height 17
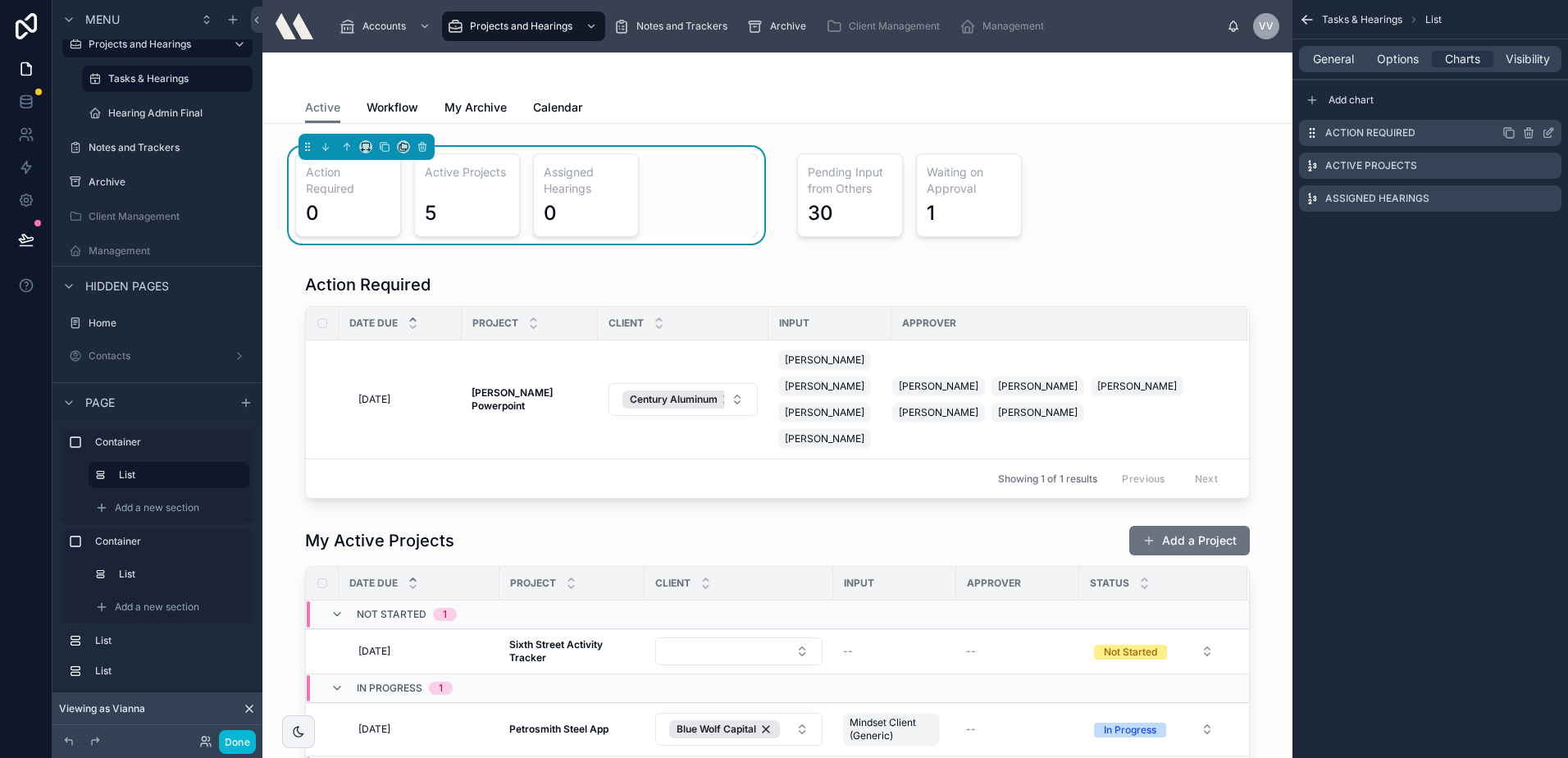
click at [1545, 137] on icon "scrollable content" at bounding box center [1548, 135] width 8 height 8
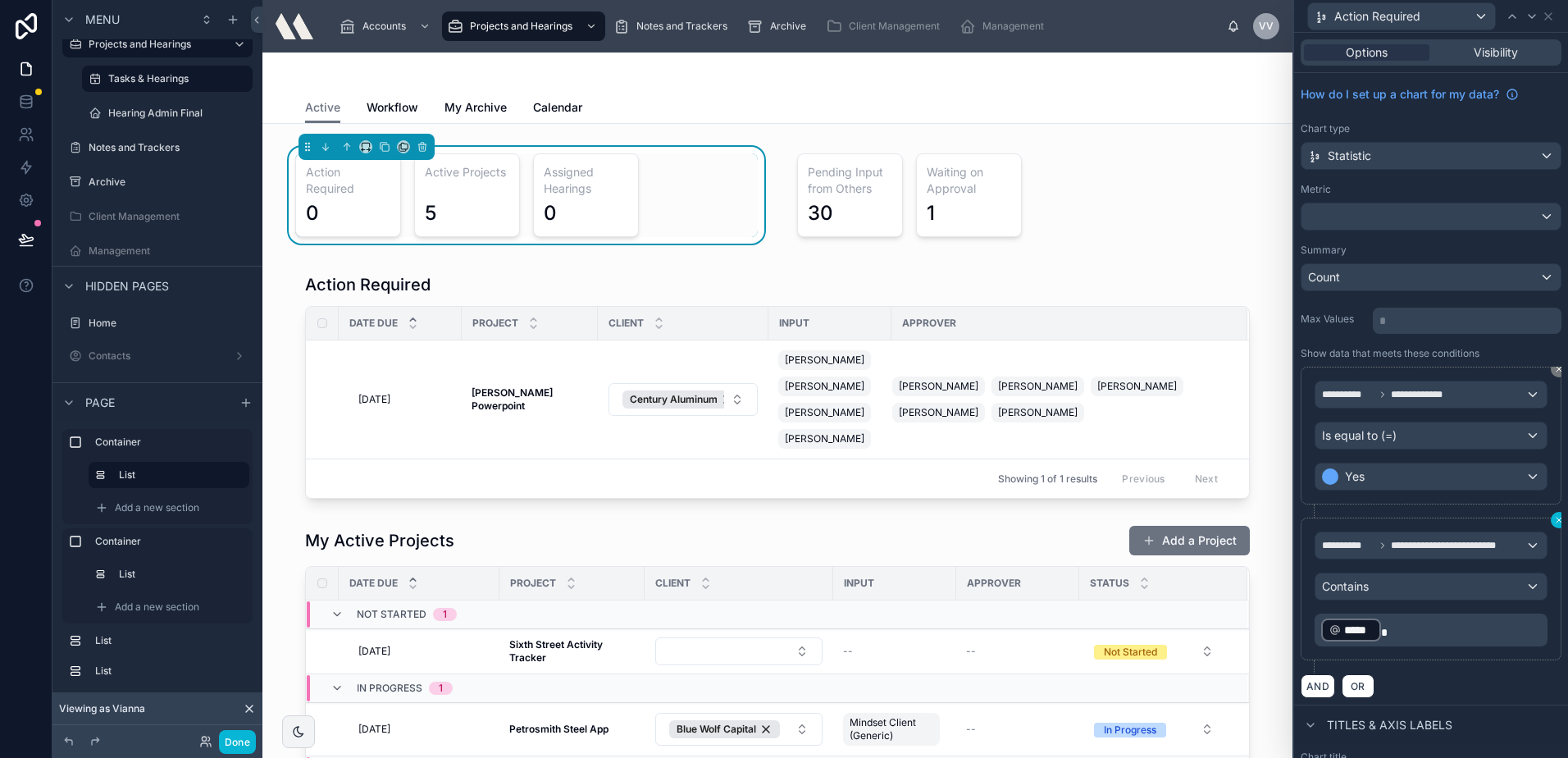
click at [1554, 522] on icon at bounding box center [1559, 520] width 10 height 10
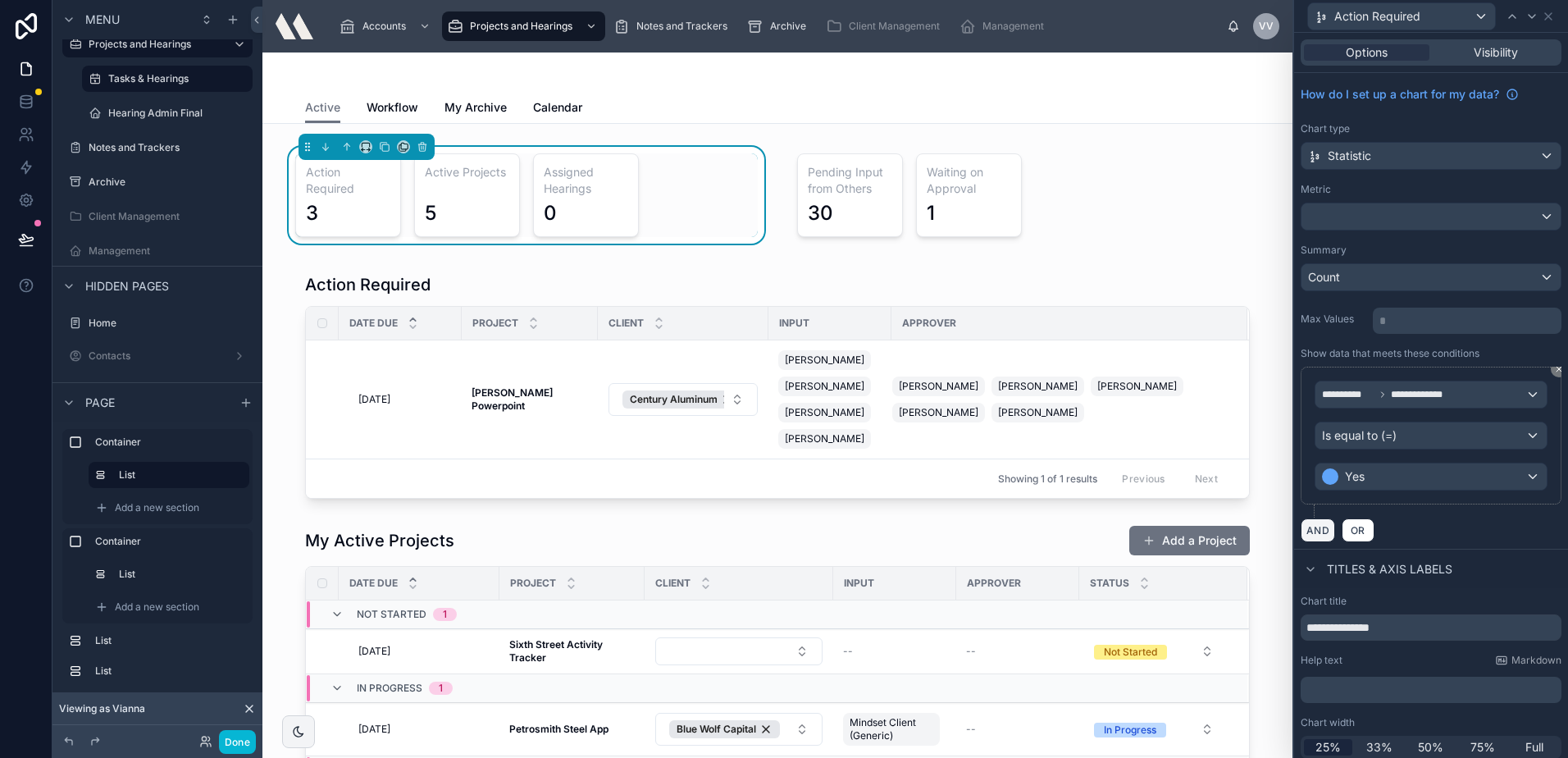
click at [1315, 530] on button "AND" at bounding box center [1318, 530] width 34 height 24
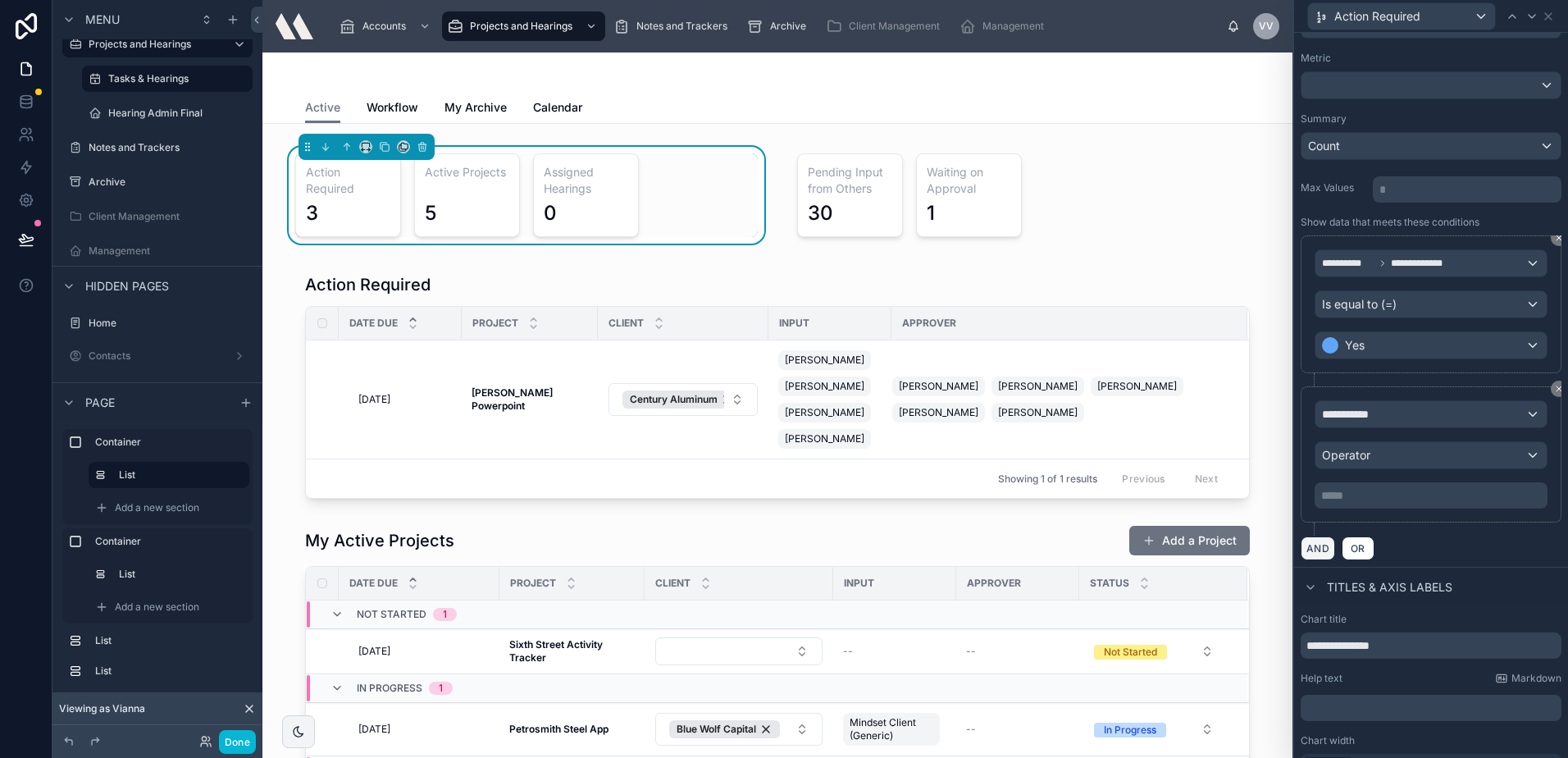
scroll to position [157, 0]
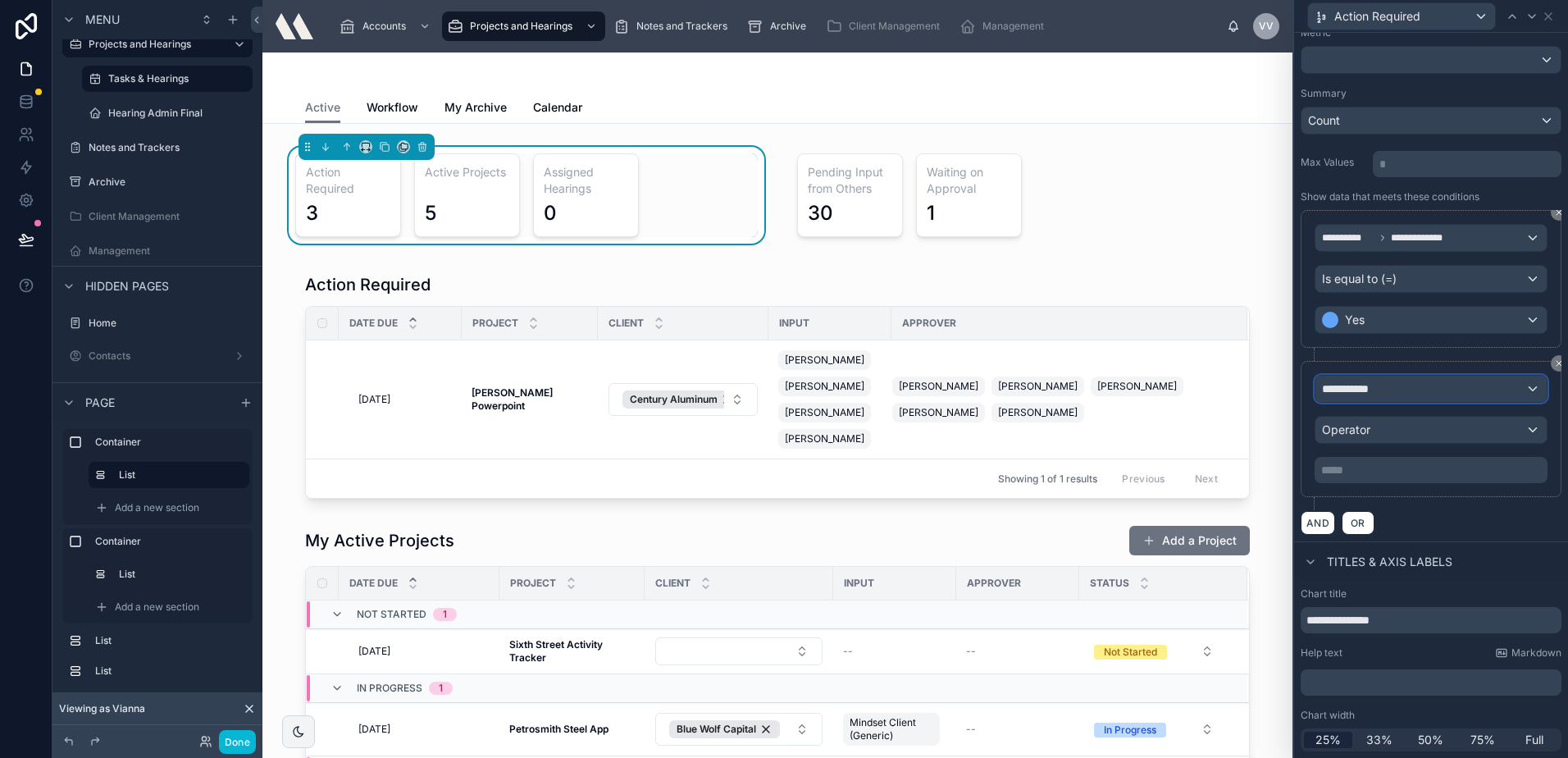
click at [1358, 389] on span "**********" at bounding box center [1352, 389] width 61 height 17
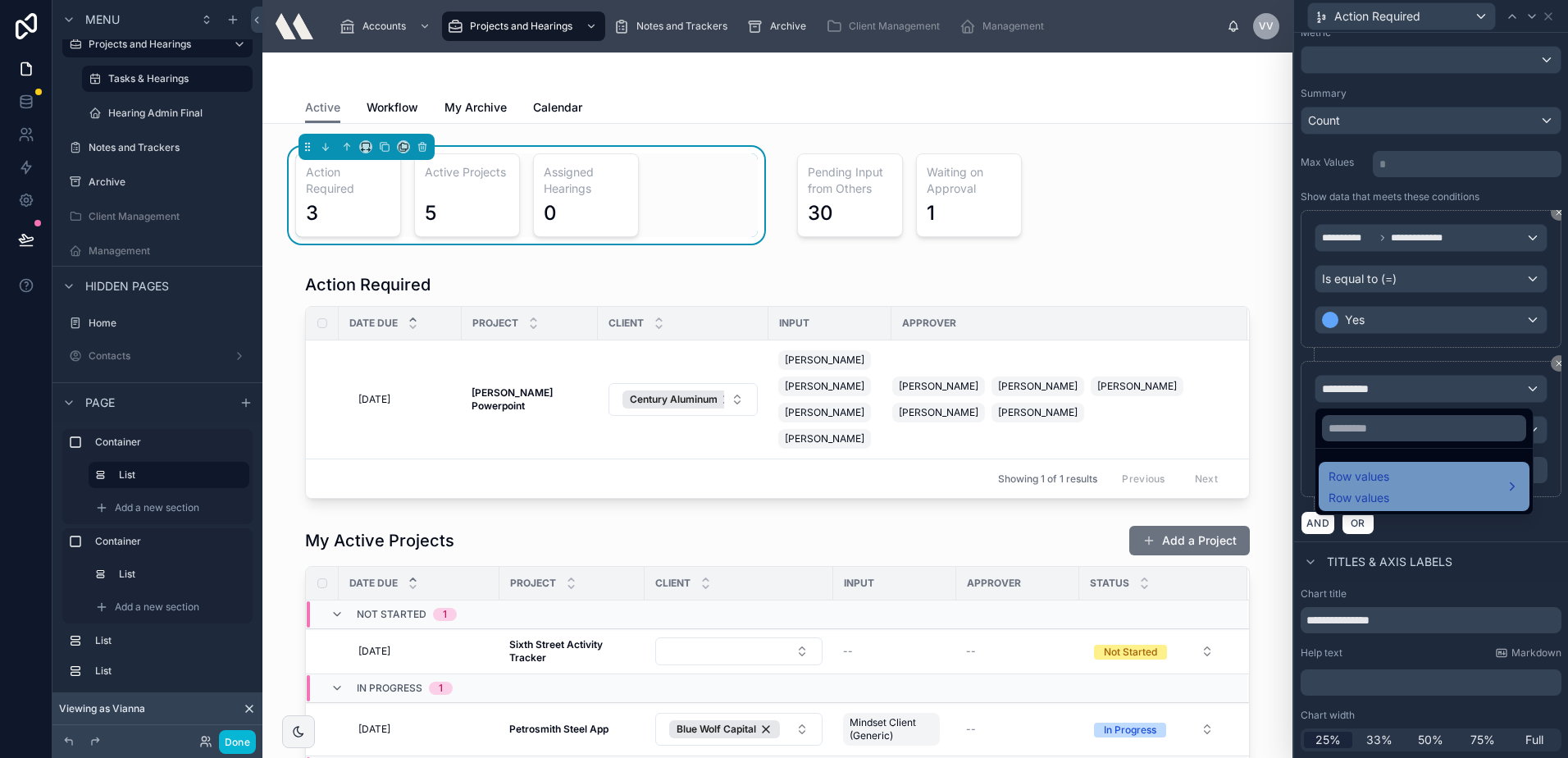
click at [1373, 467] on span "Row values" at bounding box center [1359, 476] width 61 height 20
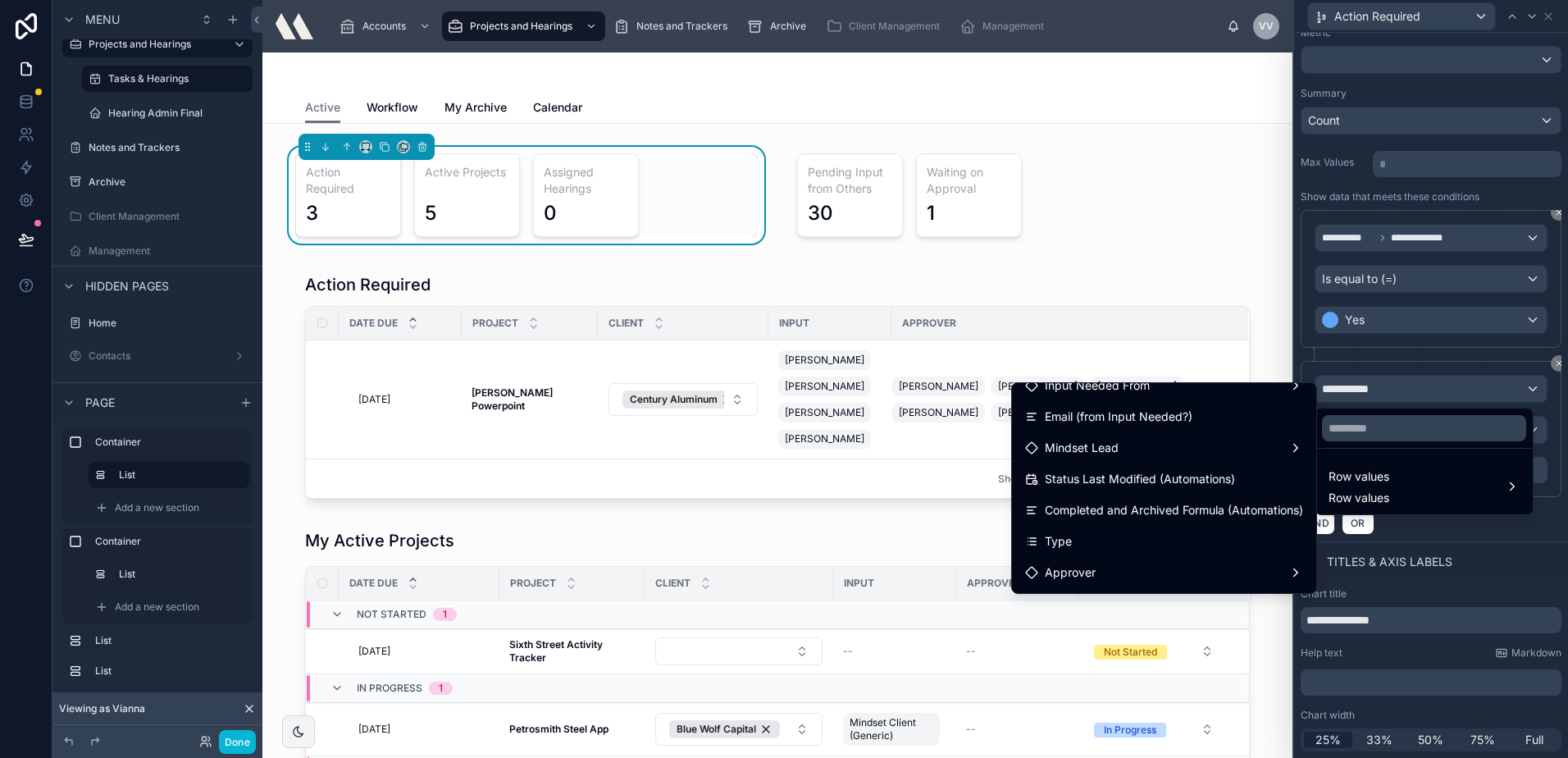
scroll to position [328, 0]
click at [1156, 419] on span "Email (from Input Needed?)" at bounding box center [1118, 415] width 147 height 20
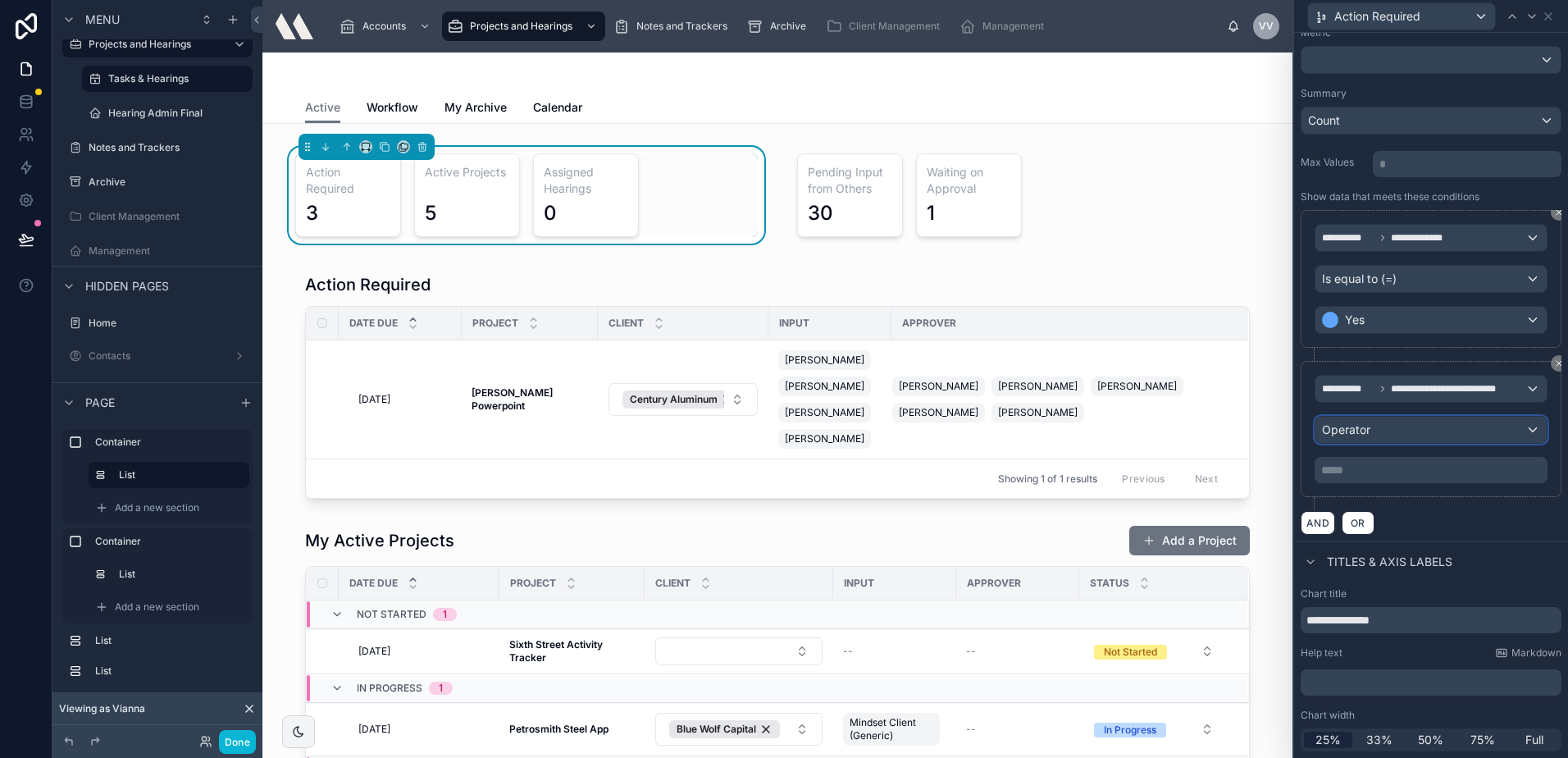
click at [1451, 431] on div "Operator" at bounding box center [1432, 429] width 232 height 27
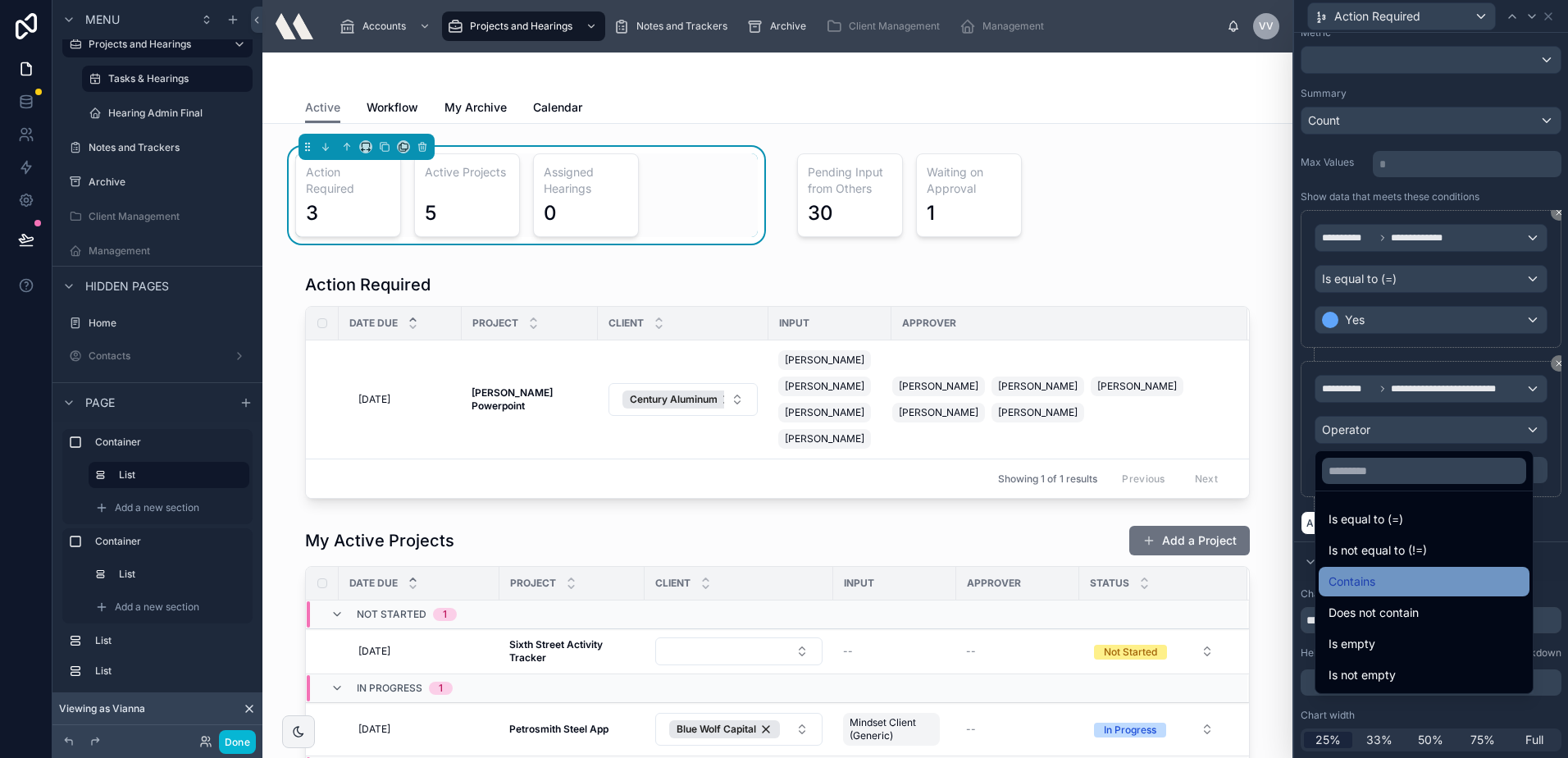
click at [1372, 568] on div "Contains" at bounding box center [1424, 581] width 211 height 29
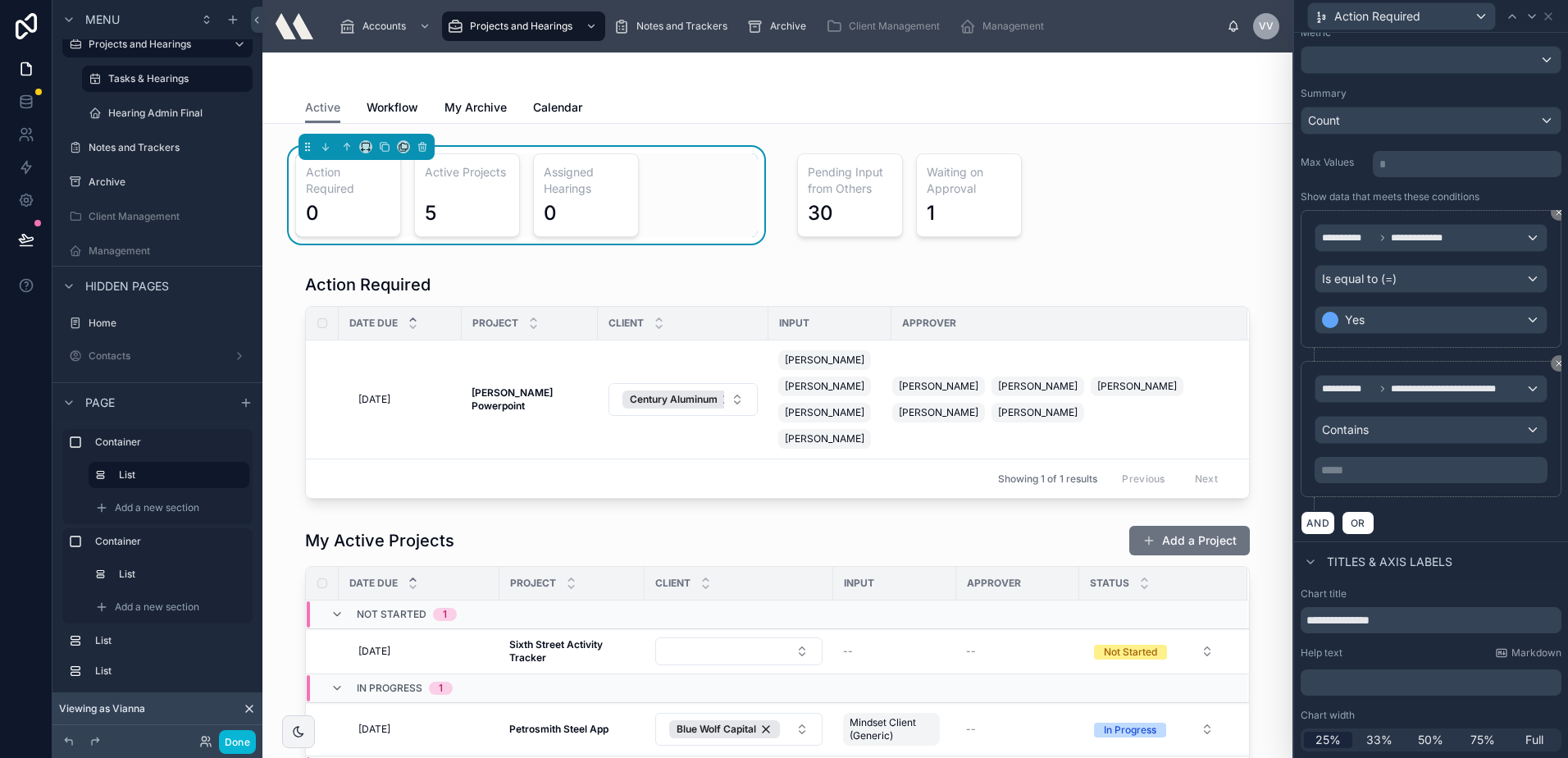
click at [1380, 465] on p "***** ﻿" at bounding box center [1433, 469] width 223 height 17
click at [1417, 519] on div "AND OR" at bounding box center [1432, 522] width 261 height 25
click at [1407, 492] on div "**********" at bounding box center [1432, 429] width 261 height 136
click at [1396, 383] on span "**********" at bounding box center [1420, 388] width 196 height 13
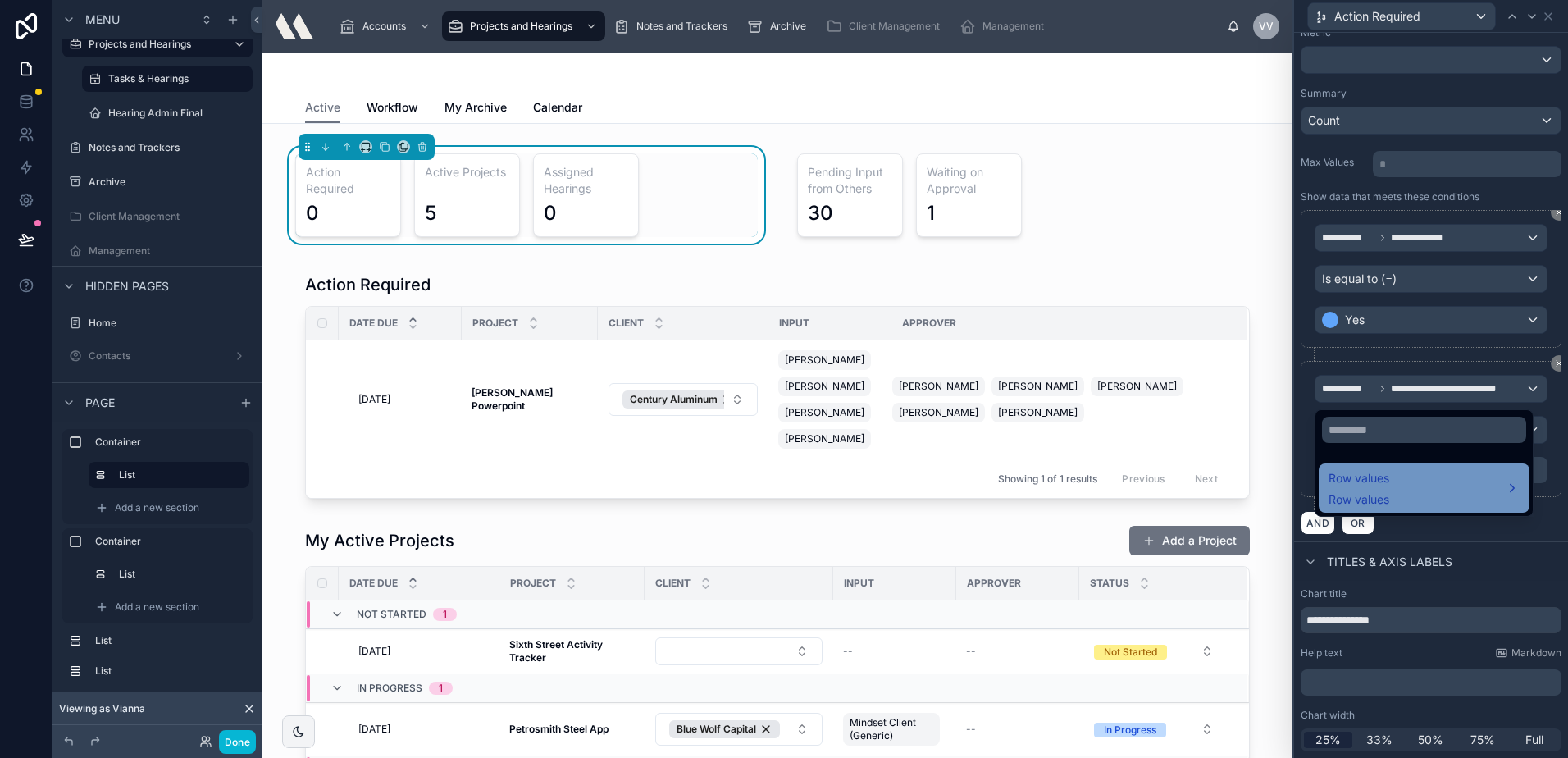
click at [1415, 476] on div "Row values Row values" at bounding box center [1424, 488] width 191 height 39
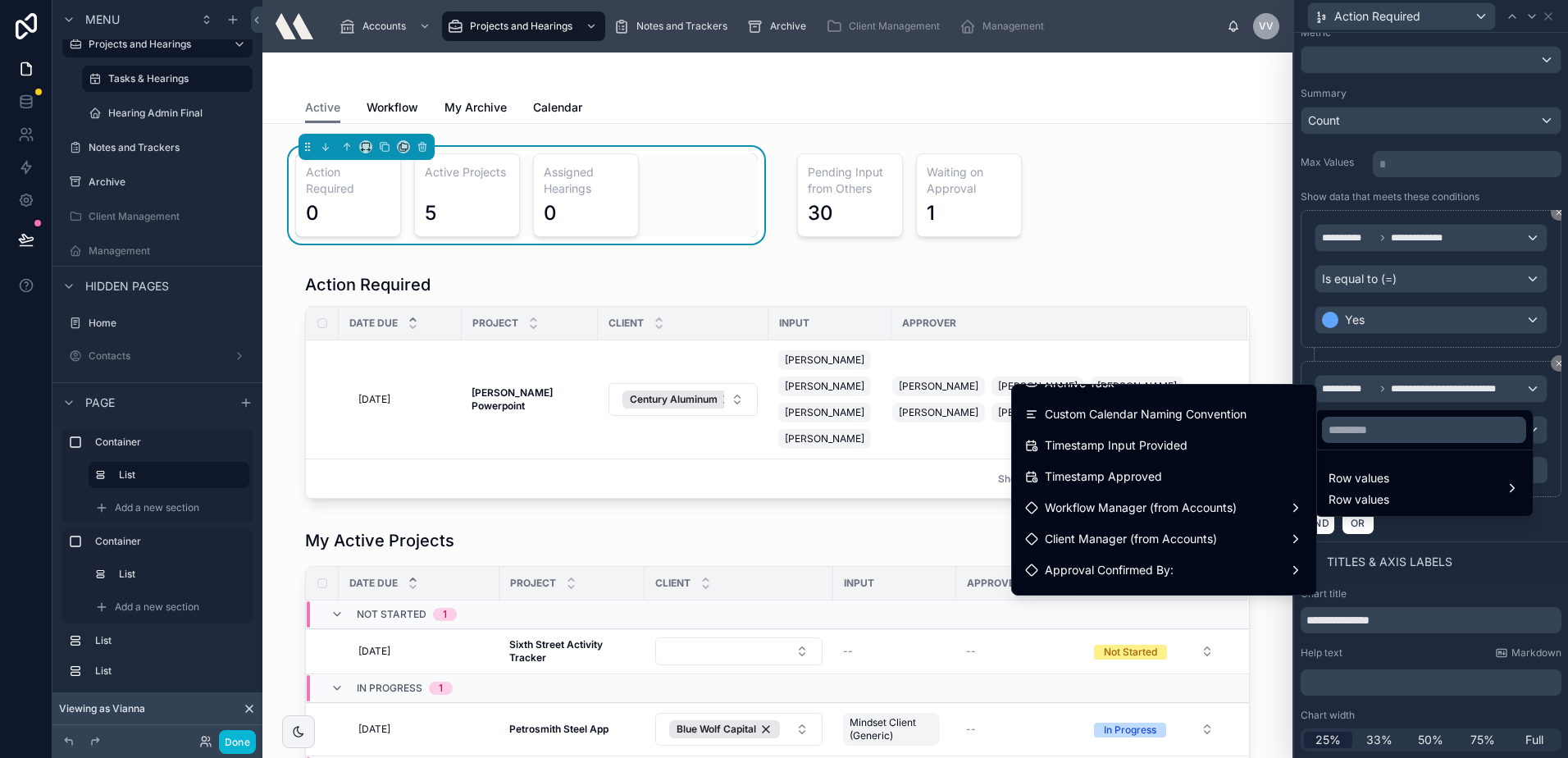
scroll to position [738, 0]
click at [1406, 367] on div at bounding box center [1431, 379] width 274 height 758
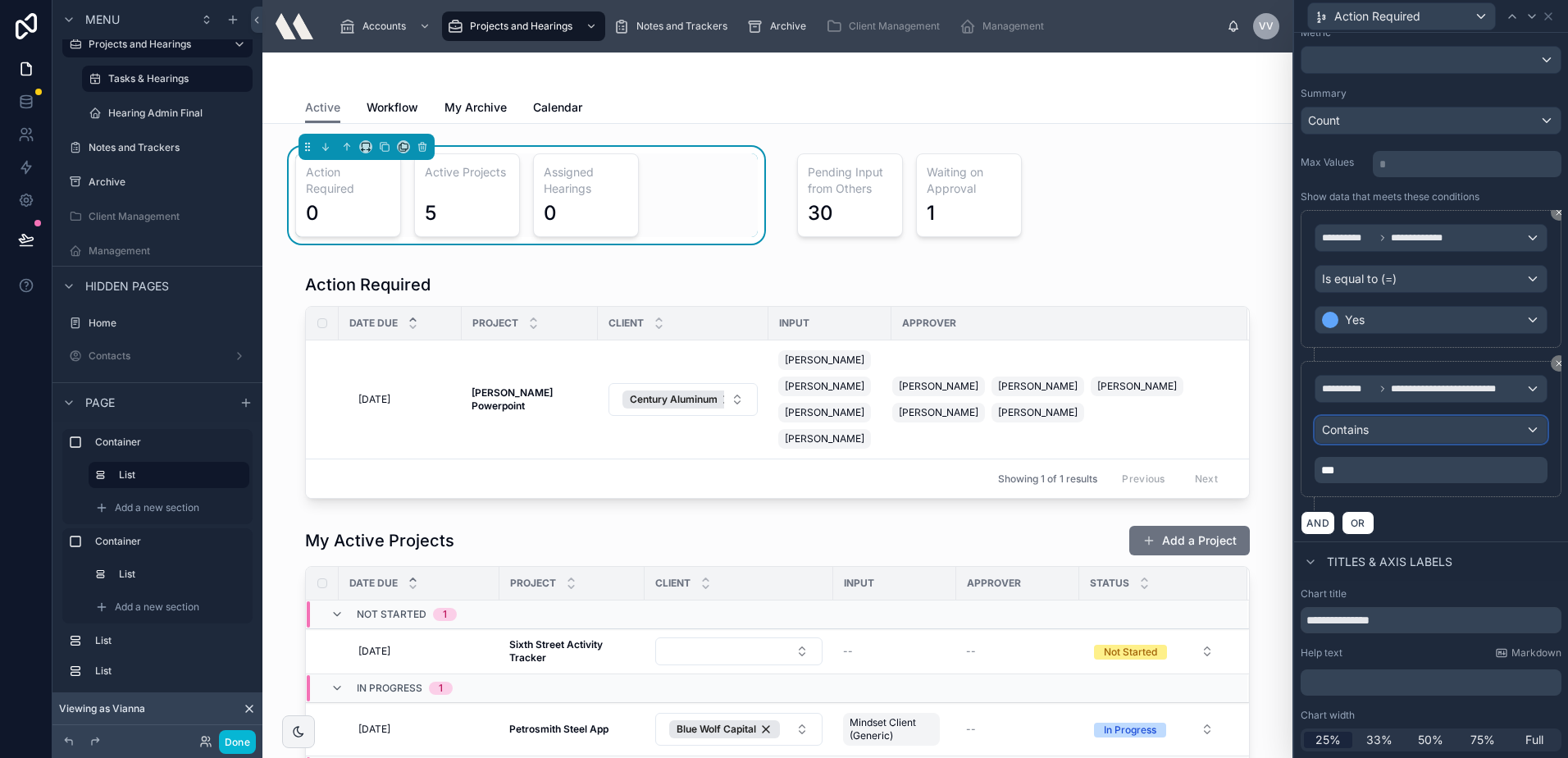
click at [1406, 431] on div "Contains" at bounding box center [1432, 429] width 232 height 27
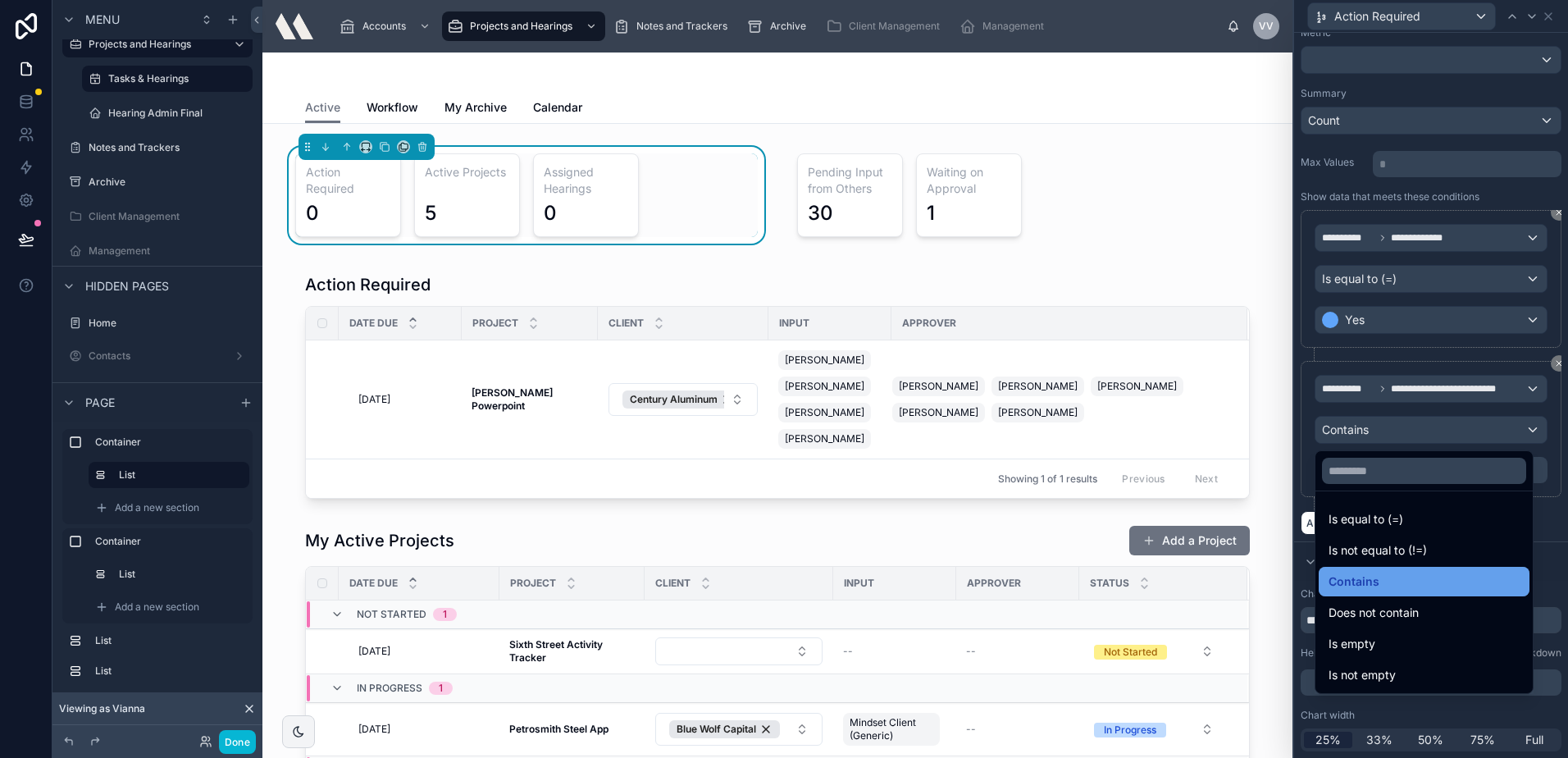
click at [1366, 589] on span "Contains" at bounding box center [1354, 581] width 51 height 20
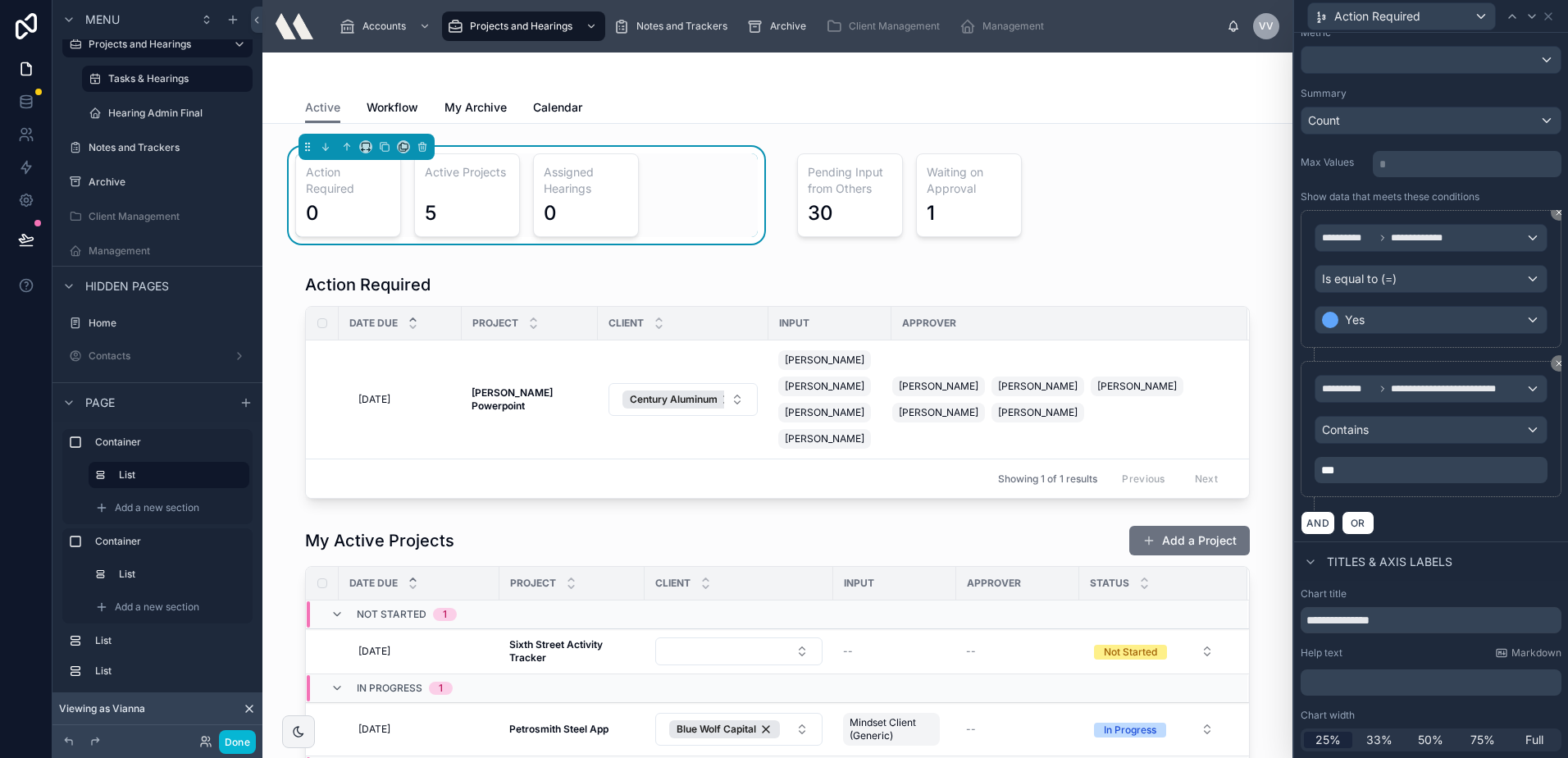
click at [1368, 465] on p "***" at bounding box center [1433, 469] width 223 height 17
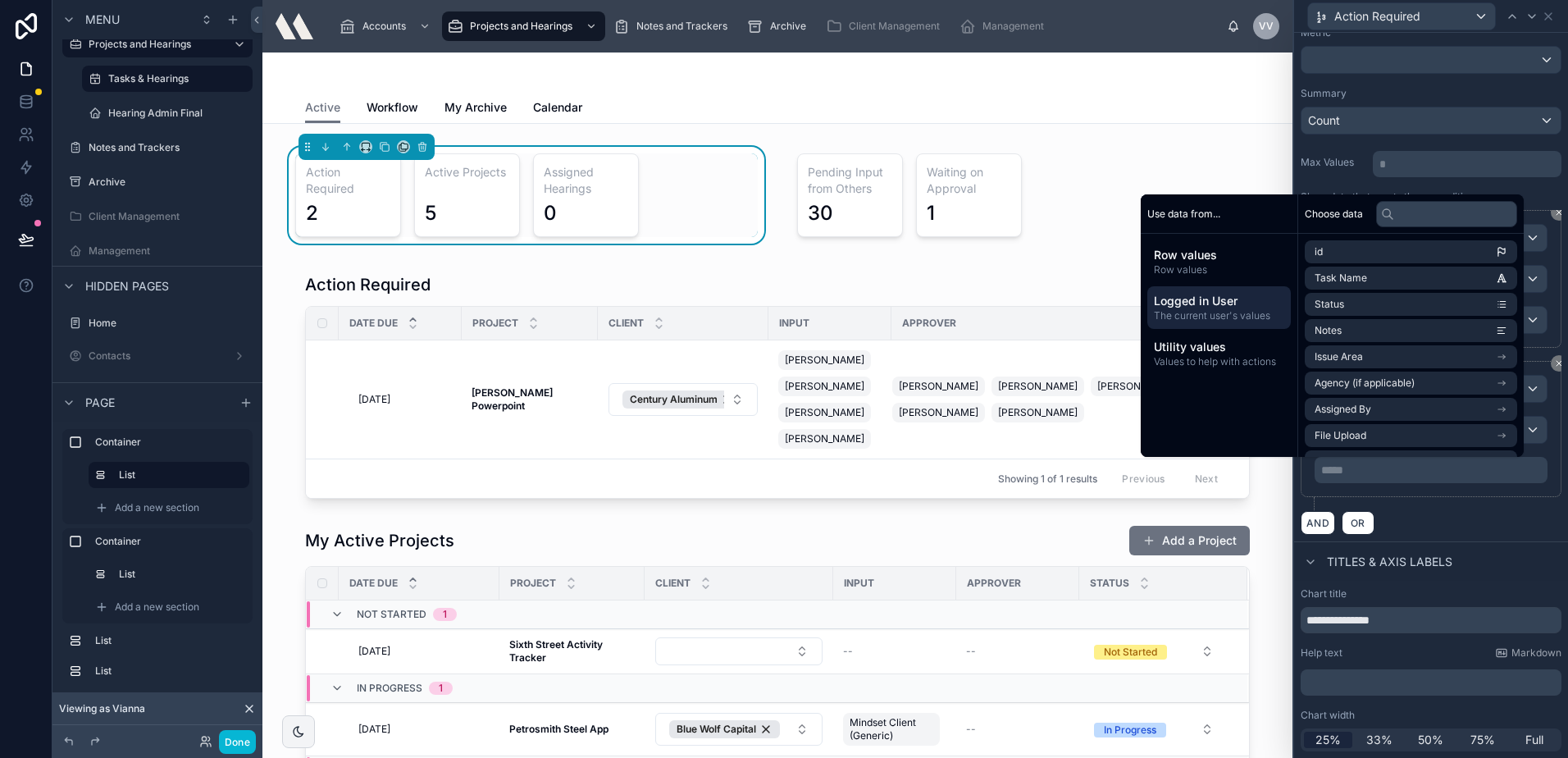
click at [1214, 317] on span "The current user's values" at bounding box center [1218, 315] width 131 height 13
click at [1350, 277] on li "email" at bounding box center [1411, 277] width 212 height 23
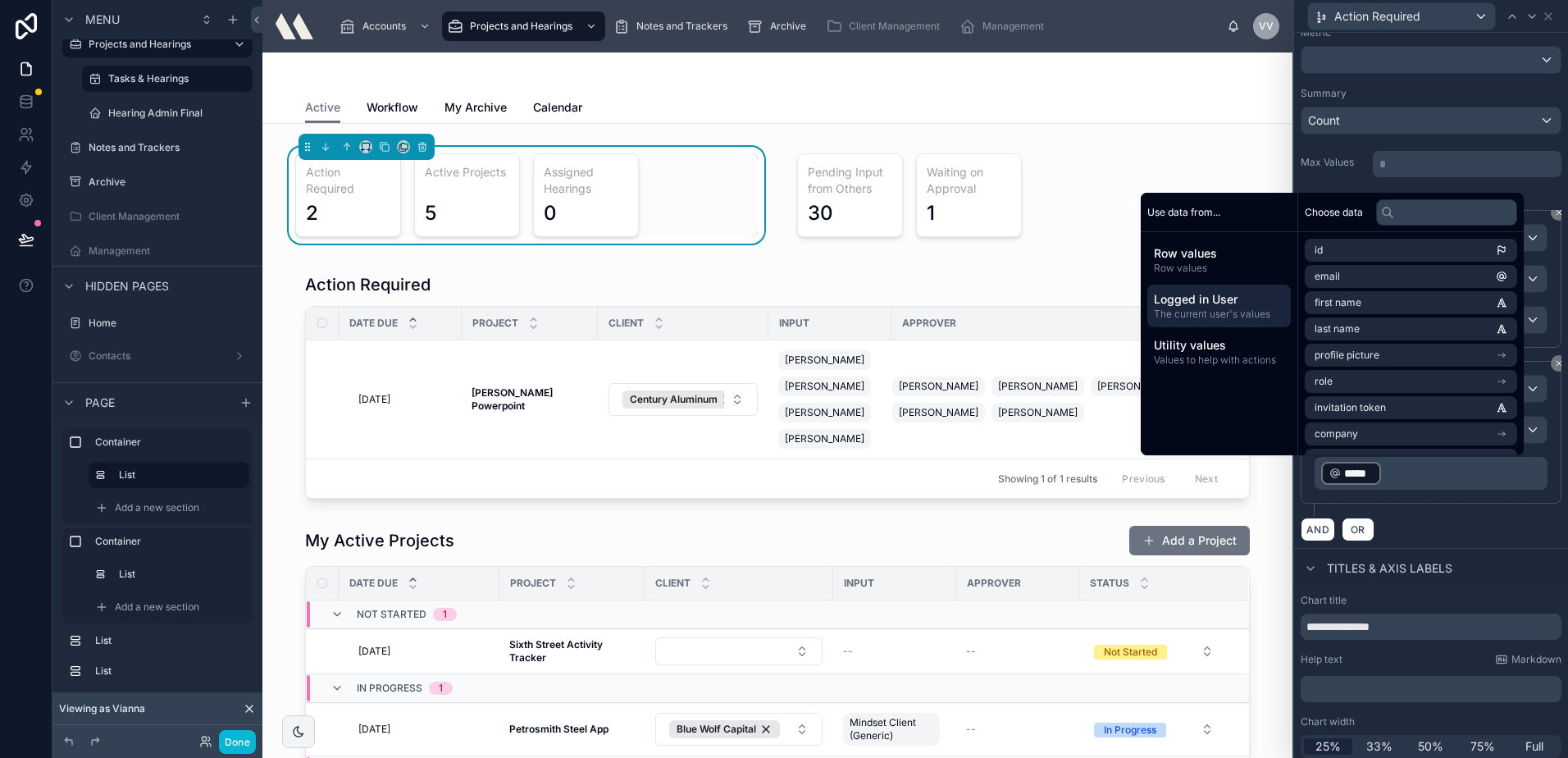
click at [1451, 515] on div "**********" at bounding box center [1432, 439] width 261 height 156
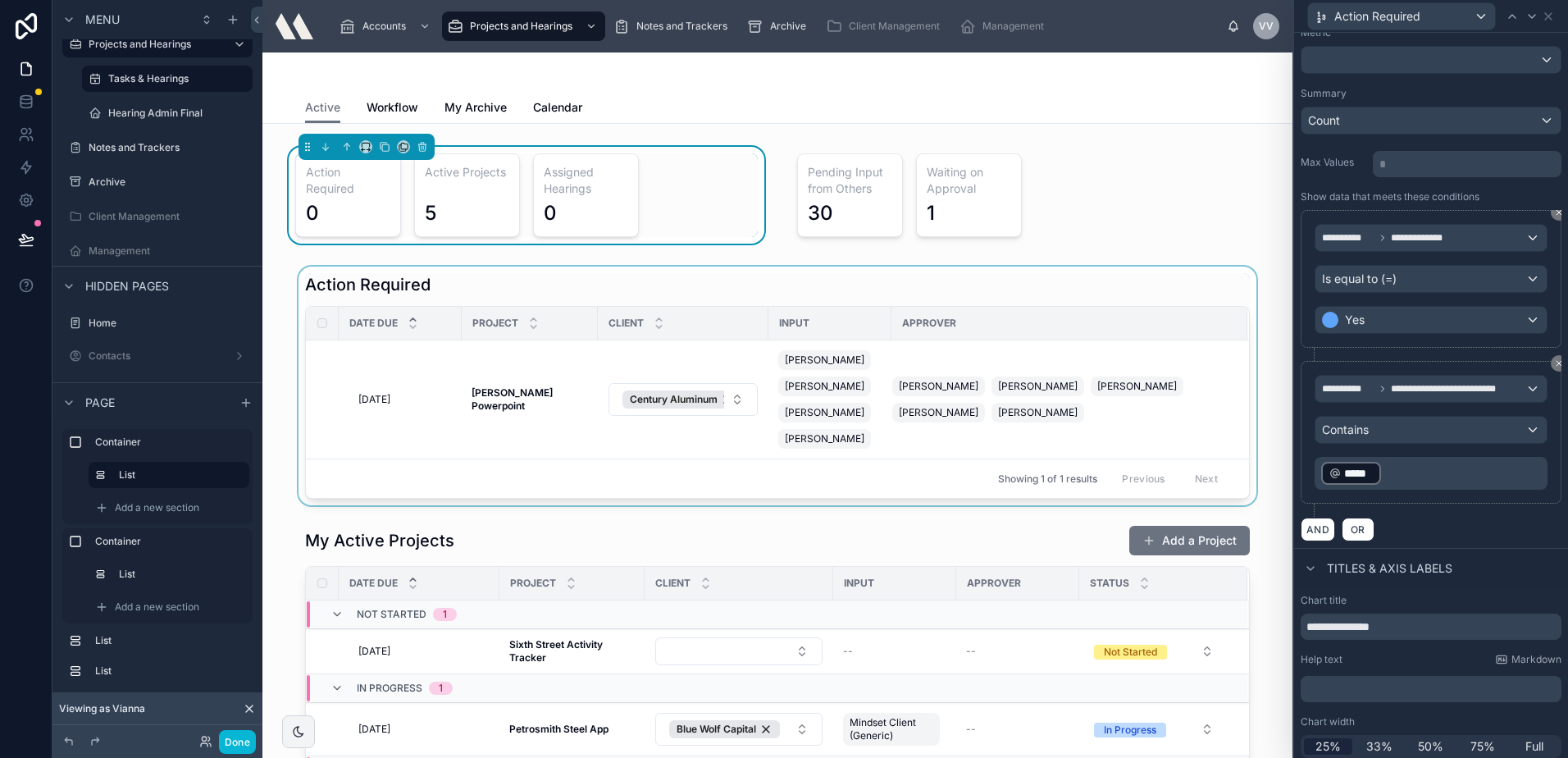
click at [514, 278] on div at bounding box center [778, 385] width 1003 height 239
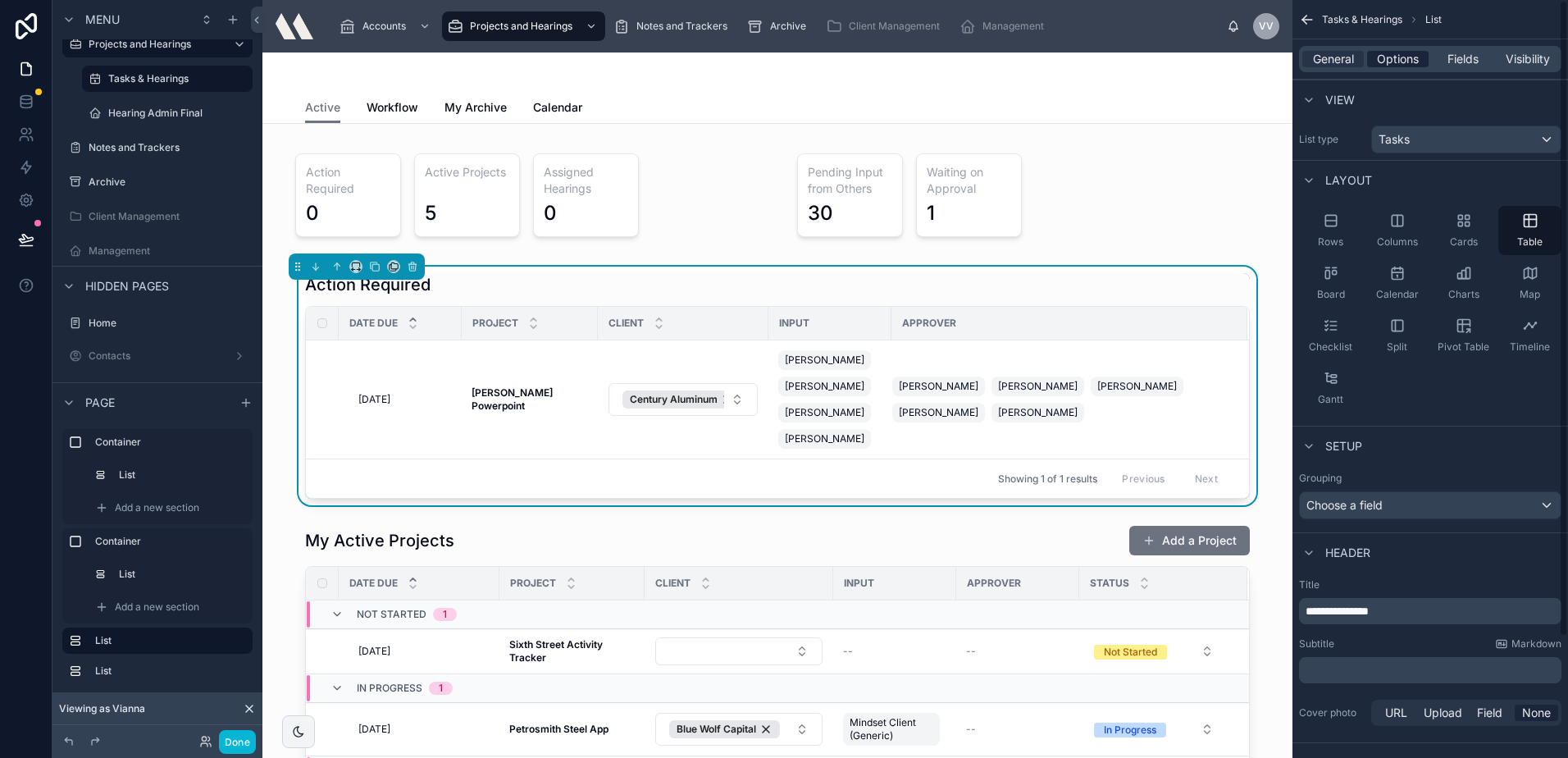
click at [1386, 55] on span "Options" at bounding box center [1397, 59] width 42 height 17
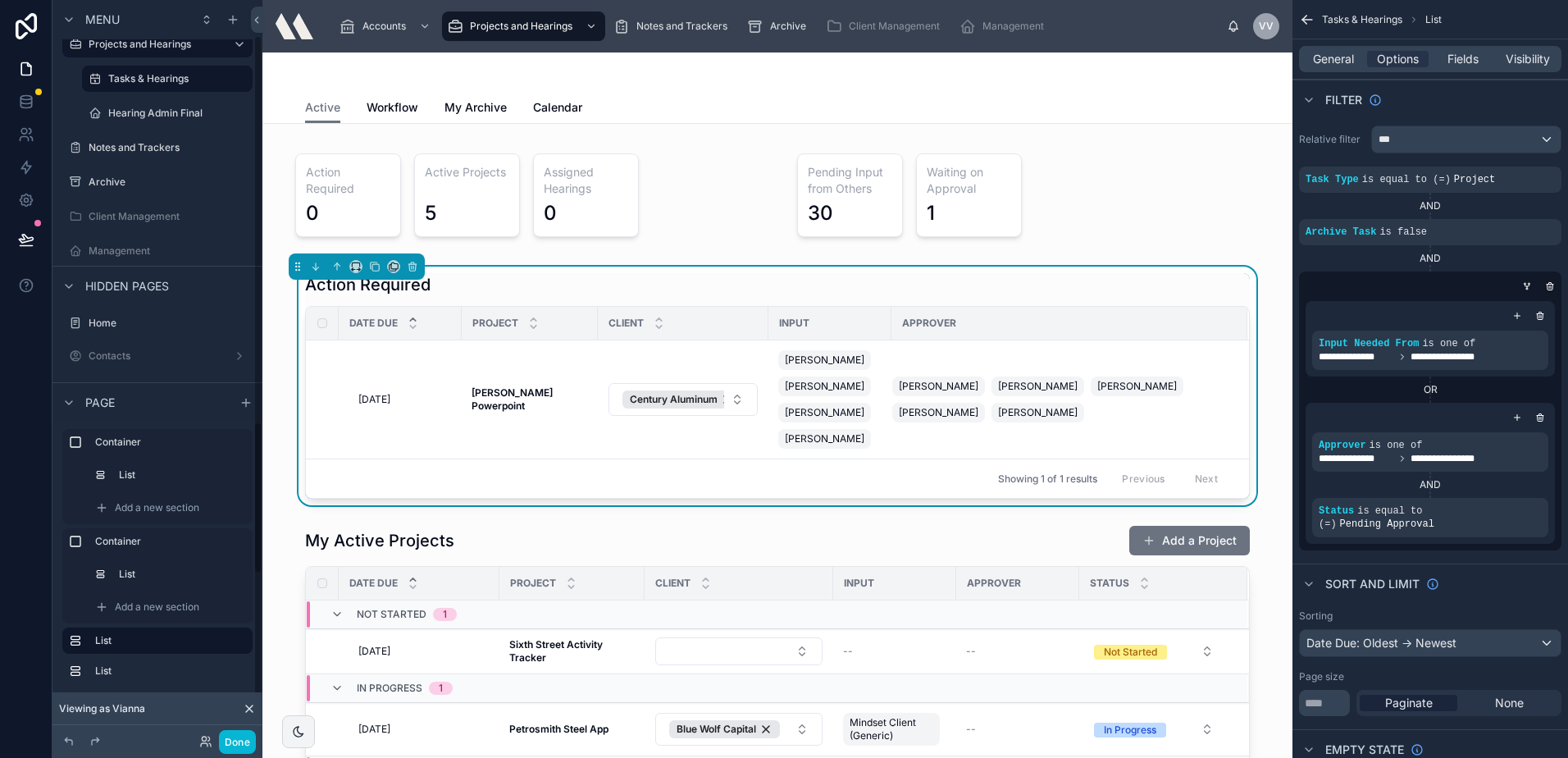
click at [247, 704] on icon at bounding box center [248, 708] width 13 height 13
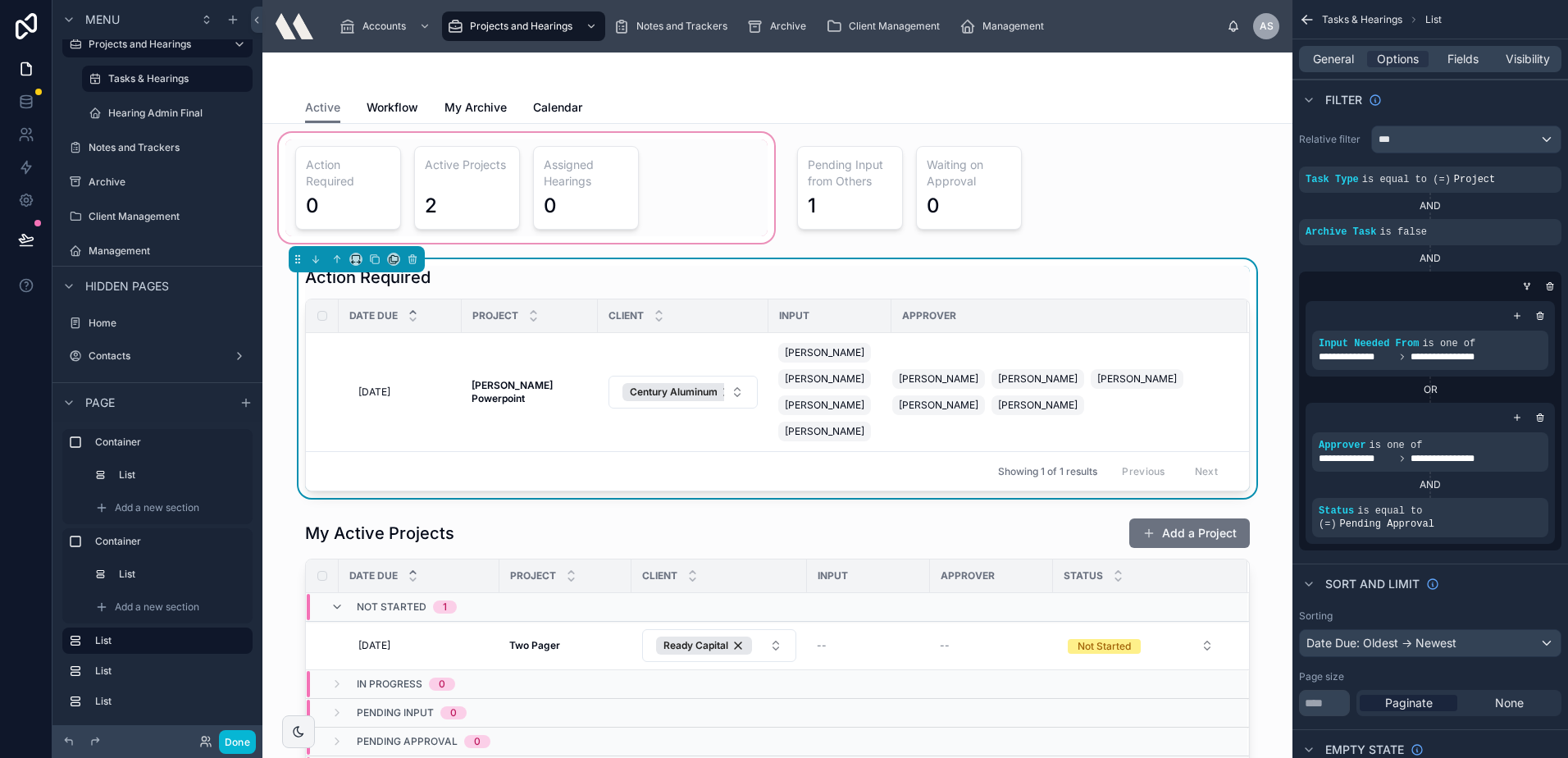
scroll to position [0, 0]
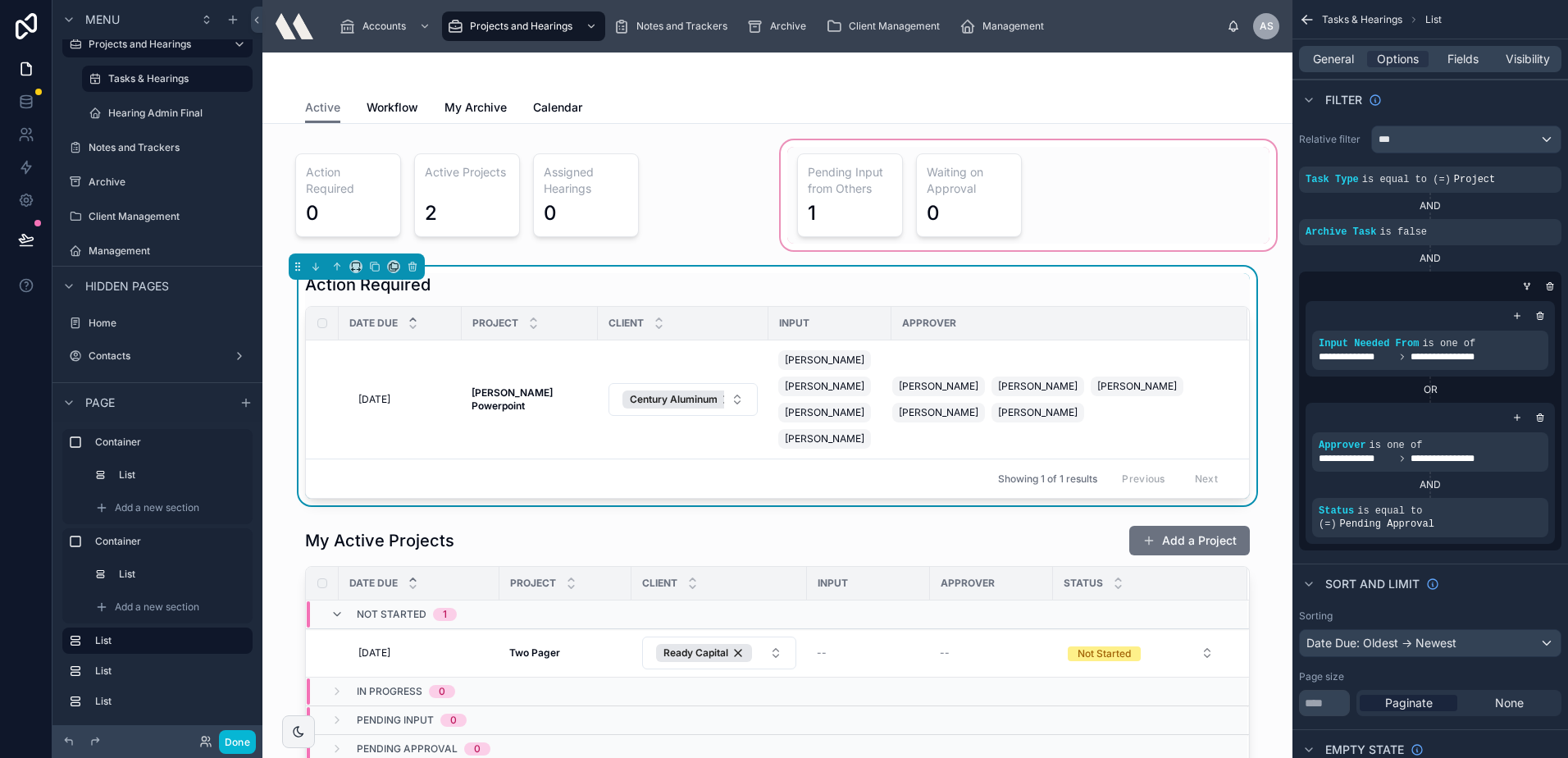
click at [918, 213] on div at bounding box center [1028, 194] width 502 height 117
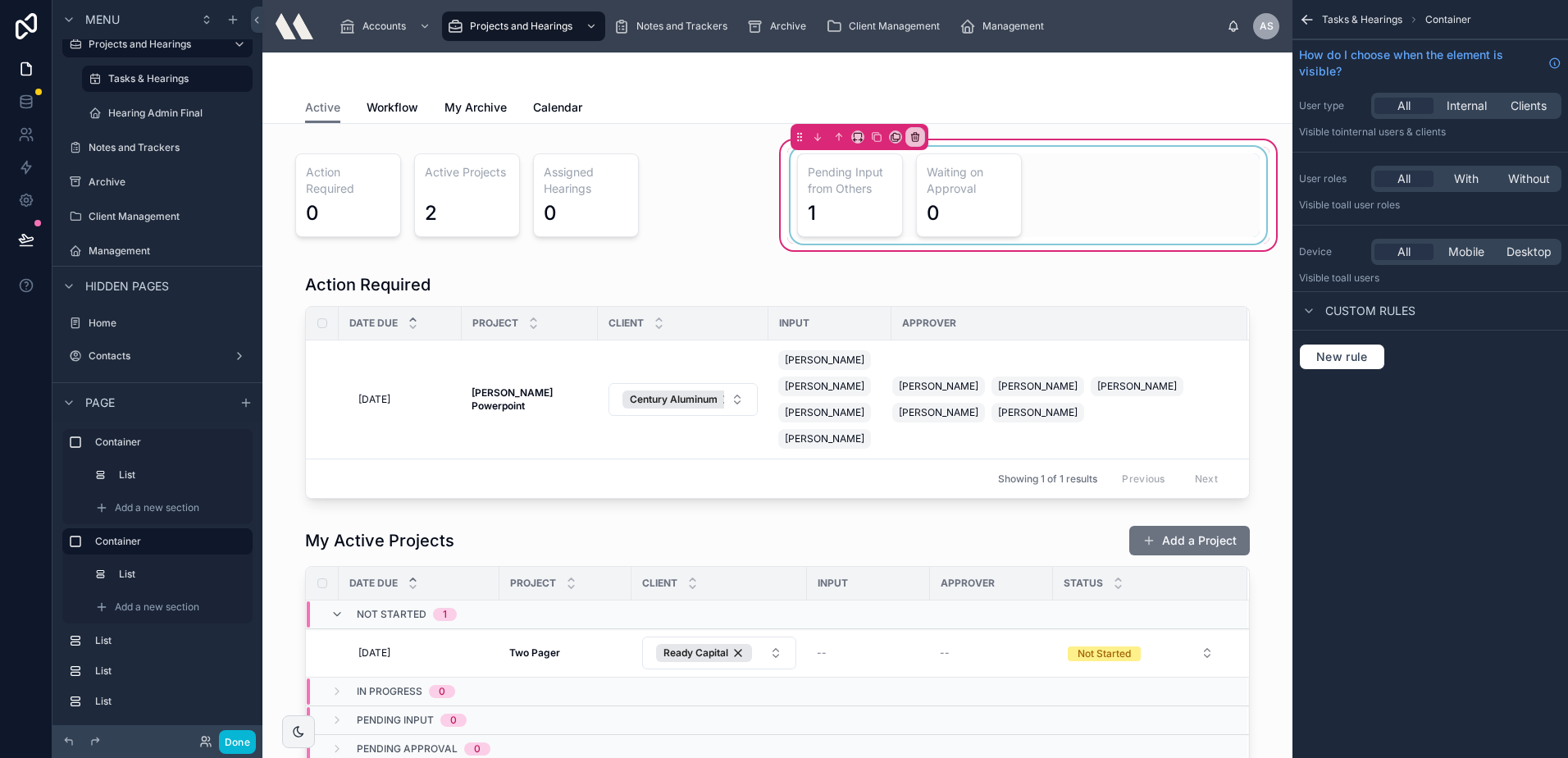
click at [905, 196] on div at bounding box center [1028, 195] width 482 height 97
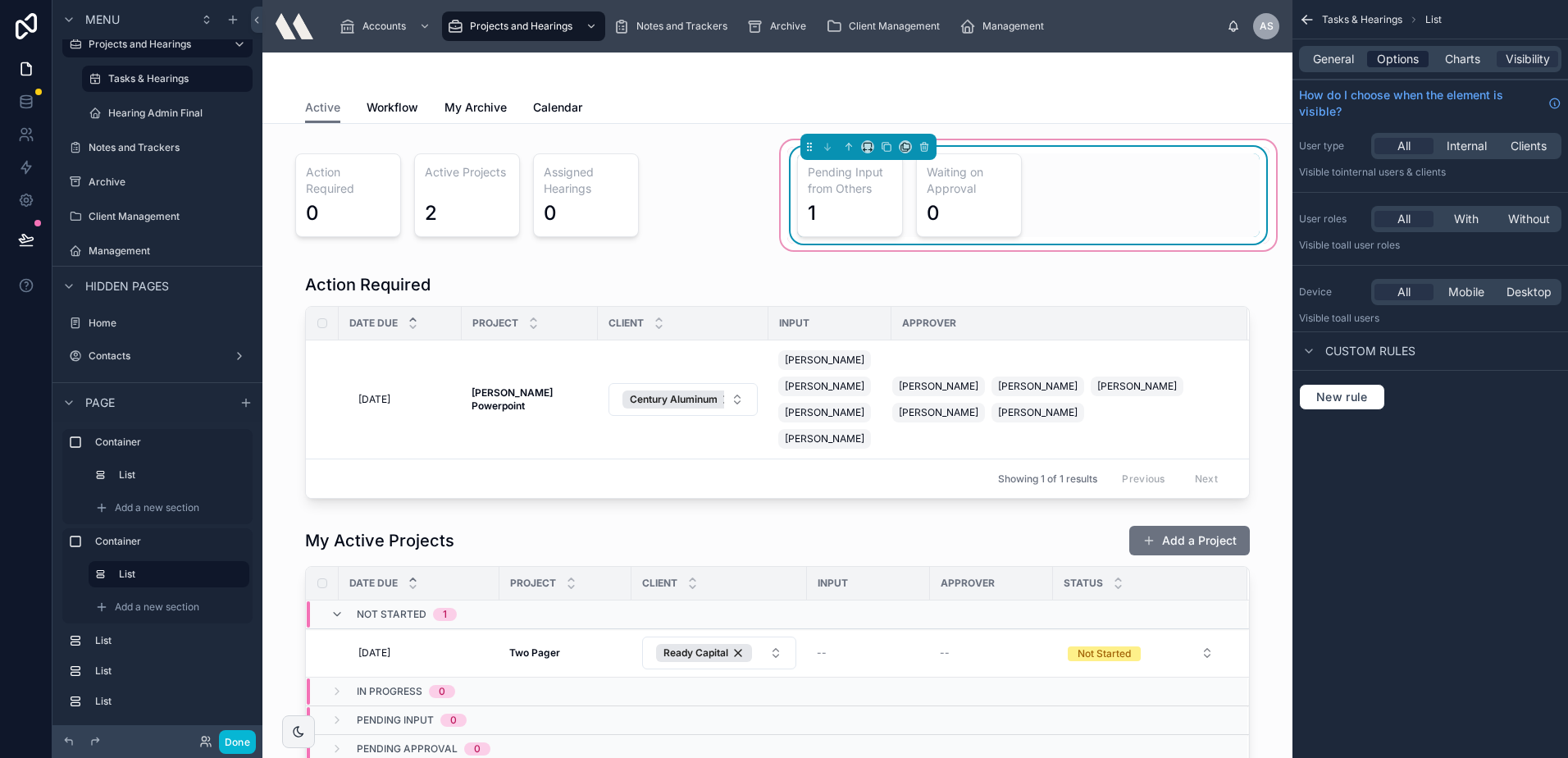
click at [1399, 64] on span "Options" at bounding box center [1397, 59] width 42 height 17
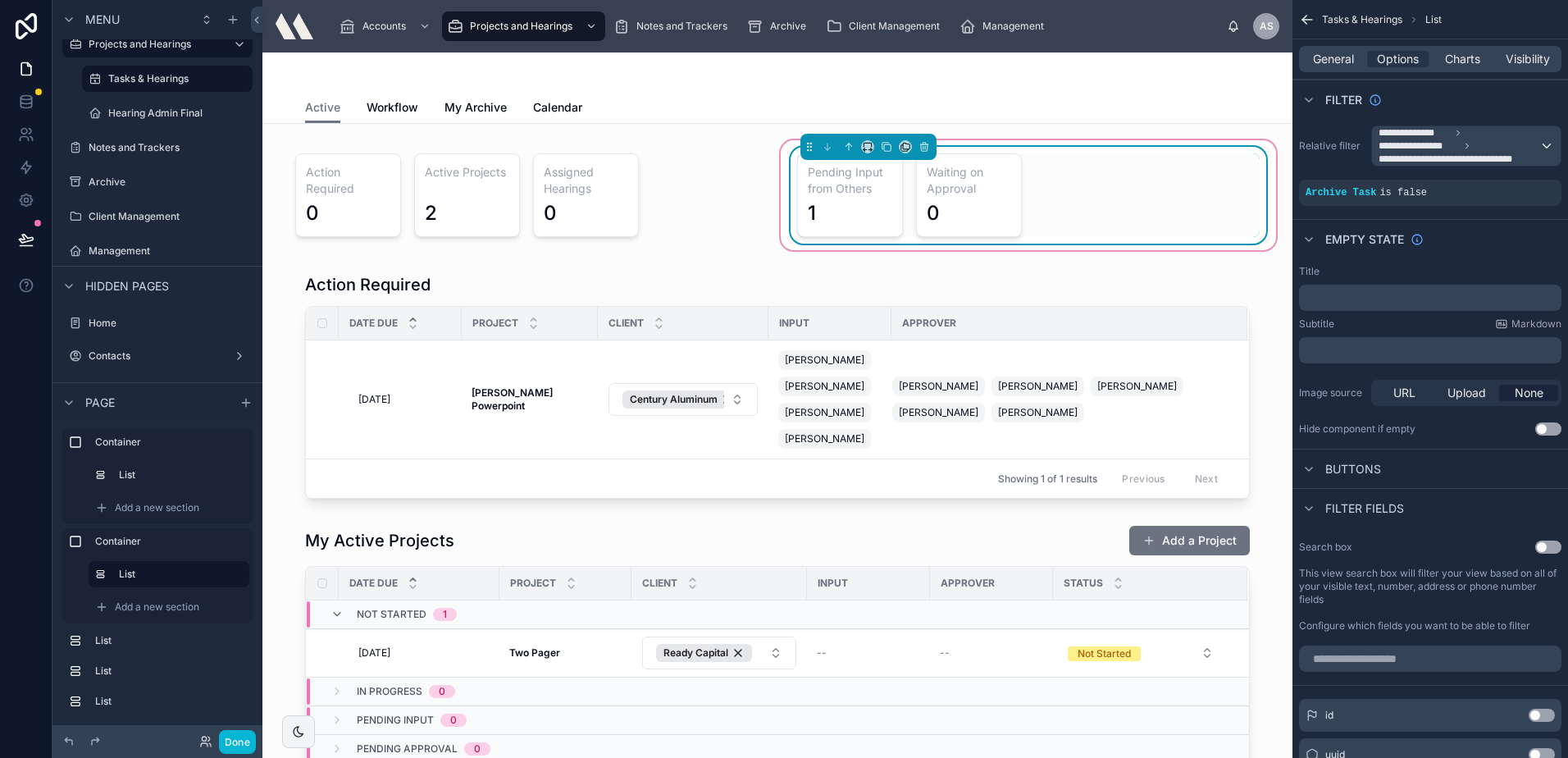
click at [1086, 193] on div "Pending Input from Others 1 Waiting on Approval 0" at bounding box center [1028, 194] width 462 height 83
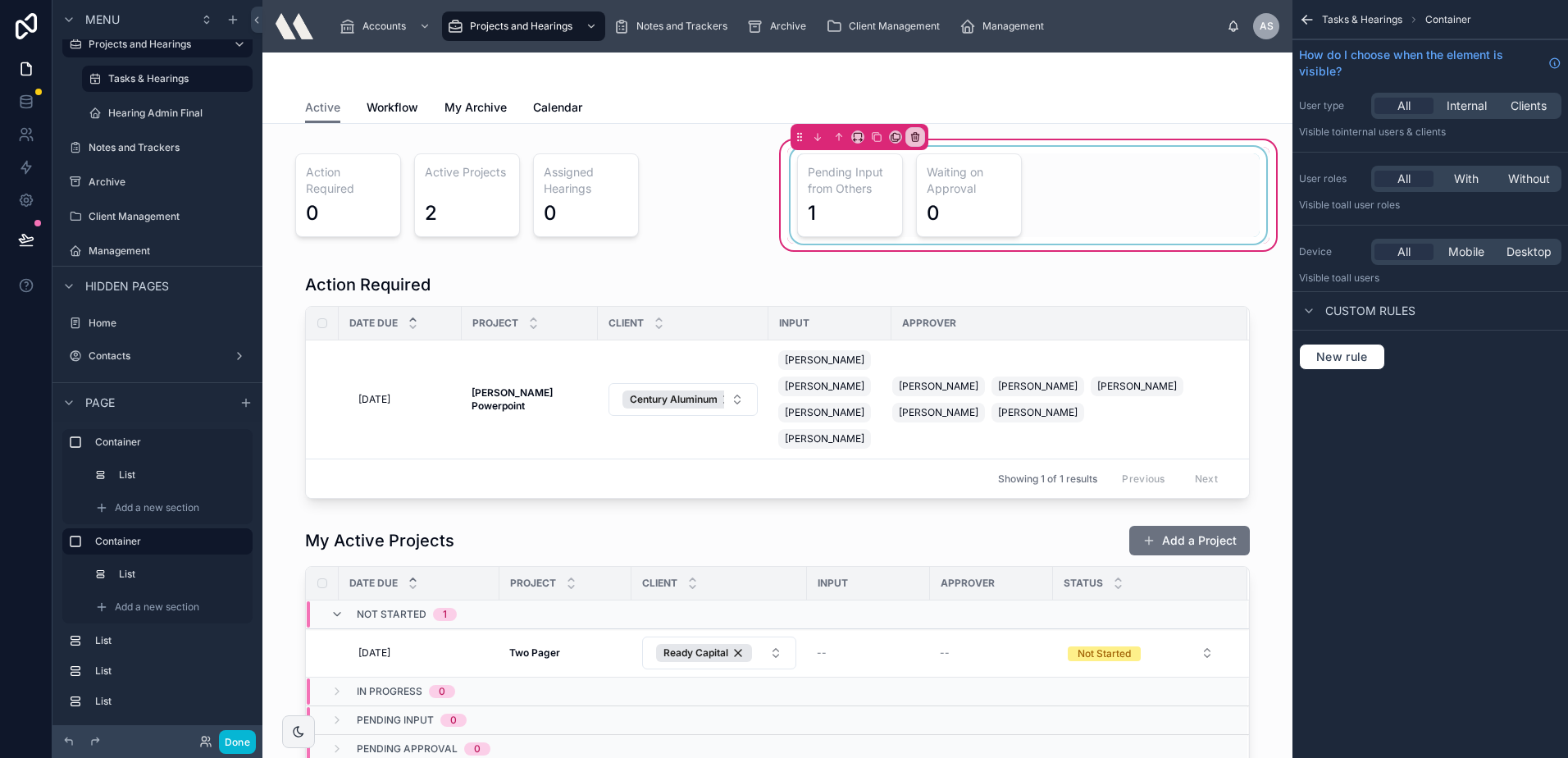
click at [1086, 193] on div at bounding box center [1028, 195] width 482 height 97
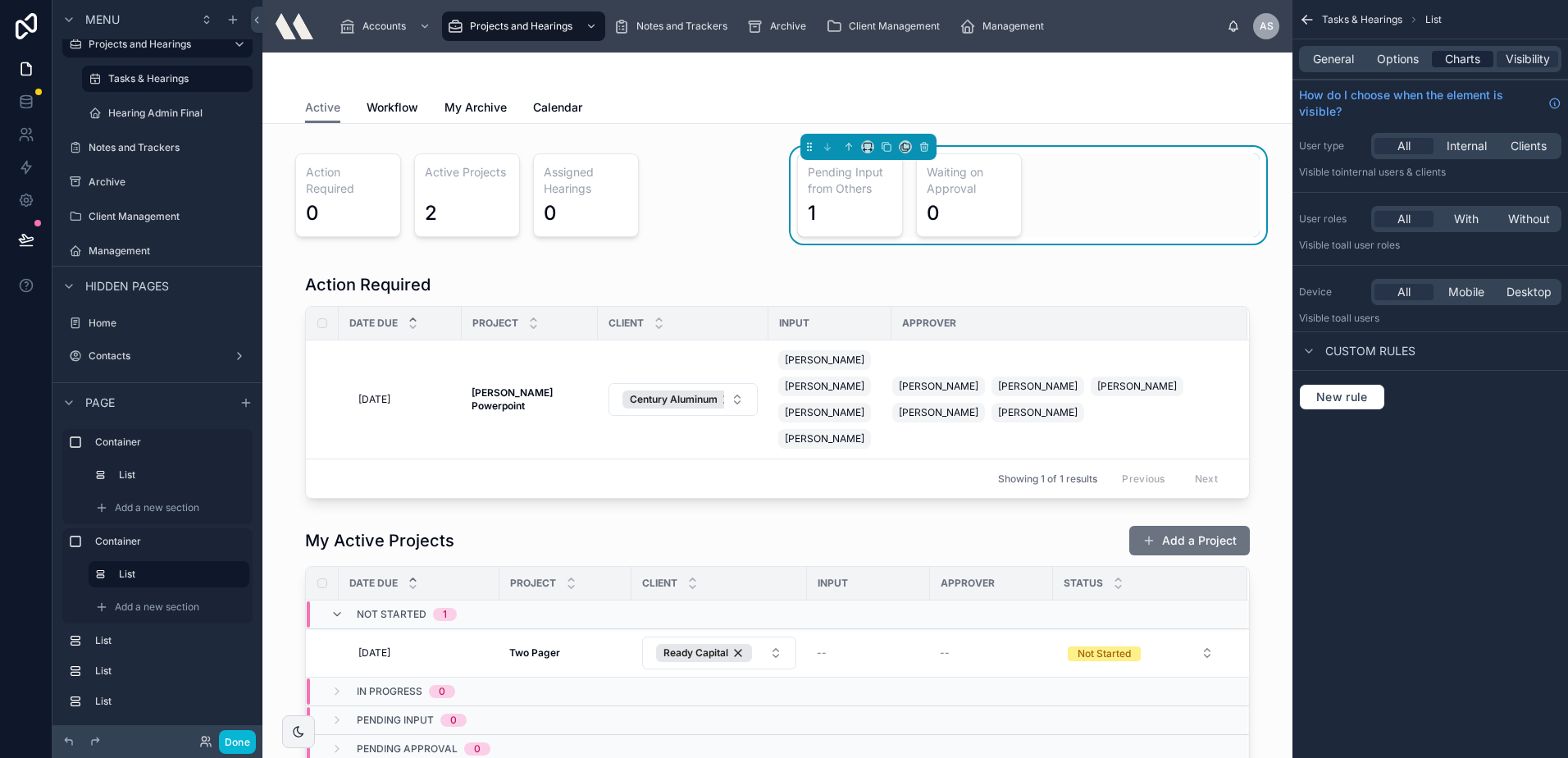
click at [1475, 60] on span "Charts" at bounding box center [1463, 59] width 35 height 17
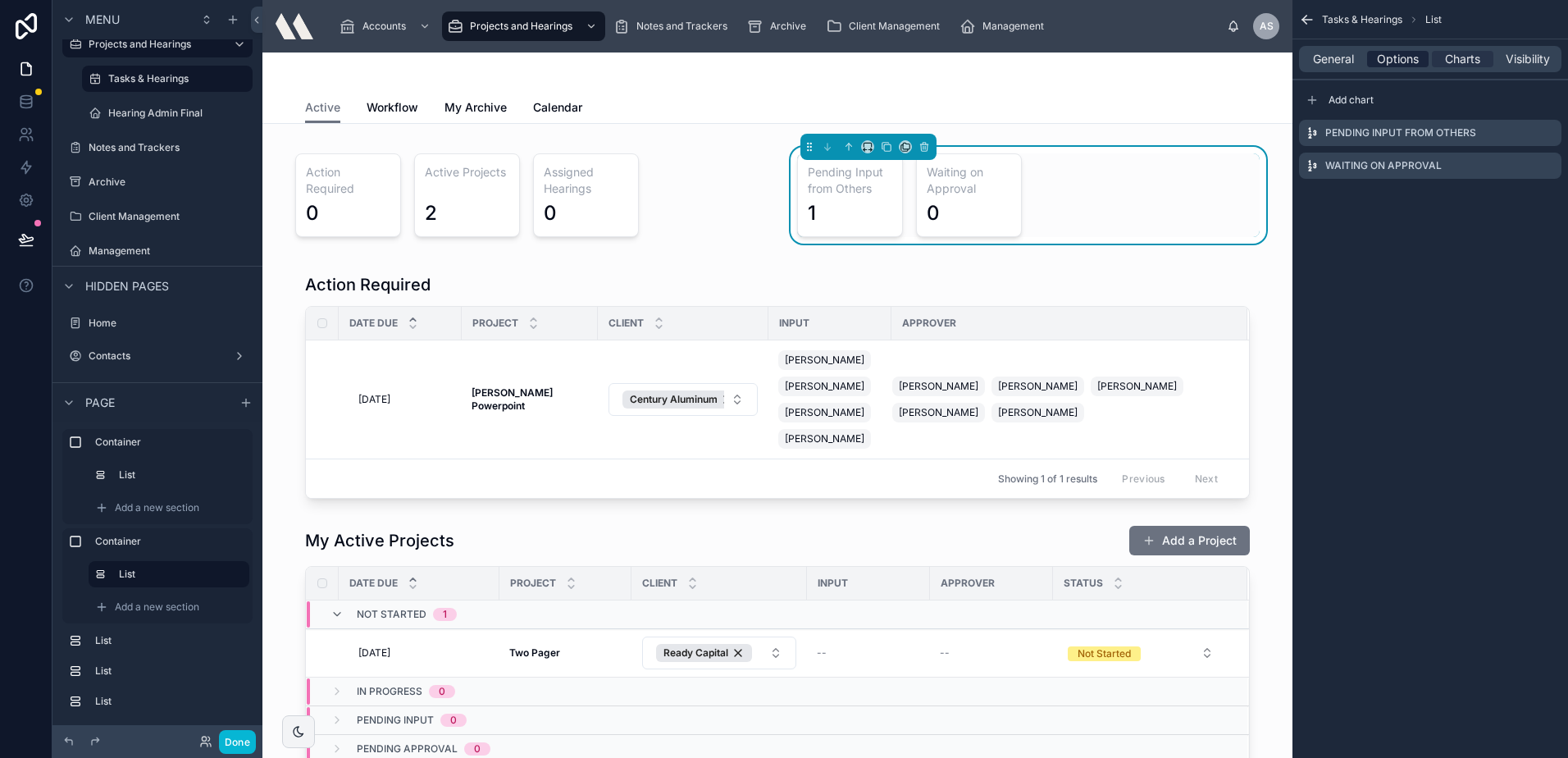
click at [1413, 58] on span "Options" at bounding box center [1397, 59] width 42 height 17
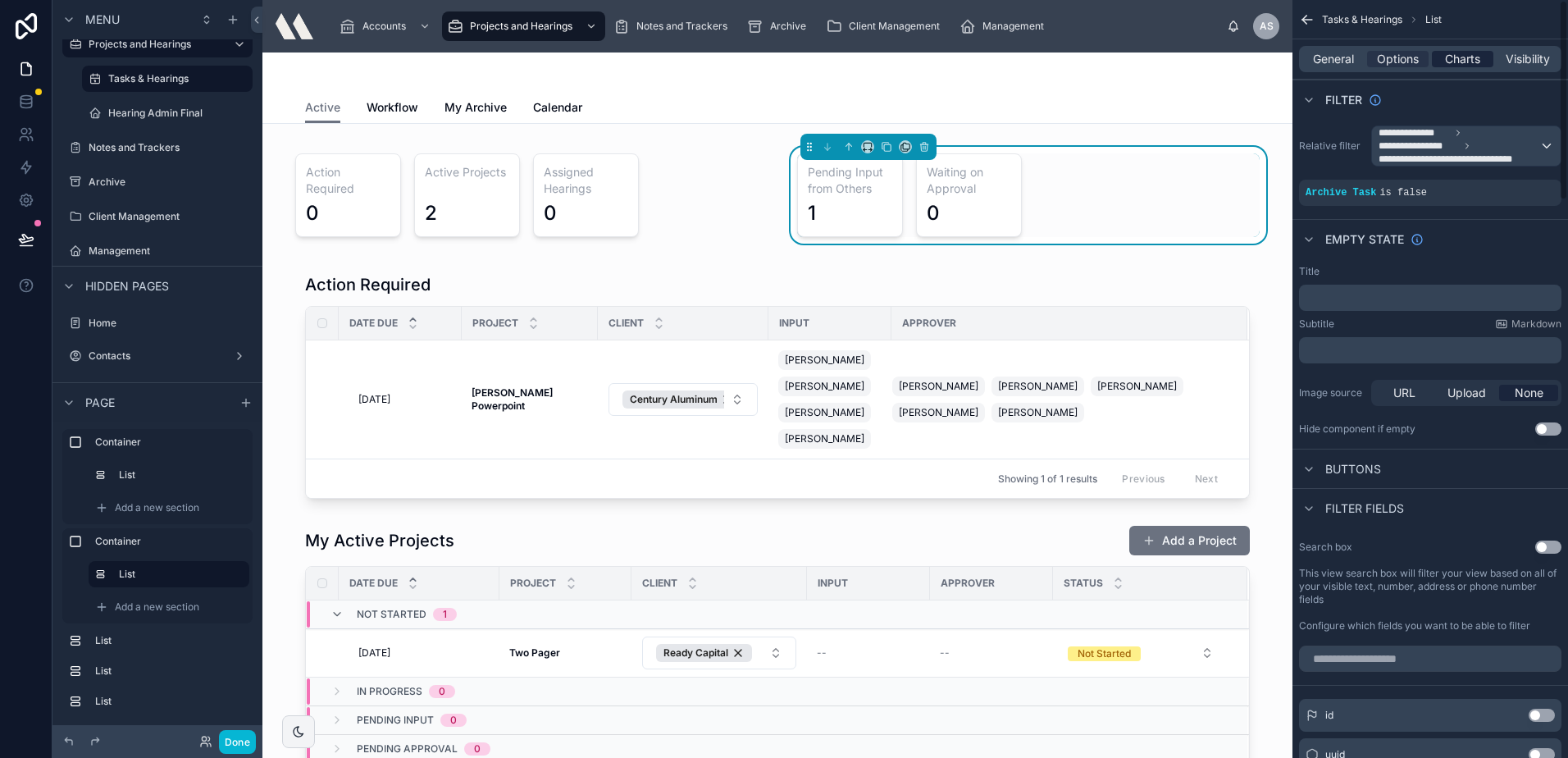
click at [1461, 65] on span "Charts" at bounding box center [1463, 59] width 35 height 17
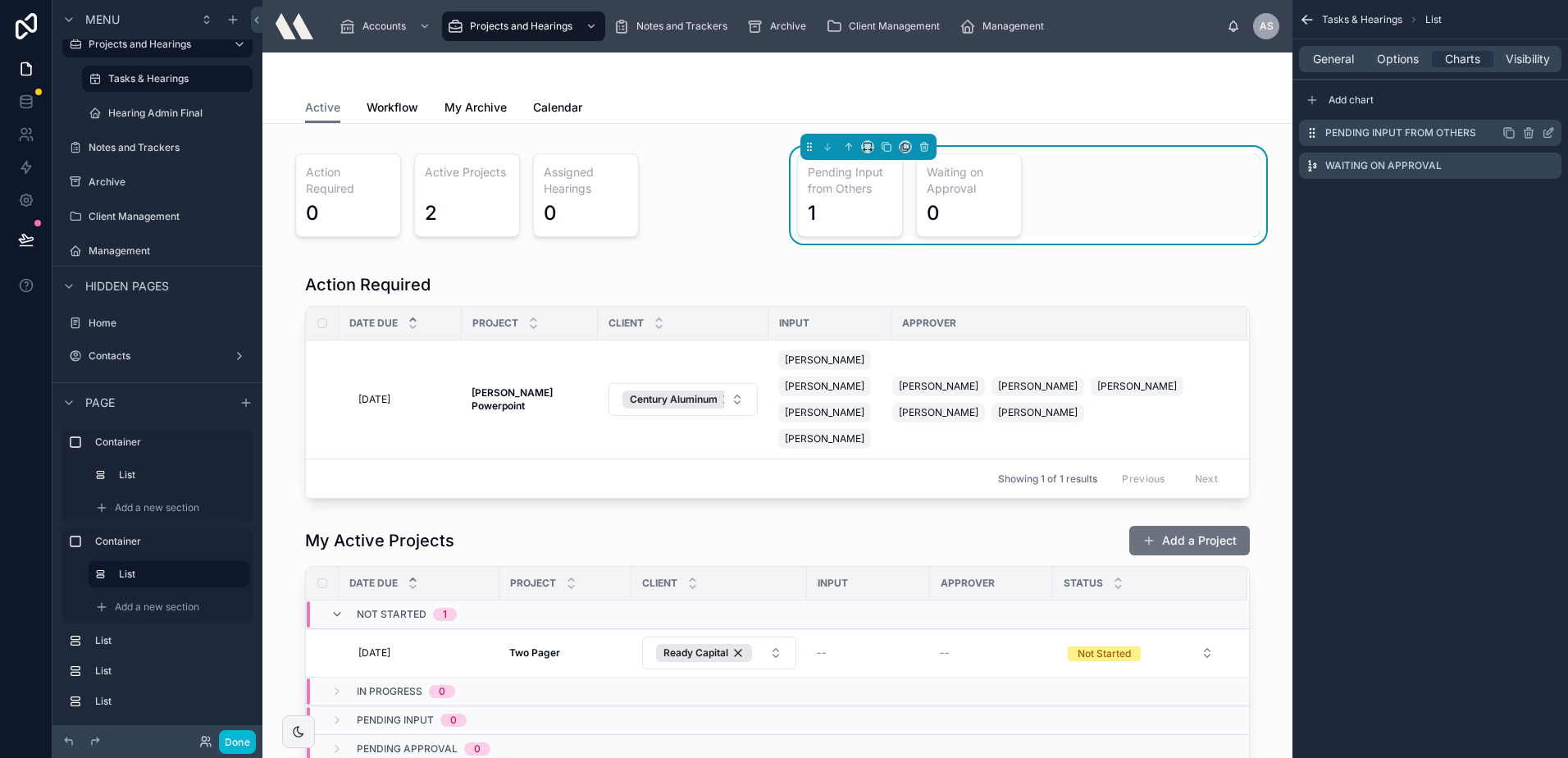
click at [1541, 136] on div "scrollable content" at bounding box center [1528, 133] width 52 height 13
click at [1544, 135] on icon "scrollable content" at bounding box center [1548, 135] width 8 height 8
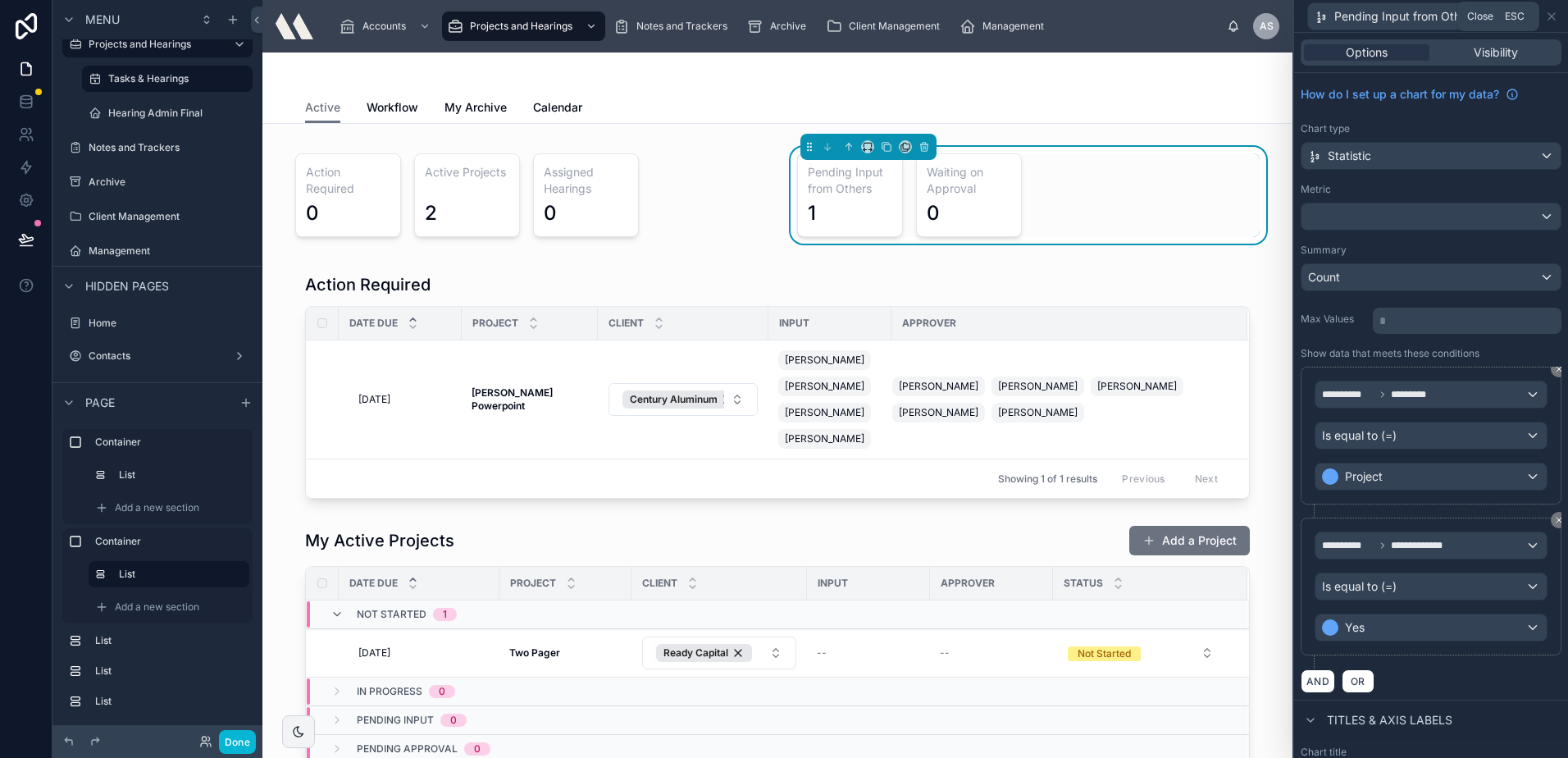
click at [1552, 20] on icon at bounding box center [1551, 16] width 13 height 13
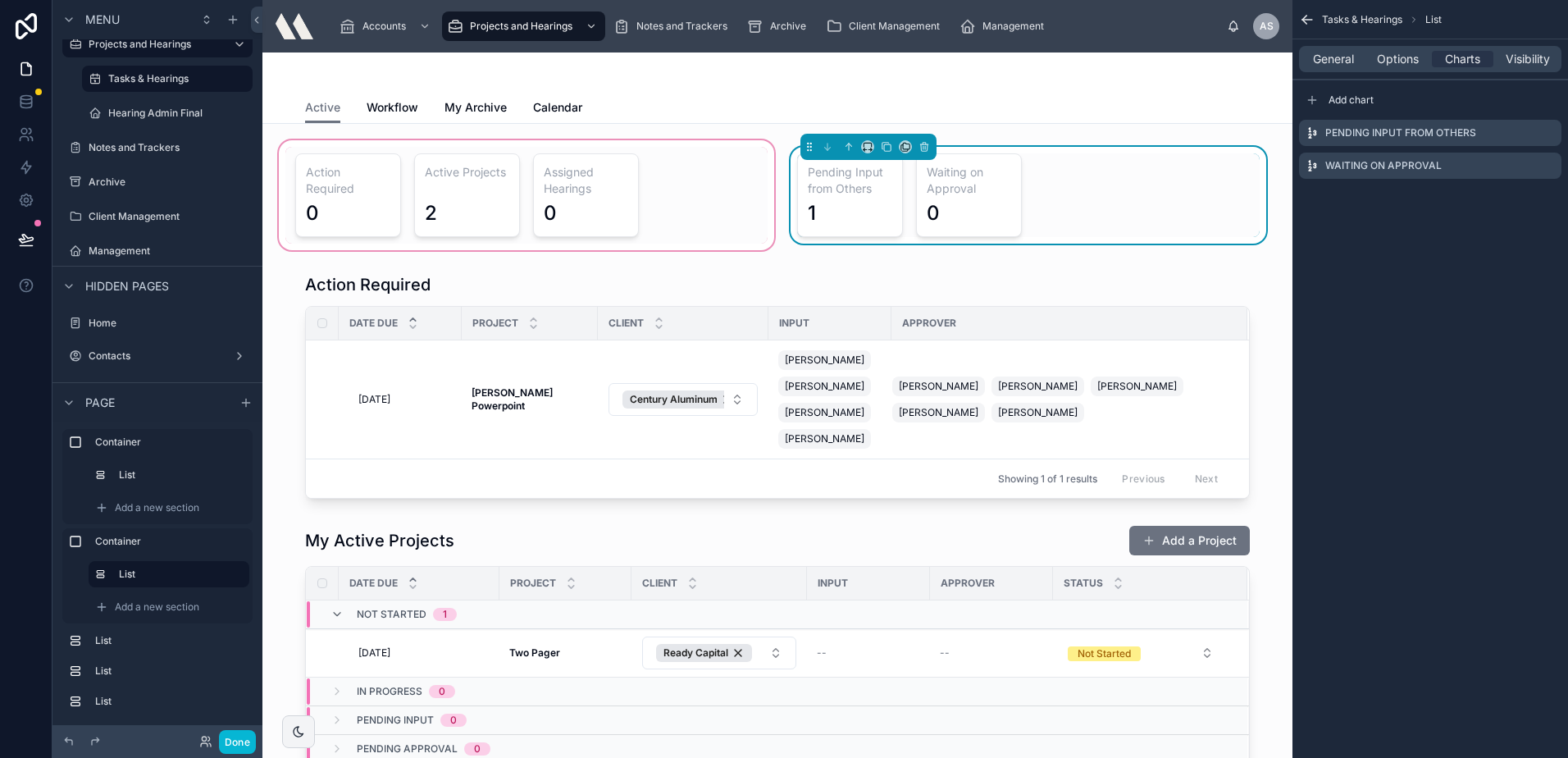
click at [356, 216] on div at bounding box center [526, 194] width 502 height 117
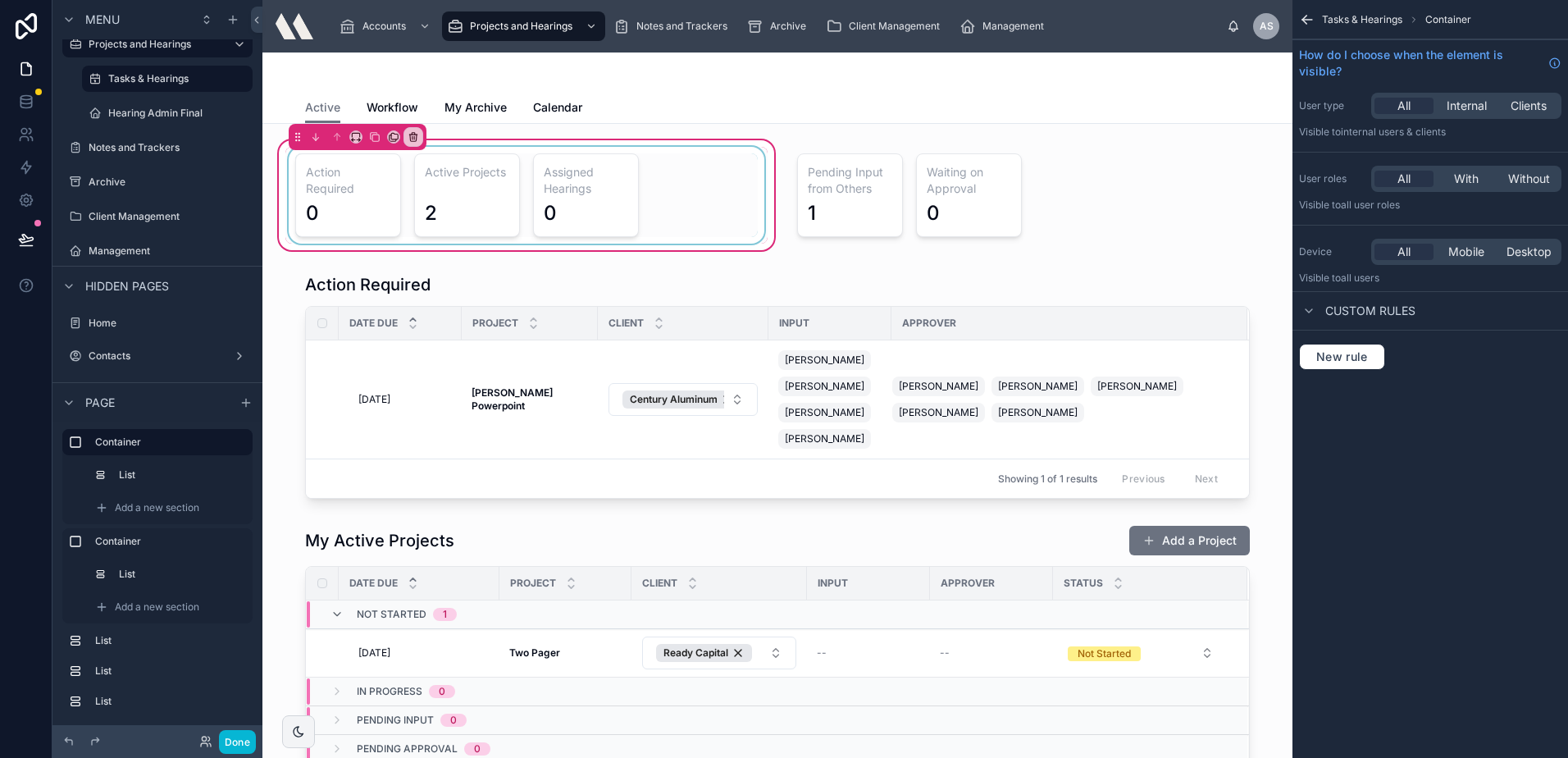
click at [382, 191] on div at bounding box center [526, 195] width 482 height 97
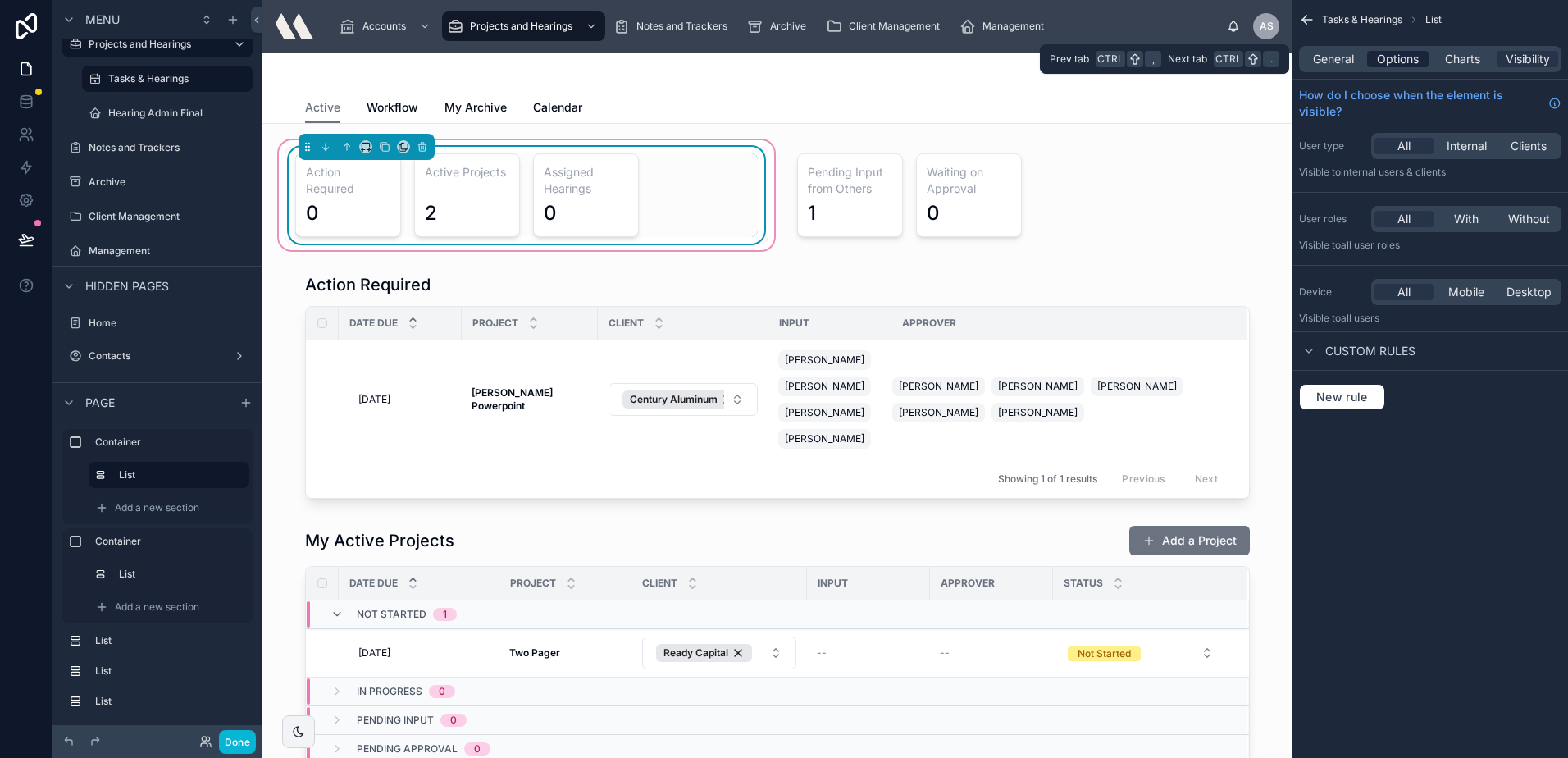
click at [1402, 57] on span "Options" at bounding box center [1397, 59] width 42 height 17
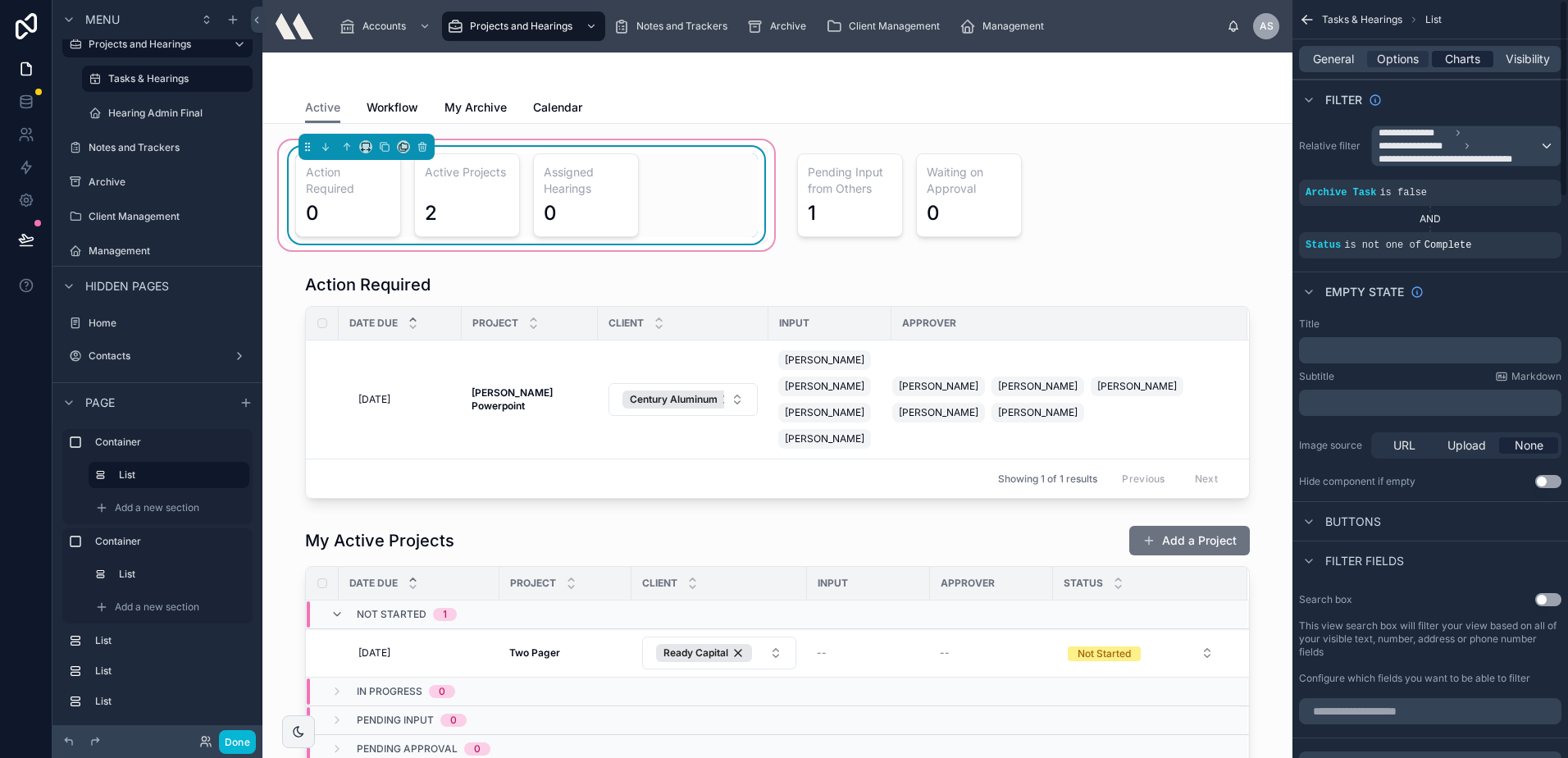
click at [1466, 58] on span "Charts" at bounding box center [1463, 59] width 35 height 17
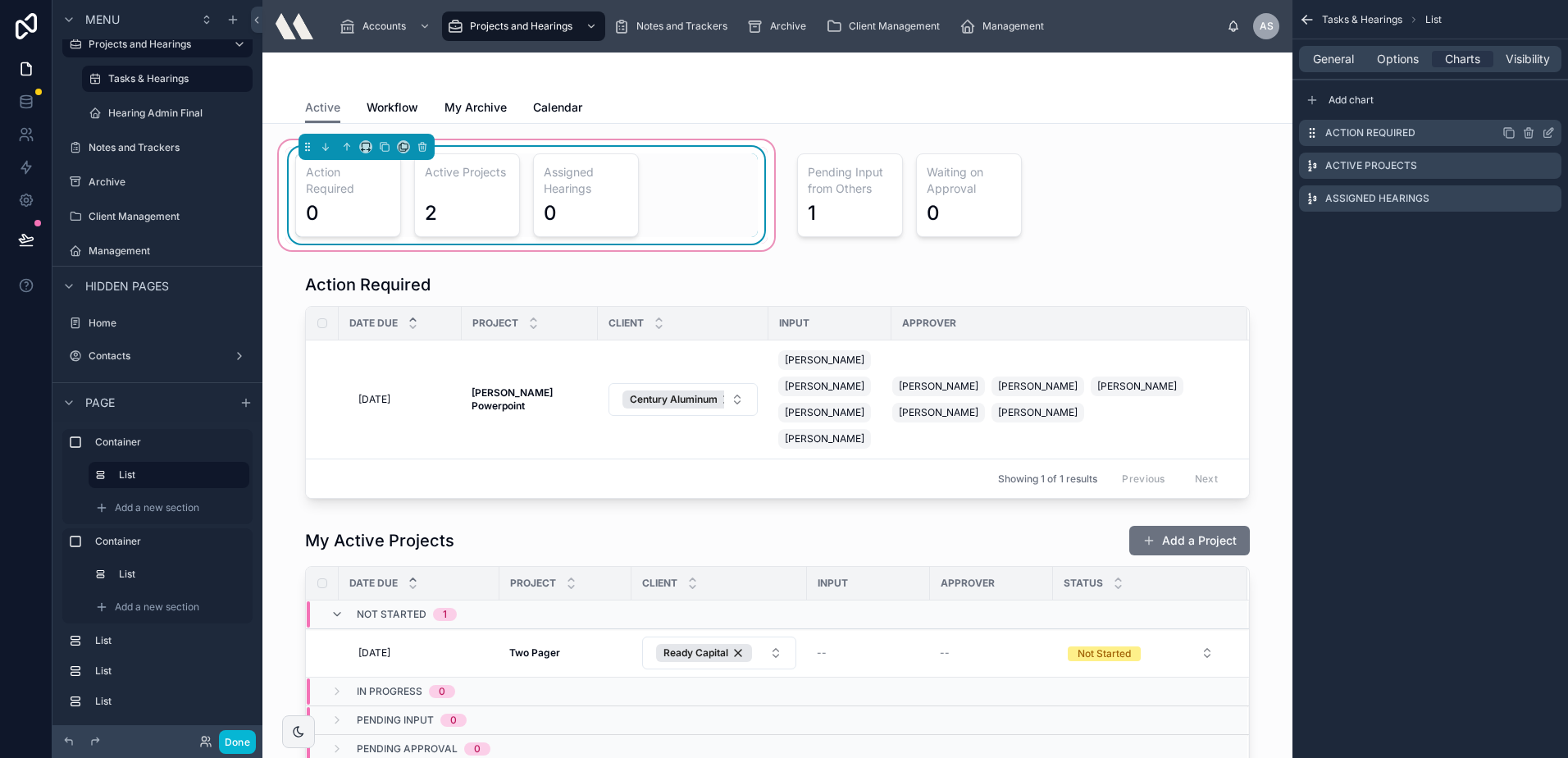
click at [1541, 130] on icon "scrollable content" at bounding box center [1547, 133] width 13 height 13
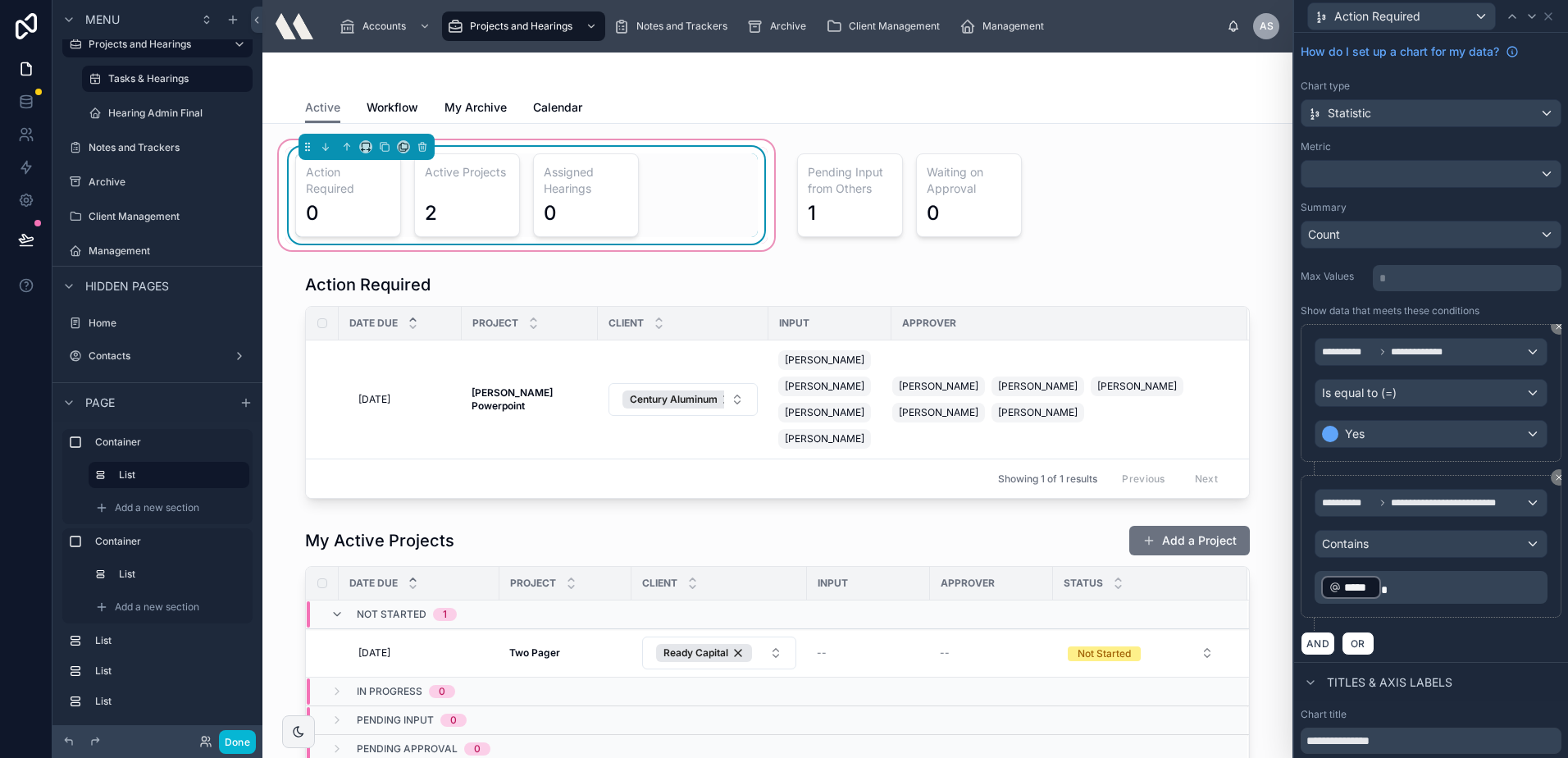
scroll to position [82, 0]
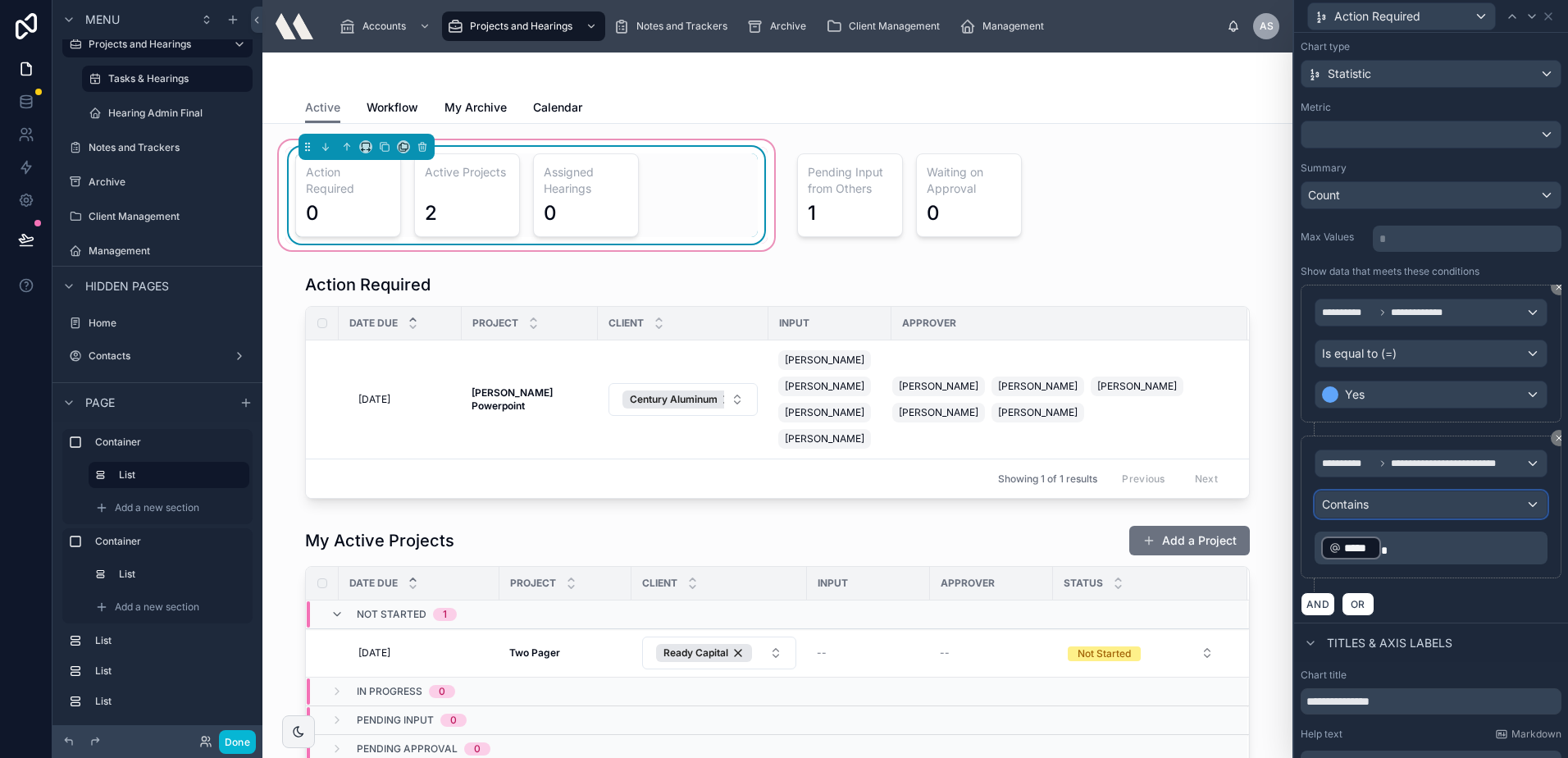
click at [1416, 503] on div "Contains" at bounding box center [1432, 504] width 232 height 27
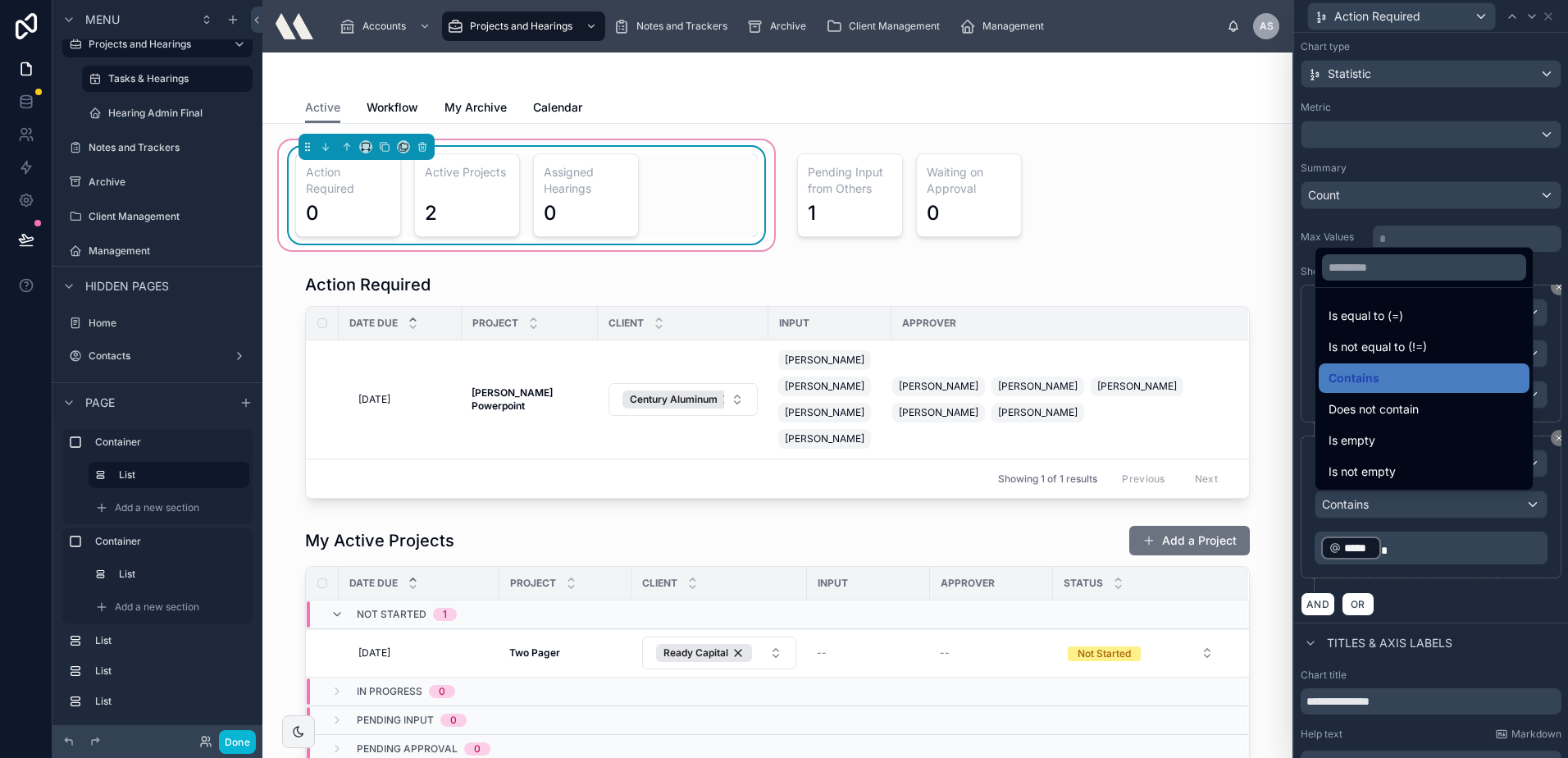
click at [1416, 503] on div at bounding box center [1431, 379] width 274 height 758
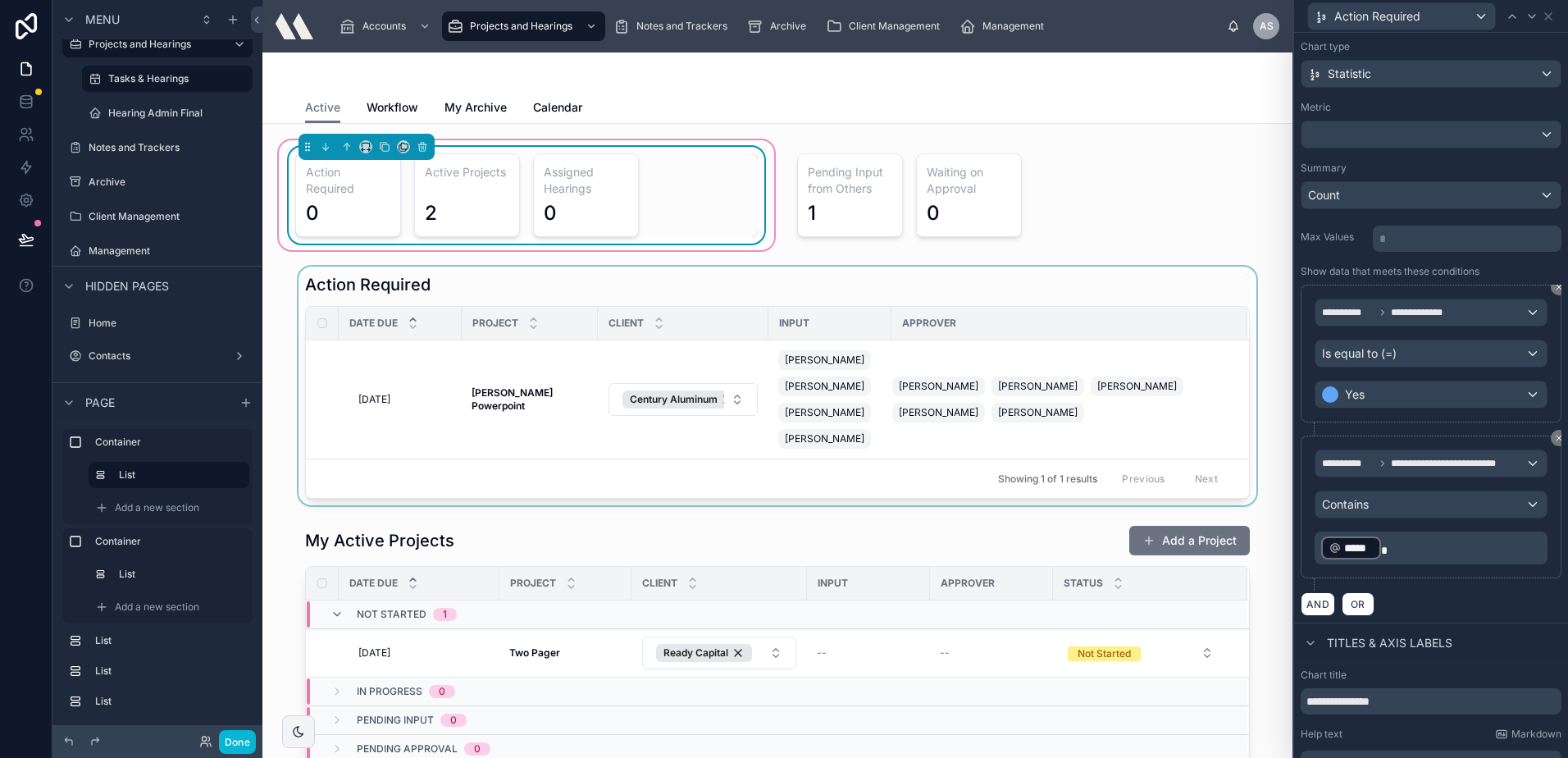
click at [422, 392] on div at bounding box center [778, 385] width 1003 height 239
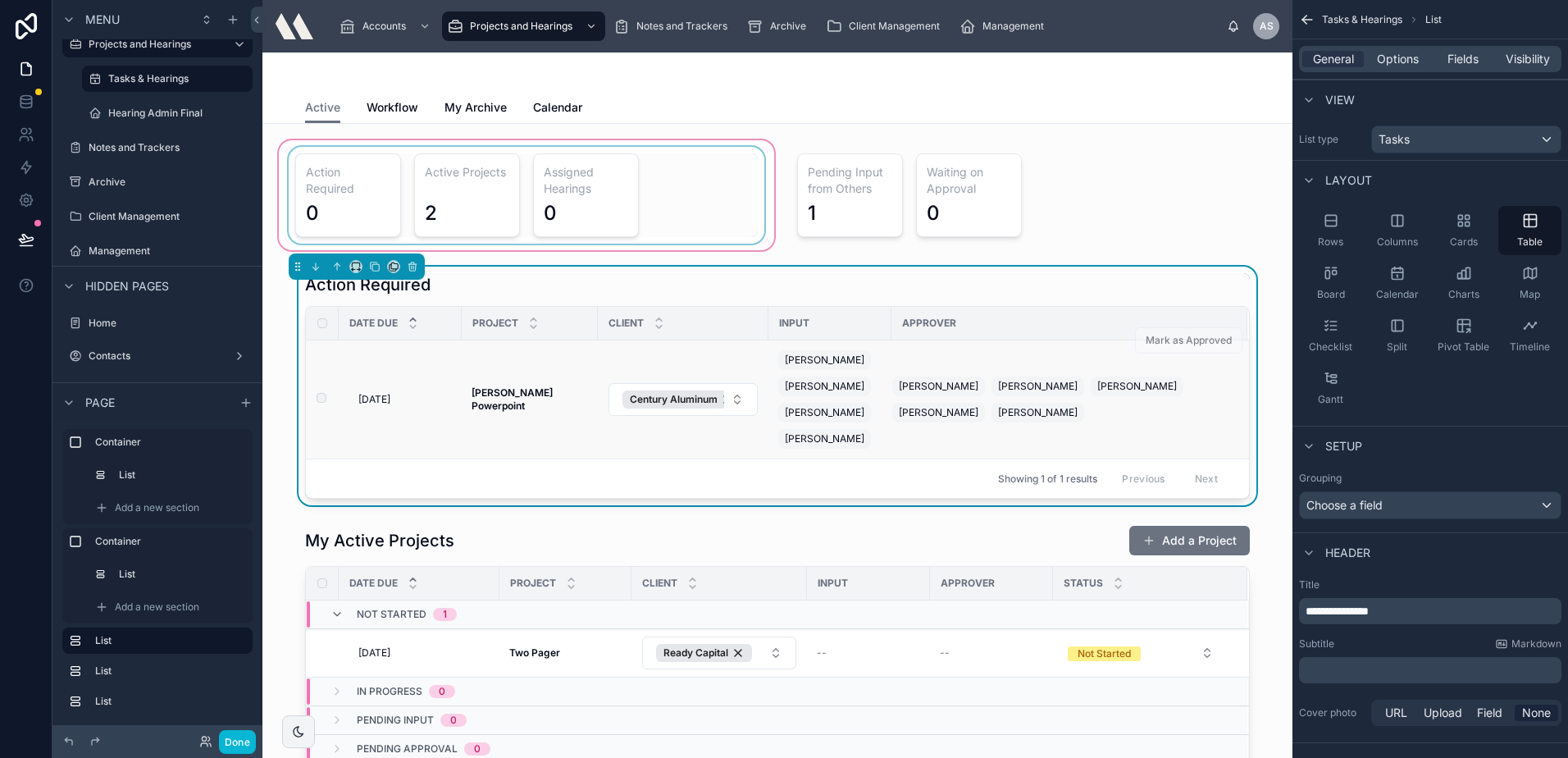
click at [443, 402] on div "5/30/2025 5/30/2025" at bounding box center [405, 399] width 93 height 13
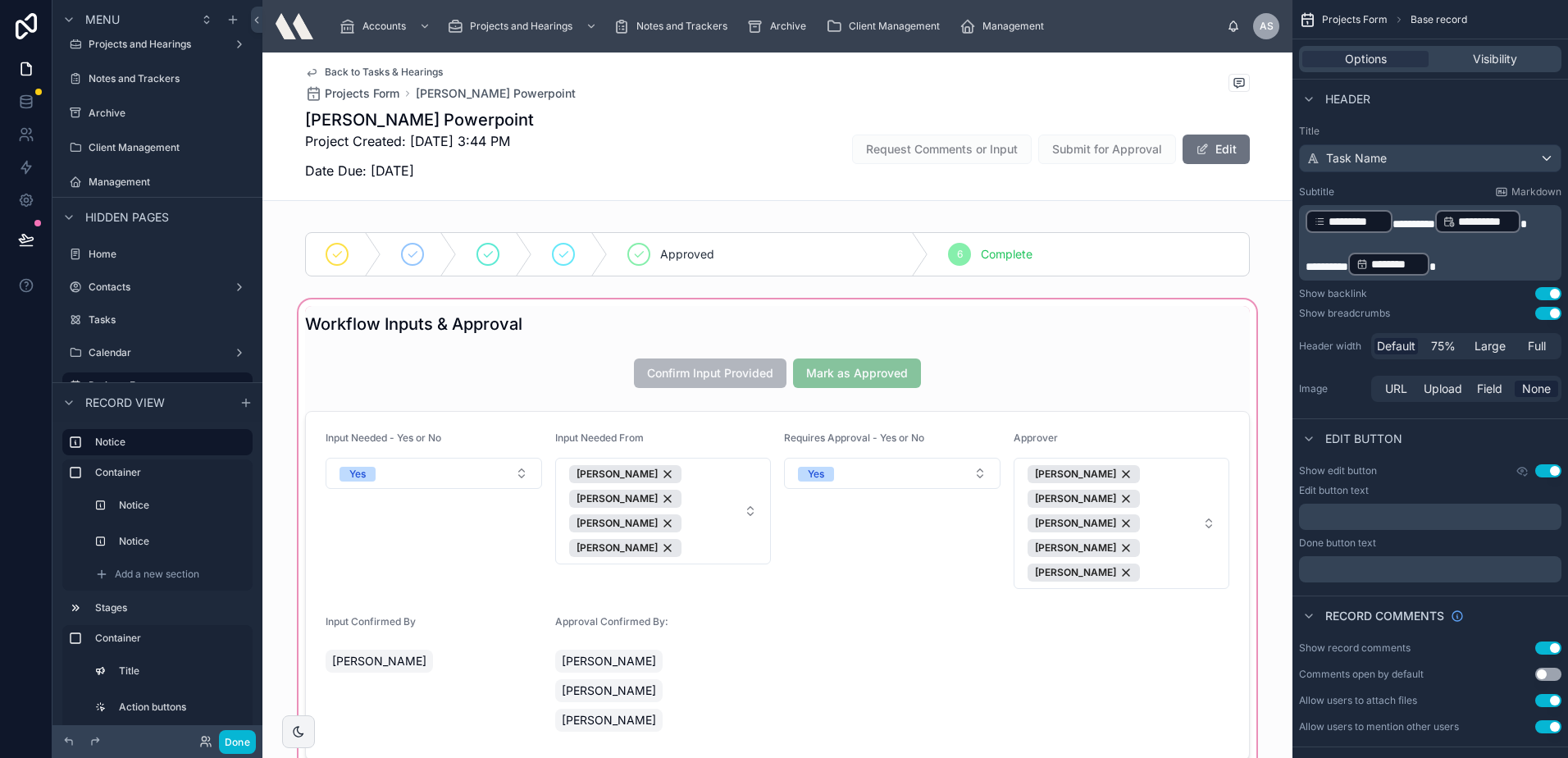
scroll to position [164, 0]
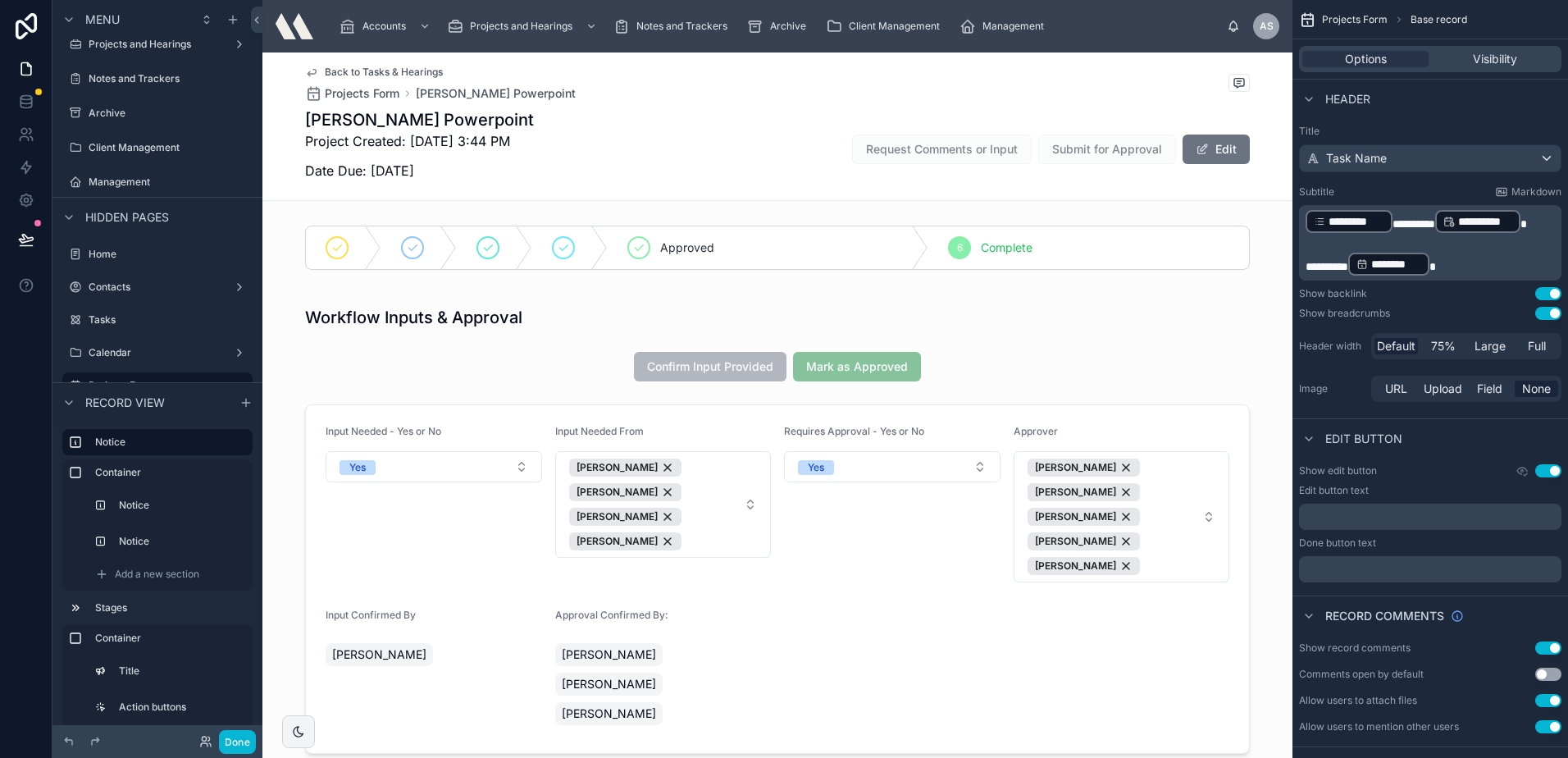
click at [326, 72] on span "Back to Tasks & Hearings" at bounding box center [384, 72] width 118 height 13
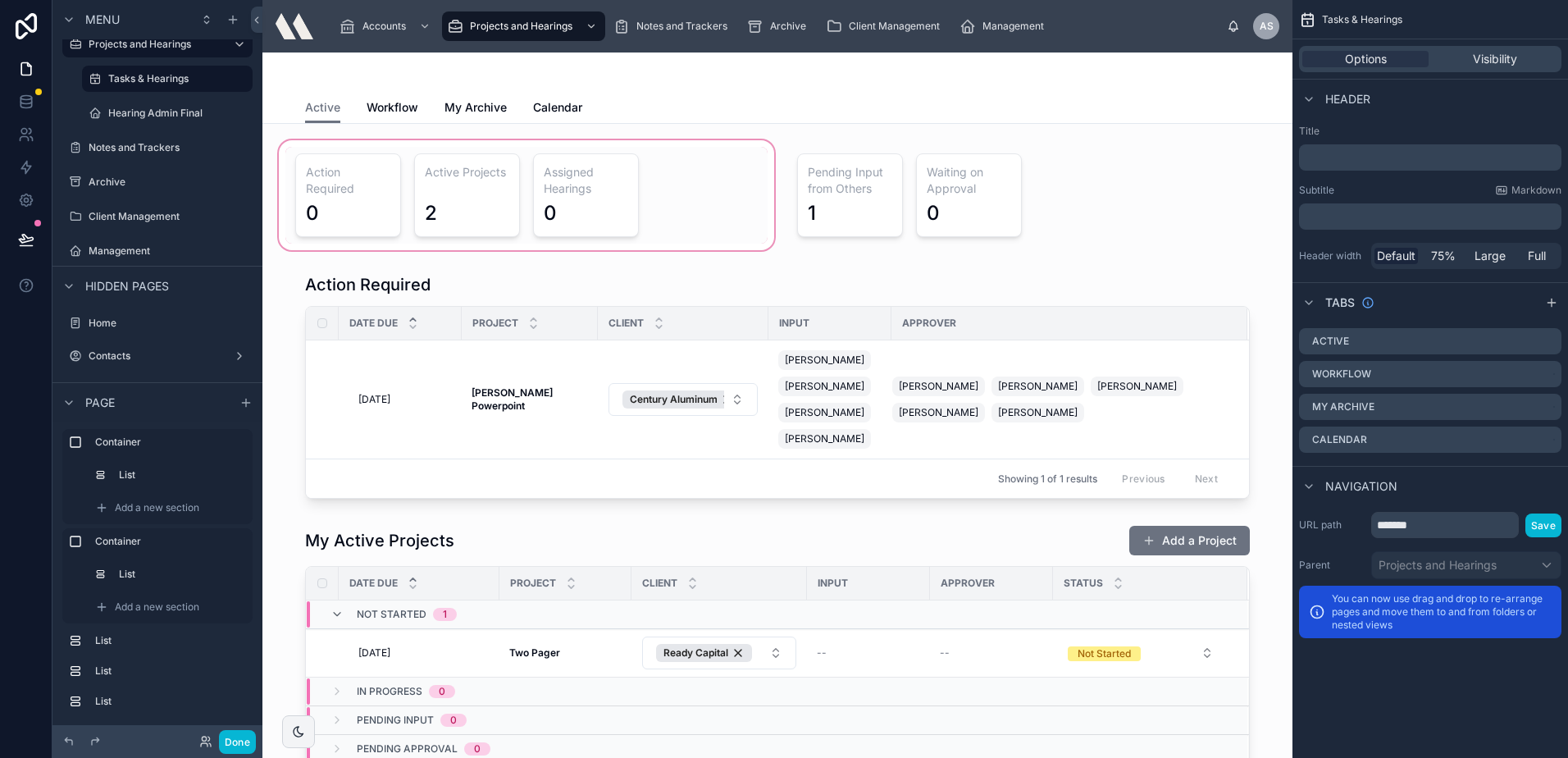
click at [363, 222] on div at bounding box center [526, 194] width 502 height 117
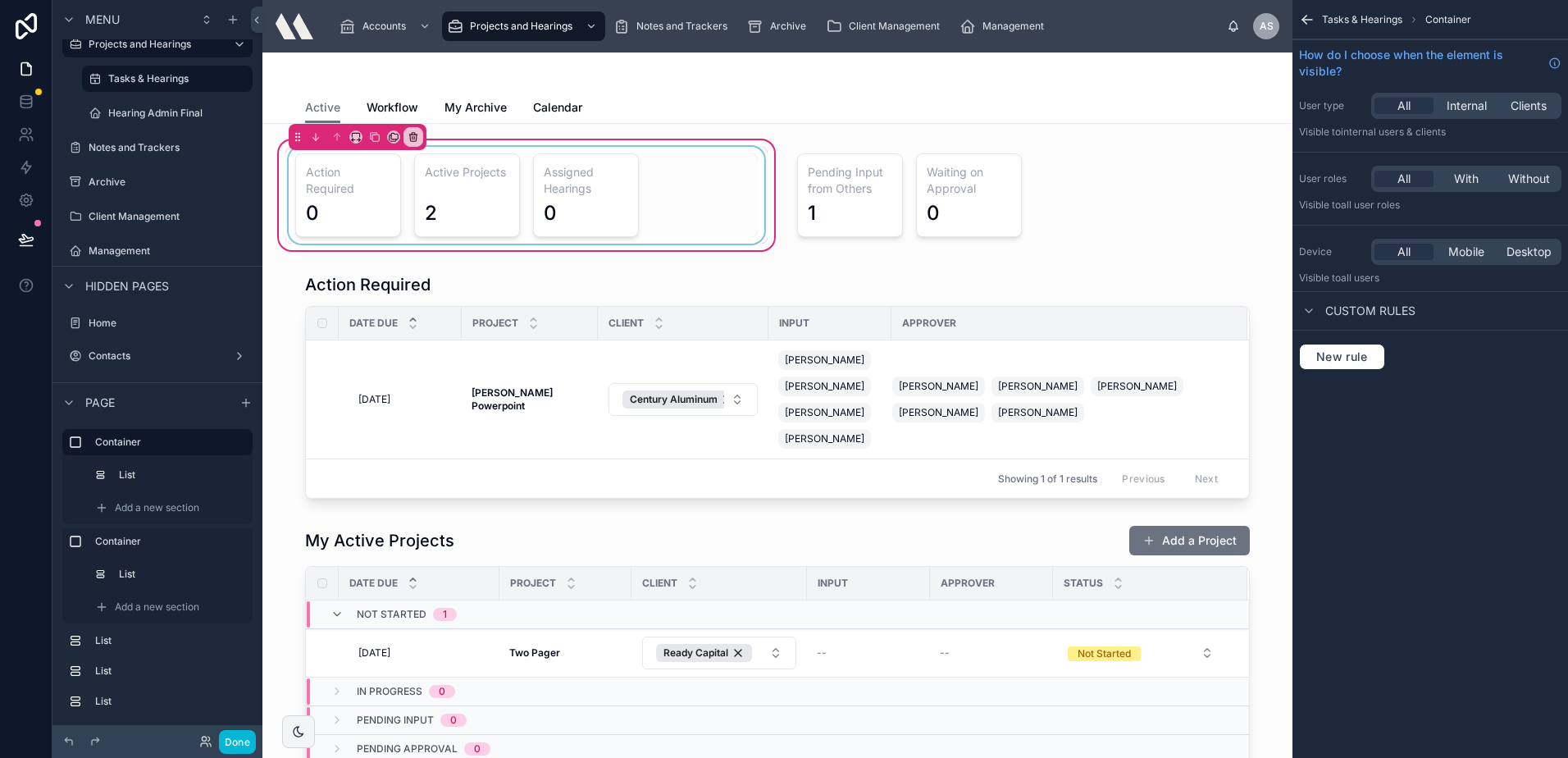
click at [363, 218] on div at bounding box center [526, 195] width 482 height 97
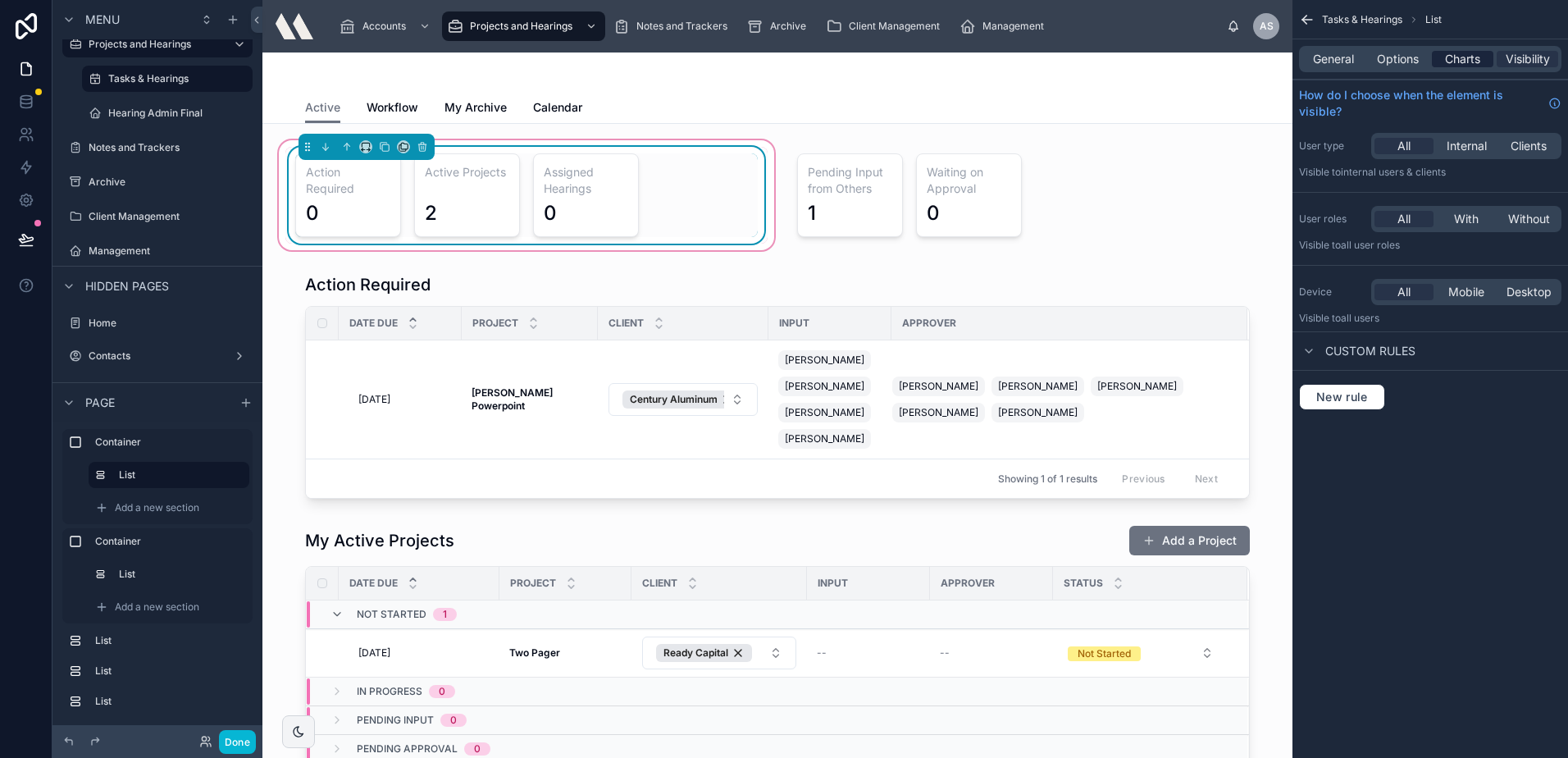
click at [1456, 64] on span "Charts" at bounding box center [1463, 59] width 35 height 17
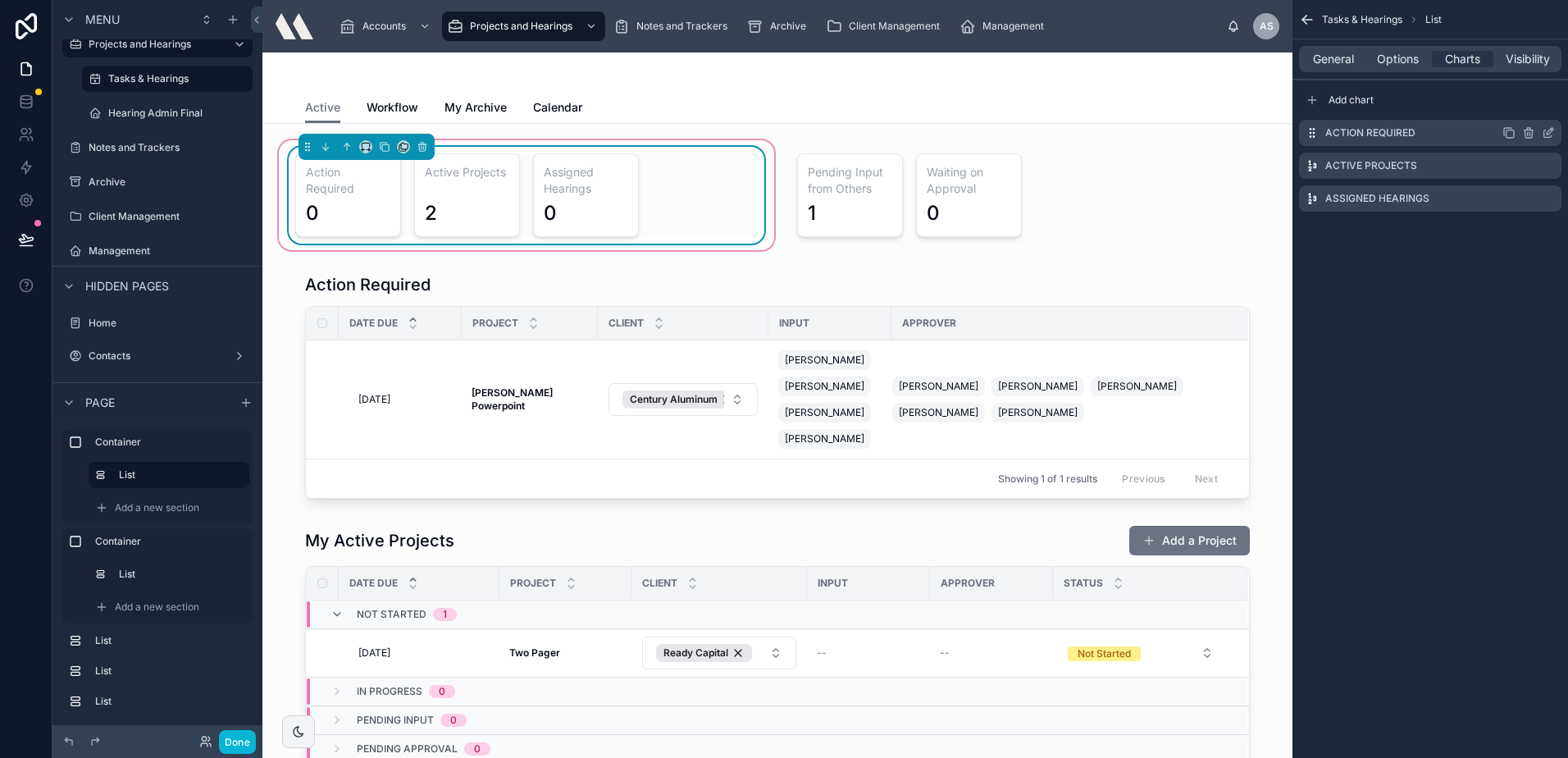
click at [1545, 130] on icon "scrollable content" at bounding box center [1547, 133] width 13 height 13
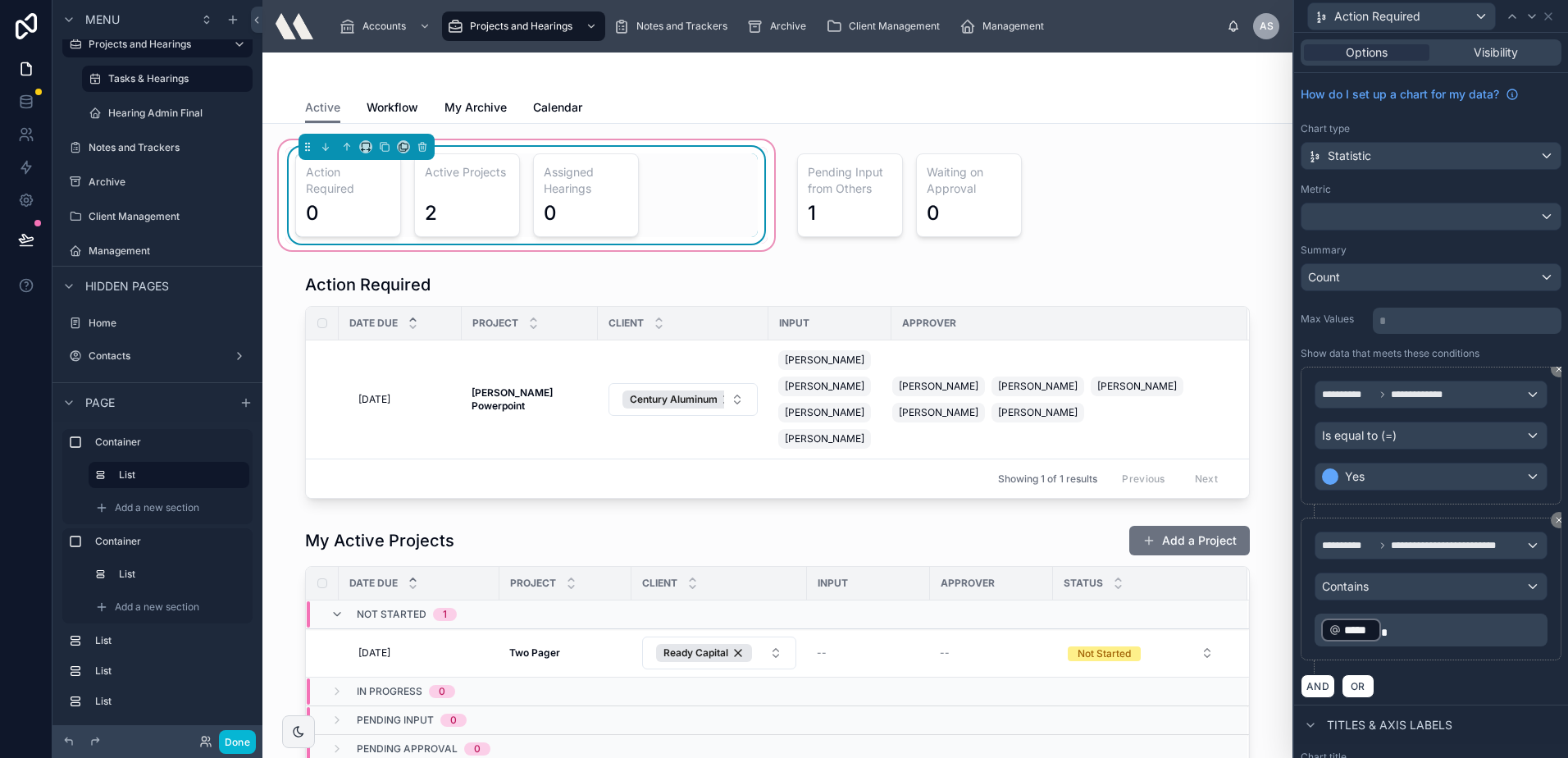
click at [1460, 633] on p "﻿ ***** ﻿" at bounding box center [1433, 629] width 223 height 27
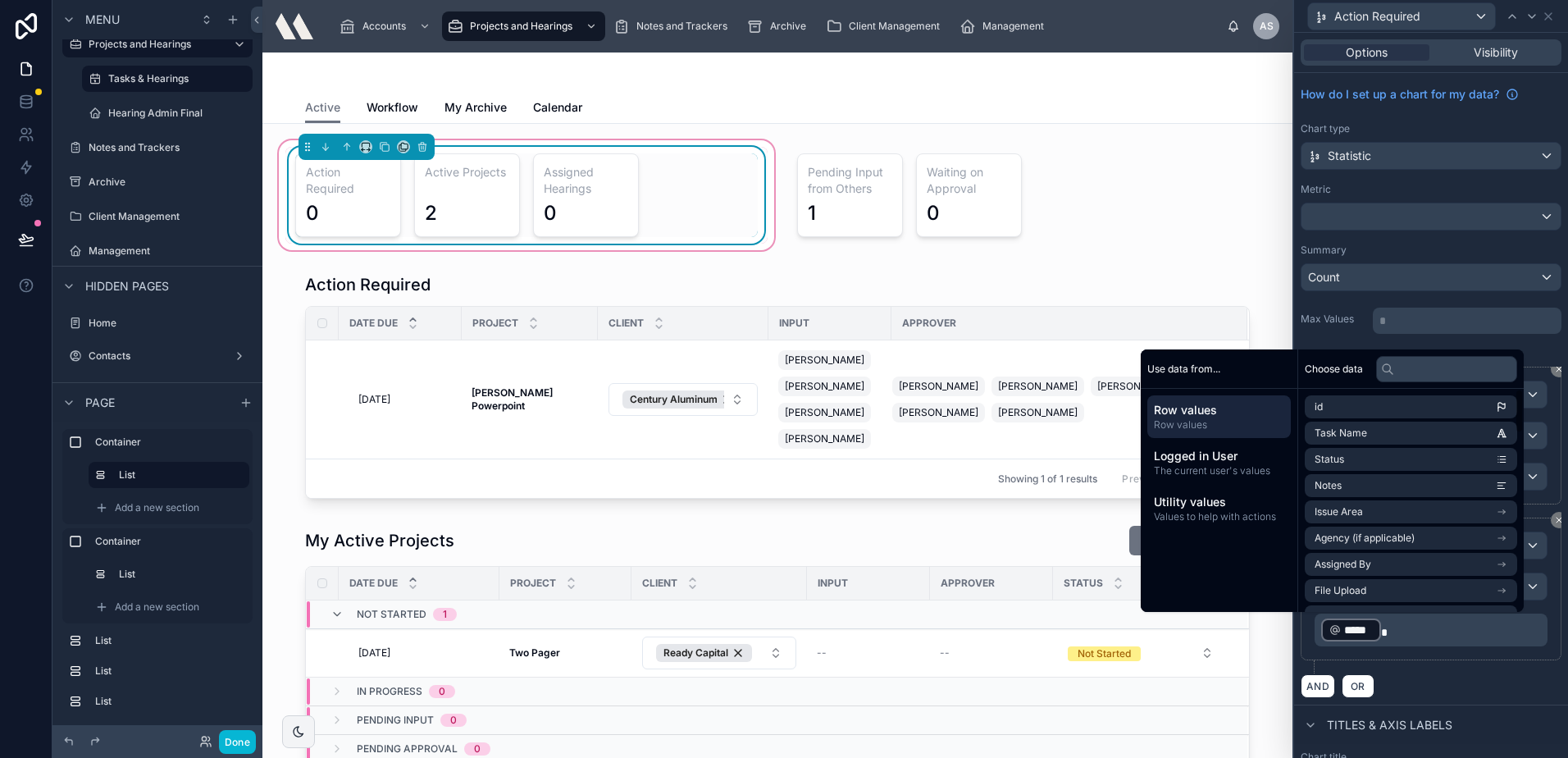
click at [1479, 645] on div "﻿ ***** ﻿" at bounding box center [1431, 629] width 233 height 32
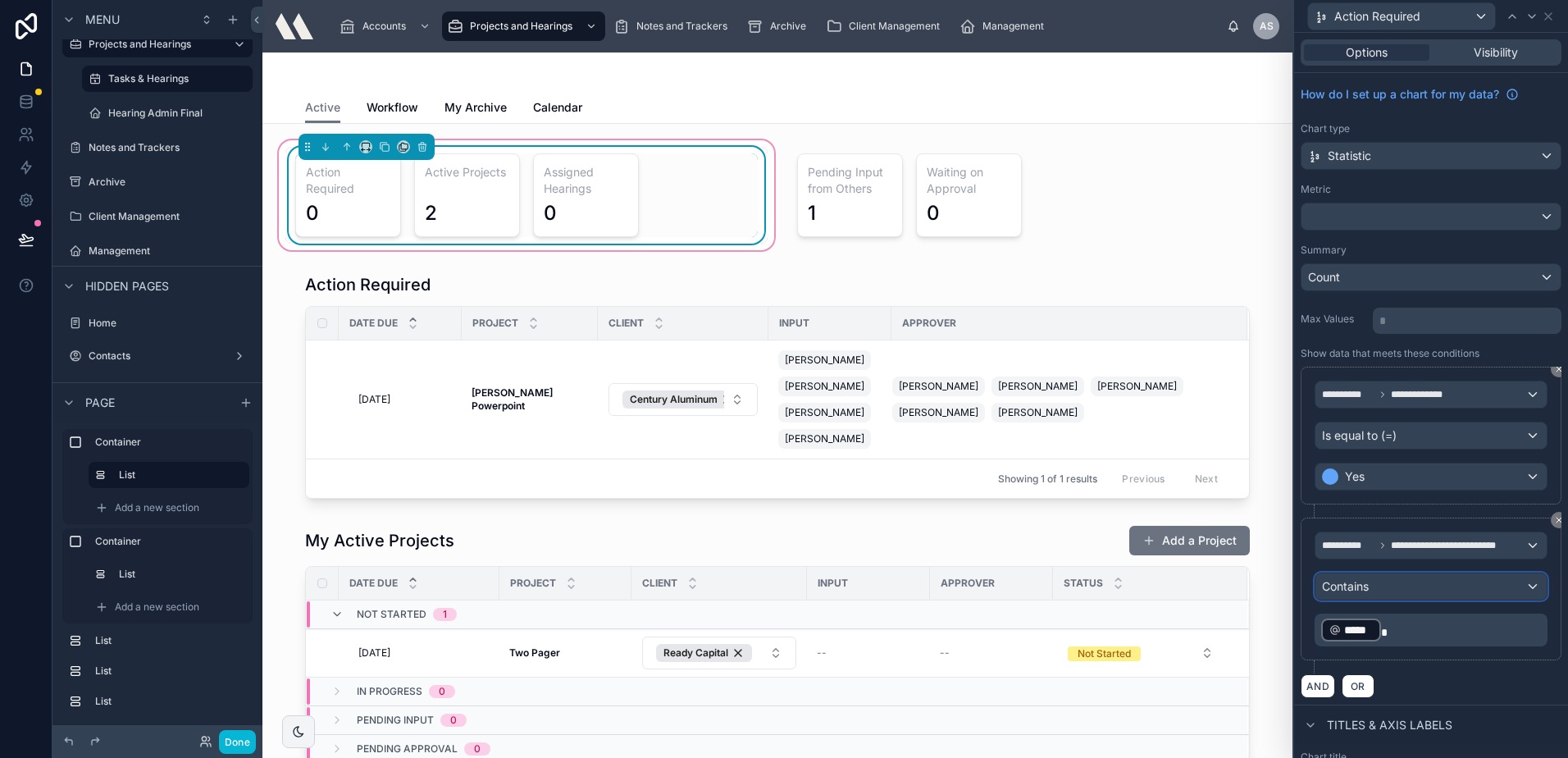
click at [1438, 580] on div "Contains" at bounding box center [1432, 586] width 232 height 27
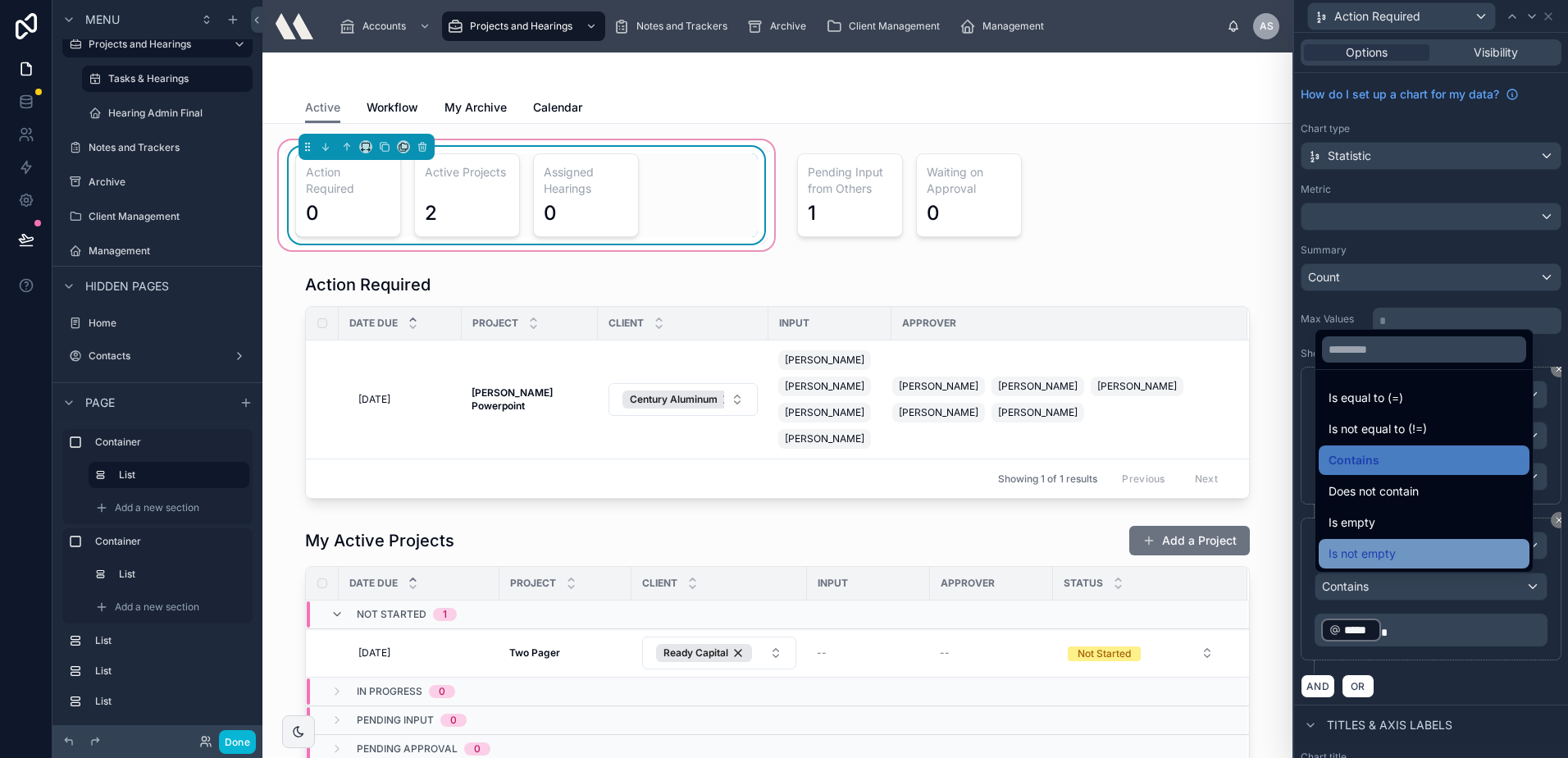
click at [1388, 543] on div "Is not empty" at bounding box center [1424, 554] width 211 height 29
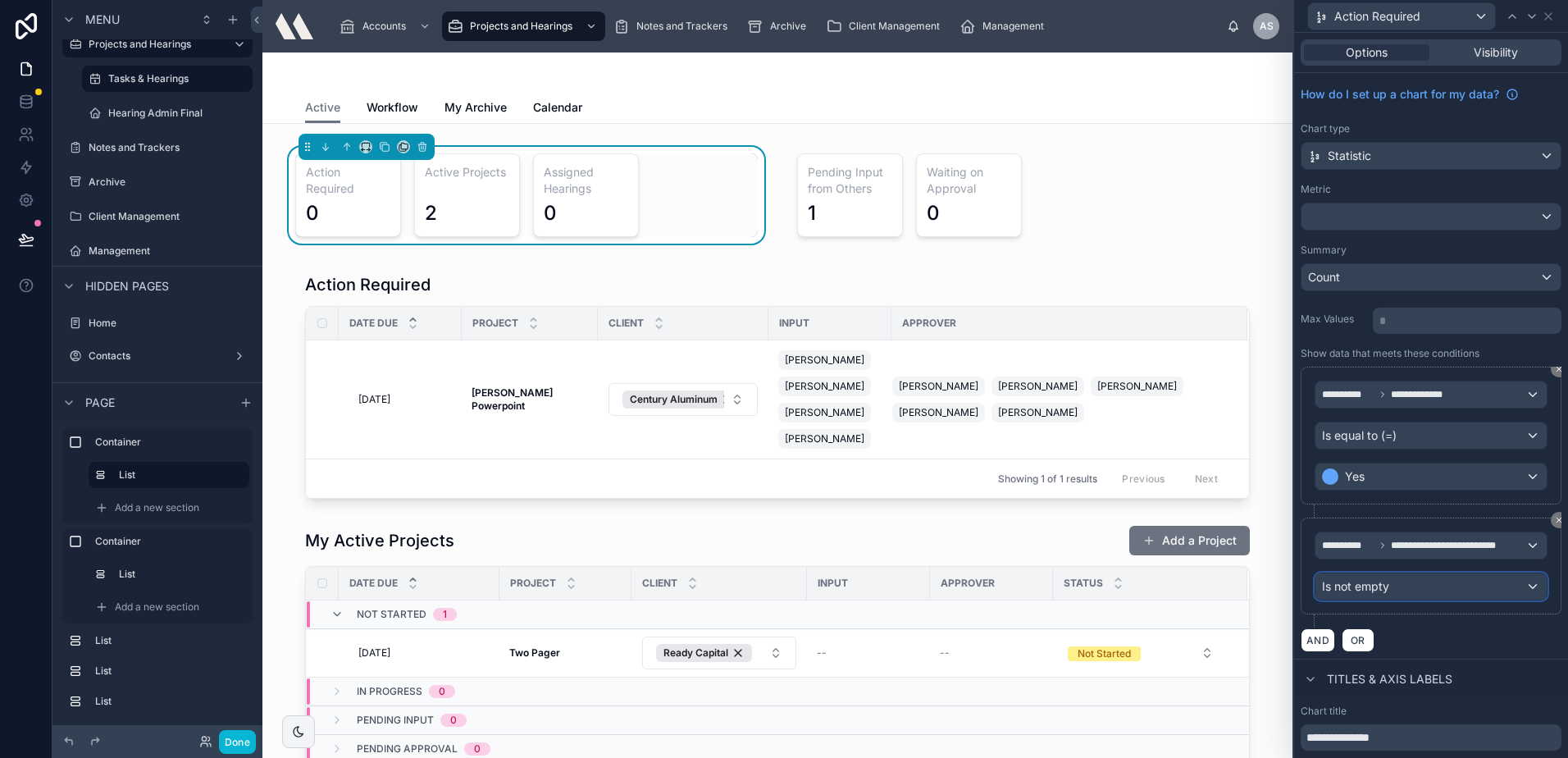
click at [1394, 590] on div "Is not empty" at bounding box center [1432, 586] width 232 height 27
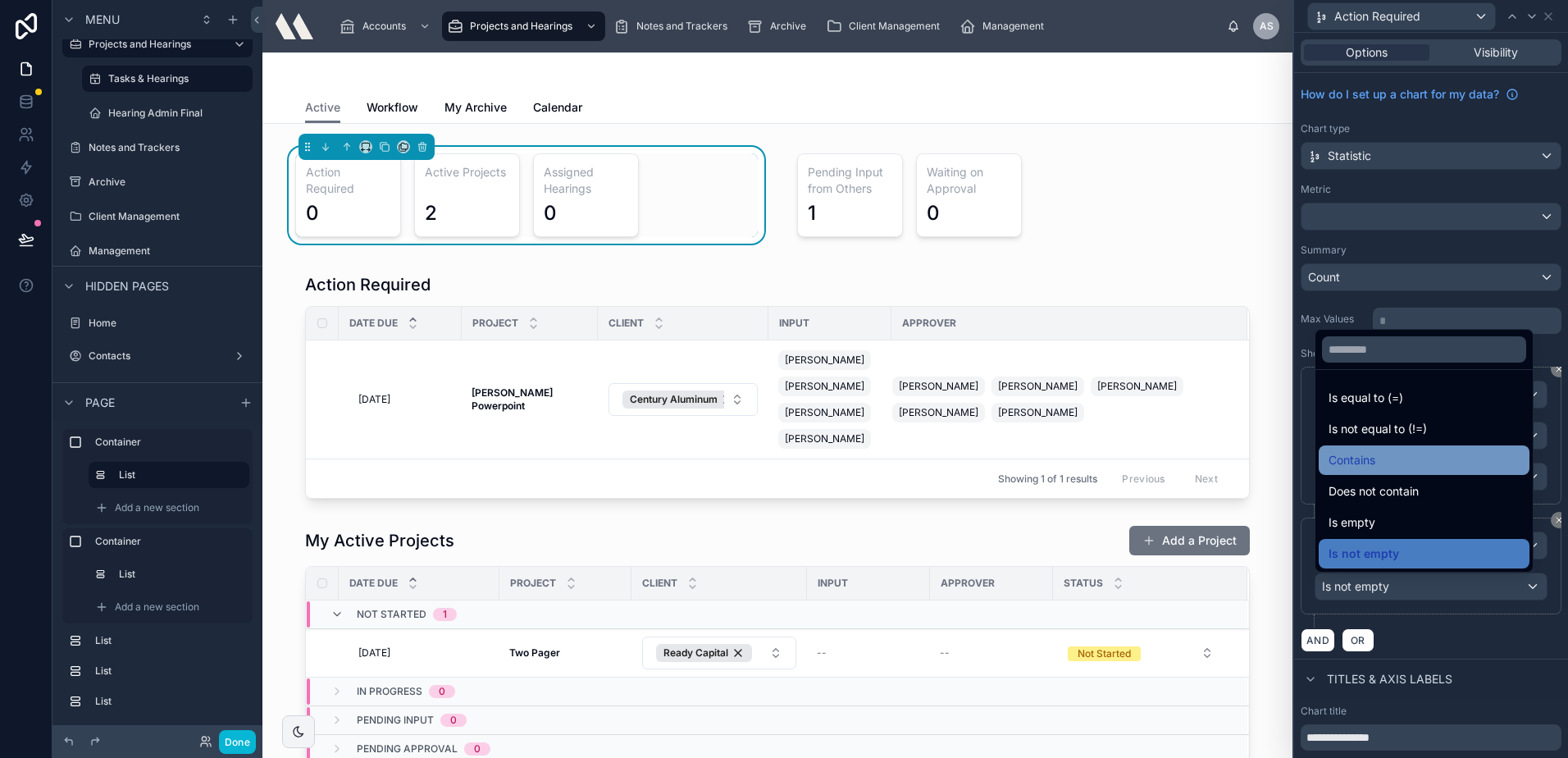
click at [1368, 460] on span "Contains" at bounding box center [1352, 460] width 47 height 20
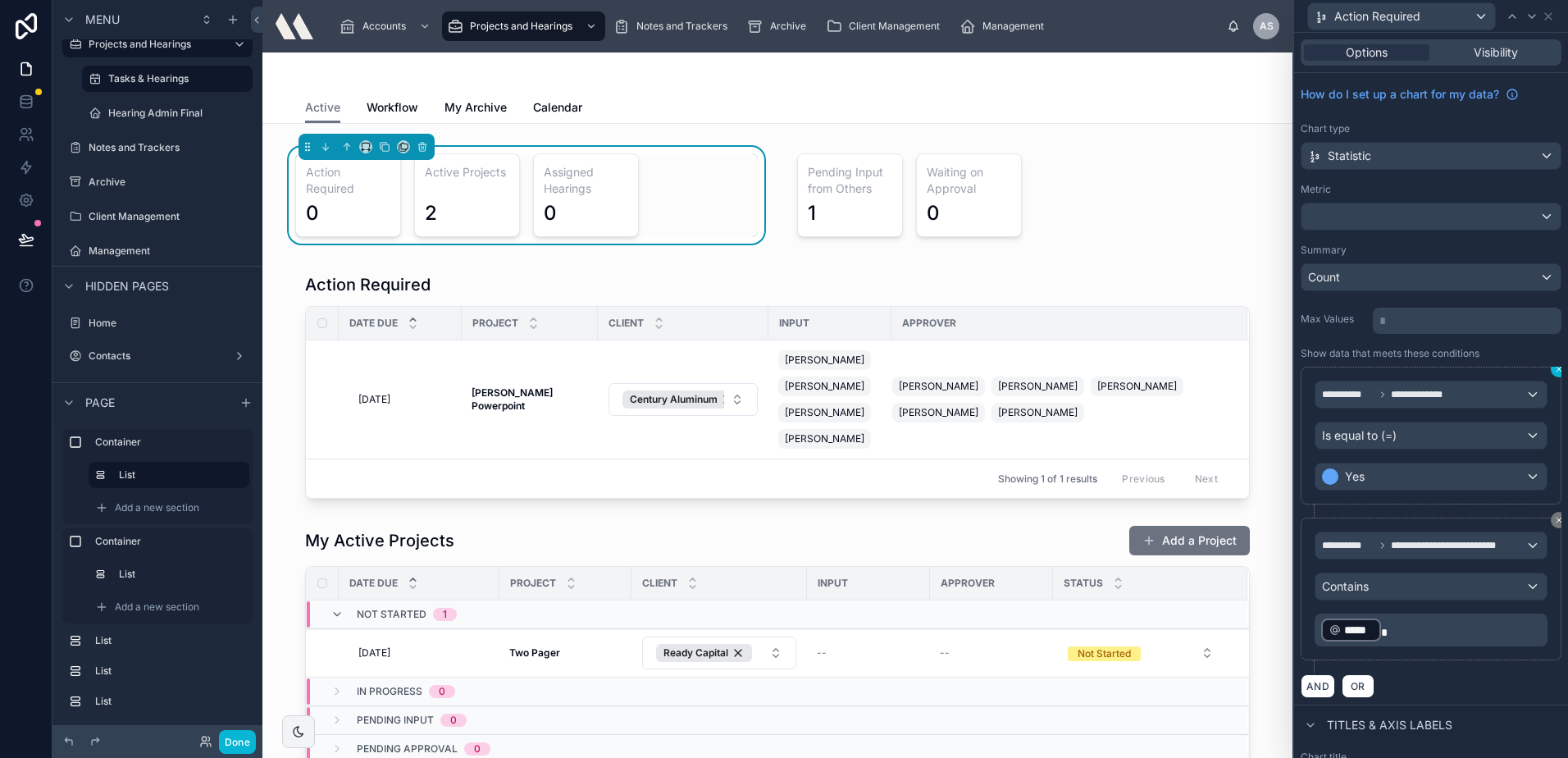
click at [1554, 368] on icon at bounding box center [1559, 369] width 10 height 10
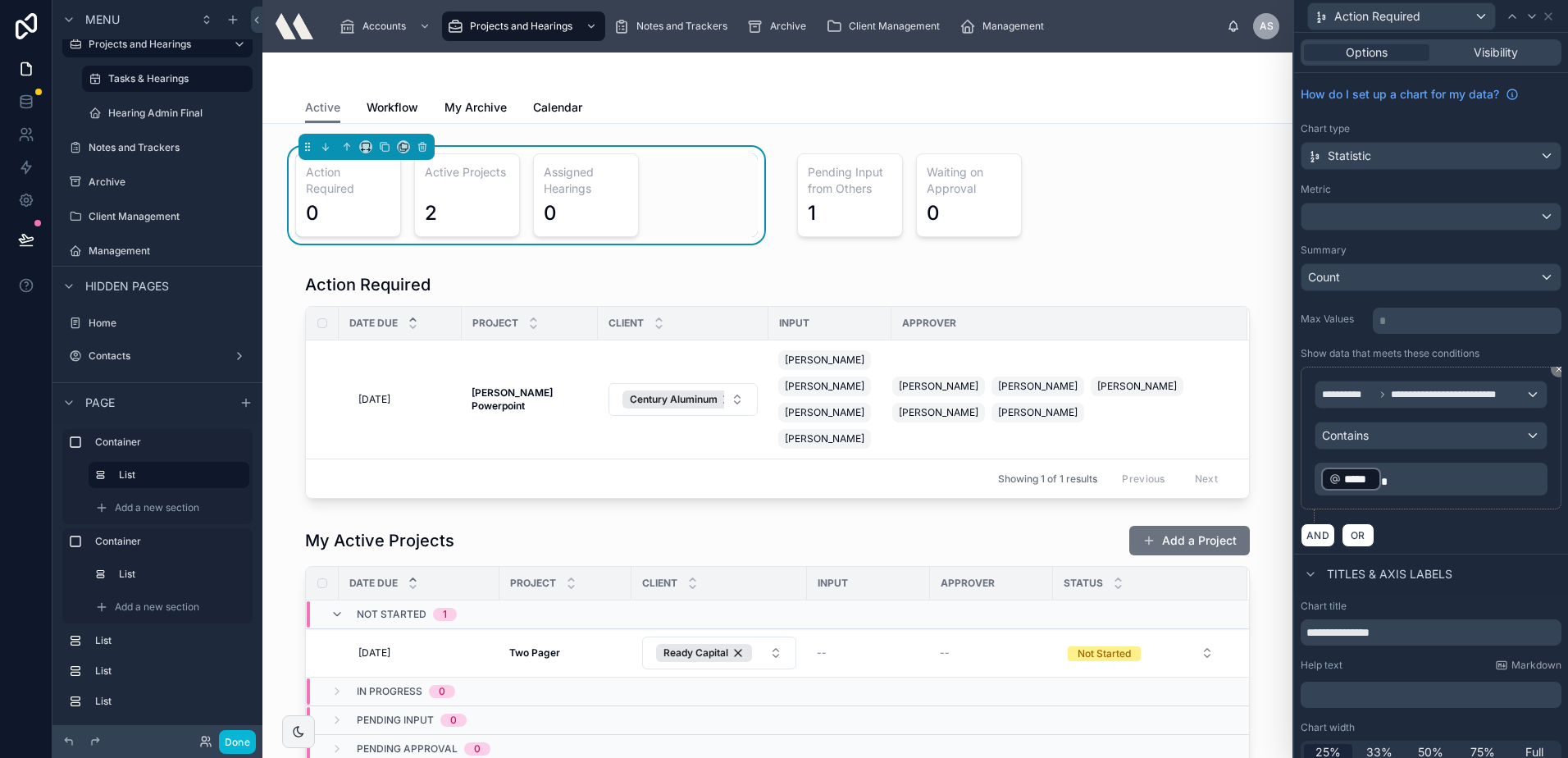
click at [1409, 489] on p "﻿ ***** ﻿" at bounding box center [1433, 478] width 223 height 27
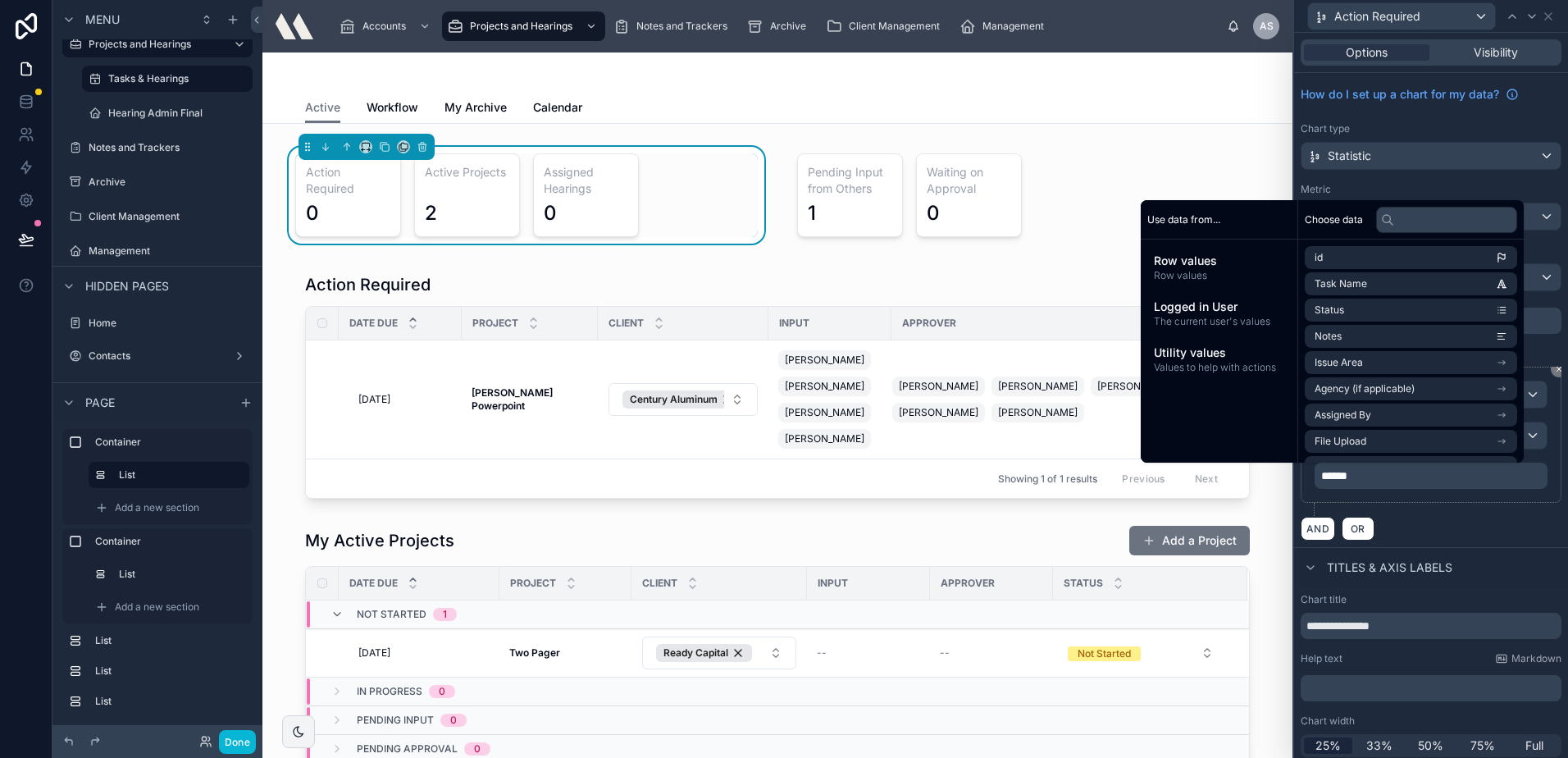
click at [1422, 515] on div "**********" at bounding box center [1432, 441] width 261 height 149
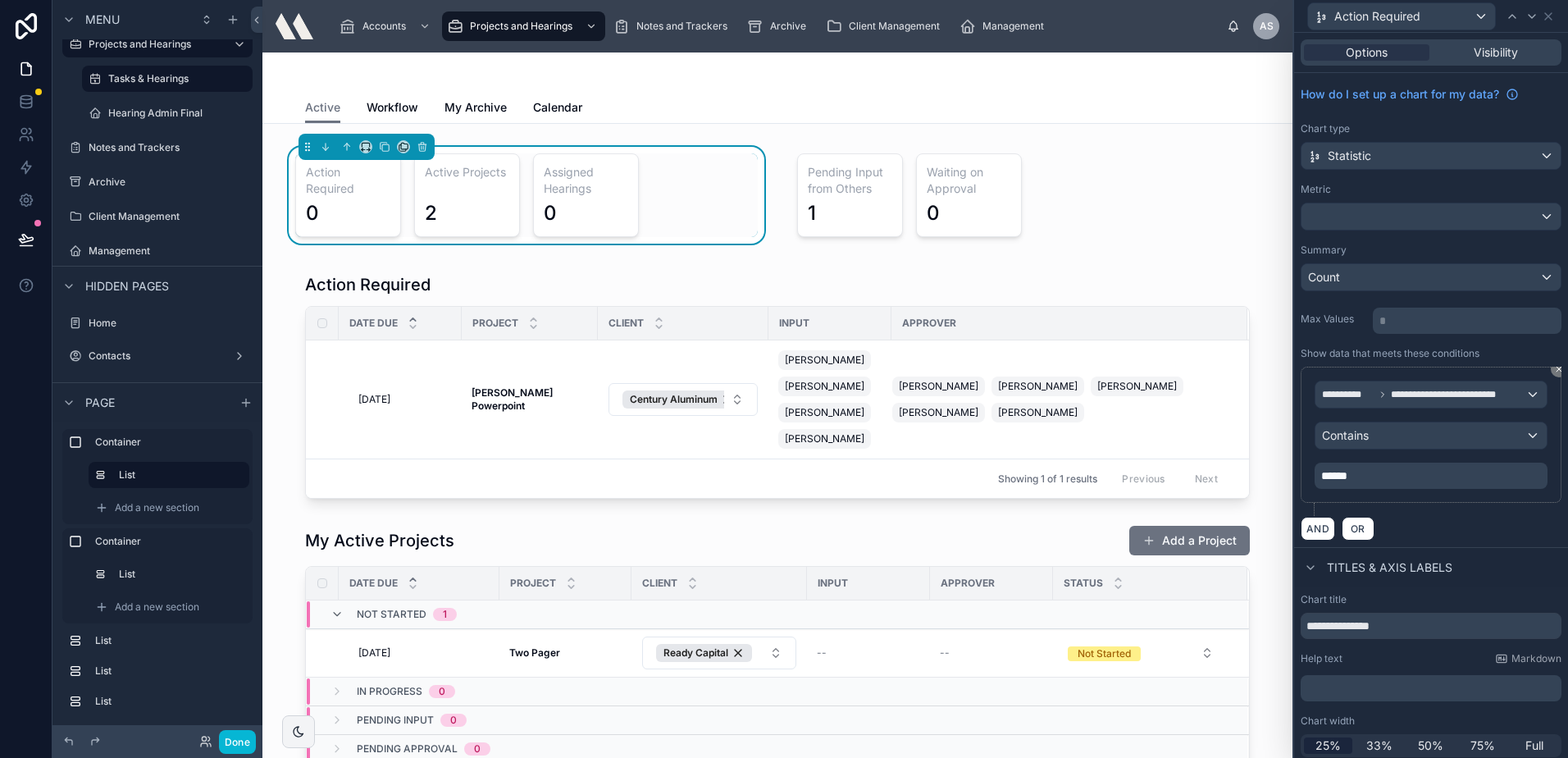
click at [1422, 515] on div "**********" at bounding box center [1432, 441] width 261 height 149
click at [1431, 467] on div "******" at bounding box center [1431, 475] width 233 height 27
click at [1439, 422] on div "**********" at bounding box center [1431, 435] width 233 height 108
click at [1434, 431] on div "Contains" at bounding box center [1432, 435] width 232 height 27
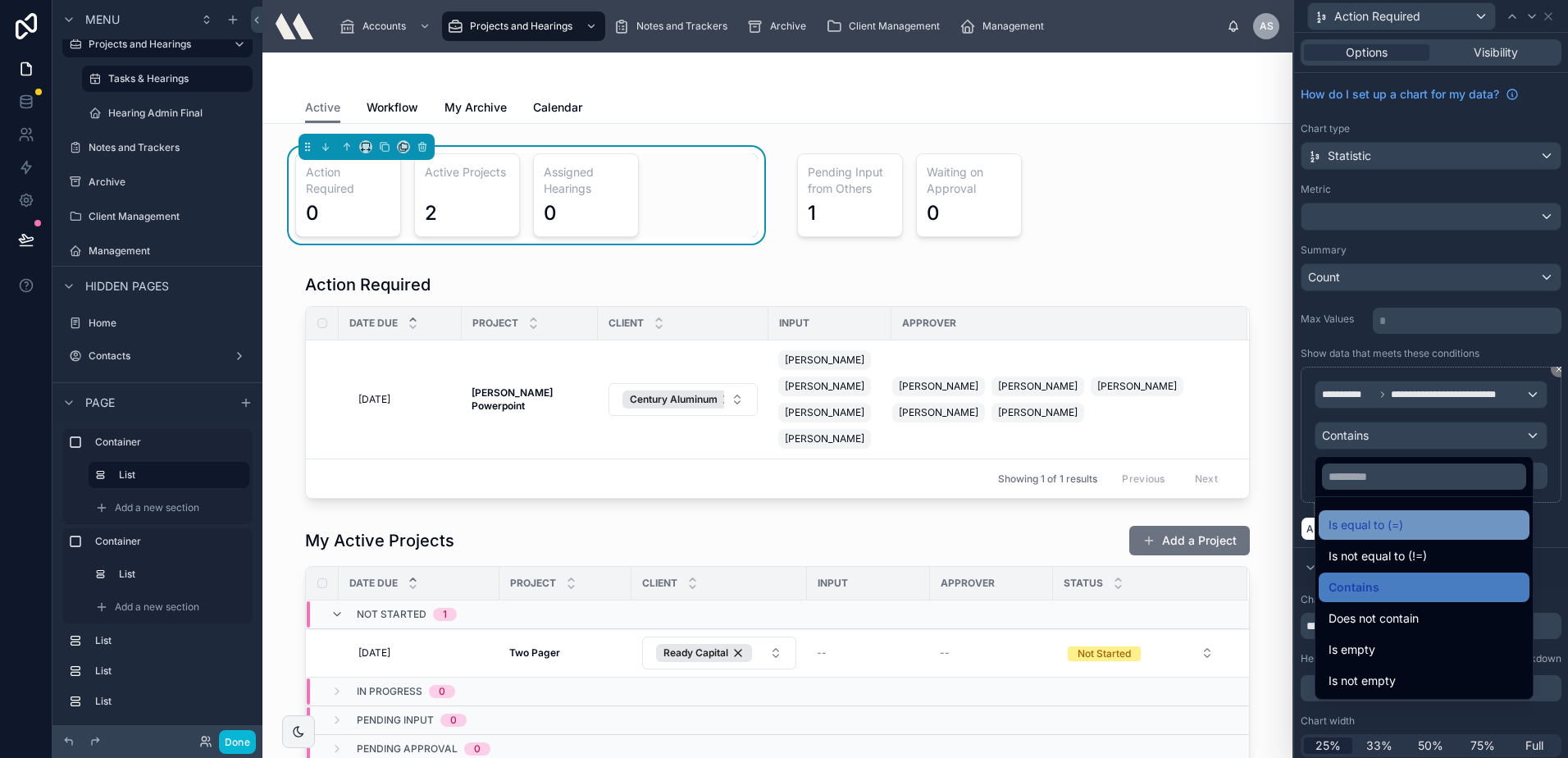
click at [1392, 520] on span "Is equal to (=)" at bounding box center [1366, 525] width 75 height 20
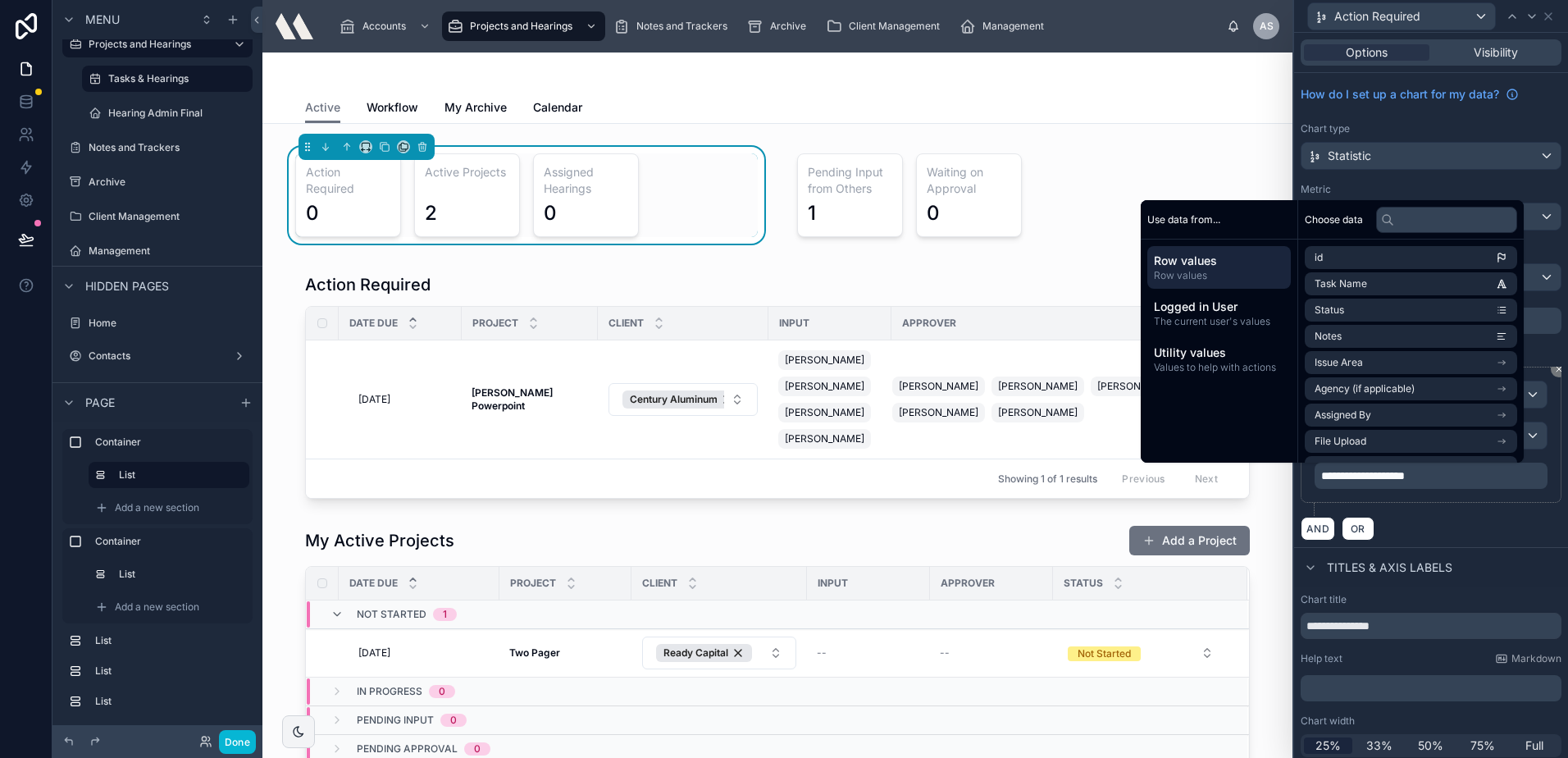
click at [1432, 525] on div "AND OR" at bounding box center [1432, 527] width 261 height 25
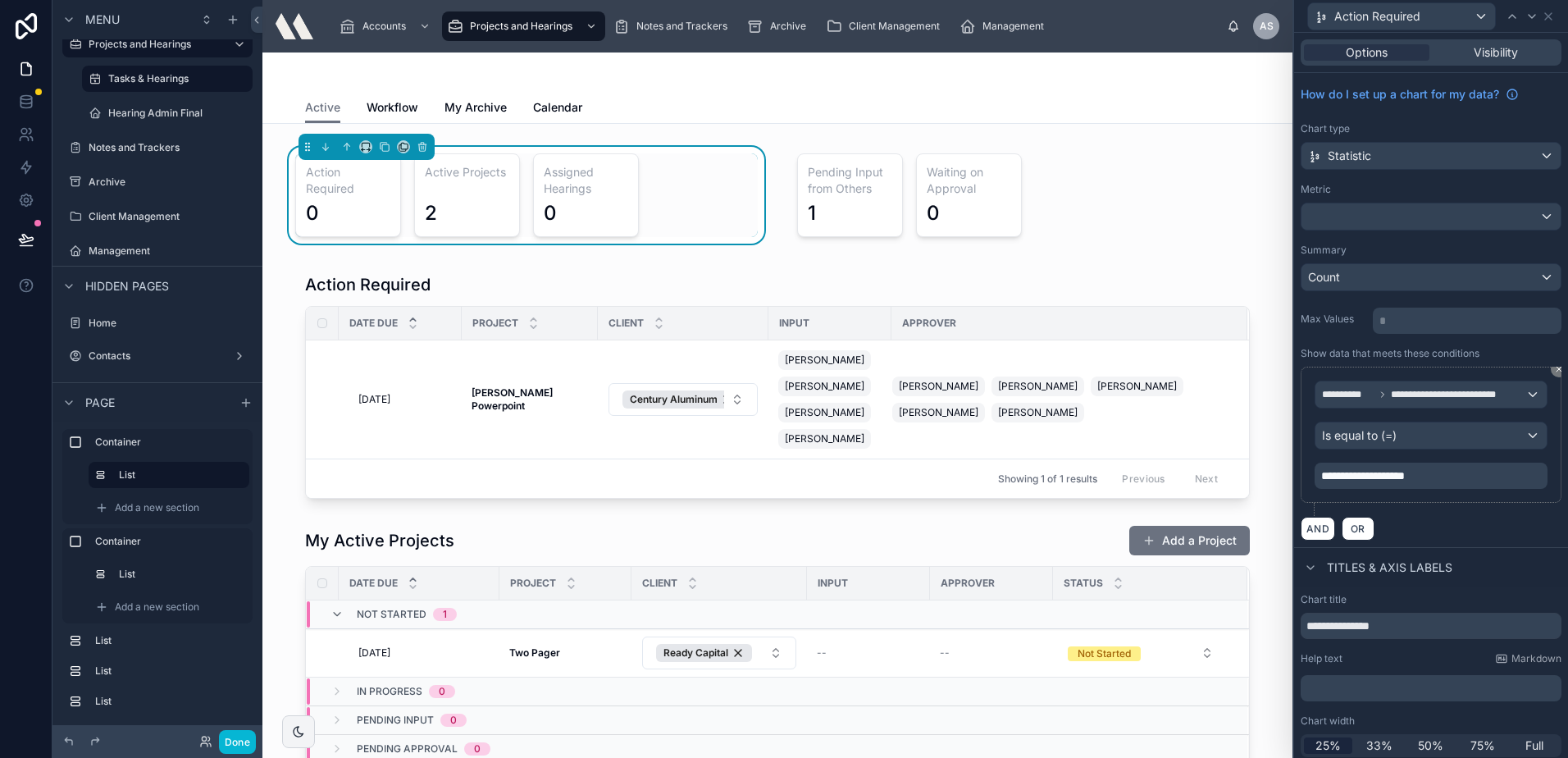
click at [1432, 525] on div "AND OR" at bounding box center [1432, 527] width 261 height 25
click at [1463, 477] on p "**********" at bounding box center [1433, 475] width 223 height 17
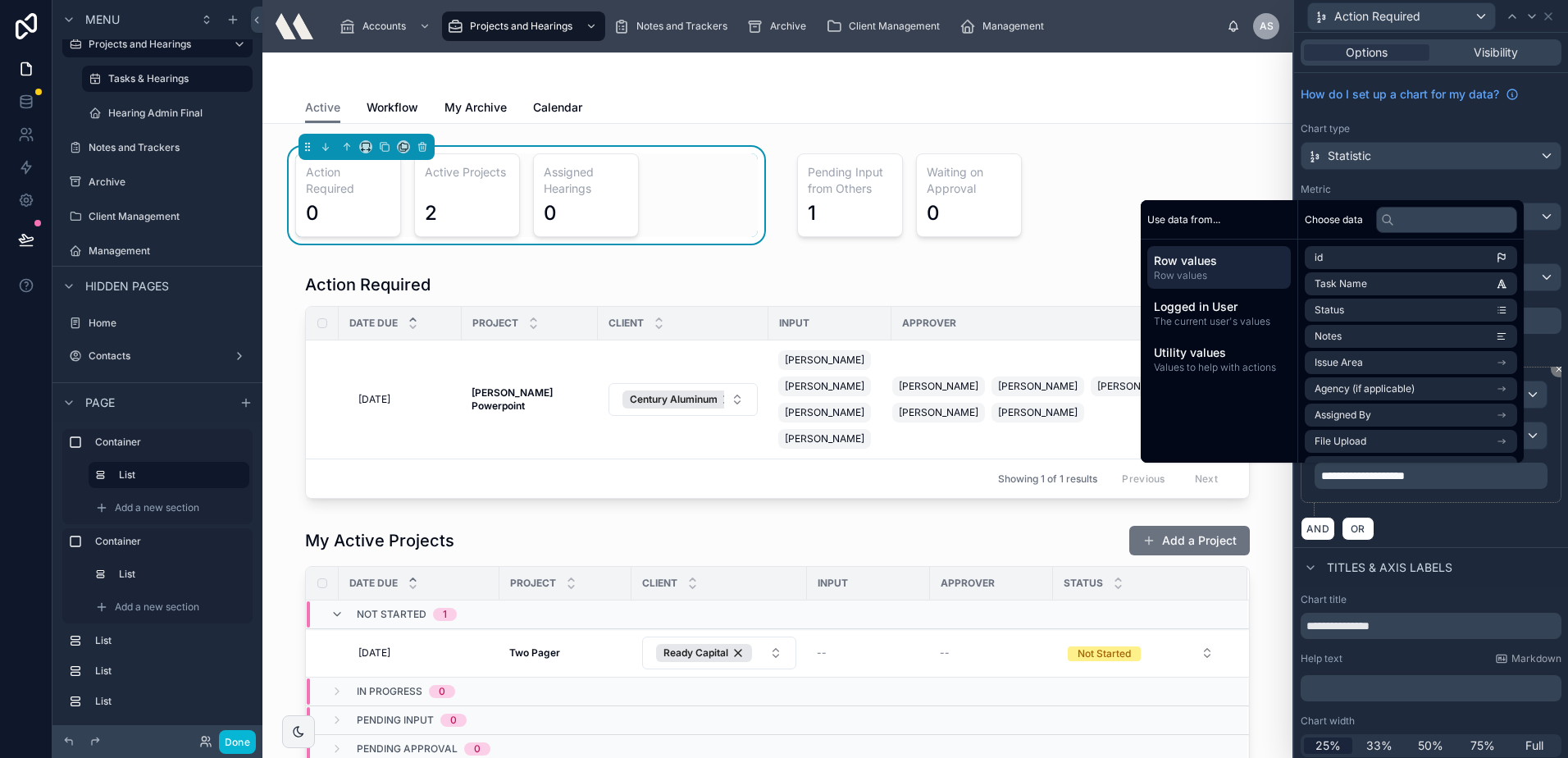
click at [1435, 528] on div "AND OR" at bounding box center [1432, 527] width 261 height 25
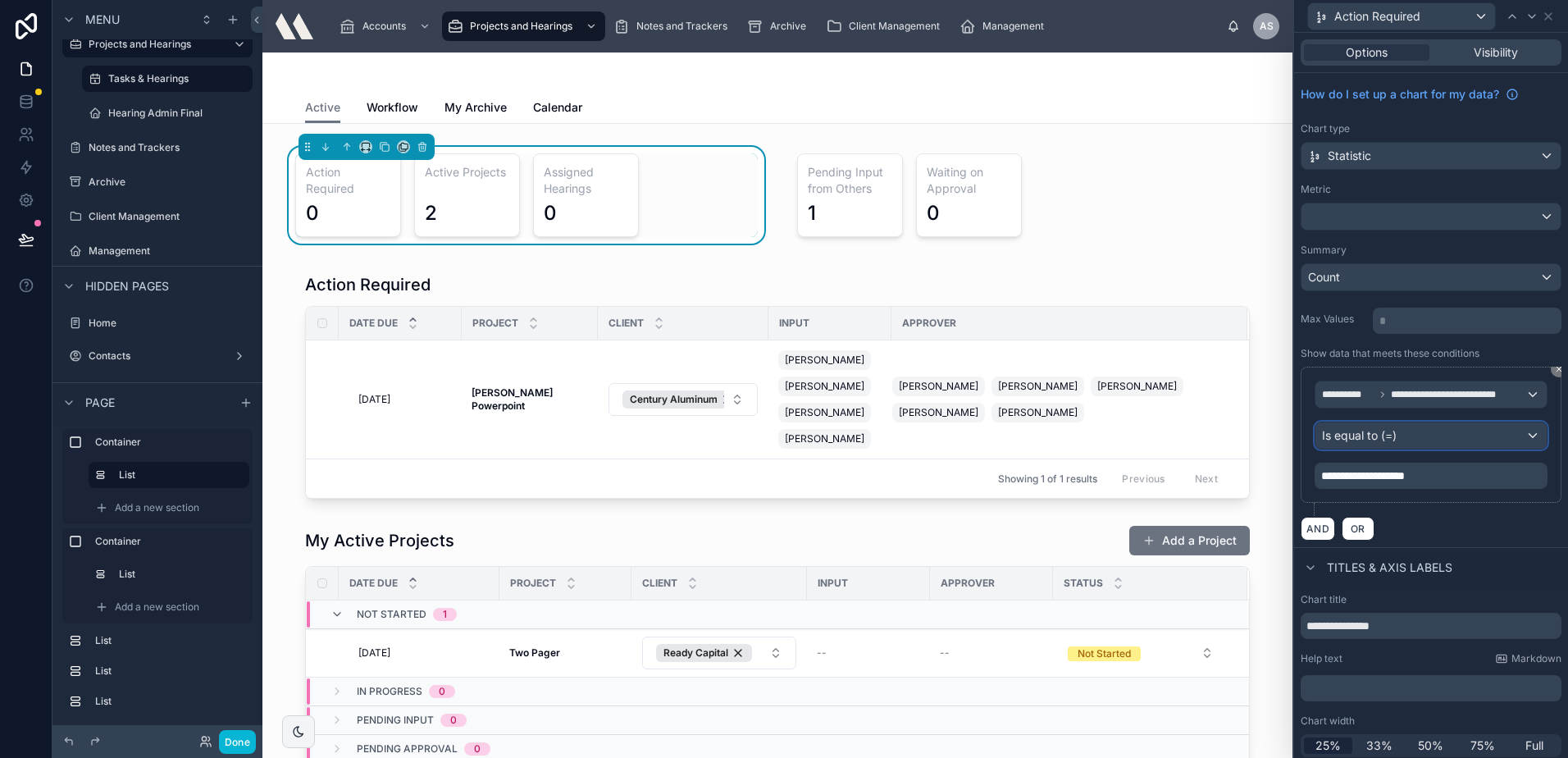
click at [1405, 440] on div "Is equal to (=)" at bounding box center [1432, 435] width 232 height 27
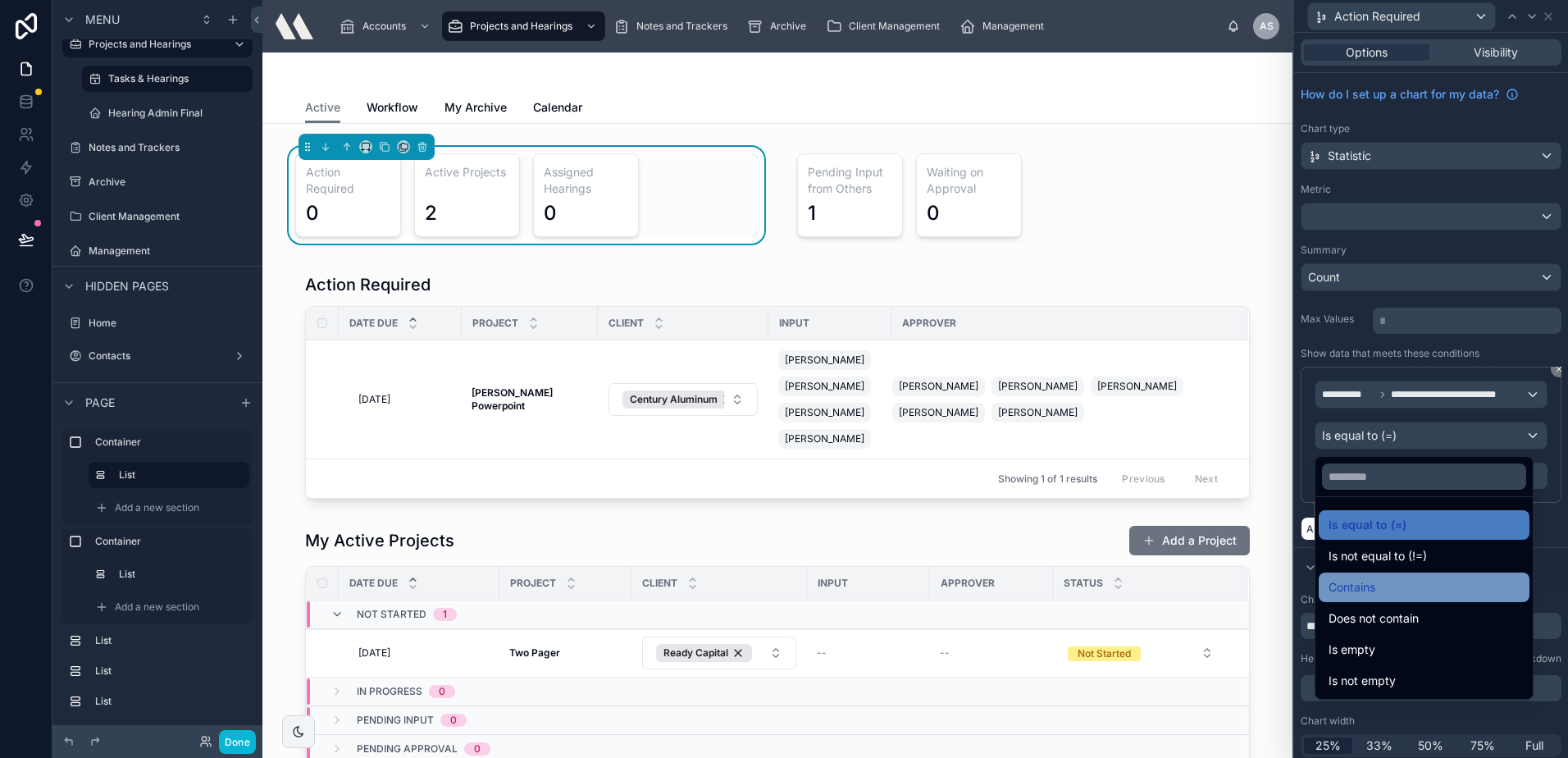
click at [1371, 586] on span "Contains" at bounding box center [1352, 587] width 47 height 20
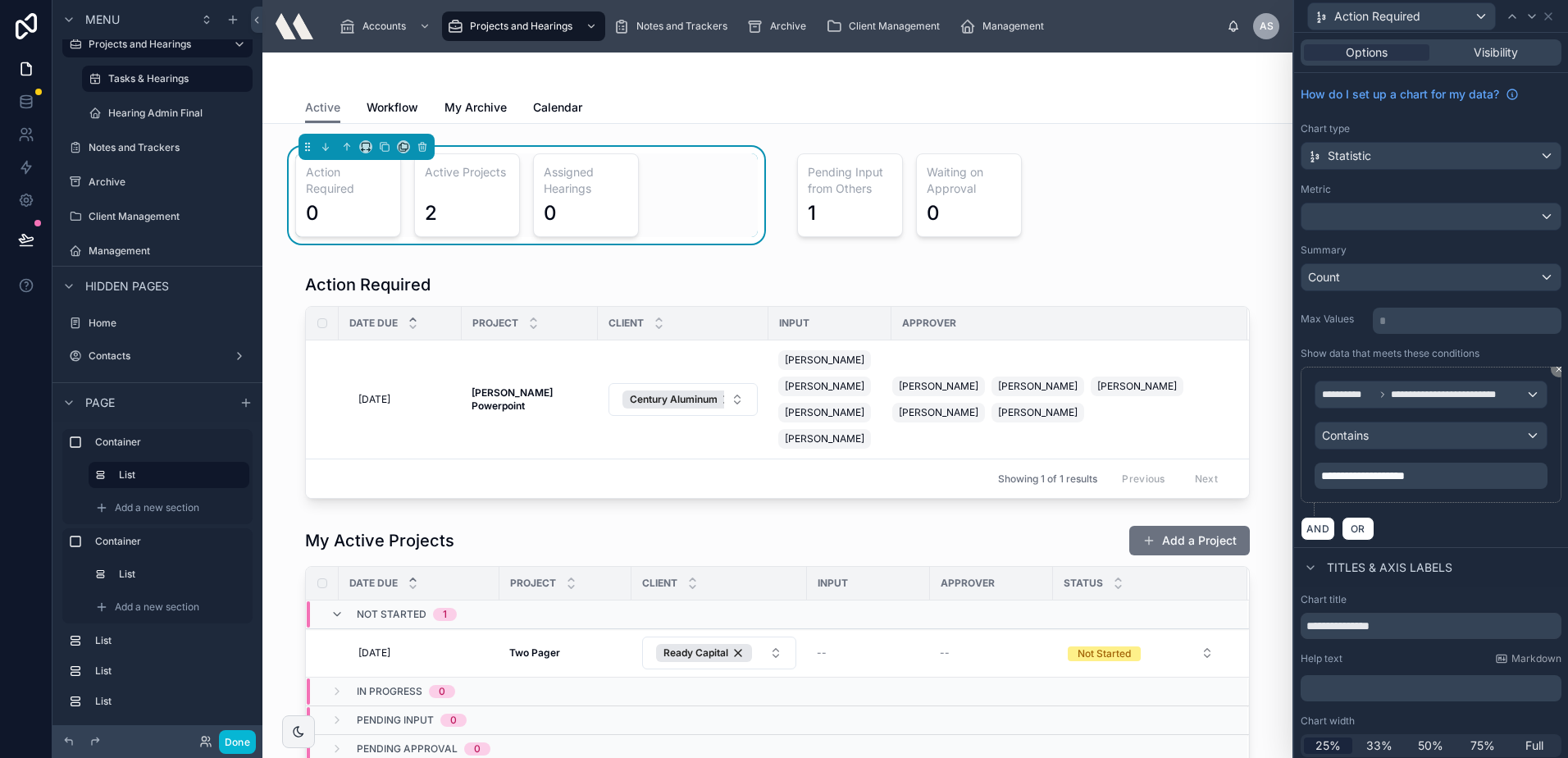
click at [1424, 511] on div "**********" at bounding box center [1432, 441] width 261 height 149
click at [1396, 401] on span "**********" at bounding box center [1454, 394] width 127 height 13
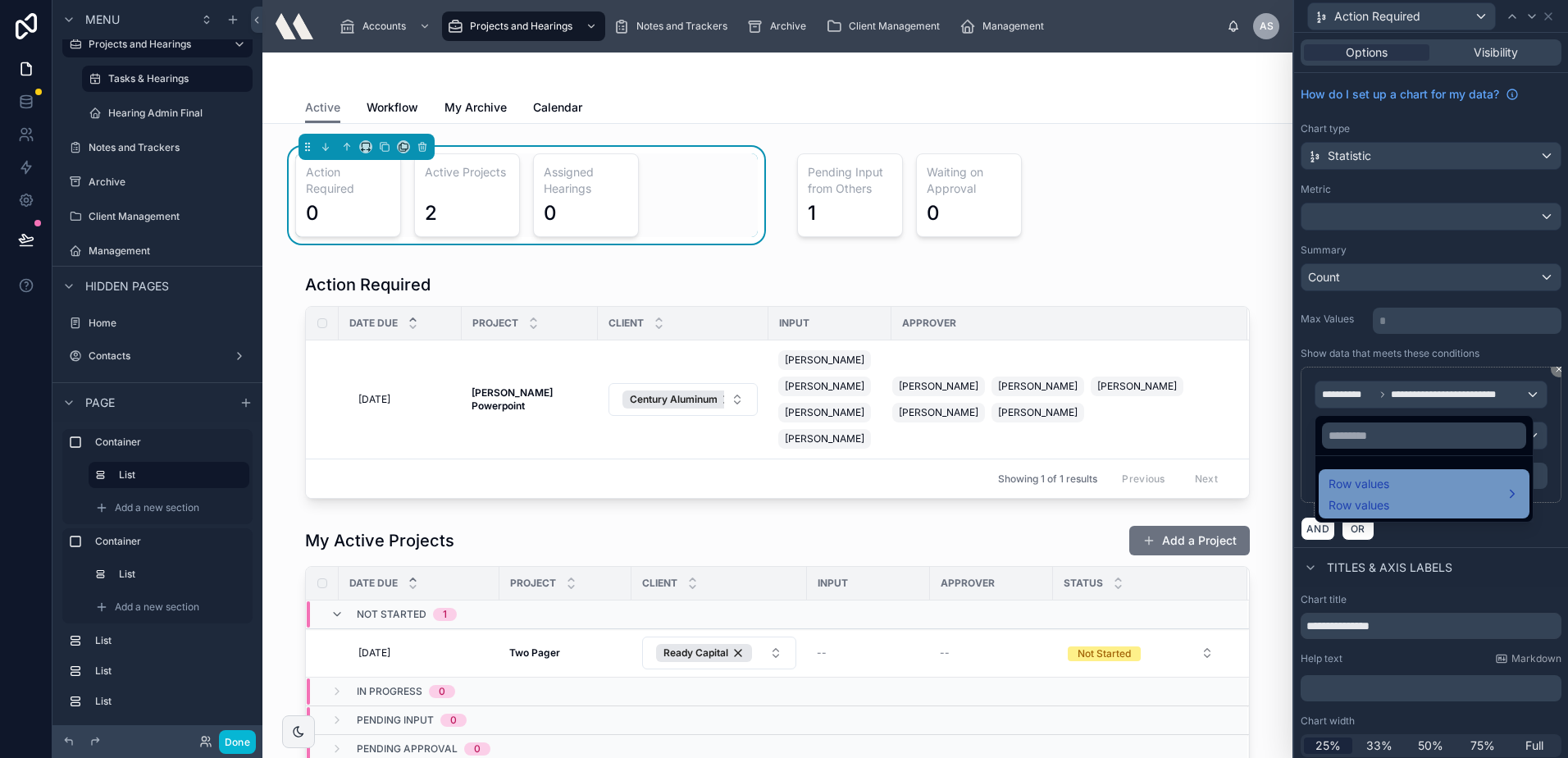
drag, startPoint x: 1403, startPoint y: 481, endPoint x: 1404, endPoint y: 491, distance: 10.0
click at [1404, 491] on div "Row values Row values" at bounding box center [1424, 494] width 191 height 39
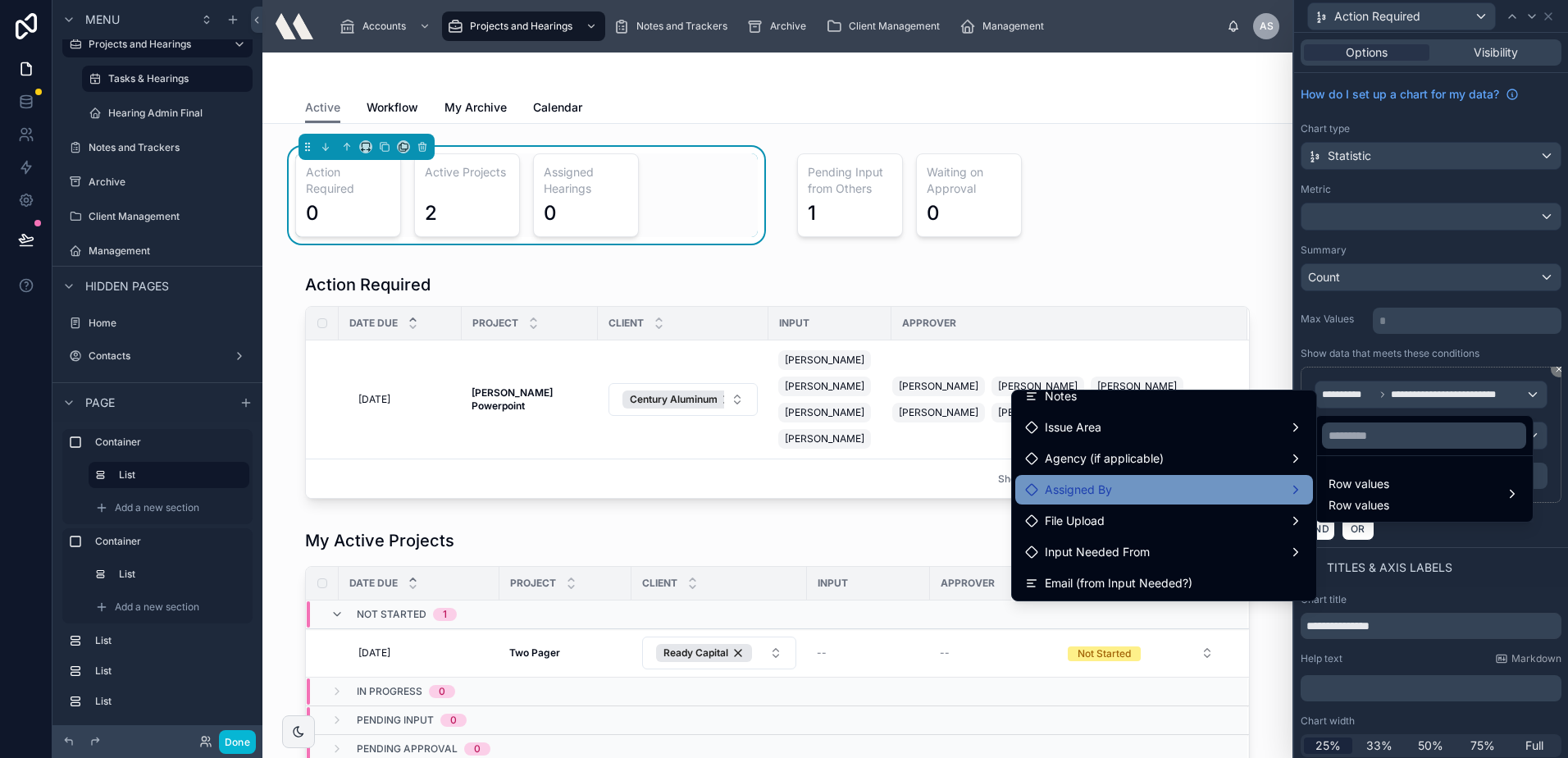
scroll to position [164, 0]
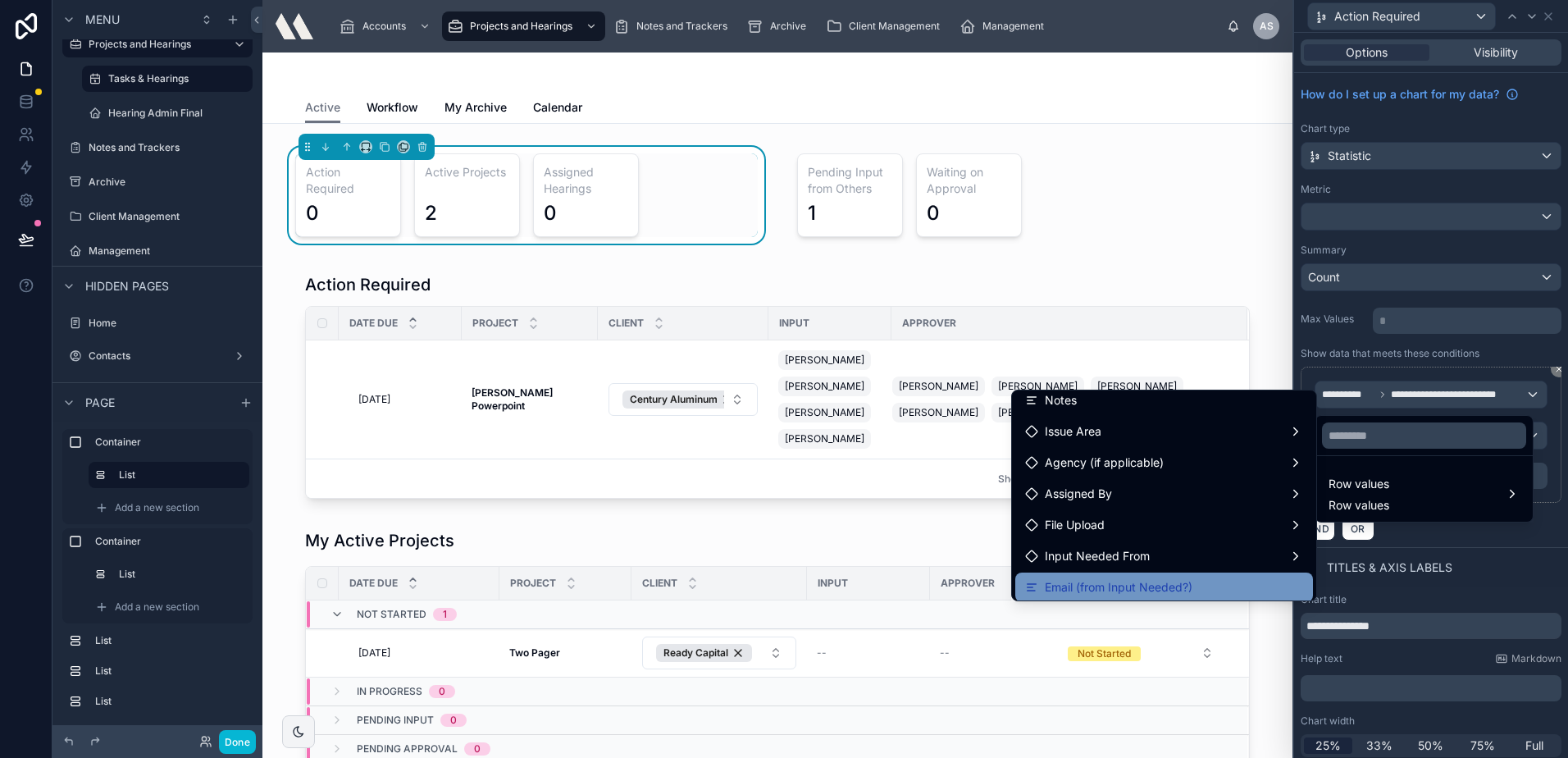
click at [1162, 581] on span "Email (from Input Needed?)" at bounding box center [1118, 587] width 147 height 20
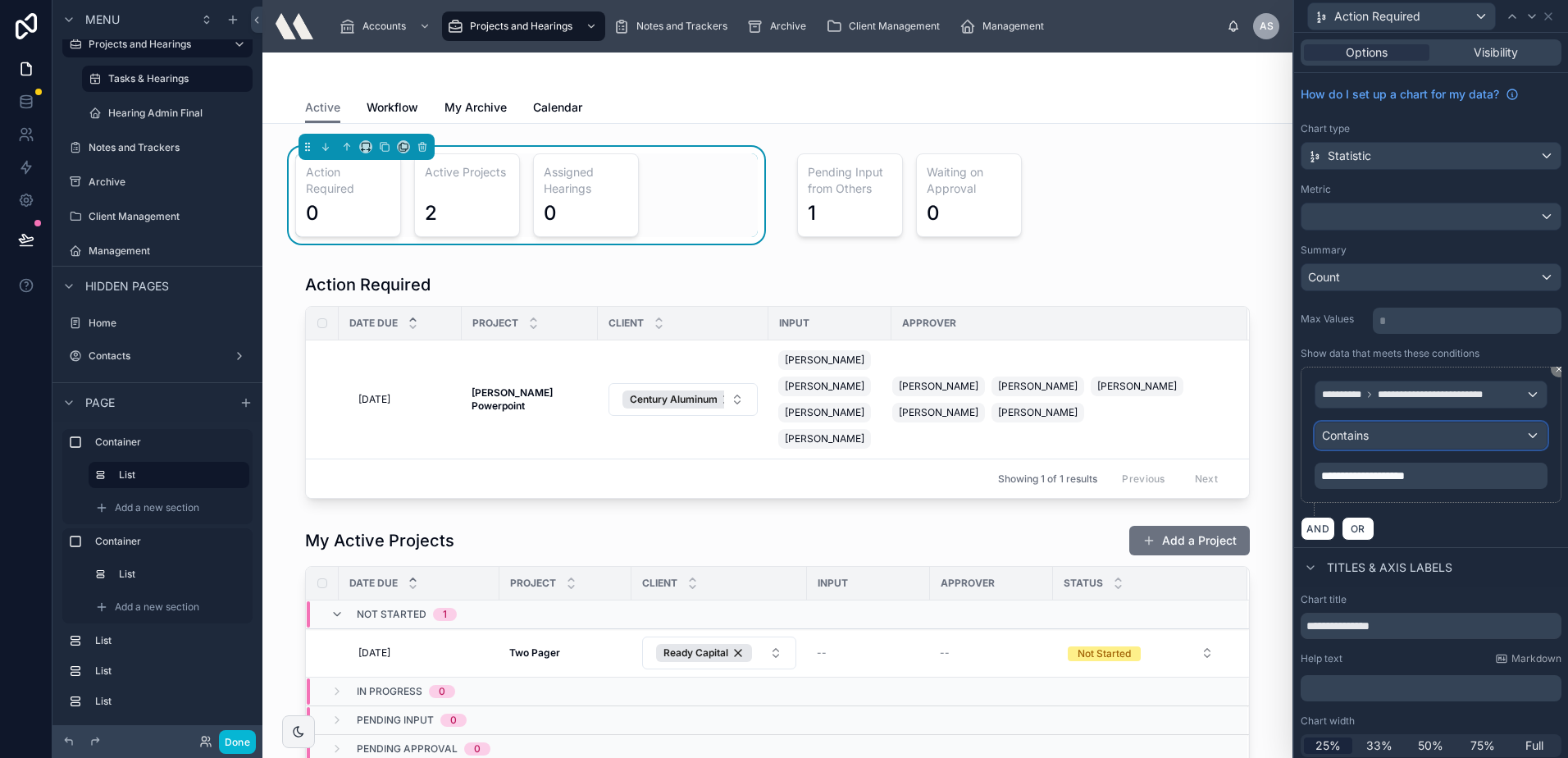
click at [1396, 447] on div "Contains" at bounding box center [1432, 435] width 232 height 27
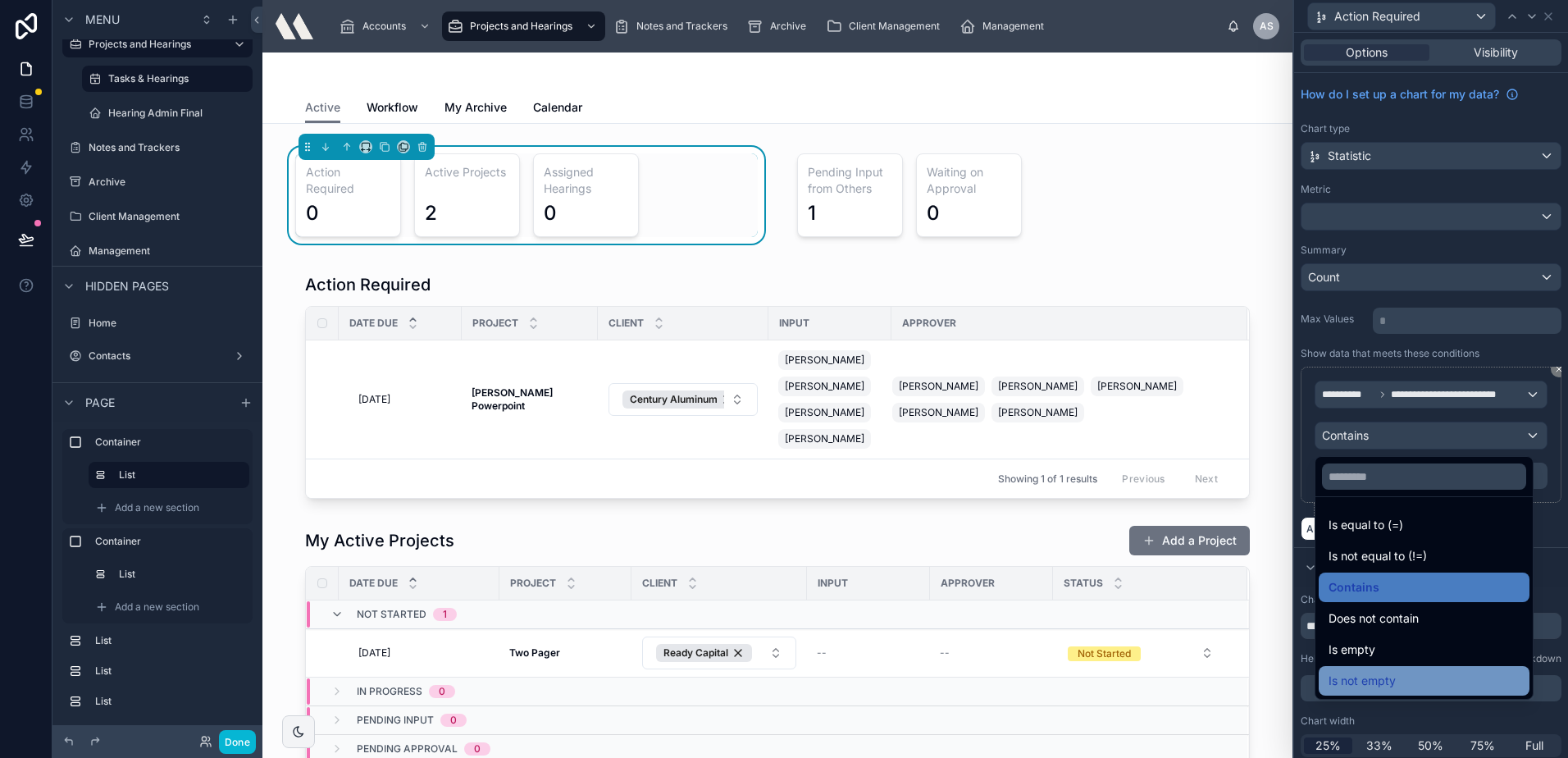
click at [1404, 684] on div "Is not empty" at bounding box center [1424, 680] width 191 height 20
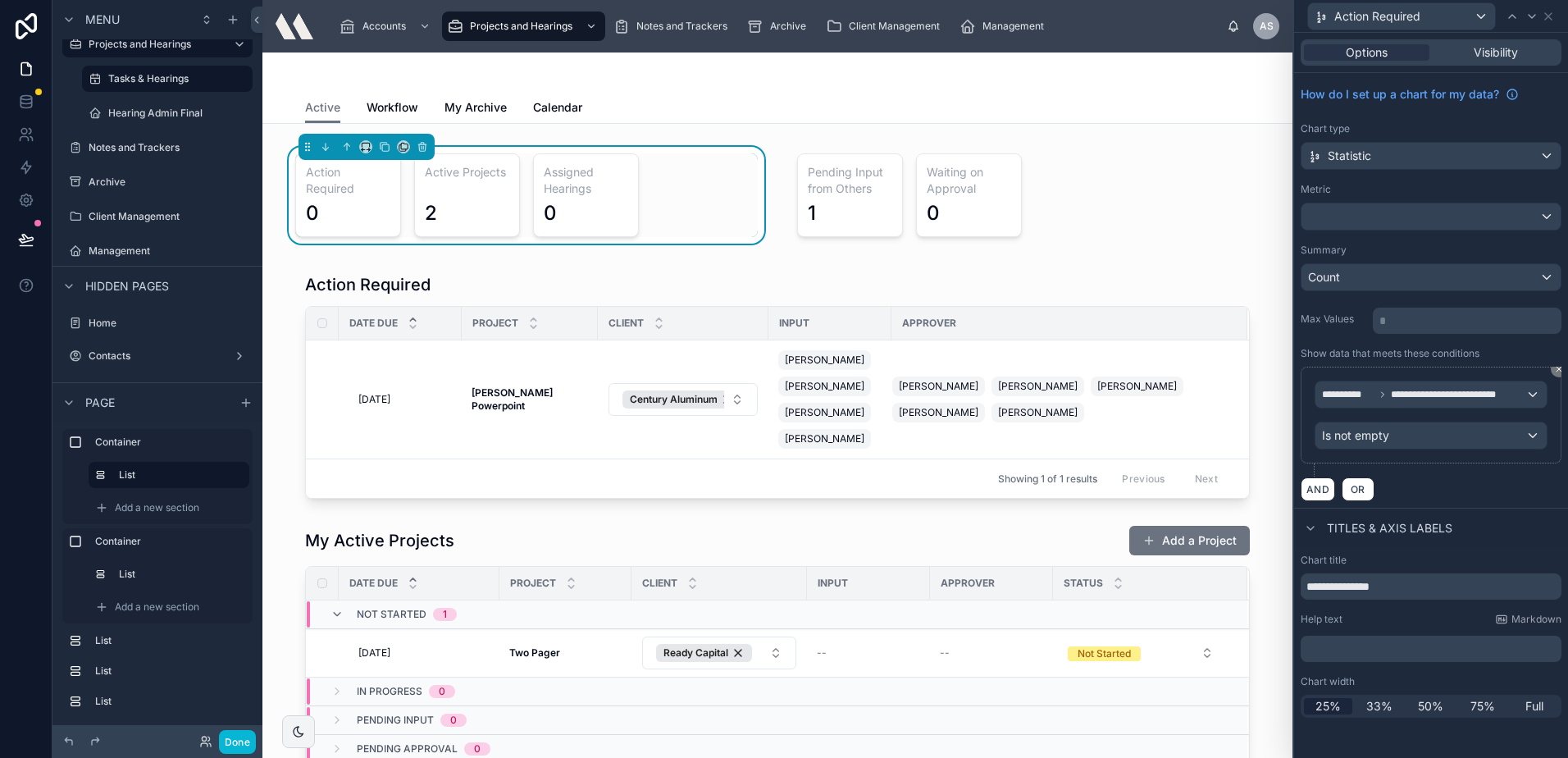
click at [1440, 481] on div "AND OR" at bounding box center [1432, 488] width 261 height 25
drag, startPoint x: 1548, startPoint y: 20, endPoint x: 1531, endPoint y: 45, distance: 30.2
click at [1548, 20] on icon at bounding box center [1547, 16] width 13 height 13
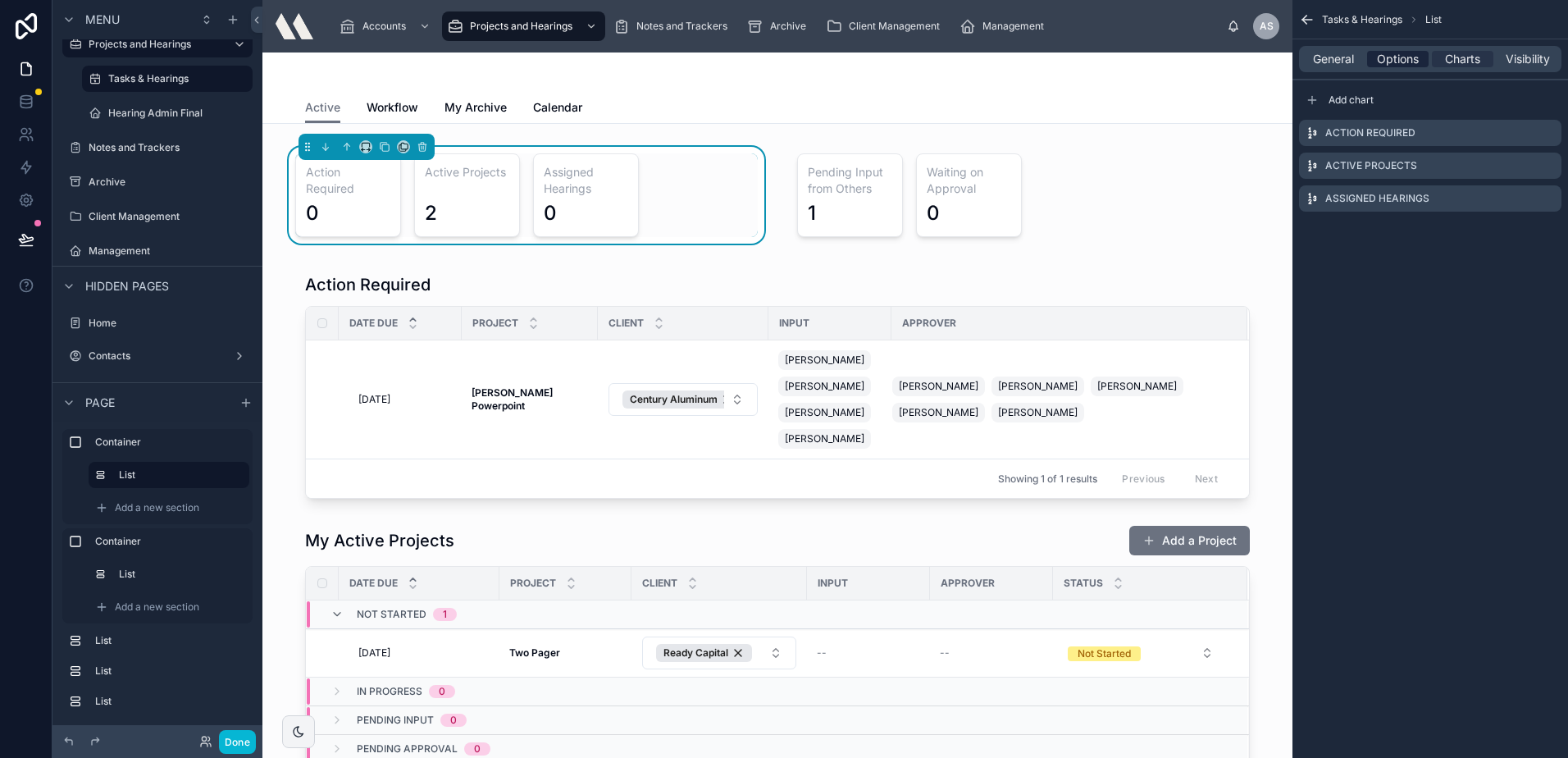
click at [1388, 63] on span "Options" at bounding box center [1397, 59] width 42 height 17
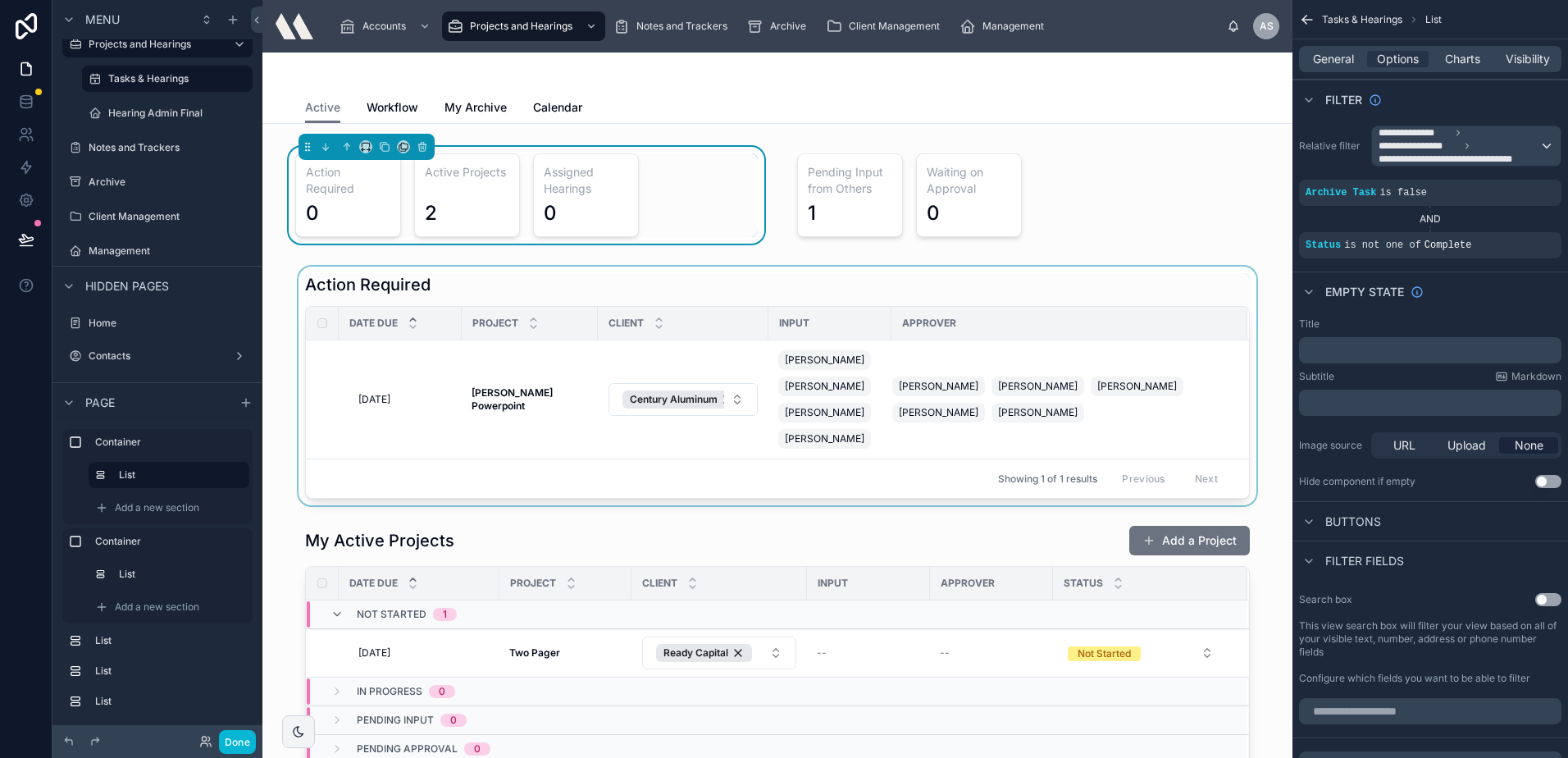
click at [439, 401] on div at bounding box center [778, 385] width 1003 height 239
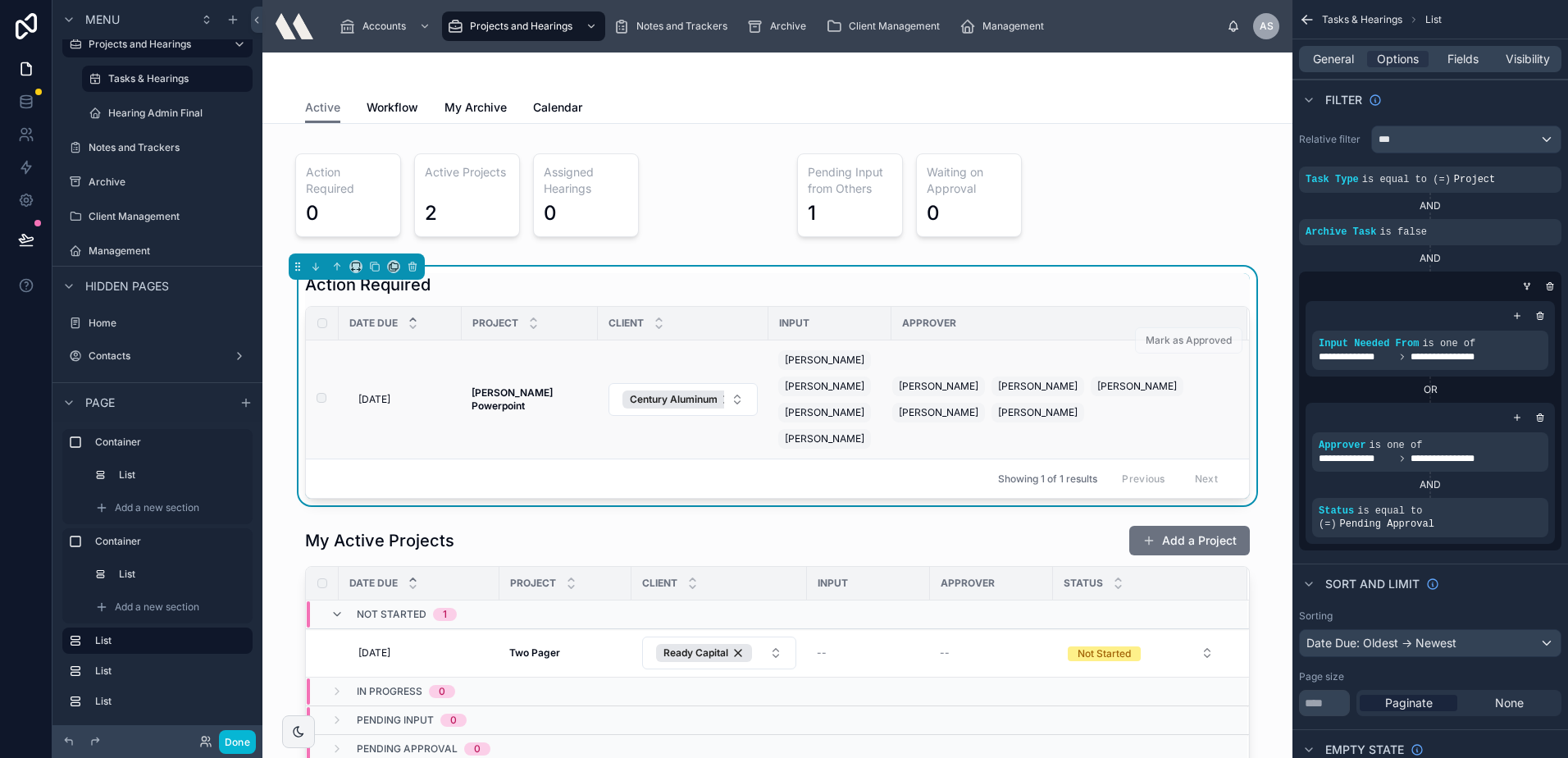
click at [451, 380] on td "5/30/2025 5/30/2025" at bounding box center [400, 400] width 123 height 119
click at [468, 358] on td "Trump Powerpoint Trump Powerpoint" at bounding box center [529, 400] width 136 height 119
click at [391, 406] on span "[DATE]" at bounding box center [374, 399] width 32 height 13
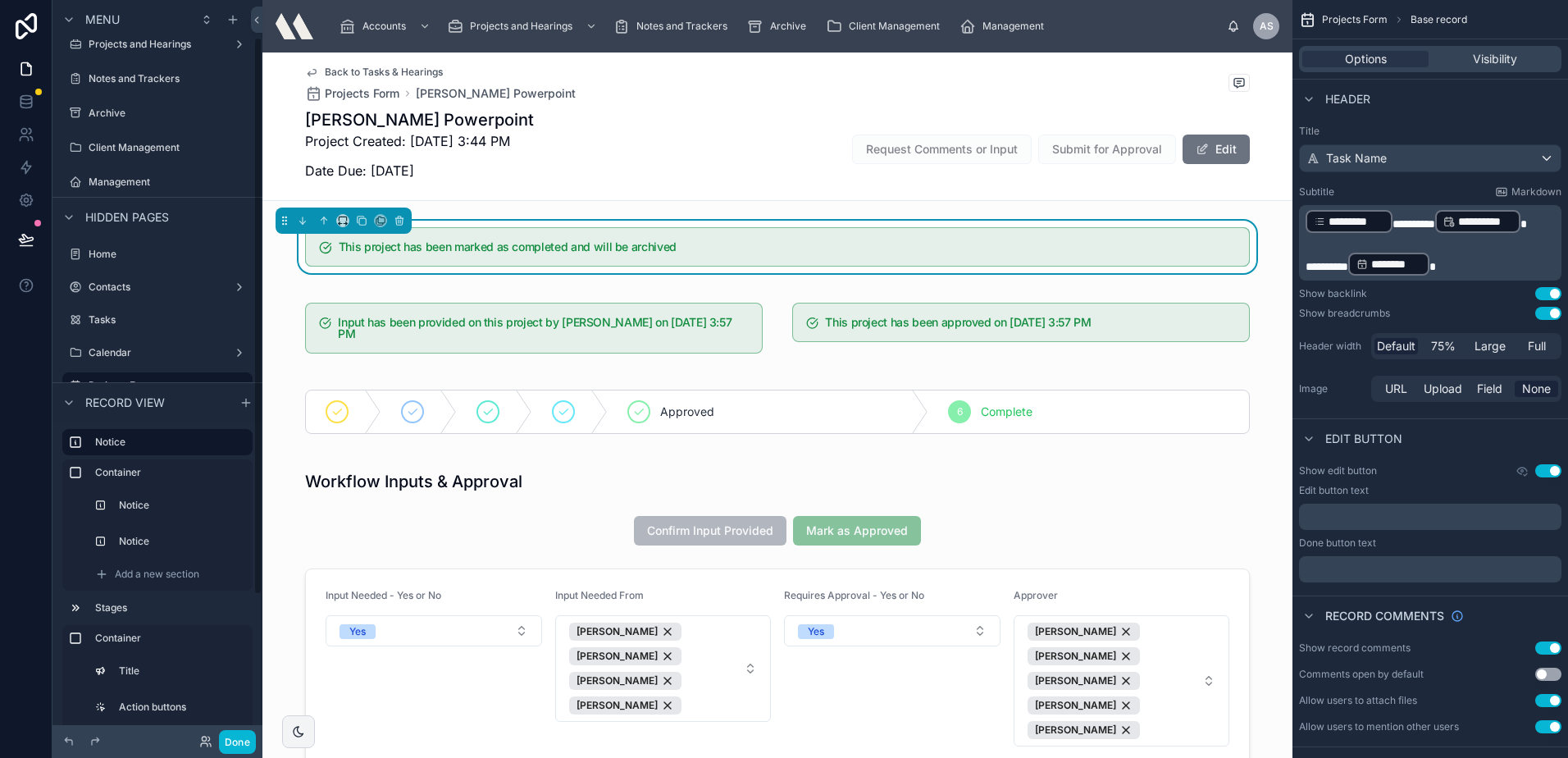
click at [347, 73] on span "Back to Tasks & Hearings" at bounding box center [384, 72] width 118 height 13
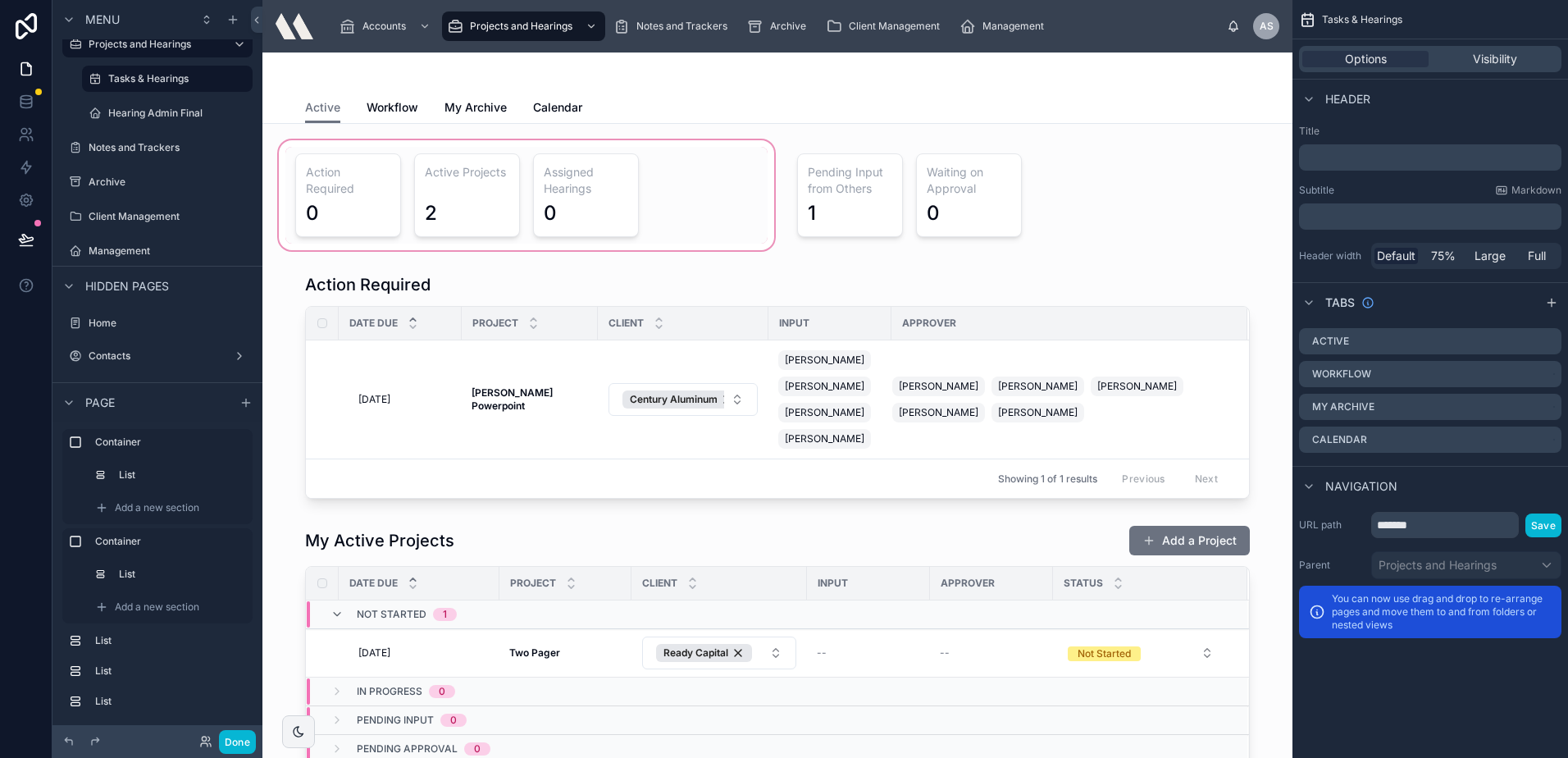
click at [683, 196] on div at bounding box center [526, 194] width 502 height 117
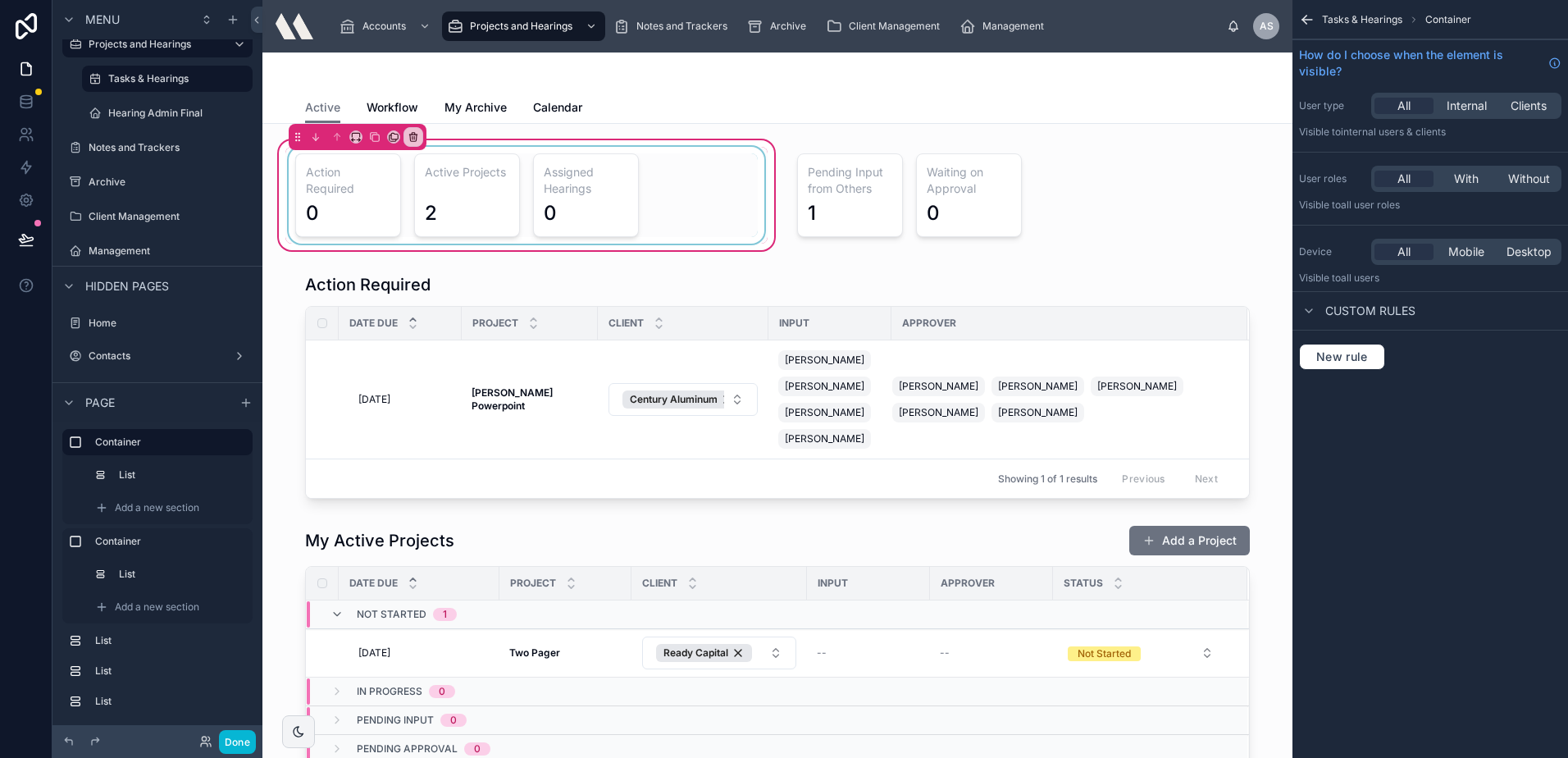
click at [620, 182] on div at bounding box center [526, 195] width 482 height 97
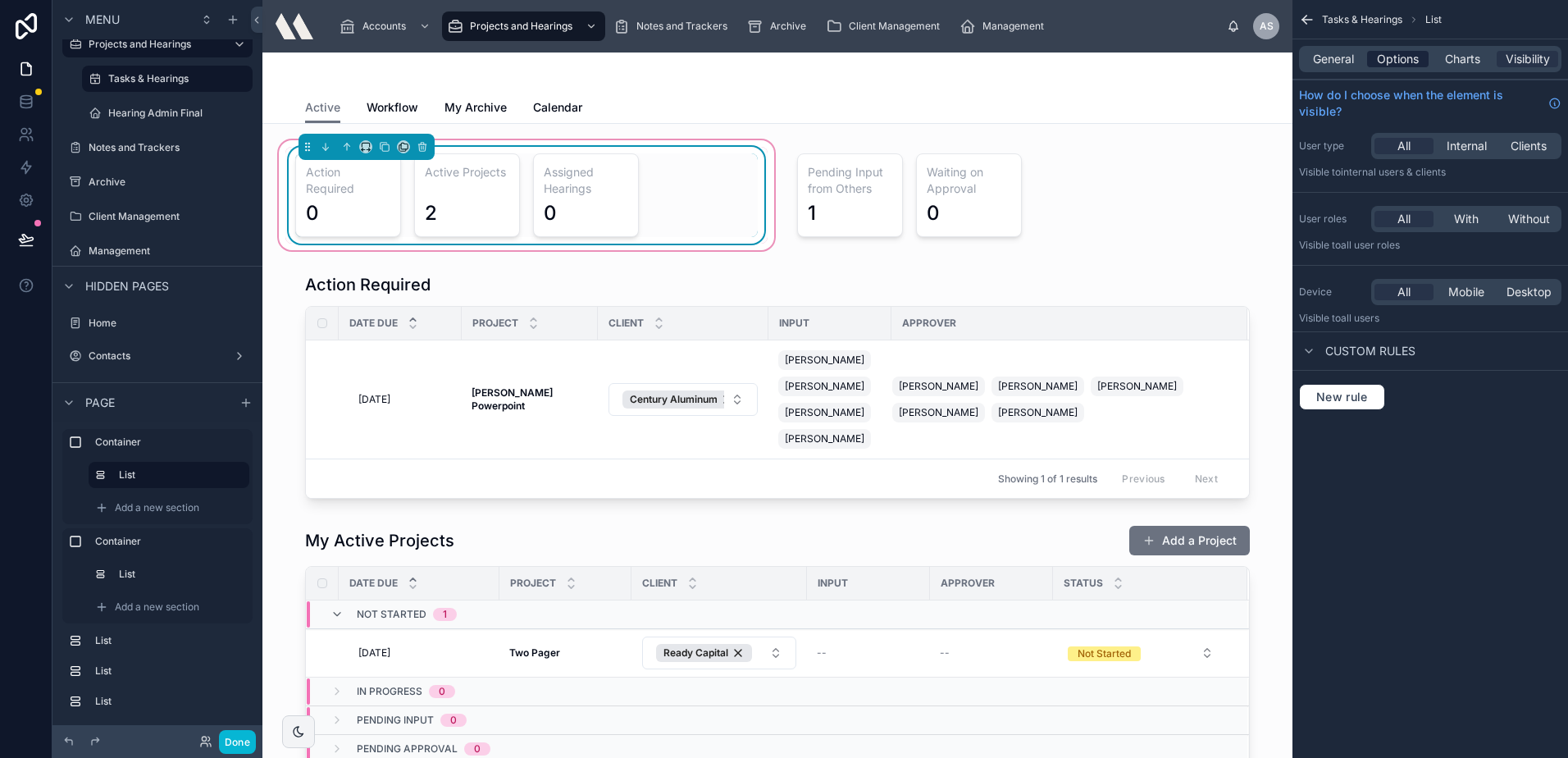
click at [1412, 54] on span "Options" at bounding box center [1397, 59] width 42 height 17
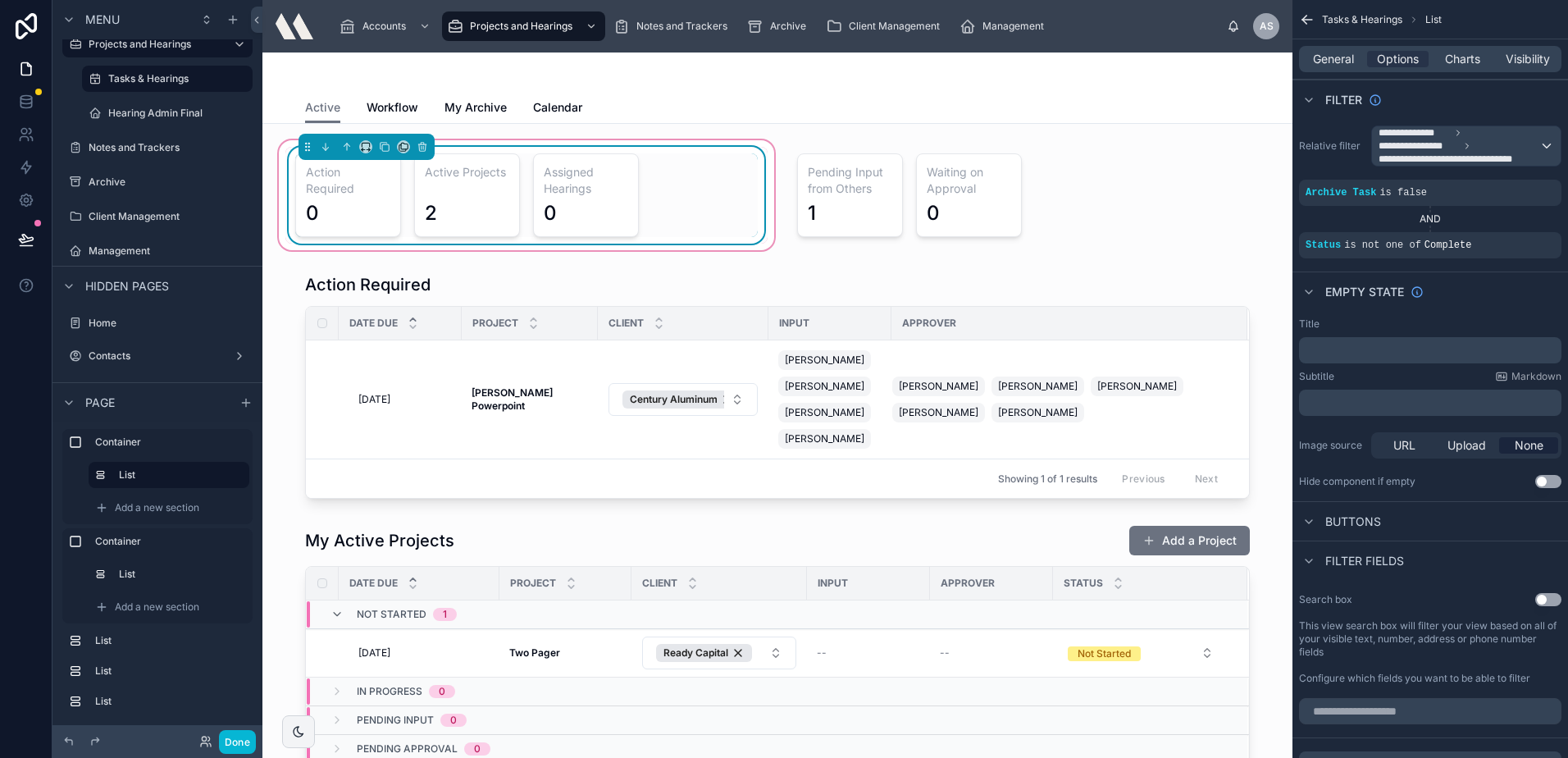
click at [689, 204] on div "Action Required 0 Active Projects 2 Assigned Hearings 0" at bounding box center [526, 194] width 462 height 83
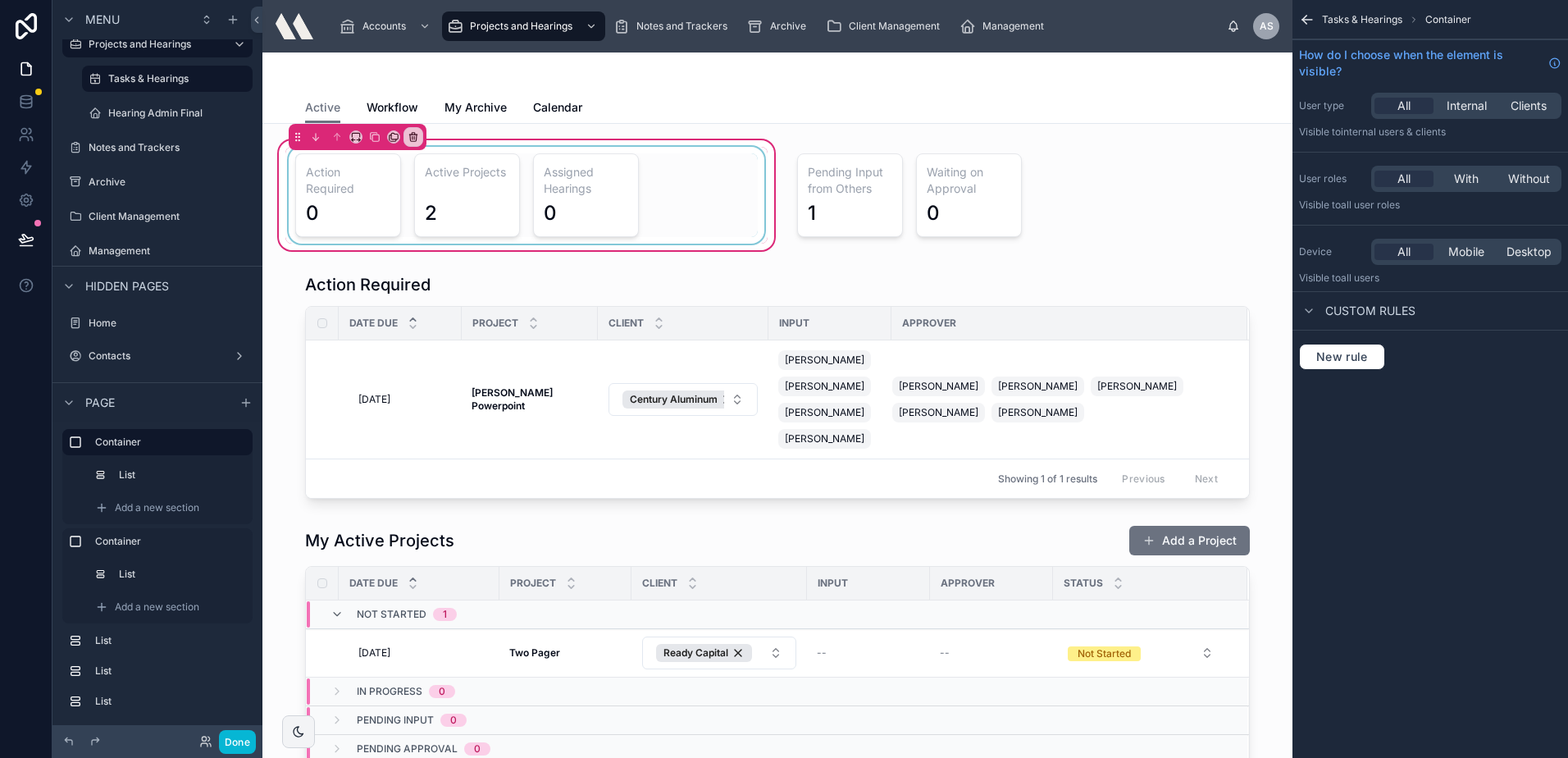
click at [689, 204] on div at bounding box center [526, 195] width 482 height 97
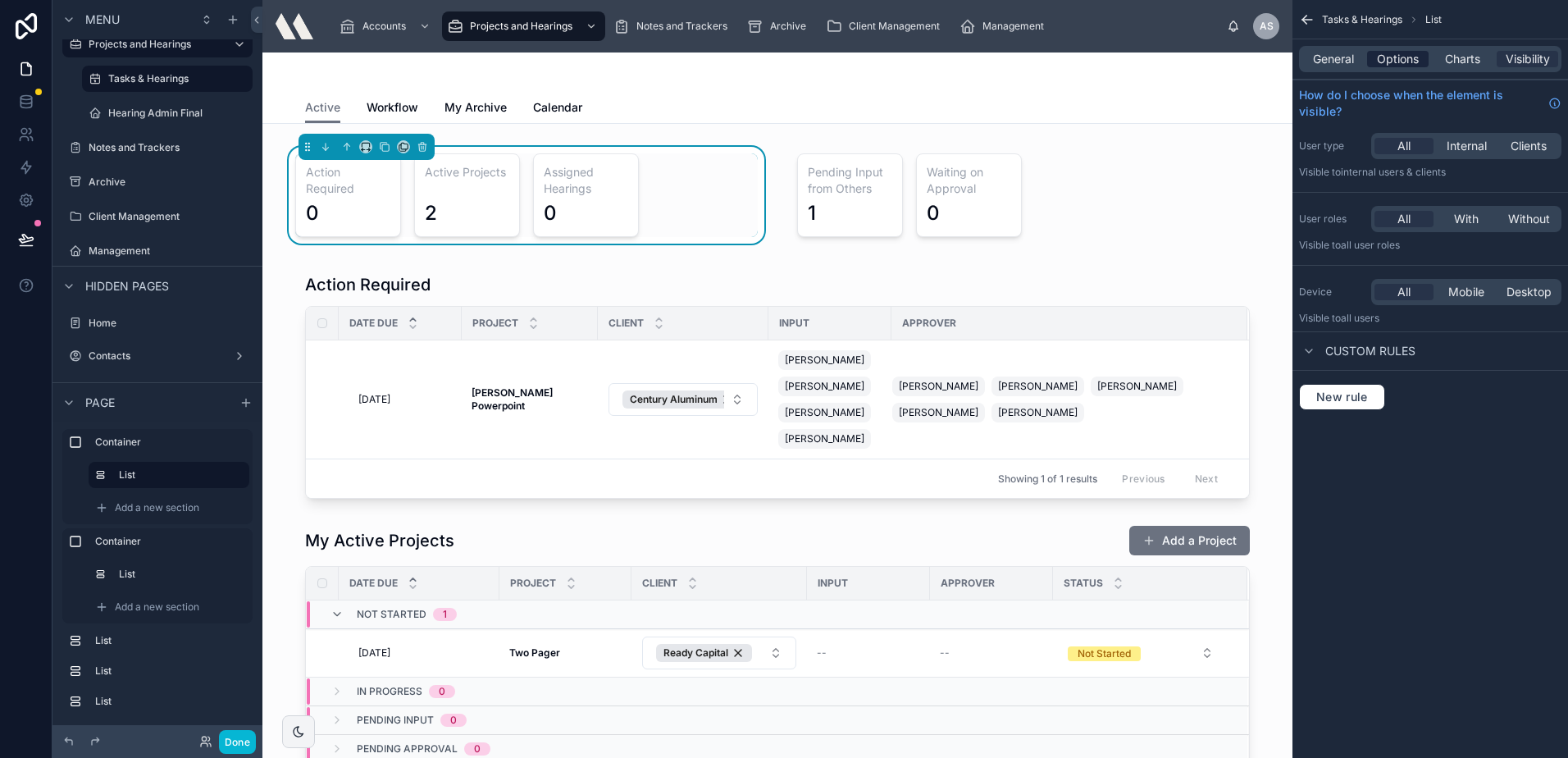
click at [1401, 56] on span "Options" at bounding box center [1397, 59] width 42 height 17
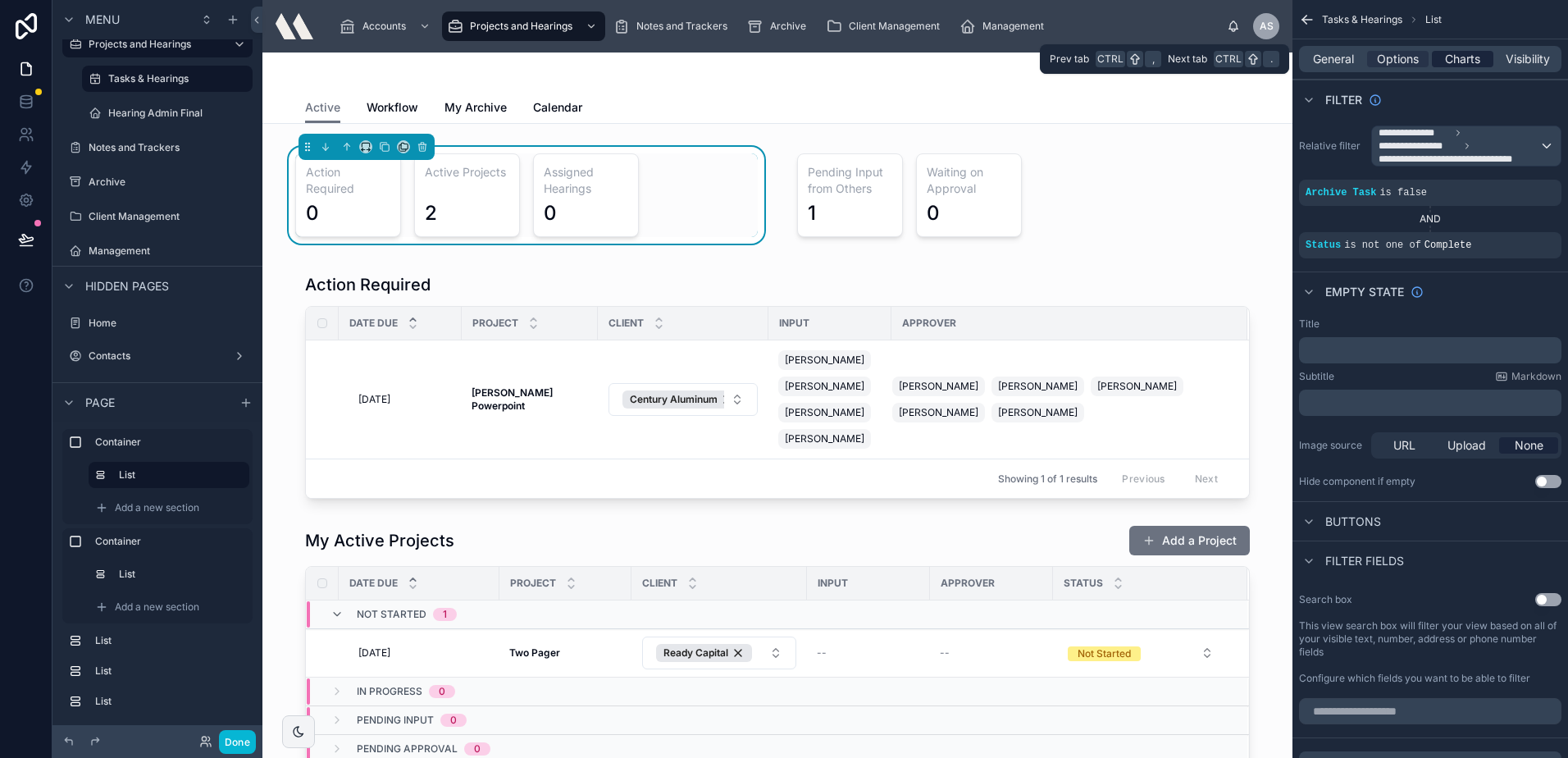
click at [1438, 52] on div "Charts" at bounding box center [1462, 59] width 62 height 17
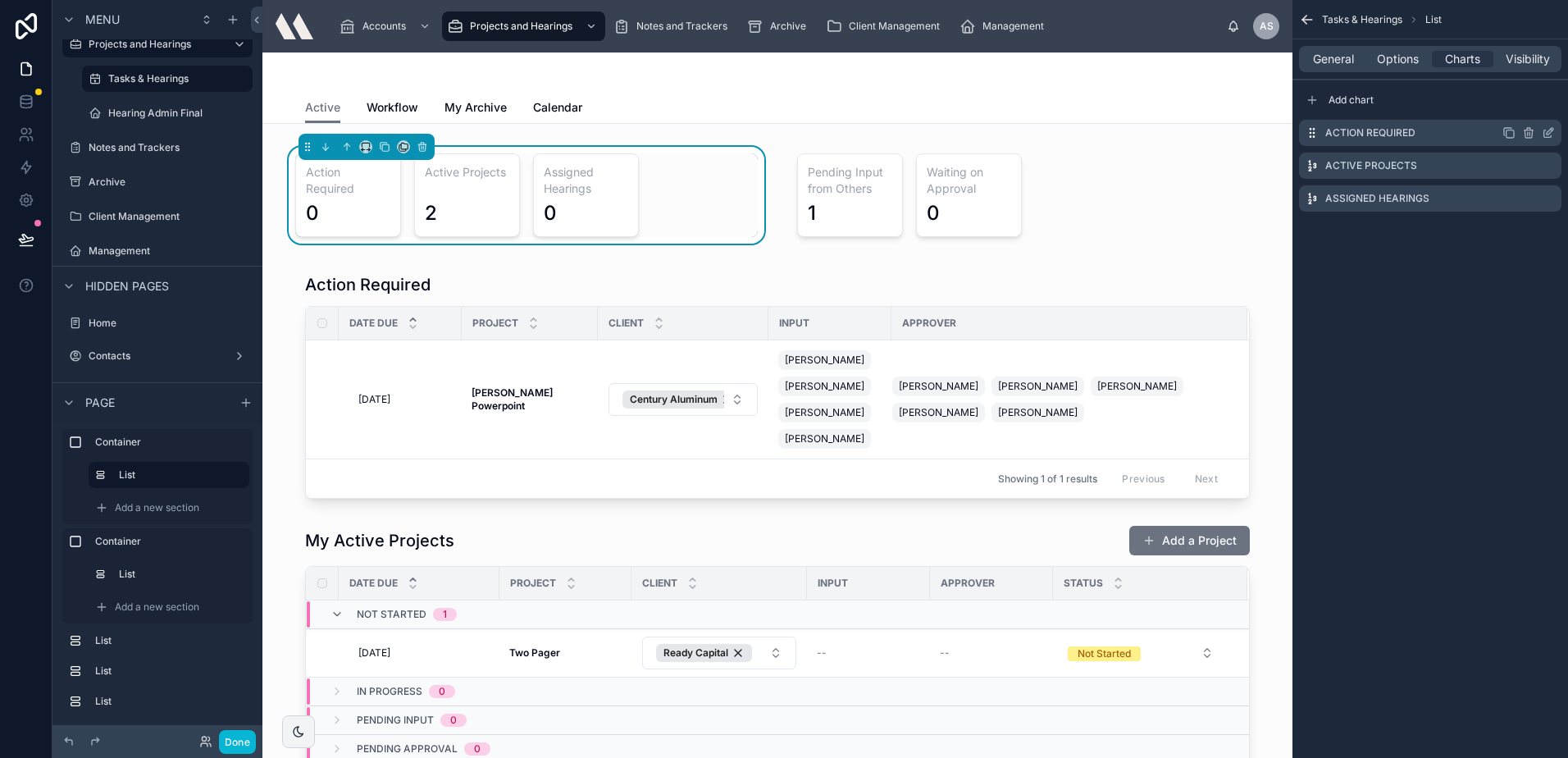
click at [1545, 135] on icon "scrollable content" at bounding box center [1547, 133] width 13 height 13
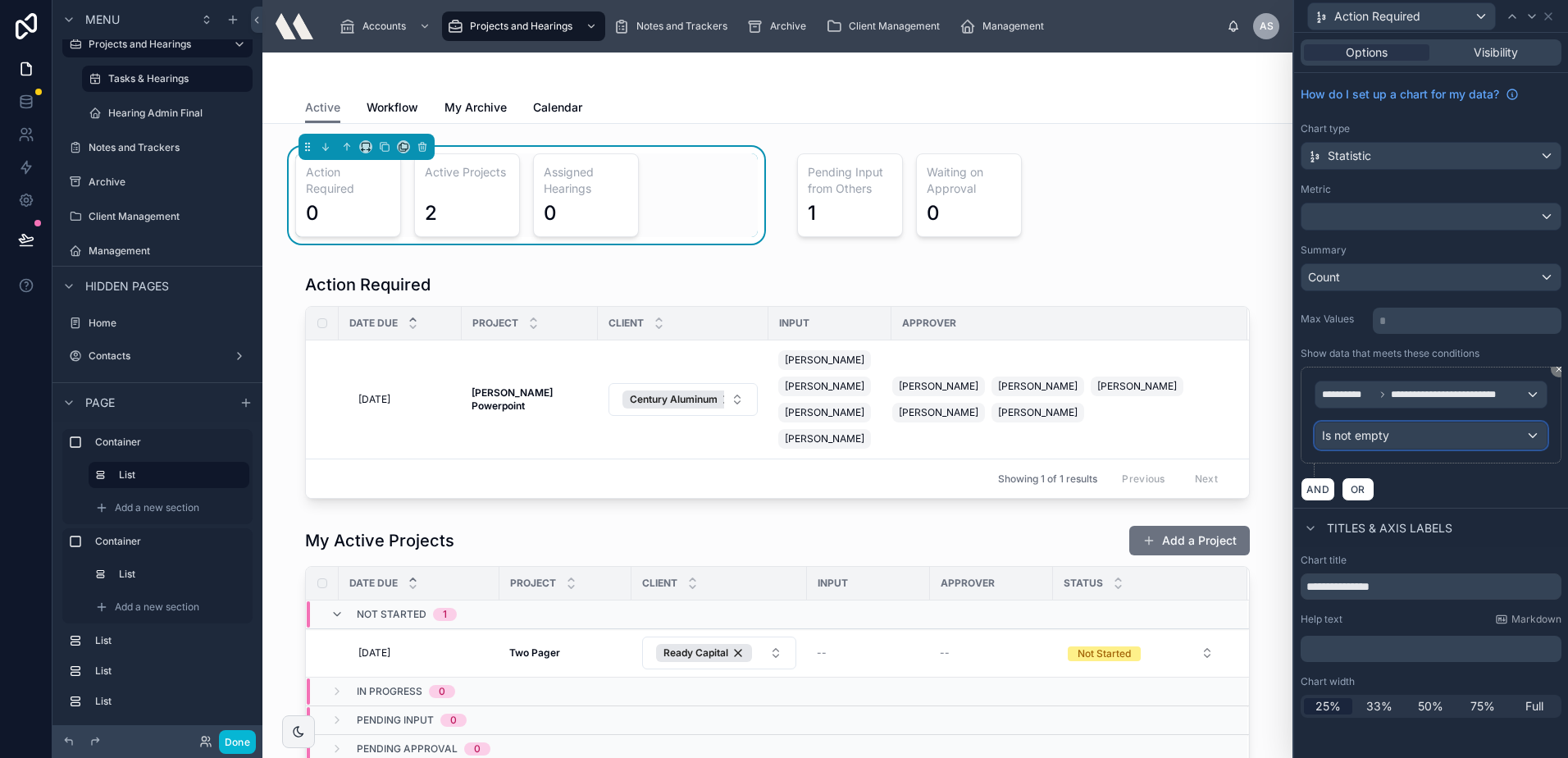
click at [1437, 429] on div "Is not empty" at bounding box center [1432, 435] width 232 height 27
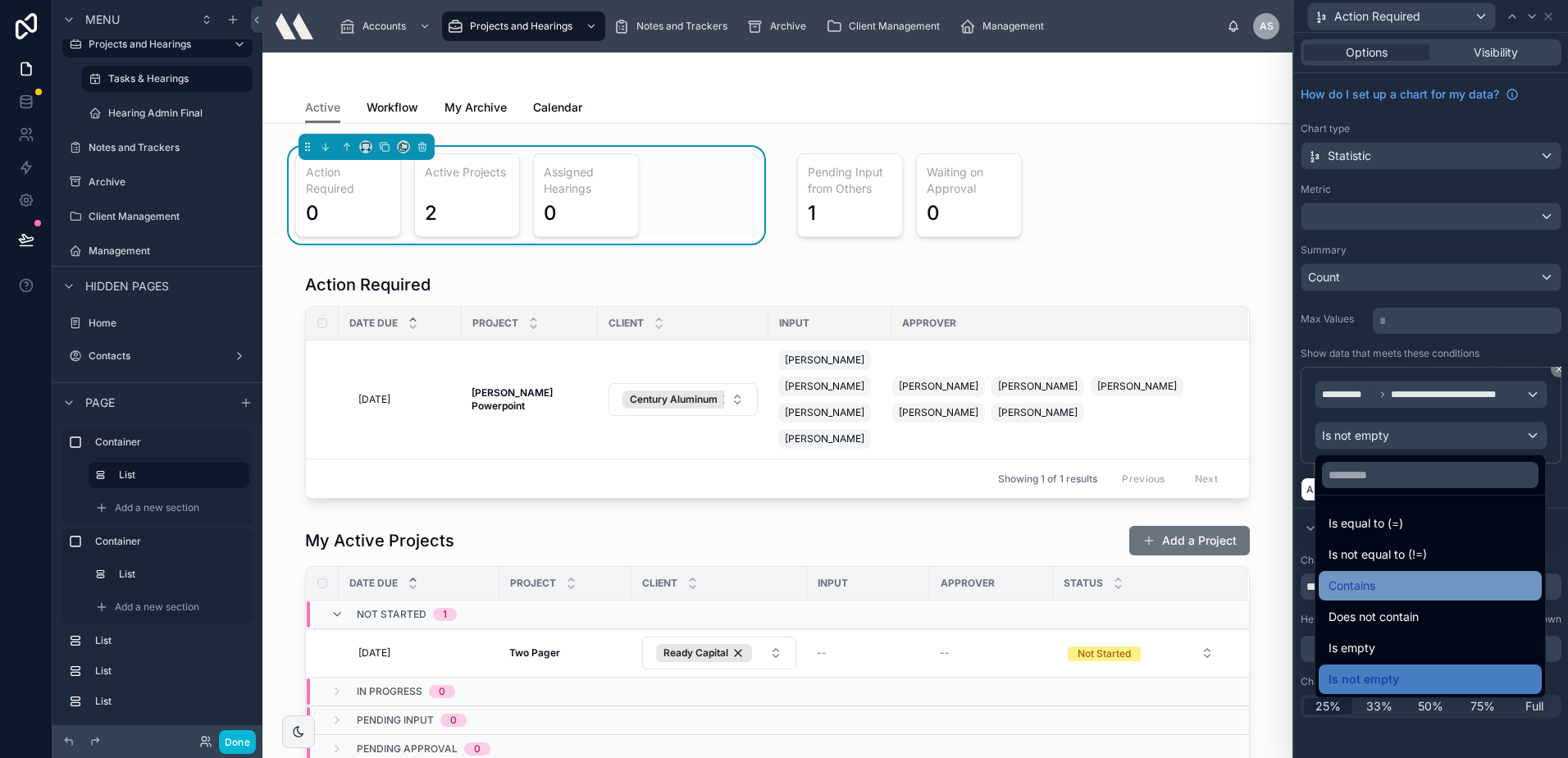
click at [1419, 587] on div "Contains" at bounding box center [1430, 585] width 203 height 20
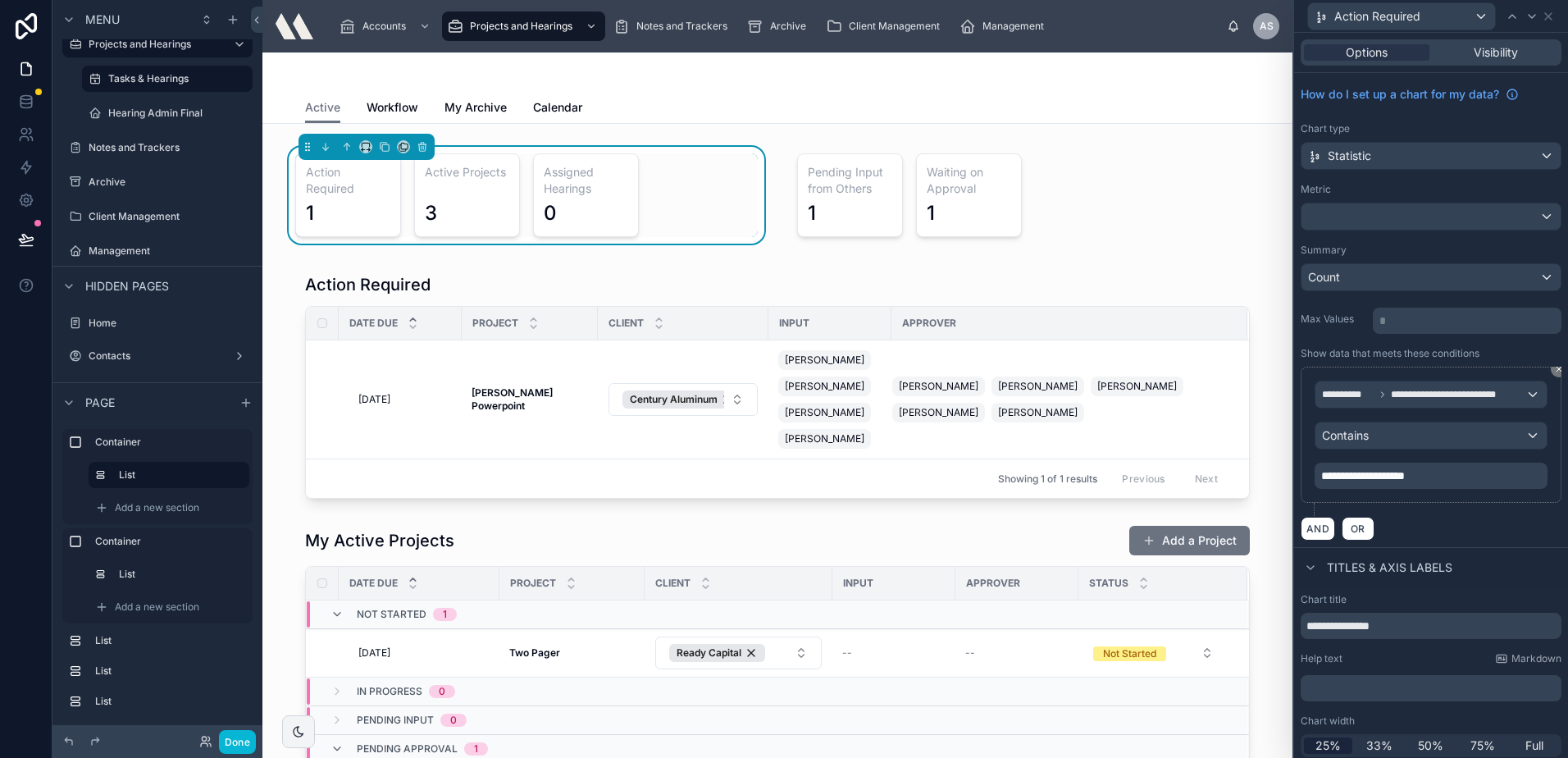
click at [1378, 480] on span "**********" at bounding box center [1363, 476] width 83 height 12
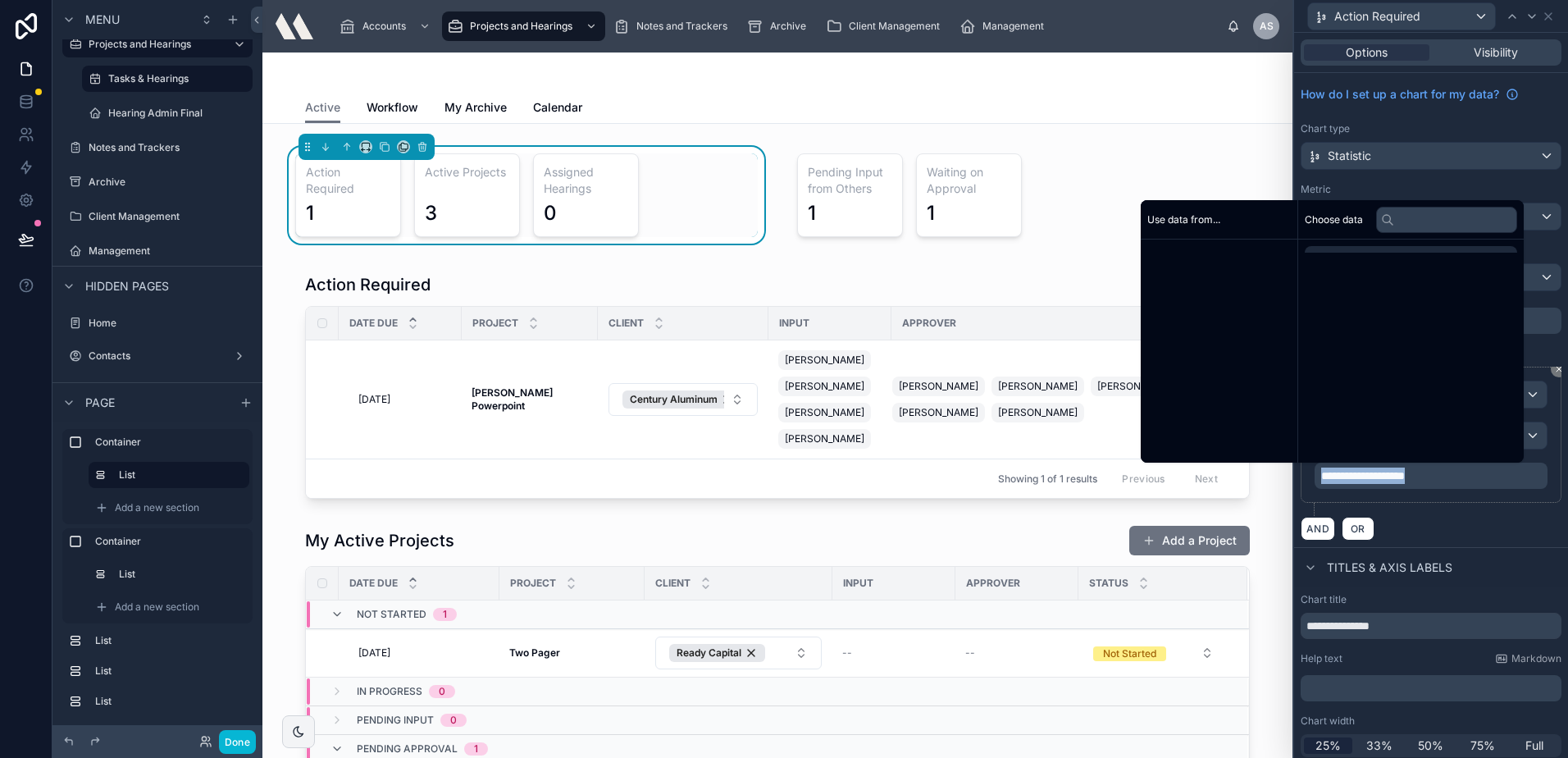
click at [1378, 480] on span "**********" at bounding box center [1363, 476] width 83 height 12
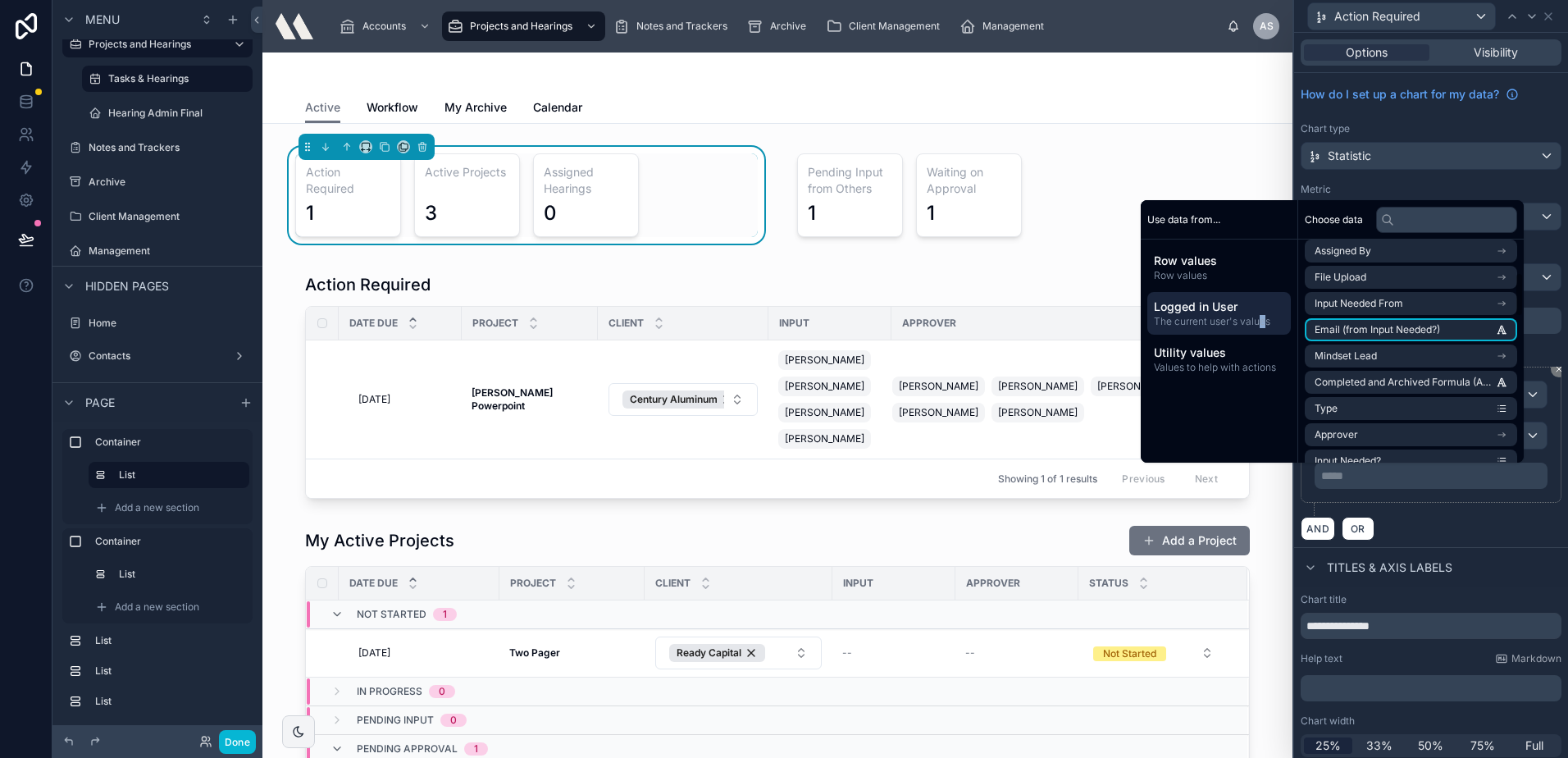
click at [1252, 315] on span "The current user's values" at bounding box center [1218, 321] width 131 height 13
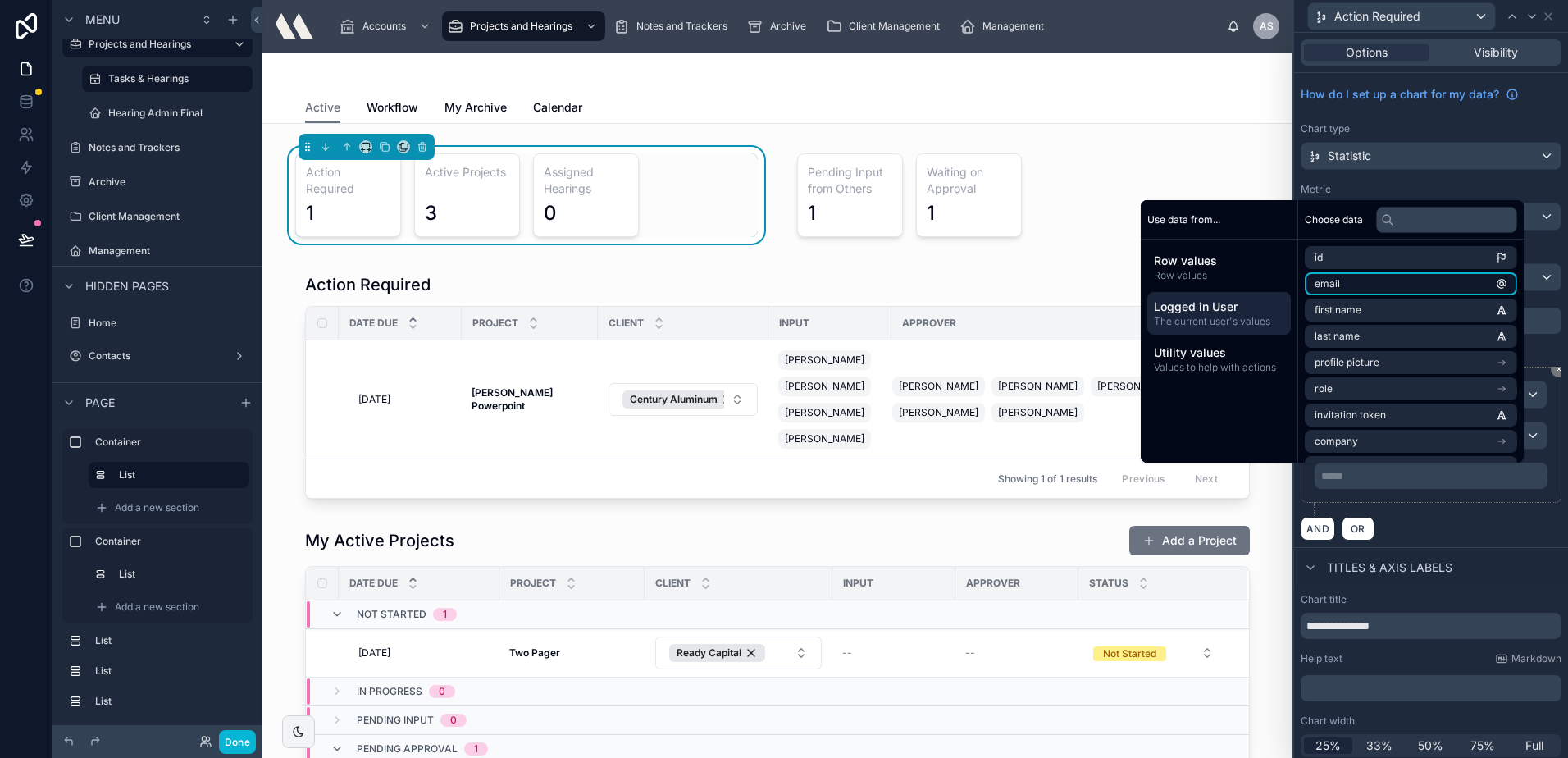
click at [1362, 287] on li "email" at bounding box center [1411, 283] width 212 height 23
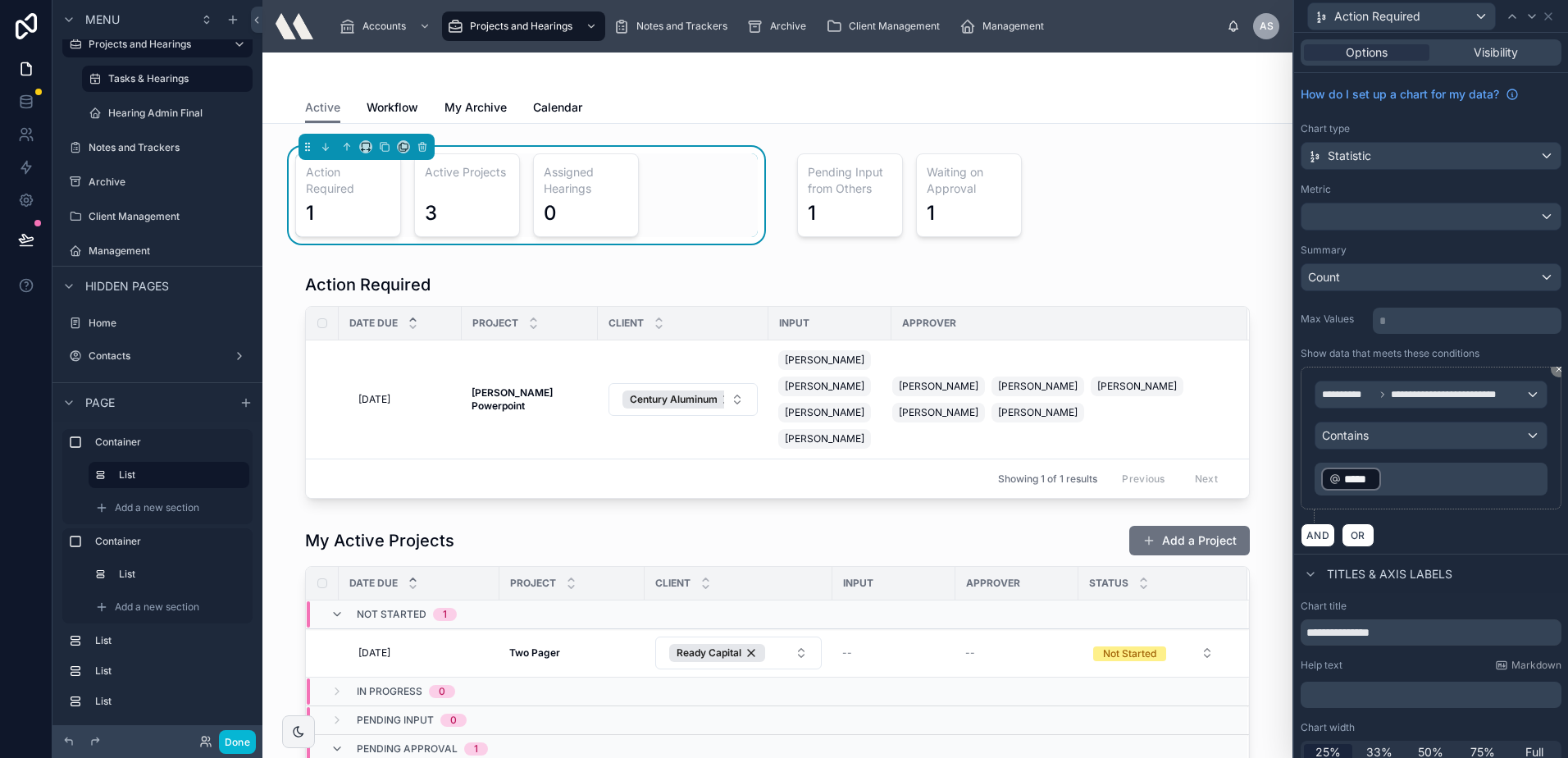
click at [1427, 525] on div "AND OR" at bounding box center [1432, 534] width 261 height 25
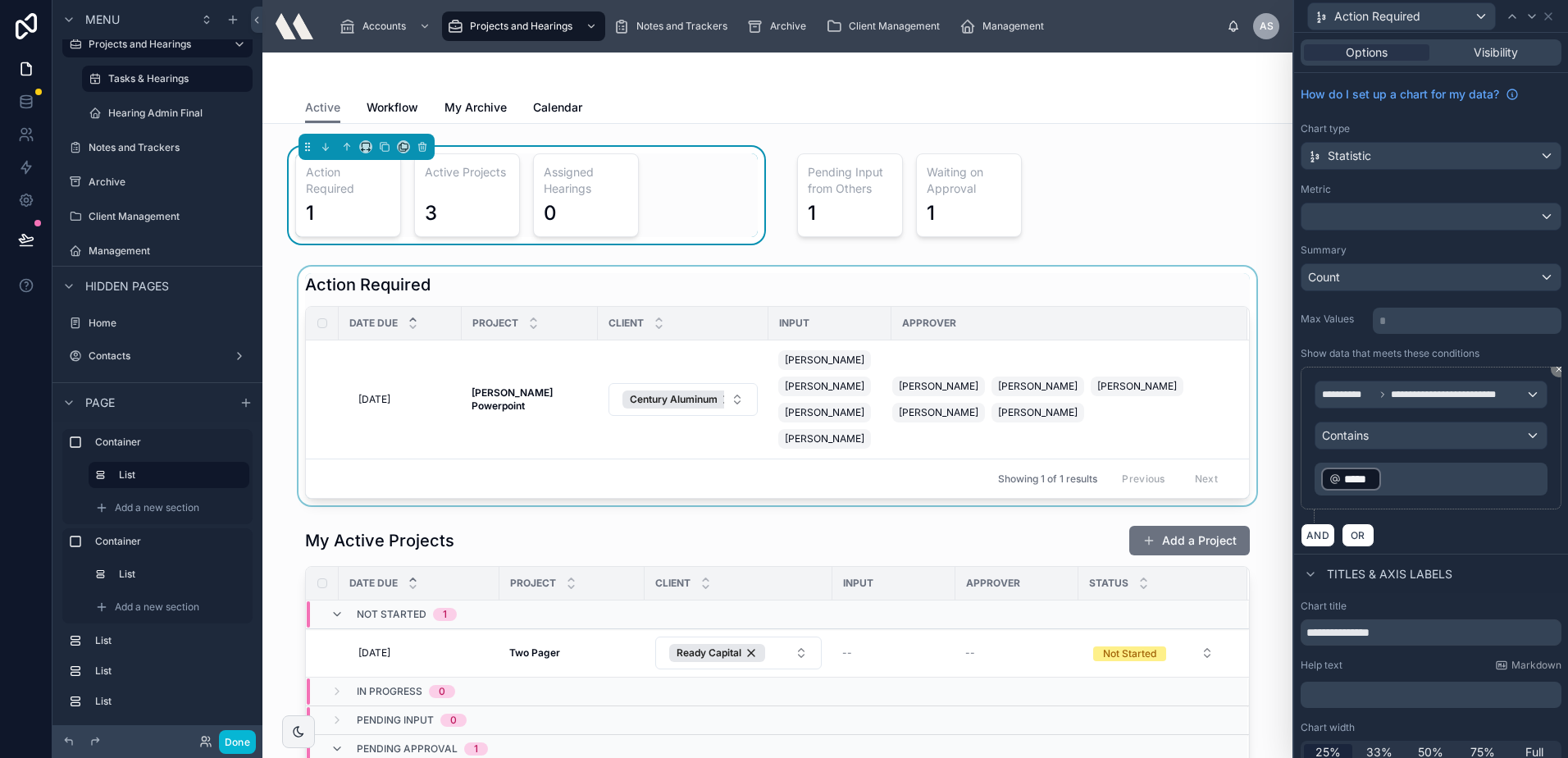
click at [826, 292] on div at bounding box center [778, 385] width 1003 height 239
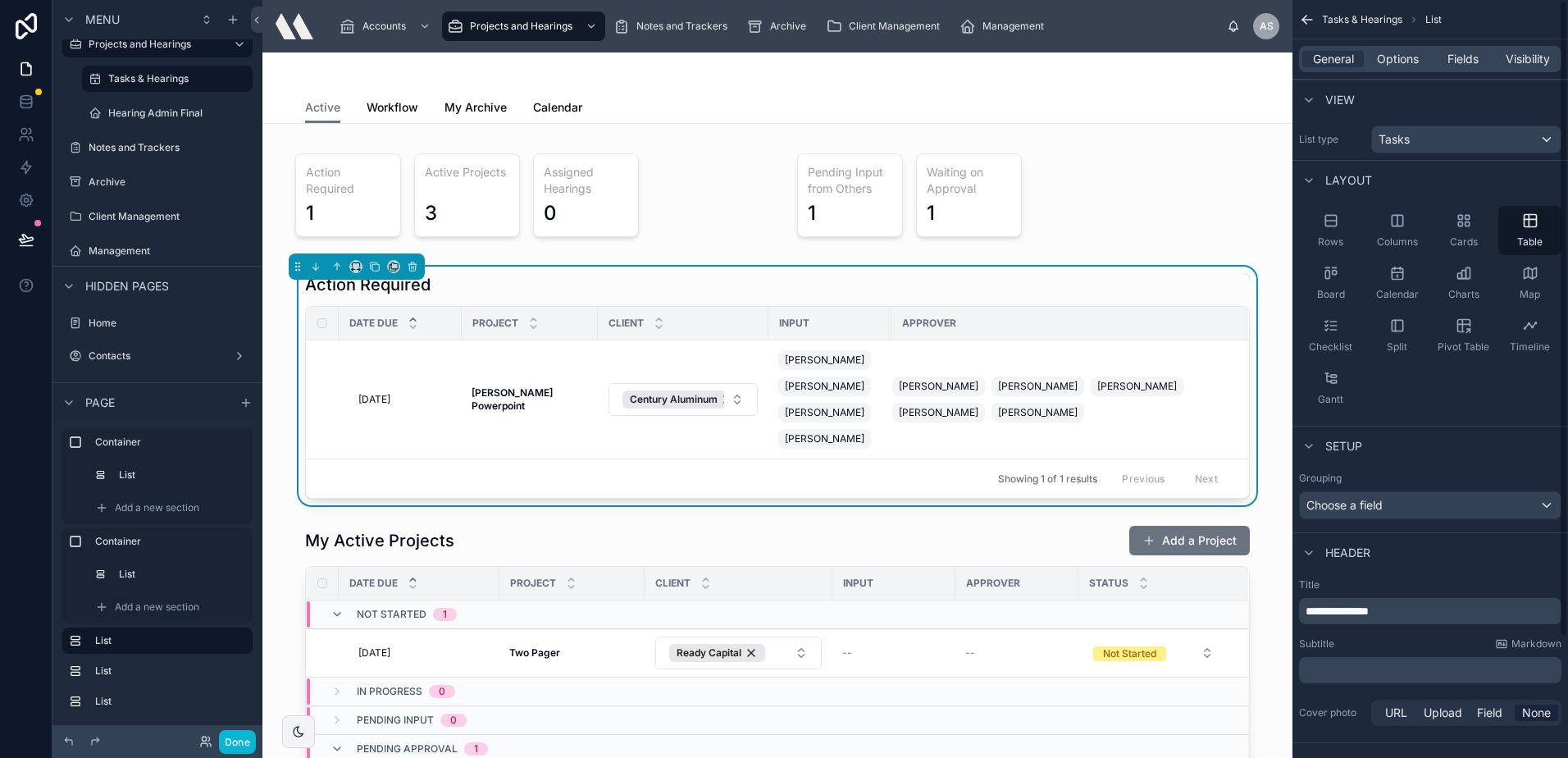
click at [810, 285] on div "Action Required" at bounding box center [778, 284] width 945 height 23
click at [1399, 67] on div "General Options Fields Visibility" at bounding box center [1430, 59] width 262 height 27
click at [1399, 65] on span "Options" at bounding box center [1397, 59] width 42 height 17
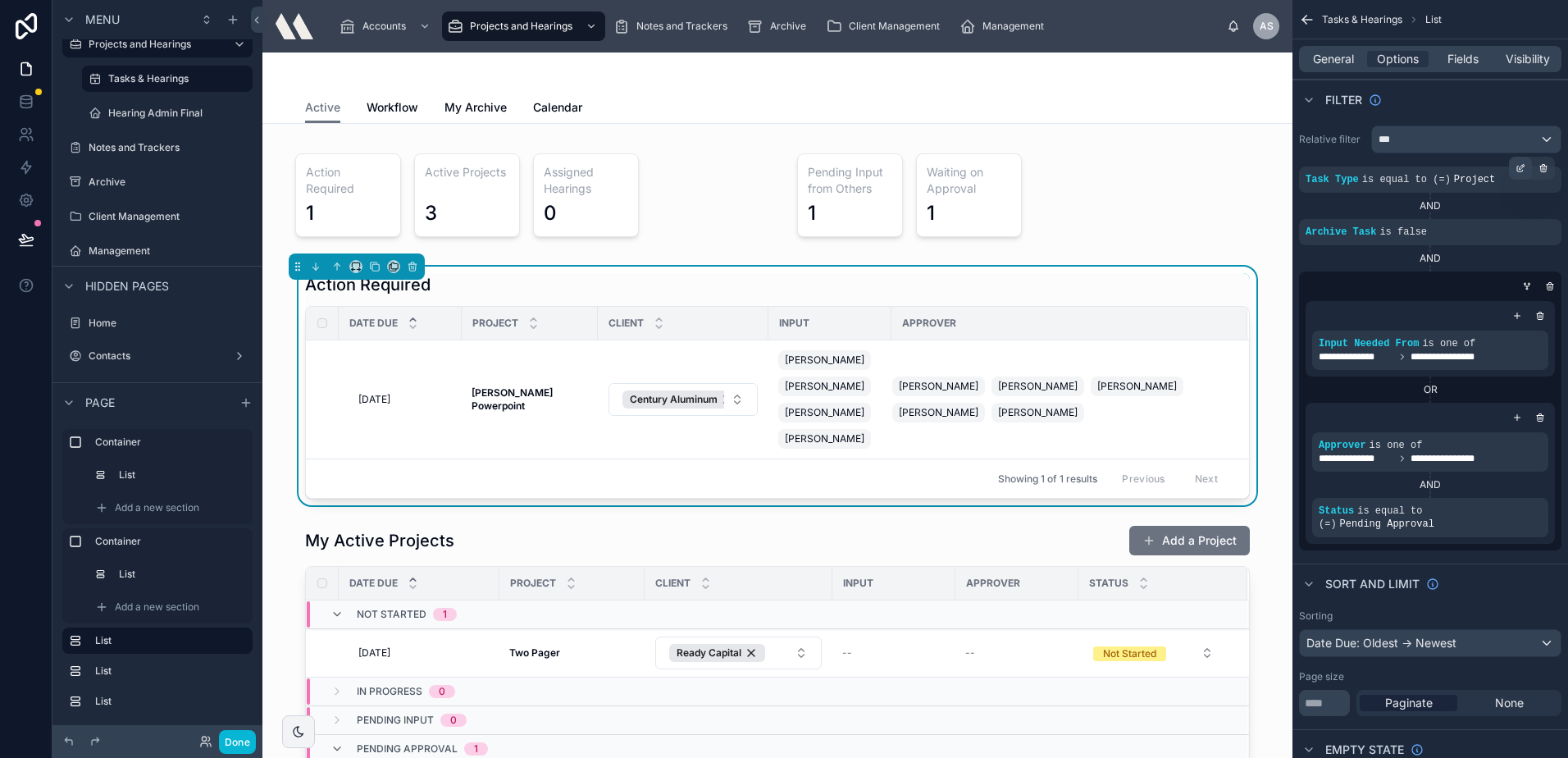
click at [1512, 167] on div "scrollable content" at bounding box center [1520, 168] width 23 height 23
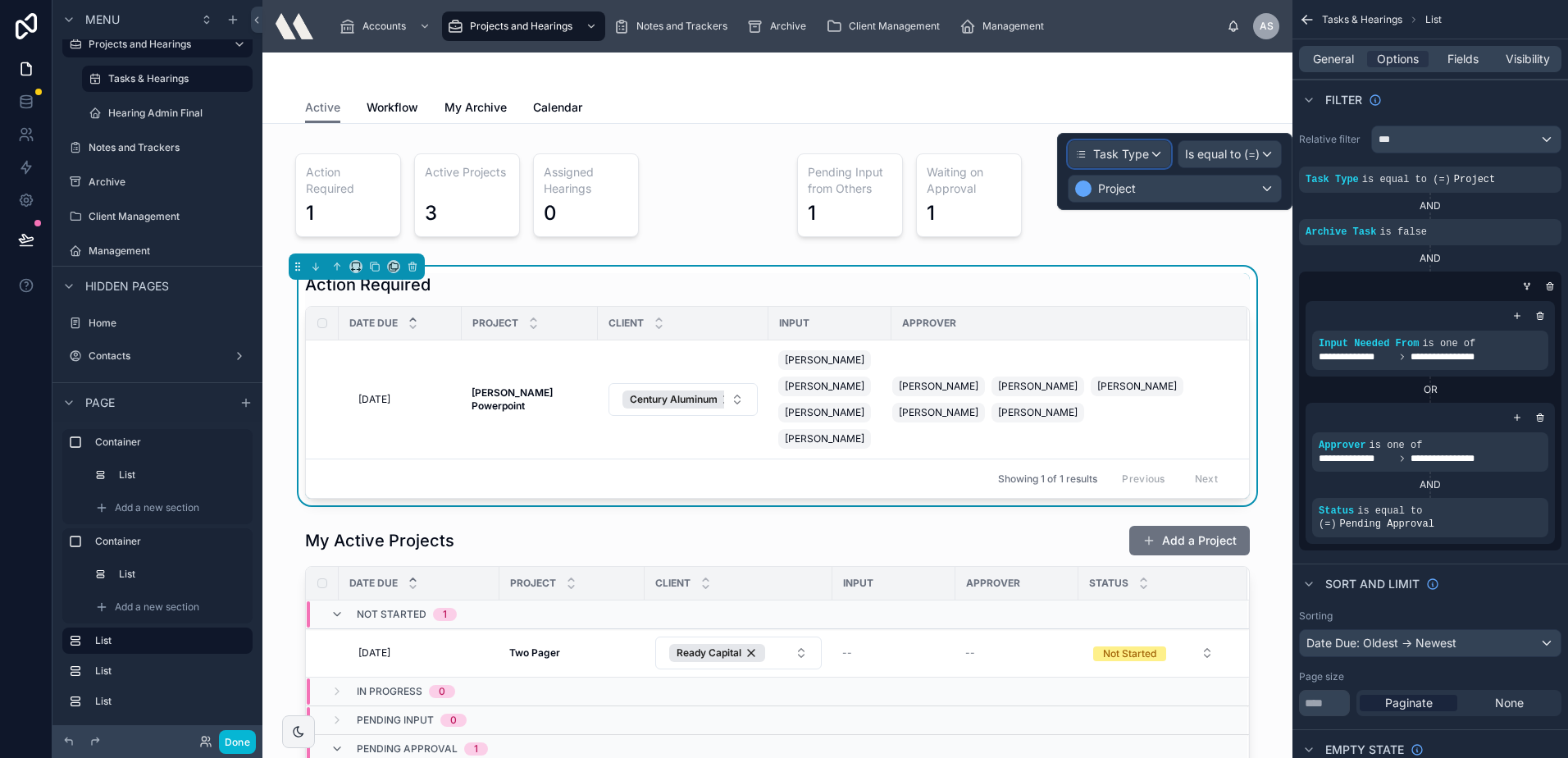
click at [1142, 156] on span "Task Type" at bounding box center [1120, 154] width 56 height 17
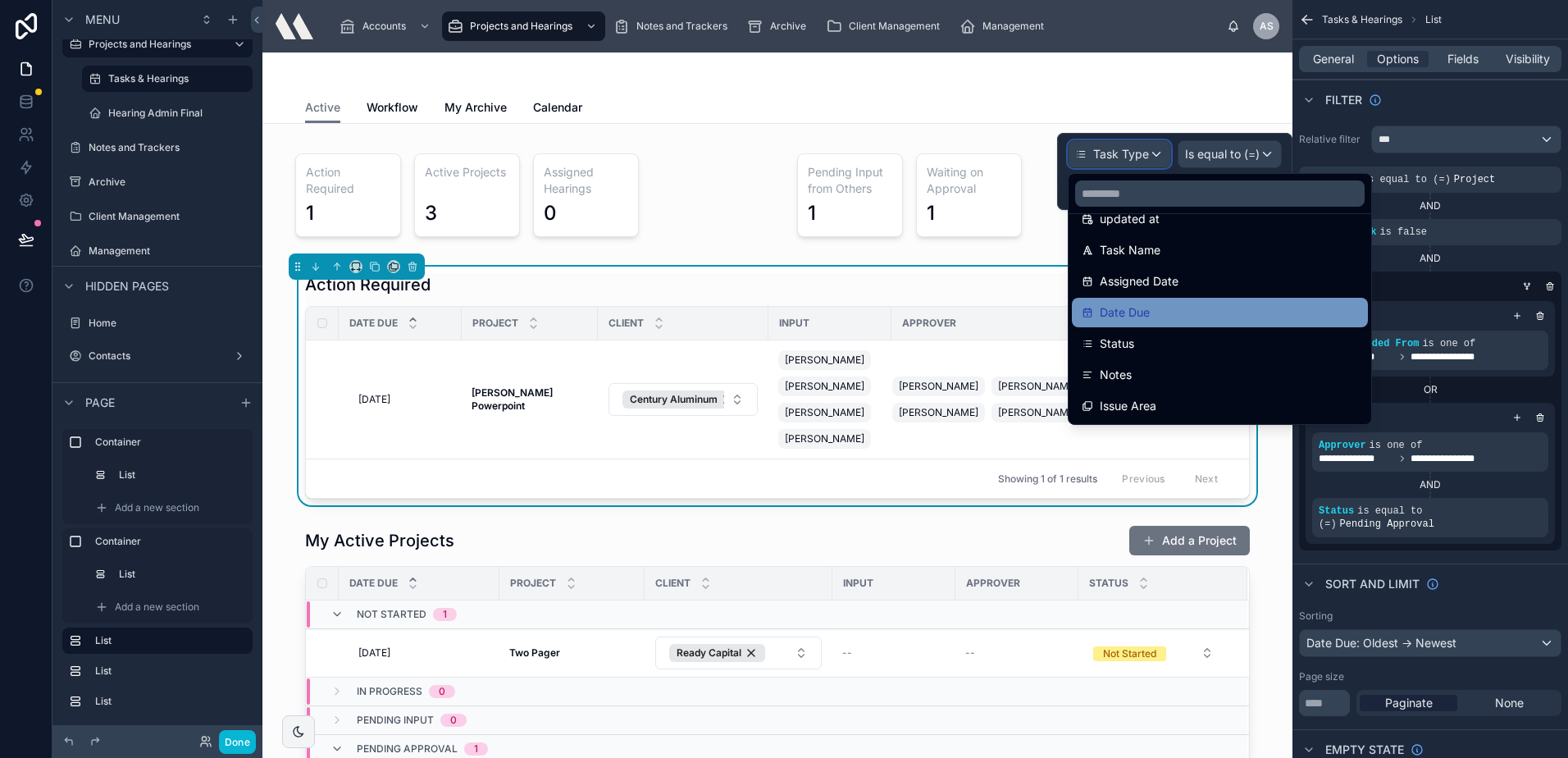
scroll to position [82, 0]
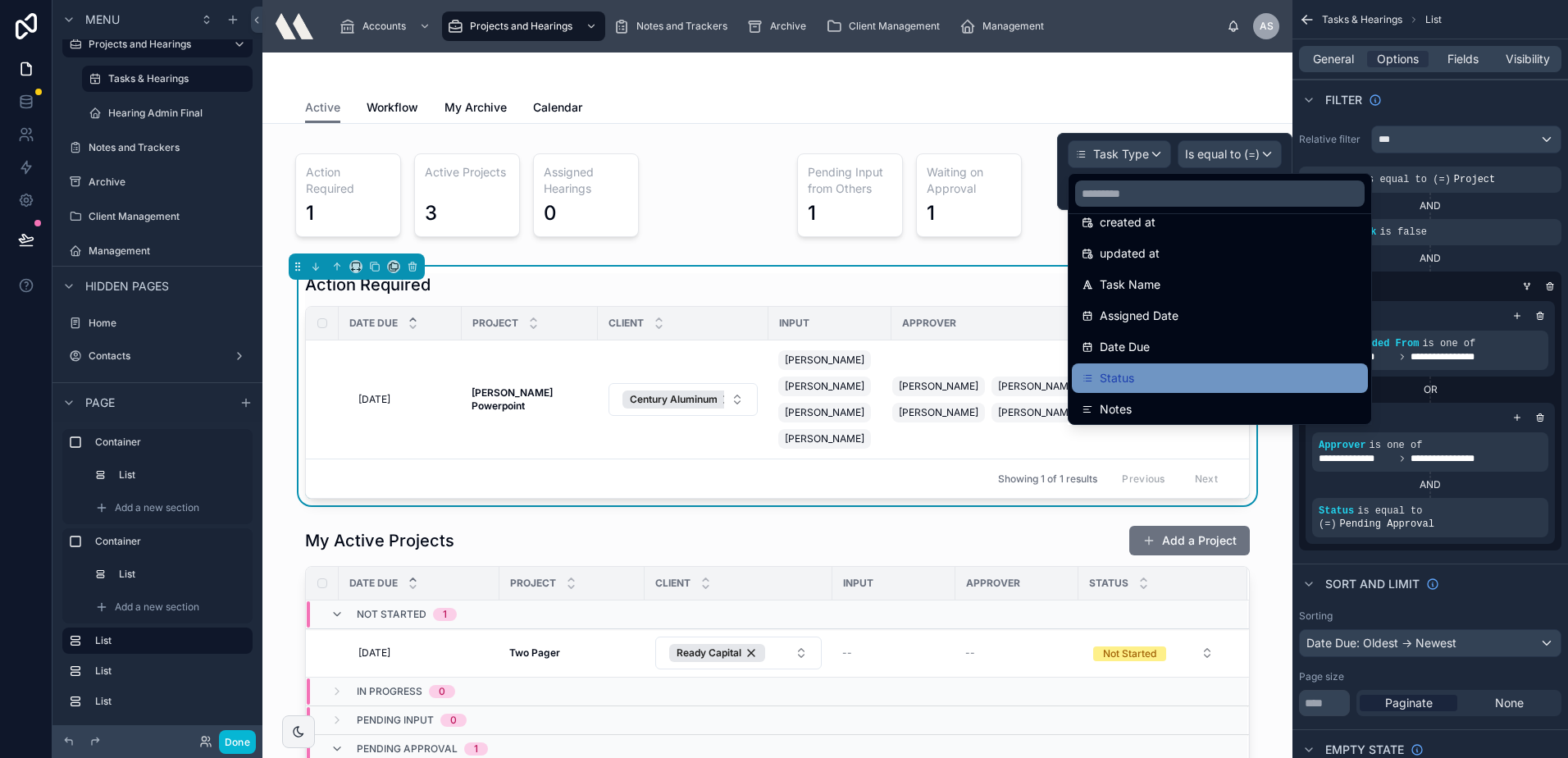
click at [1132, 376] on span "Status" at bounding box center [1116, 378] width 34 height 20
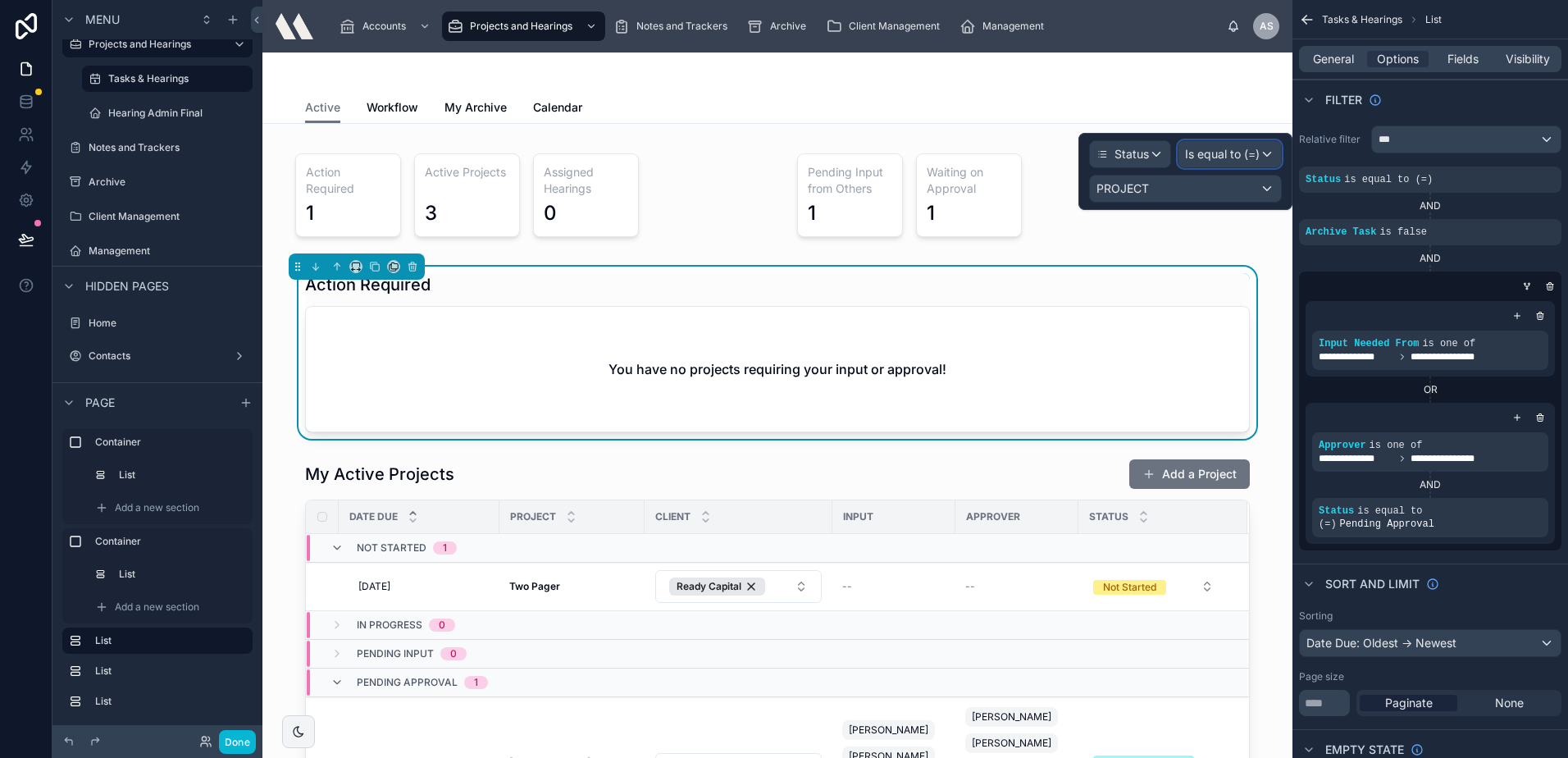
click at [1227, 156] on span "Is equal to (=)" at bounding box center [1222, 154] width 75 height 17
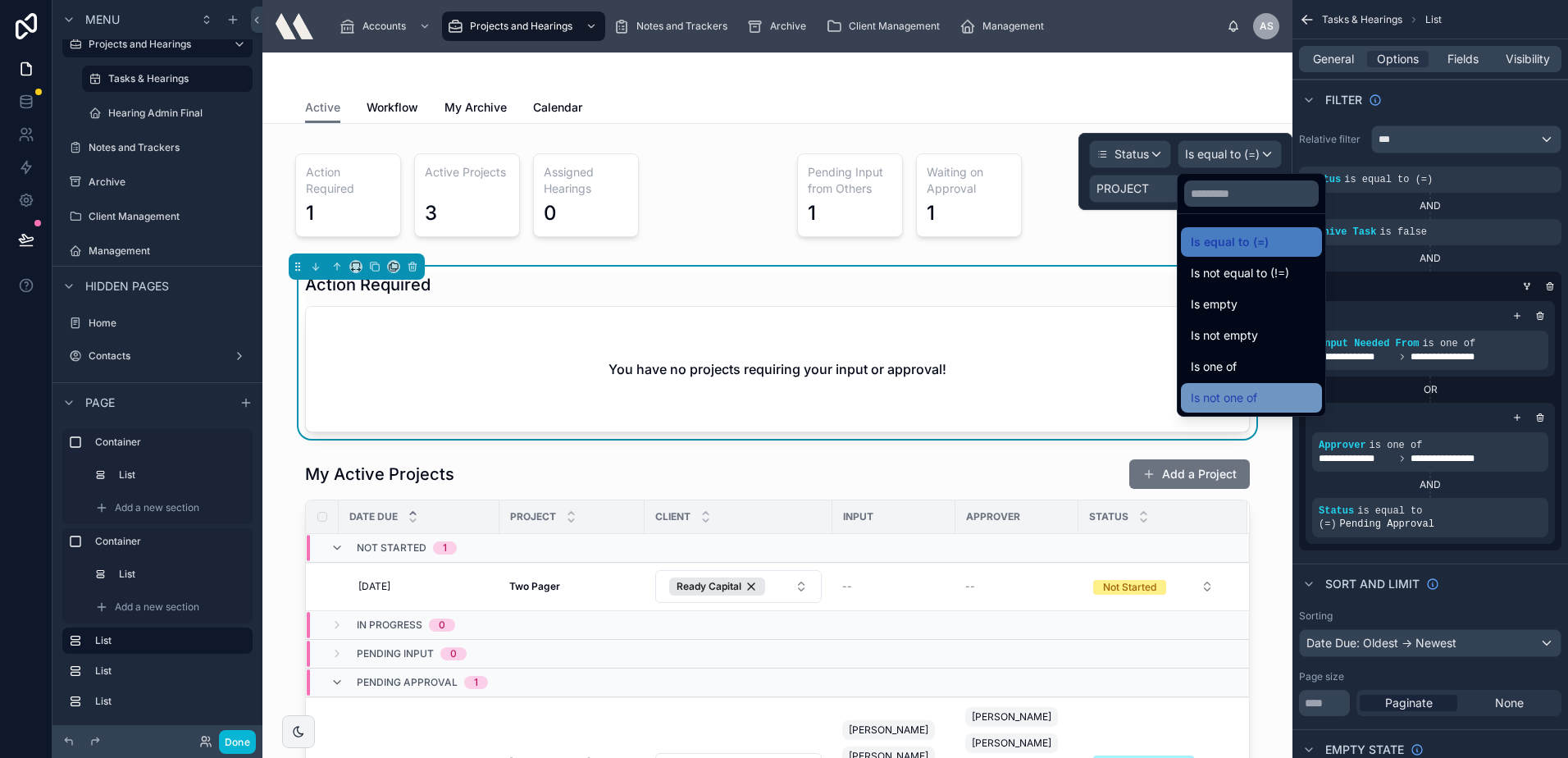
click at [1247, 384] on div "Is not one of" at bounding box center [1252, 398] width 141 height 29
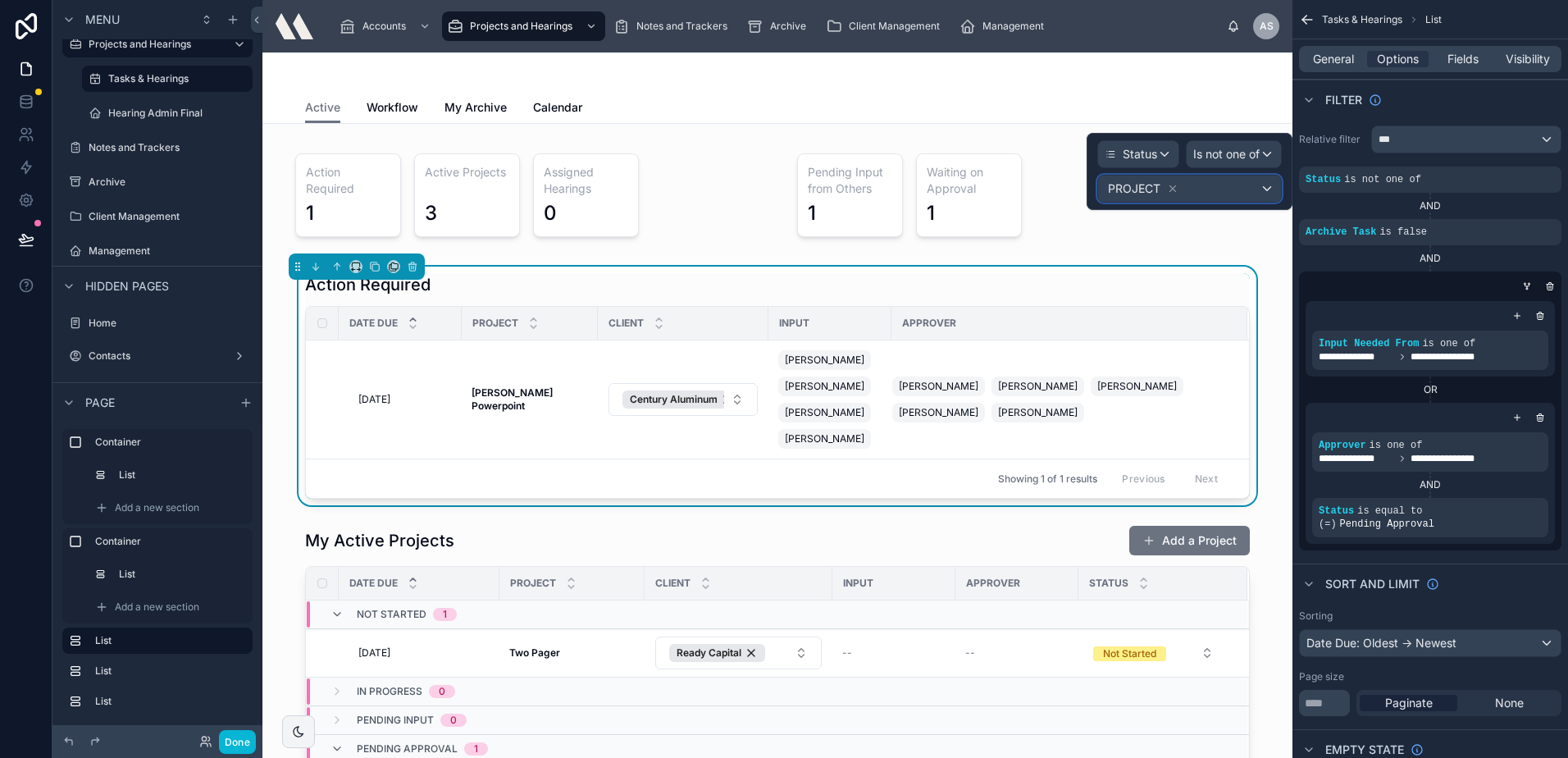
click at [1197, 191] on div "PROJECT" at bounding box center [1189, 189] width 183 height 27
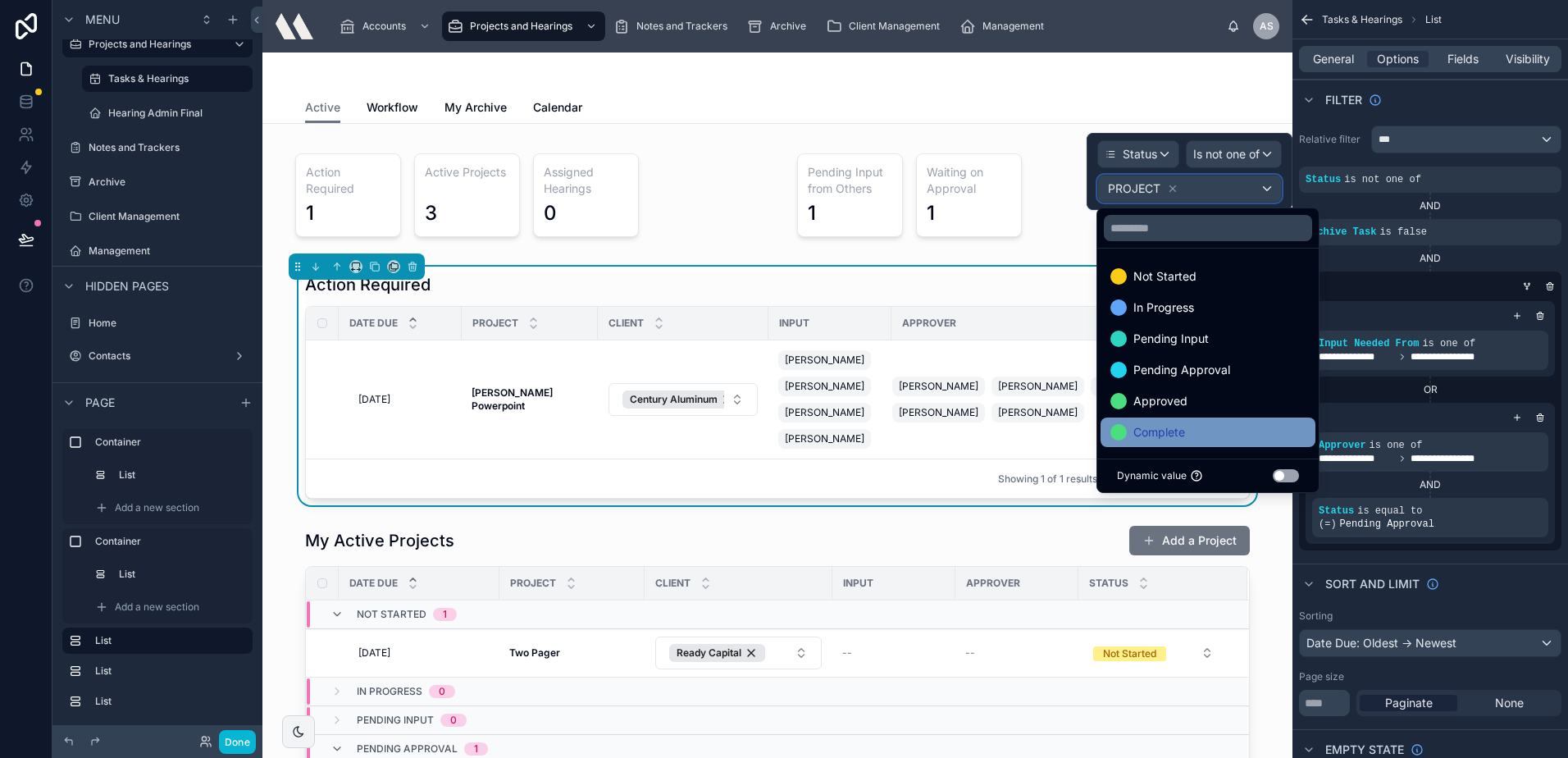
scroll to position [2, 0]
click at [1217, 429] on div "Complete" at bounding box center [1208, 430] width 195 height 20
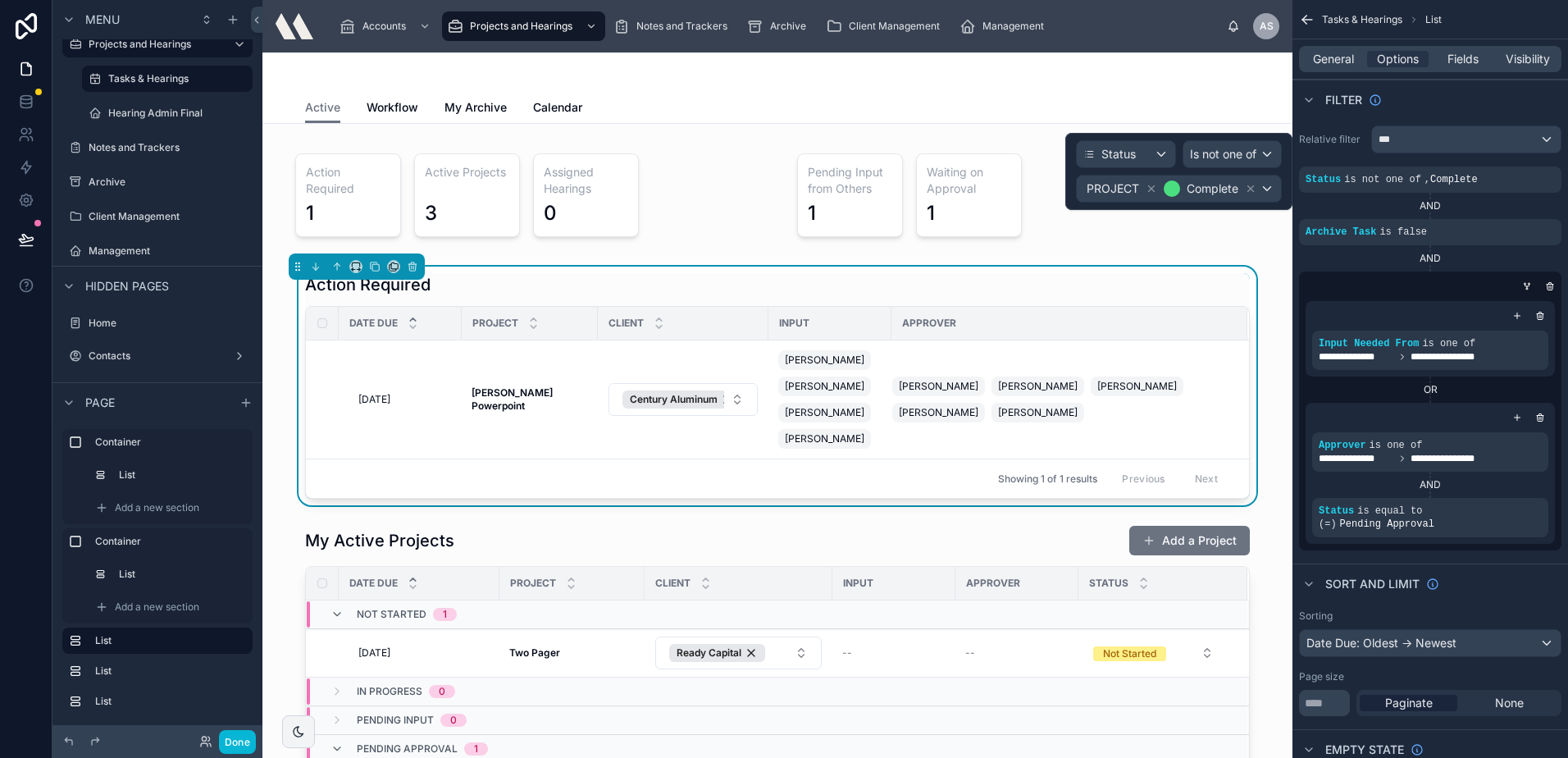
click at [1174, 89] on div at bounding box center [778, 72] width 945 height 39
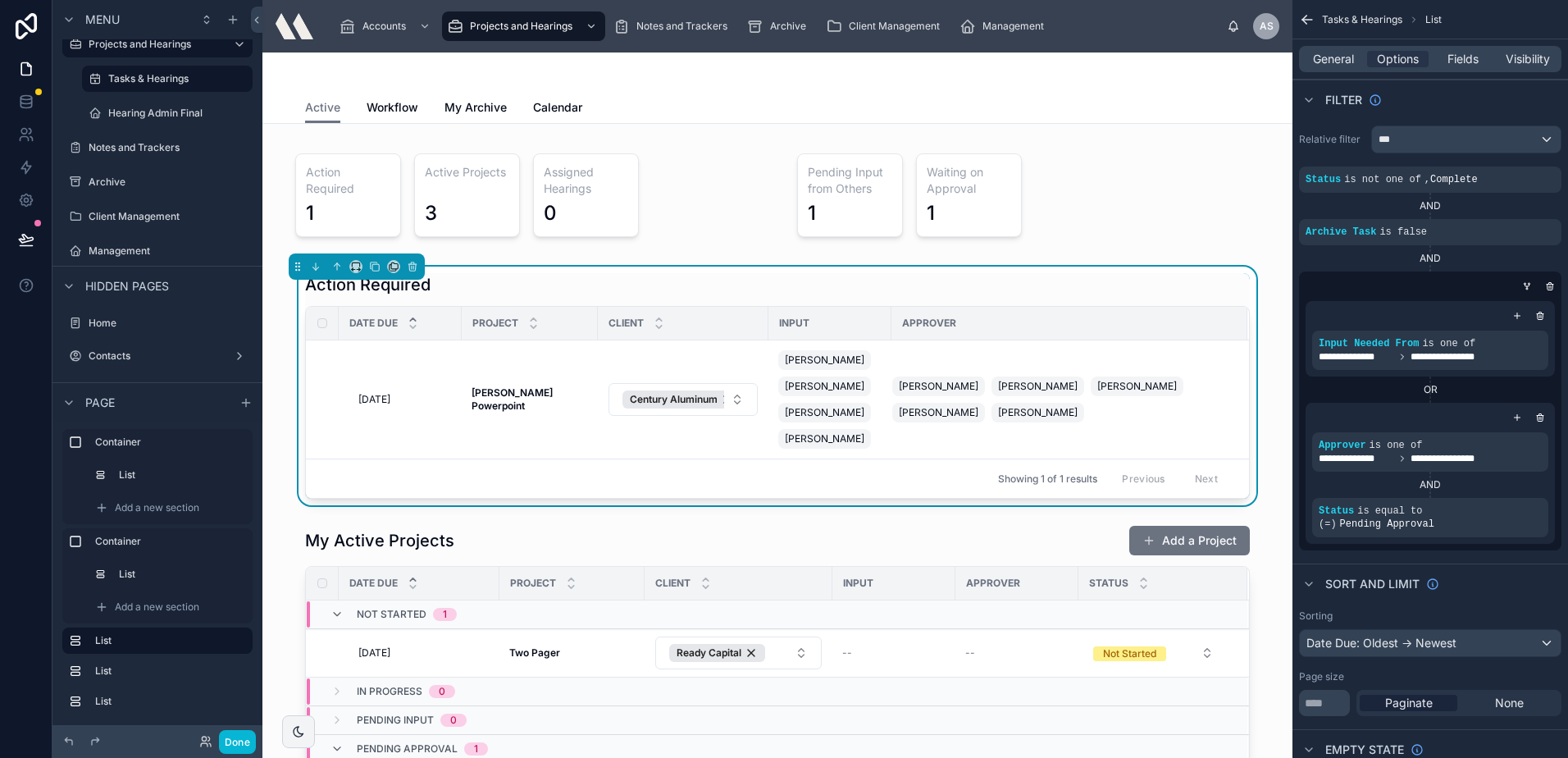
click at [769, 280] on div "Action Required" at bounding box center [778, 284] width 945 height 23
click at [778, 226] on div at bounding box center [1028, 194] width 502 height 117
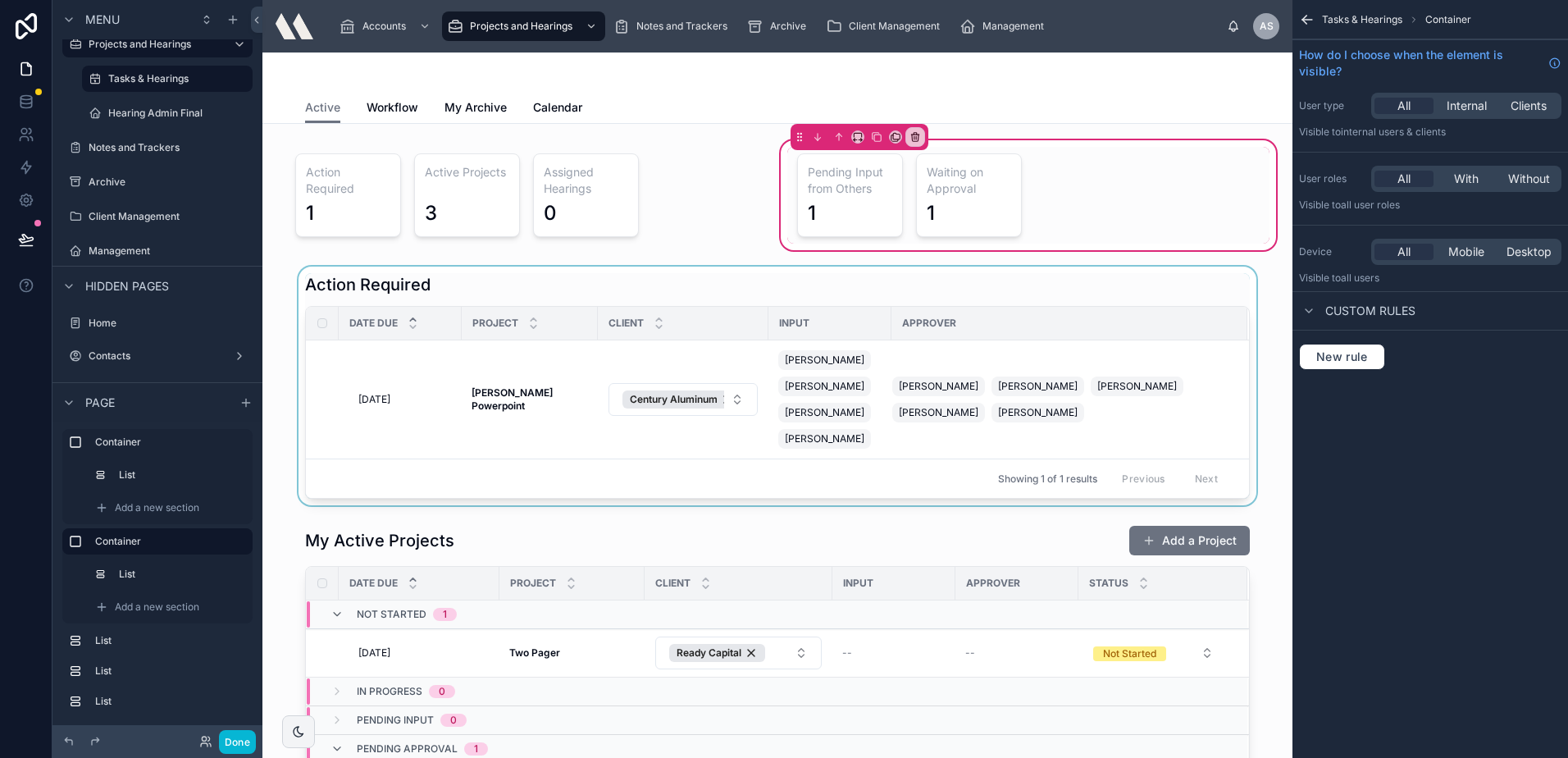
click at [761, 282] on div at bounding box center [778, 385] width 1003 height 239
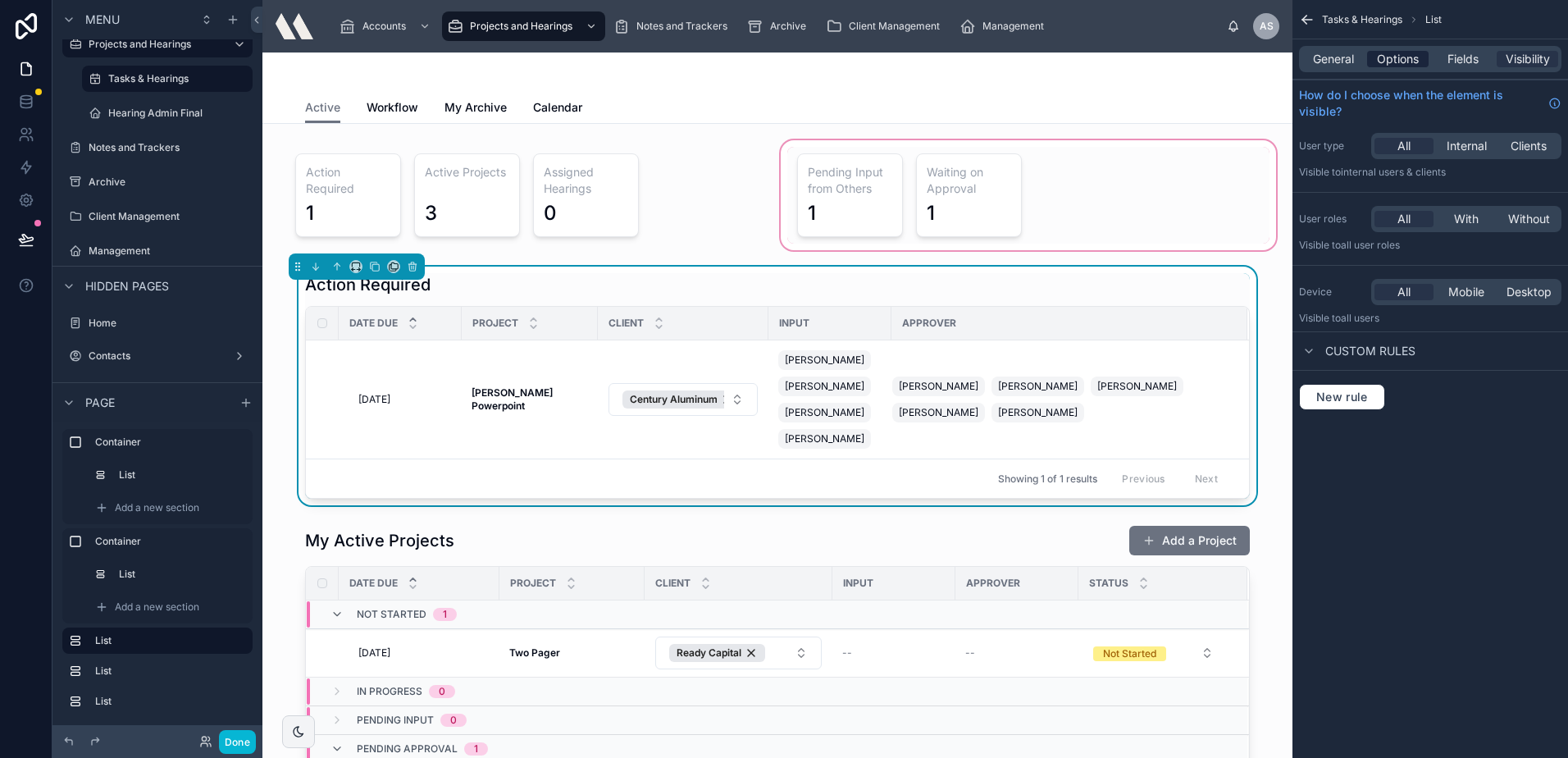
click at [1424, 63] on div "General Options Fields Visibility" at bounding box center [1430, 59] width 262 height 27
click at [1415, 62] on span "Options" at bounding box center [1397, 59] width 42 height 17
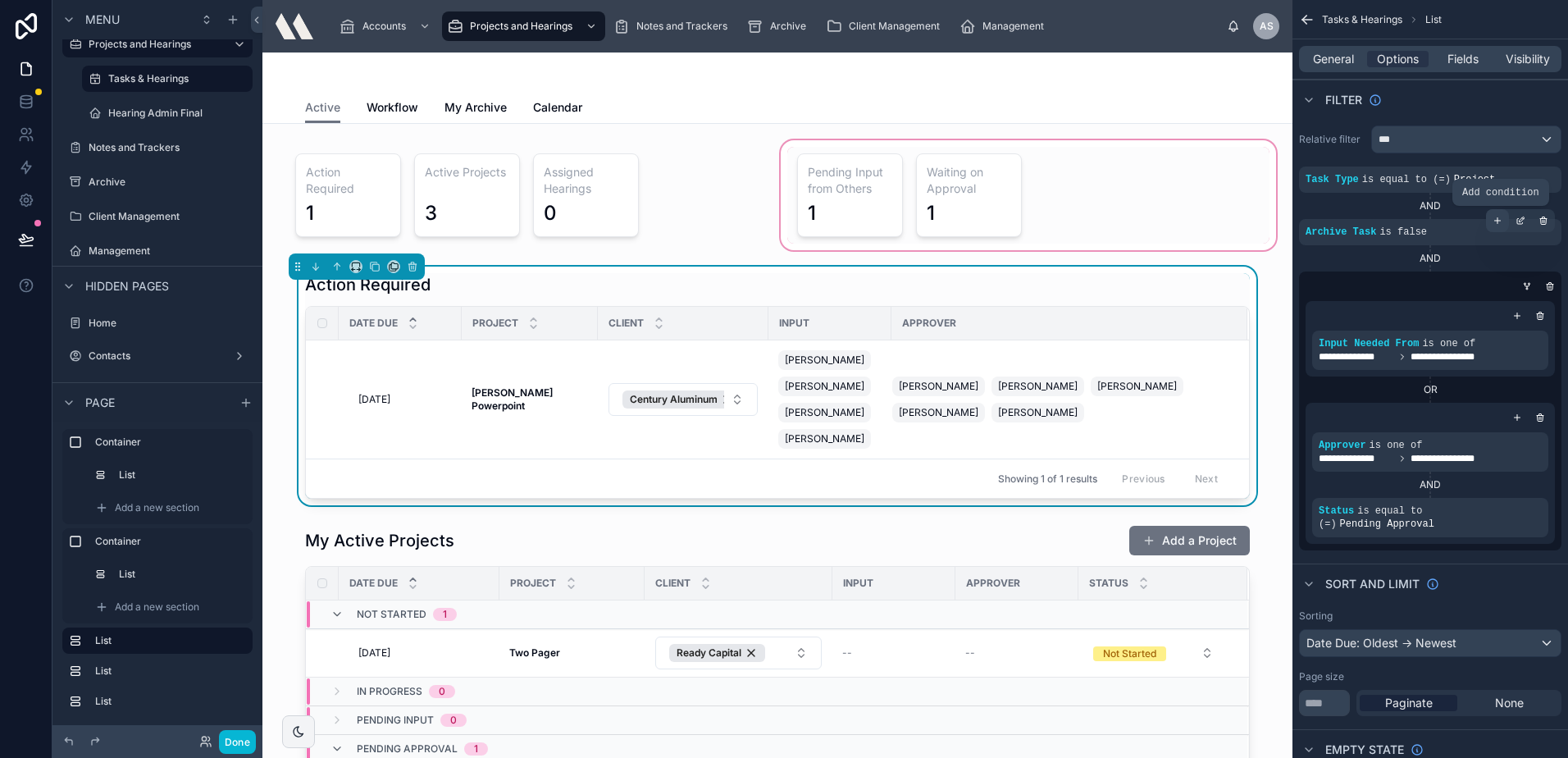
click at [1498, 221] on icon "scrollable content" at bounding box center [1498, 221] width 6 height 0
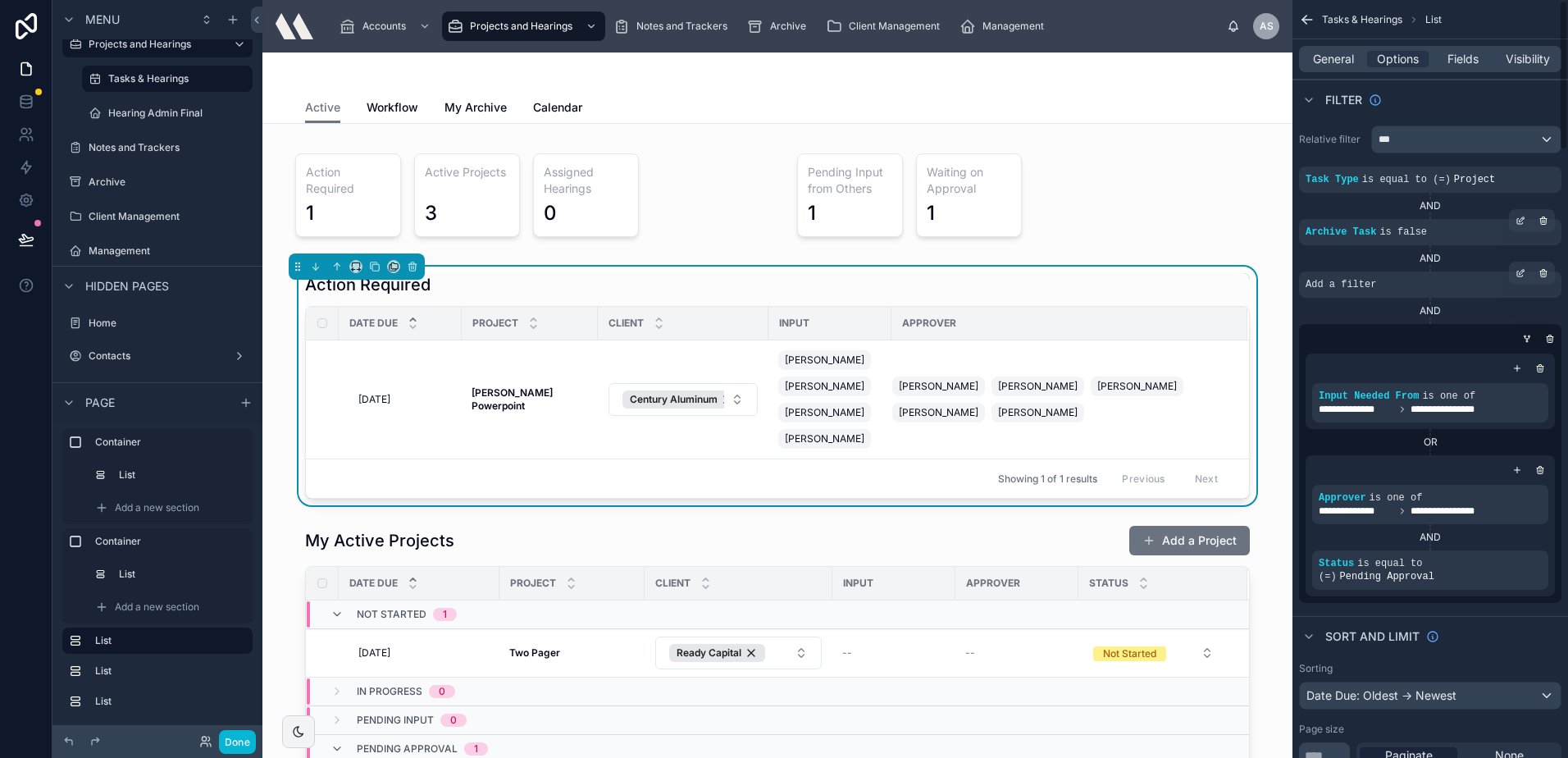
click at [1375, 292] on div "Add a filter" at bounding box center [1430, 284] width 262 height 27
click at [1523, 276] on icon "scrollable content" at bounding box center [1521, 273] width 10 height 10
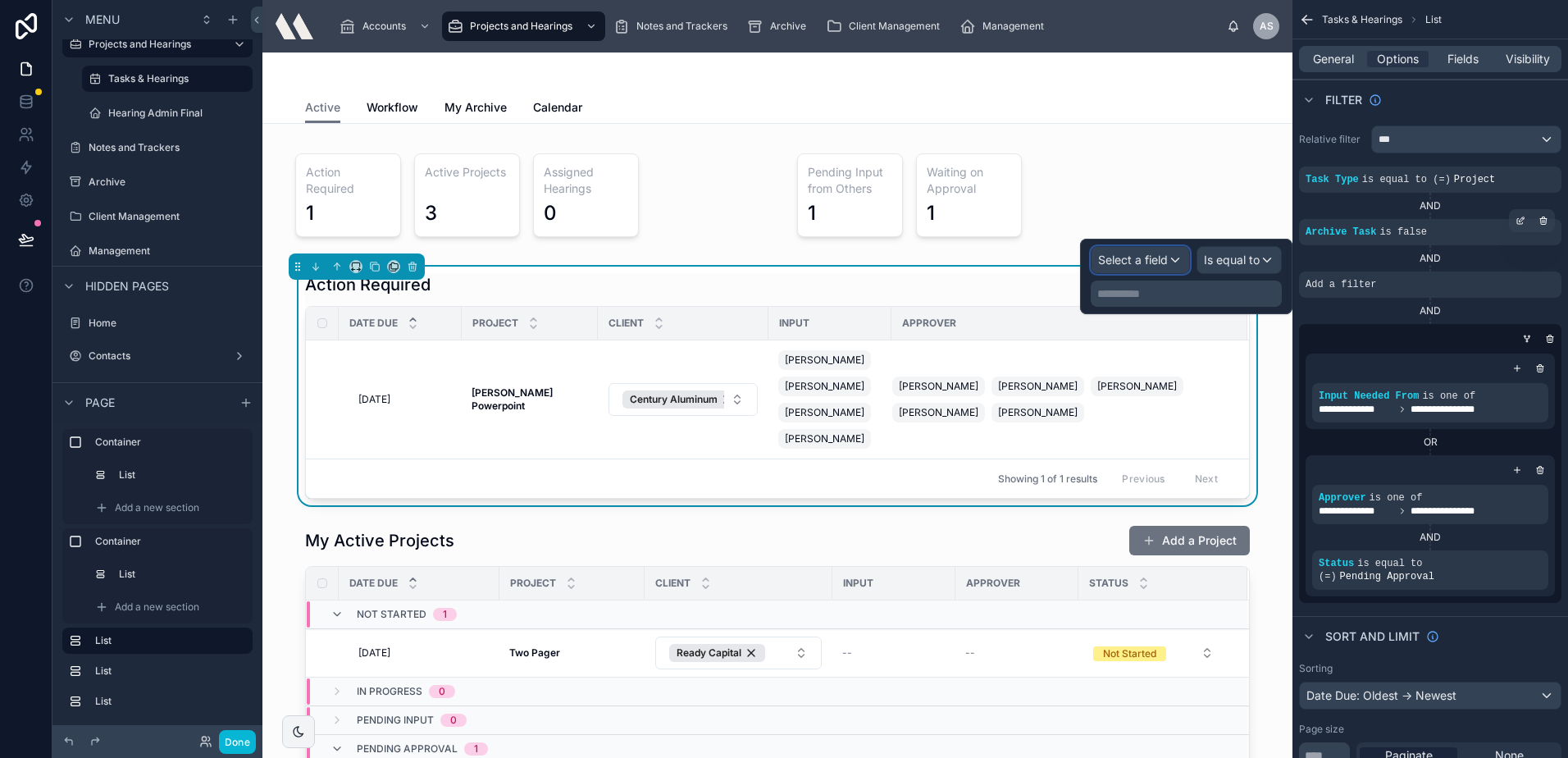
click at [1150, 258] on span "Select a field" at bounding box center [1132, 259] width 70 height 14
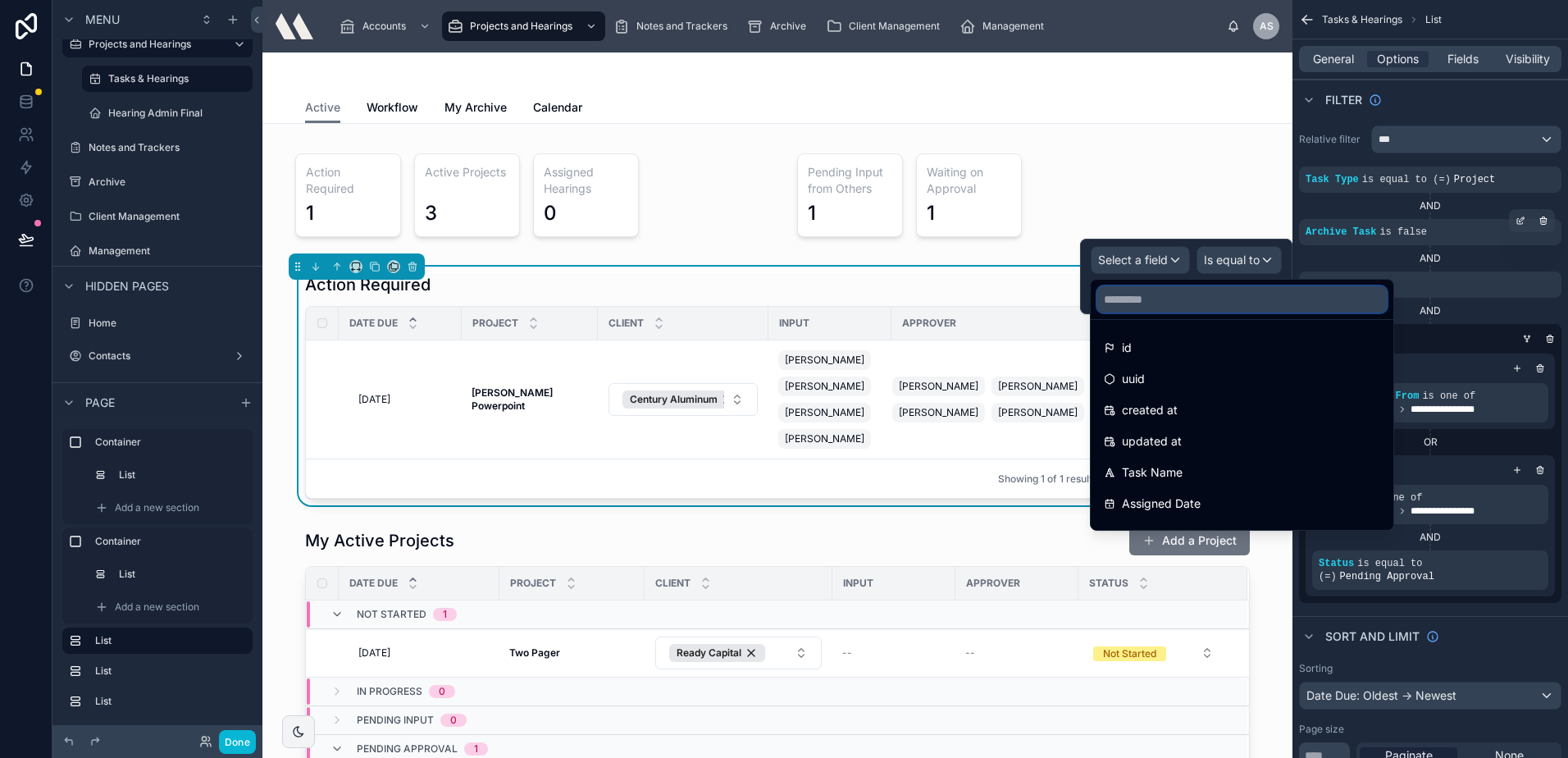
click at [1208, 293] on input "text" at bounding box center [1242, 299] width 290 height 27
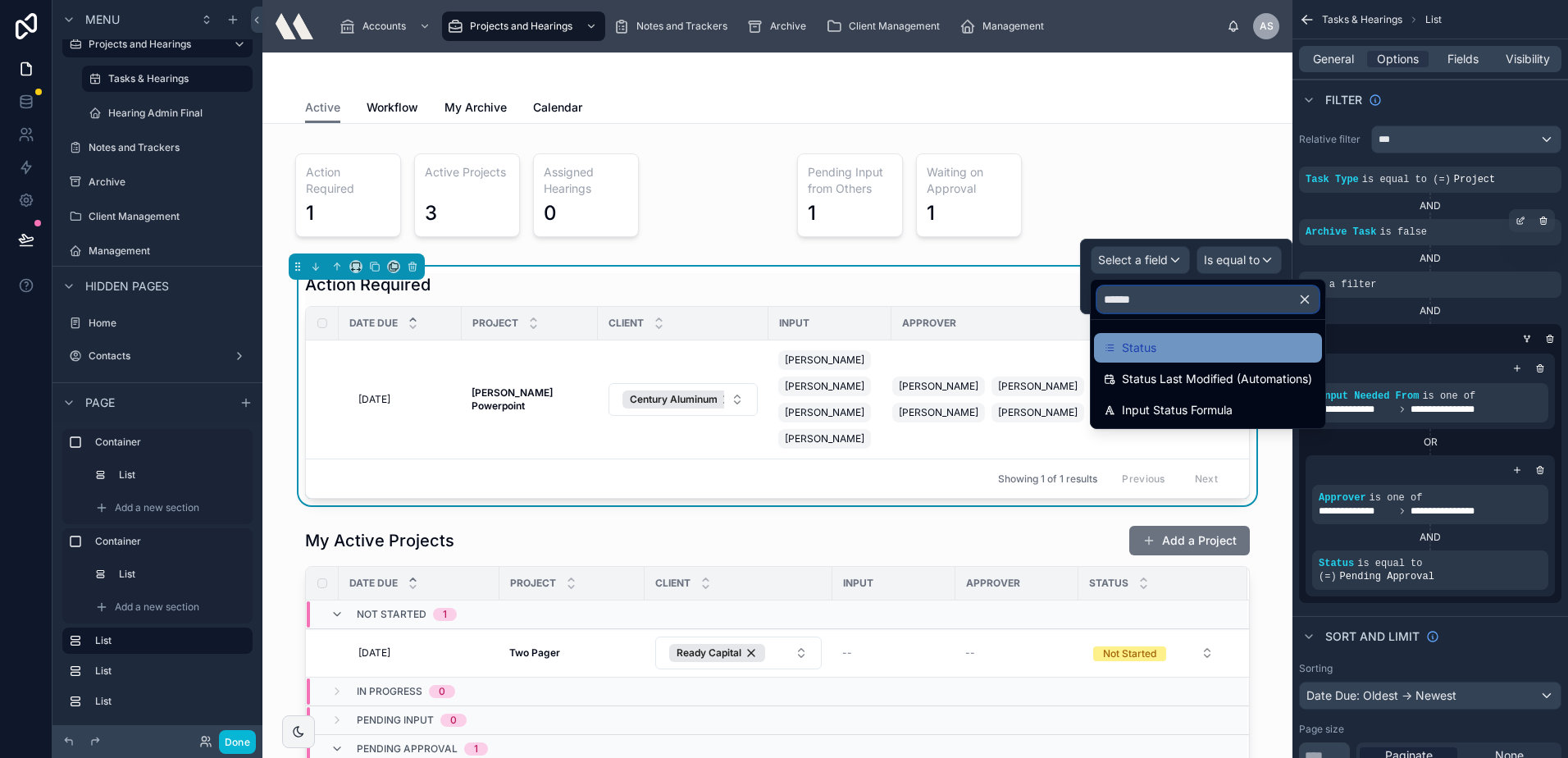
type input "******"
click at [1156, 352] on span "Status" at bounding box center [1139, 348] width 34 height 20
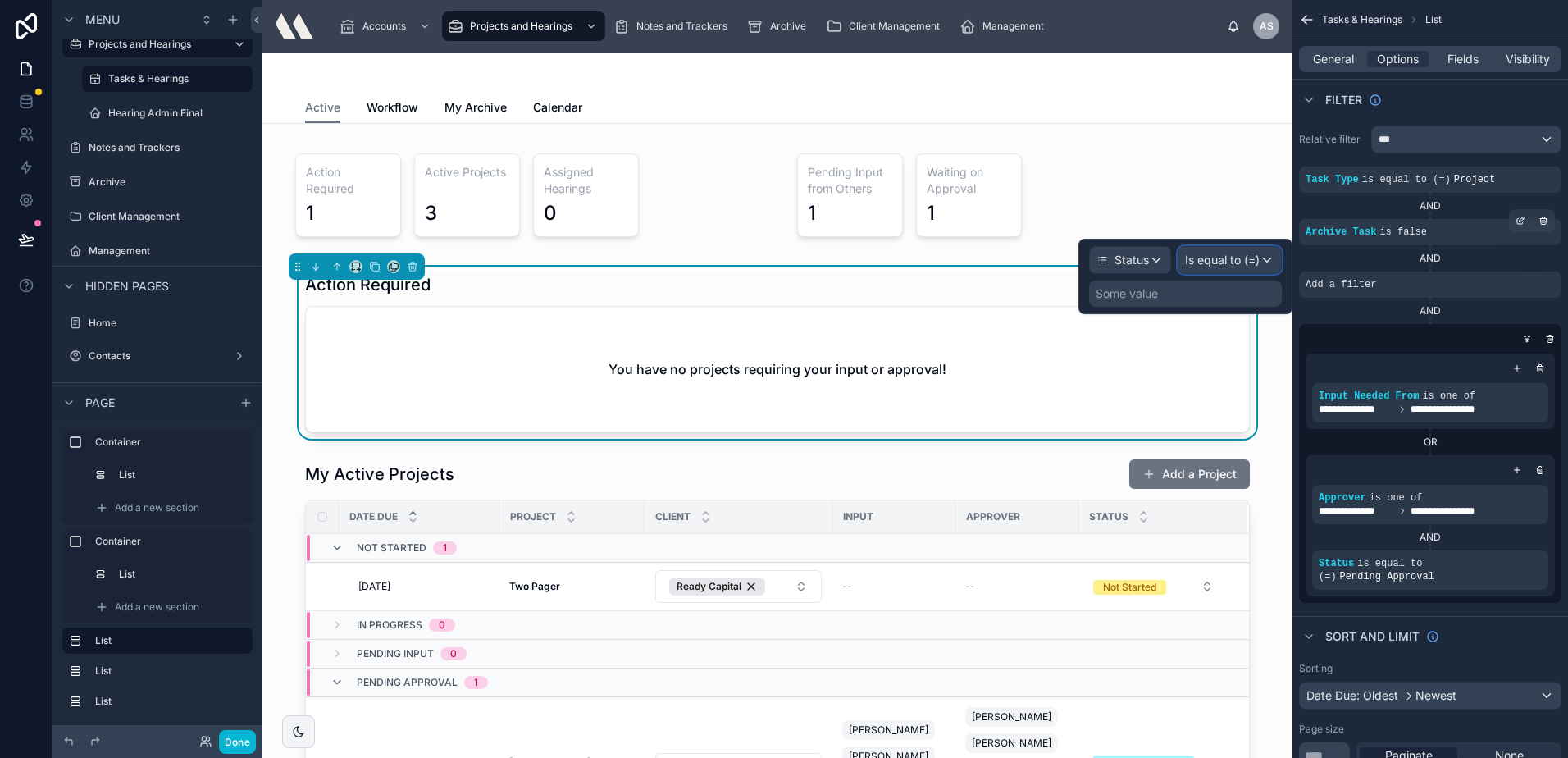
click at [1215, 262] on span "Is equal to (=)" at bounding box center [1222, 259] width 75 height 17
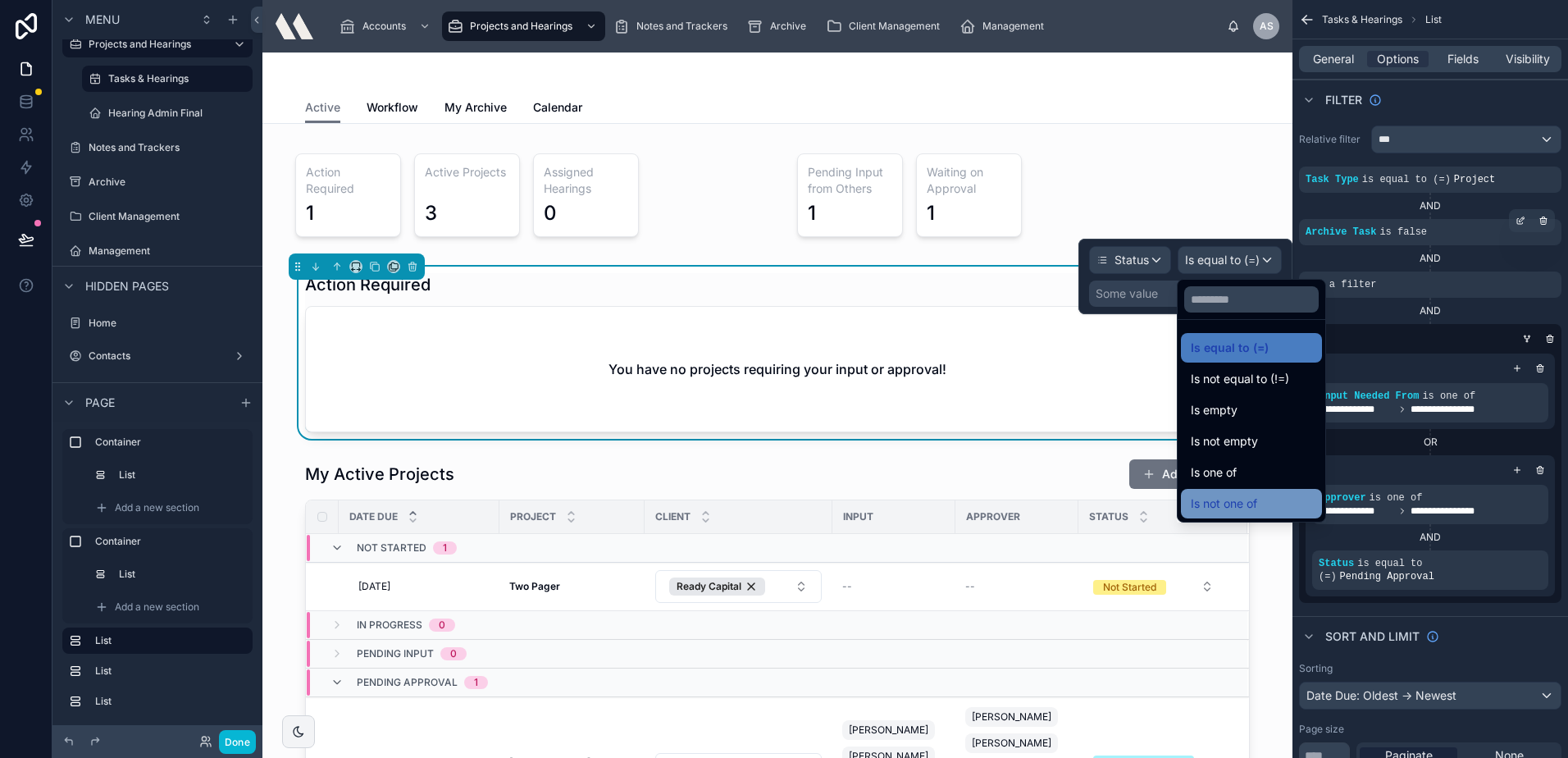
drag, startPoint x: 1233, startPoint y: 487, endPoint x: 1233, endPoint y: 498, distance: 11.0
click at [1233, 498] on ul "Is equal to (=) Is not equal to (!=) Is empty Is not empty Is one of Is not one…" at bounding box center [1251, 420] width 147 height 201
click at [1233, 498] on span "Is not one of" at bounding box center [1224, 504] width 67 height 20
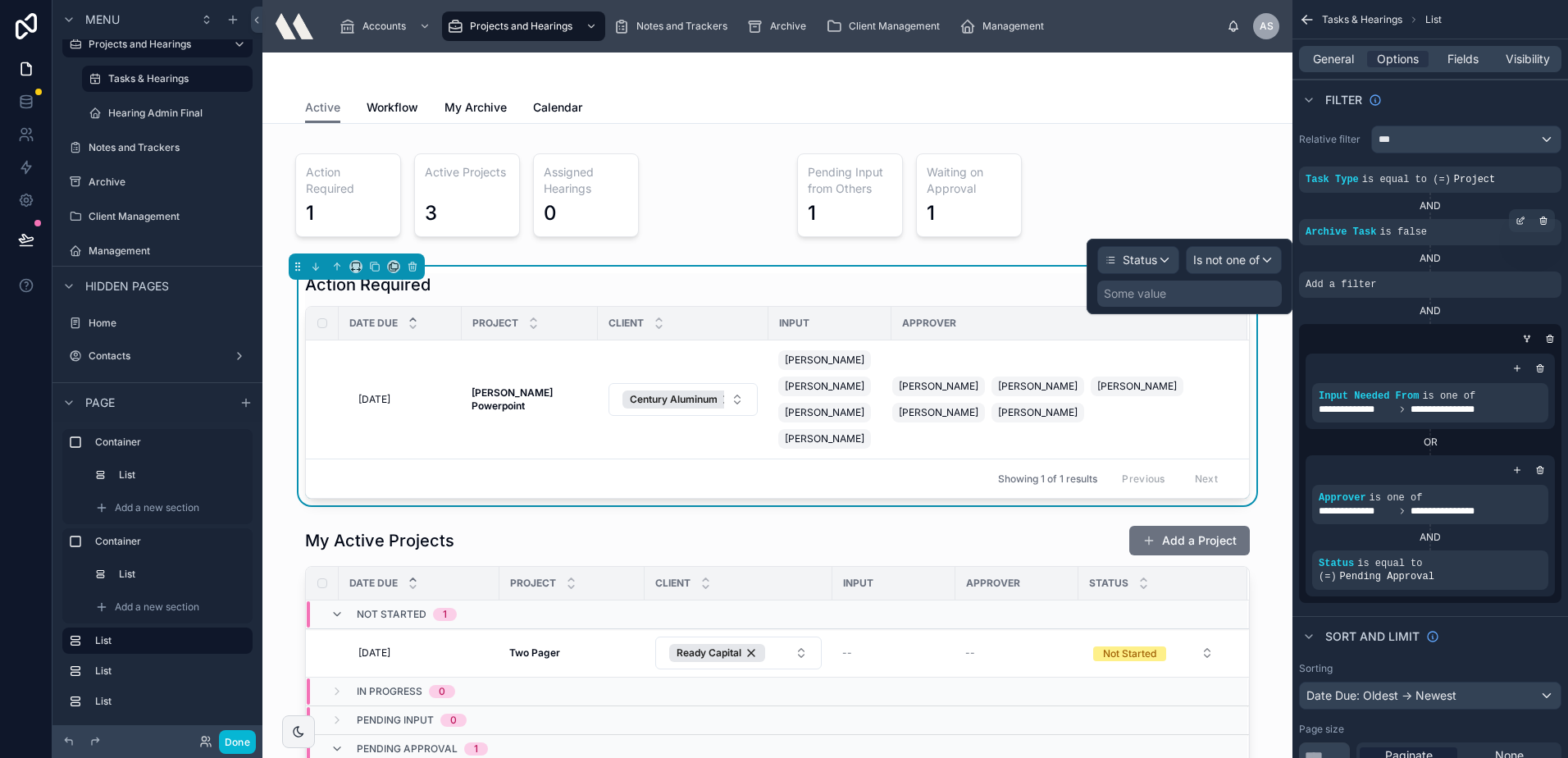
click at [1146, 285] on div "Some value" at bounding box center [1190, 294] width 185 height 27
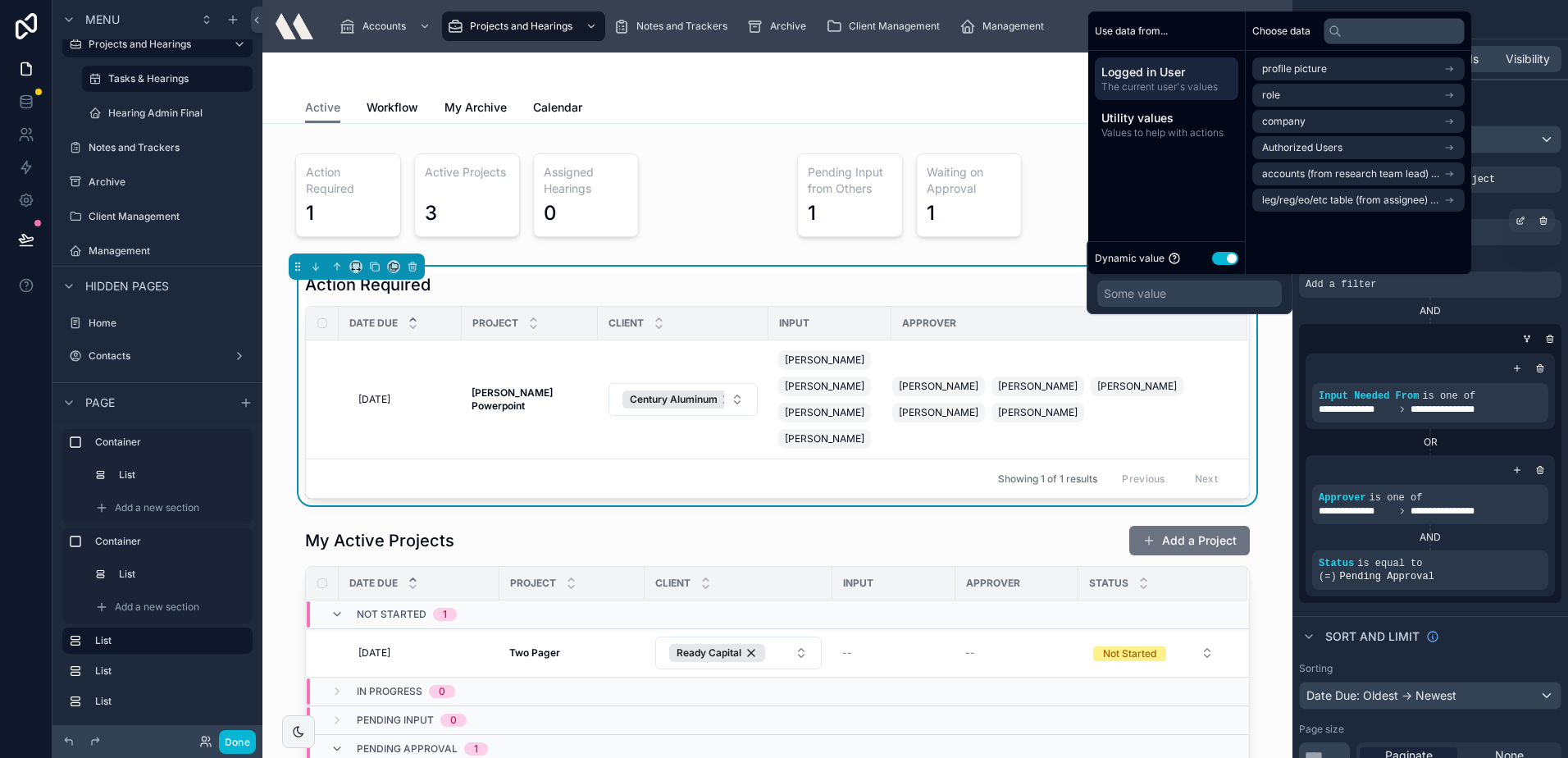
click at [1217, 253] on button "Use setting" at bounding box center [1225, 257] width 27 height 13
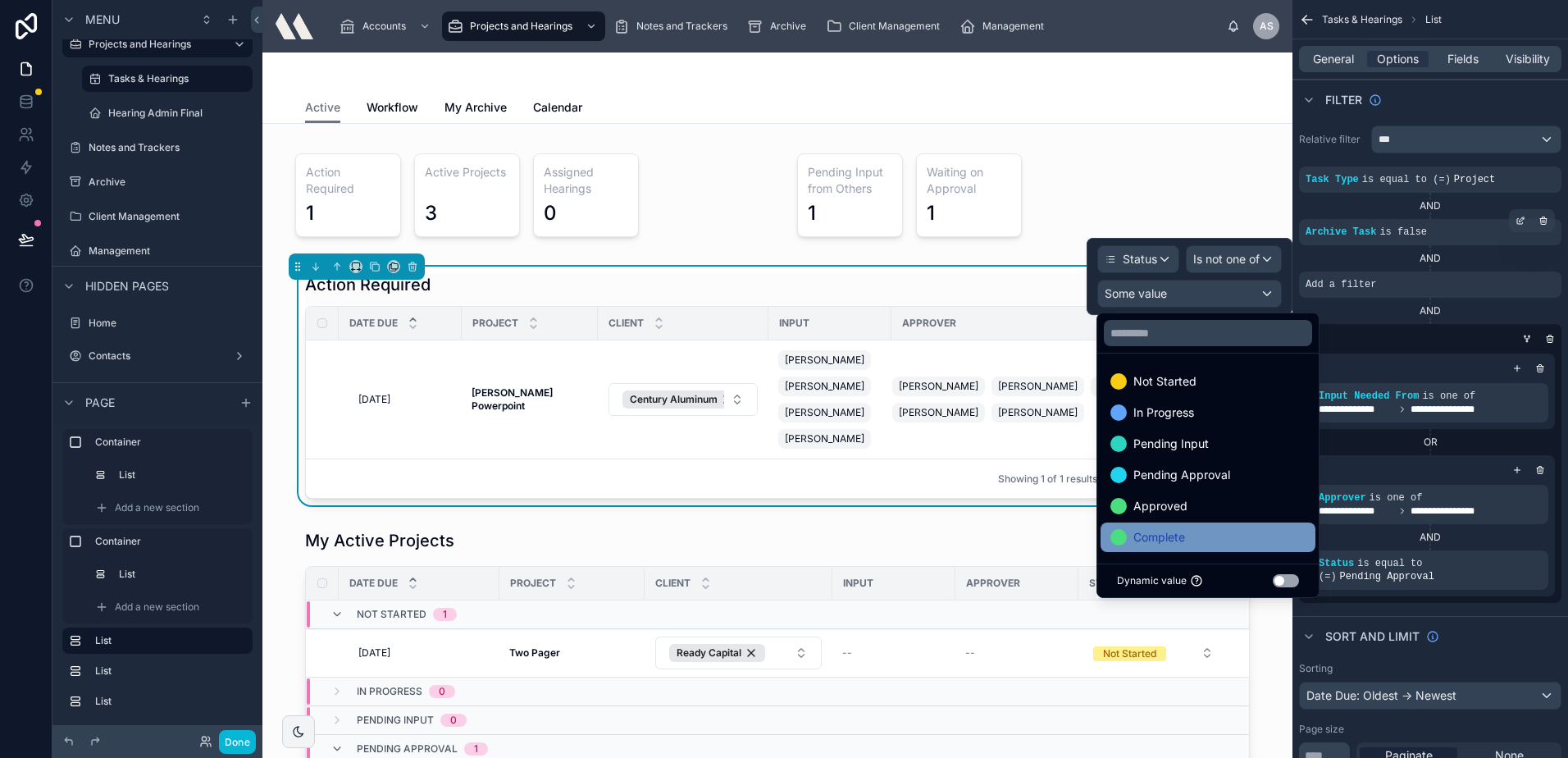
click at [1206, 540] on div "Complete" at bounding box center [1208, 537] width 195 height 20
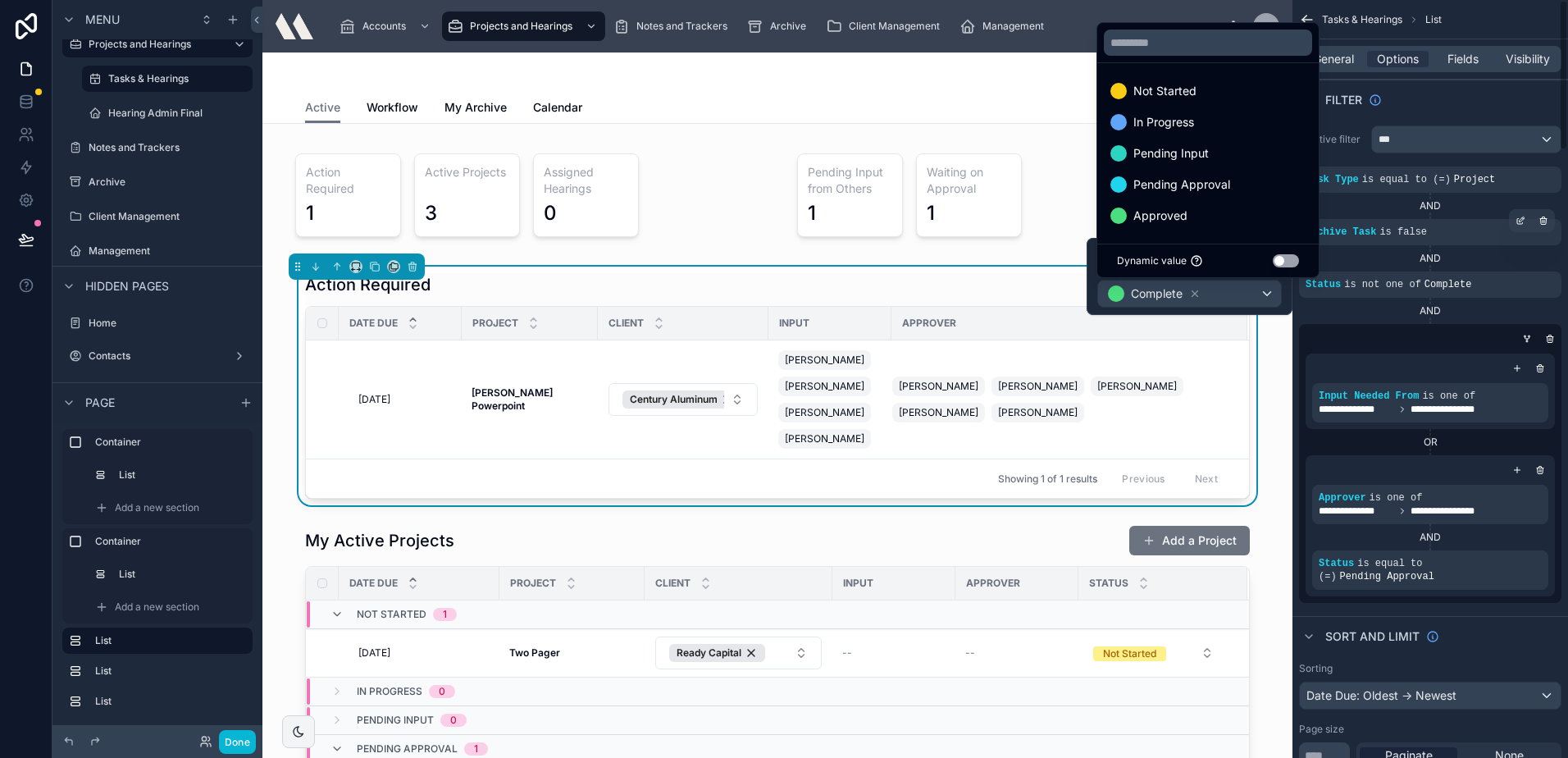
click at [1443, 94] on div "Filter" at bounding box center [1430, 99] width 276 height 39
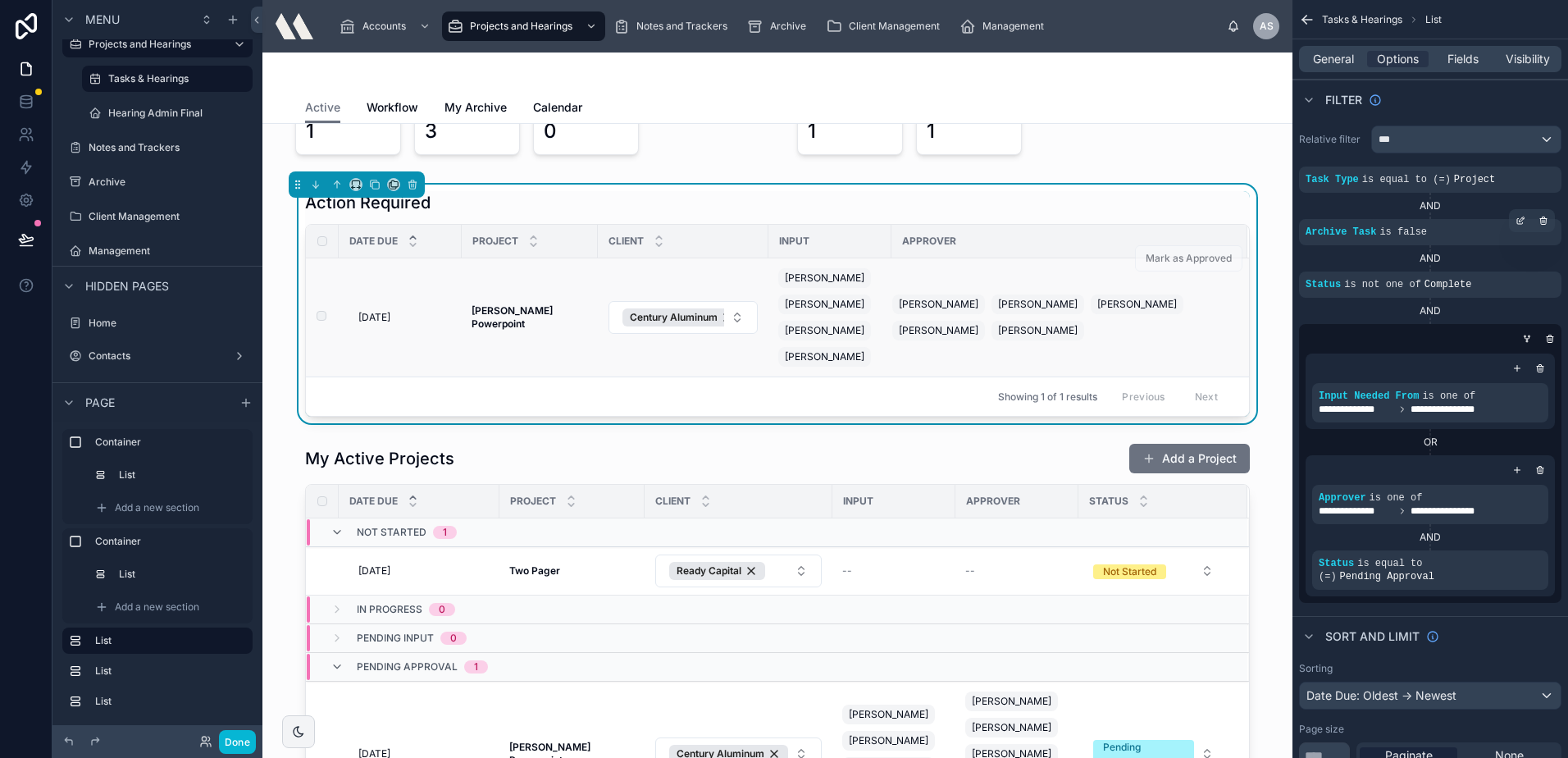
scroll to position [0, 0]
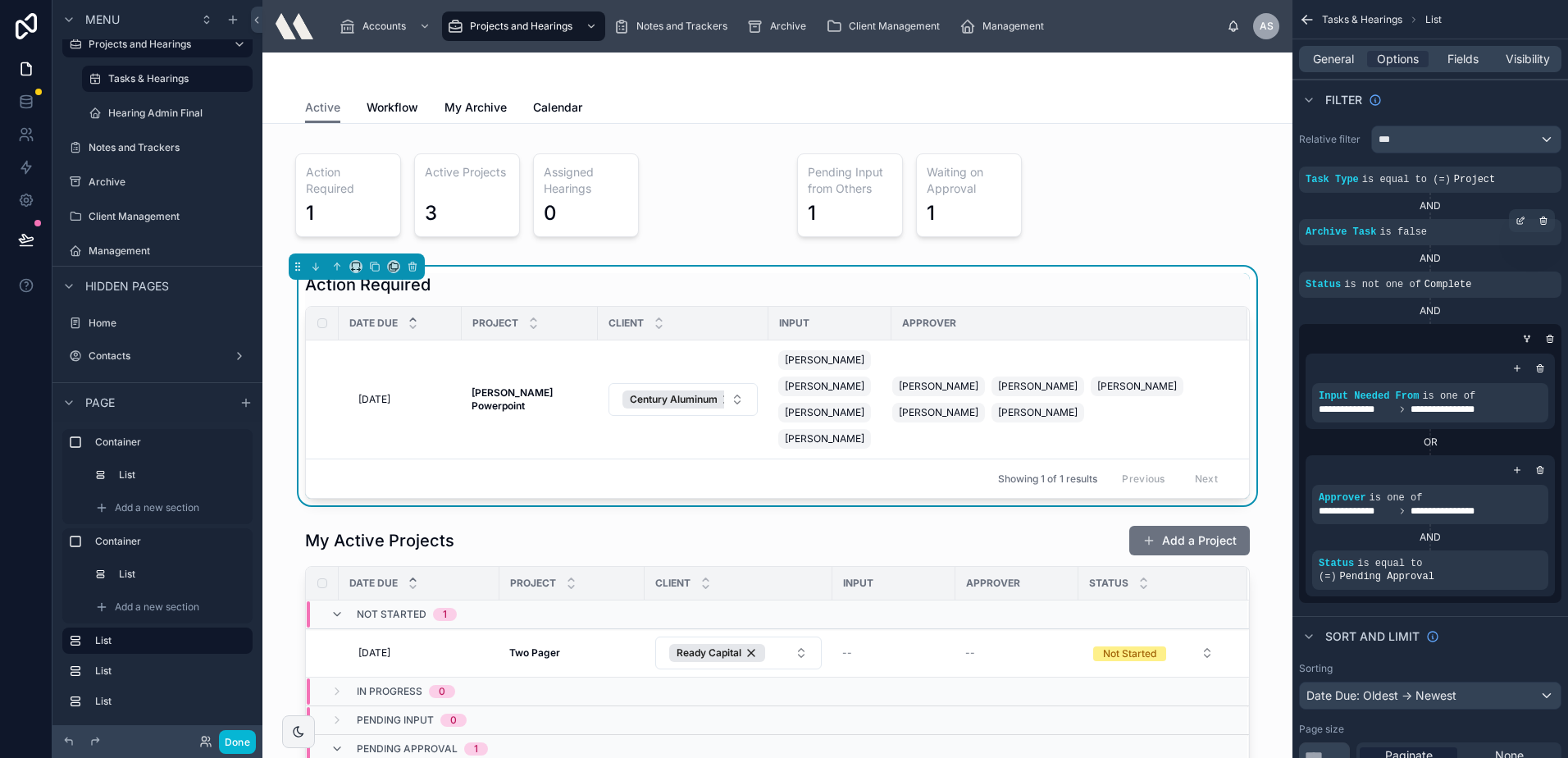
click at [1021, 281] on div "Action Required" at bounding box center [778, 284] width 945 height 23
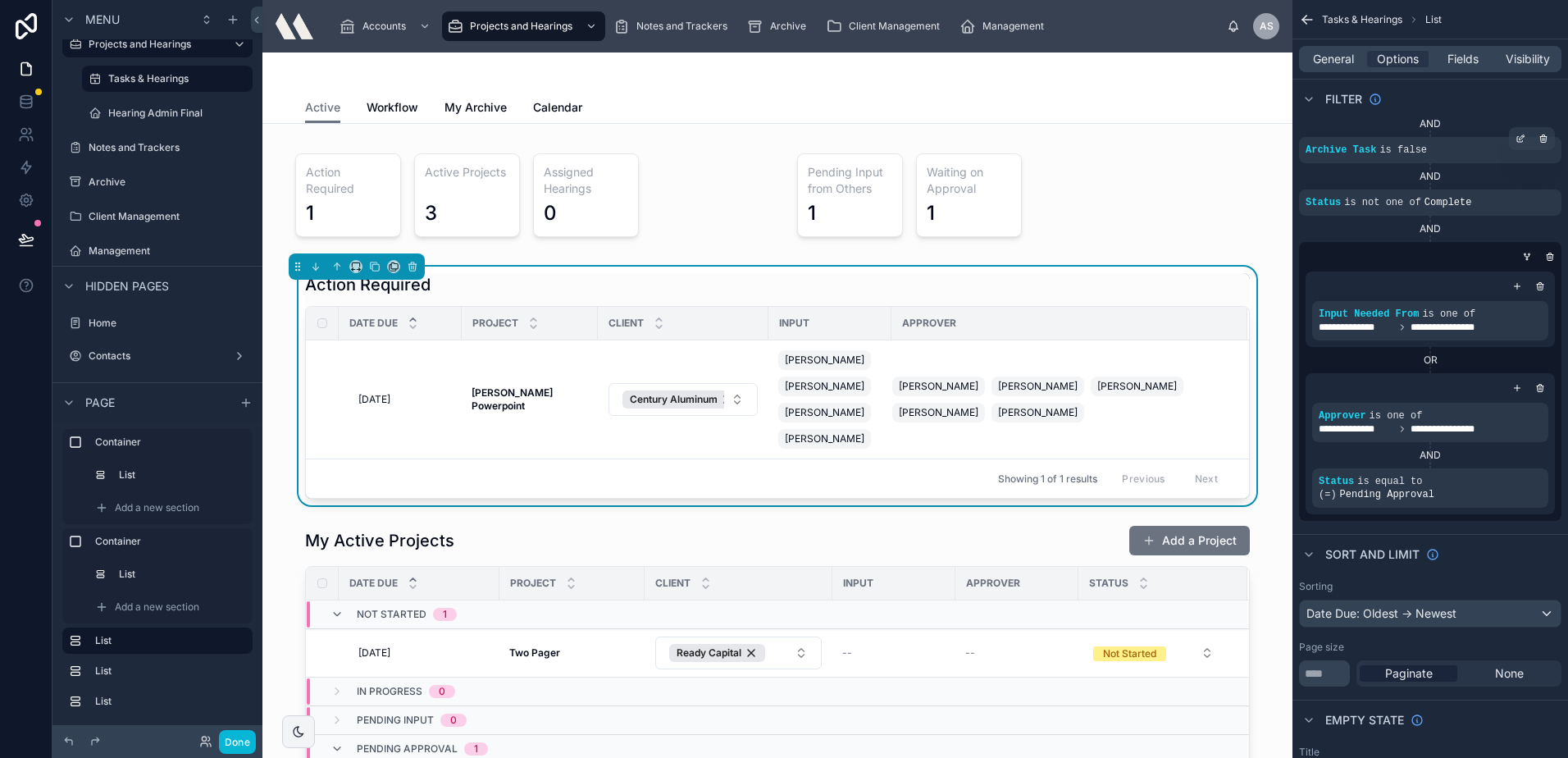
click at [1174, 93] on div "Active Workflow My Archive Calendar" at bounding box center [778, 108] width 945 height 31
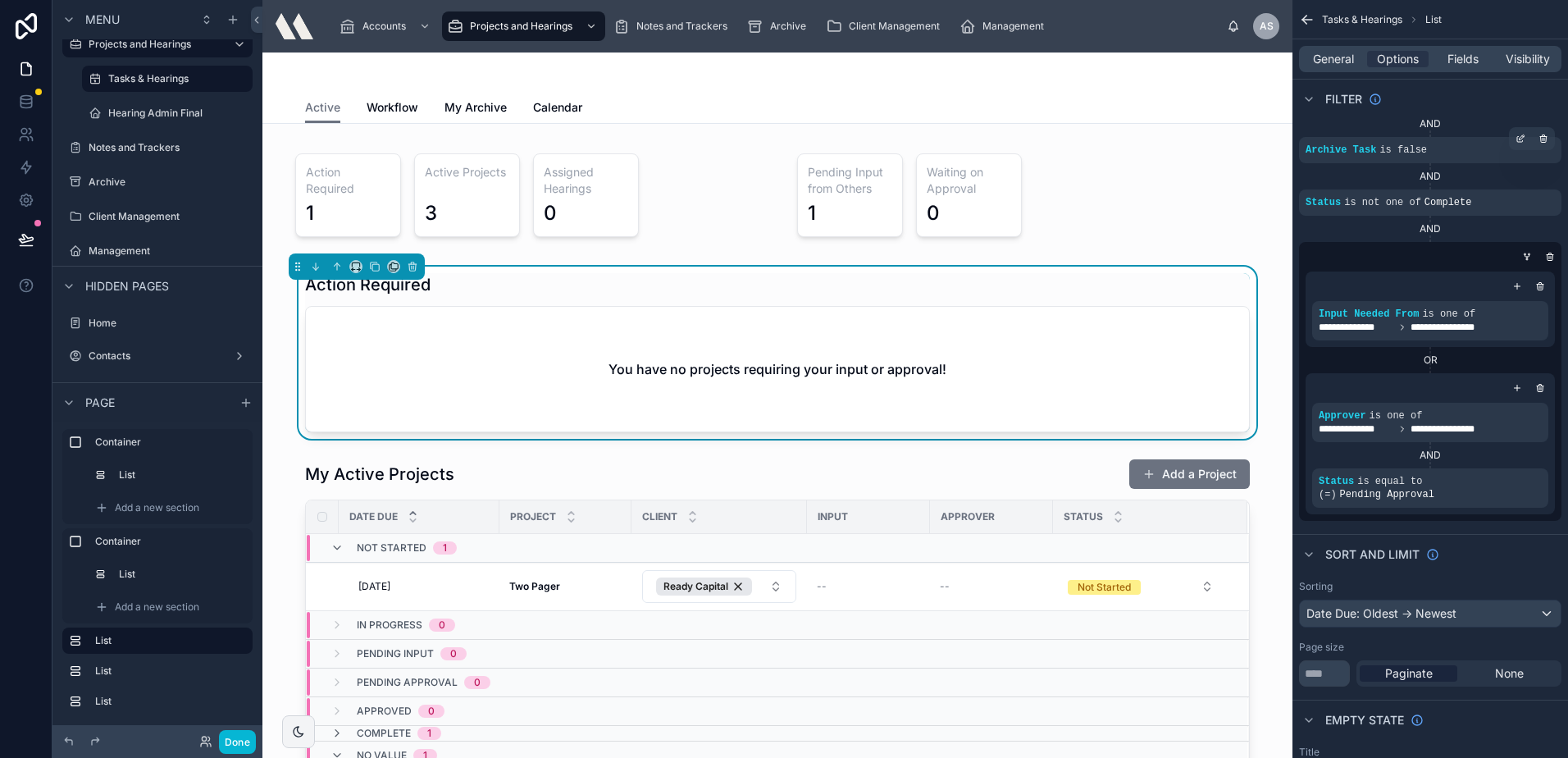
click at [752, 344] on div "You have no projects requiring your input or approval!" at bounding box center [778, 368] width 944 height 125
click at [694, 206] on div at bounding box center [526, 194] width 502 height 117
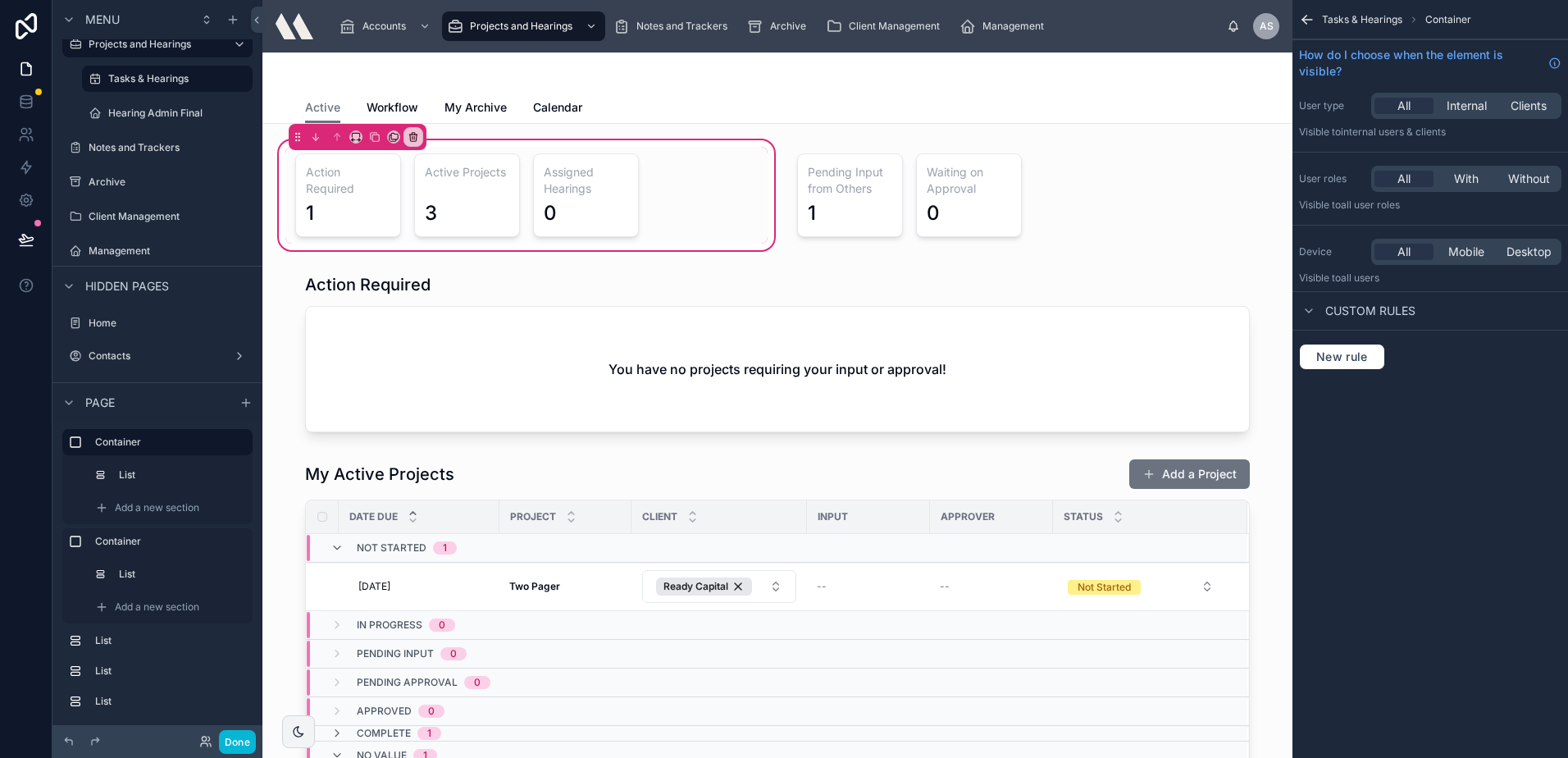
scroll to position [0, 0]
click at [739, 117] on div "Active Workflow My Archive Calendar" at bounding box center [778, 108] width 945 height 31
click at [704, 194] on div at bounding box center [526, 195] width 482 height 97
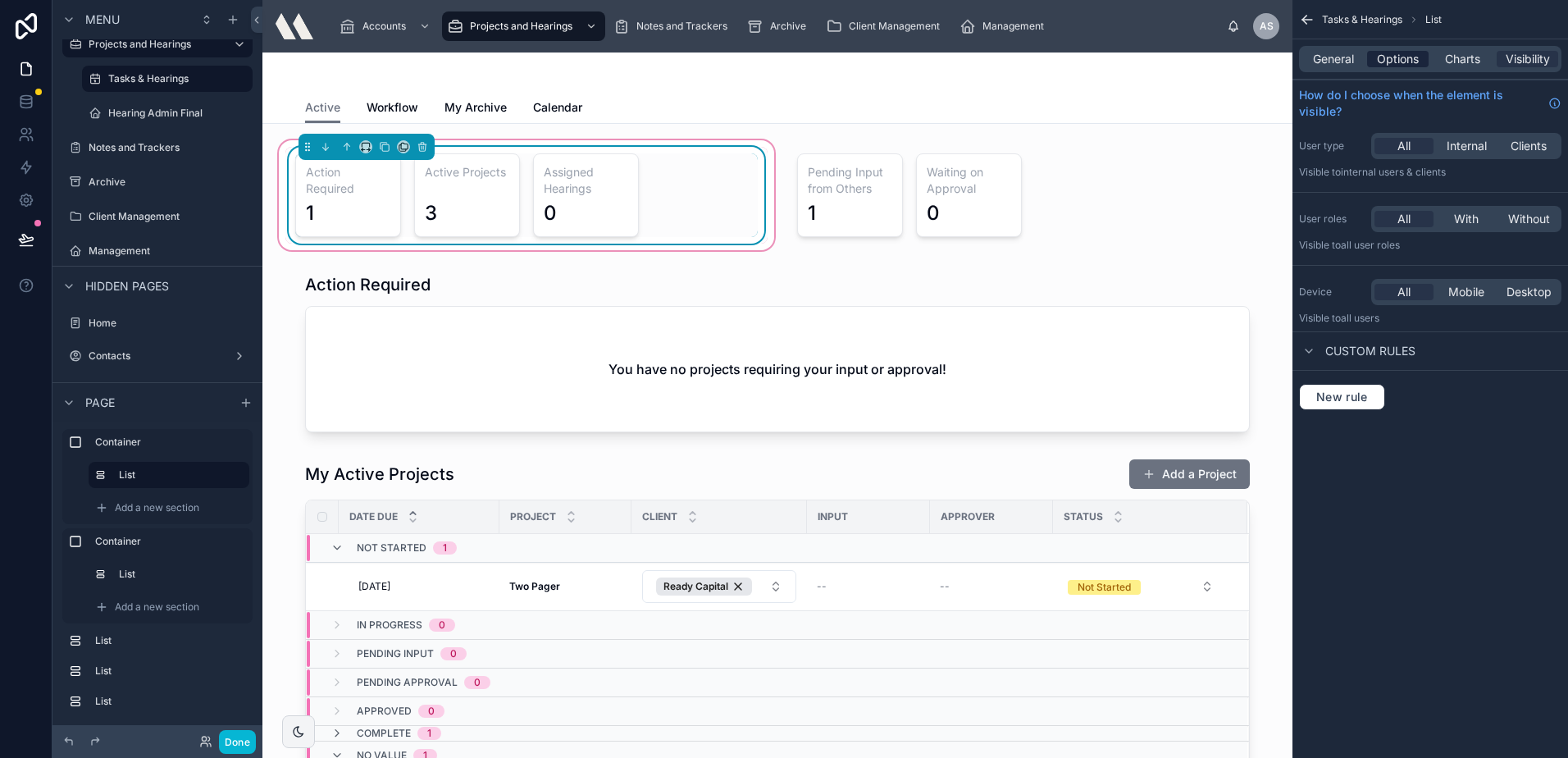
click at [1414, 60] on span "Options" at bounding box center [1397, 59] width 42 height 17
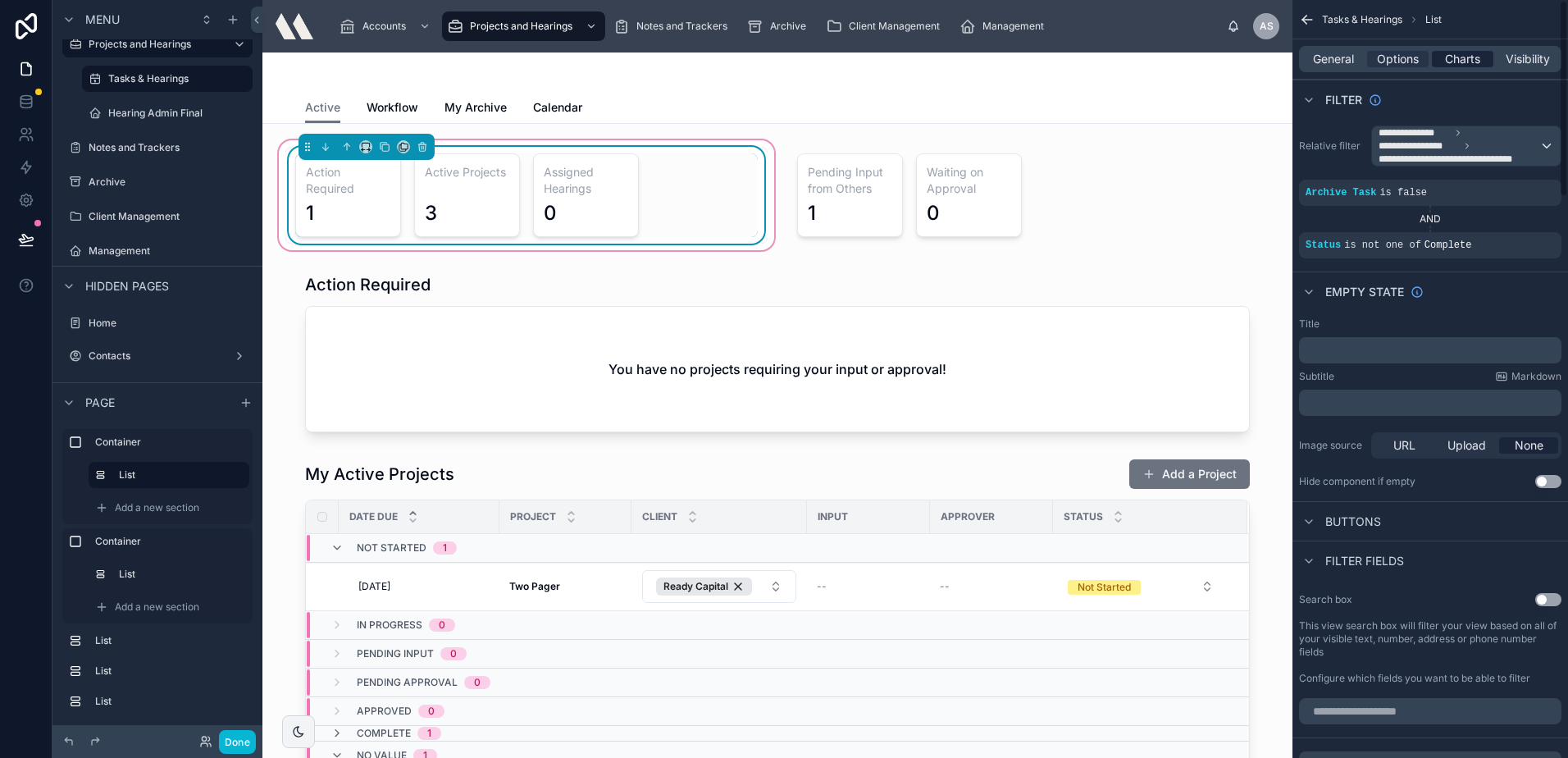
click at [1445, 52] on span "Charts" at bounding box center [1463, 59] width 35 height 17
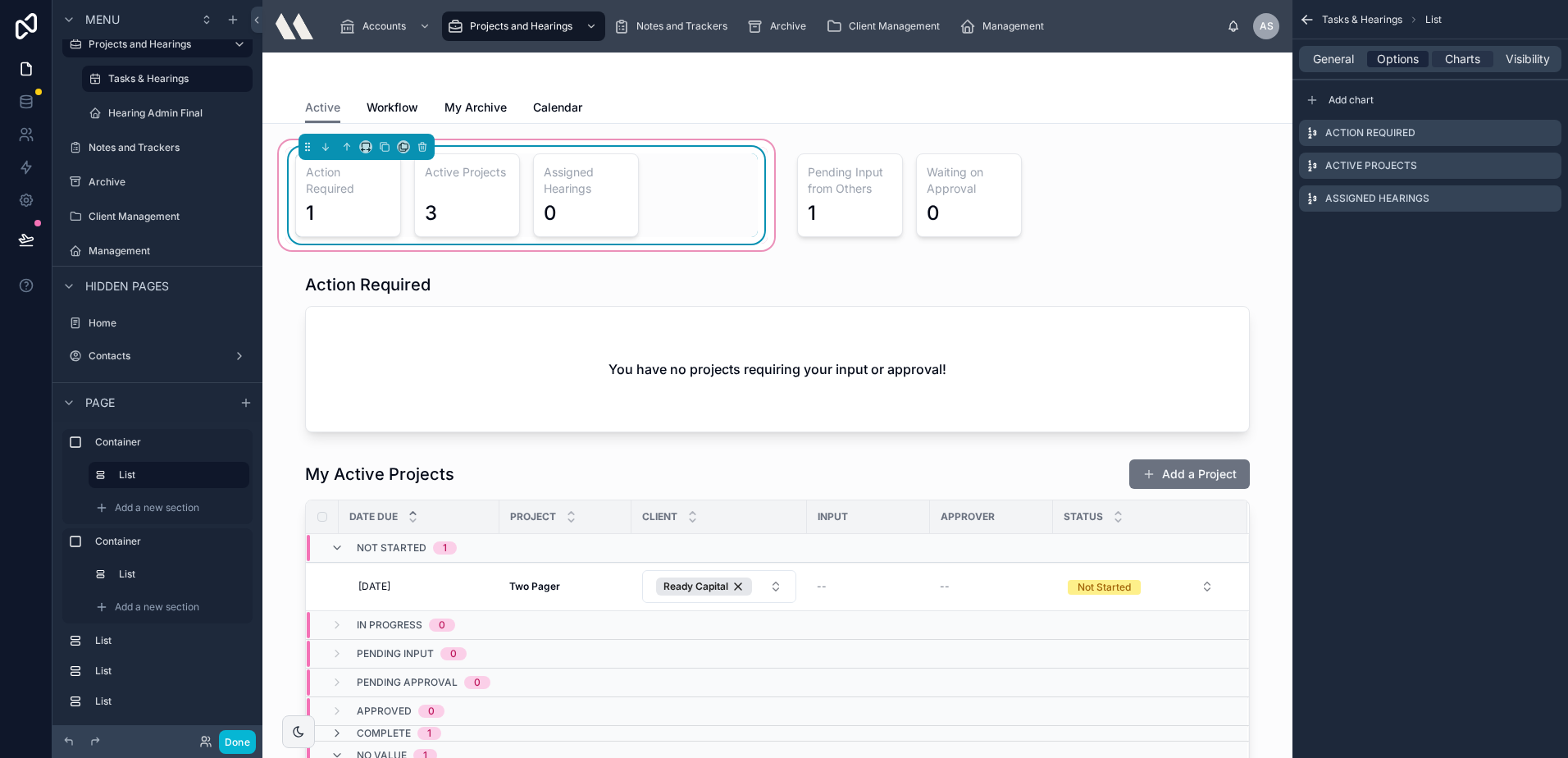
click at [1397, 63] on span "Options" at bounding box center [1397, 59] width 42 height 17
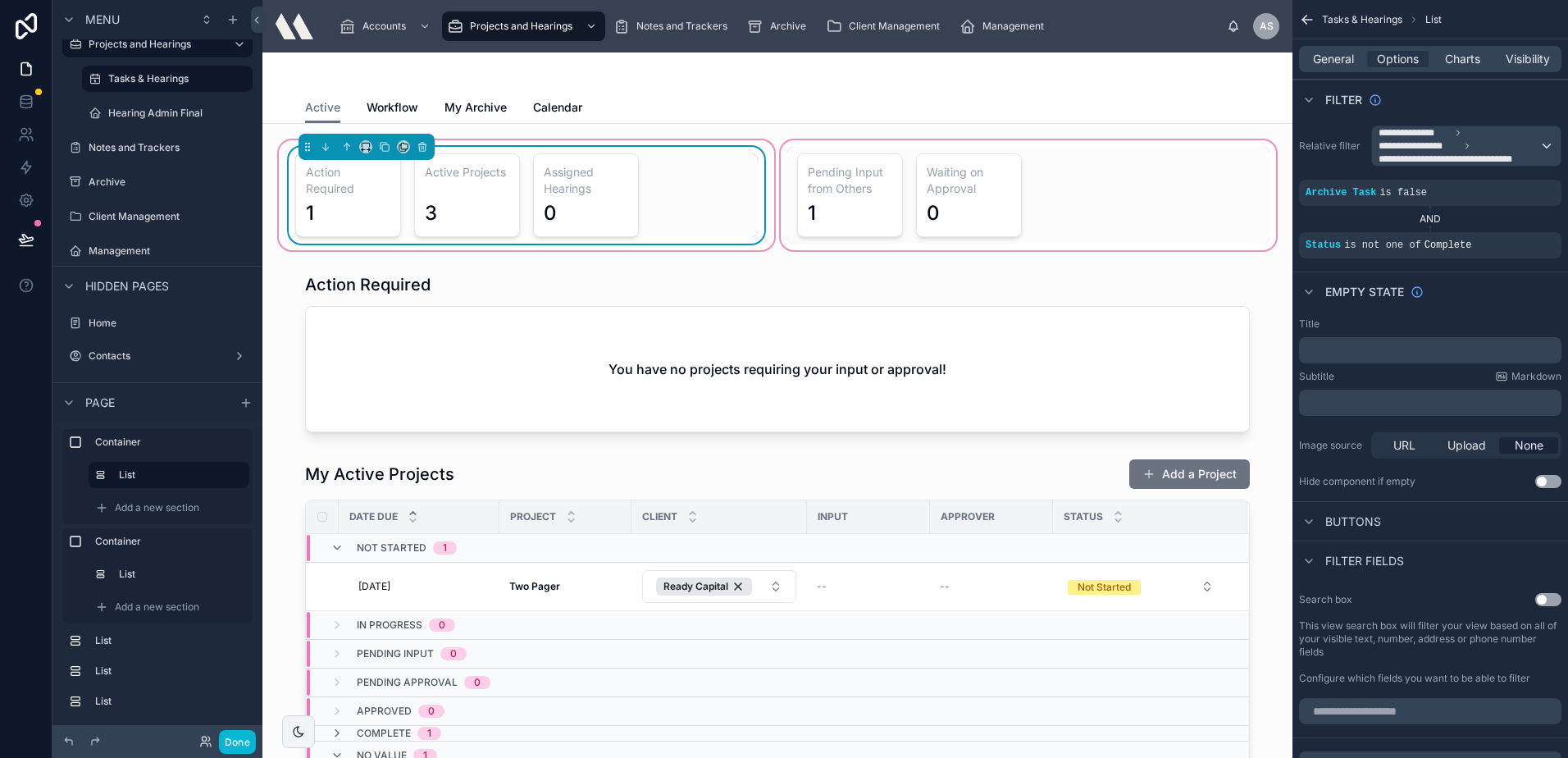
click at [1071, 190] on div at bounding box center [1028, 194] width 502 height 117
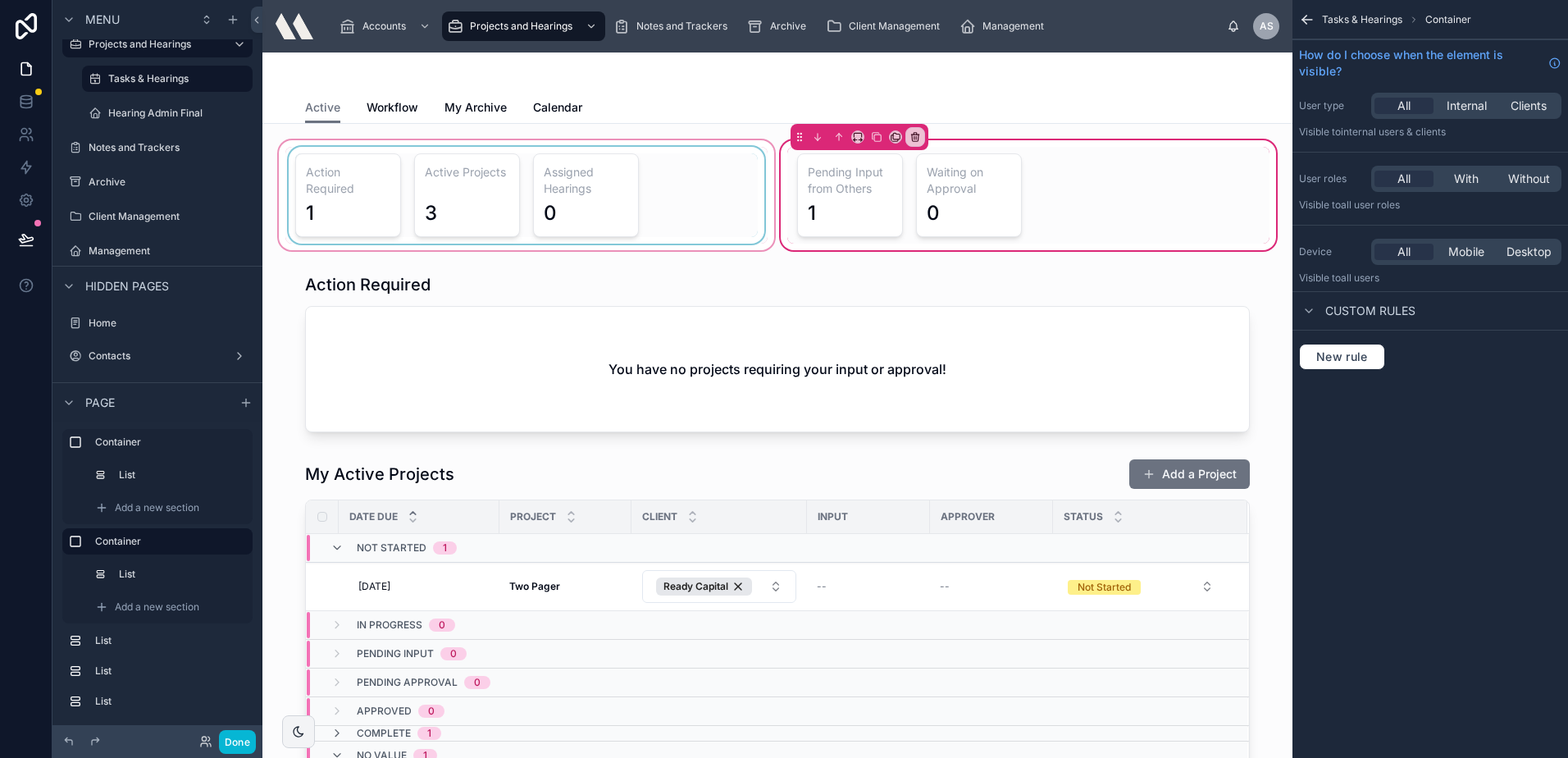
click at [657, 182] on div at bounding box center [526, 194] width 502 height 117
click at [578, 191] on div at bounding box center [526, 194] width 502 height 117
click at [699, 167] on div at bounding box center [526, 194] width 502 height 117
click at [646, 162] on div at bounding box center [526, 194] width 502 height 117
click at [1039, 162] on div at bounding box center [1028, 195] width 482 height 97
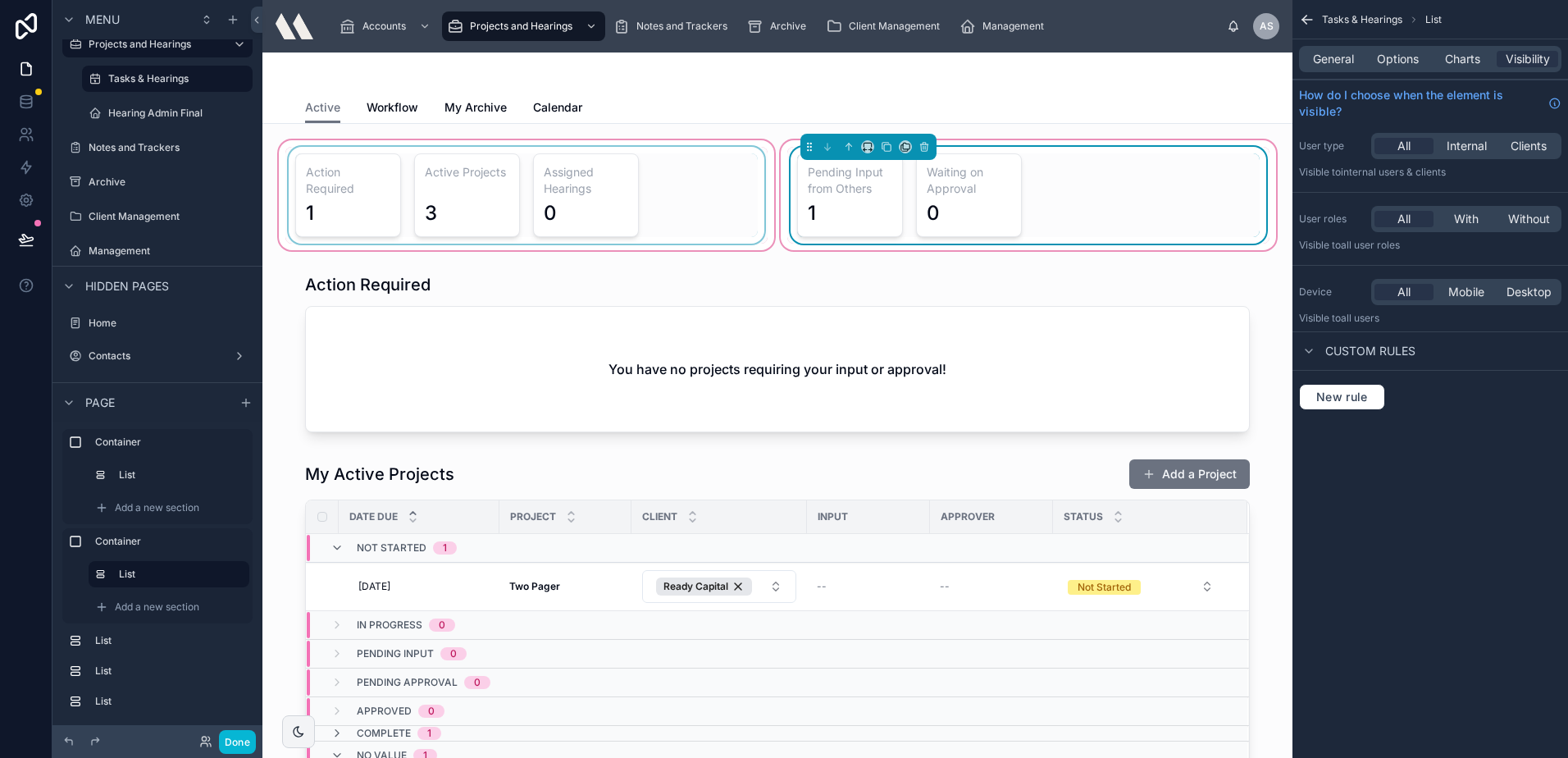
click at [622, 185] on div at bounding box center [526, 194] width 502 height 117
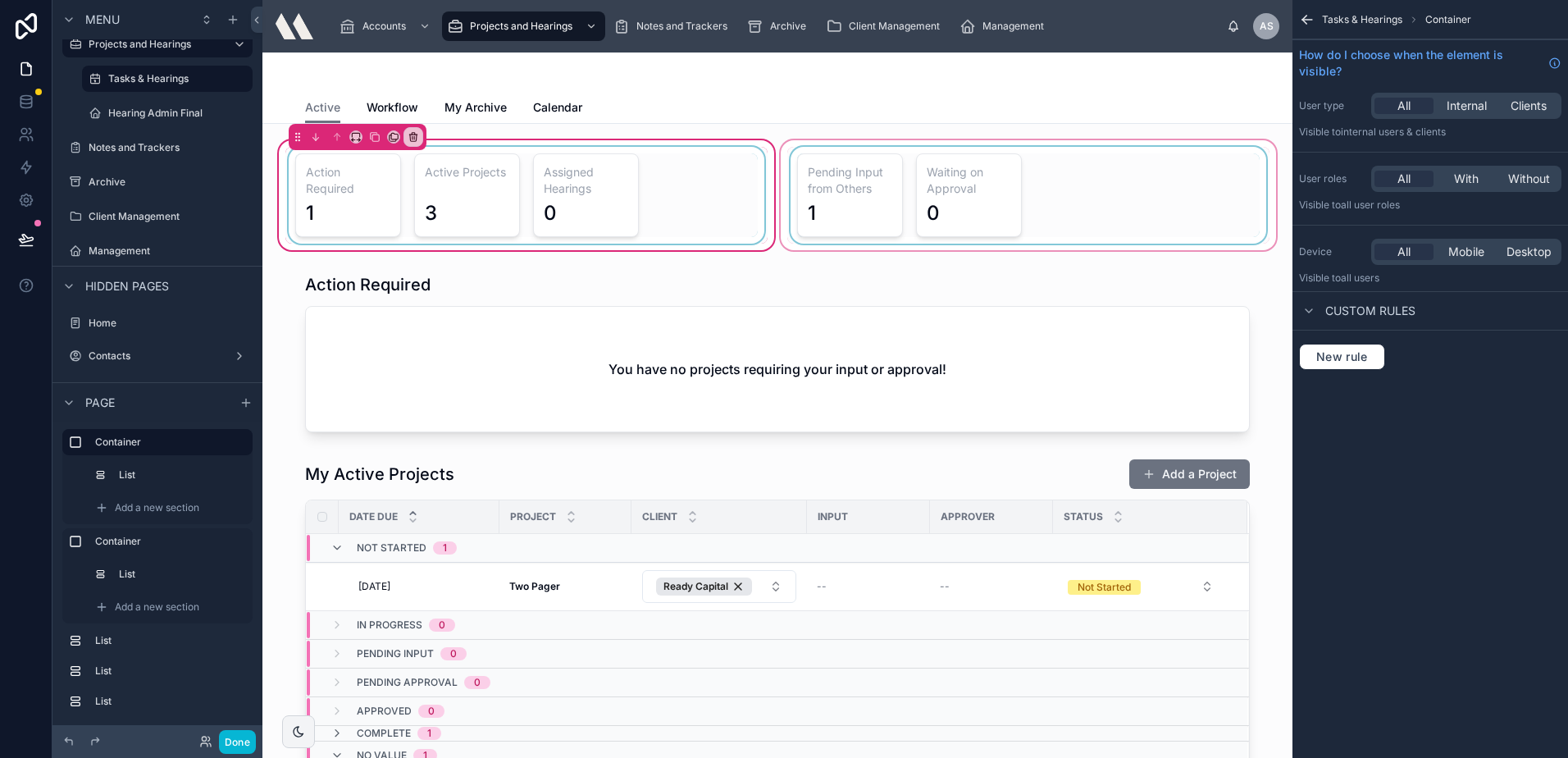
click at [525, 187] on div at bounding box center [526, 195] width 482 height 97
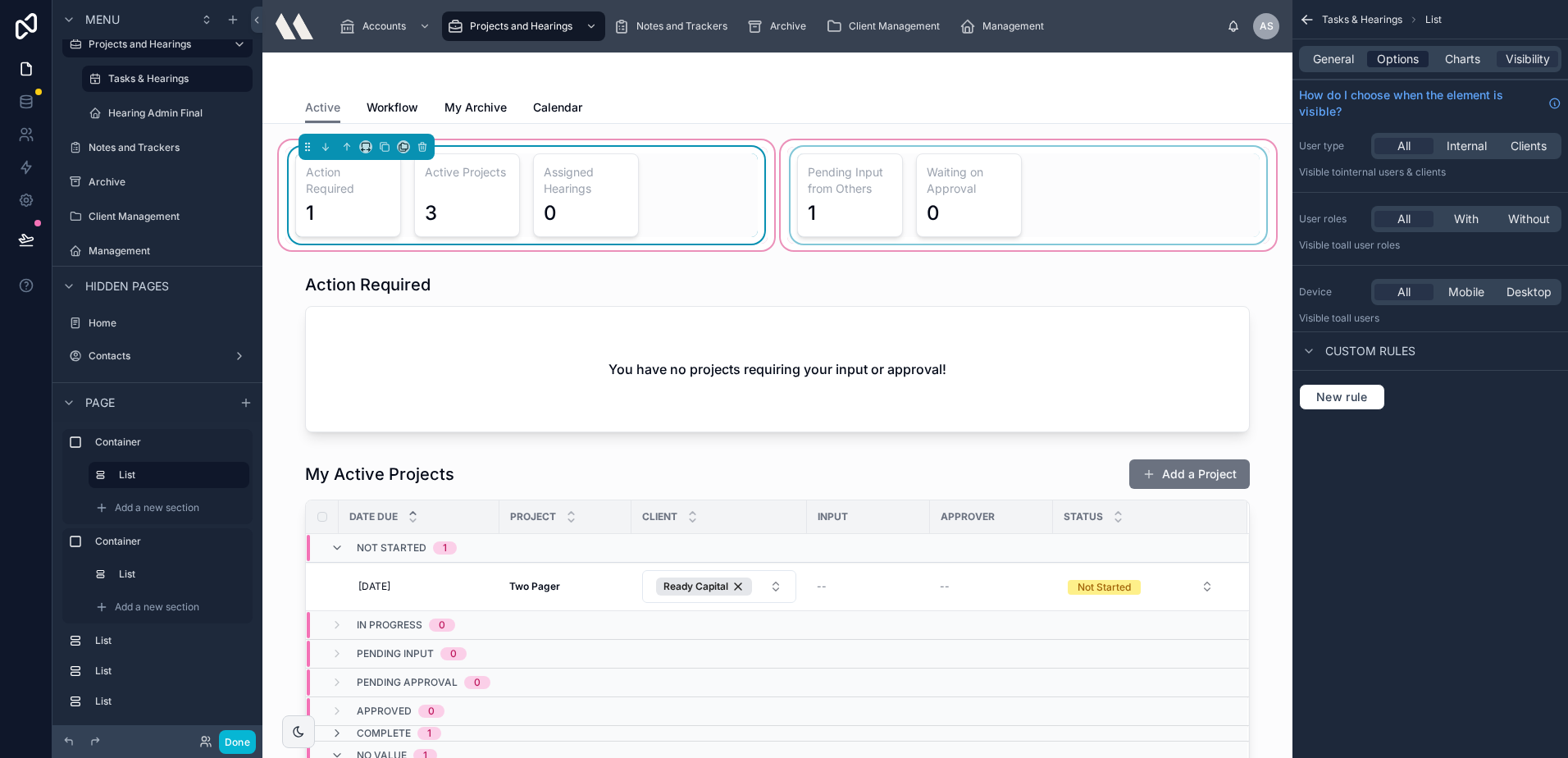
click at [1414, 55] on span "Options" at bounding box center [1397, 59] width 42 height 17
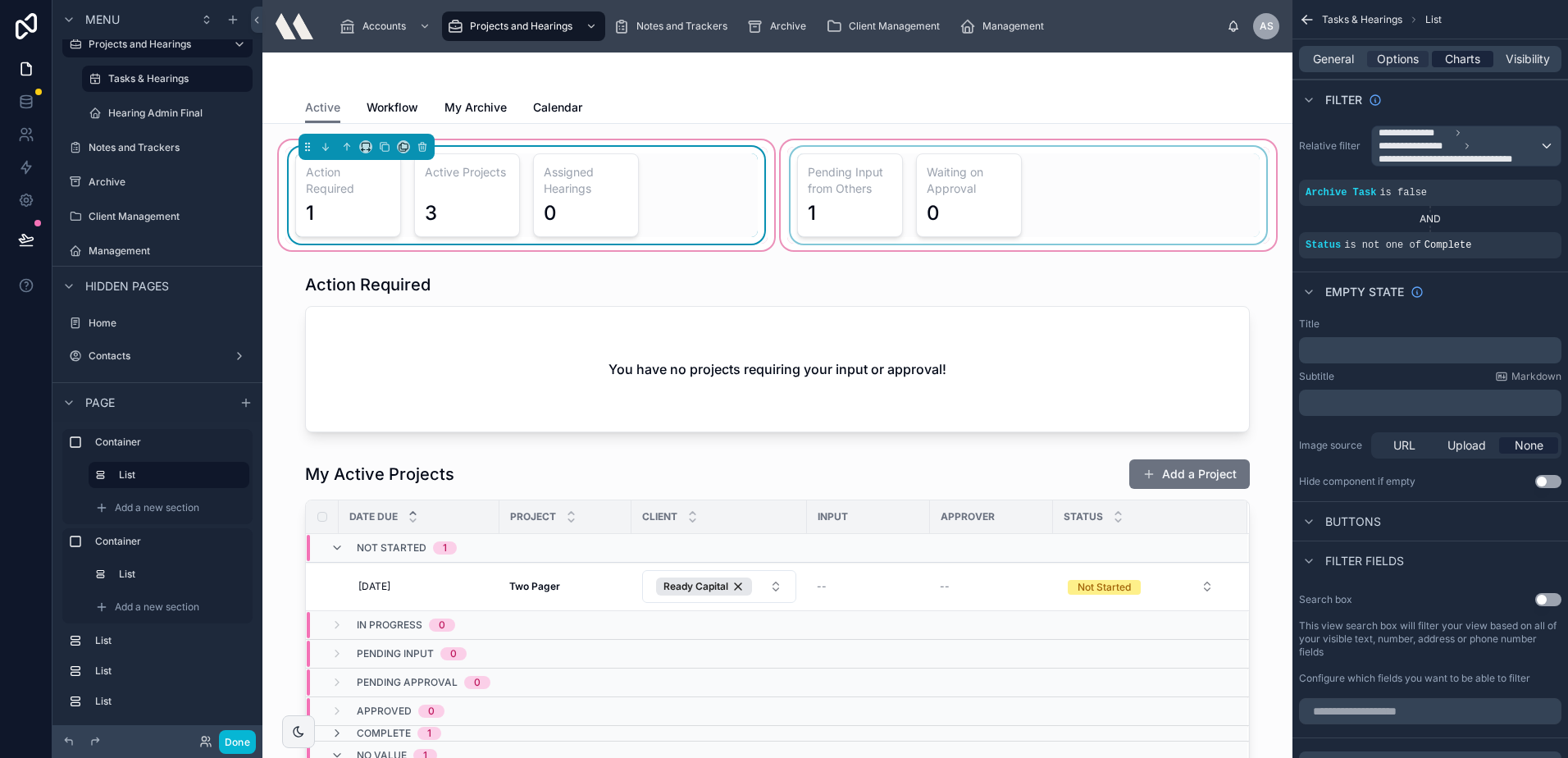
click at [1466, 54] on span "Charts" at bounding box center [1463, 59] width 35 height 17
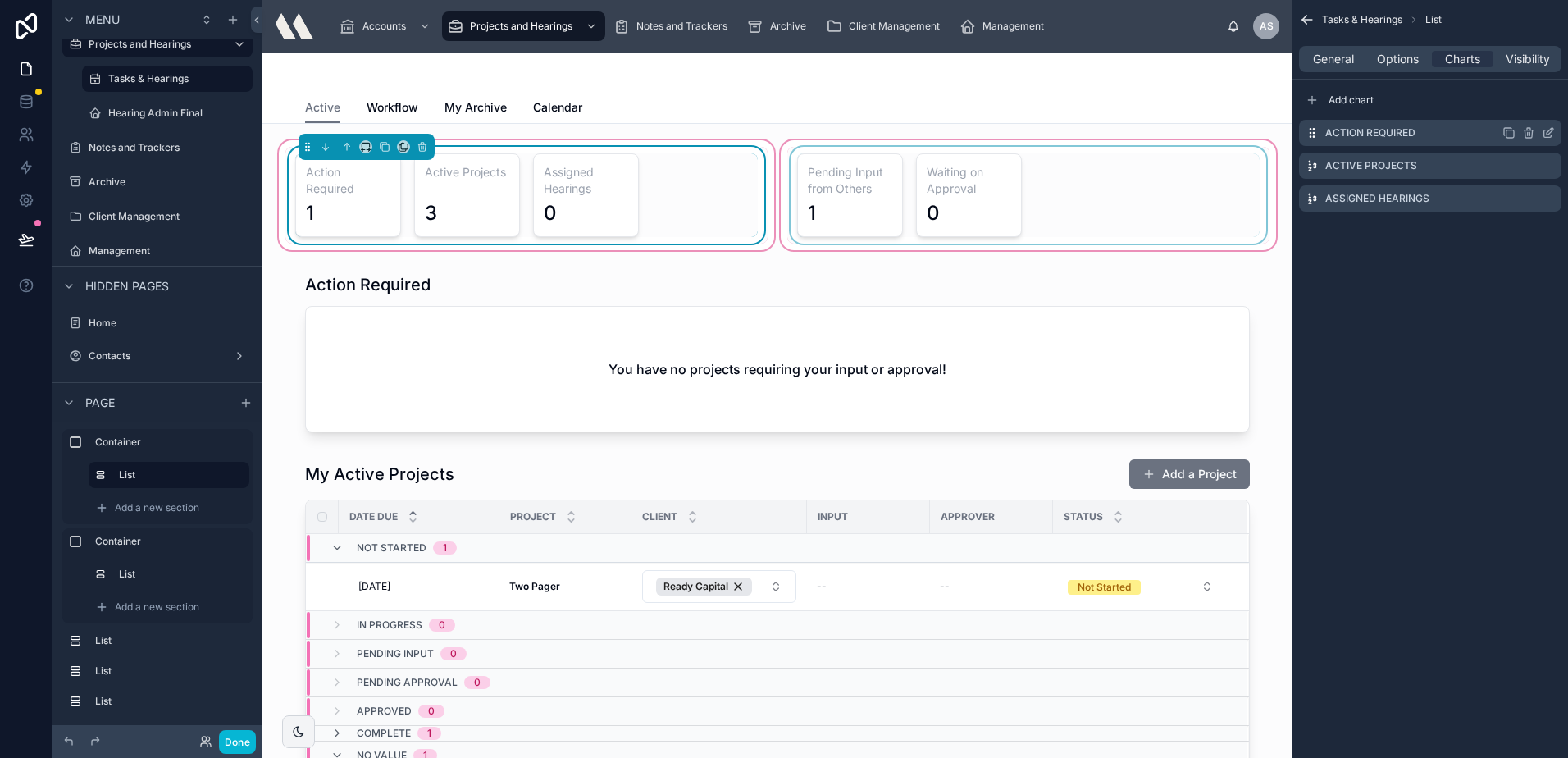
click at [1549, 136] on icon "scrollable content" at bounding box center [1547, 133] width 13 height 13
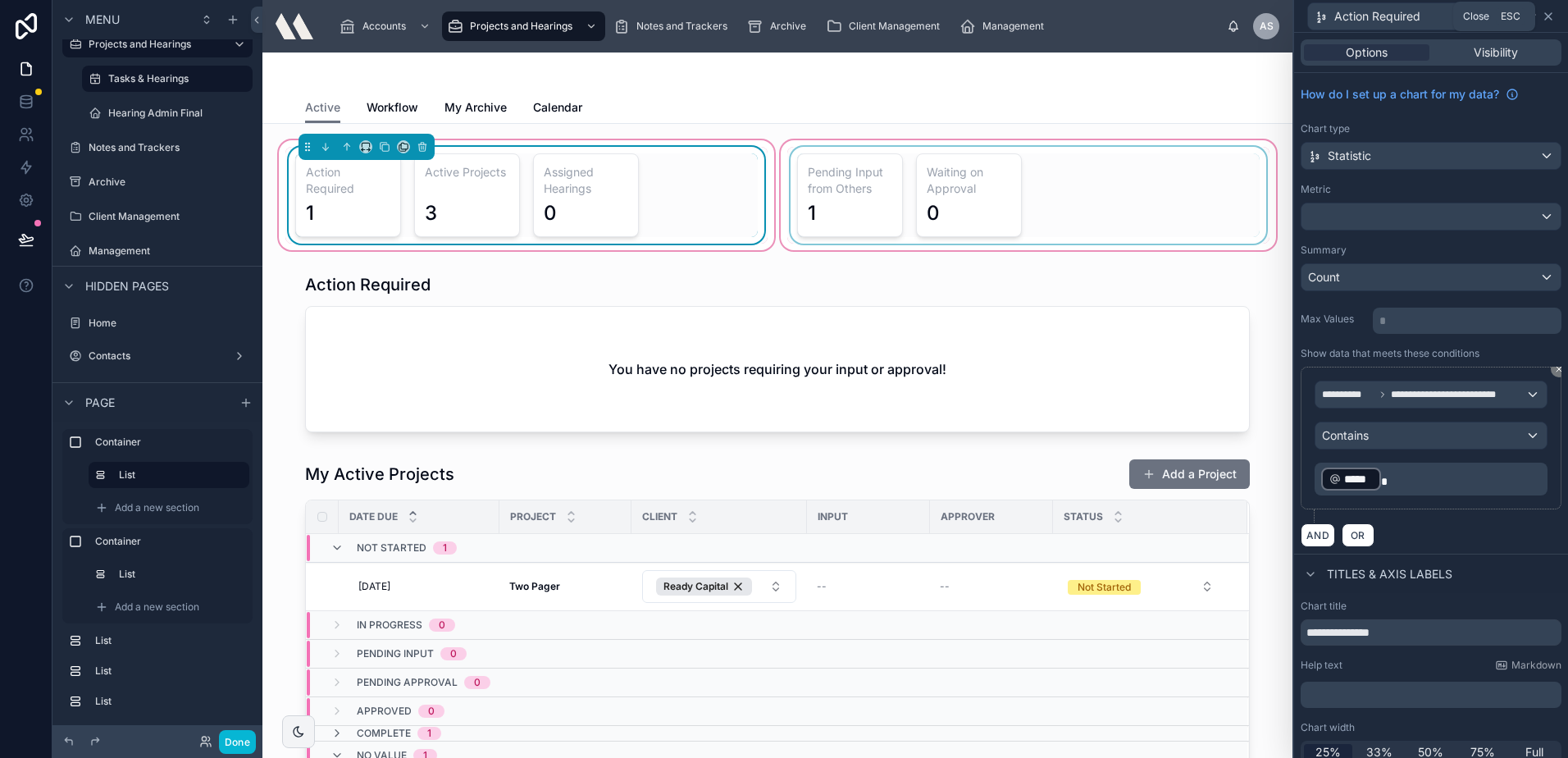
click at [1548, 16] on icon at bounding box center [1548, 16] width 7 height 7
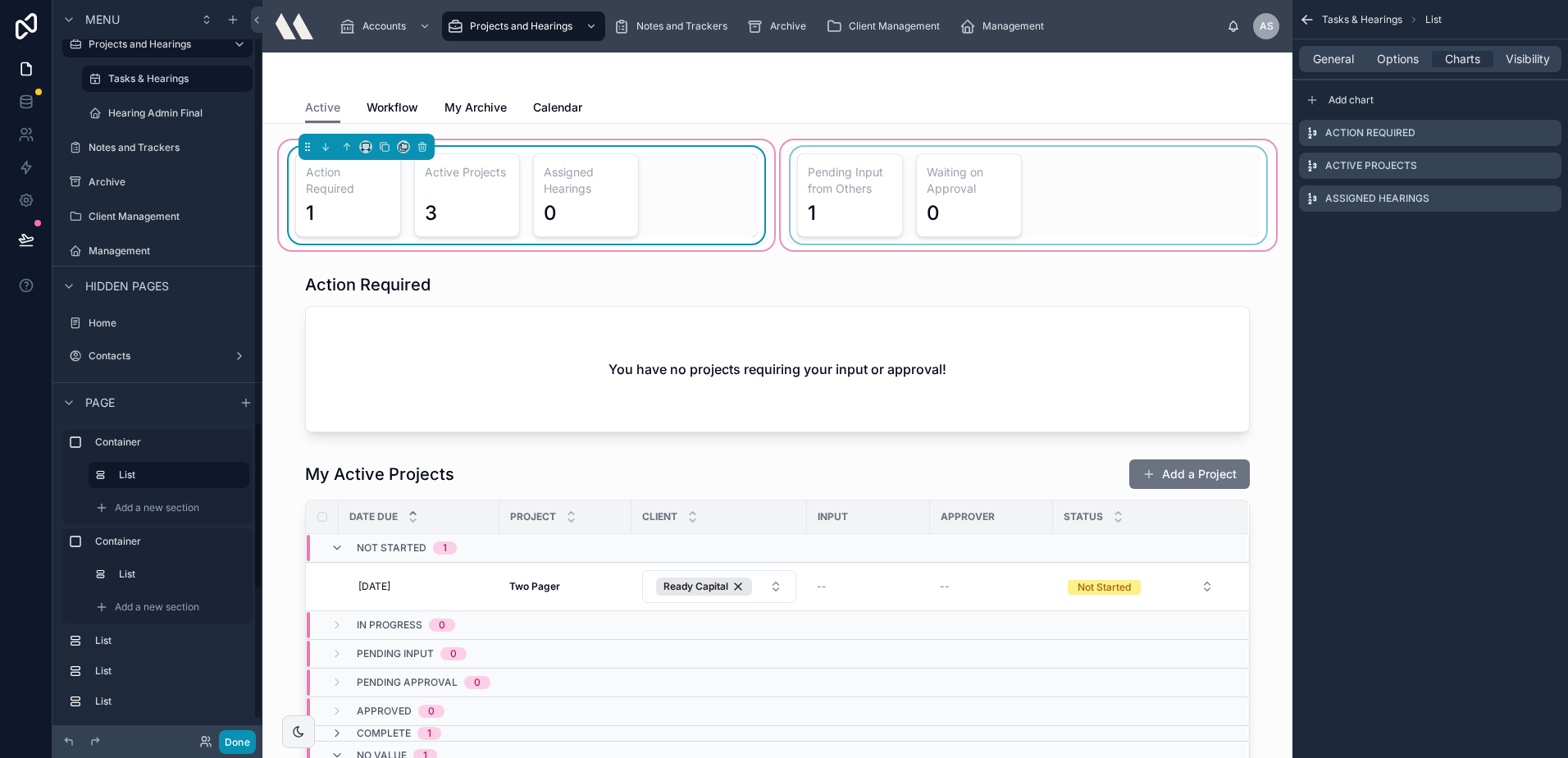
click at [229, 747] on button "Done" at bounding box center [238, 741] width 37 height 24
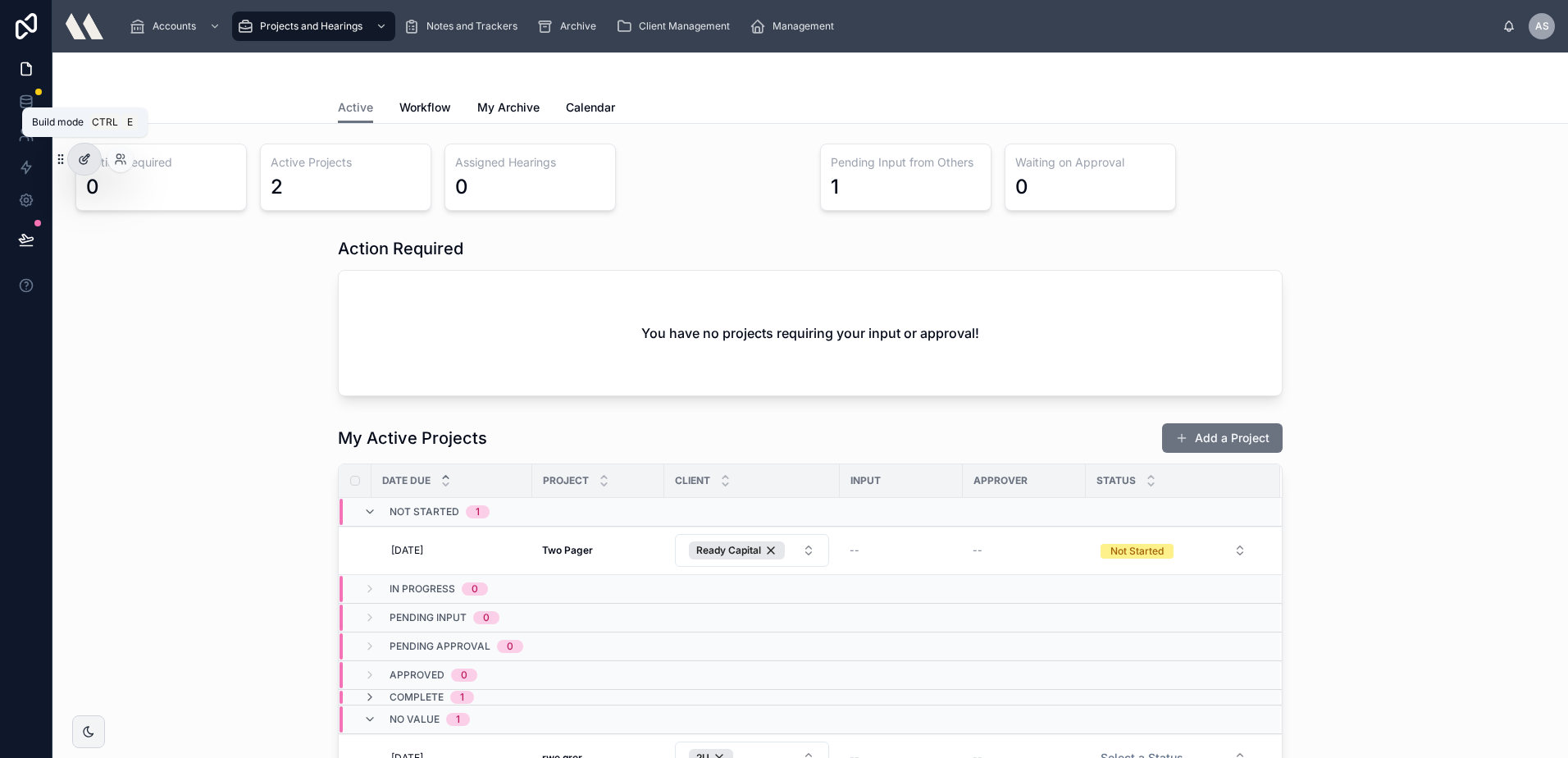
click at [90, 162] on icon at bounding box center [83, 158] width 13 height 13
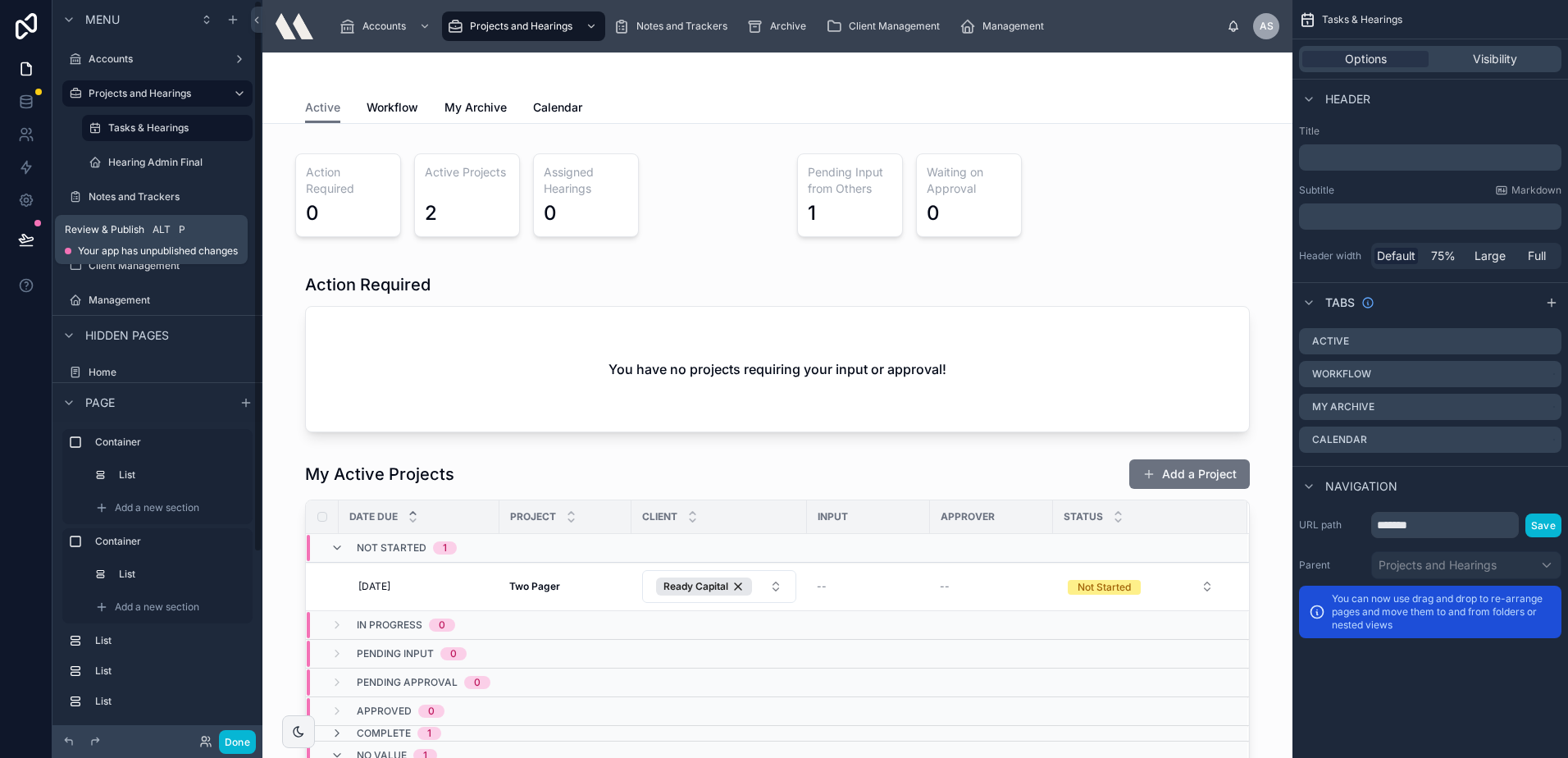
click at [8, 232] on button at bounding box center [26, 240] width 36 height 46
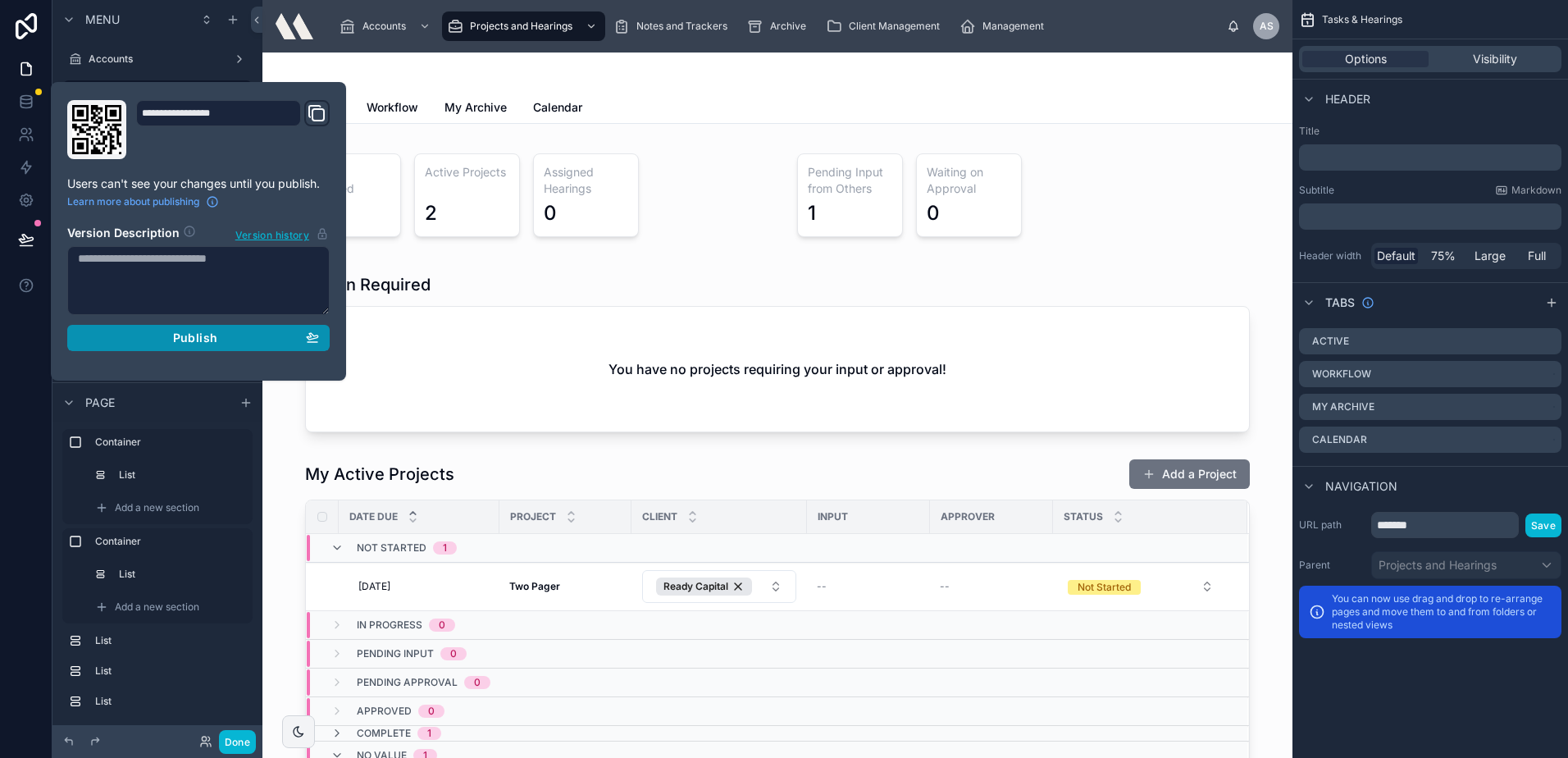
click at [141, 332] on div "Publish" at bounding box center [198, 338] width 242 height 15
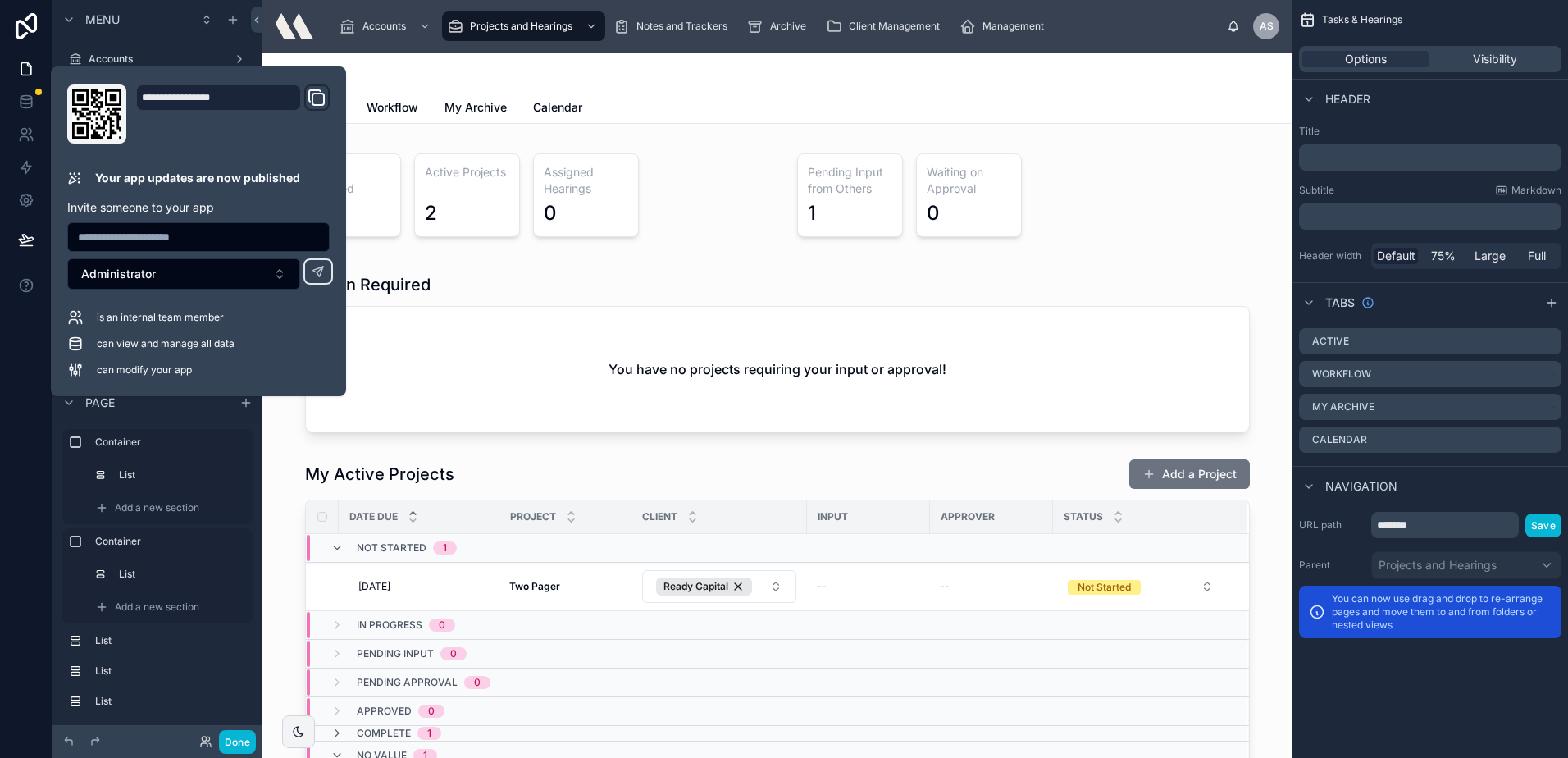
click at [968, 99] on div "Active Workflow My Archive Calendar" at bounding box center [778, 108] width 945 height 31
